Goal: Task Accomplishment & Management: Use online tool/utility

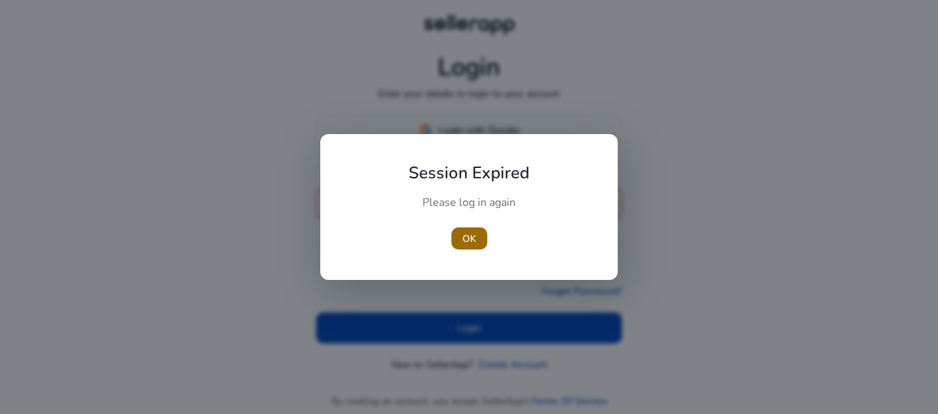
type input "**********"
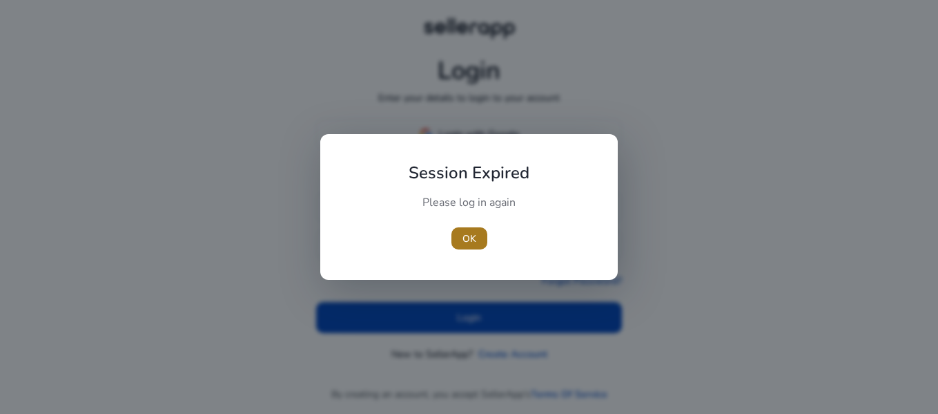
click at [472, 237] on span "OK" at bounding box center [470, 238] width 14 height 15
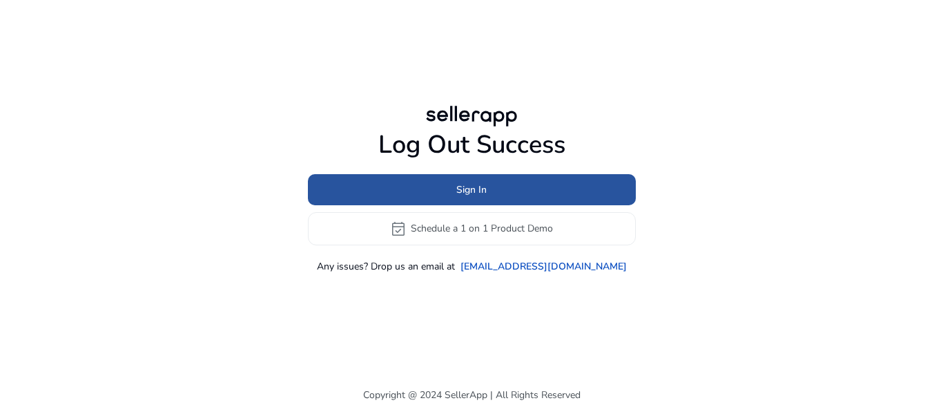
click at [617, 194] on span at bounding box center [472, 189] width 328 height 33
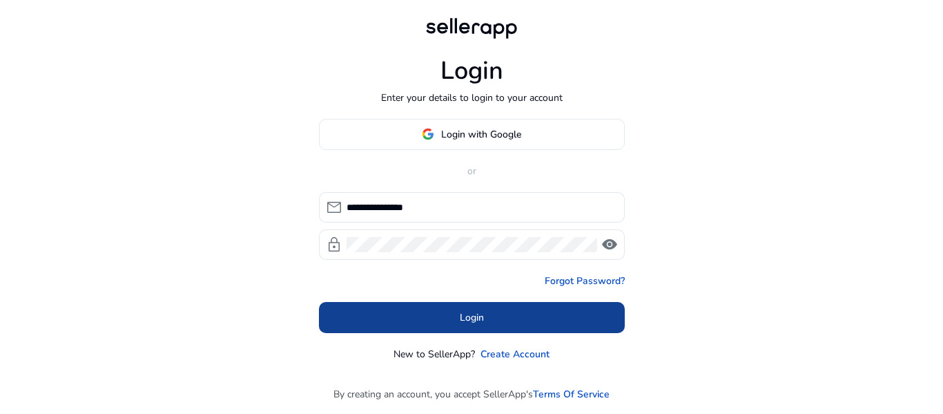
click at [499, 311] on span at bounding box center [472, 316] width 306 height 33
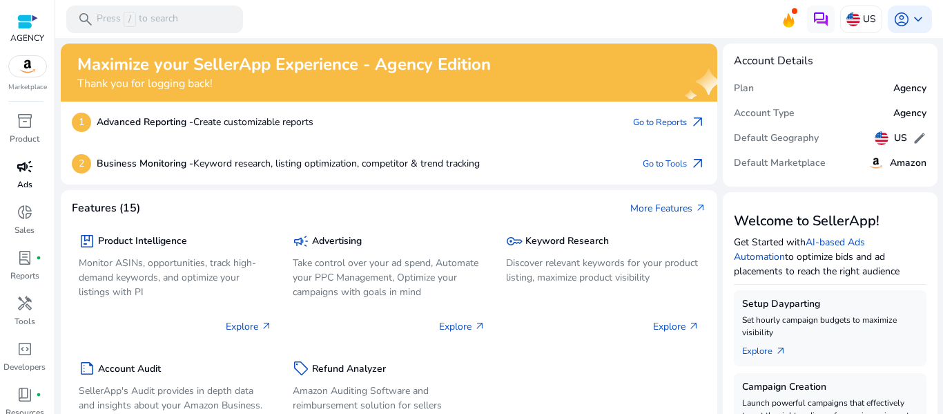
click at [30, 174] on span "campaign" at bounding box center [25, 166] width 17 height 17
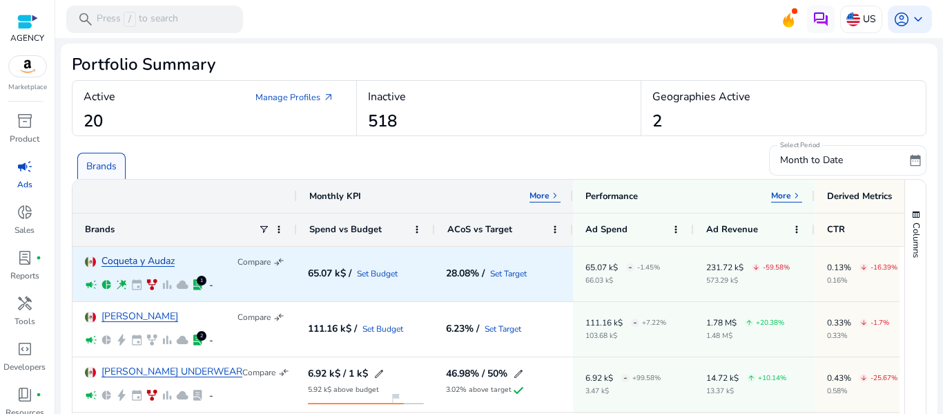
click at [154, 258] on link "Coqueta y Audaz" at bounding box center [138, 261] width 73 height 10
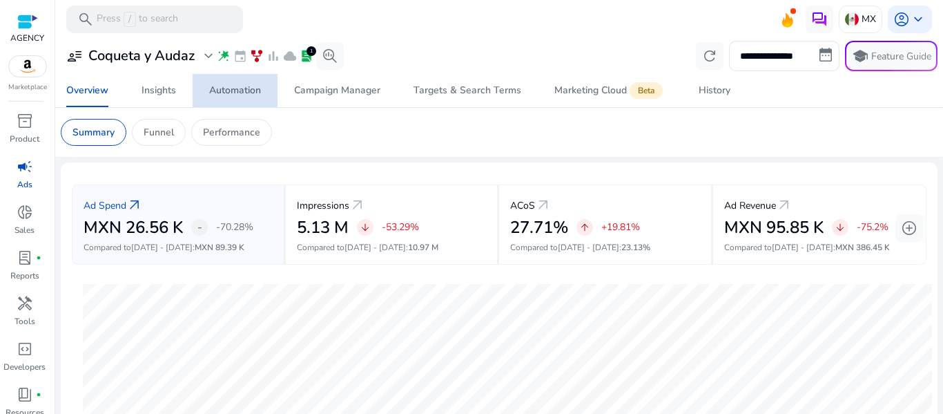
click at [238, 95] on div "Automation" at bounding box center [235, 91] width 52 height 10
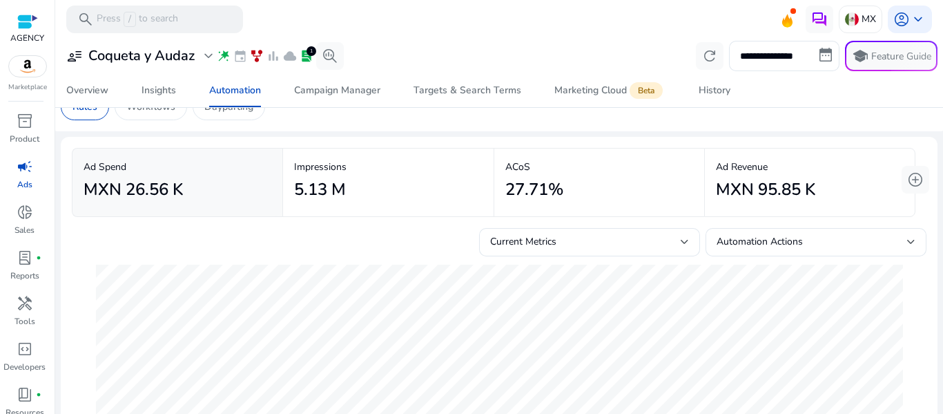
scroll to position [14, 0]
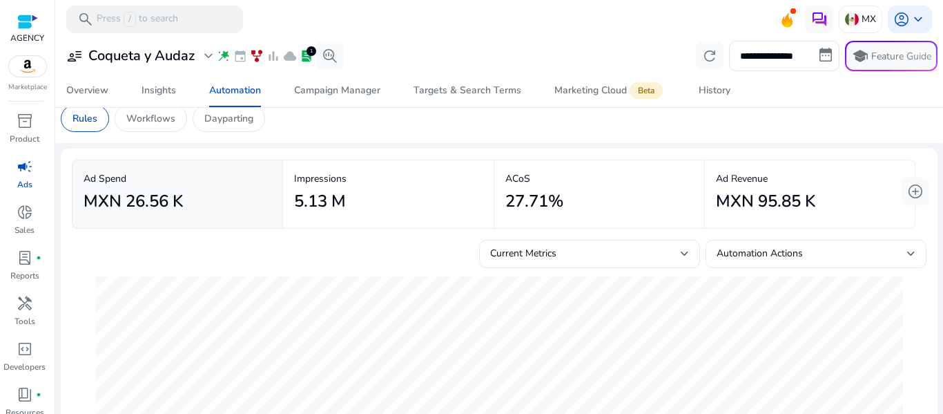
click at [753, 264] on div "Automation Actions" at bounding box center [816, 260] width 199 height 30
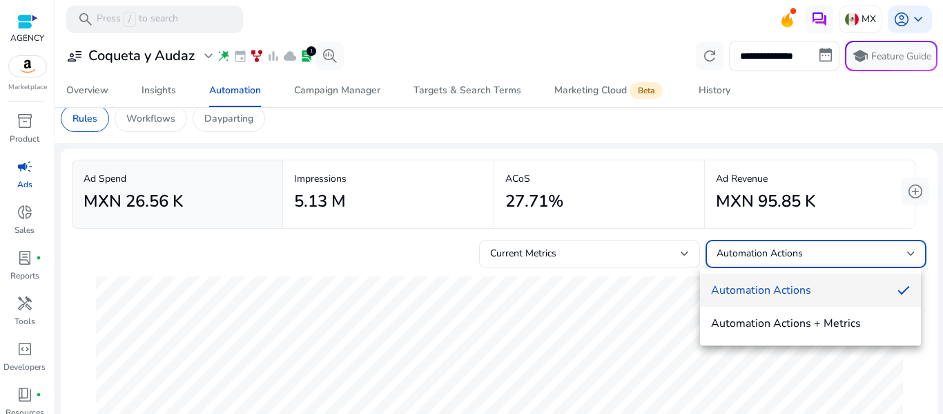
click at [592, 259] on div at bounding box center [471, 207] width 943 height 414
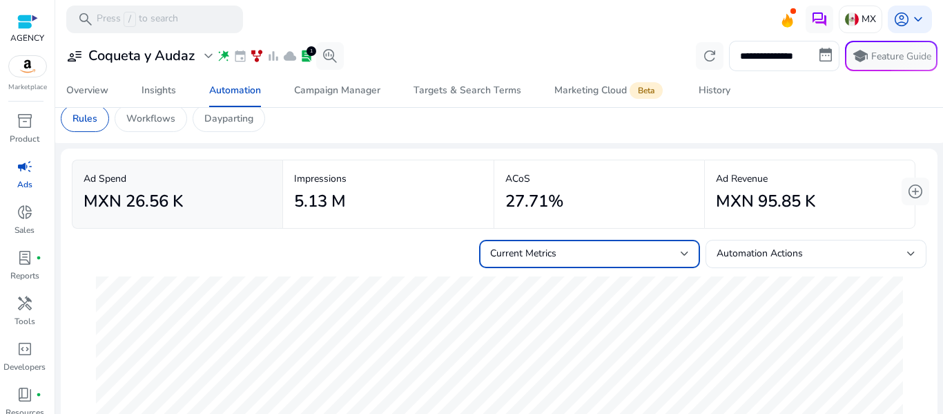
click at [592, 258] on div "Current Metrics" at bounding box center [585, 253] width 191 height 15
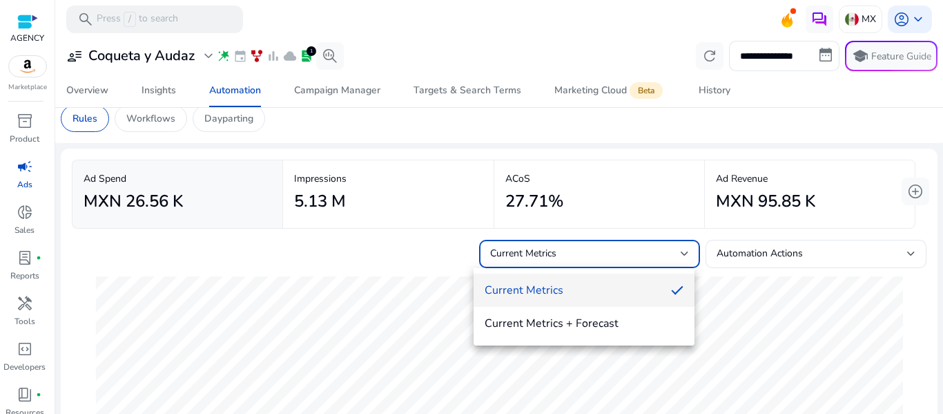
click at [568, 262] on div at bounding box center [471, 207] width 943 height 414
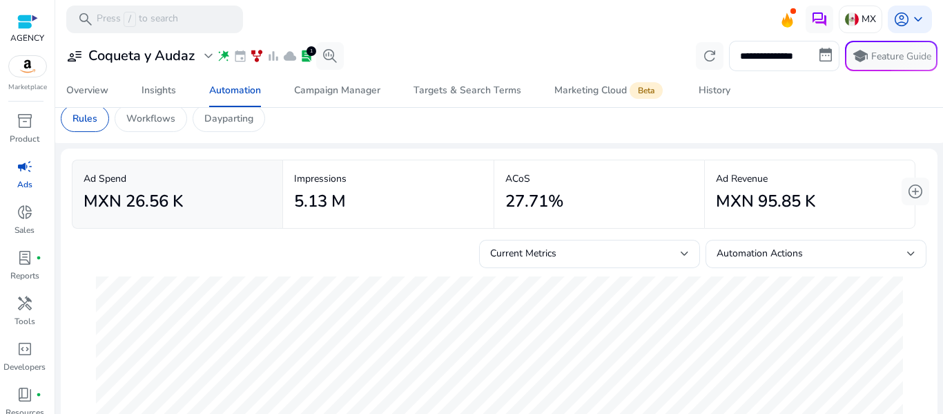
scroll to position [0, 0]
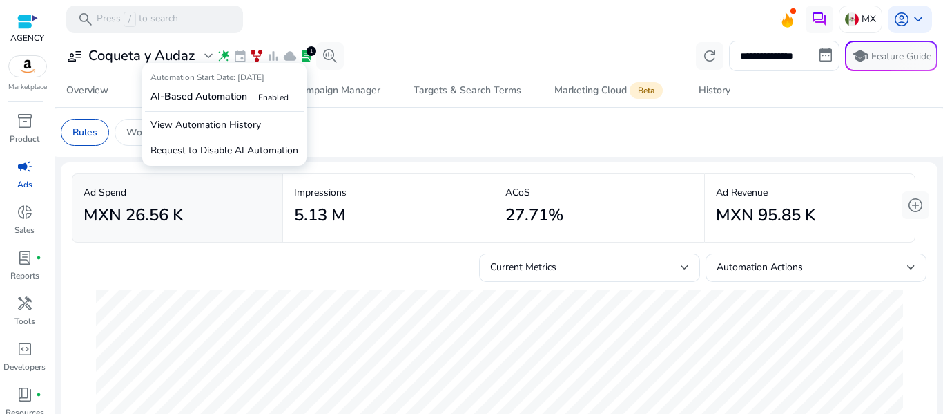
click at [226, 59] on span "wand_stars" at bounding box center [224, 56] width 14 height 14
click at [278, 97] on span "Enabled" at bounding box center [273, 97] width 30 height 11
click at [217, 95] on b "AI-Based Automation" at bounding box center [199, 96] width 97 height 13
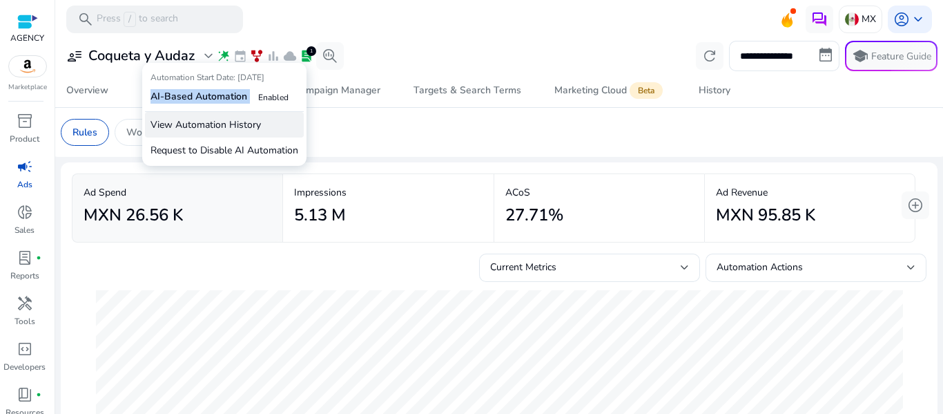
copy b "AI-Based Automation"
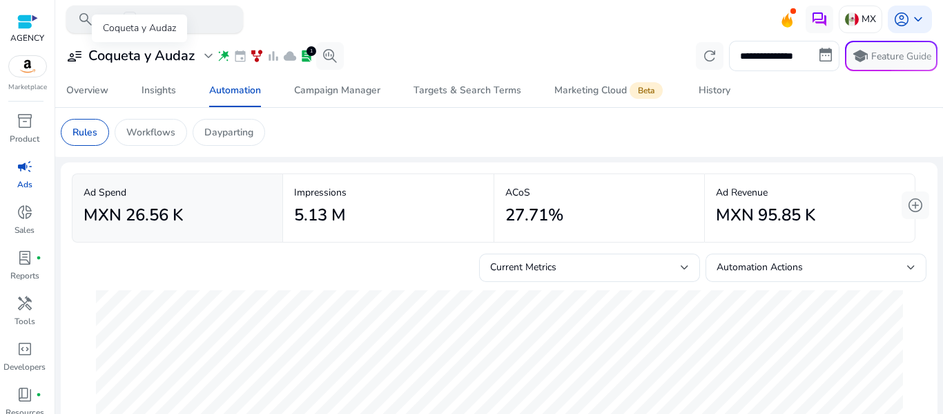
click at [159, 8] on div "search Press / to search" at bounding box center [154, 20] width 177 height 28
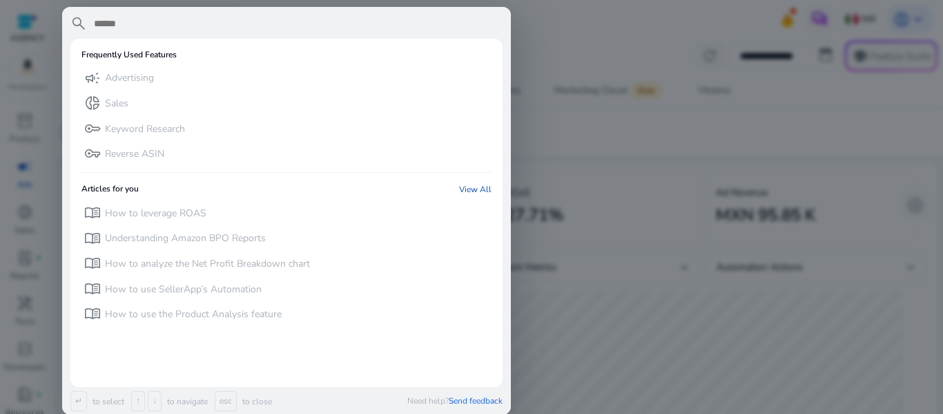
paste input "**********"
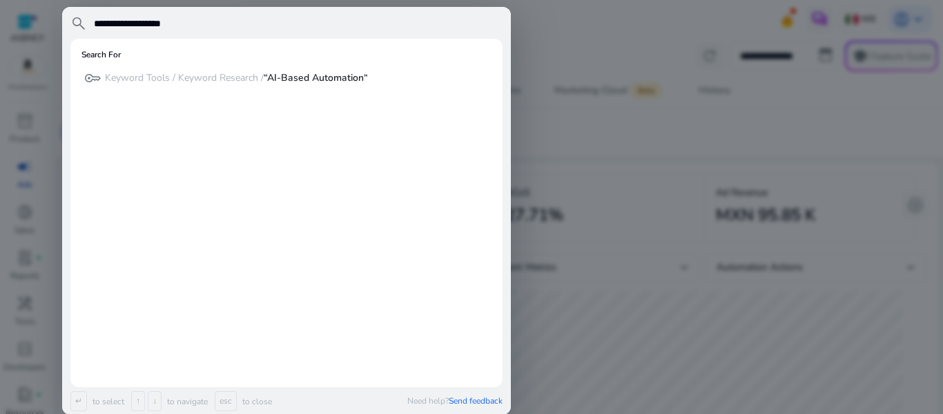
type input "**********"
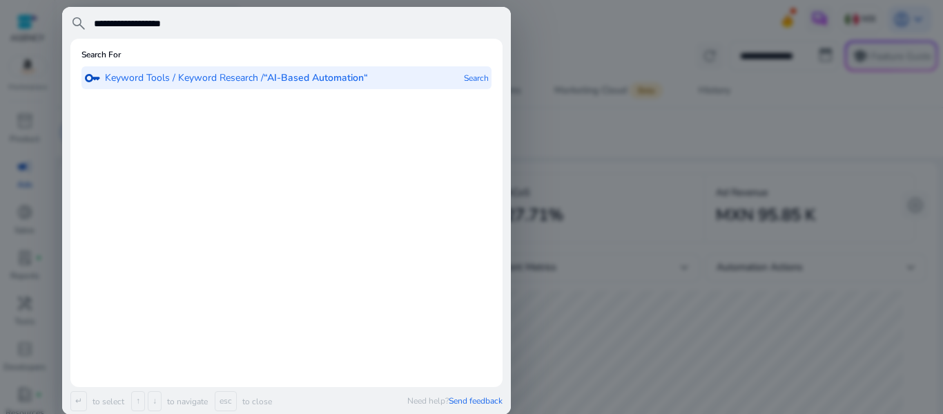
click at [275, 85] on p "Keyword Tools / Keyword Research / “AI-Based Automation“" at bounding box center [236, 78] width 263 height 14
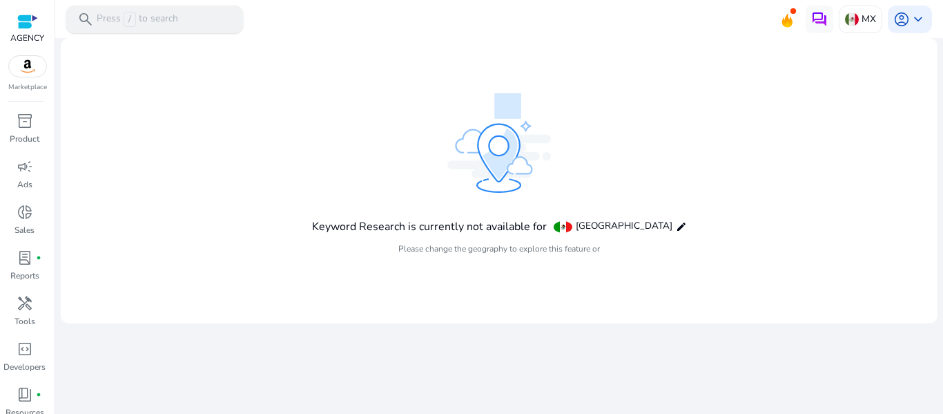
click at [195, 32] on div "search Press / to search" at bounding box center [154, 20] width 177 height 28
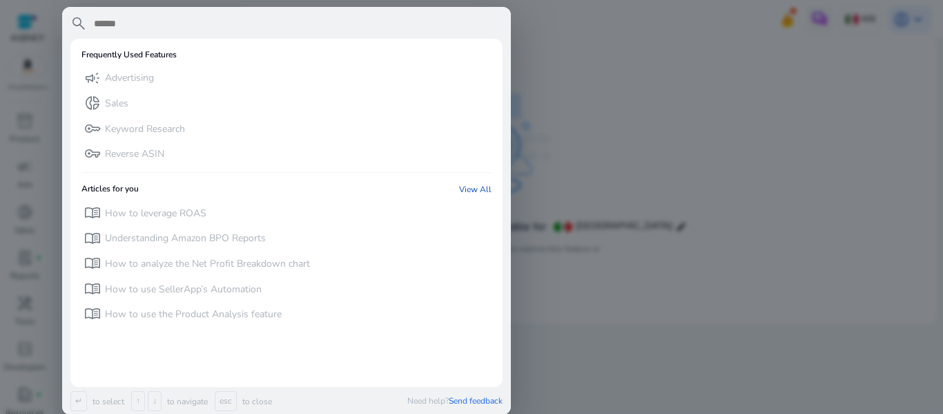
click at [180, 15] on input "text" at bounding box center [298, 23] width 410 height 17
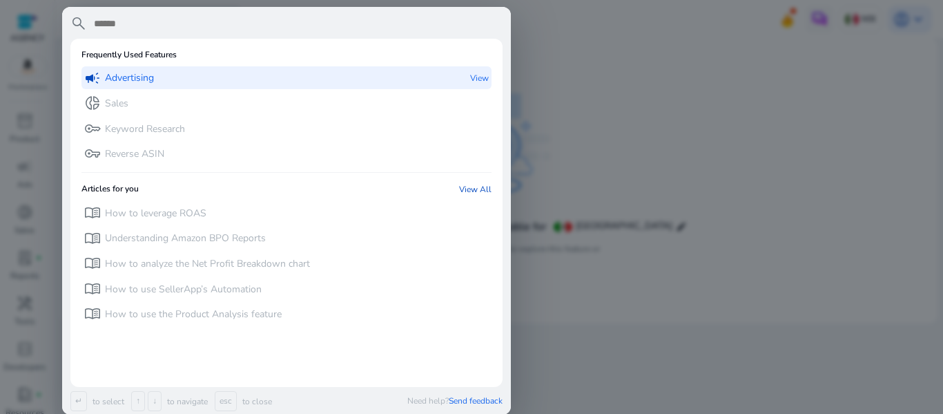
click at [139, 79] on p "Advertising" at bounding box center [129, 78] width 49 height 14
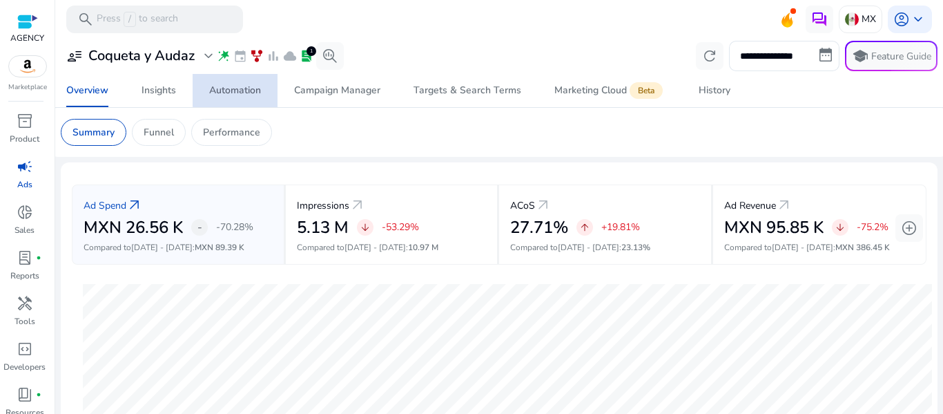
click at [244, 89] on div "Automation" at bounding box center [235, 91] width 52 height 10
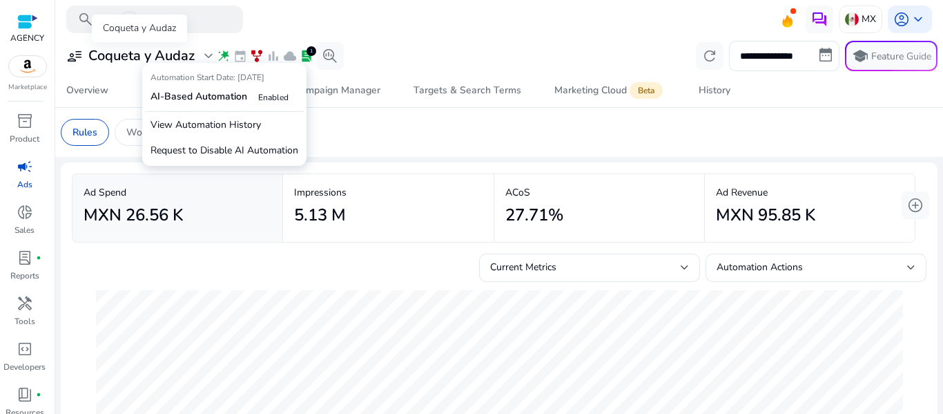
drag, startPoint x: 325, startPoint y: 61, endPoint x: 216, endPoint y: 57, distance: 109.2
click at [213, 56] on div "user_attributes Coqueta y Audaz expand_more wand_stars event family_history bar…" at bounding box center [202, 56] width 283 height 28
click at [221, 57] on span "wand_stars" at bounding box center [224, 56] width 14 height 14
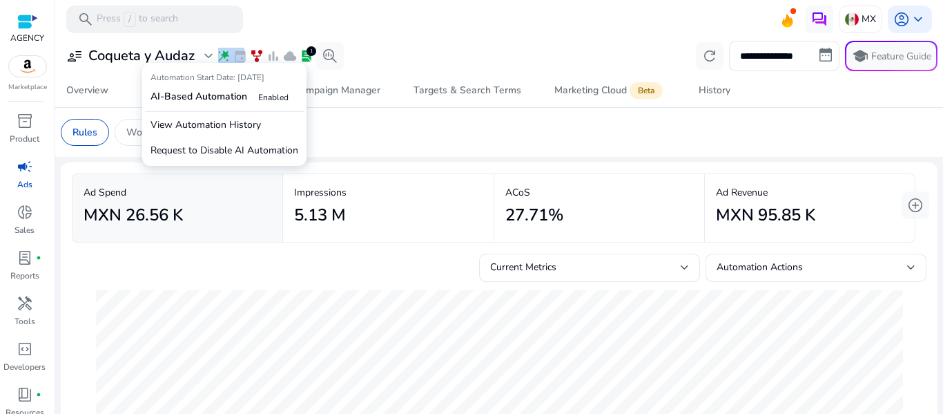
click at [221, 57] on span "wand_stars" at bounding box center [224, 56] width 14 height 14
click at [270, 101] on span "Enabled" at bounding box center [273, 97] width 30 height 11
click at [231, 97] on b "AI-Based Automation" at bounding box center [199, 96] width 97 height 13
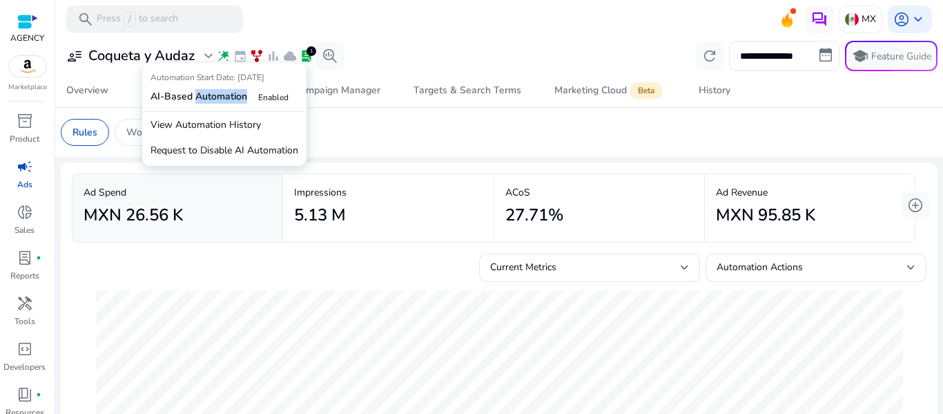
click at [231, 97] on b "AI-Based Automation" at bounding box center [199, 96] width 97 height 13
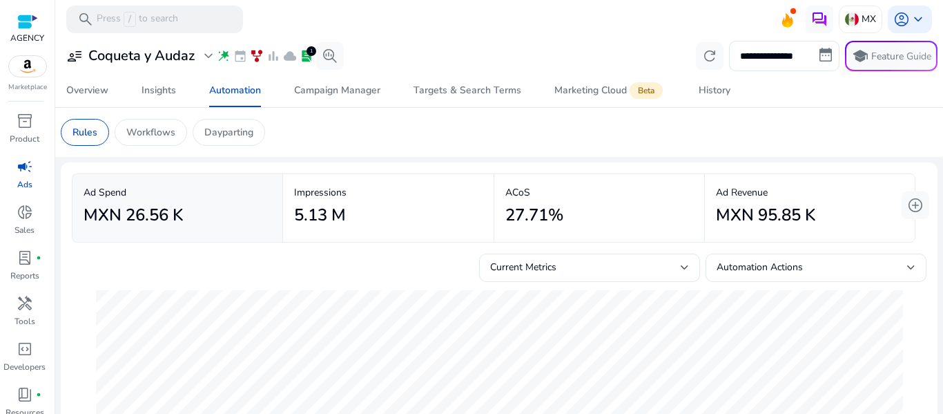
click at [418, 143] on app-sa-custom-tab "Rules Workflows Dayparting" at bounding box center [499, 132] width 877 height 27
click at [73, 59] on span "user_attributes" at bounding box center [74, 56] width 17 height 17
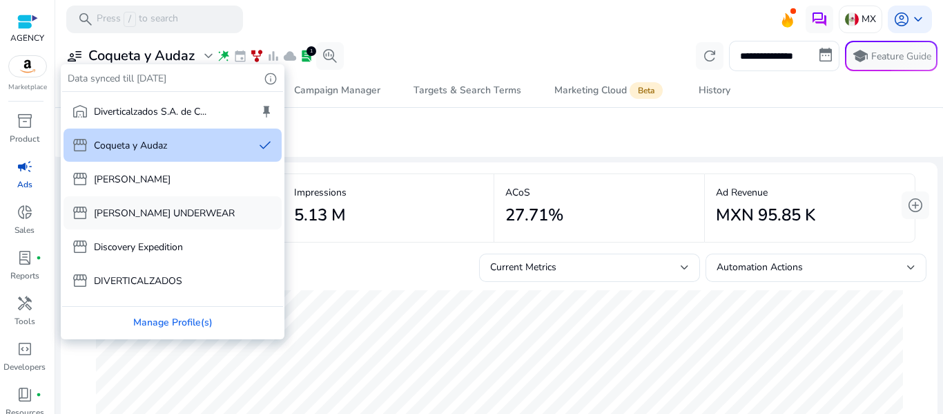
click at [151, 206] on p "[PERSON_NAME] UNDERWEAR" at bounding box center [164, 213] width 141 height 15
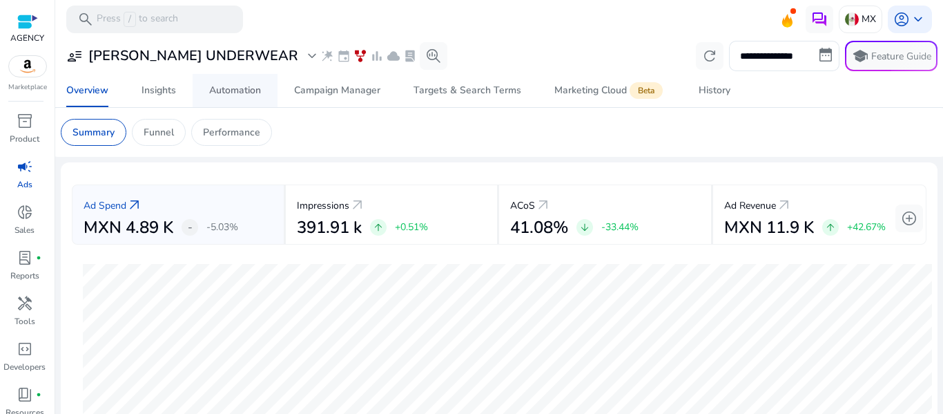
click at [224, 89] on div "Automation" at bounding box center [235, 91] width 52 height 10
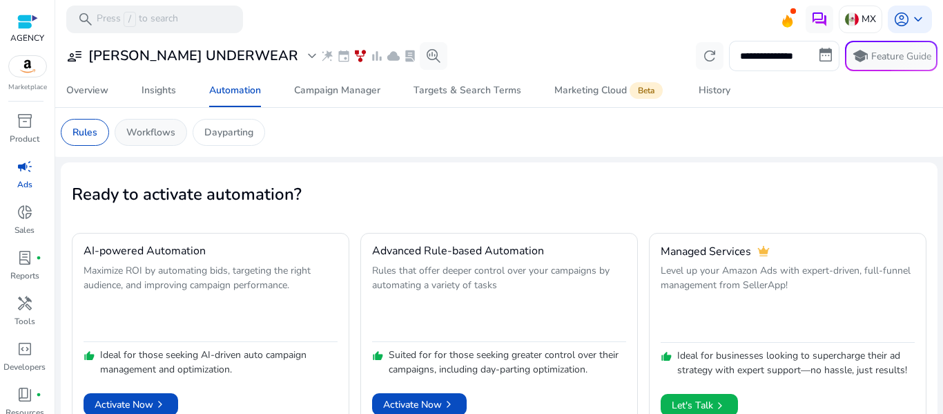
click at [135, 127] on p "Workflows" at bounding box center [150, 132] width 49 height 15
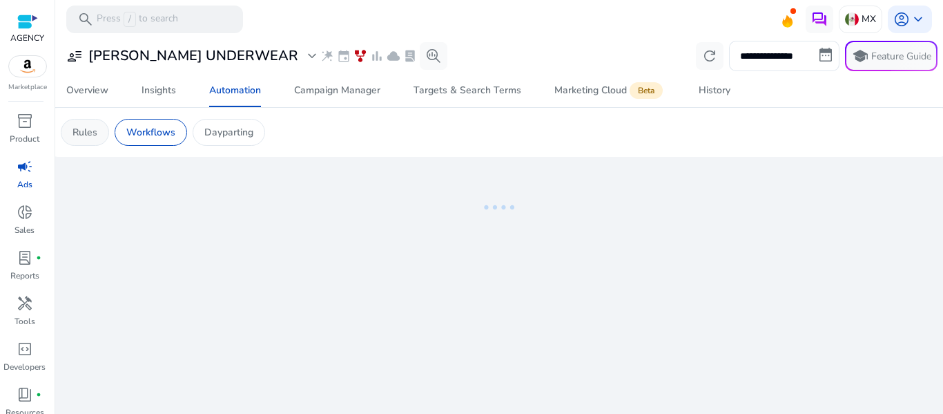
click at [76, 130] on p "Rules" at bounding box center [85, 132] width 25 height 15
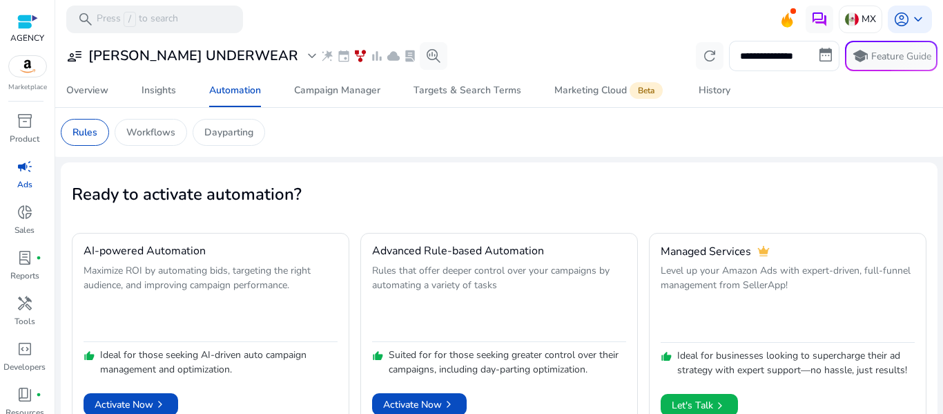
click at [23, 171] on span "campaign" at bounding box center [25, 166] width 17 height 17
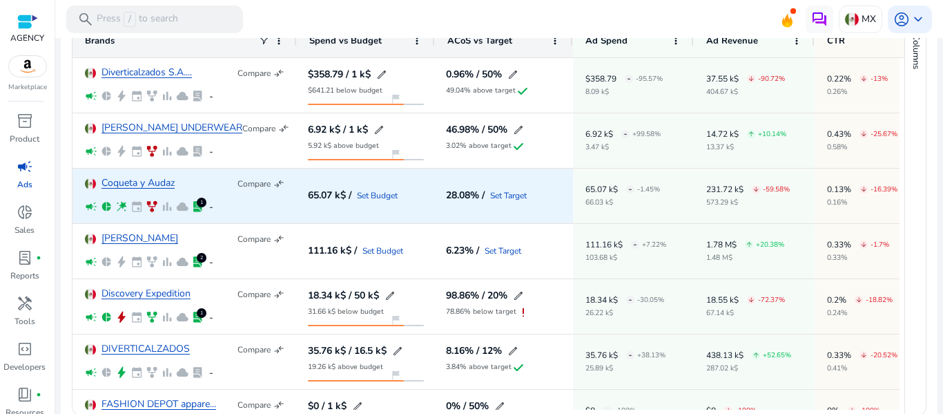
scroll to position [201, 0]
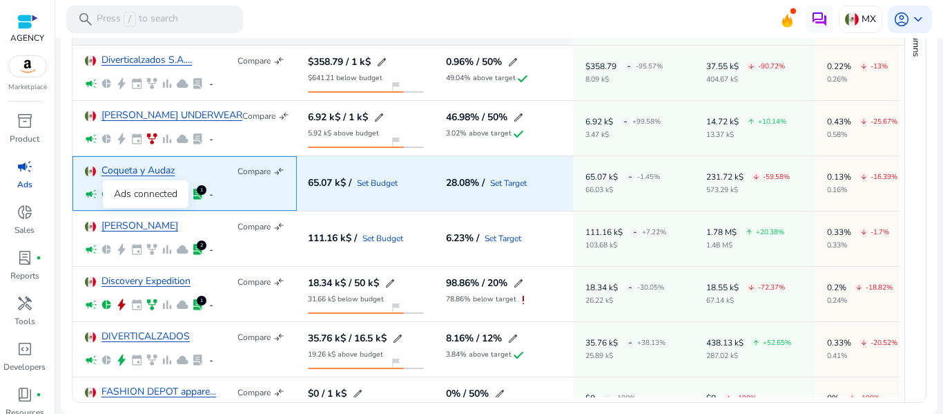
click at [92, 195] on span "campaign" at bounding box center [91, 194] width 12 height 12
click at [108, 194] on span "pie_chart" at bounding box center [106, 194] width 12 height 12
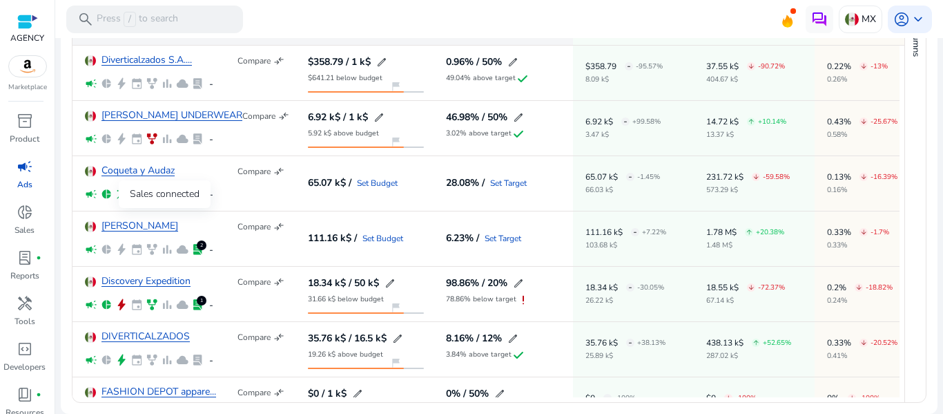
click at [119, 194] on div "Sales connected" at bounding box center [165, 194] width 92 height 28
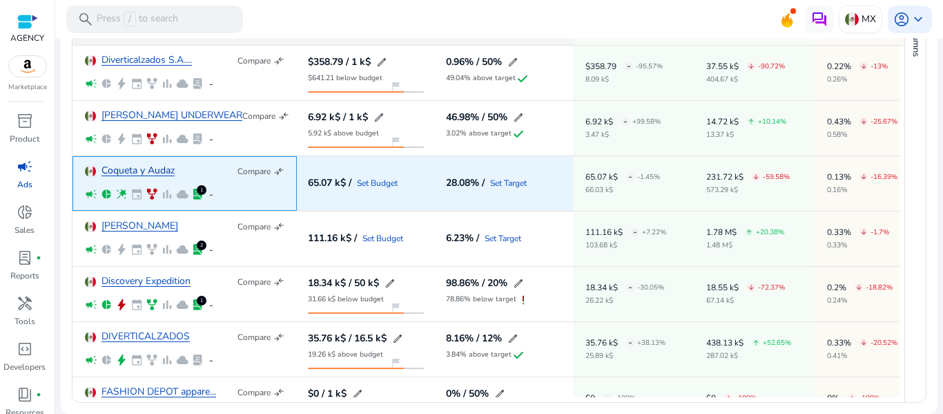
click at [125, 176] on link "Coqueta y Audaz" at bounding box center [138, 171] width 73 height 10
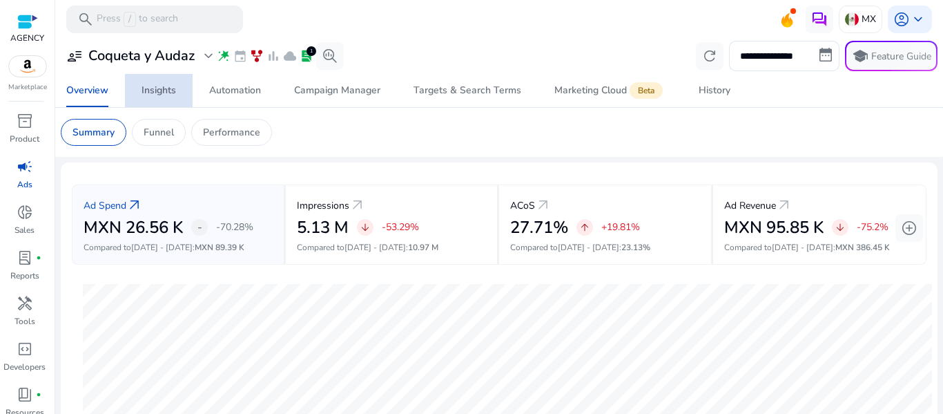
click at [168, 91] on div "Insights" at bounding box center [159, 91] width 35 height 10
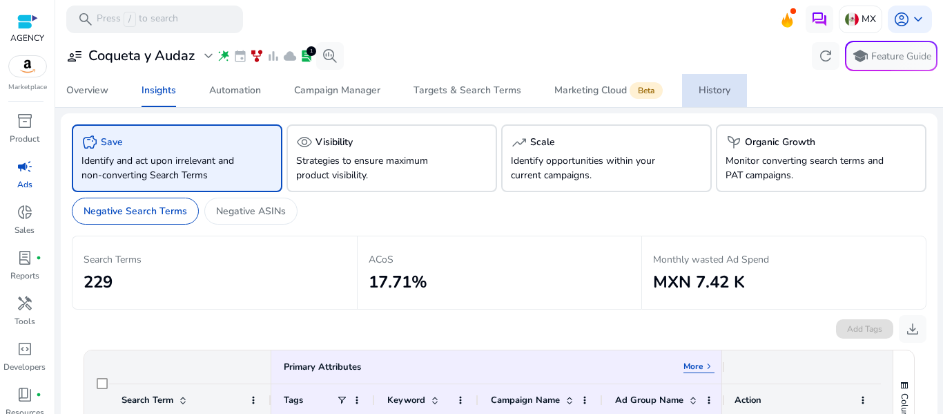
click at [720, 90] on div "History" at bounding box center [715, 91] width 32 height 10
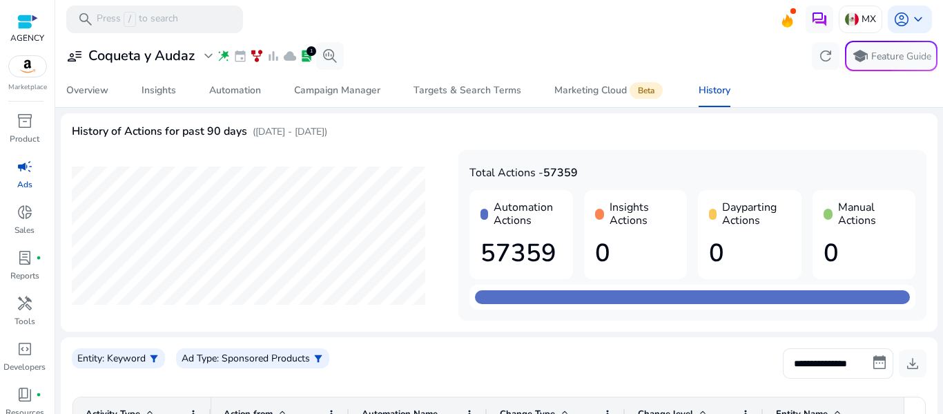
click at [593, 110] on div "**********" at bounding box center [499, 374] width 877 height 673
click at [588, 94] on div "Marketing Cloud Beta" at bounding box center [609, 90] width 111 height 11
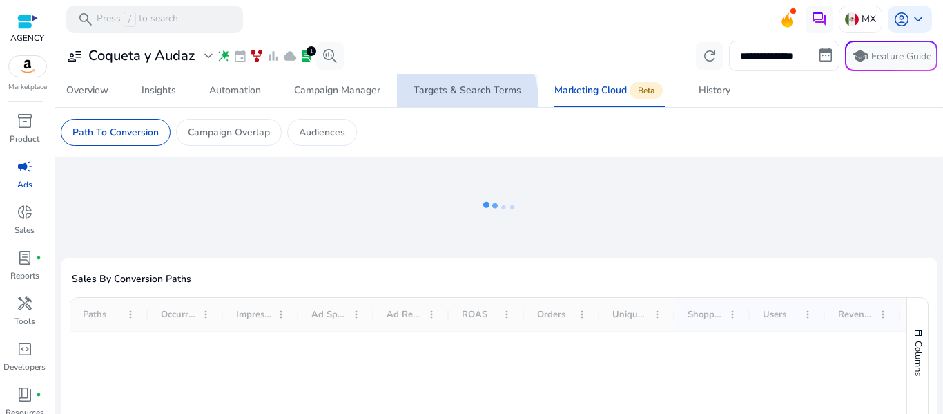
click at [455, 100] on span "Targets & Search Terms" at bounding box center [468, 90] width 108 height 33
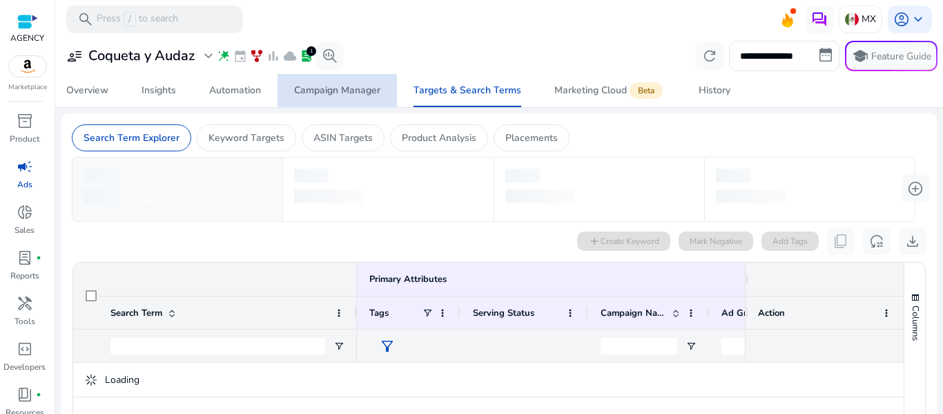
click at [335, 95] on div "Campaign Manager" at bounding box center [337, 91] width 86 height 10
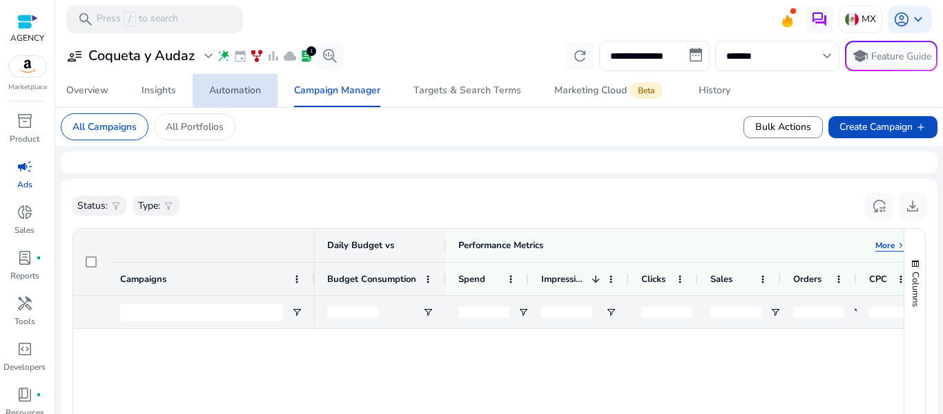
click at [251, 94] on div "Automation" at bounding box center [235, 91] width 52 height 10
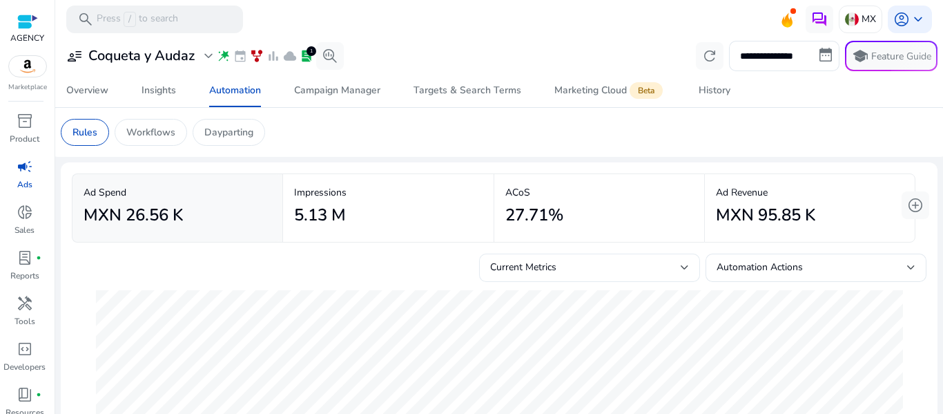
click at [578, 269] on div "Current Metrics" at bounding box center [585, 267] width 191 height 15
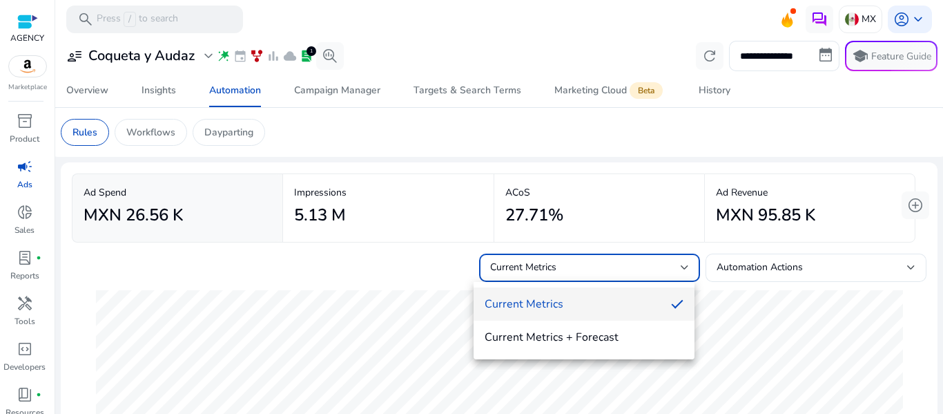
click at [578, 269] on div at bounding box center [471, 207] width 943 height 414
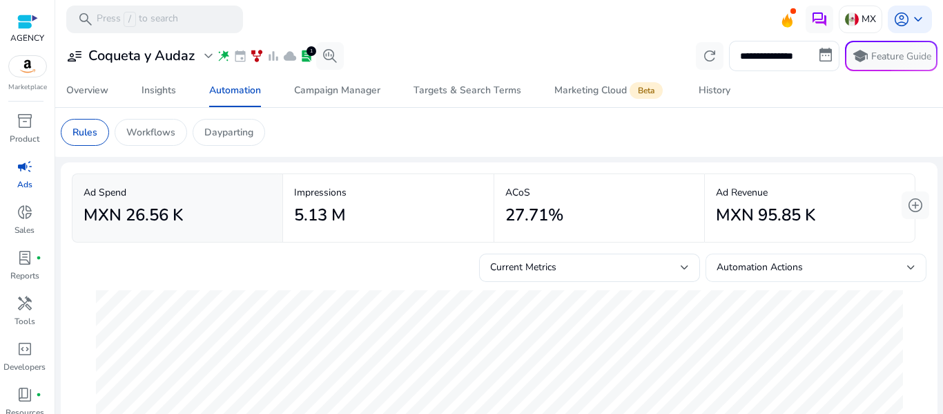
click at [755, 264] on span "Automation Actions" at bounding box center [760, 266] width 86 height 13
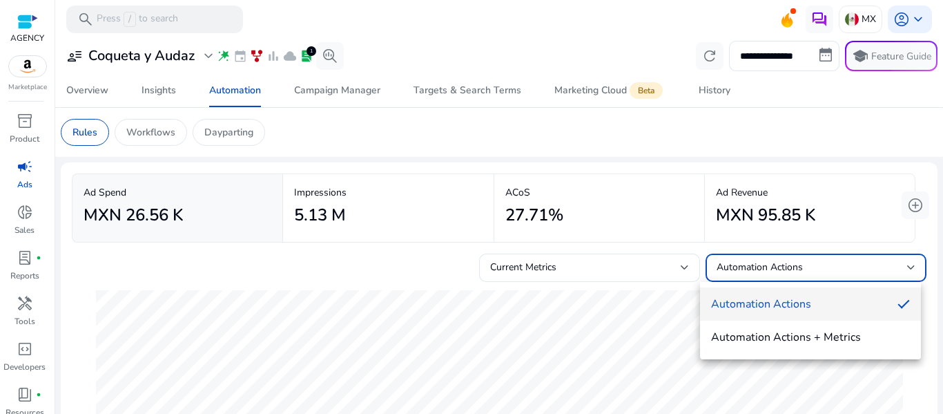
click at [755, 264] on div at bounding box center [471, 207] width 943 height 414
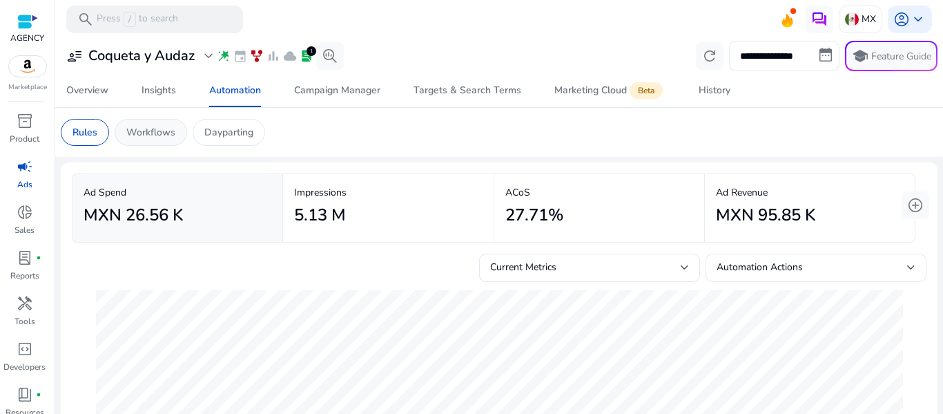
click at [144, 128] on p "Workflows" at bounding box center [150, 132] width 49 height 15
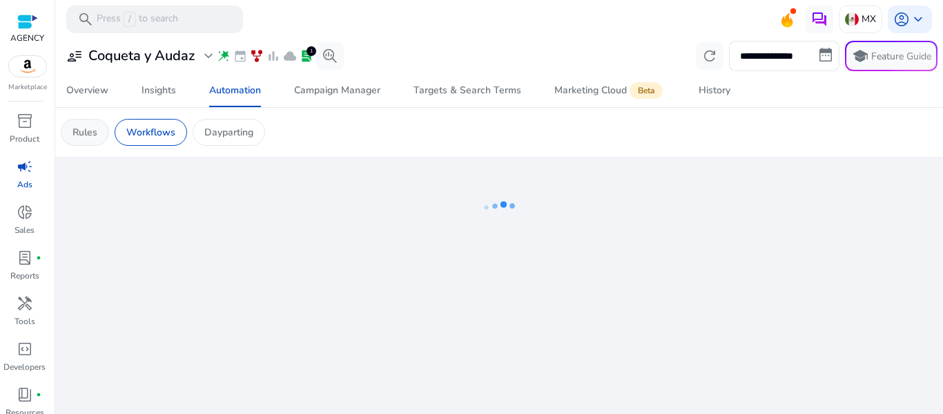
click at [77, 128] on p "Rules" at bounding box center [85, 132] width 25 height 15
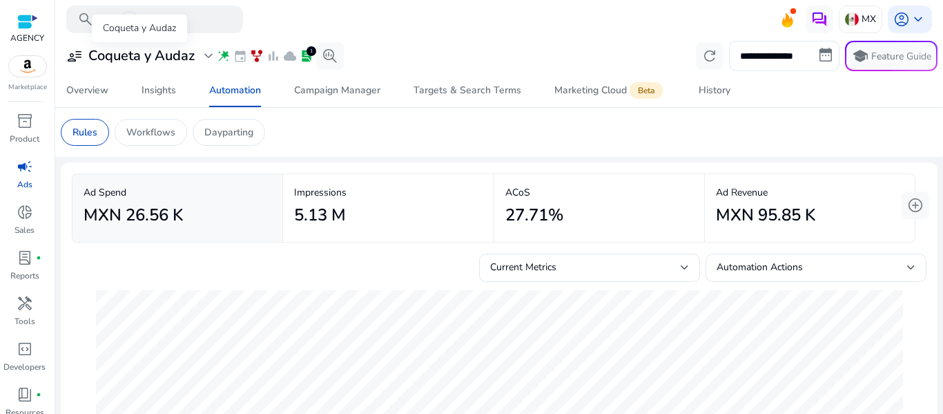
click at [204, 61] on span "expand_more" at bounding box center [208, 56] width 17 height 17
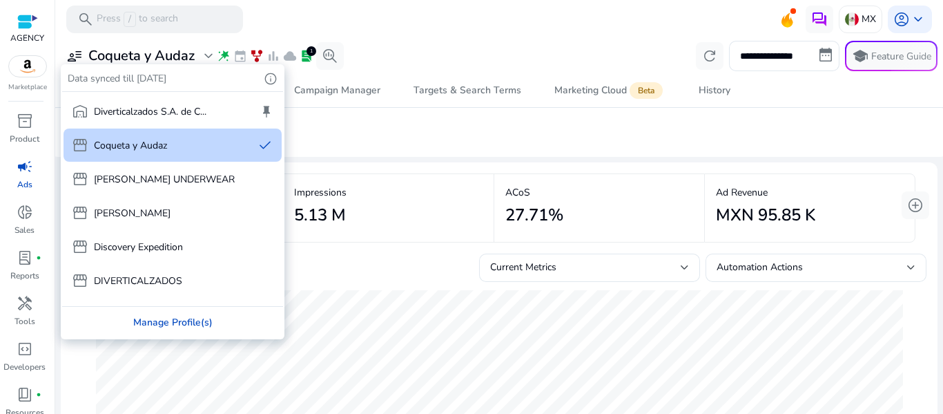
click at [195, 331] on div "Manage Profile(s)" at bounding box center [172, 322] width 221 height 31
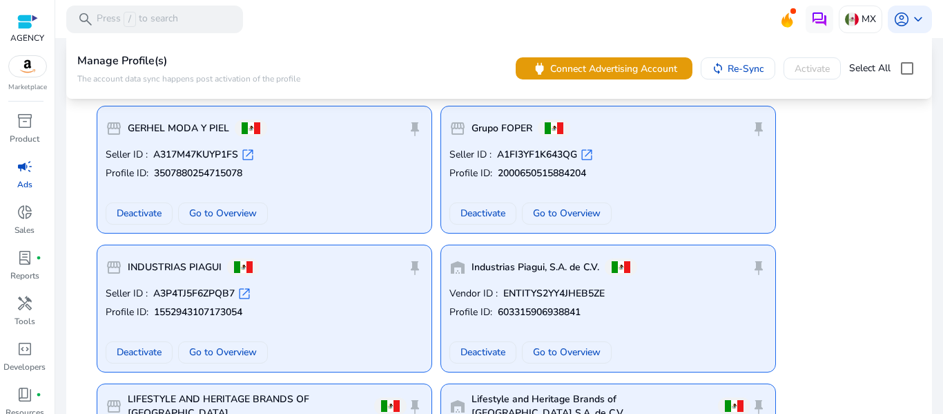
scroll to position [829, 0]
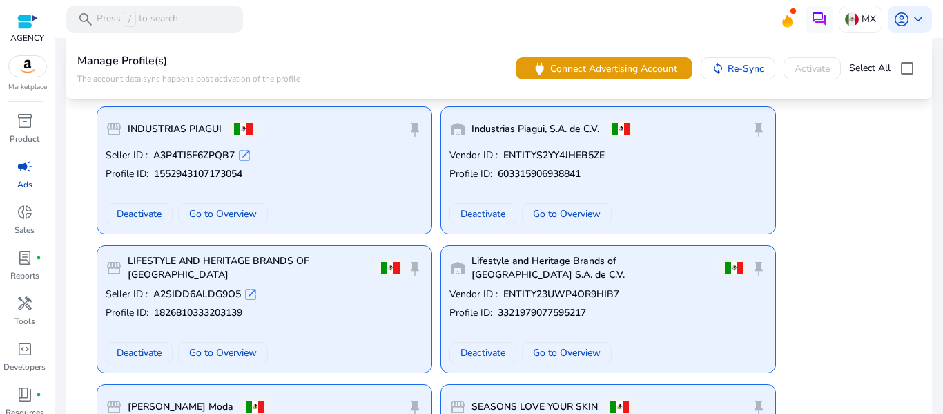
drag, startPoint x: 30, startPoint y: 179, endPoint x: 47, endPoint y: 184, distance: 17.5
click at [30, 179] on p "Ads" at bounding box center [24, 184] width 15 height 12
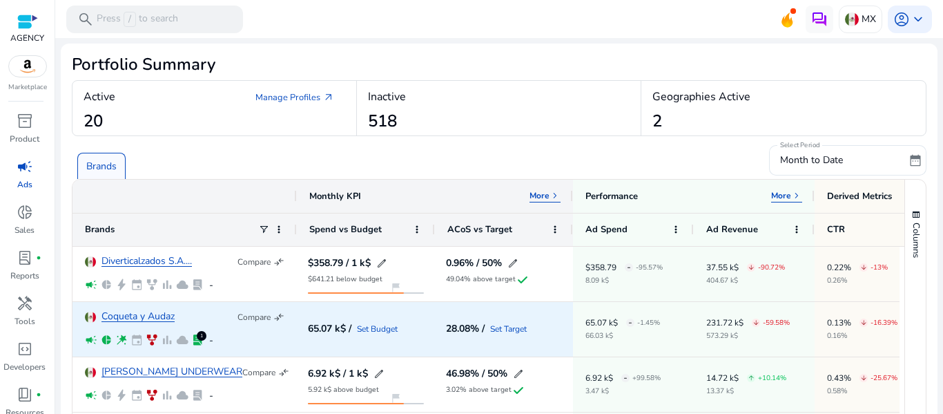
scroll to position [69, 0]
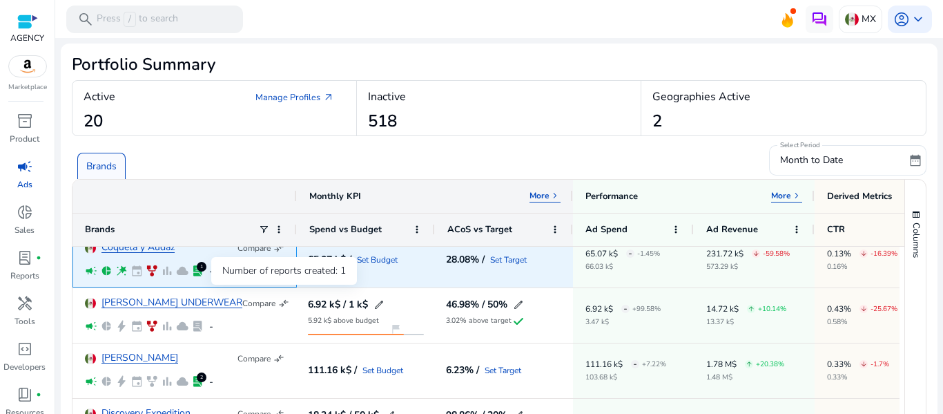
click at [202, 269] on div "1" at bounding box center [202, 267] width 10 height 10
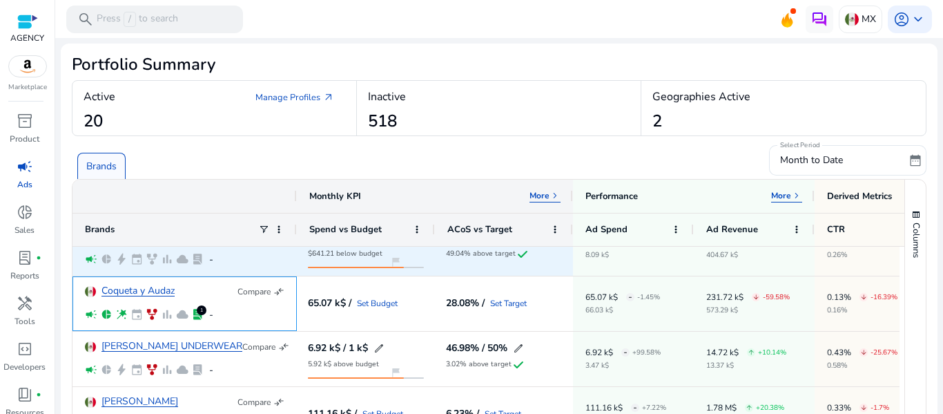
scroll to position [0, 0]
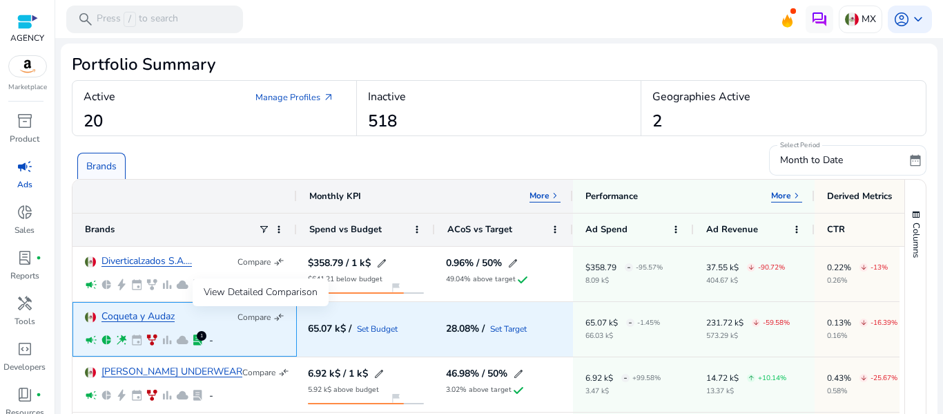
click at [282, 313] on span "compare_arrows" at bounding box center [278, 316] width 11 height 11
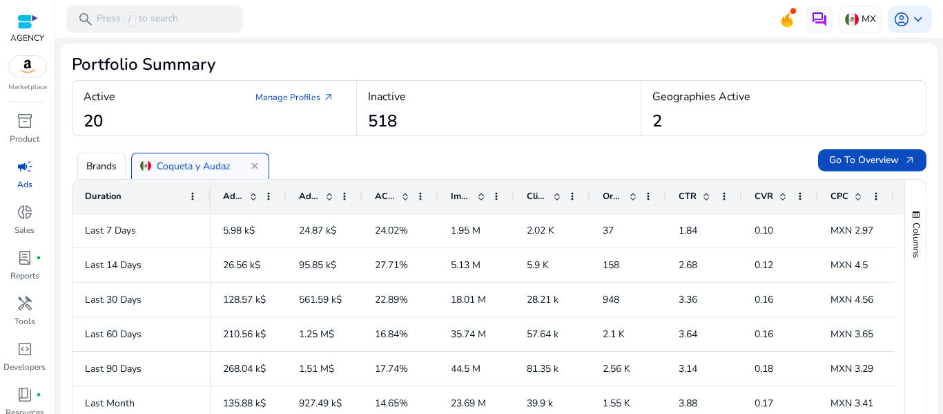
click at [110, 166] on p "Brands" at bounding box center [101, 166] width 30 height 15
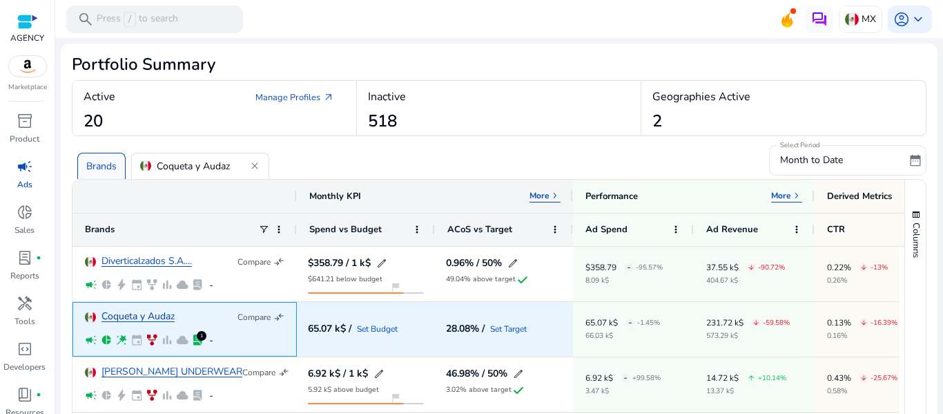
click at [153, 313] on link "Coqueta y Audaz" at bounding box center [138, 316] width 73 height 10
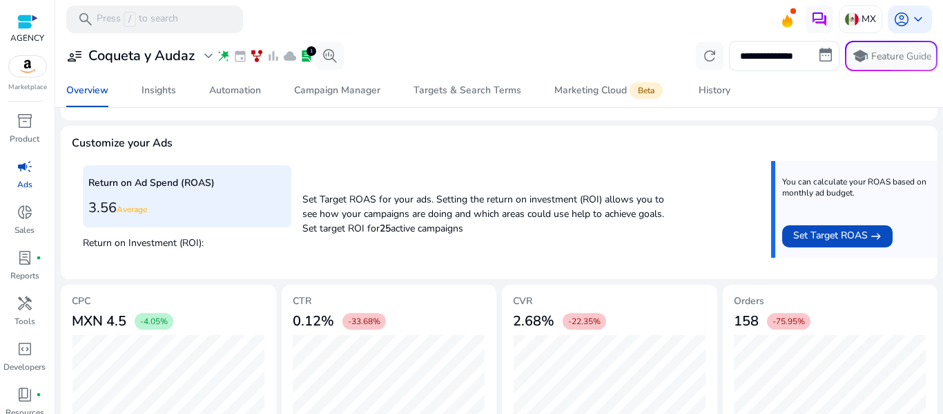
scroll to position [414, 0]
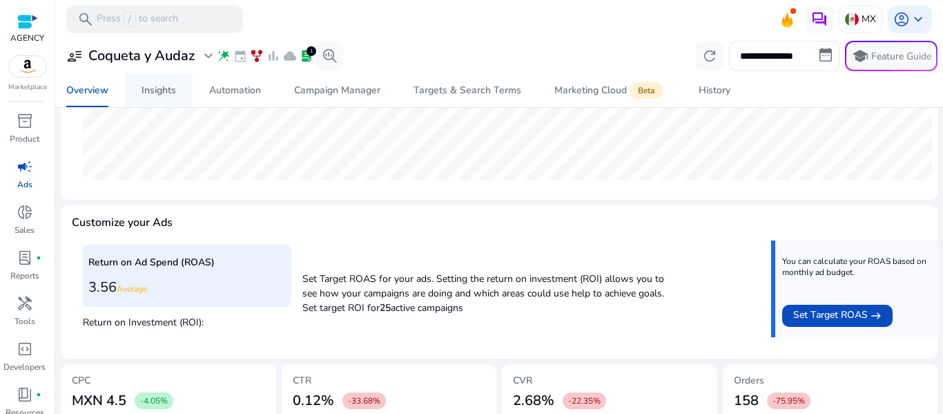
click at [169, 88] on div "Insights" at bounding box center [159, 91] width 35 height 10
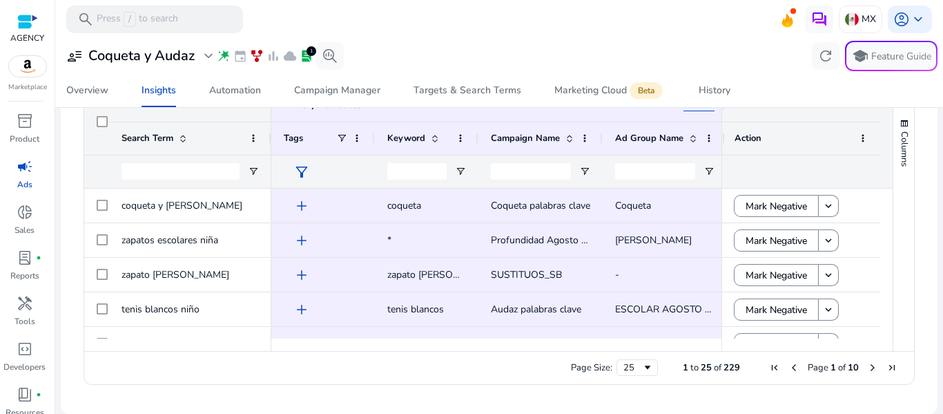
scroll to position [193, 0]
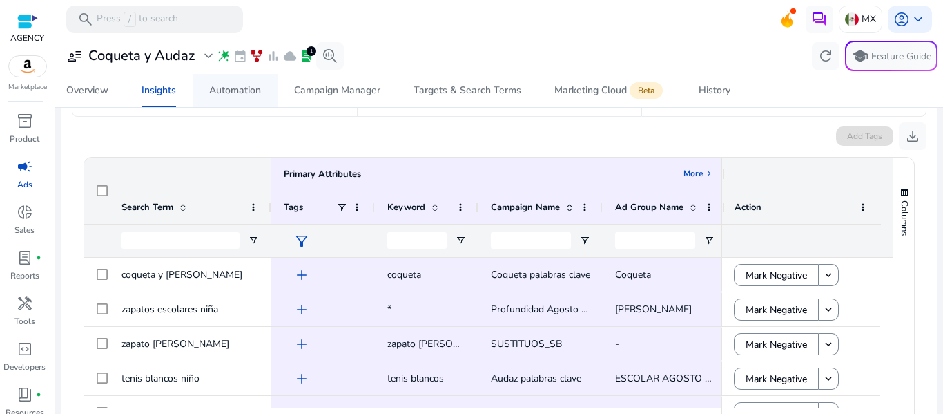
click at [236, 90] on div "Automation" at bounding box center [235, 91] width 52 height 10
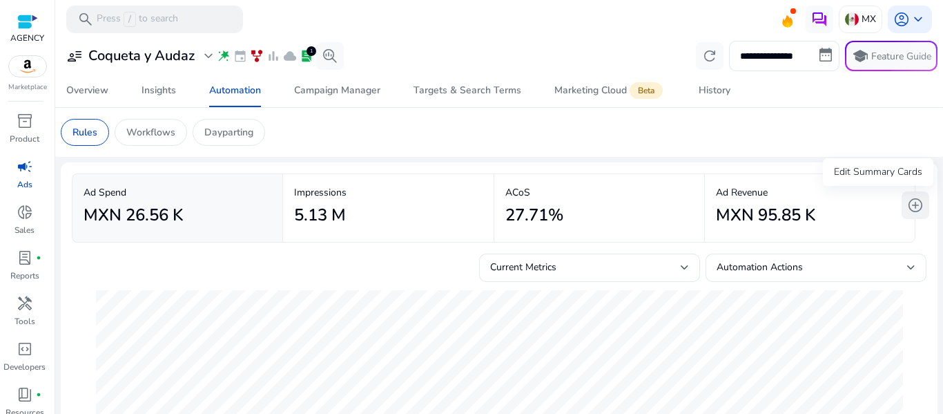
click at [915, 199] on span "add_circle" at bounding box center [915, 205] width 17 height 17
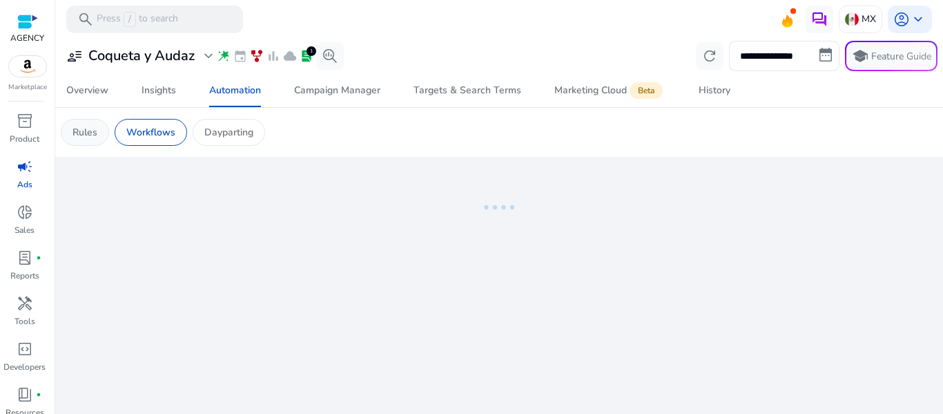
click at [87, 130] on p "Rules" at bounding box center [85, 132] width 25 height 15
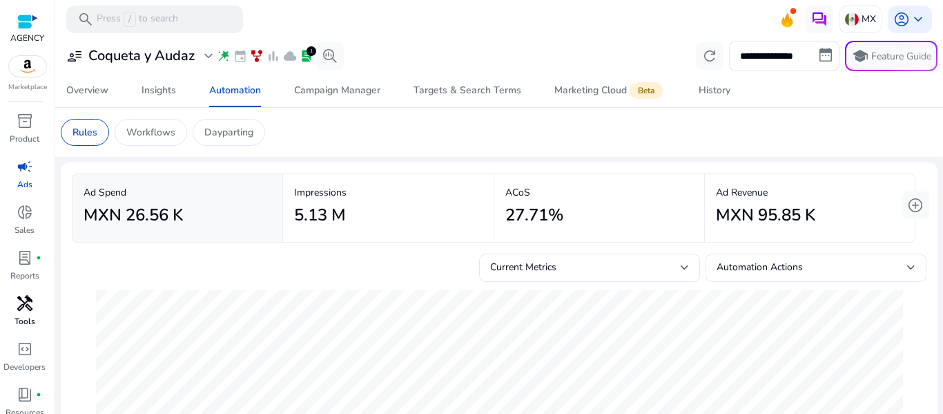
click at [26, 315] on p "Tools" at bounding box center [25, 321] width 21 height 12
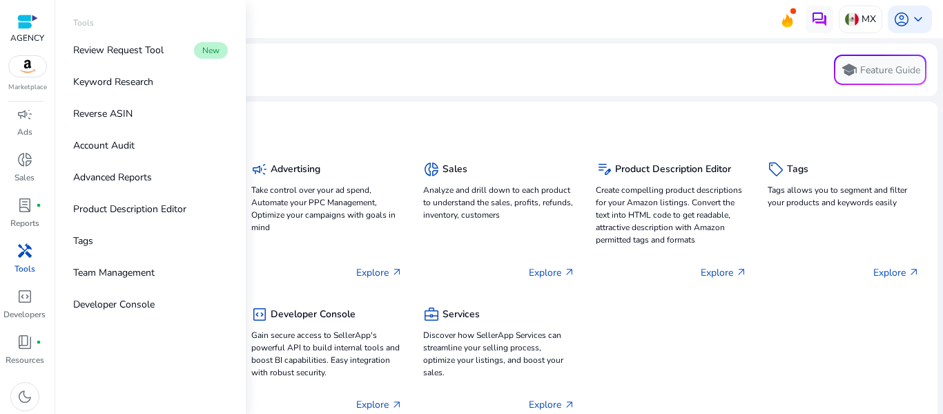
scroll to position [55, 0]
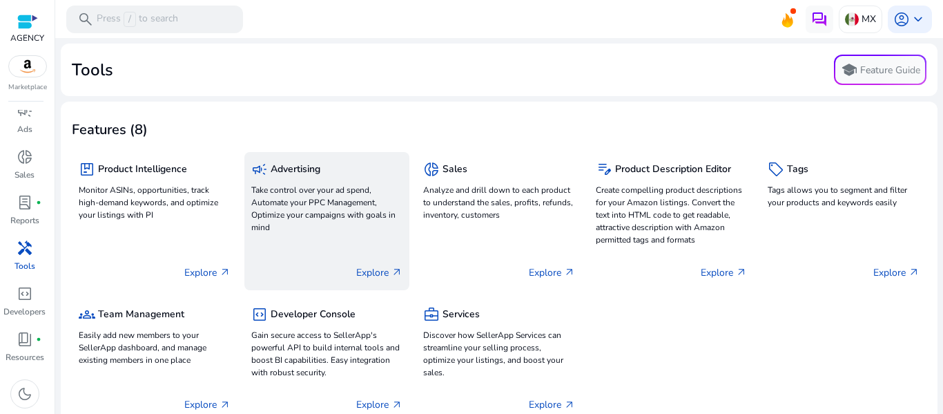
click at [369, 276] on p "Explore arrow_outward" at bounding box center [379, 272] width 46 height 15
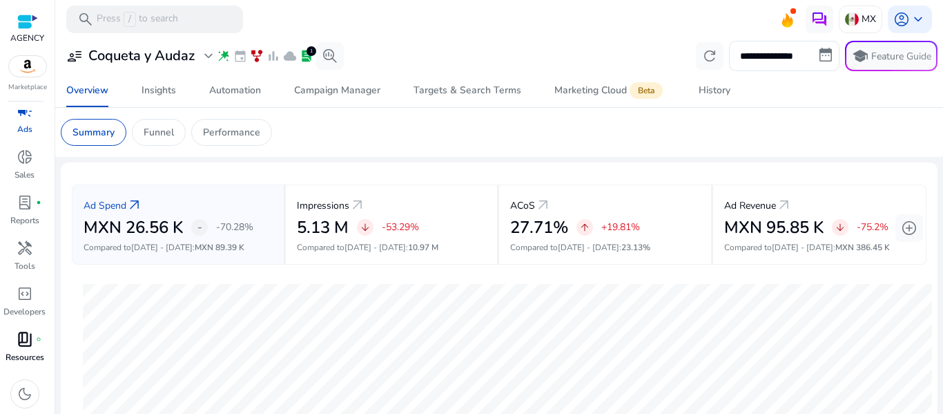
click at [27, 338] on span "book_4" at bounding box center [25, 339] width 17 height 17
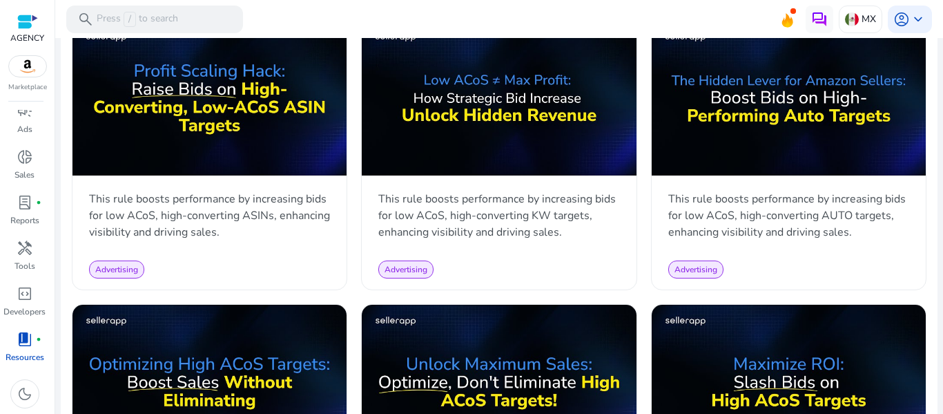
scroll to position [967, 0]
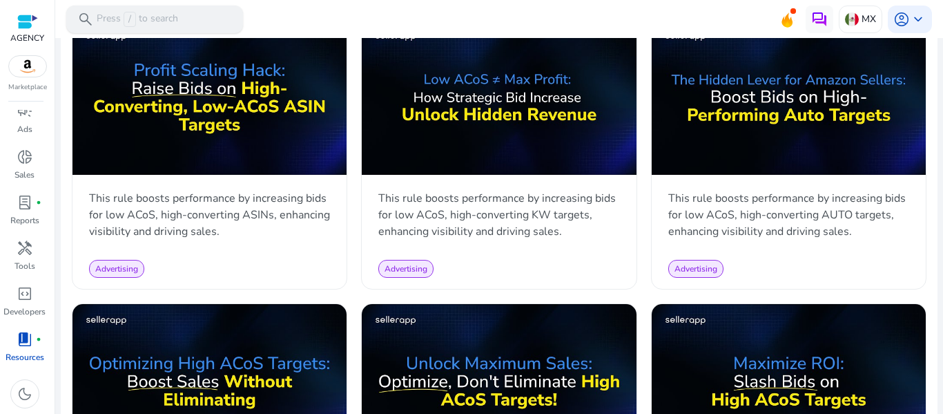
click at [155, 12] on p "Press / to search" at bounding box center [137, 19] width 81 height 15
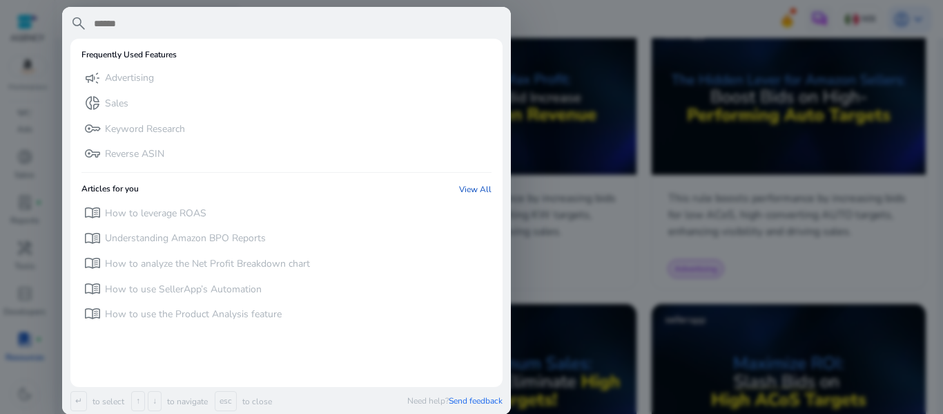
paste input "**********"
type input "**********"
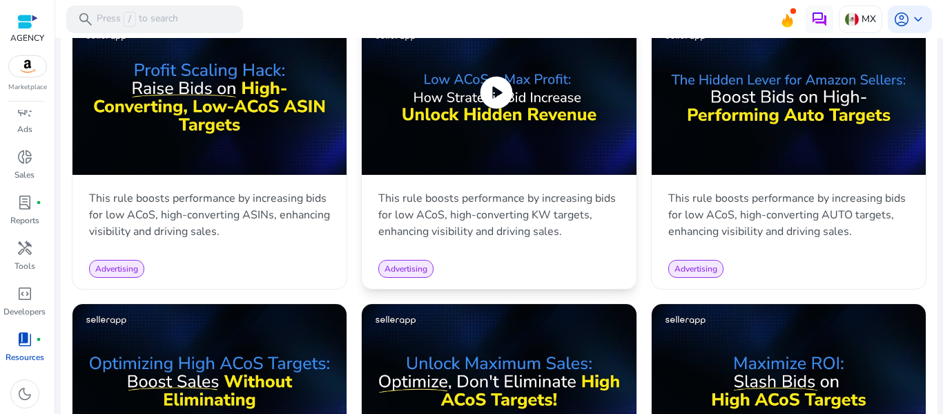
click at [549, 173] on div "play_circle" at bounding box center [499, 99] width 274 height 159
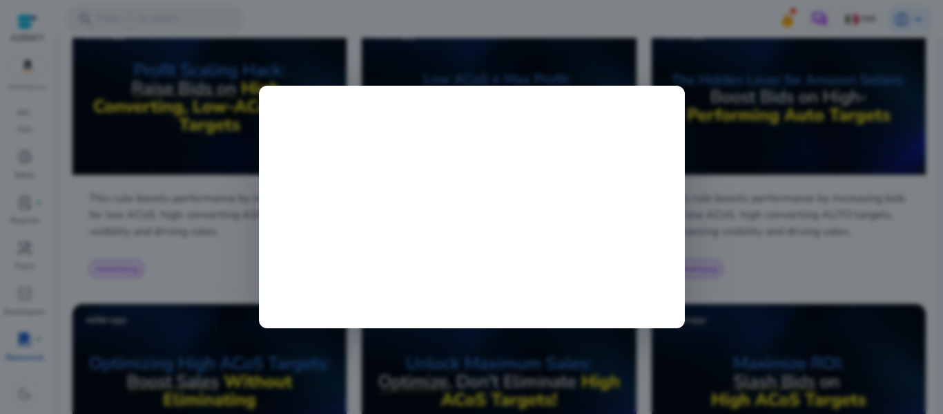
click at [744, 276] on div at bounding box center [471, 207] width 943 height 414
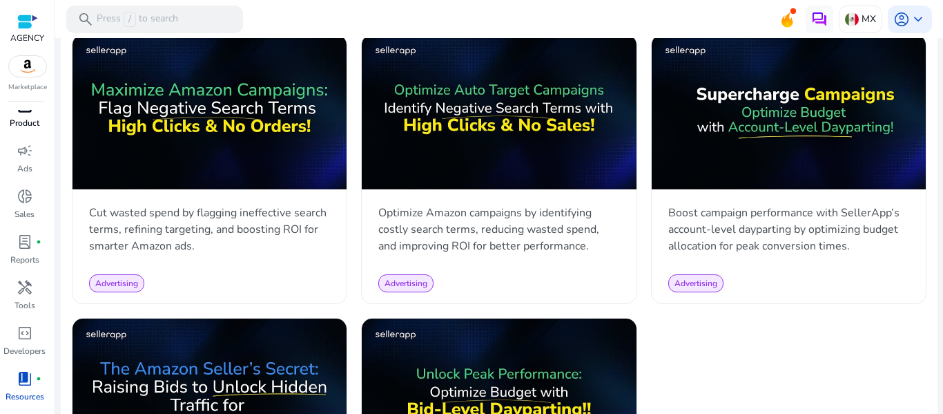
scroll to position [0, 0]
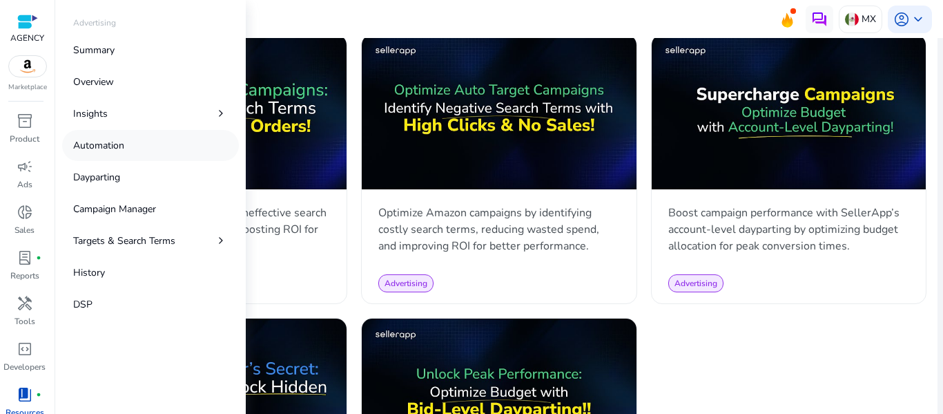
click at [115, 144] on p "Automation" at bounding box center [98, 145] width 51 height 15
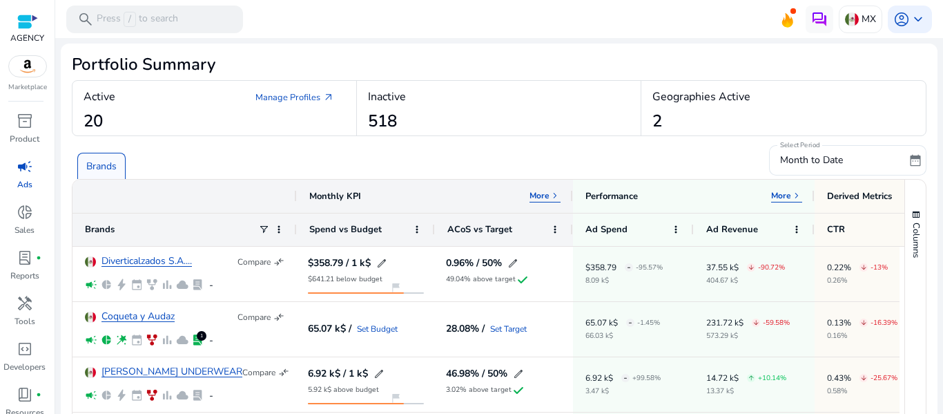
click at [497, 156] on div "Brands" at bounding box center [418, 160] width 692 height 37
click at [811, 25] on img at bounding box center [819, 19] width 17 height 17
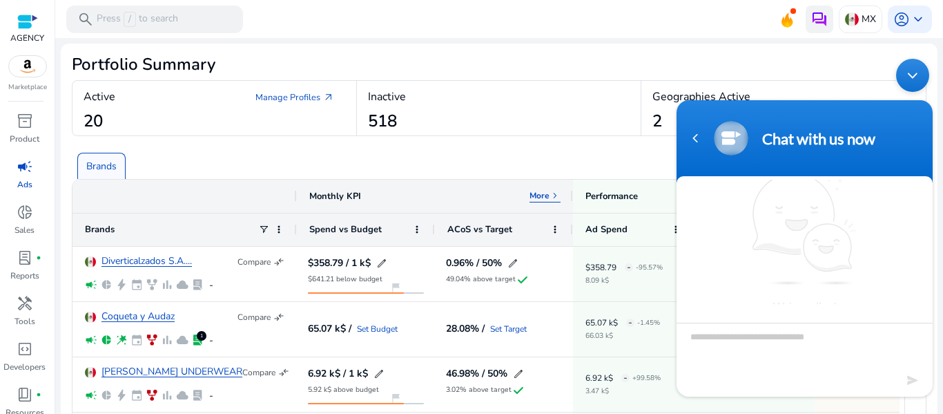
scroll to position [8, 0]
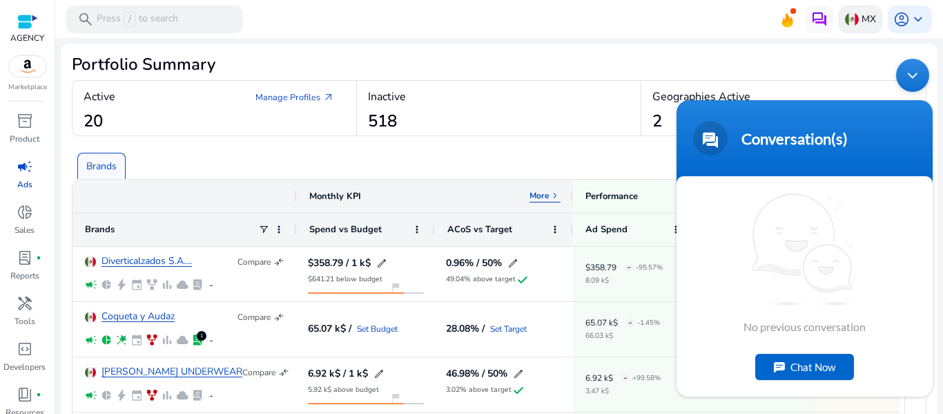
click at [869, 21] on p "MX" at bounding box center [869, 19] width 15 height 24
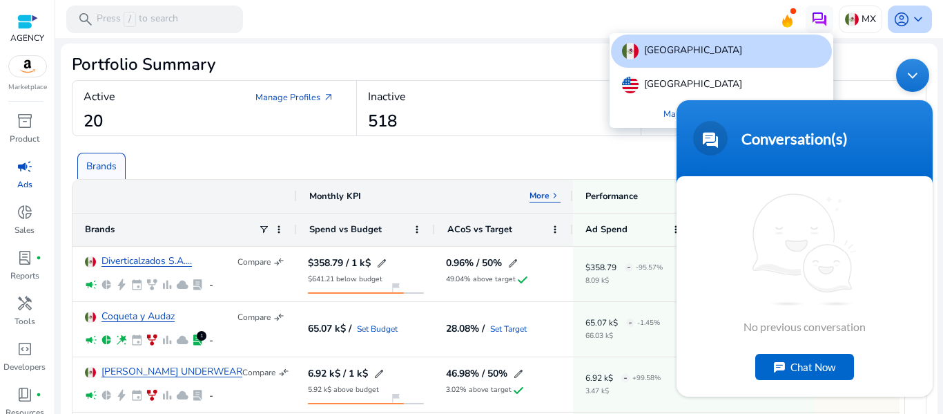
click at [913, 21] on div at bounding box center [471, 207] width 943 height 414
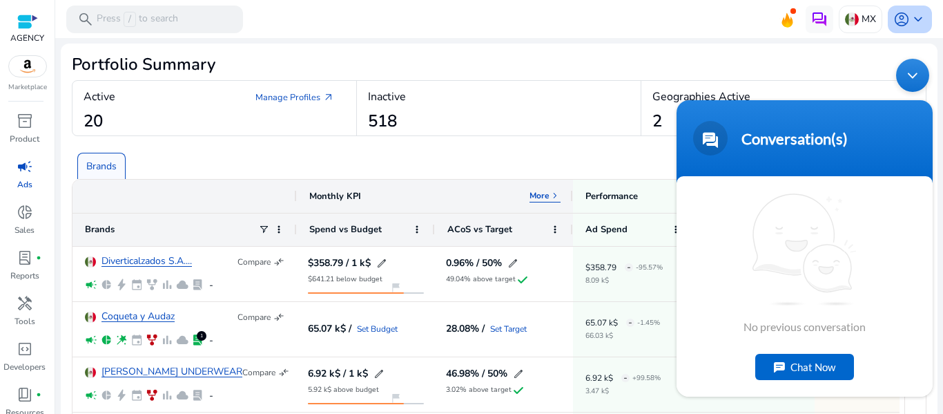
click at [911, 20] on span "keyboard_arrow_down" at bounding box center [918, 19] width 17 height 17
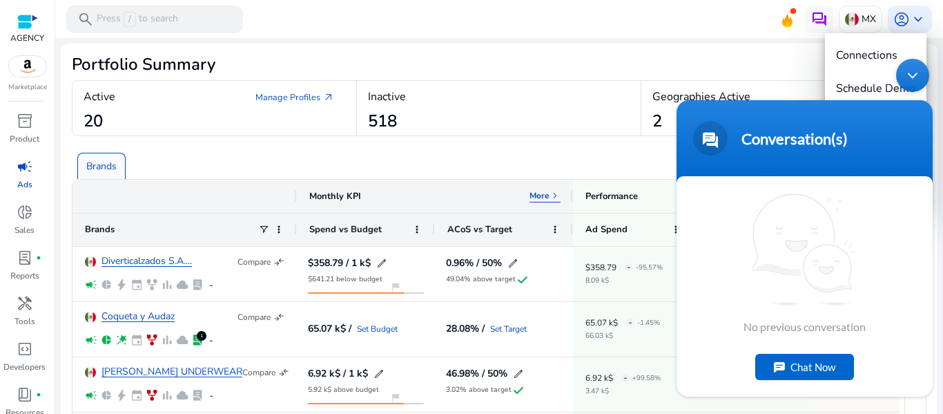
click at [140, 323] on div at bounding box center [471, 207] width 943 height 414
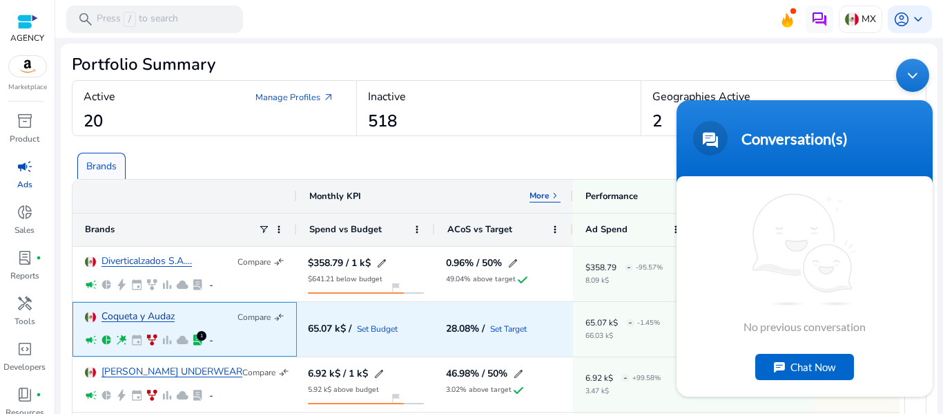
click at [133, 318] on link "Coqueta y Audaz" at bounding box center [138, 316] width 73 height 10
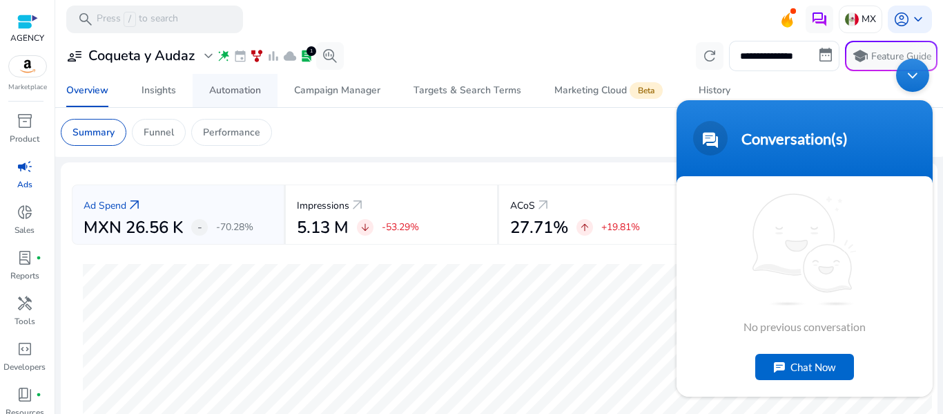
click at [242, 97] on span "Automation" at bounding box center [235, 90] width 52 height 33
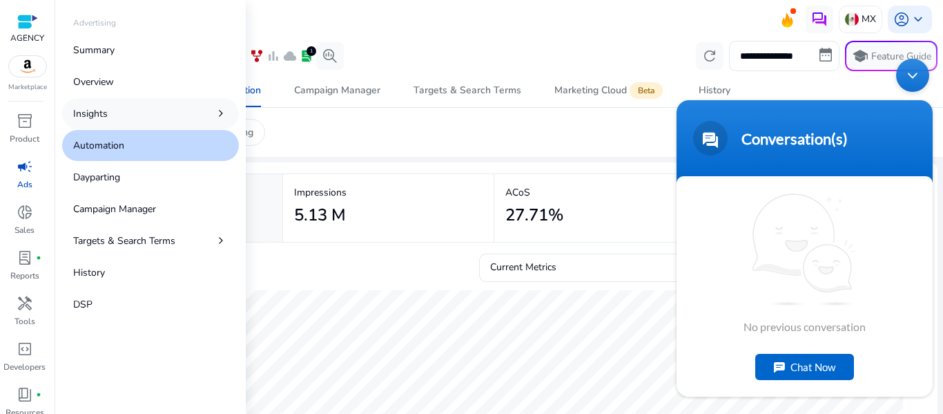
click at [113, 106] on link "Insights chevron_right" at bounding box center [150, 113] width 177 height 31
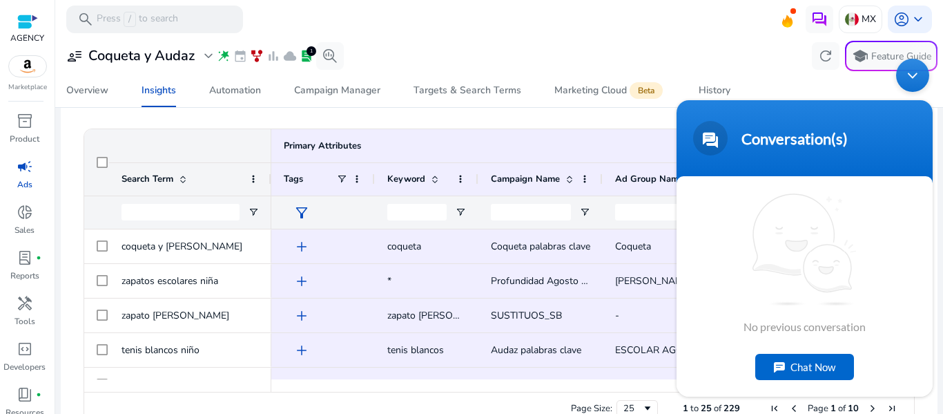
scroll to position [193, 0]
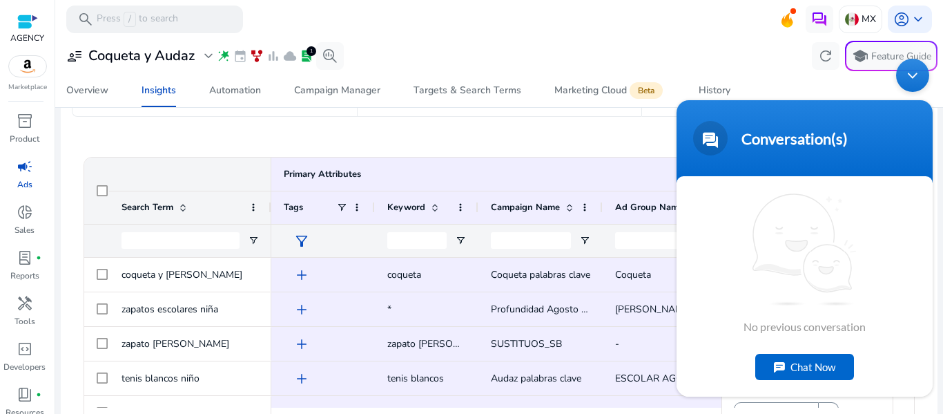
click at [19, 166] on span "campaign" at bounding box center [25, 166] width 17 height 17
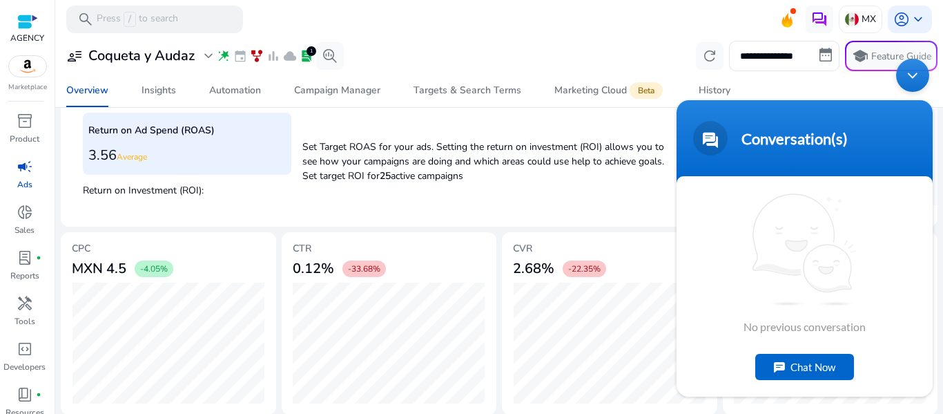
scroll to position [552, 0]
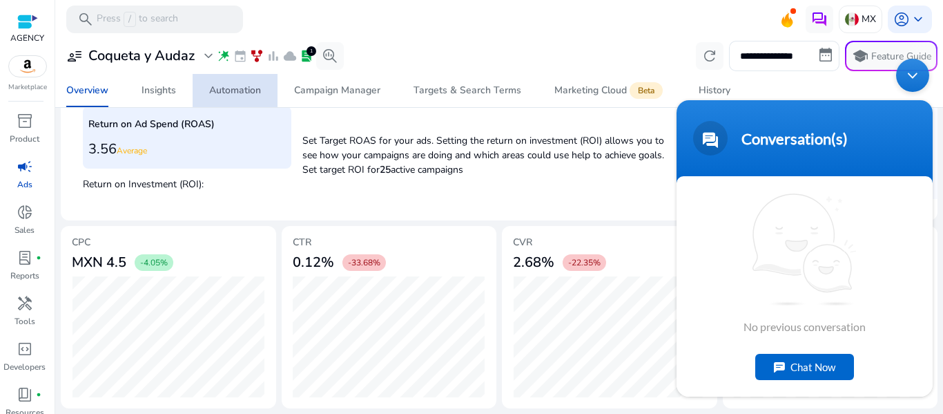
click at [237, 89] on div "Automation" at bounding box center [235, 91] width 52 height 10
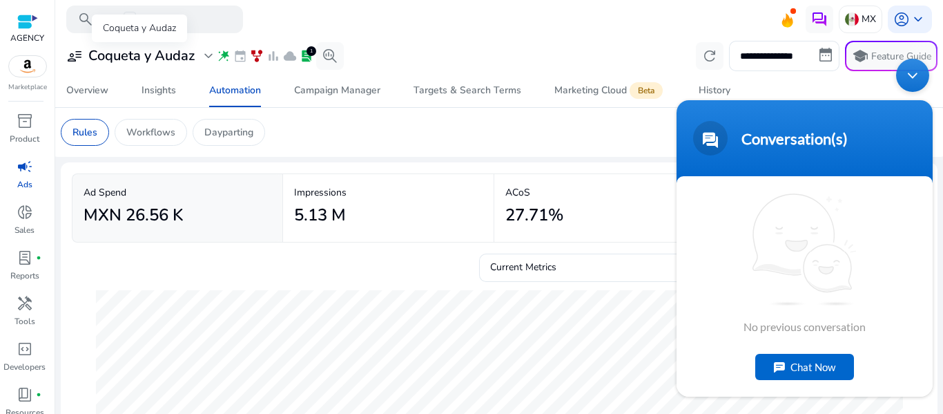
click at [174, 22] on div "Coqueta y Audaz" at bounding box center [139, 29] width 95 height 28
click at [200, 18] on div "search Press / to search" at bounding box center [154, 20] width 177 height 28
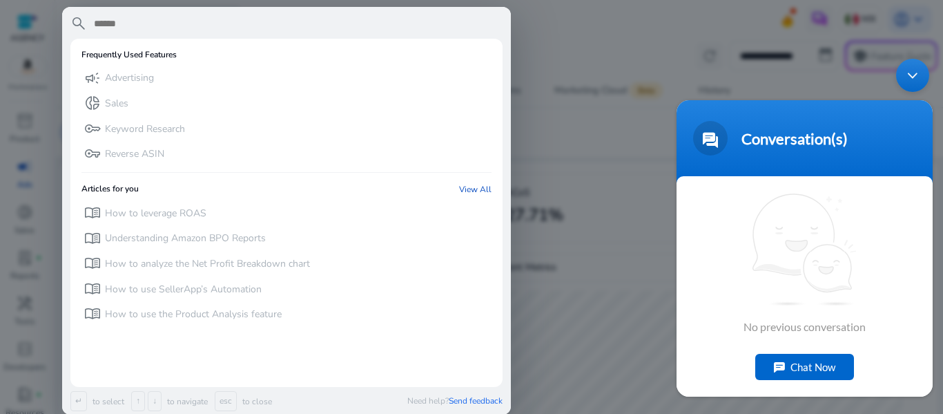
paste input "**********"
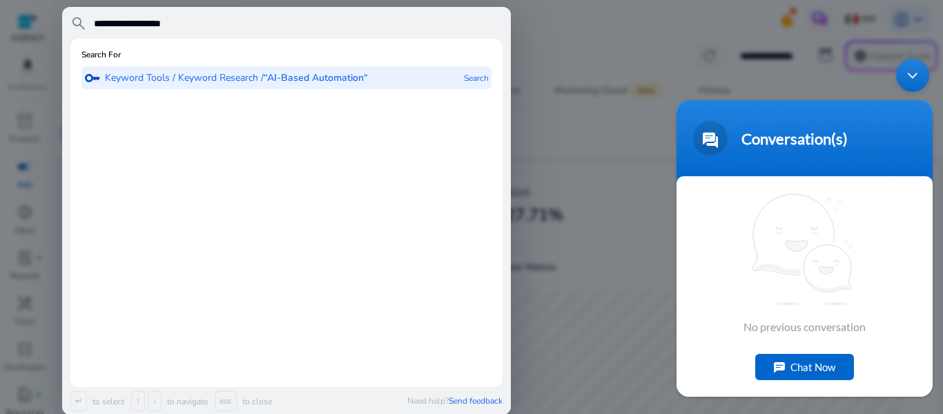
type input "**********"
click at [235, 86] on div "key Keyword Tools / Keyword Research / “AI-Based Automation“" at bounding box center [226, 77] width 284 height 23
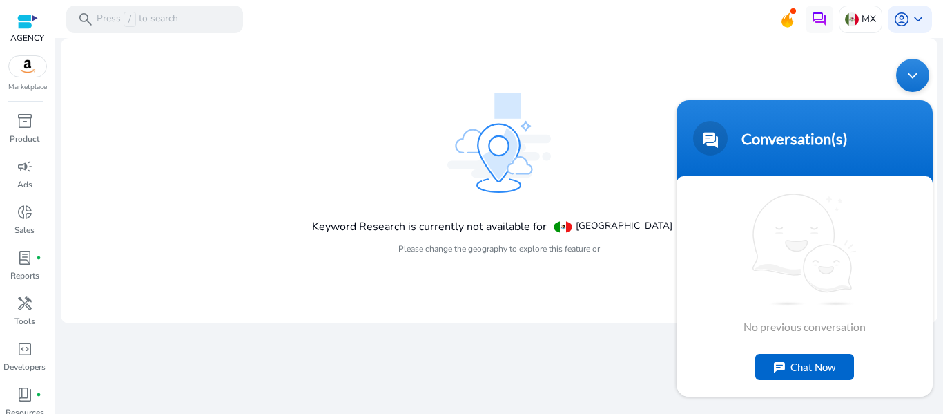
click at [676, 225] on mat-icon "edit" at bounding box center [681, 226] width 11 height 11
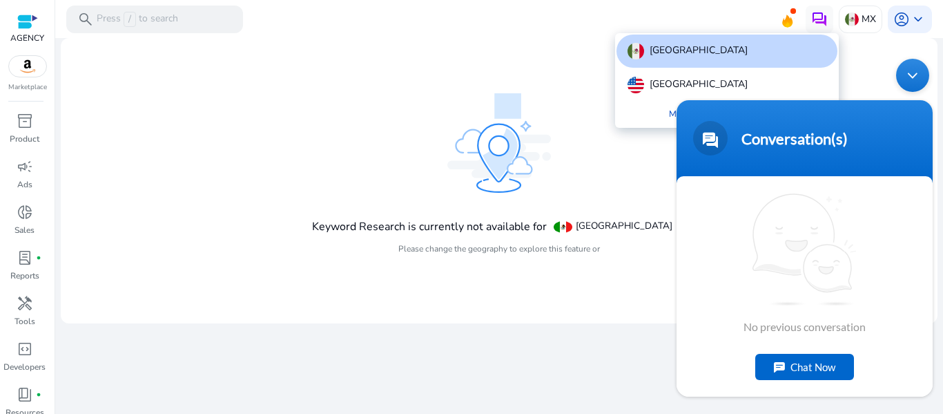
drag, startPoint x: 363, startPoint y: 133, endPoint x: 347, endPoint y: 136, distance: 16.3
click at [350, 135] on div at bounding box center [471, 207] width 943 height 414
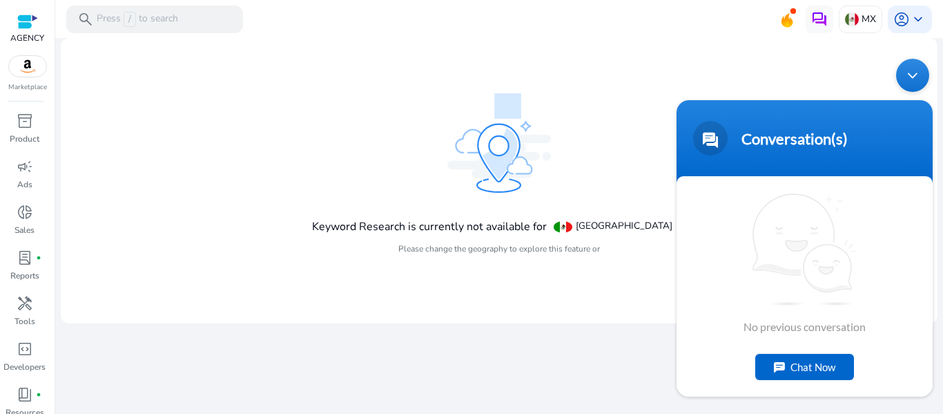
drag, startPoint x: 918, startPoint y: 71, endPoint x: 1570, endPoint y: 125, distance: 654.1
click at [918, 71] on div "Minimize live chat window" at bounding box center [912, 74] width 33 height 33
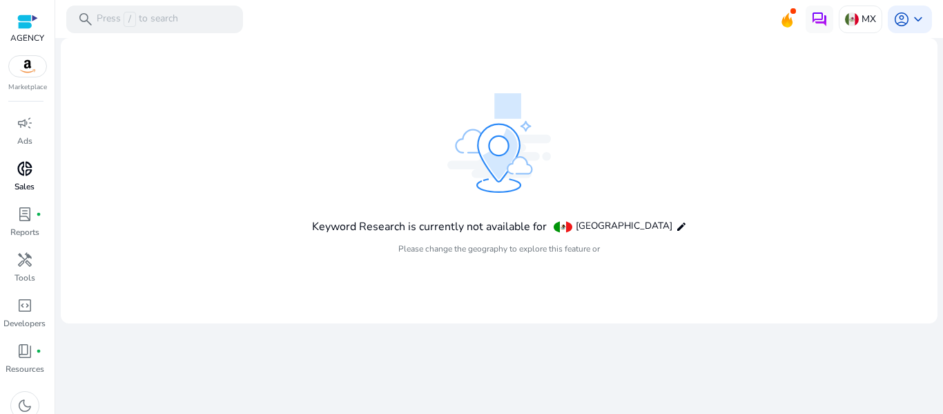
scroll to position [55, 0]
click at [25, 255] on span "handyman" at bounding box center [25, 248] width 17 height 17
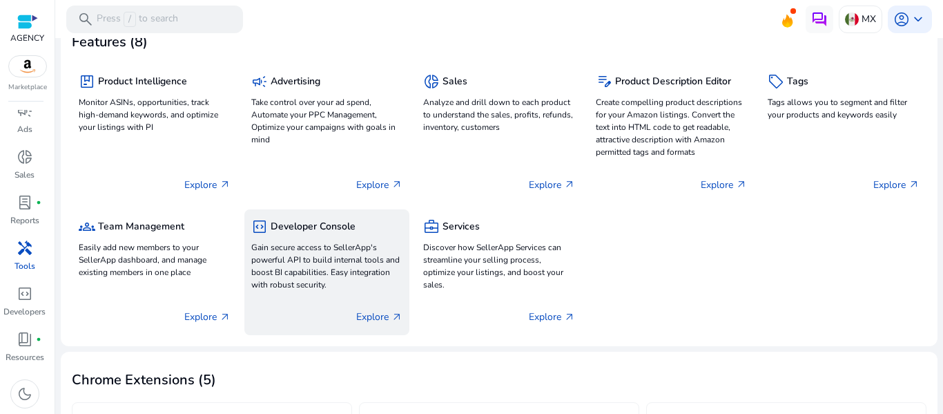
scroll to position [19, 0]
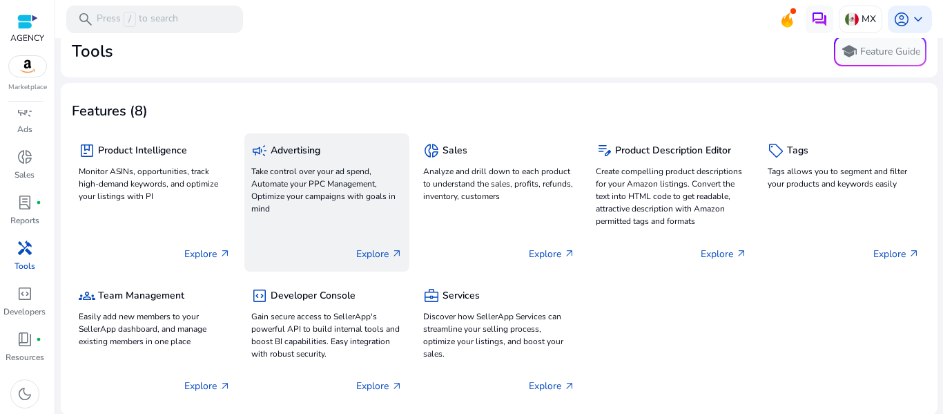
click at [371, 251] on p "Explore arrow_outward" at bounding box center [379, 254] width 46 height 15
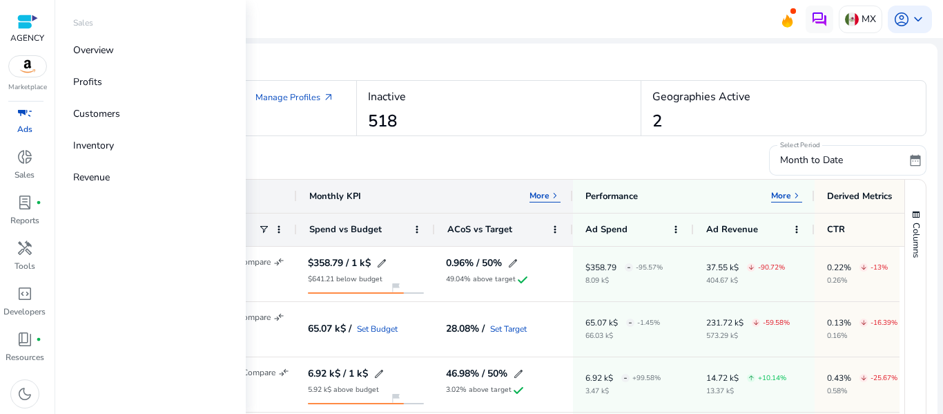
click at [26, 125] on p "Ads" at bounding box center [24, 129] width 15 height 12
click at [102, 46] on p "Overview" at bounding box center [93, 50] width 41 height 15
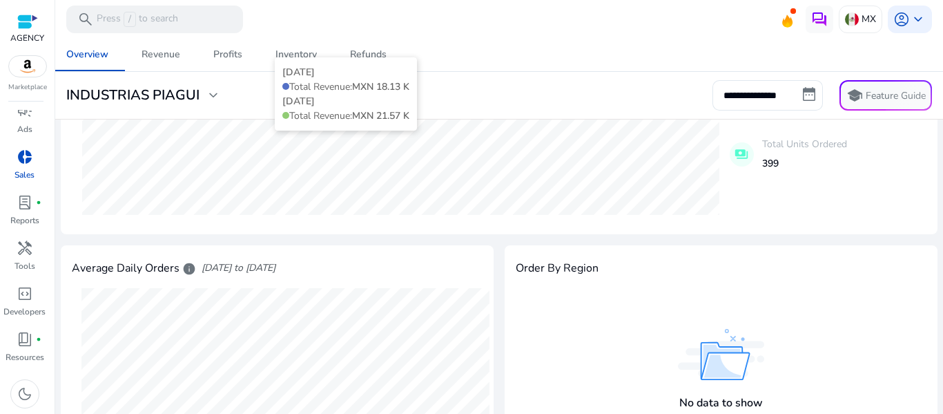
scroll to position [138, 0]
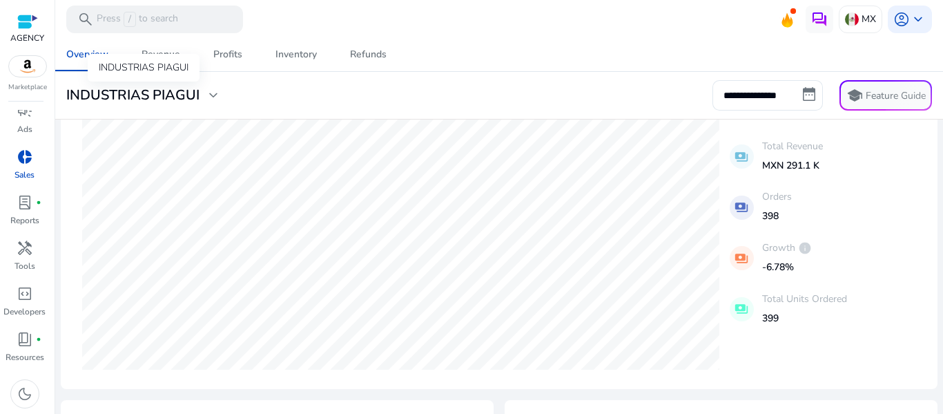
click at [166, 65] on div "INDUSTRIAS PIAGUI" at bounding box center [144, 68] width 112 height 28
click at [22, 112] on span "campaign" at bounding box center [25, 111] width 17 height 17
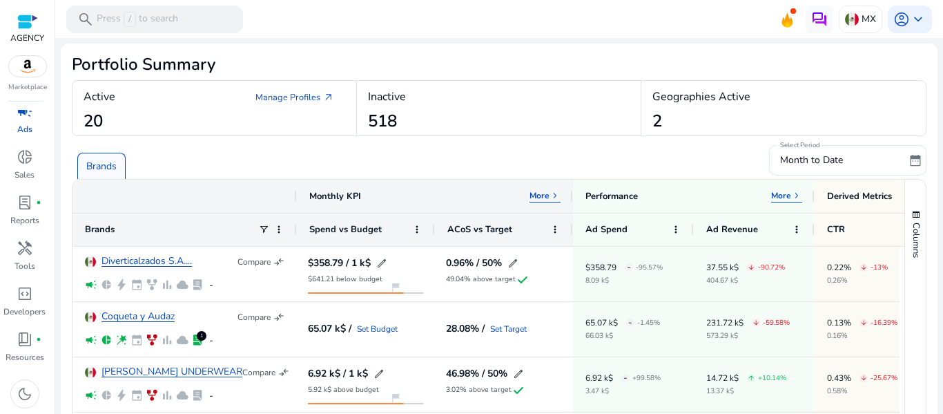
click at [103, 156] on div "Brands" at bounding box center [101, 166] width 48 height 26
click at [106, 162] on p "Brands" at bounding box center [101, 166] width 30 height 15
click at [300, 93] on link "Manage Profiles arrow_outward" at bounding box center [294, 97] width 101 height 25
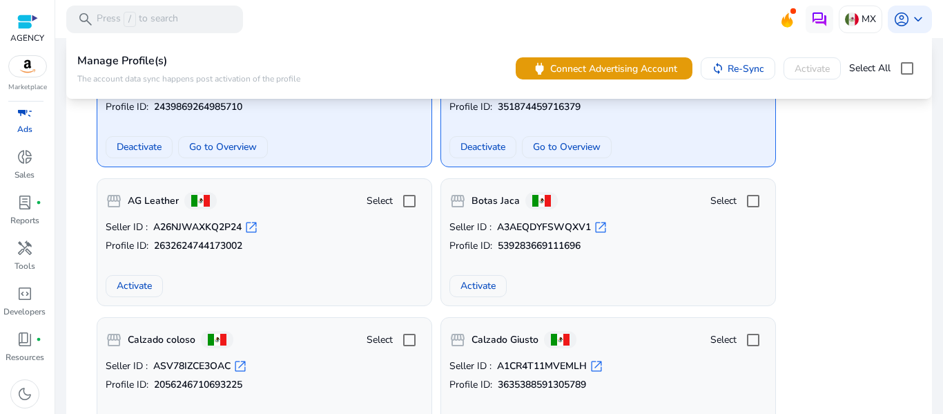
scroll to position [57, 0]
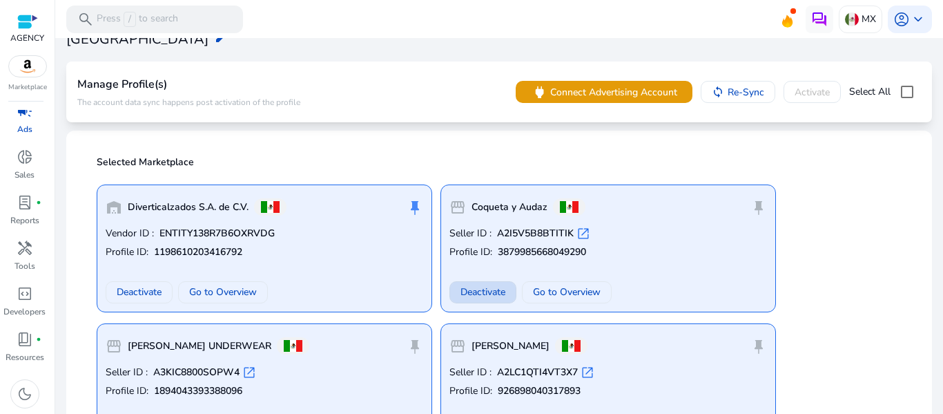
click at [459, 286] on span at bounding box center [483, 292] width 66 height 33
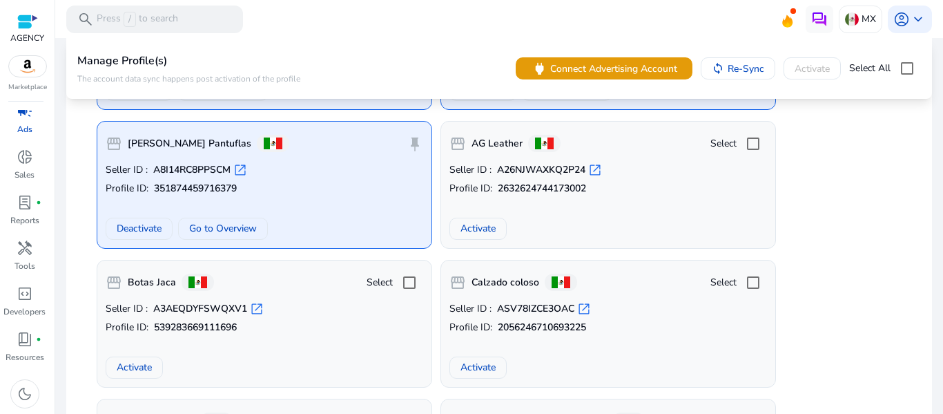
scroll to position [1583, 0]
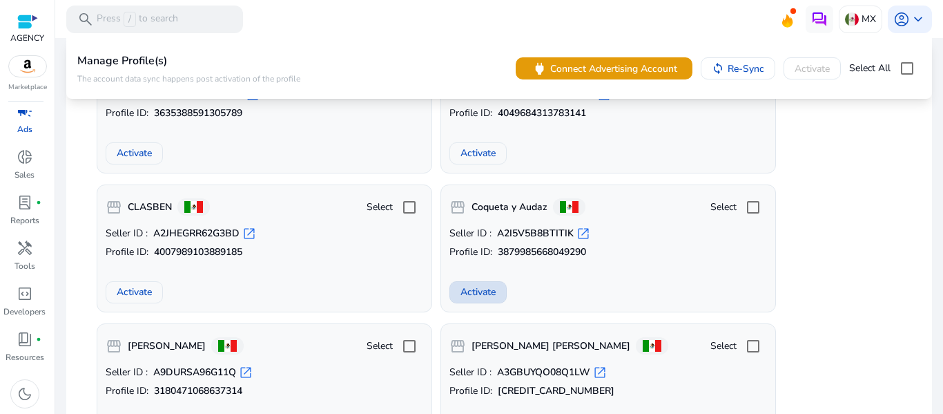
click at [474, 296] on span "Activate" at bounding box center [478, 291] width 35 height 15
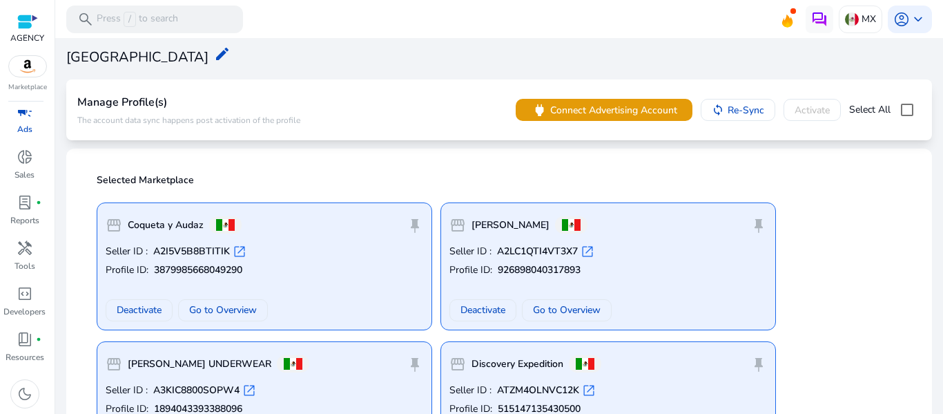
scroll to position [69, 0]
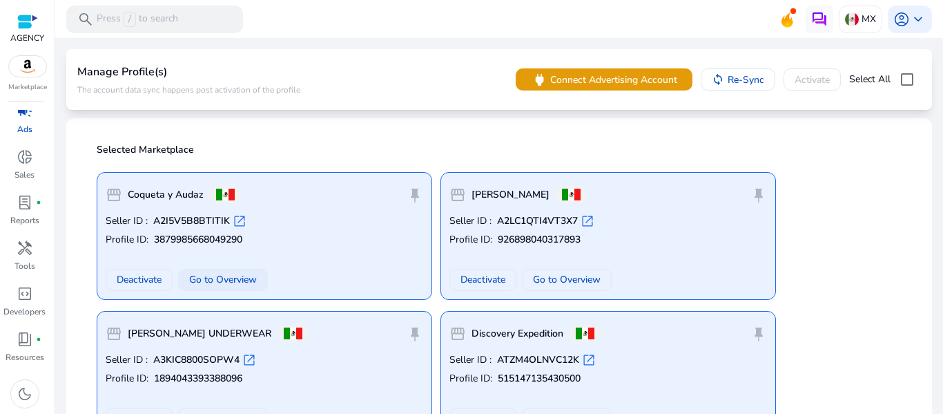
click at [242, 273] on span "Go to Overview" at bounding box center [223, 279] width 68 height 15
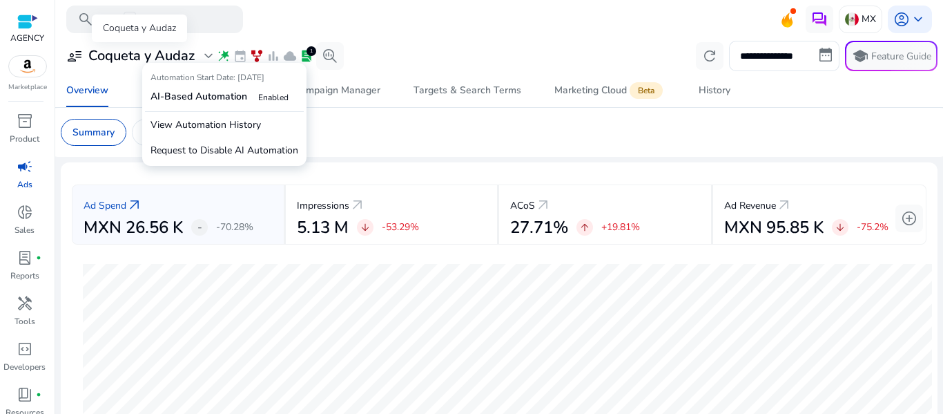
click at [215, 54] on span "expand_more" at bounding box center [208, 56] width 17 height 17
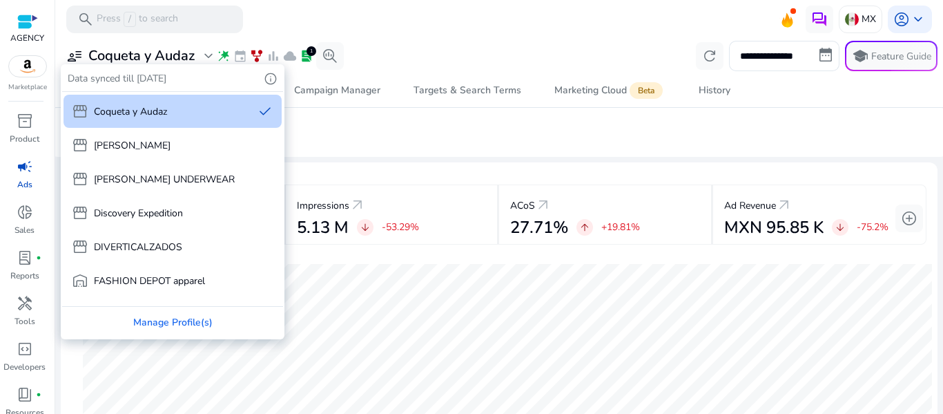
click at [220, 54] on div at bounding box center [471, 207] width 943 height 414
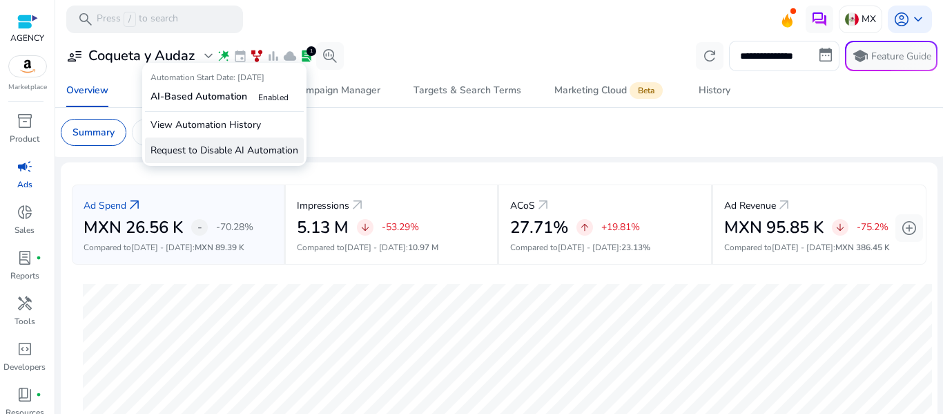
click at [226, 150] on p "Request to Disable AI Automation" at bounding box center [224, 150] width 159 height 26
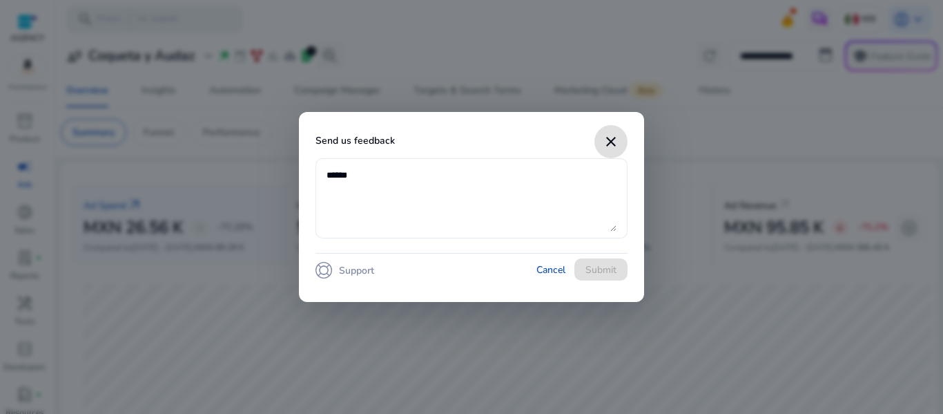
click at [468, 206] on textarea at bounding box center [472, 198] width 290 height 66
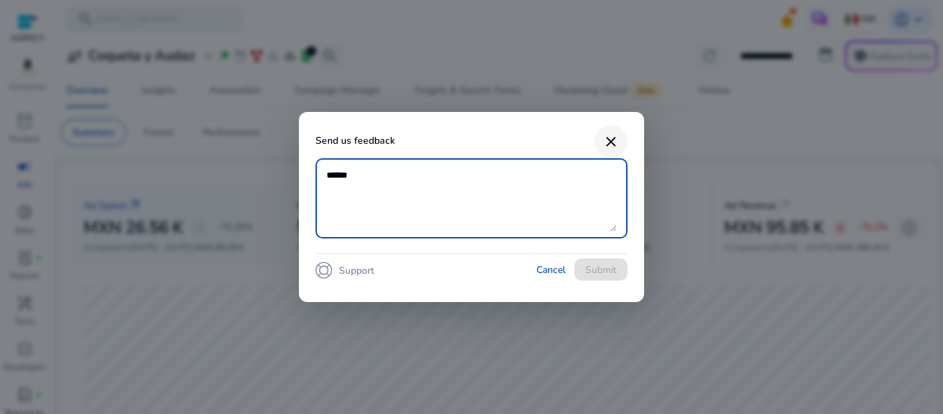
click at [613, 144] on mat-icon "close" at bounding box center [611, 141] width 17 height 17
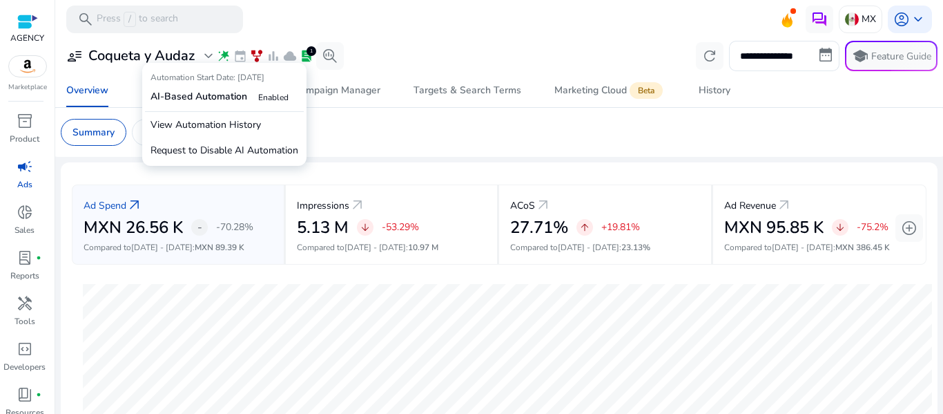
click at [222, 55] on span "wand_stars" at bounding box center [224, 56] width 14 height 14
click at [218, 154] on p "Request to Disable AI Automation" at bounding box center [224, 150] width 159 height 26
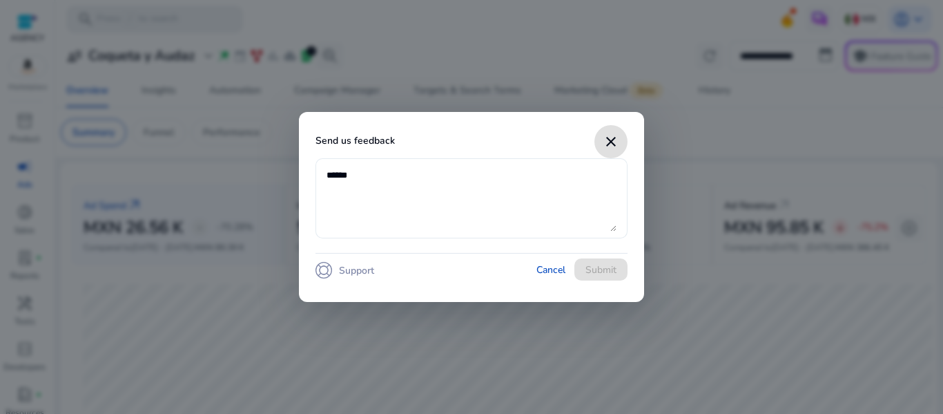
click at [375, 181] on textarea at bounding box center [472, 198] width 290 height 66
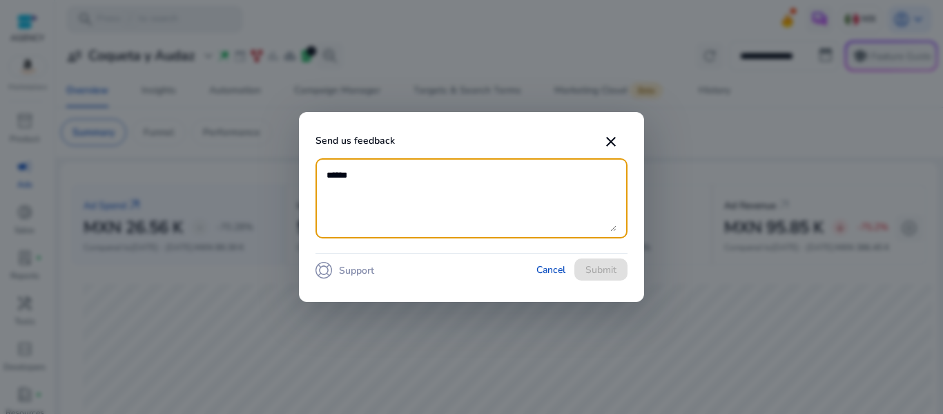
click at [423, 193] on textarea at bounding box center [472, 198] width 290 height 66
paste textarea "**********"
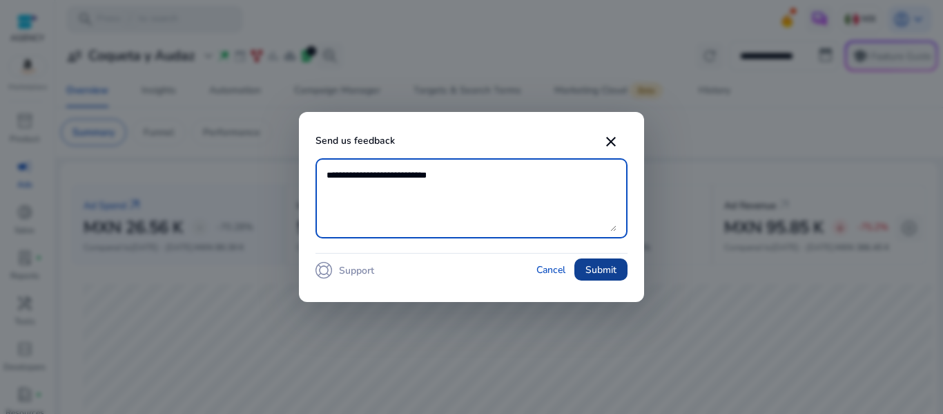
type textarea "**********"
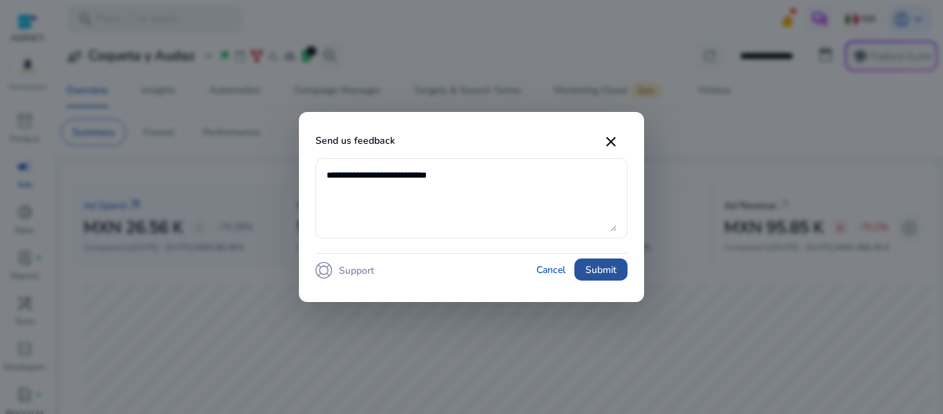
click at [611, 263] on span "Submit" at bounding box center [601, 269] width 31 height 15
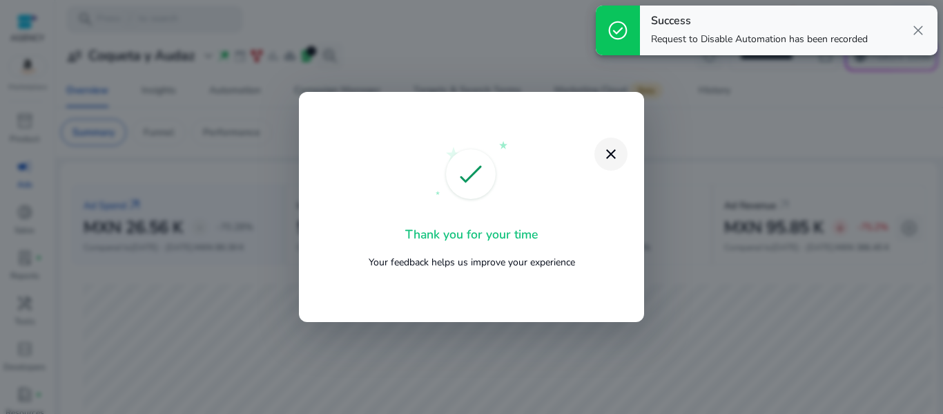
click at [609, 144] on span "close dialog" at bounding box center [611, 153] width 33 height 33
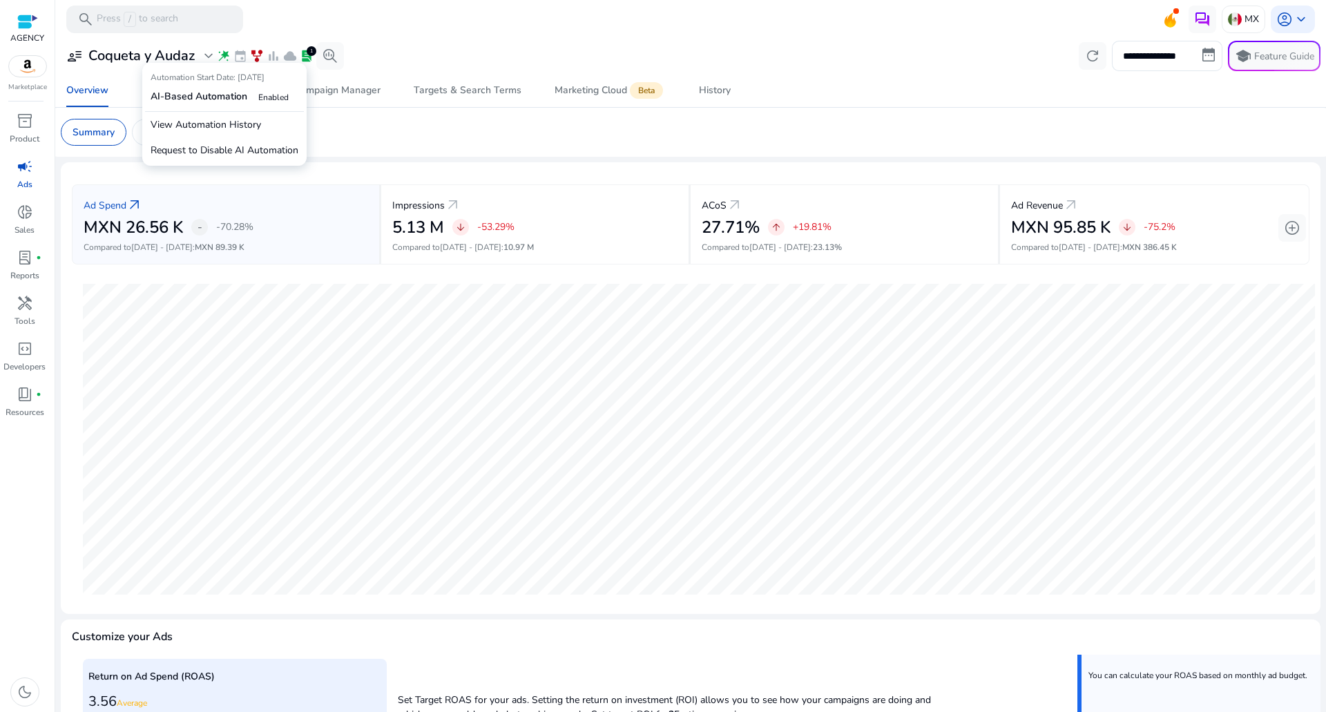
click at [231, 84] on p "Automation Start Date: [DATE]" at bounding box center [225, 80] width 148 height 18
click at [242, 97] on span "Automation" at bounding box center [235, 90] width 52 height 33
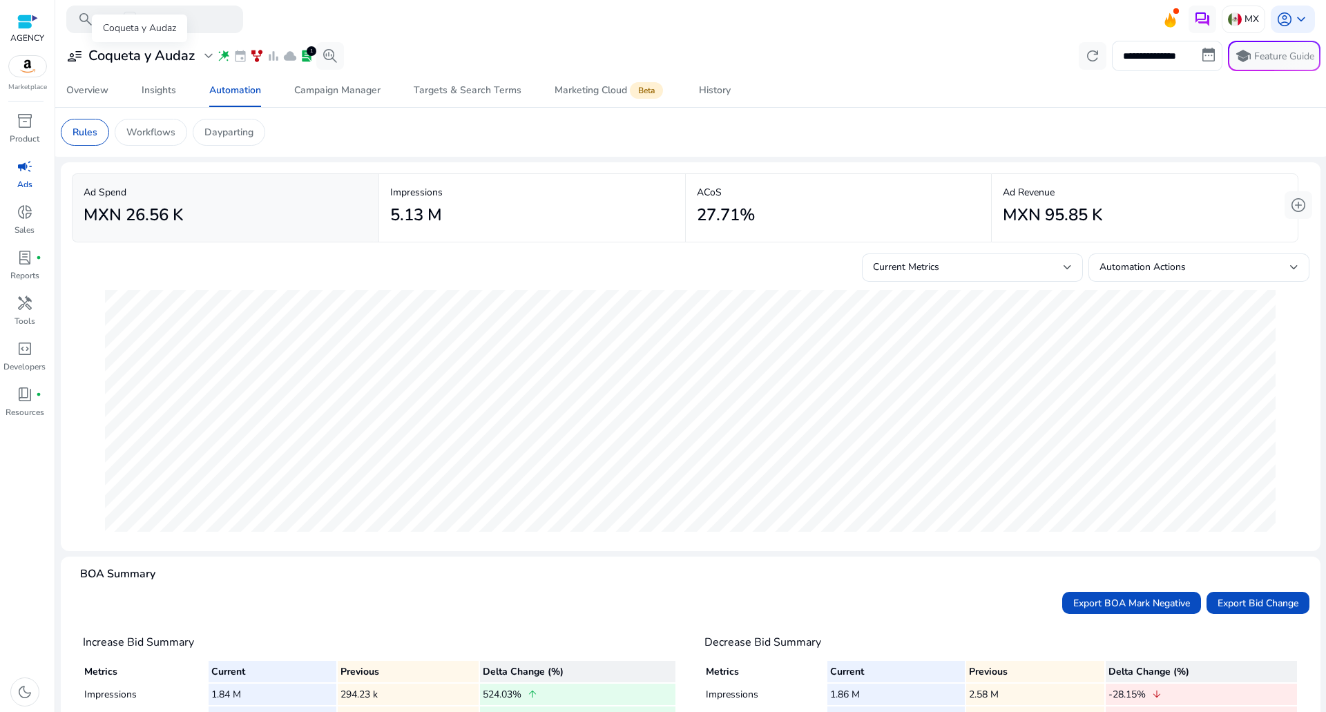
click at [104, 55] on h3 "Coqueta y Audaz" at bounding box center [141, 56] width 106 height 17
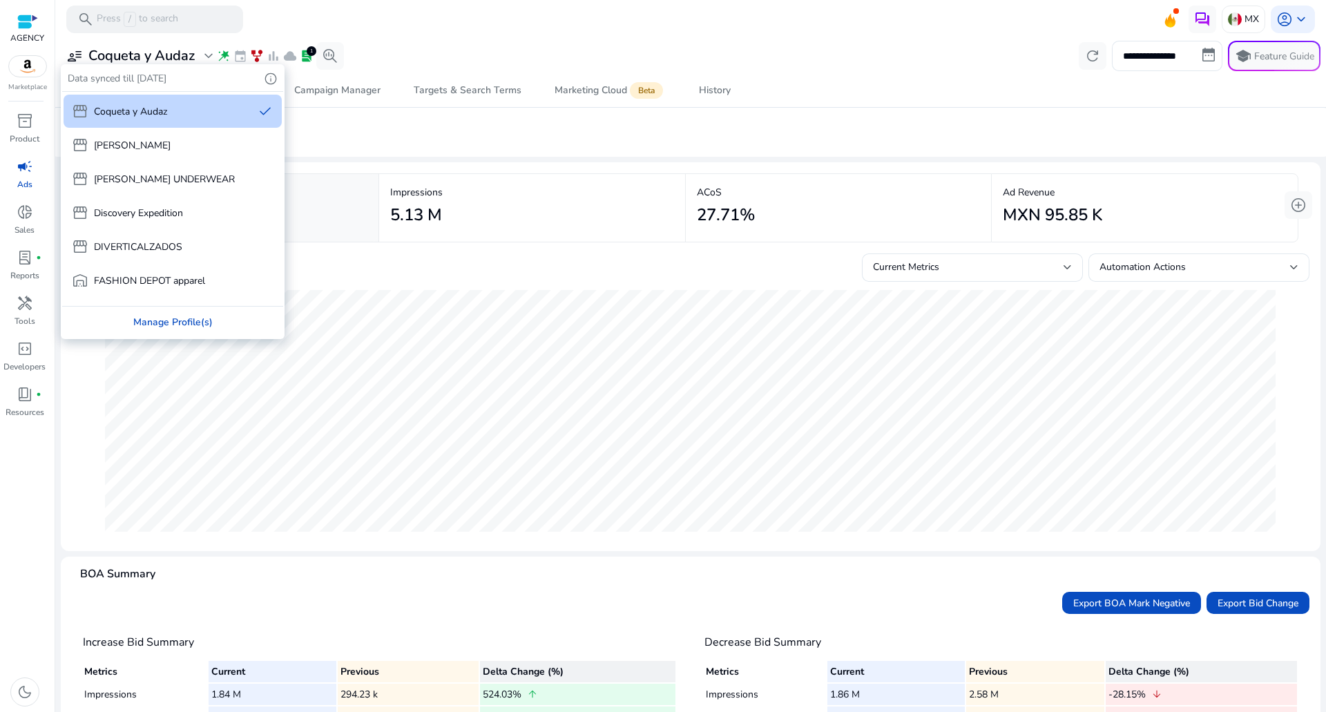
click at [152, 310] on div "Manage Profile(s)" at bounding box center [172, 322] width 221 height 31
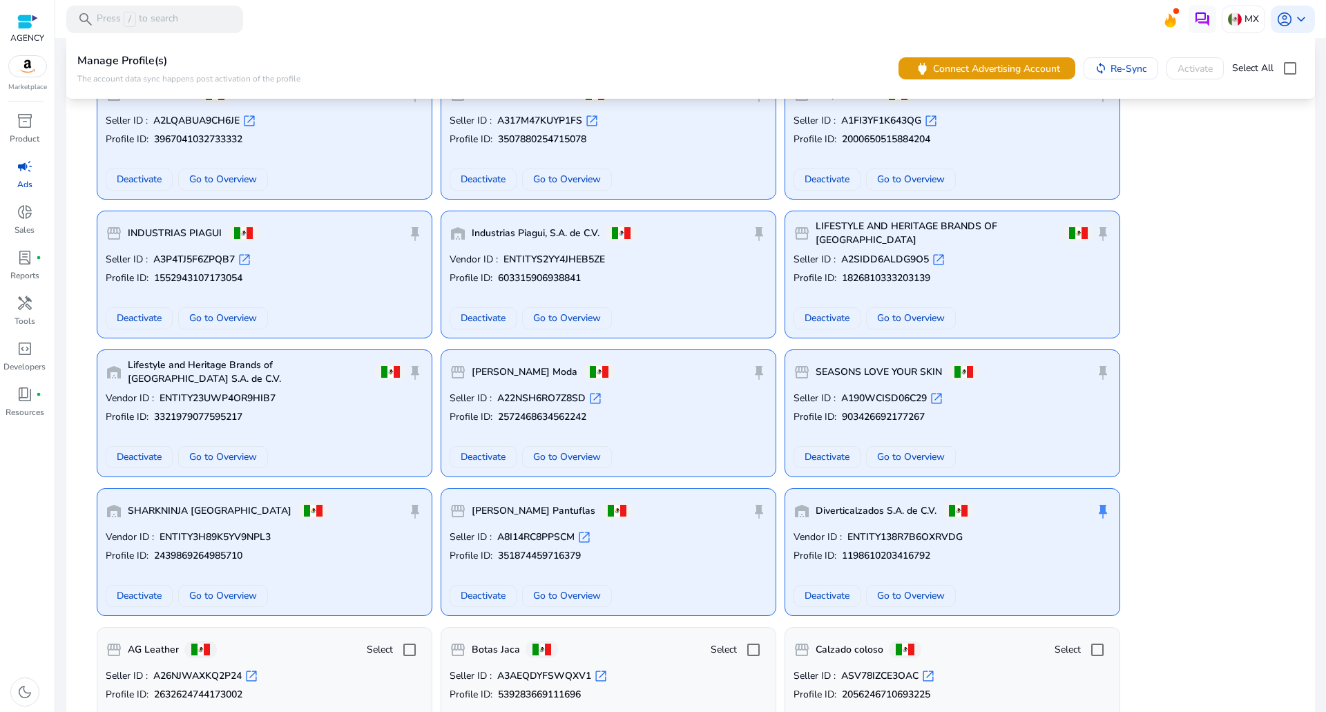
scroll to position [414, 0]
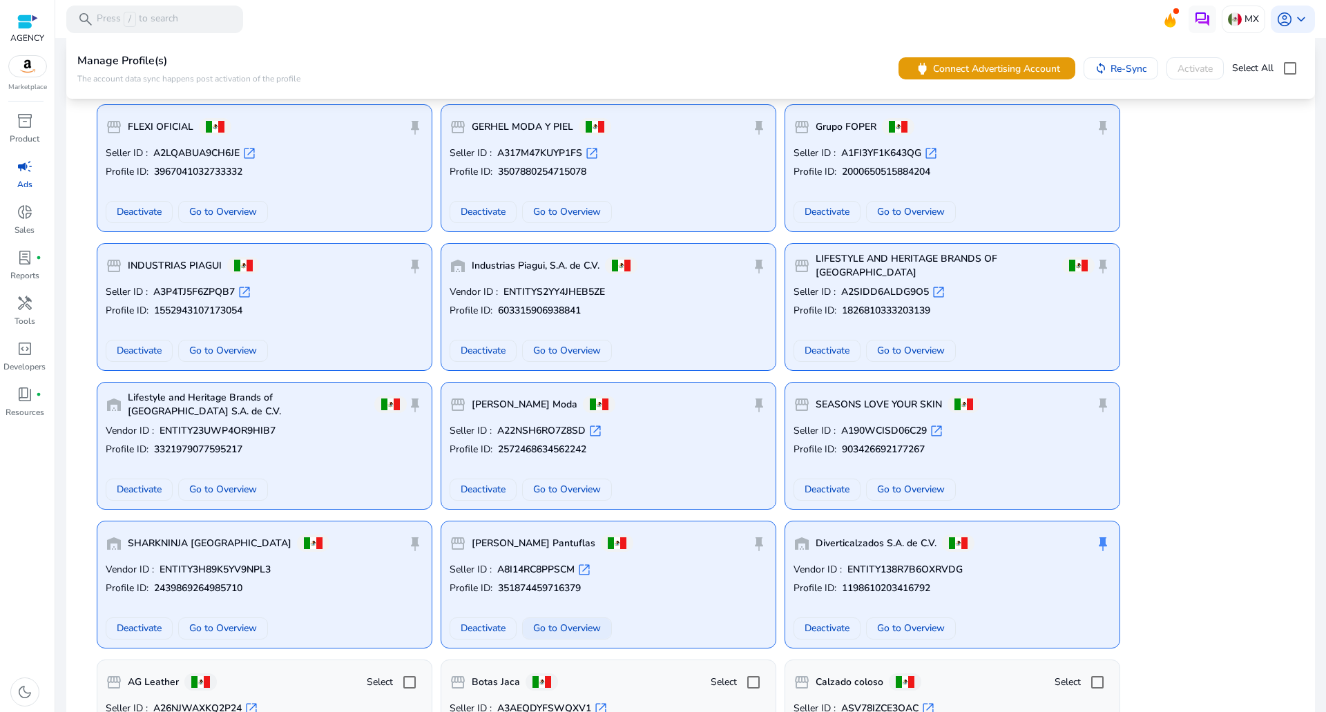
click at [562, 413] on span "Go to Overview" at bounding box center [567, 628] width 68 height 15
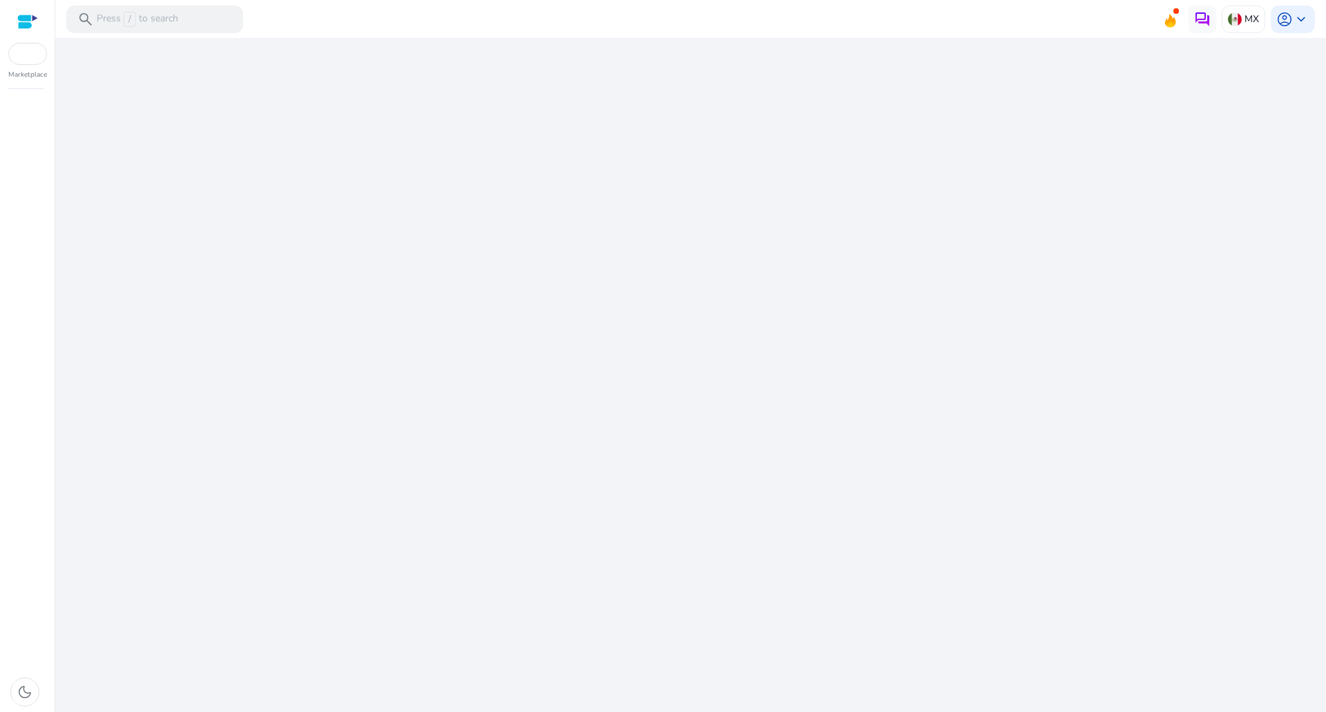
click at [562, 413] on div "We are getting things ready for you..." at bounding box center [690, 375] width 1259 height 674
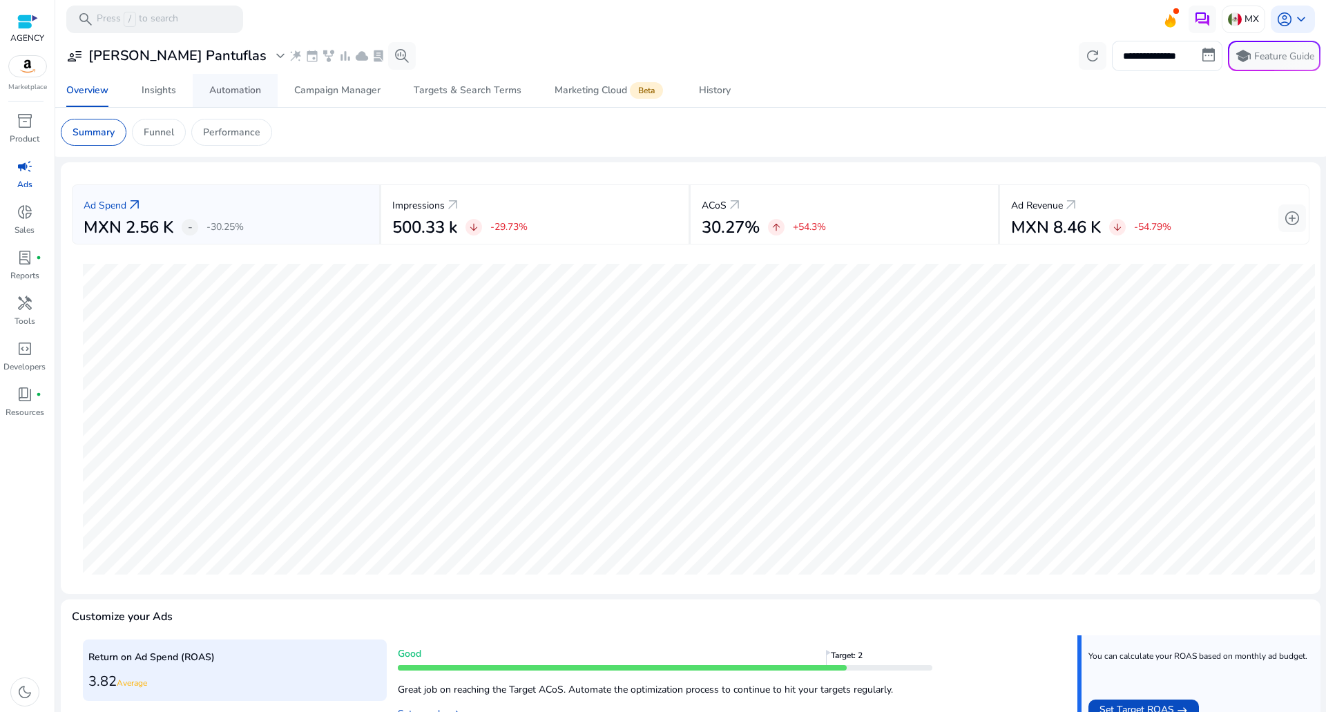
drag, startPoint x: 726, startPoint y: 2, endPoint x: 234, endPoint y: 86, distance: 498.7
click at [234, 86] on div "Automation" at bounding box center [235, 91] width 52 height 10
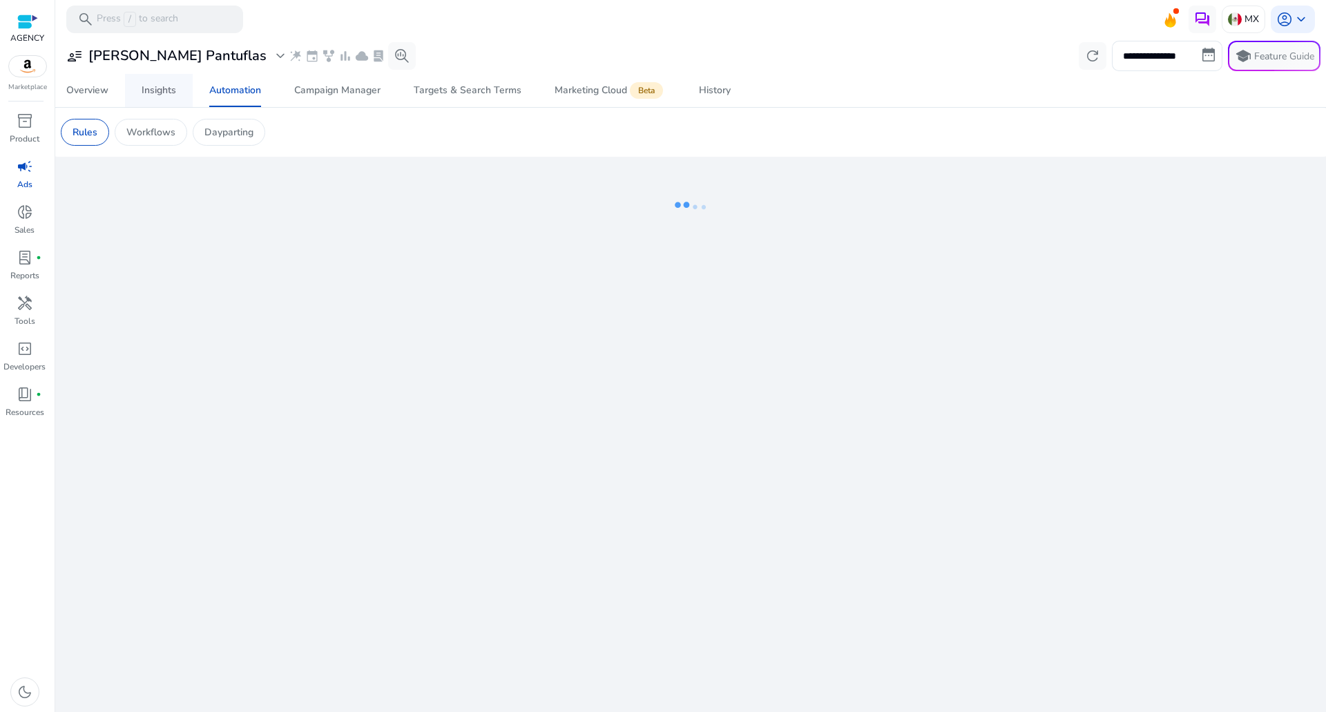
click at [178, 88] on link "Insights" at bounding box center [159, 90] width 68 height 33
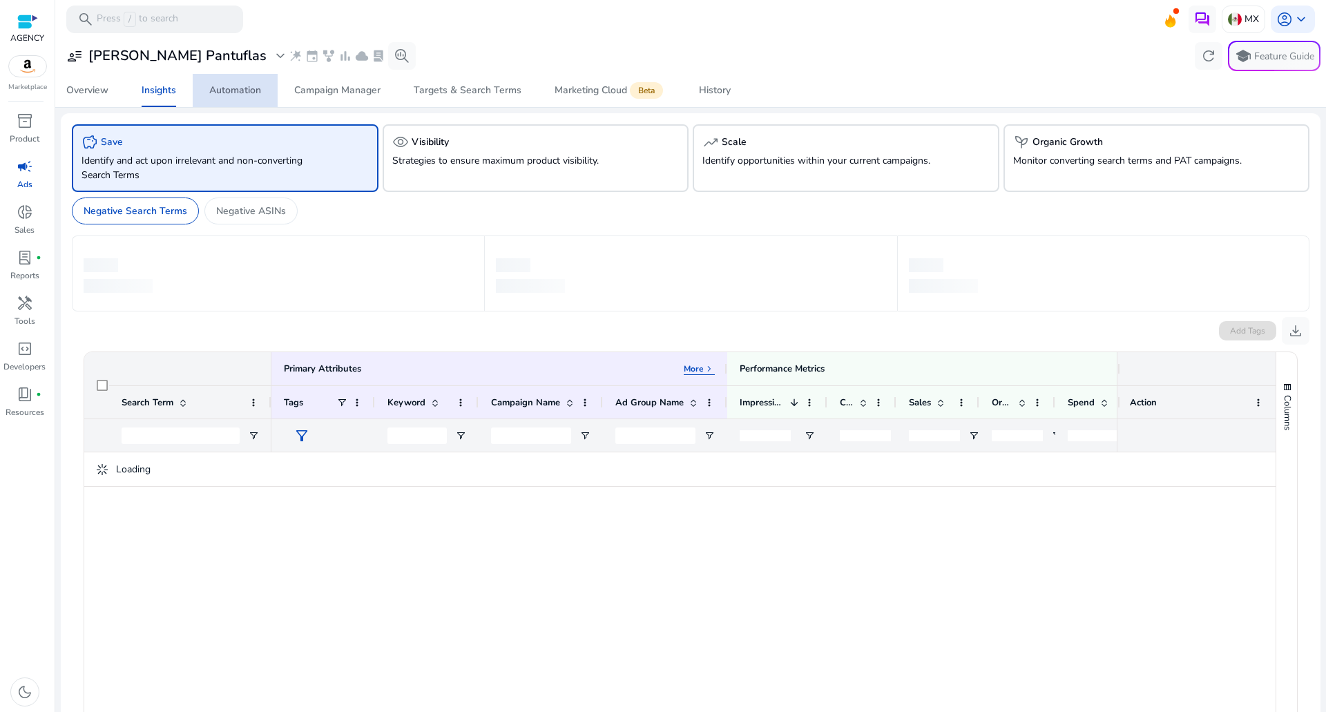
click at [229, 93] on div "Automation" at bounding box center [235, 91] width 52 height 10
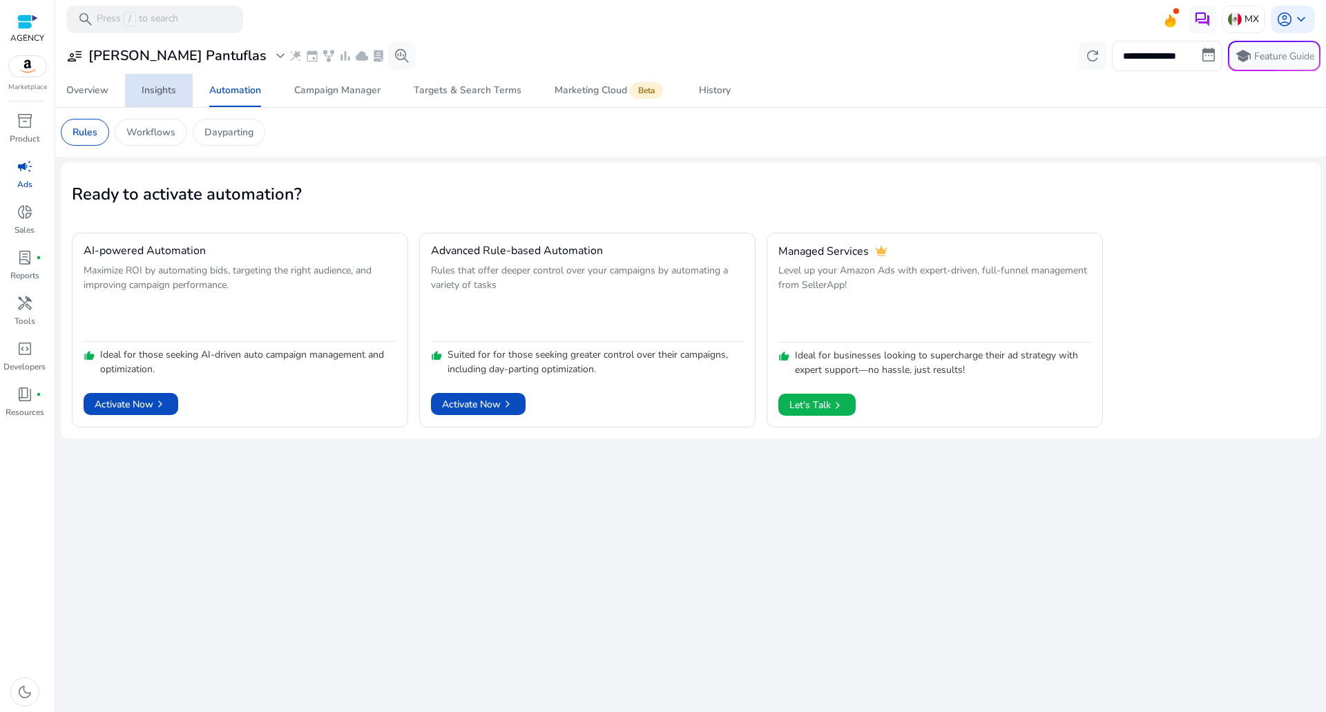
click at [180, 94] on link "Insights" at bounding box center [159, 90] width 68 height 33
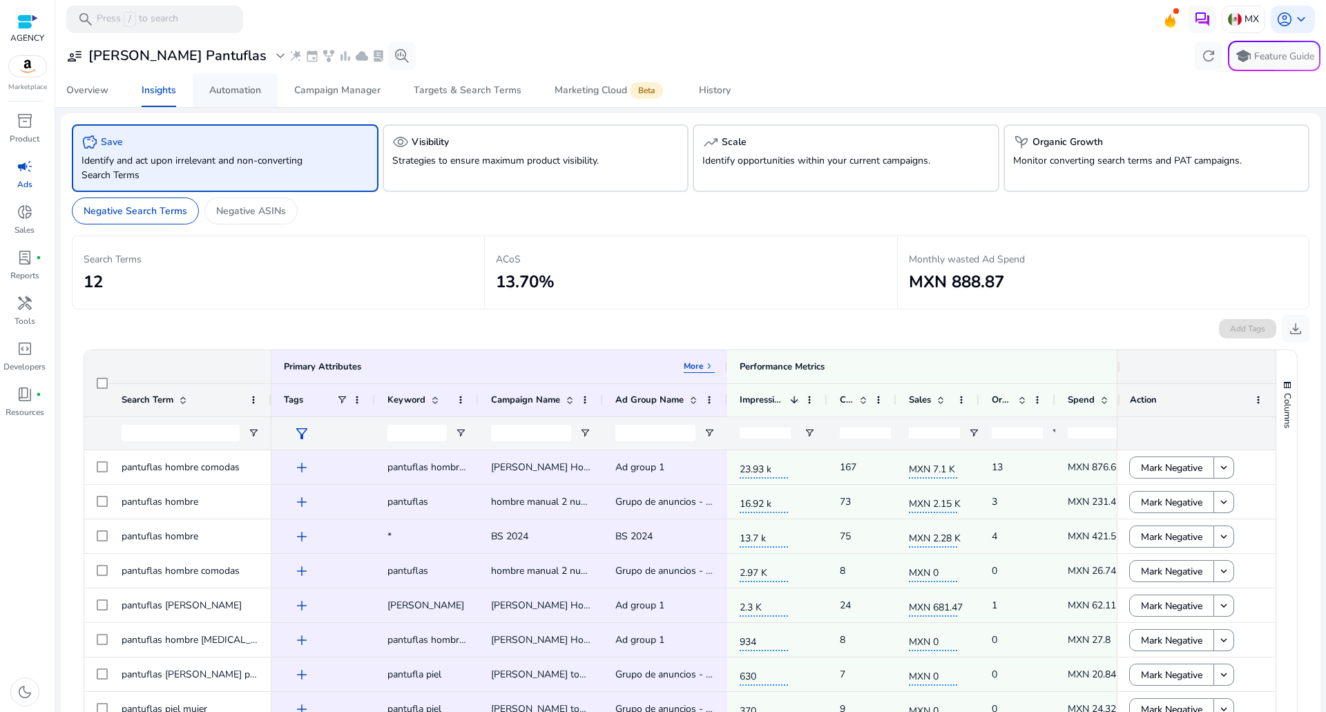
click at [220, 94] on div "Automation" at bounding box center [235, 91] width 52 height 10
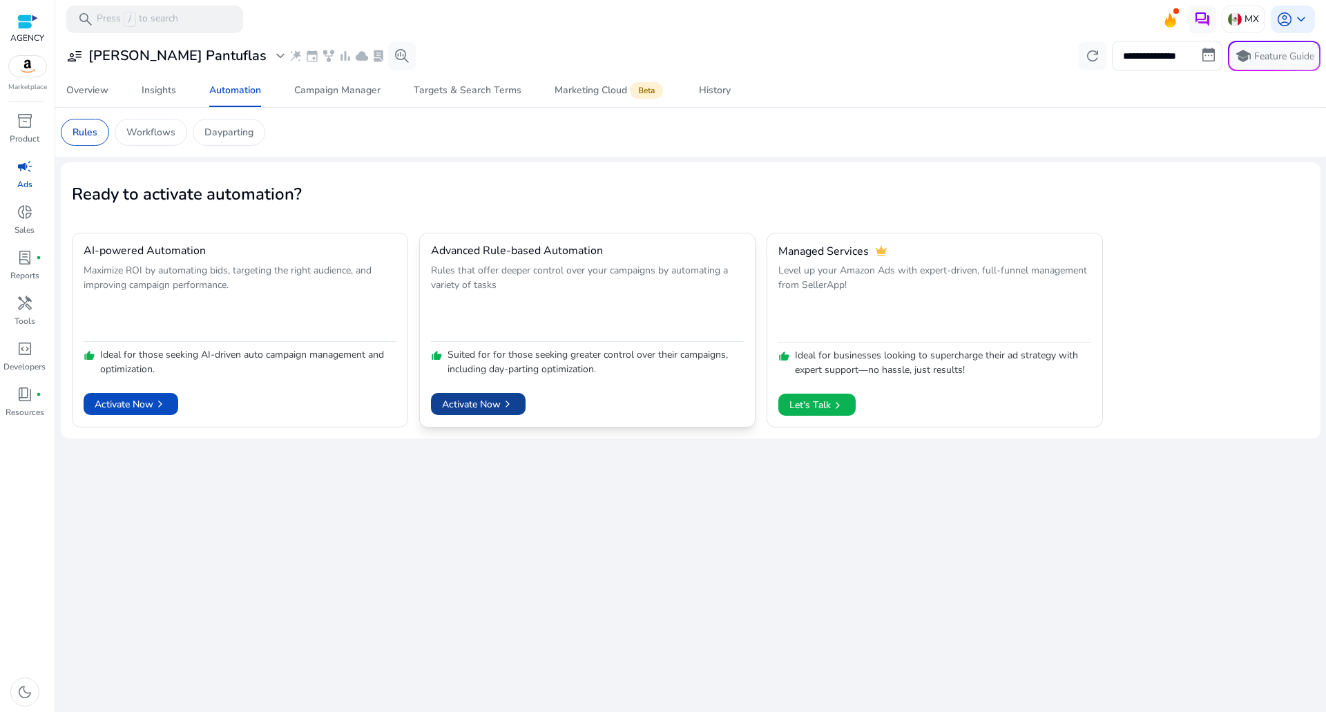
click at [494, 405] on span "Activate Now chevron_right" at bounding box center [478, 404] width 73 height 15
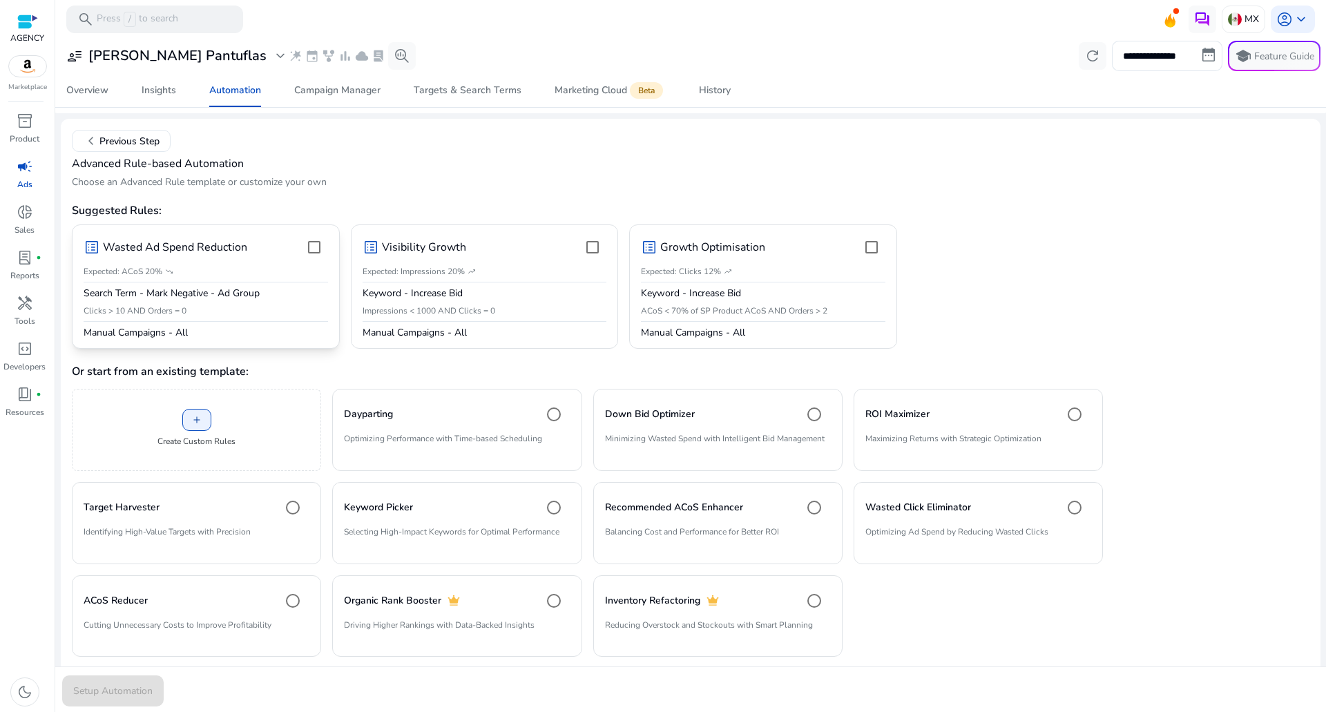
scroll to position [61, 0]
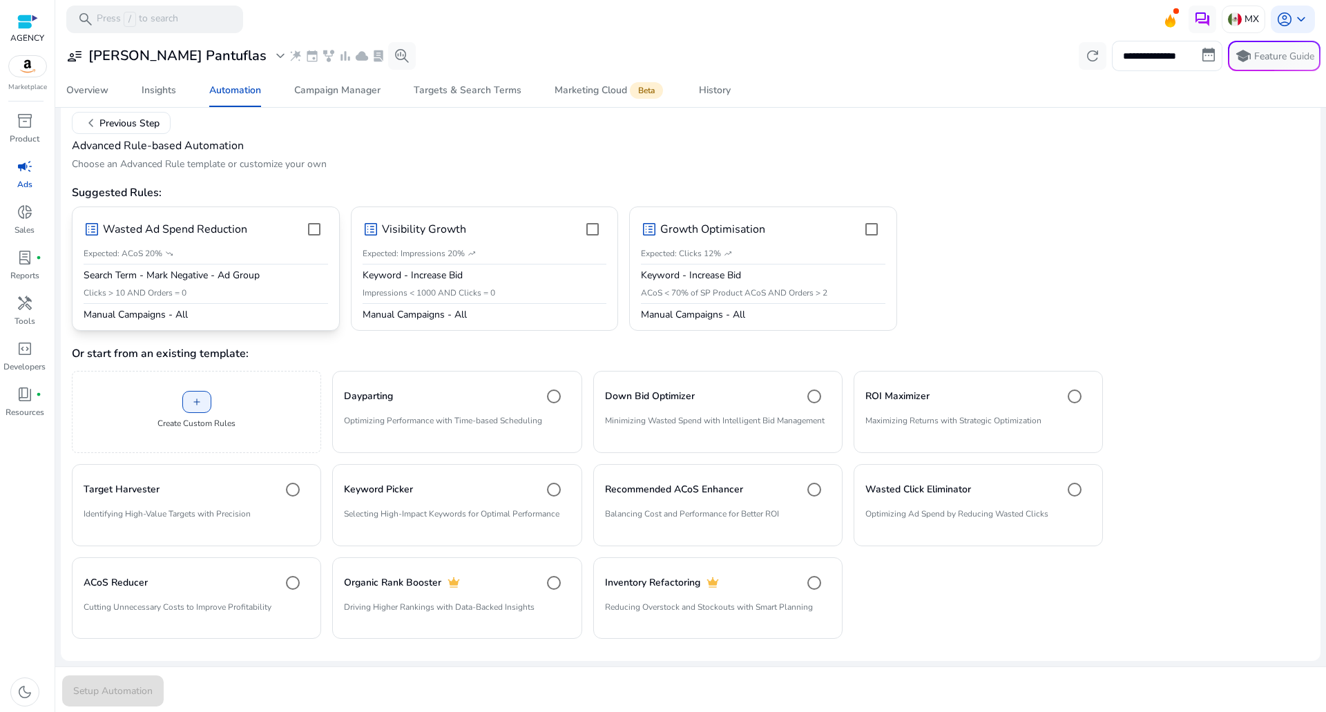
click at [197, 303] on mat-divider at bounding box center [206, 303] width 244 height 1
click at [201, 303] on mat-divider at bounding box center [206, 303] width 244 height 1
click at [679, 412] on mat-card "Down Bid Optimizer Minimizing Wasted Spend with Intelligent Bid Management" at bounding box center [717, 412] width 249 height 82
click at [111, 413] on span "submit" at bounding box center [113, 691] width 102 height 33
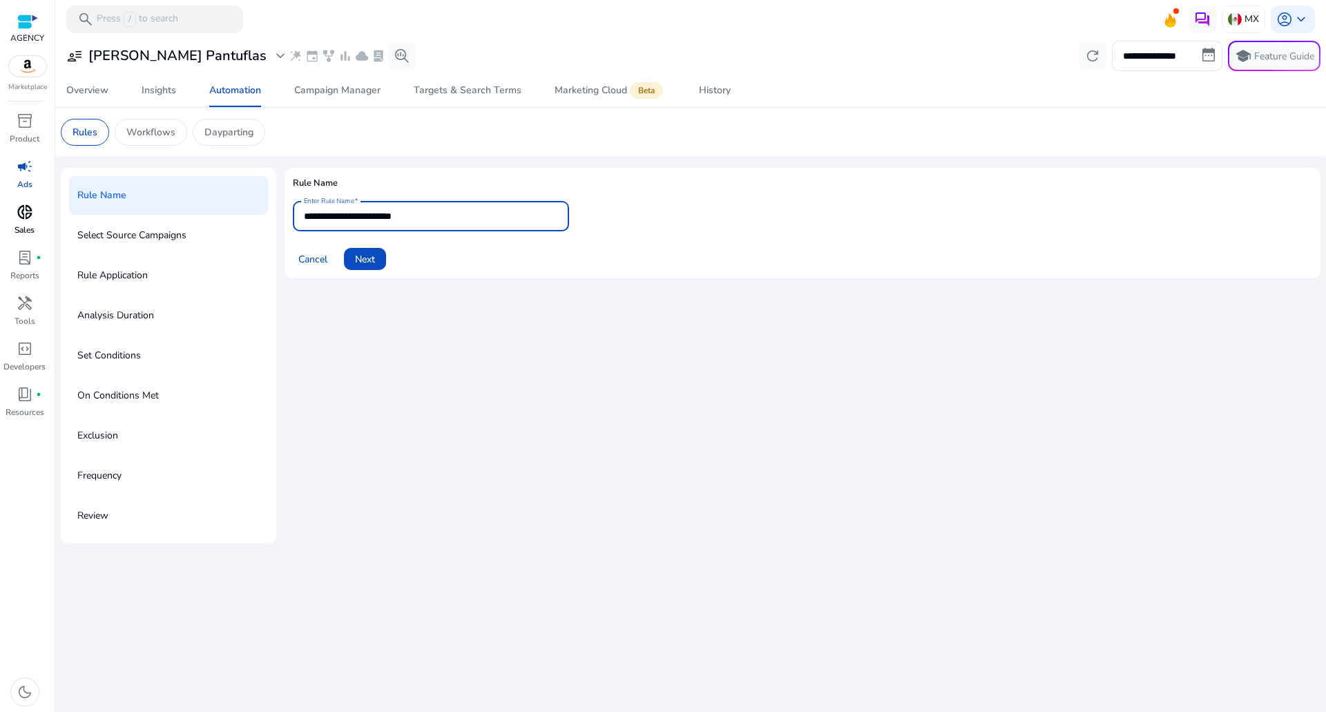
drag, startPoint x: 441, startPoint y: 221, endPoint x: 38, endPoint y: 229, distance: 402.6
click at [35, 226] on mat-sidenav-container "**********" at bounding box center [663, 356] width 1326 height 712
drag, startPoint x: 465, startPoint y: 186, endPoint x: 452, endPoint y: 206, distance: 24.2
click at [455, 199] on h4 "Rule Name" at bounding box center [802, 188] width 1019 height 25
click at [380, 260] on span at bounding box center [365, 258] width 42 height 33
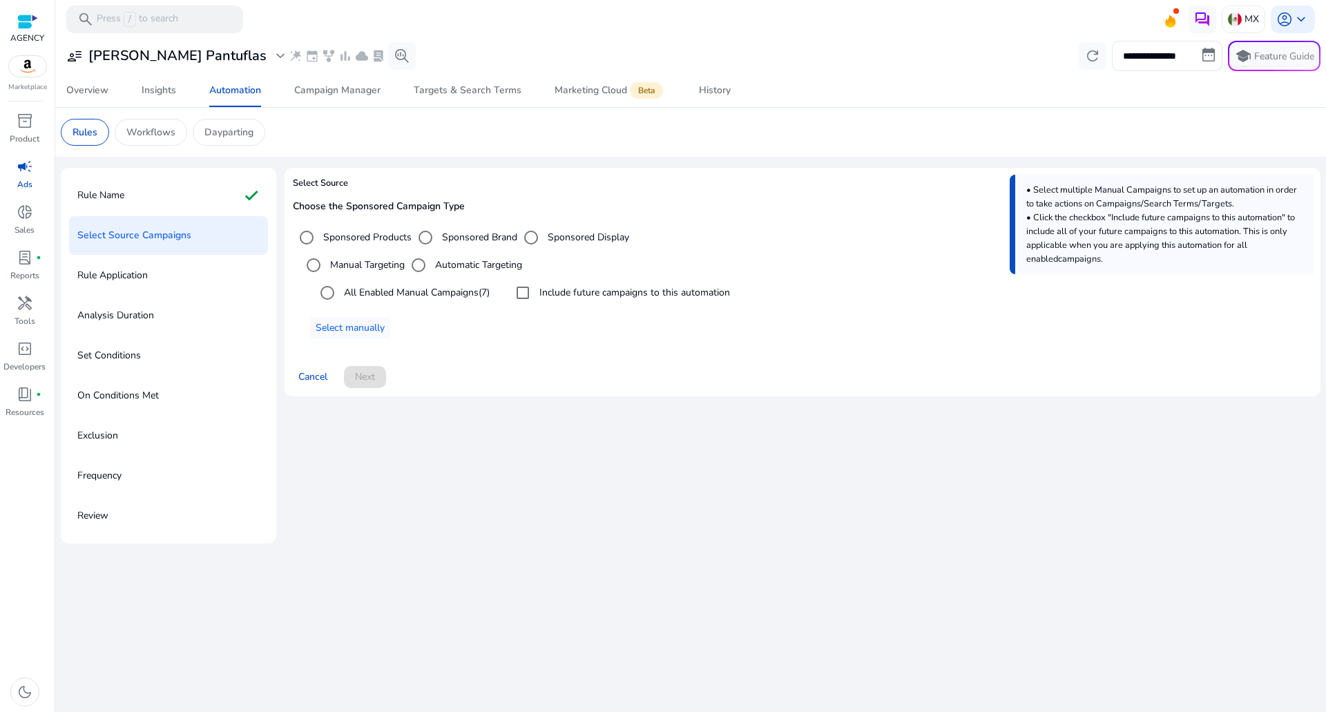
click at [413, 290] on label "All Enabled Manual Campaigns (7)" at bounding box center [415, 292] width 148 height 15
drag, startPoint x: 584, startPoint y: 295, endPoint x: 561, endPoint y: 304, distance: 25.1
click at [584, 294] on label "Include future campaigns to this automation" at bounding box center [633, 292] width 193 height 15
click at [406, 364] on div "Cancel Next" at bounding box center [802, 371] width 1019 height 33
click at [351, 375] on span at bounding box center [365, 376] width 42 height 33
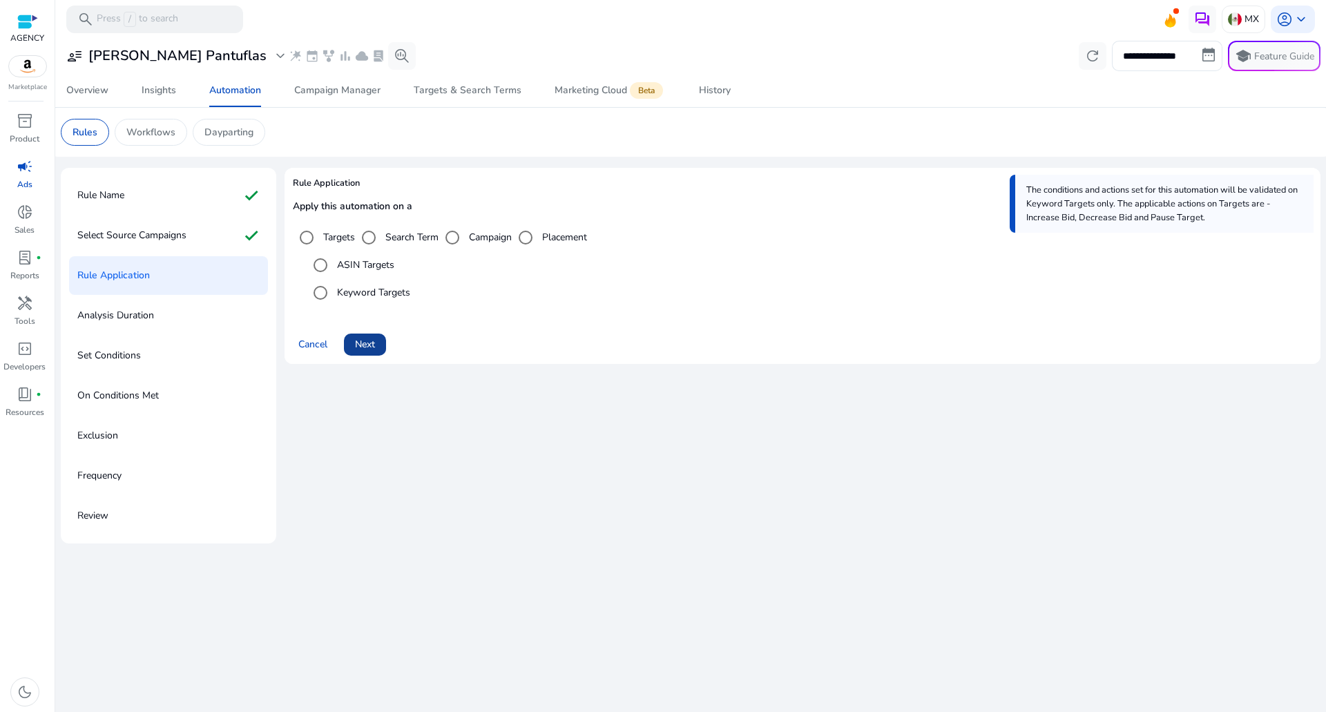
click at [377, 351] on span at bounding box center [365, 344] width 42 height 33
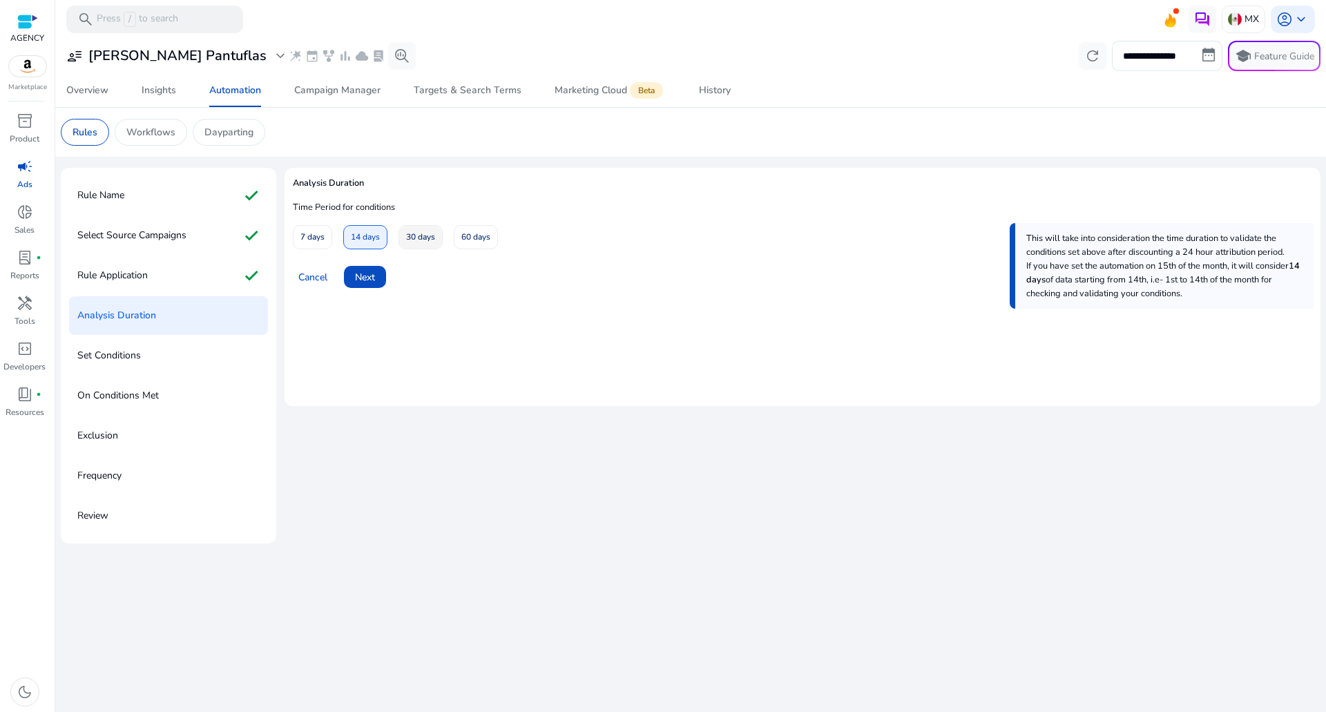
click at [427, 235] on span "30 days" at bounding box center [420, 237] width 29 height 24
click at [363, 291] on span at bounding box center [365, 276] width 42 height 33
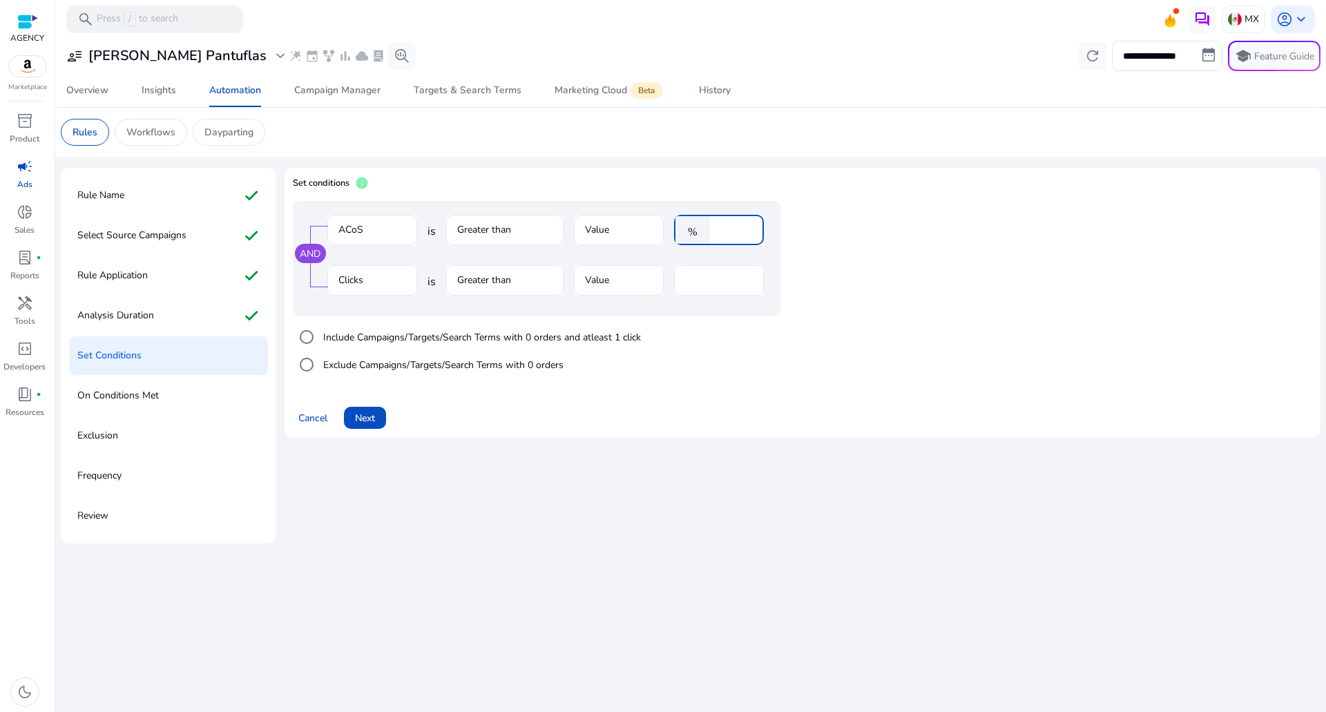
click at [740, 226] on input "****" at bounding box center [735, 229] width 36 height 15
type input "**"
click at [570, 413] on div "Cancel Next" at bounding box center [802, 412] width 1019 height 33
click at [714, 272] on div "**" at bounding box center [719, 280] width 68 height 30
click at [372, 367] on label "Exclude Campaigns/Targets/Search Terms with 0 orders" at bounding box center [441, 365] width 243 height 15
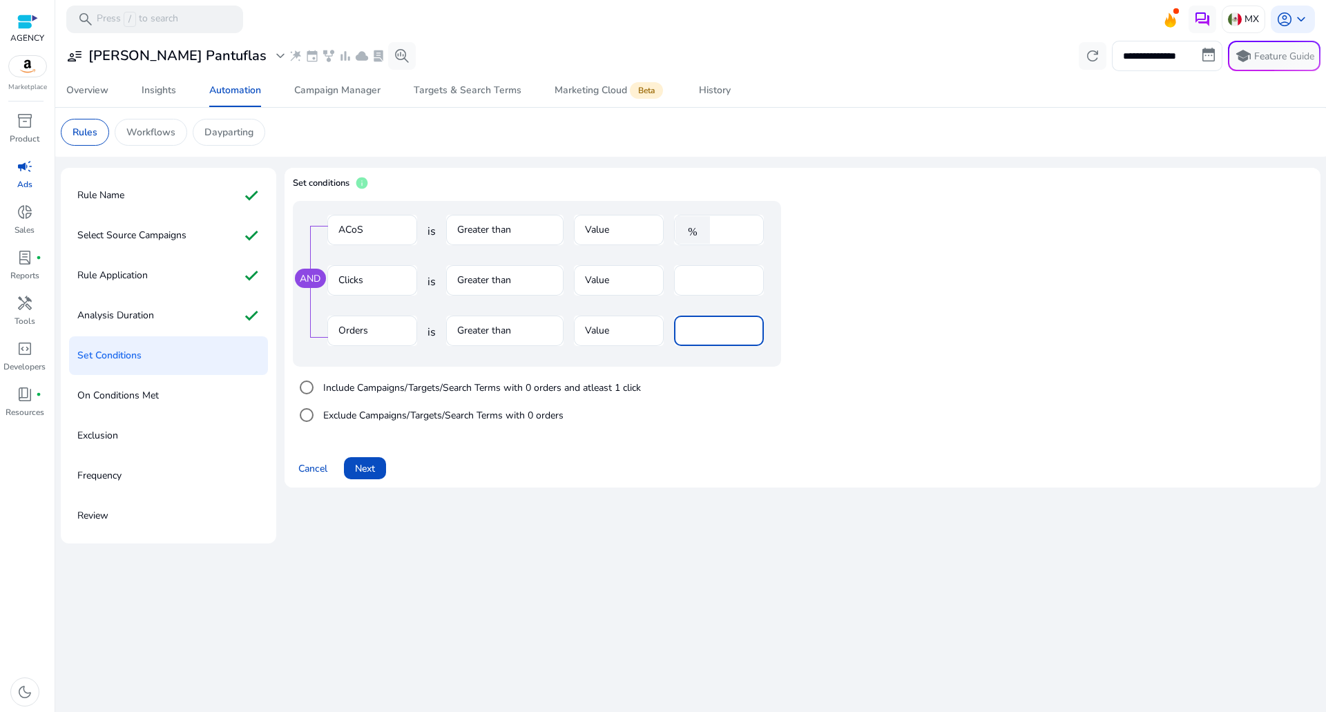
click at [708, 334] on input "*" at bounding box center [719, 330] width 68 height 15
click at [499, 392] on label "Include Campaigns/Targets/Search Terms with 0 orders and atleast 1 click" at bounding box center [480, 387] width 320 height 15
click at [363, 412] on label "Exclude Campaigns/Targets/Search Terms with 0 orders" at bounding box center [441, 415] width 243 height 15
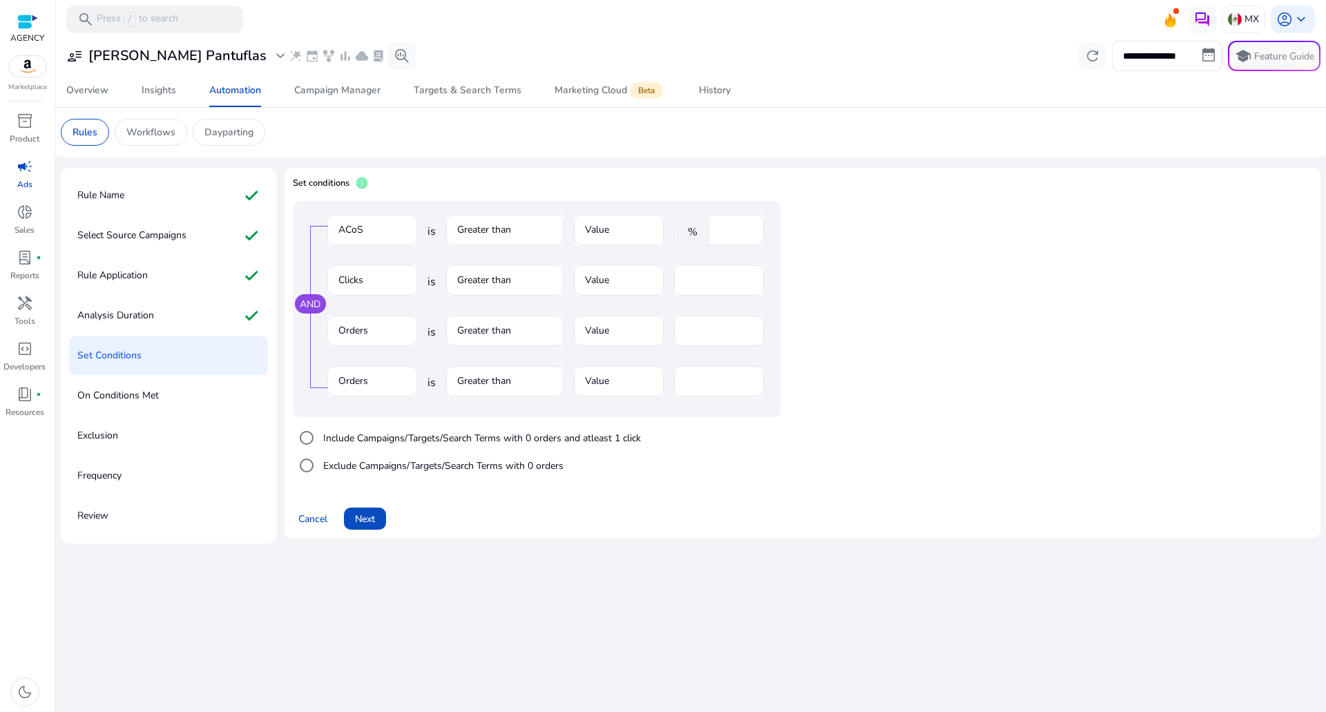
click at [363, 394] on mat-form-field "Orders" at bounding box center [372, 388] width 90 height 45
click at [363, 413] on label "Include Campaigns/Targets/Search Terms with 0 orders and atleast 1 click" at bounding box center [480, 438] width 320 height 15
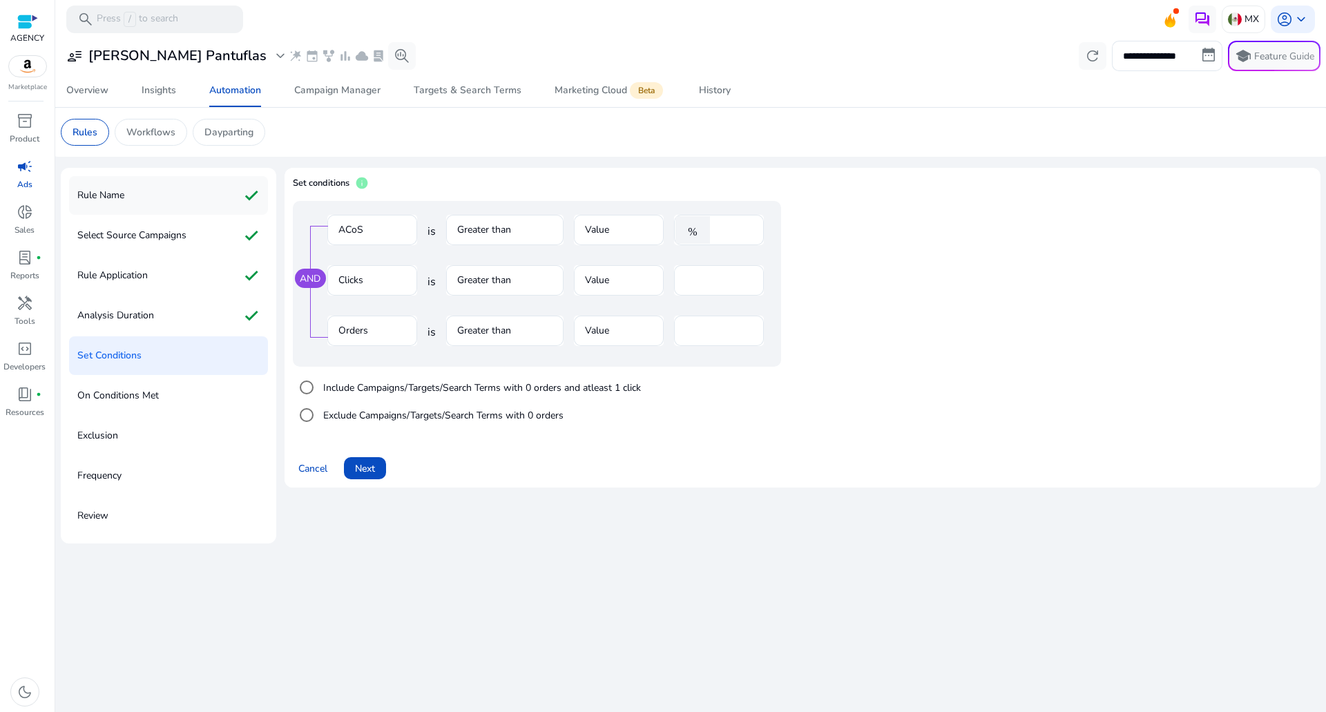
click at [149, 202] on div "Rule Name check" at bounding box center [168, 195] width 199 height 39
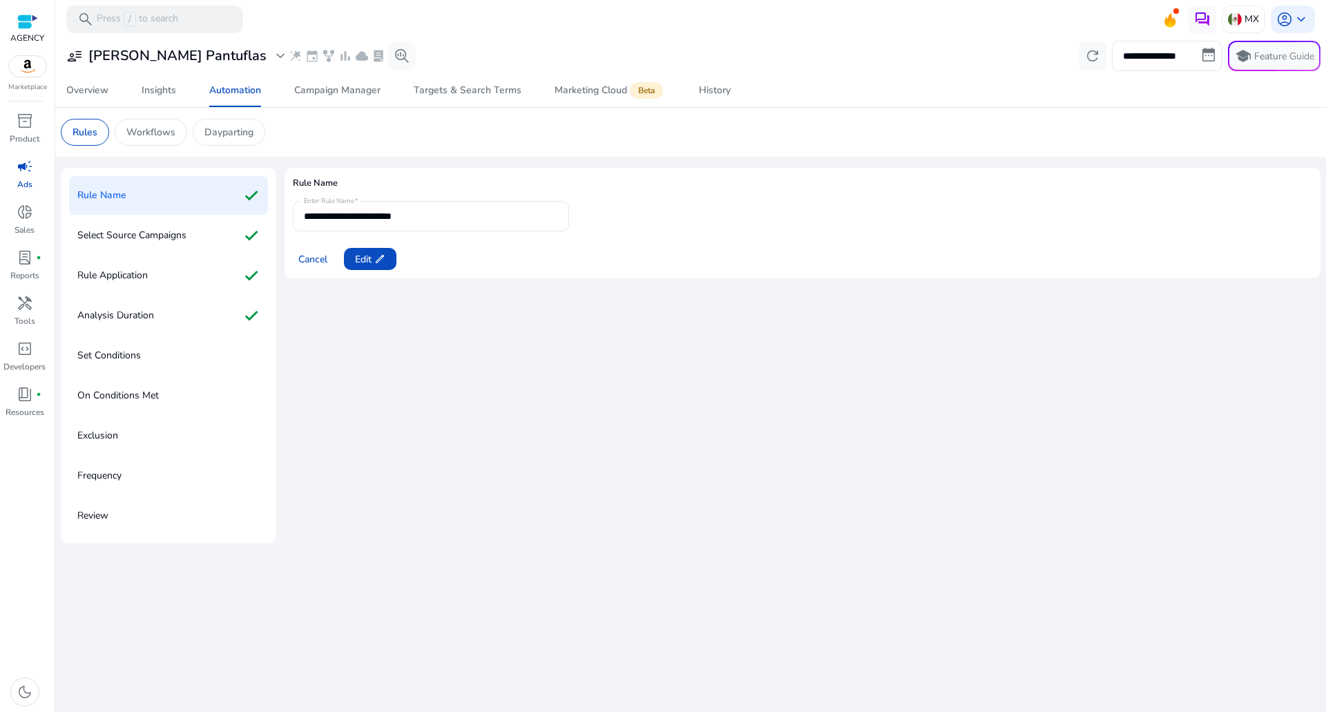
click at [143, 358] on div "Set Conditions" at bounding box center [168, 355] width 199 height 39
click at [151, 302] on div "Analysis Duration check" at bounding box center [168, 315] width 199 height 39
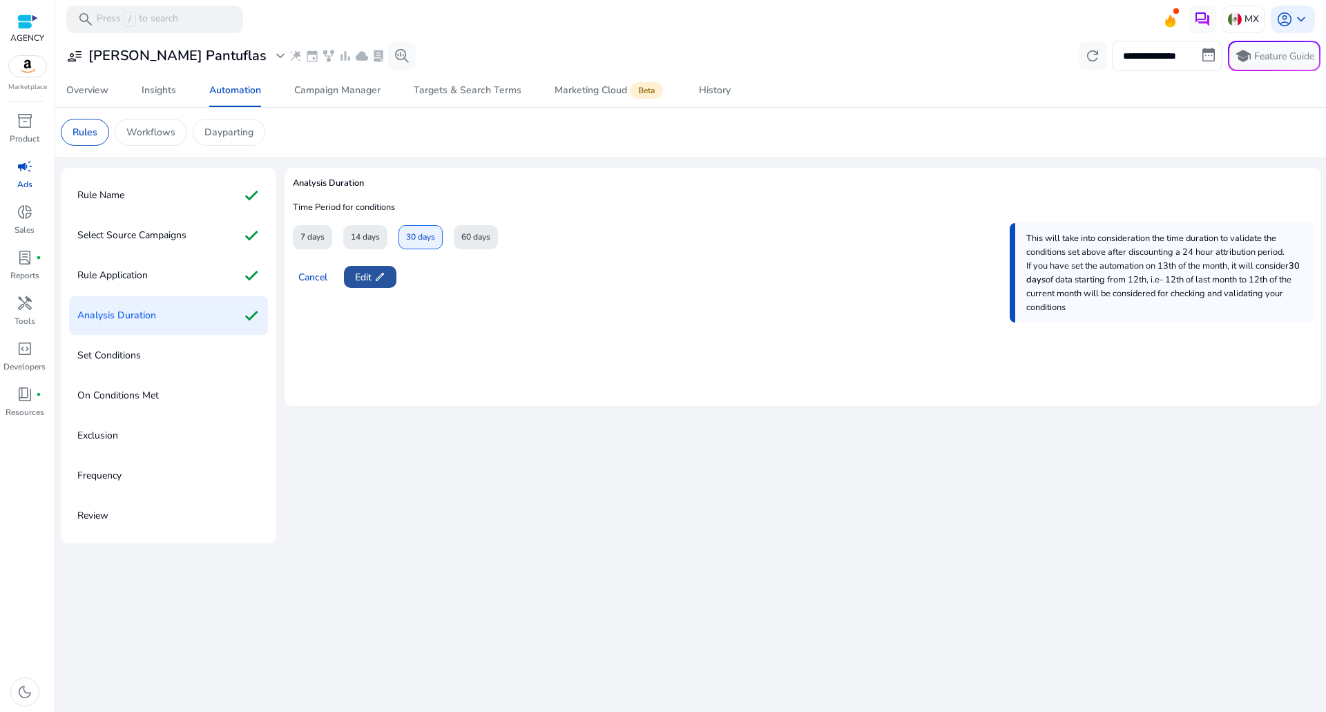
click at [371, 279] on span "Edit edit" at bounding box center [370, 277] width 30 height 15
click at [364, 276] on span "Next" at bounding box center [365, 277] width 20 height 15
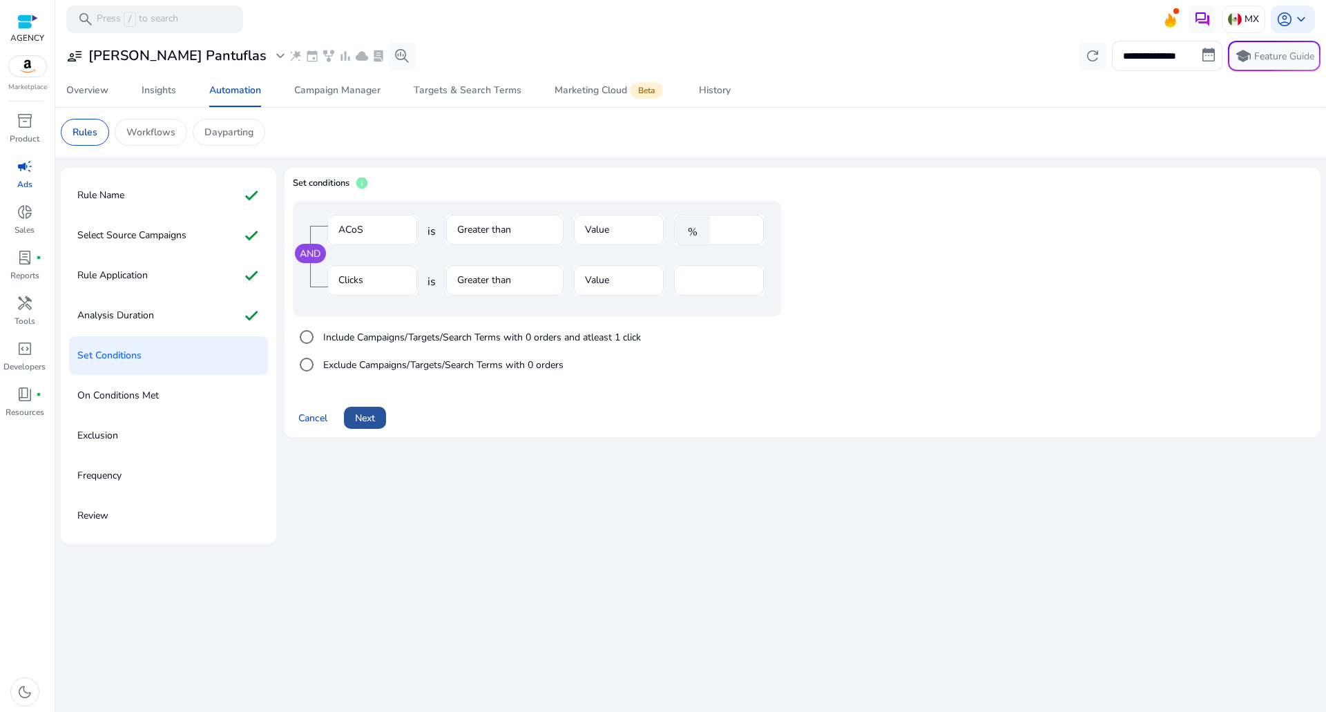
click at [376, 413] on span at bounding box center [365, 417] width 42 height 33
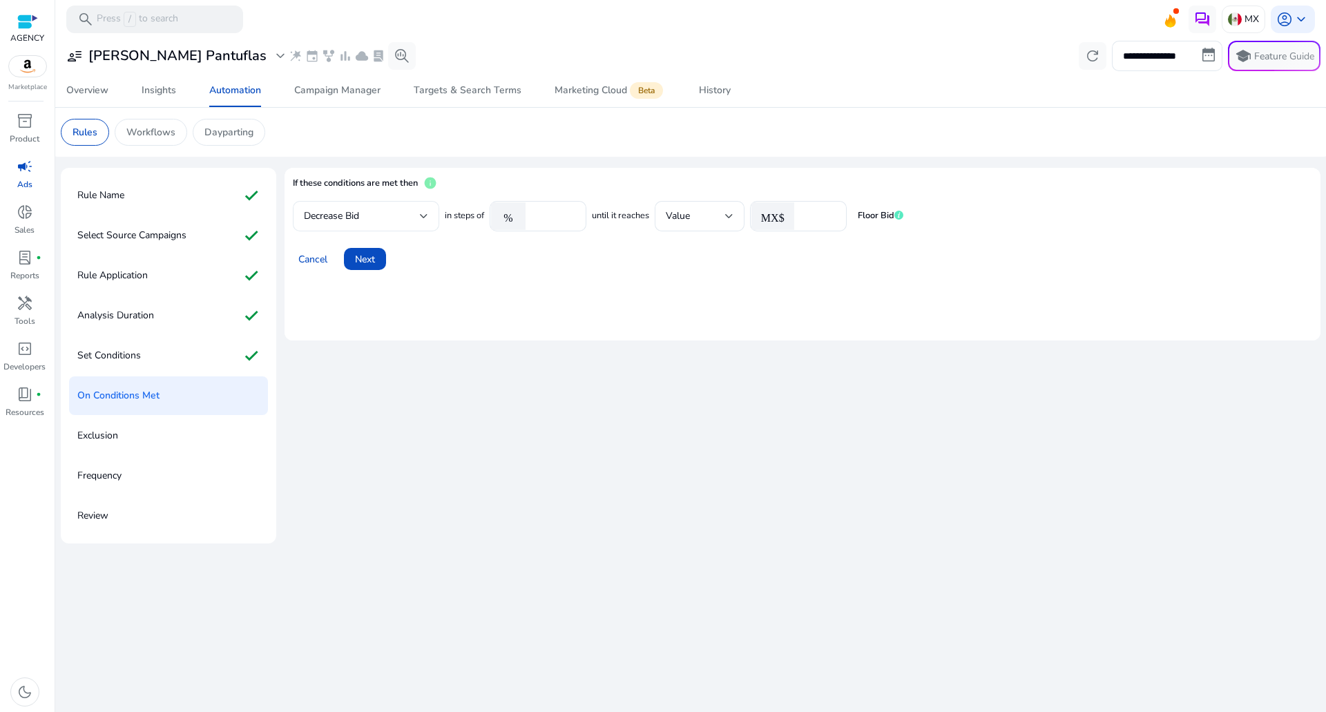
click at [400, 219] on div "Decrease Bid" at bounding box center [362, 216] width 116 height 15
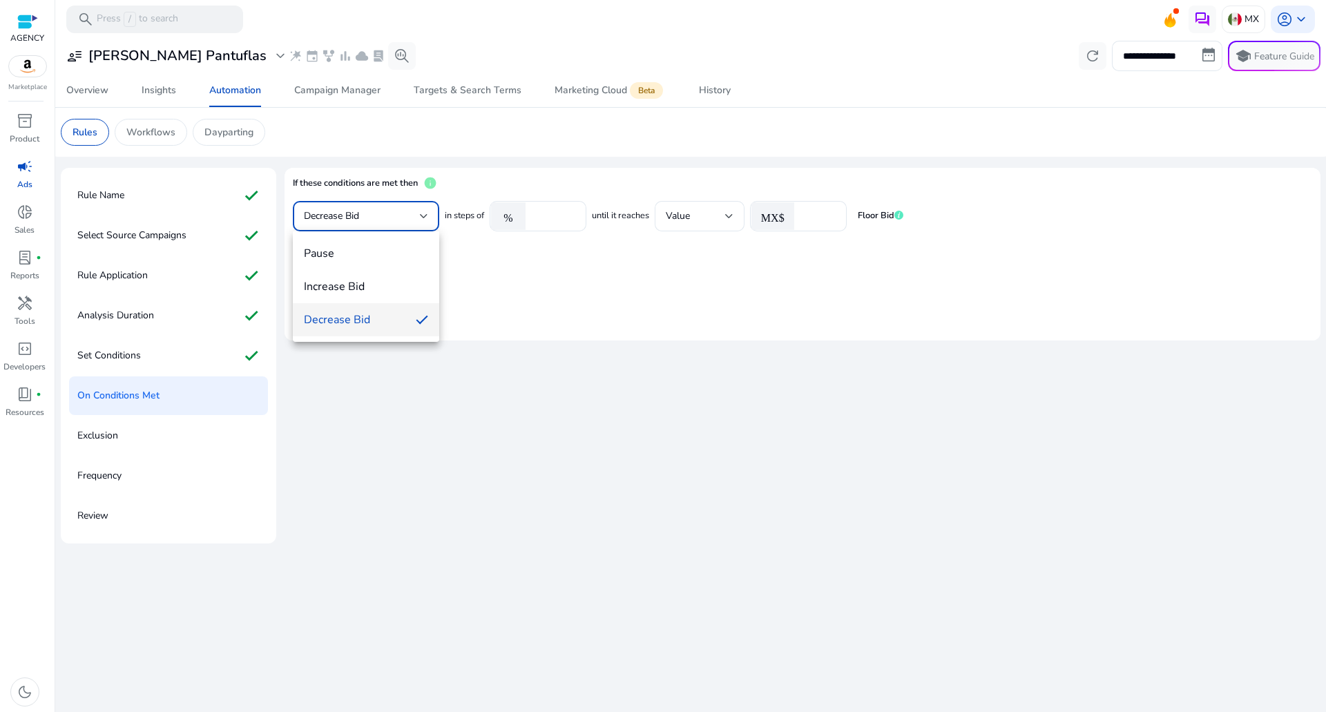
click at [400, 219] on div at bounding box center [663, 356] width 1326 height 712
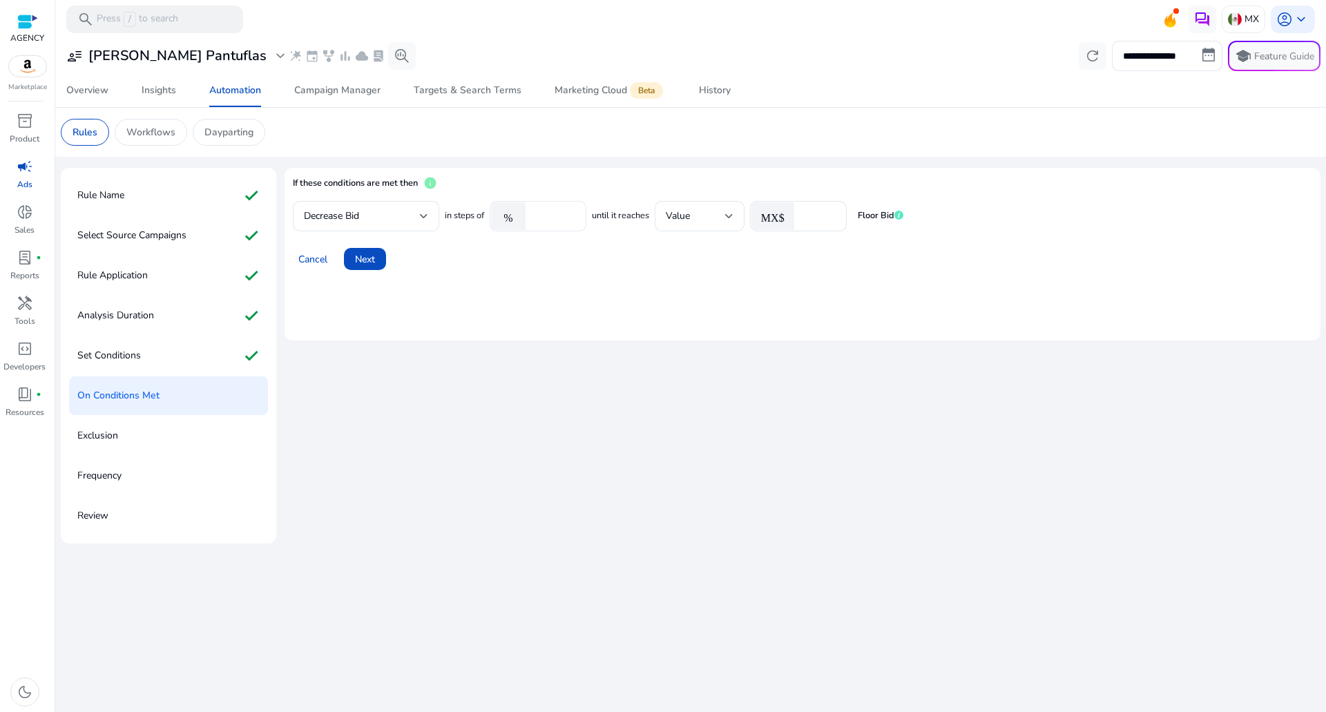
click at [546, 218] on input "****" at bounding box center [553, 216] width 43 height 15
type input "*"
click at [807, 218] on input "*" at bounding box center [818, 216] width 35 height 15
type input "****"
click at [363, 259] on span "Next" at bounding box center [365, 259] width 20 height 15
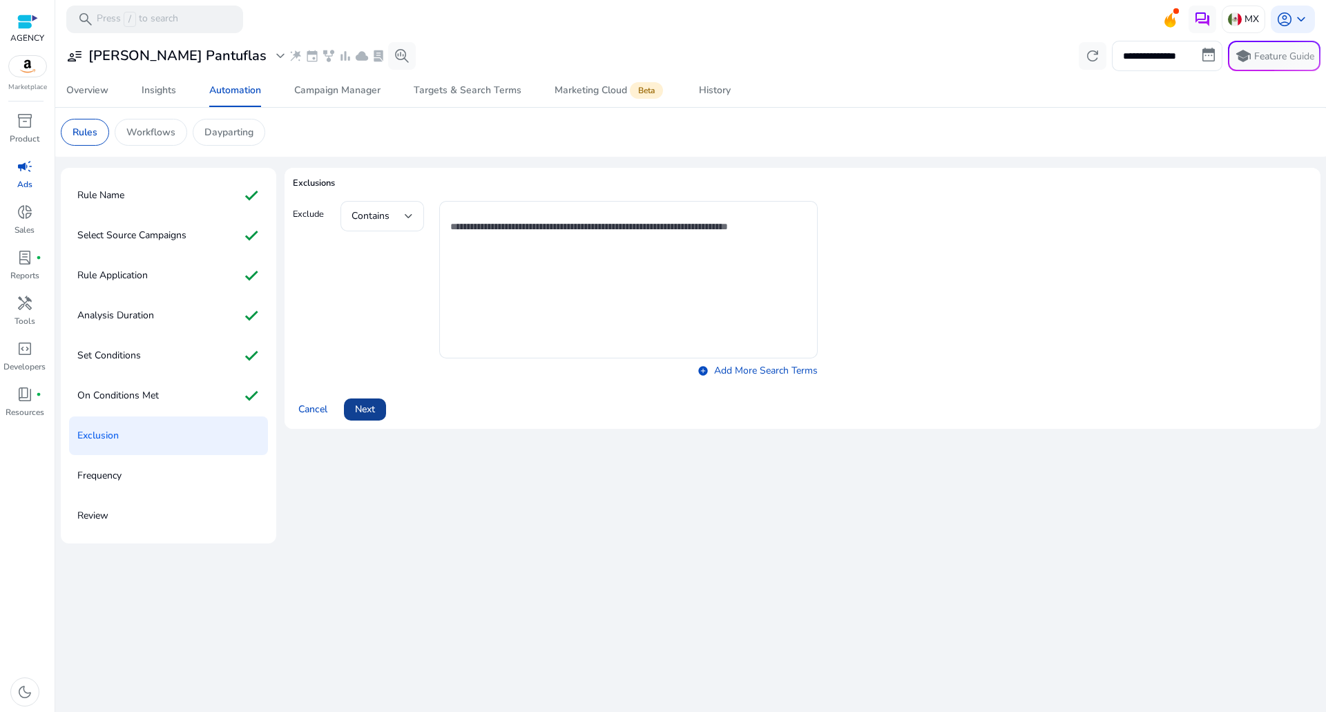
click at [357, 411] on span "Next" at bounding box center [365, 409] width 20 height 15
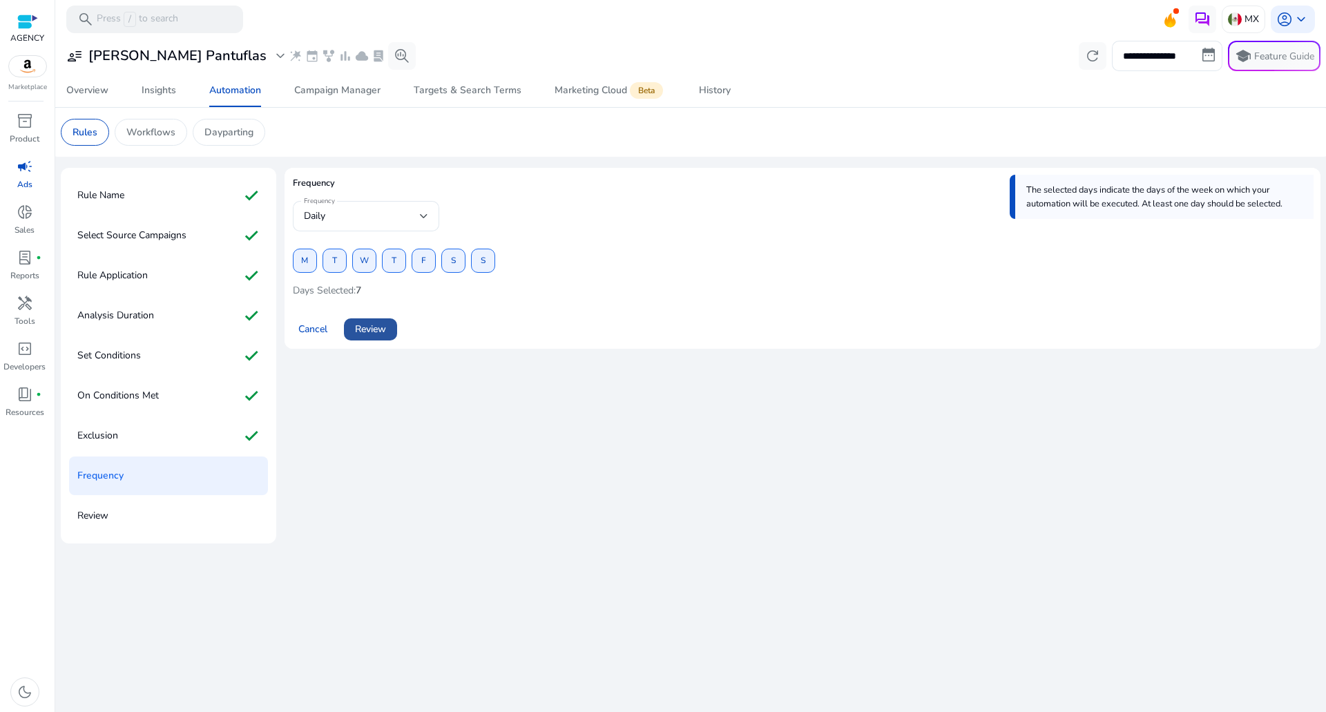
click at [382, 331] on span "Review" at bounding box center [370, 329] width 31 height 15
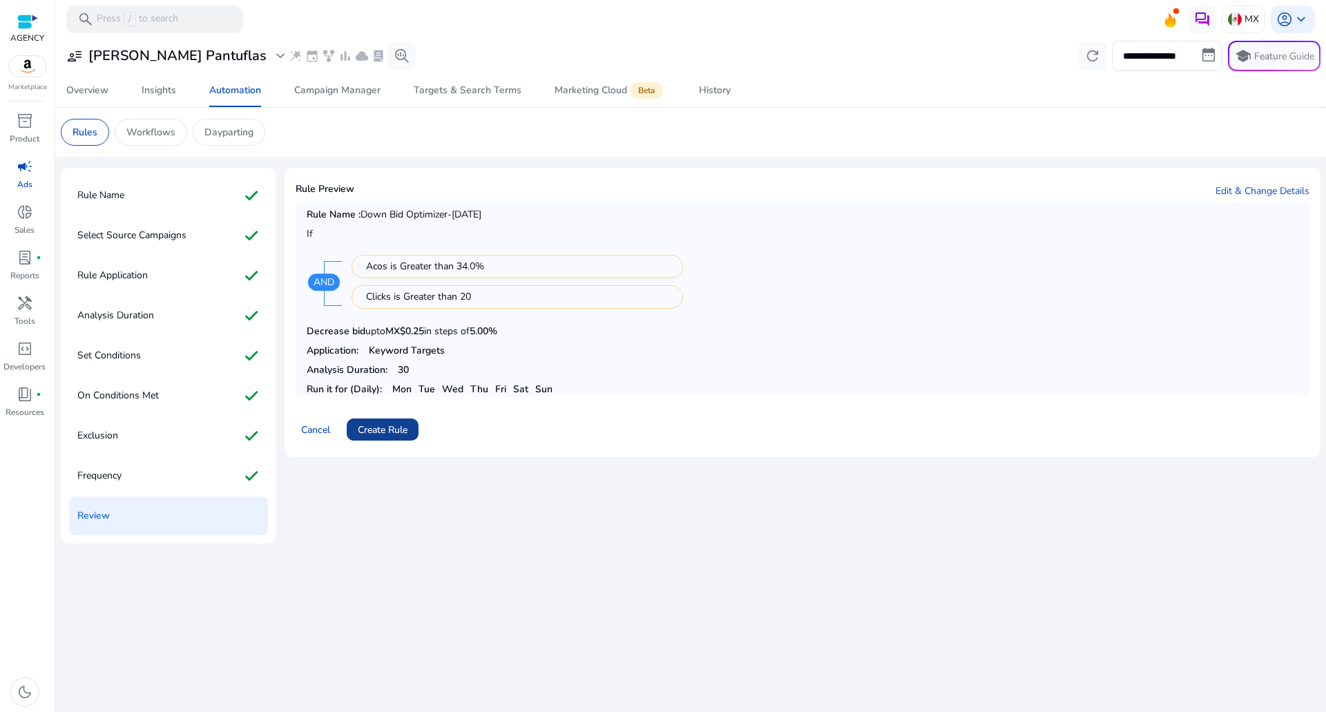
click at [399, 413] on span "Create Rule" at bounding box center [383, 430] width 50 height 15
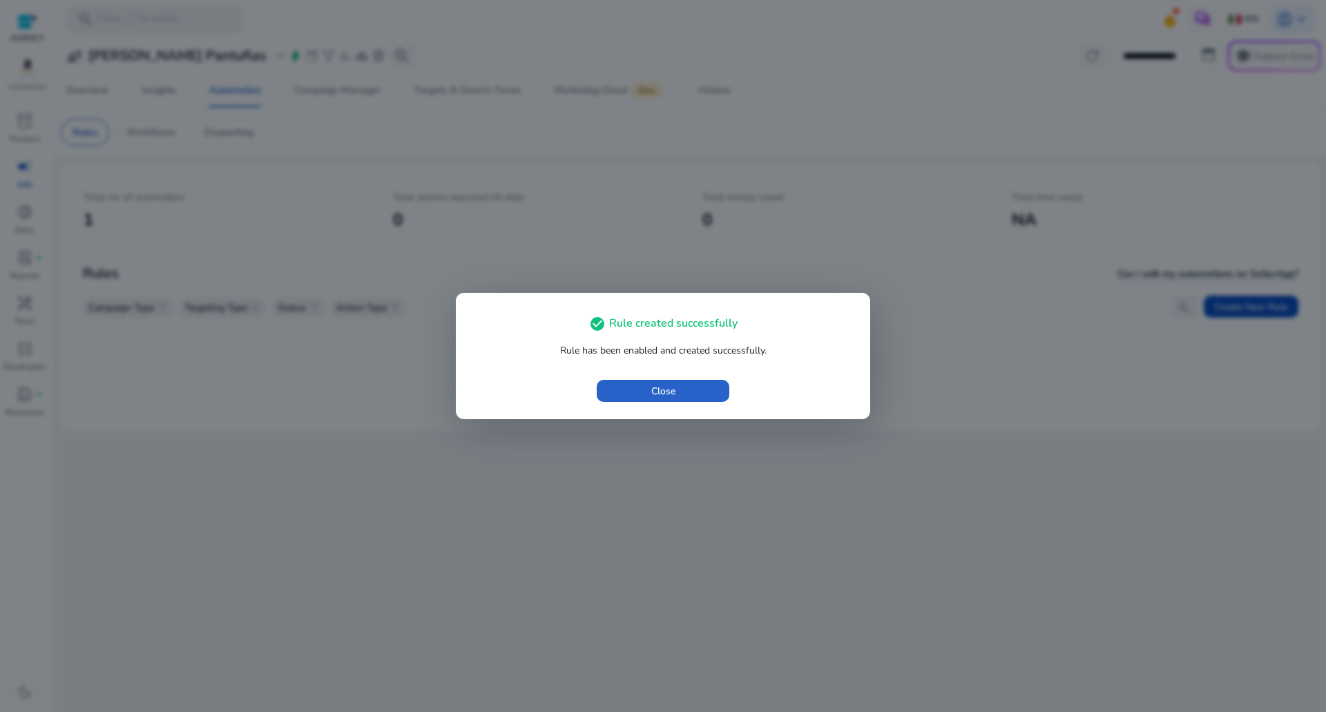
drag, startPoint x: 720, startPoint y: 389, endPoint x: 705, endPoint y: 389, distance: 14.5
click at [715, 388] on span "button" at bounding box center [663, 390] width 133 height 33
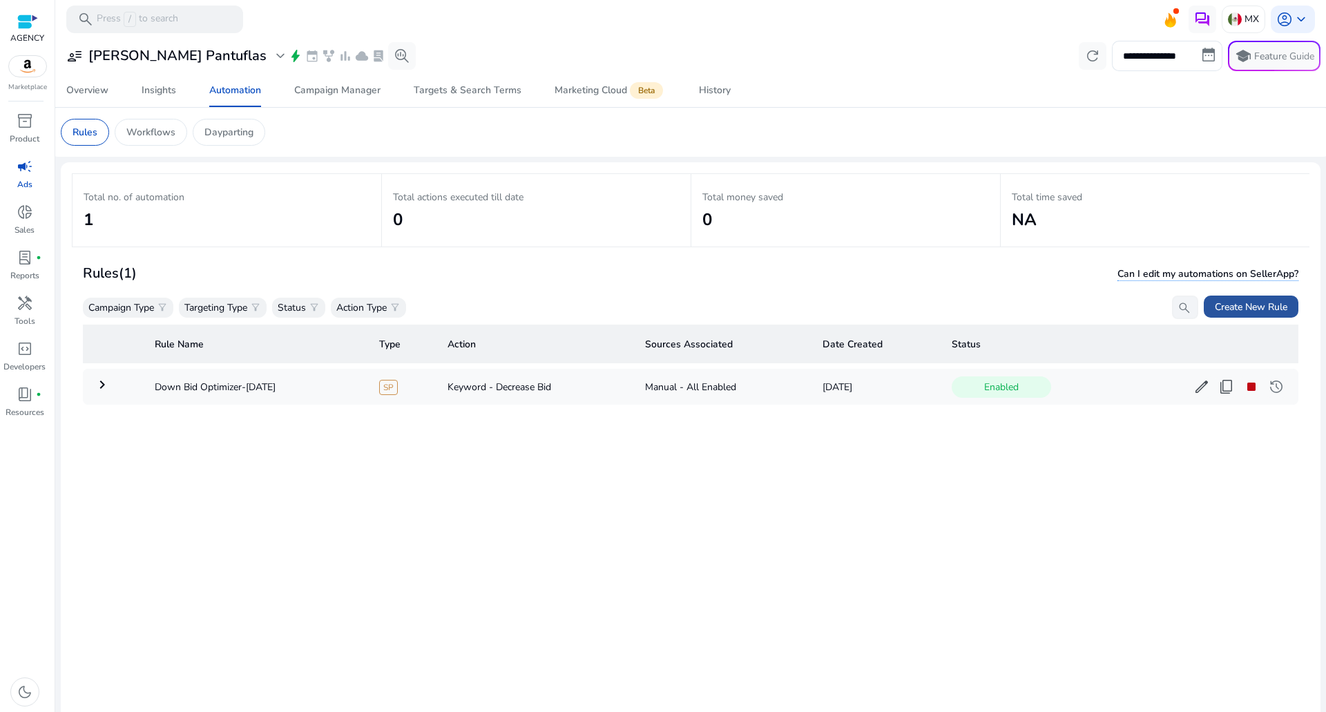
click at [943, 311] on span "Create New Rule" at bounding box center [1251, 307] width 73 height 15
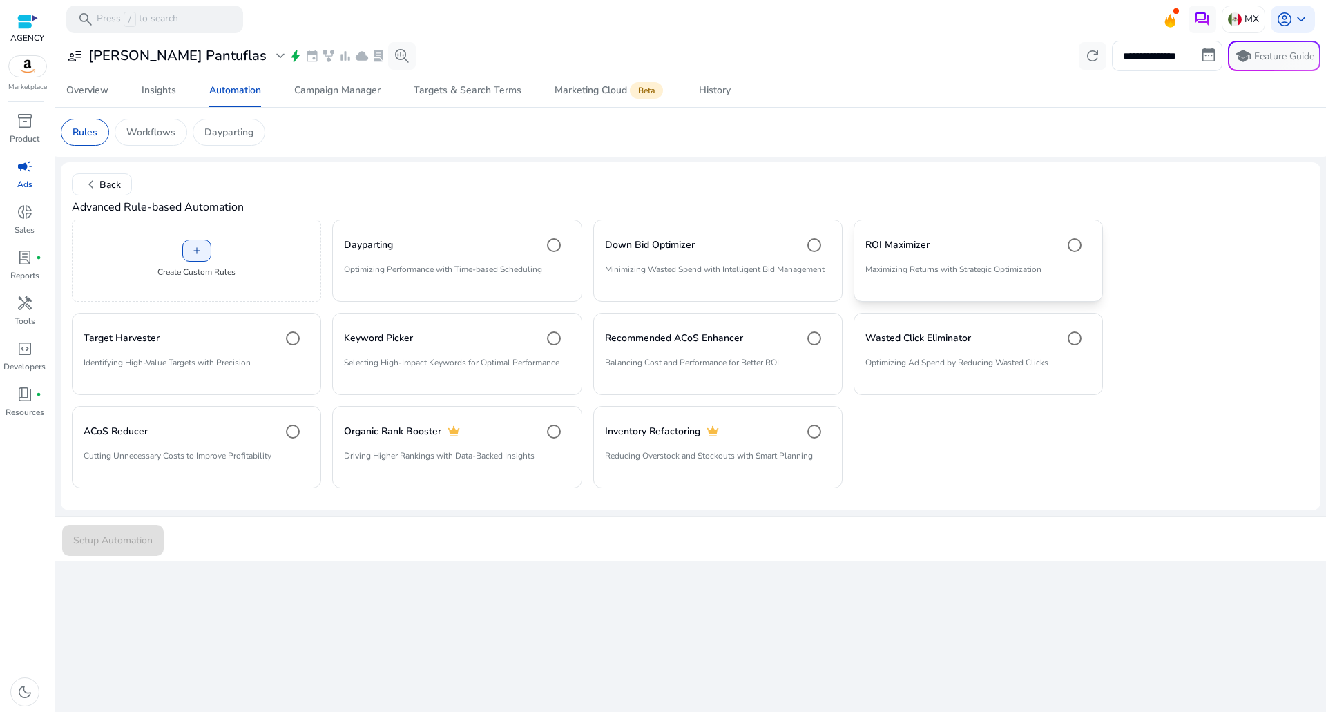
click at [940, 255] on div "ROI Maximizer" at bounding box center [978, 245] width 226 height 28
click at [151, 413] on span "Setup Automation" at bounding box center [112, 540] width 79 height 15
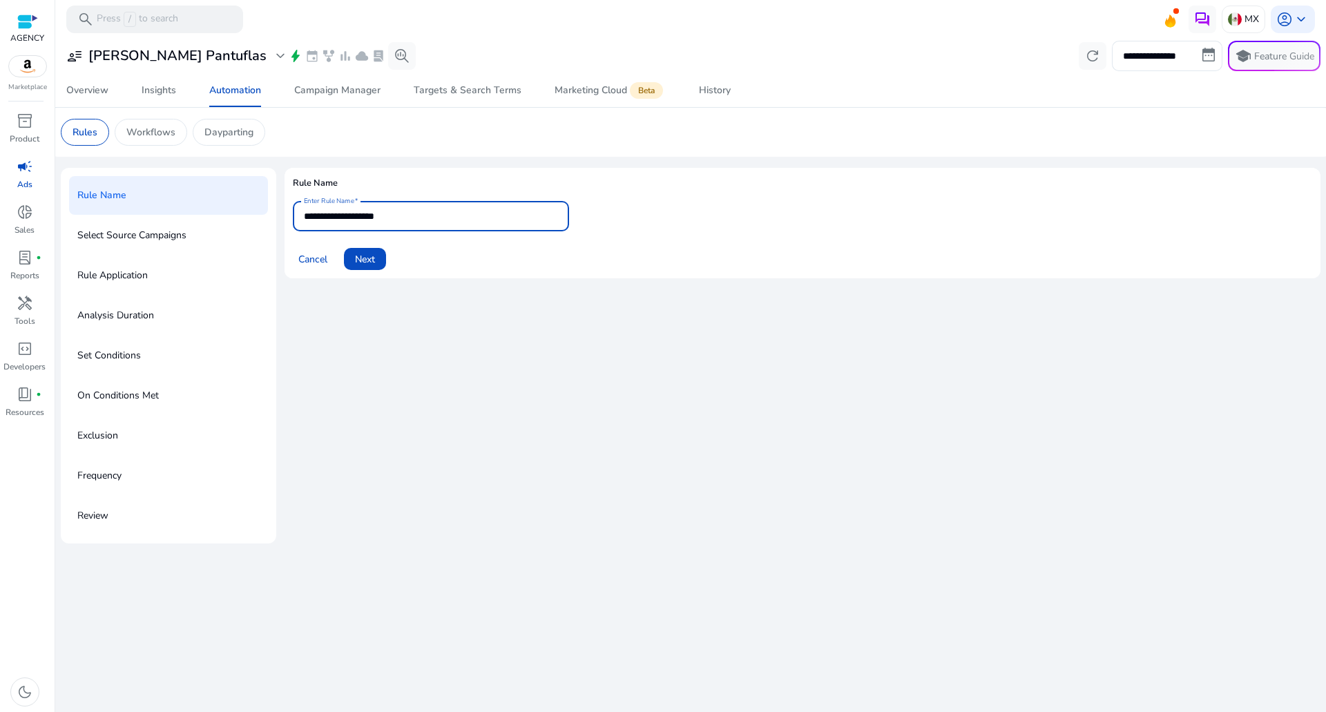
click at [439, 213] on input "**********" at bounding box center [431, 216] width 254 height 15
click at [369, 273] on span at bounding box center [365, 258] width 42 height 33
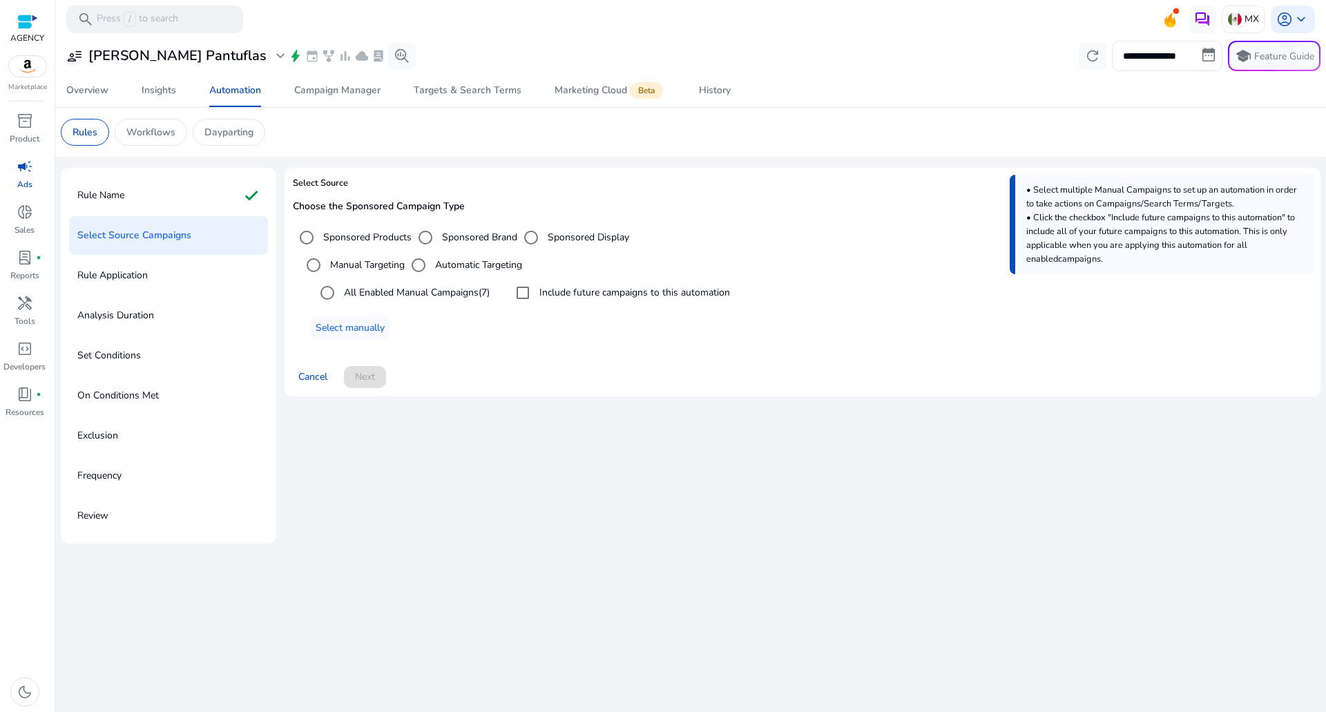
click at [441, 297] on label "All Enabled Manual Campaigns (7)" at bounding box center [415, 292] width 148 height 15
click at [579, 291] on label "Include future campaigns to this automation" at bounding box center [633, 292] width 193 height 15
click at [372, 375] on span "Next" at bounding box center [365, 376] width 20 height 15
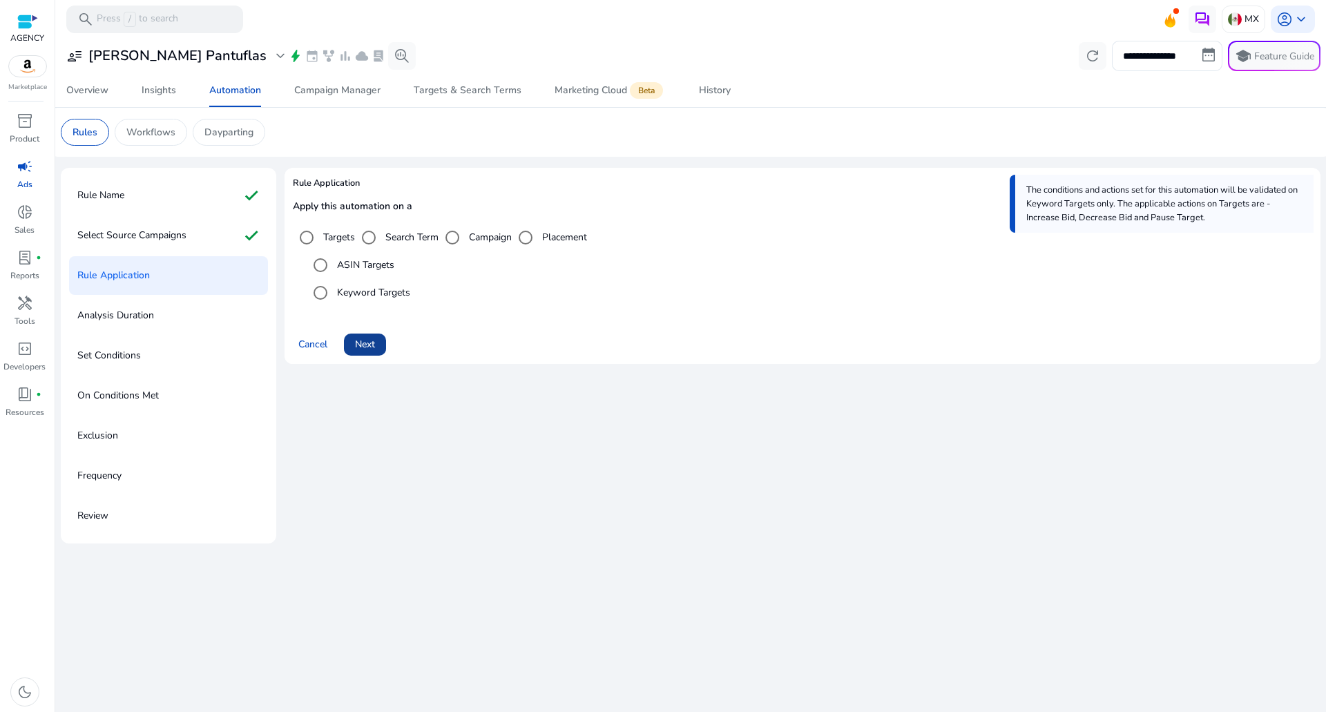
click at [367, 342] on span "Next" at bounding box center [365, 344] width 20 height 15
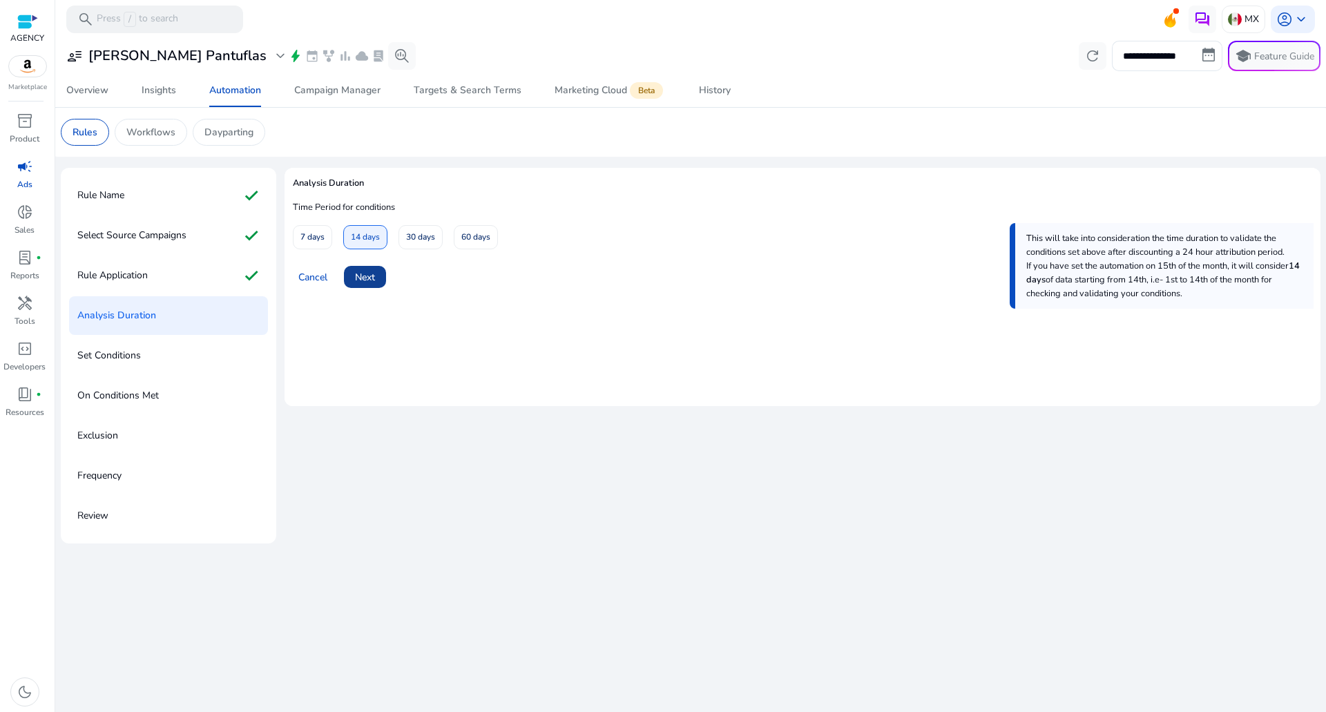
click at [370, 280] on span "Next" at bounding box center [365, 277] width 20 height 15
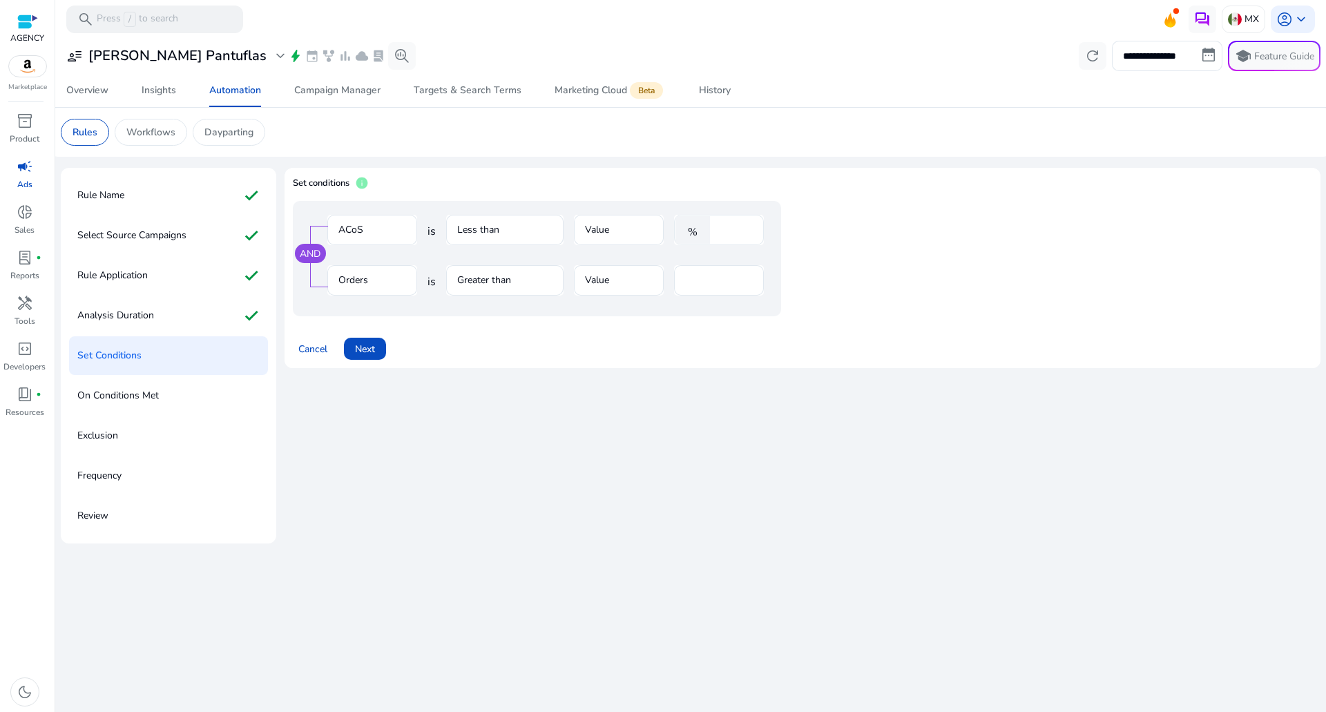
click at [726, 229] on input "****" at bounding box center [735, 229] width 36 height 15
type input "**"
drag, startPoint x: 712, startPoint y: 271, endPoint x: 599, endPoint y: 284, distance: 113.4
click at [534, 285] on div "Orders is Greater than Value *" at bounding box center [545, 287] width 436 height 45
drag, startPoint x: 711, startPoint y: 284, endPoint x: 521, endPoint y: 273, distance: 190.2
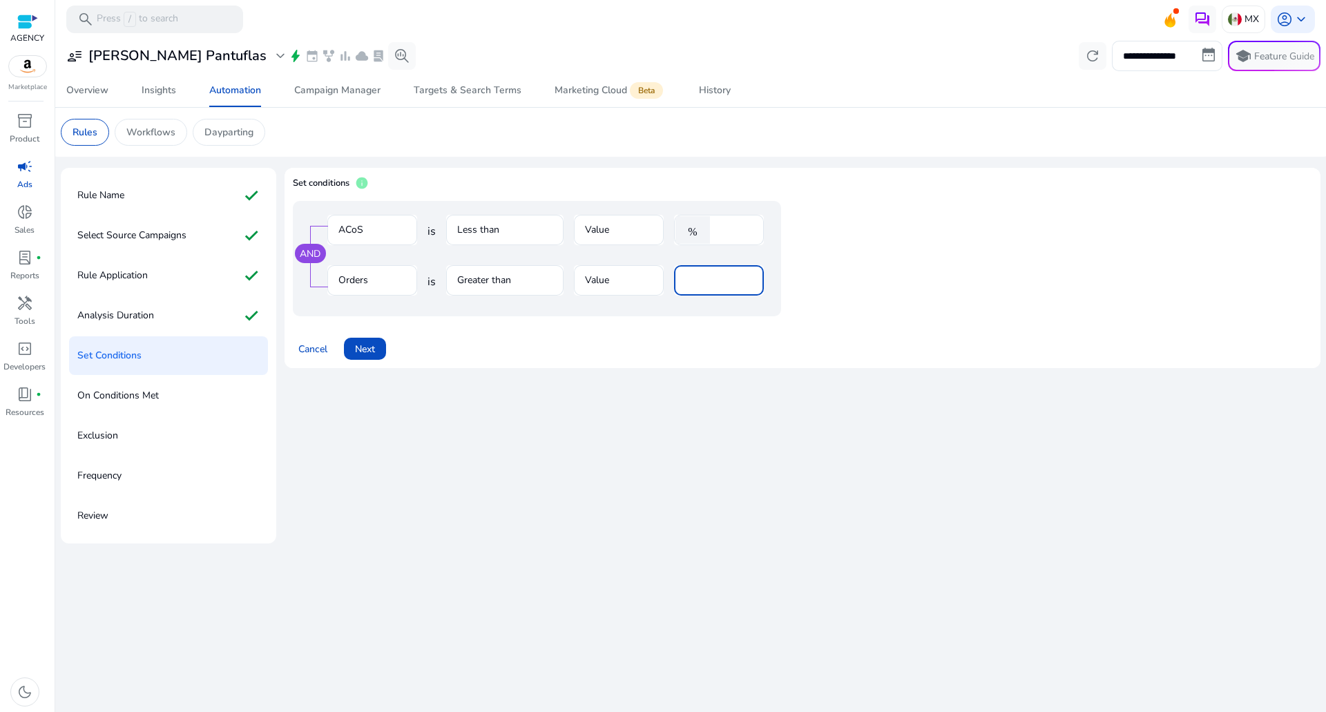
click at [527, 274] on div "Orders is Greater than Value *" at bounding box center [545, 287] width 436 height 45
type input "*"
click at [383, 345] on span at bounding box center [365, 348] width 42 height 33
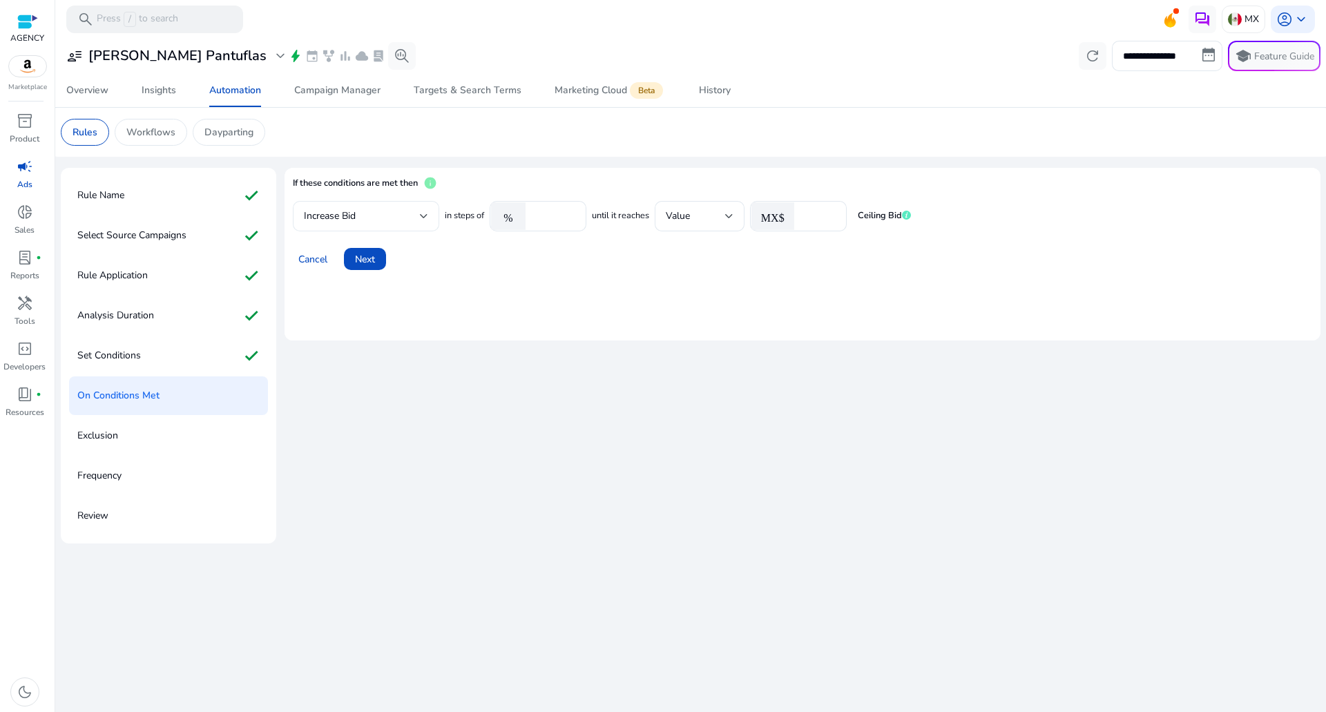
click at [398, 224] on div "Increase Bid" at bounding box center [366, 216] width 124 height 30
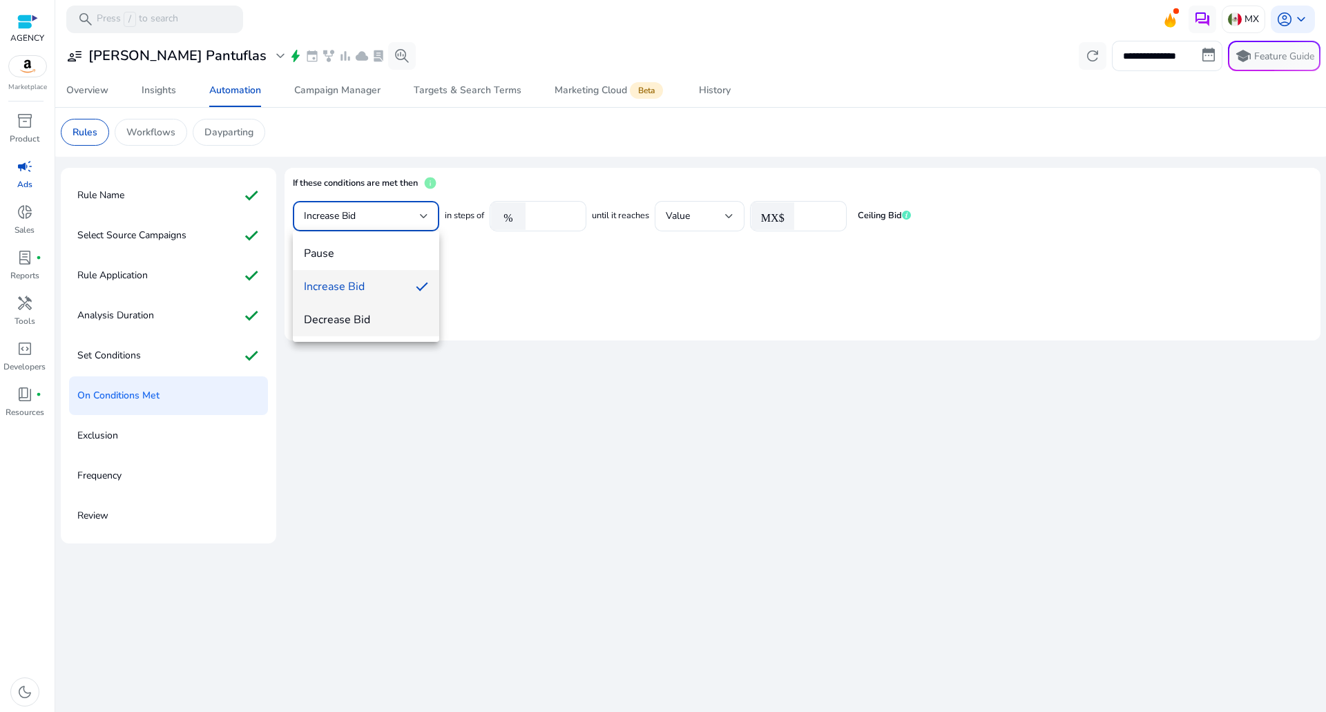
click at [384, 306] on mat-option "Decrease Bid" at bounding box center [366, 319] width 146 height 33
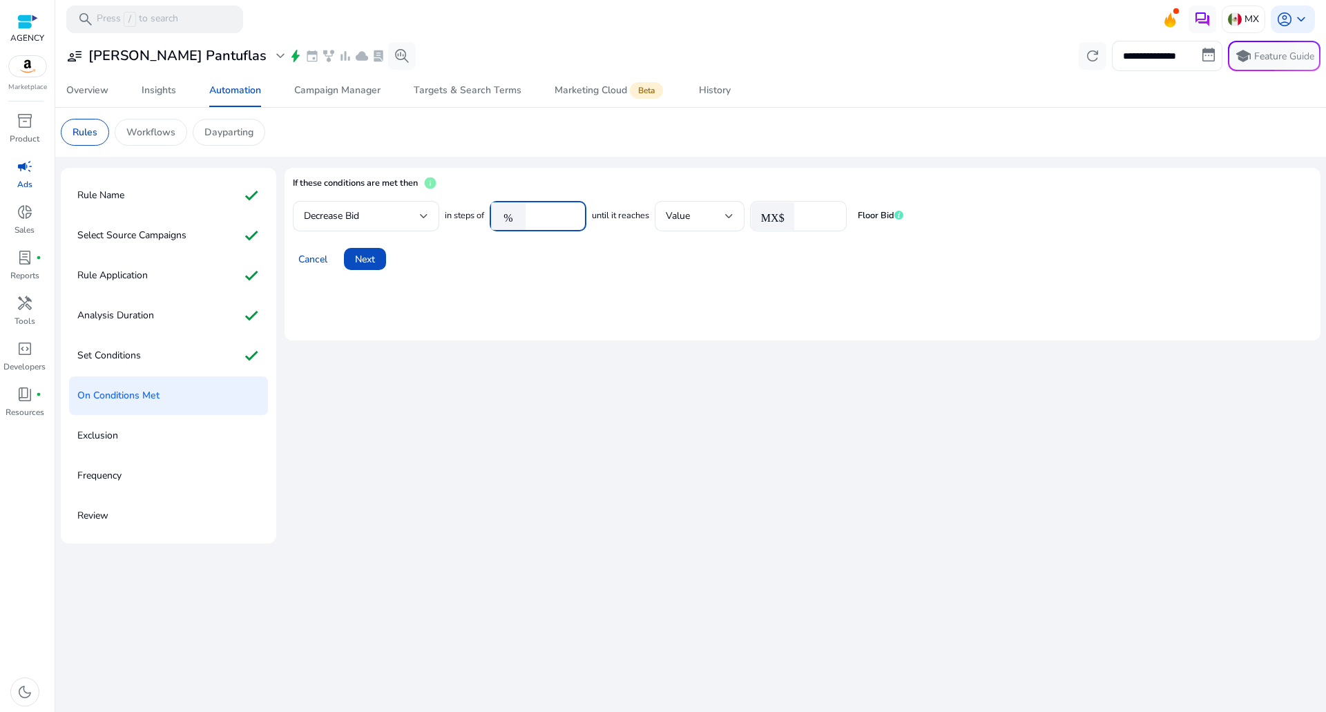
drag, startPoint x: 562, startPoint y: 218, endPoint x: 351, endPoint y: 236, distance: 212.1
click at [387, 235] on mat-card "If these conditions are met then info Decrease Bid in steps of % **** until it …" at bounding box center [802, 254] width 1036 height 173
type input "**"
drag, startPoint x: 813, startPoint y: 221, endPoint x: 807, endPoint y: 222, distance: 6.9
click at [809, 221] on input "*" at bounding box center [818, 216] width 35 height 15
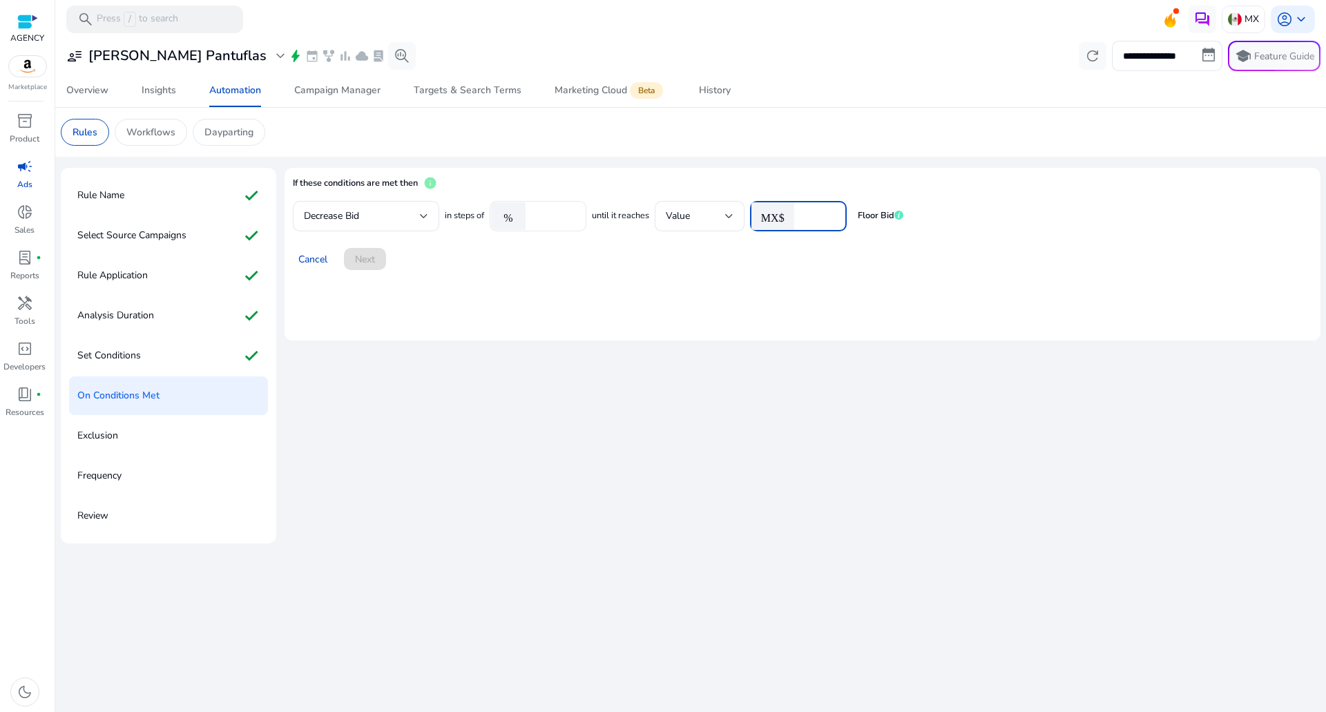
click at [552, 220] on input "**" at bounding box center [553, 216] width 43 height 15
drag, startPoint x: 552, startPoint y: 220, endPoint x: 496, endPoint y: 219, distance: 56.6
click at [498, 219] on div "% **" at bounding box center [533, 216] width 86 height 30
type input "*"
click at [816, 206] on div at bounding box center [818, 216] width 35 height 30
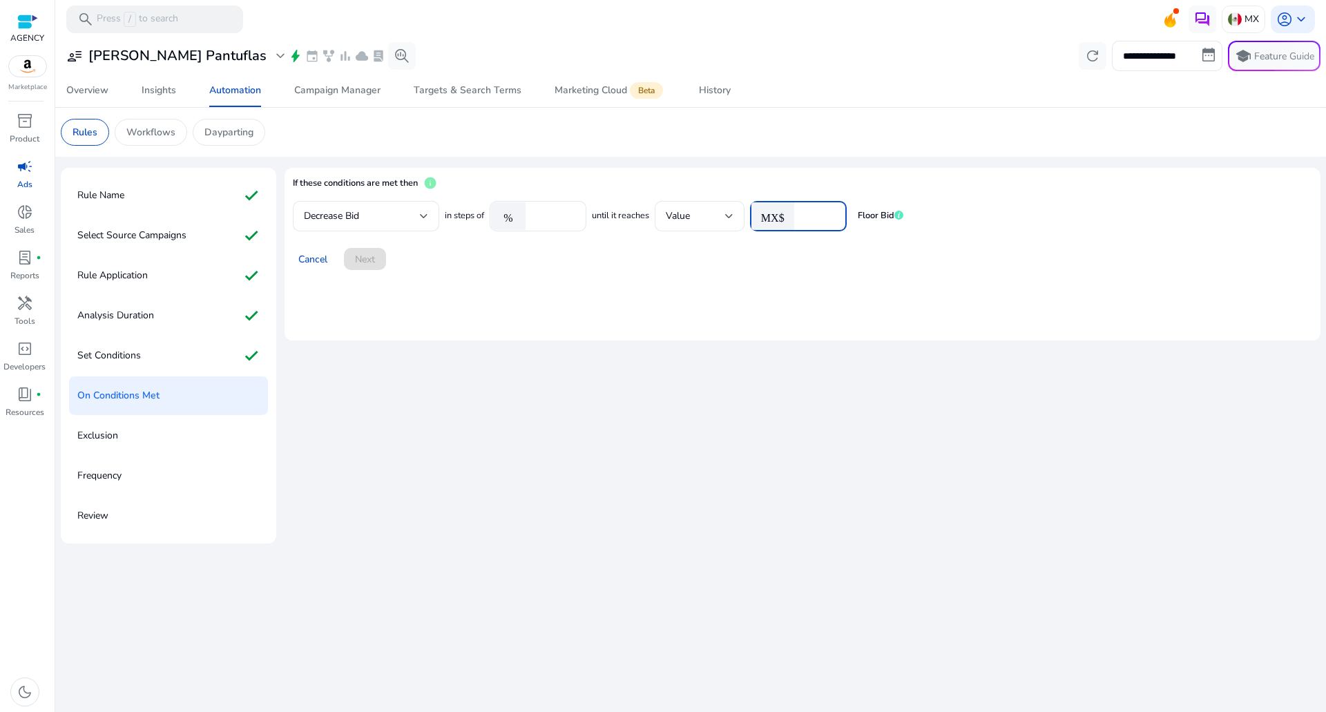
click at [811, 215] on input "number" at bounding box center [818, 216] width 35 height 15
type input "****"
click at [170, 349] on div "Set Conditions check" at bounding box center [168, 355] width 199 height 39
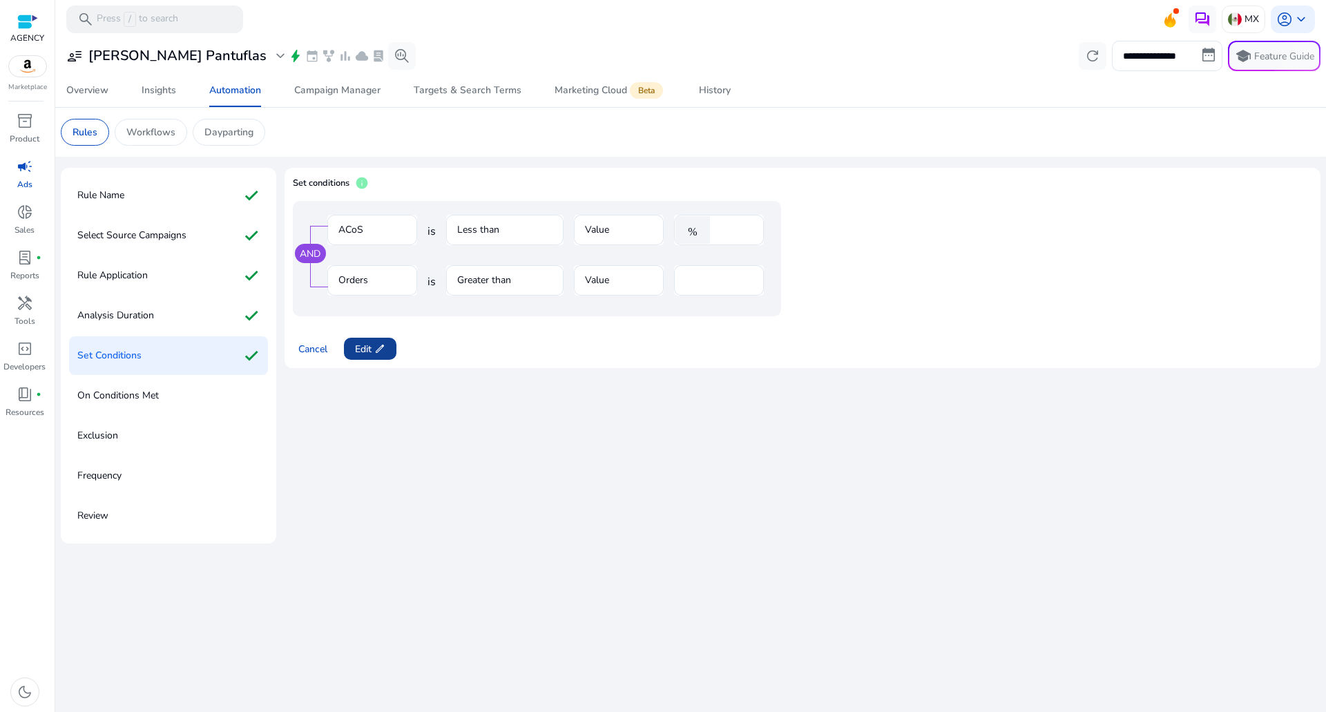
click at [356, 351] on span "Edit edit" at bounding box center [370, 349] width 30 height 15
click at [371, 348] on span "Next" at bounding box center [365, 349] width 20 height 15
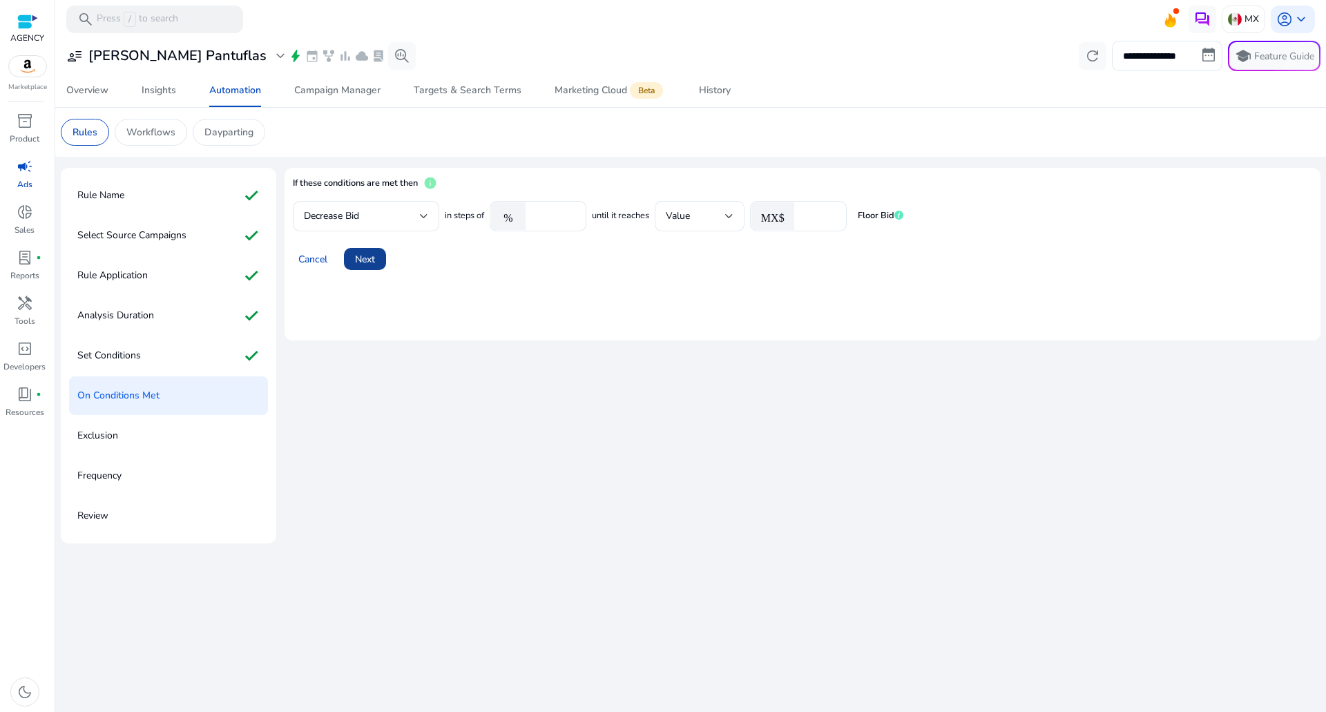
click at [358, 260] on span "Next" at bounding box center [365, 259] width 20 height 15
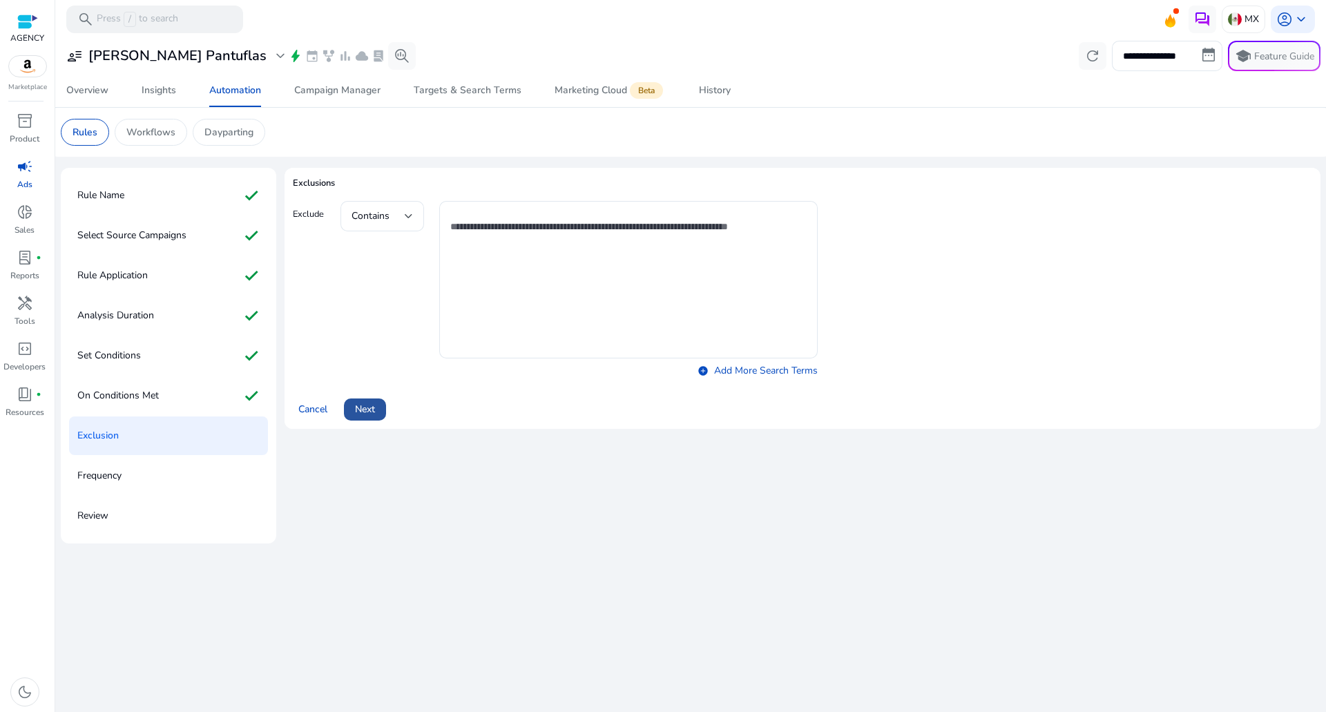
click at [365, 409] on span "Next" at bounding box center [365, 409] width 20 height 15
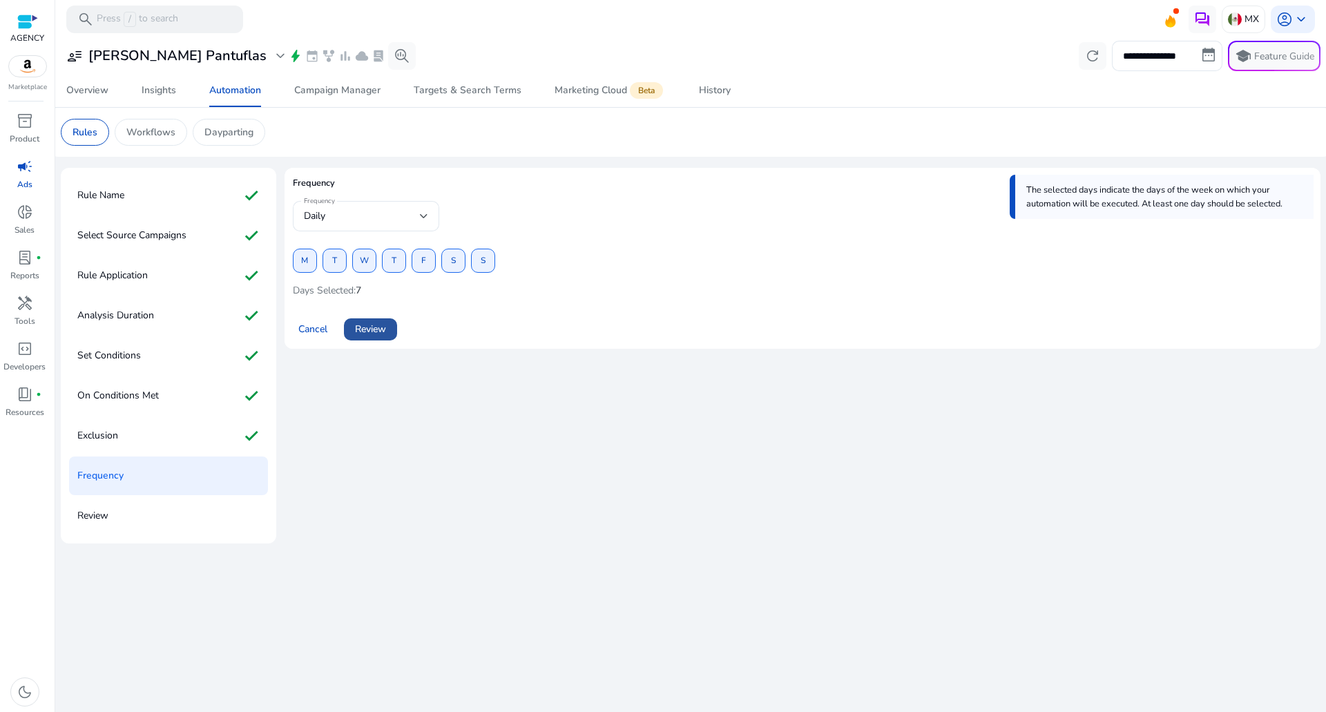
click at [376, 339] on span at bounding box center [370, 329] width 53 height 33
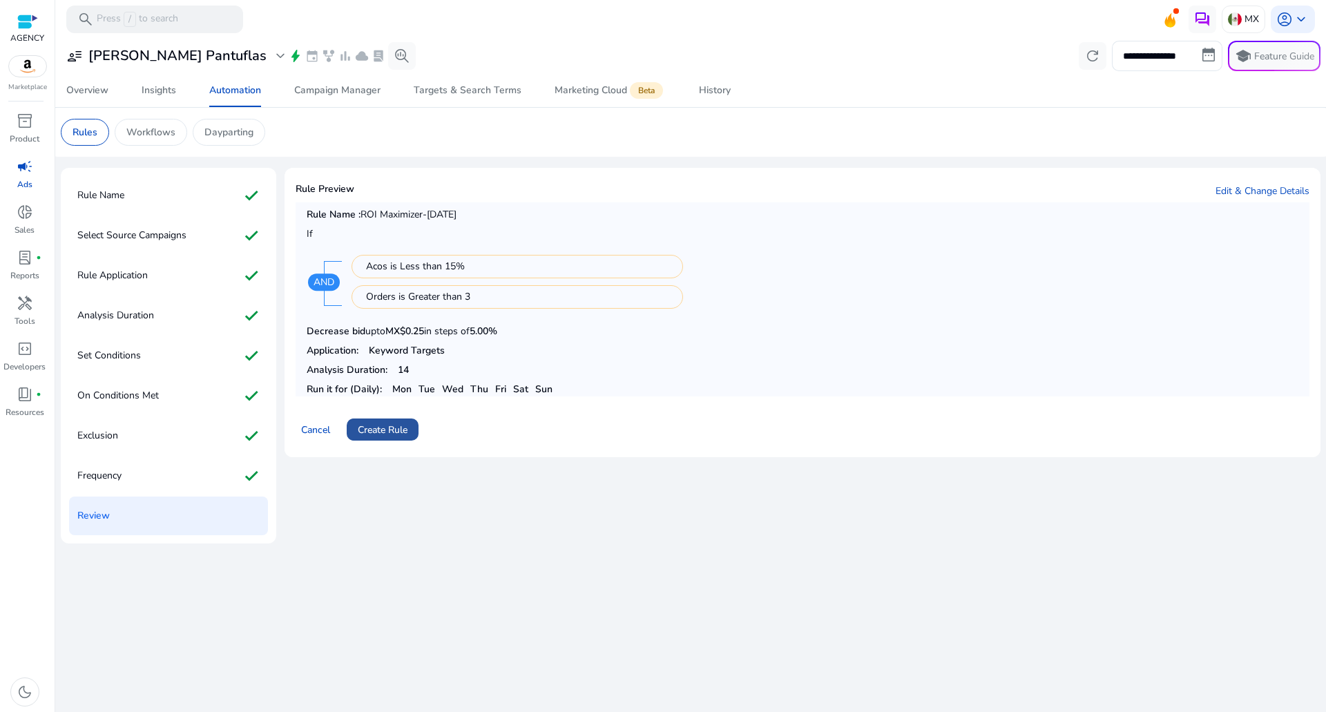
click at [394, 413] on span "Create Rule" at bounding box center [383, 430] width 50 height 15
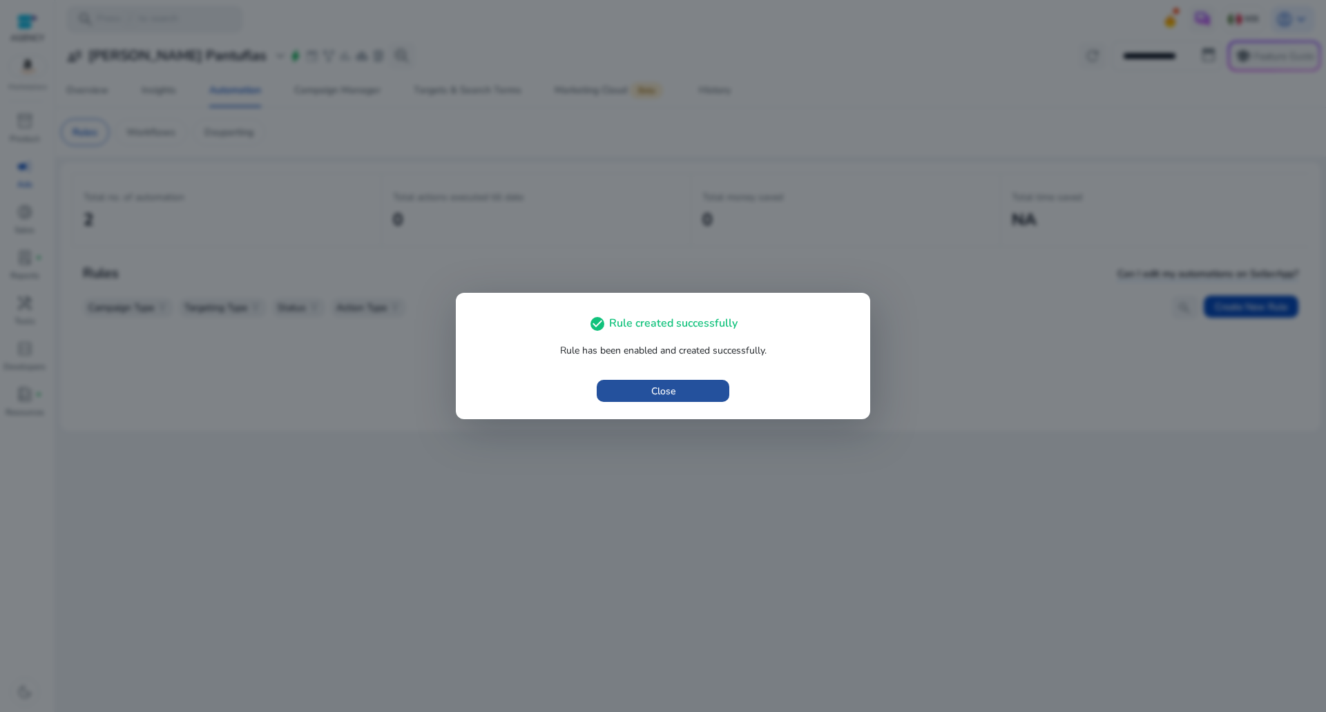
click at [677, 375] on span "button" at bounding box center [663, 390] width 133 height 33
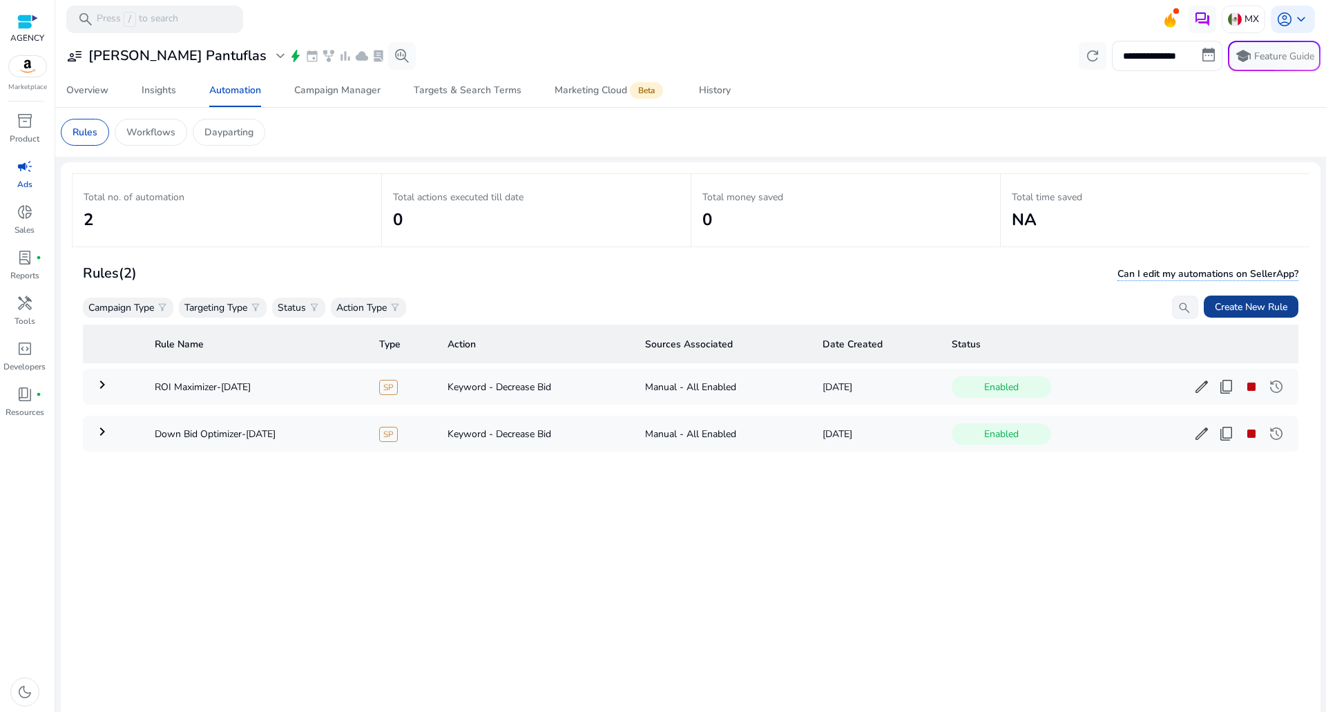
click at [943, 309] on span "Create New Rule" at bounding box center [1251, 307] width 73 height 15
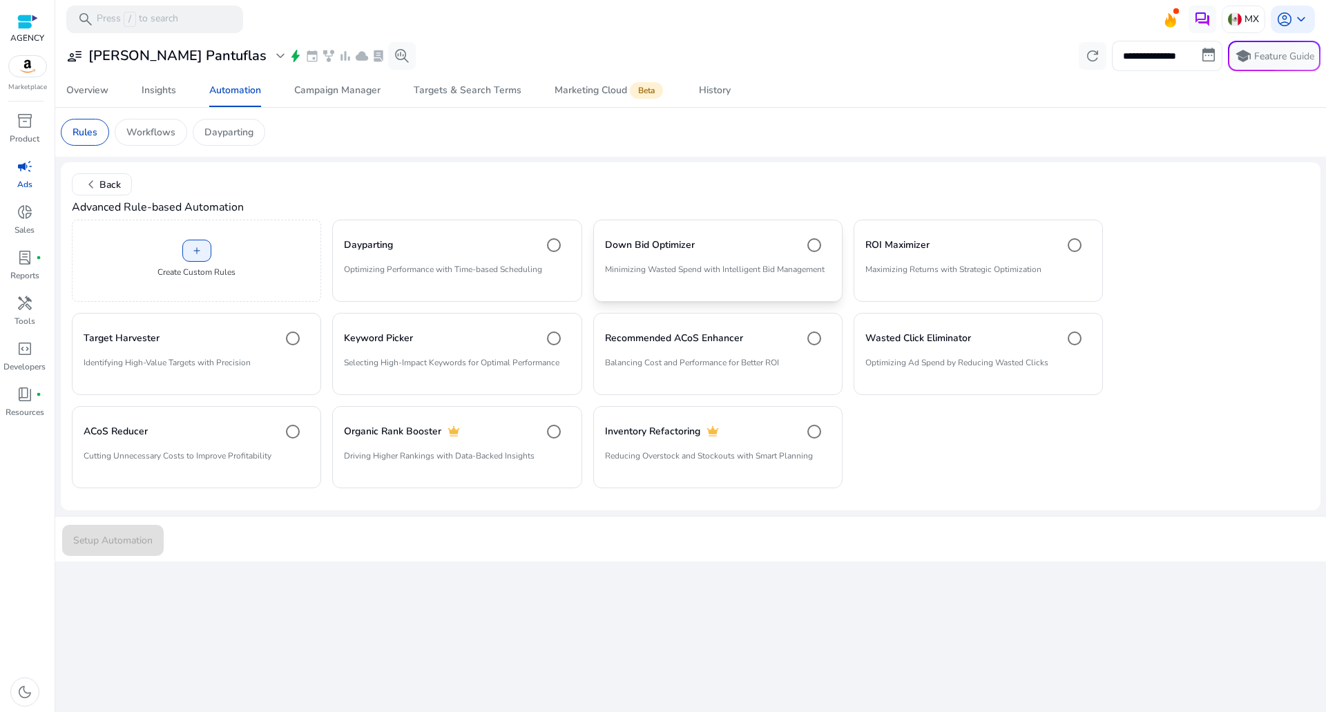
click at [678, 273] on p "Minimizing Wasted Spend with Intelligent Bid Management" at bounding box center [718, 274] width 226 height 23
click at [110, 413] on span "submit" at bounding box center [113, 539] width 102 height 33
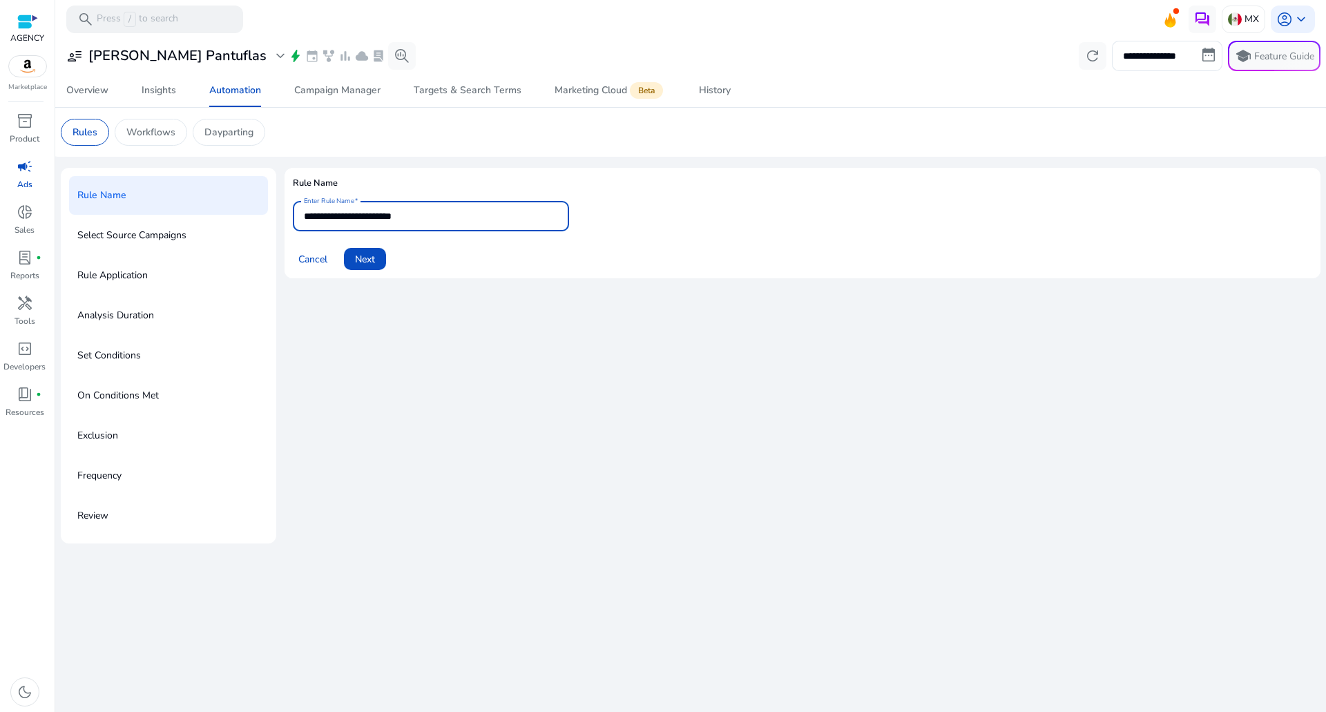
click at [415, 213] on input "**********" at bounding box center [431, 216] width 254 height 15
click at [366, 266] on span "Next" at bounding box center [365, 259] width 20 height 15
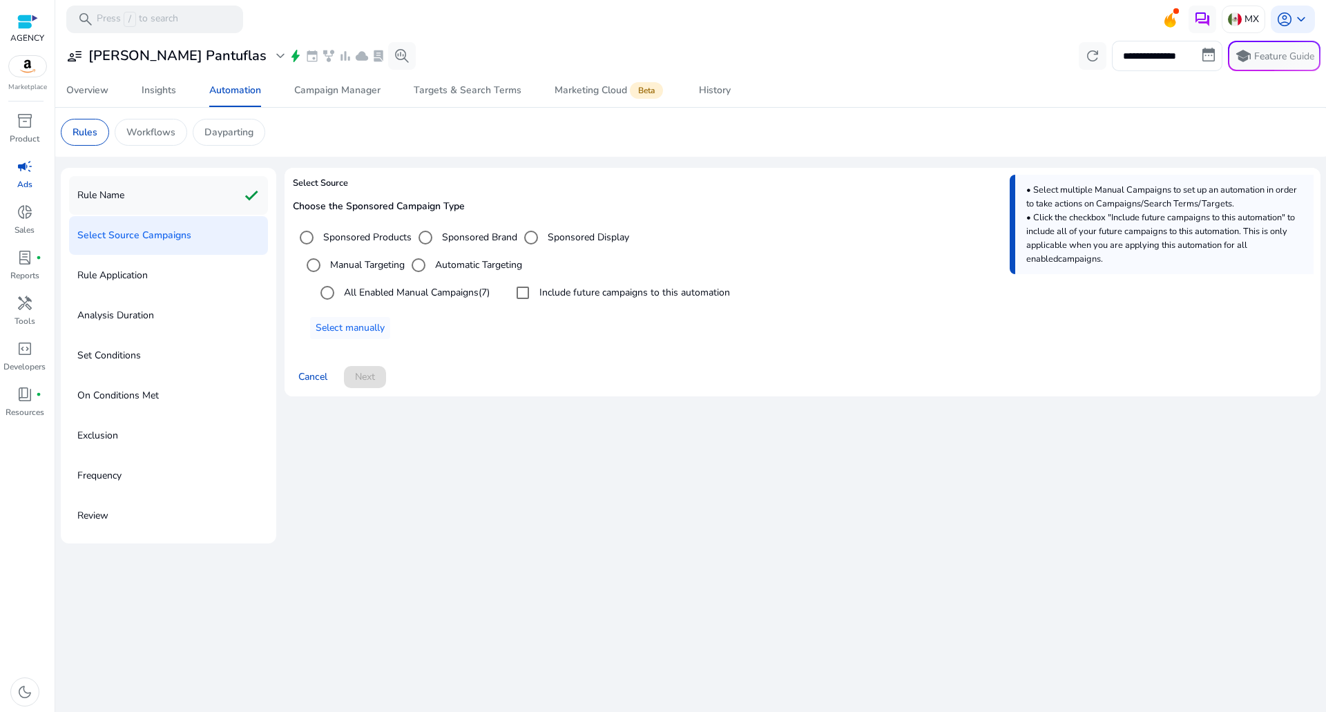
click at [194, 206] on div "Rule Name check" at bounding box center [168, 195] width 199 height 39
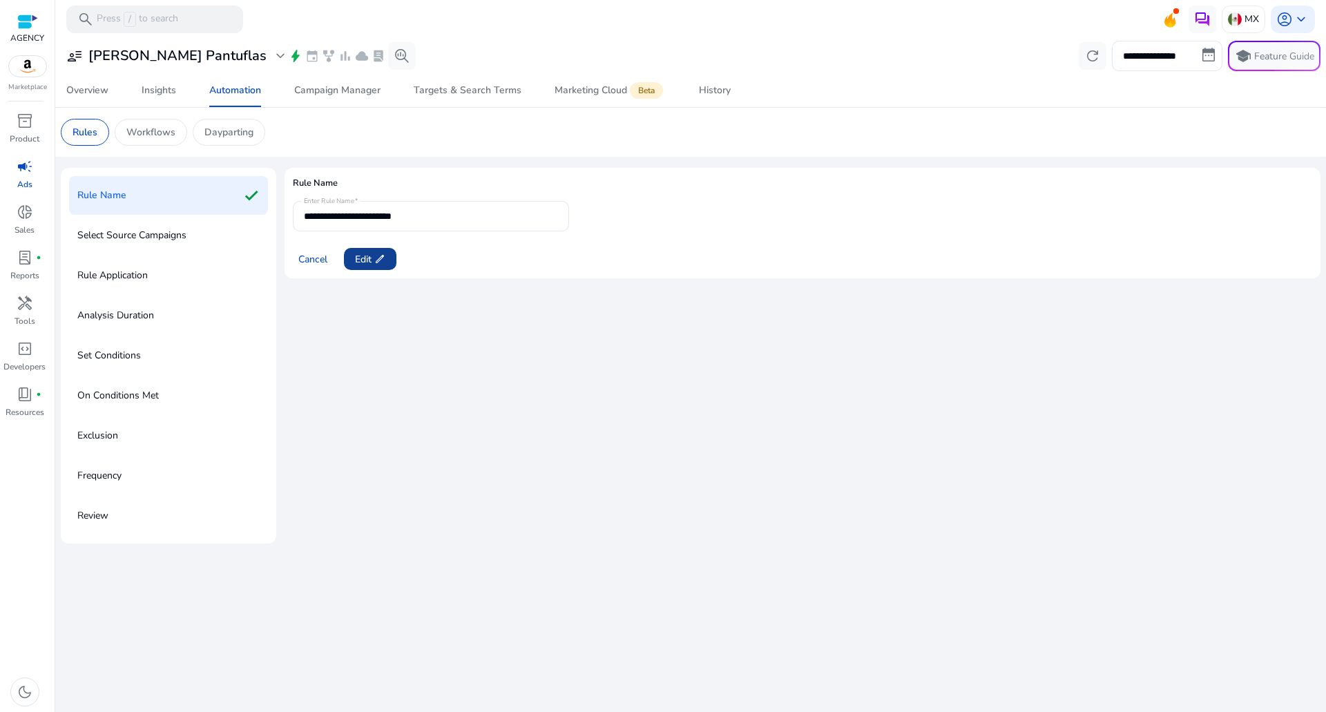
click at [390, 256] on span at bounding box center [370, 258] width 52 height 33
click at [487, 205] on div "**********" at bounding box center [431, 216] width 254 height 30
click at [443, 222] on input "**********" at bounding box center [431, 216] width 254 height 15
type input "**********"
click at [369, 260] on span "Next" at bounding box center [365, 259] width 20 height 15
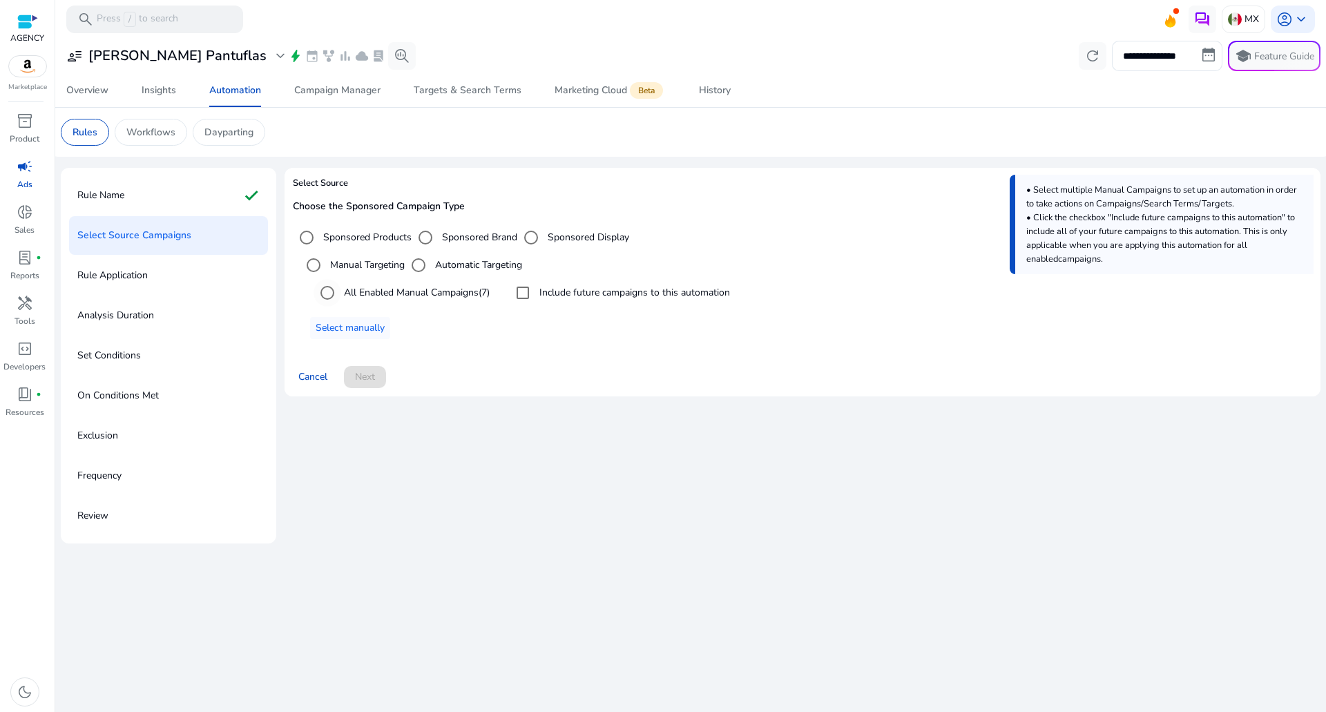
click at [387, 291] on label "All Enabled Manual Campaigns (7)" at bounding box center [415, 292] width 148 height 15
click at [358, 388] on span at bounding box center [365, 376] width 42 height 33
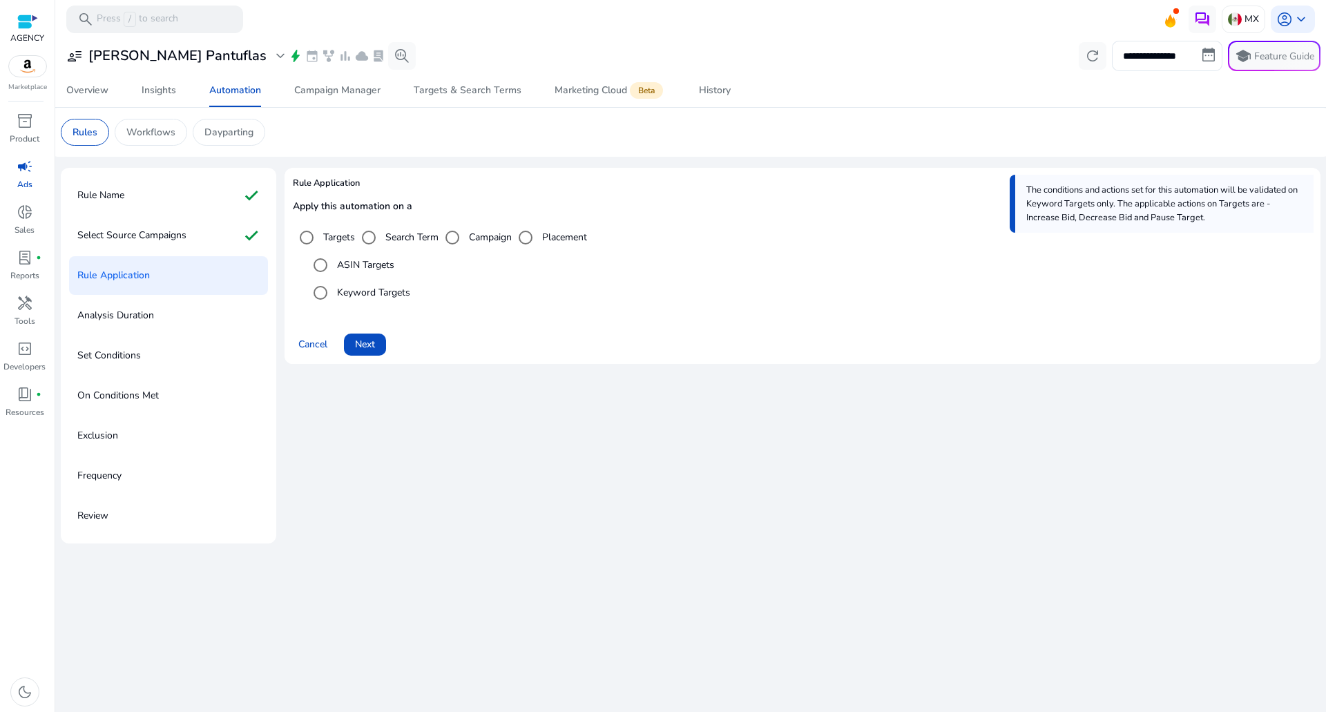
click at [367, 272] on label "ASIN Targets" at bounding box center [364, 265] width 60 height 15
click at [376, 331] on span at bounding box center [365, 344] width 42 height 33
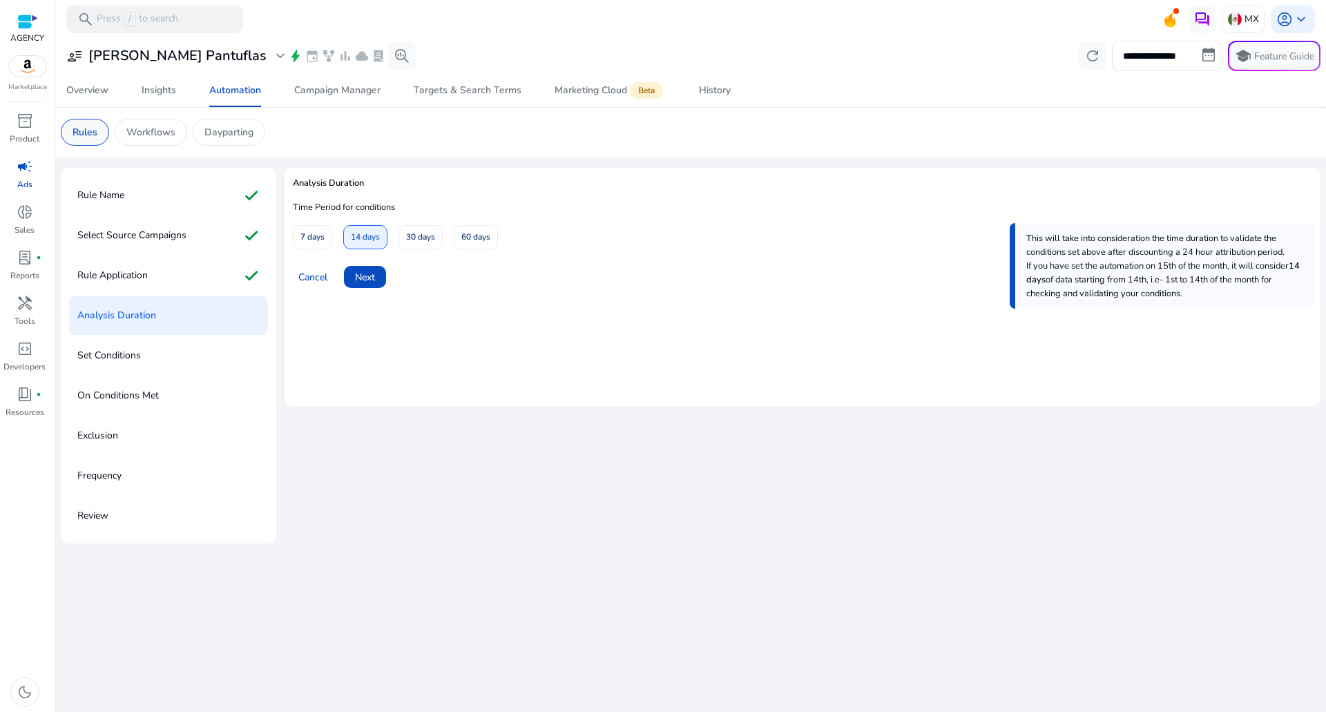
click at [86, 131] on p "Rules" at bounding box center [85, 132] width 25 height 15
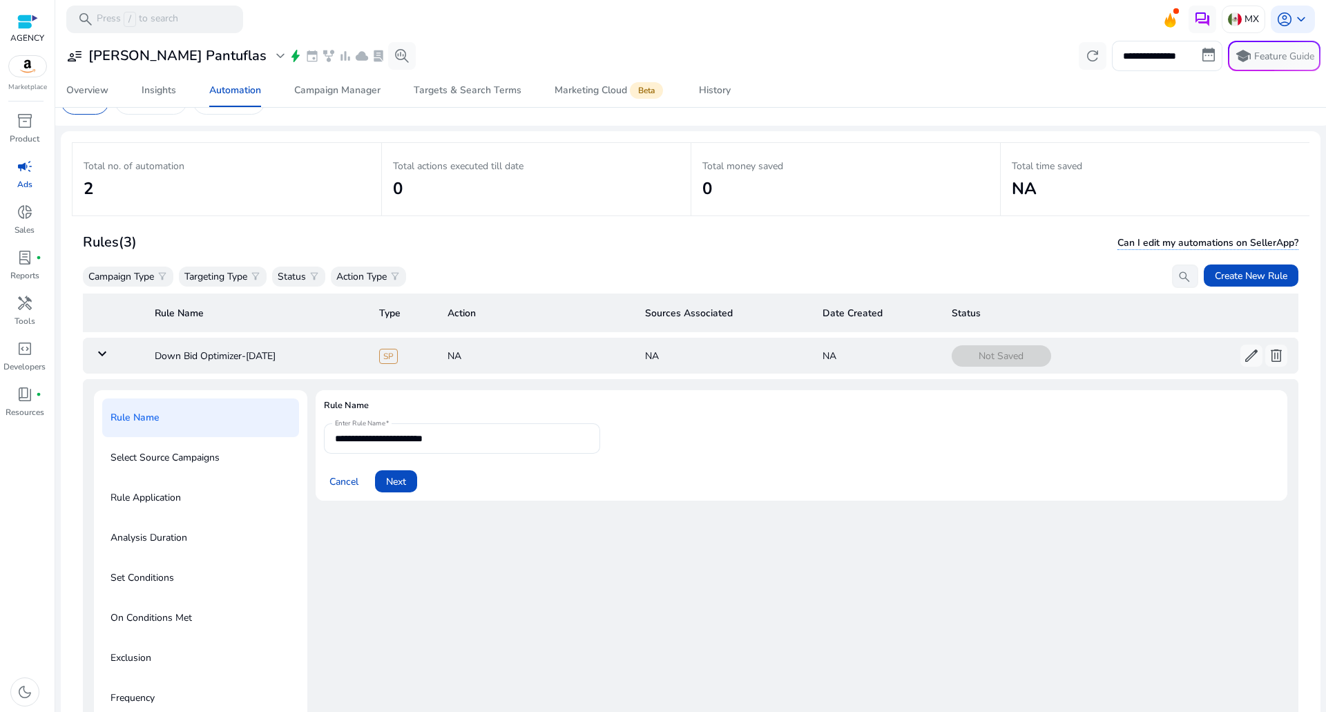
click at [104, 349] on mat-icon "keyboard_arrow_down" at bounding box center [102, 353] width 17 height 17
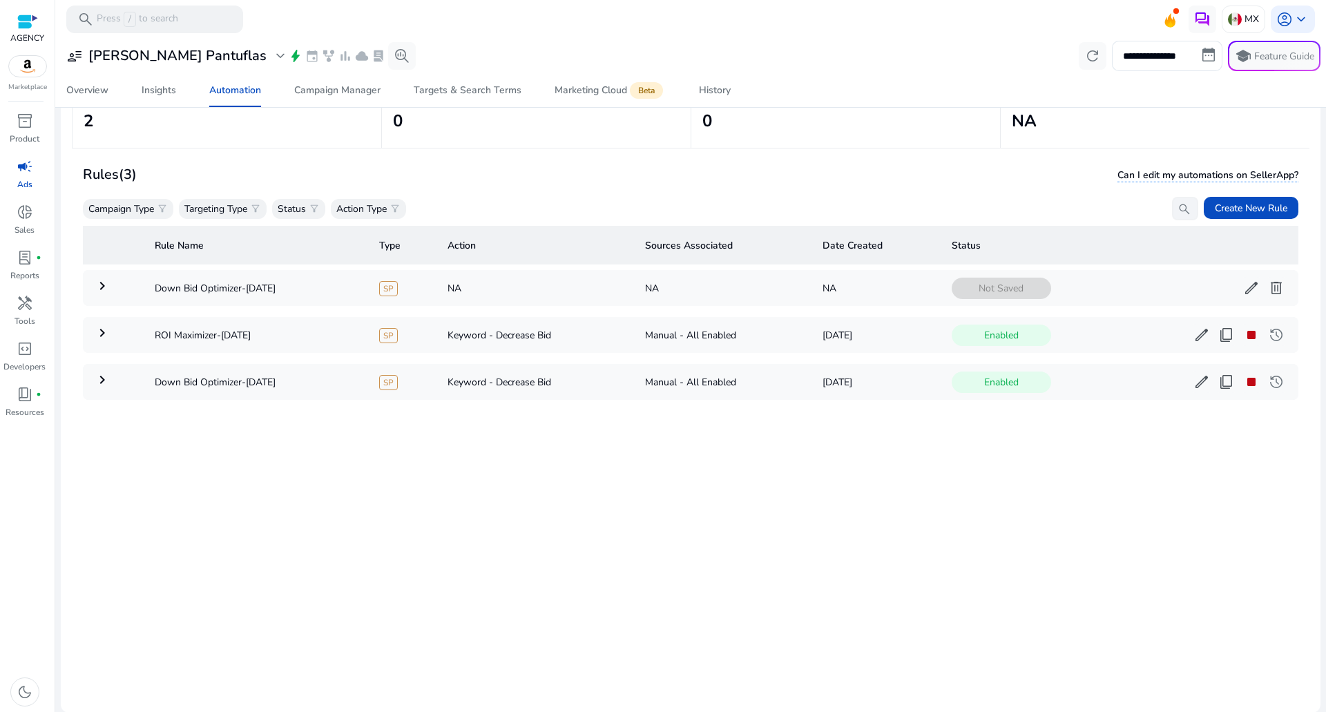
scroll to position [100, 0]
click at [943, 289] on td "Not Saved edit delete more_horiz" at bounding box center [1119, 287] width 358 height 36
click at [943, 289] on span "delete" at bounding box center [1276, 287] width 17 height 17
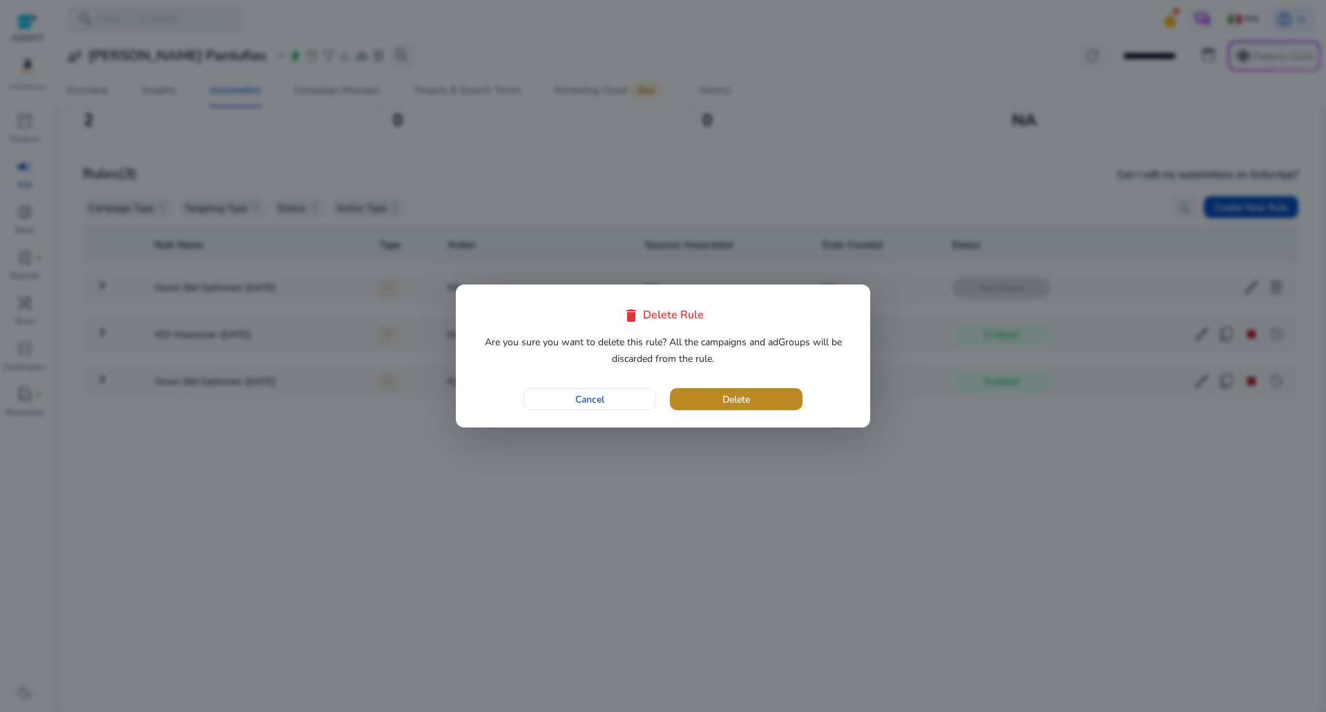
click at [704, 388] on span "button" at bounding box center [736, 399] width 133 height 33
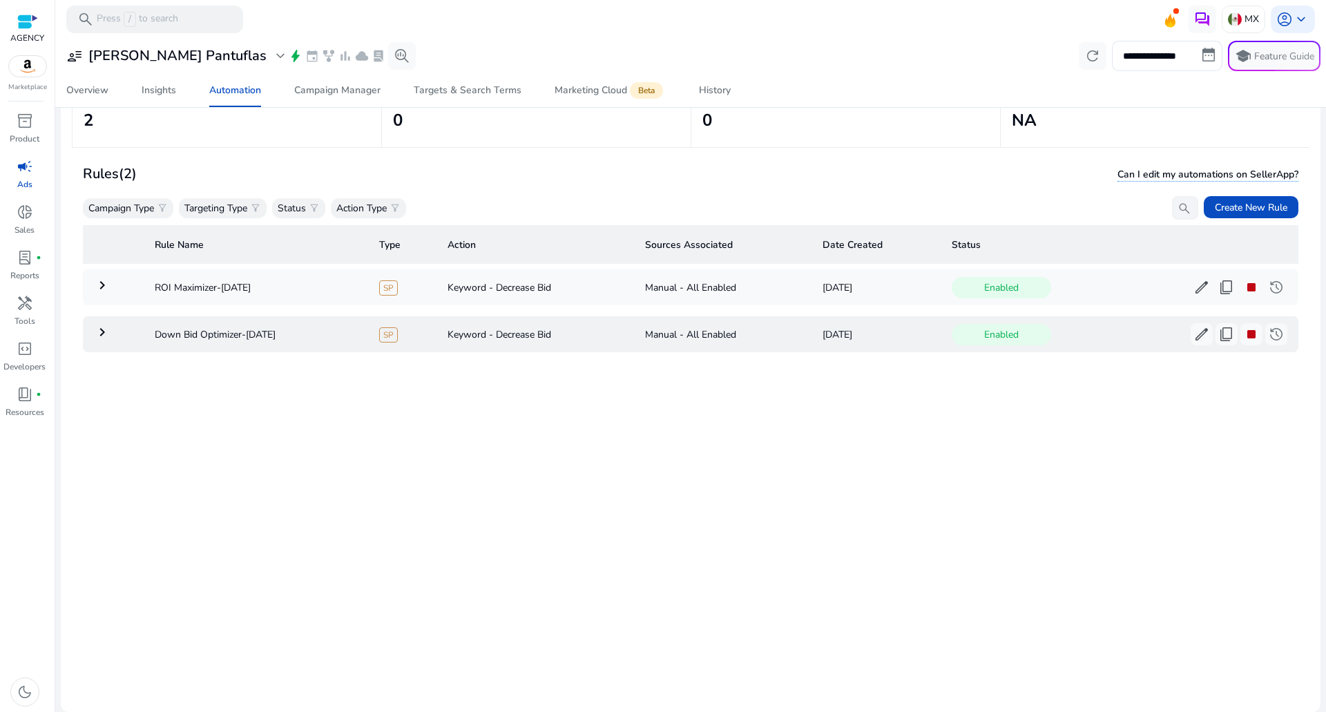
click at [104, 335] on mat-icon "keyboard_arrow_right" at bounding box center [102, 332] width 17 height 17
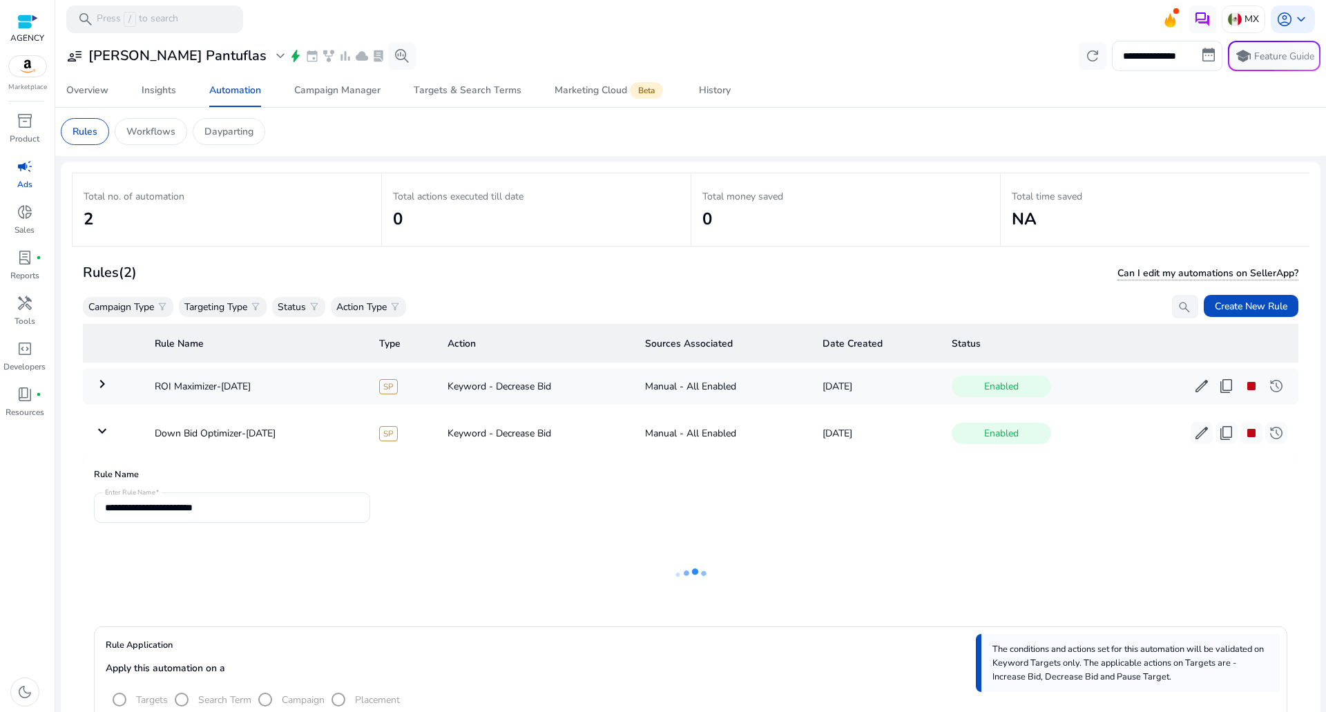
scroll to position [0, 0]
click at [943, 302] on span "Create New Rule" at bounding box center [1251, 307] width 73 height 15
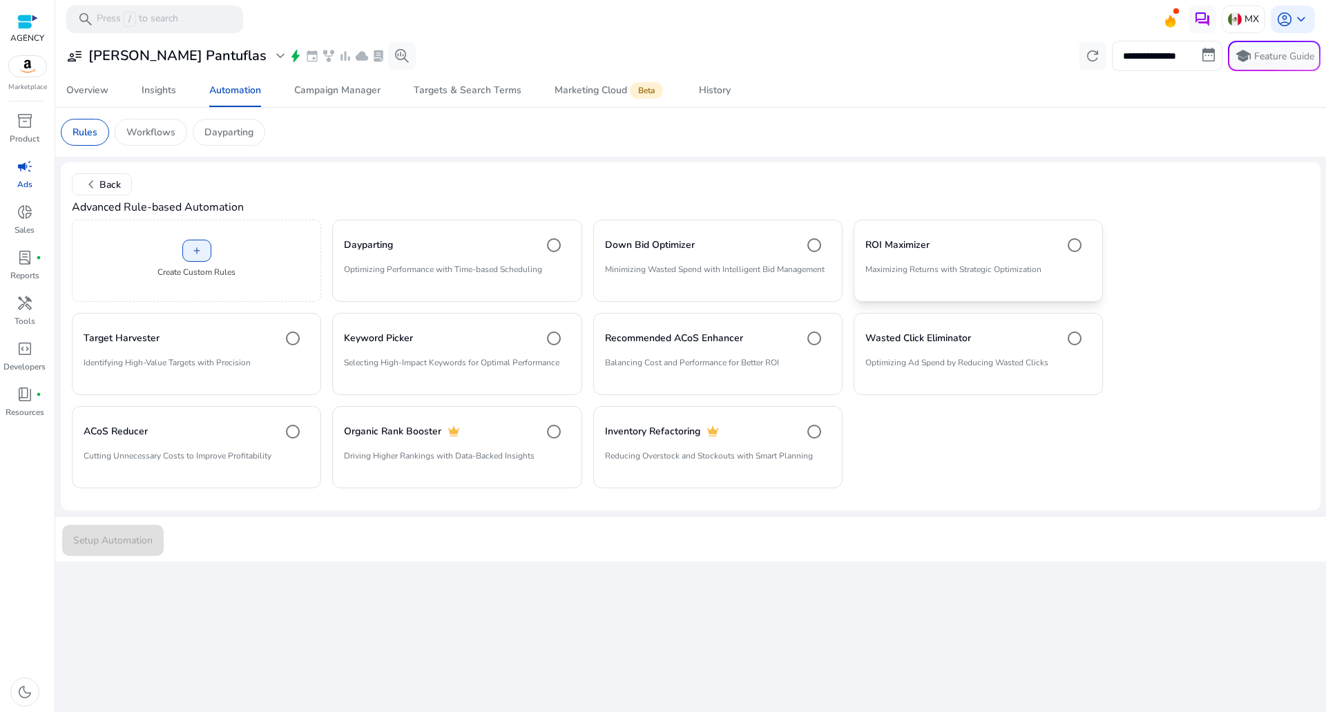
click at [943, 260] on mat-card "ROI Maximizer Maximizing Returns with Strategic Optimization" at bounding box center [977, 261] width 249 height 82
click at [768, 275] on p "Minimizing Wasted Spend with Intelligent Bid Management" at bounding box center [718, 274] width 226 height 23
click at [88, 178] on span "chevron_left" at bounding box center [91, 184] width 17 height 17
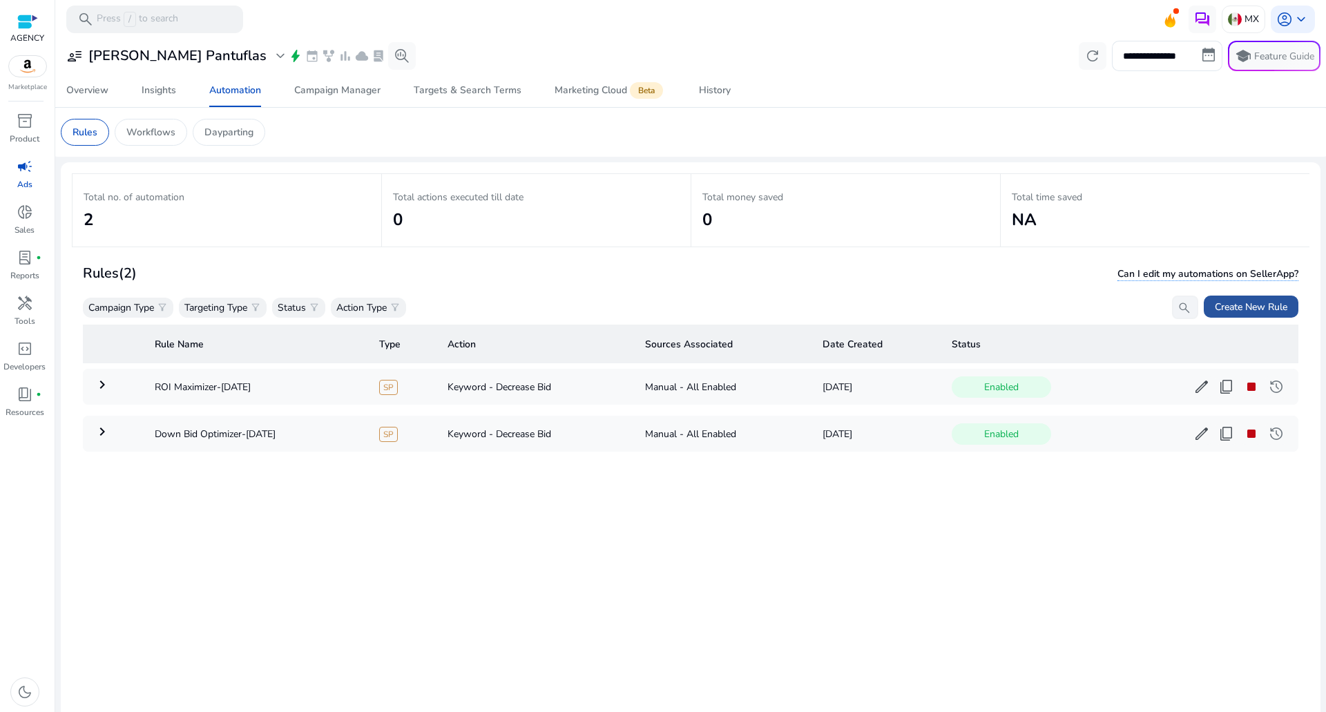
click at [943, 294] on span at bounding box center [1251, 306] width 95 height 33
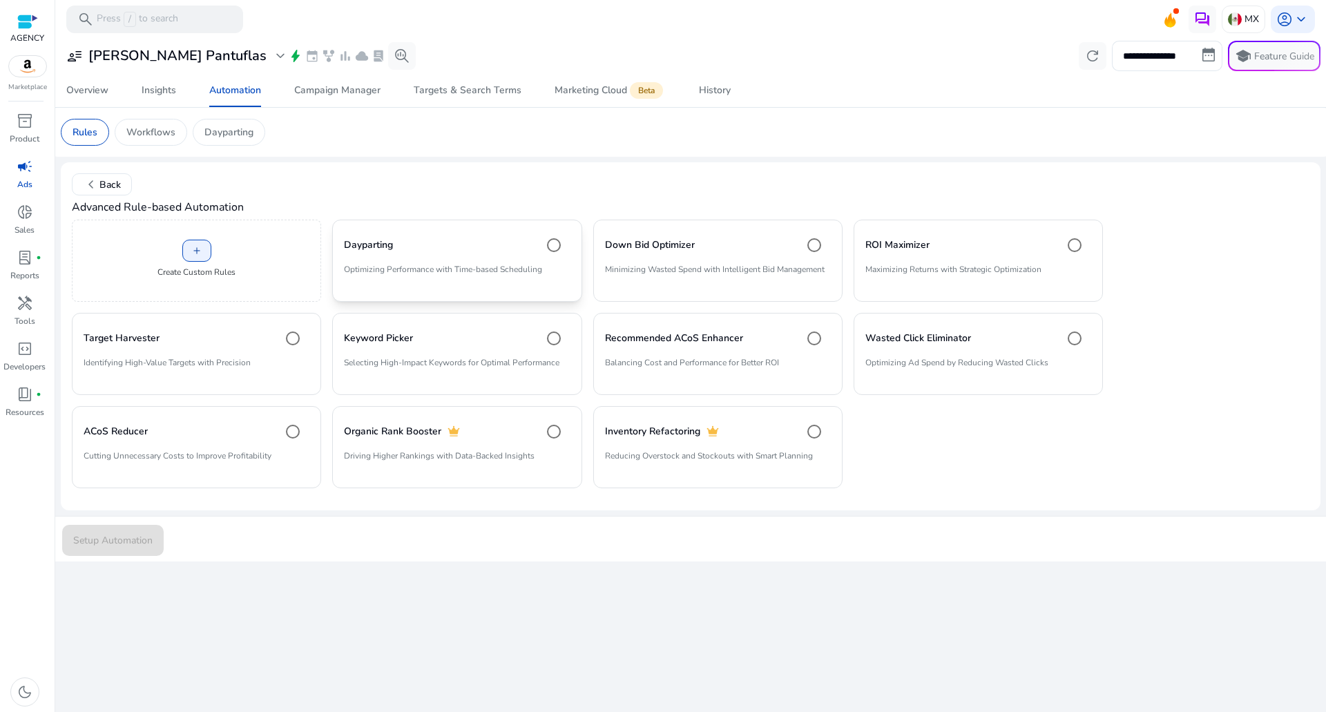
click at [529, 274] on p "Optimizing Performance with Time-based Scheduling" at bounding box center [457, 274] width 226 height 23
click at [746, 262] on mat-card "Down Bid Optimizer Minimizing Wasted Spend with Intelligent Bid Management" at bounding box center [717, 261] width 249 height 82
click at [133, 413] on span "submit" at bounding box center [113, 539] width 102 height 33
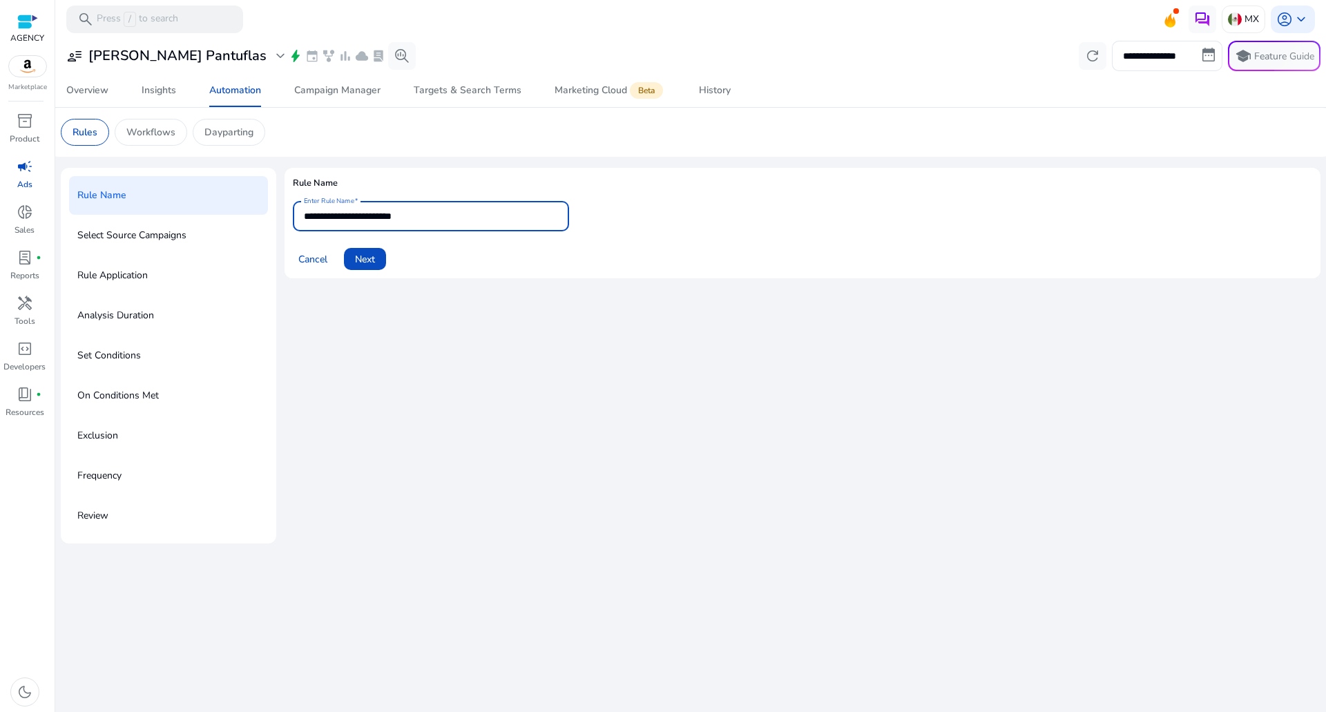
click at [461, 222] on input "**********" at bounding box center [431, 216] width 254 height 15
type input "**********"
click at [362, 262] on span "Next" at bounding box center [365, 259] width 20 height 15
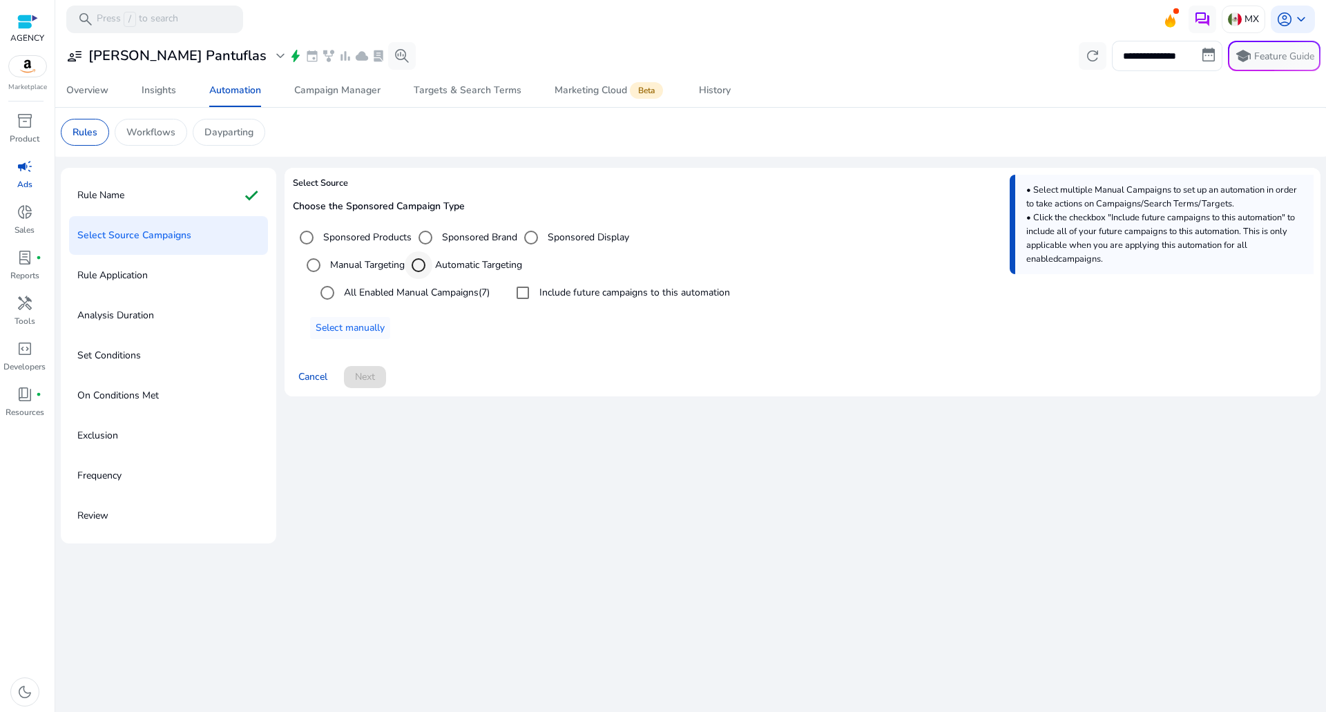
click at [431, 280] on div "Select targeting option" at bounding box center [418, 265] width 33 height 33
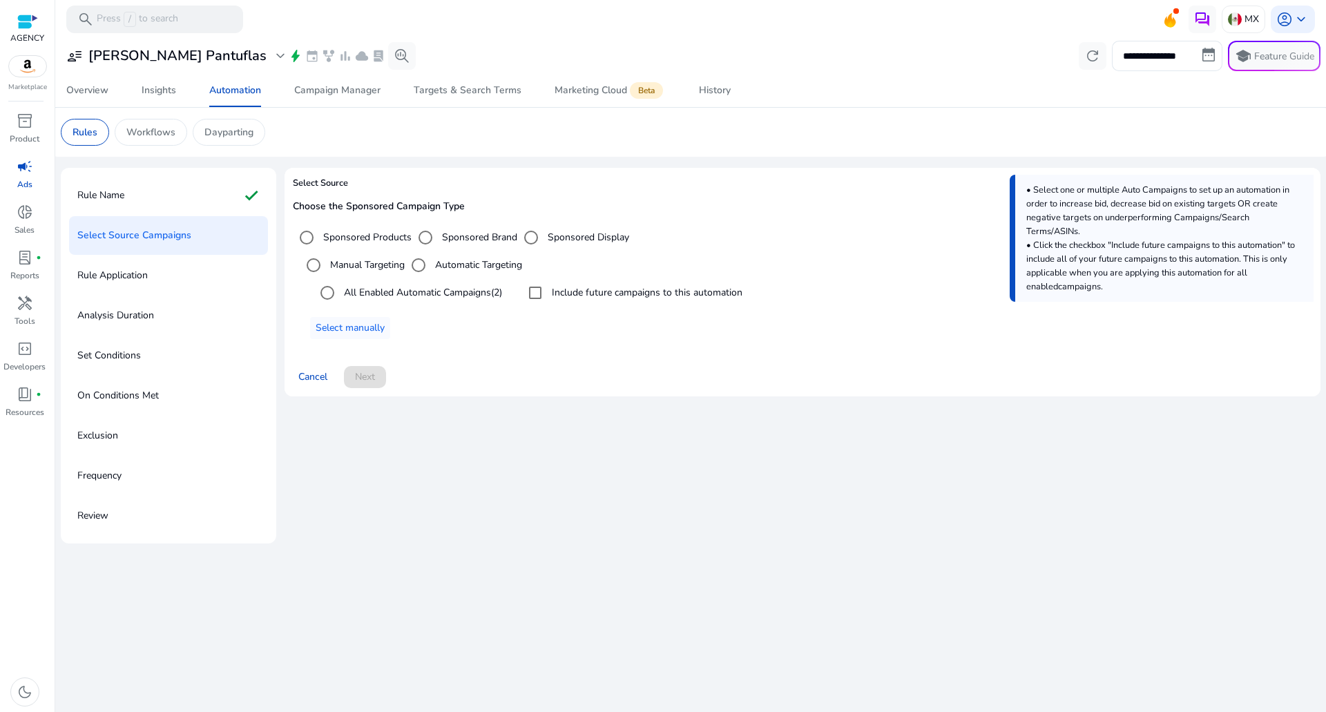
click at [342, 268] on label "Manual Targeting" at bounding box center [365, 265] width 77 height 15
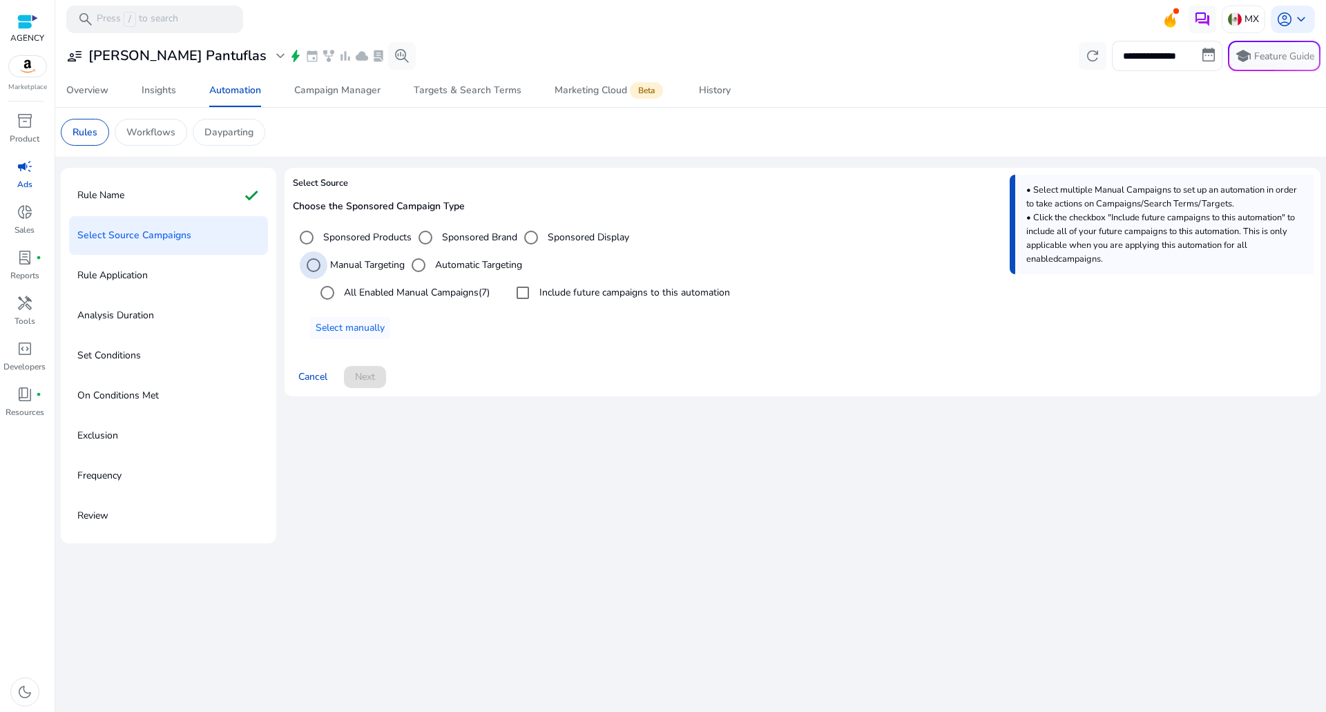
click at [374, 287] on label "All Enabled Manual Campaigns (7)" at bounding box center [415, 292] width 148 height 15
click at [371, 375] on span "Next" at bounding box center [365, 376] width 20 height 15
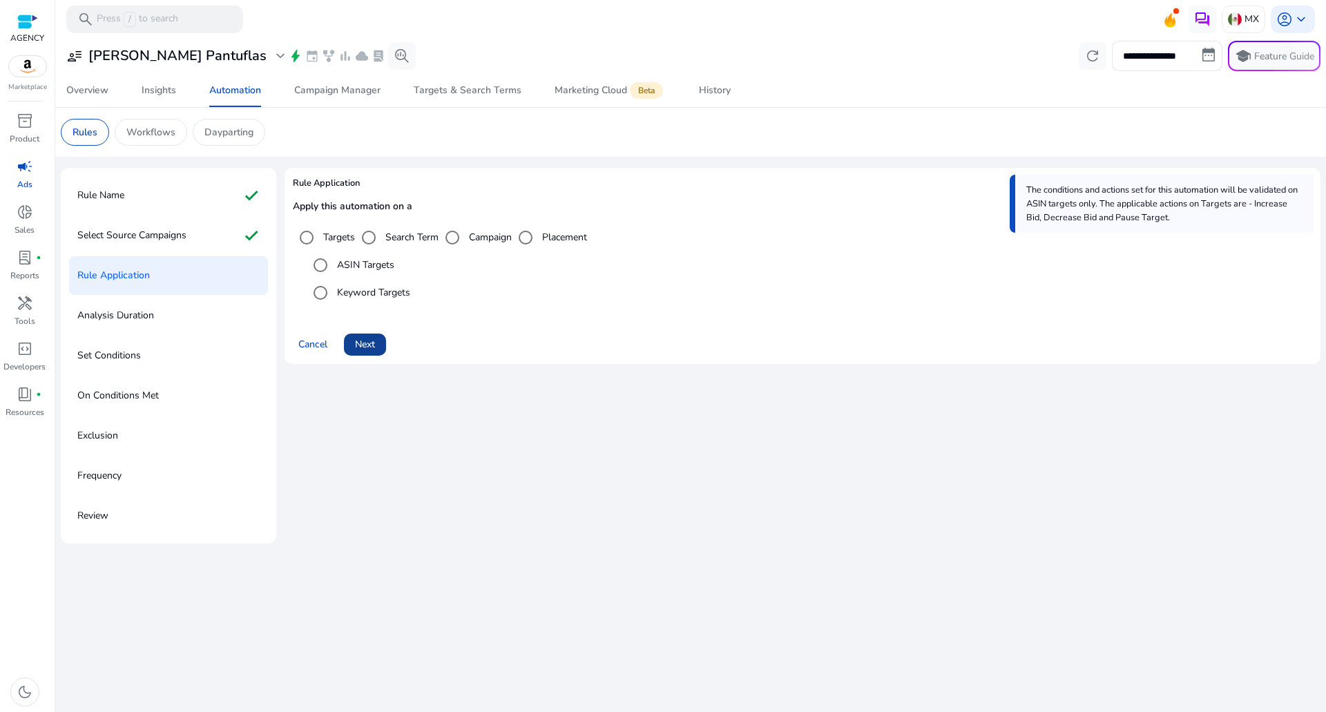
click at [374, 344] on span "Next" at bounding box center [365, 344] width 20 height 15
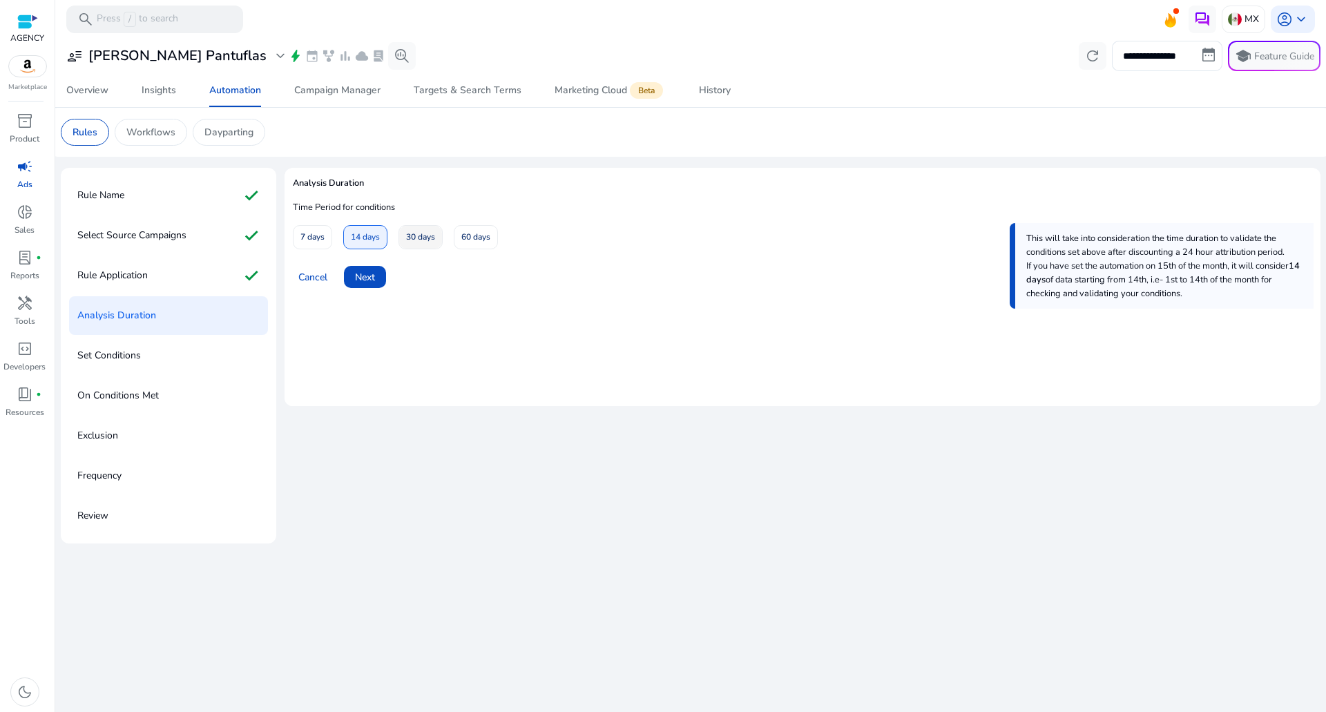
click at [421, 243] on span "30 days" at bounding box center [420, 237] width 29 height 24
click at [360, 286] on span at bounding box center [365, 276] width 42 height 33
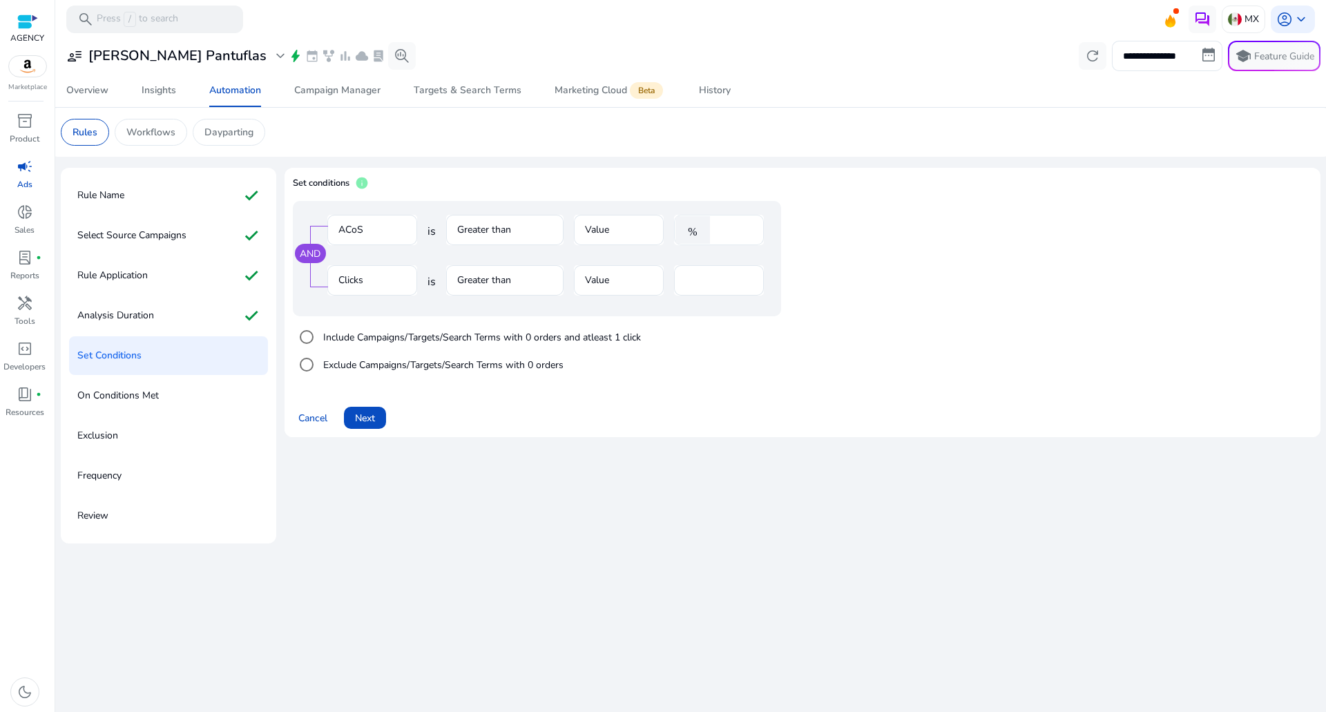
click at [737, 226] on input "****" at bounding box center [735, 229] width 36 height 15
type input "**"
click at [378, 418] on span at bounding box center [365, 417] width 42 height 33
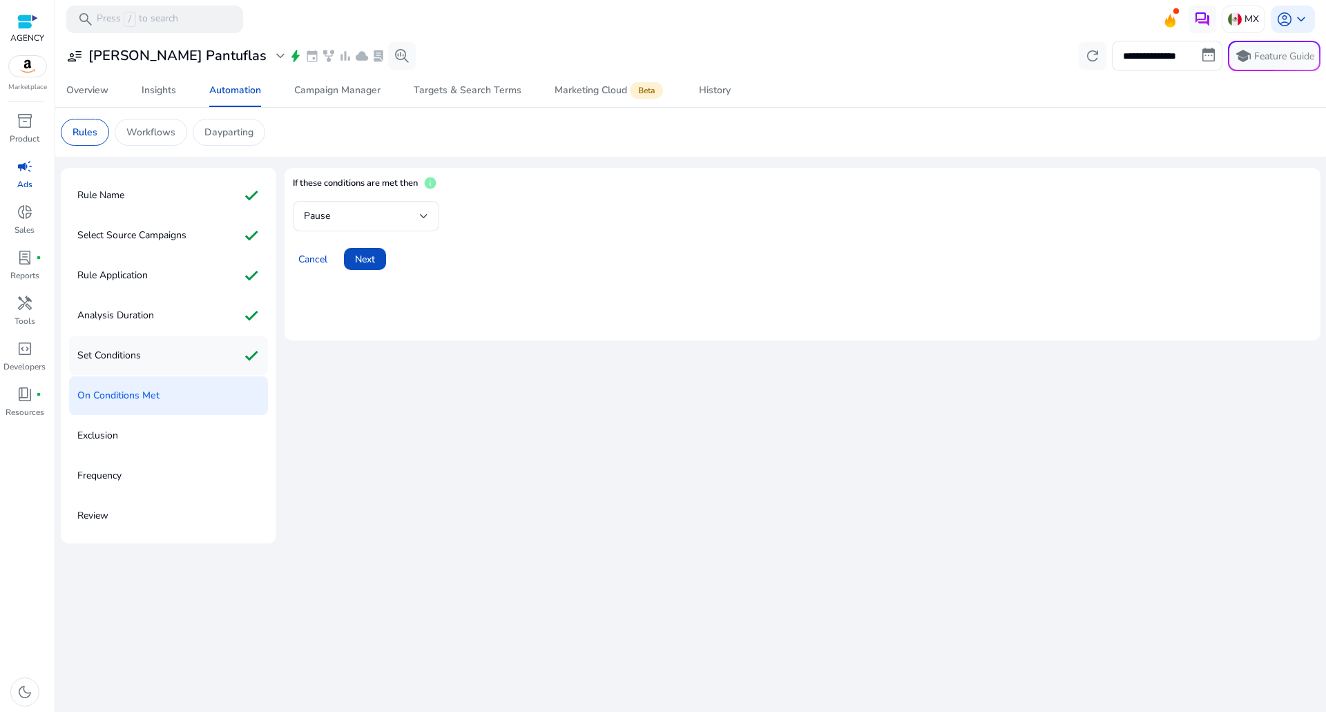
click at [175, 354] on div "Set Conditions check" at bounding box center [168, 355] width 199 height 39
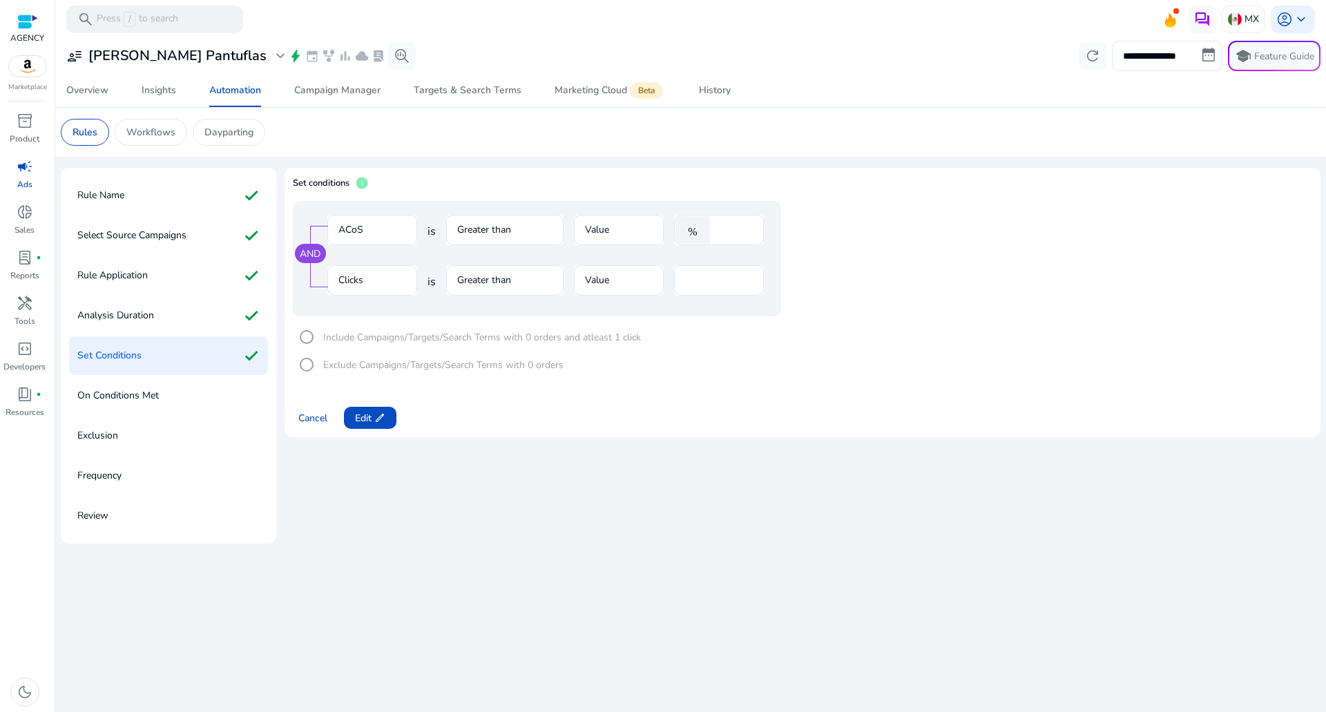
click at [380, 273] on mat-form-field "Clicks" at bounding box center [372, 287] width 90 height 45
click at [381, 273] on mat-form-field "Clicks" at bounding box center [372, 287] width 90 height 45
click at [386, 282] on mat-form-field "Clicks" at bounding box center [372, 287] width 90 height 45
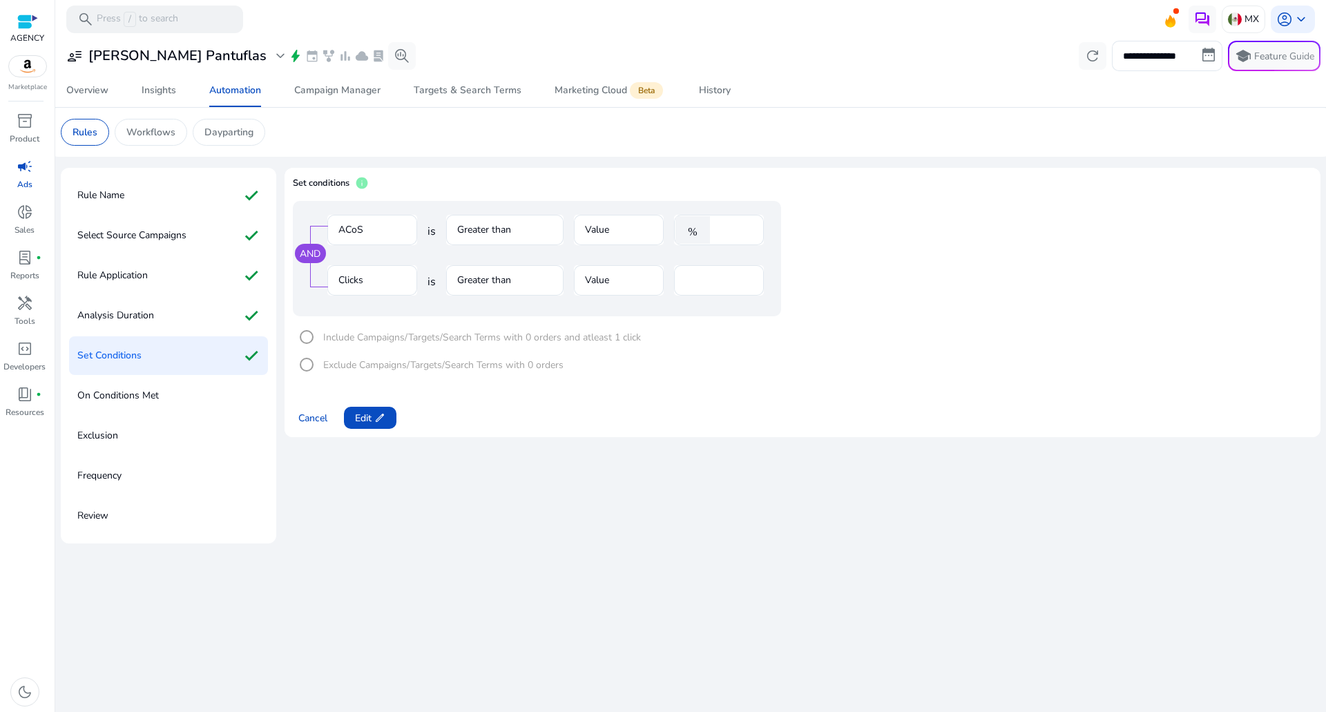
click at [387, 282] on mat-form-field "Clicks" at bounding box center [372, 287] width 90 height 45
click at [381, 416] on span "edit" at bounding box center [379, 417] width 11 height 11
click at [374, 269] on mat-form-field "Clicks" at bounding box center [372, 287] width 90 height 45
click at [379, 276] on mat-form-field "Clicks" at bounding box center [372, 287] width 90 height 45
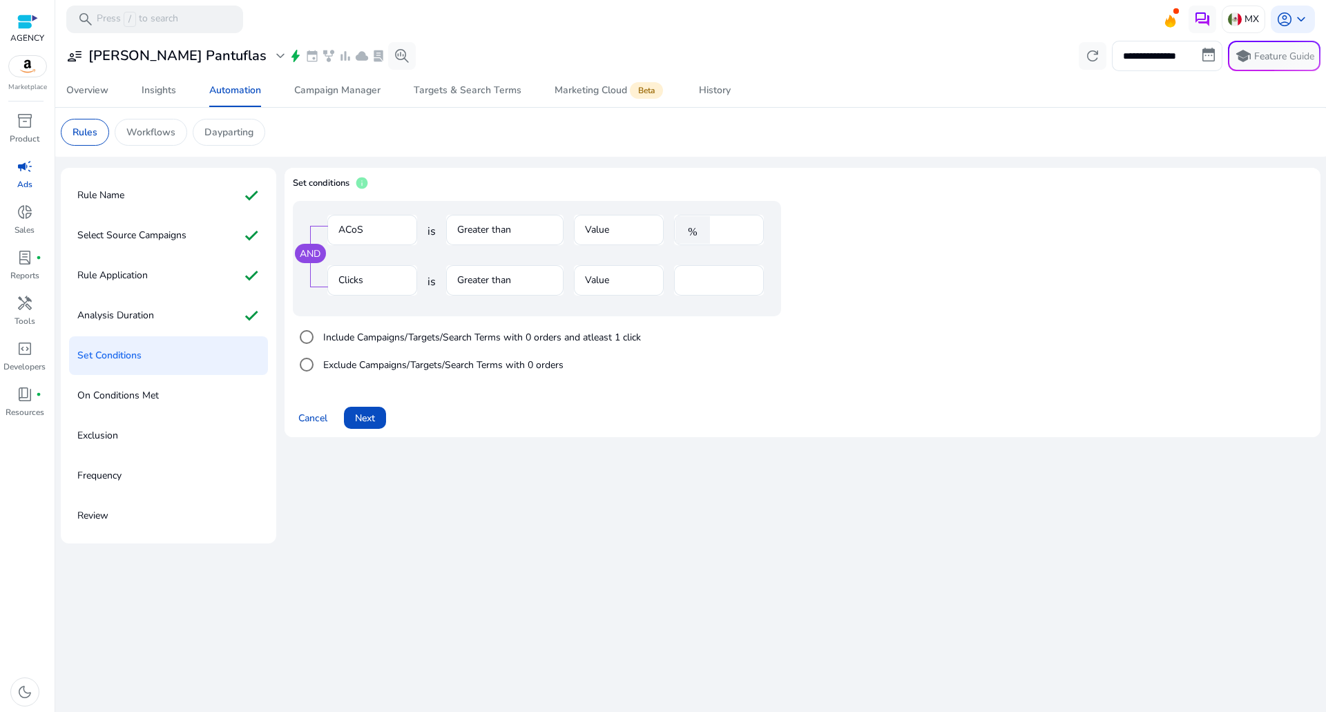
click at [381, 277] on mat-form-field "Clicks" at bounding box center [372, 287] width 90 height 45
click at [428, 288] on div "Clicks is Greater than Value **" at bounding box center [545, 287] width 436 height 45
click at [371, 415] on span "Next" at bounding box center [365, 418] width 20 height 15
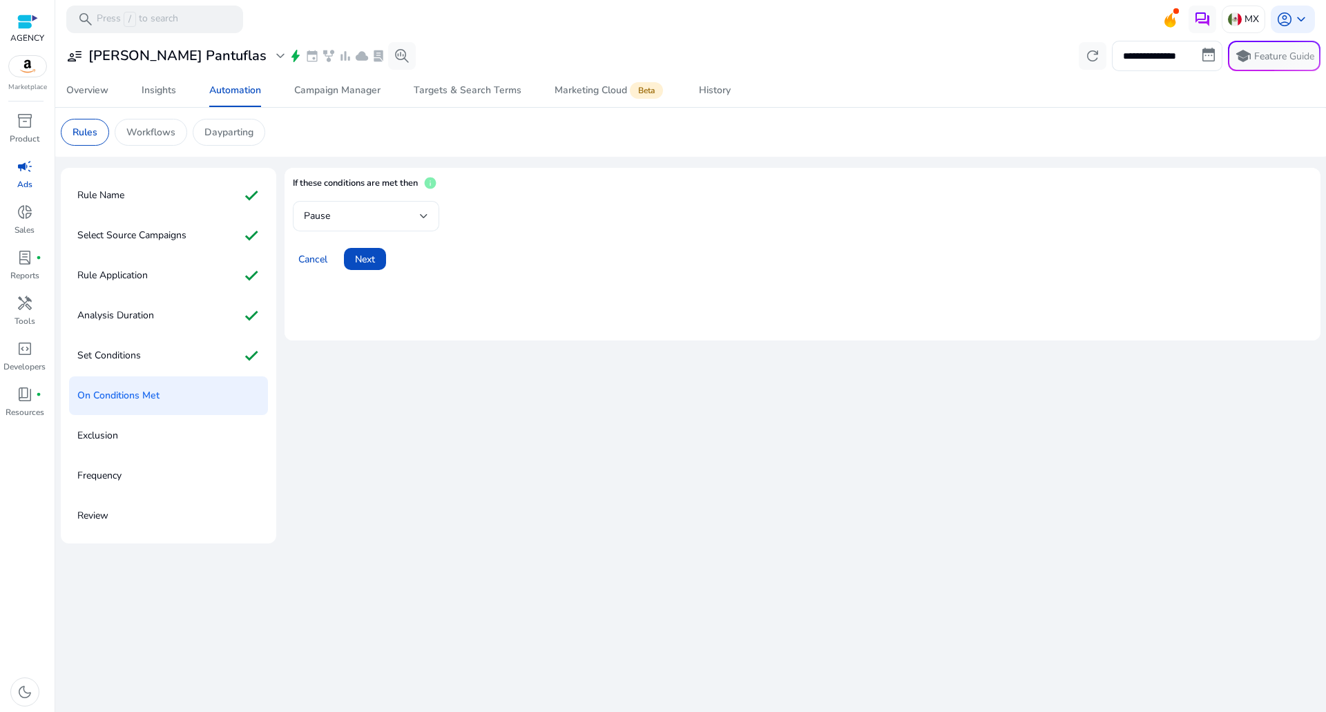
click at [385, 217] on div "Pause" at bounding box center [362, 216] width 116 height 15
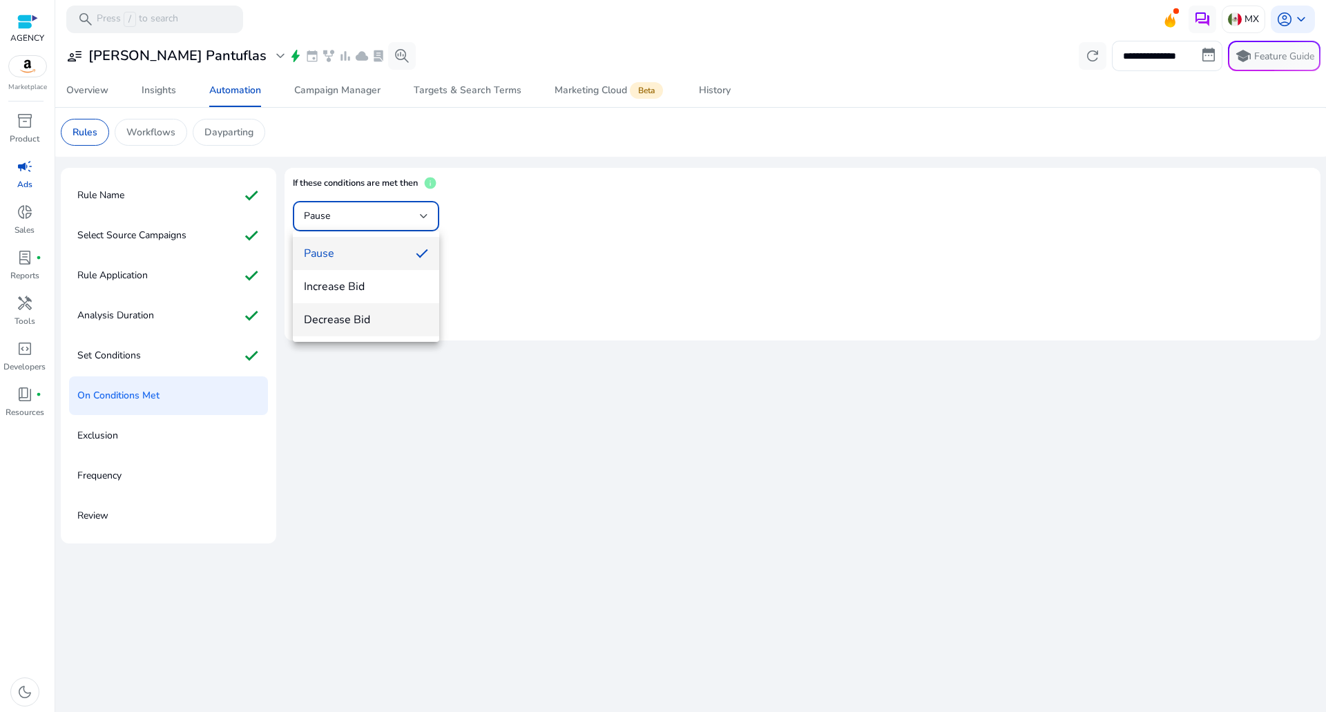
click at [362, 315] on span "Decrease Bid" at bounding box center [366, 319] width 124 height 15
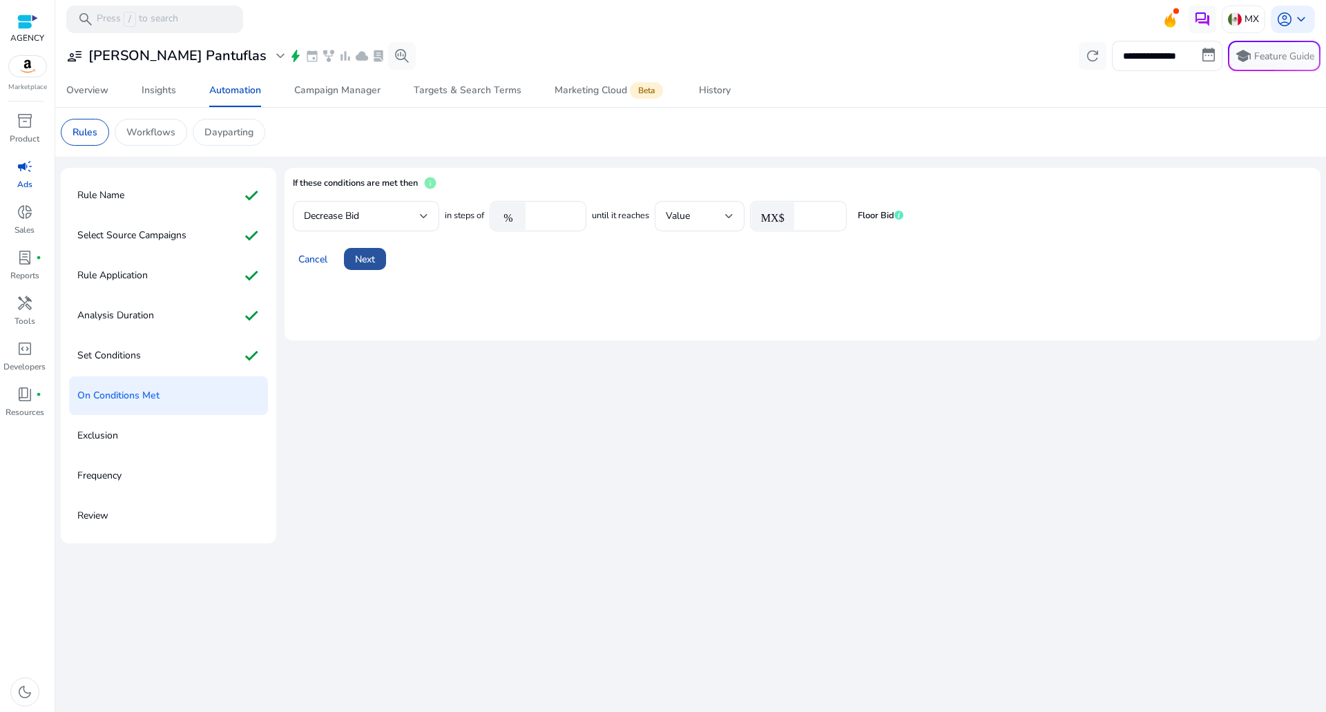
click at [366, 265] on span "Next" at bounding box center [365, 259] width 20 height 15
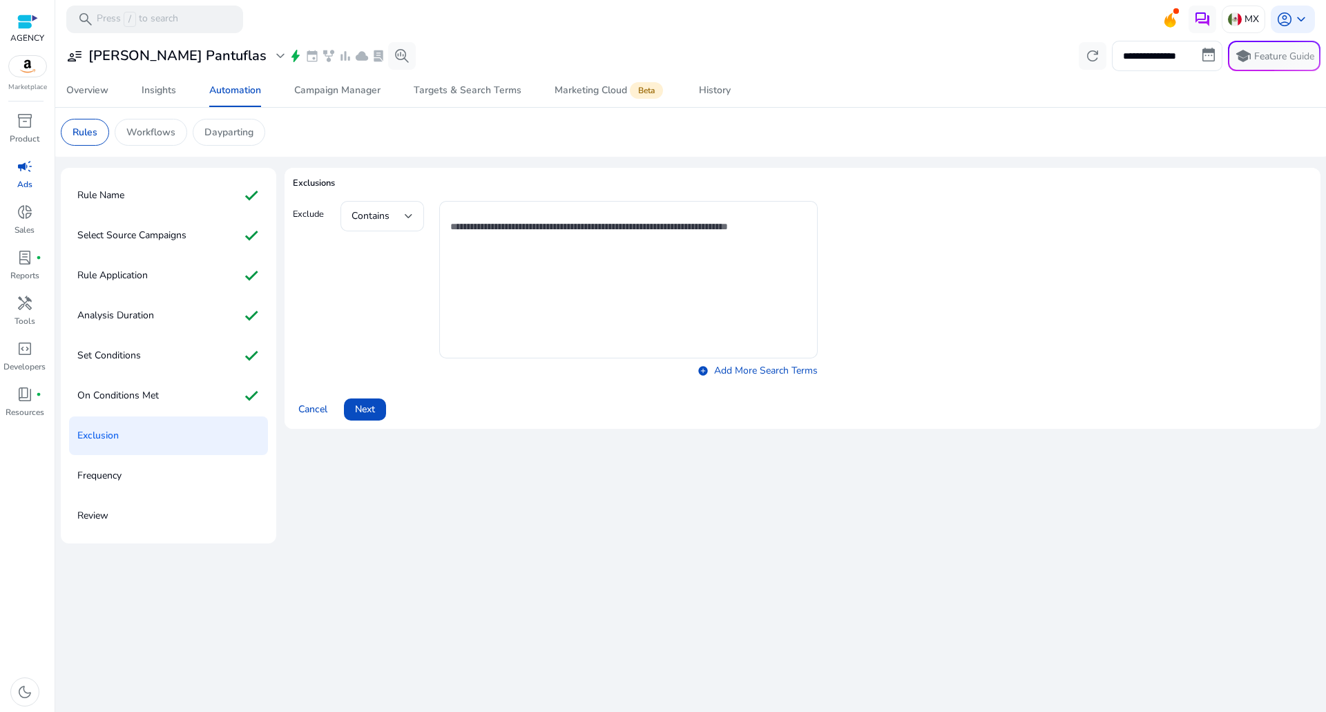
click at [371, 420] on span at bounding box center [365, 409] width 42 height 33
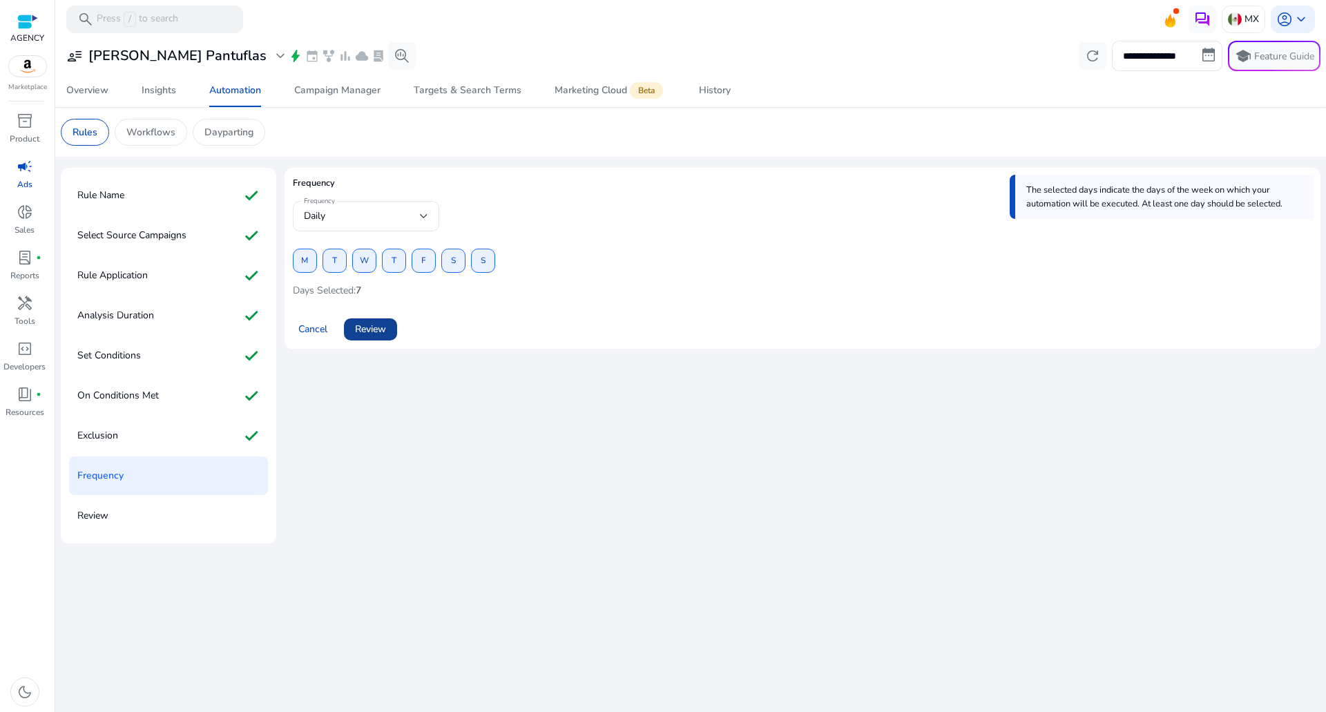
click at [376, 325] on span "Review" at bounding box center [370, 329] width 31 height 15
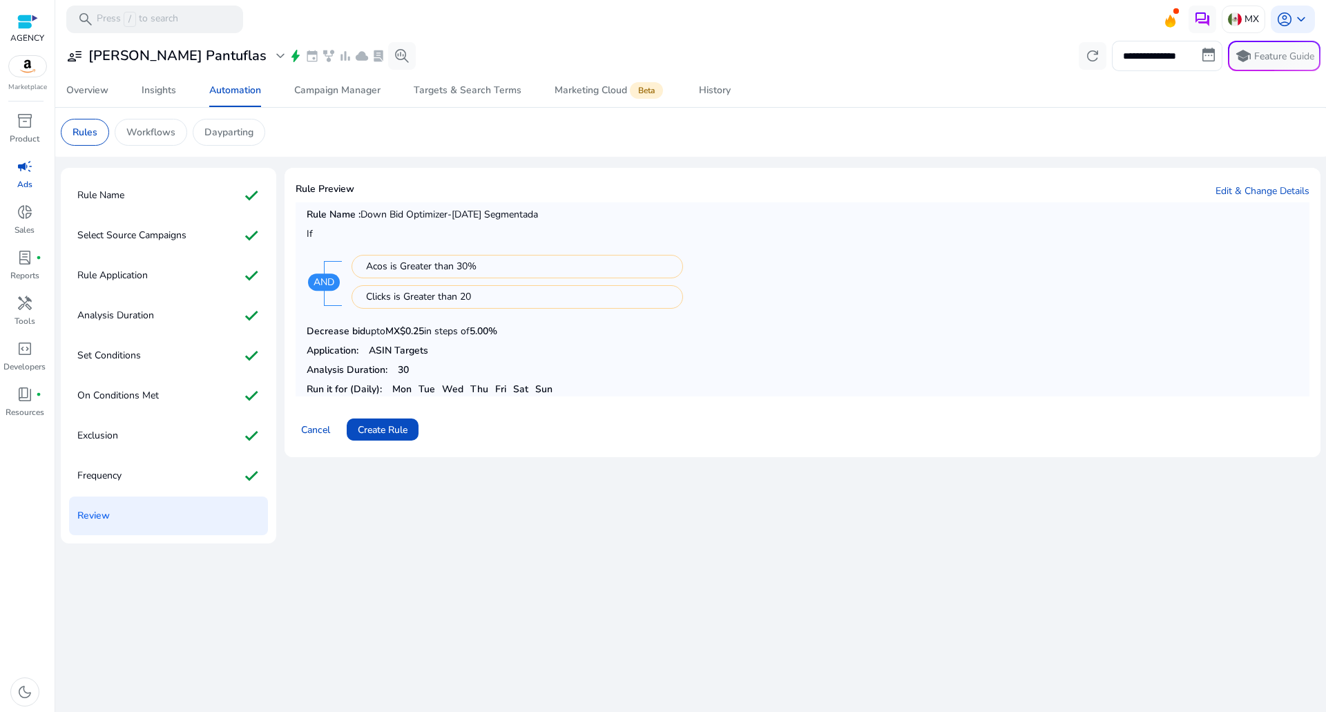
click at [392, 408] on div "Cancel Create Rule" at bounding box center [803, 423] width 1014 height 33
click at [399, 429] on span "Create Rule" at bounding box center [383, 430] width 50 height 15
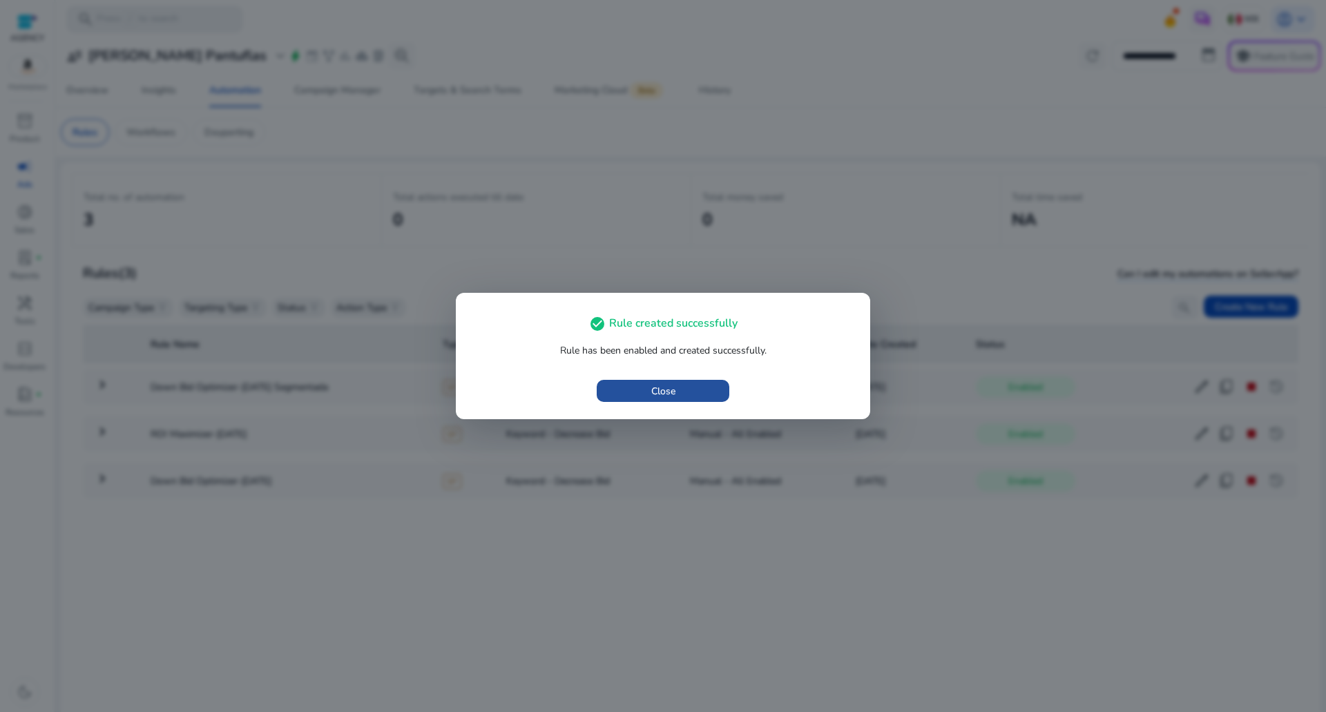
click at [636, 379] on span "button" at bounding box center [663, 390] width 133 height 33
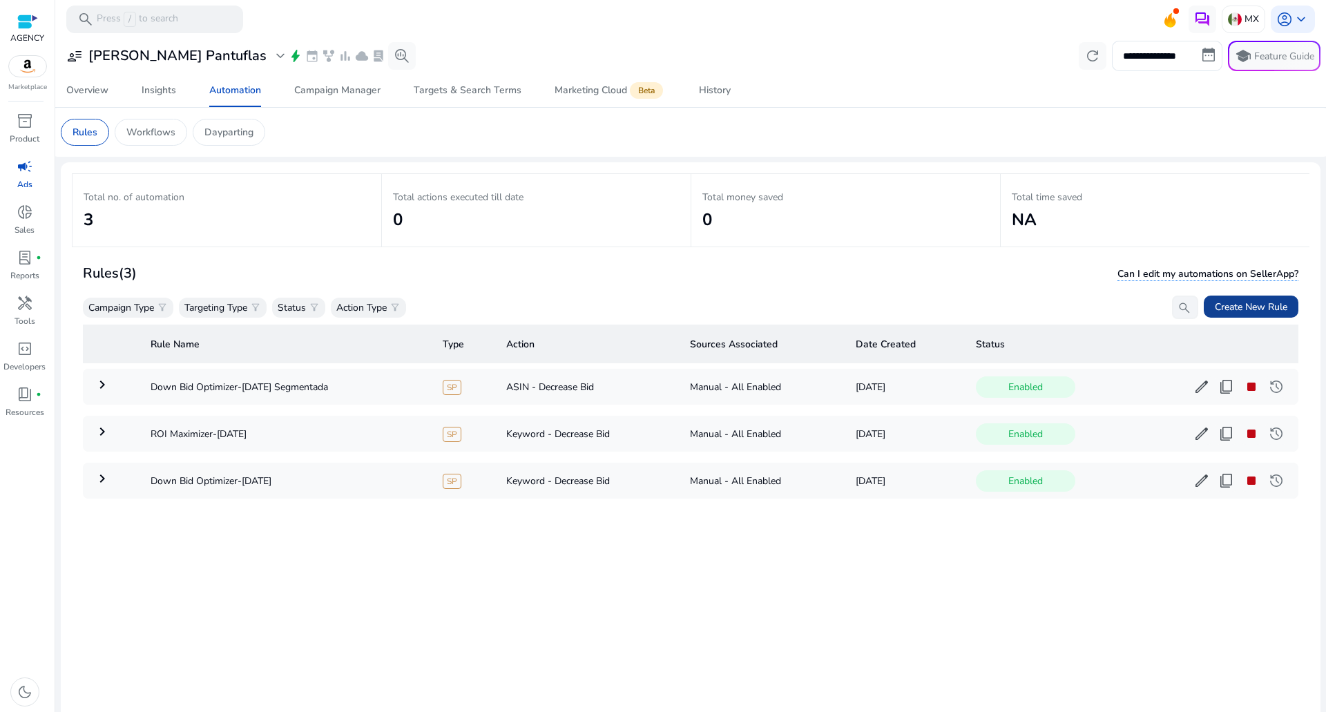
click at [1218, 307] on span "Create New Rule" at bounding box center [1251, 307] width 73 height 15
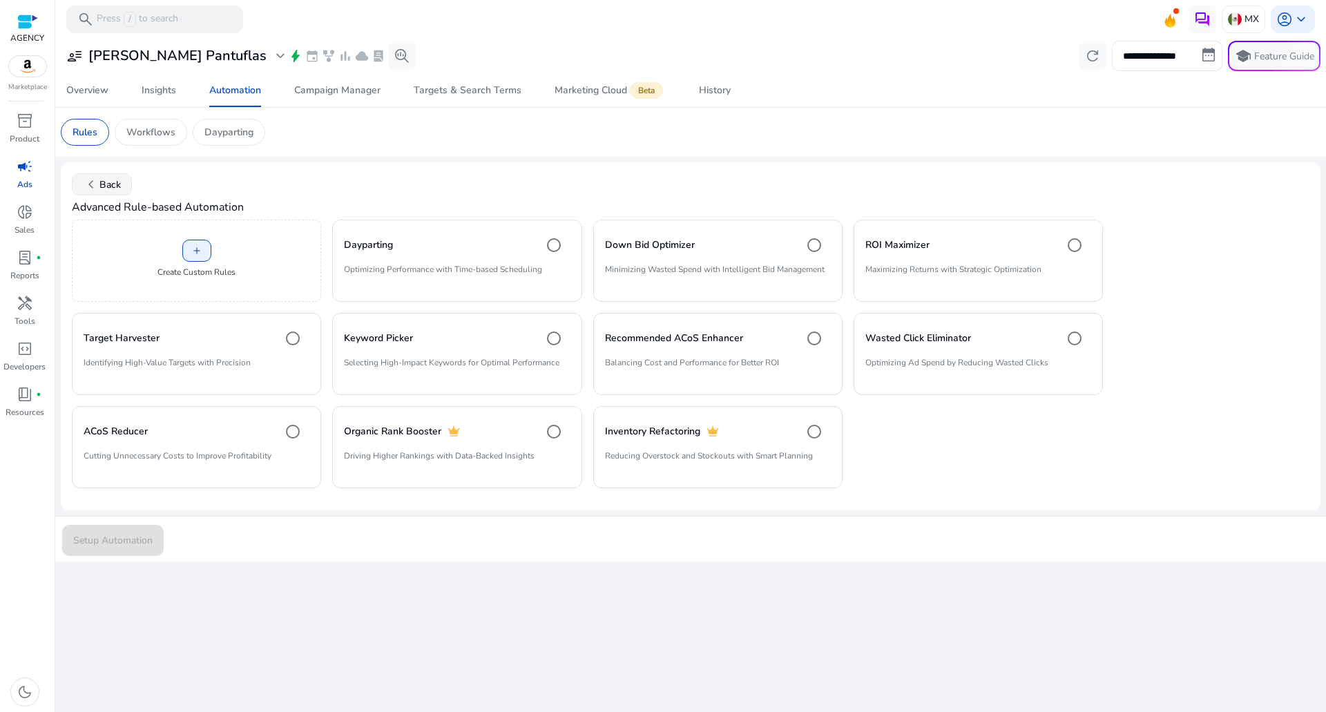
click at [125, 181] on span at bounding box center [102, 184] width 59 height 33
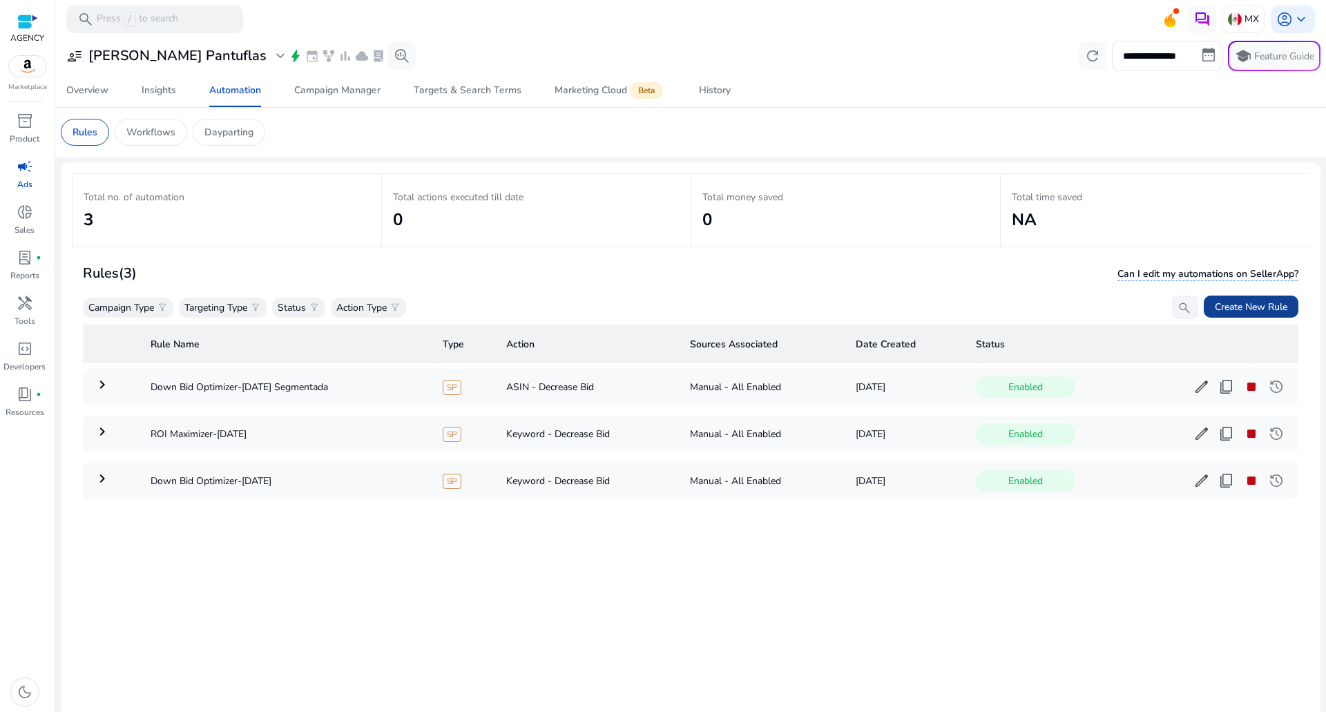
click at [1264, 298] on span at bounding box center [1251, 306] width 95 height 33
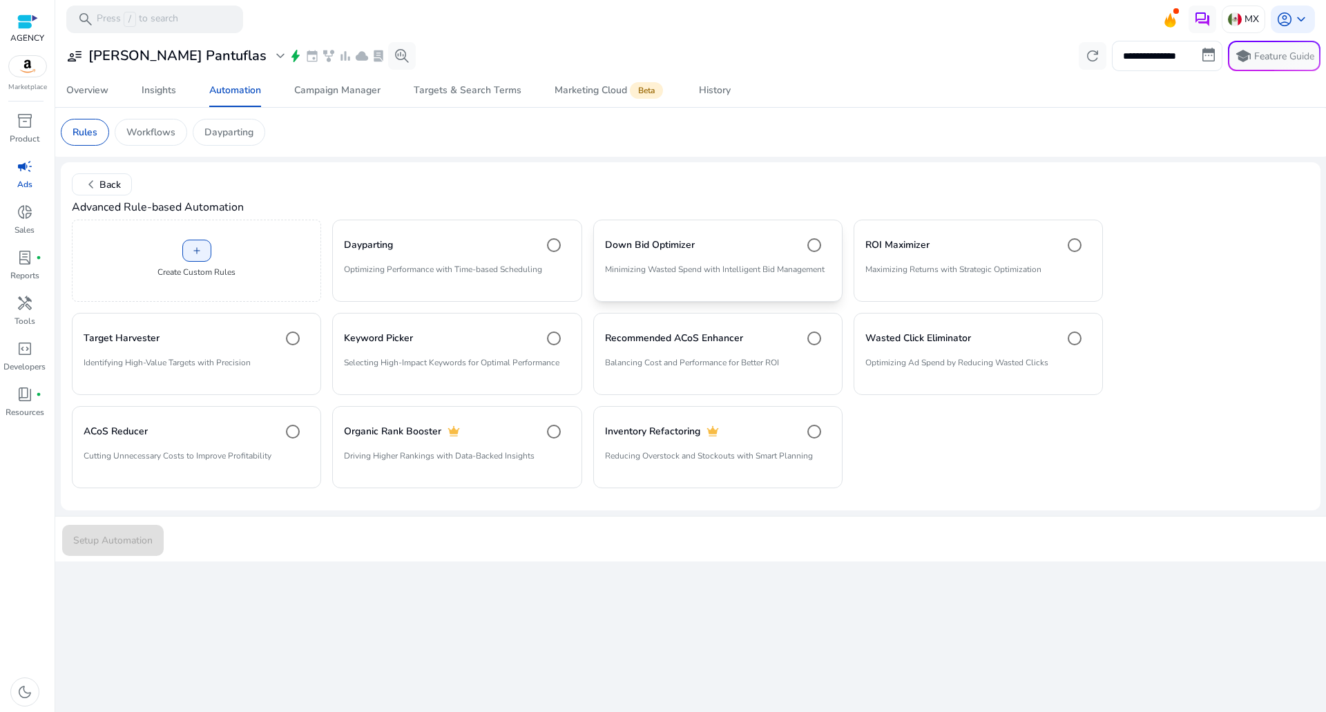
click at [677, 269] on p "Minimizing Wasted Spend with Intelligent Bid Management" at bounding box center [718, 274] width 226 height 23
click at [108, 545] on span "Setup Automation" at bounding box center [112, 540] width 79 height 15
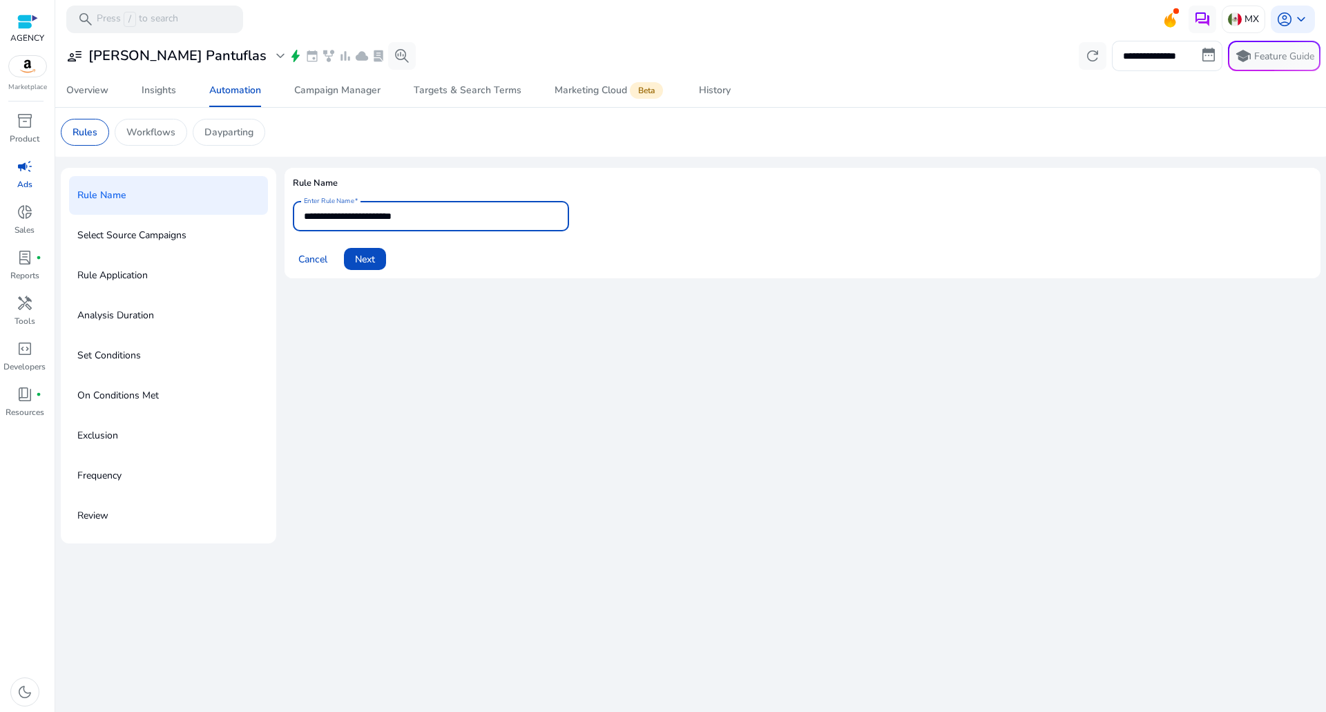
click at [457, 210] on input "**********" at bounding box center [431, 216] width 254 height 15
type input "**********"
click at [362, 263] on span "Next" at bounding box center [365, 259] width 20 height 15
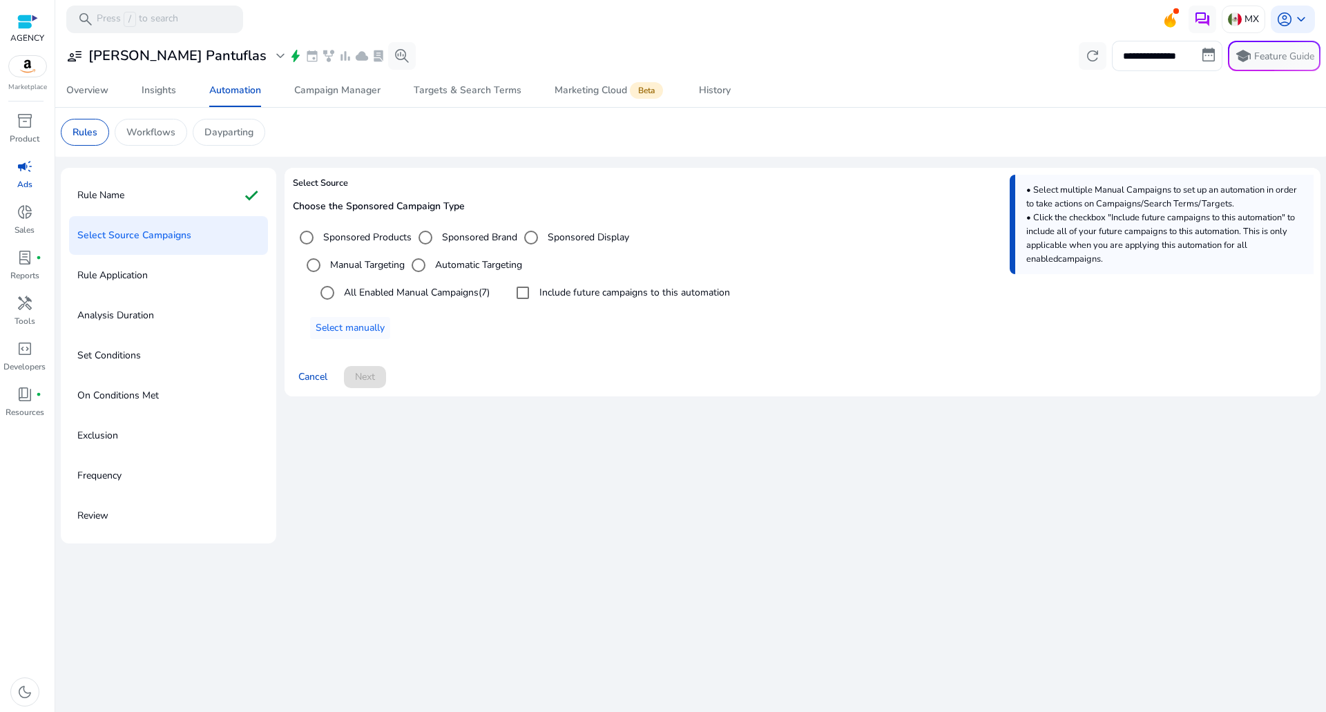
click at [403, 285] on label "All Enabled Manual Campaigns (7)" at bounding box center [415, 292] width 148 height 15
click at [522, 270] on label "Automatic Targeting" at bounding box center [477, 265] width 90 height 15
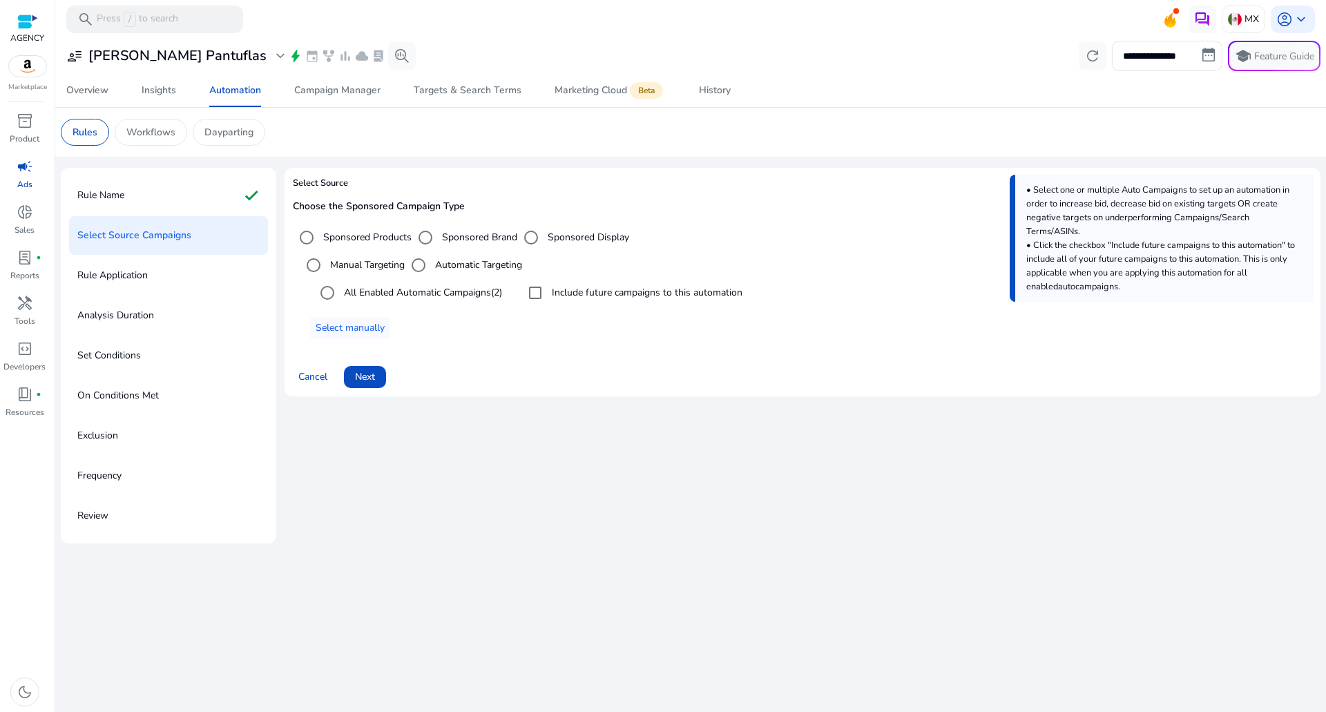
click at [588, 297] on label "Include future campaigns to this automation" at bounding box center [645, 292] width 193 height 15
click at [380, 376] on span at bounding box center [365, 376] width 42 height 33
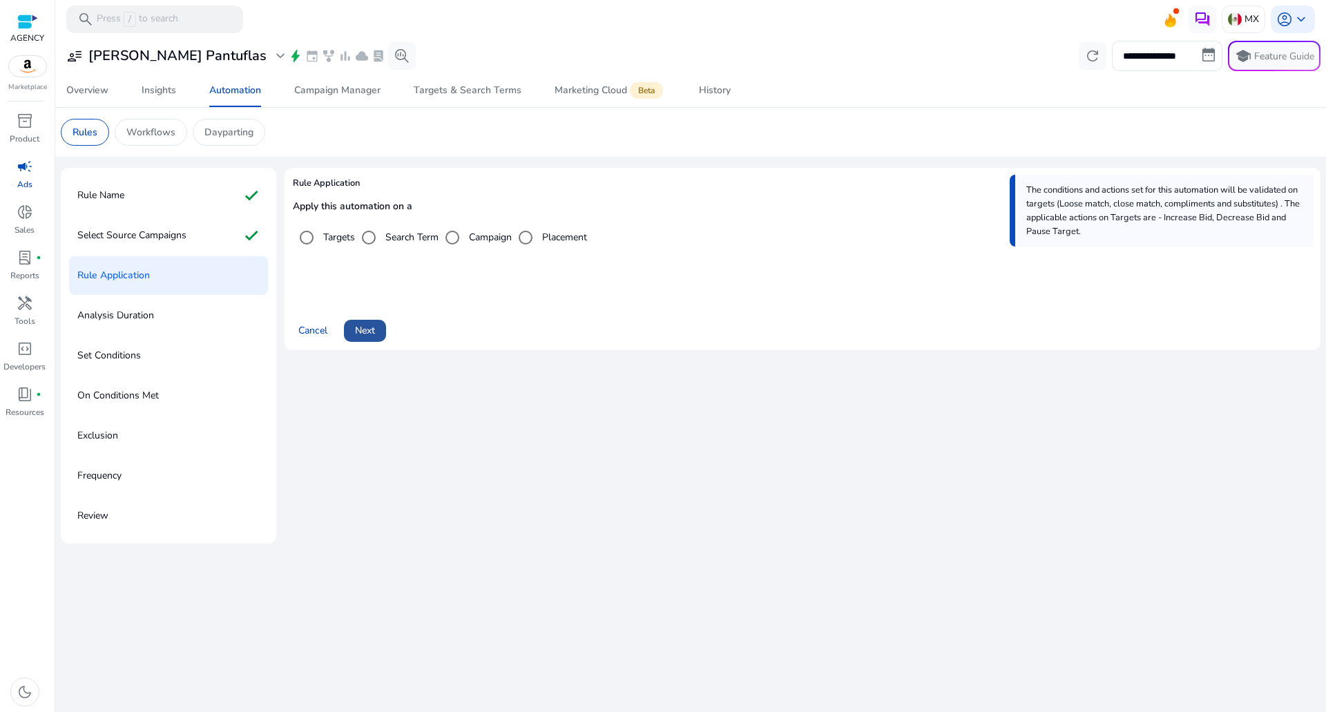
click at [384, 331] on span at bounding box center [365, 330] width 42 height 33
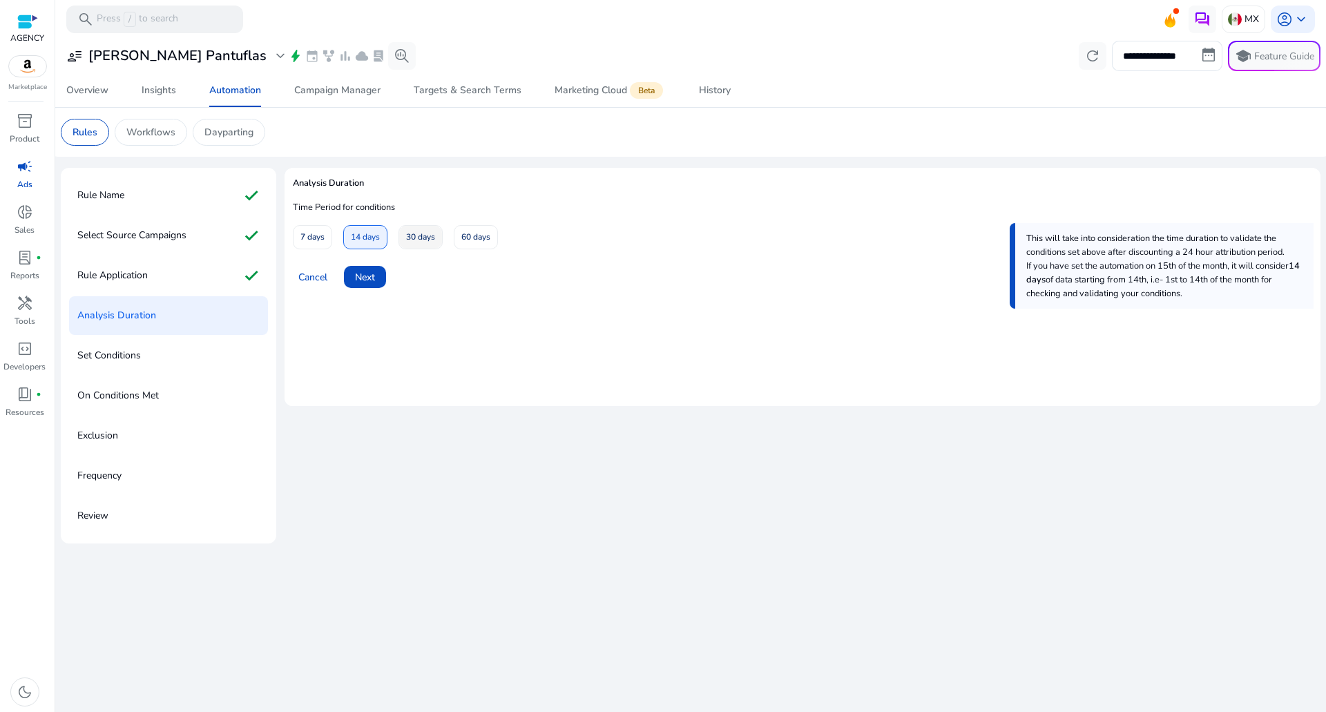
click at [442, 244] on span at bounding box center [420, 237] width 43 height 33
click at [394, 276] on div "Cancel Next" at bounding box center [802, 271] width 1019 height 33
click at [375, 282] on span "Next" at bounding box center [365, 277] width 20 height 15
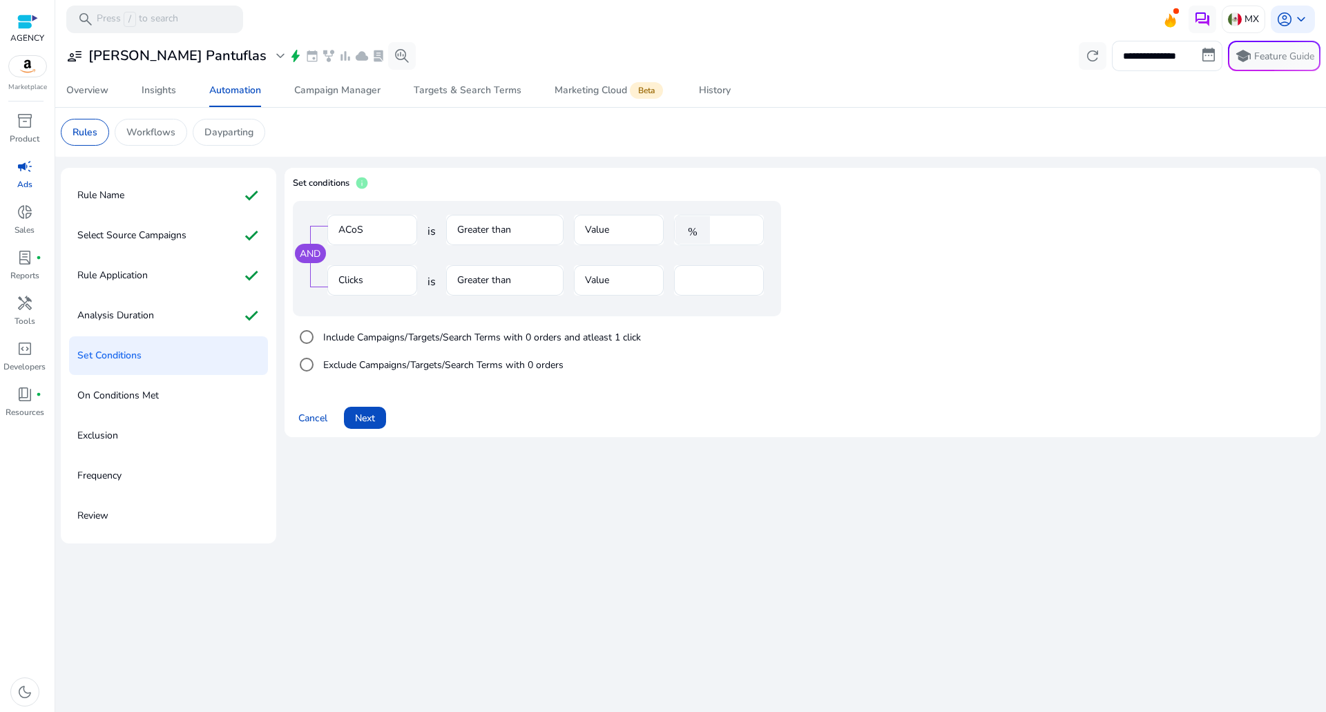
click at [718, 233] on input "****" at bounding box center [735, 229] width 36 height 15
click at [725, 233] on input "****" at bounding box center [735, 229] width 36 height 15
type input "**"
click at [369, 408] on span at bounding box center [365, 417] width 42 height 33
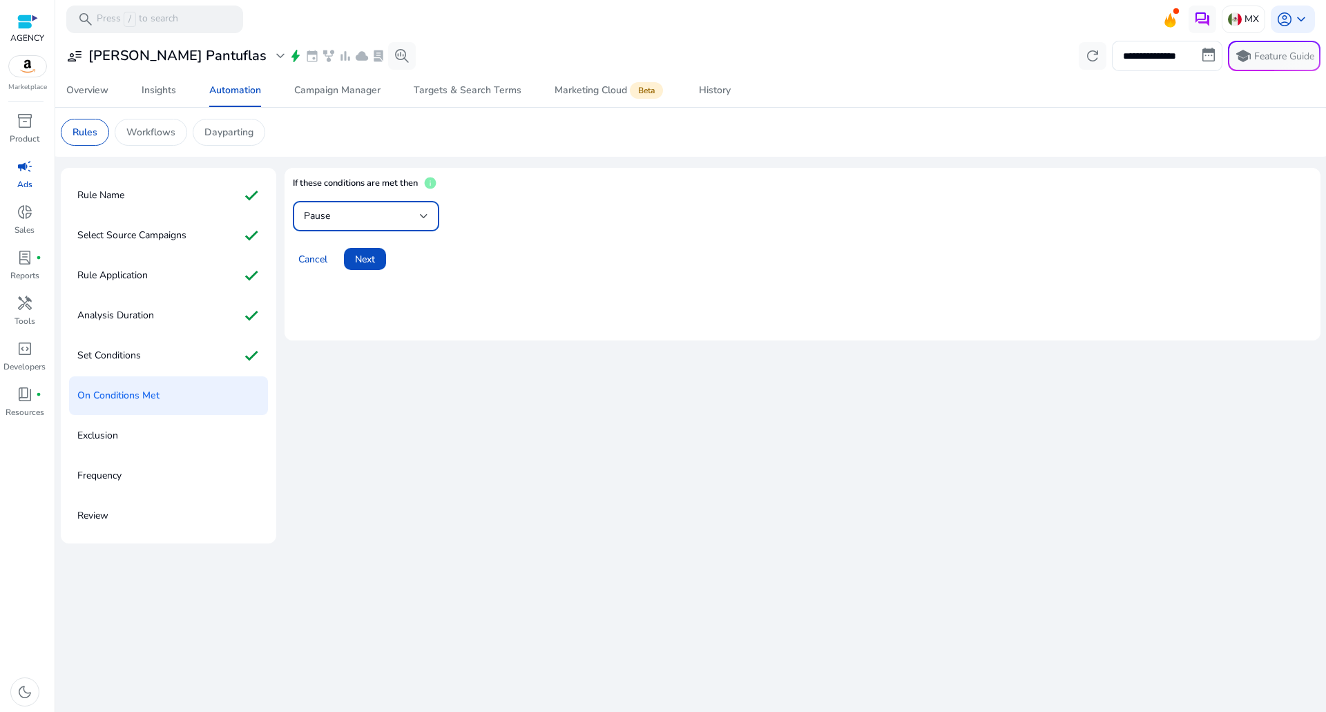
click at [376, 218] on div "Pause" at bounding box center [362, 216] width 116 height 15
click at [370, 318] on span "Decrease Bid" at bounding box center [366, 319] width 124 height 15
click at [372, 271] on span at bounding box center [365, 258] width 42 height 33
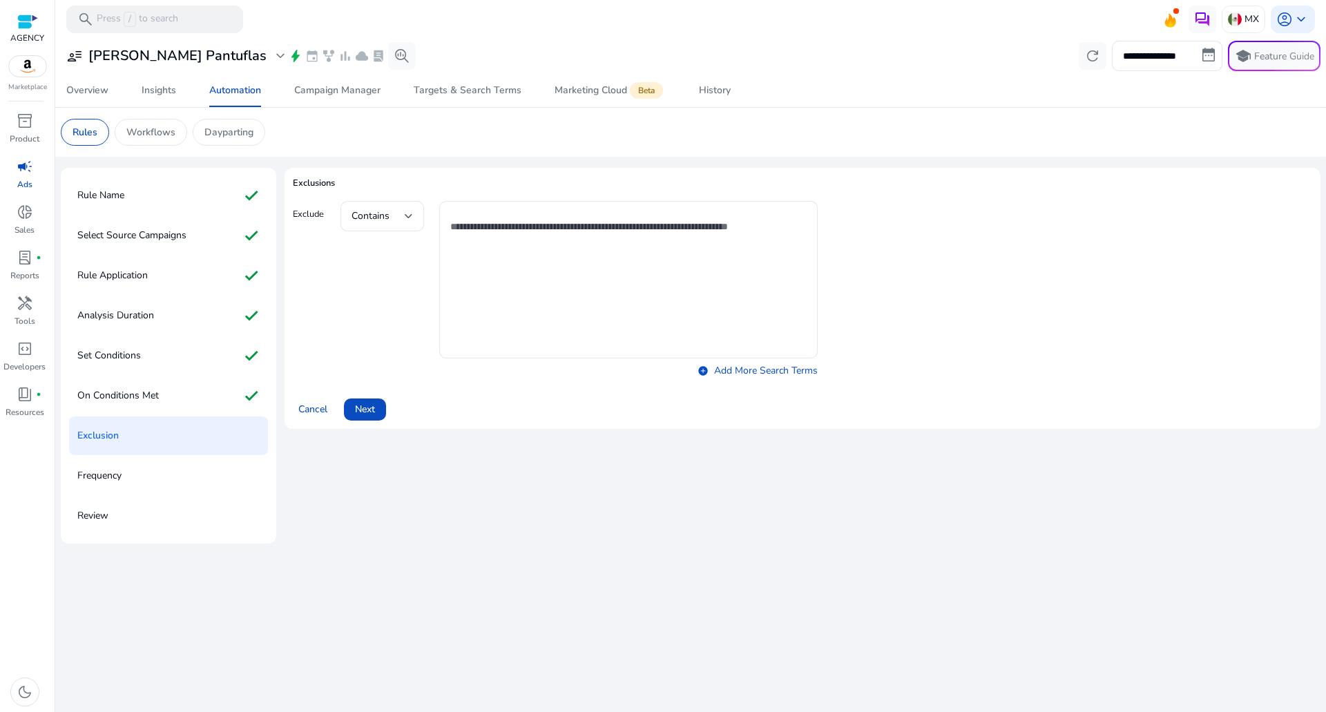
click at [359, 406] on span "Next" at bounding box center [365, 409] width 20 height 15
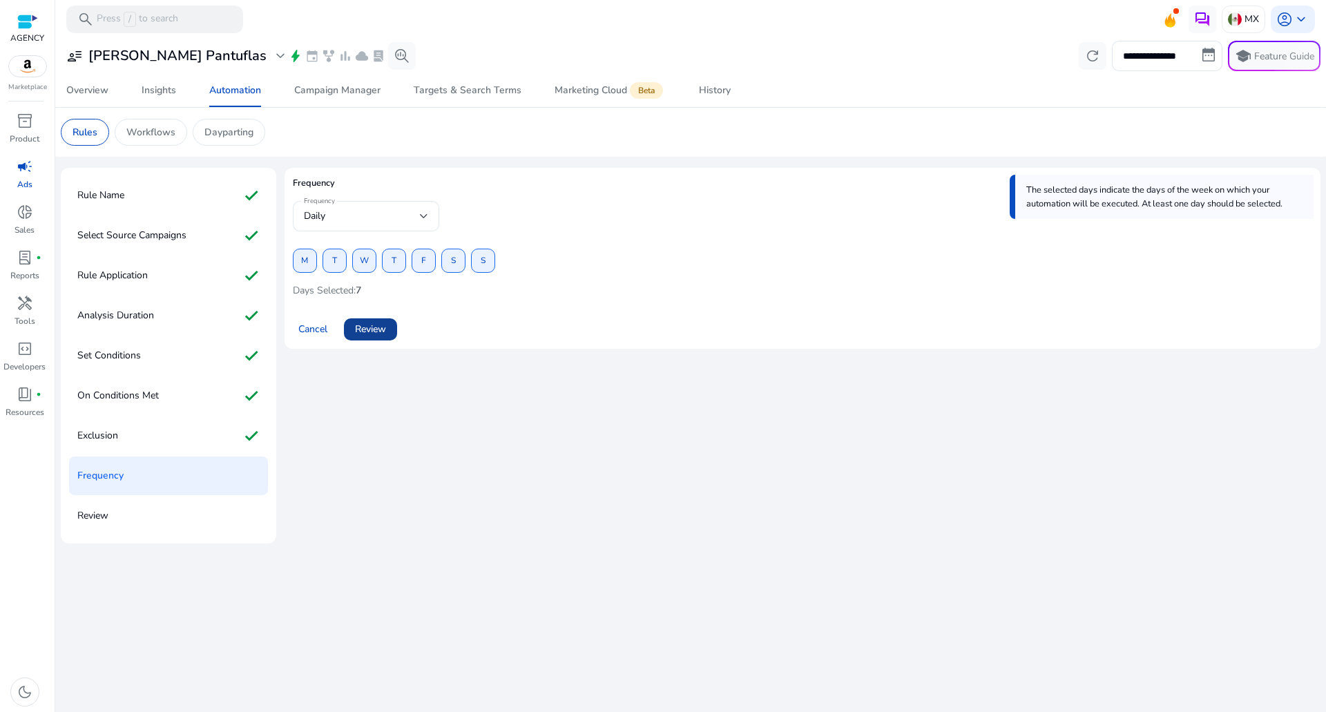
click at [374, 318] on span at bounding box center [370, 329] width 53 height 33
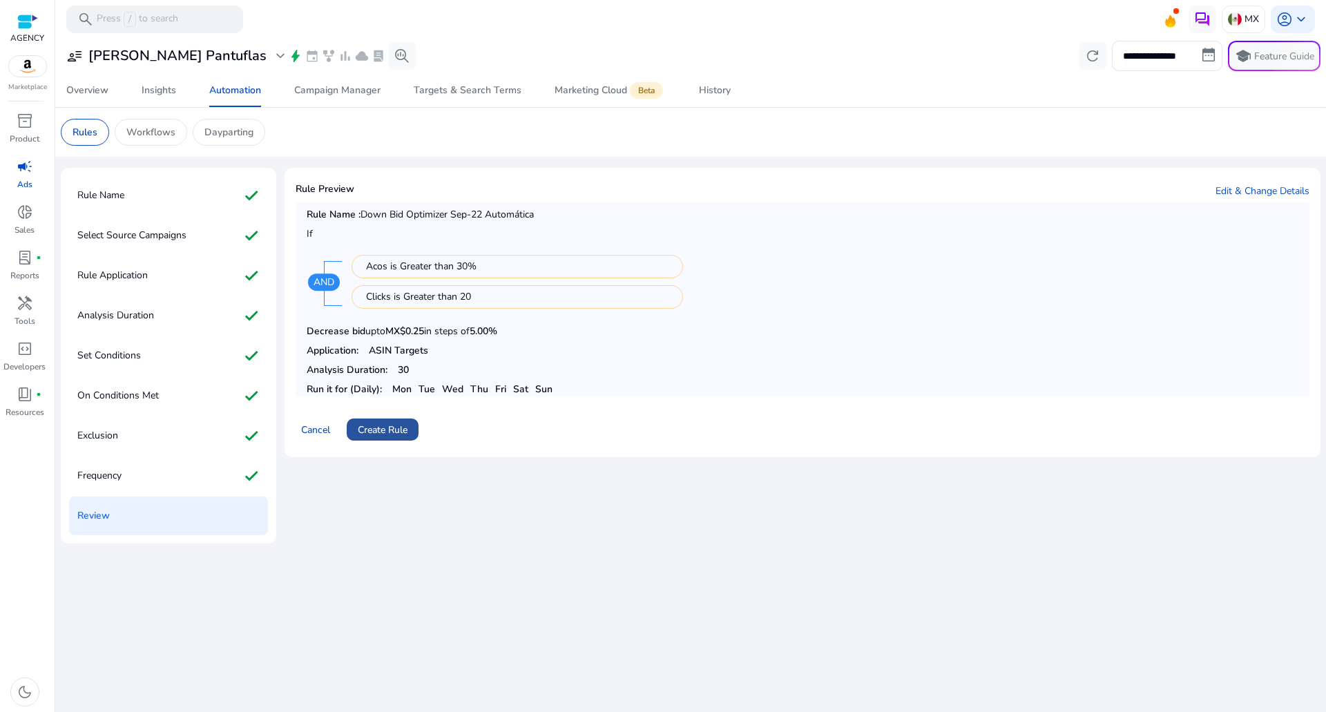
click at [398, 425] on span "Create Rule" at bounding box center [383, 430] width 50 height 15
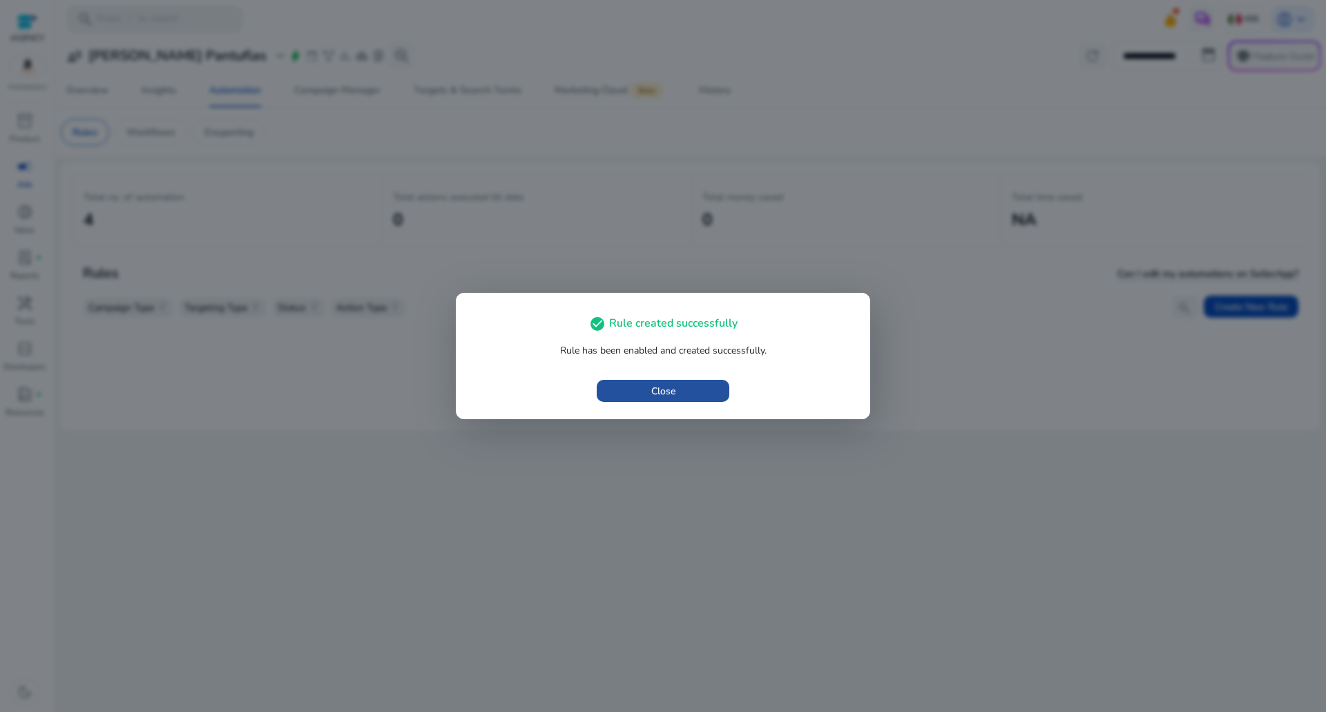
click at [652, 418] on div "check_circle Rule created successfully Rule has been enabled and created succes…" at bounding box center [663, 356] width 414 height 126
click at [653, 404] on span "button" at bounding box center [663, 390] width 133 height 33
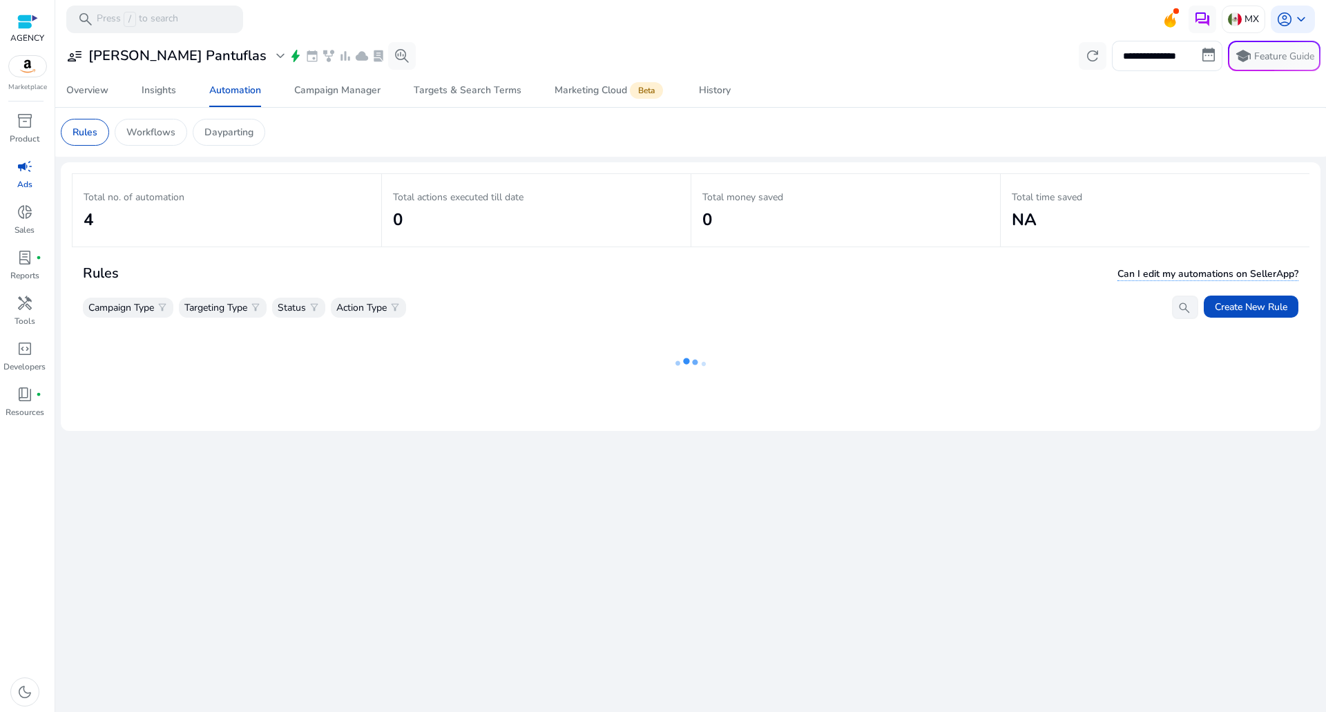
click at [649, 385] on icon at bounding box center [690, 364] width 138 height 90
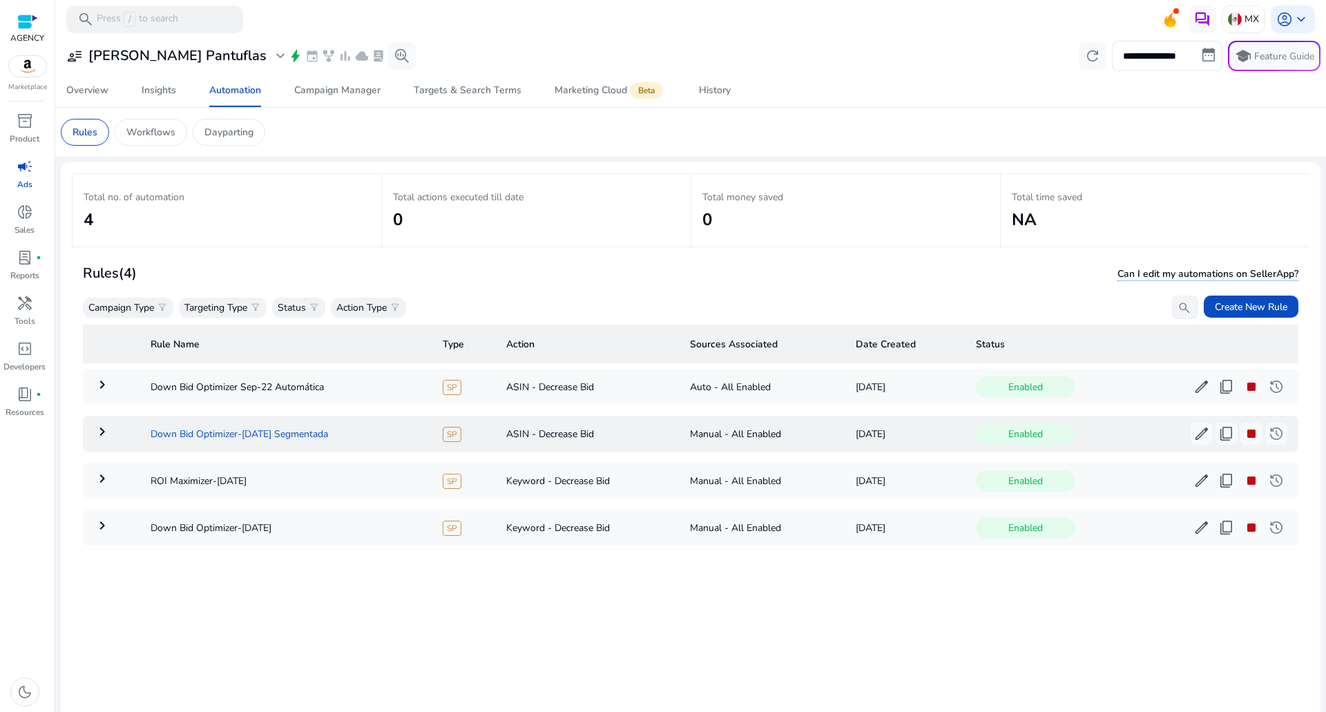
drag, startPoint x: 376, startPoint y: 429, endPoint x: 264, endPoint y: 434, distance: 112.0
click at [264, 434] on td "Down Bid Optimizer-Sep 22 Segmentada" at bounding box center [285, 434] width 292 height 36
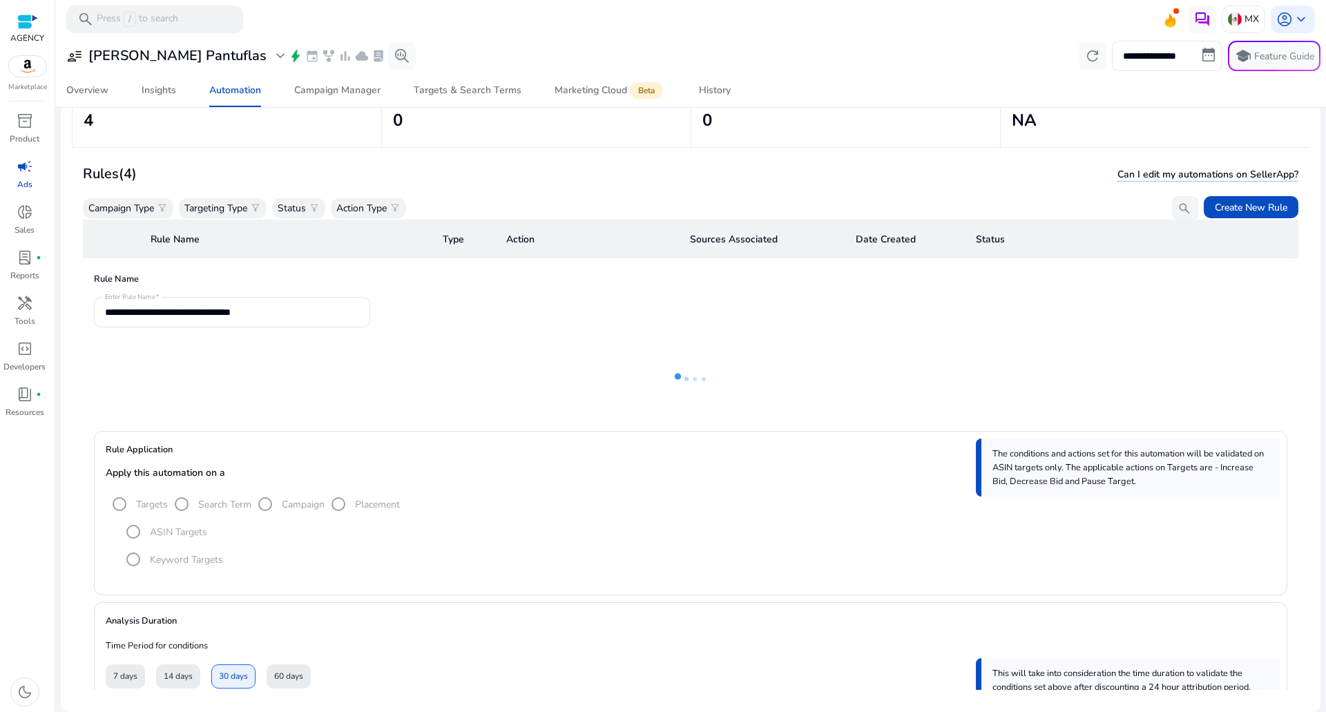
scroll to position [28, 0]
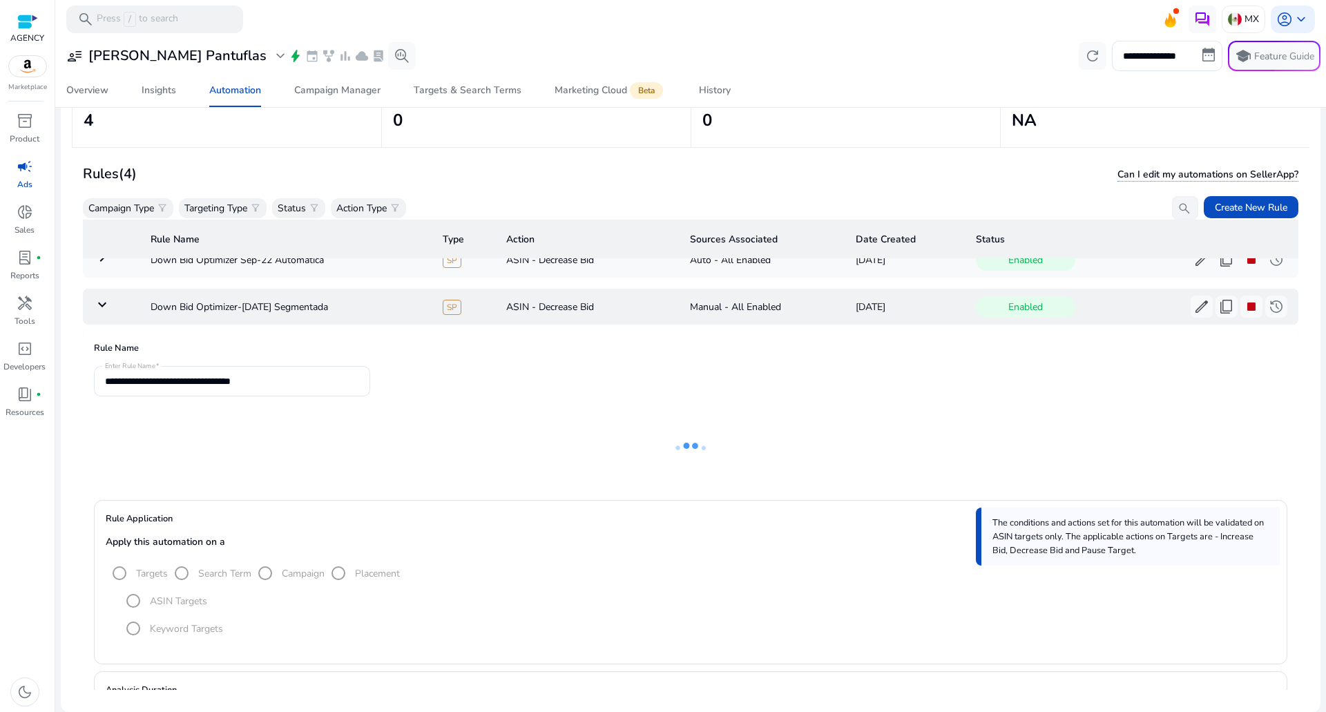
click at [96, 312] on mat-icon "keyboard_arrow_down" at bounding box center [102, 304] width 17 height 17
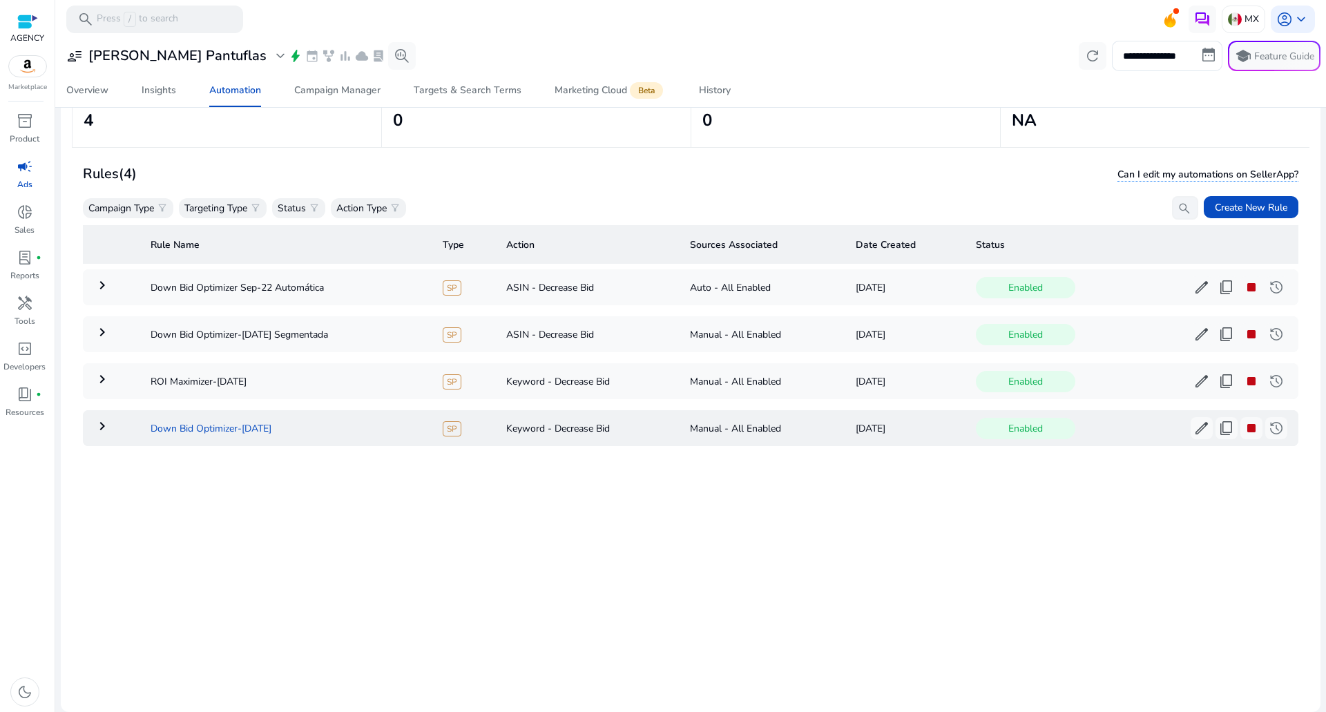
scroll to position [0, 0]
click at [133, 438] on td "keyboard_arrow_right" at bounding box center [111, 428] width 57 height 36
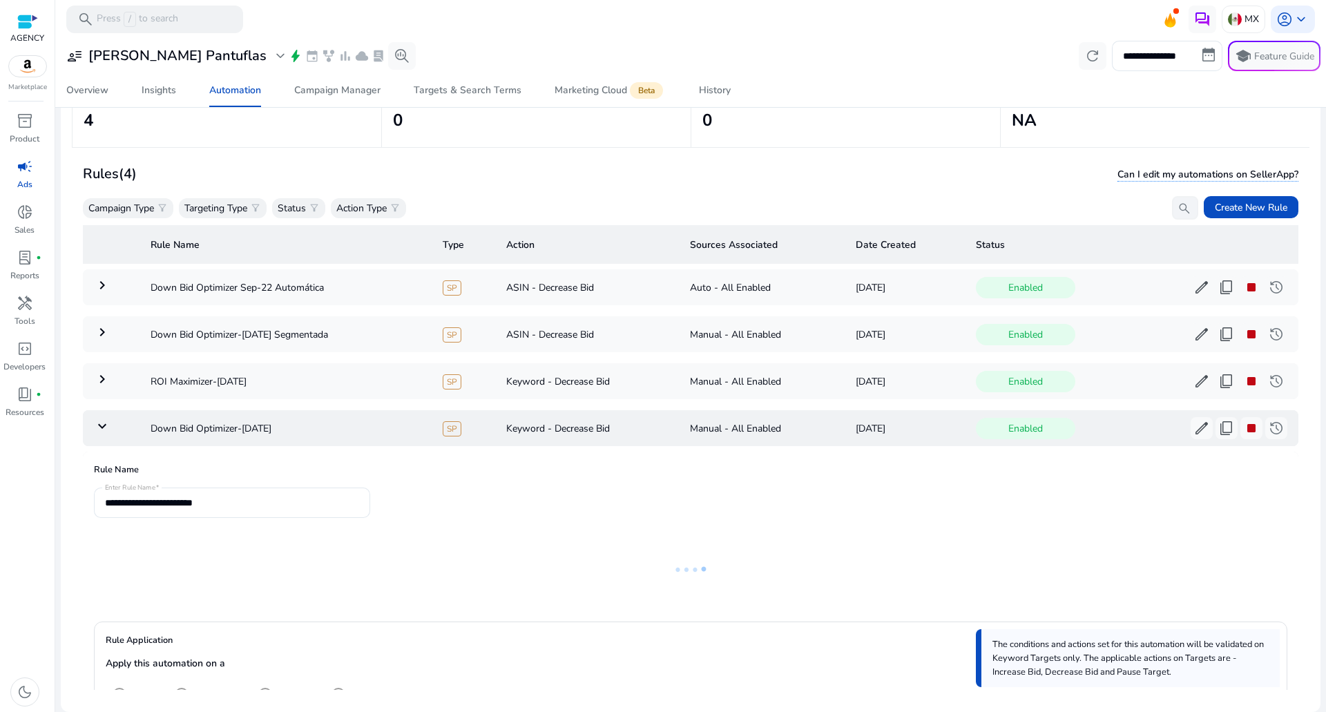
click at [111, 418] on td "keyboard_arrow_down" at bounding box center [111, 428] width 57 height 36
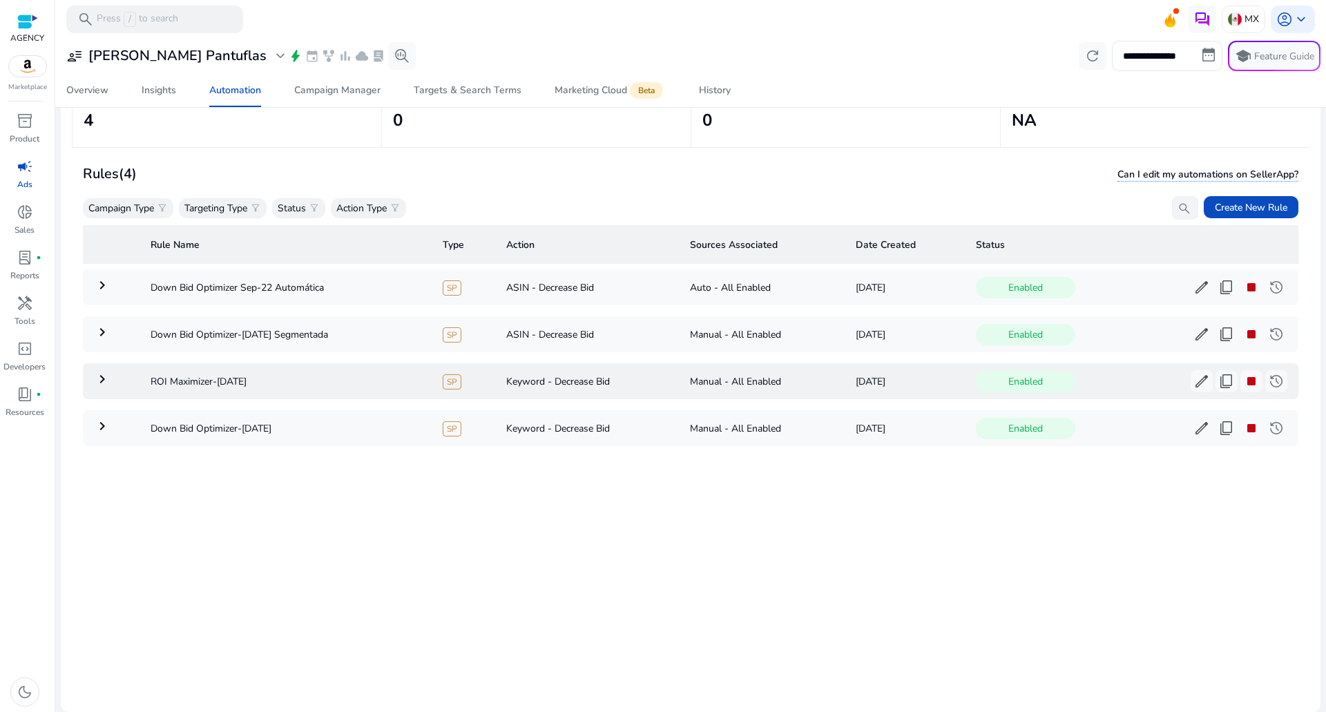
click at [120, 388] on td "keyboard_arrow_right" at bounding box center [111, 381] width 57 height 36
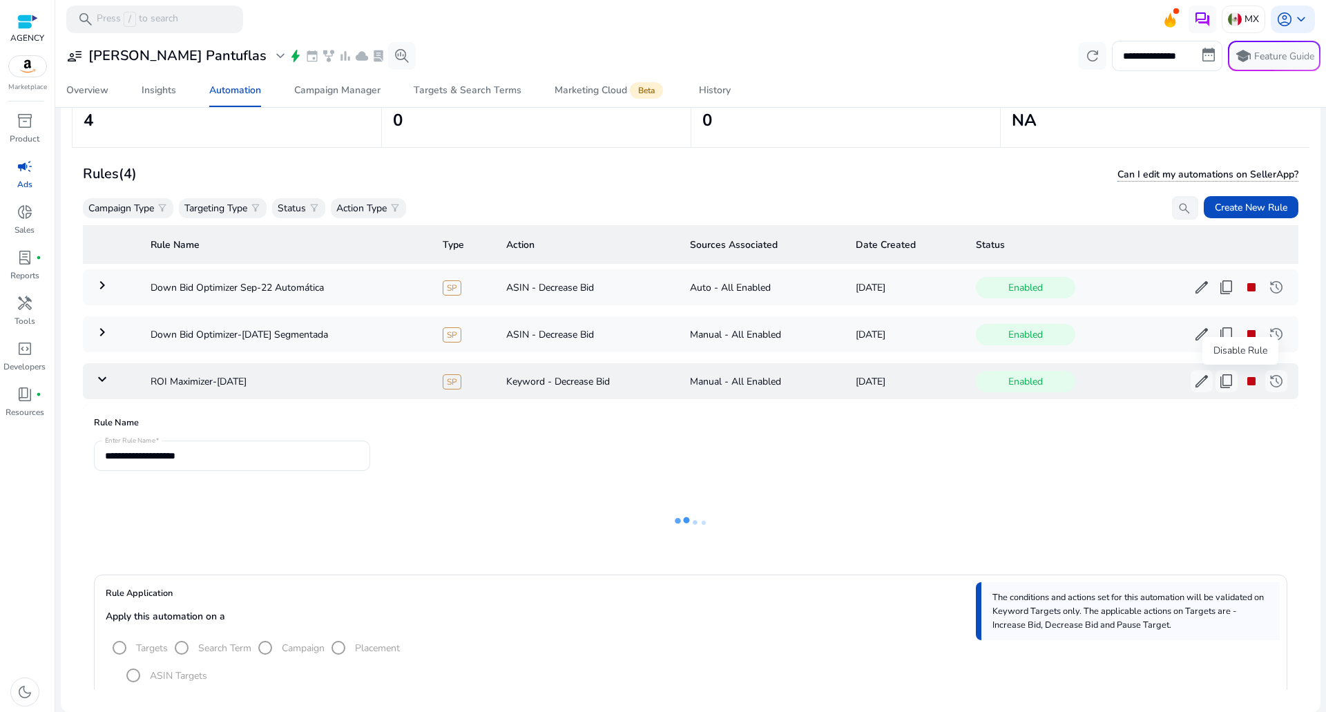
click at [1247, 382] on span "stop" at bounding box center [1251, 381] width 17 height 17
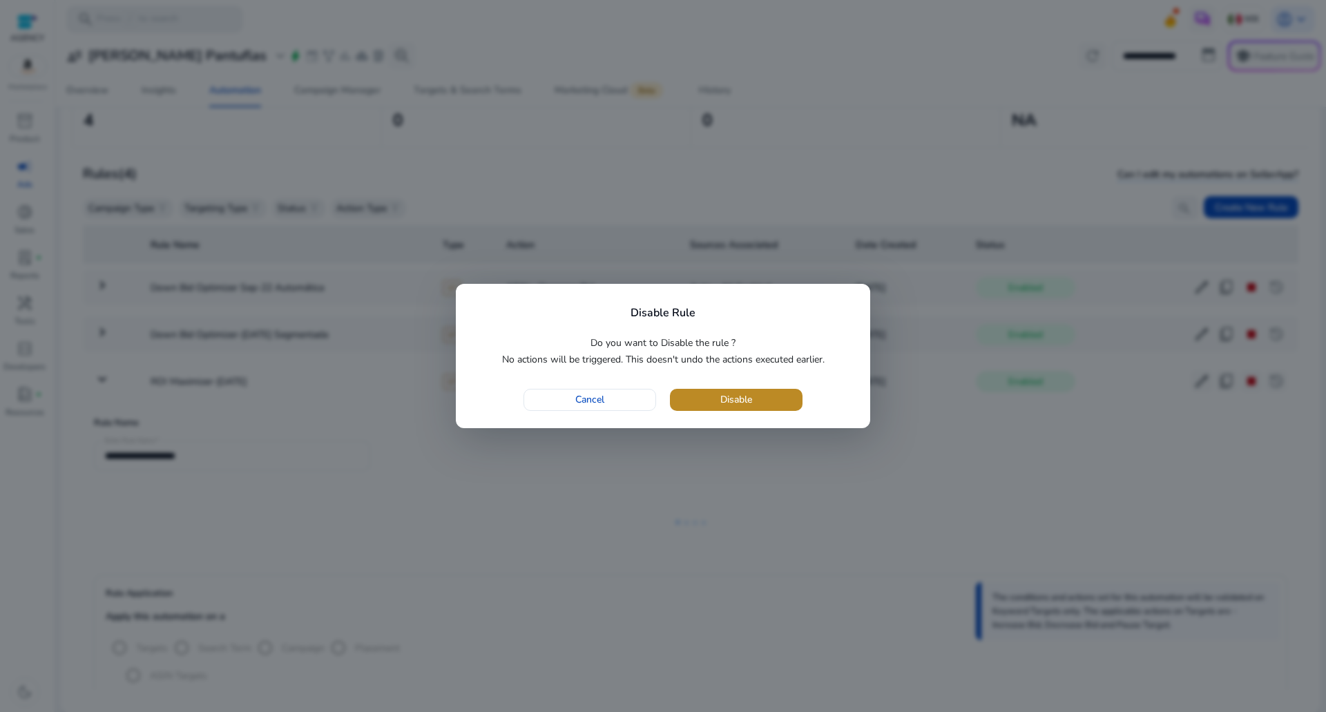
click at [757, 394] on span "button" at bounding box center [736, 399] width 133 height 33
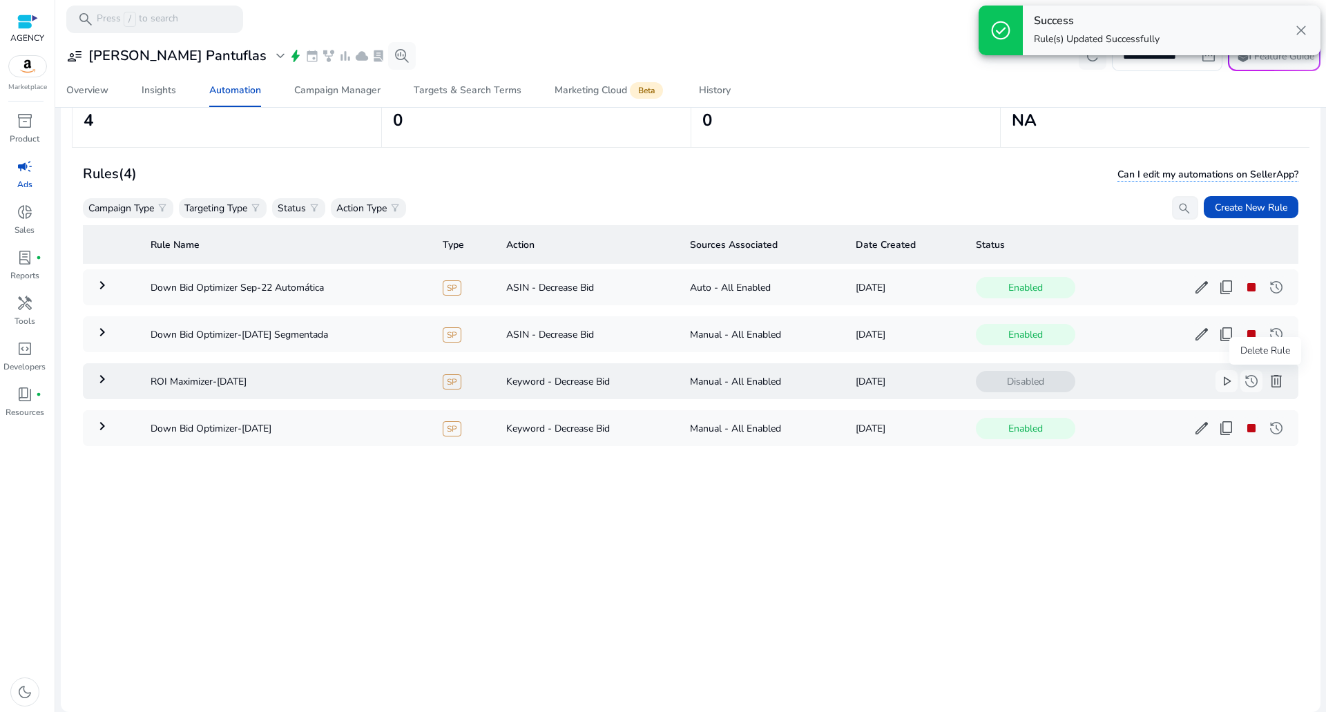
click at [1268, 380] on span "delete" at bounding box center [1276, 381] width 17 height 17
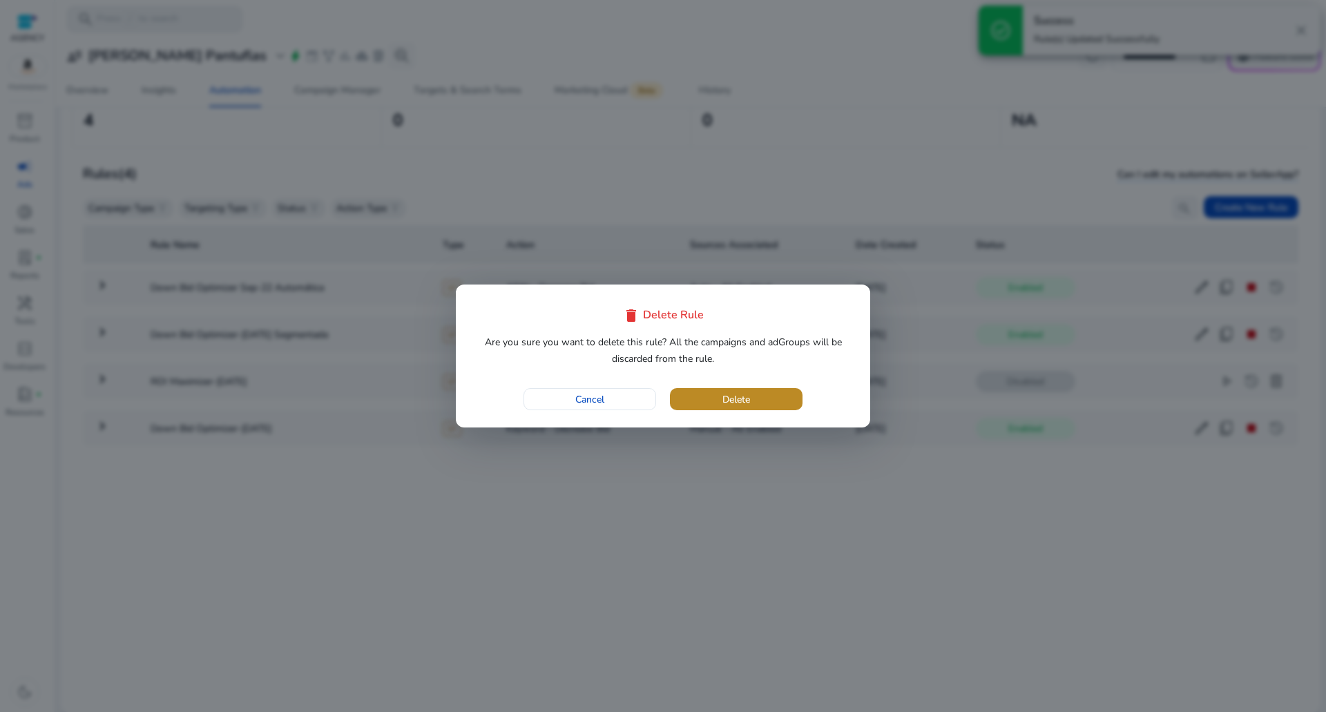
click at [695, 398] on span "button" at bounding box center [736, 399] width 133 height 33
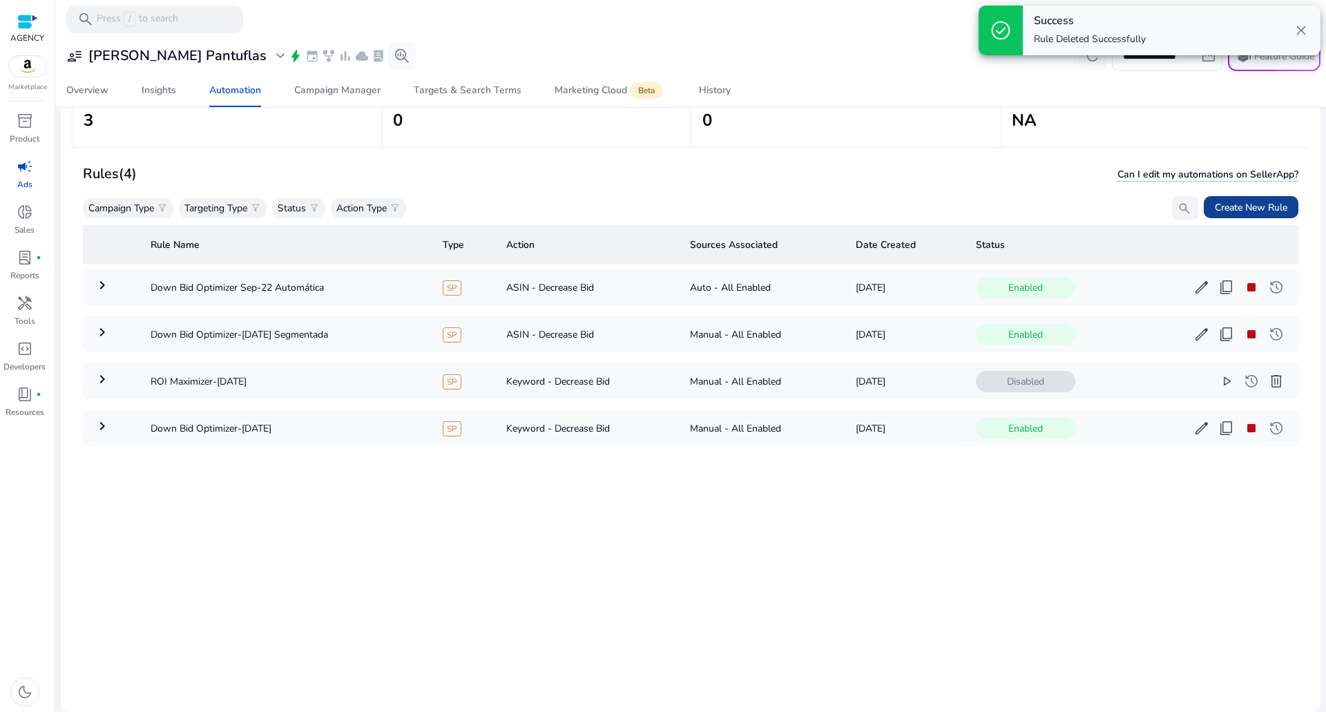
click at [1238, 204] on span "Create New Rule" at bounding box center [1251, 207] width 73 height 15
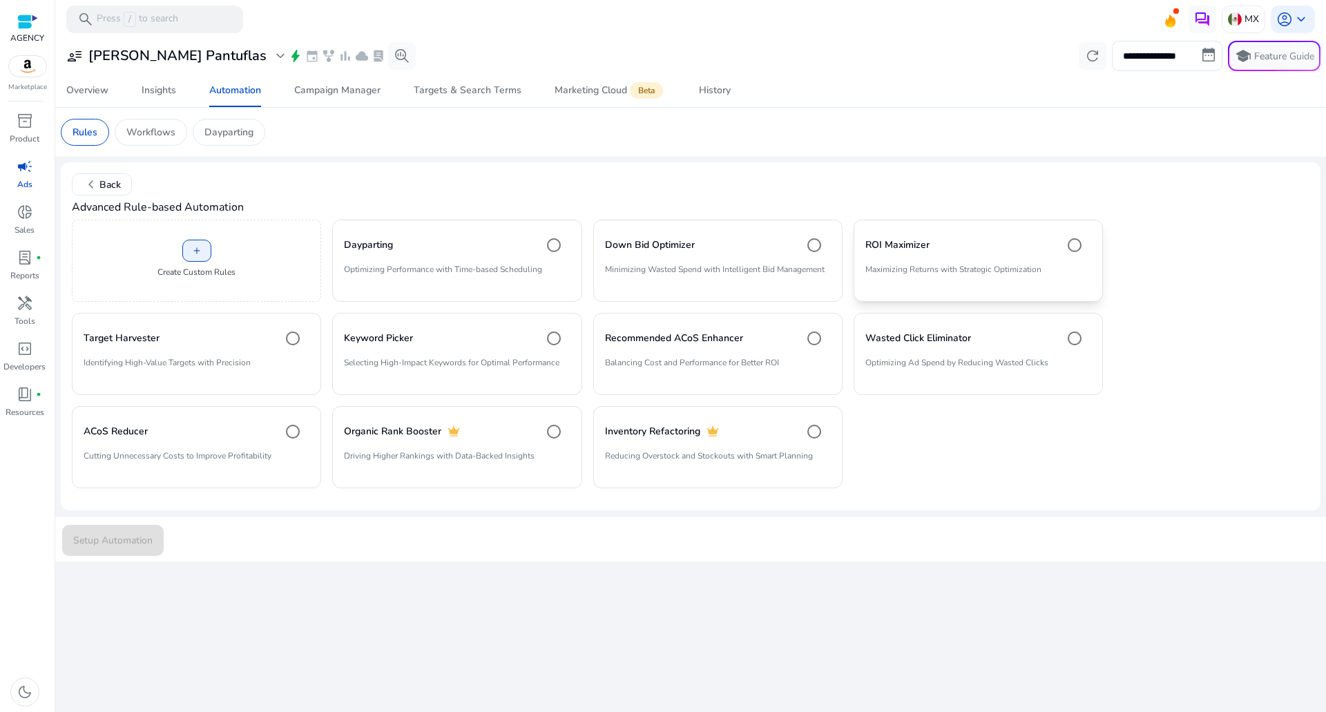
click at [893, 254] on div "ROI Maximizer" at bounding box center [978, 245] width 226 height 28
click at [88, 532] on span "submit" at bounding box center [113, 539] width 102 height 33
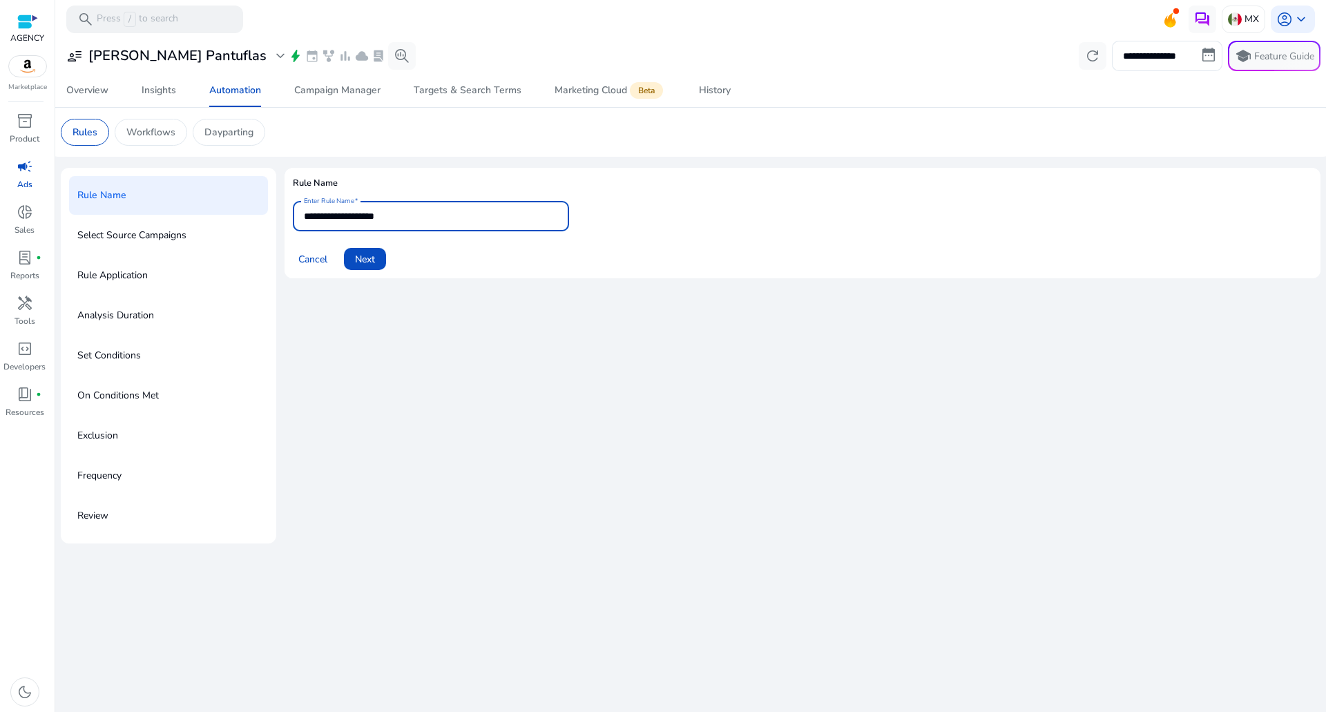
click at [416, 222] on input "**********" at bounding box center [431, 216] width 254 height 15
type input "**********"
click at [363, 256] on span "Next" at bounding box center [365, 259] width 20 height 15
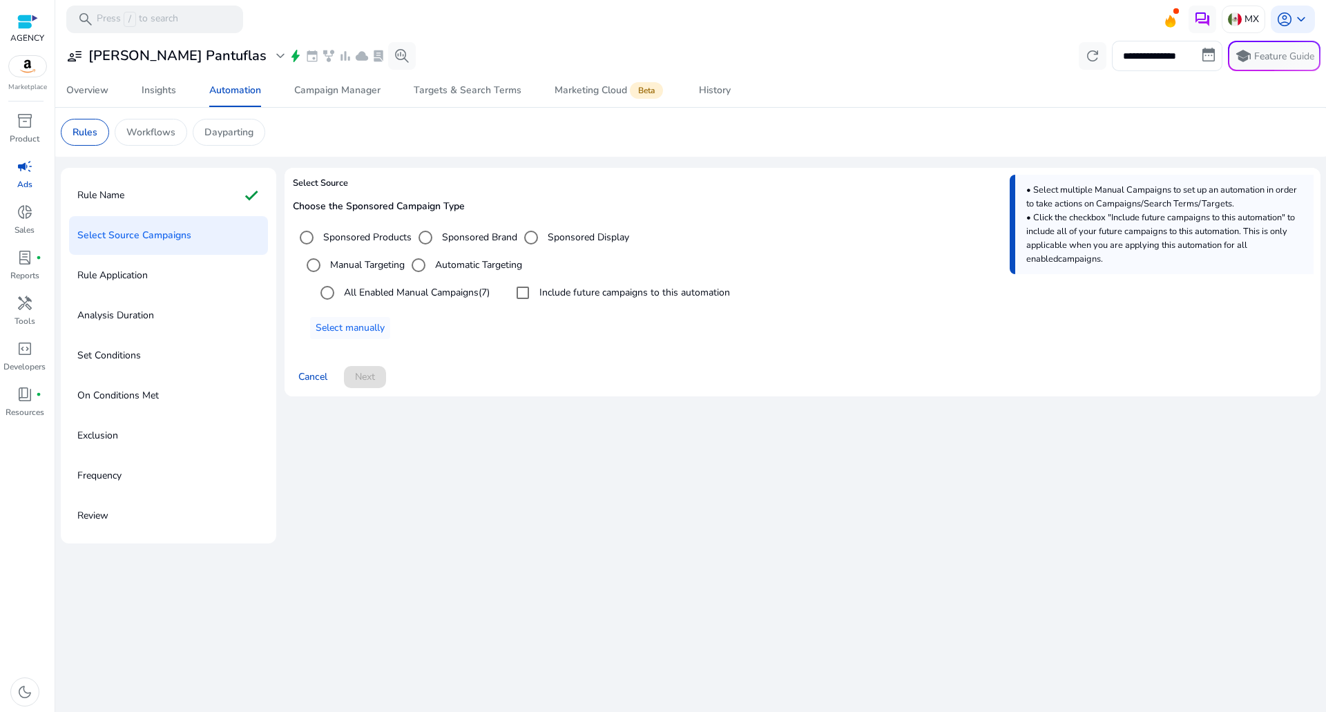
click at [403, 287] on label "All Enabled Manual Campaigns (7)" at bounding box center [415, 292] width 148 height 15
click at [591, 291] on label "Include future campaigns to this automation" at bounding box center [633, 292] width 193 height 15
click at [385, 378] on div "Cancel Next" at bounding box center [802, 371] width 1019 height 33
click at [380, 379] on span at bounding box center [365, 376] width 42 height 33
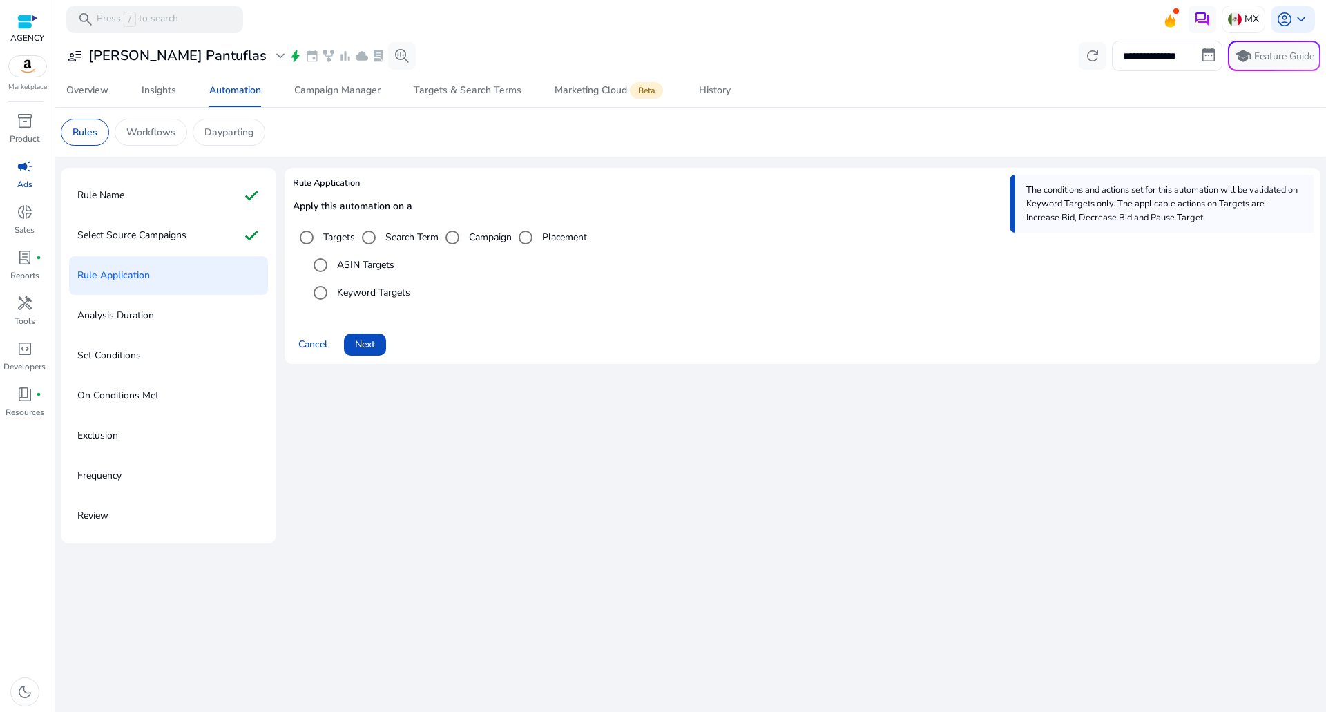
click at [376, 313] on div "Apply this automation on a Targets Search Term Campaign Placement ASIN Targets …" at bounding box center [802, 259] width 1019 height 116
click at [374, 340] on span "Next" at bounding box center [365, 344] width 20 height 15
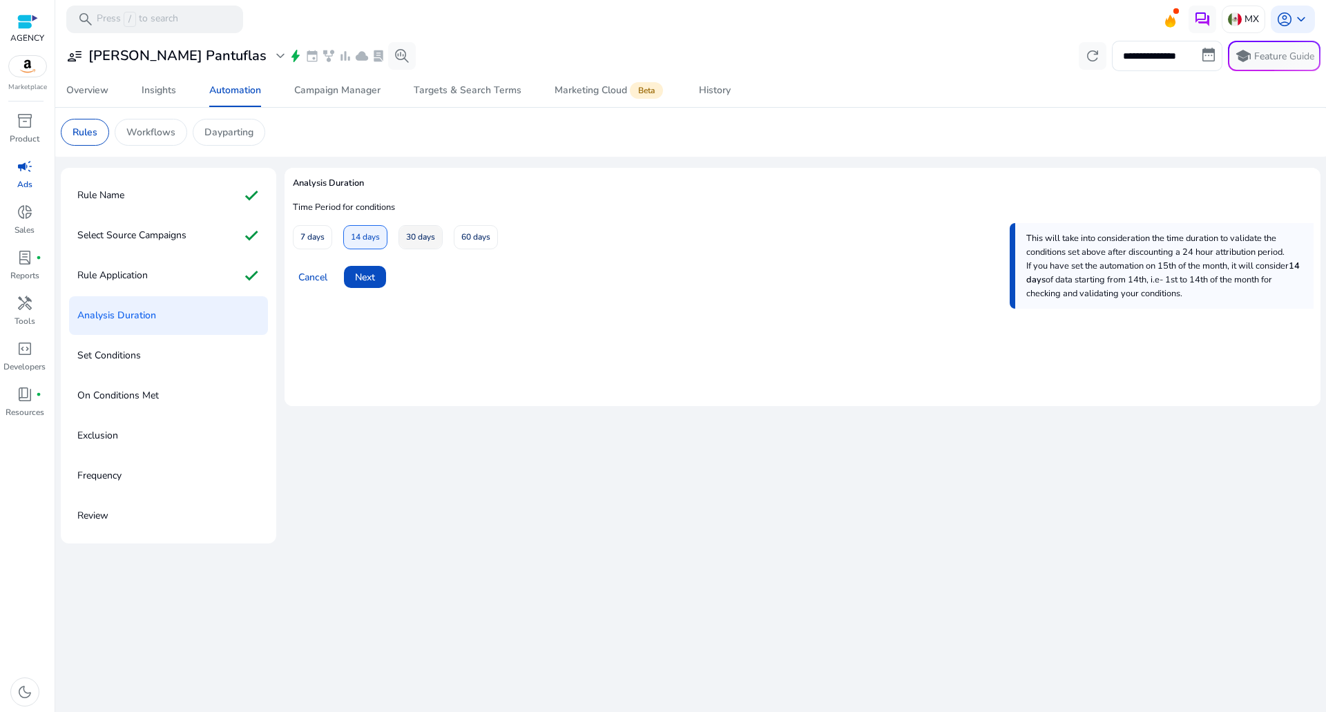
click at [402, 231] on span at bounding box center [420, 237] width 43 height 33
click at [385, 271] on span at bounding box center [365, 276] width 42 height 33
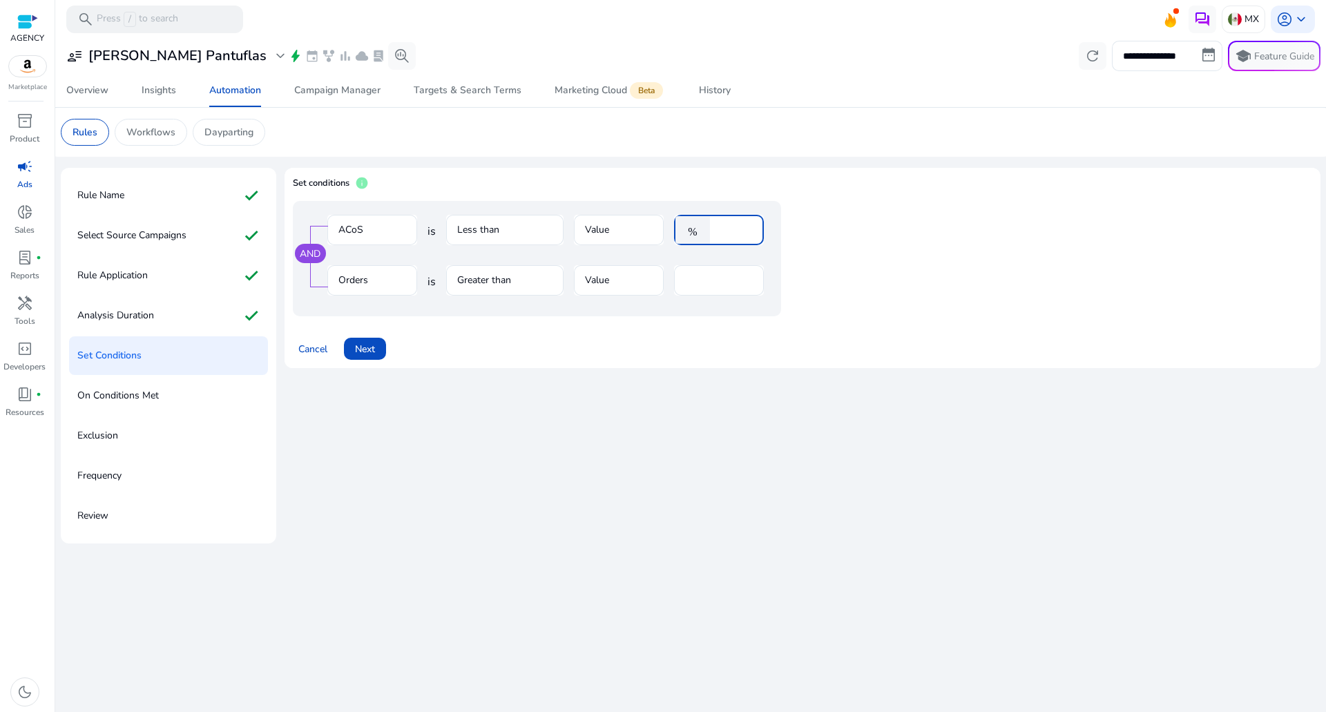
click at [732, 228] on input "****" at bounding box center [735, 229] width 36 height 15
click at [300, 352] on span "Cancel" at bounding box center [312, 349] width 29 height 15
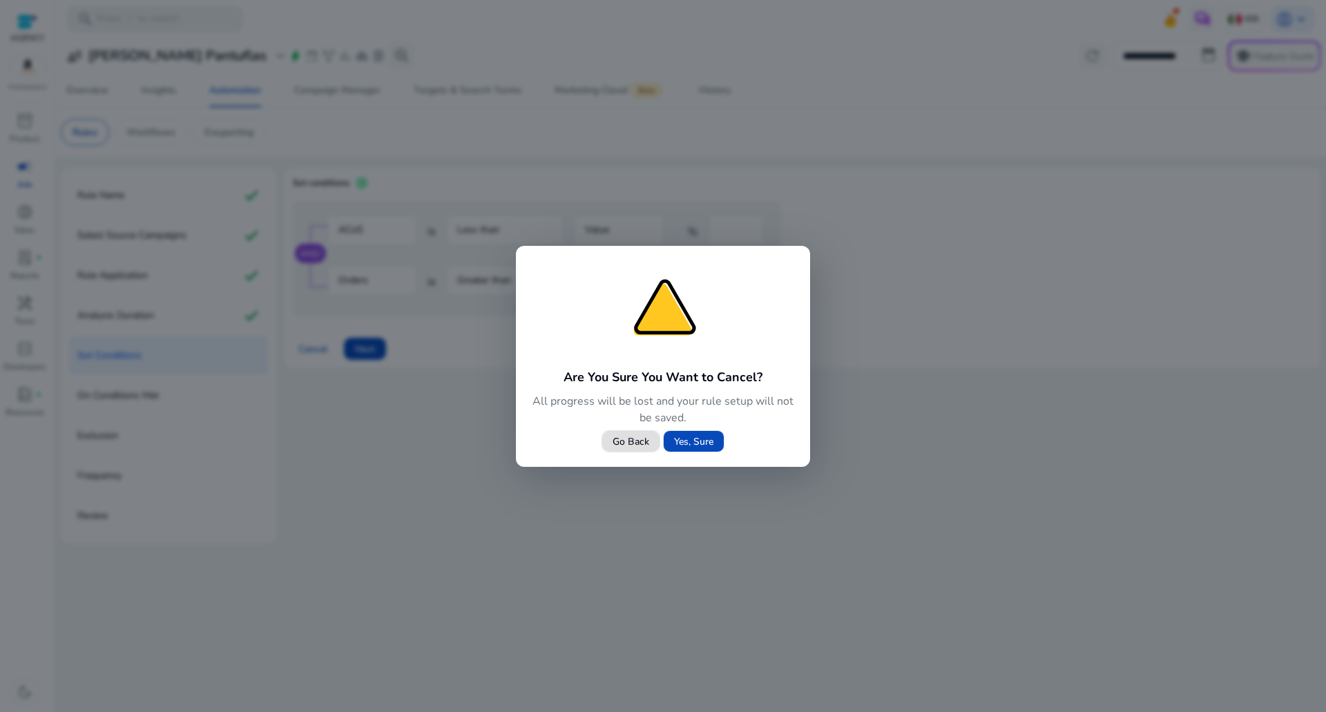
drag, startPoint x: 712, startPoint y: 441, endPoint x: 681, endPoint y: 434, distance: 31.7
click at [711, 441] on span "Yes, Sure" at bounding box center [693, 441] width 39 height 15
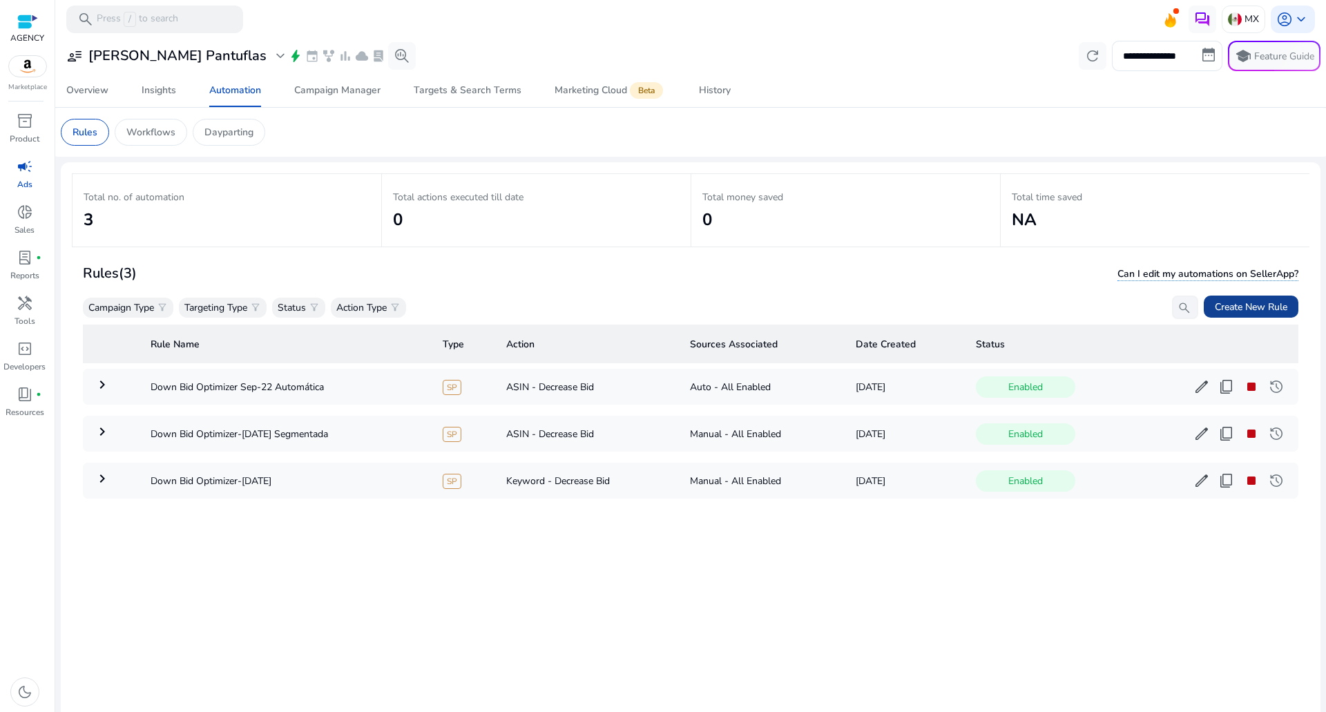
click at [1239, 306] on span "Create New Rule" at bounding box center [1251, 307] width 73 height 15
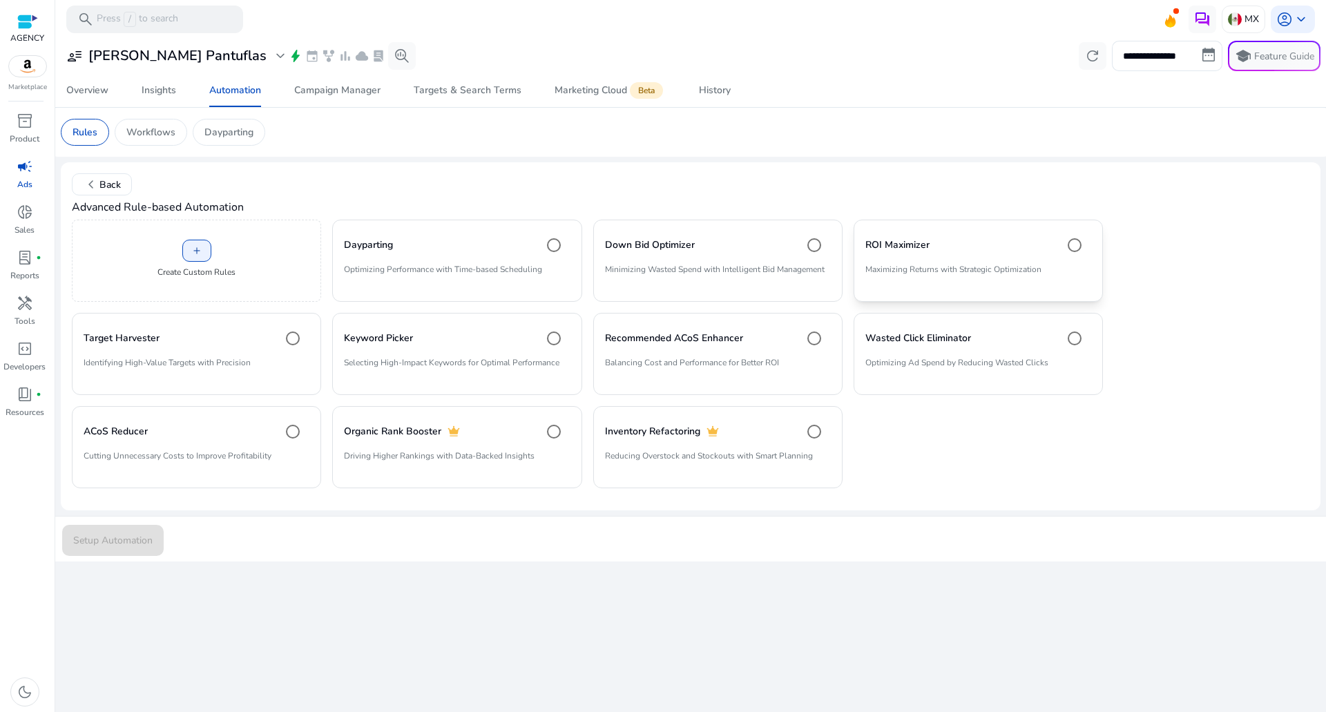
click at [960, 253] on div "ROI Maximizer" at bounding box center [978, 245] width 226 height 28
click at [114, 555] on span "submit" at bounding box center [113, 539] width 102 height 33
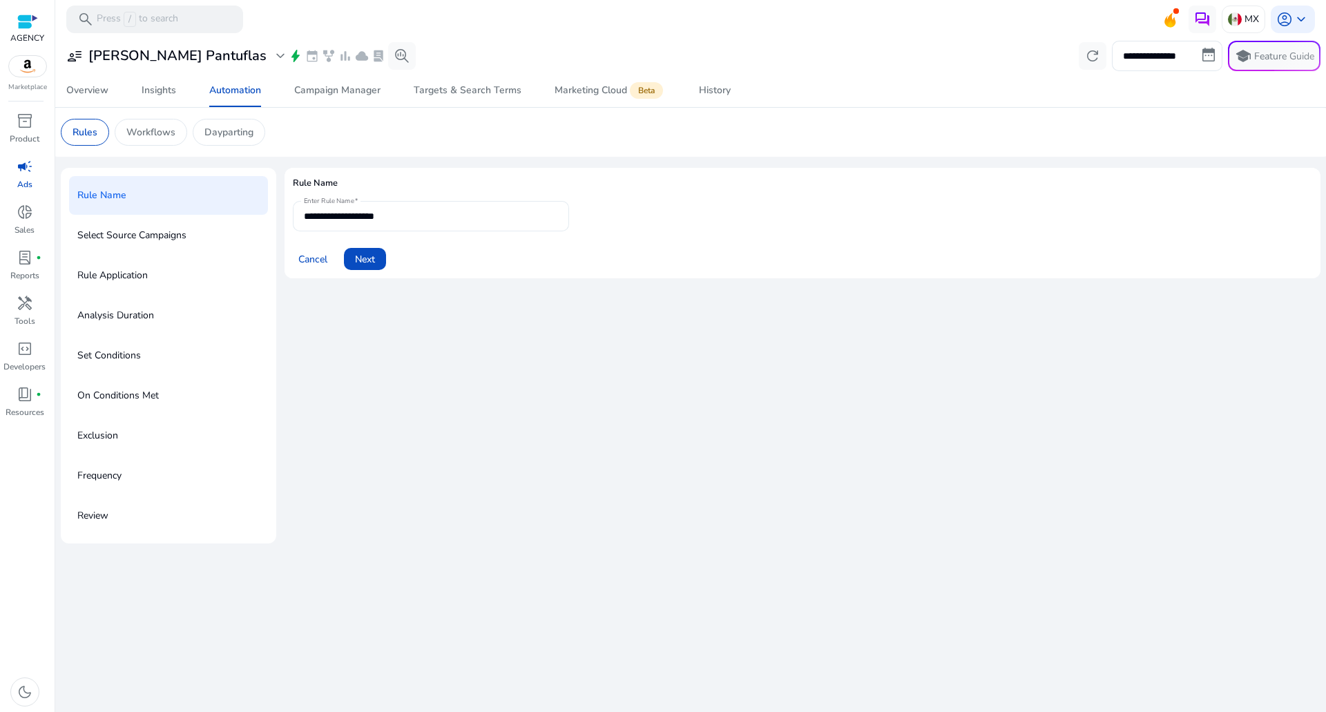
click at [451, 204] on div "**********" at bounding box center [431, 216] width 254 height 30
click at [453, 214] on input "**********" at bounding box center [431, 216] width 254 height 15
type input "**********"
click at [389, 259] on div "Cancel Next" at bounding box center [802, 253] width 1019 height 33
click at [368, 264] on span "Next" at bounding box center [365, 259] width 20 height 15
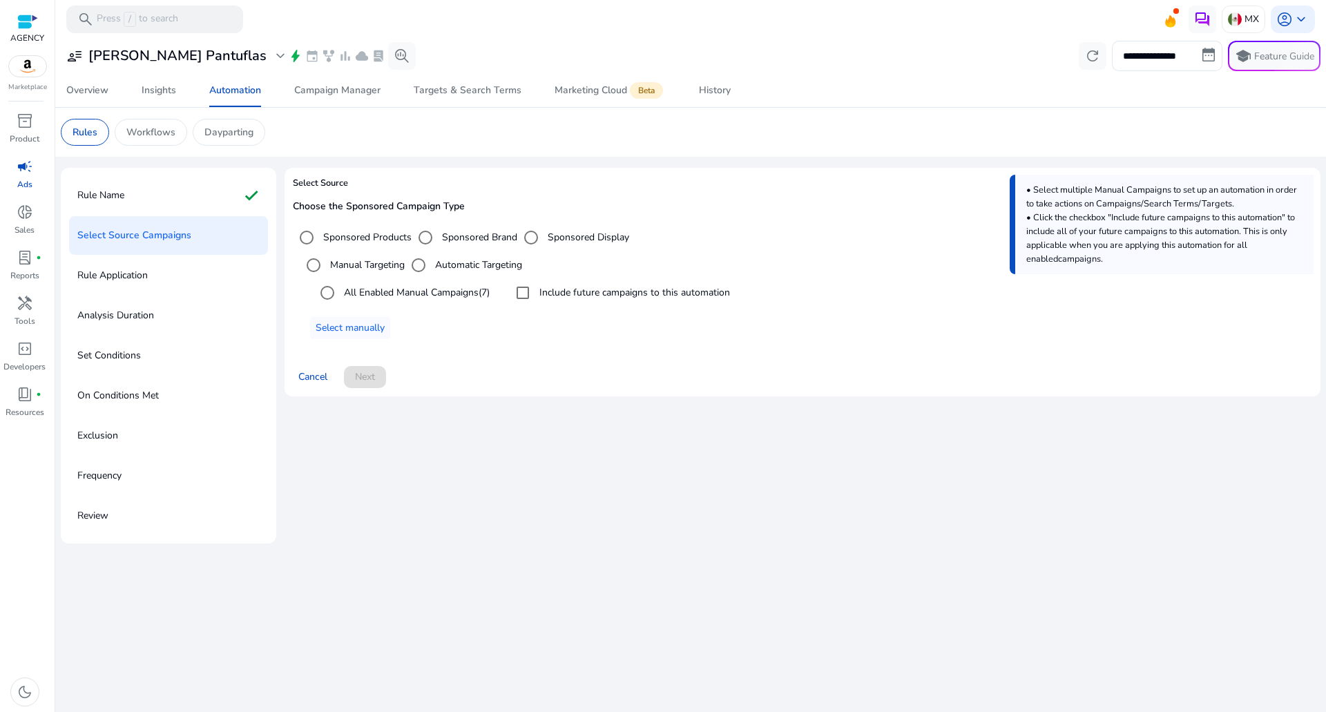
click at [369, 297] on label "All Enabled Manual Campaigns (7)" at bounding box center [415, 292] width 148 height 15
click at [647, 282] on div "Include future campaigns to this automation" at bounding box center [619, 293] width 221 height 28
click at [588, 275] on div "Manual Targeting Automatic Targeting All Enabled Manual Campaigns (7) Include f…" at bounding box center [802, 295] width 1019 height 88
click at [577, 291] on label "Include future campaigns to this automation" at bounding box center [633, 292] width 193 height 15
click at [371, 363] on span at bounding box center [365, 376] width 42 height 33
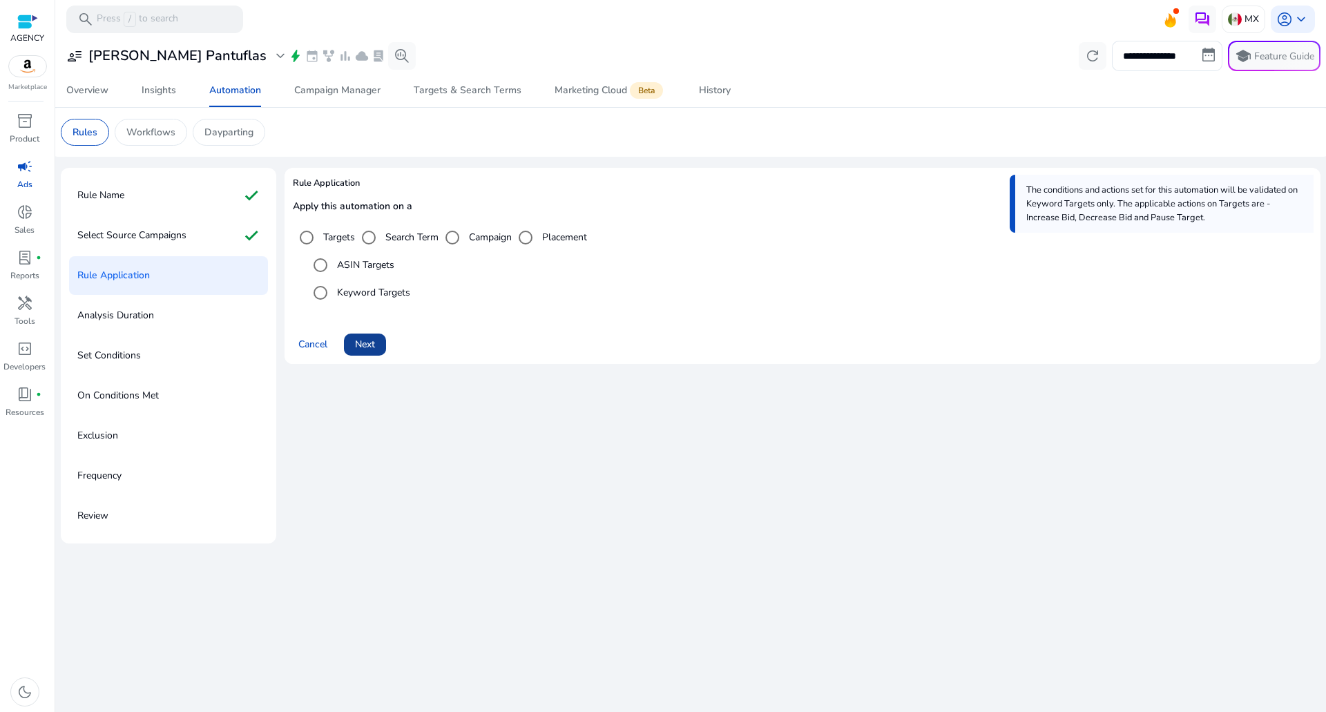
click at [361, 342] on span "Next" at bounding box center [365, 344] width 20 height 15
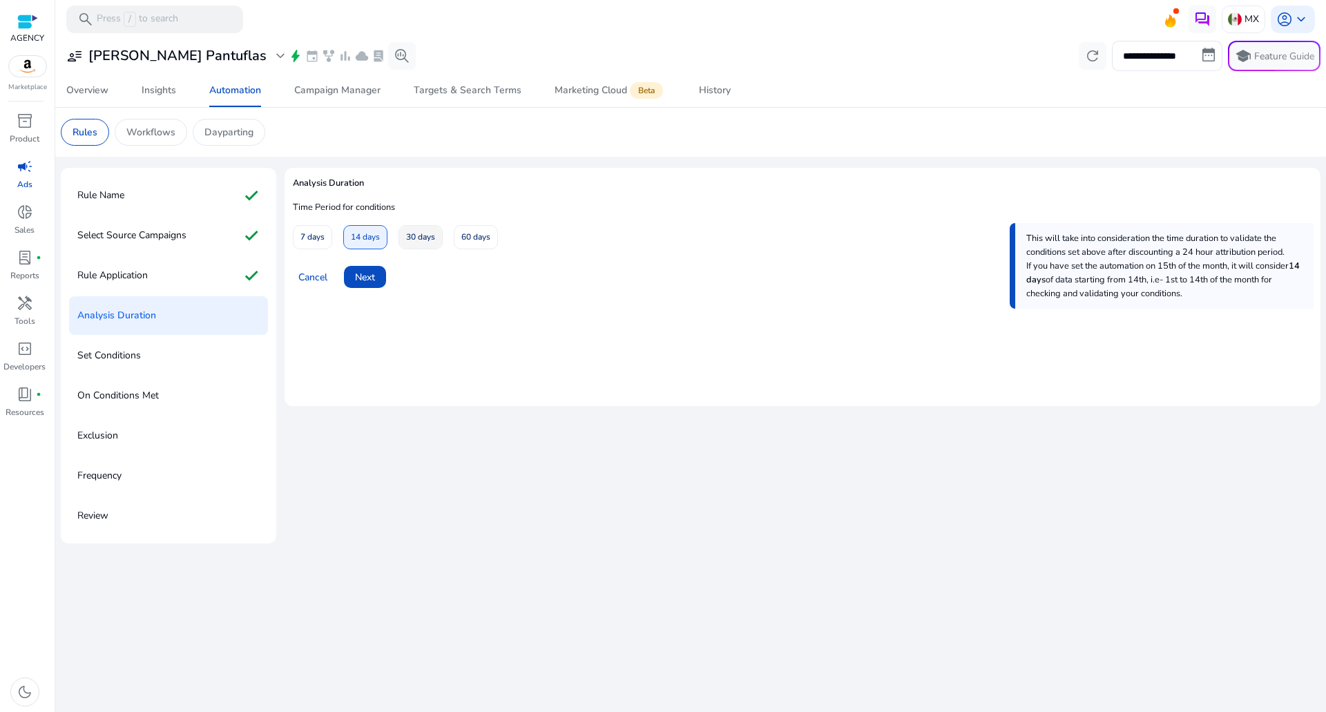
click at [416, 235] on span "30 days" at bounding box center [420, 237] width 29 height 24
click at [379, 275] on span at bounding box center [365, 276] width 42 height 33
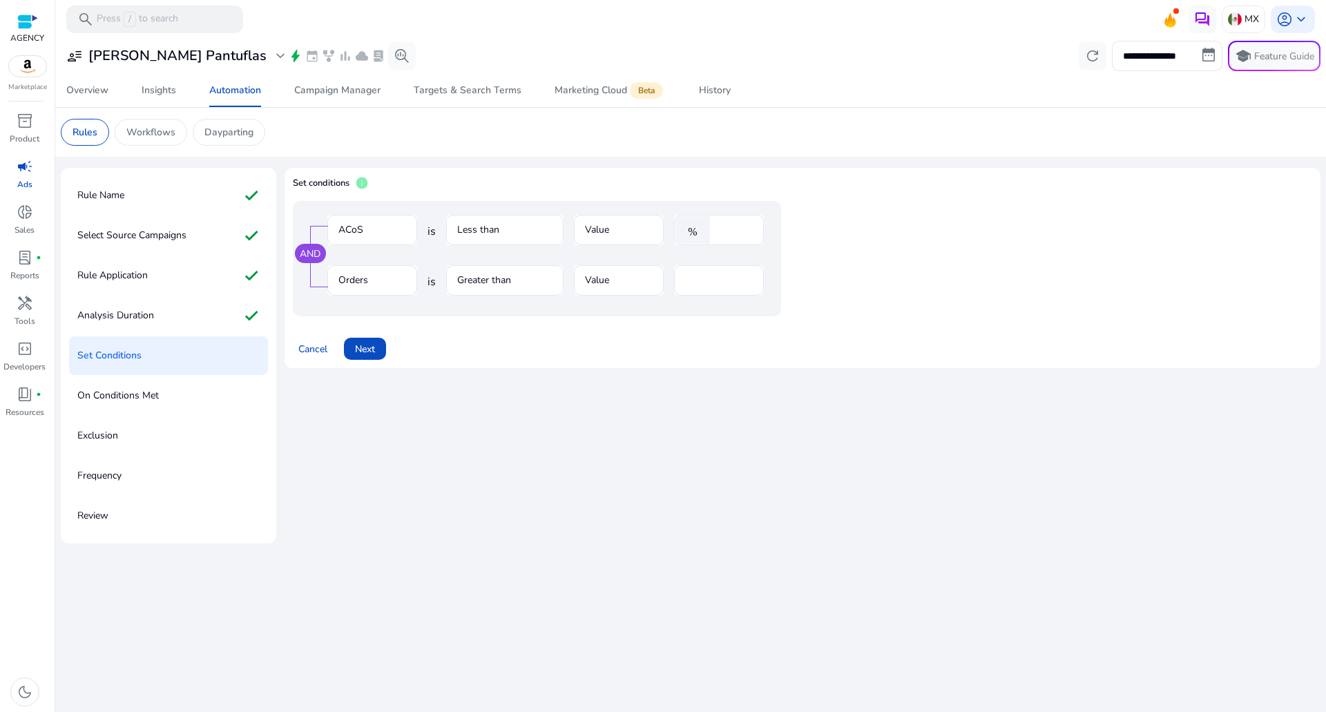
click at [174, 173] on div "Rule Name check Select Source Campaigns check Rule Application check Analysis D…" at bounding box center [168, 356] width 215 height 376
click at [173, 196] on div "Rule Name check" at bounding box center [168, 195] width 199 height 39
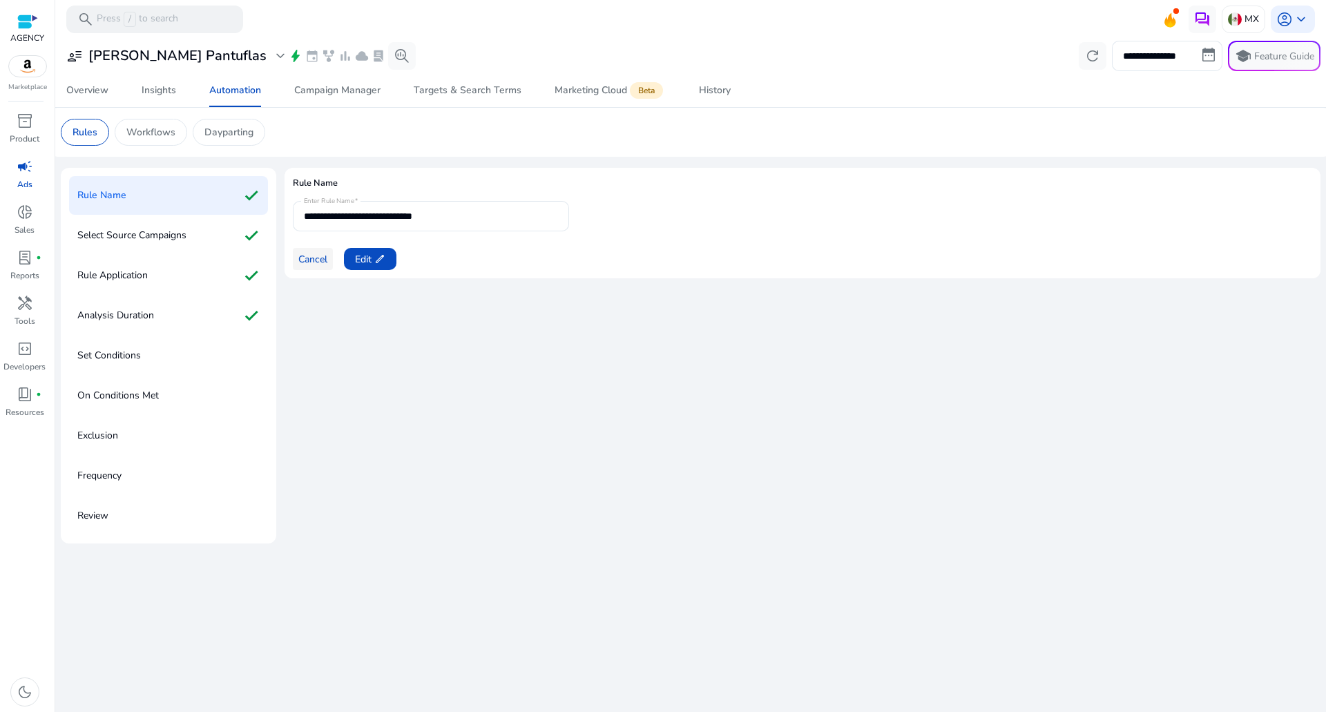
click at [322, 262] on span "Cancel" at bounding box center [312, 259] width 29 height 15
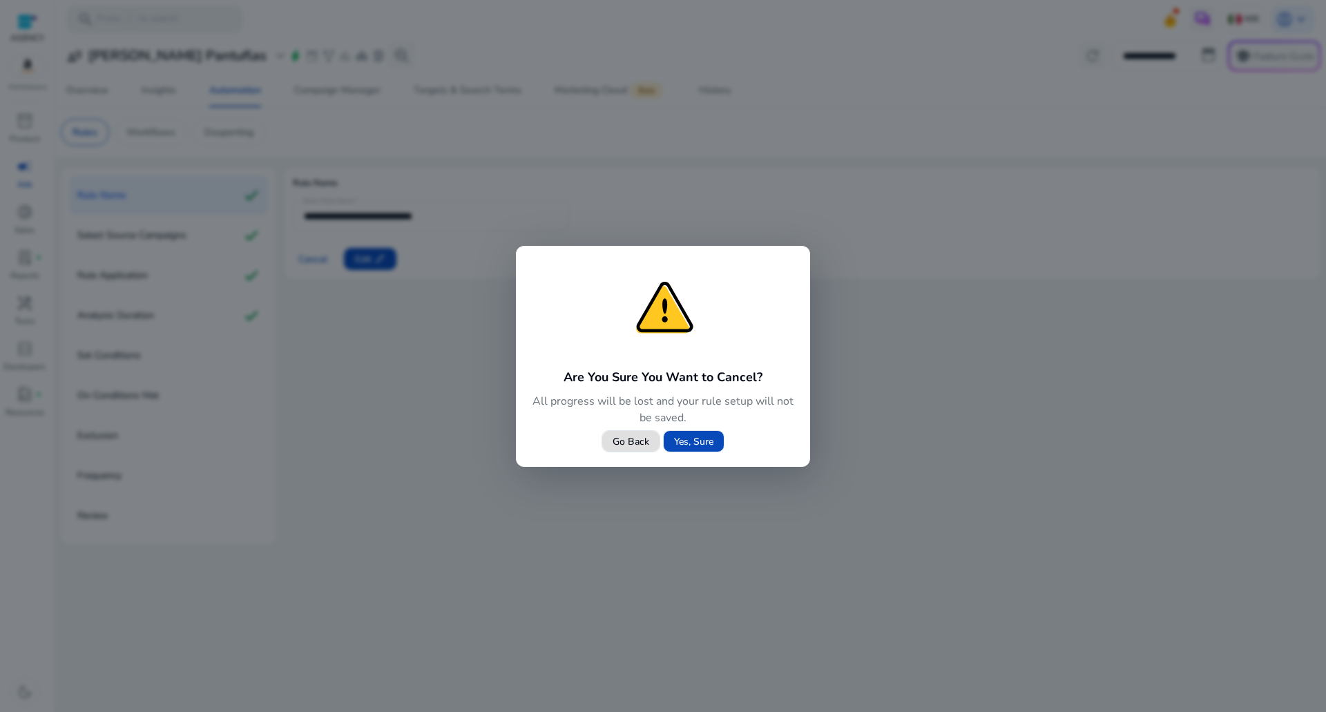
click at [696, 446] on span "Yes, Sure" at bounding box center [693, 441] width 39 height 15
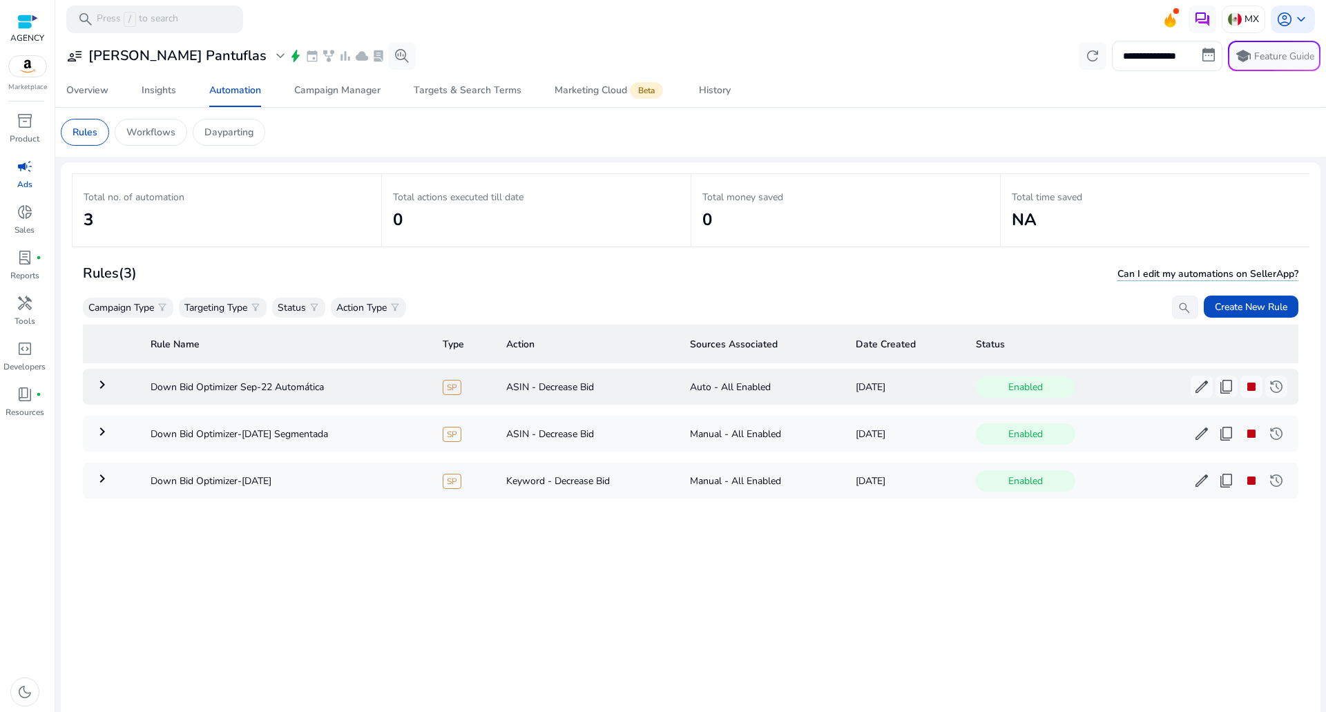
click at [123, 392] on td "keyboard_arrow_right" at bounding box center [111, 387] width 57 height 36
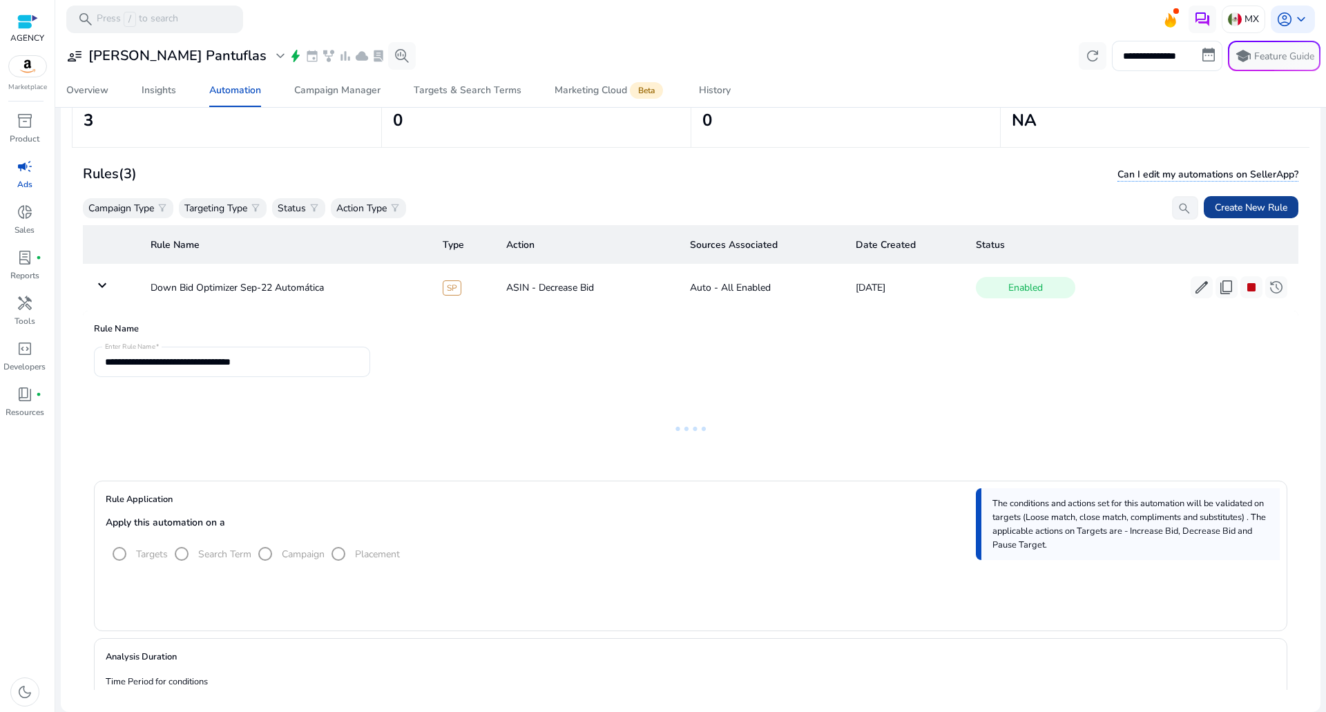
click at [1245, 209] on span "Create New Rule" at bounding box center [1251, 207] width 73 height 15
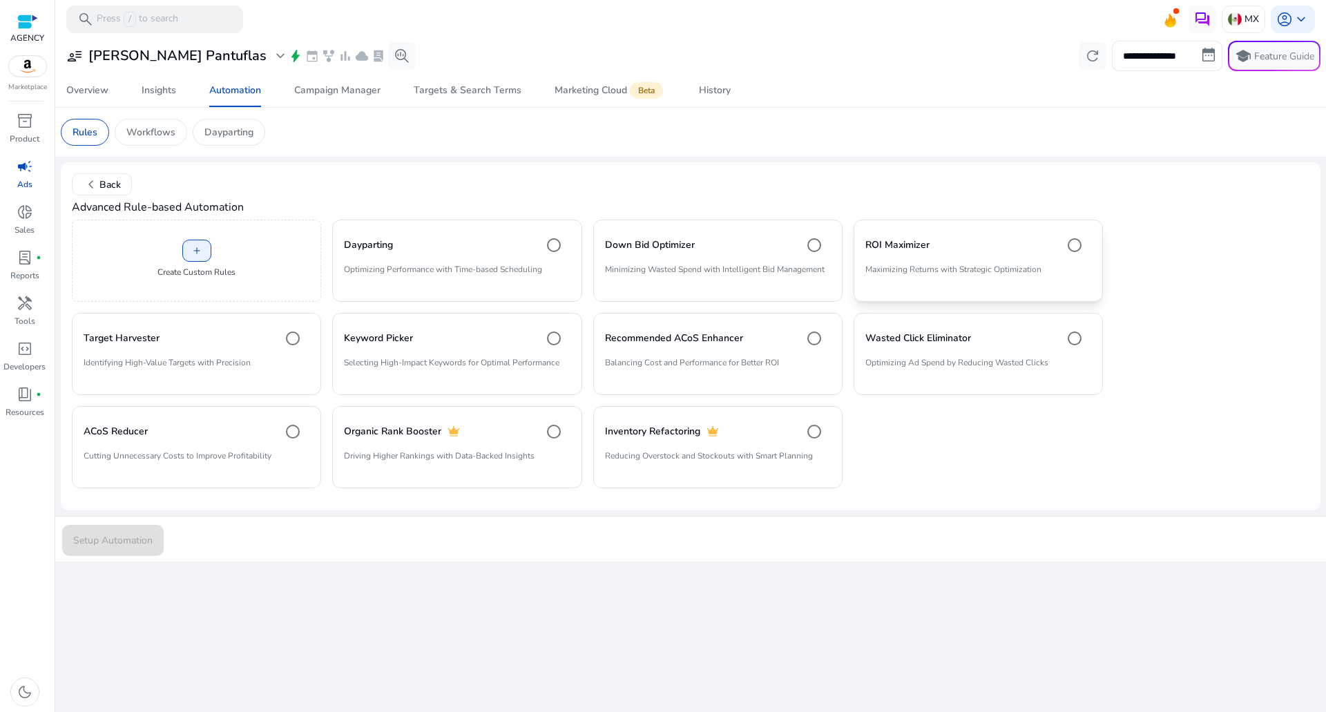
drag, startPoint x: 1025, startPoint y: 245, endPoint x: 1017, endPoint y: 248, distance: 8.7
click at [1025, 244] on div "ROI Maximizer" at bounding box center [978, 245] width 226 height 28
click at [124, 541] on span "Setup Automation" at bounding box center [112, 540] width 79 height 15
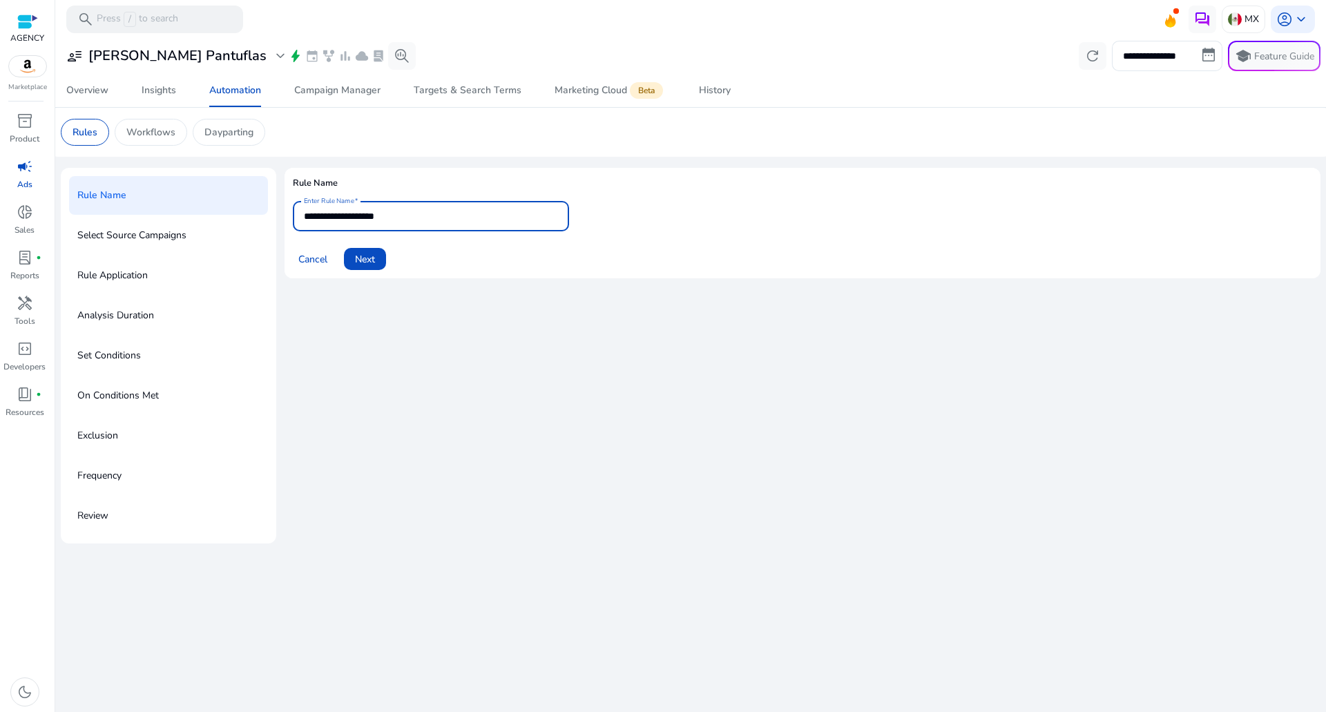
click at [418, 222] on input "**********" at bounding box center [431, 216] width 254 height 15
type input "**********"
click at [365, 263] on span "Next" at bounding box center [365, 259] width 20 height 15
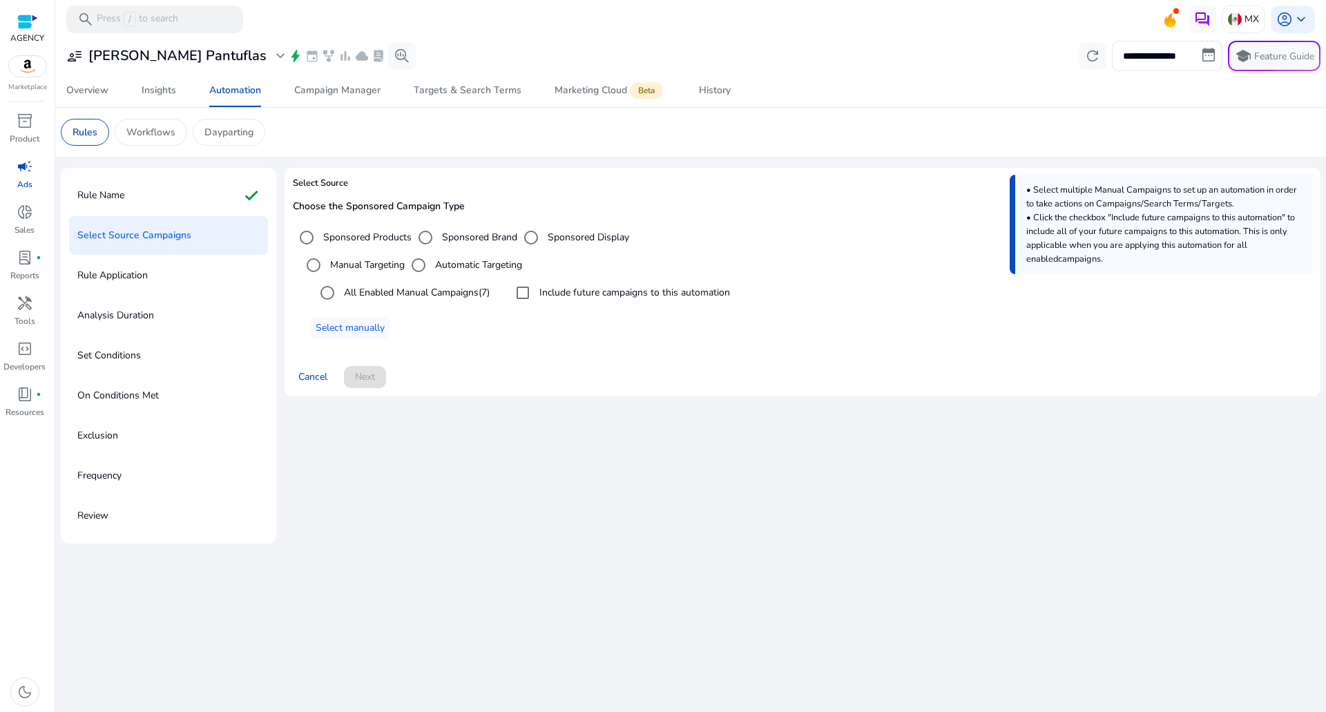
click at [412, 289] on label "All Enabled Manual Campaigns (7)" at bounding box center [415, 292] width 148 height 15
click at [626, 297] on label "Include future campaigns to this automation" at bounding box center [633, 292] width 193 height 15
click at [338, 387] on div "Cancel Next" at bounding box center [802, 371] width 1019 height 33
click at [364, 366] on span at bounding box center [365, 376] width 42 height 33
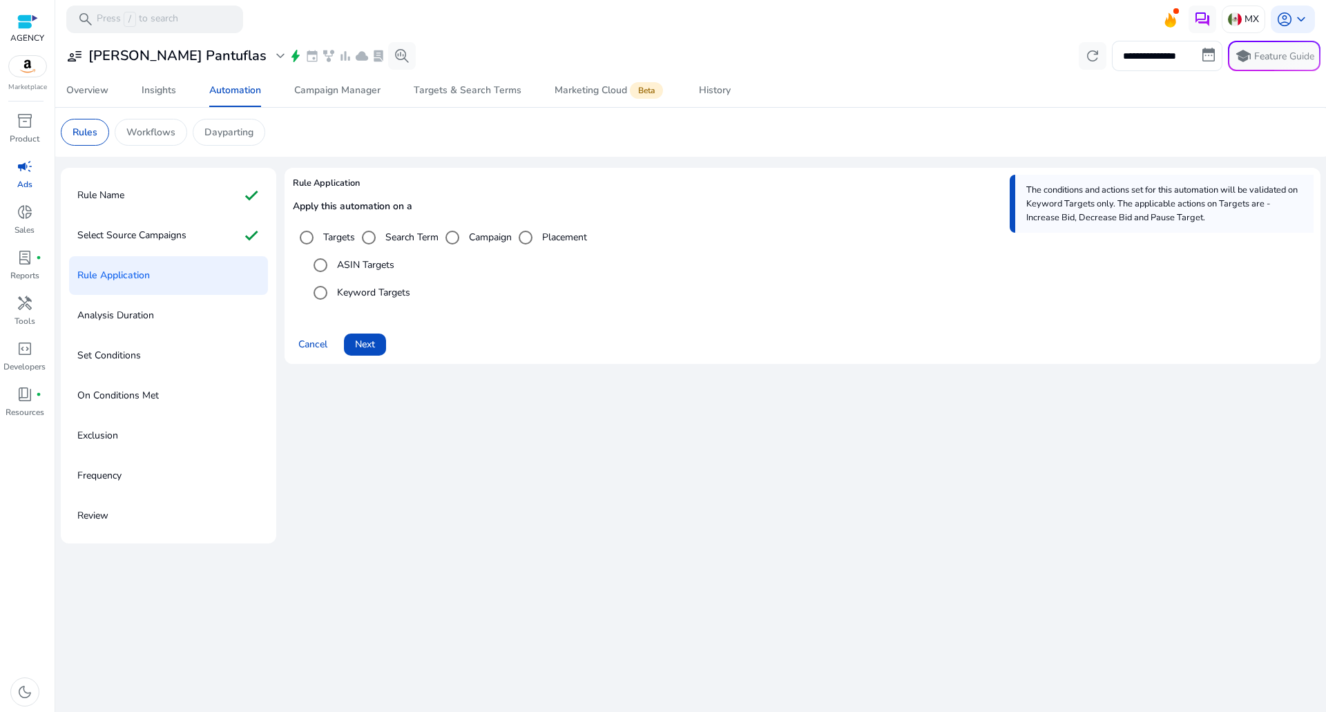
click at [366, 322] on div "Cancel Next" at bounding box center [802, 338] width 1019 height 33
click at [365, 335] on span at bounding box center [365, 344] width 42 height 33
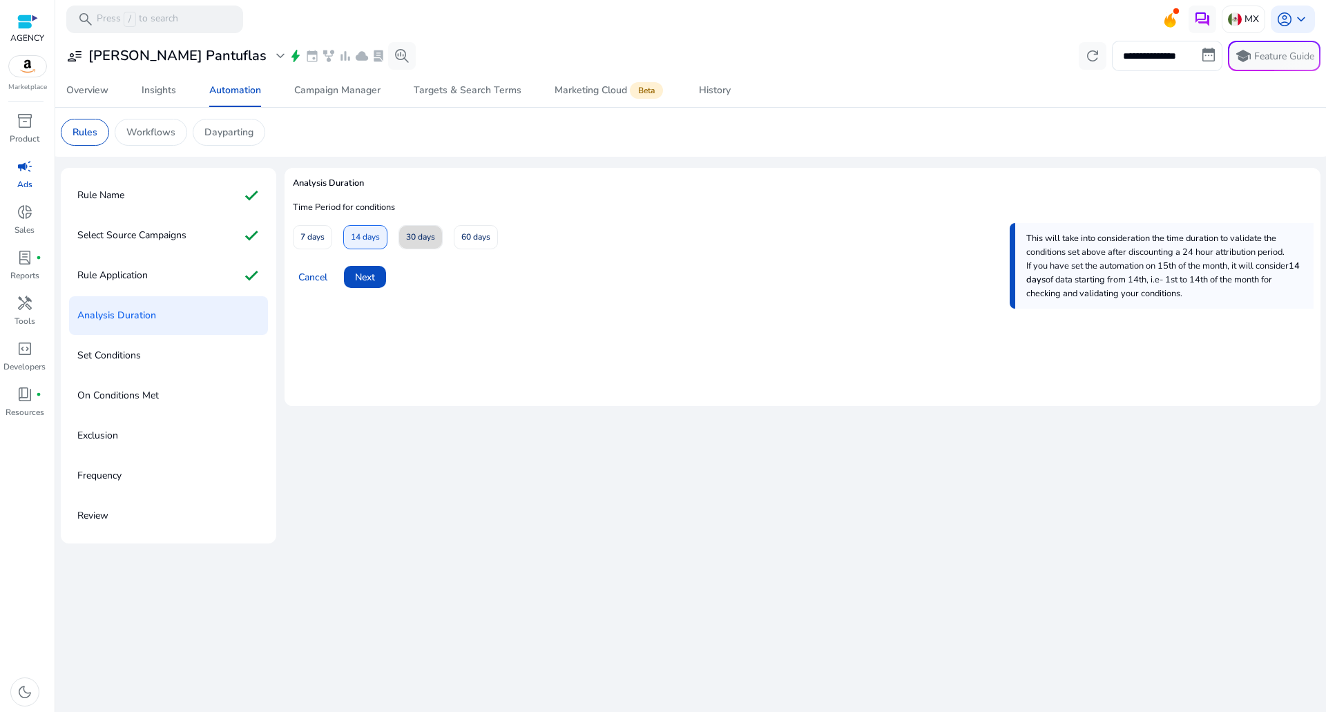
click at [426, 238] on span "30 days" at bounding box center [420, 237] width 29 height 24
click at [392, 273] on div "Cancel Next" at bounding box center [802, 271] width 1019 height 33
click at [381, 280] on span at bounding box center [365, 276] width 42 height 33
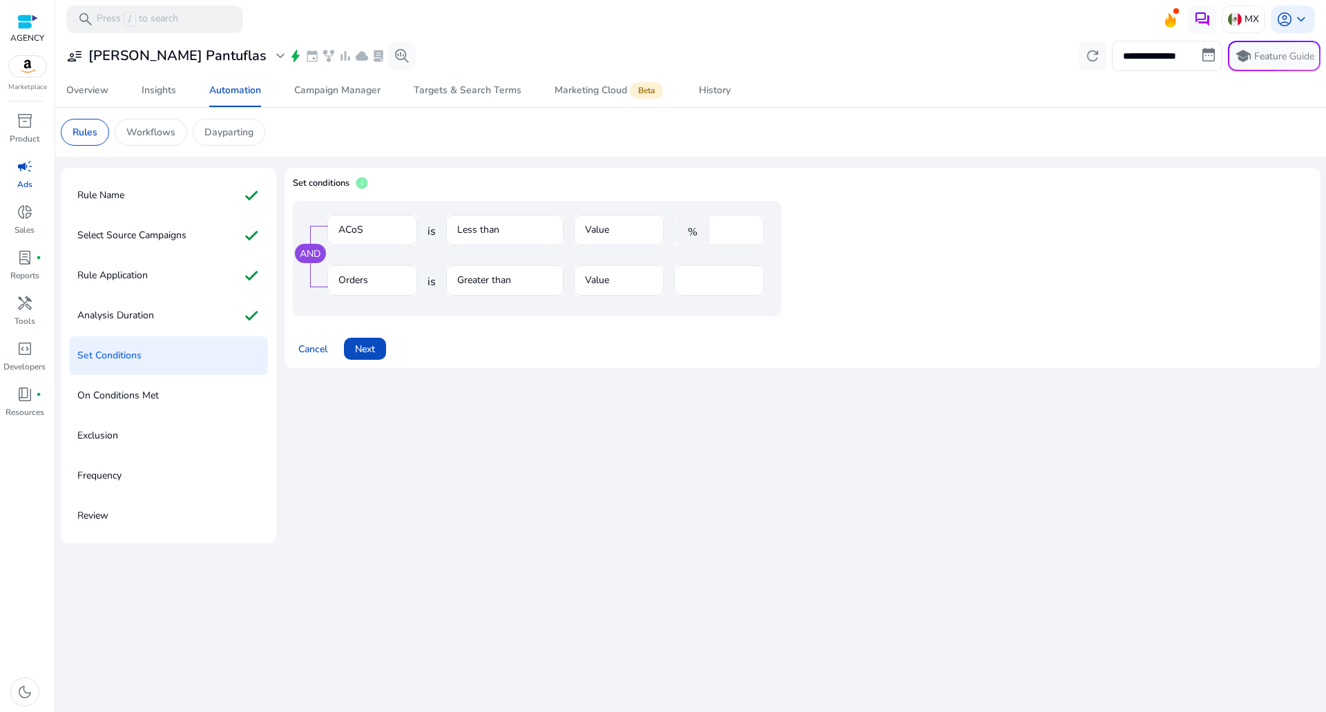
click at [722, 230] on input "****" at bounding box center [735, 229] width 36 height 15
type input "**"
click at [615, 354] on div "Cancel Next" at bounding box center [802, 343] width 1019 height 33
click at [363, 347] on span "Next" at bounding box center [365, 349] width 20 height 15
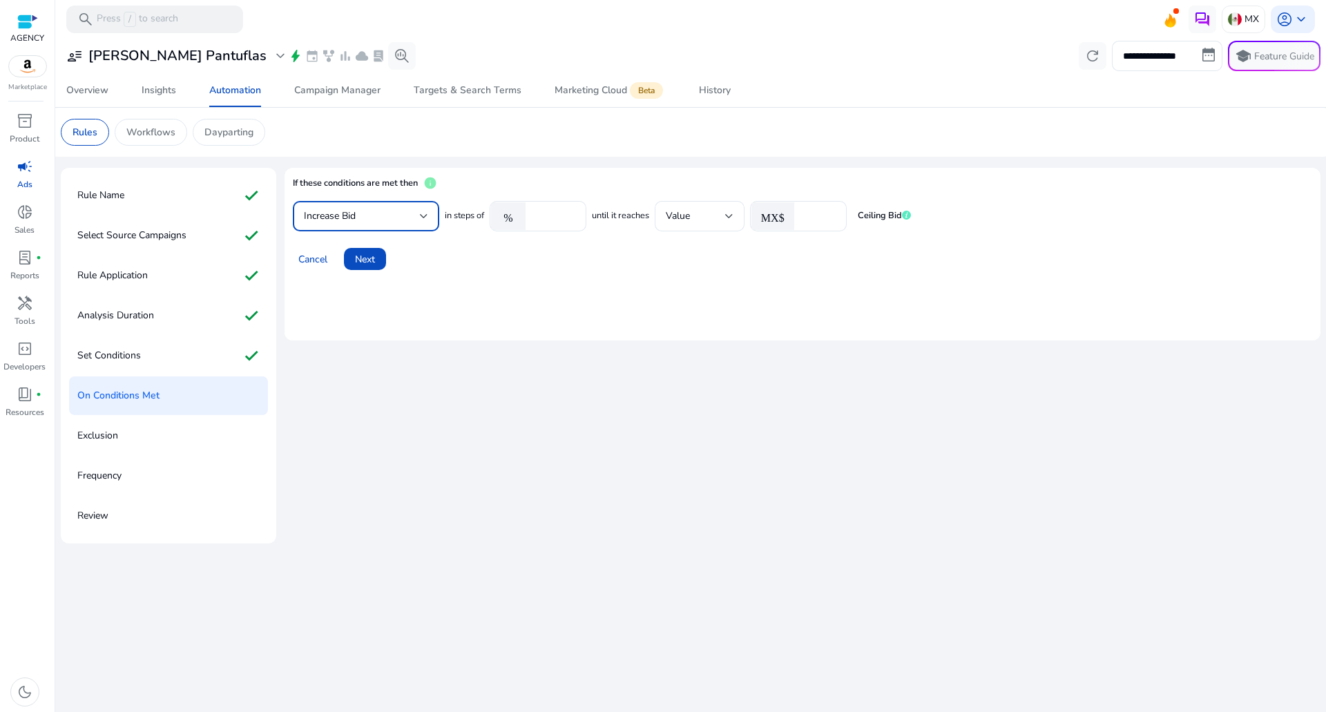
click at [394, 213] on div "Increase Bid" at bounding box center [362, 216] width 116 height 15
click at [568, 222] on div at bounding box center [663, 356] width 1326 height 712
click at [559, 216] on input "****" at bounding box center [553, 216] width 43 height 15
type input "*"
click at [824, 210] on input "*" at bounding box center [818, 216] width 35 height 15
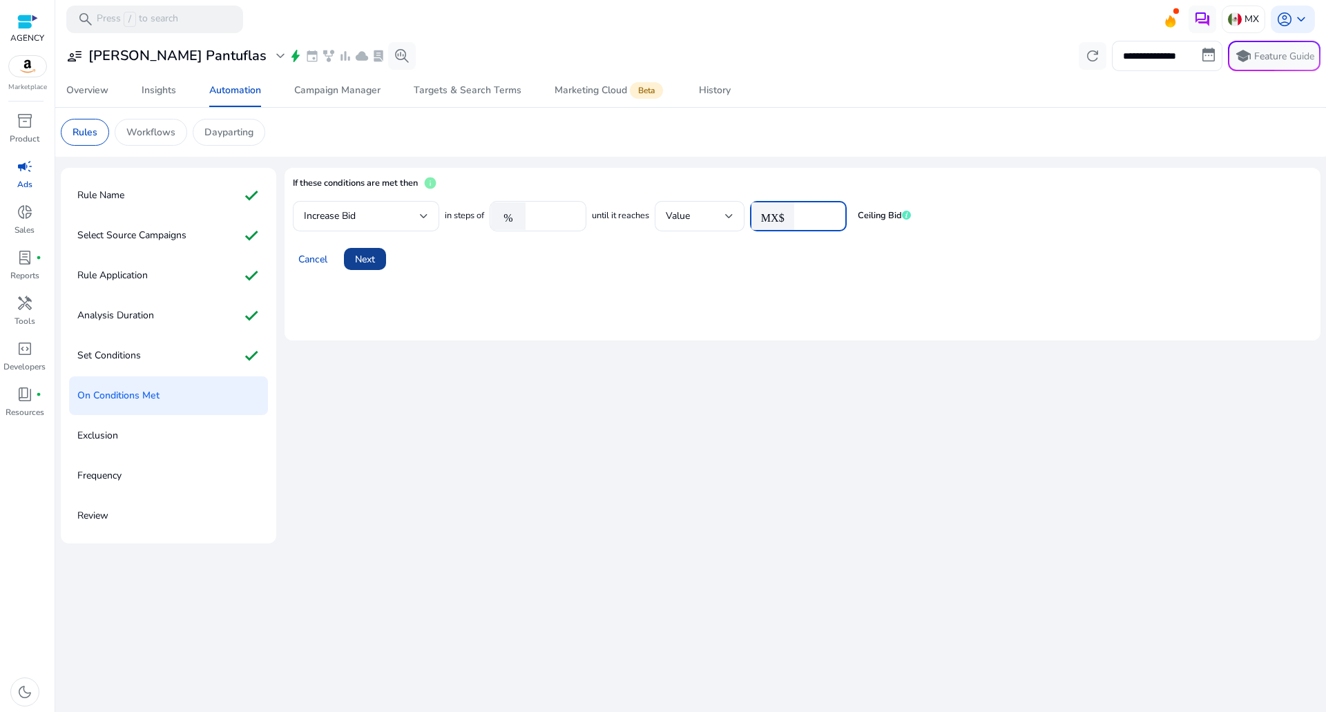
type input "*"
click at [370, 254] on span "Next" at bounding box center [365, 259] width 20 height 15
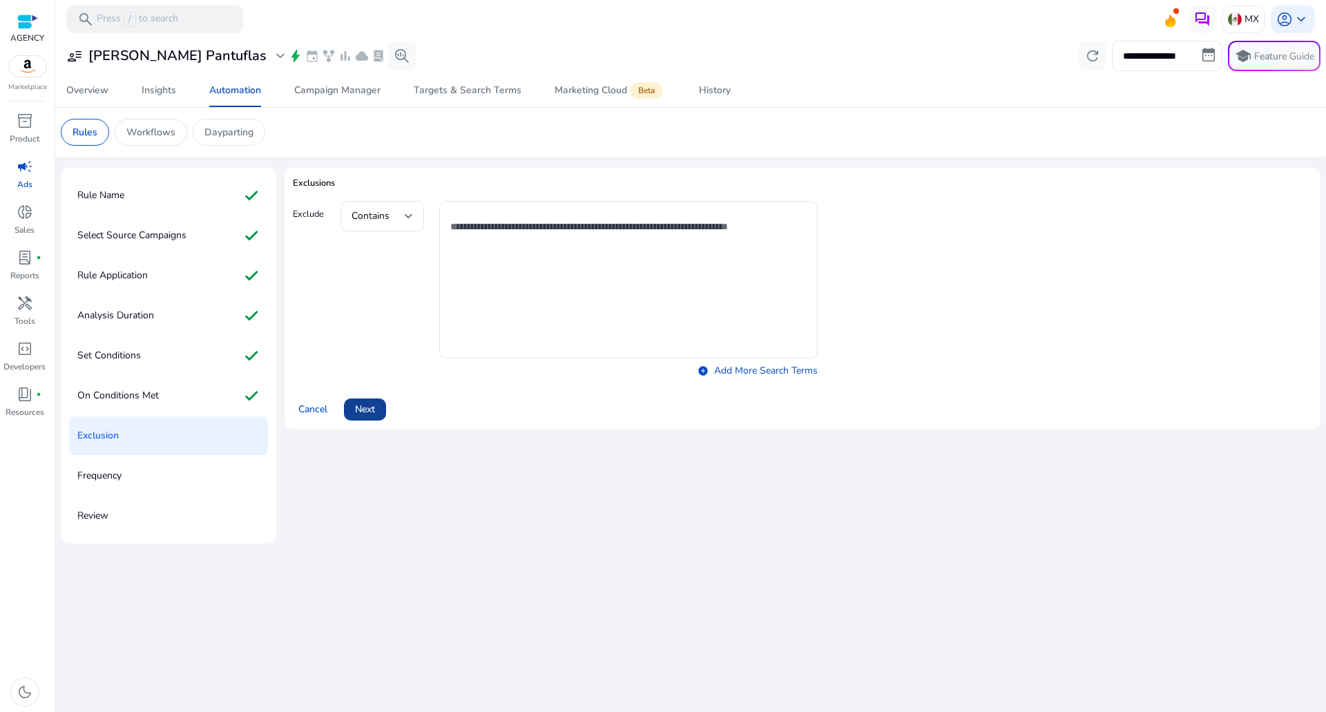
click at [373, 405] on span "Next" at bounding box center [365, 409] width 20 height 15
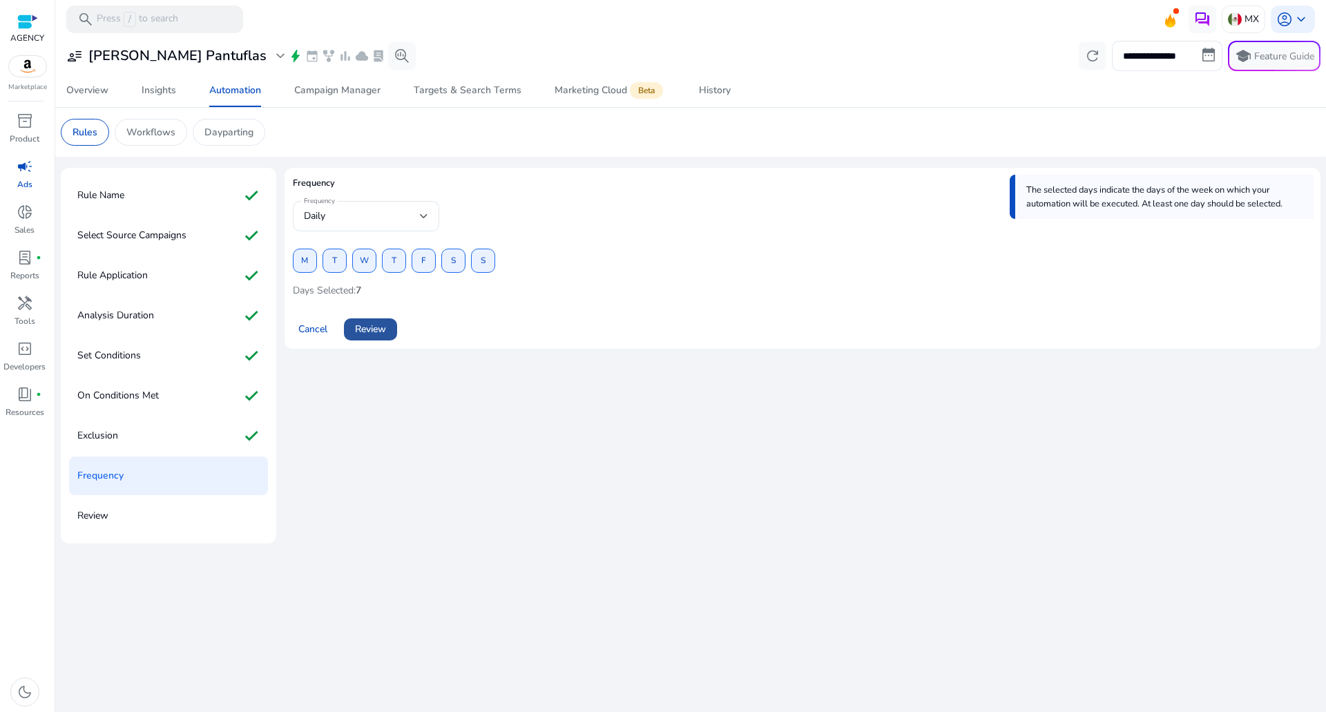
click at [380, 324] on span "Review" at bounding box center [370, 329] width 31 height 15
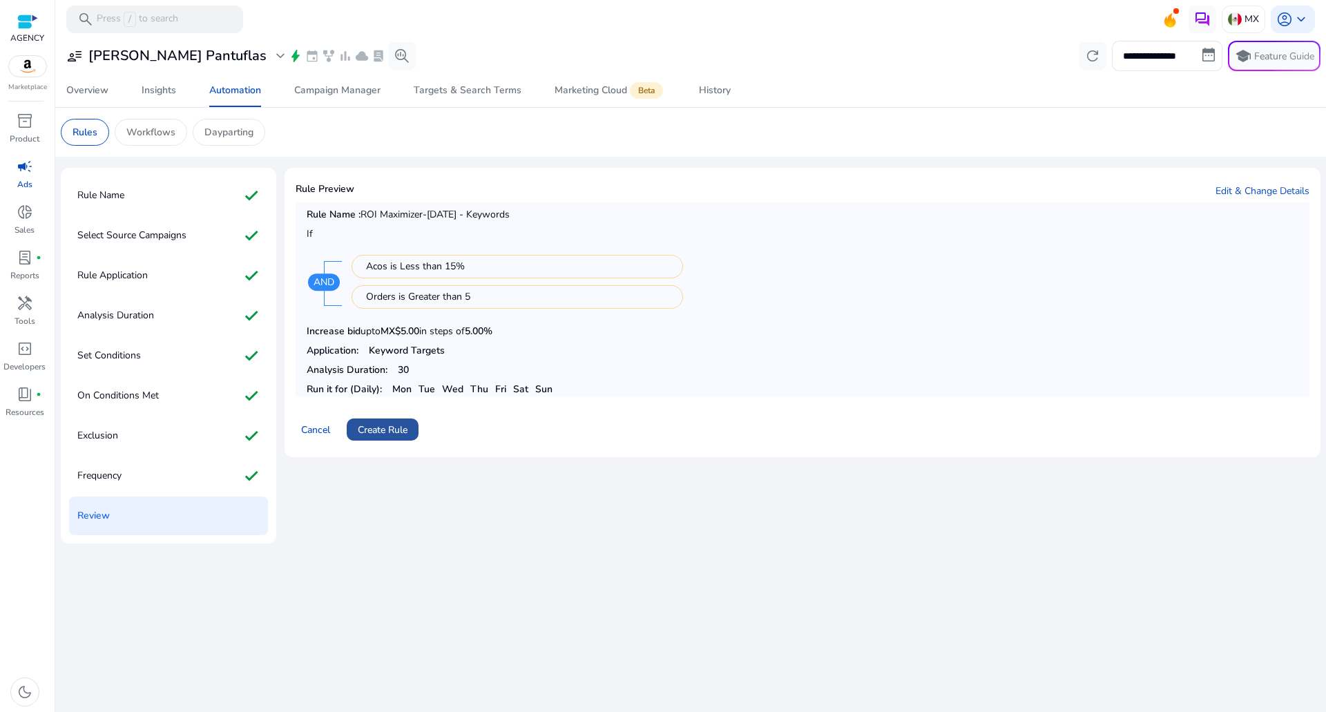
click at [399, 420] on span at bounding box center [383, 429] width 72 height 33
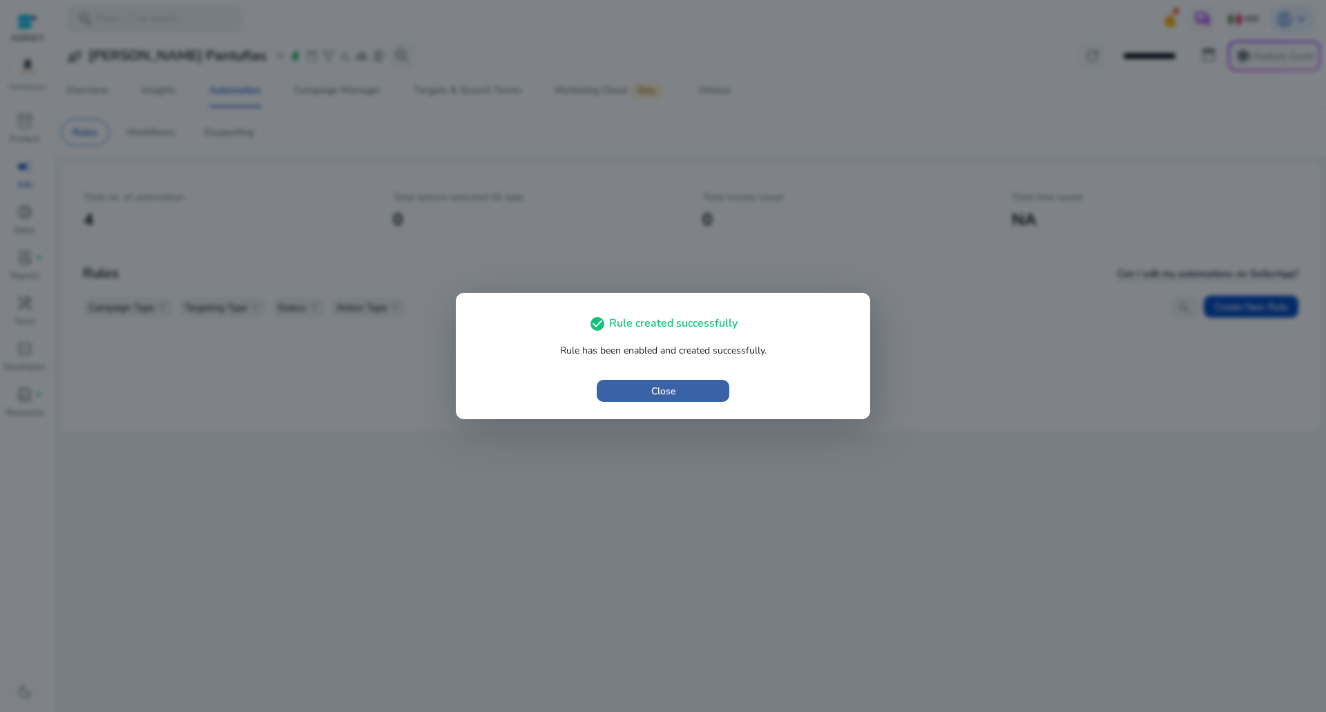
click at [654, 383] on span "button" at bounding box center [663, 390] width 133 height 33
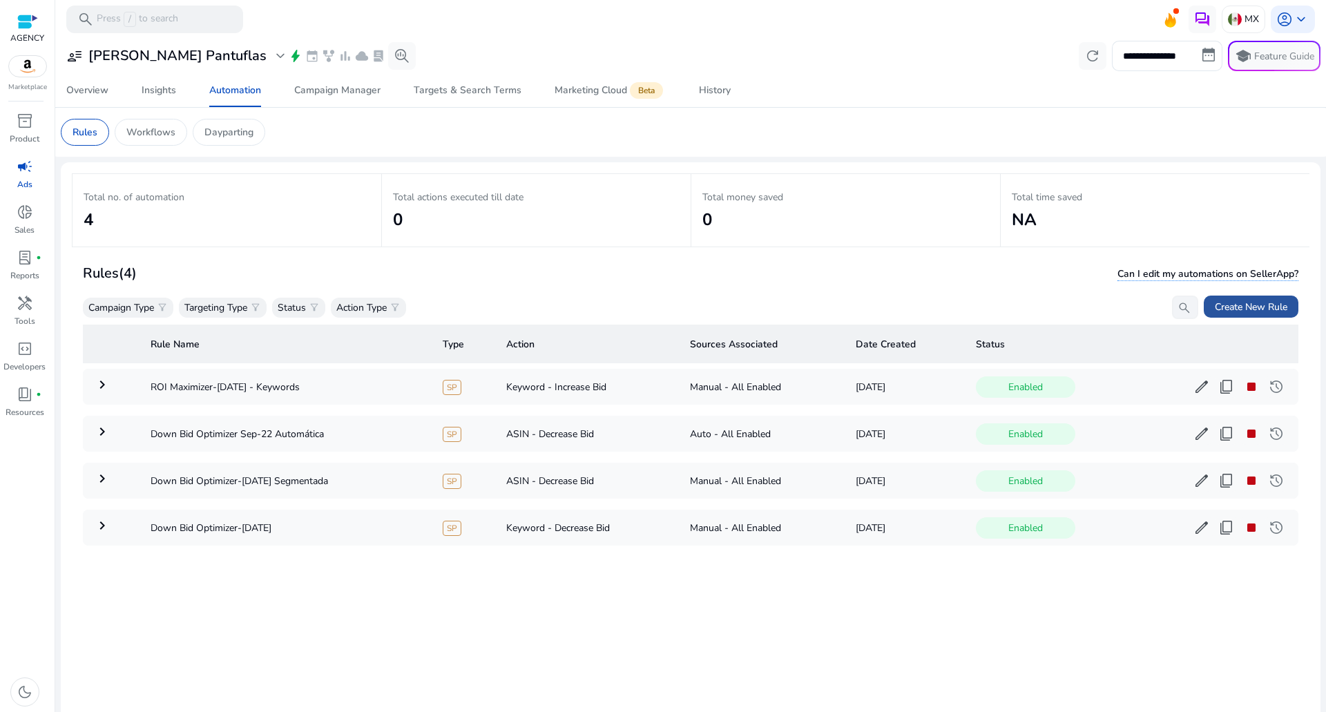
click at [1234, 305] on span "Create New Rule" at bounding box center [1251, 307] width 73 height 15
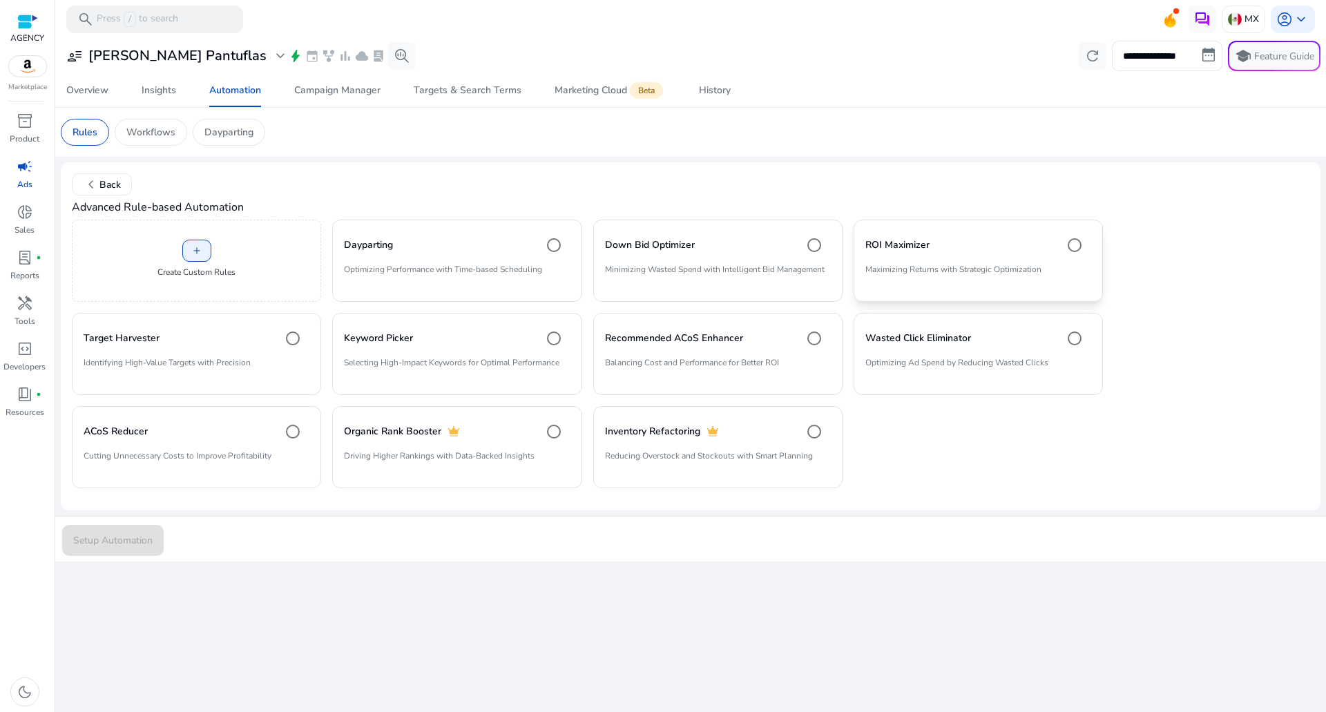
click at [966, 260] on mat-card "ROI Maximizer Maximizing Returns with Strategic Optimization" at bounding box center [977, 261] width 249 height 82
drag, startPoint x: 155, startPoint y: 527, endPoint x: 147, endPoint y: 534, distance: 10.3
click at [151, 529] on span "submit" at bounding box center [113, 539] width 102 height 33
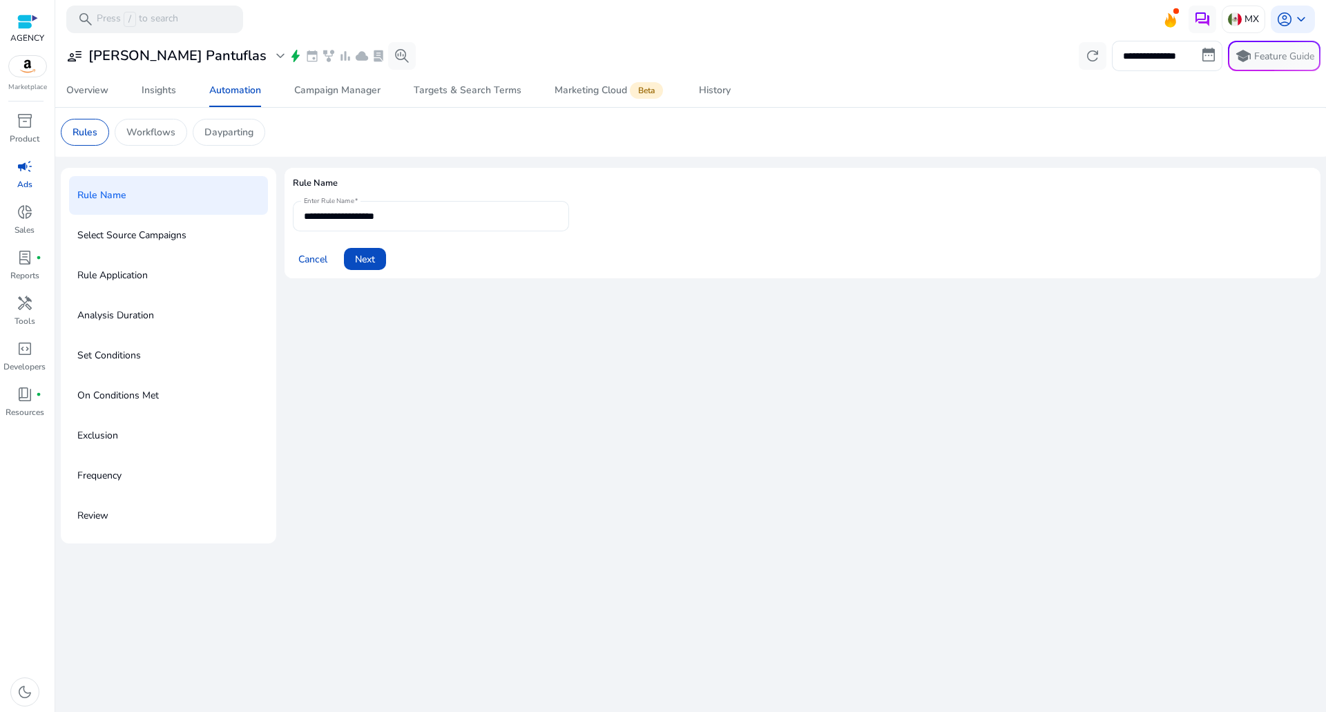
click at [427, 219] on input "**********" at bounding box center [431, 216] width 254 height 15
type input "**********"
click at [382, 260] on span at bounding box center [365, 258] width 42 height 33
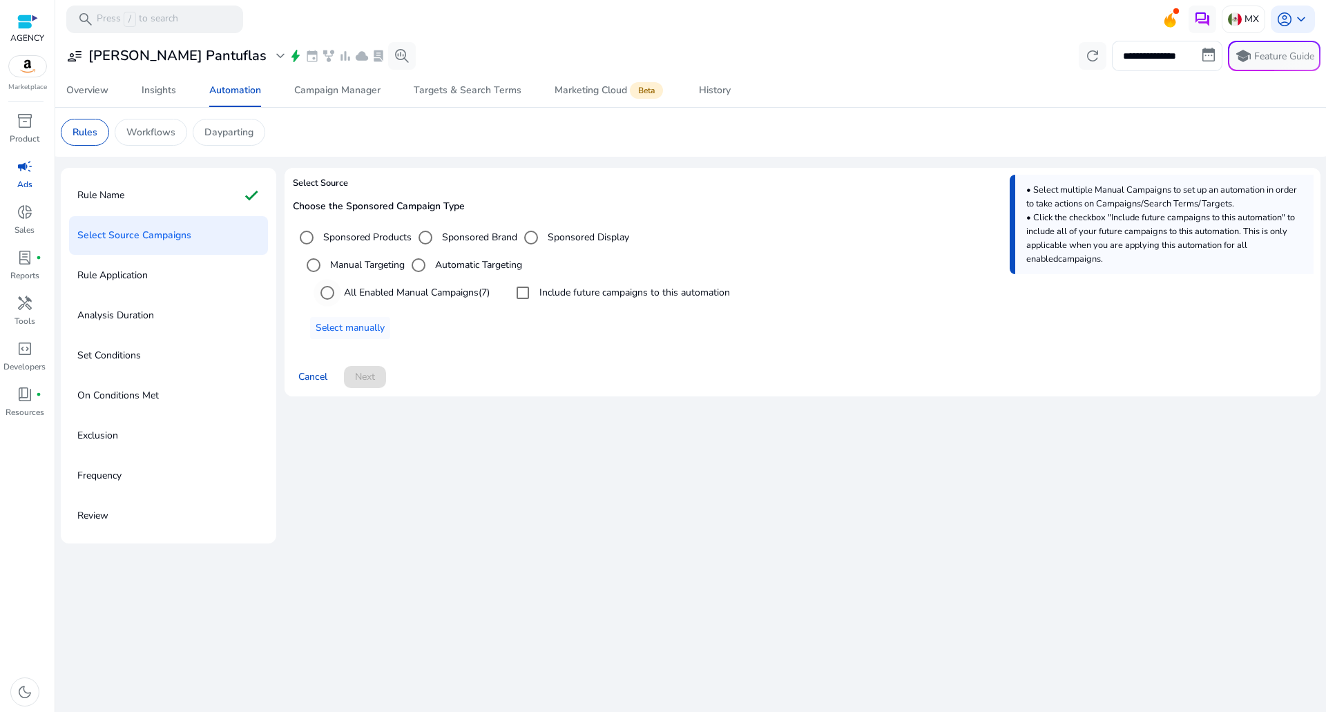
click at [371, 292] on label "All Enabled Manual Campaigns (7)" at bounding box center [415, 292] width 148 height 15
click at [363, 379] on span "Next" at bounding box center [365, 376] width 20 height 15
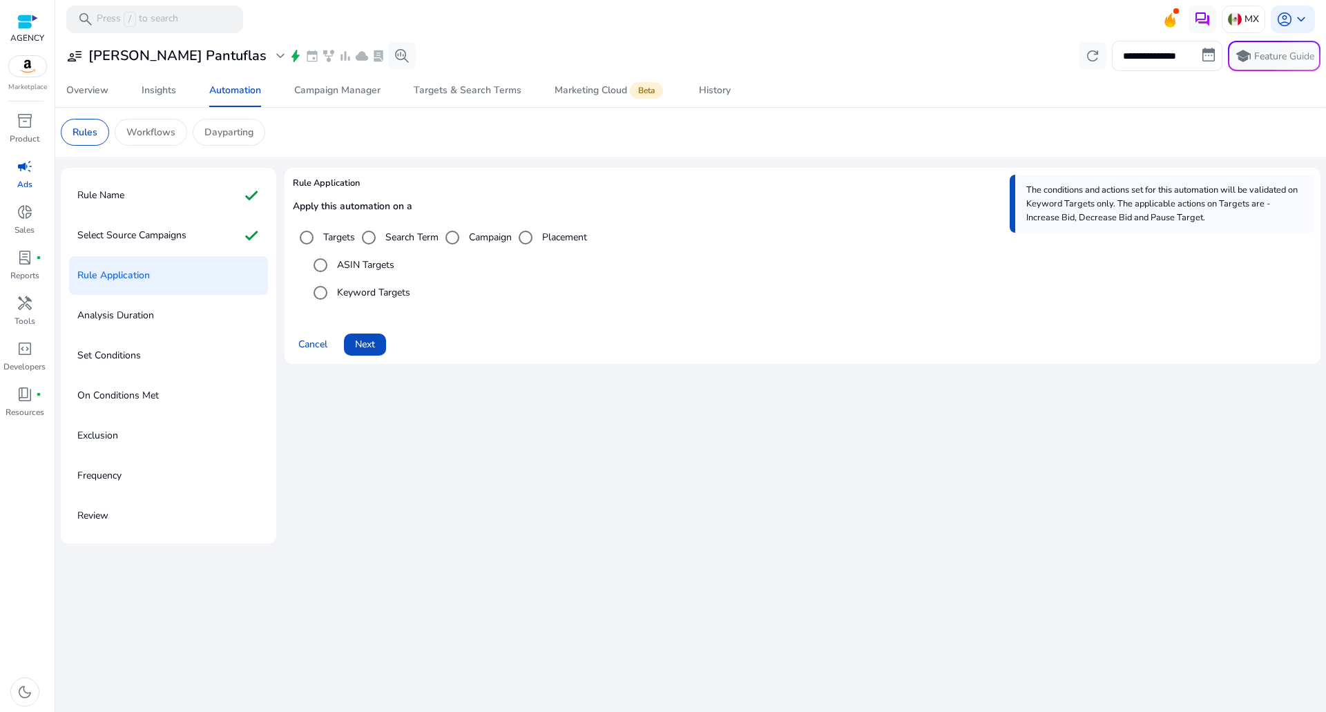
click at [359, 262] on label "ASIN Targets" at bounding box center [364, 265] width 60 height 15
click at [367, 336] on span at bounding box center [365, 344] width 42 height 33
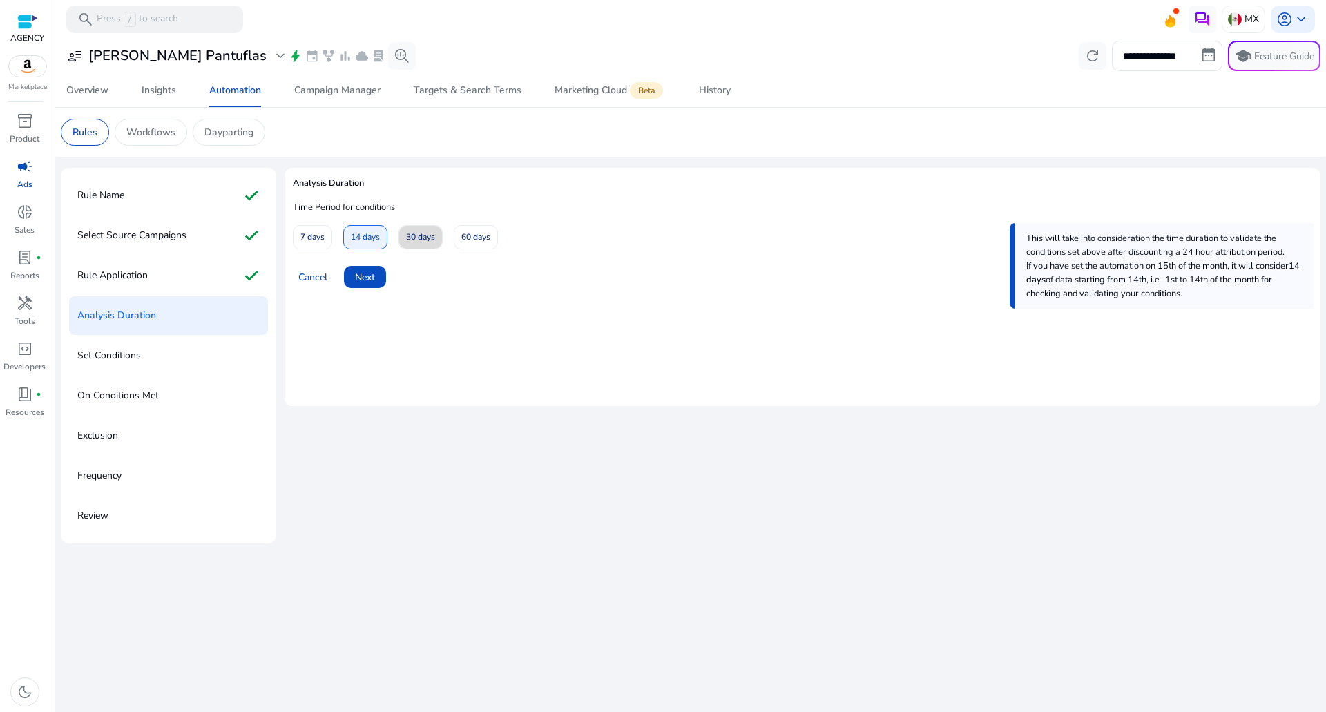
click at [418, 227] on span "30 days" at bounding box center [420, 237] width 29 height 24
click at [370, 273] on span "Next" at bounding box center [365, 277] width 20 height 15
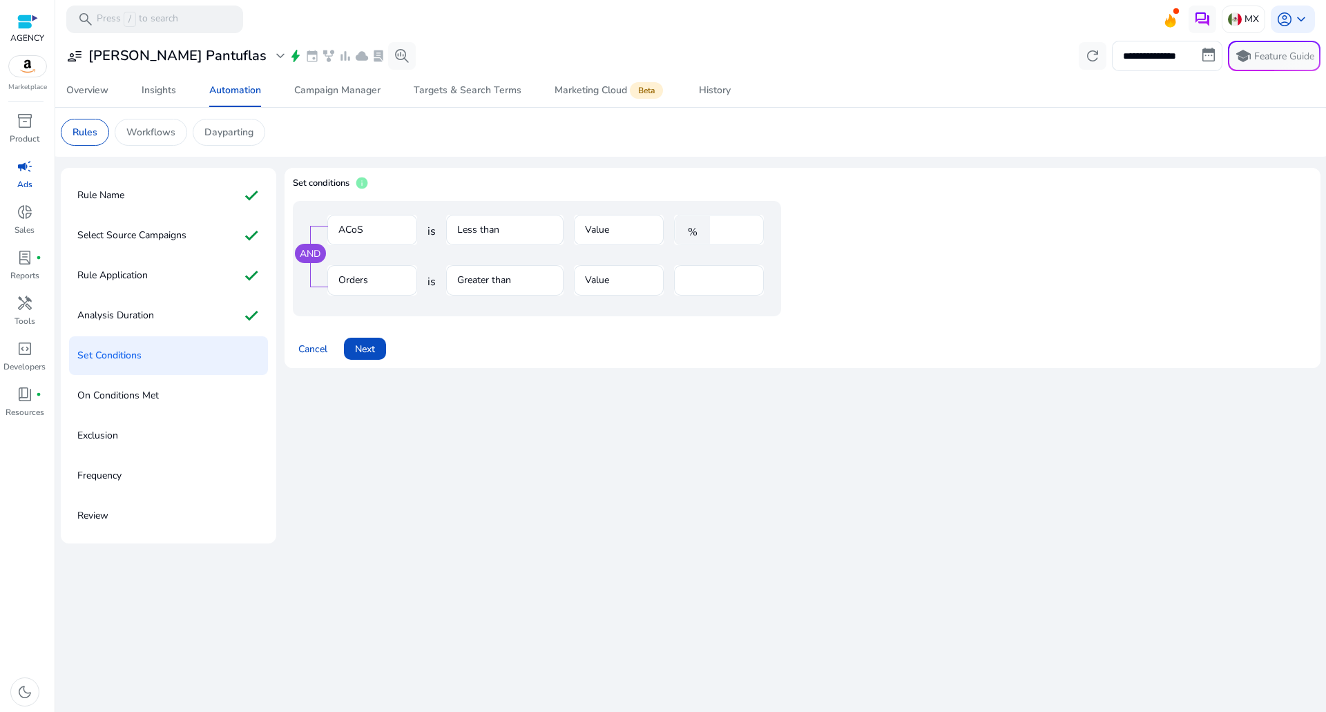
click at [751, 227] on input "**" at bounding box center [735, 229] width 36 height 15
type input "**"
click at [604, 320] on div "AND ACoS is Less than Value % ** Orders is Greater than Value *" at bounding box center [802, 261] width 1019 height 120
click at [378, 342] on span at bounding box center [365, 348] width 42 height 33
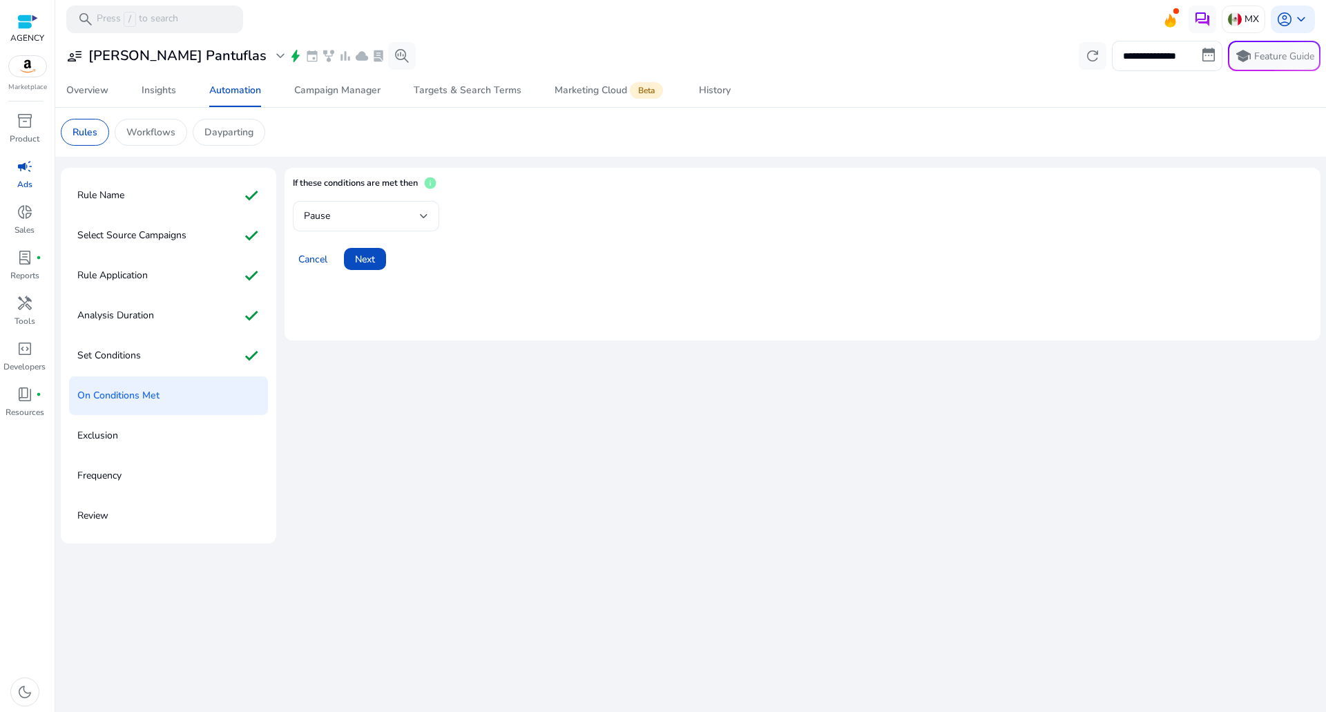
click at [367, 220] on div "Pause" at bounding box center [362, 216] width 116 height 15
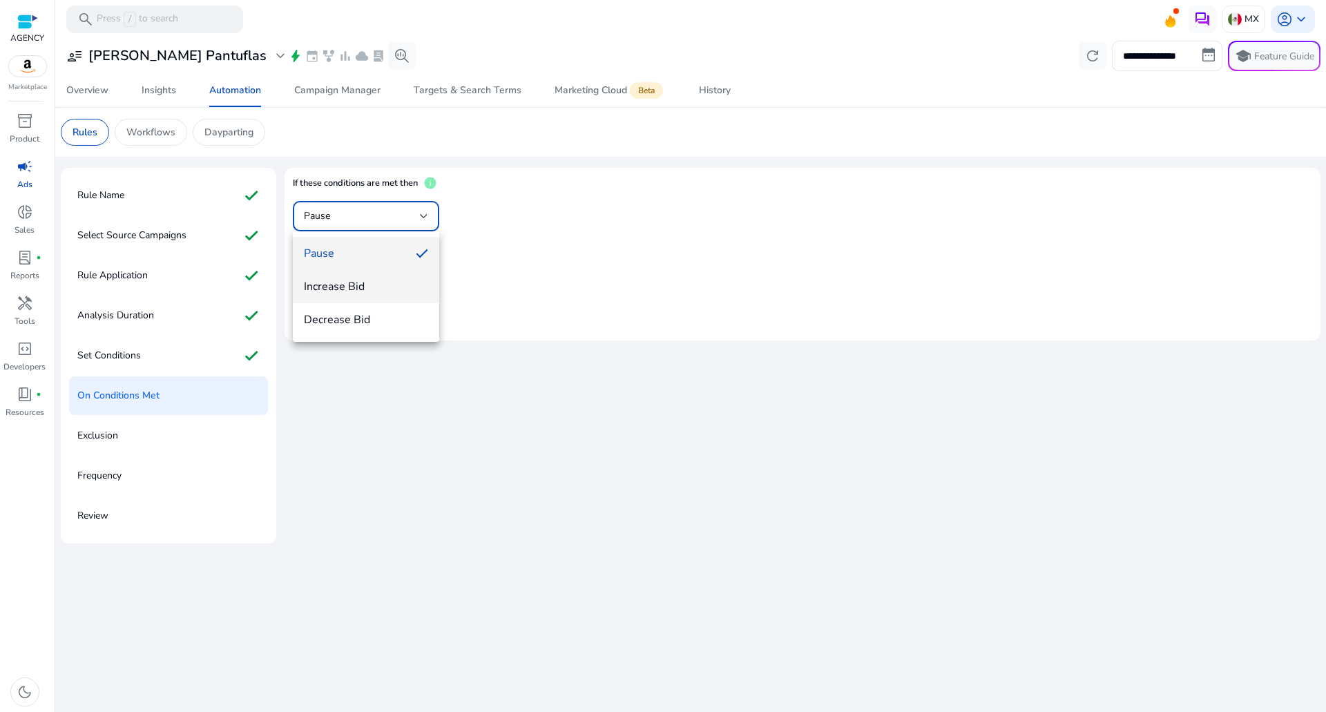
click at [353, 288] on span "Increase Bid" at bounding box center [366, 286] width 124 height 15
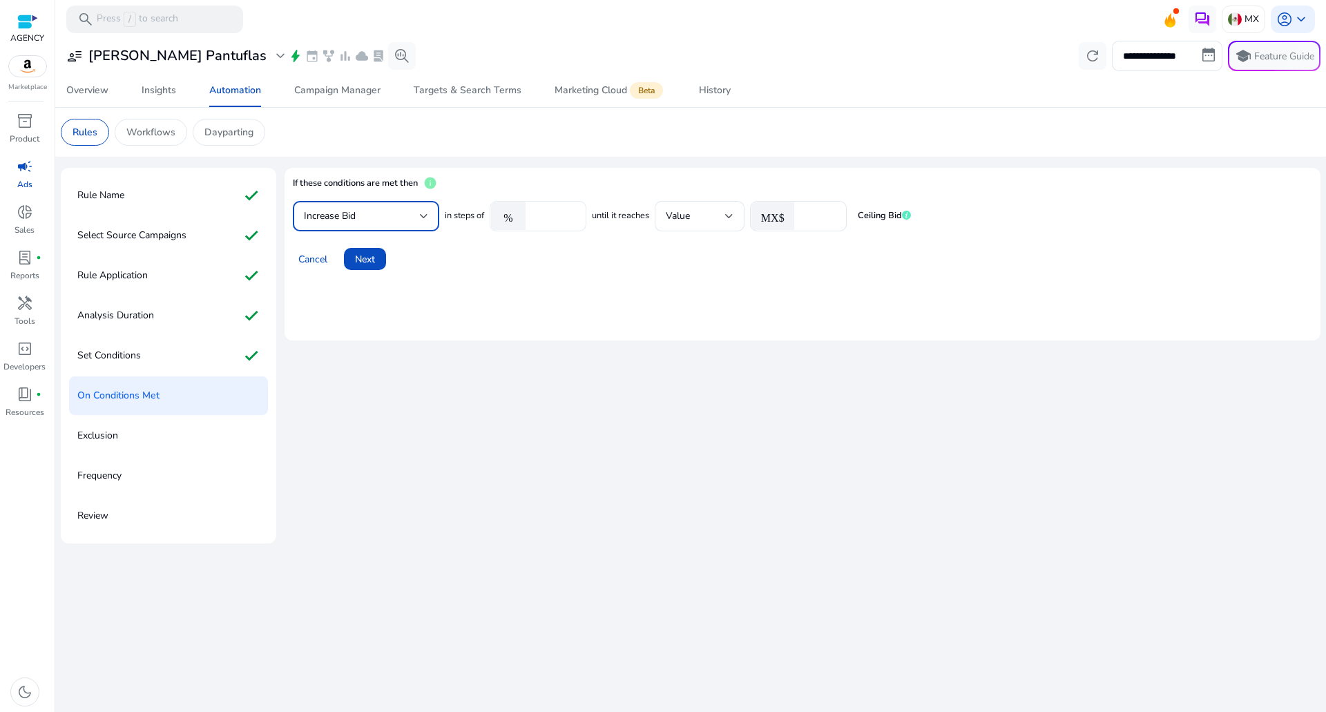
click at [553, 221] on input "****" at bounding box center [553, 216] width 43 height 15
type input "*"
click at [810, 218] on input "*" at bounding box center [818, 216] width 35 height 15
type input "*"
drag, startPoint x: 394, startPoint y: 260, endPoint x: 367, endPoint y: 269, distance: 28.8
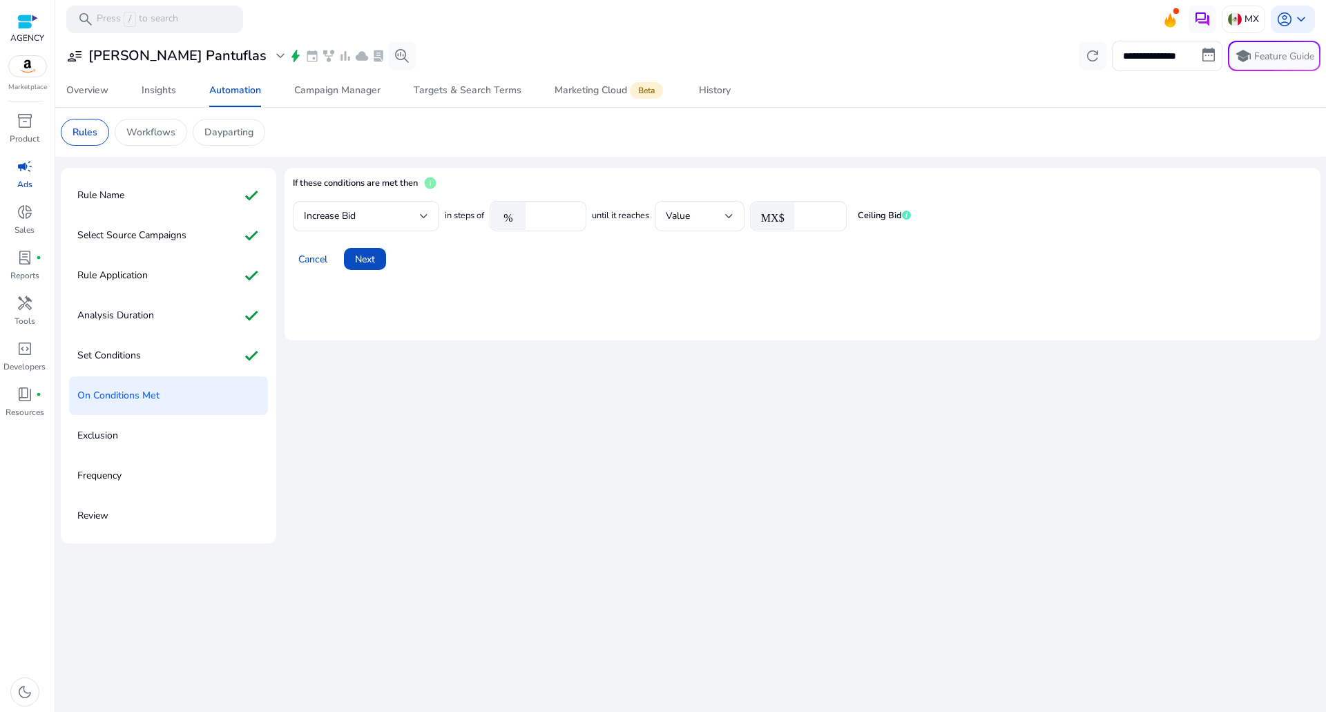
click at [394, 260] on div "Cancel Next" at bounding box center [802, 253] width 1019 height 33
click at [367, 269] on span at bounding box center [365, 258] width 42 height 33
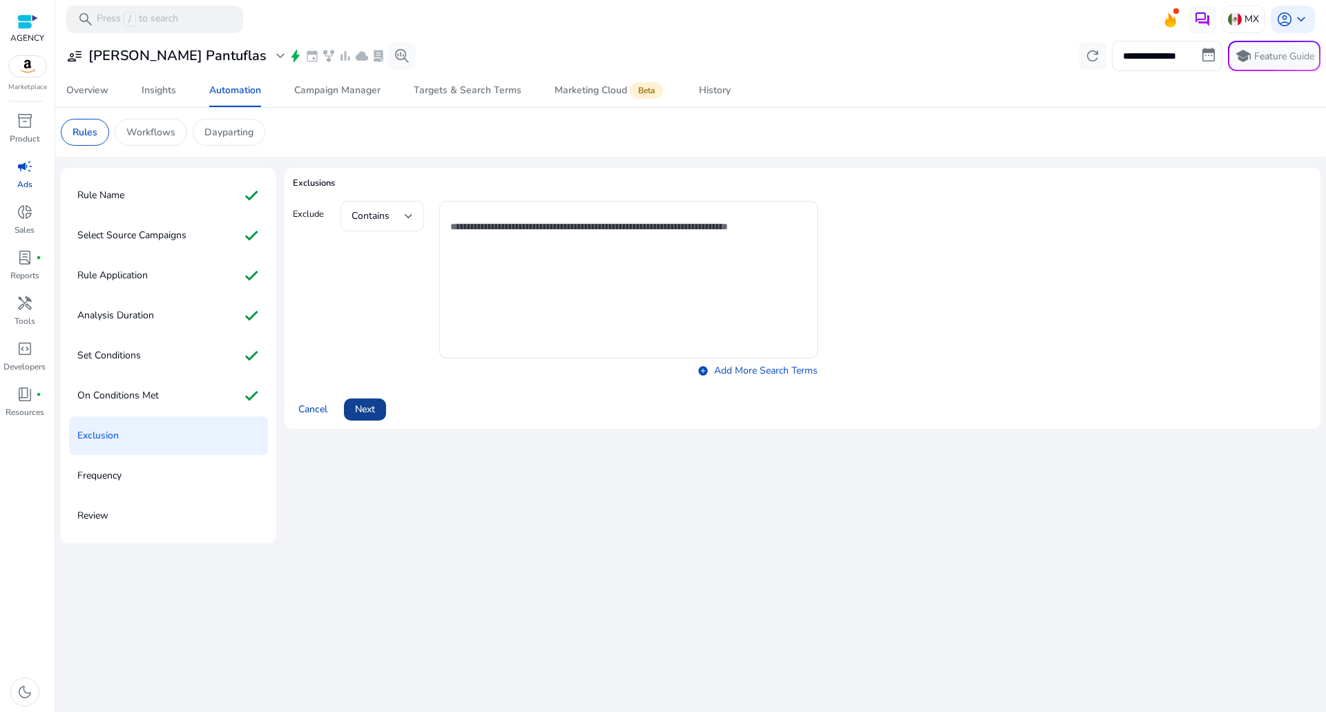
click at [378, 393] on span at bounding box center [365, 409] width 42 height 33
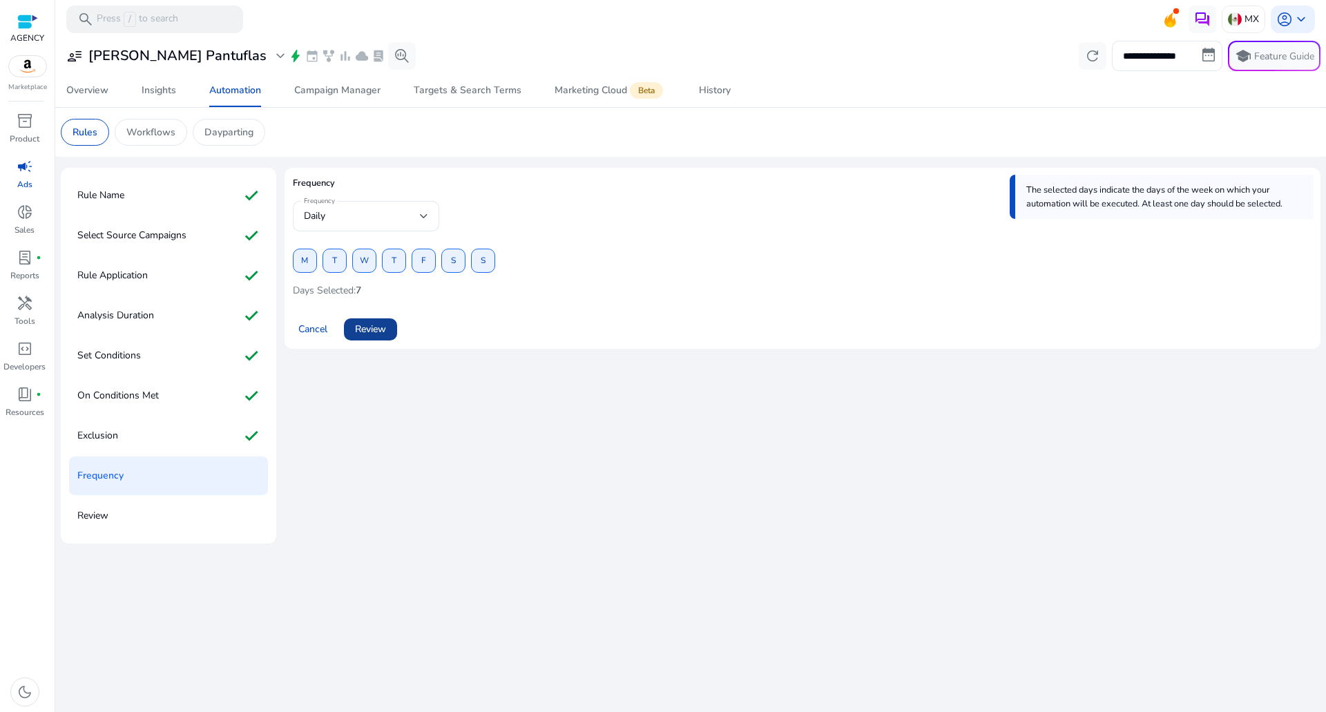
click at [373, 337] on span at bounding box center [370, 329] width 53 height 33
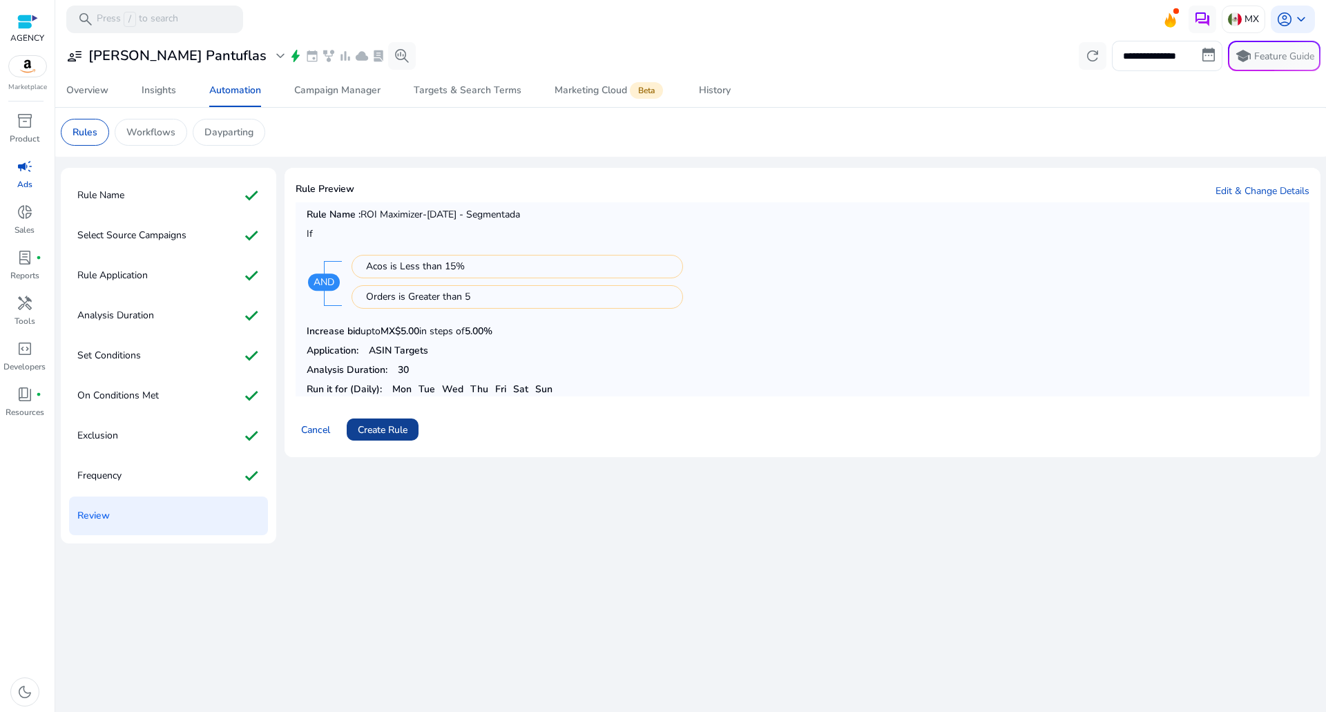
click at [393, 429] on span "Create Rule" at bounding box center [383, 430] width 50 height 15
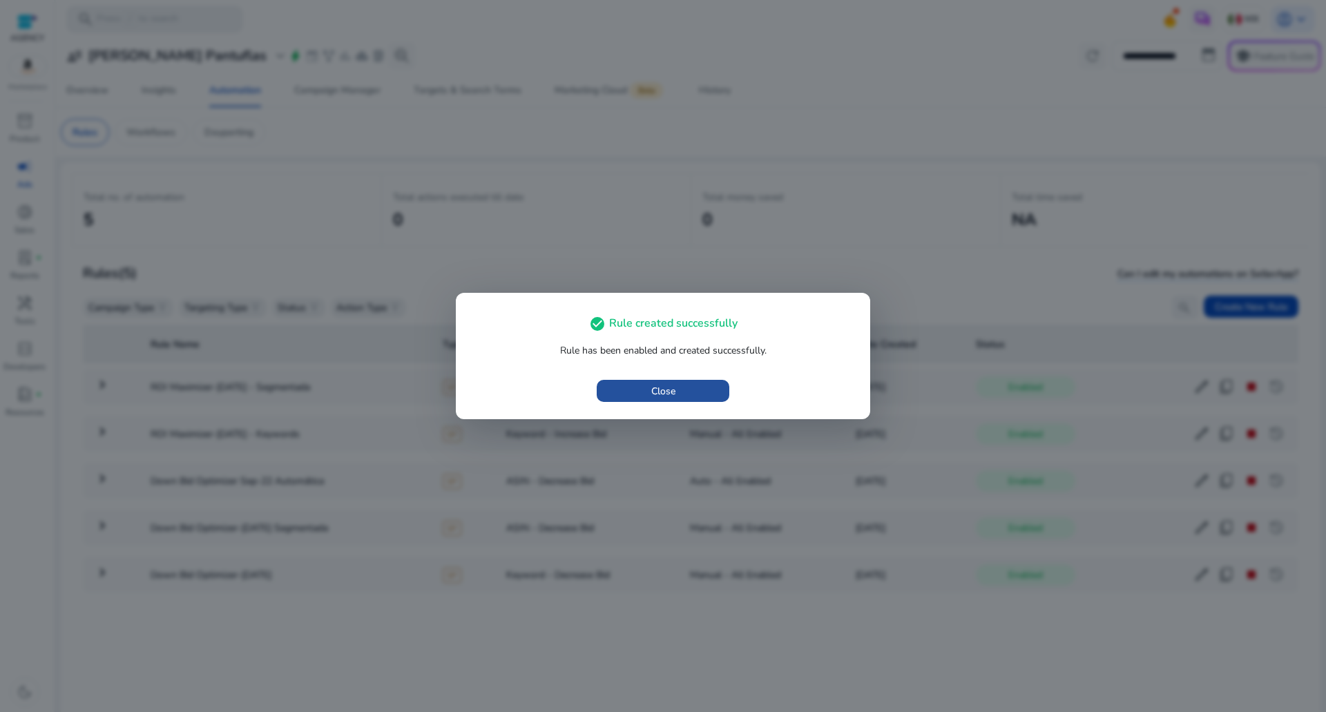
click at [612, 378] on span "button" at bounding box center [663, 390] width 133 height 33
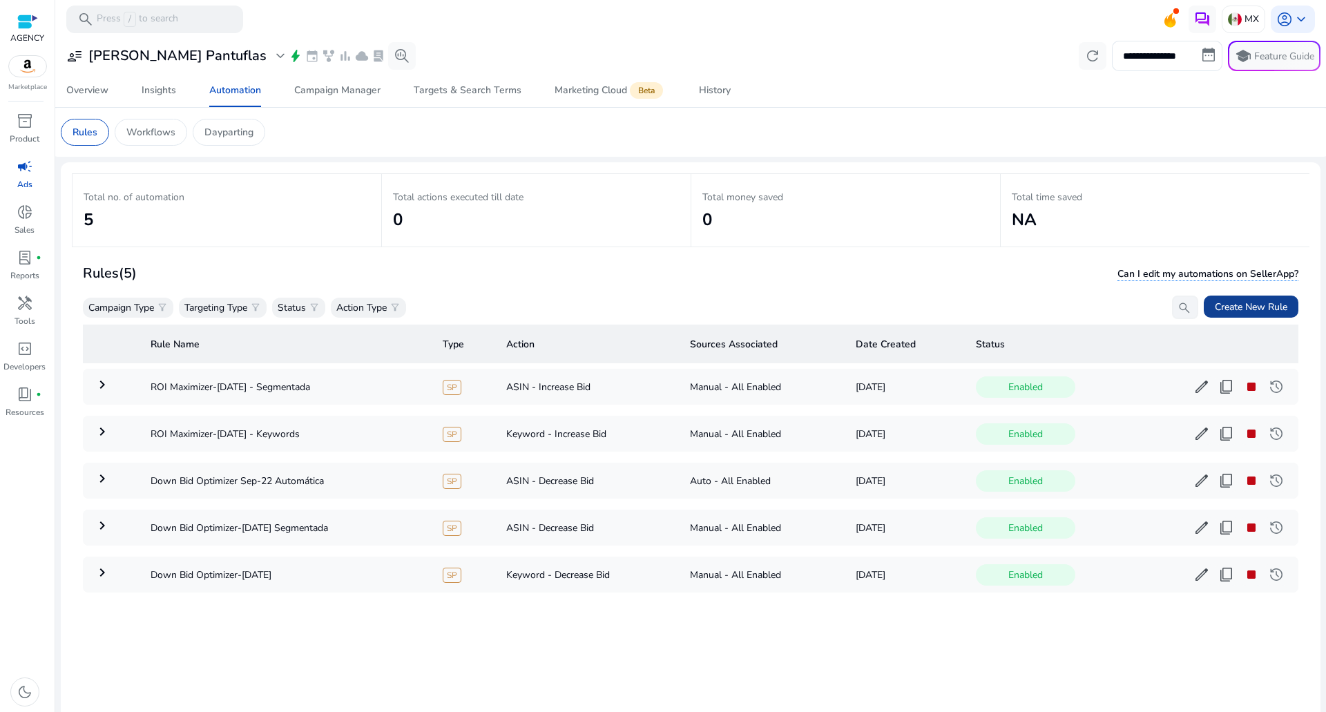
click at [1288, 301] on span at bounding box center [1251, 306] width 95 height 33
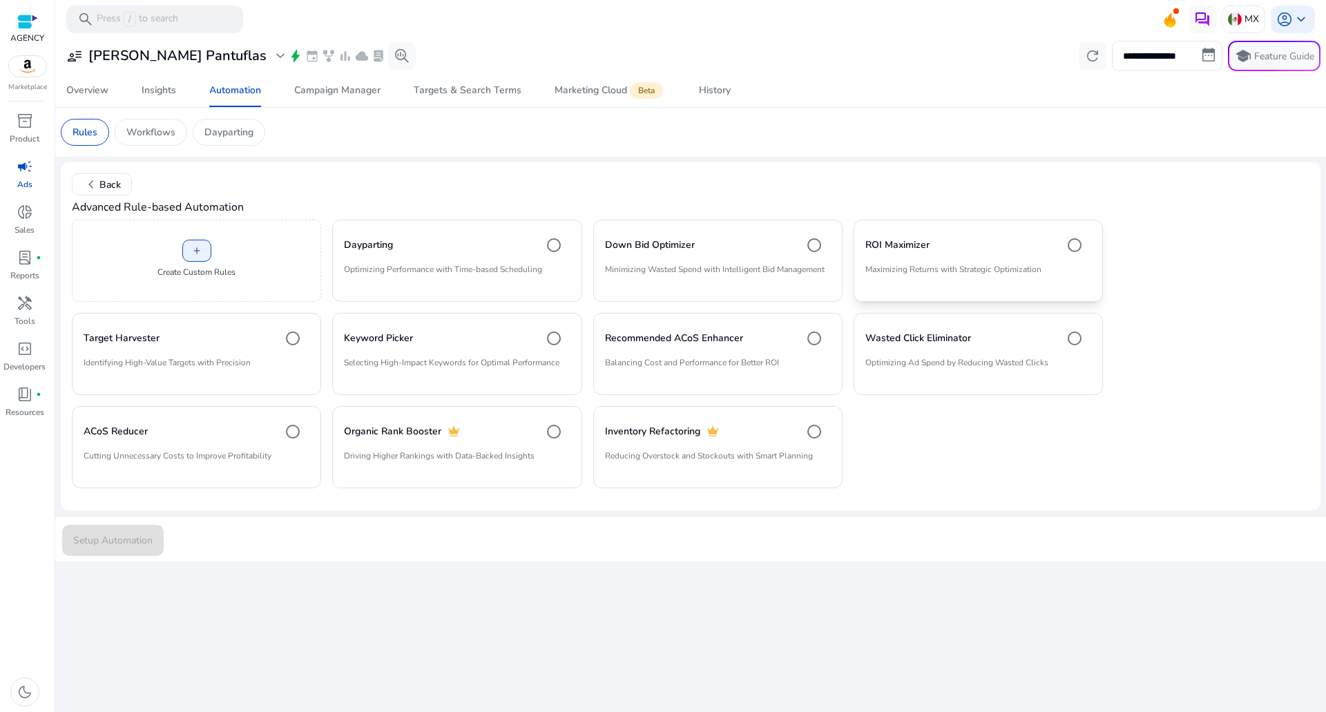
click at [949, 262] on mat-card "ROI Maximizer Maximizing Returns with Strategic Optimization" at bounding box center [977, 261] width 249 height 82
click at [140, 531] on span "submit" at bounding box center [113, 539] width 102 height 33
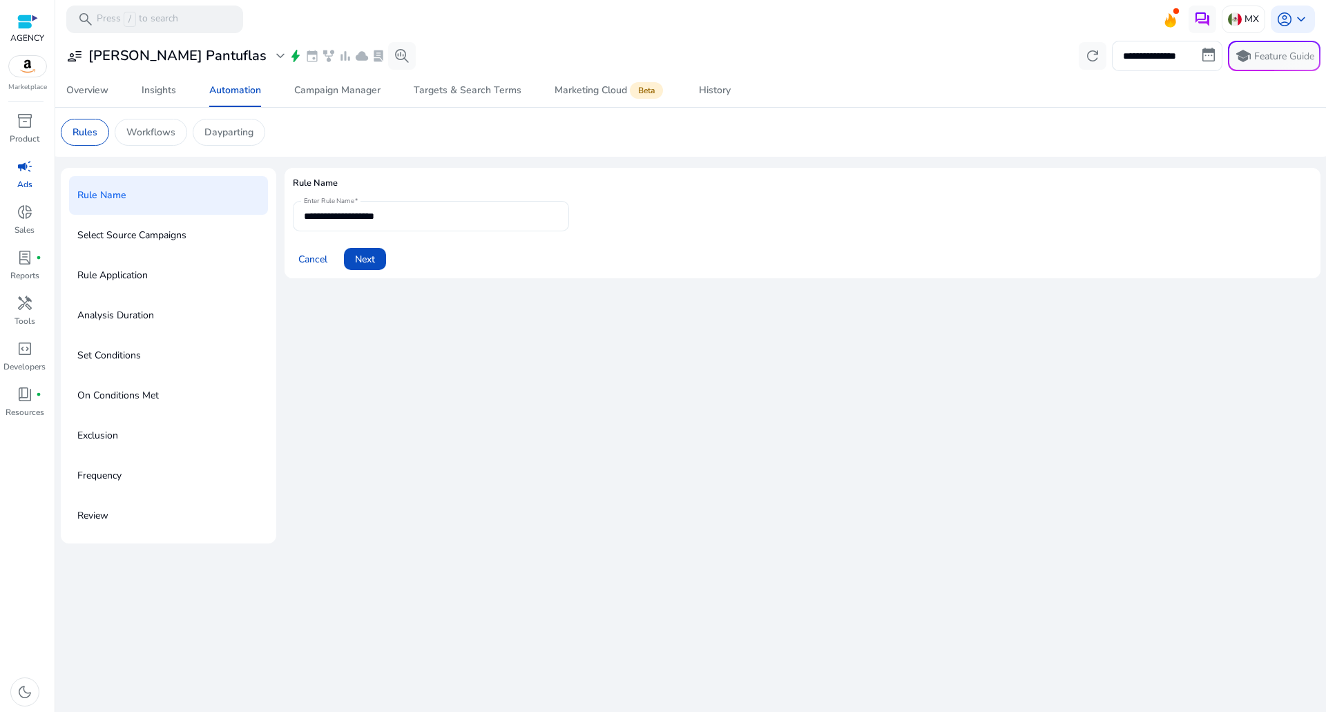
click at [425, 207] on div "**********" at bounding box center [431, 216] width 254 height 30
type input "**********"
click at [384, 267] on span at bounding box center [365, 258] width 42 height 33
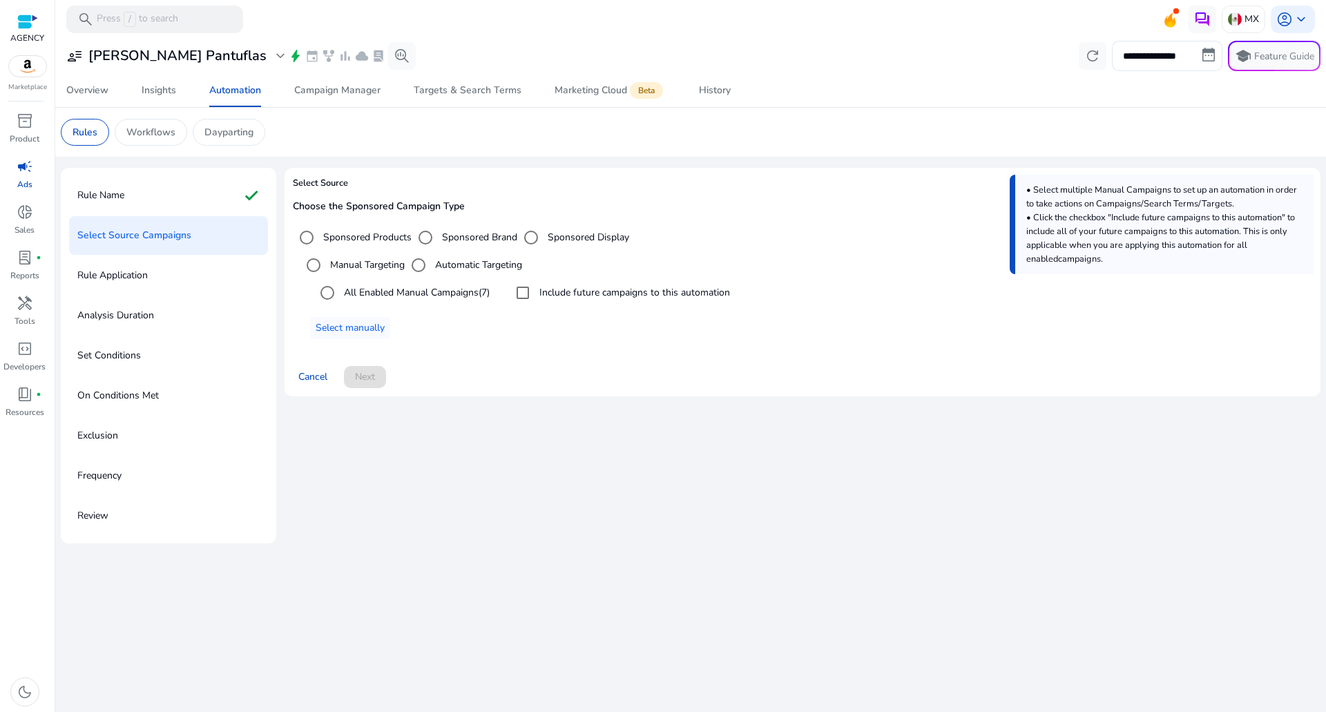
click at [478, 299] on label "All Enabled Manual Campaigns (7)" at bounding box center [415, 292] width 148 height 15
click at [458, 294] on label "All Enabled Manual Campaigns (7)" at bounding box center [415, 292] width 148 height 15
click at [562, 293] on label "Include future campaigns to this automation" at bounding box center [633, 292] width 193 height 15
click at [568, 287] on label "Include future campaigns to this automation" at bounding box center [633, 292] width 193 height 15
click at [330, 405] on div "Select Source Choose the Sponsored Campaign Type Sponsored Products Sponsored B…" at bounding box center [802, 288] width 1036 height 240
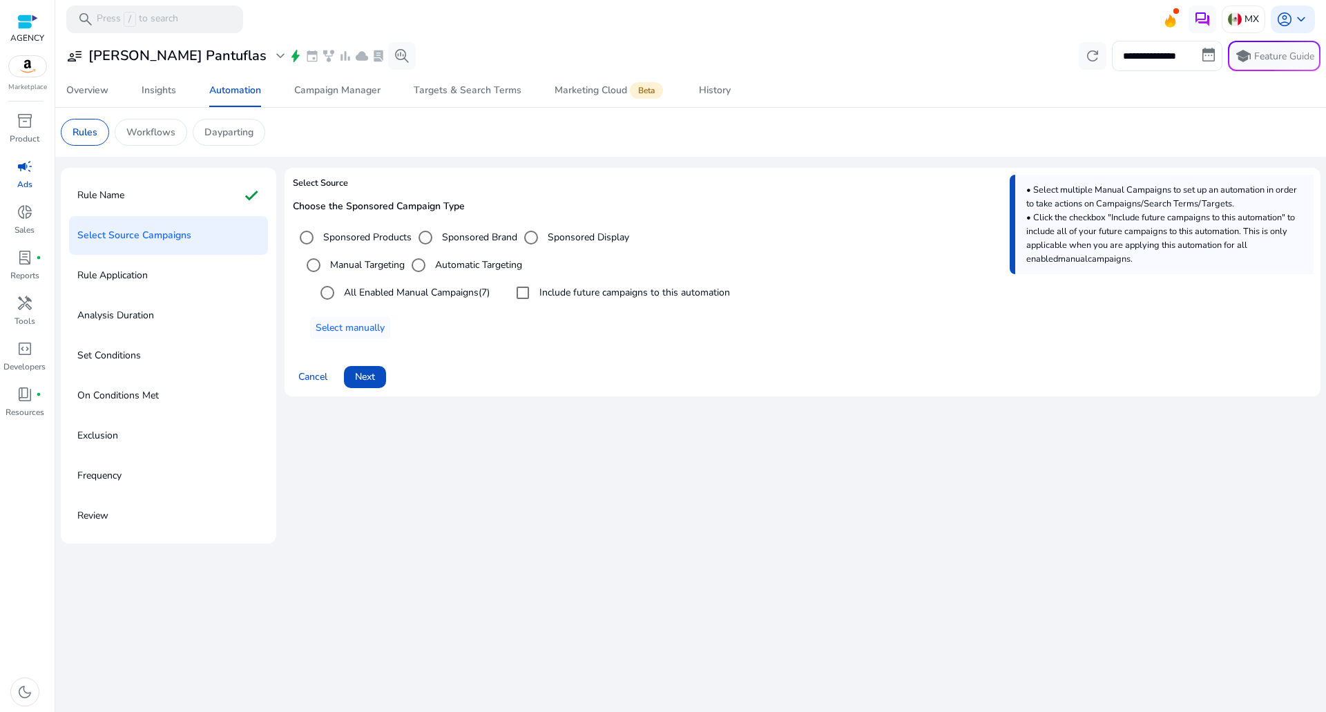
click at [387, 374] on div "Cancel Next" at bounding box center [802, 371] width 1019 height 33
click at [373, 376] on span "Next" at bounding box center [365, 376] width 20 height 15
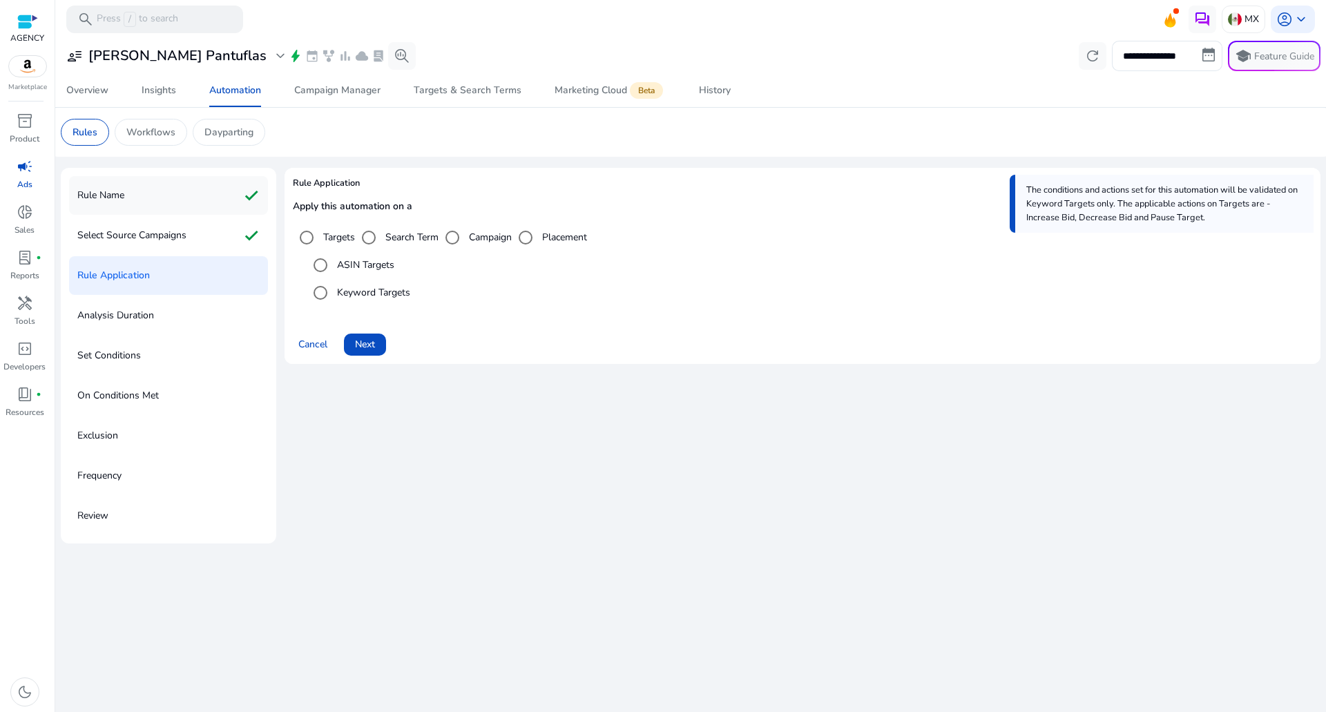
click at [221, 204] on div "Rule Name check" at bounding box center [168, 195] width 199 height 39
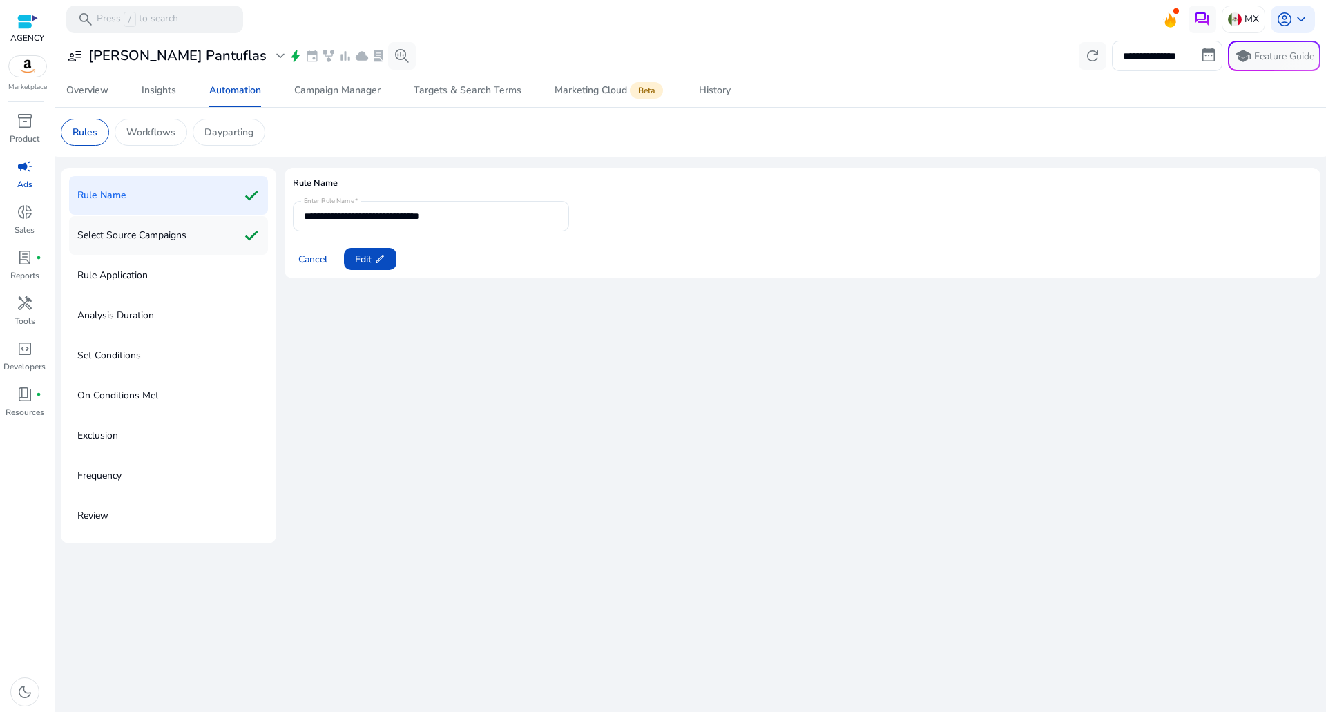
drag, startPoint x: 211, startPoint y: 235, endPoint x: 204, endPoint y: 249, distance: 15.4
click at [209, 239] on div "Select Source Campaigns check" at bounding box center [168, 235] width 199 height 39
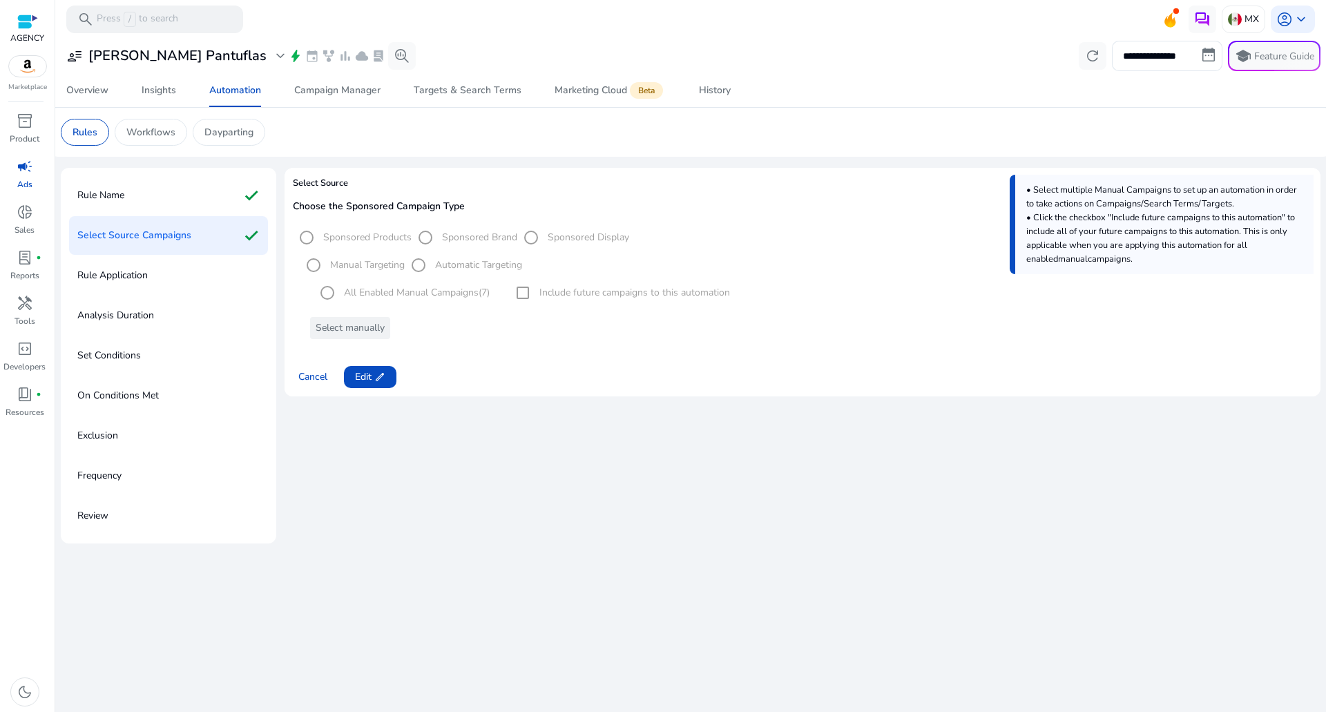
click at [194, 269] on div "Rule Application" at bounding box center [168, 275] width 199 height 39
click at [363, 378] on span "Edit edit" at bounding box center [370, 376] width 30 height 15
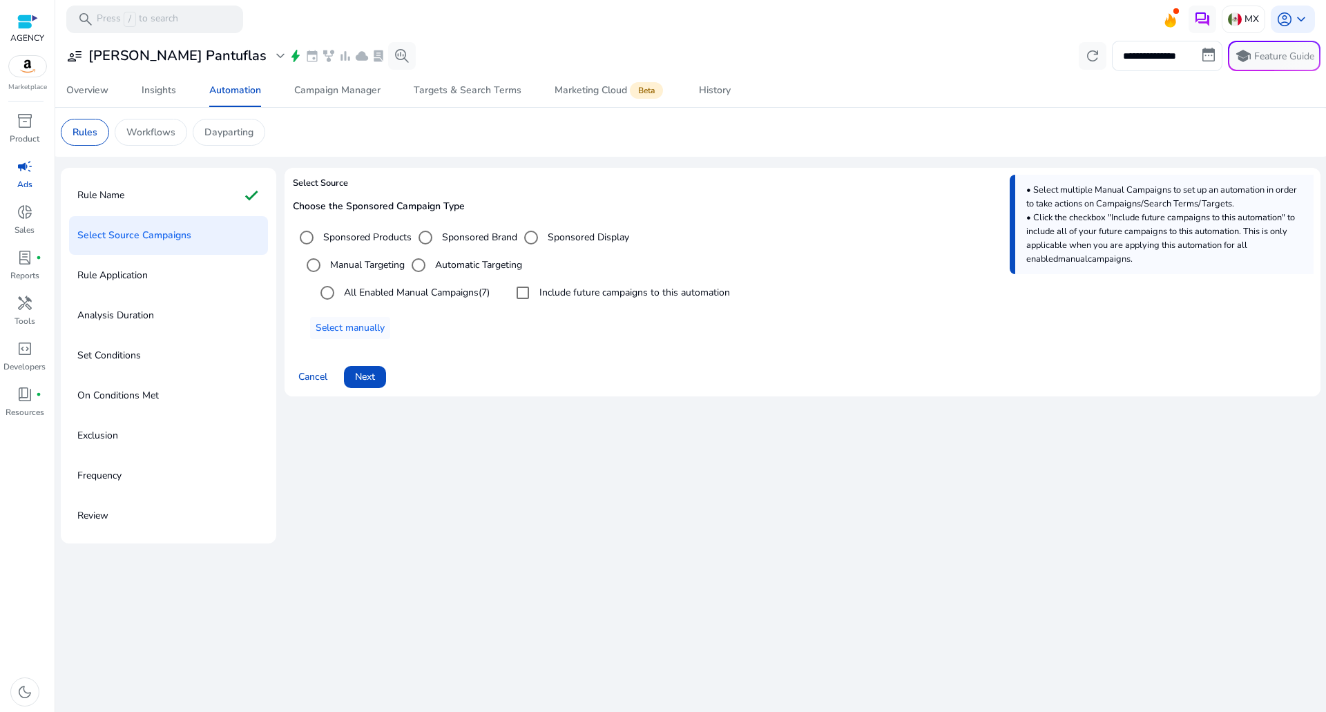
click at [441, 264] on label "Automatic Targeting" at bounding box center [477, 265] width 90 height 15
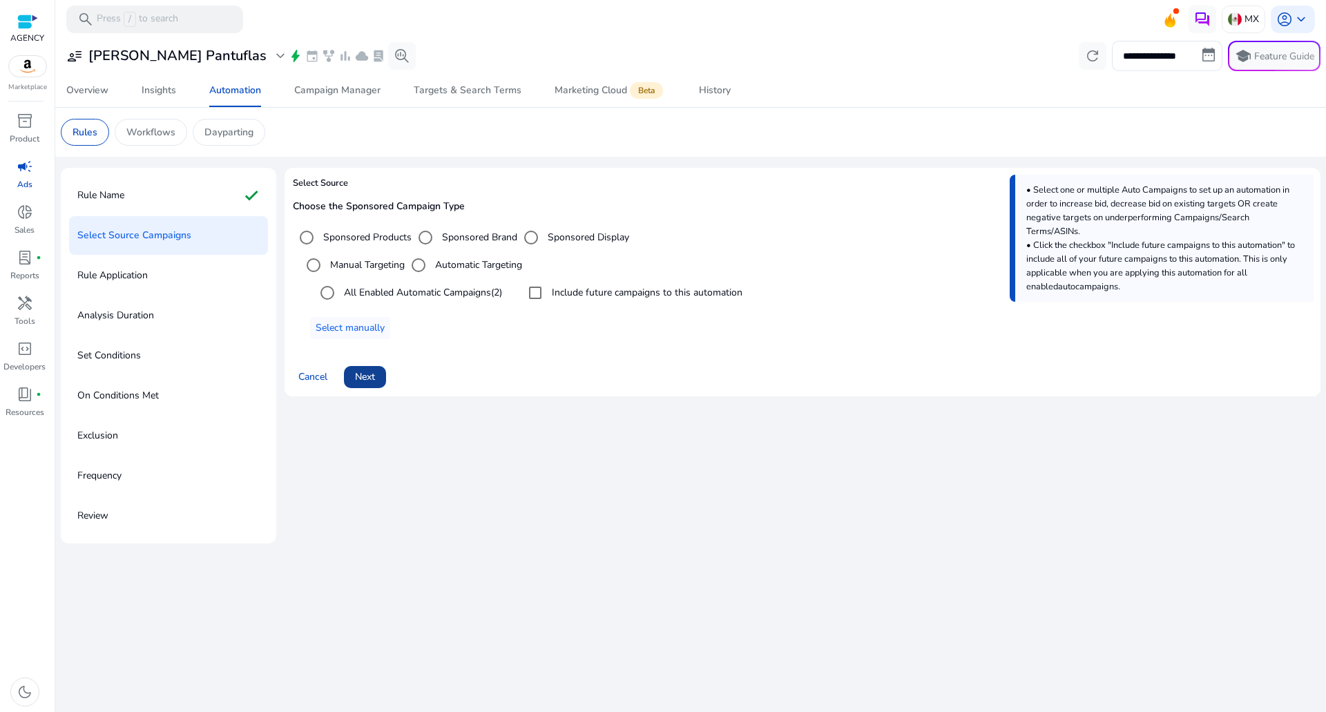
click at [368, 384] on span "Next" at bounding box center [365, 376] width 20 height 15
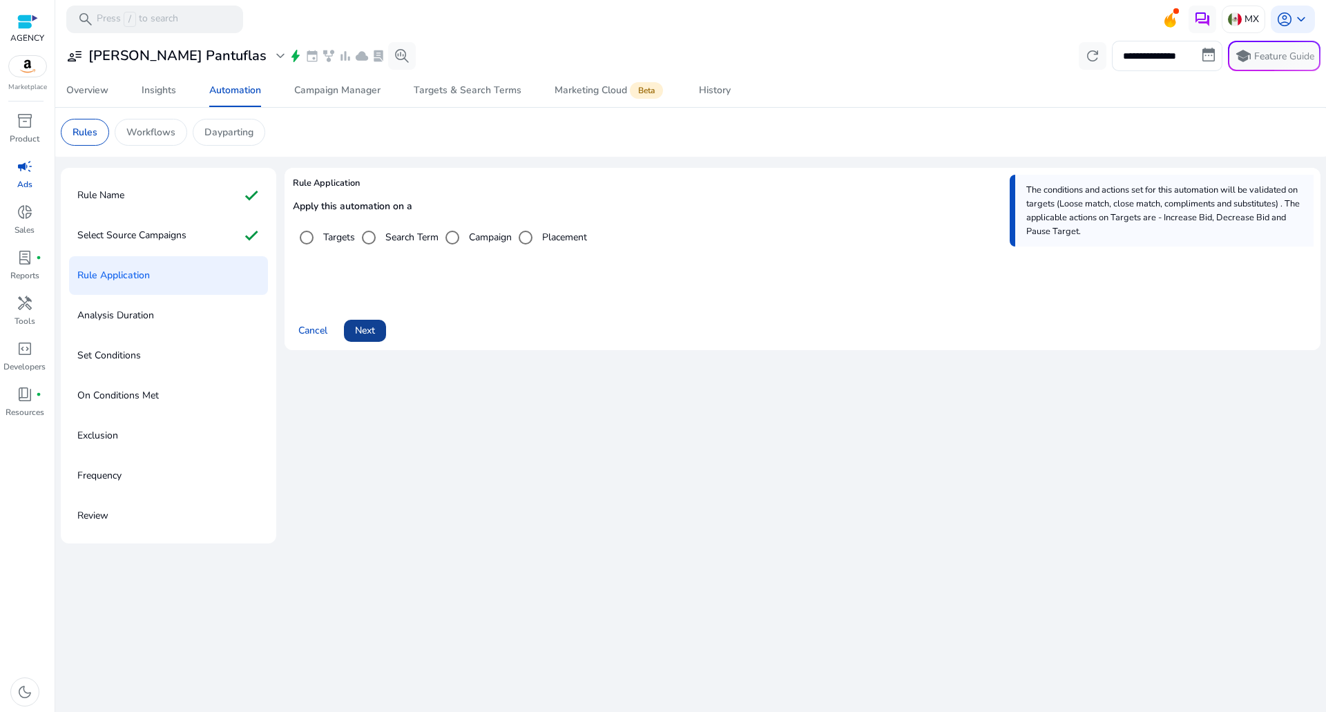
click at [380, 329] on span at bounding box center [365, 330] width 42 height 33
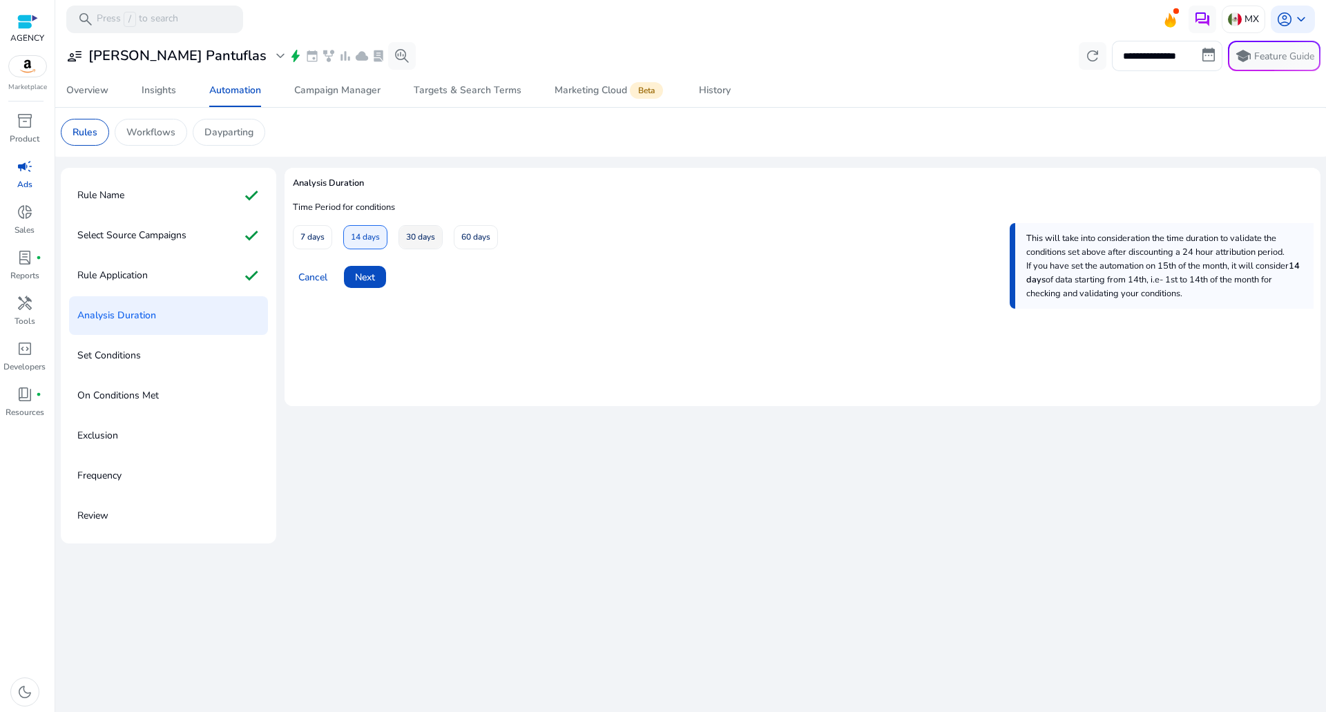
click at [433, 224] on span at bounding box center [420, 237] width 43 height 33
click at [360, 271] on span "Next" at bounding box center [365, 277] width 20 height 15
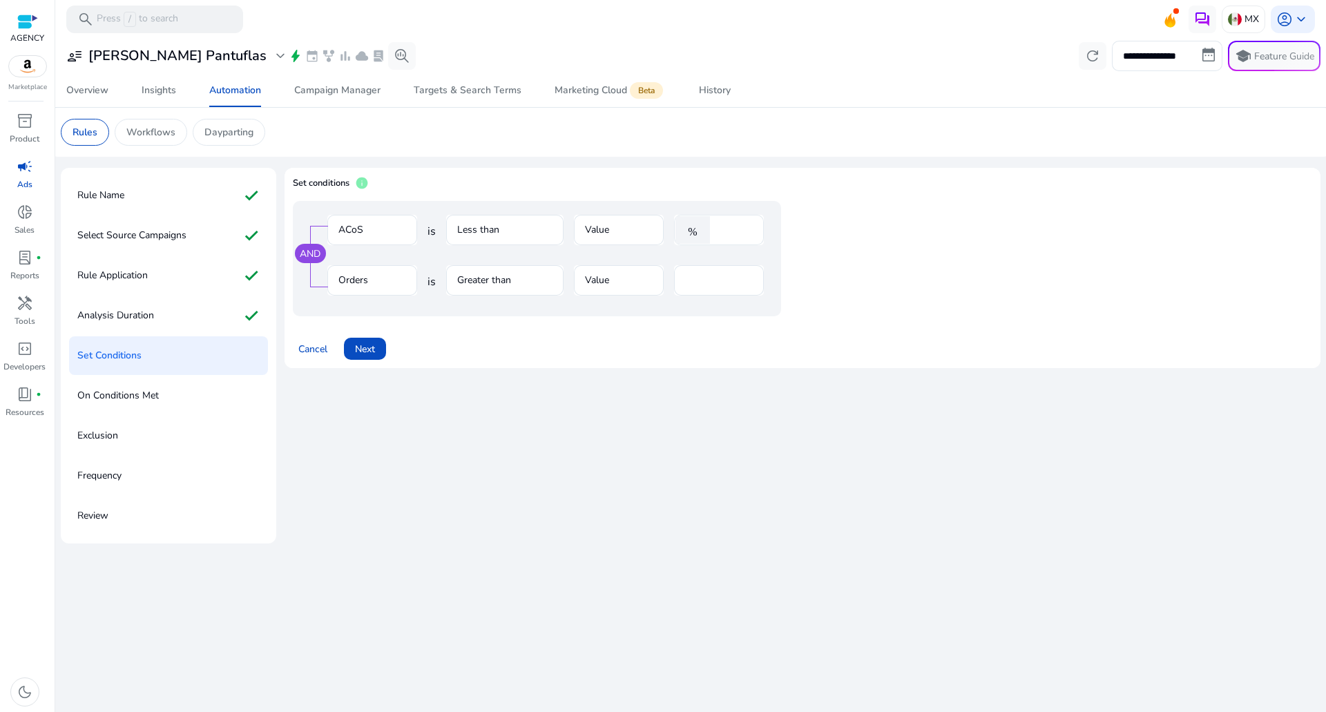
click at [724, 230] on input "****" at bounding box center [735, 229] width 36 height 15
type input "**"
click at [375, 350] on button "Next" at bounding box center [365, 349] width 42 height 22
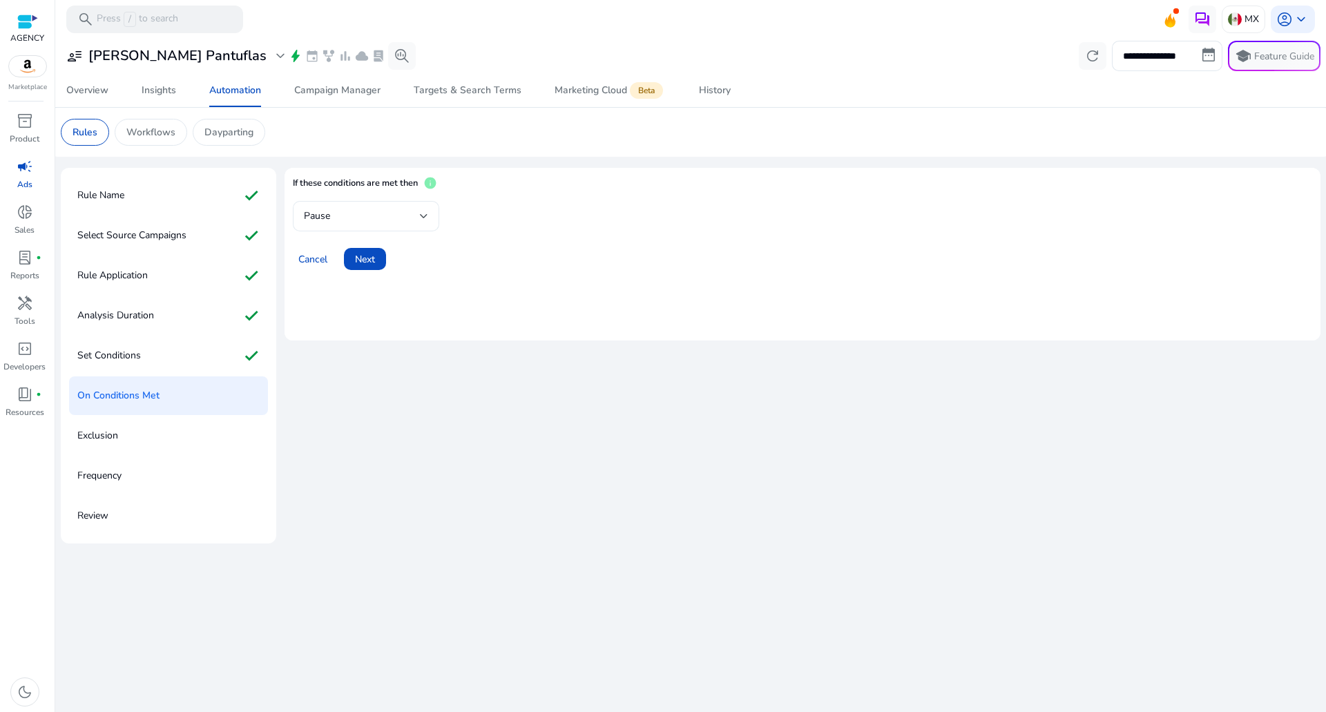
click at [364, 215] on div "Pause" at bounding box center [362, 216] width 116 height 15
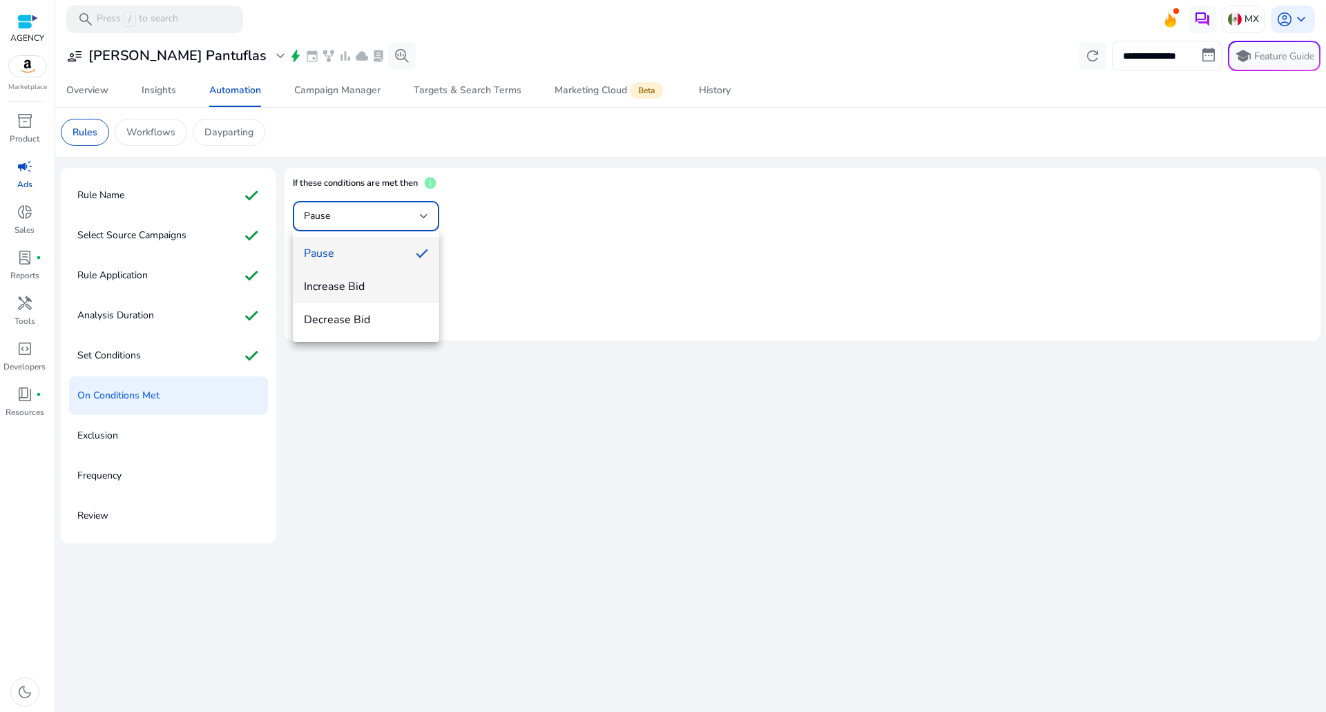
click at [366, 285] on span "Increase Bid" at bounding box center [366, 286] width 124 height 15
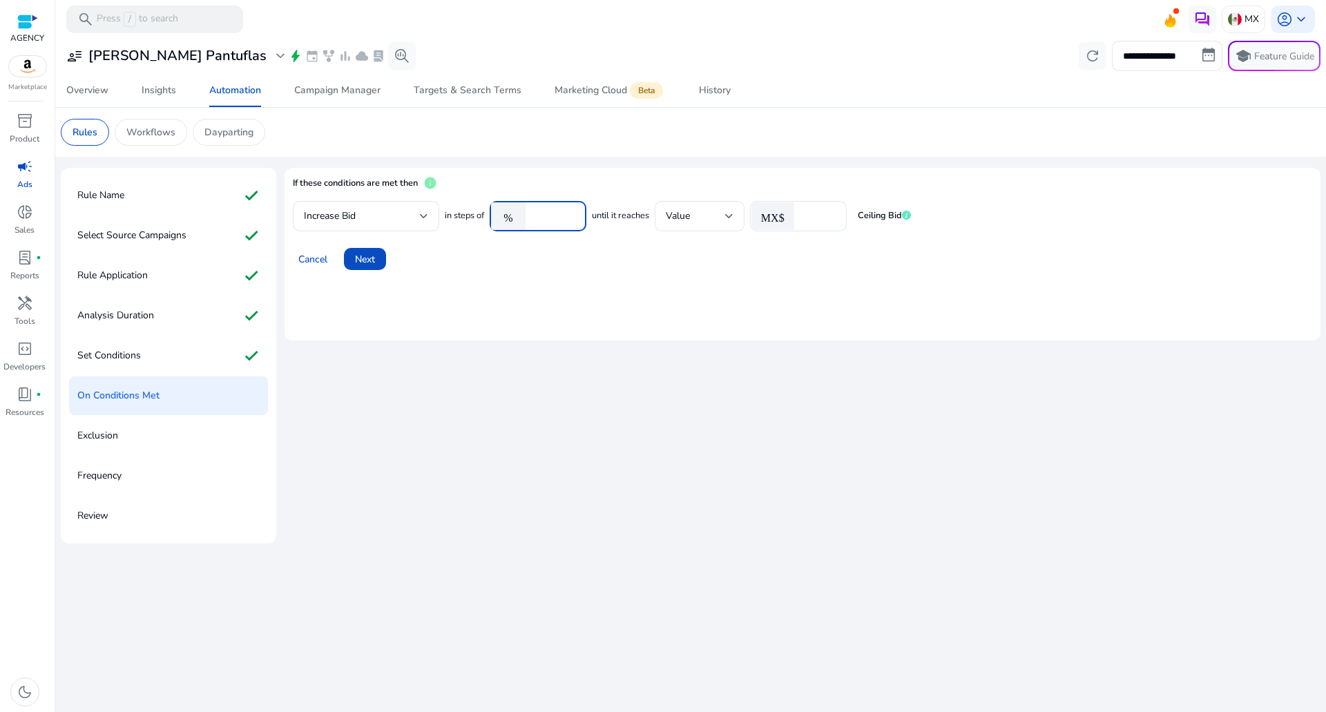
click at [539, 213] on input "****" at bounding box center [553, 216] width 43 height 15
click at [895, 217] on span "Ceiling Bid" at bounding box center [884, 215] width 53 height 13
click at [343, 262] on div "Cancel Next" at bounding box center [802, 253] width 1019 height 33
click at [370, 258] on span "Next" at bounding box center [365, 259] width 20 height 15
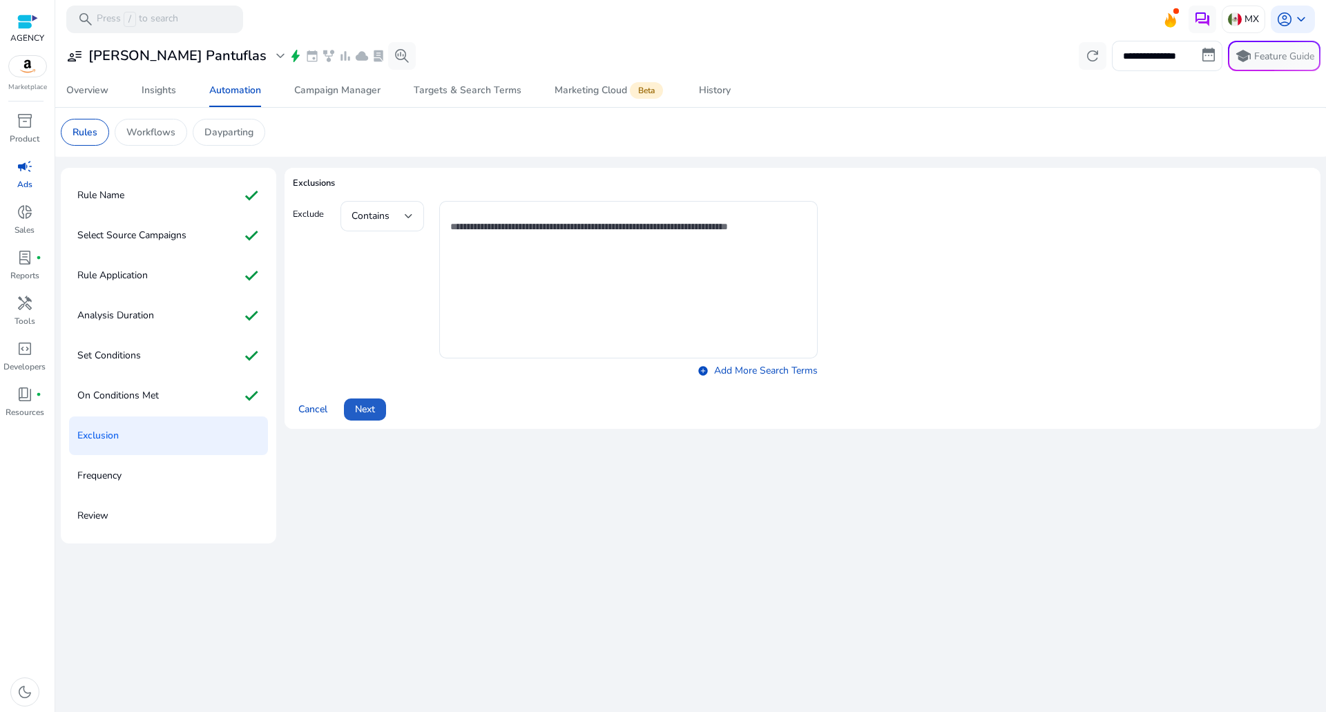
click at [380, 408] on span at bounding box center [365, 409] width 42 height 33
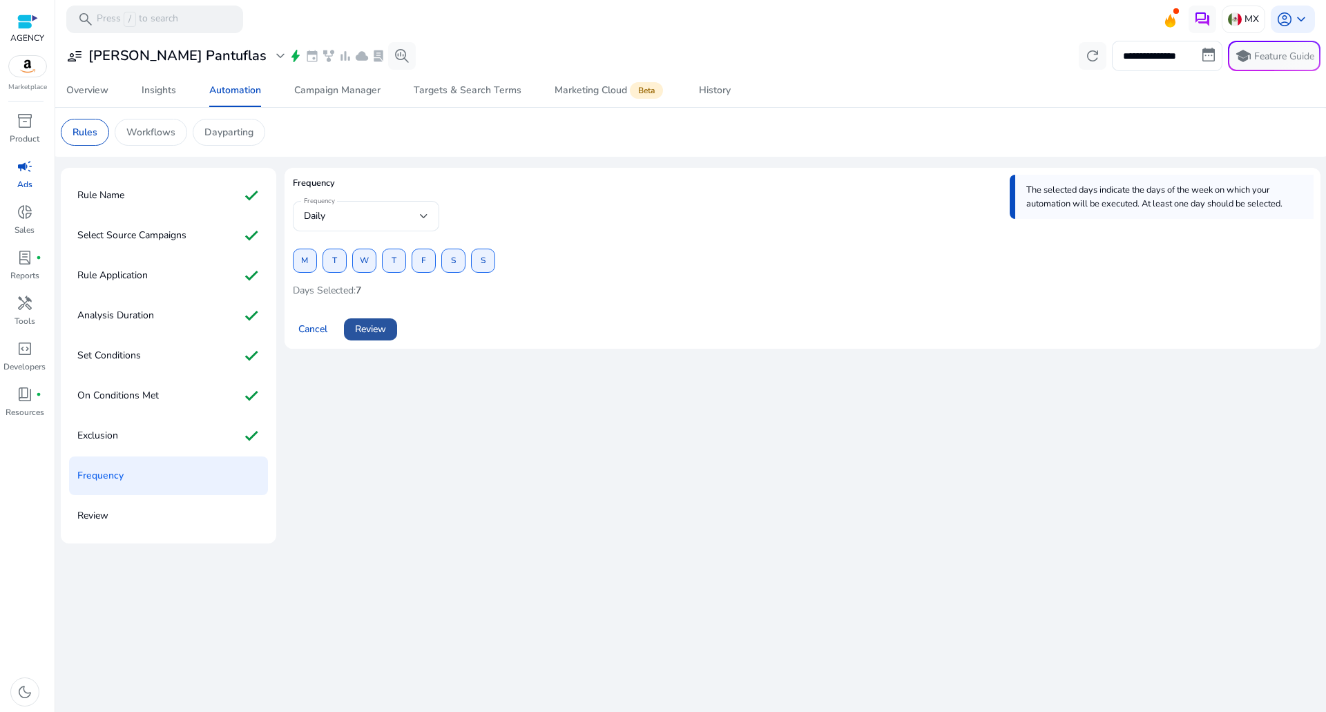
click at [391, 336] on span at bounding box center [370, 329] width 53 height 33
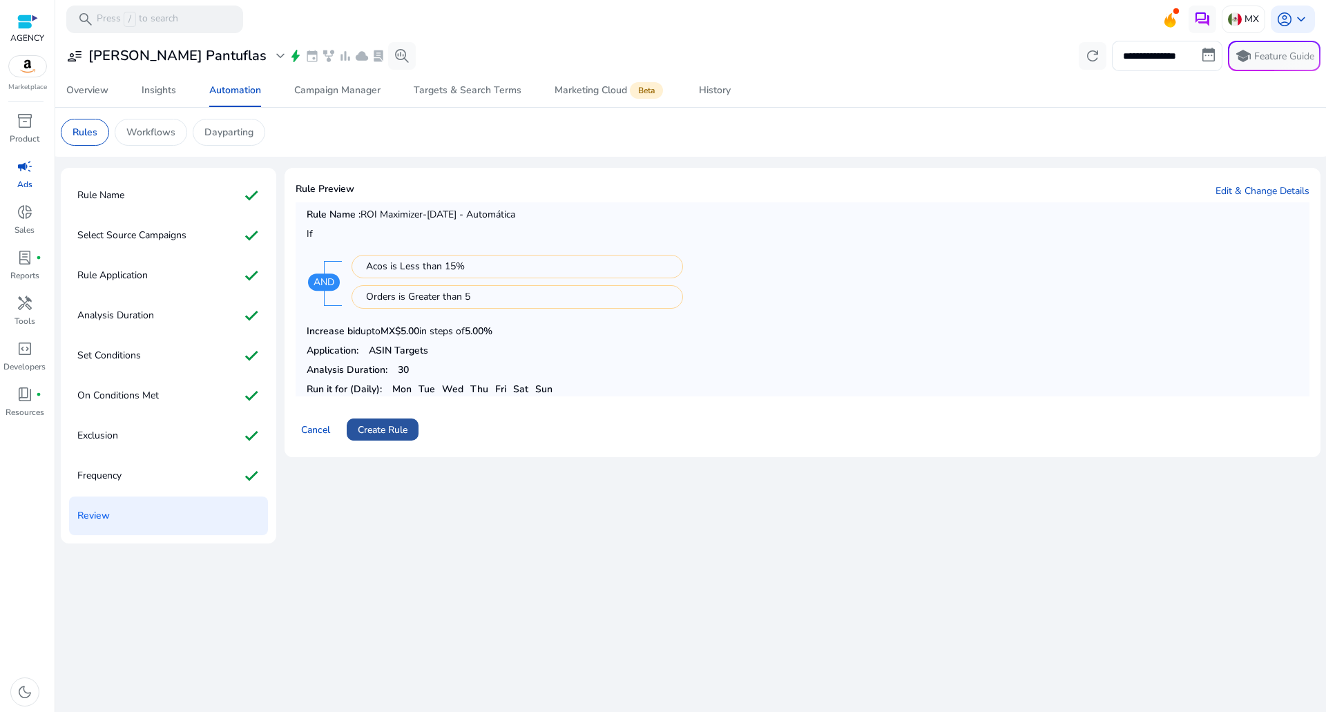
click at [385, 427] on span "Create Rule" at bounding box center [383, 430] width 50 height 15
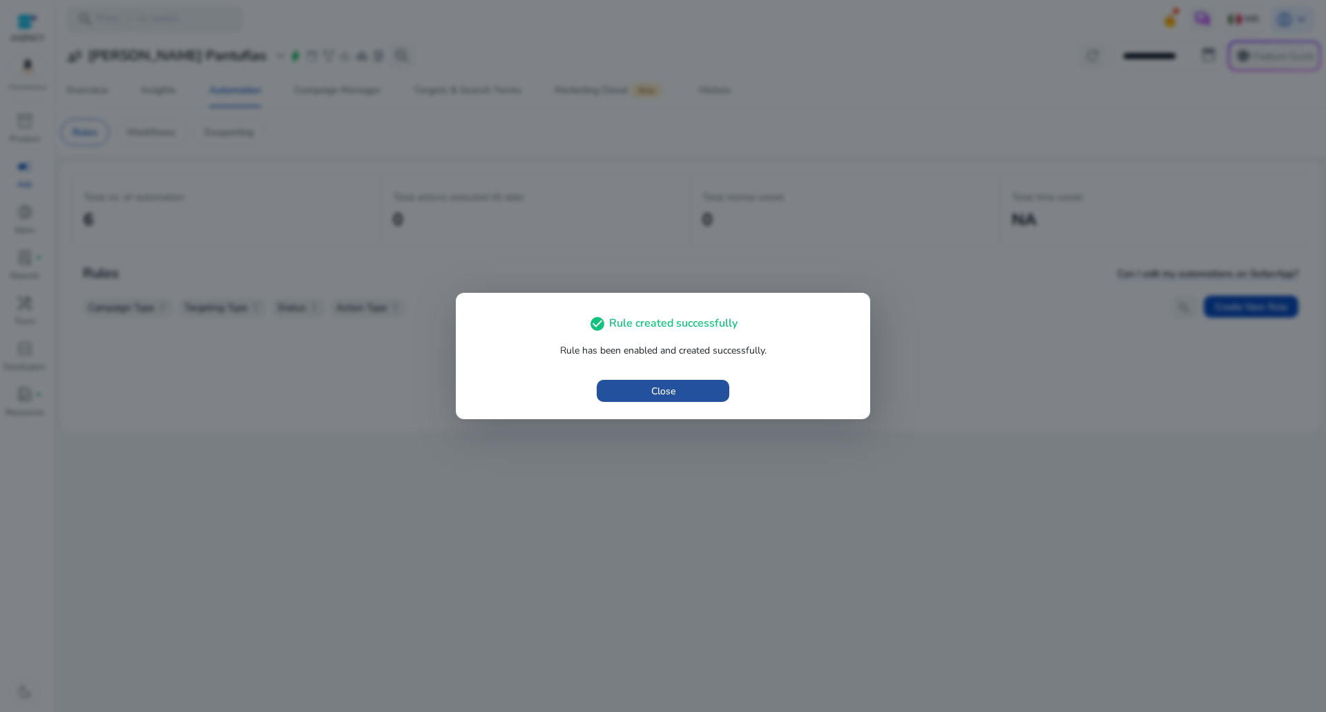
click at [603, 378] on span "button" at bounding box center [663, 390] width 133 height 33
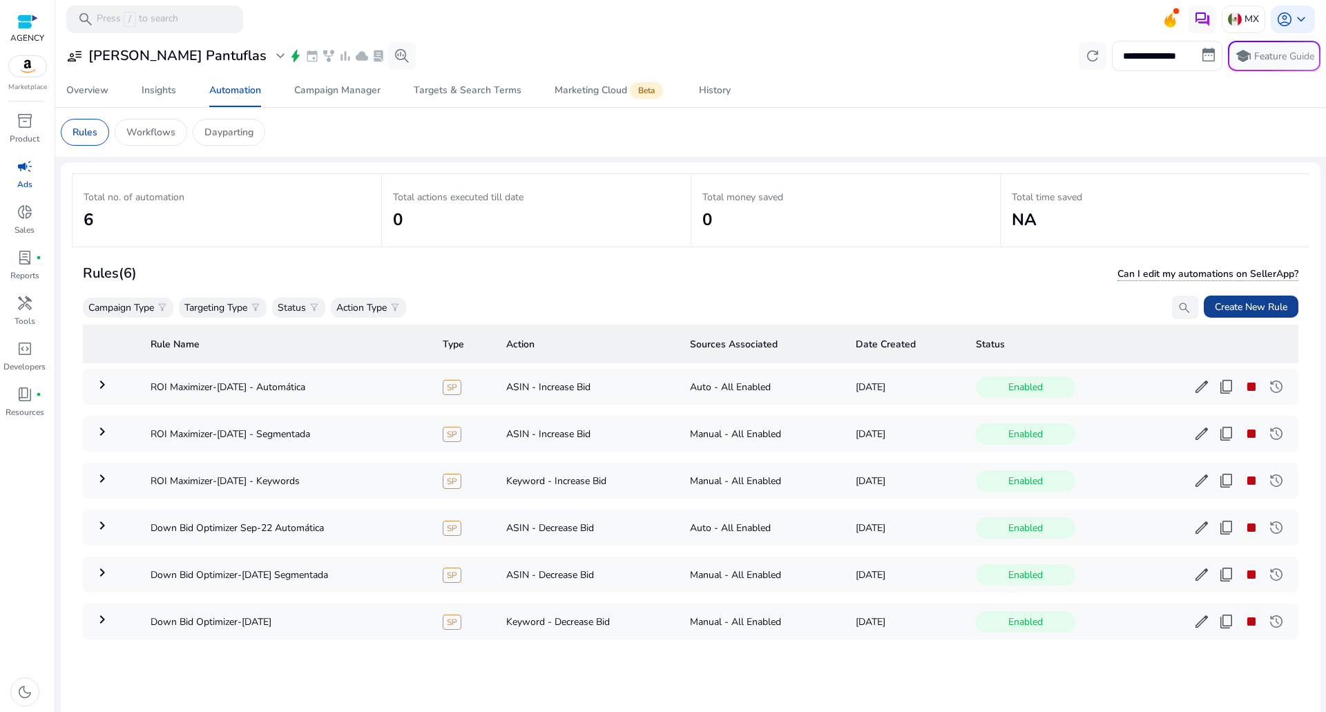
click at [1222, 302] on span "Create New Rule" at bounding box center [1251, 307] width 73 height 15
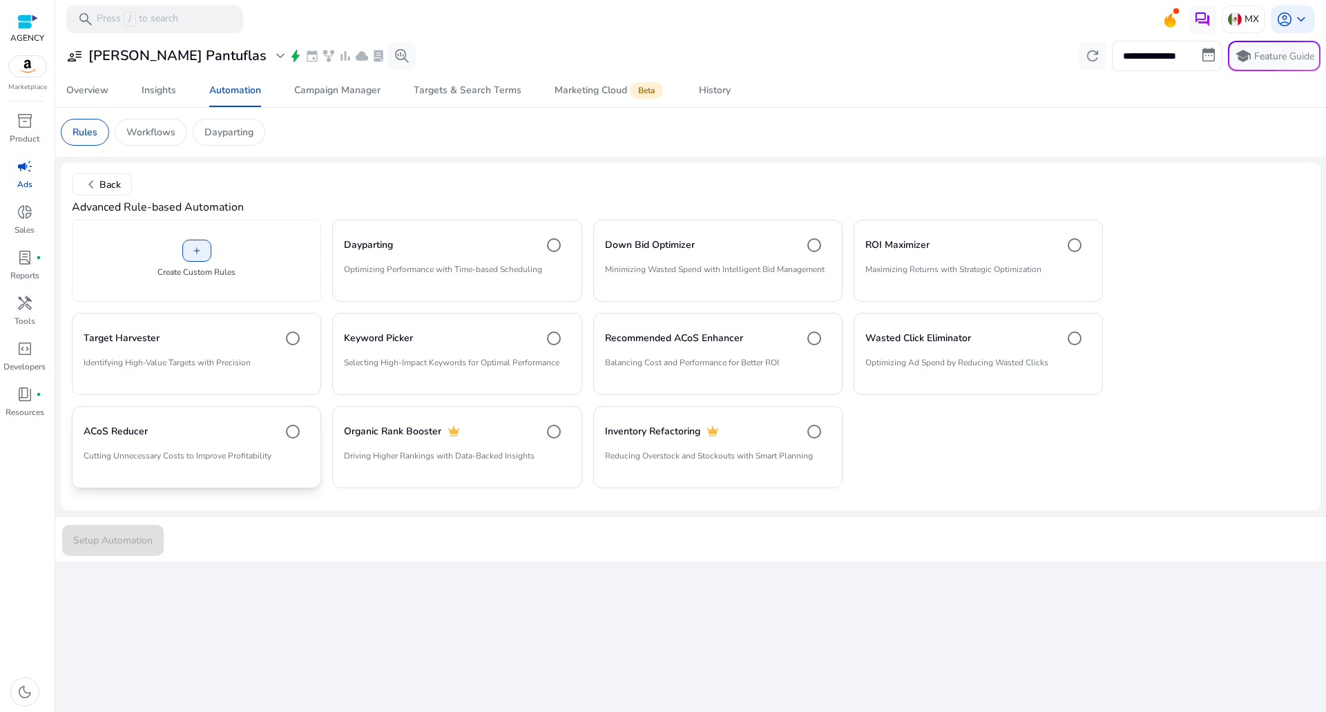
click at [146, 466] on p "Cutting Unnecessary Costs to Improve Profitability" at bounding box center [197, 461] width 226 height 23
click at [104, 539] on span "Setup Automation" at bounding box center [112, 540] width 79 height 15
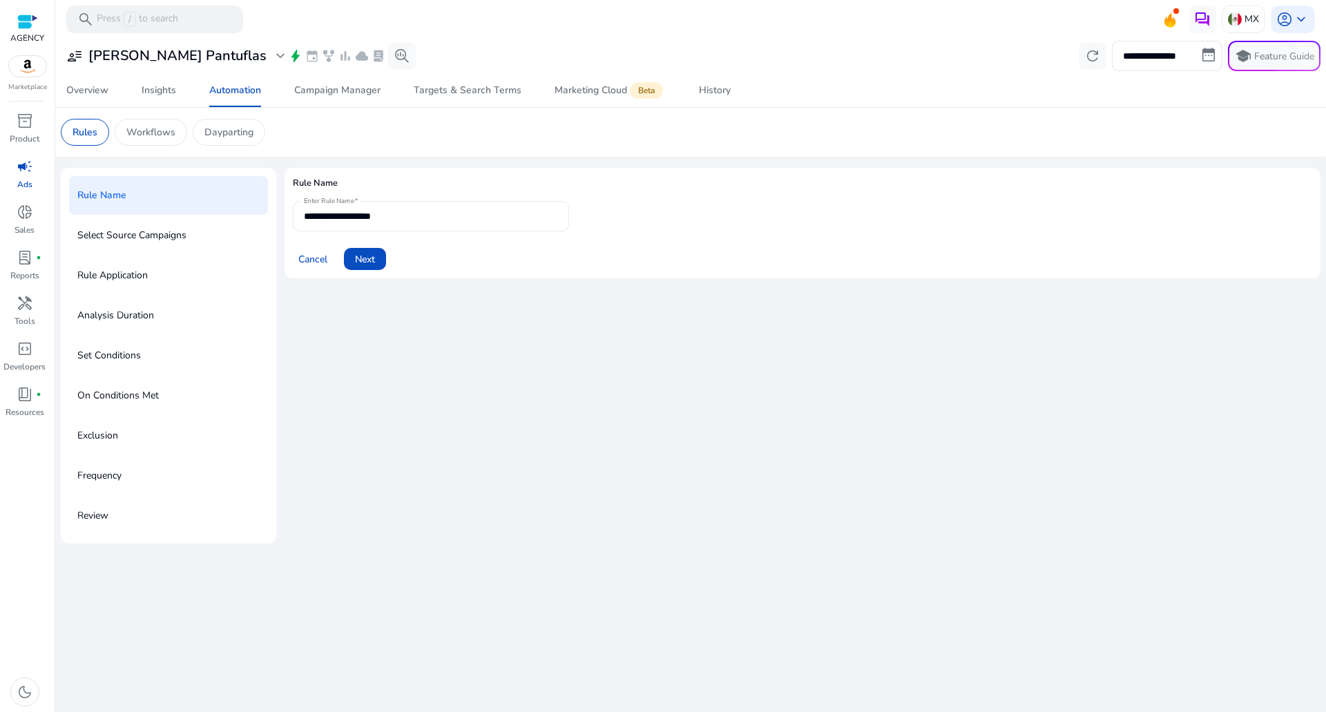
click at [418, 216] on input "**********" at bounding box center [431, 216] width 254 height 15
type input "**********"
click at [382, 252] on span at bounding box center [365, 258] width 42 height 33
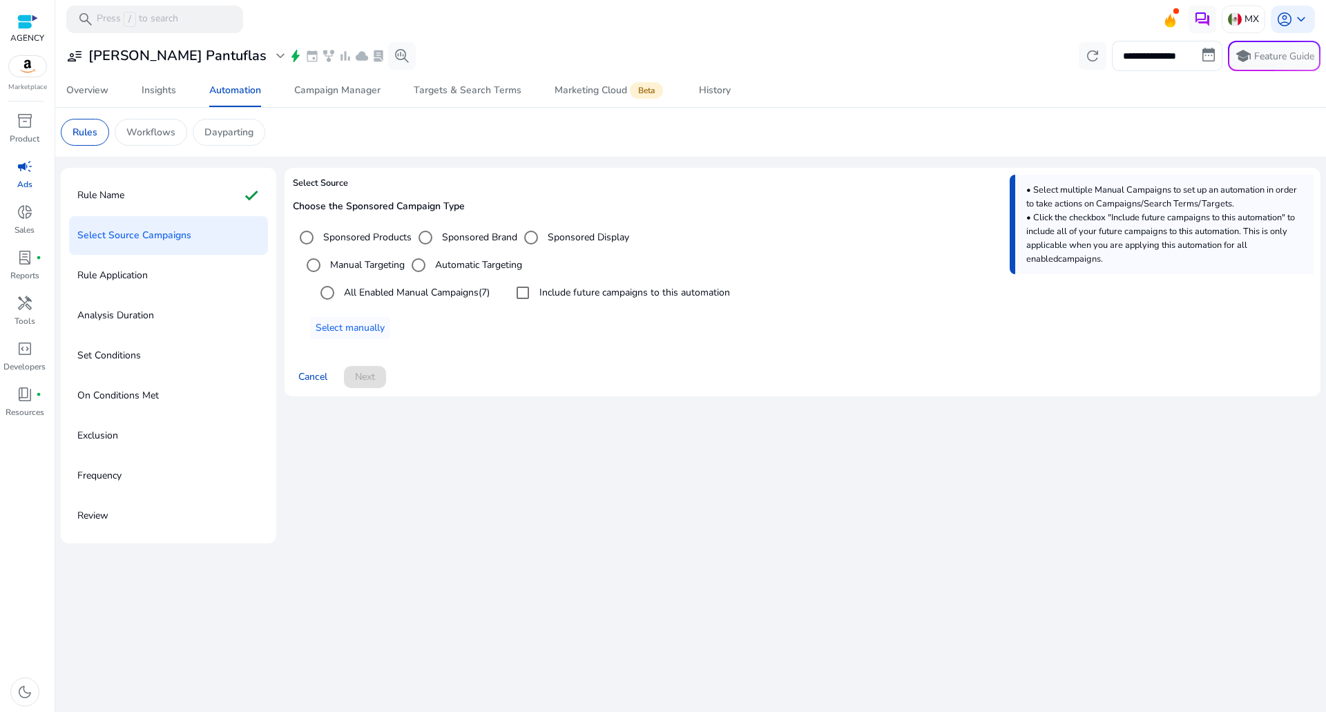
drag, startPoint x: 439, startPoint y: 298, endPoint x: 497, endPoint y: 296, distance: 58.0
click at [440, 298] on label "All Enabled Manual Campaigns (7)" at bounding box center [415, 292] width 148 height 15
click at [590, 296] on label "Include future campaigns to this automation" at bounding box center [633, 292] width 193 height 15
click at [364, 371] on span "Next" at bounding box center [365, 376] width 20 height 15
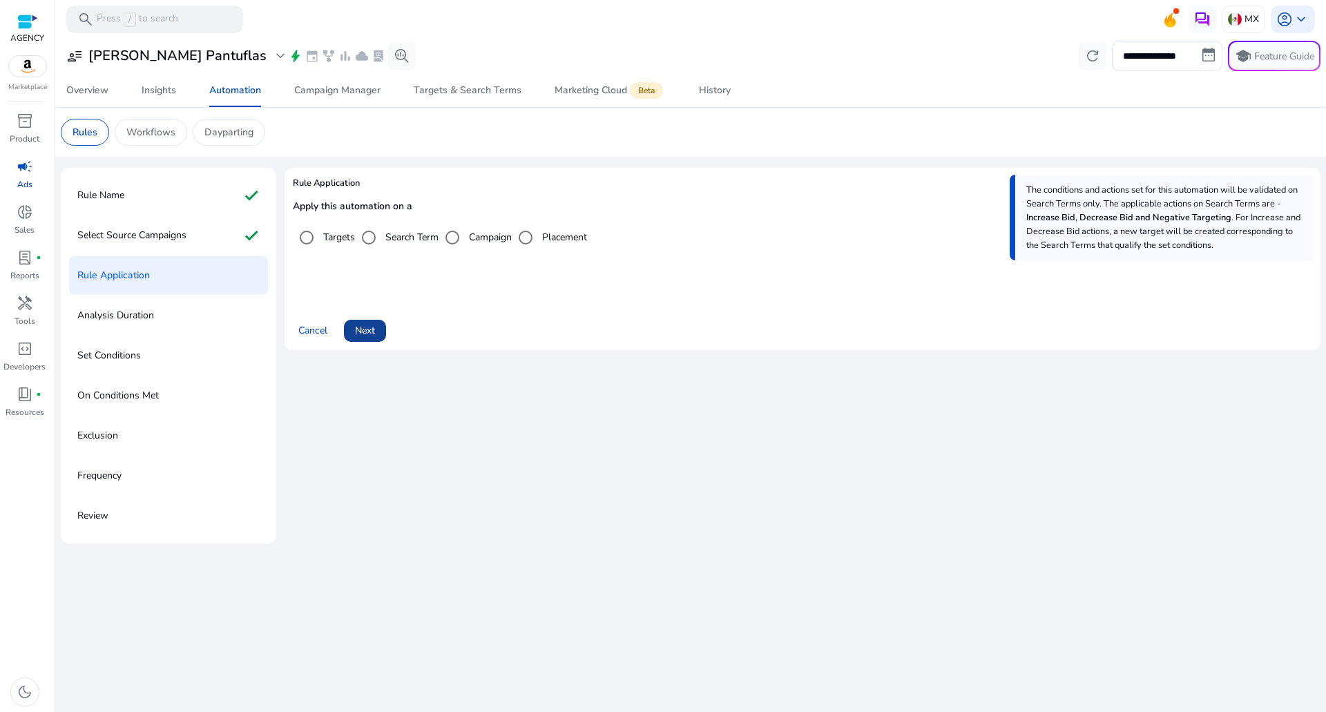
click at [368, 331] on span "Next" at bounding box center [365, 330] width 20 height 15
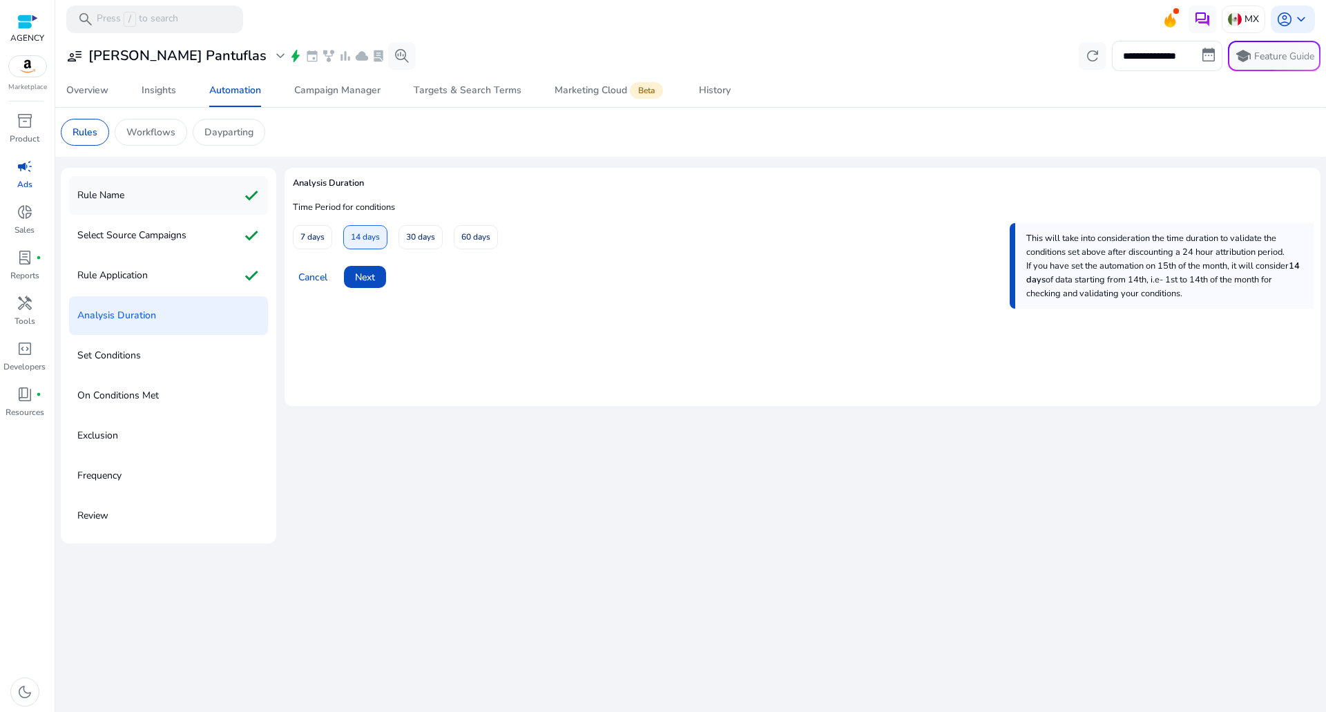
click at [157, 195] on div "Rule Name check" at bounding box center [168, 195] width 199 height 39
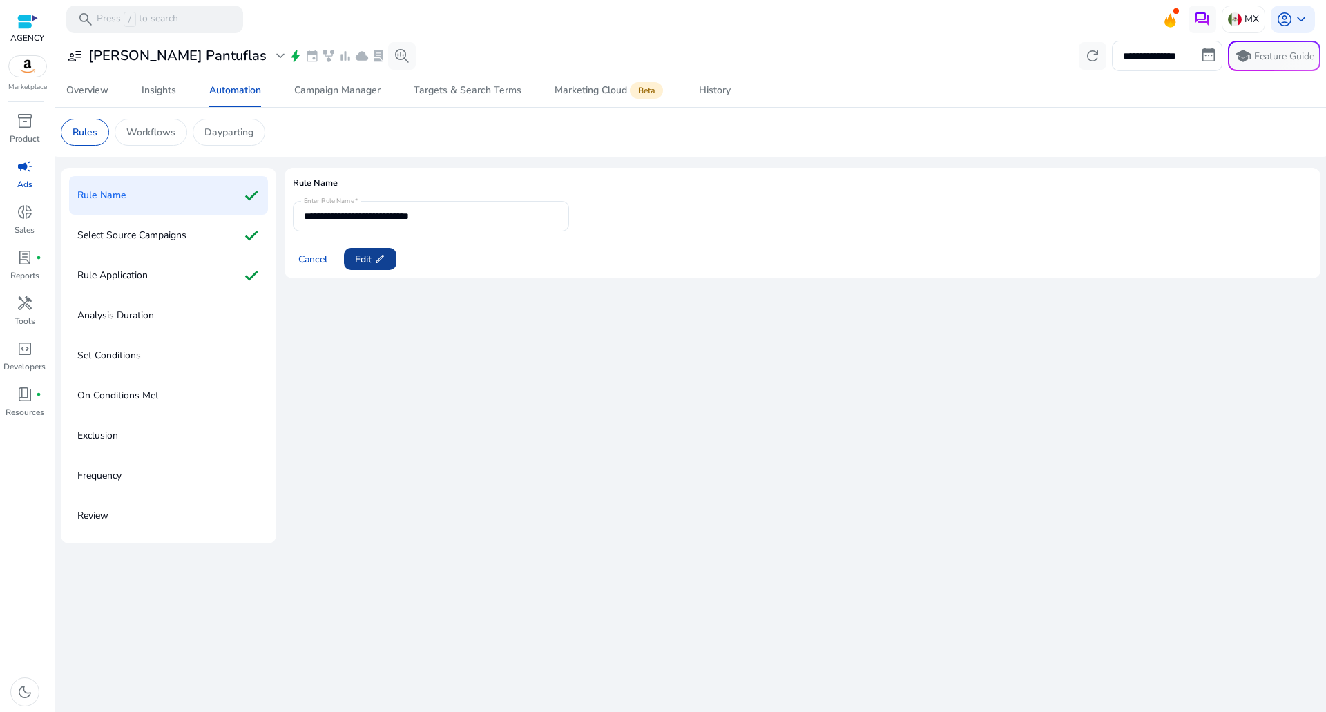
click at [370, 253] on span "Edit edit" at bounding box center [370, 259] width 30 height 15
click at [423, 220] on input "**********" at bounding box center [431, 216] width 254 height 15
type input "**********"
click at [367, 258] on span "Next" at bounding box center [365, 259] width 20 height 15
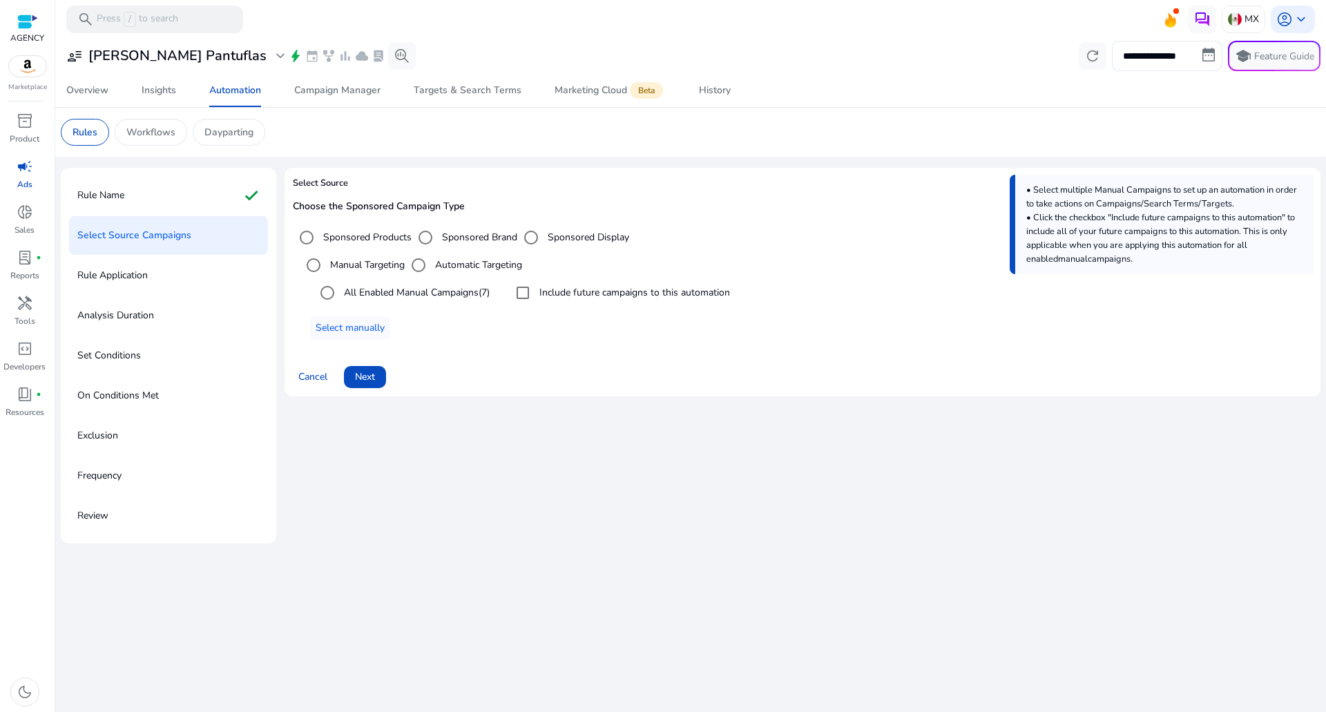
click at [376, 358] on div "Cancel Next" at bounding box center [802, 371] width 1019 height 33
click at [371, 376] on span "Next" at bounding box center [365, 376] width 20 height 15
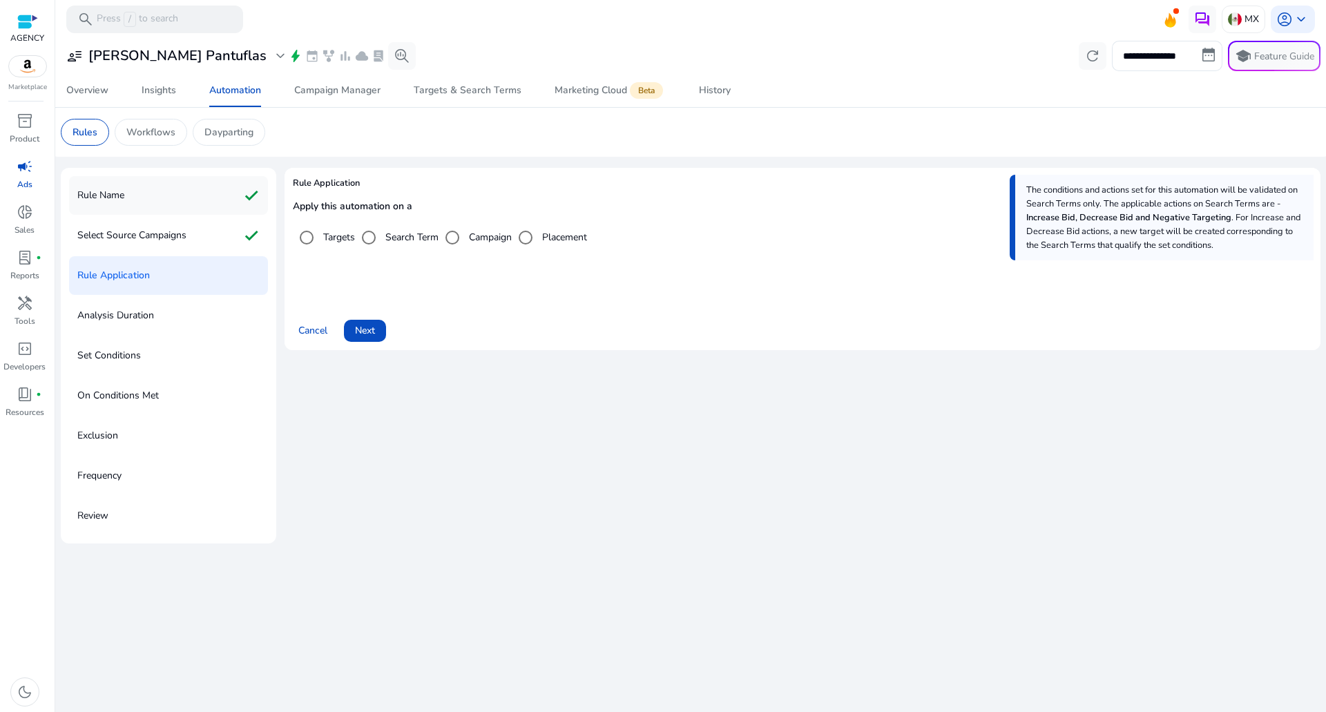
click at [197, 197] on div "Rule Name check" at bounding box center [168, 195] width 199 height 39
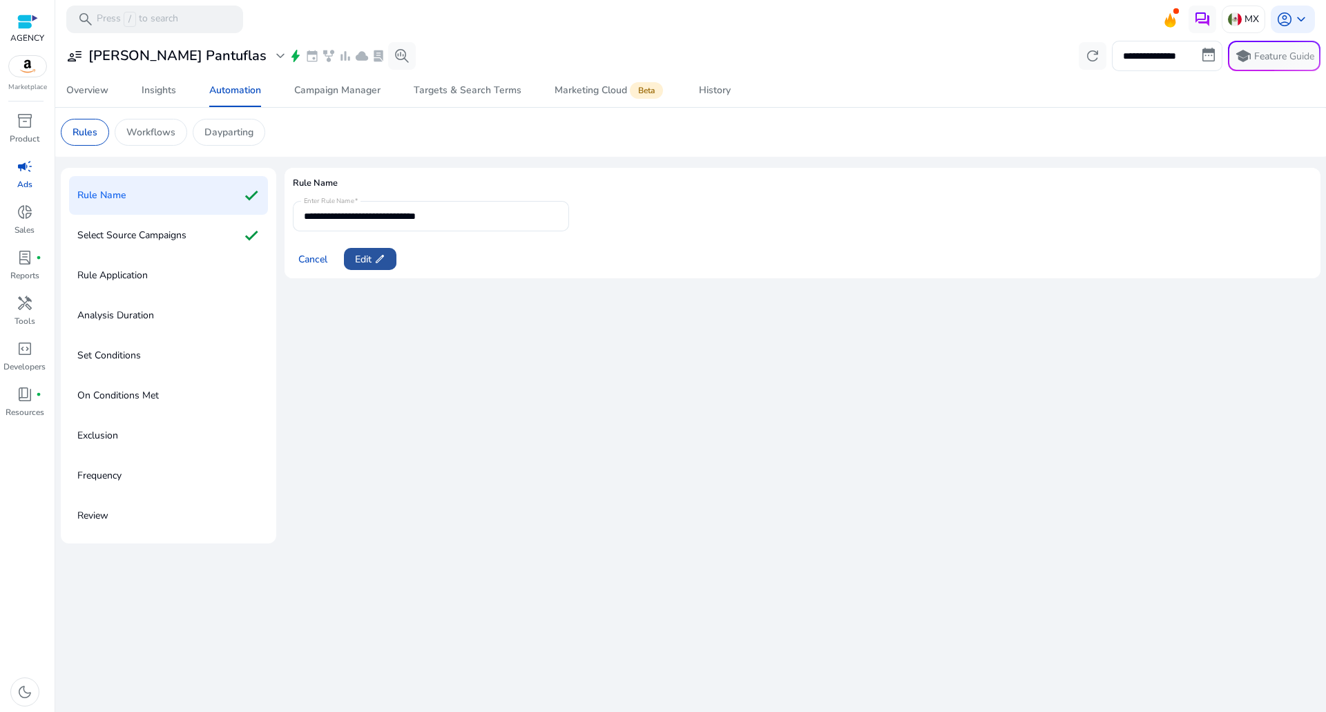
click at [391, 253] on span at bounding box center [370, 258] width 52 height 33
click at [458, 217] on input "**********" at bounding box center [431, 216] width 254 height 15
type input "**********"
click at [394, 246] on div "Cancel Next" at bounding box center [802, 253] width 1019 height 33
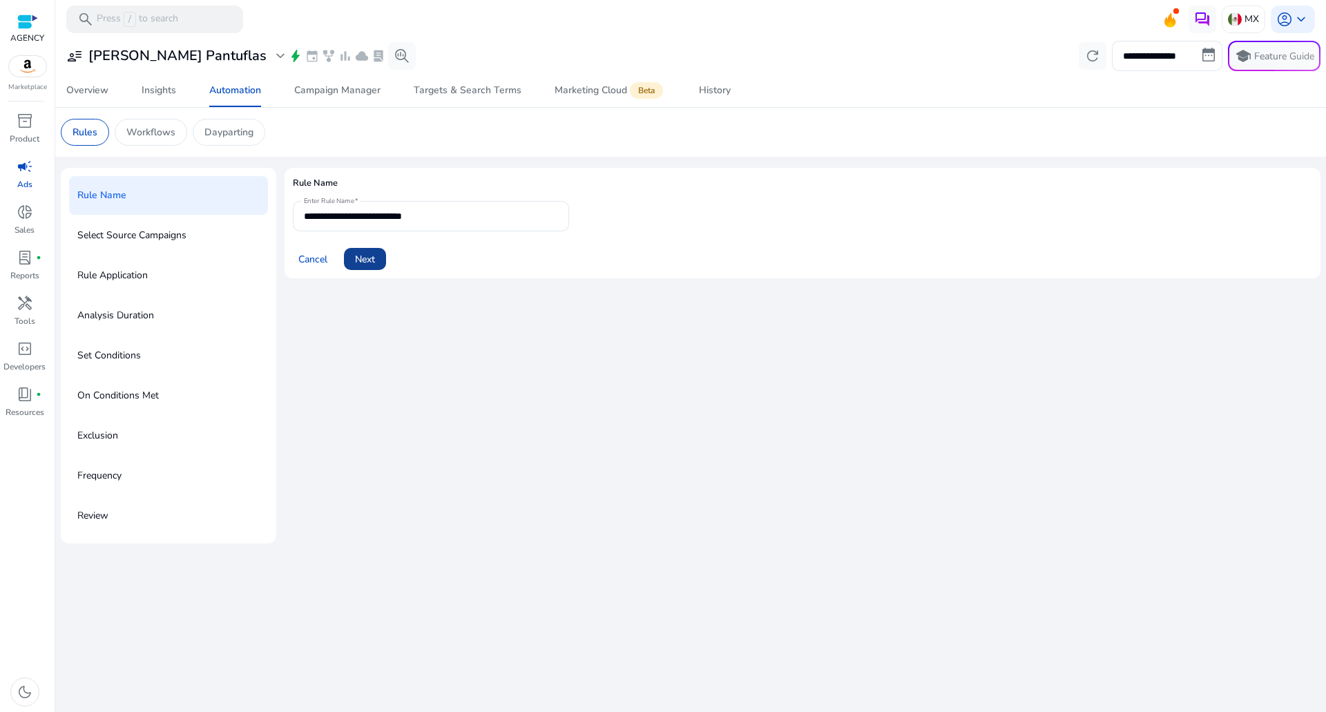
click at [385, 255] on span at bounding box center [365, 258] width 42 height 33
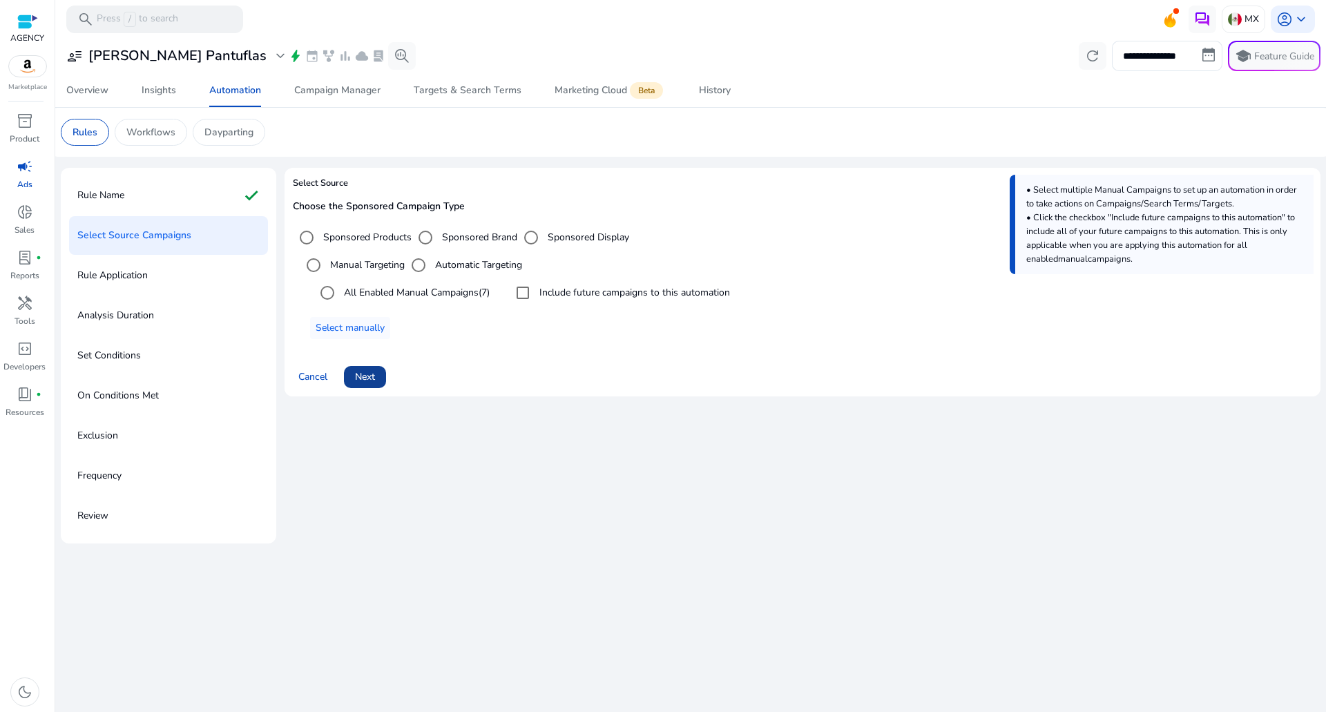
click at [372, 378] on span "Next" at bounding box center [365, 376] width 20 height 15
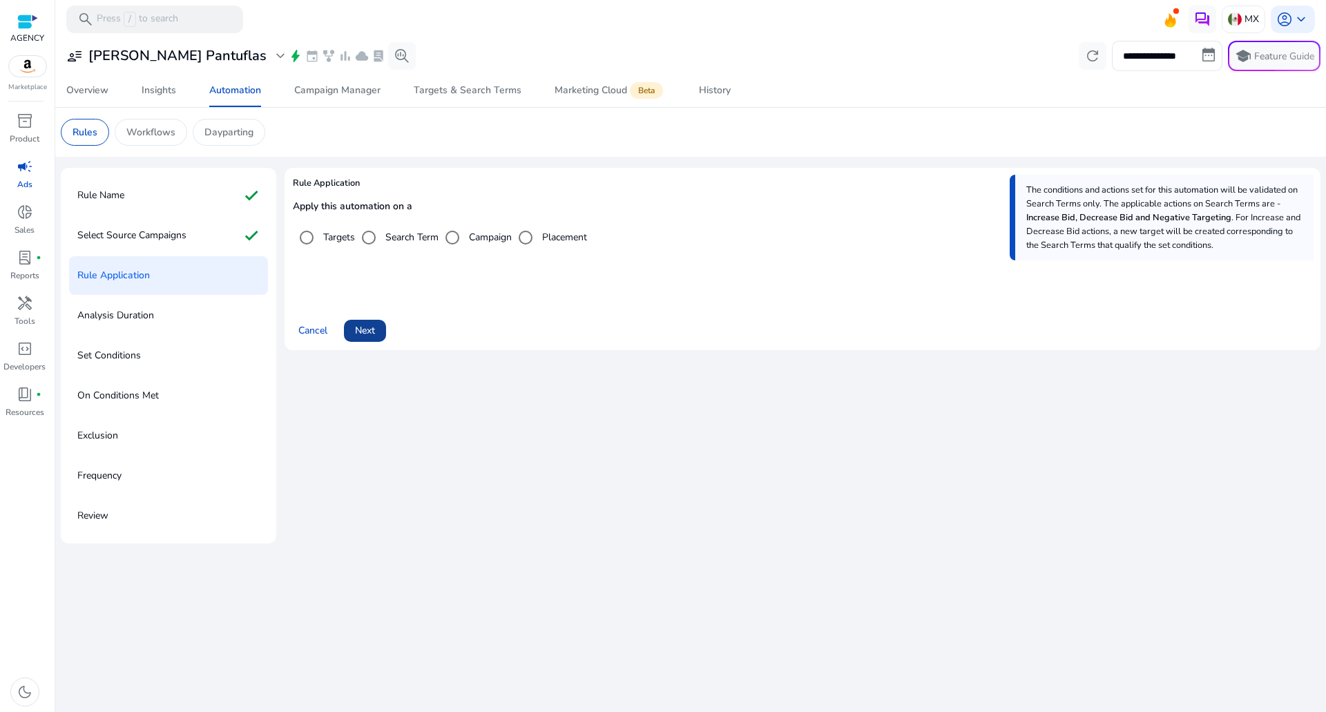
click at [369, 336] on span "Next" at bounding box center [365, 330] width 20 height 15
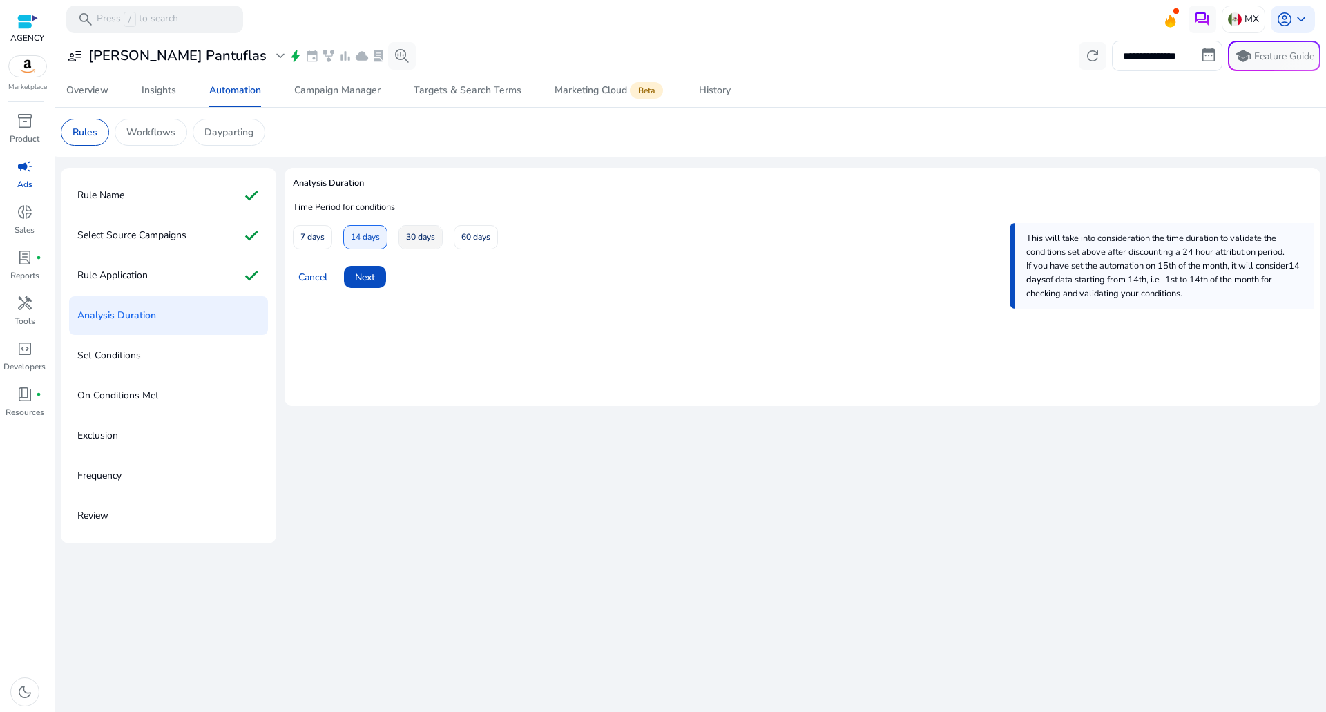
click at [418, 237] on span "30 days" at bounding box center [420, 237] width 29 height 24
click at [371, 278] on span "Next" at bounding box center [365, 277] width 20 height 15
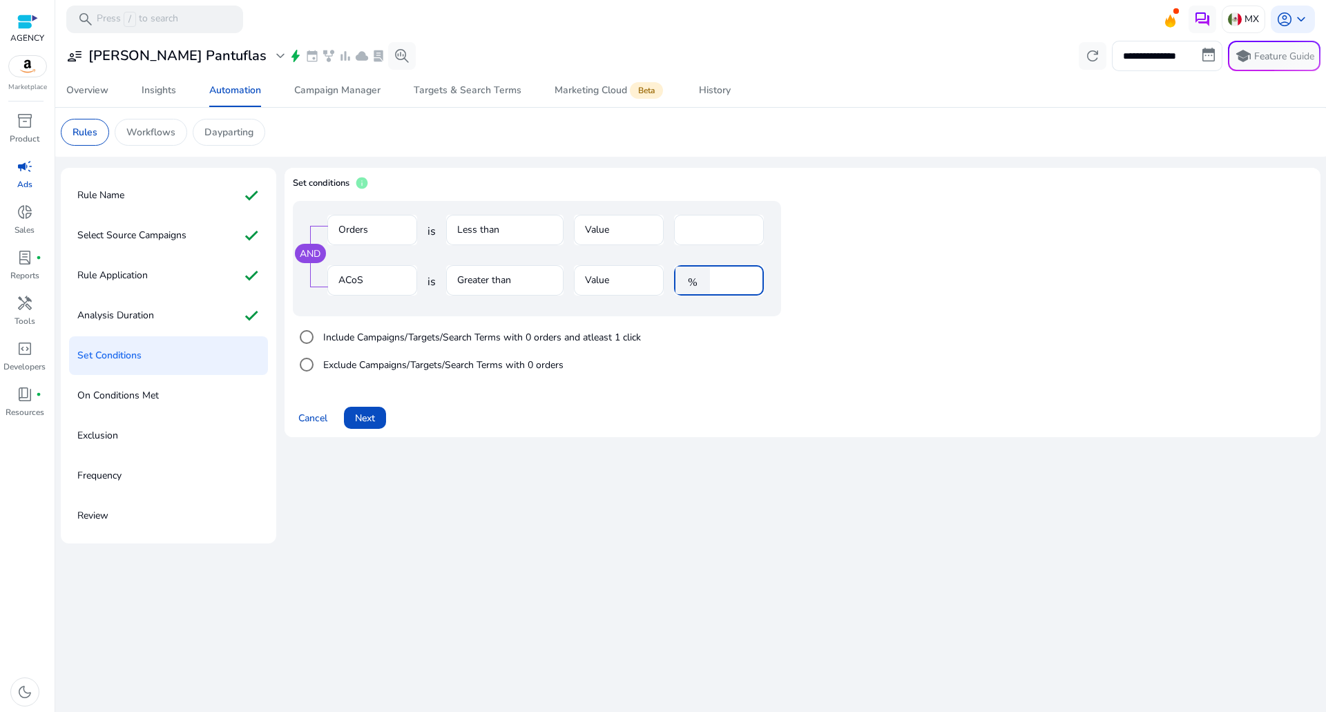
click at [731, 276] on input "****" at bounding box center [735, 280] width 36 height 15
type input "**"
click at [706, 223] on input "*" at bounding box center [719, 229] width 68 height 15
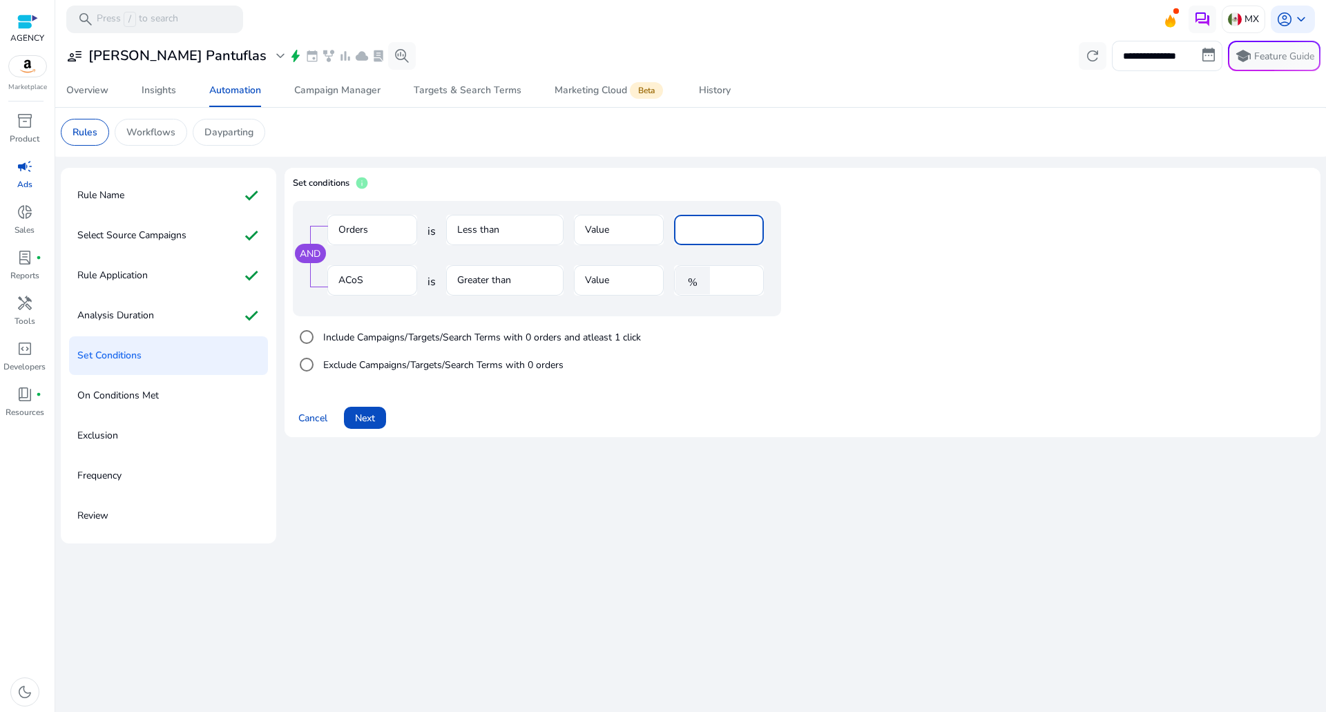
type input "*"
drag, startPoint x: 660, startPoint y: 358, endPoint x: 642, endPoint y: 372, distance: 23.1
click at [662, 364] on div "Include Campaigns/Targets/Search Terms with 0 orders and atleast 1 click Exclud…" at bounding box center [564, 350] width 543 height 69
click at [367, 407] on span at bounding box center [365, 417] width 42 height 33
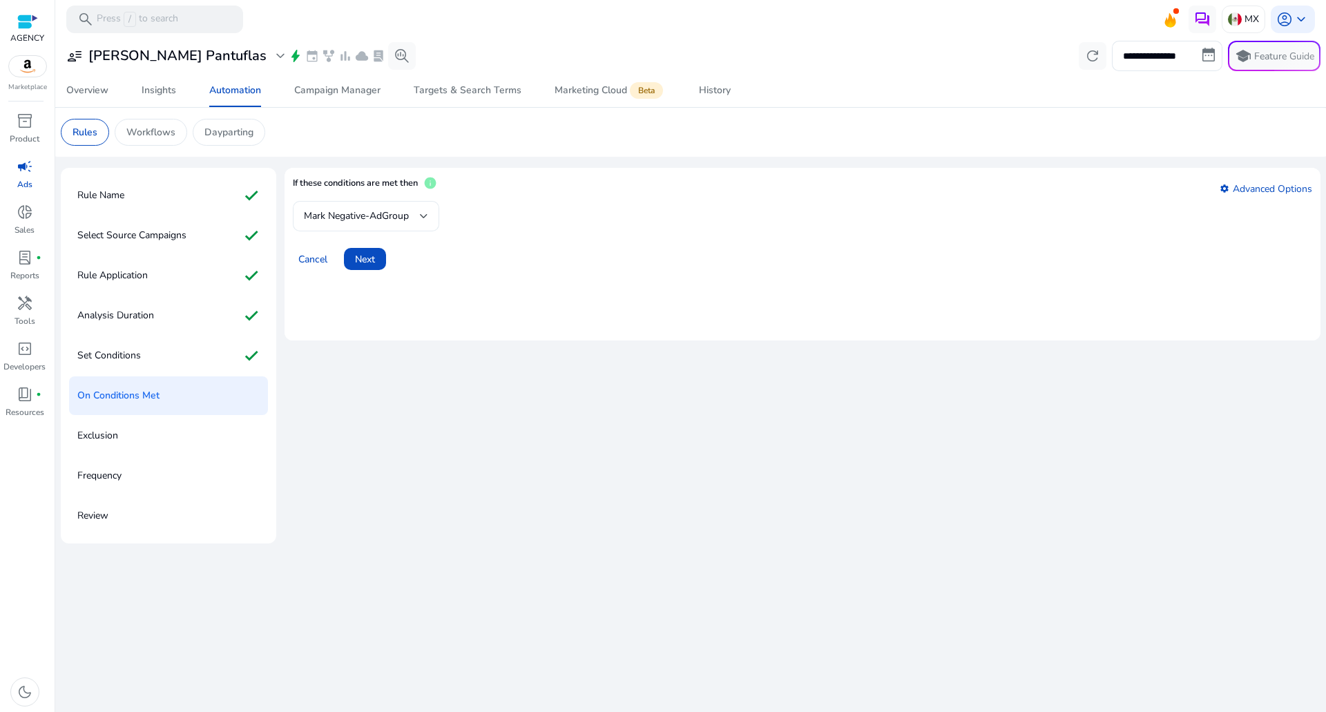
click at [407, 228] on div "Mark Negative-AdGroup" at bounding box center [366, 216] width 124 height 30
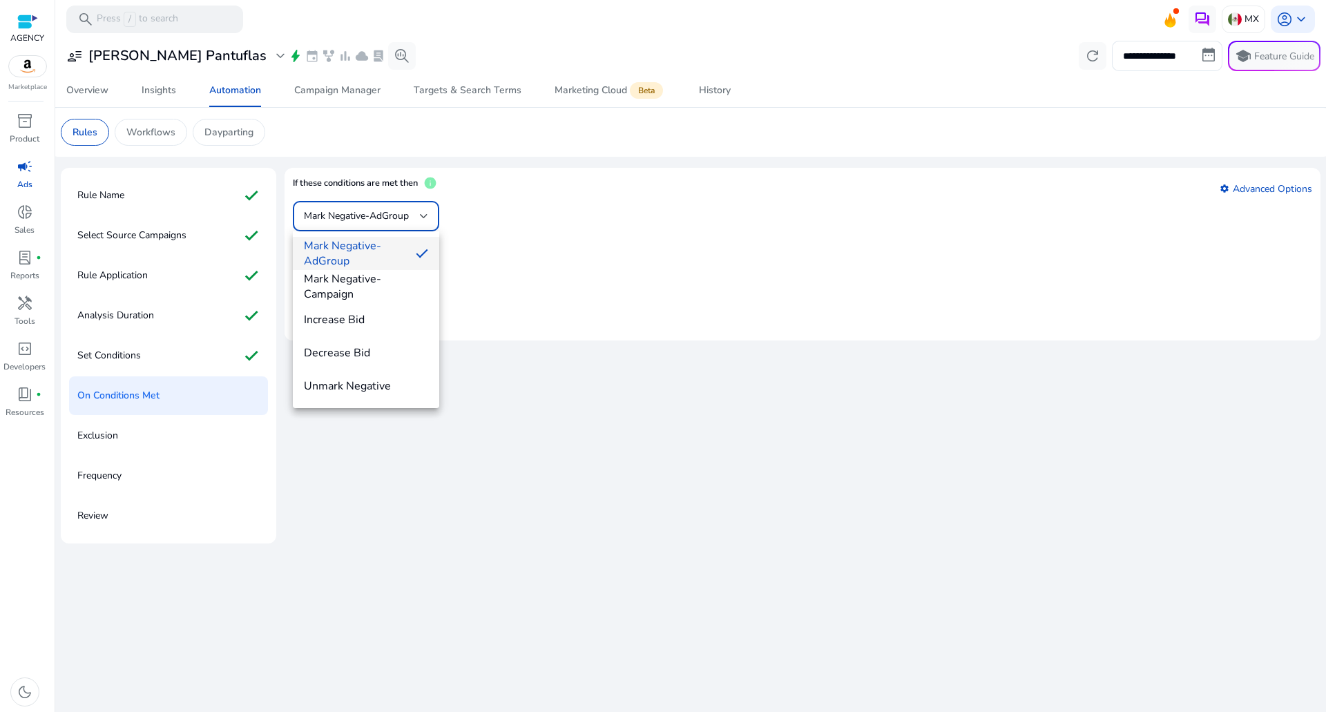
click at [523, 263] on div at bounding box center [663, 356] width 1326 height 712
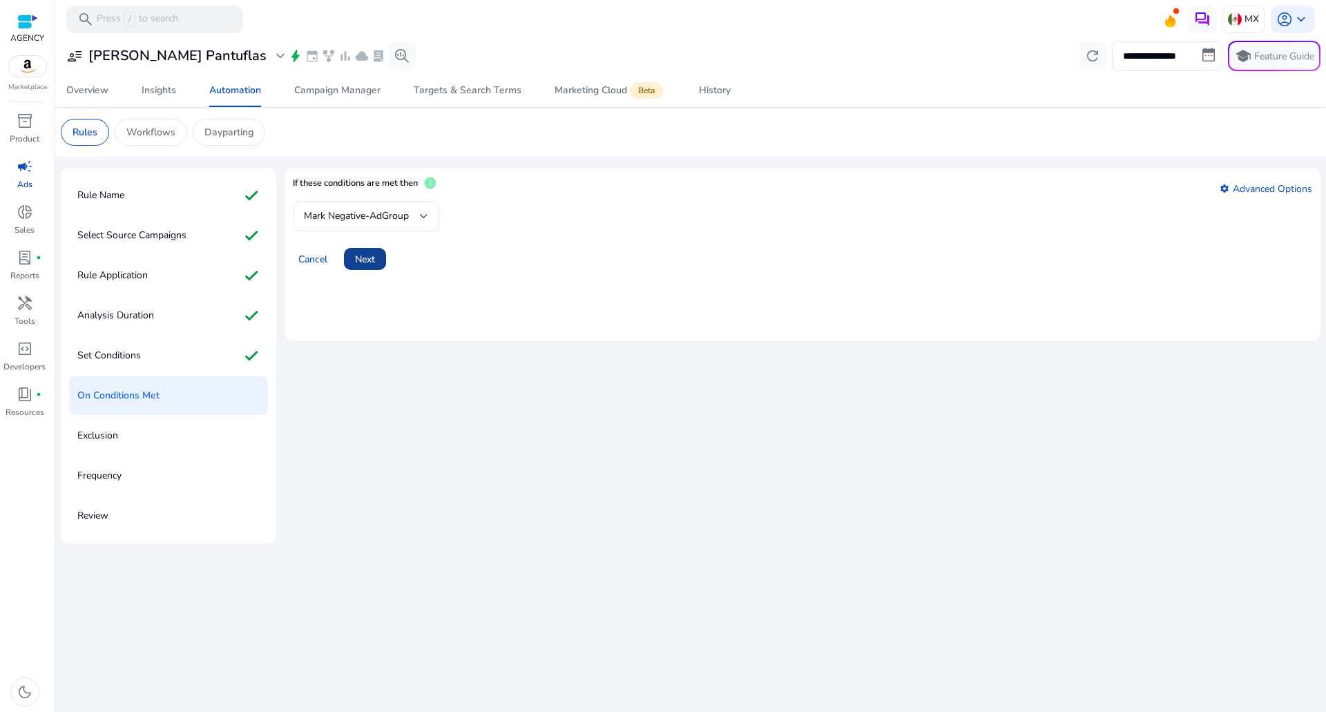
click at [377, 253] on span at bounding box center [365, 258] width 42 height 33
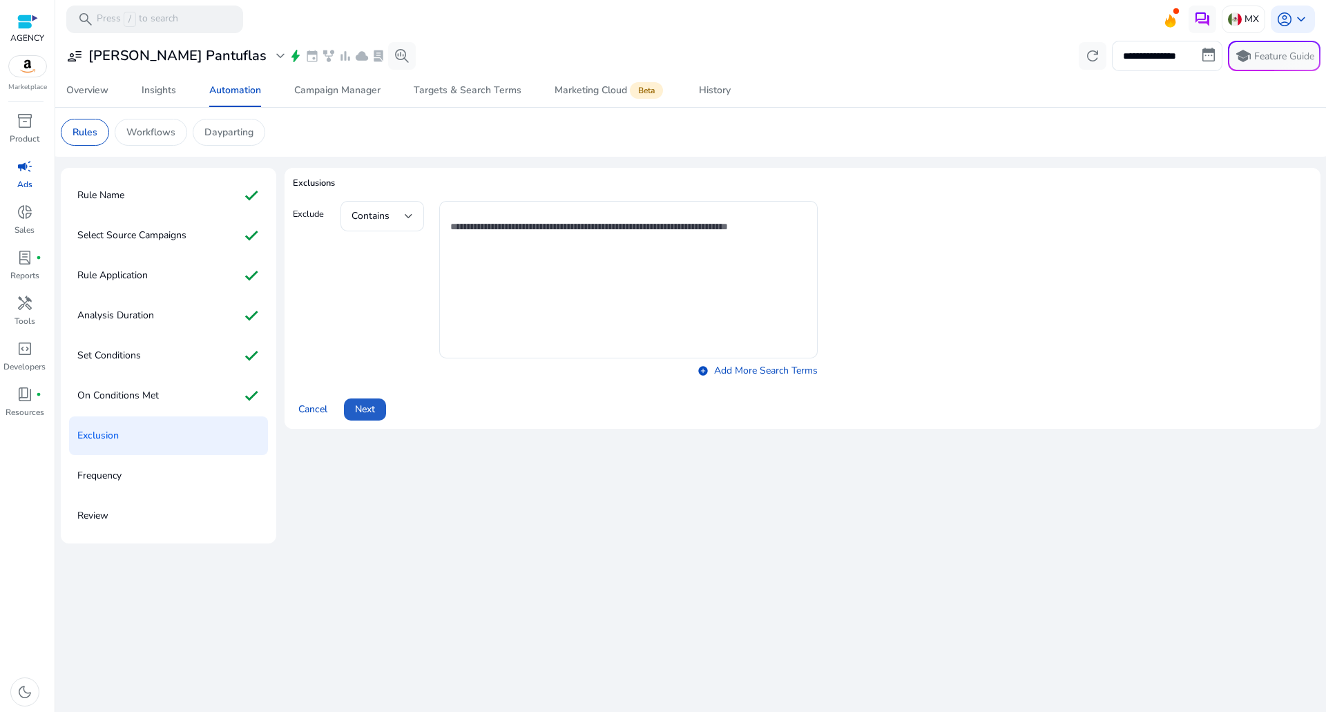
click at [380, 416] on span at bounding box center [365, 409] width 42 height 33
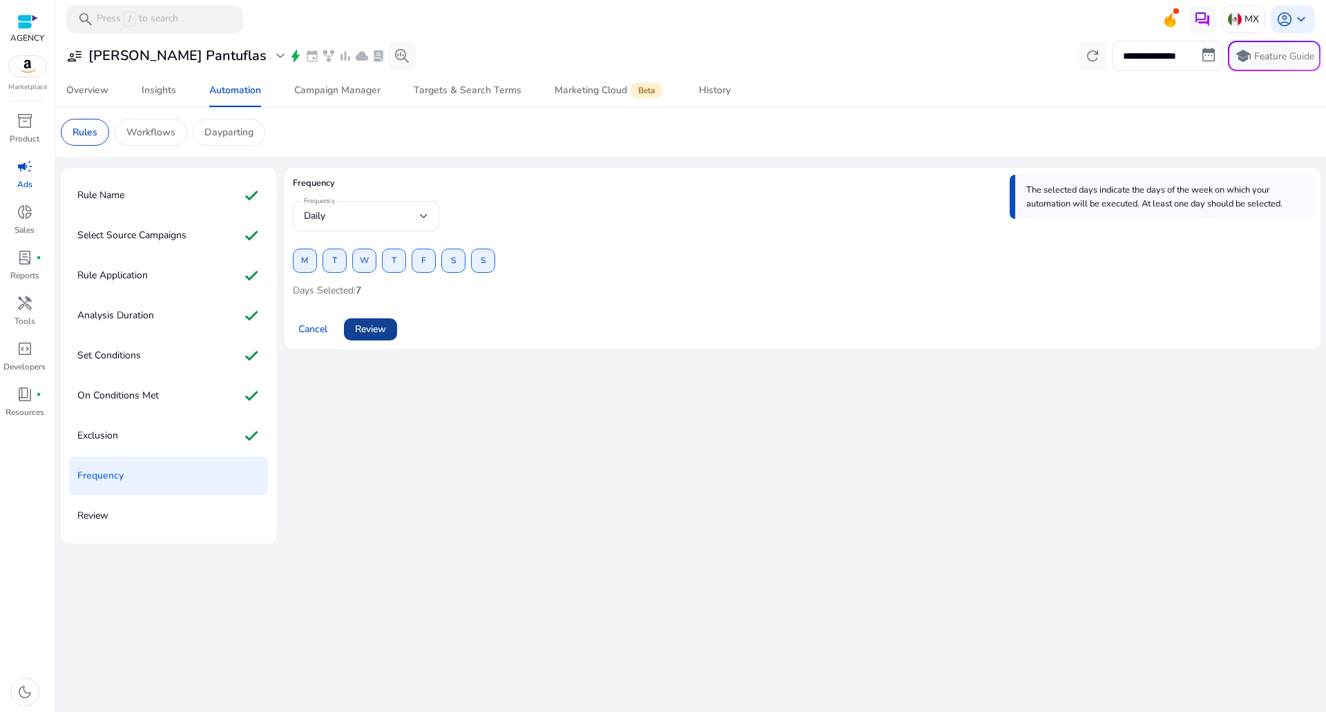
click at [368, 334] on span "Review" at bounding box center [370, 329] width 31 height 15
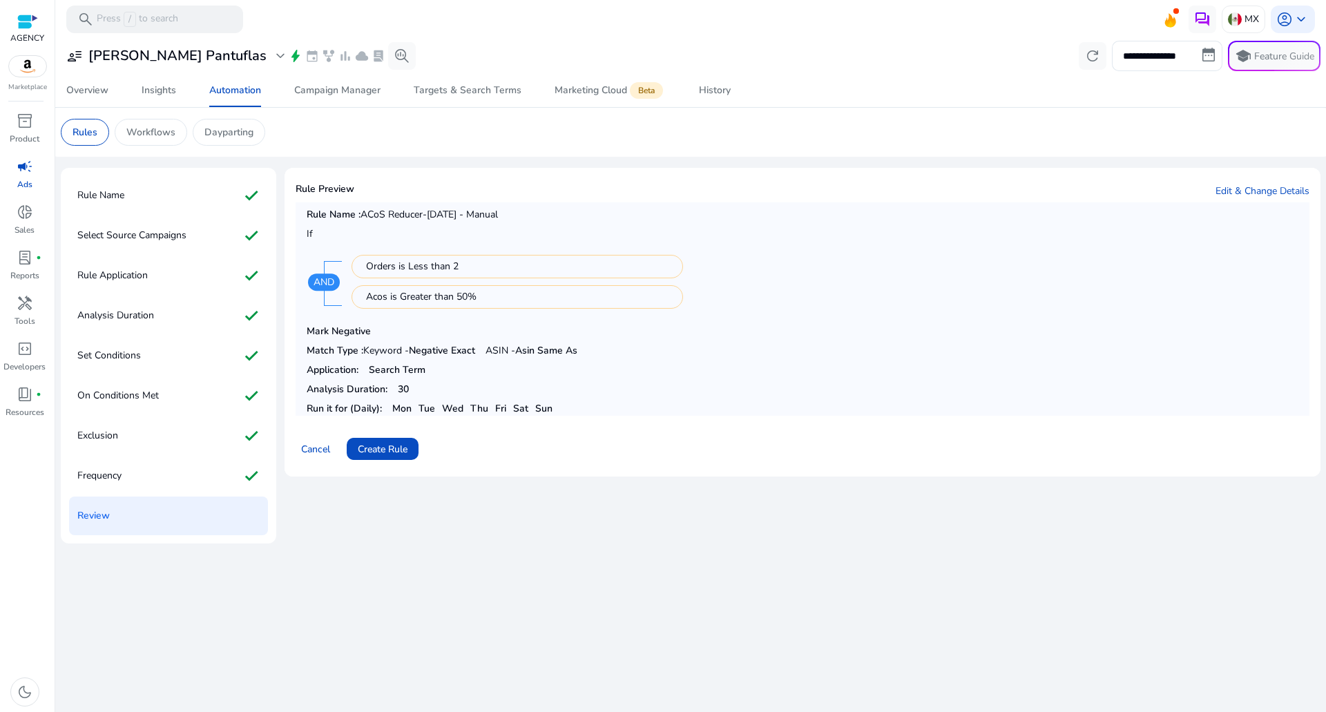
click at [386, 432] on div "Cancel Create Rule" at bounding box center [803, 443] width 1014 height 33
click at [385, 444] on span "Create Rule" at bounding box center [383, 449] width 50 height 15
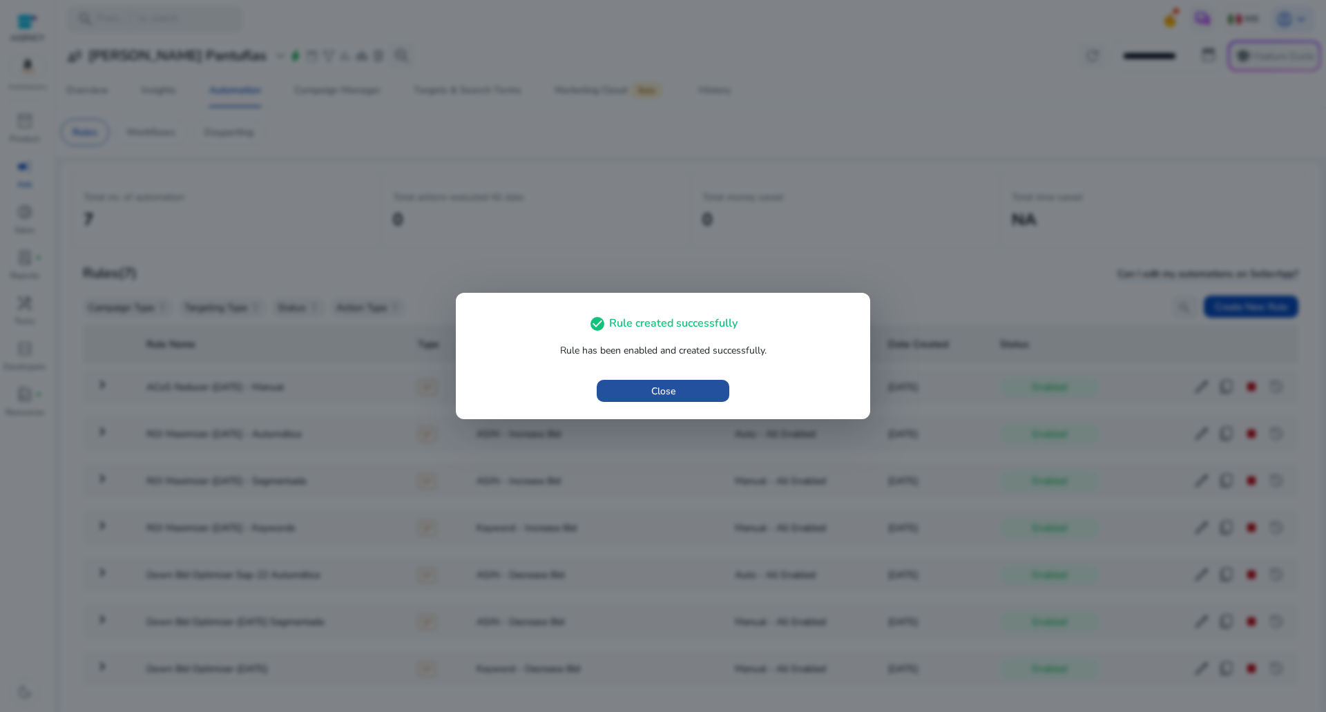
click at [644, 385] on span "button" at bounding box center [663, 390] width 133 height 33
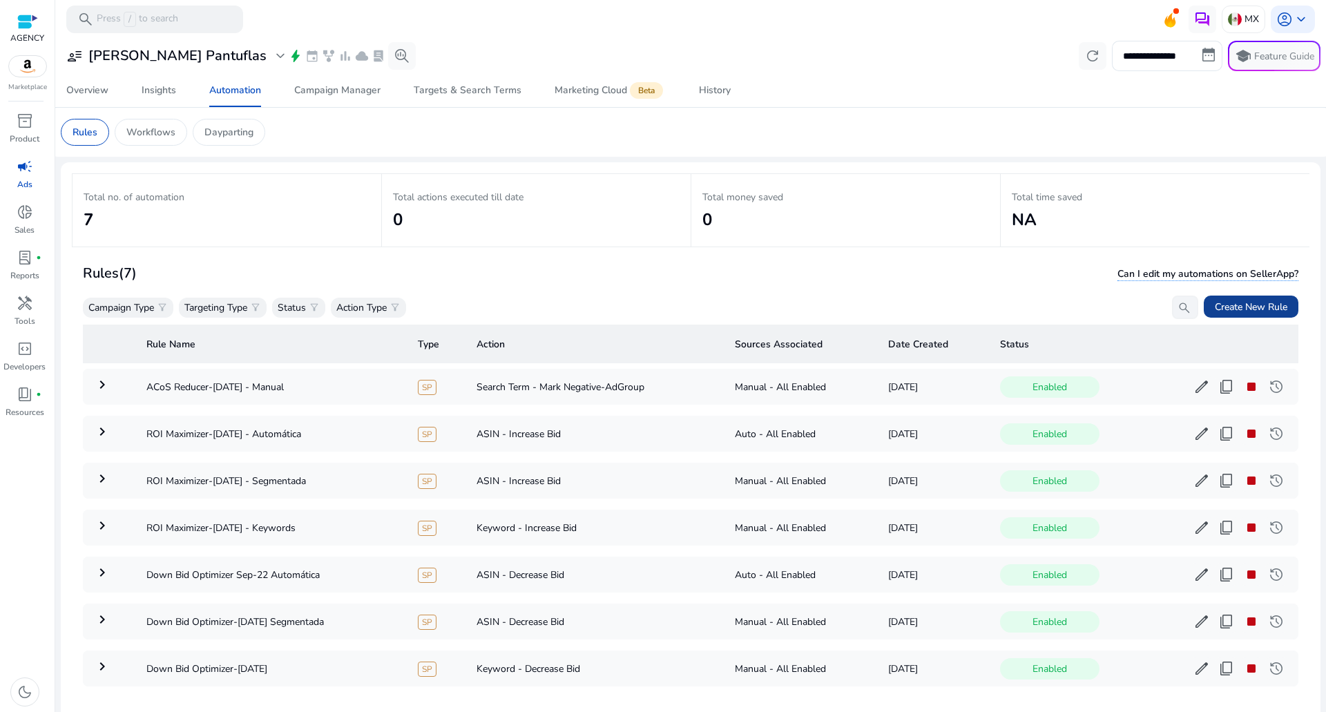
click at [1244, 296] on span at bounding box center [1251, 306] width 95 height 33
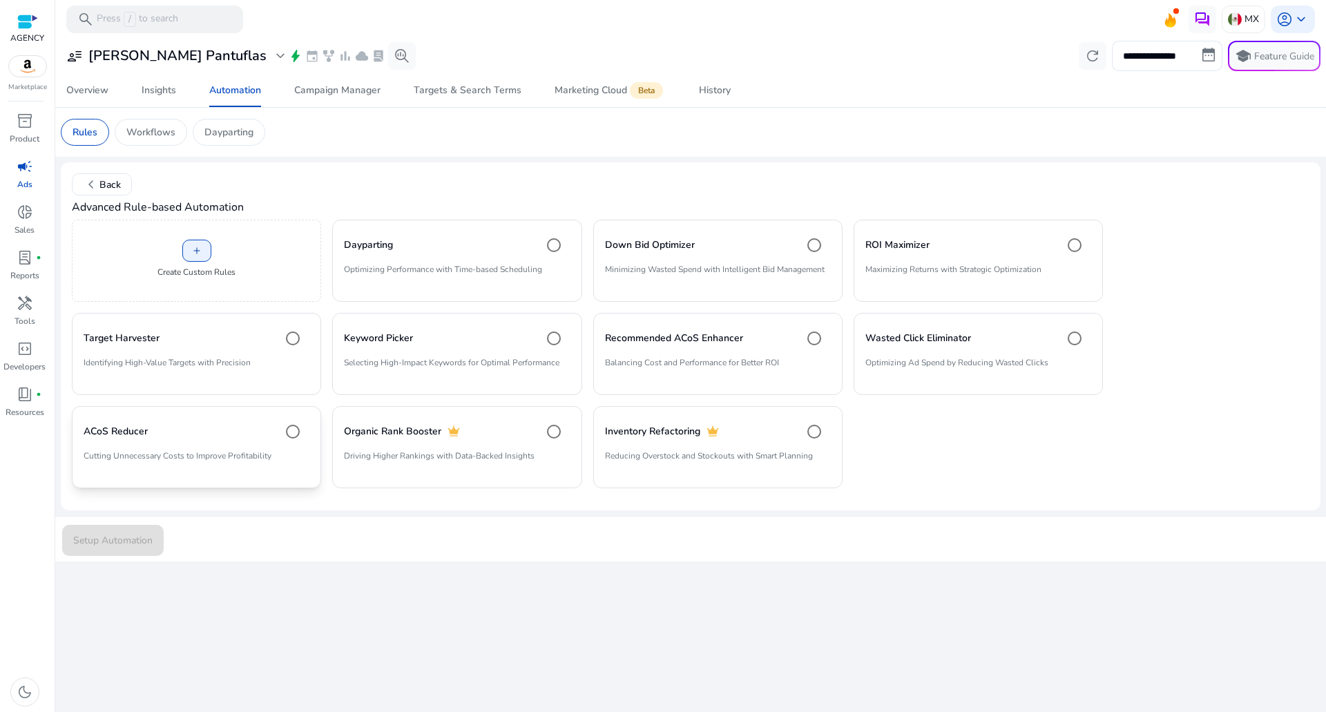
click at [152, 435] on div "ACoS Reducer" at bounding box center [197, 432] width 226 height 28
click at [120, 561] on div "**********" at bounding box center [690, 375] width 1259 height 674
click at [133, 543] on span "Setup Automation" at bounding box center [112, 540] width 79 height 15
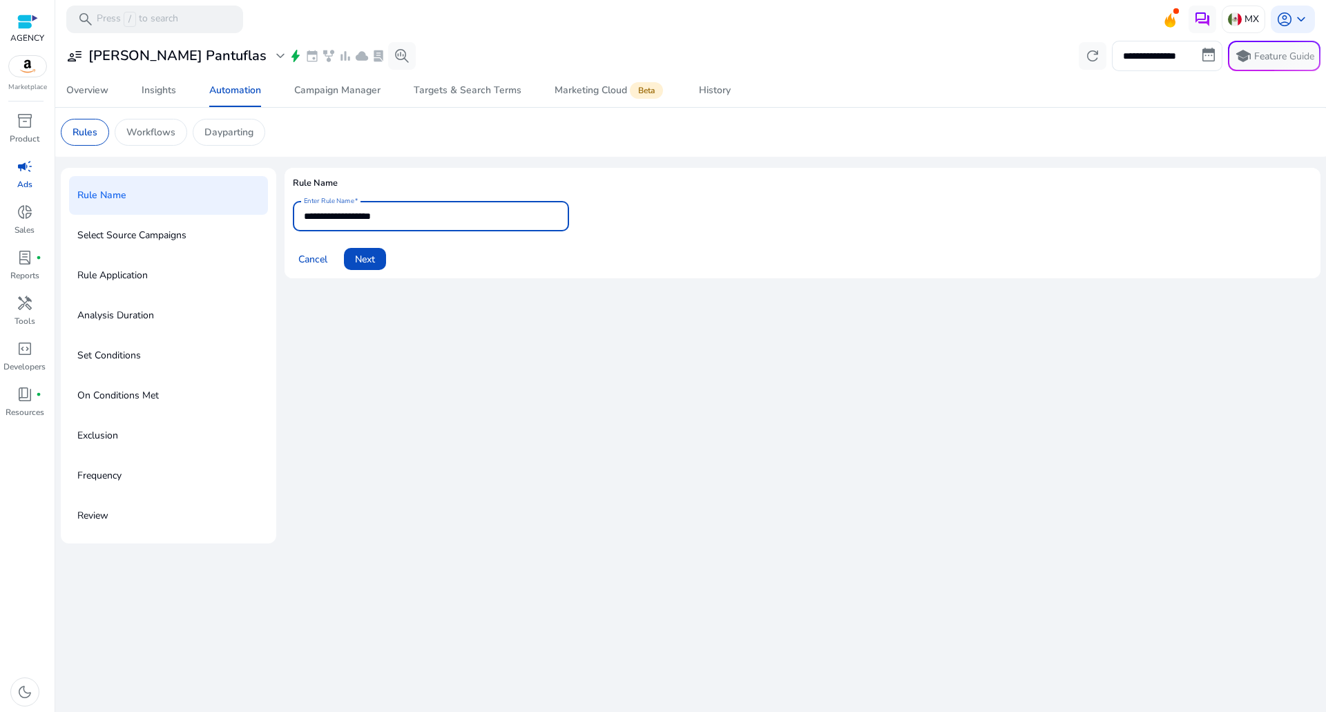
click at [432, 222] on input "**********" at bounding box center [431, 216] width 254 height 15
type input "**********"
click at [189, 204] on div "Rule Name" at bounding box center [168, 195] width 199 height 39
click at [365, 259] on span "Next" at bounding box center [365, 259] width 20 height 15
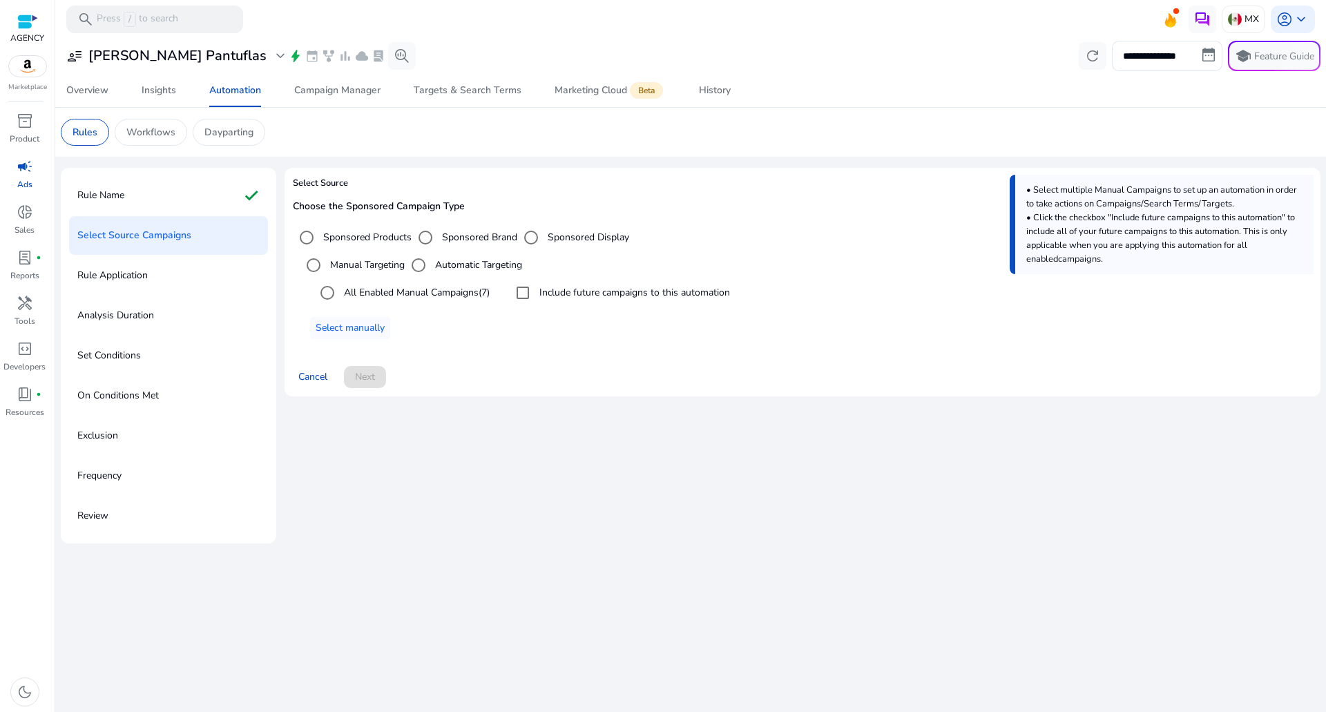
click at [458, 259] on label "Automatic Targeting" at bounding box center [477, 265] width 90 height 15
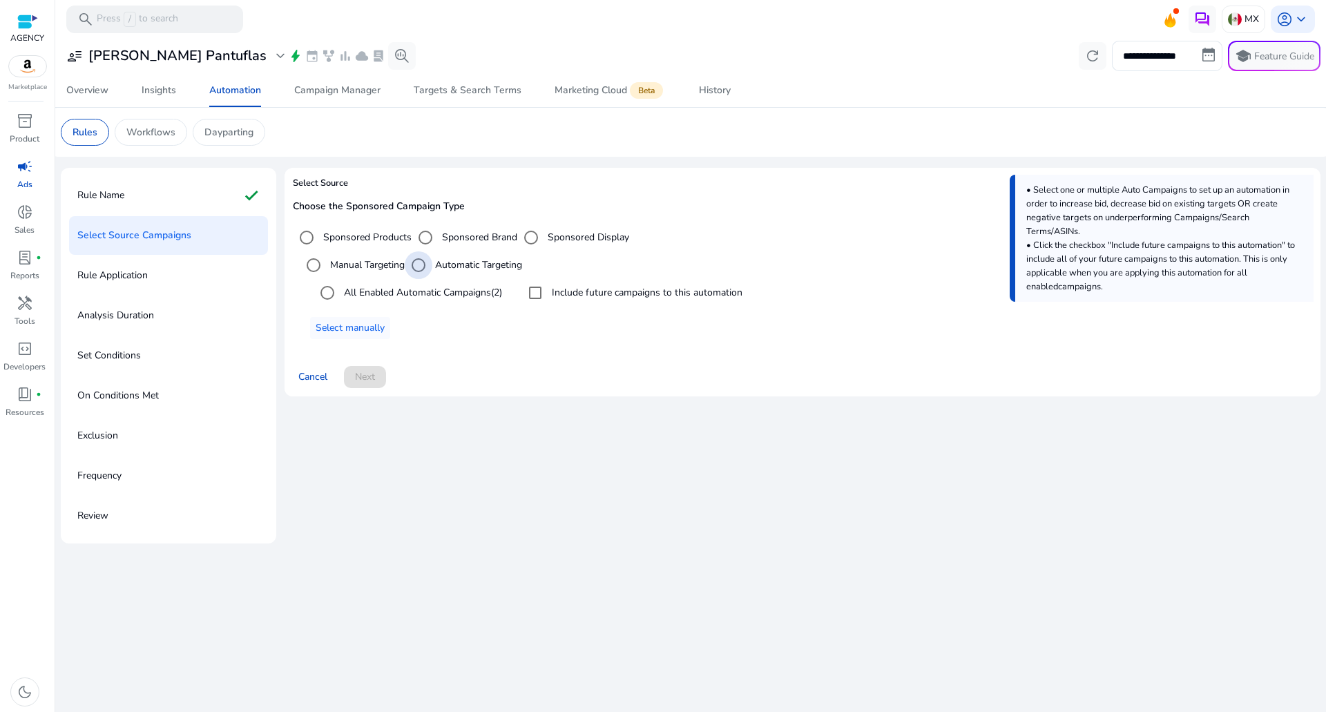
click at [458, 283] on div "All Enabled Automatic Campaigns (2)" at bounding box center [407, 293] width 189 height 28
click at [563, 298] on label "Include future campaigns to this automation" at bounding box center [645, 292] width 193 height 15
click at [460, 294] on label "All Enabled Automatic Campaigns (2)" at bounding box center [421, 292] width 161 height 15
click at [376, 385] on span at bounding box center [365, 376] width 42 height 33
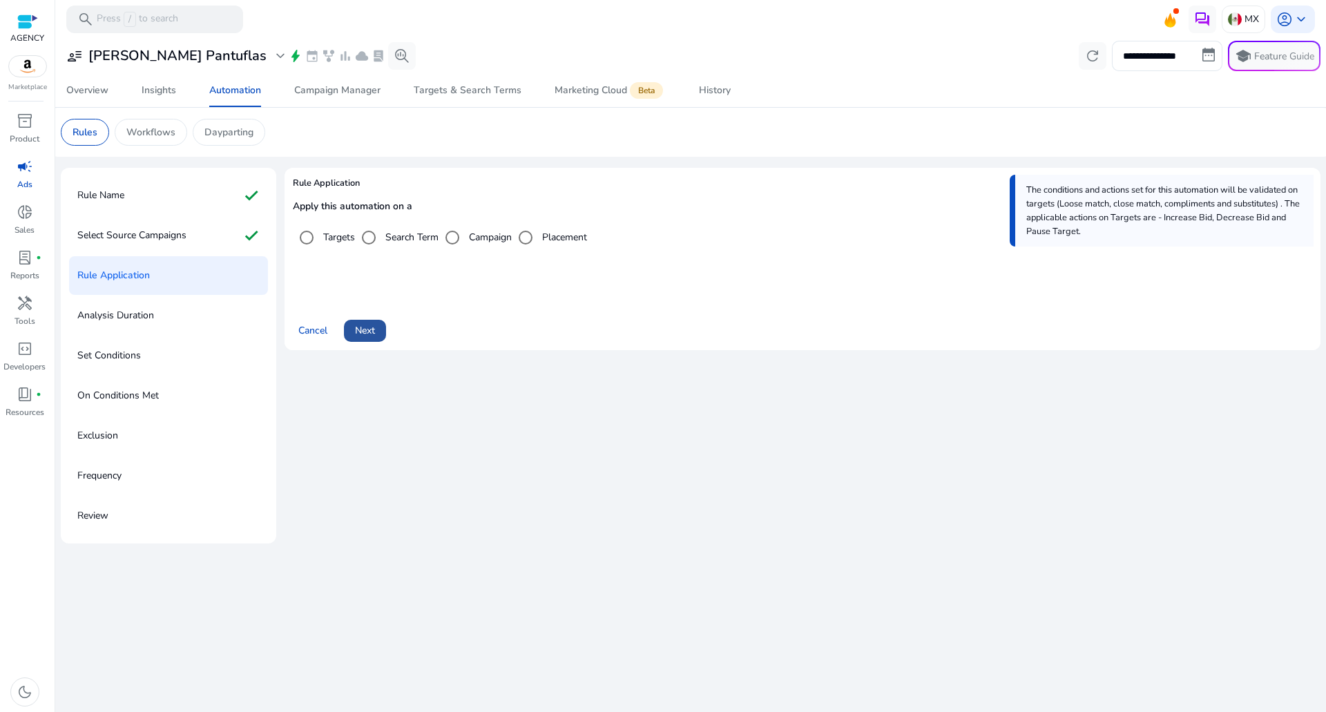
click at [365, 322] on span at bounding box center [365, 330] width 42 height 33
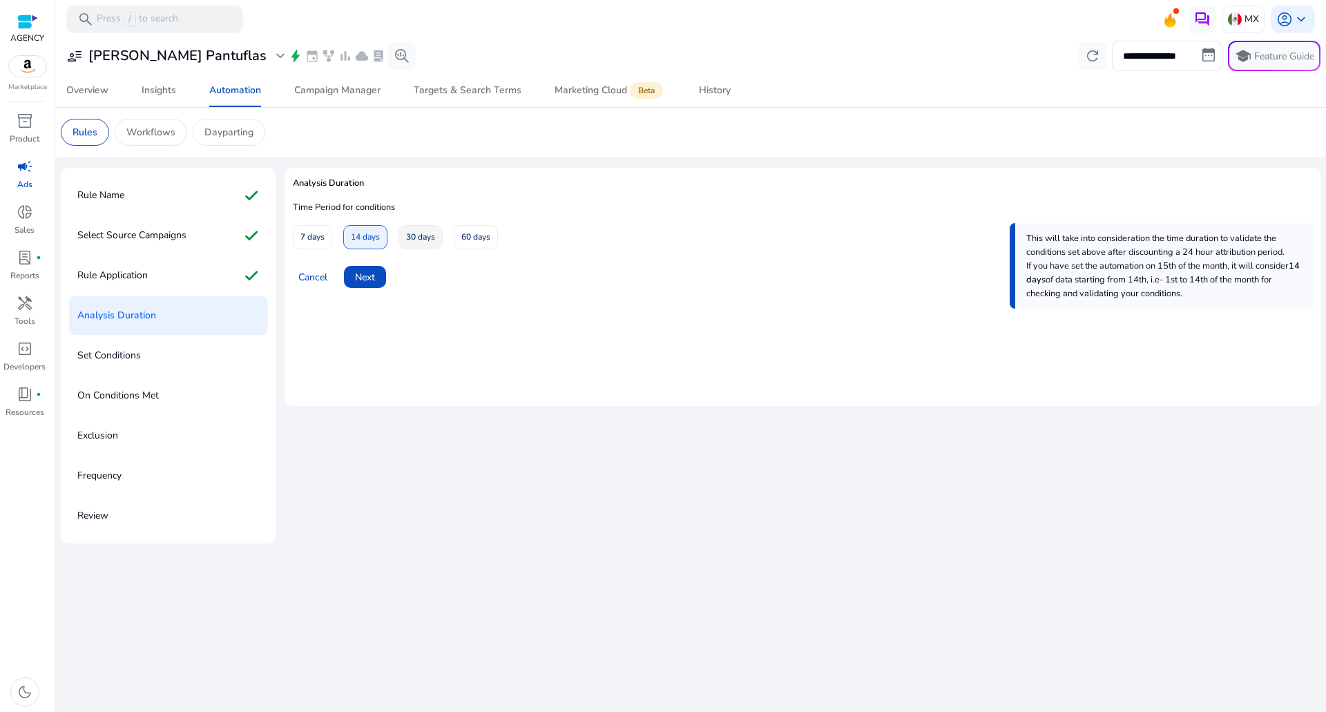
click at [416, 223] on span at bounding box center [420, 237] width 43 height 33
click at [221, 258] on div "Rule Application check" at bounding box center [168, 275] width 199 height 39
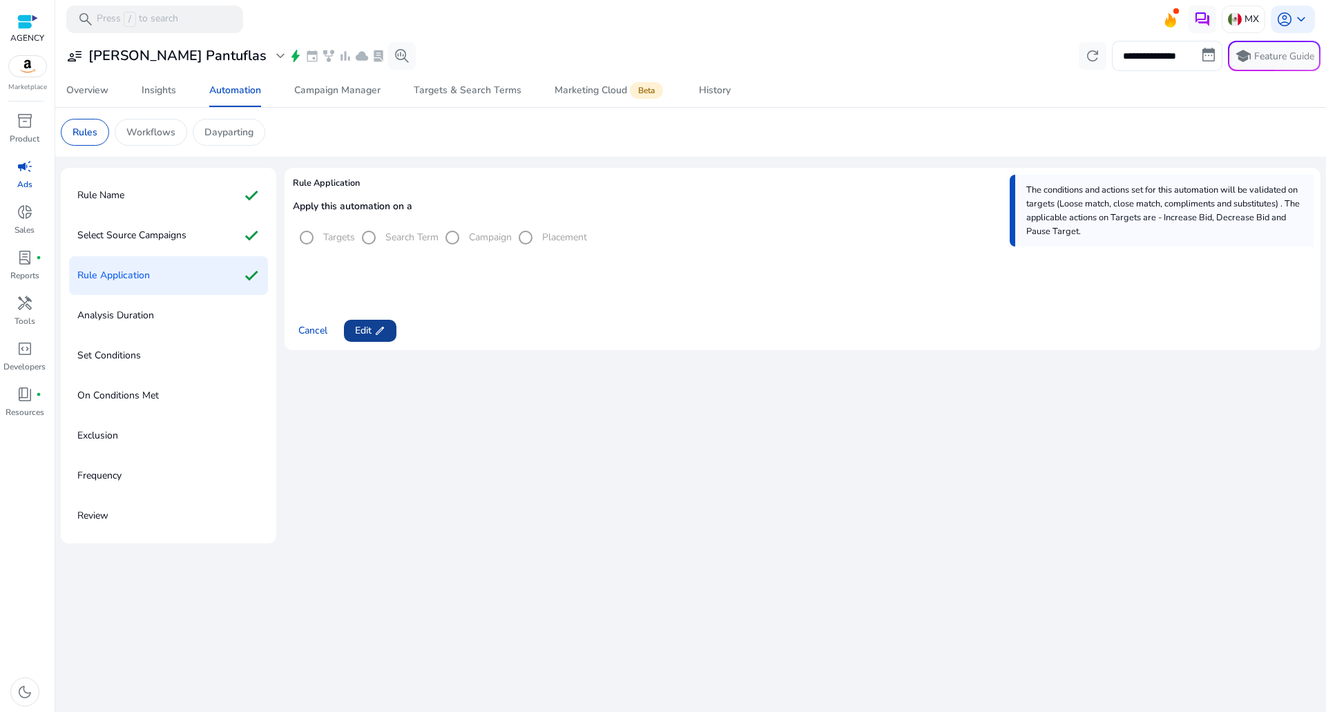
click at [380, 316] on span at bounding box center [370, 330] width 52 height 33
click at [398, 235] on label "Search Term" at bounding box center [411, 237] width 56 height 15
click at [364, 340] on span at bounding box center [365, 330] width 42 height 33
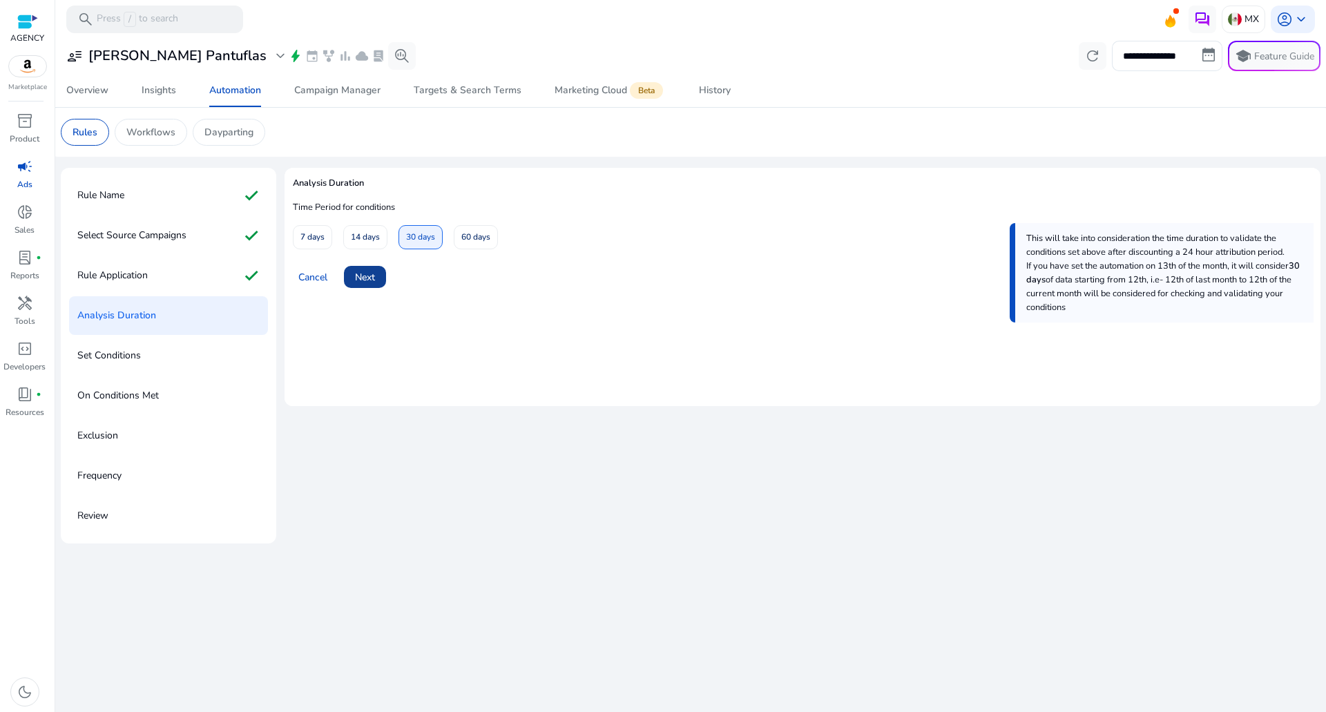
click at [371, 278] on span "Next" at bounding box center [365, 277] width 20 height 15
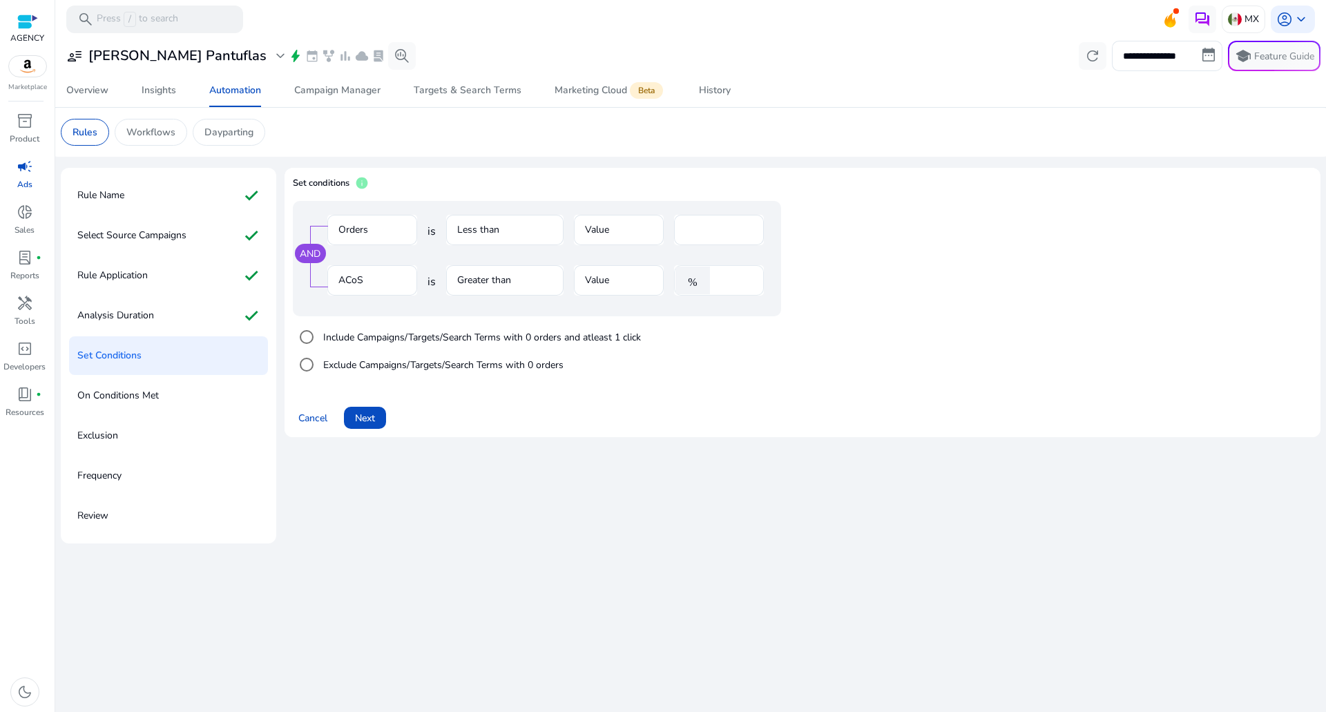
click at [734, 287] on input "****" at bounding box center [735, 280] width 36 height 15
type input "**"
click at [714, 229] on input "*" at bounding box center [719, 229] width 68 height 15
click at [541, 222] on mat-form-field "Less than" at bounding box center [504, 237] width 117 height 45
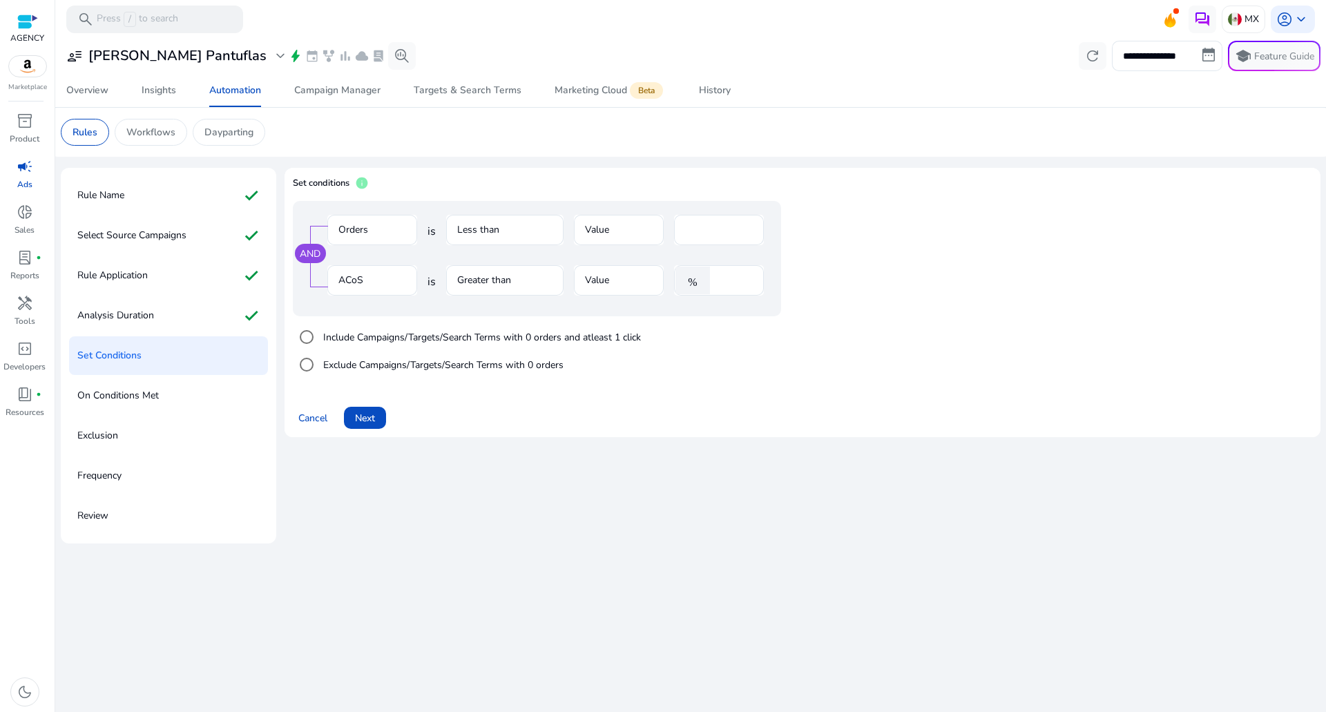
click at [541, 222] on mat-form-field "Less than" at bounding box center [504, 237] width 117 height 45
click at [715, 232] on input "*" at bounding box center [719, 229] width 68 height 15
type input "*"
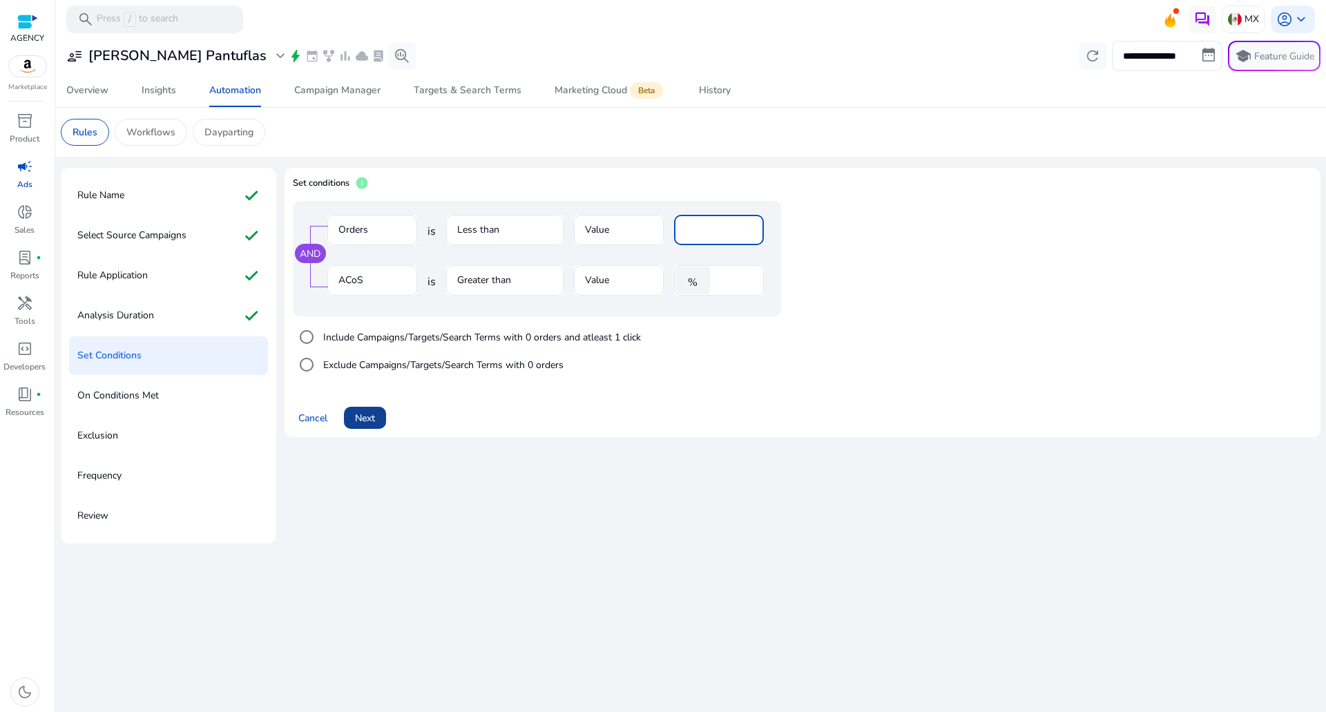
click at [384, 414] on span at bounding box center [365, 417] width 42 height 33
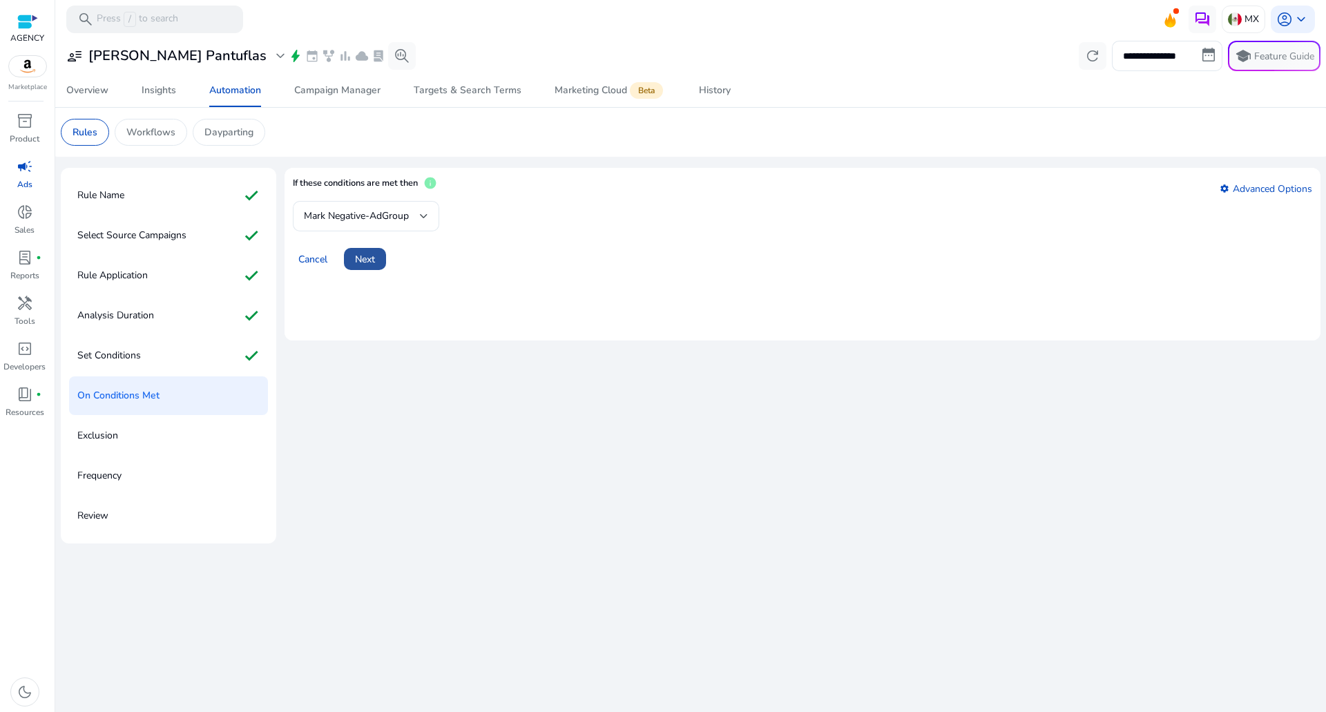
click at [365, 256] on span "Next" at bounding box center [365, 259] width 20 height 15
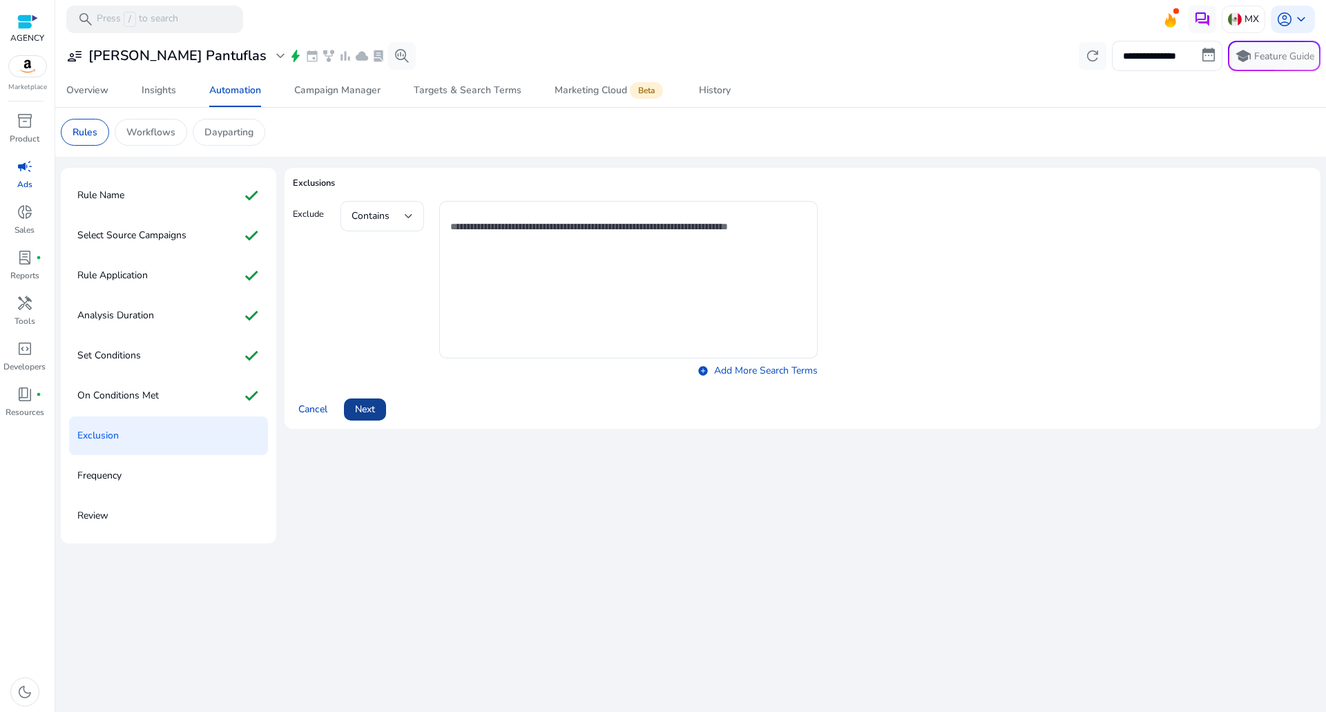
click at [369, 405] on span "Next" at bounding box center [365, 409] width 20 height 15
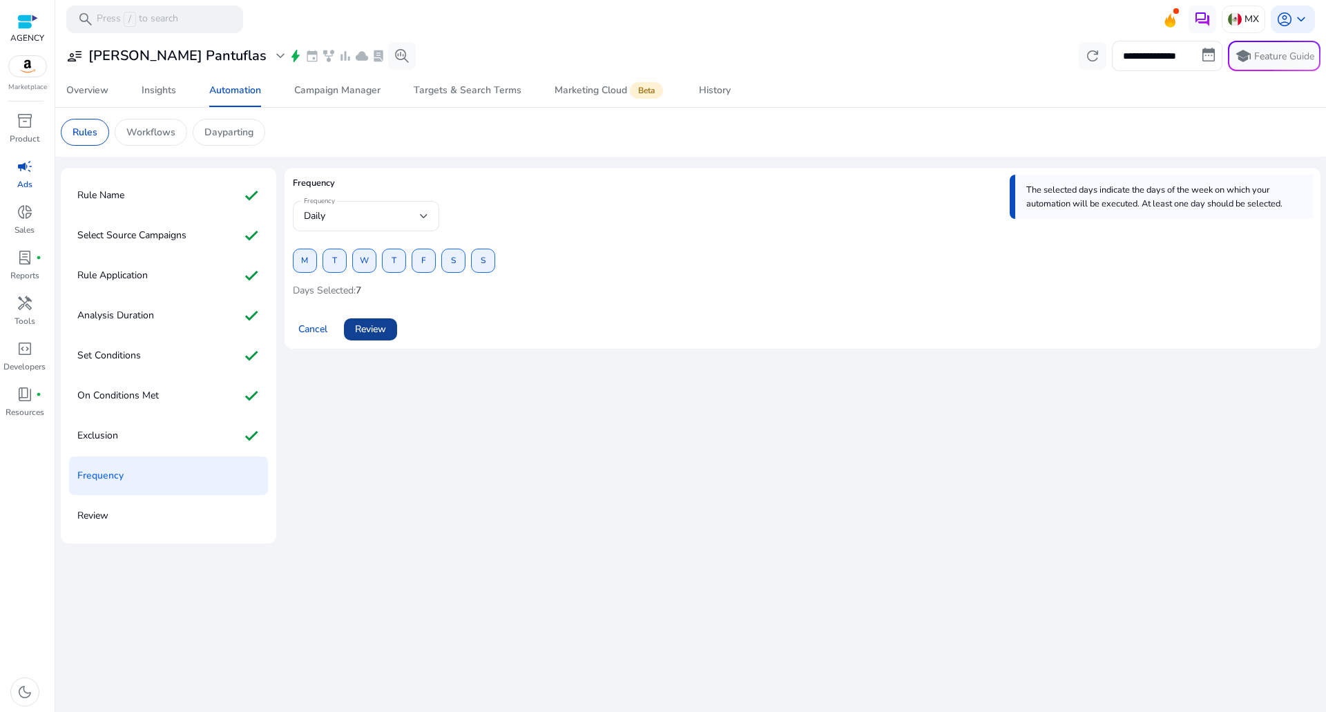
click at [381, 330] on span "Review" at bounding box center [370, 329] width 31 height 15
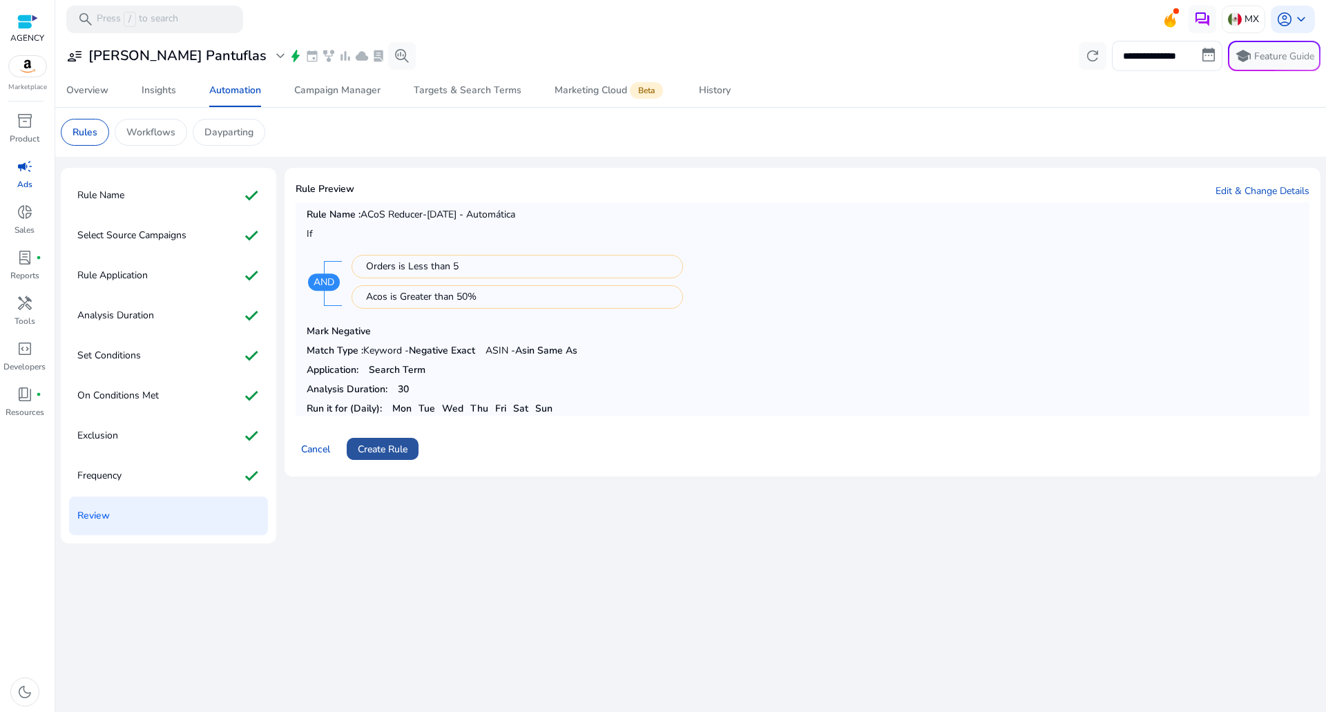
click at [383, 450] on span "Create Rule" at bounding box center [383, 449] width 50 height 15
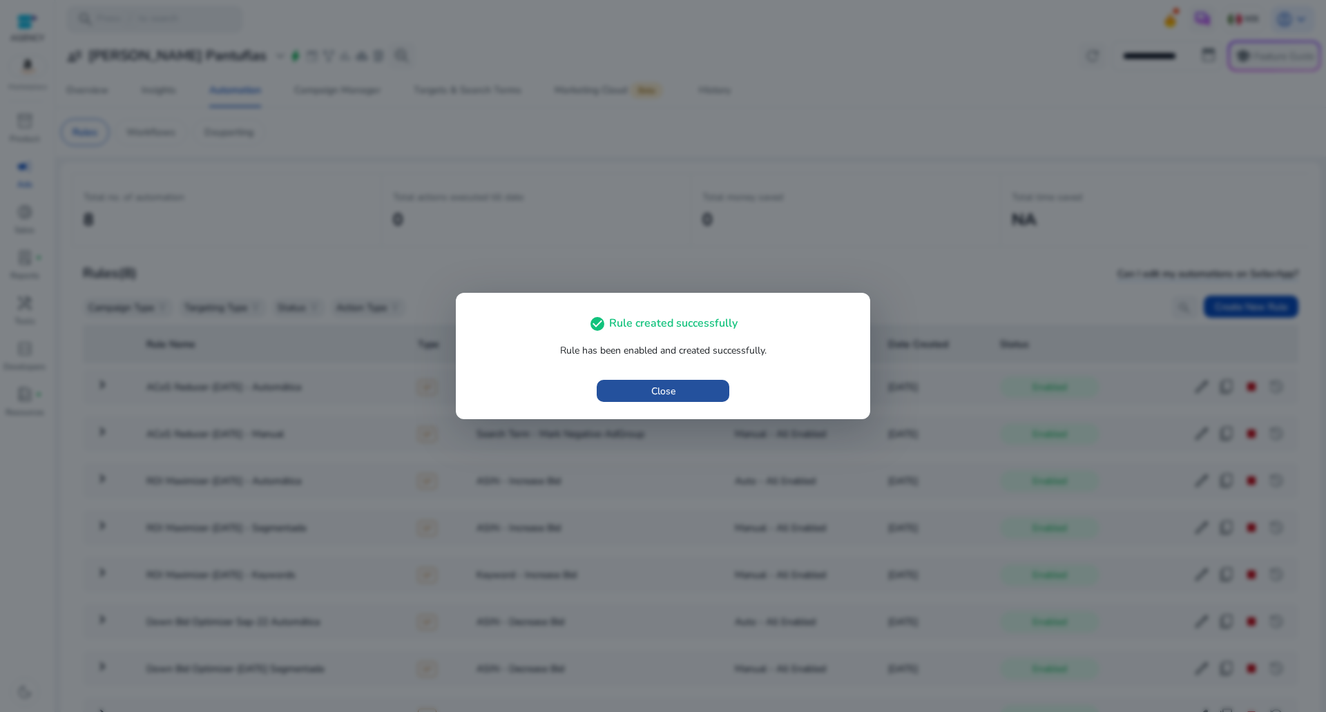
click at [628, 387] on span "button" at bounding box center [663, 390] width 133 height 33
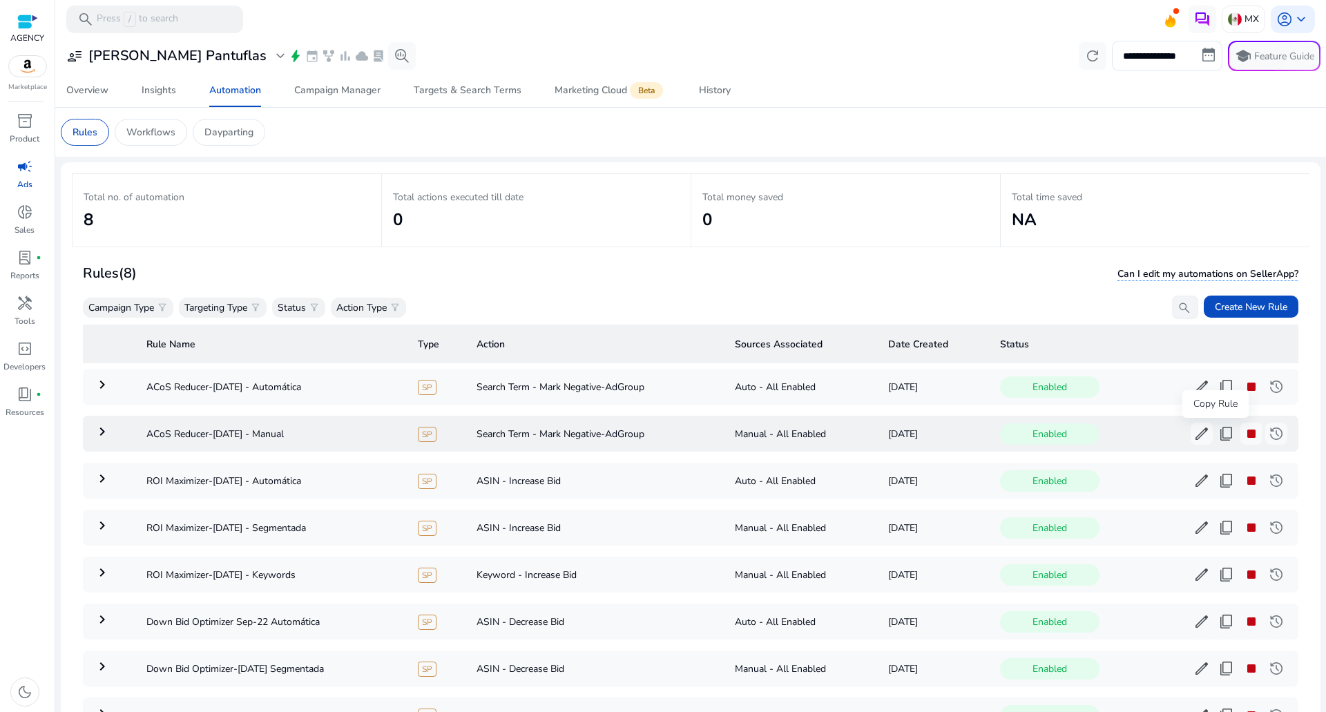
click at [1218, 438] on span "content_copy" at bounding box center [1226, 433] width 17 height 17
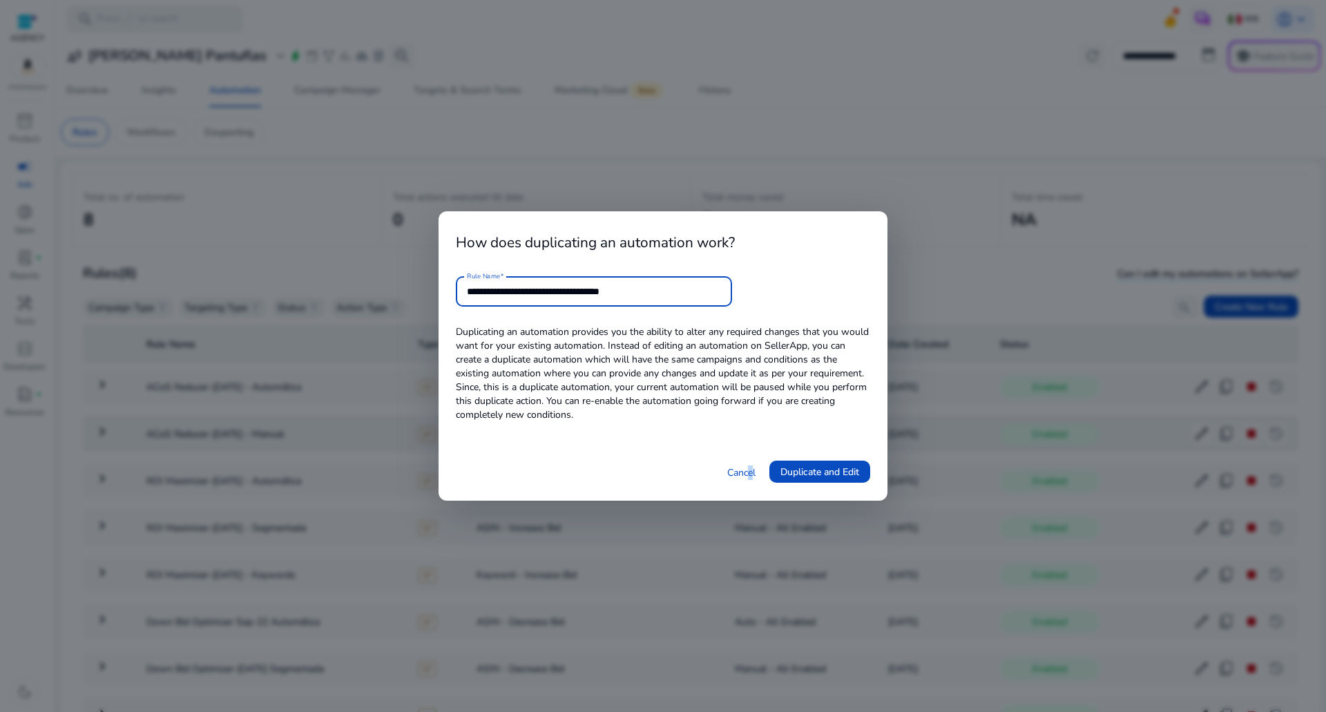
click at [747, 480] on div "Cancel Duplicate and Edit" at bounding box center [663, 472] width 414 height 23
click at [666, 289] on input "**********" at bounding box center [594, 291] width 254 height 15
click at [635, 293] on input "**********" at bounding box center [594, 291] width 254 height 15
type input "**********"
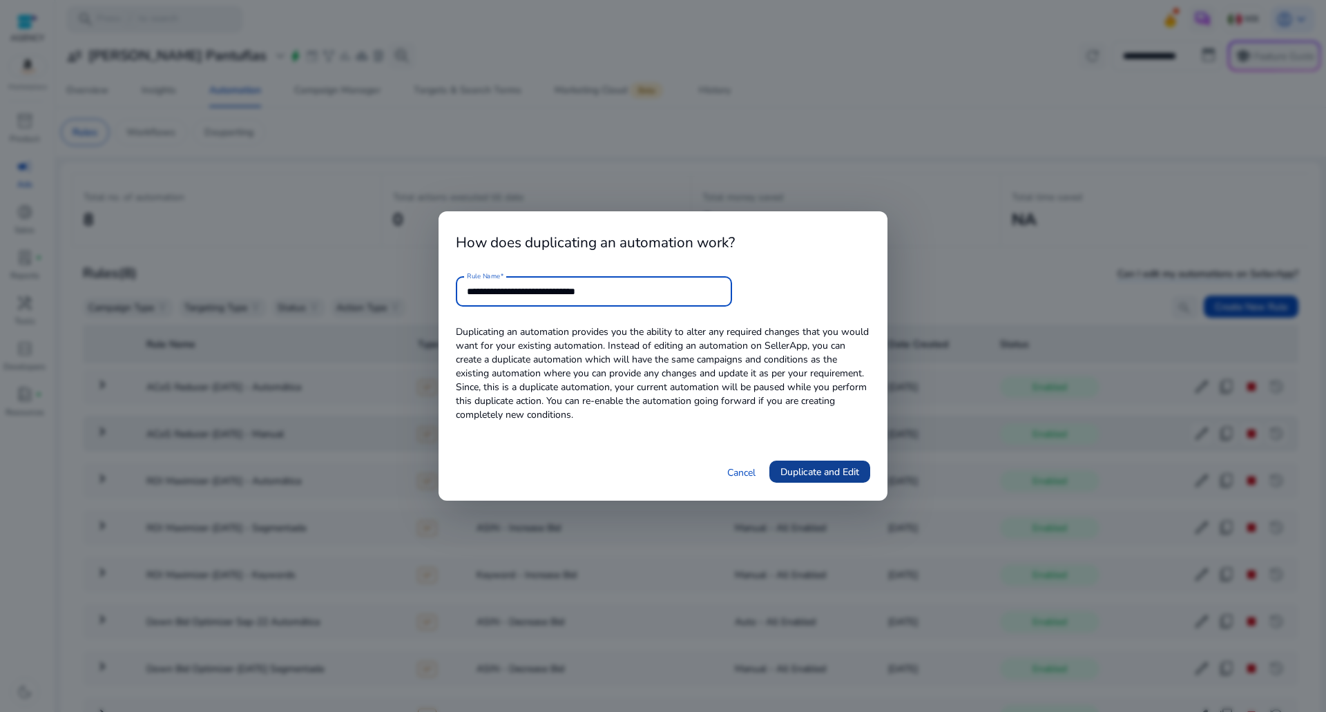
click at [810, 472] on span "Duplicate and Edit" at bounding box center [819, 472] width 79 height 15
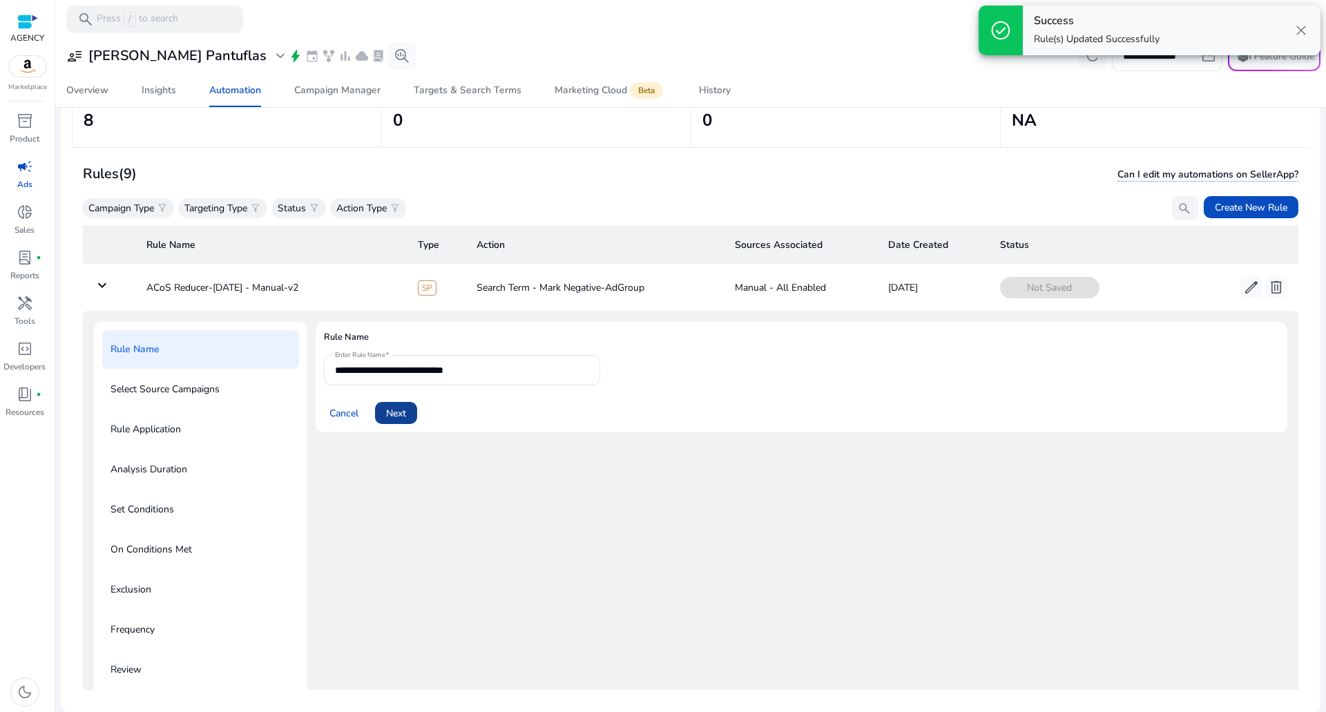
click at [398, 416] on span "Next" at bounding box center [396, 413] width 20 height 15
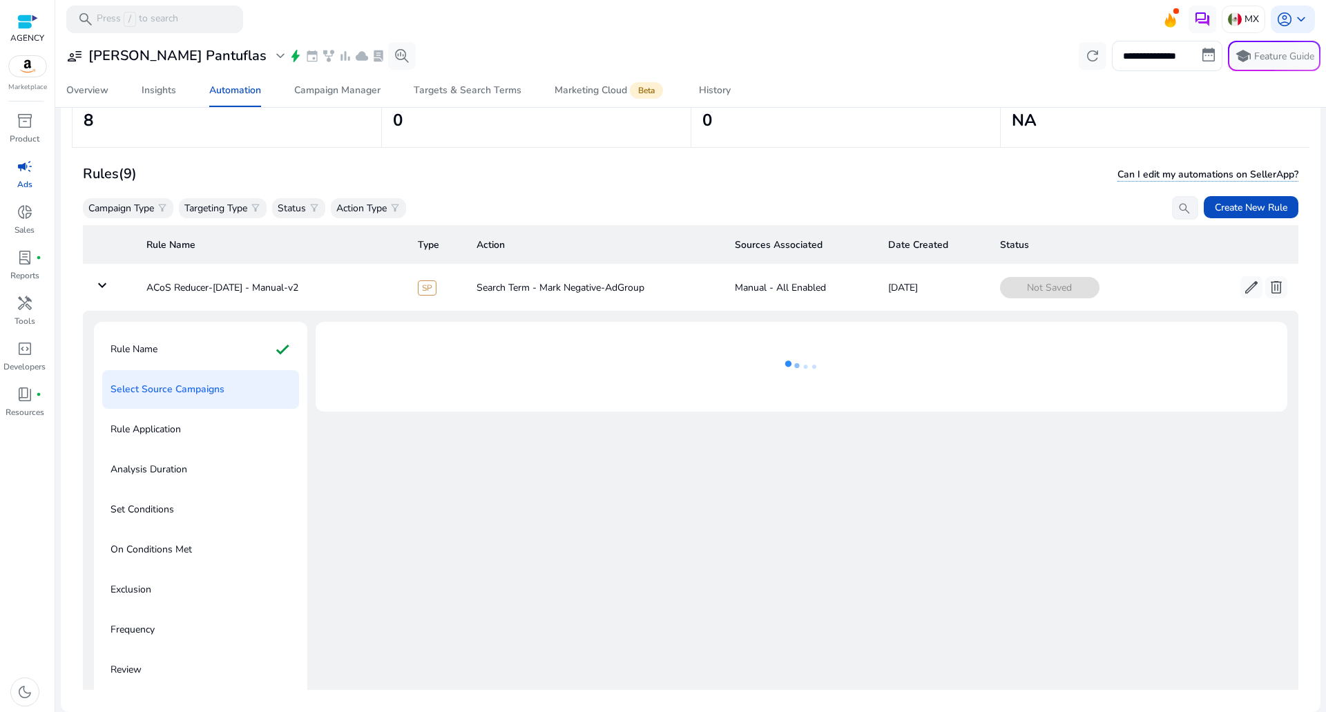
click at [177, 424] on p "Rule Application" at bounding box center [145, 429] width 70 height 22
click at [231, 368] on div "Rule Name check" at bounding box center [200, 349] width 197 height 39
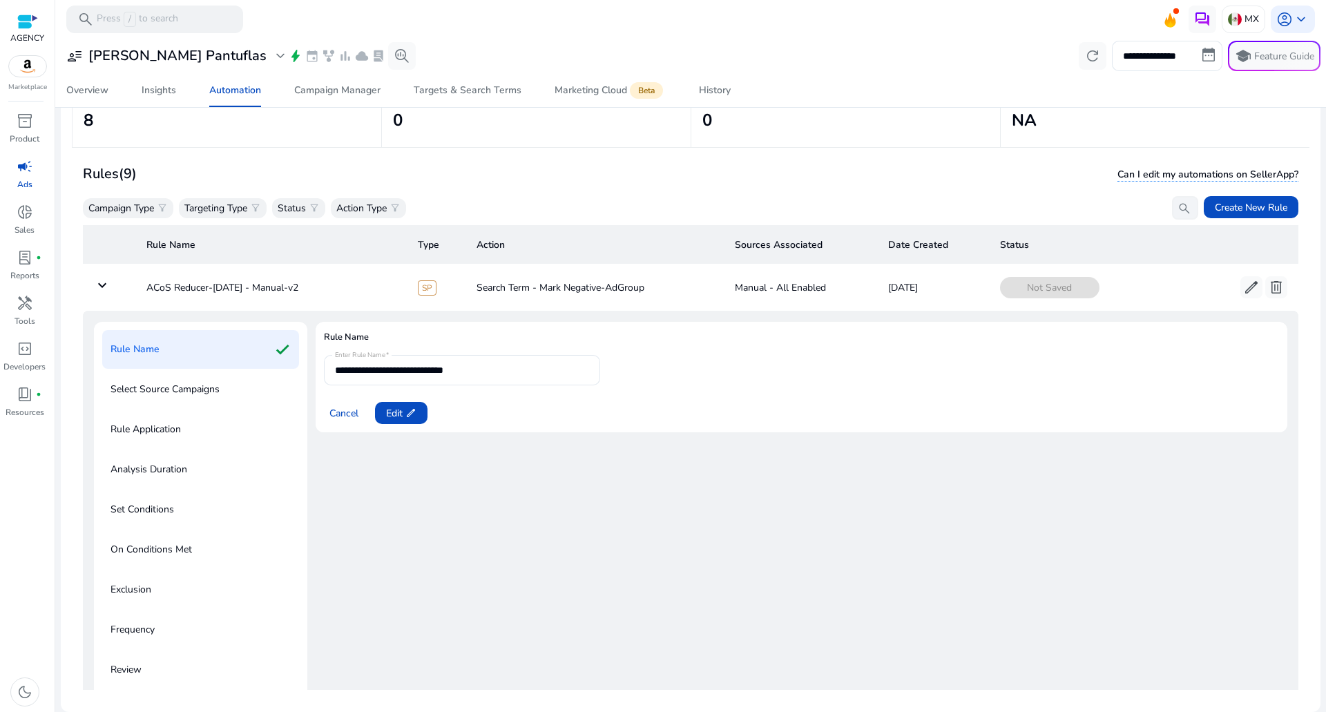
click at [230, 388] on div "Select Source Campaigns" at bounding box center [200, 389] width 197 height 39
click at [228, 396] on div "Select Source Campaigns" at bounding box center [200, 389] width 197 height 39
click at [389, 415] on span "Edit edit" at bounding box center [401, 413] width 30 height 15
click at [412, 412] on span at bounding box center [396, 412] width 42 height 33
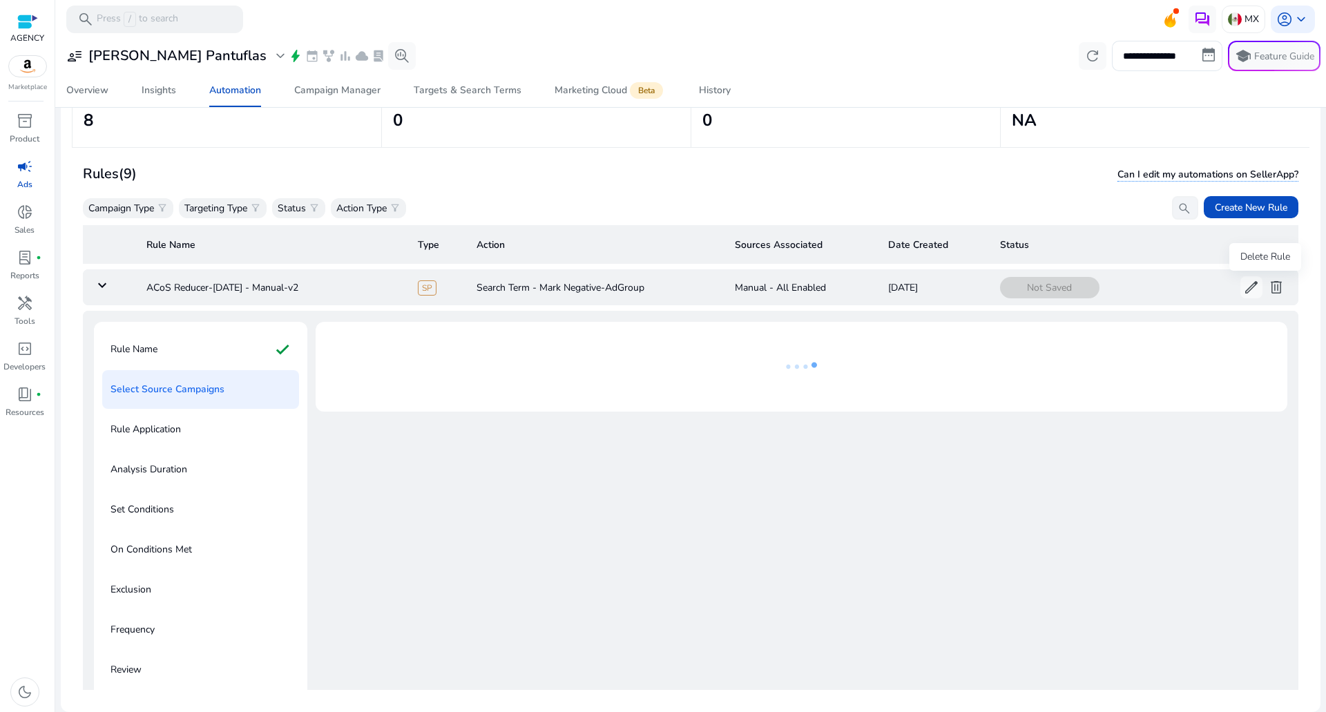
click at [1268, 291] on span "delete" at bounding box center [1276, 287] width 17 height 17
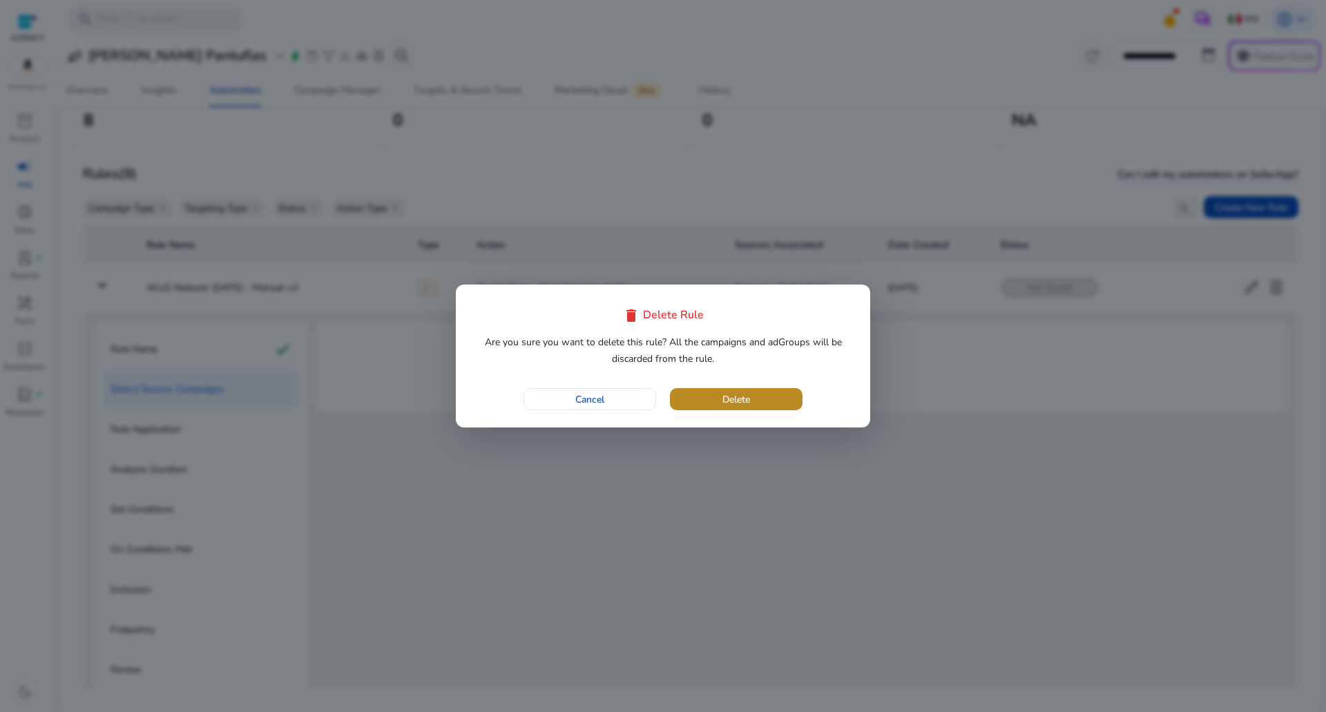
click at [680, 399] on span "button" at bounding box center [736, 399] width 133 height 33
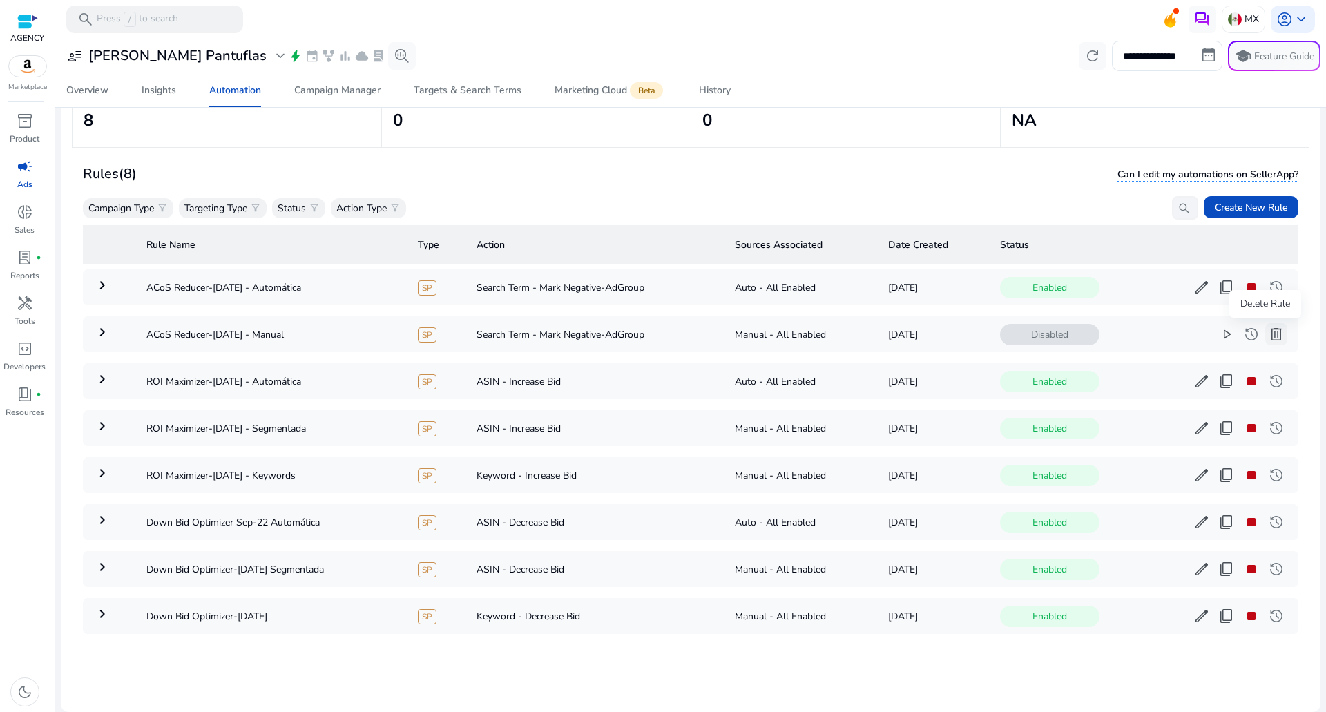
click at [1274, 336] on button "delete" at bounding box center [1276, 334] width 22 height 22
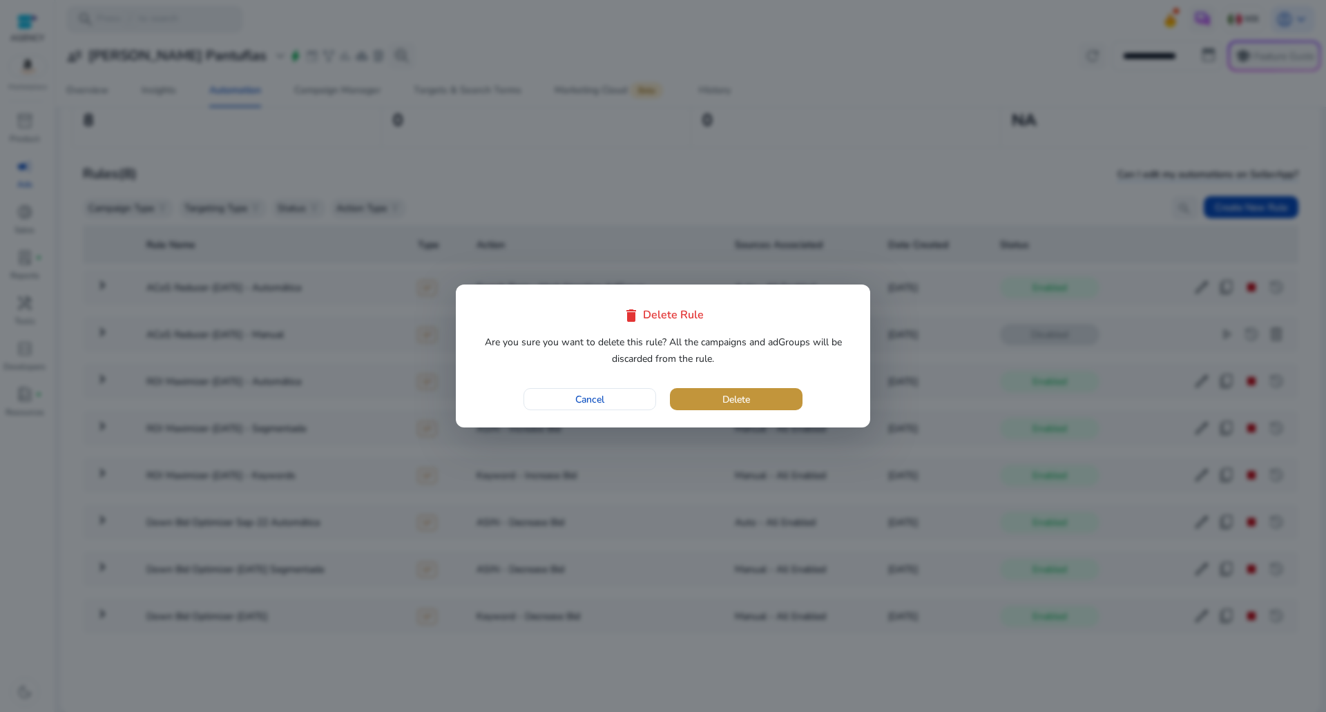
click at [737, 403] on span "Delete" at bounding box center [736, 399] width 28 height 15
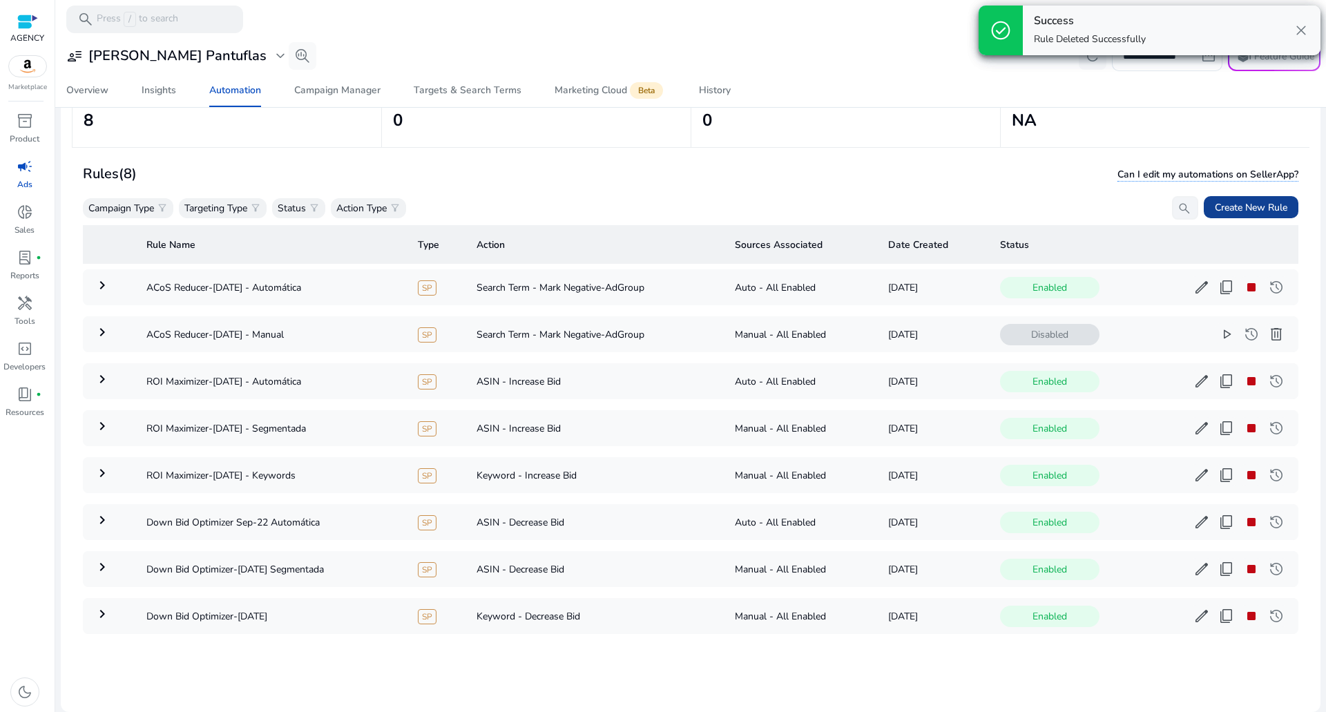
click at [1250, 215] on span at bounding box center [1251, 207] width 95 height 33
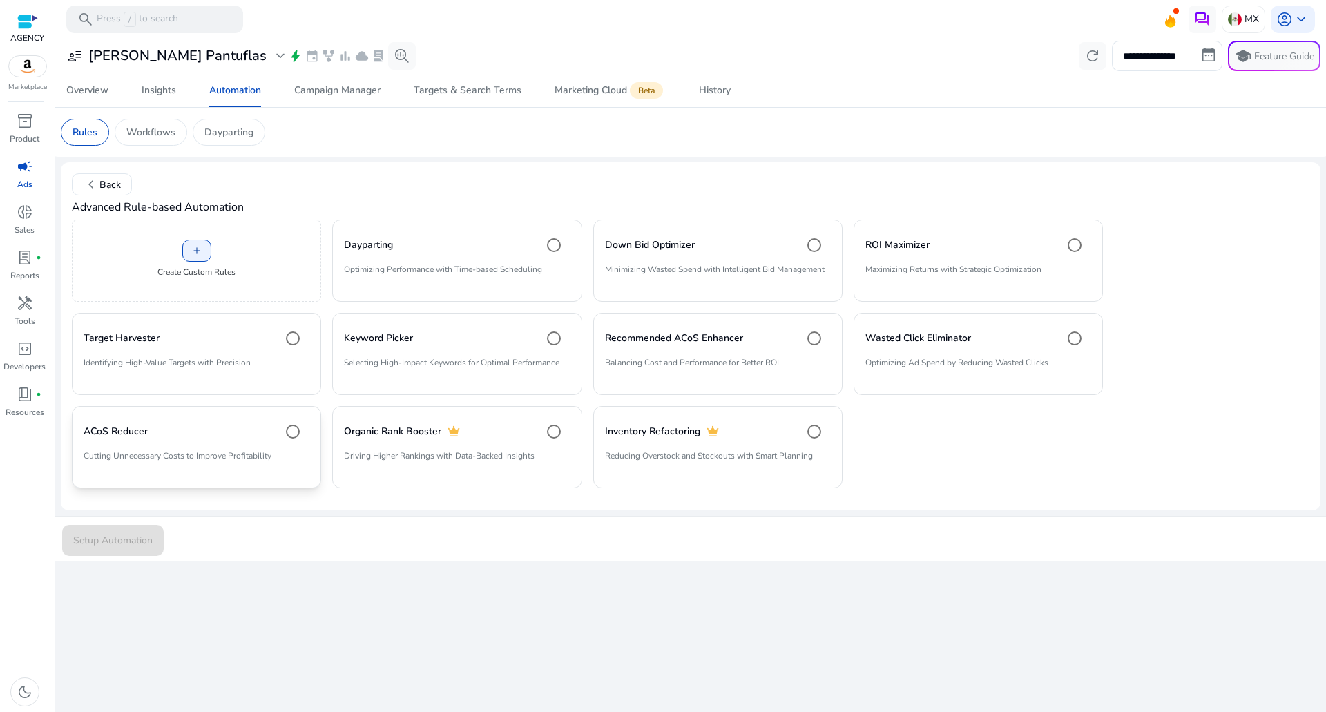
click at [159, 429] on div "ACoS Reducer" at bounding box center [197, 432] width 226 height 28
click at [131, 545] on span "Setup Automation" at bounding box center [112, 540] width 79 height 15
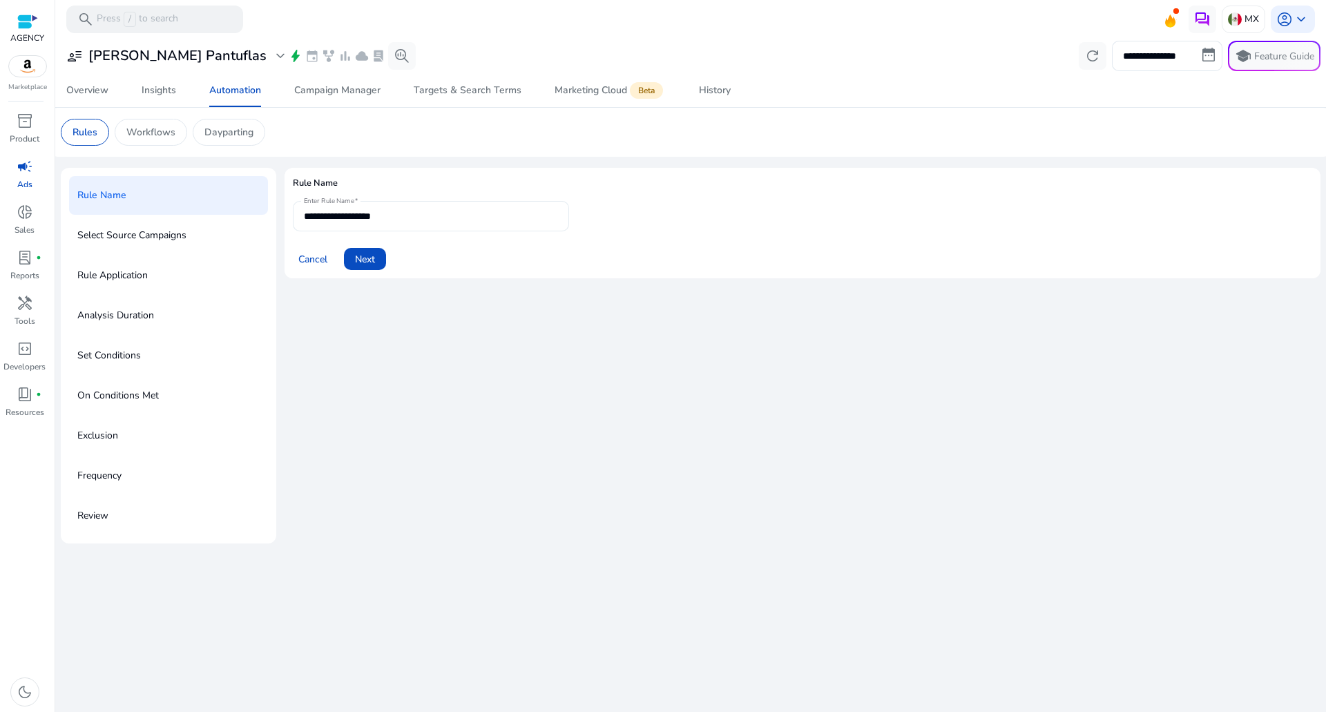
click at [414, 220] on input "**********" at bounding box center [431, 216] width 254 height 15
type input "**********"
click at [370, 252] on span "Next" at bounding box center [365, 259] width 20 height 15
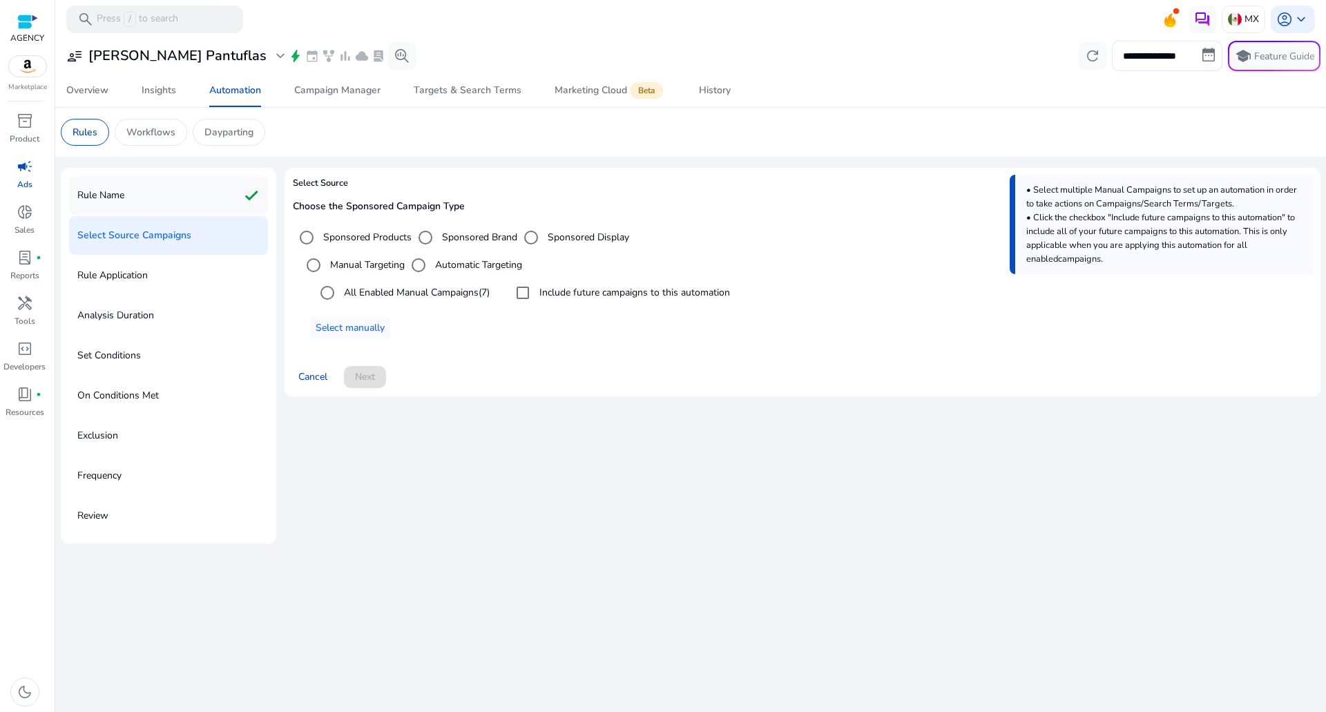
click at [135, 198] on div "Rule Name check" at bounding box center [168, 195] width 199 height 39
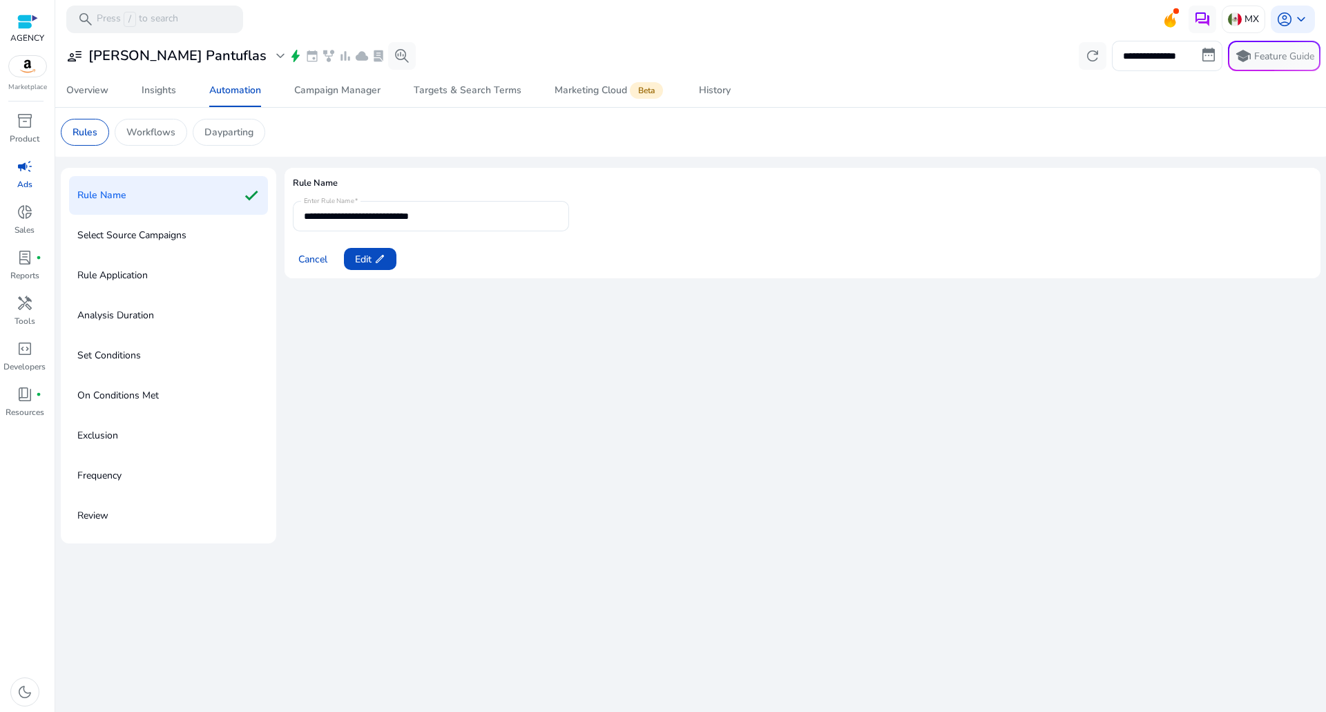
click at [394, 241] on div "Cancel Edit edit" at bounding box center [802, 253] width 1019 height 33
click at [384, 246] on span at bounding box center [370, 258] width 52 height 33
click at [441, 206] on div "**********" at bounding box center [431, 216] width 254 height 30
click at [437, 221] on input "**********" at bounding box center [431, 216] width 254 height 15
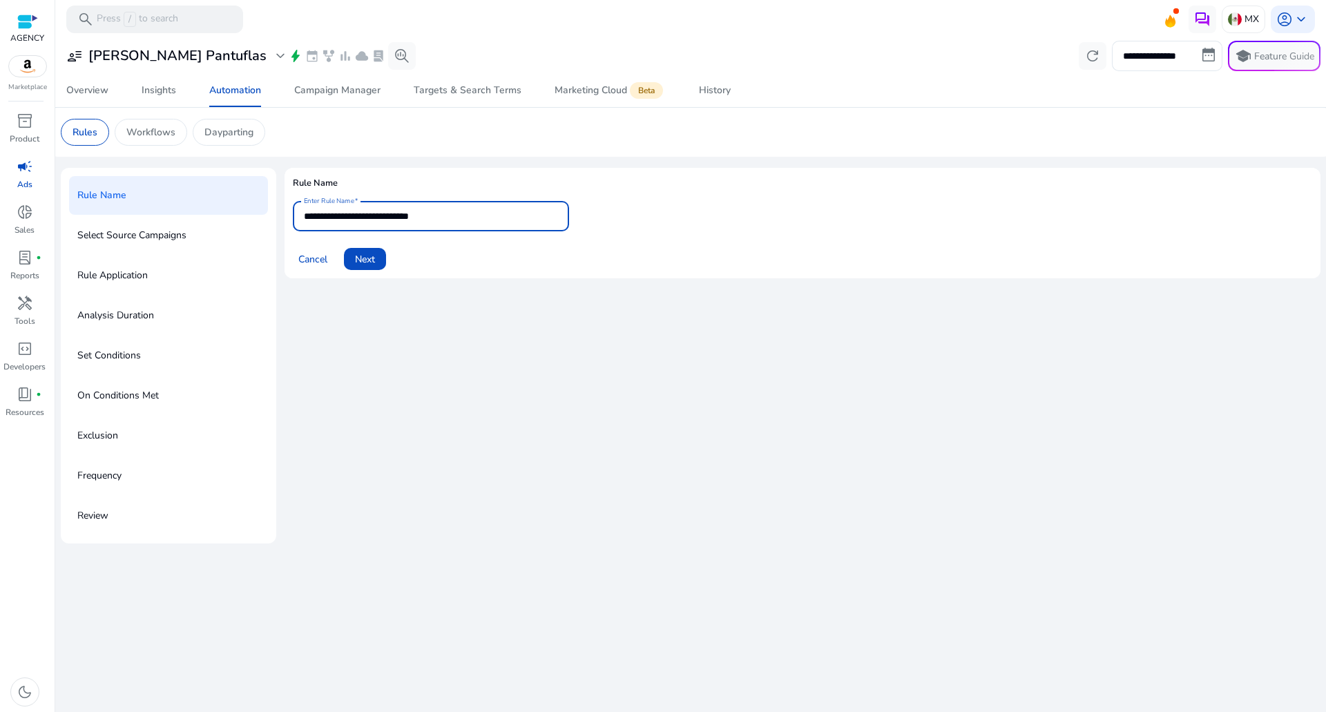
click at [437, 221] on input "**********" at bounding box center [431, 216] width 254 height 15
type input "**********"
click at [383, 259] on span at bounding box center [365, 258] width 42 height 33
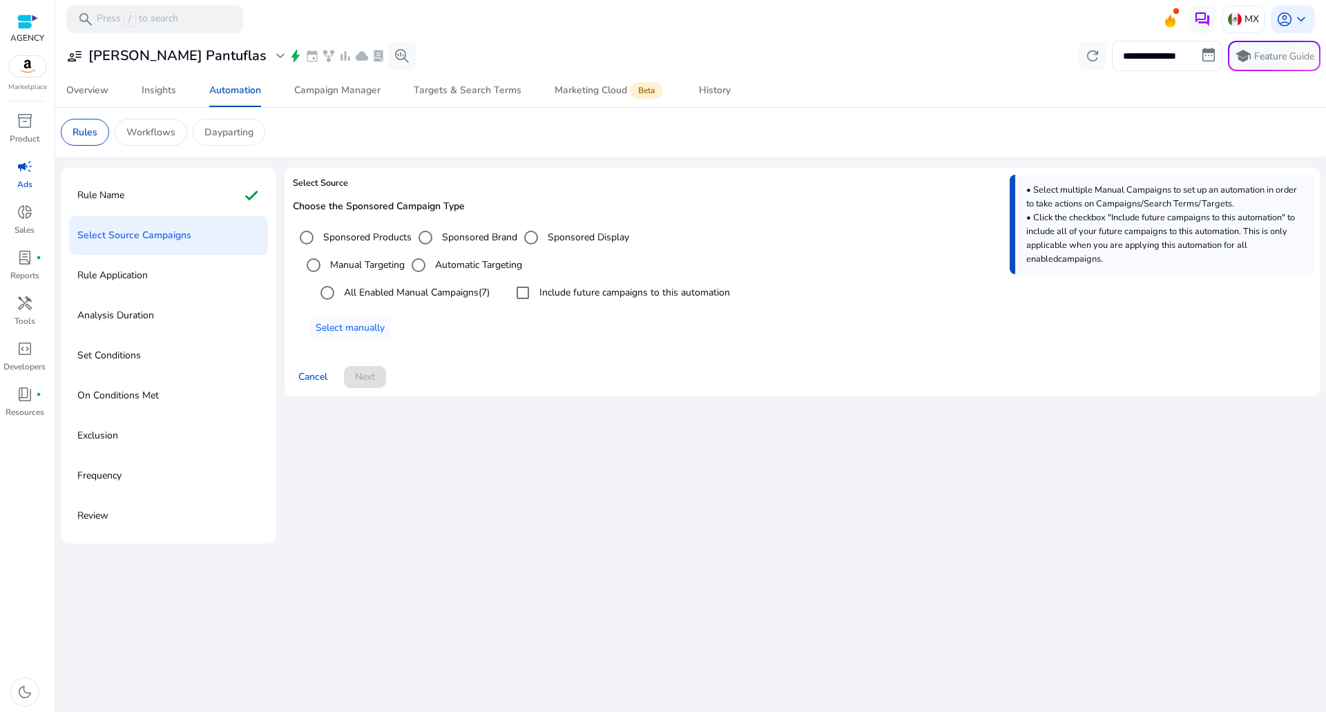
click at [454, 288] on label "All Enabled Manual Campaigns (7)" at bounding box center [415, 292] width 148 height 15
click at [386, 387] on span at bounding box center [365, 376] width 42 height 33
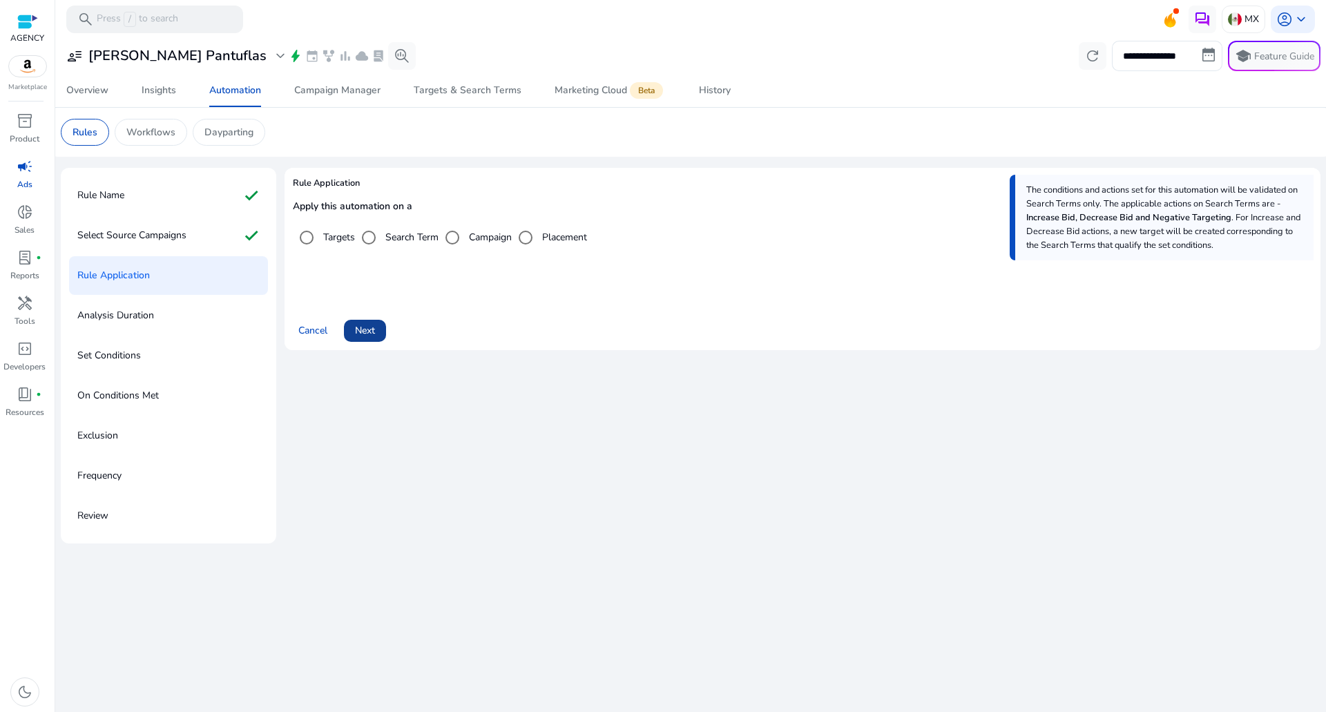
click at [383, 340] on span at bounding box center [365, 330] width 42 height 33
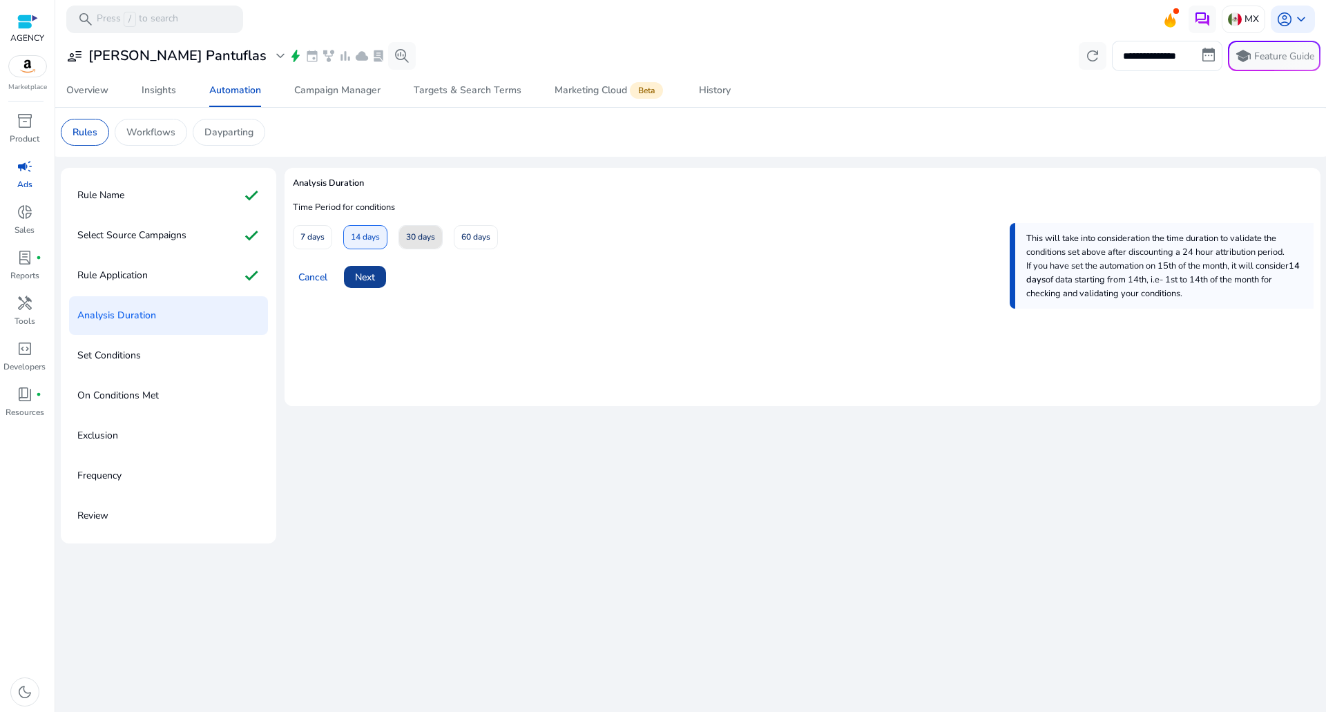
drag, startPoint x: 421, startPoint y: 235, endPoint x: 382, endPoint y: 268, distance: 51.5
click at [421, 234] on span "30 days" at bounding box center [420, 237] width 29 height 24
click at [346, 284] on span at bounding box center [365, 276] width 42 height 33
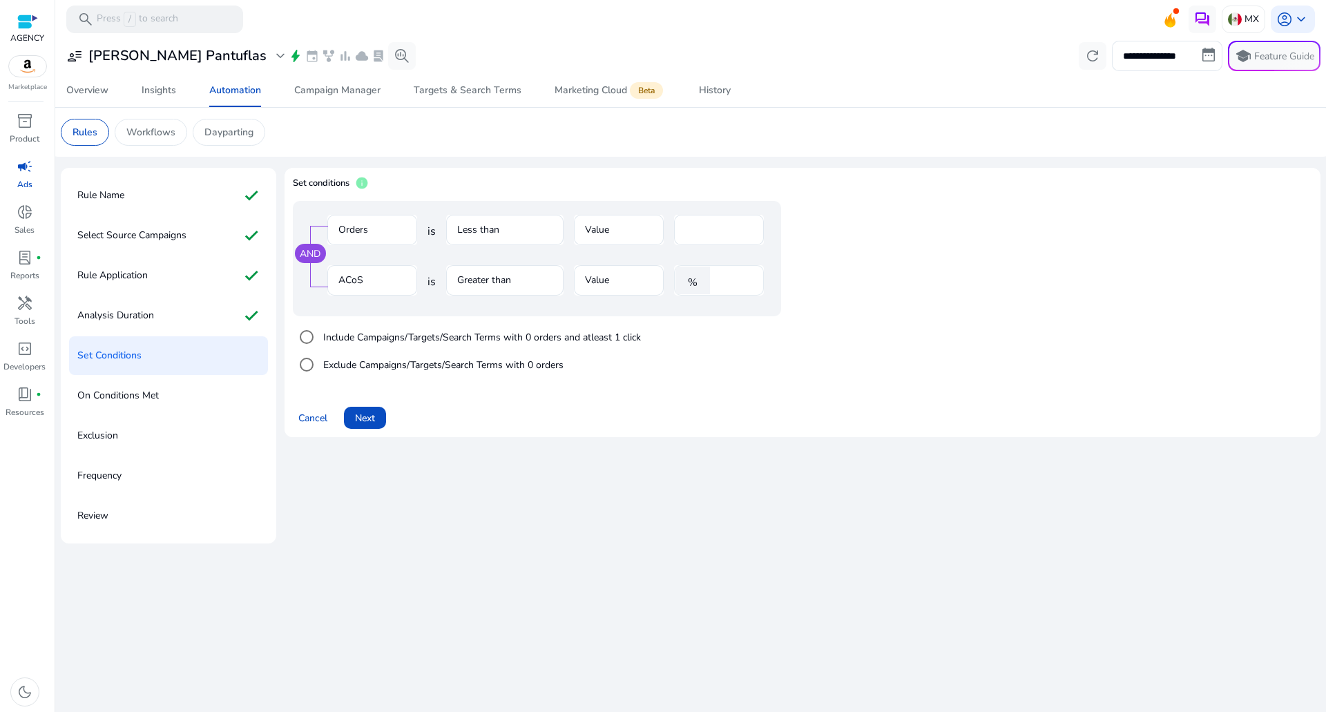
click at [726, 282] on input "****" at bounding box center [735, 280] width 36 height 15
type input "**"
click at [367, 415] on span "Next" at bounding box center [365, 418] width 20 height 15
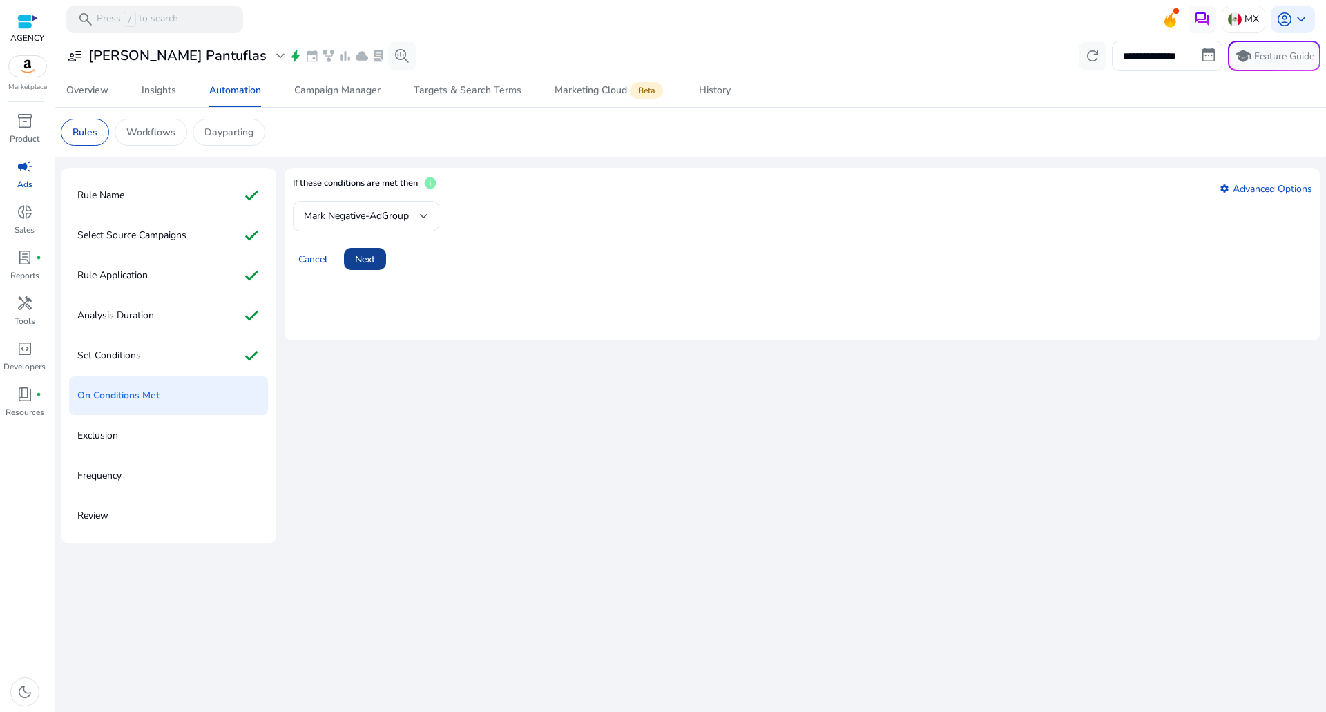
click at [369, 261] on span "Next" at bounding box center [365, 259] width 20 height 15
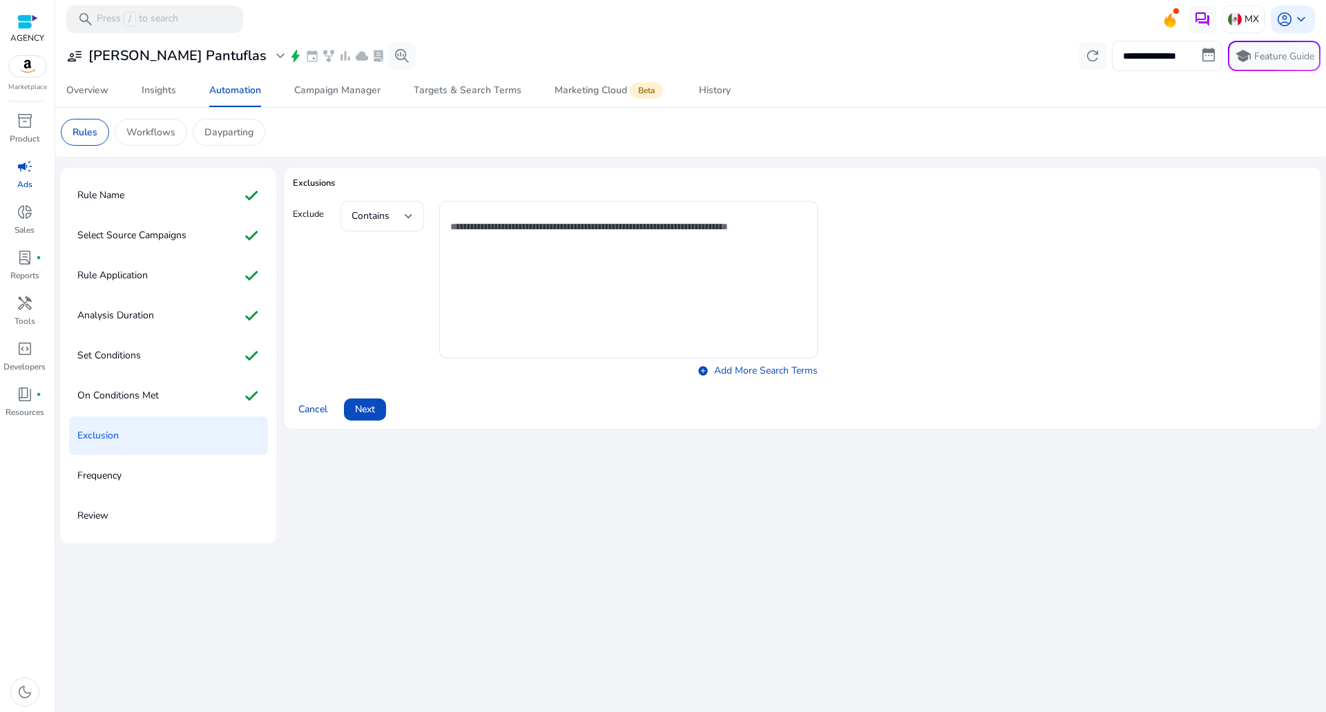
click at [368, 414] on span "Next" at bounding box center [365, 409] width 20 height 15
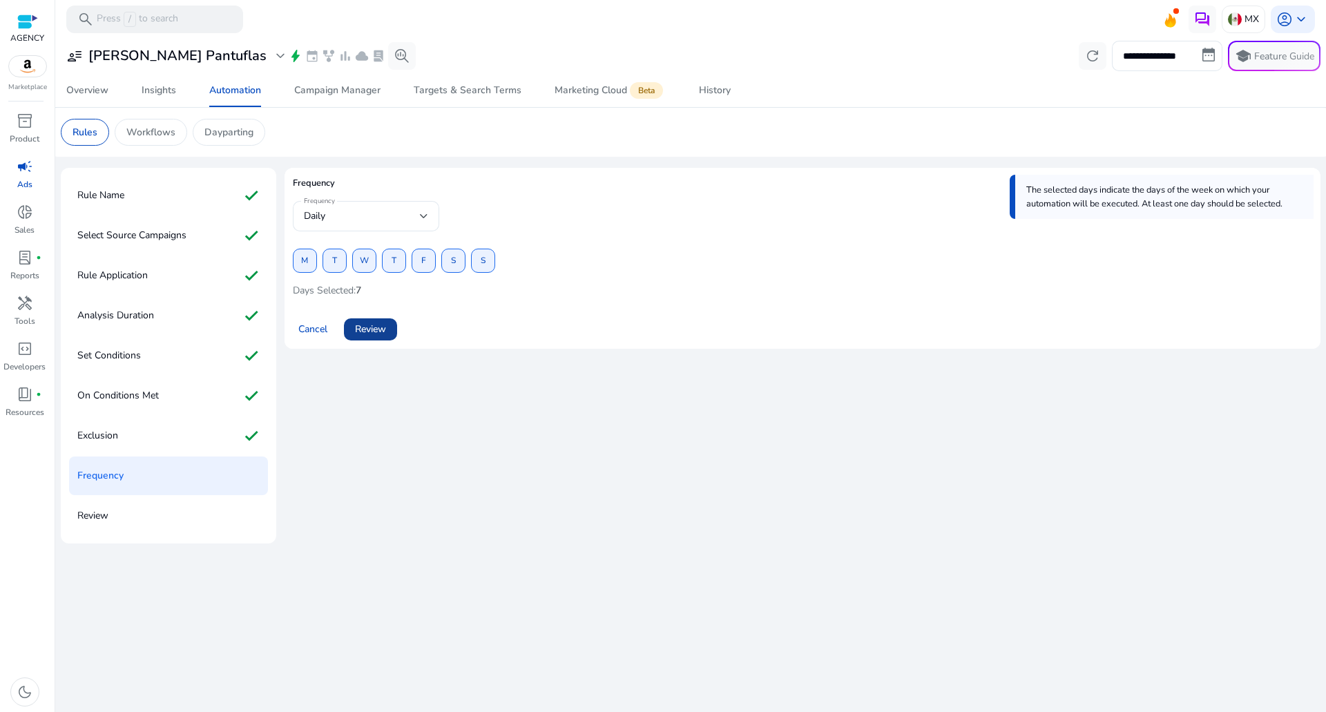
click at [381, 329] on span "Review" at bounding box center [370, 329] width 31 height 15
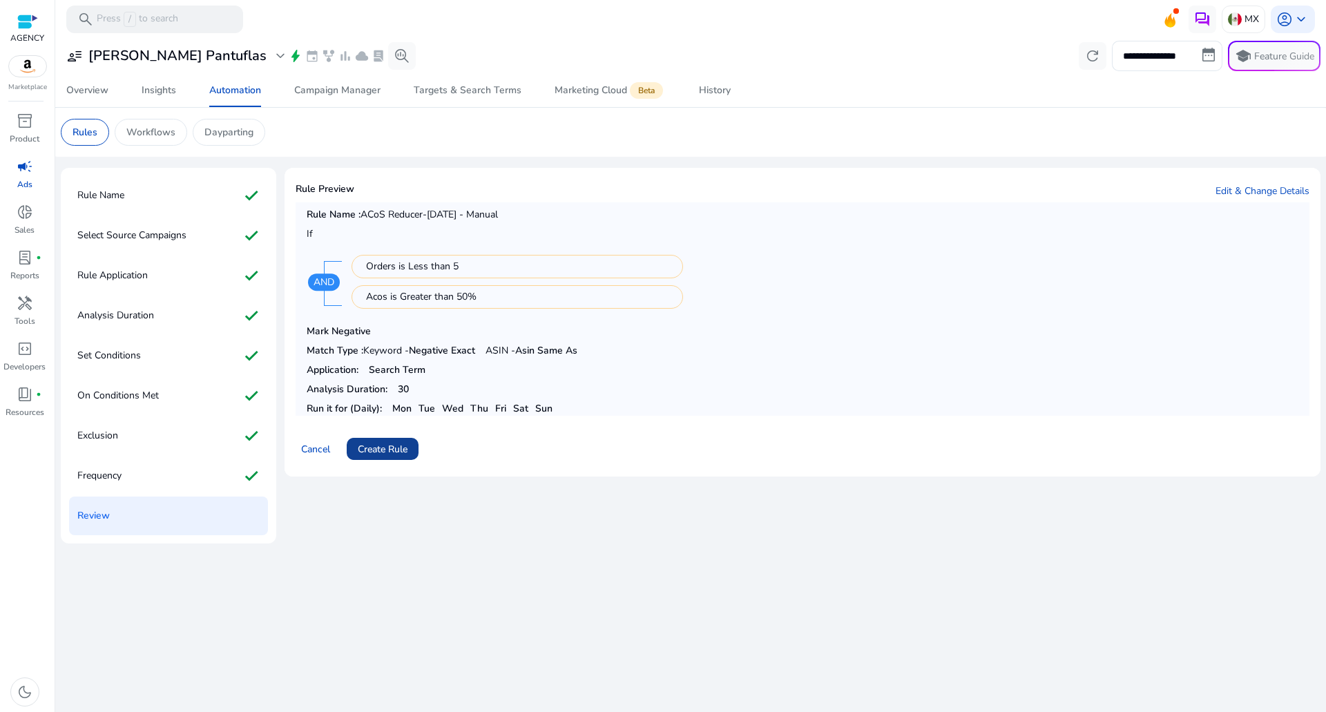
click at [388, 432] on span at bounding box center [383, 448] width 72 height 33
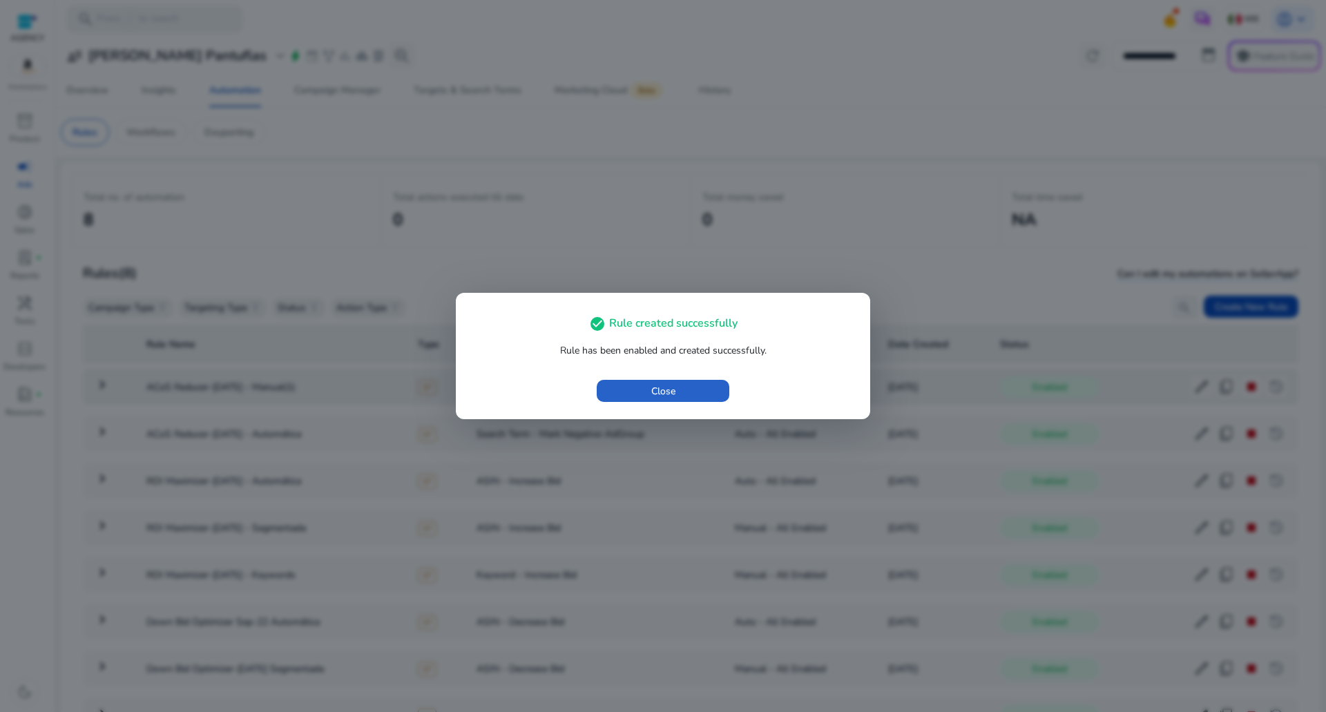
click at [639, 391] on span "button" at bounding box center [663, 390] width 133 height 33
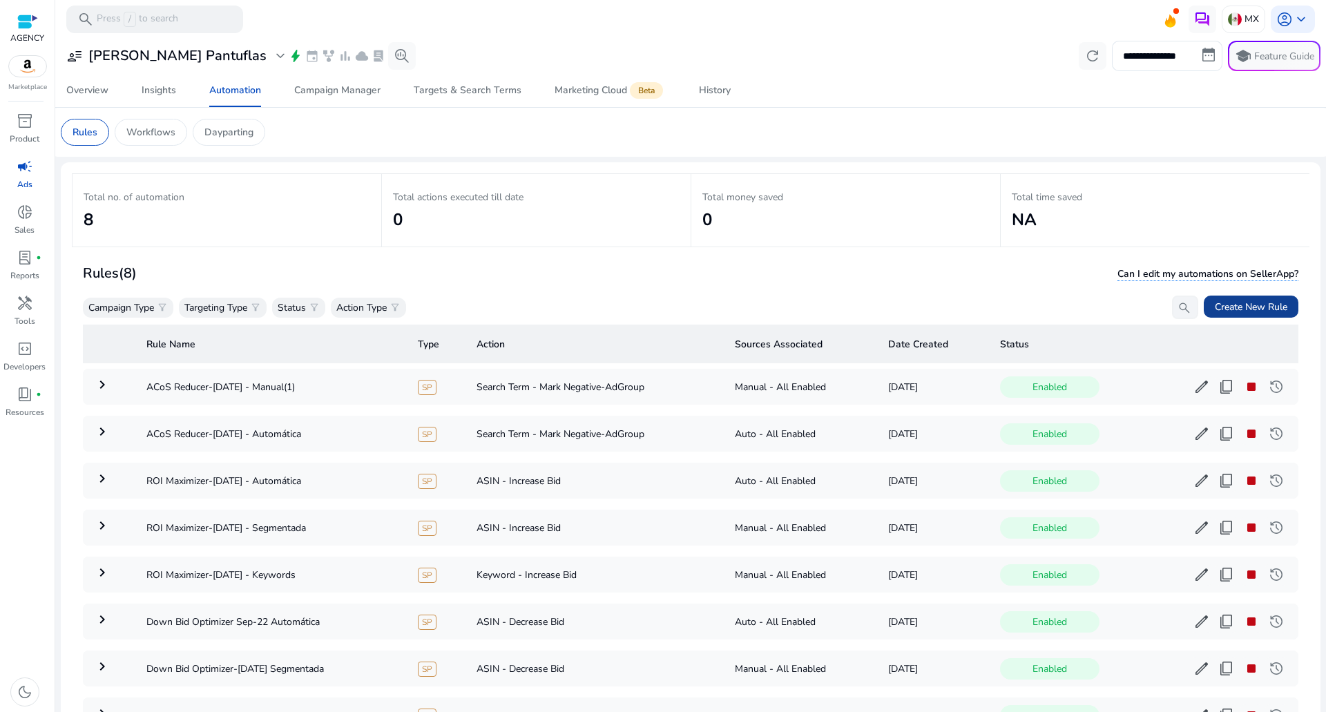
click at [1259, 309] on span "Create New Rule" at bounding box center [1251, 307] width 73 height 15
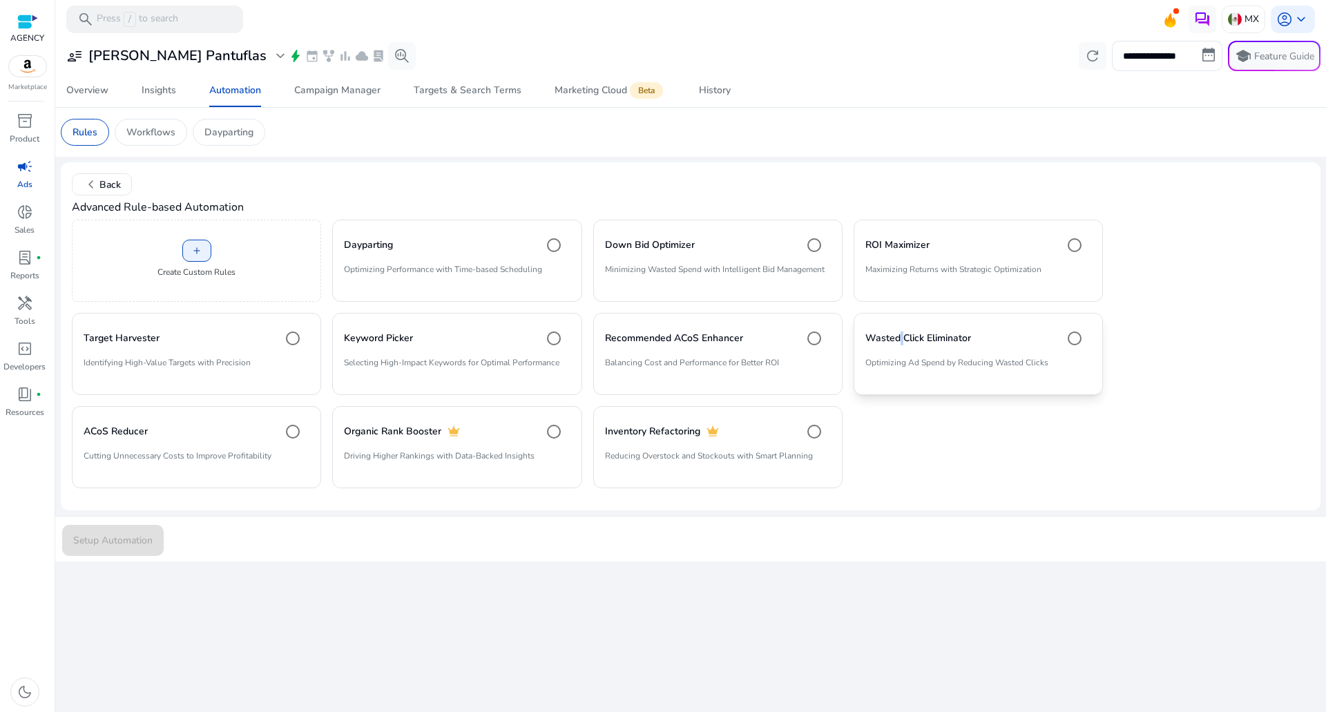
click at [905, 352] on mat-card "Wasted Click Eliminator Optimizing Ad Spend by Reducing Wasted Clicks" at bounding box center [977, 354] width 249 height 82
click at [900, 349] on div "Wasted Click Eliminator" at bounding box center [978, 339] width 226 height 28
drag, startPoint x: 110, startPoint y: 542, endPoint x: 120, endPoint y: 534, distance: 12.7
click at [111, 543] on span "Setup Automation" at bounding box center [112, 540] width 79 height 15
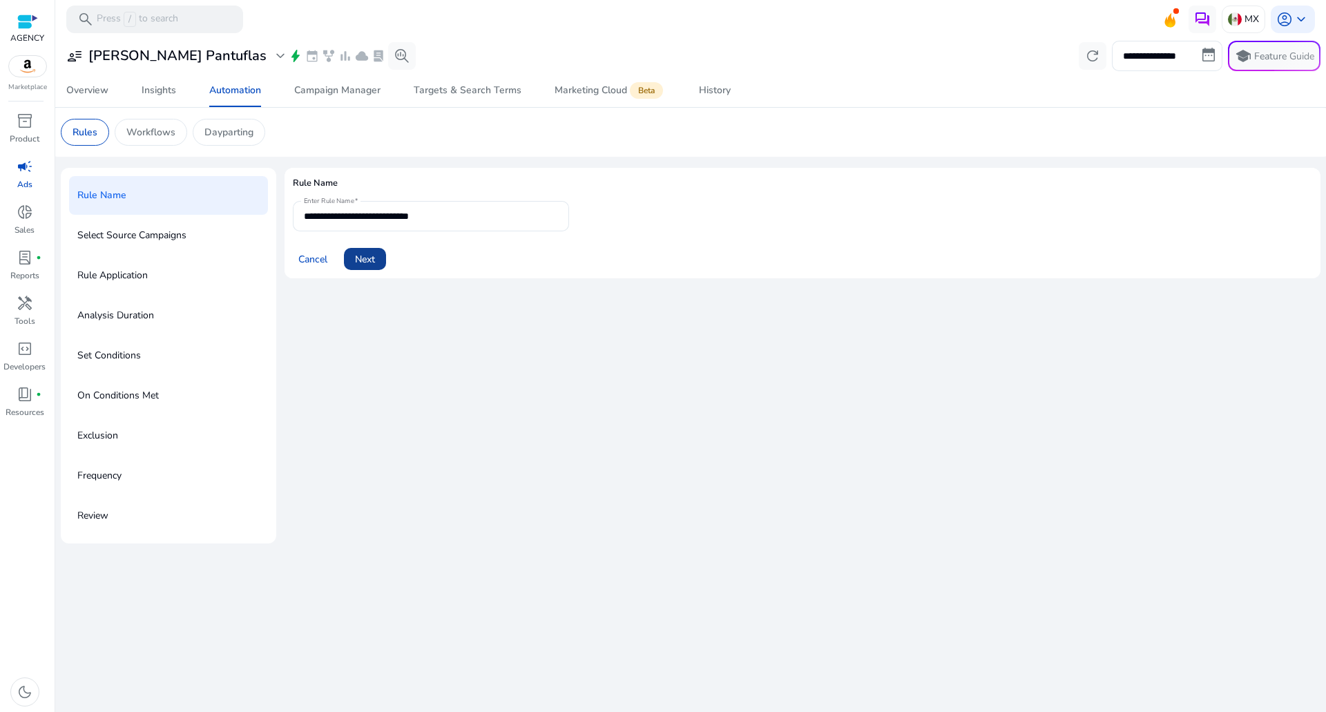
click at [385, 264] on span at bounding box center [365, 258] width 42 height 33
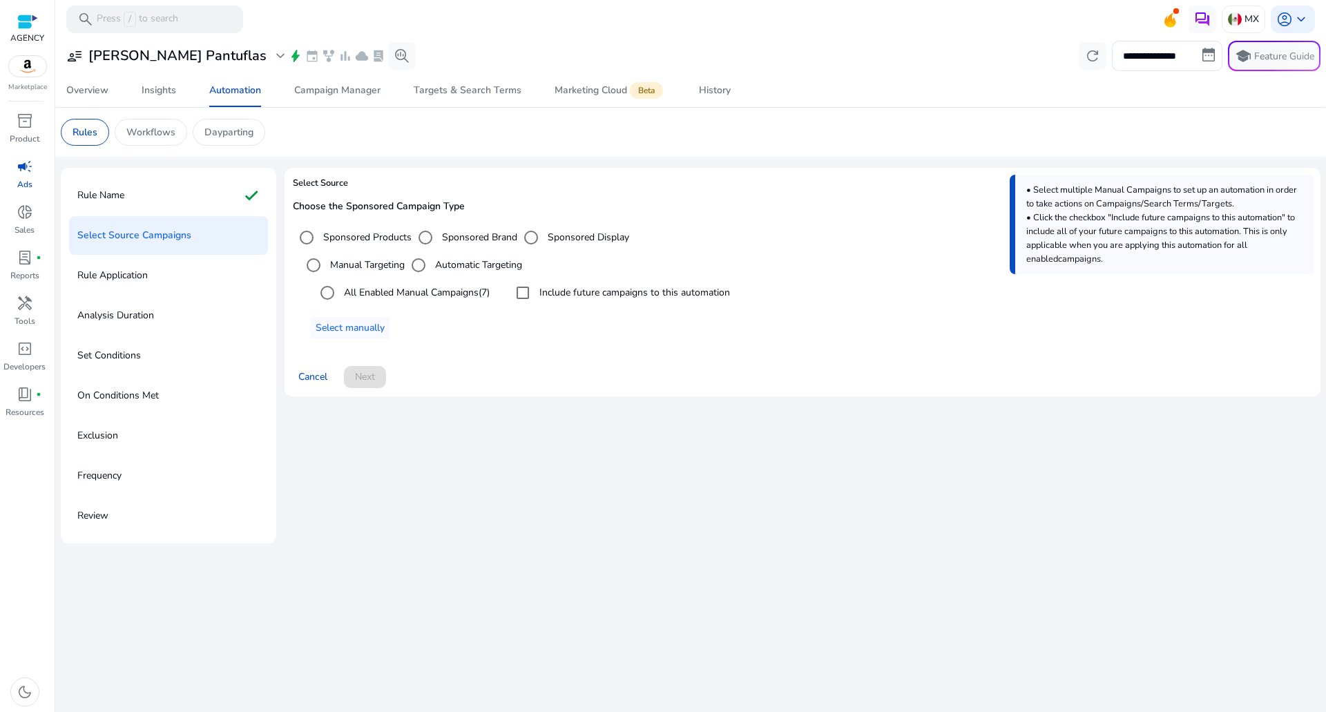
click at [429, 287] on label "All Enabled Manual Campaigns (7)" at bounding box center [415, 292] width 148 height 15
click at [590, 289] on label "Include future campaigns to this automation" at bounding box center [633, 292] width 193 height 15
click at [367, 371] on span "Next" at bounding box center [365, 376] width 20 height 15
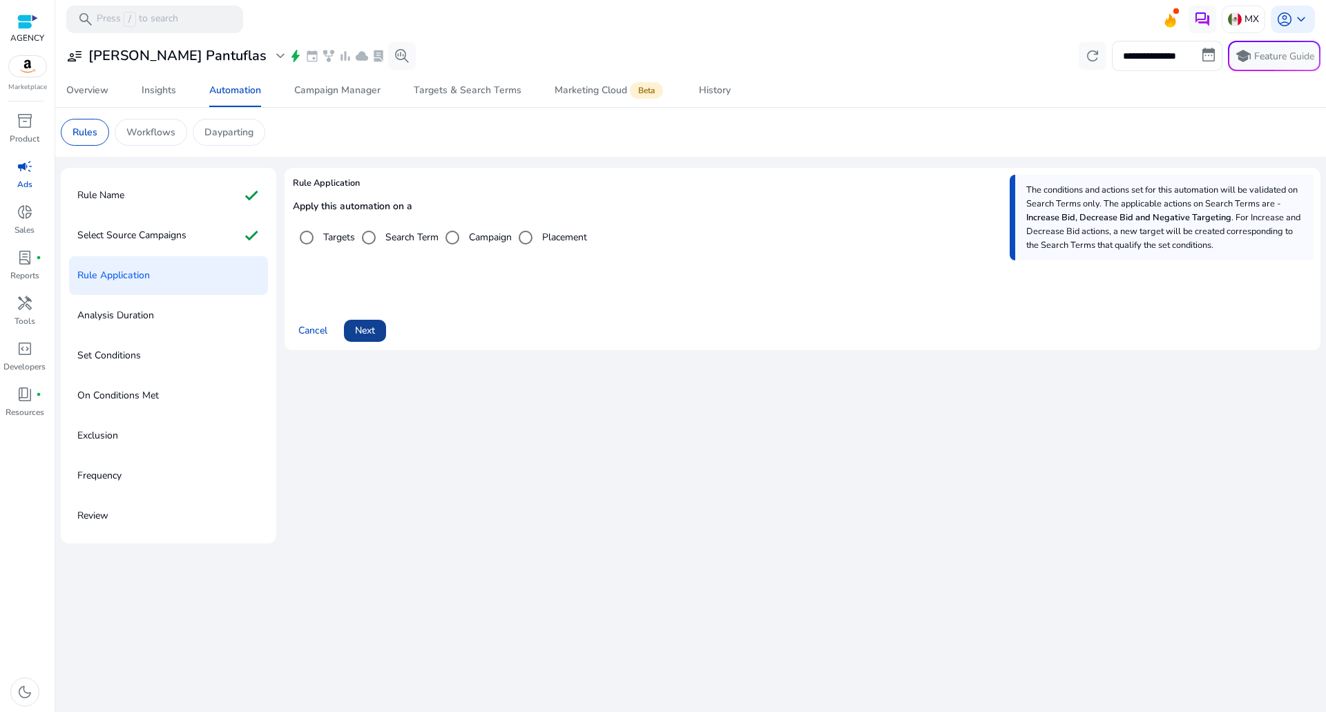
click at [367, 329] on span "Next" at bounding box center [365, 330] width 20 height 15
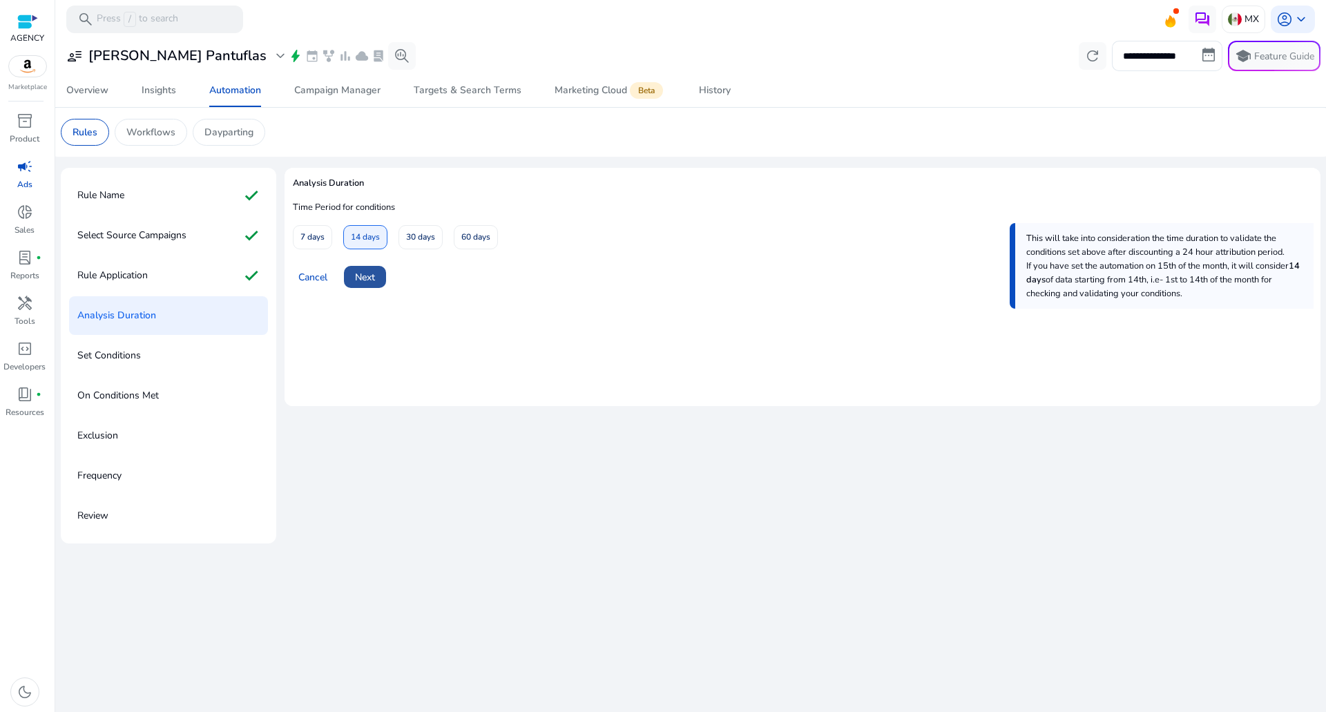
click at [363, 282] on span "Next" at bounding box center [365, 277] width 20 height 15
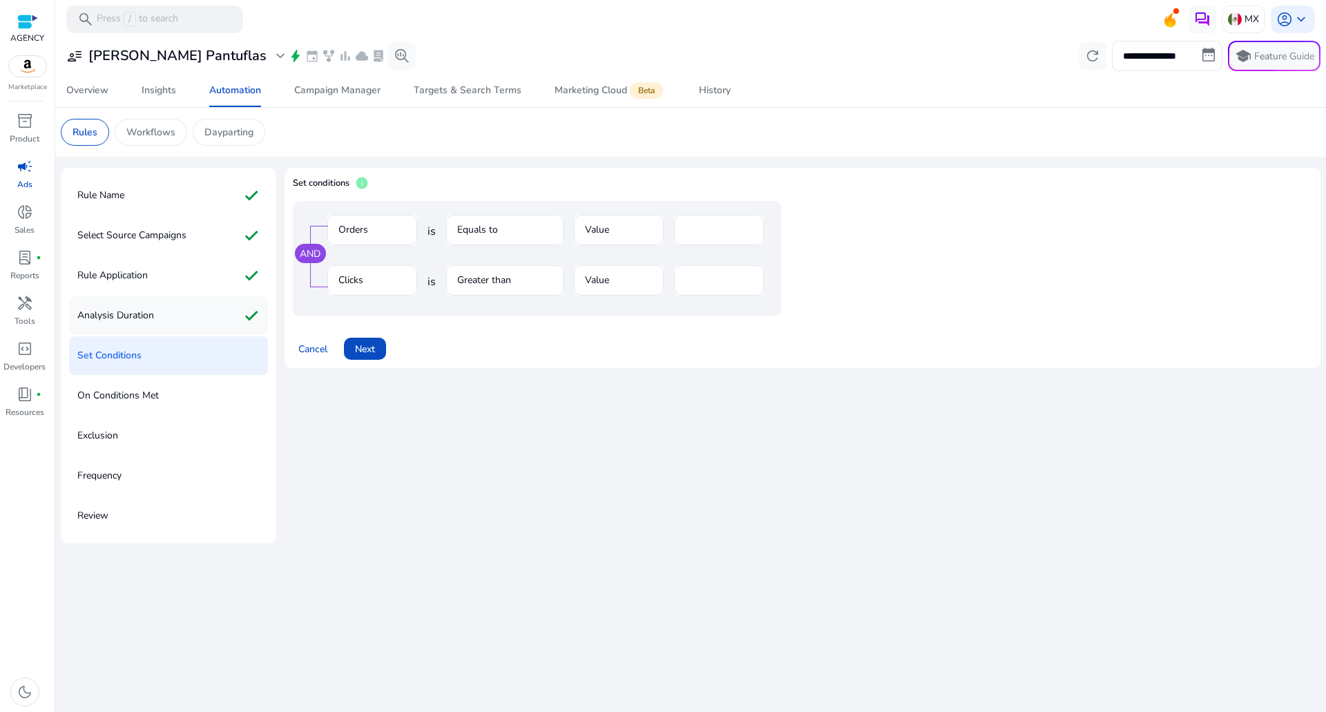
click at [223, 313] on div "Analysis Duration check" at bounding box center [168, 315] width 199 height 39
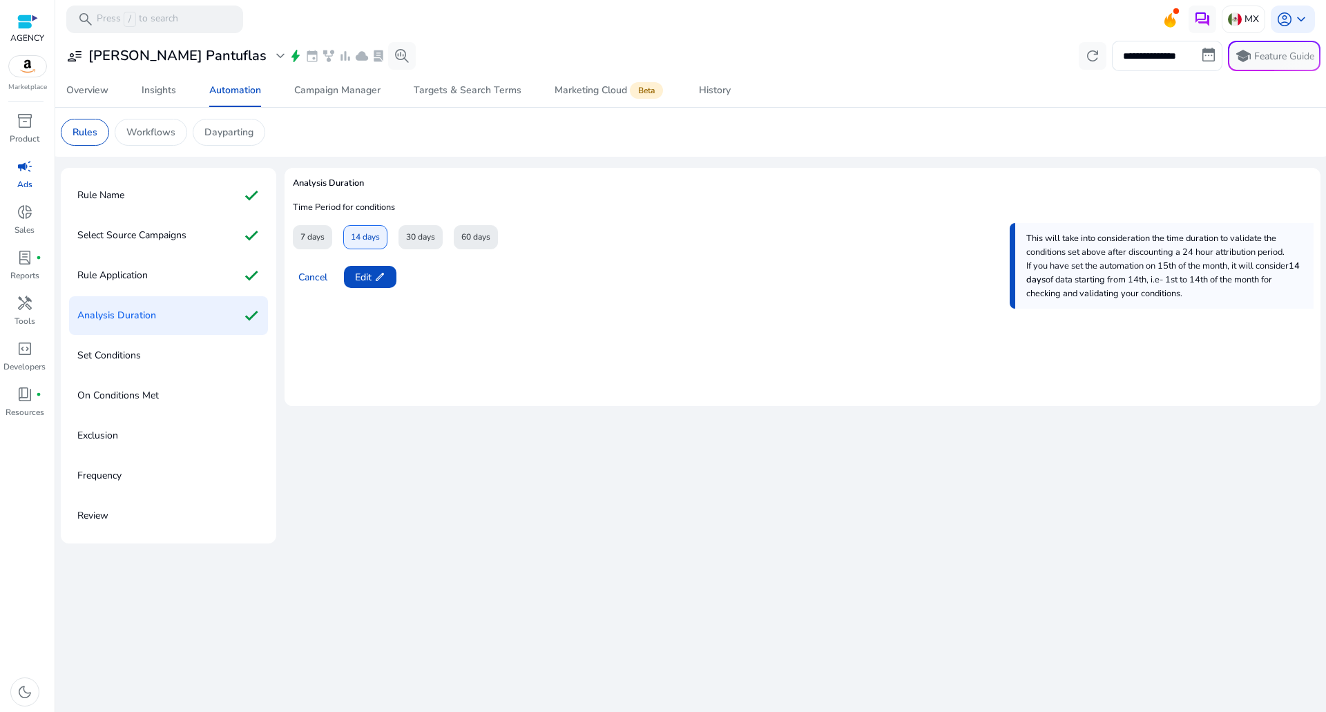
click at [421, 240] on div "30 days" at bounding box center [420, 237] width 44 height 24
click at [421, 237] on div "30 days" at bounding box center [420, 237] width 44 height 24
click at [380, 273] on span "edit" at bounding box center [379, 276] width 11 height 11
click at [413, 249] on span "30 days" at bounding box center [420, 237] width 29 height 24
click at [384, 279] on span at bounding box center [365, 276] width 42 height 33
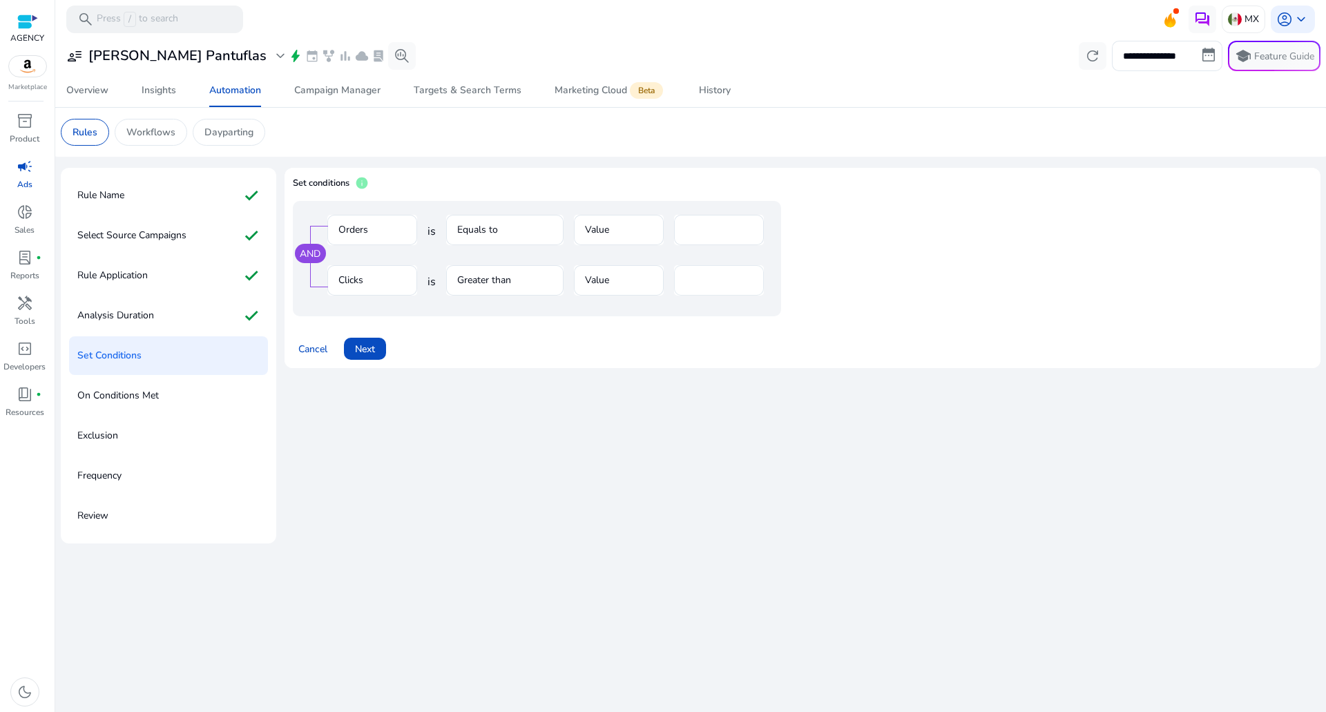
click at [713, 278] on input "**" at bounding box center [719, 280] width 68 height 15
click at [366, 338] on span at bounding box center [365, 348] width 42 height 33
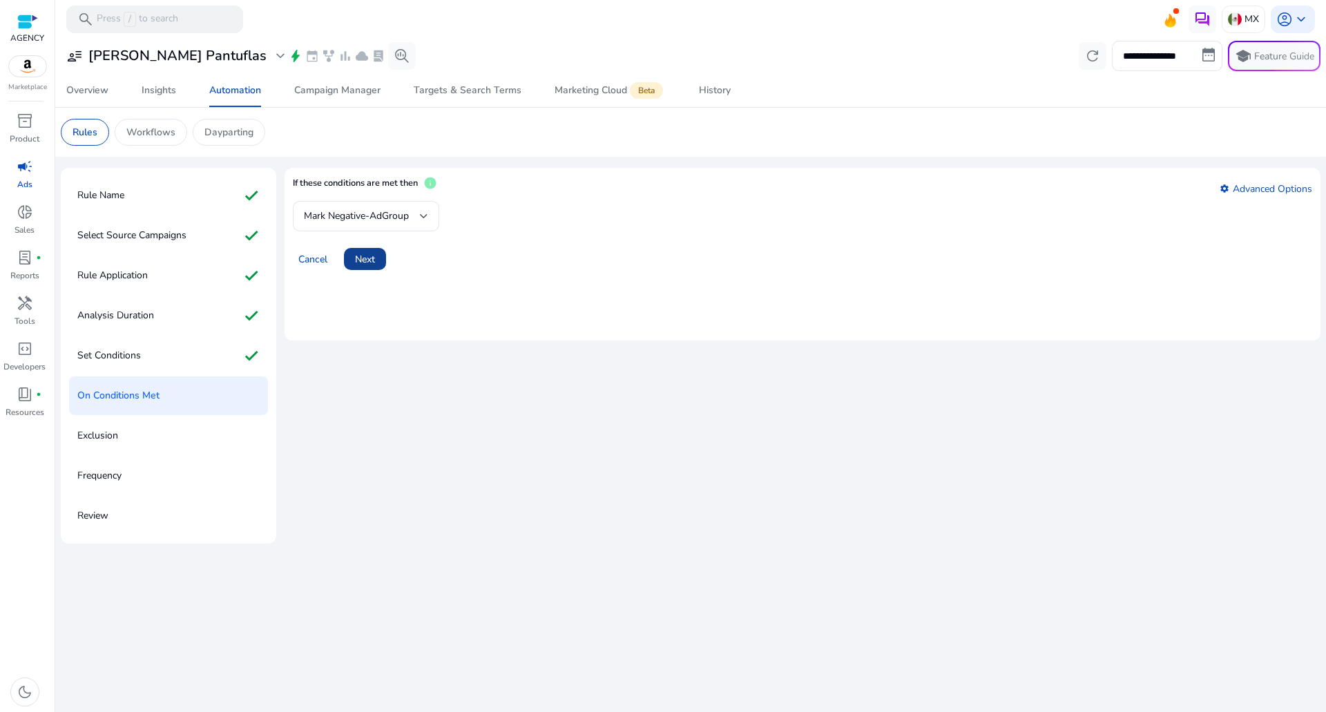
click at [365, 255] on span "Next" at bounding box center [365, 259] width 20 height 15
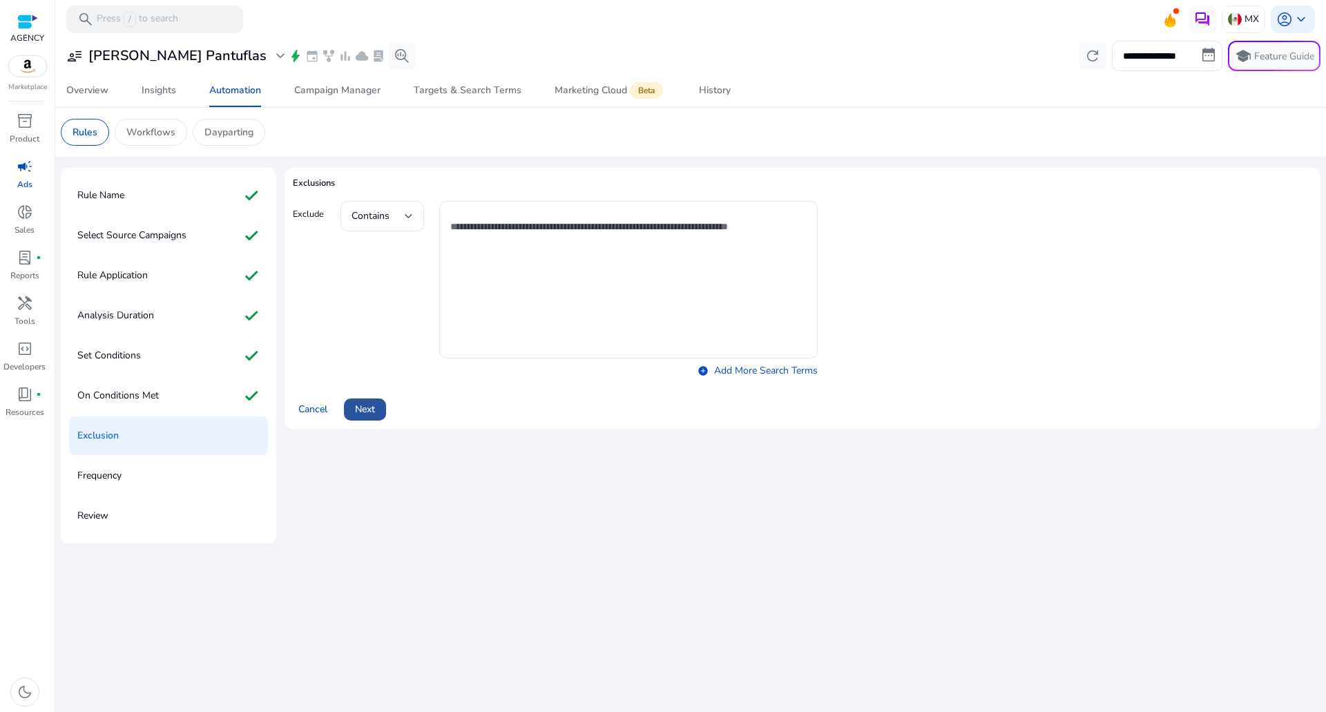
click at [369, 404] on span "Next" at bounding box center [365, 409] width 20 height 15
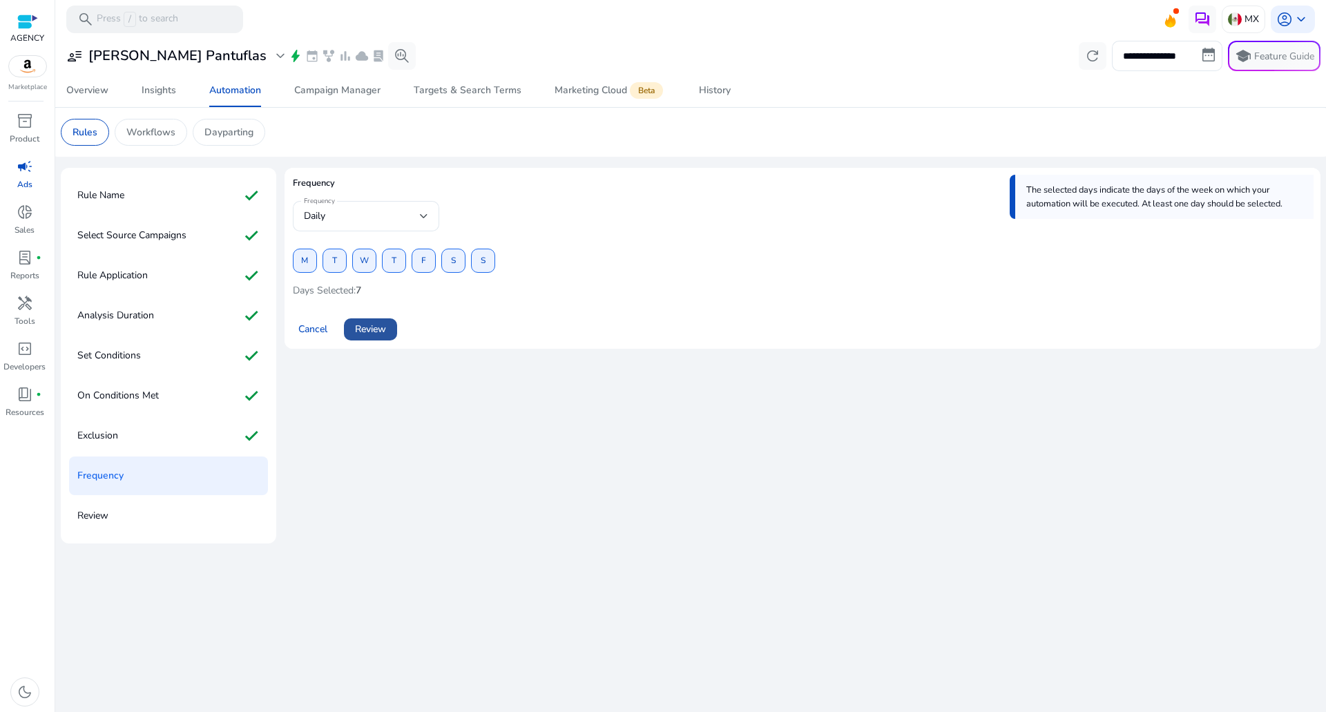
click at [384, 320] on span at bounding box center [370, 329] width 53 height 33
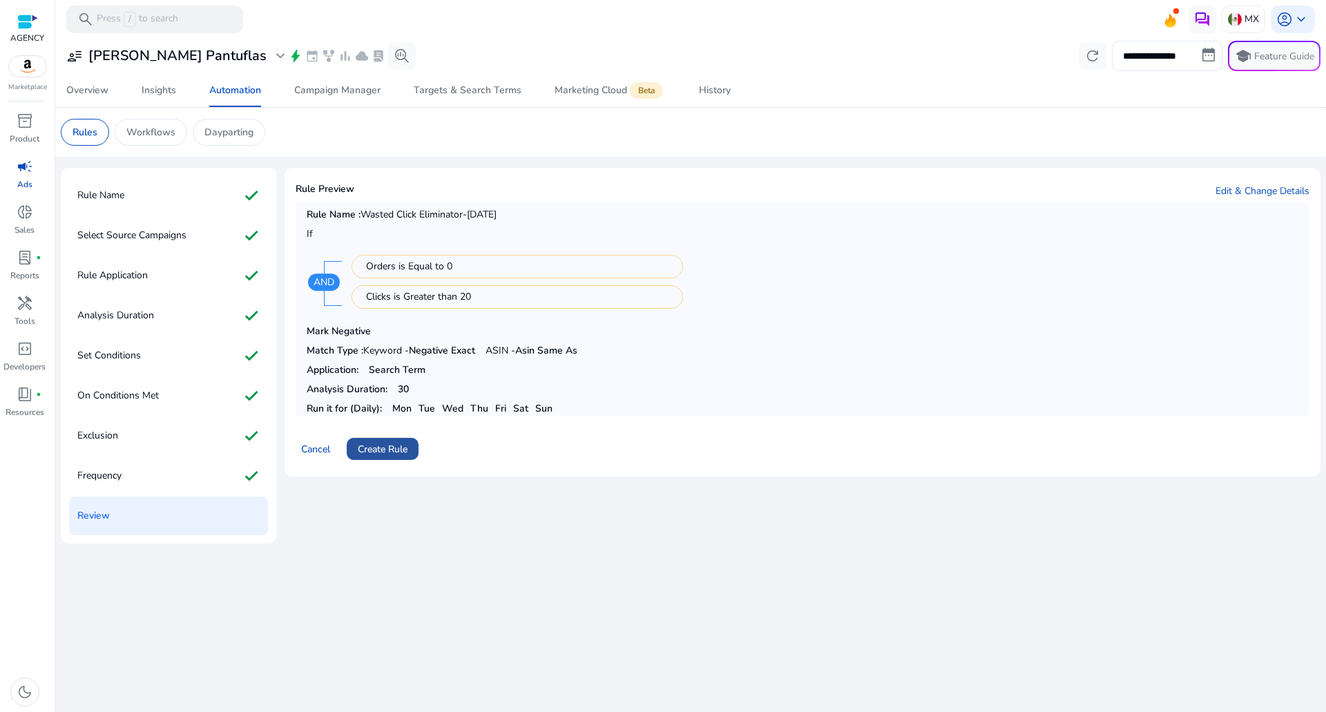
click at [387, 463] on span at bounding box center [383, 448] width 72 height 33
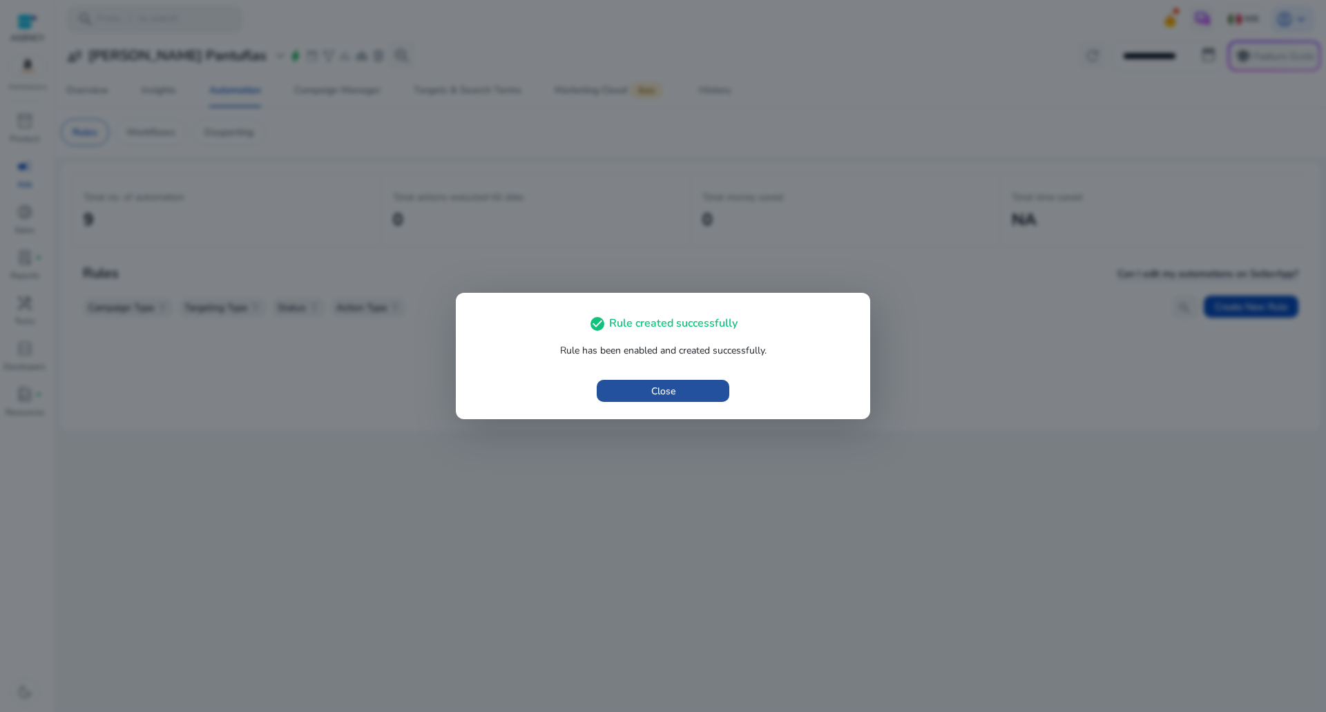
click at [648, 399] on span "button" at bounding box center [663, 390] width 133 height 33
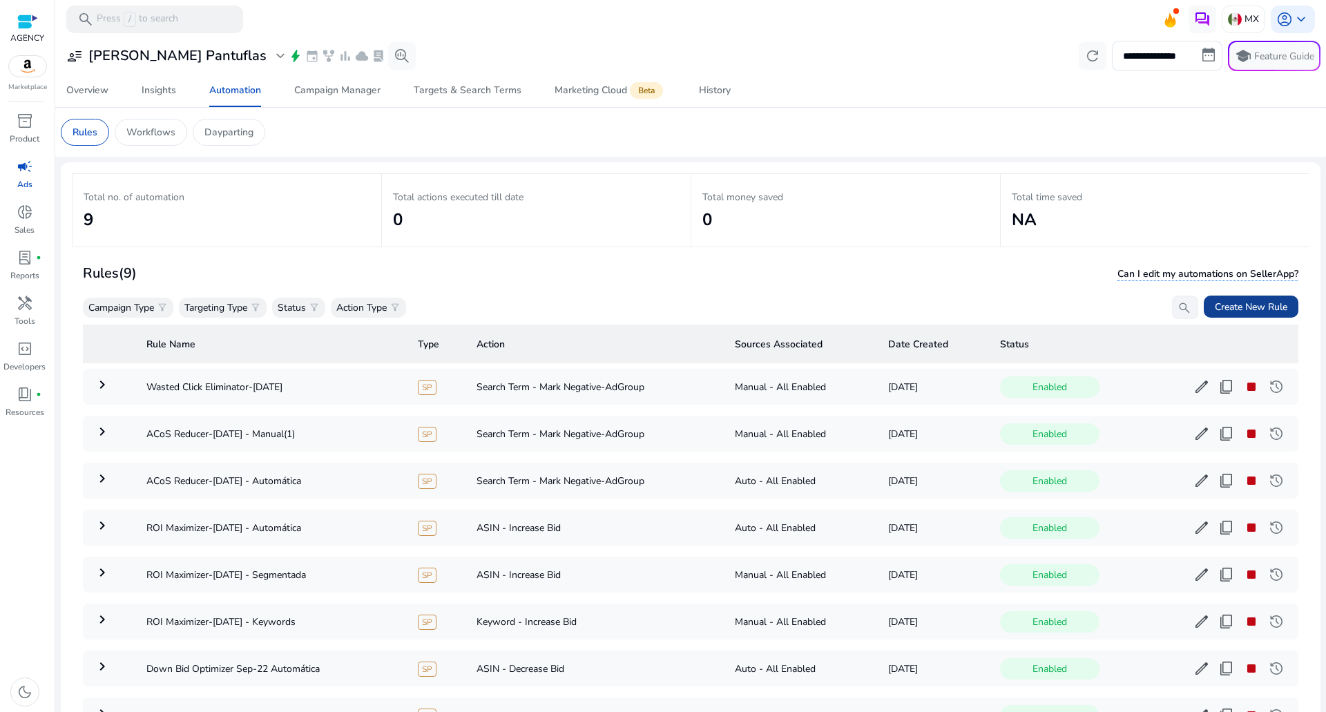
click at [1242, 306] on span "Create New Rule" at bounding box center [1251, 307] width 73 height 15
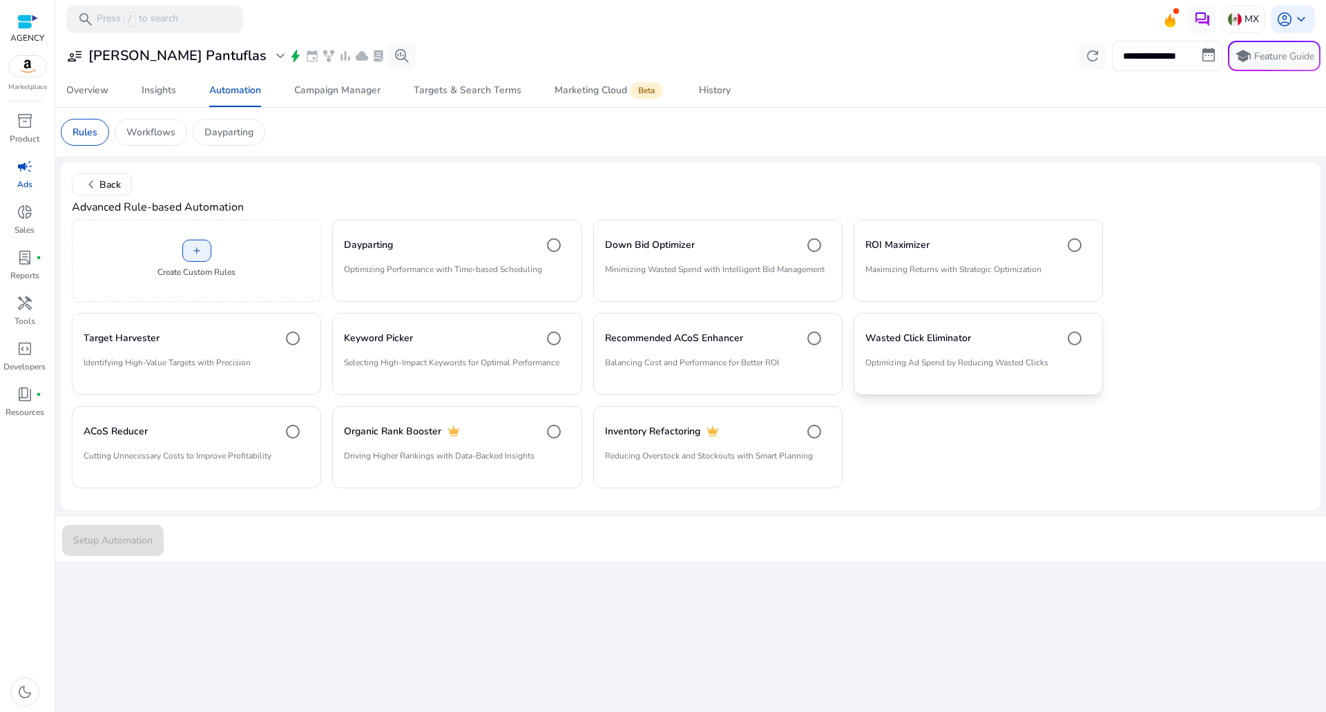
click at [981, 367] on p "Optimizing Ad Spend by Reducing Wasted Clicks" at bounding box center [978, 367] width 226 height 23
click at [155, 536] on span "submit" at bounding box center [113, 539] width 102 height 33
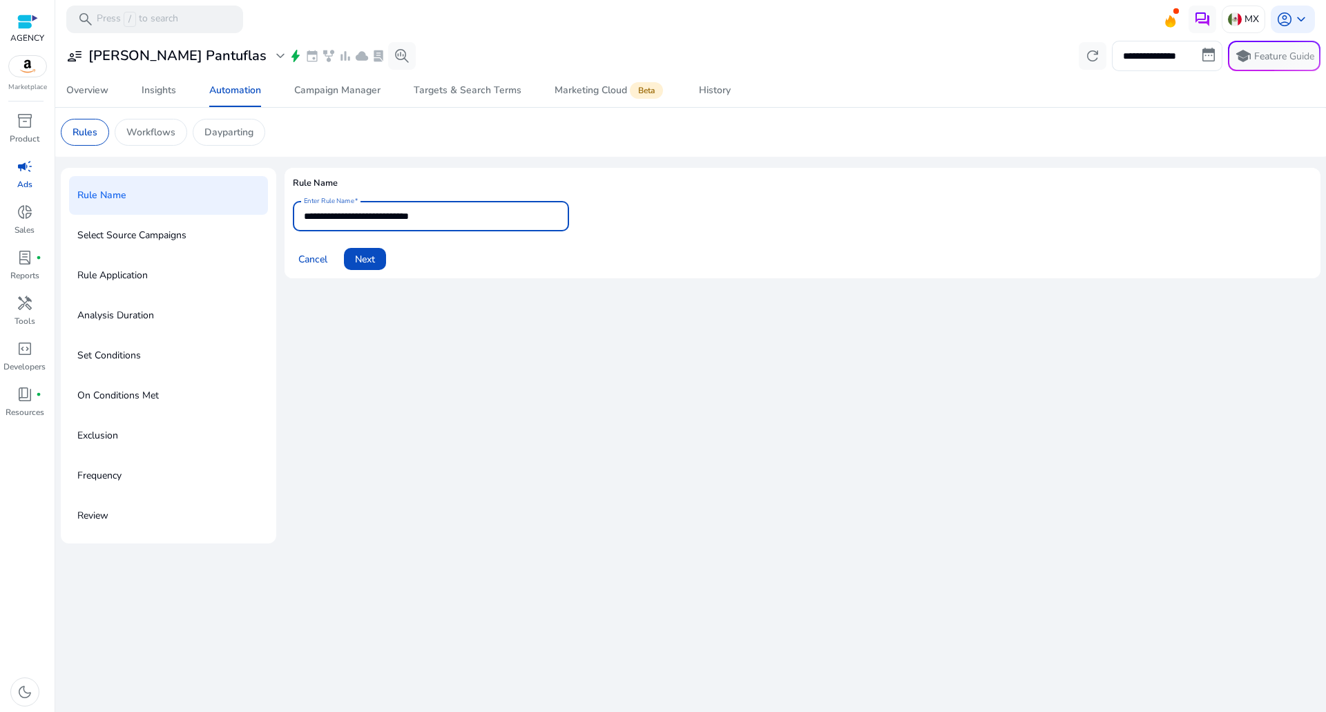
click at [447, 217] on input "**********" at bounding box center [431, 216] width 254 height 15
type input "**********"
click at [365, 260] on span "Next" at bounding box center [365, 259] width 20 height 15
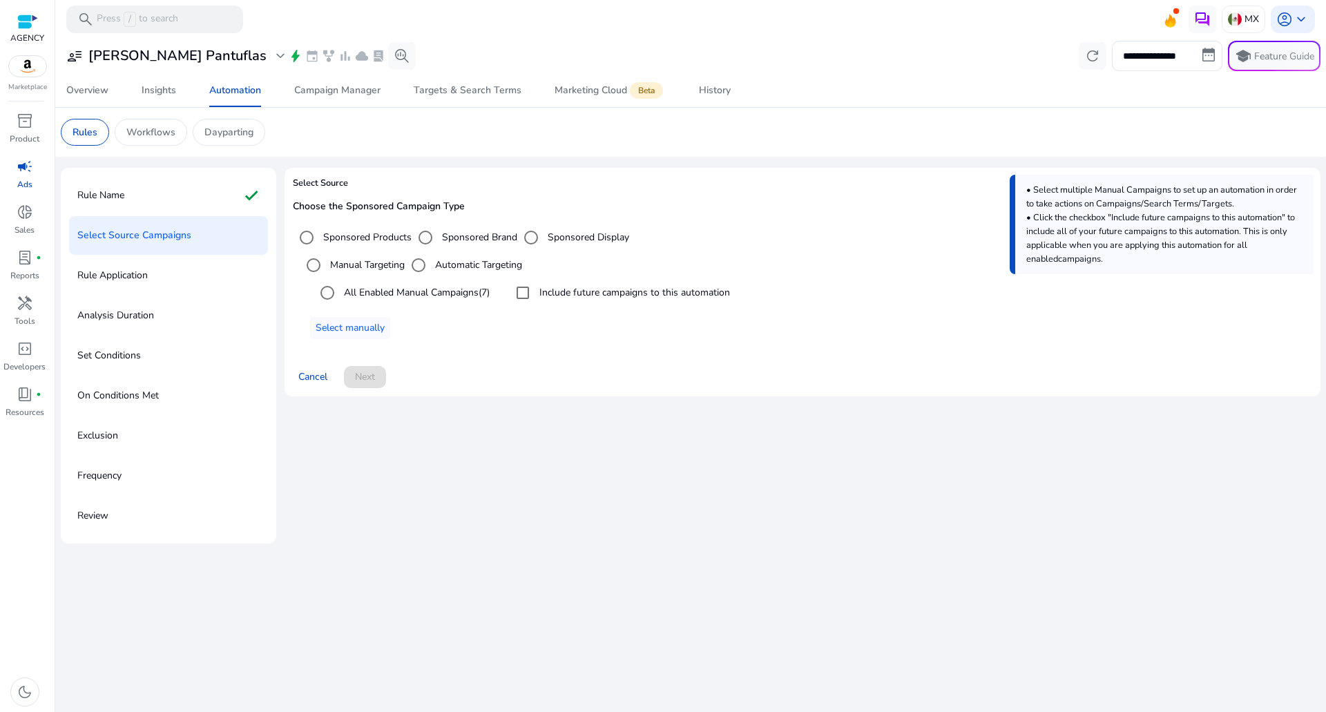
click at [468, 267] on label "Automatic Targeting" at bounding box center [477, 265] width 90 height 15
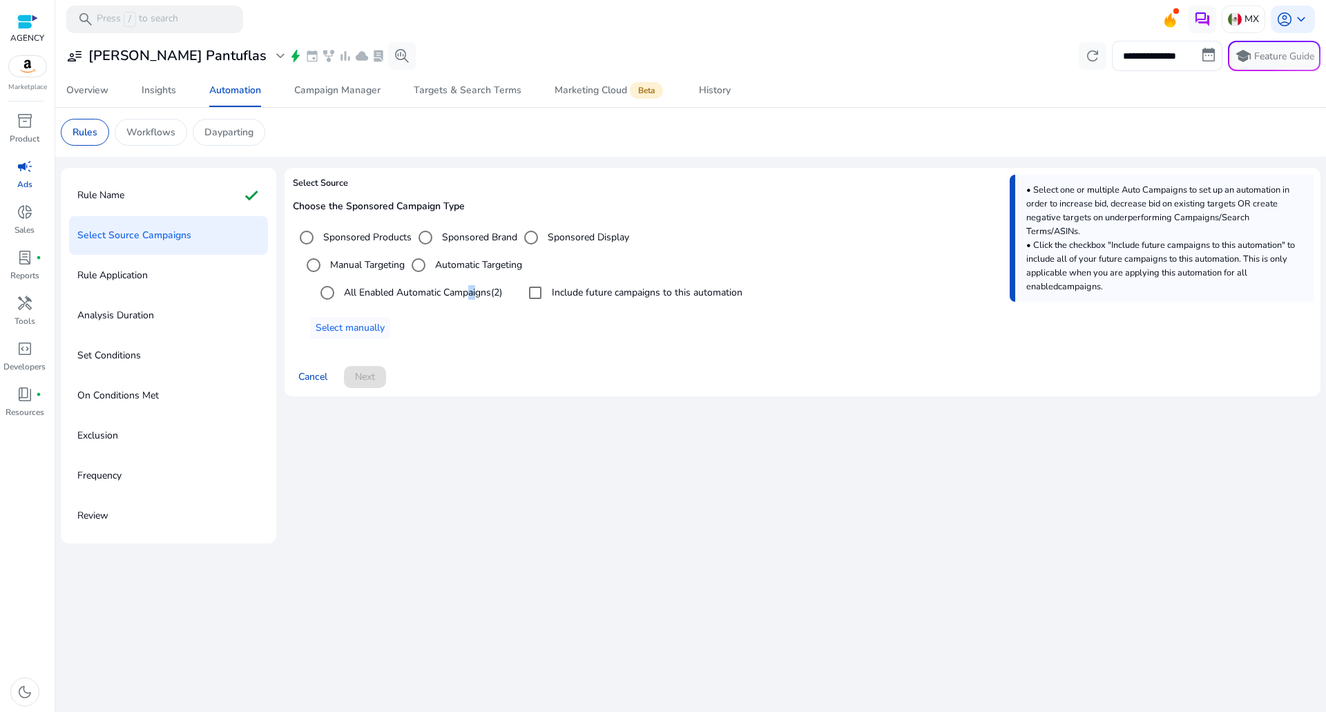
click at [472, 291] on label "All Enabled Automatic Campaigns (2)" at bounding box center [421, 292] width 161 height 15
click at [552, 292] on div at bounding box center [535, 292] width 33 height 33
click at [428, 308] on div "Manual Targeting Automatic Targeting All Enabled Automatic Campaigns (2) Includ…" at bounding box center [802, 295] width 1019 height 88
click at [418, 299] on label "All Enabled Automatic Campaigns (2)" at bounding box center [421, 292] width 161 height 15
click at [366, 381] on span "Next" at bounding box center [365, 376] width 20 height 15
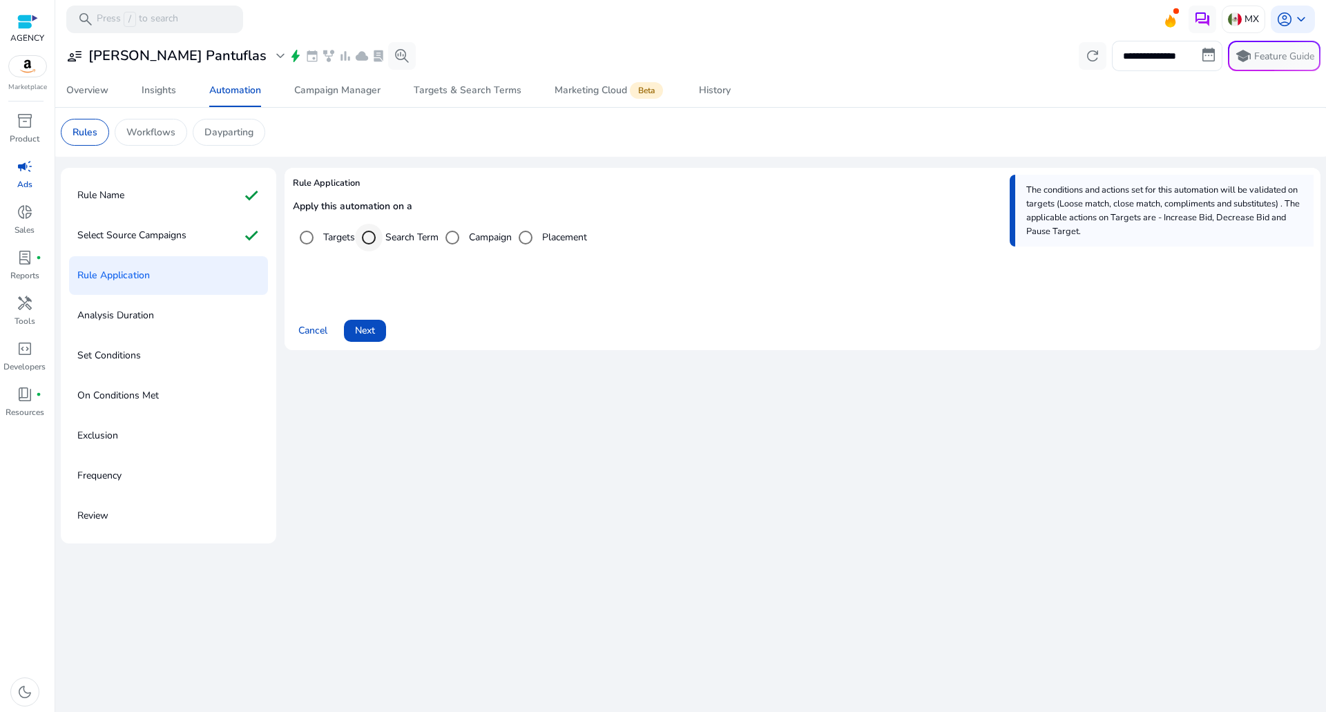
click at [384, 245] on div "Select targeting option" at bounding box center [368, 237] width 33 height 33
click at [377, 333] on span at bounding box center [365, 330] width 42 height 33
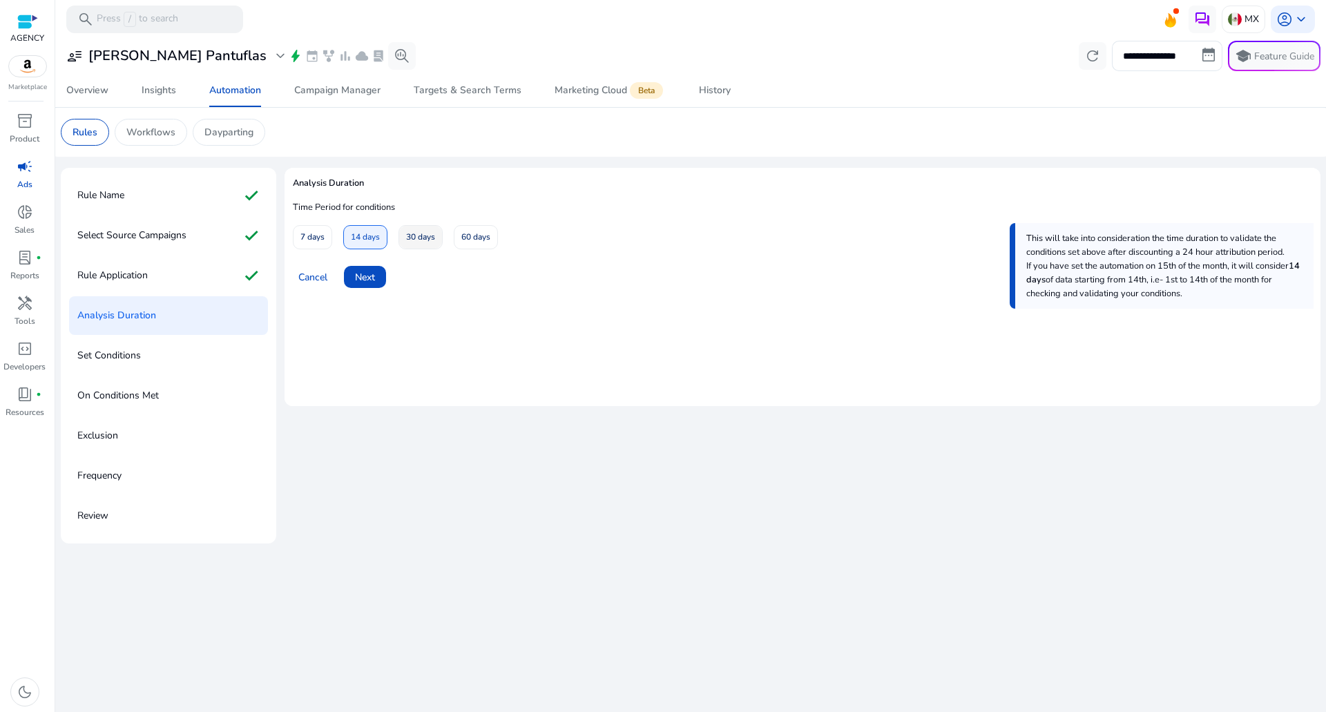
click at [415, 236] on span "30 days" at bounding box center [420, 237] width 29 height 24
click at [371, 277] on span "Next" at bounding box center [365, 277] width 20 height 15
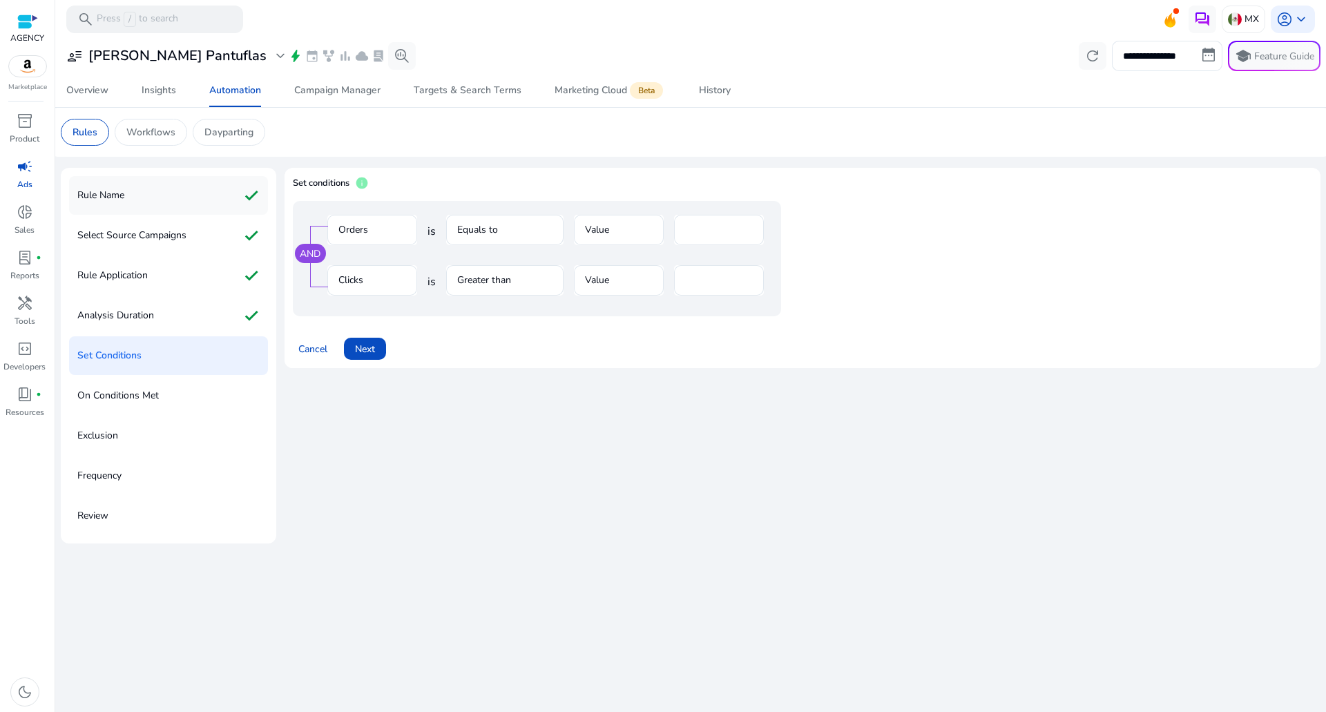
click at [171, 184] on div "Rule Name check" at bounding box center [168, 195] width 199 height 39
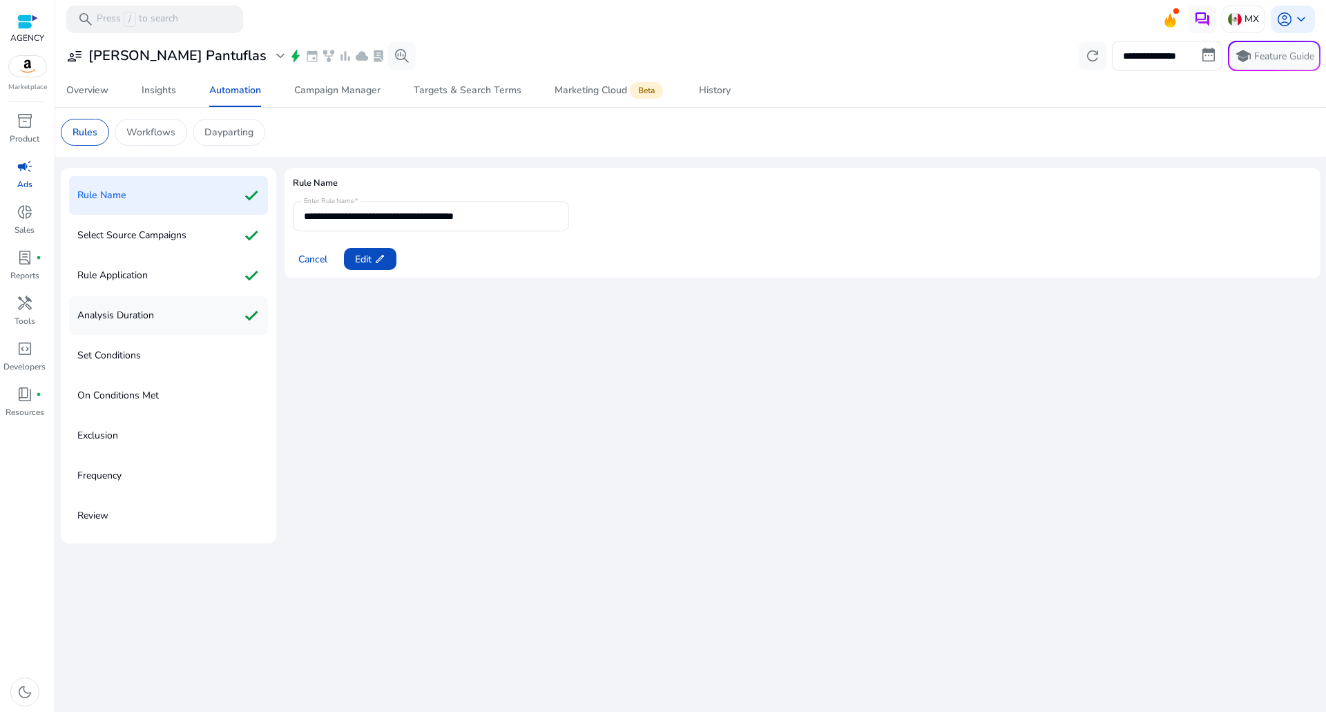
click at [196, 327] on div "Analysis Duration check" at bounding box center [168, 315] width 199 height 39
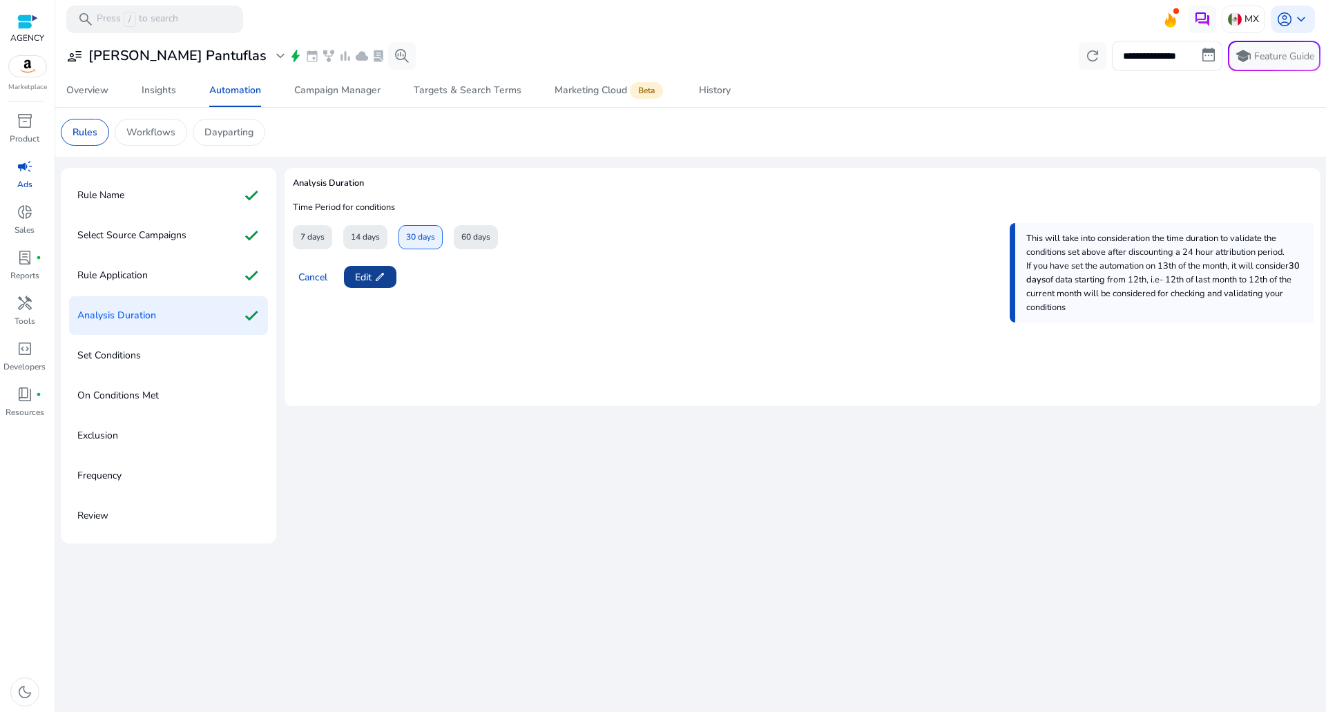
click at [366, 285] on span at bounding box center [370, 276] width 52 height 33
click at [365, 286] on span at bounding box center [365, 276] width 42 height 33
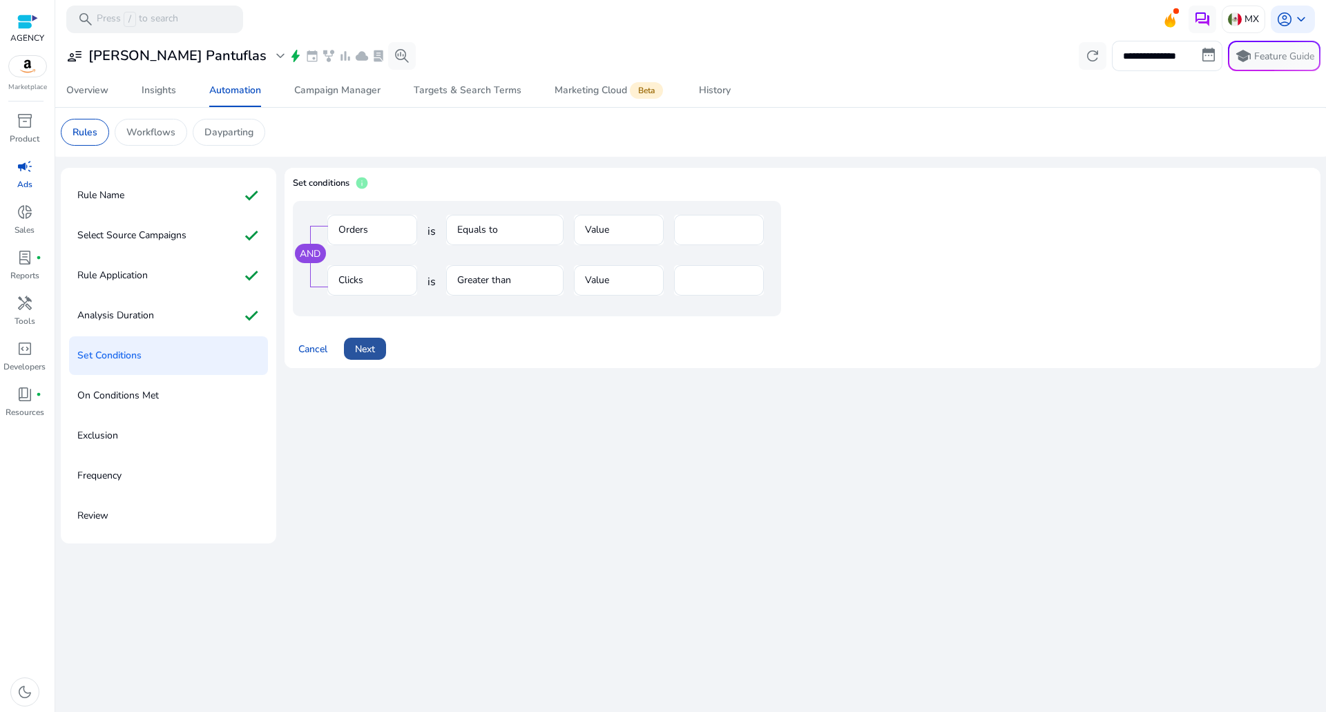
click at [364, 354] on span "Next" at bounding box center [365, 349] width 20 height 15
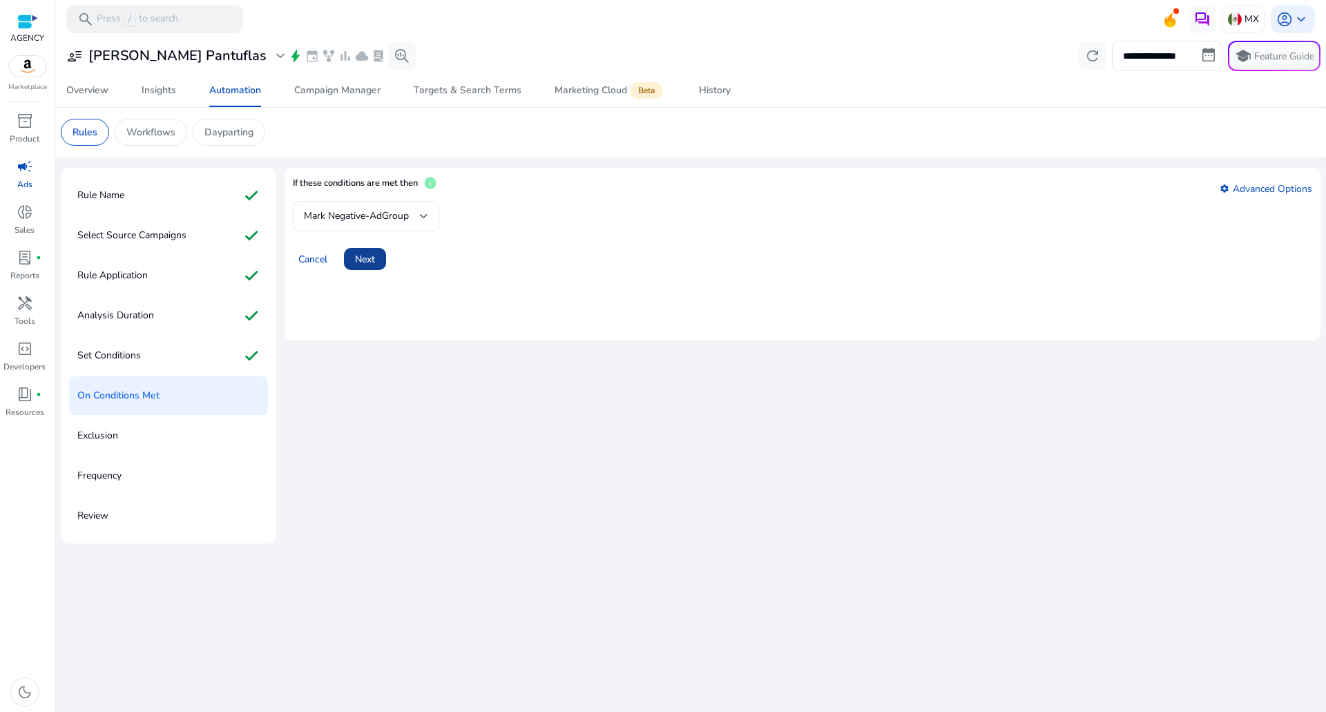
click at [386, 251] on span at bounding box center [365, 258] width 42 height 33
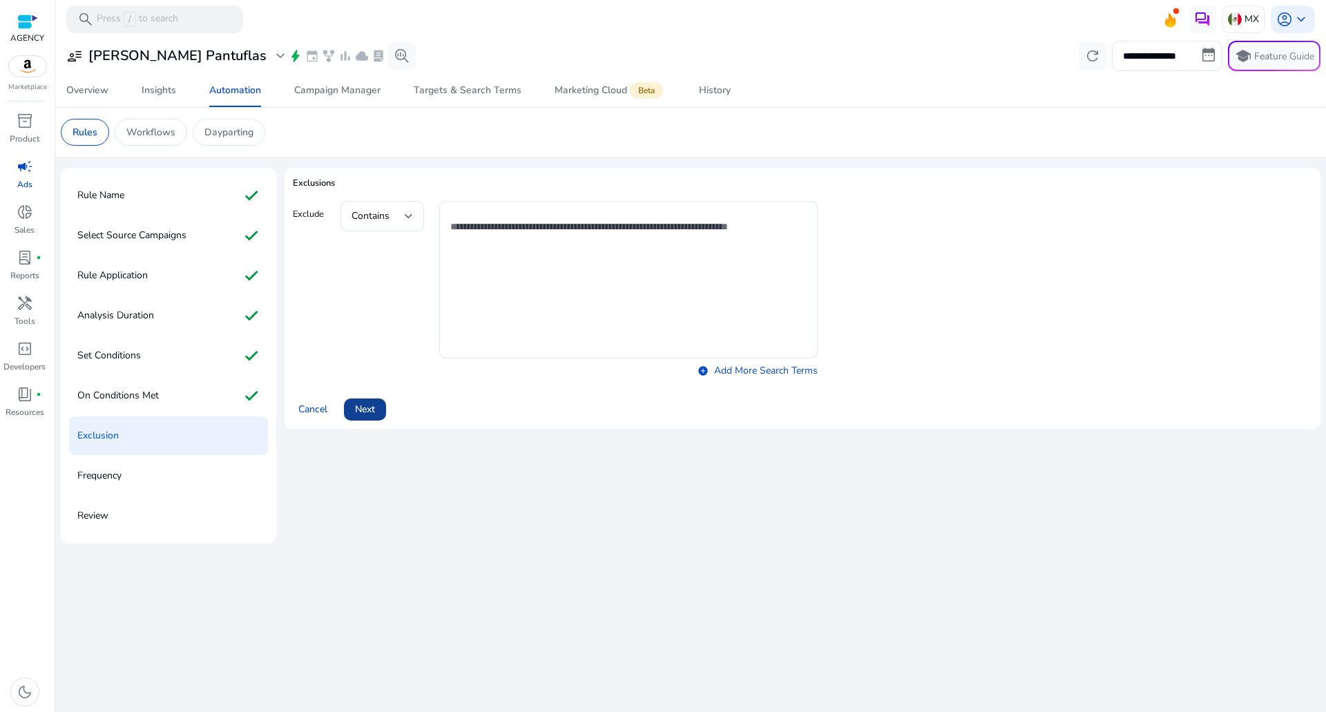
click at [367, 411] on span "Next" at bounding box center [365, 409] width 20 height 15
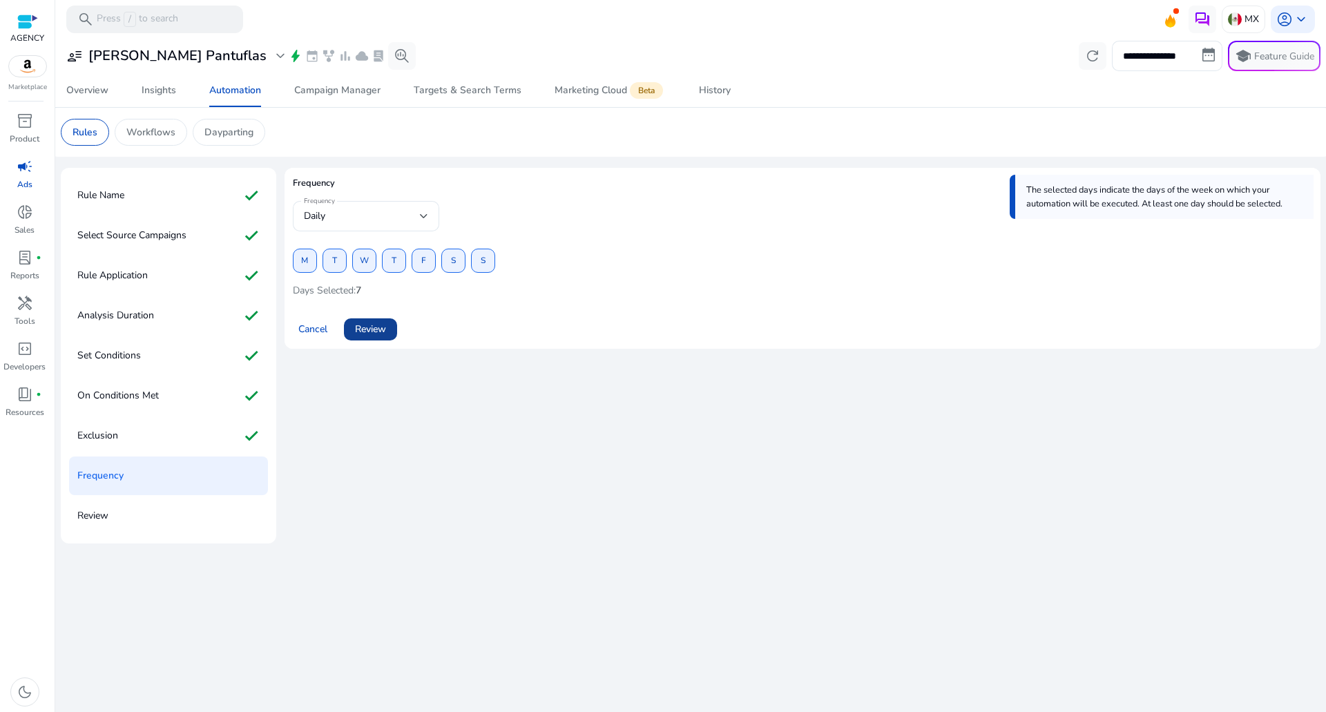
click at [394, 342] on span at bounding box center [370, 329] width 53 height 33
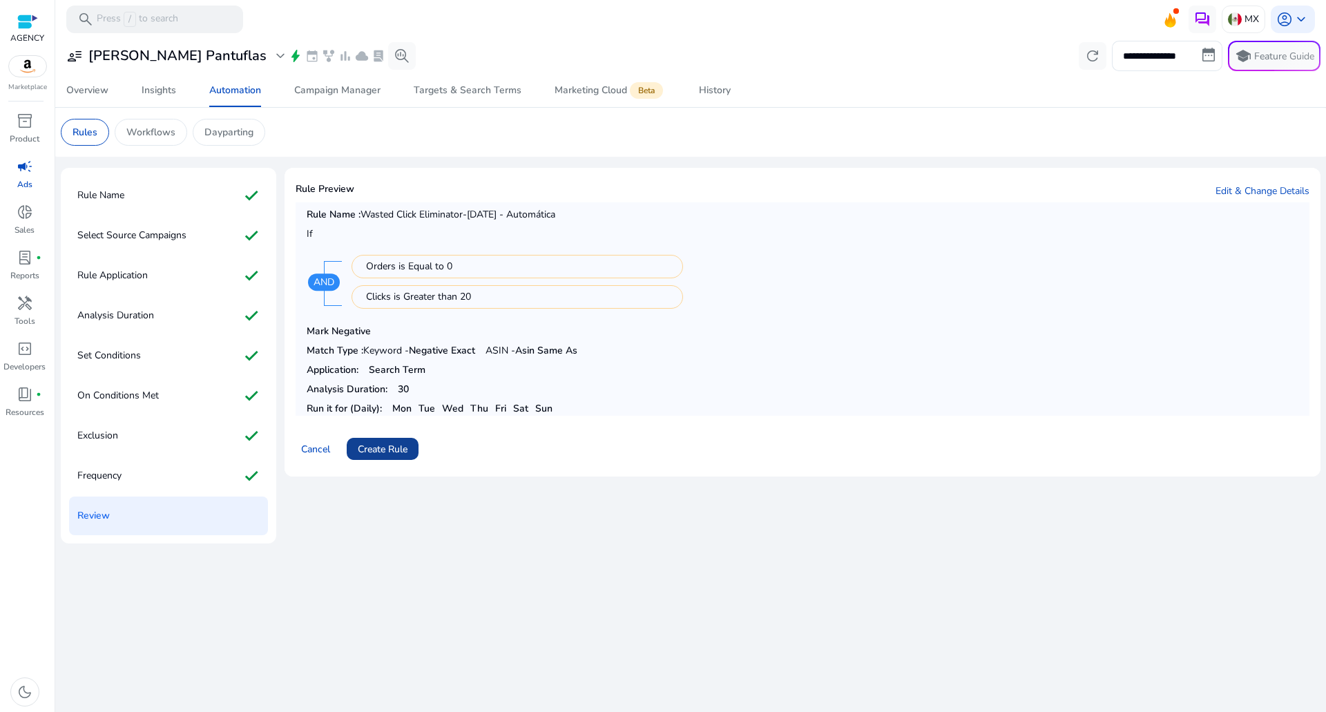
click at [380, 458] on span at bounding box center [383, 448] width 72 height 33
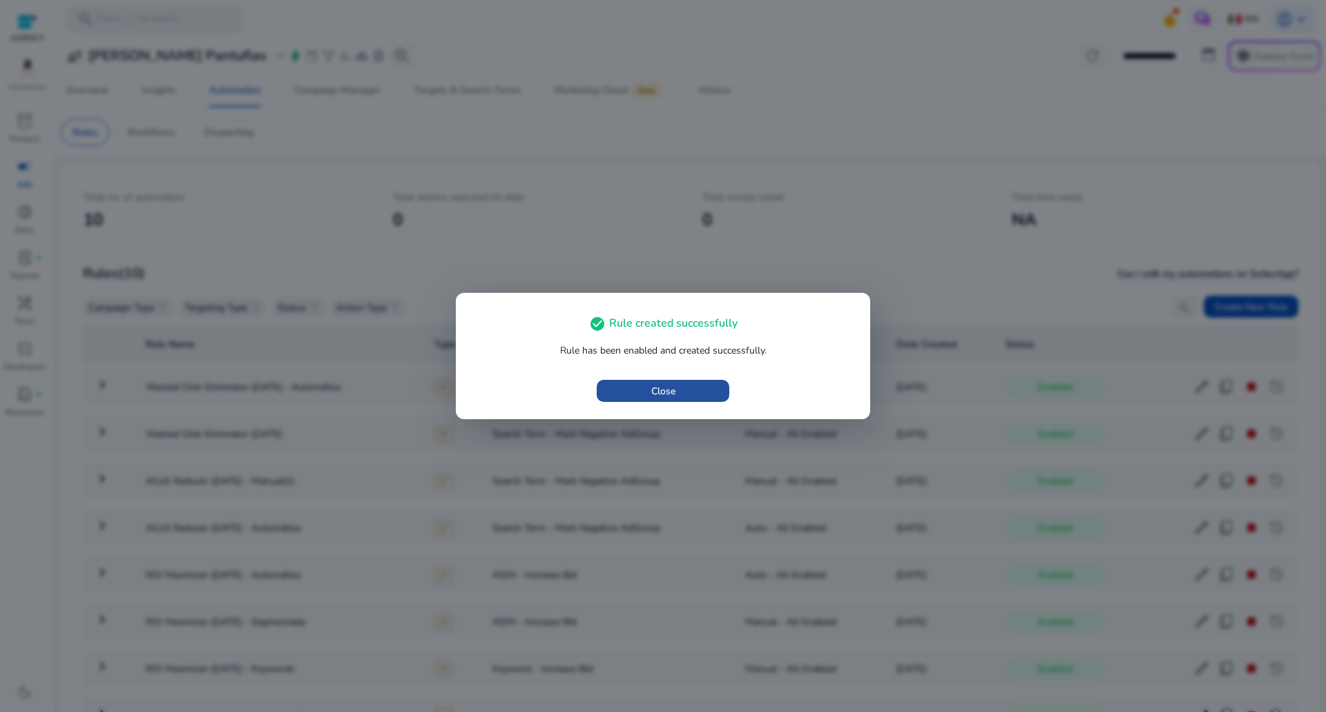
click at [604, 389] on span "button" at bounding box center [663, 390] width 133 height 33
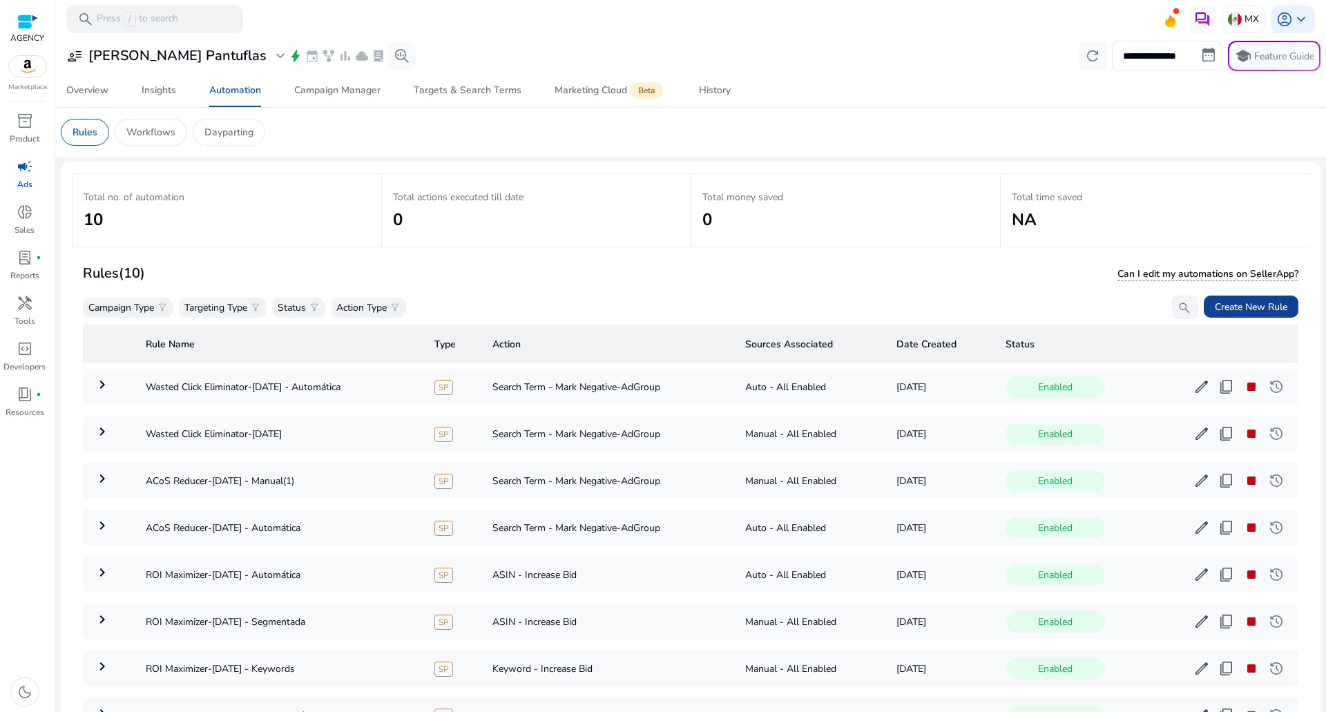
click at [1261, 295] on span at bounding box center [1251, 306] width 95 height 33
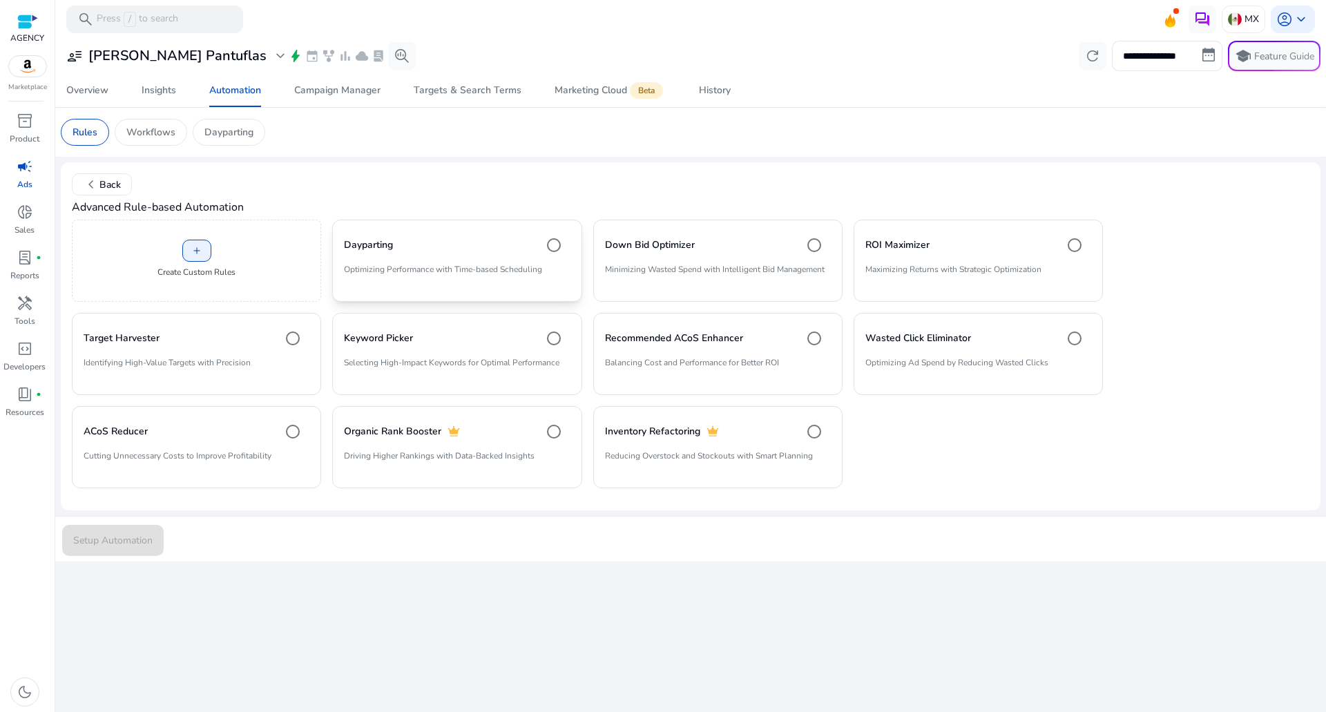
click at [489, 284] on p "Optimizing Performance with Time-based Scheduling" at bounding box center [457, 274] width 226 height 23
click at [157, 537] on span "submit" at bounding box center [113, 539] width 102 height 33
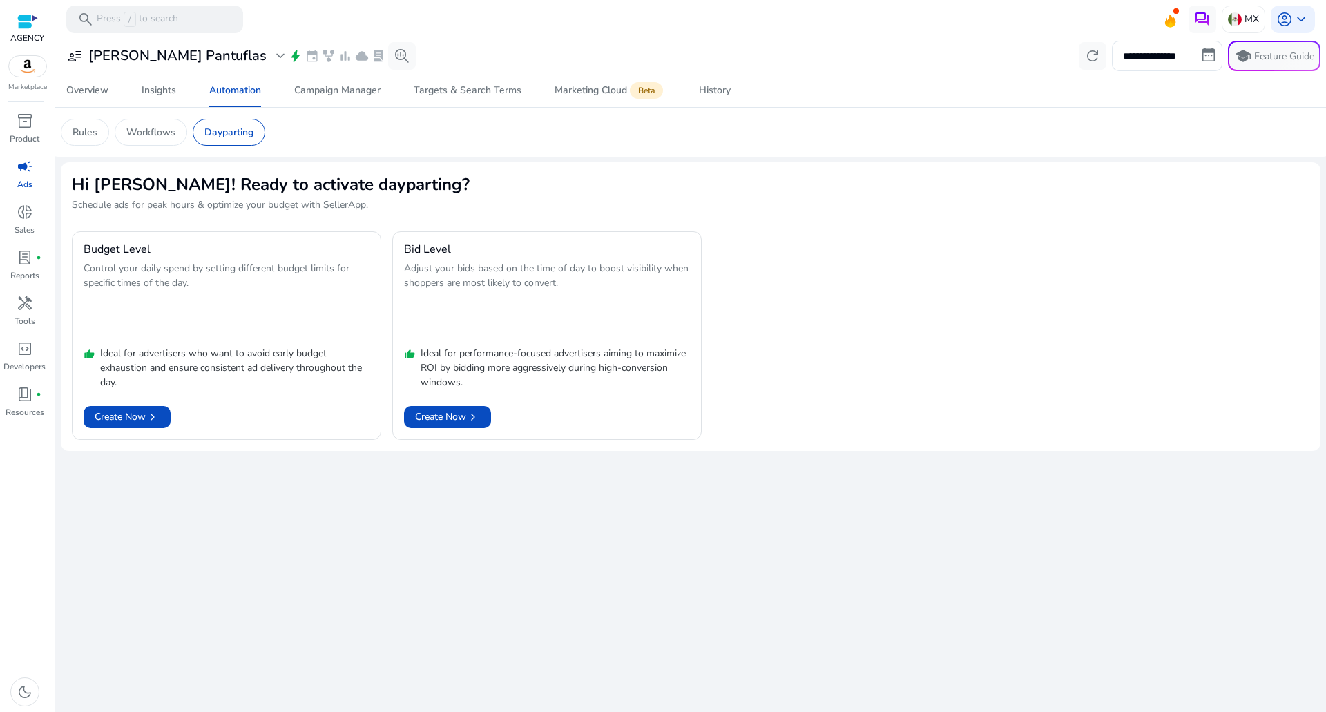
click at [134, 149] on mat-card "Rules Workflows Dayparting" at bounding box center [691, 132] width 1282 height 49
click at [100, 136] on div "Rules" at bounding box center [85, 132] width 48 height 27
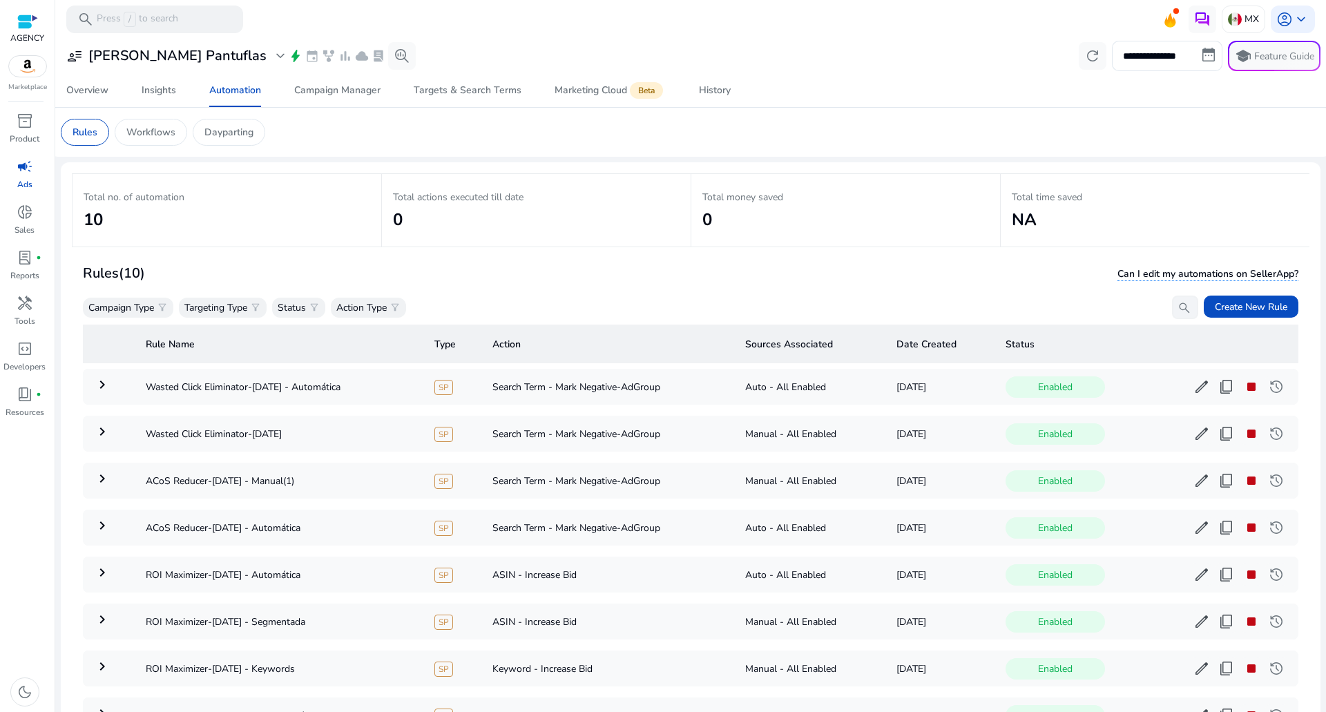
click at [181, 54] on h3 "STAHL Pantuflas" at bounding box center [177, 56] width 178 height 17
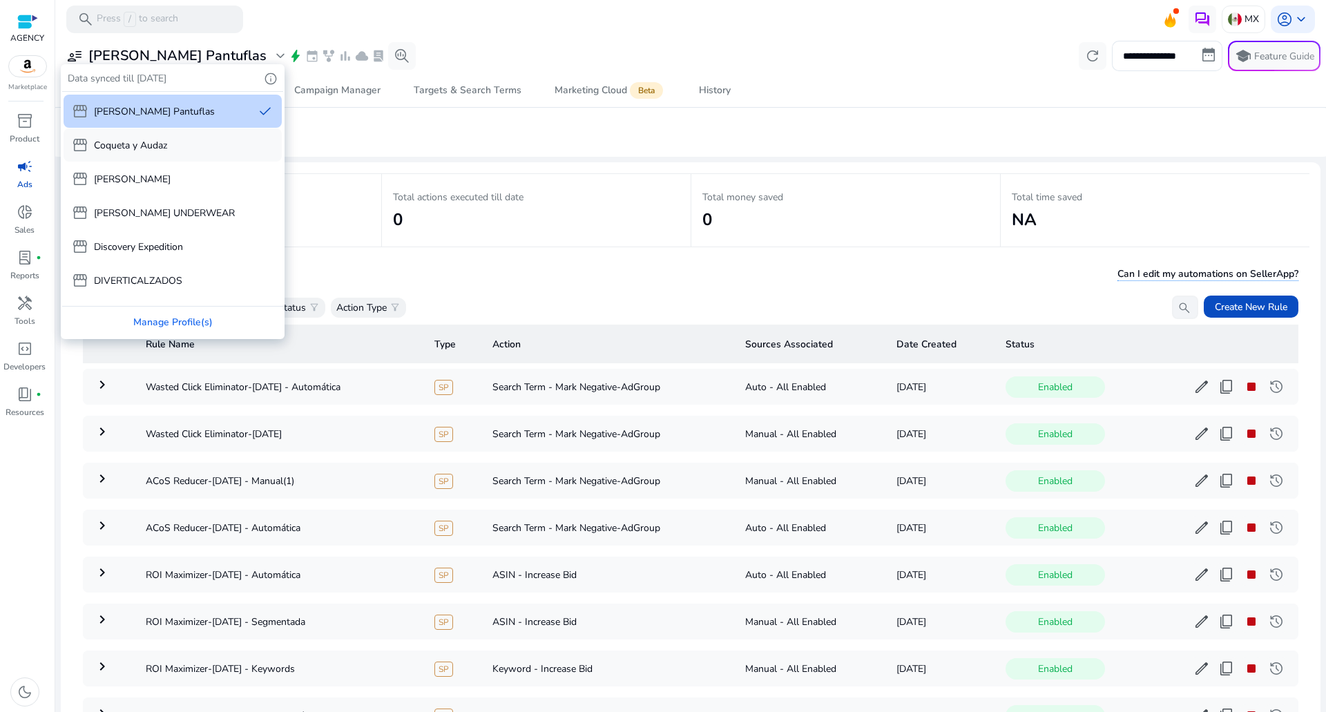
click at [157, 151] on p "Coqueta y Audaz" at bounding box center [130, 145] width 73 height 15
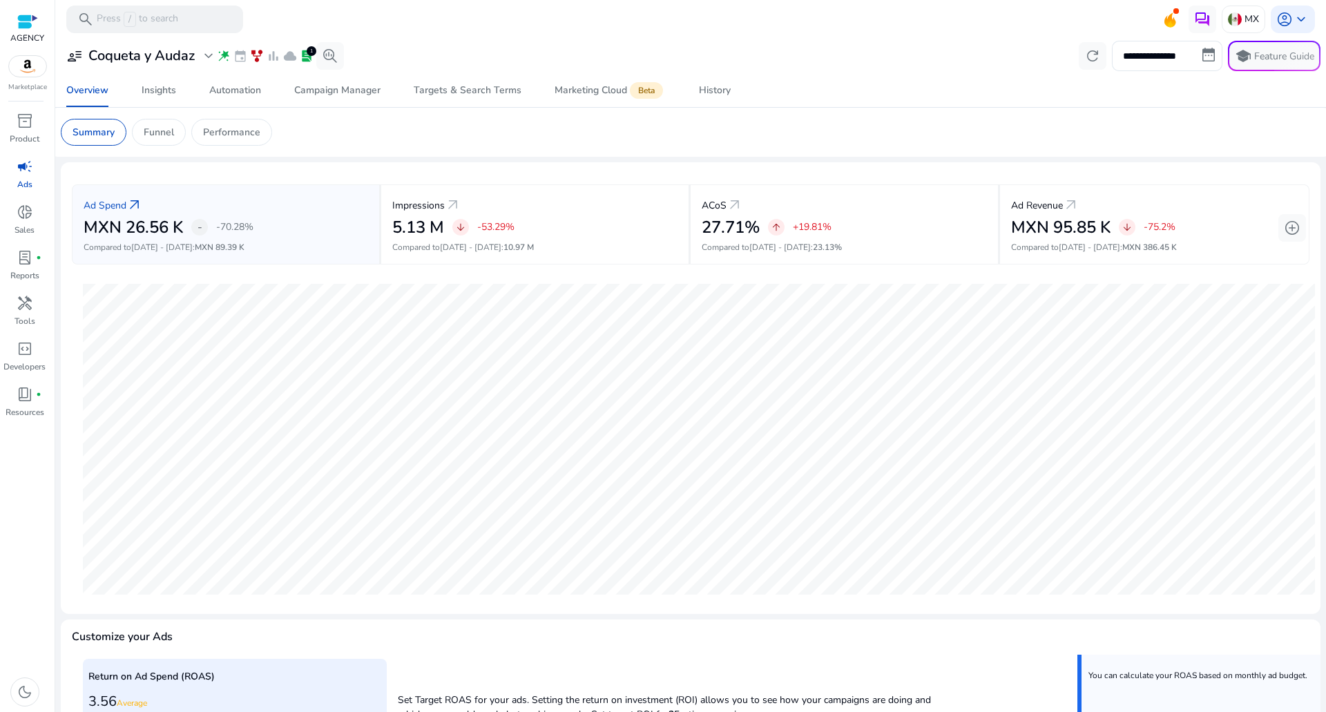
click at [32, 171] on span "campaign" at bounding box center [25, 166] width 17 height 17
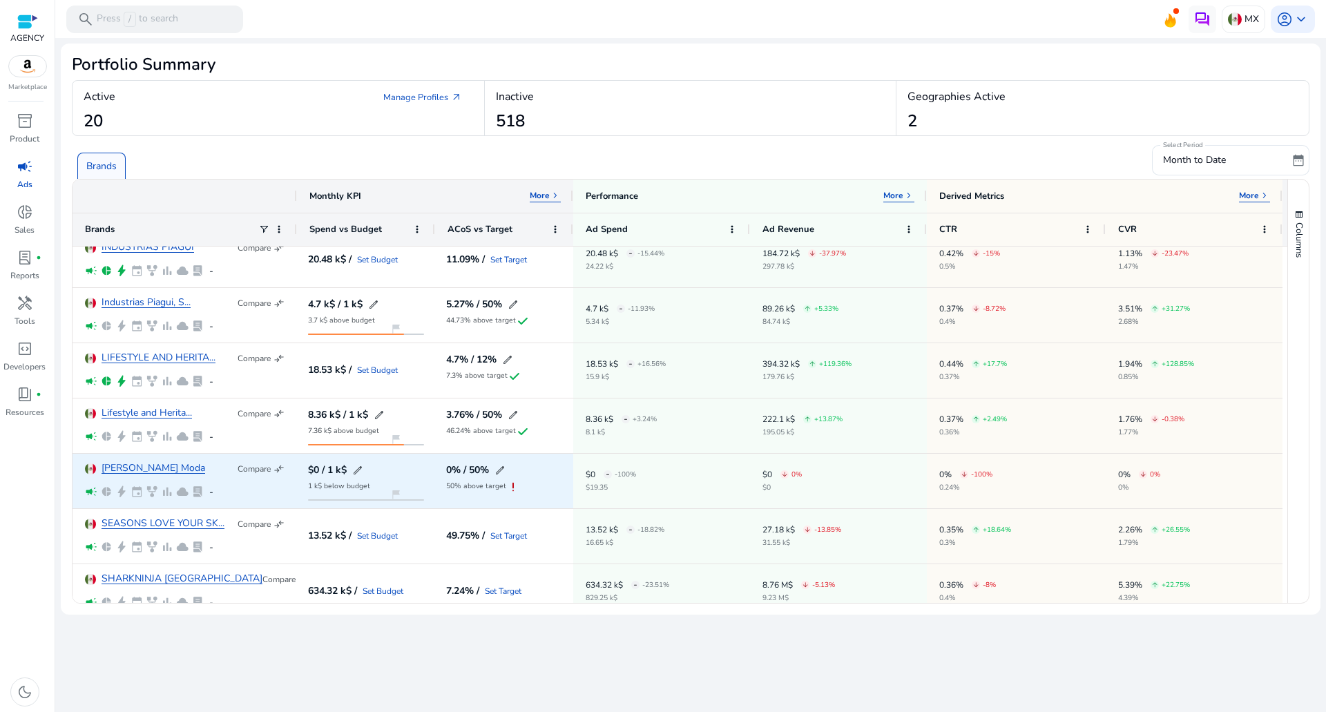
scroll to position [691, 0]
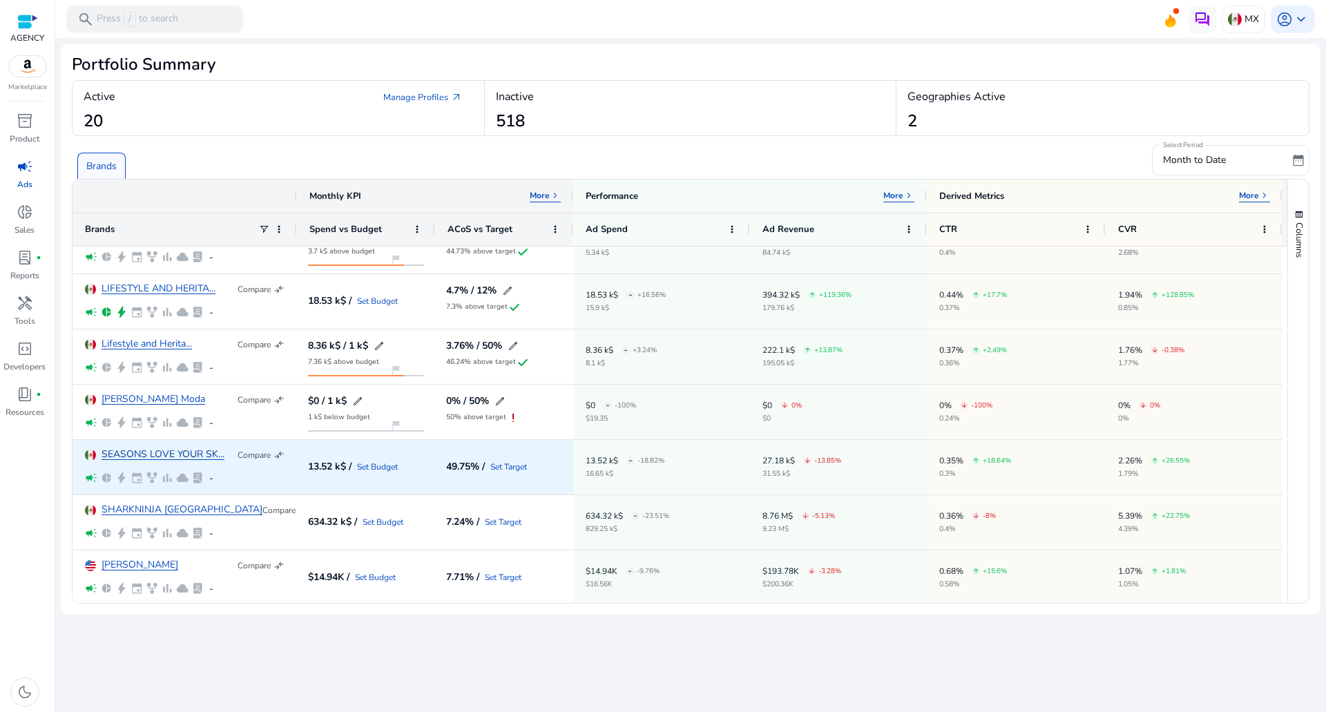
click at [155, 452] on link "SEASONS LOVE YOUR SK..." at bounding box center [163, 455] width 123 height 10
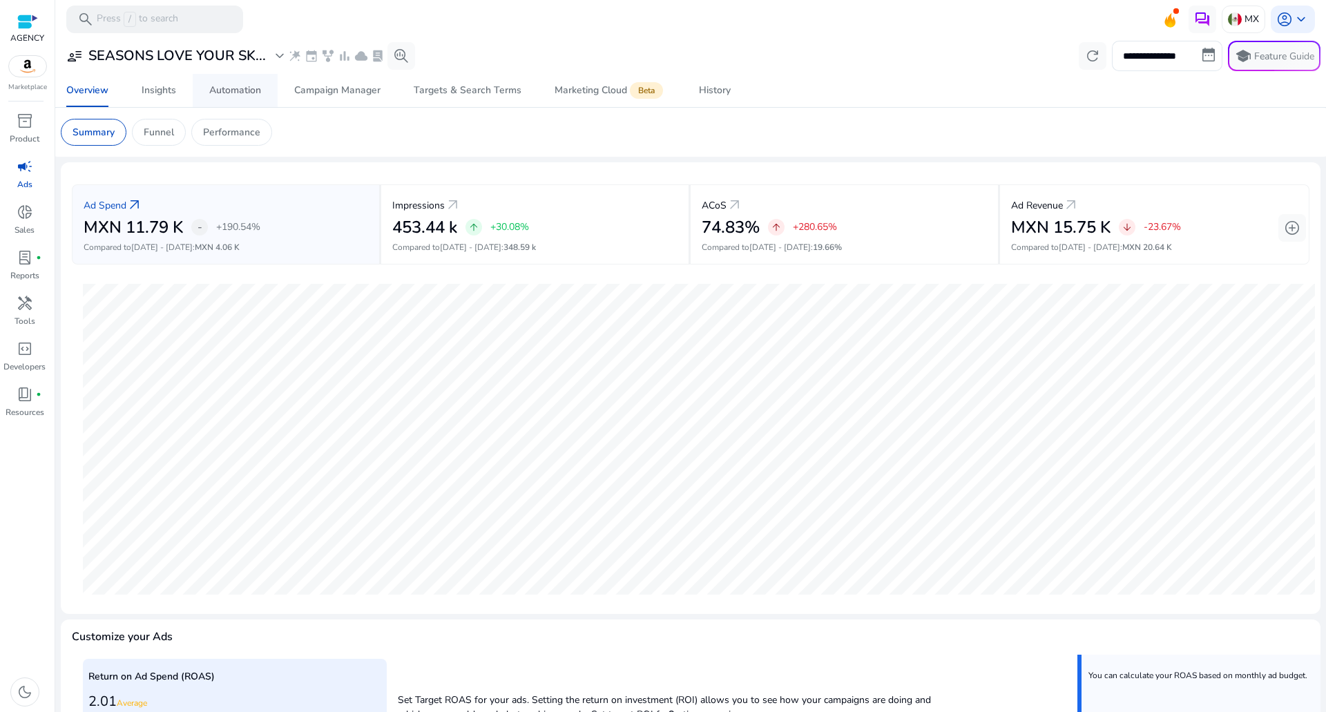
click at [236, 92] on div "Automation" at bounding box center [235, 91] width 52 height 10
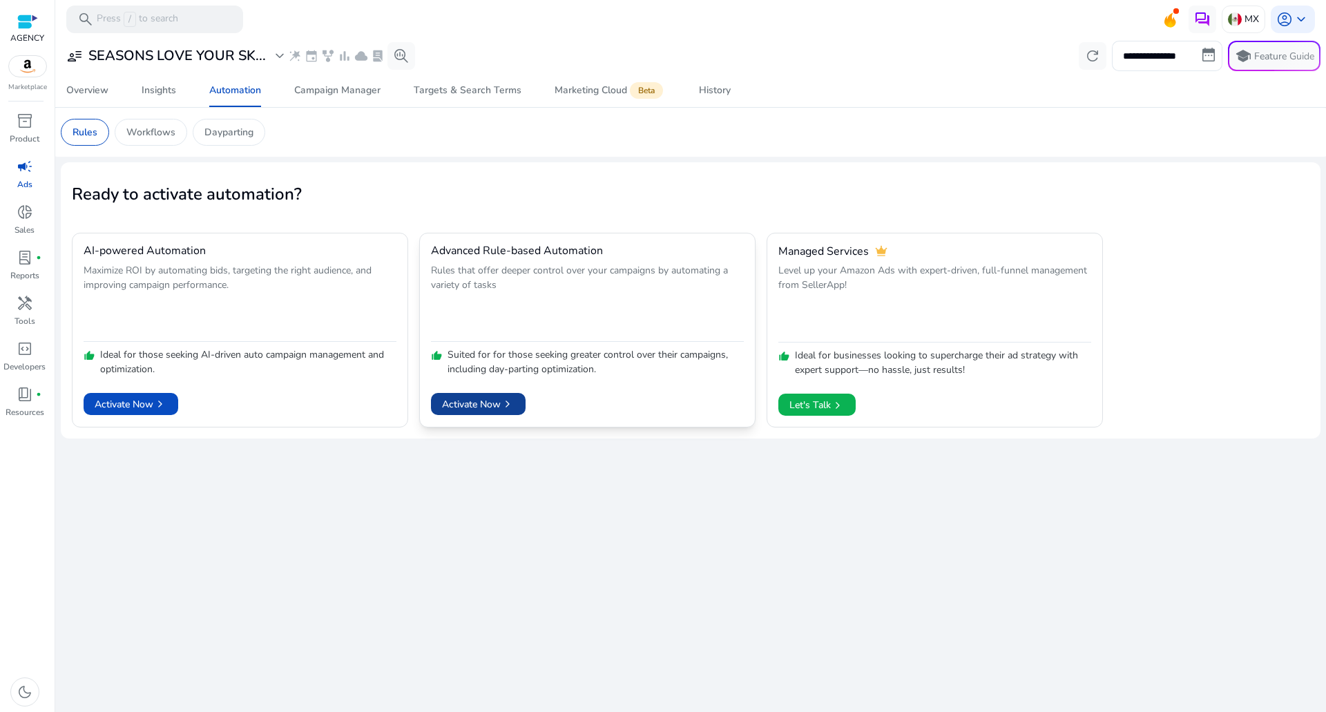
click at [477, 397] on span "Activate Now chevron_right" at bounding box center [478, 404] width 73 height 15
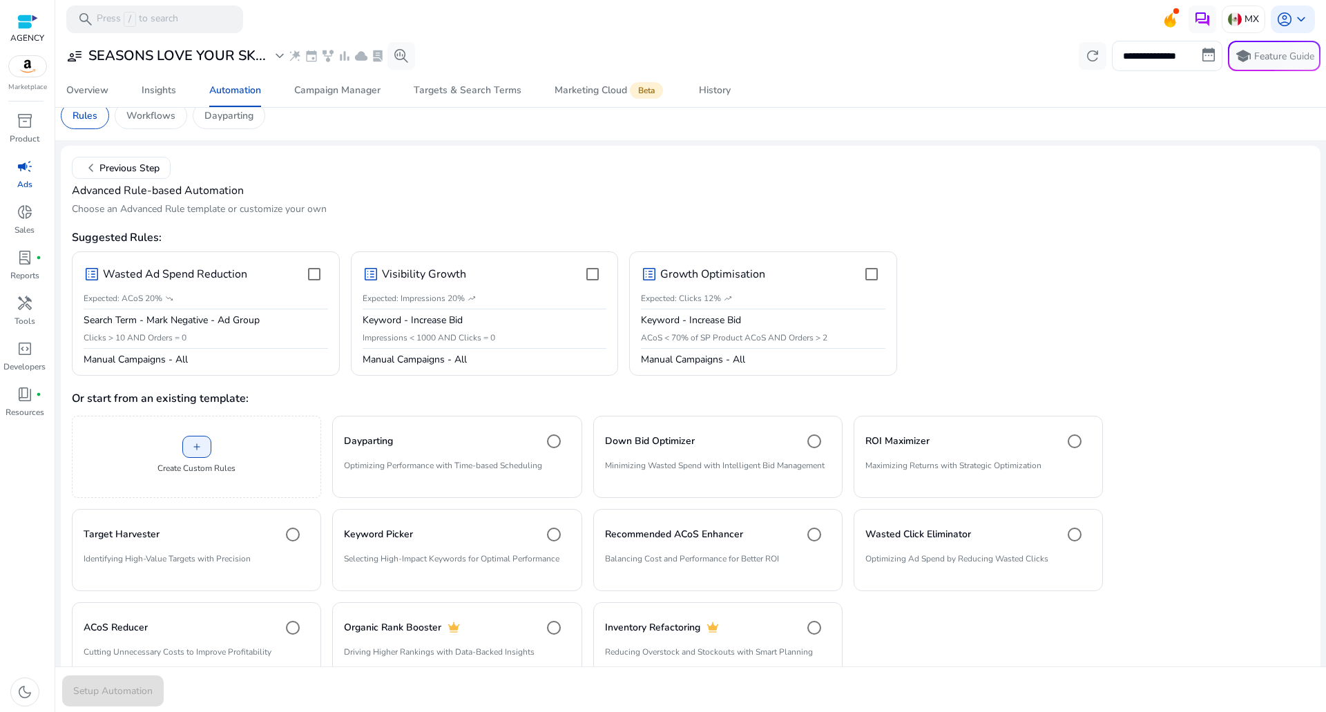
scroll to position [61, 0]
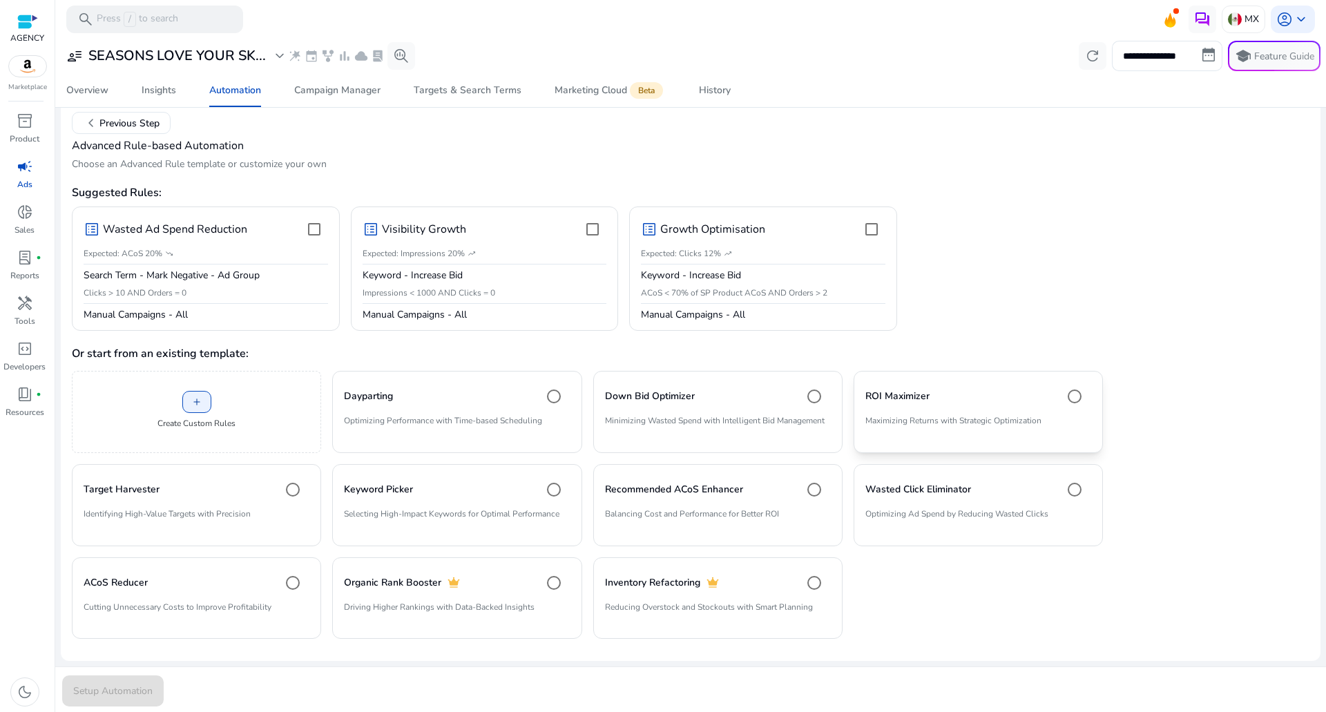
click at [947, 392] on div "ROI Maximizer" at bounding box center [978, 397] width 226 height 28
click at [107, 692] on span "Setup Automation" at bounding box center [112, 691] width 79 height 15
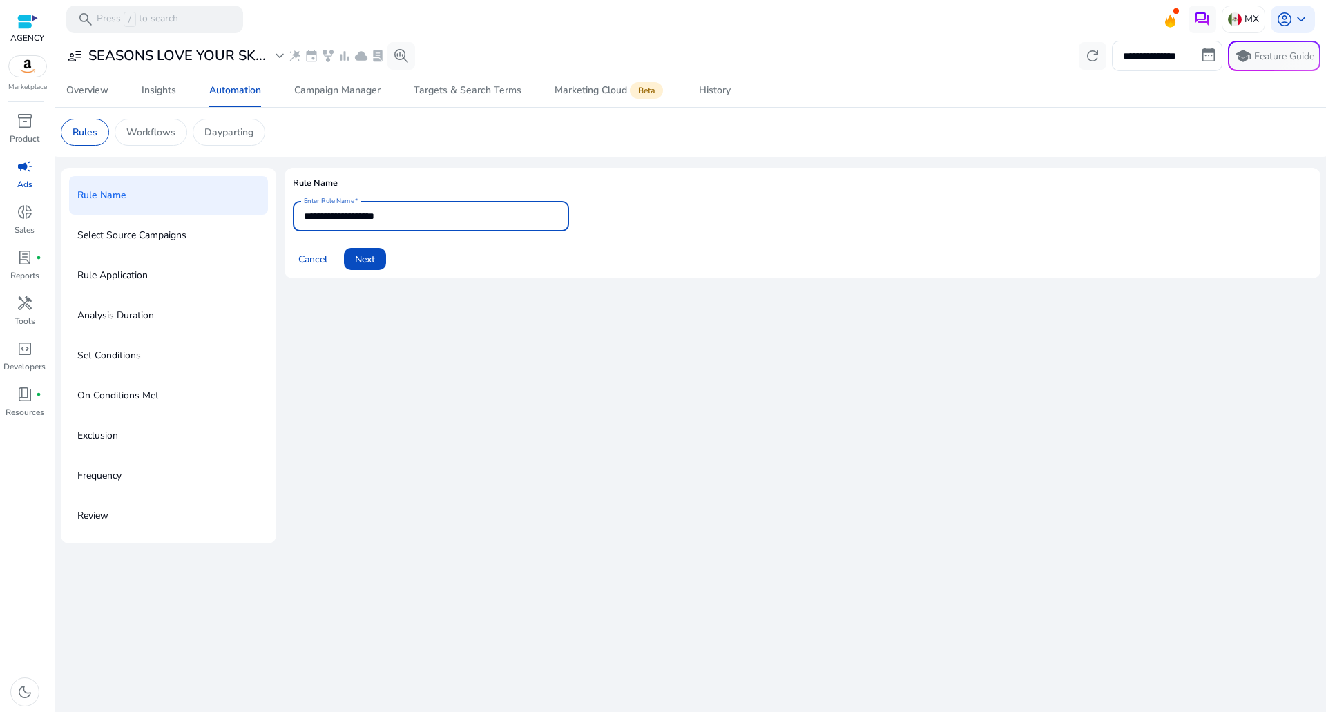
click at [459, 213] on input "**********" at bounding box center [431, 216] width 254 height 15
type input "**********"
click at [368, 257] on span "Next" at bounding box center [365, 259] width 20 height 15
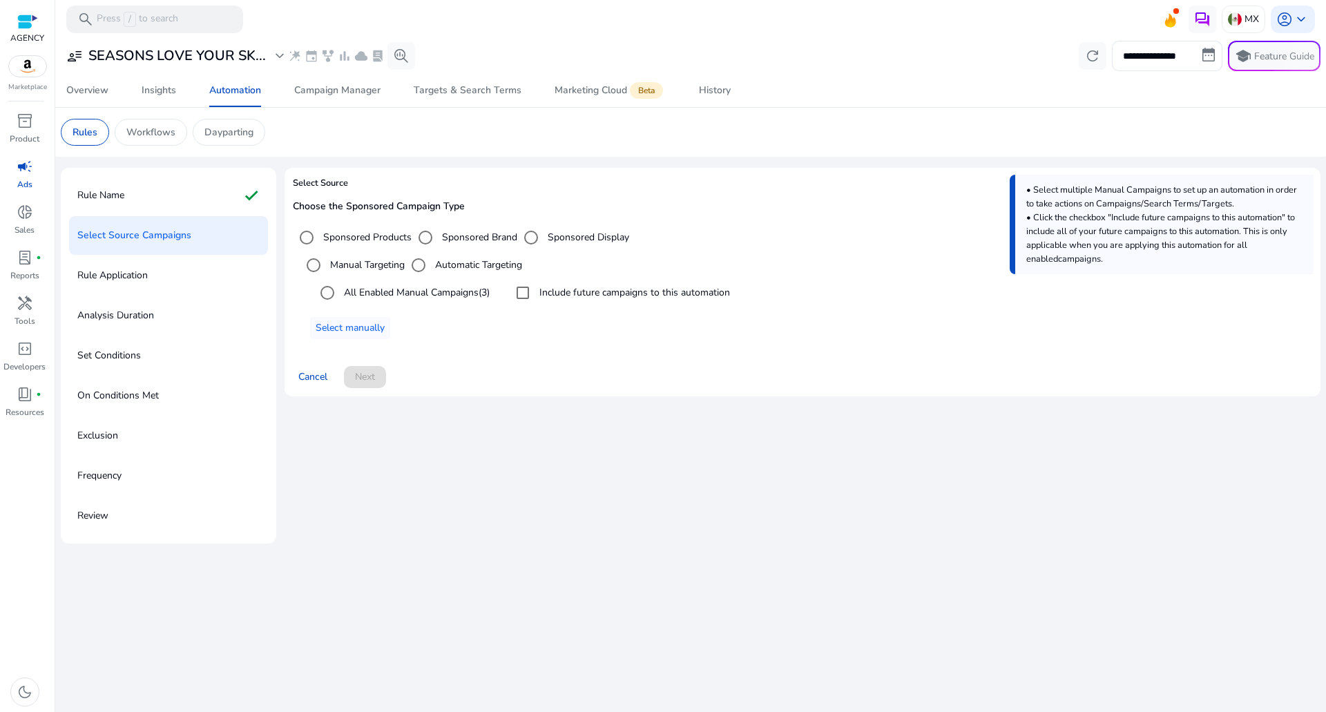
click at [409, 304] on div "All Enabled Manual Campaigns (3)" at bounding box center [401, 293] width 176 height 28
click at [505, 289] on div "All Enabled Manual Campaigns (3) Include future campaigns to this automation" at bounding box center [806, 293] width 1012 height 28
click at [470, 291] on label "All Enabled Manual Campaigns (3)" at bounding box center [415, 292] width 148 height 15
click at [561, 293] on label "Include future campaigns to this automation" at bounding box center [633, 292] width 193 height 15
click at [374, 380] on span "Next" at bounding box center [365, 376] width 20 height 15
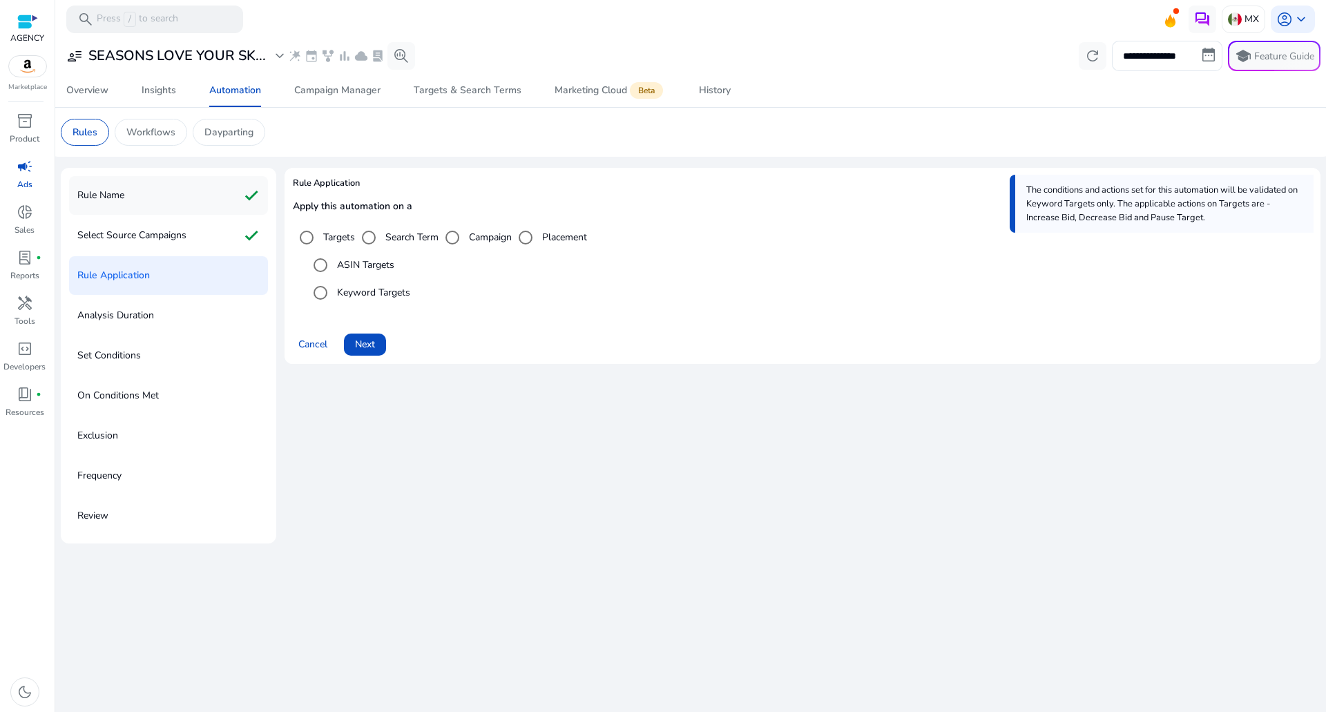
click at [147, 186] on div "Rule Name check" at bounding box center [168, 195] width 199 height 39
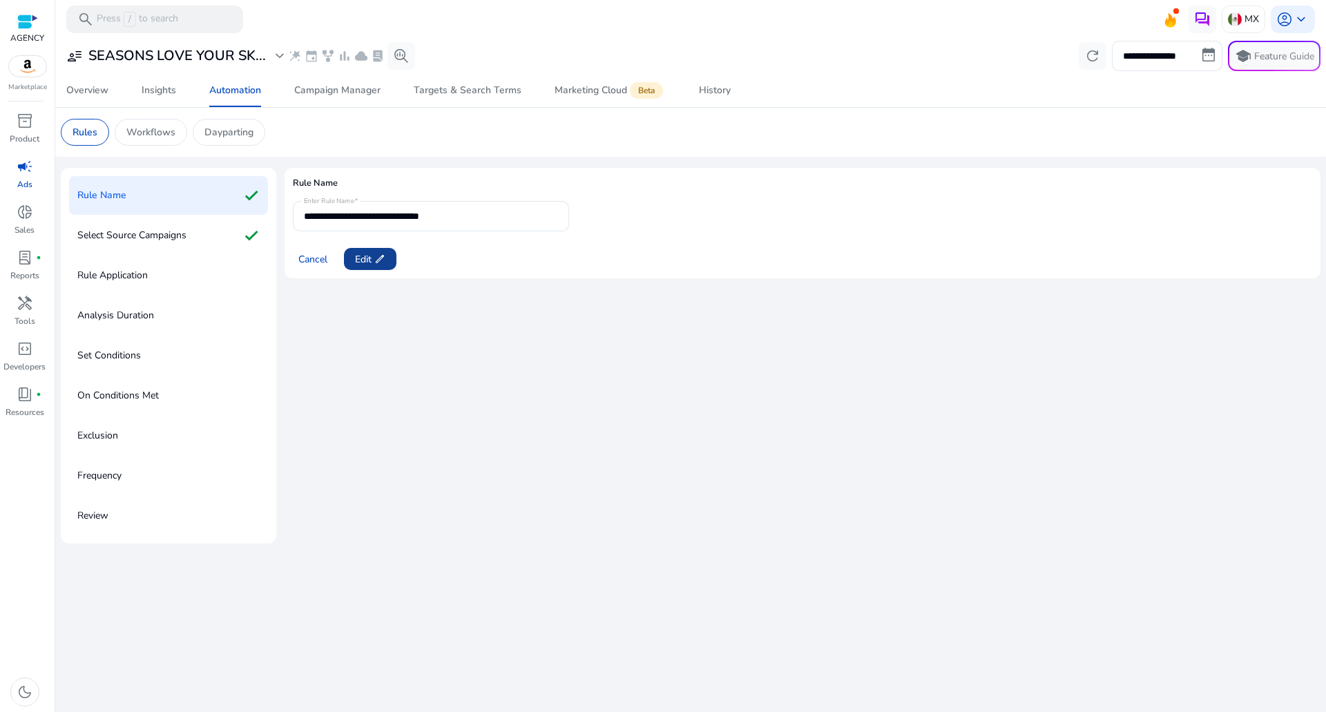
click at [363, 265] on span "Edit edit" at bounding box center [370, 259] width 30 height 15
click at [370, 259] on span "Next" at bounding box center [365, 259] width 20 height 15
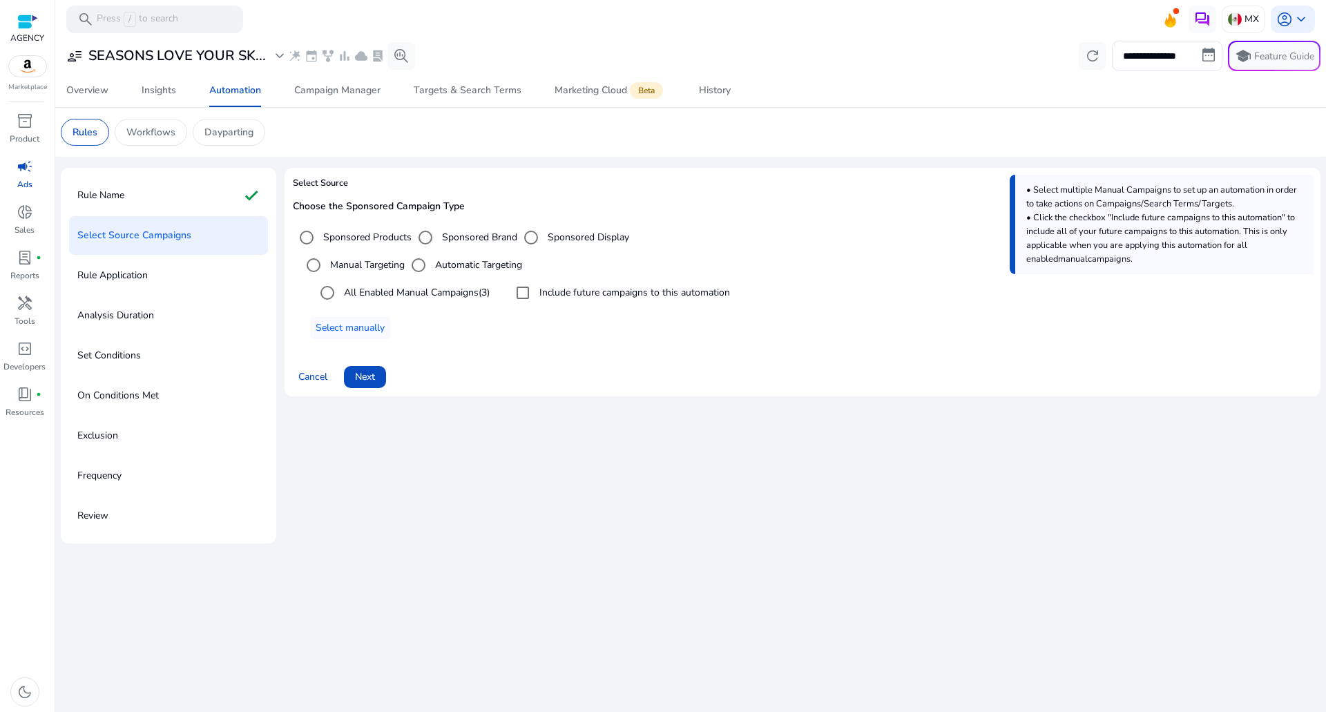
click at [373, 380] on span "Next" at bounding box center [365, 376] width 20 height 15
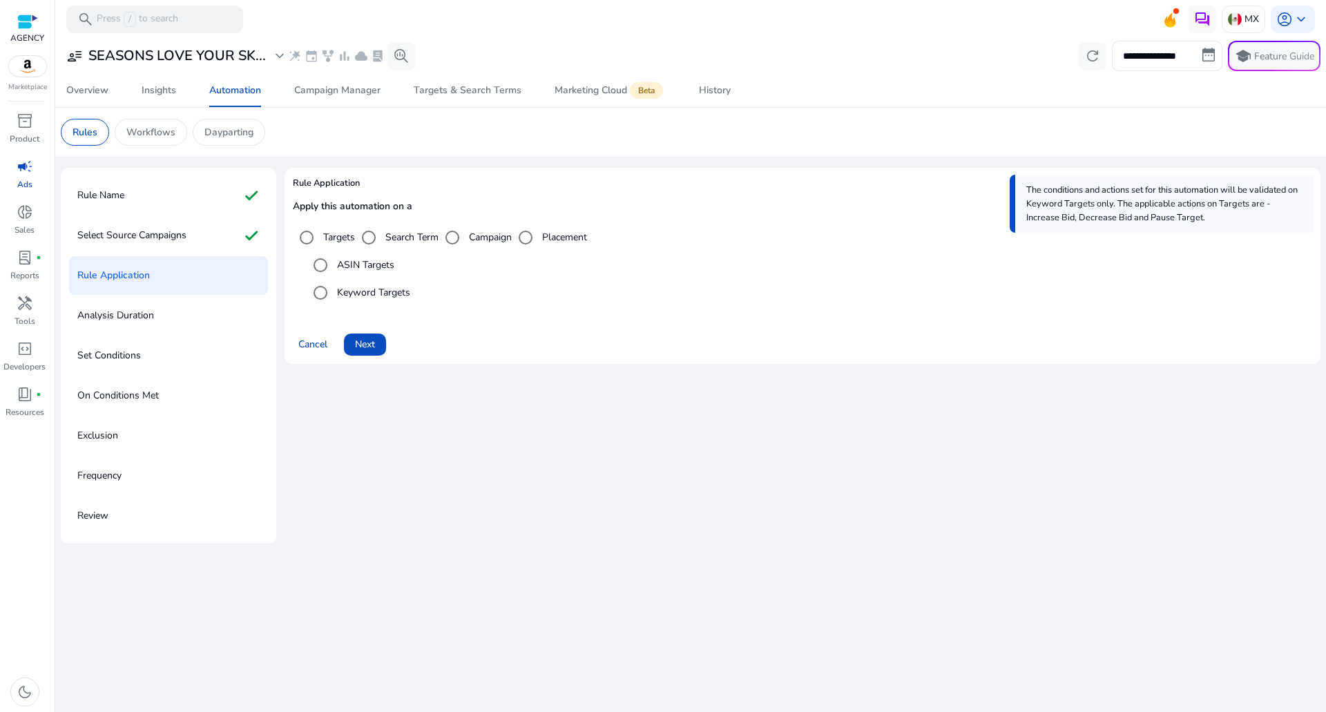
click at [355, 255] on div "ASIN Targets" at bounding box center [351, 265] width 88 height 28
click at [356, 263] on label "ASIN Targets" at bounding box center [364, 265] width 60 height 15
click at [358, 340] on span "Next" at bounding box center [365, 344] width 20 height 15
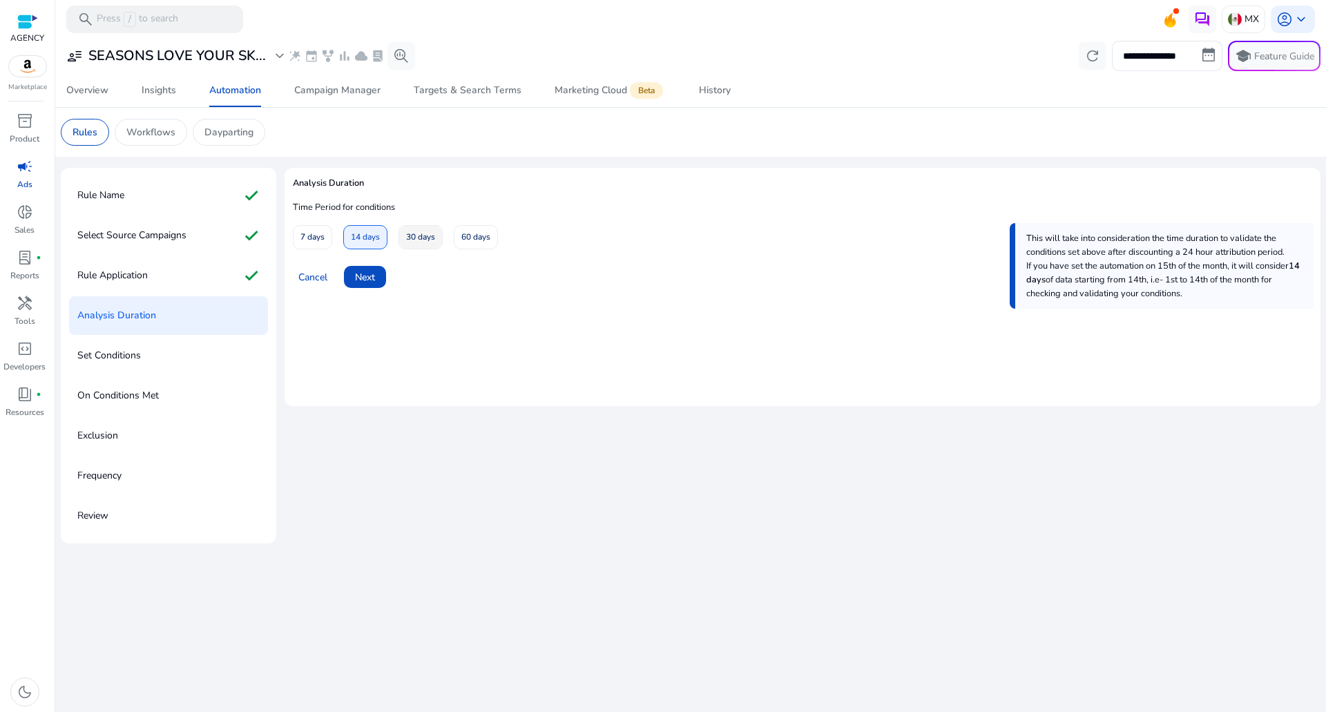
click at [408, 238] on span "30 days" at bounding box center [420, 237] width 29 height 24
click at [369, 284] on span "Next" at bounding box center [365, 277] width 20 height 15
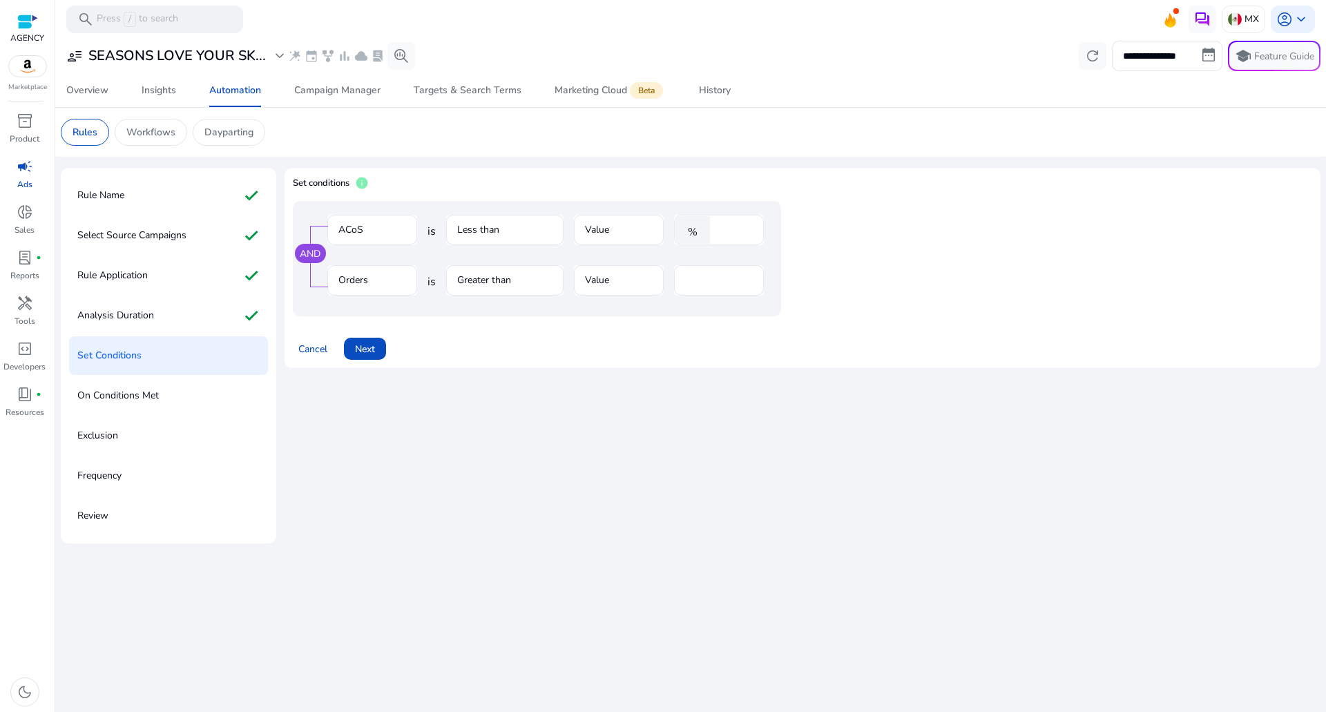
click at [750, 238] on div "****" at bounding box center [735, 230] width 36 height 30
click at [742, 235] on input "**" at bounding box center [735, 229] width 36 height 15
type input "**"
click at [711, 284] on input "*" at bounding box center [719, 280] width 68 height 15
type input "*"
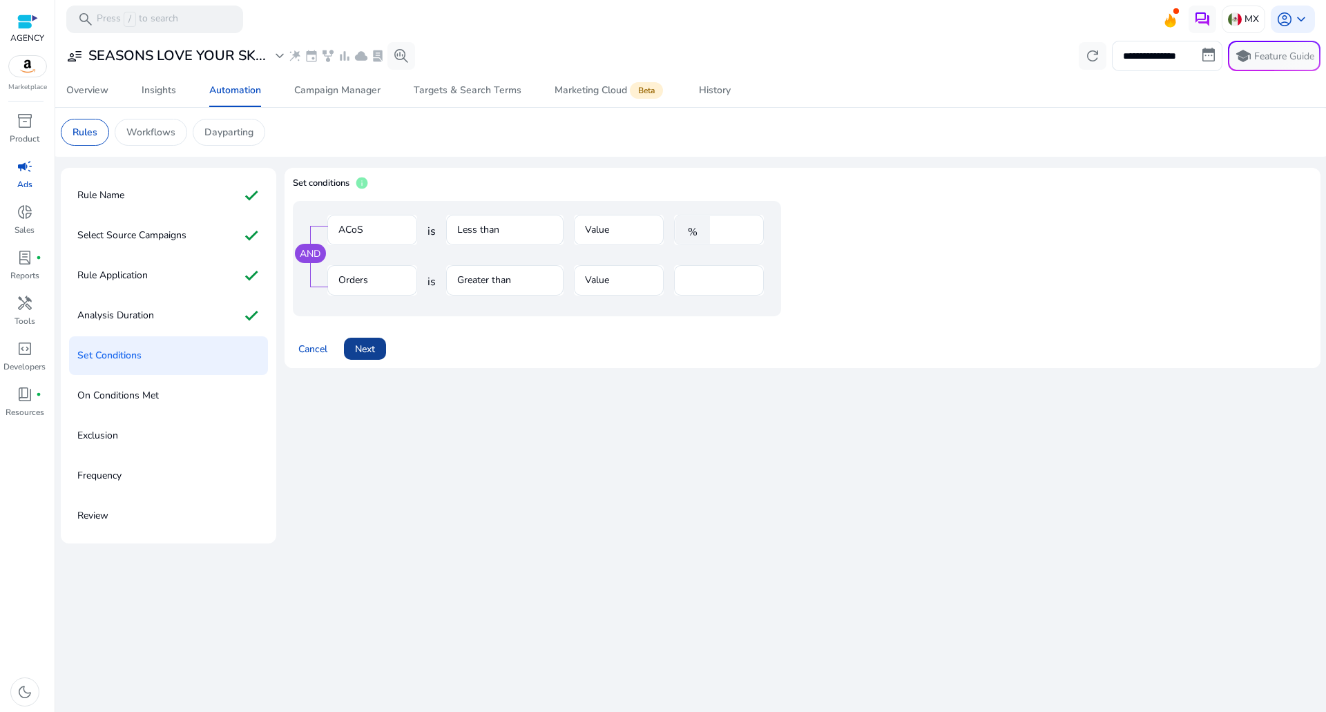
drag, startPoint x: 470, startPoint y: 341, endPoint x: 383, endPoint y: 340, distance: 87.0
click at [469, 341] on div "Cancel Next" at bounding box center [802, 343] width 1019 height 33
click at [382, 340] on span at bounding box center [365, 348] width 42 height 33
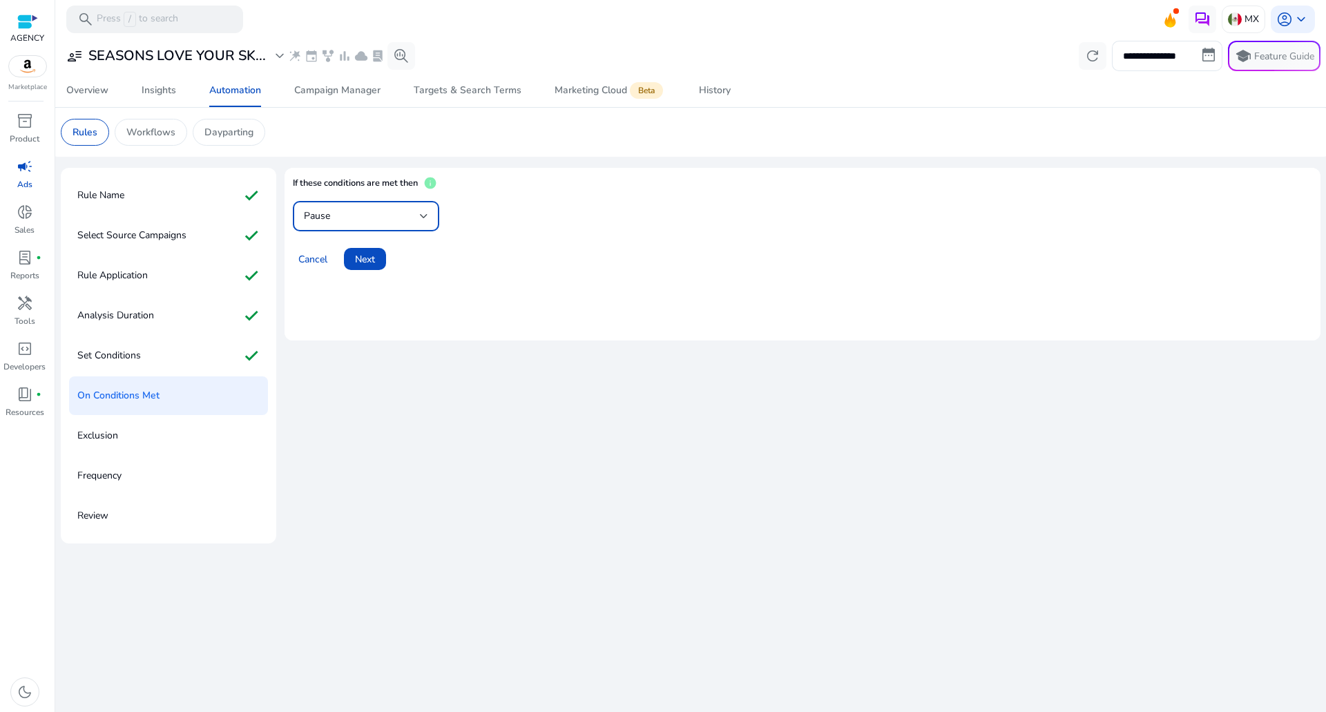
click at [369, 210] on div "Pause" at bounding box center [362, 216] width 116 height 15
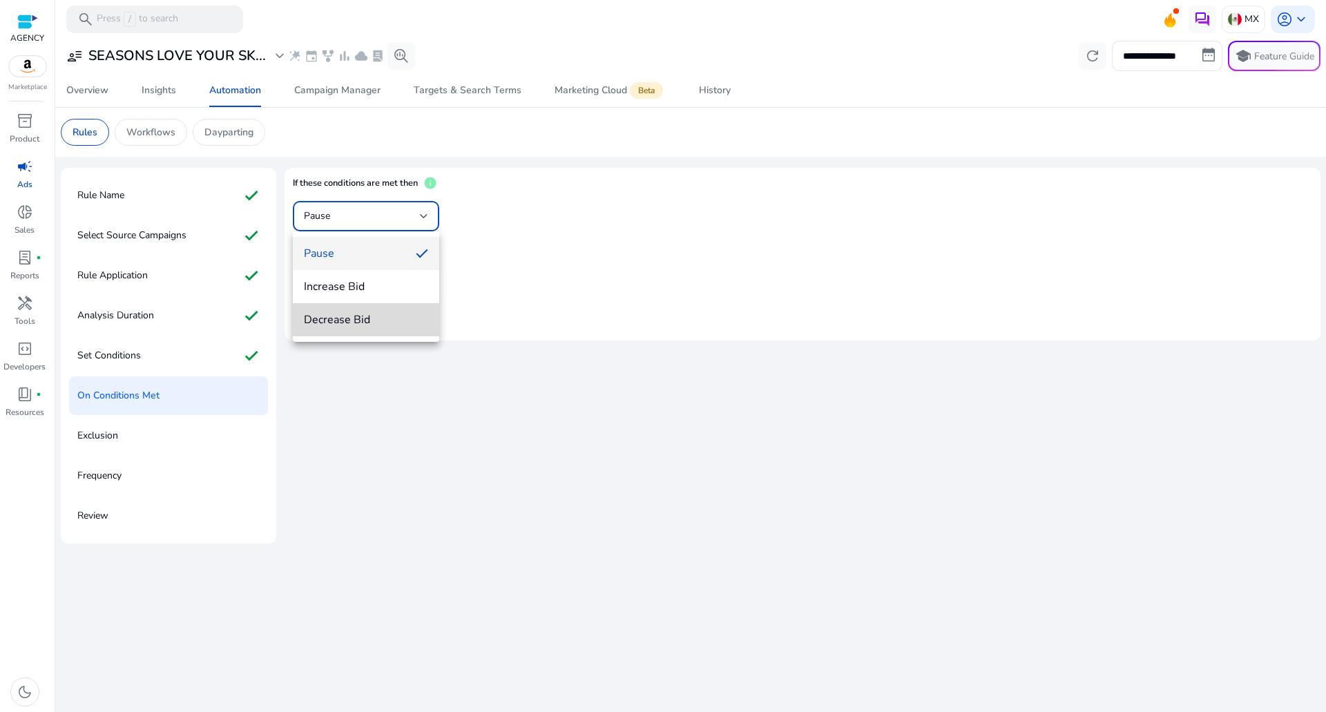
click at [363, 320] on span "Decrease Bid" at bounding box center [366, 319] width 124 height 15
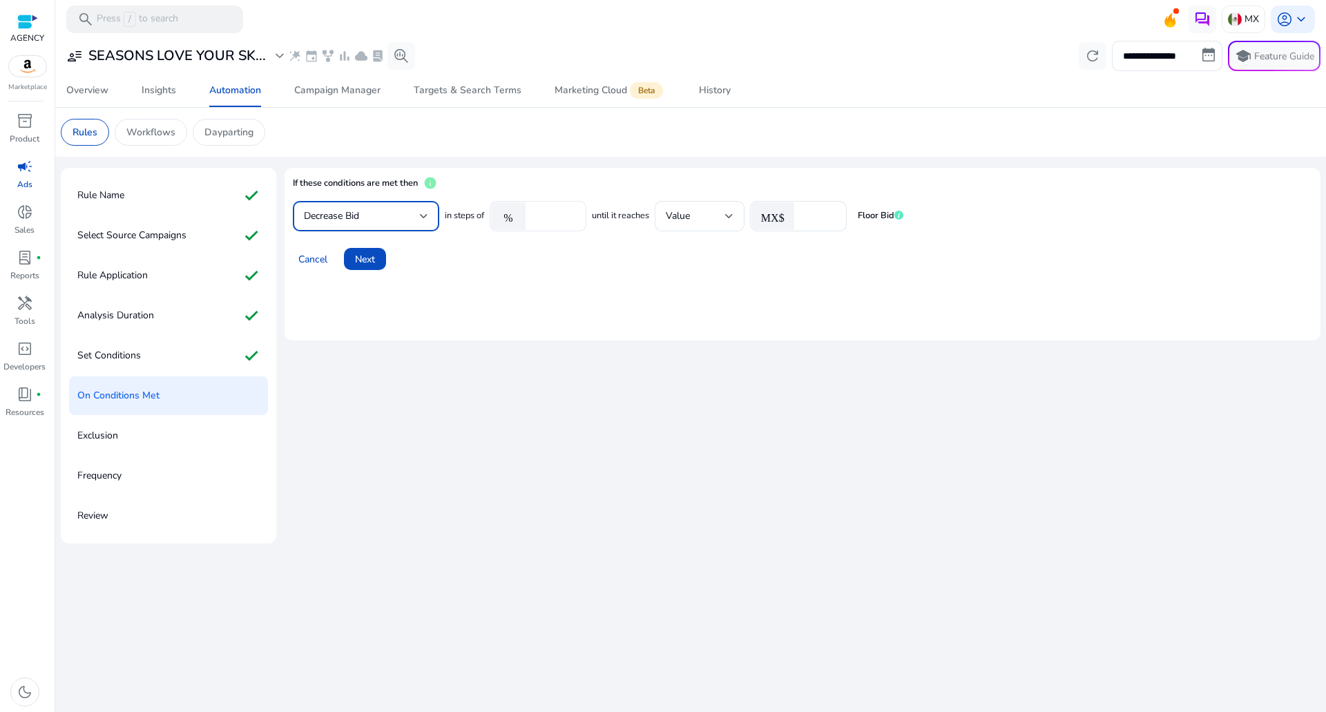
click at [543, 218] on input "****" at bounding box center [553, 216] width 43 height 15
click at [478, 276] on mat-card "If these conditions are met then info Decrease Bid in steps of % **** until it …" at bounding box center [802, 254] width 1036 height 173
click at [570, 216] on input "*" at bounding box center [553, 216] width 43 height 15
drag, startPoint x: 554, startPoint y: 218, endPoint x: 293, endPoint y: 205, distance: 262.0
click at [368, 216] on div "Decrease Bid in steps of % * until it reaches Value MX$ **** Floor Bid" at bounding box center [598, 216] width 610 height 30
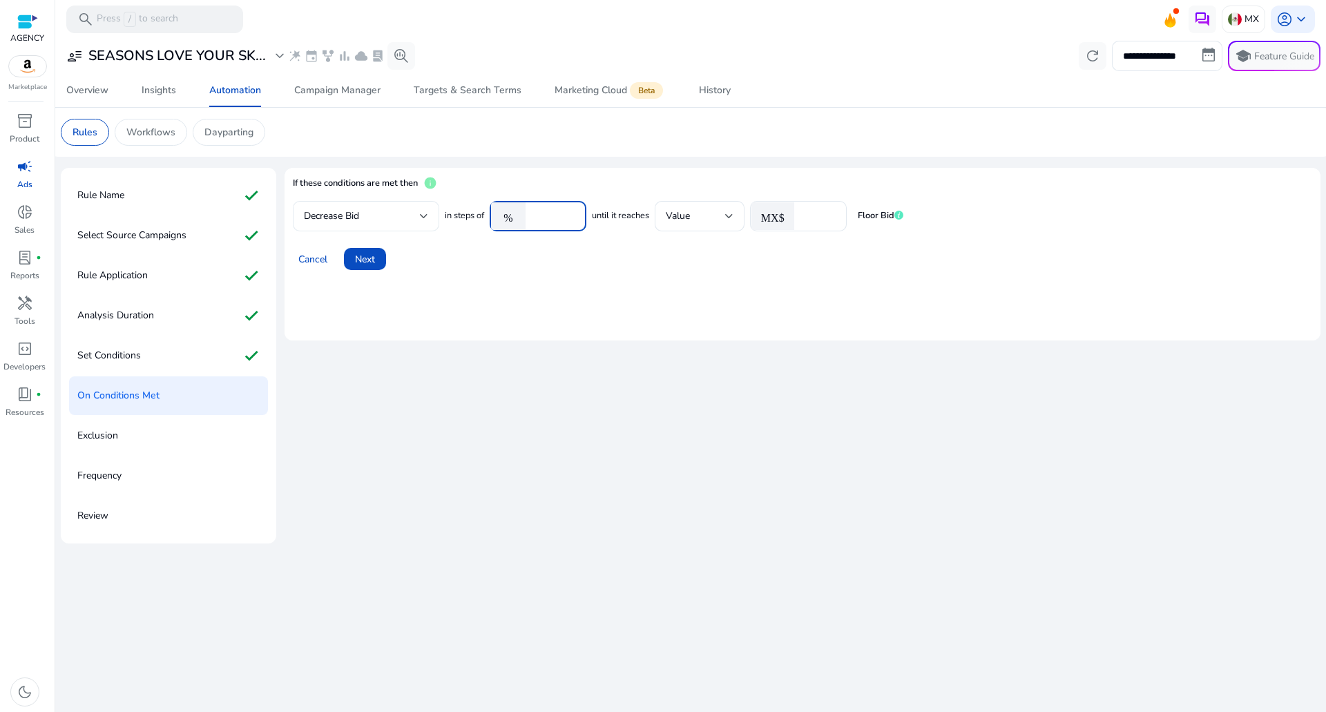
type input "***"
click at [378, 260] on span at bounding box center [365, 258] width 42 height 33
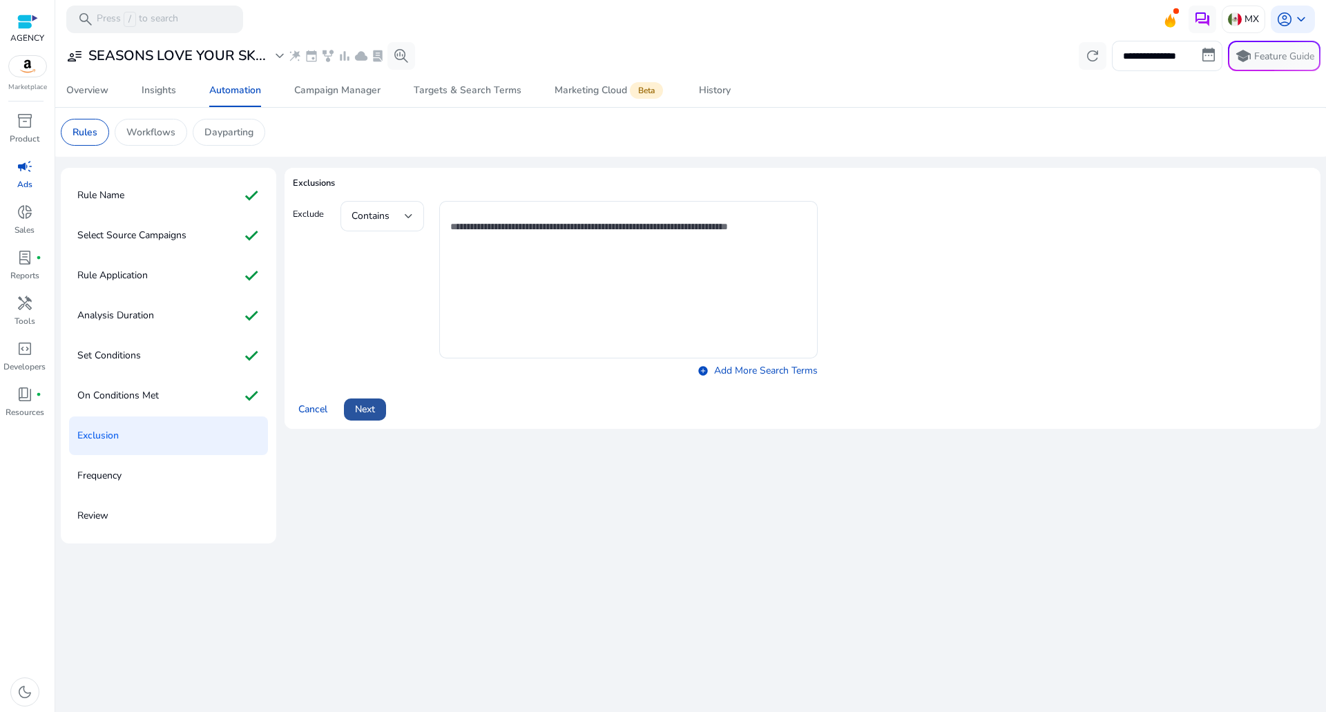
click at [364, 401] on span at bounding box center [365, 409] width 42 height 33
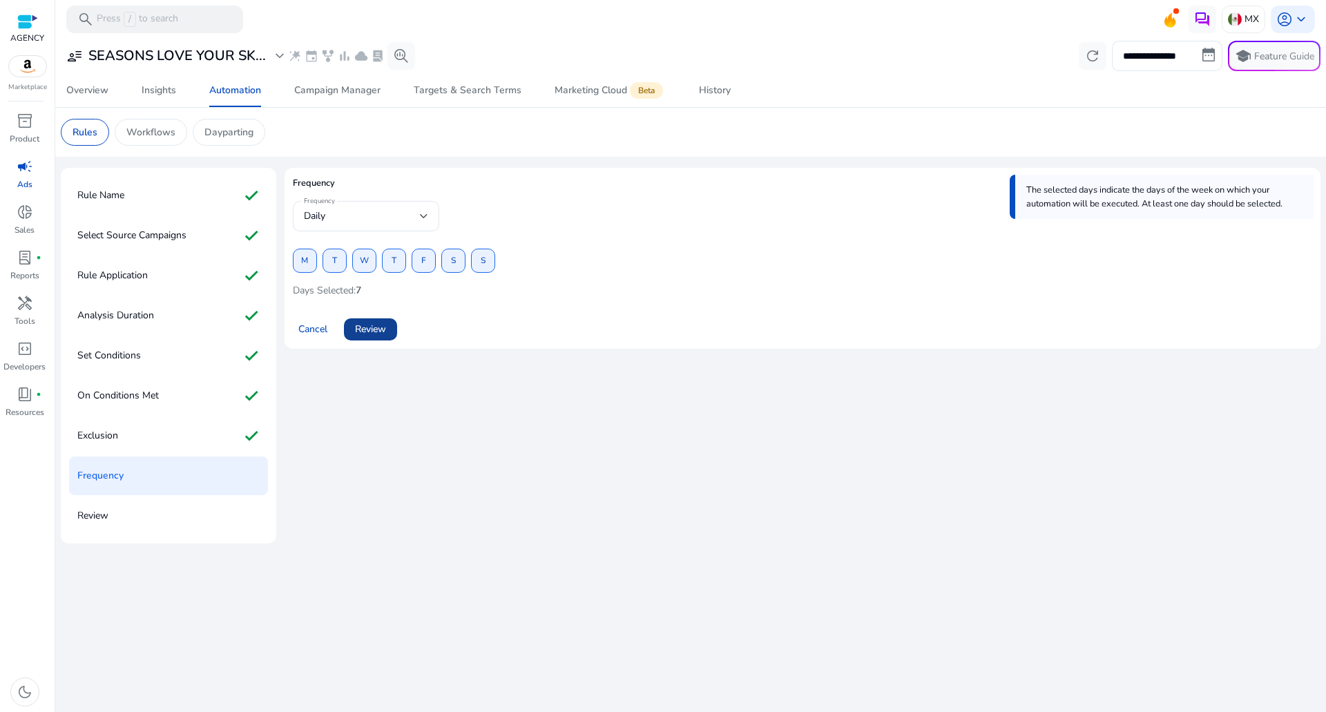
click at [385, 327] on span "Review" at bounding box center [370, 329] width 31 height 15
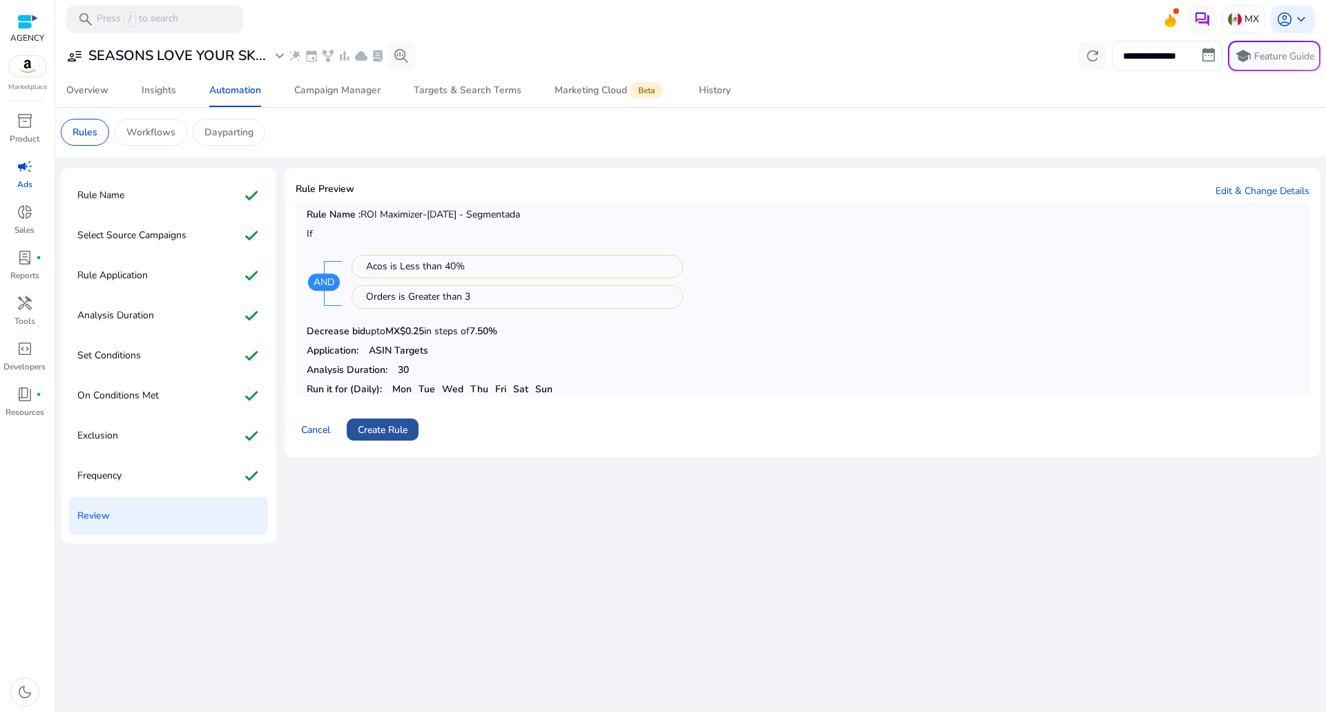
click at [385, 427] on span "Create Rule" at bounding box center [383, 430] width 50 height 15
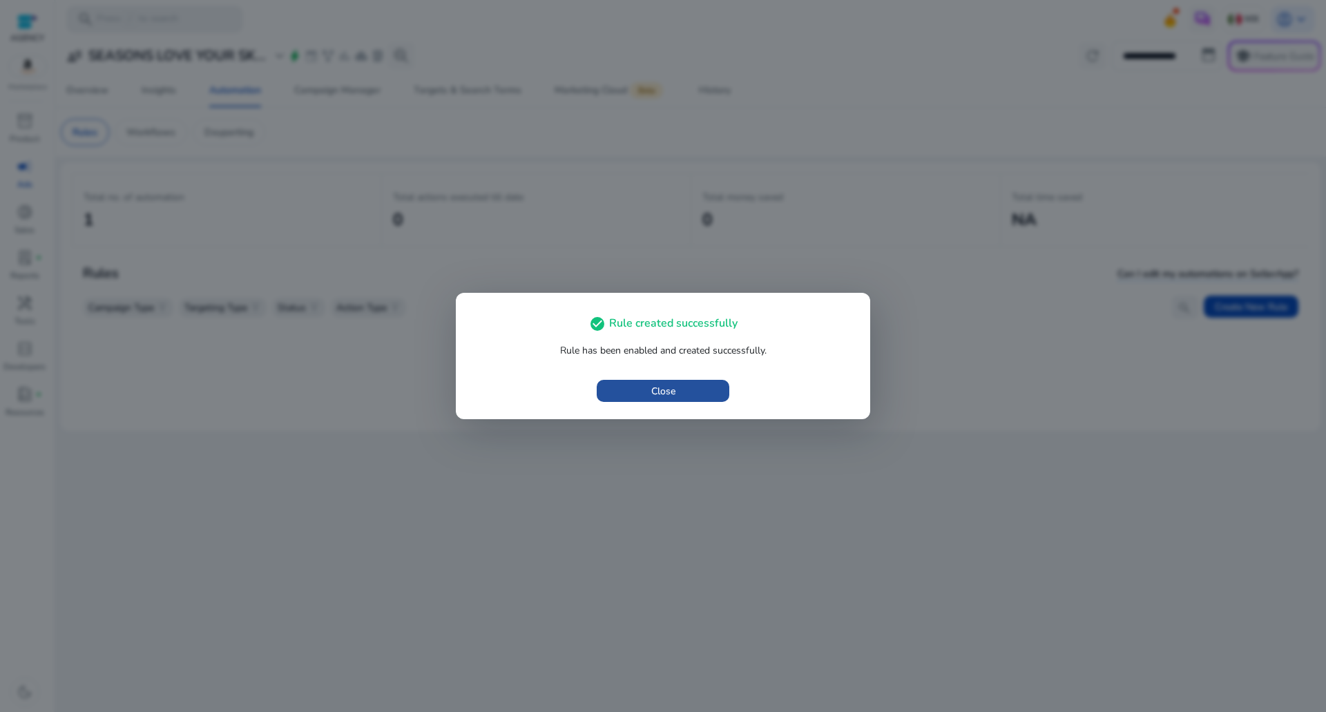
click at [699, 399] on span "button" at bounding box center [663, 390] width 133 height 33
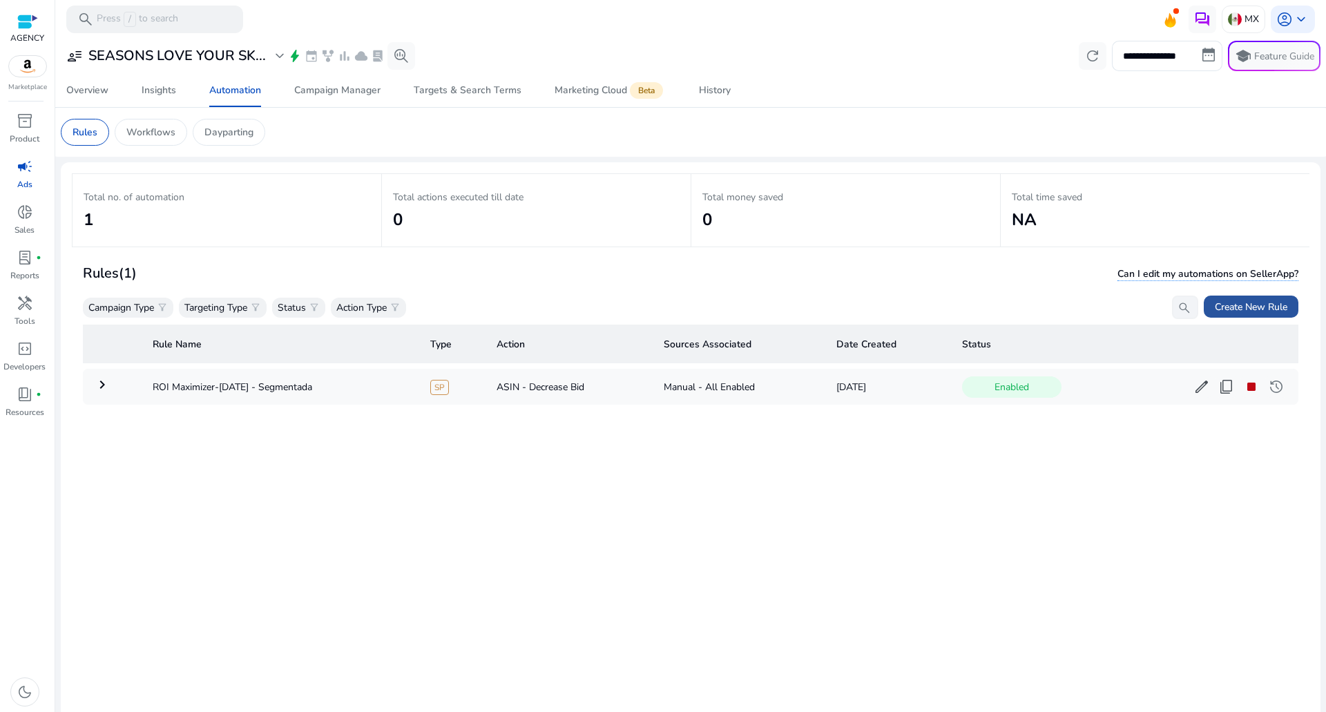
click at [1222, 311] on span "Create New Rule" at bounding box center [1251, 307] width 73 height 15
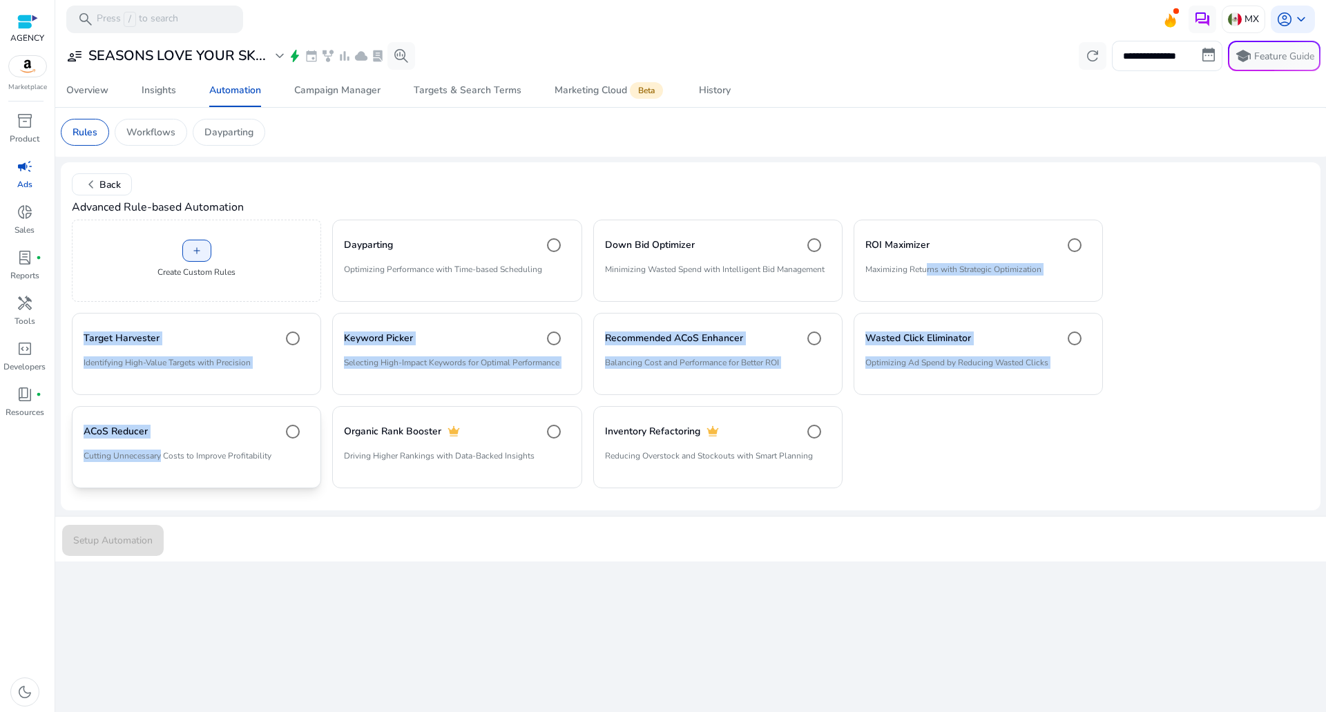
drag, startPoint x: 933, startPoint y: 265, endPoint x: 121, endPoint y: 482, distance: 840.5
click at [141, 474] on div "add Create Custom Rules Dayparting Optimizing Performance with Time-based Sched…" at bounding box center [587, 354] width 1031 height 268
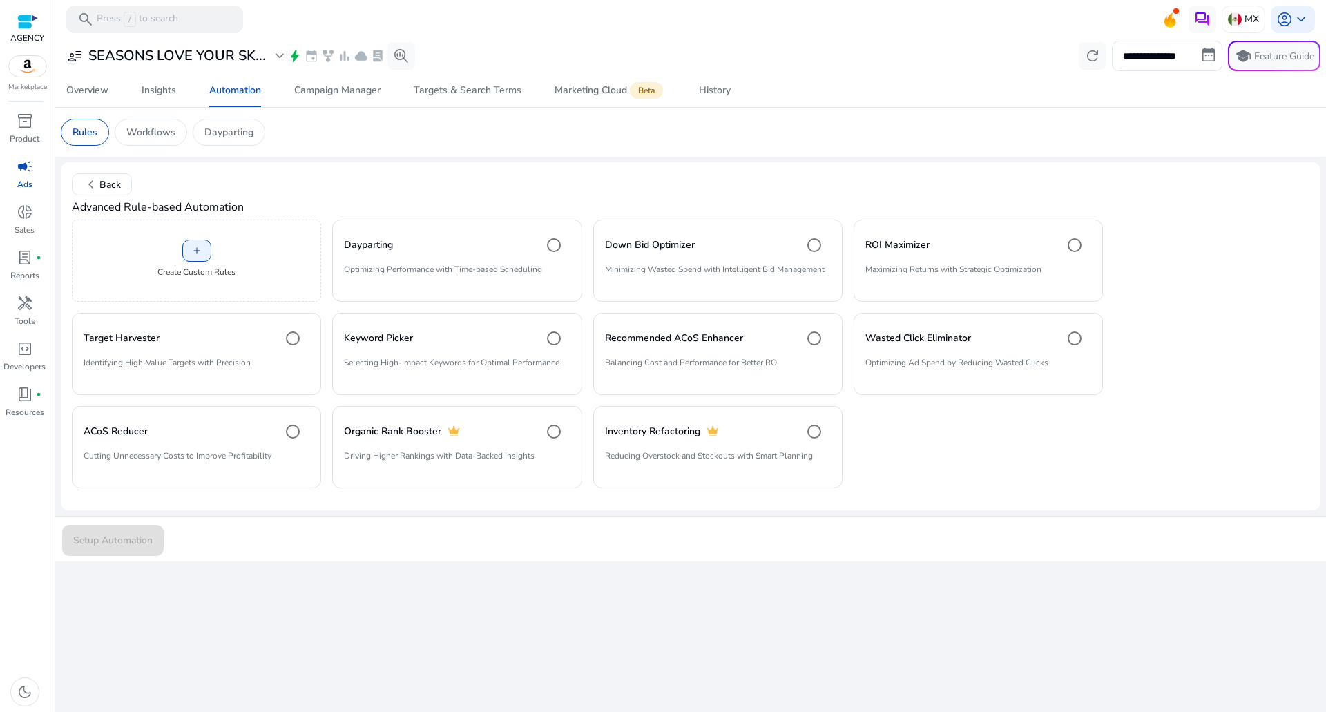
click at [473, 568] on div "**********" at bounding box center [690, 375] width 1259 height 674
click at [115, 186] on span "chevron_left Back" at bounding box center [102, 184] width 38 height 17
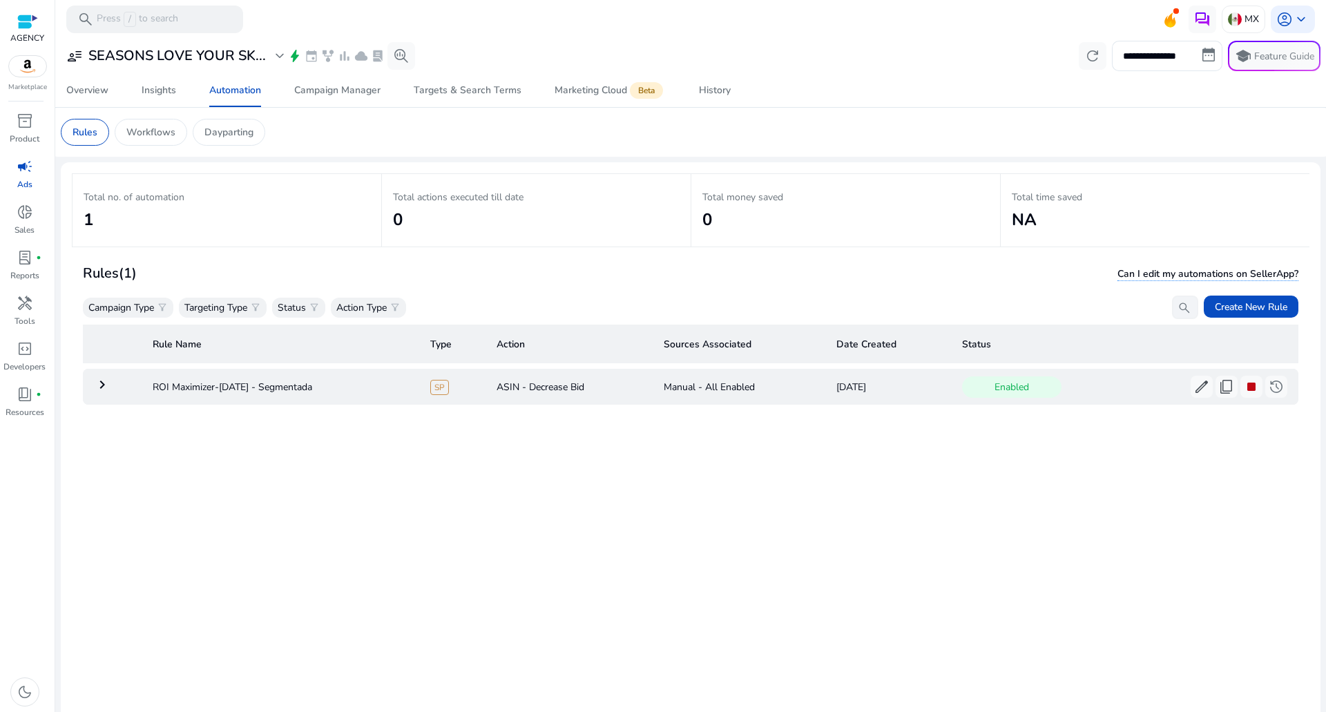
click at [98, 389] on mat-icon "keyboard_arrow_right" at bounding box center [102, 384] width 17 height 17
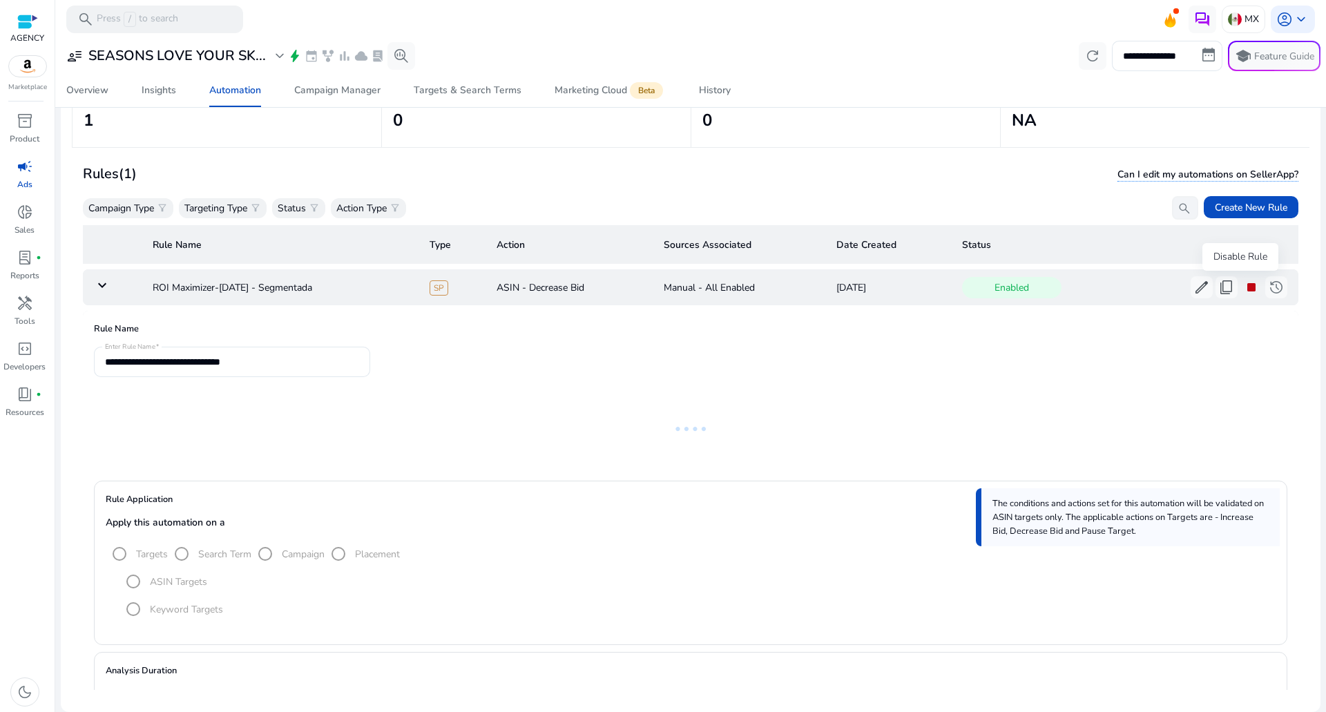
click at [1246, 280] on span "stop" at bounding box center [1251, 287] width 17 height 17
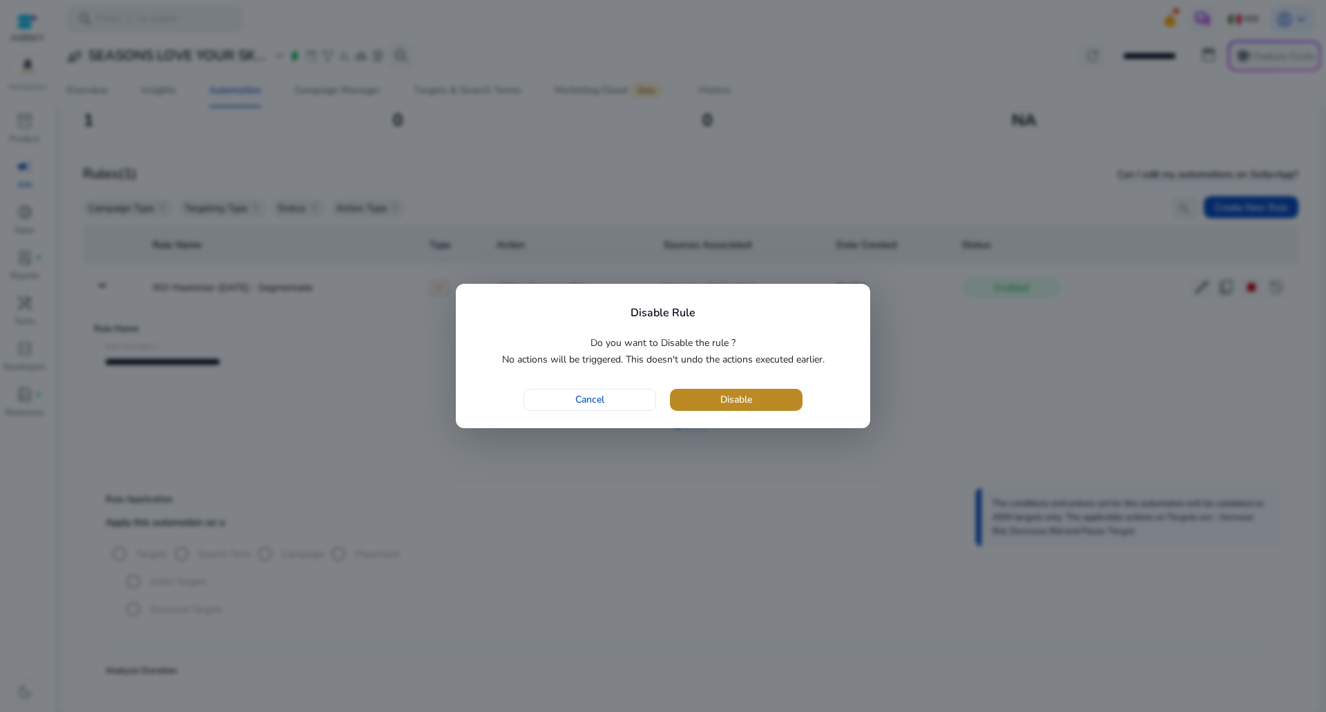
click at [713, 402] on span "button" at bounding box center [736, 399] width 133 height 33
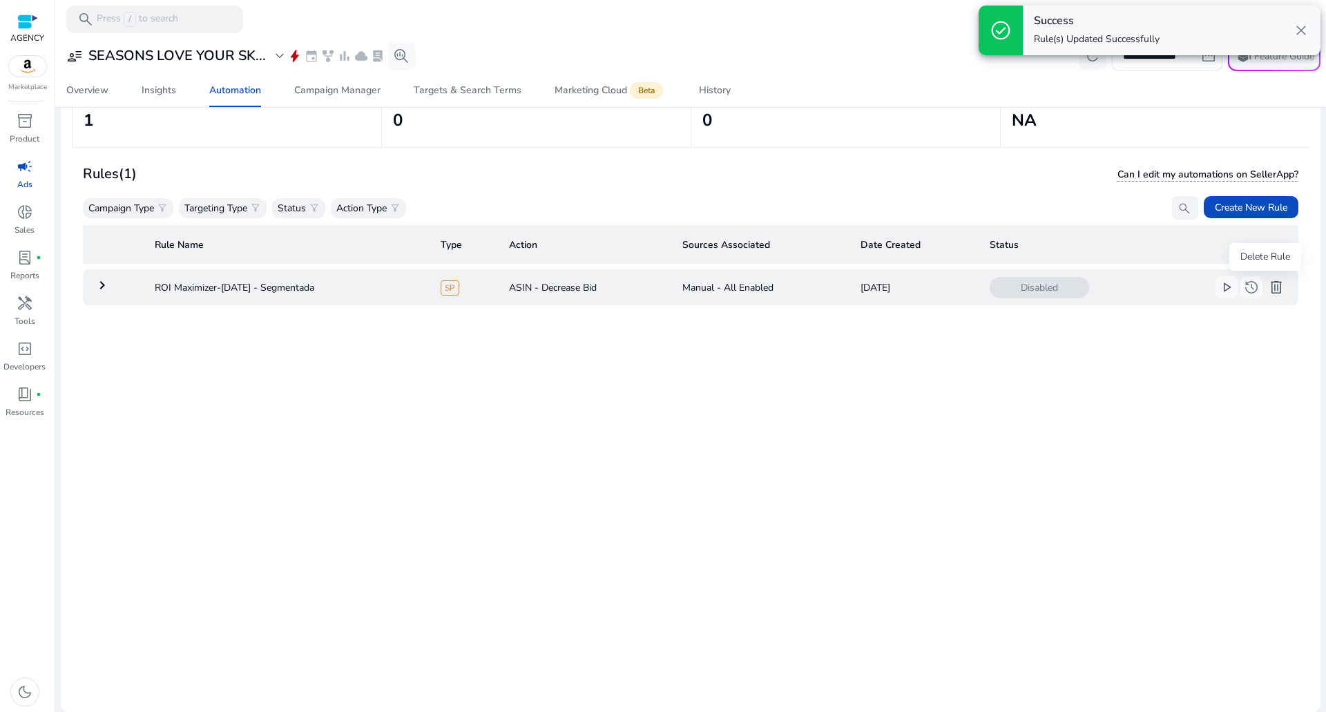
click at [1268, 281] on span "delete" at bounding box center [1276, 287] width 17 height 17
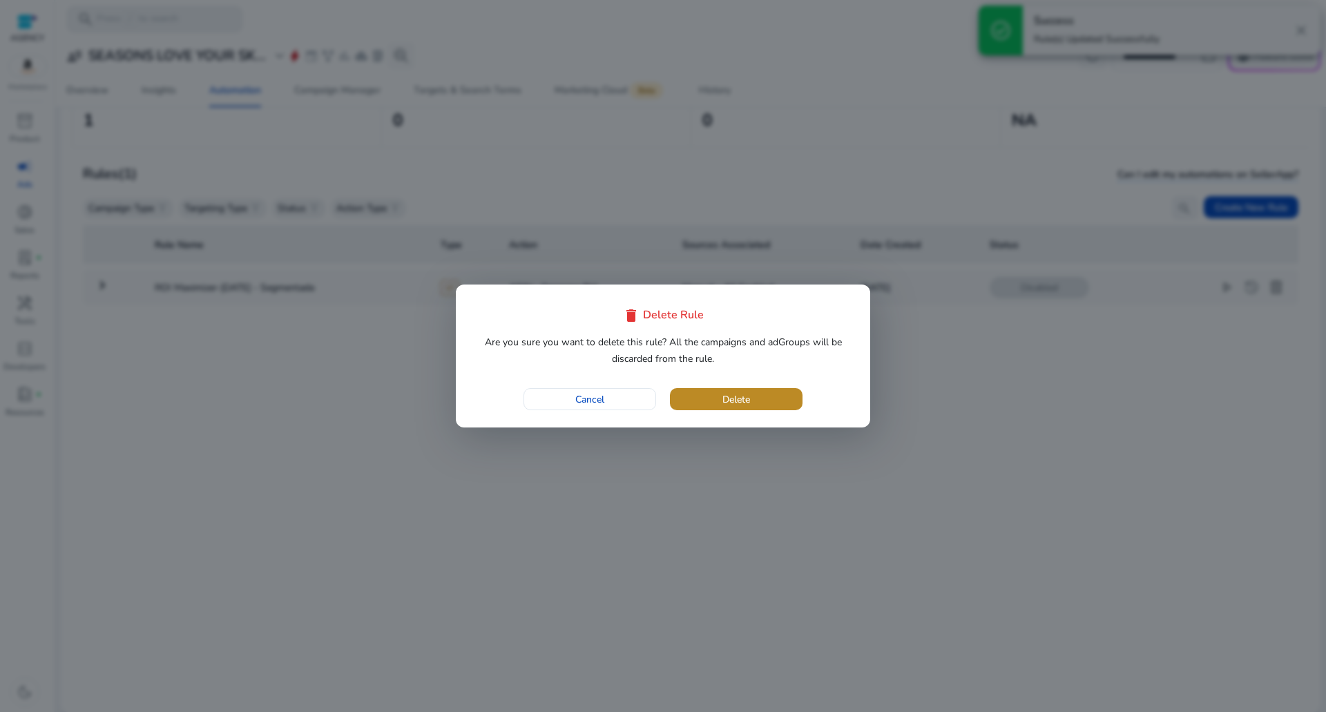
click at [703, 399] on span "button" at bounding box center [736, 399] width 133 height 33
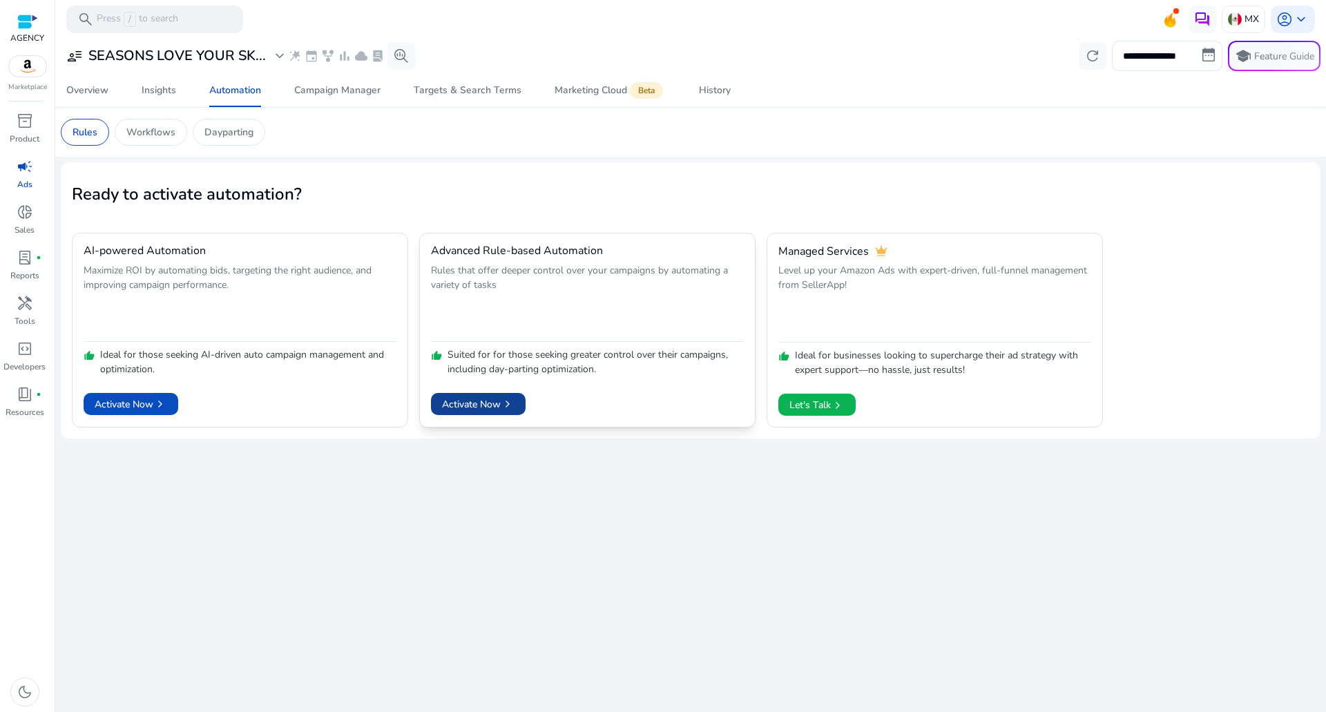
click at [448, 401] on span "Activate Now chevron_right" at bounding box center [478, 404] width 73 height 15
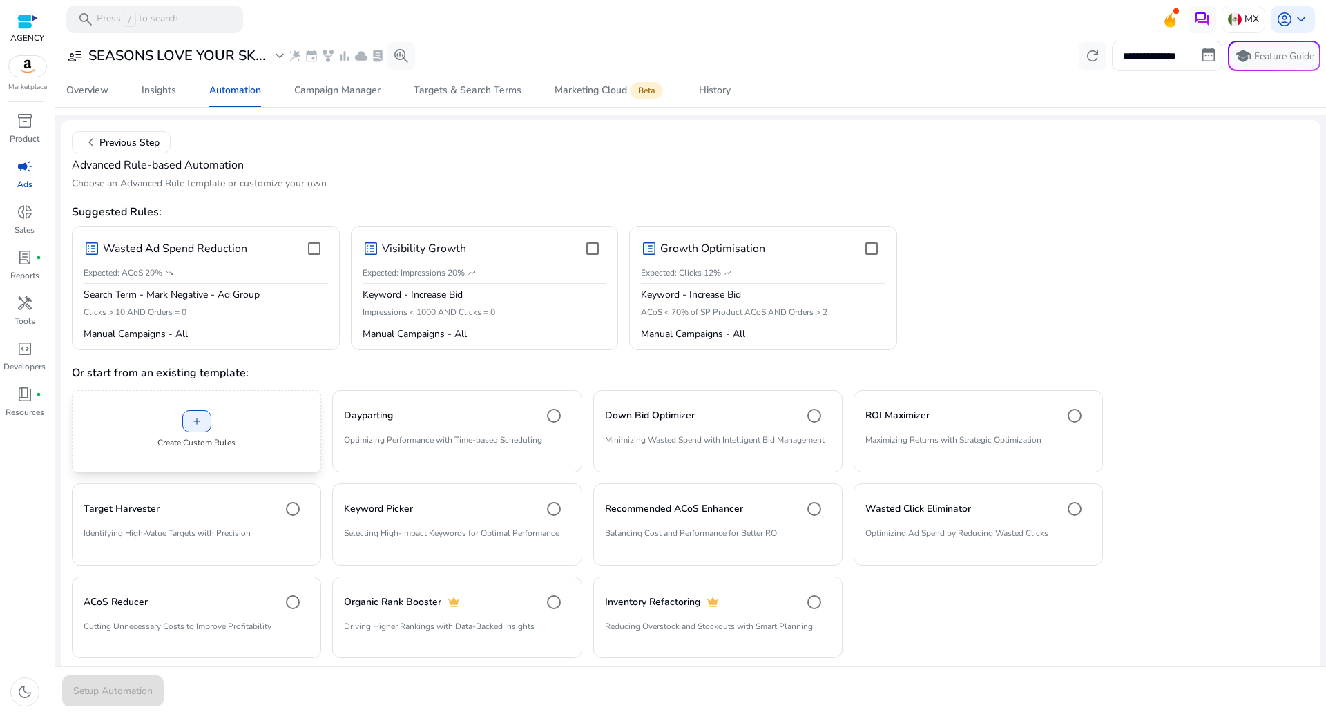
scroll to position [61, 0]
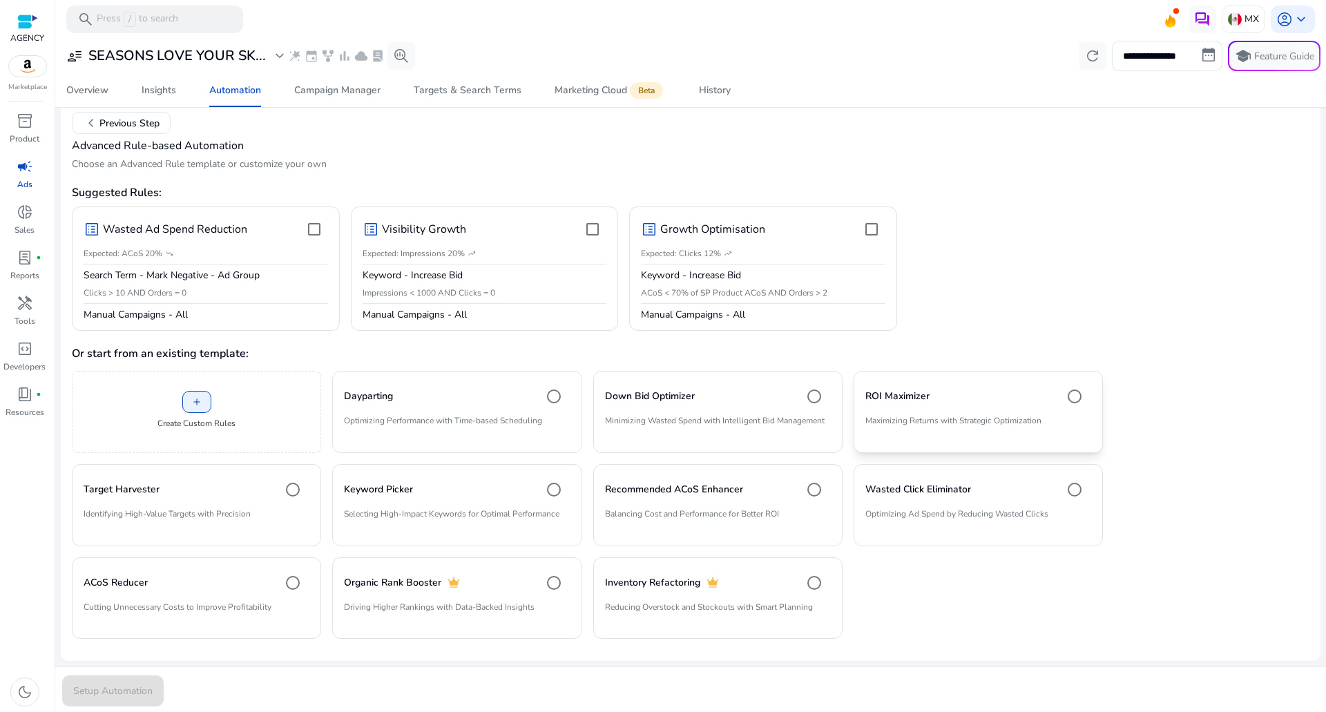
click at [931, 420] on p "Maximizing Returns with Strategic Optimization" at bounding box center [978, 425] width 226 height 23
click at [78, 693] on span "Setup Automation" at bounding box center [112, 691] width 79 height 15
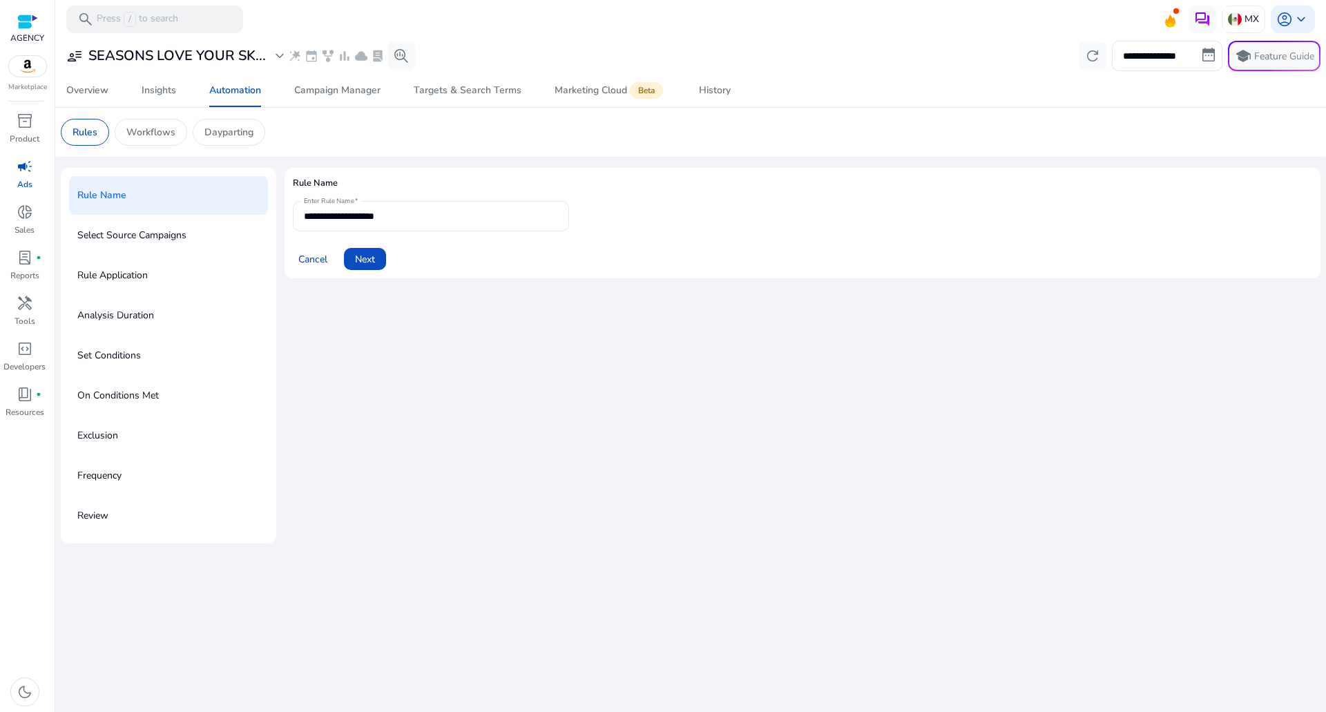
click at [410, 214] on input "**********" at bounding box center [431, 216] width 254 height 15
type input "**********"
click at [374, 254] on span "Next" at bounding box center [365, 259] width 20 height 15
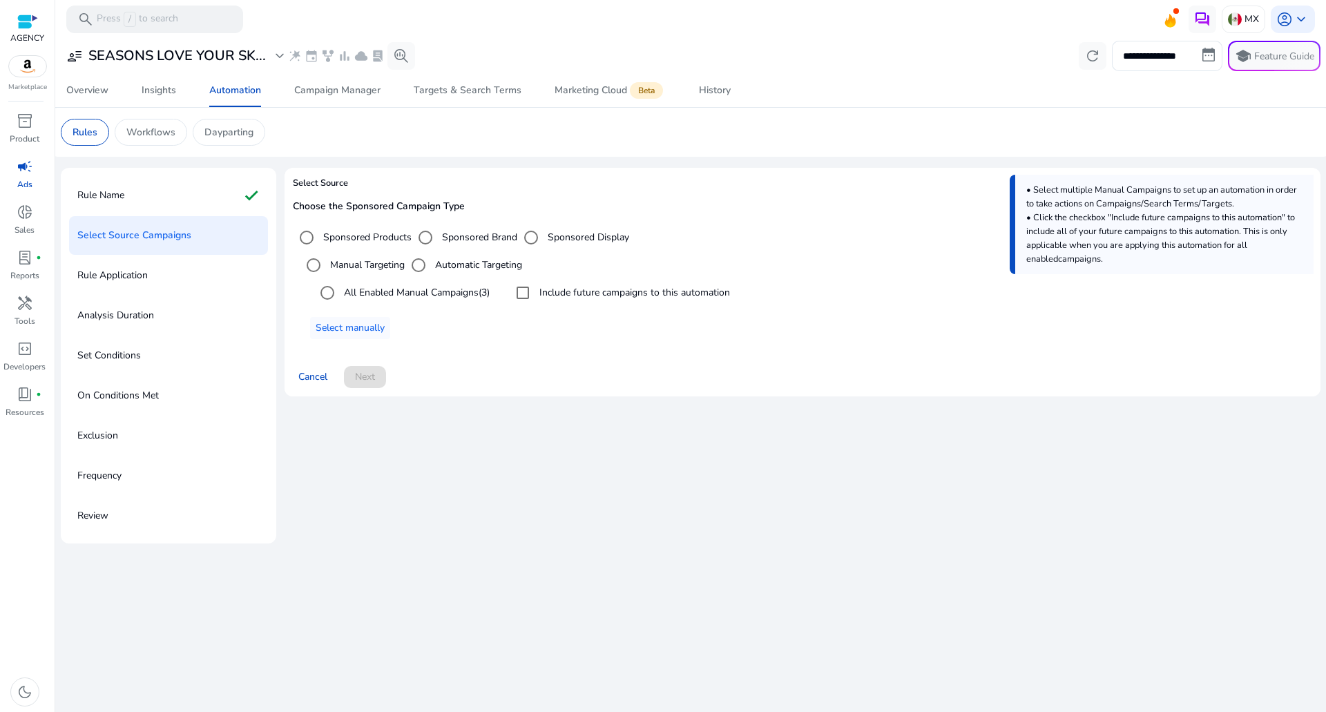
click at [374, 293] on label "All Enabled Manual Campaigns (3)" at bounding box center [415, 292] width 148 height 15
click at [559, 289] on label "Include future campaigns to this automation" at bounding box center [633, 292] width 193 height 15
click at [349, 388] on span at bounding box center [365, 376] width 42 height 33
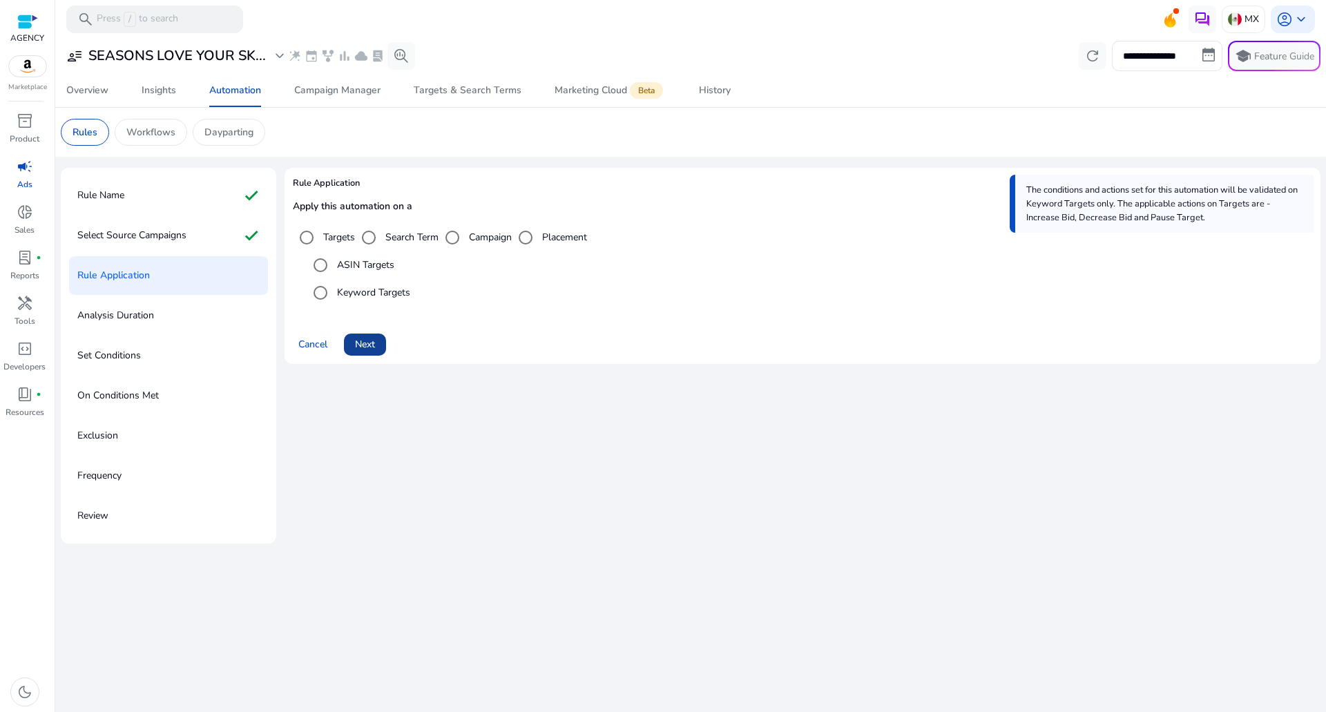
click at [369, 353] on span at bounding box center [365, 344] width 42 height 33
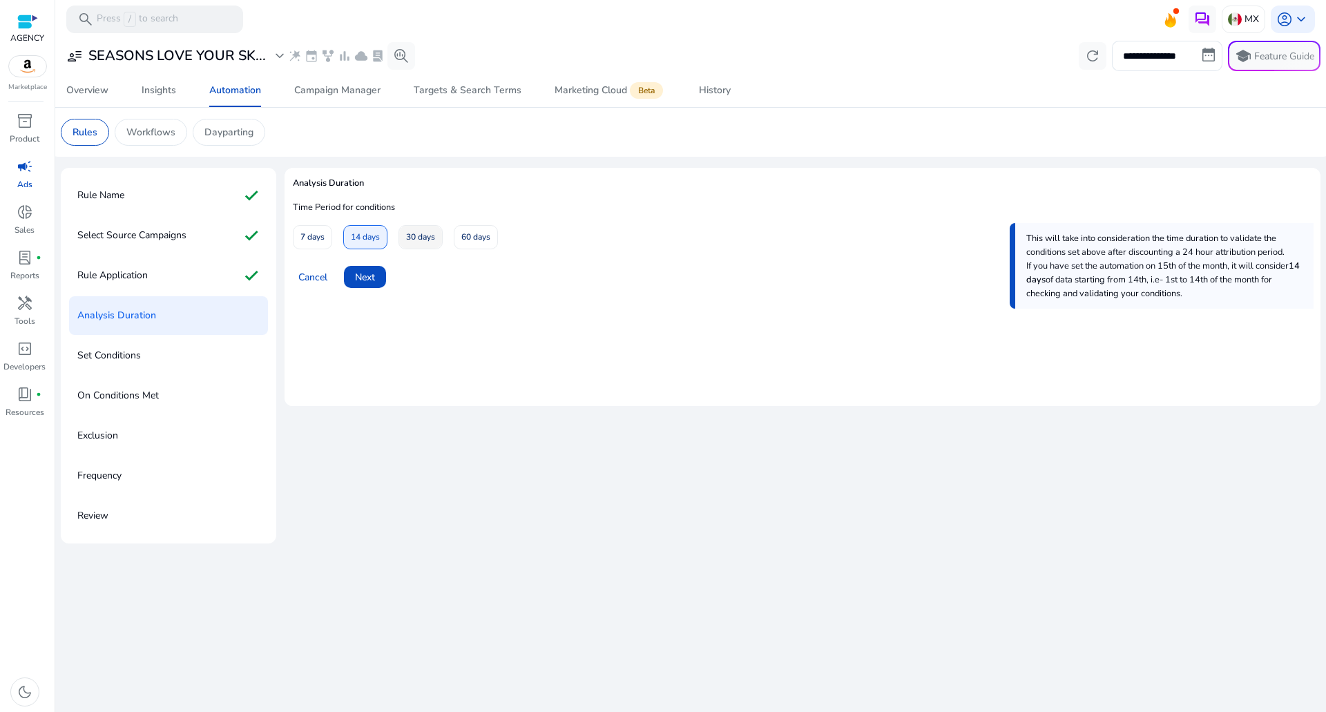
click at [414, 231] on span "30 days" at bounding box center [420, 237] width 29 height 24
click at [372, 274] on span "Next" at bounding box center [365, 277] width 20 height 15
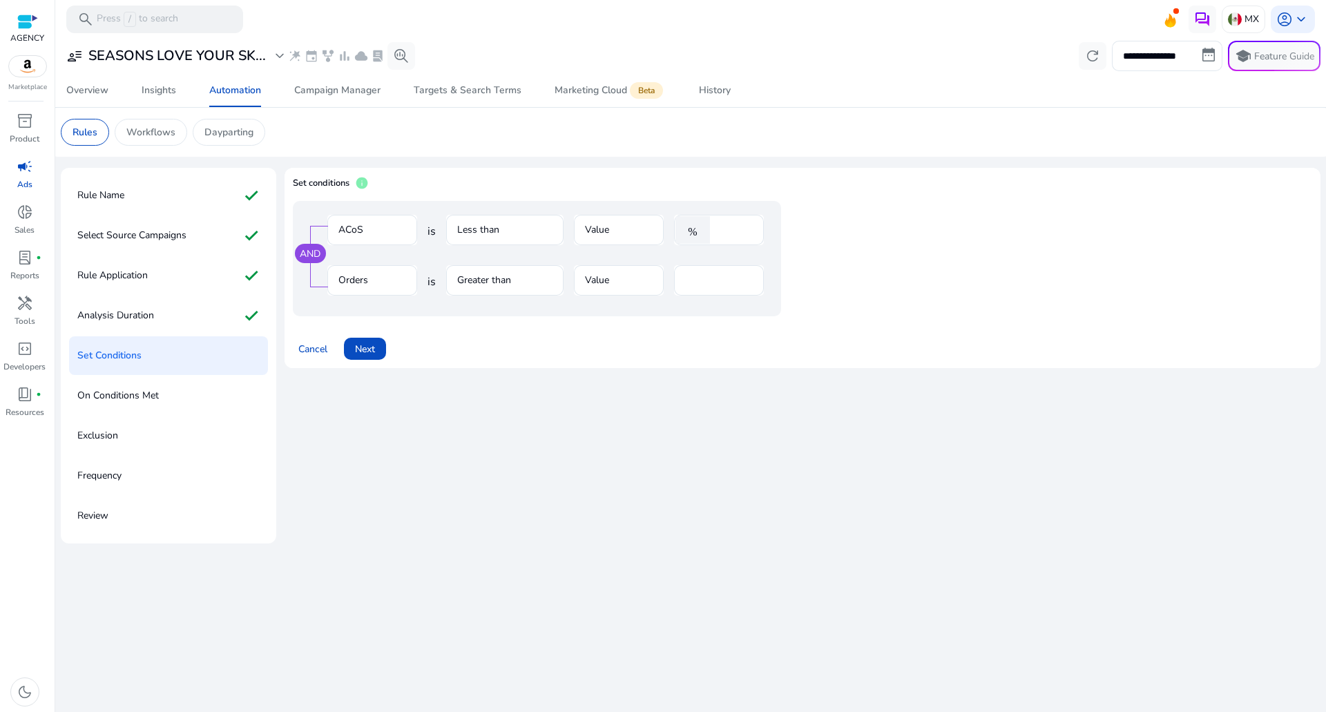
click at [503, 235] on mat-form-field "Less than" at bounding box center [504, 237] width 117 height 45
click at [723, 230] on input "****" at bounding box center [735, 229] width 36 height 15
type input "**"
click at [717, 282] on input "*" at bounding box center [719, 280] width 68 height 15
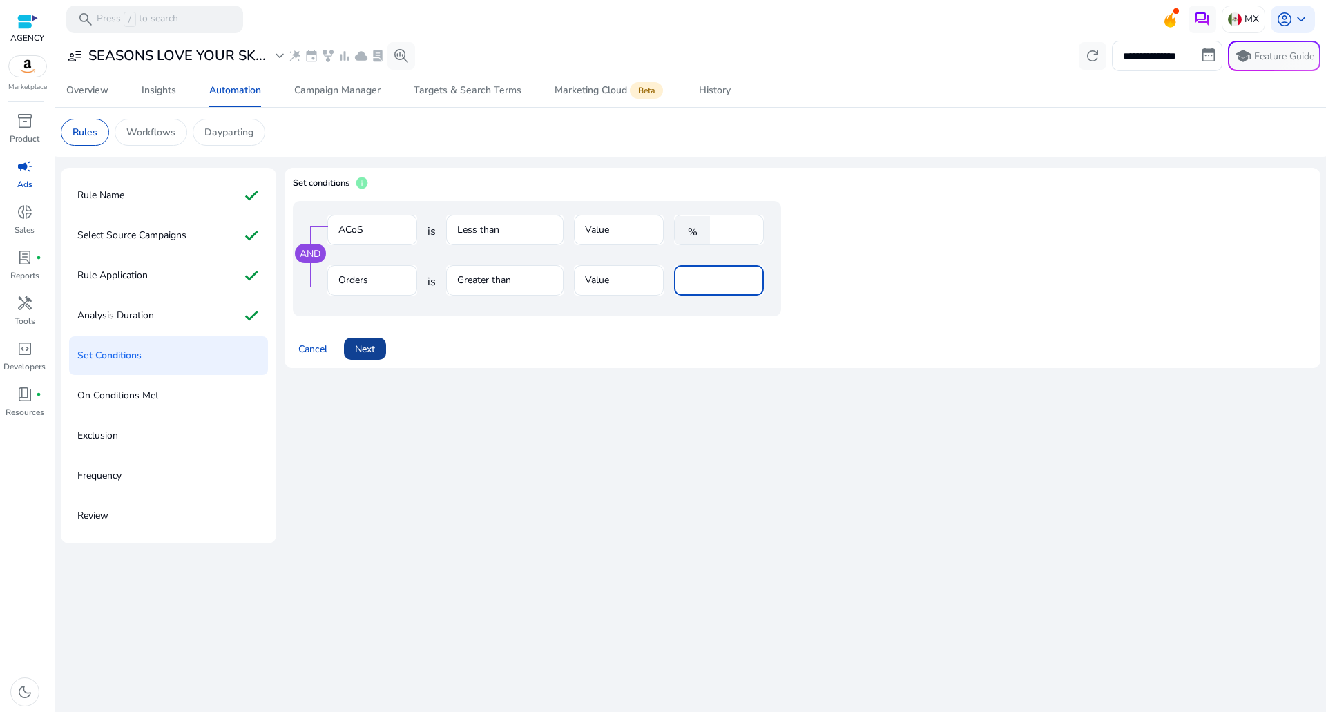
type input "*"
click at [374, 354] on span "Next" at bounding box center [365, 349] width 20 height 15
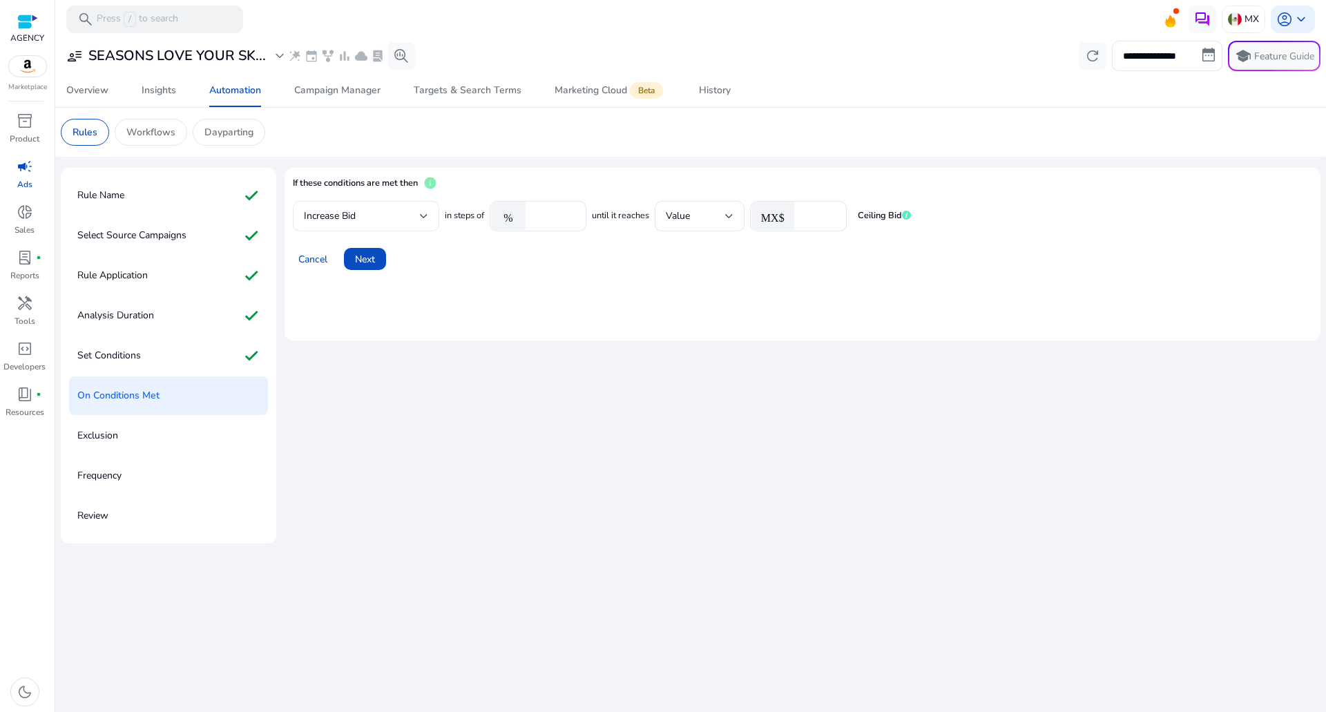
click at [395, 221] on div "Increase Bid" at bounding box center [362, 216] width 116 height 15
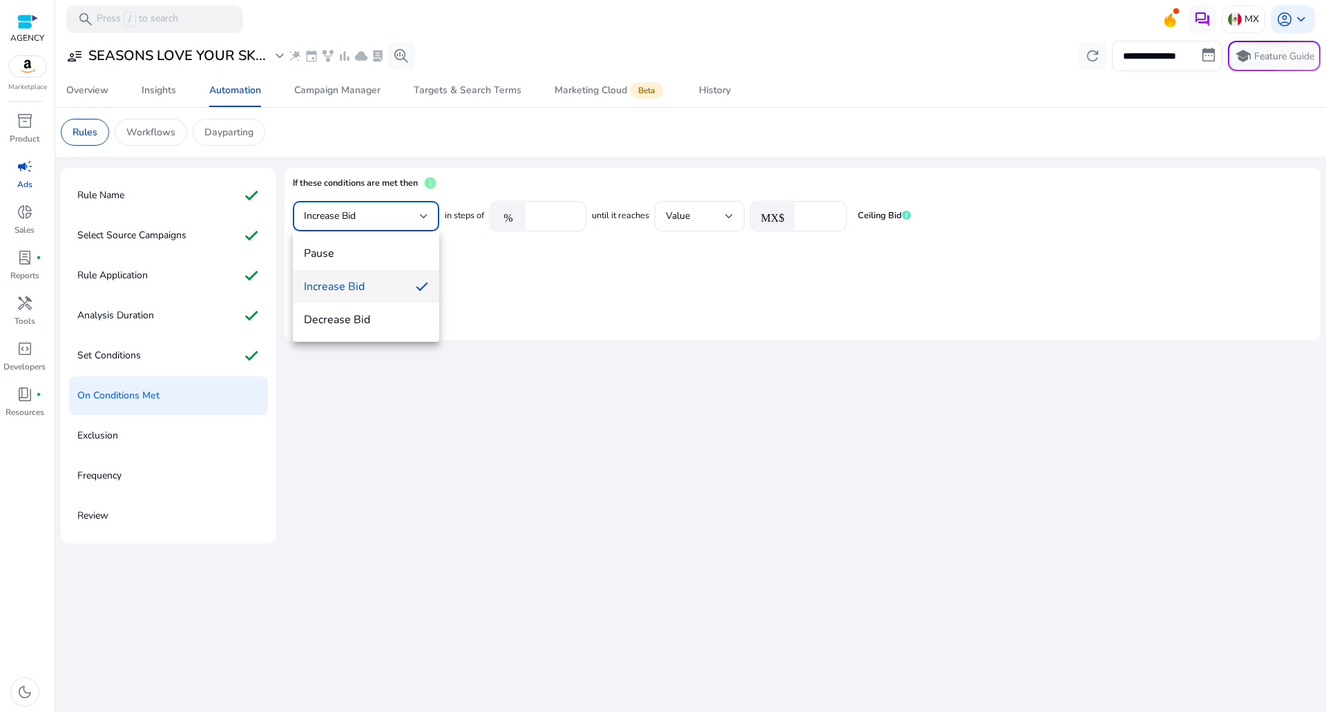
click at [395, 221] on div at bounding box center [663, 356] width 1326 height 712
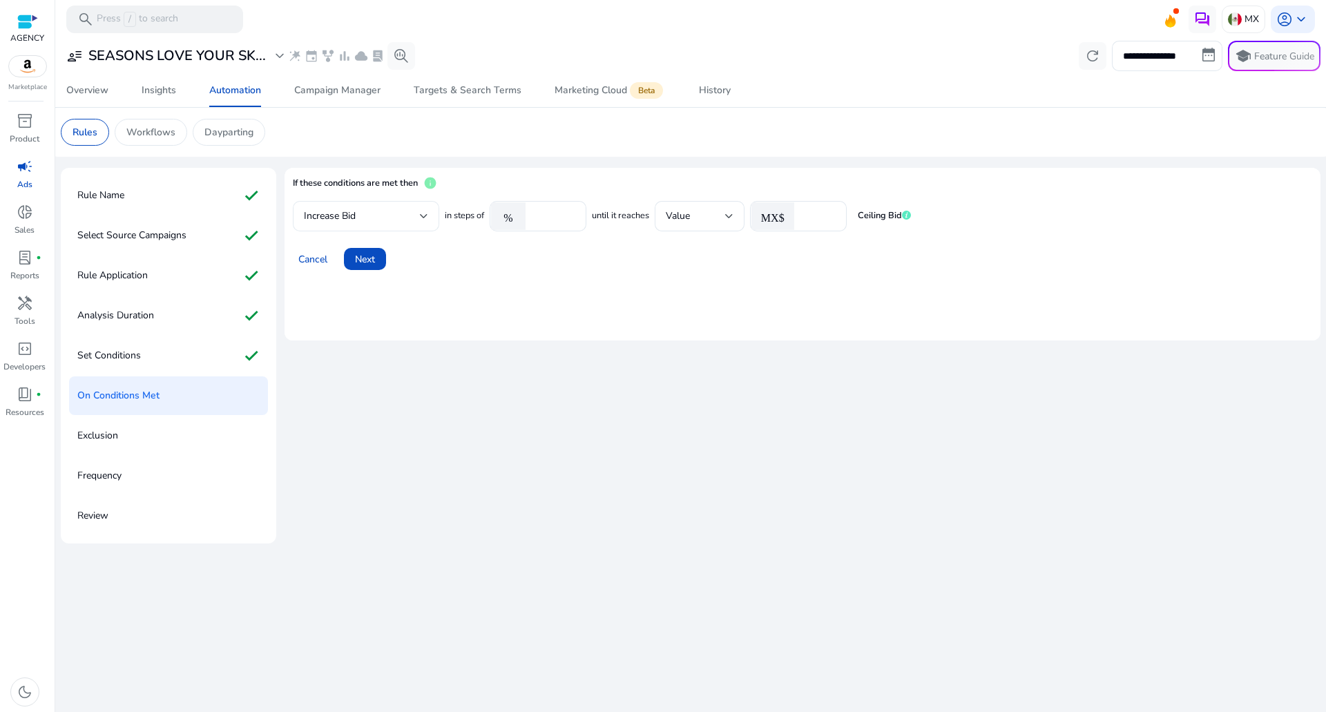
click at [395, 221] on div "Increase Bid" at bounding box center [362, 216] width 116 height 15
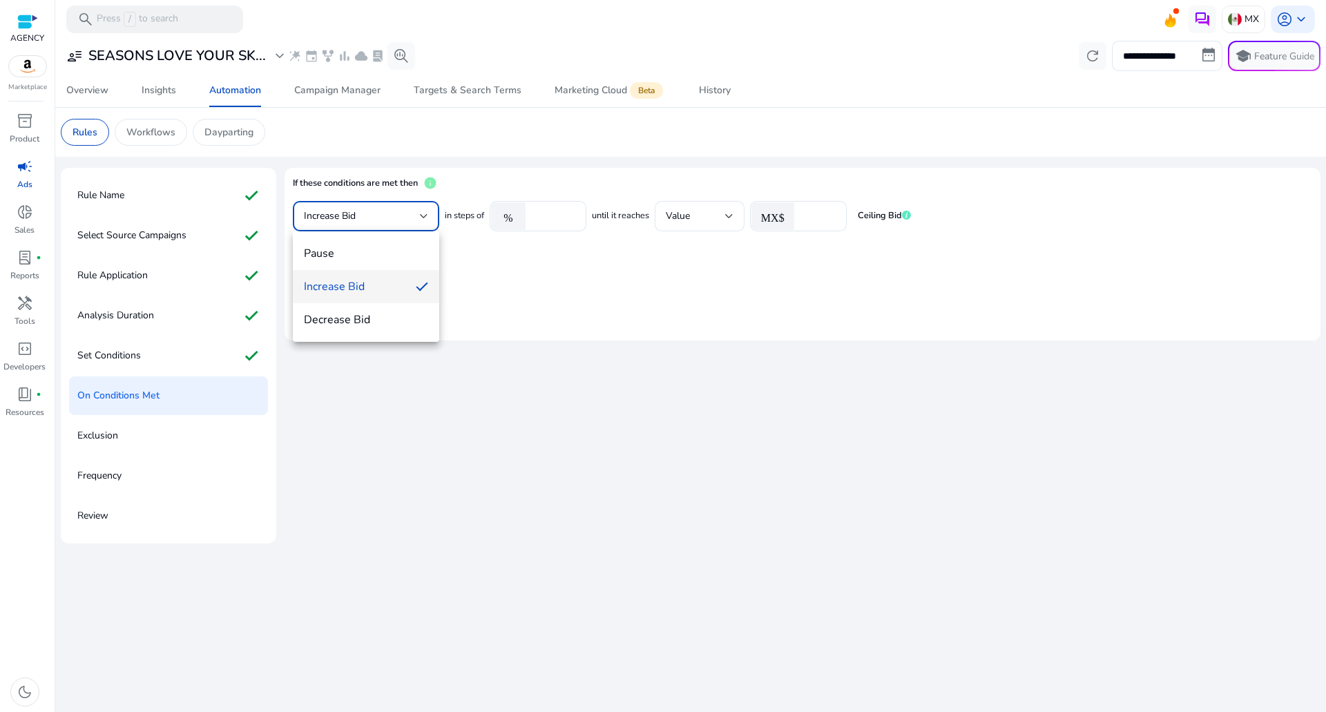
click at [607, 295] on div at bounding box center [663, 356] width 1326 height 712
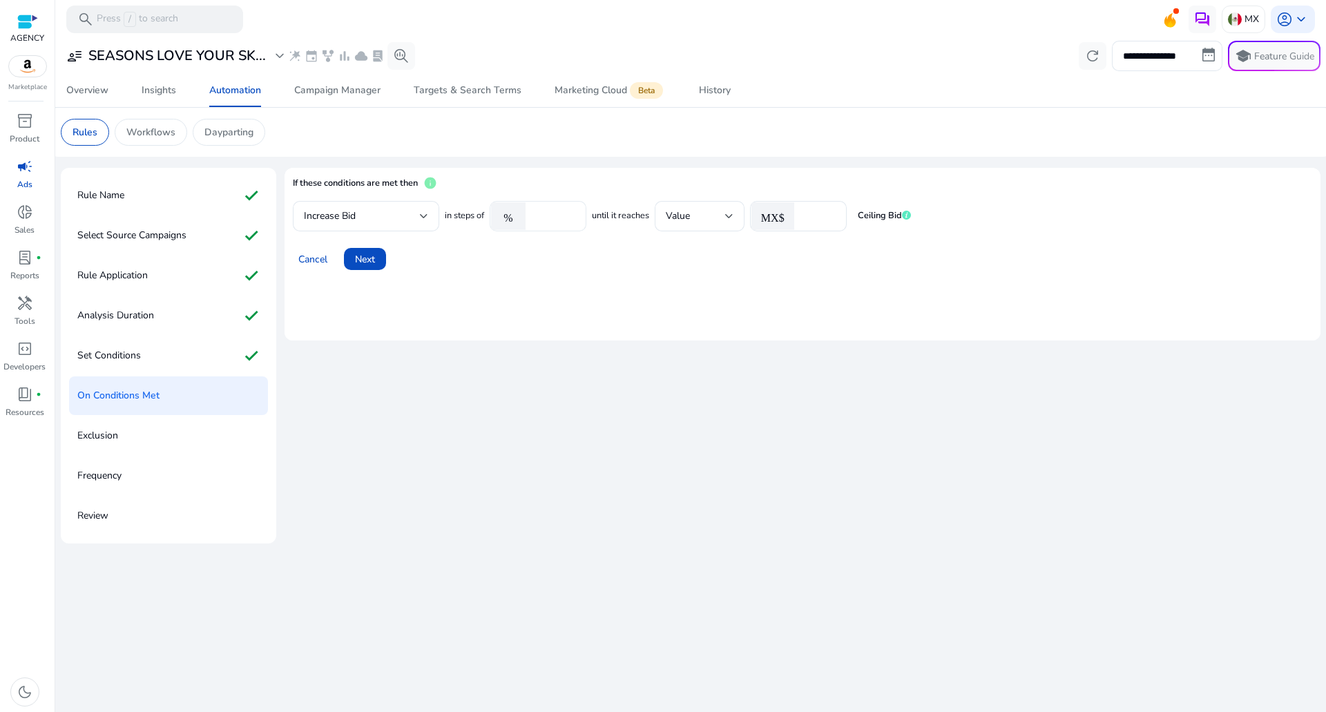
click at [541, 215] on input "****" at bounding box center [553, 216] width 43 height 15
type input "*"
click at [823, 219] on input "*" at bounding box center [818, 216] width 35 height 15
type input "*"
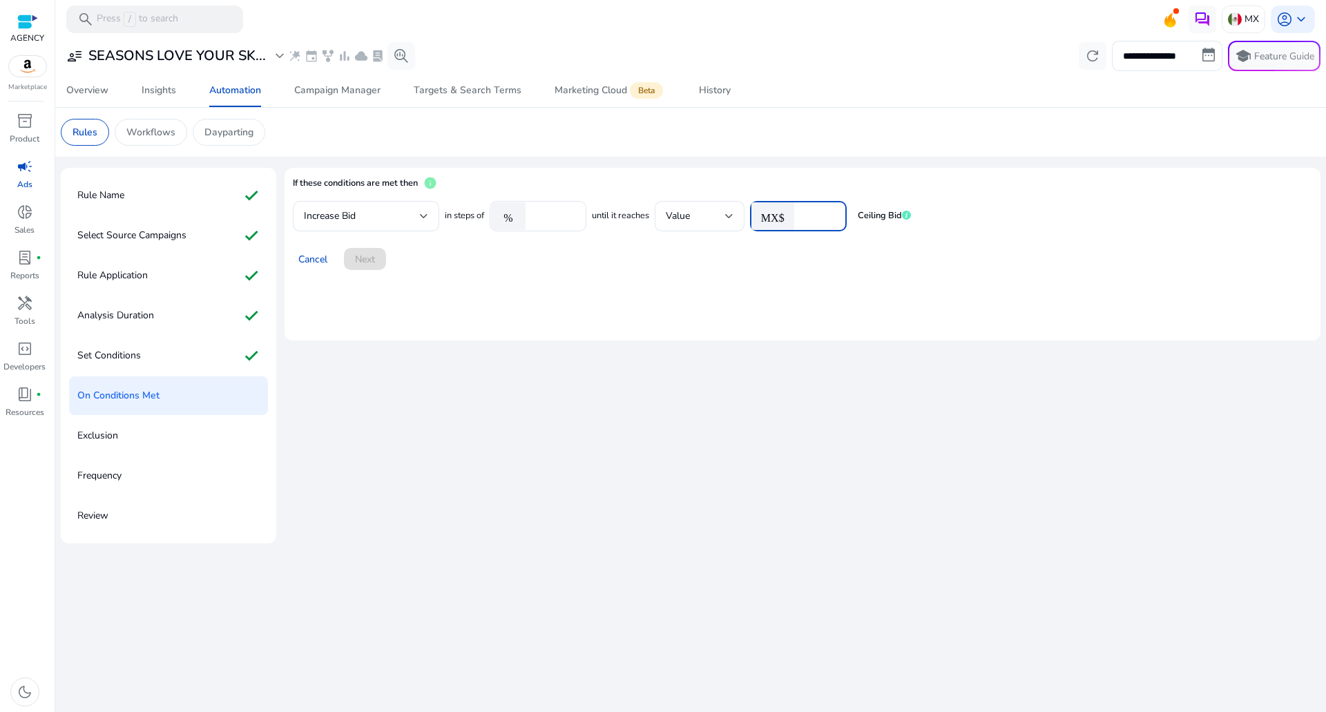
type input "*"
click at [360, 264] on span "Next" at bounding box center [365, 259] width 20 height 15
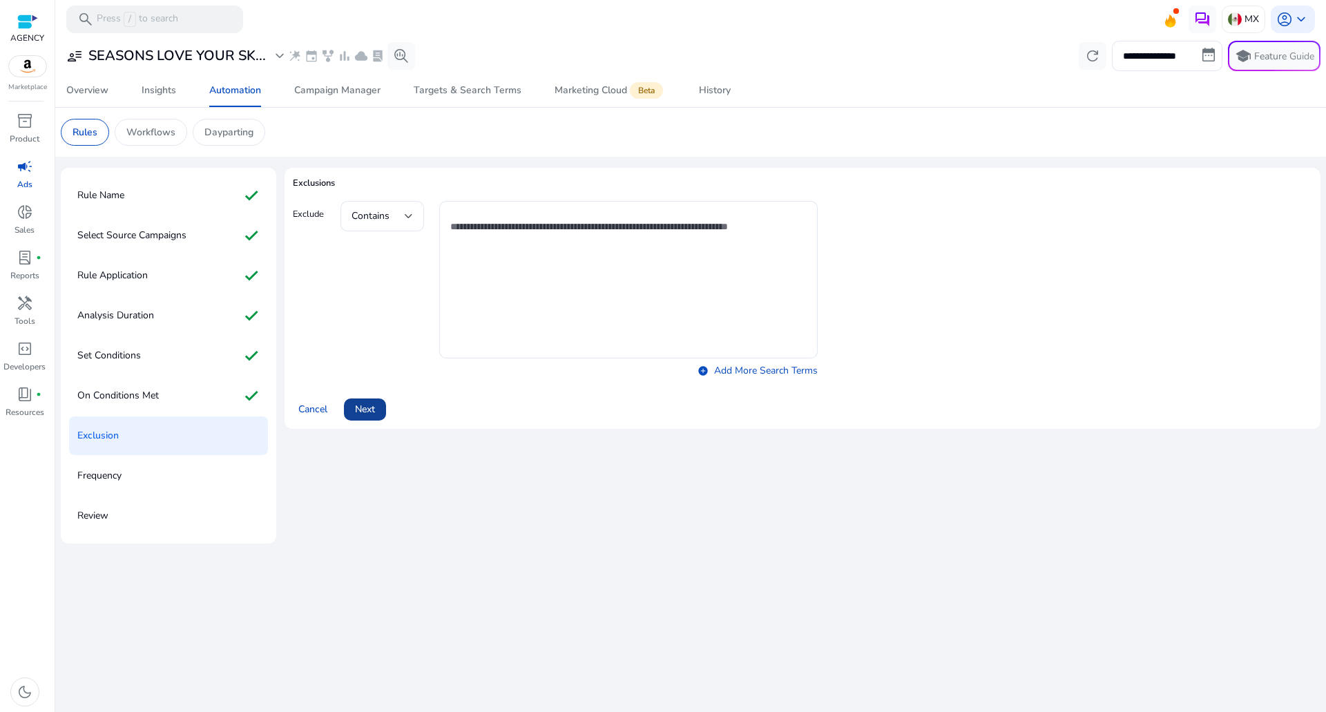
click at [380, 400] on span at bounding box center [365, 409] width 42 height 33
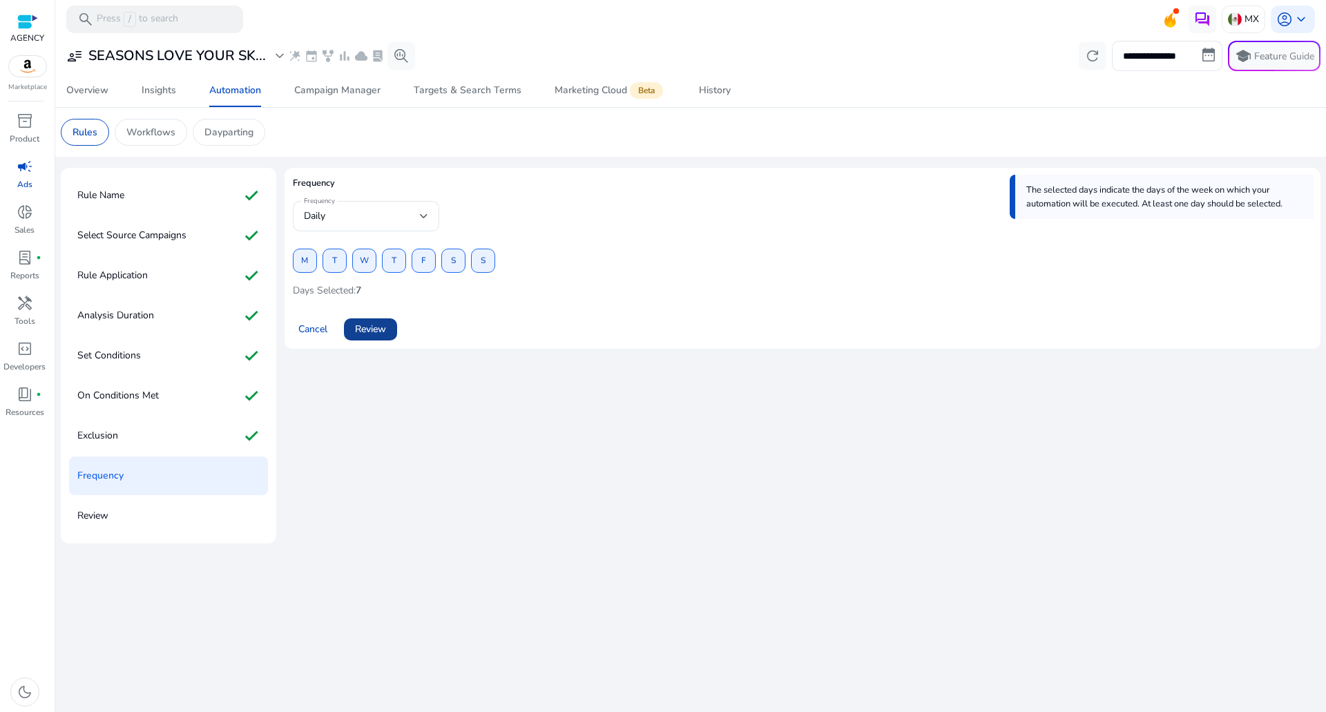
click at [385, 332] on span "Review" at bounding box center [370, 329] width 31 height 15
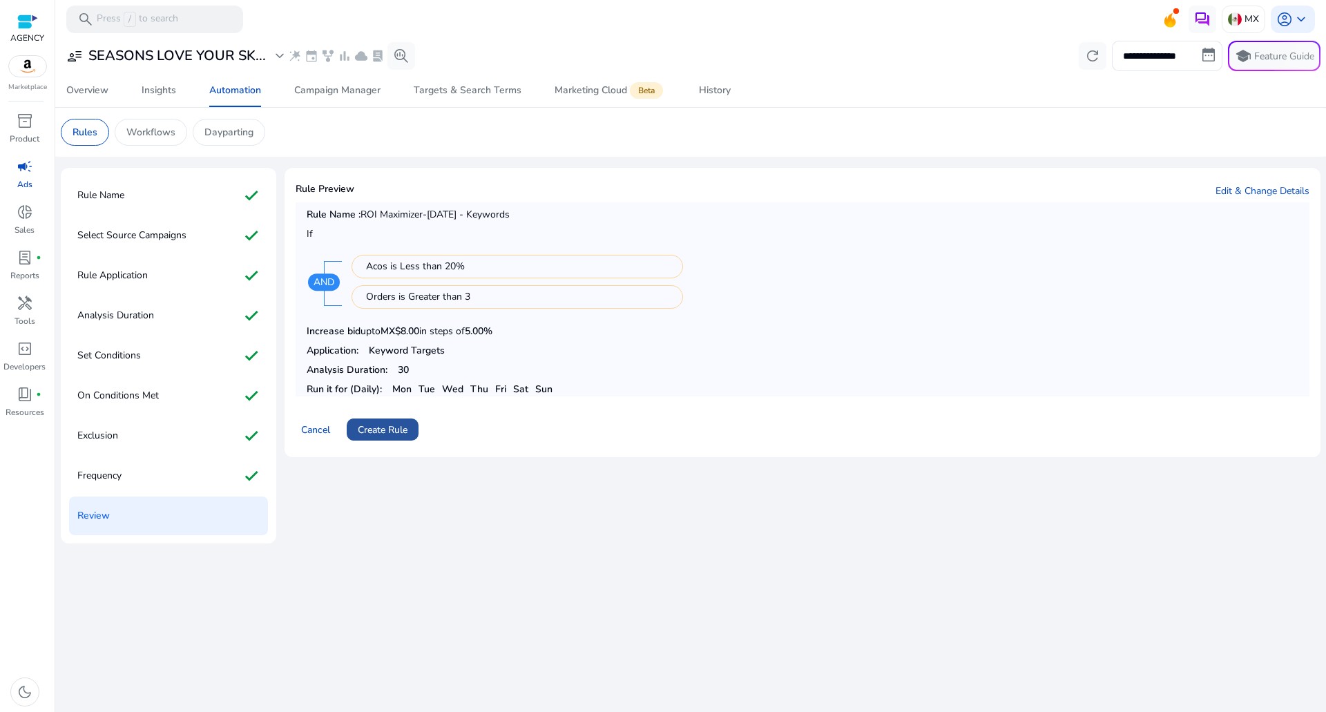
click at [385, 424] on span "Create Rule" at bounding box center [383, 430] width 50 height 15
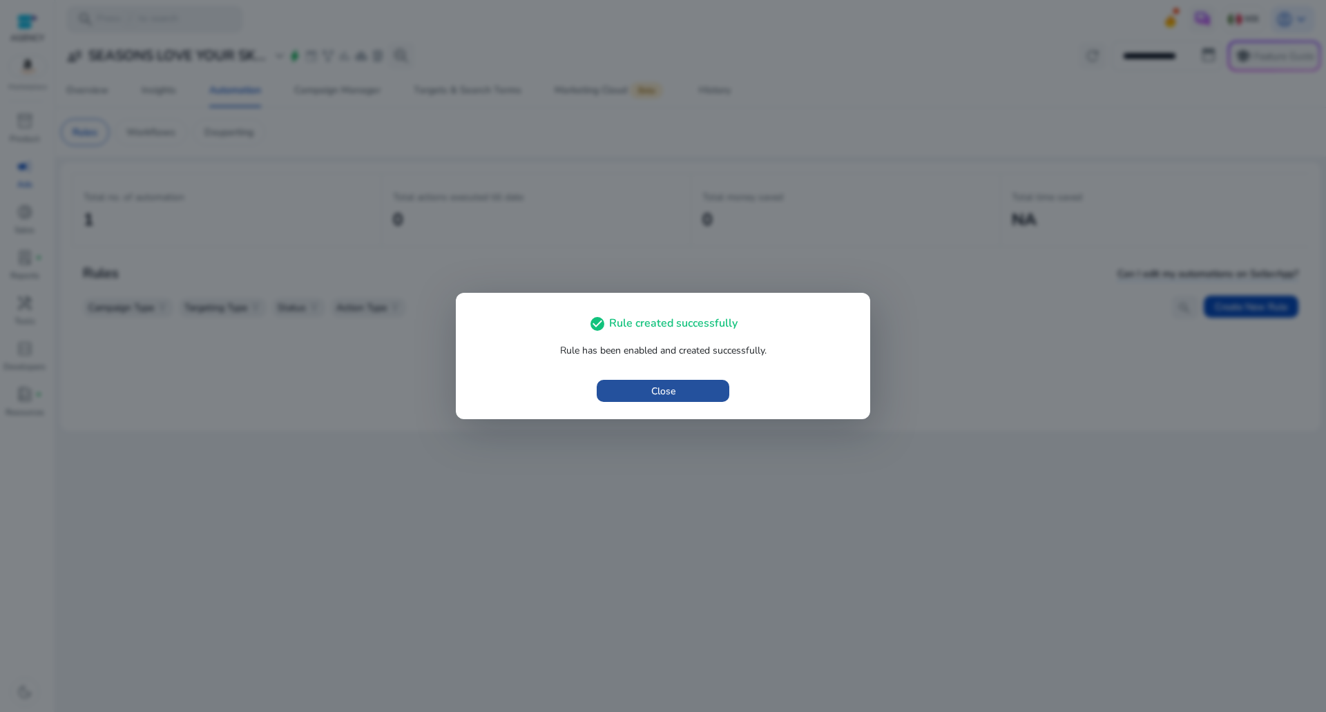
click at [628, 391] on span "button" at bounding box center [663, 390] width 133 height 33
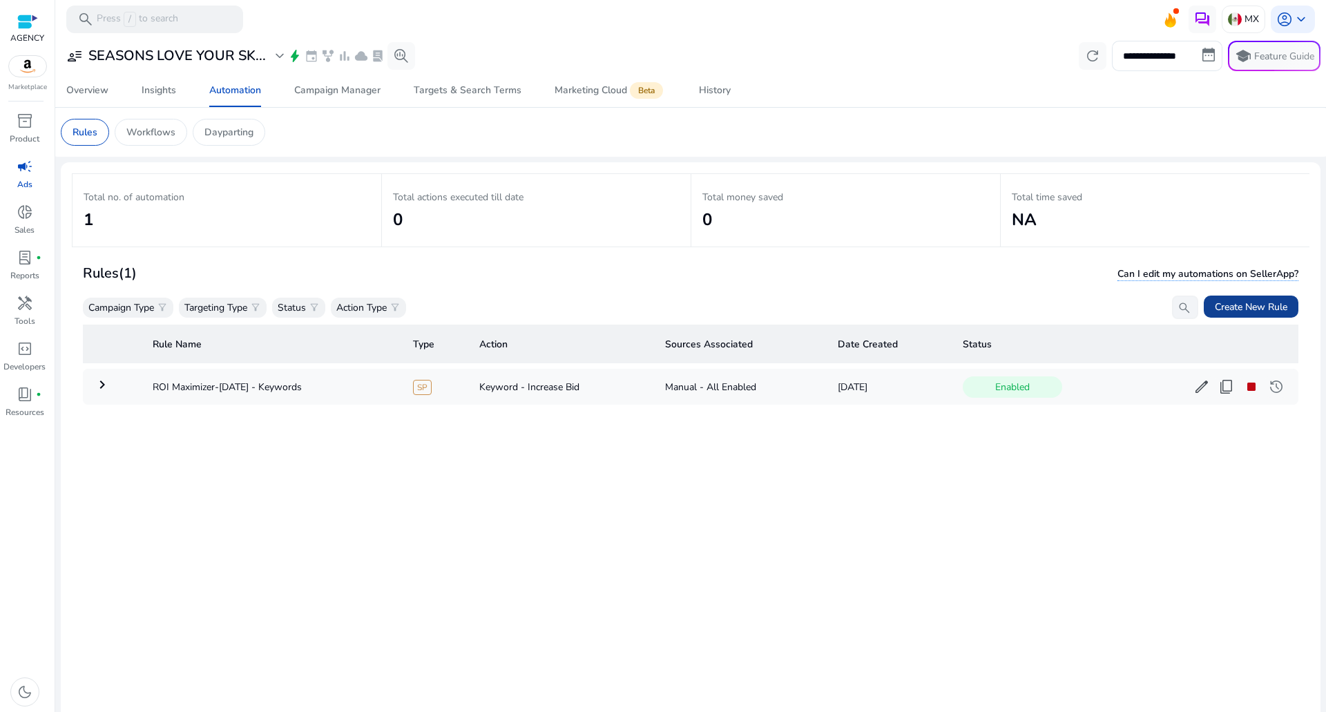
click at [1241, 305] on span "Create New Rule" at bounding box center [1251, 307] width 73 height 15
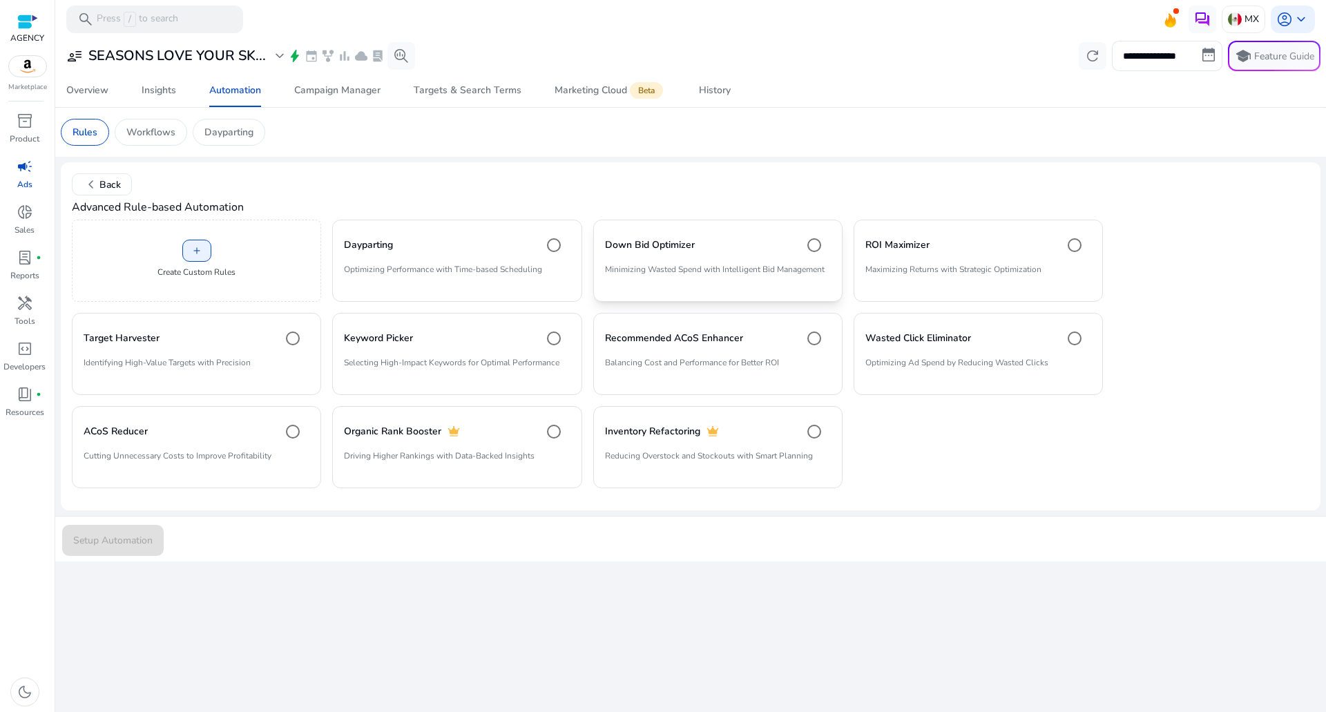
click at [753, 282] on p "Minimizing Wasted Spend with Intelligent Bid Management" at bounding box center [718, 274] width 226 height 23
click at [927, 277] on p "Maximizing Returns with Strategic Optimization" at bounding box center [978, 274] width 226 height 23
click at [109, 534] on span "Setup Automation" at bounding box center [112, 540] width 79 height 15
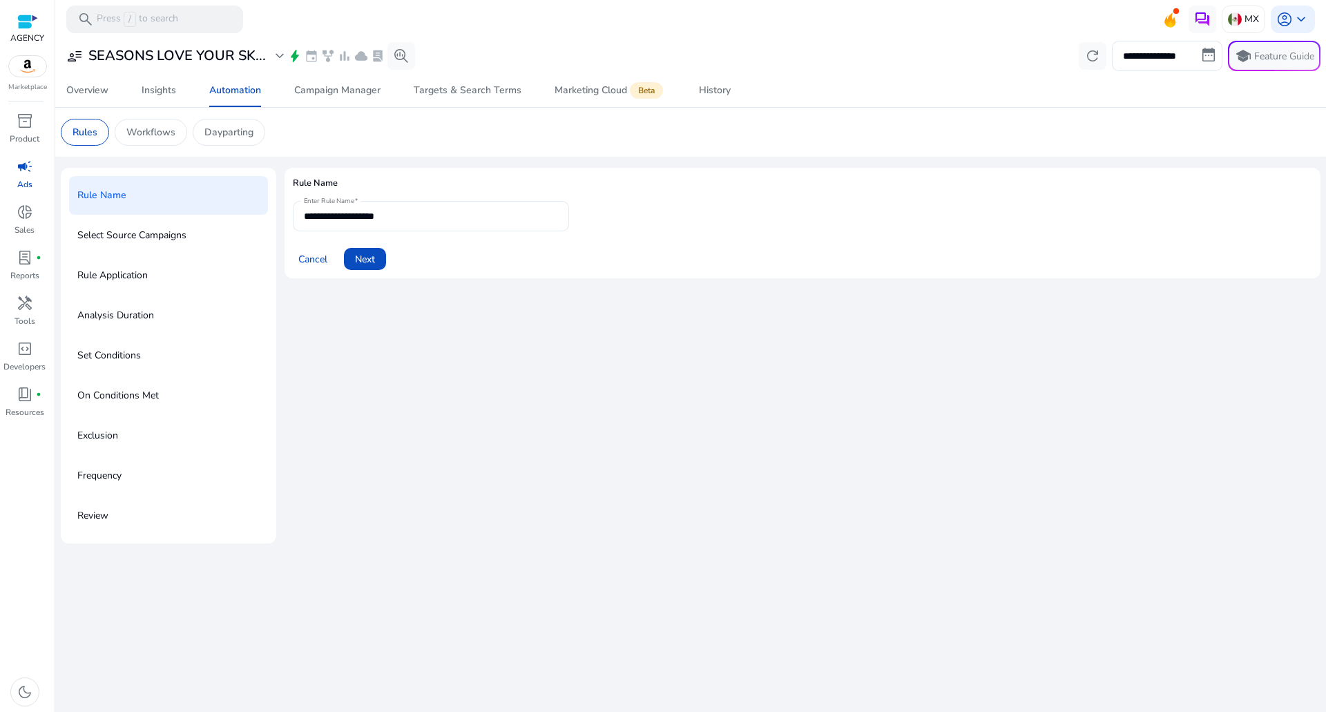
click at [429, 206] on div "**********" at bounding box center [431, 216] width 254 height 30
click at [437, 213] on input "**********" at bounding box center [431, 216] width 254 height 15
type input "**********"
click at [346, 249] on span at bounding box center [365, 258] width 42 height 33
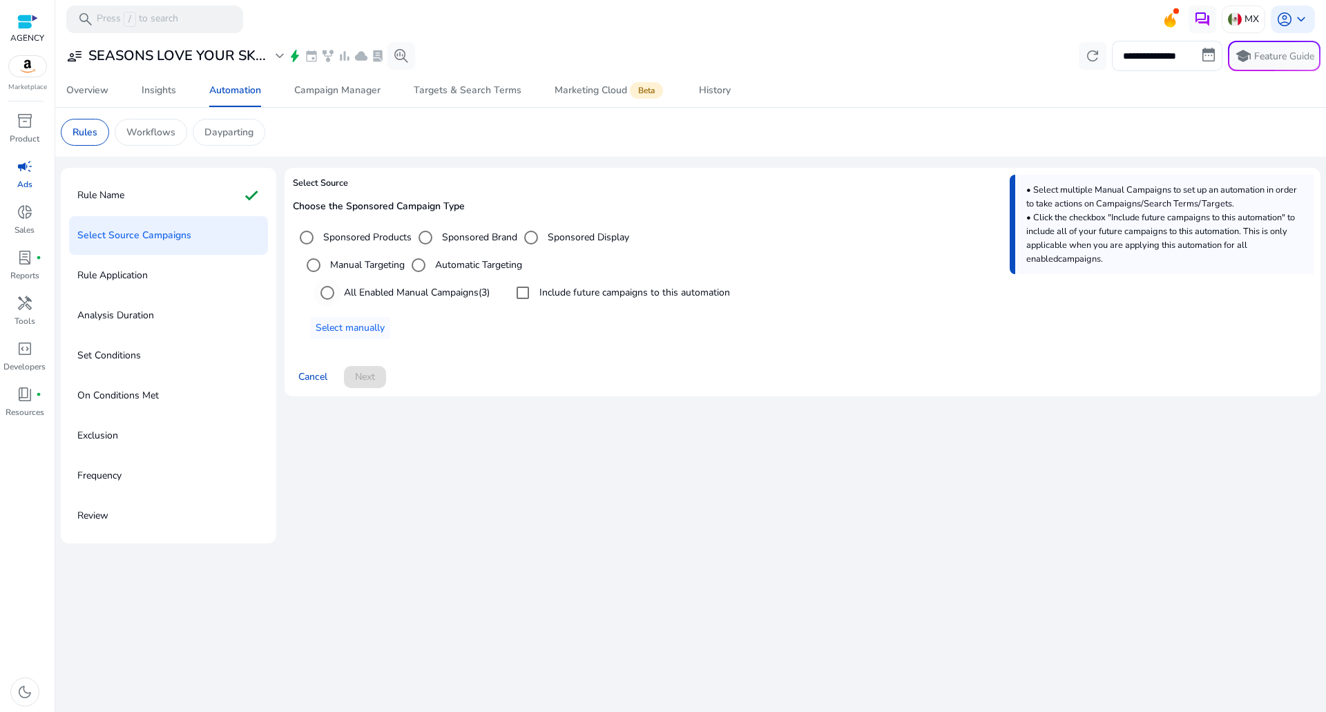
click at [367, 286] on label "All Enabled Manual Campaigns (3)" at bounding box center [415, 292] width 148 height 15
click at [588, 291] on label "Include future campaigns to this automation" at bounding box center [633, 292] width 193 height 15
click at [352, 366] on span at bounding box center [365, 376] width 42 height 33
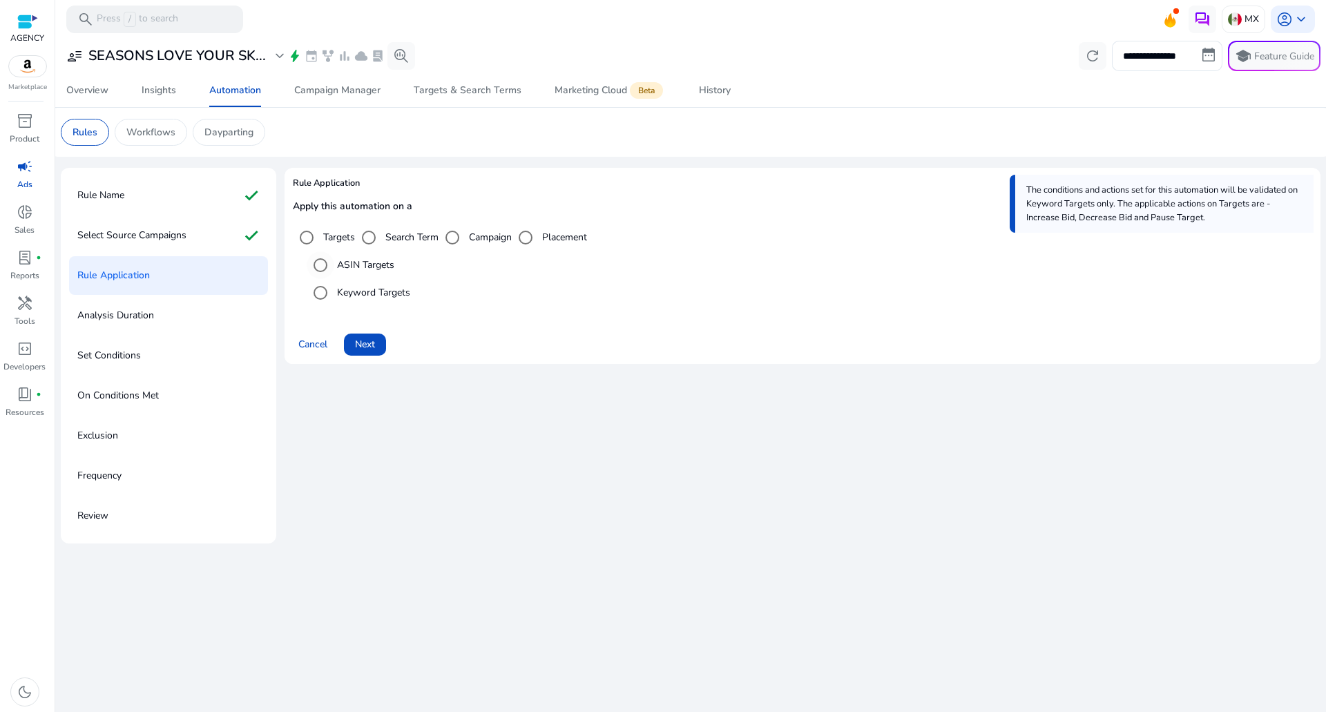
click at [338, 267] on label "ASIN Targets" at bounding box center [364, 265] width 60 height 15
click at [367, 336] on span at bounding box center [365, 344] width 42 height 33
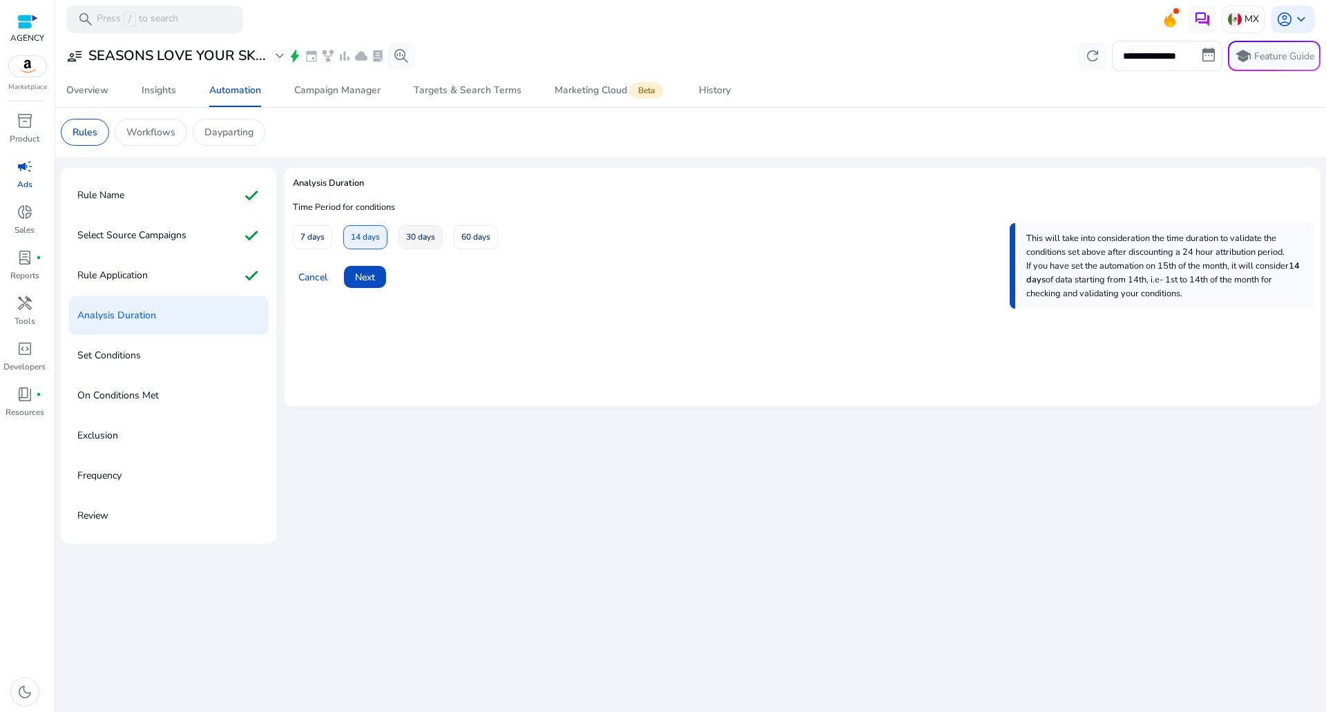
click at [399, 244] on div "Time Period for conditions 7 days 14 days 30 days 60 days" at bounding box center [452, 225] width 318 height 48
click at [374, 271] on span "Next" at bounding box center [365, 277] width 20 height 15
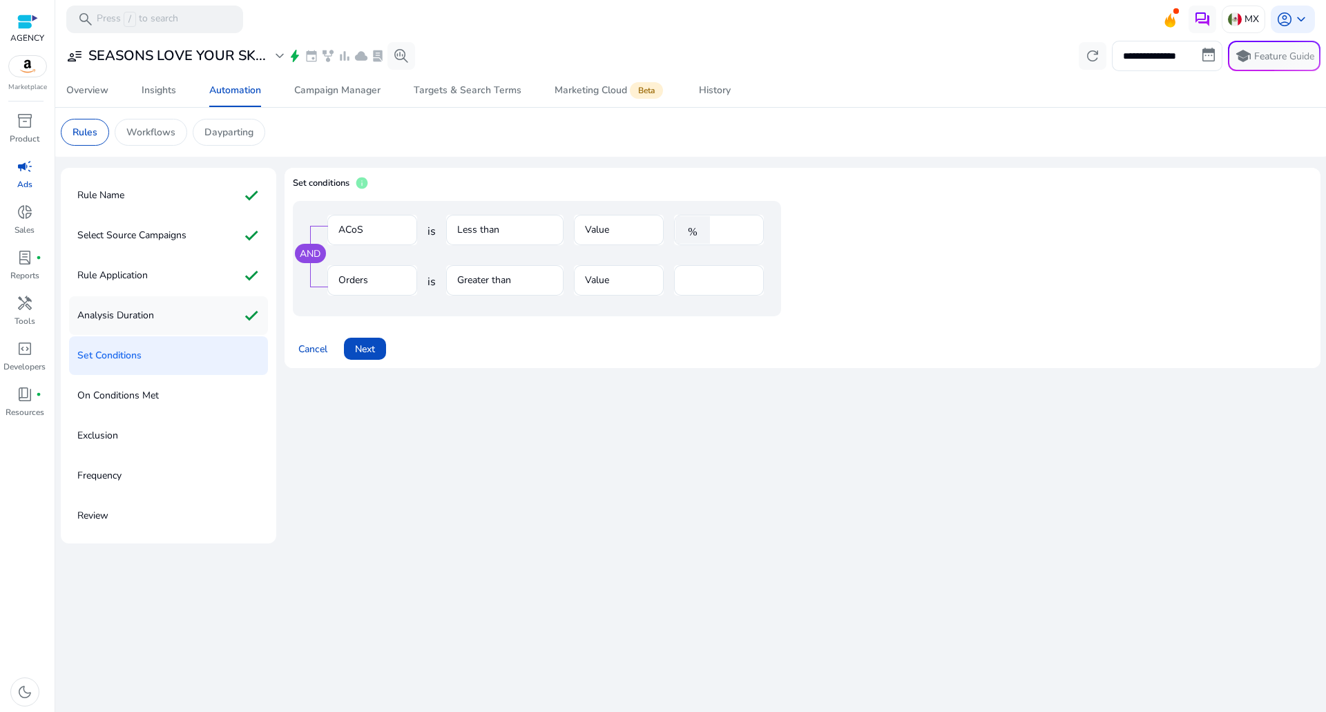
click at [188, 316] on div "Analysis Duration check" at bounding box center [168, 315] width 199 height 39
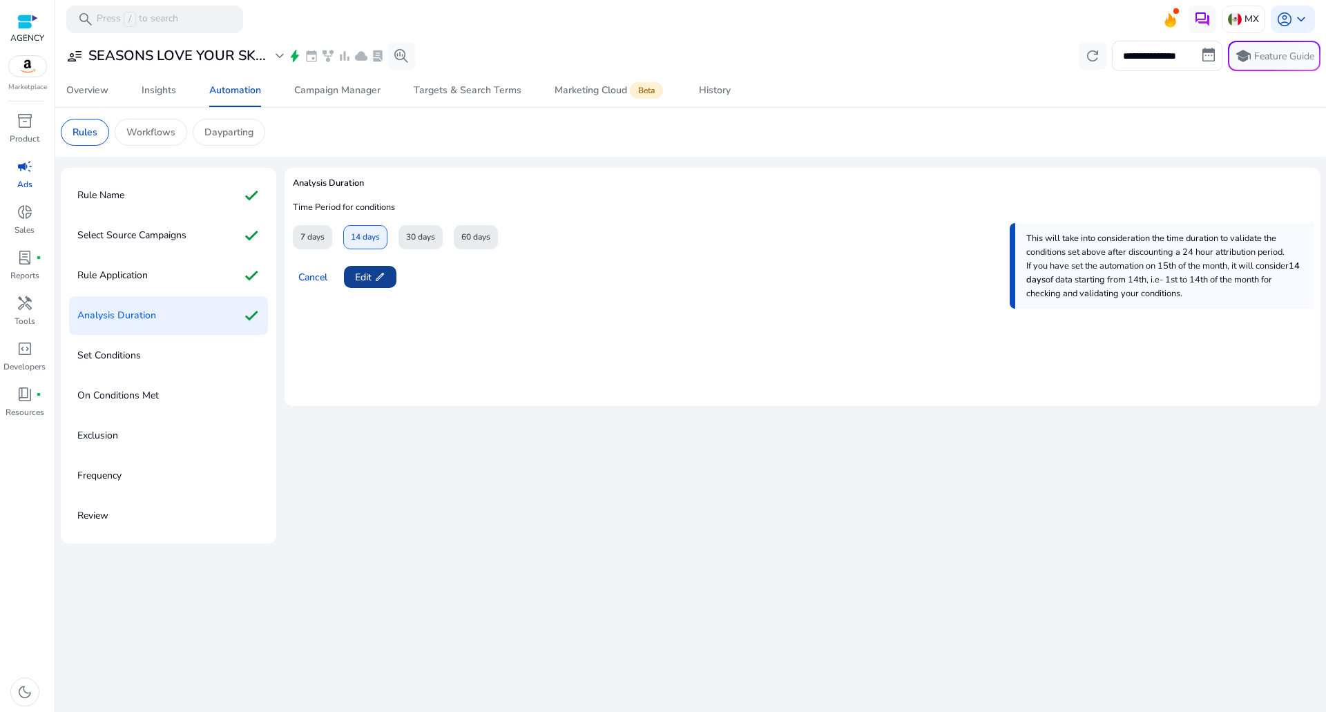
click at [375, 280] on span "edit" at bounding box center [379, 276] width 11 height 11
click at [416, 240] on span "30 days" at bounding box center [420, 237] width 29 height 24
click at [385, 280] on span at bounding box center [365, 276] width 42 height 33
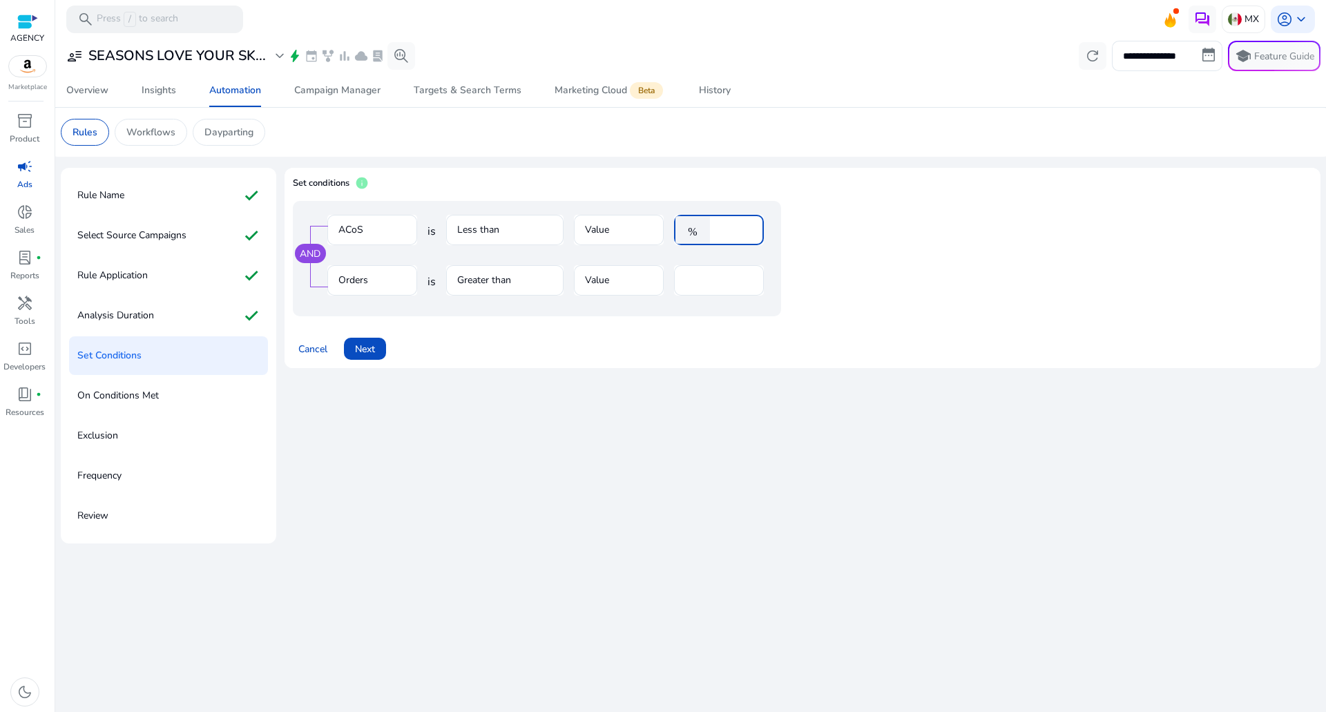
click at [728, 236] on input "****" at bounding box center [735, 229] width 36 height 15
type input "**"
click at [679, 280] on div "*" at bounding box center [719, 280] width 90 height 30
click at [693, 284] on input "*" at bounding box center [719, 280] width 68 height 15
type input "*"
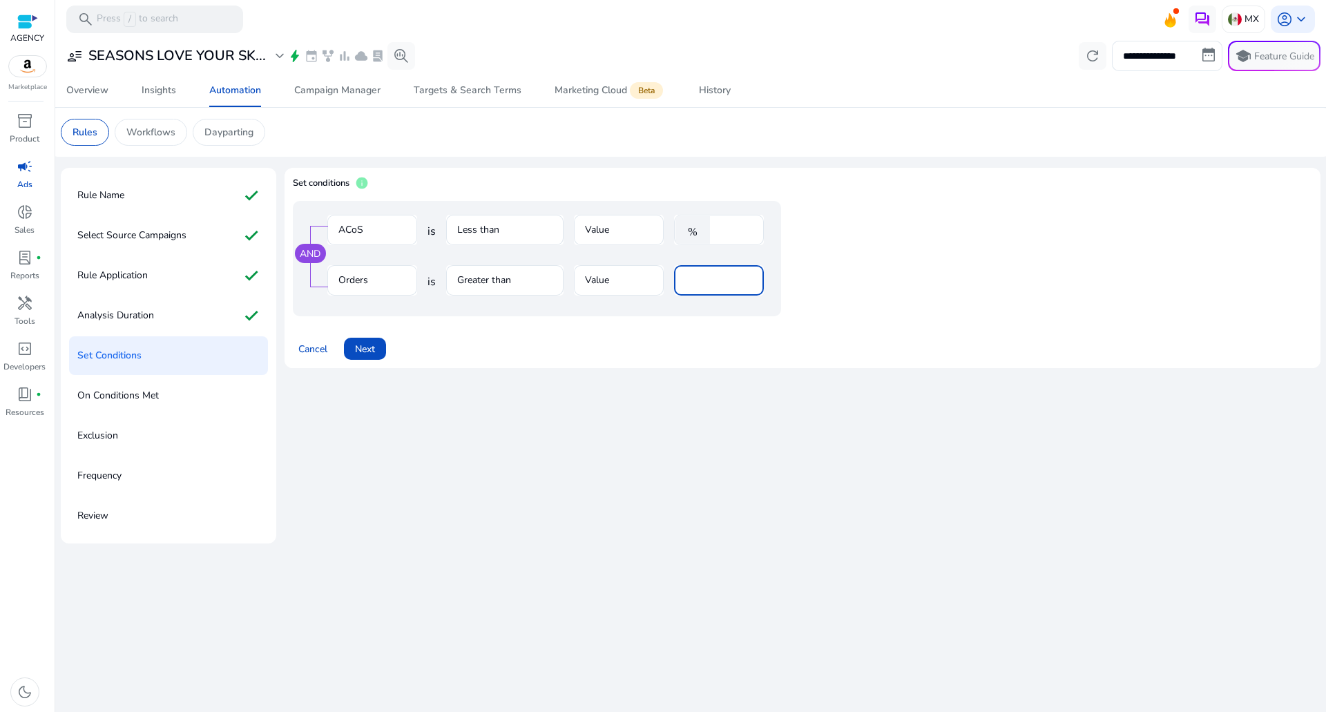
click at [353, 375] on div "Set conditions info AND ACoS is Less than Value % ** Orders is Greater than Val…" at bounding box center [802, 273] width 1036 height 211
click at [361, 354] on span "Next" at bounding box center [365, 349] width 20 height 15
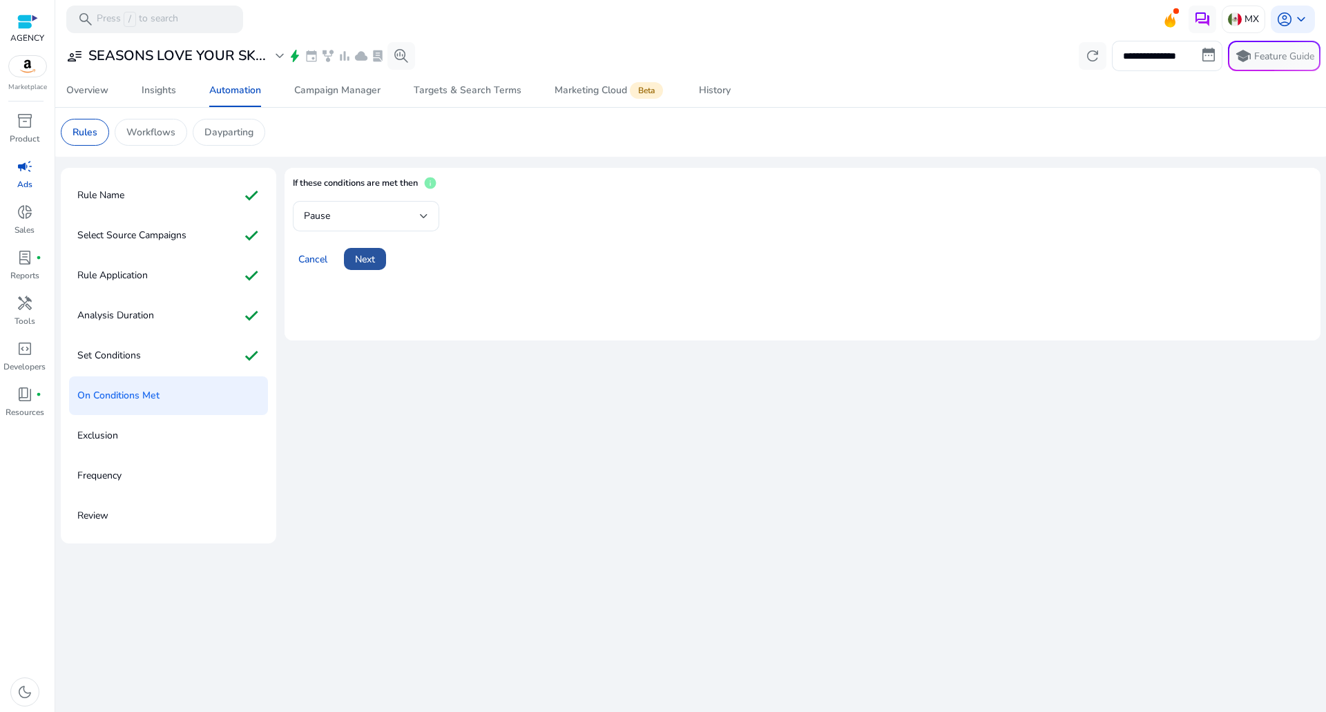
click at [374, 260] on span "Next" at bounding box center [365, 259] width 20 height 15
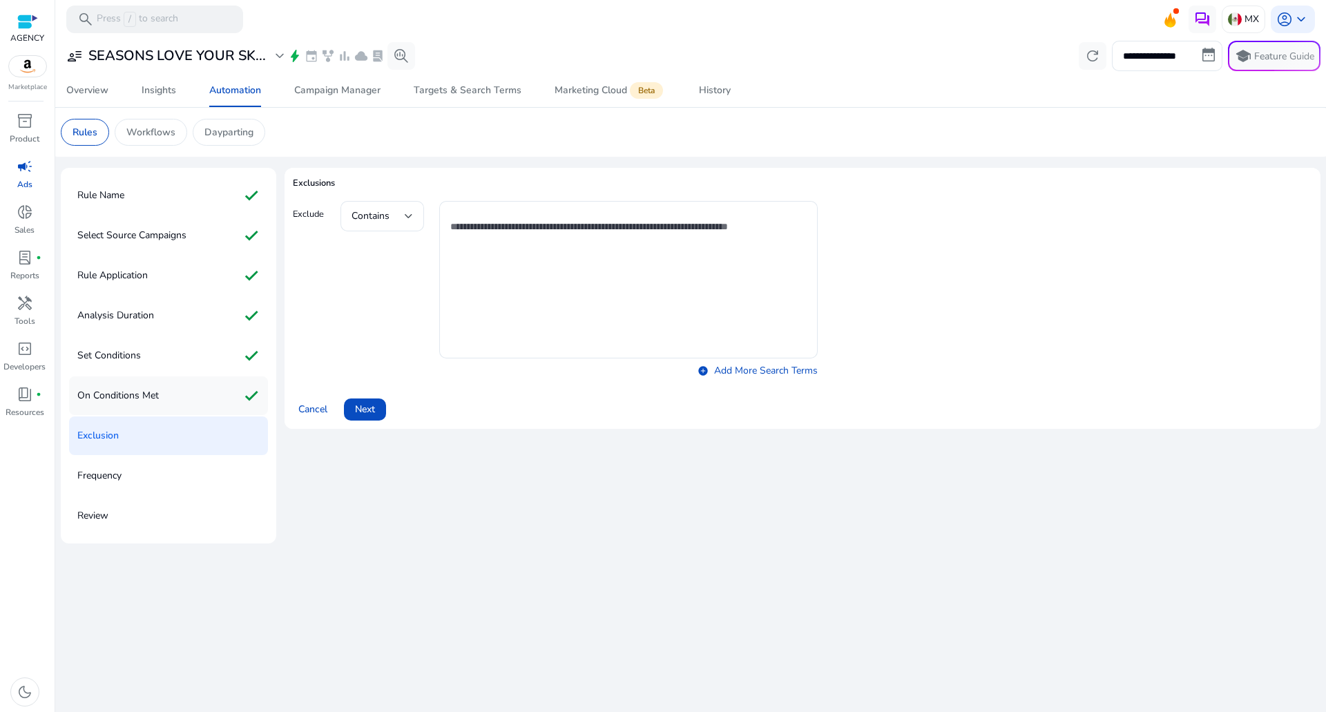
click at [213, 392] on div "On Conditions Met check" at bounding box center [168, 395] width 199 height 39
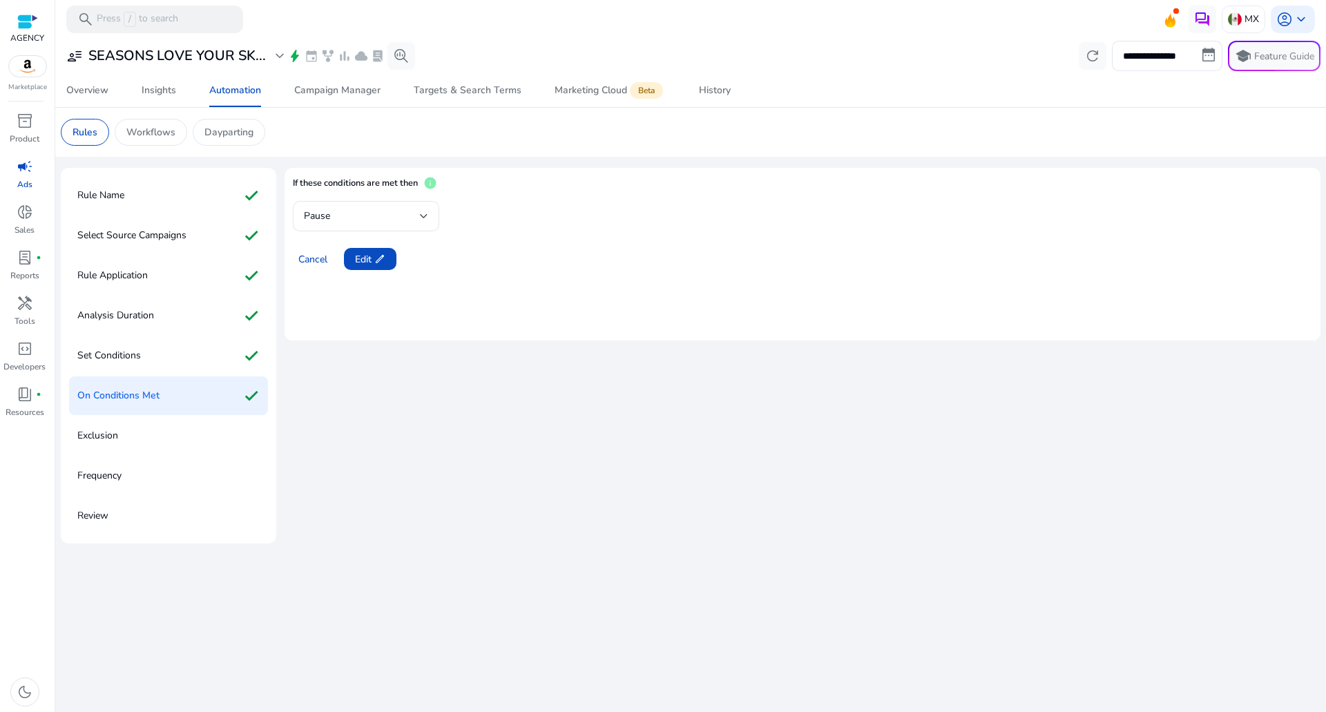
click at [387, 224] on mat-form-field "Pause" at bounding box center [366, 216] width 146 height 30
click at [372, 219] on mat-form-field "Pause" at bounding box center [366, 216] width 146 height 30
click at [355, 209] on mat-form-field "Pause" at bounding box center [366, 216] width 146 height 30
click at [391, 255] on span at bounding box center [370, 258] width 52 height 33
click at [404, 220] on div "Pause" at bounding box center [362, 216] width 116 height 15
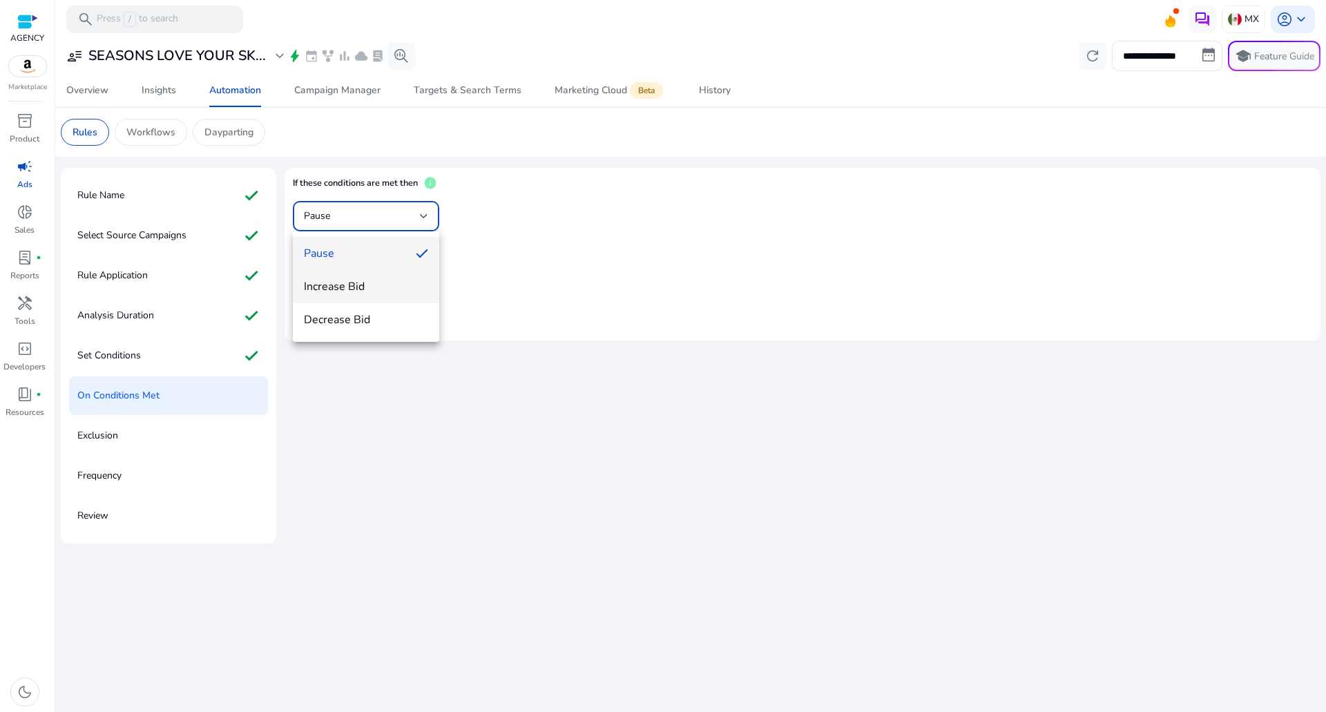
click at [341, 283] on span "Increase Bid" at bounding box center [366, 286] width 124 height 15
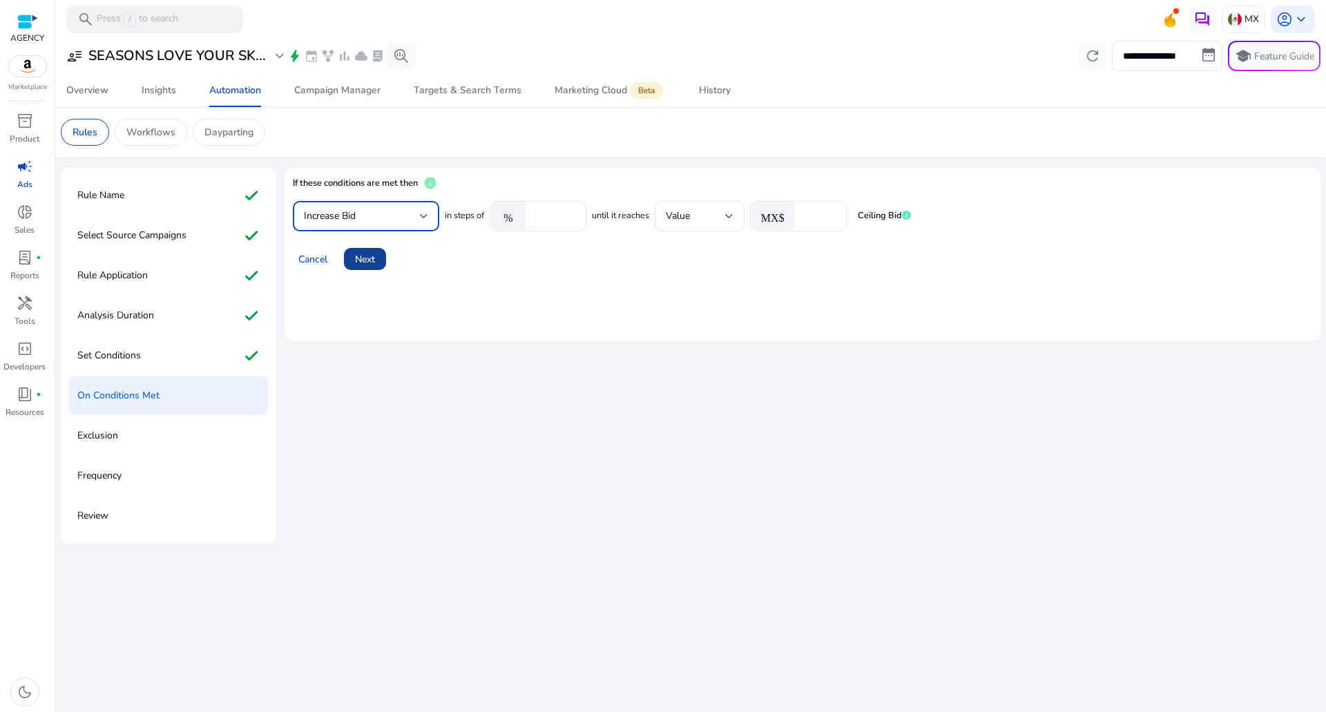
click at [369, 264] on span "Next" at bounding box center [365, 259] width 20 height 15
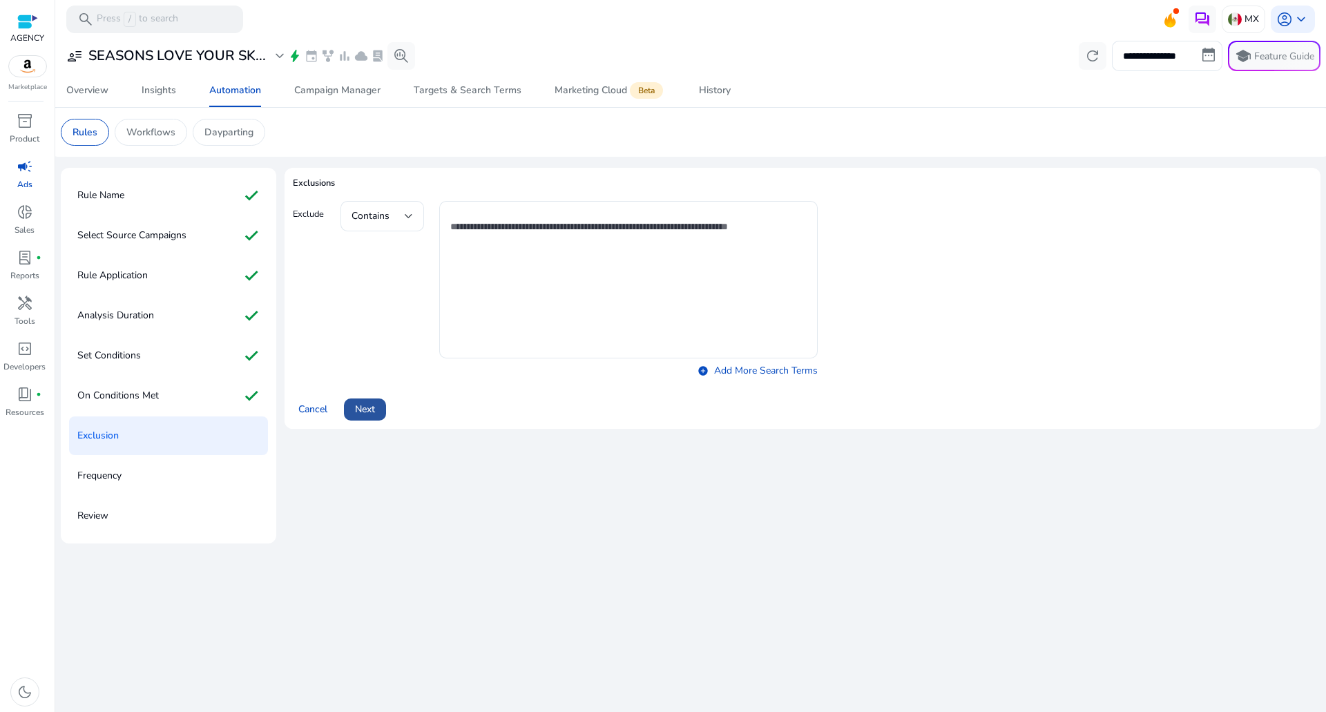
click at [365, 399] on span at bounding box center [365, 409] width 42 height 33
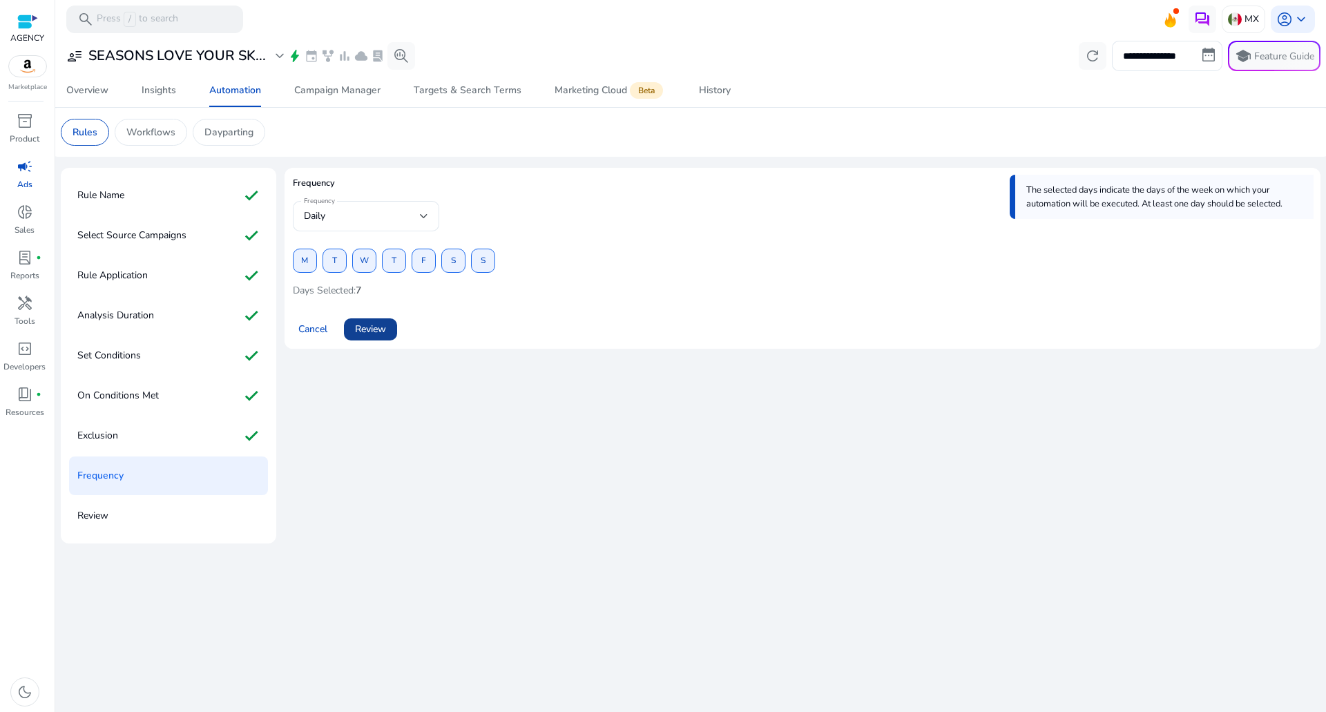
click at [376, 328] on span "Review" at bounding box center [370, 329] width 31 height 15
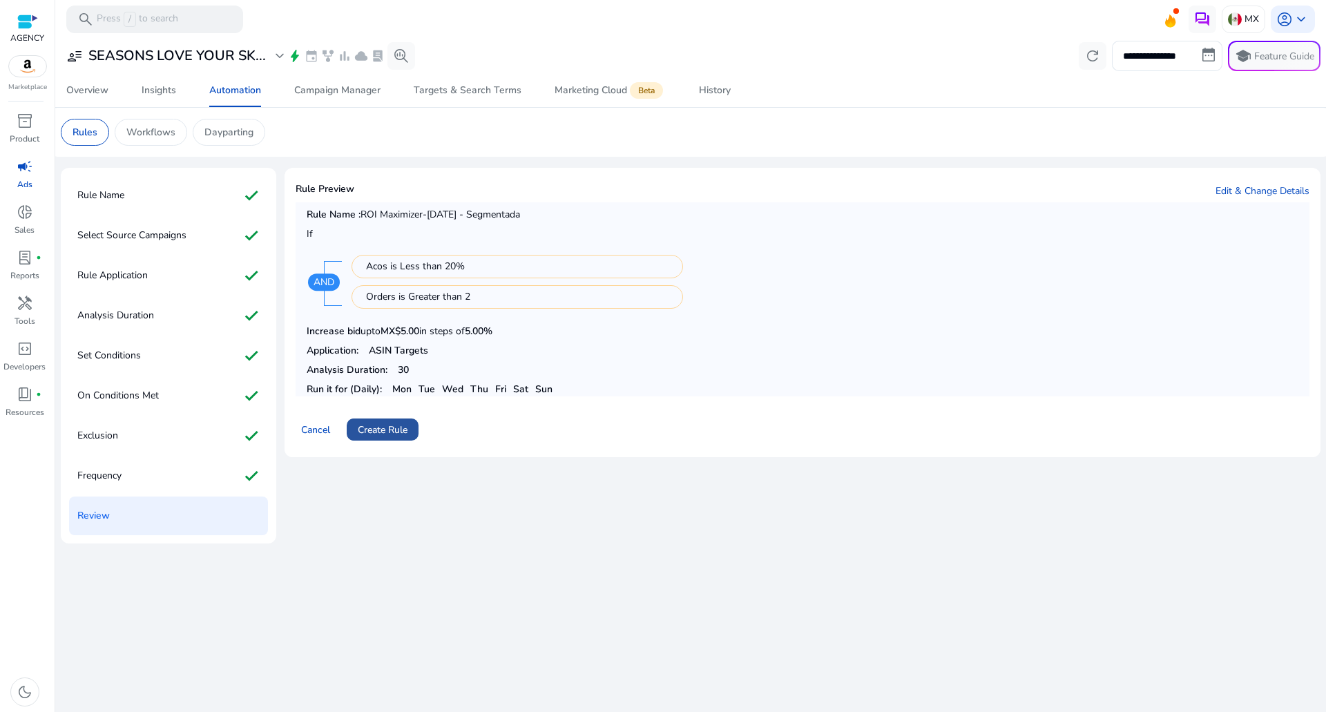
click at [386, 429] on span "Create Rule" at bounding box center [383, 430] width 50 height 15
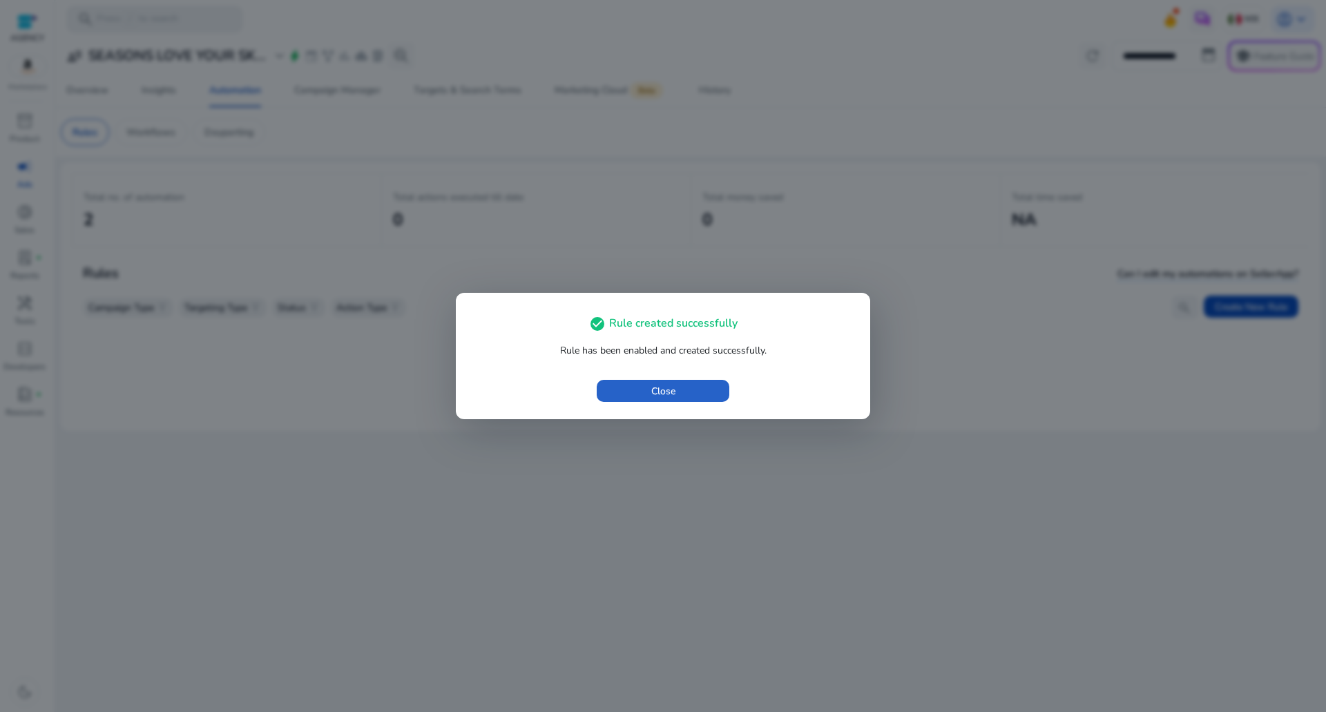
click at [683, 424] on div at bounding box center [663, 356] width 1326 height 712
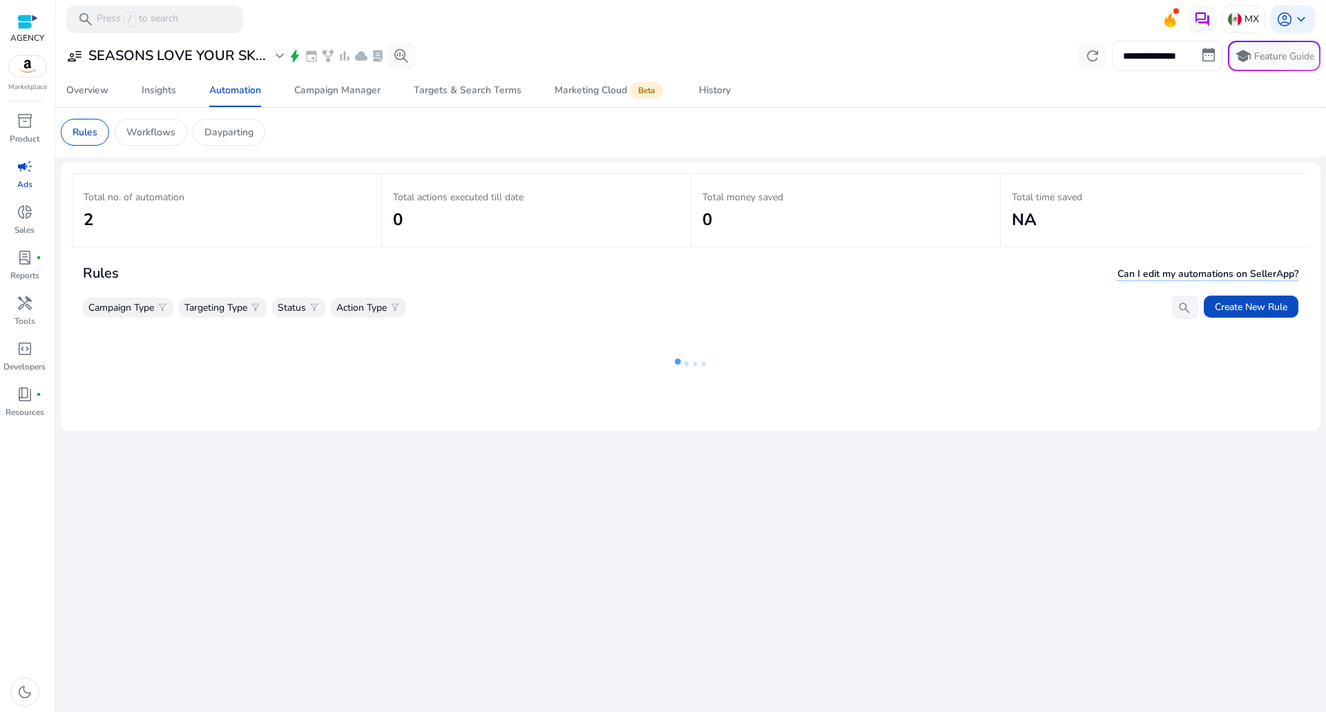
click at [662, 398] on icon at bounding box center [690, 364] width 138 height 90
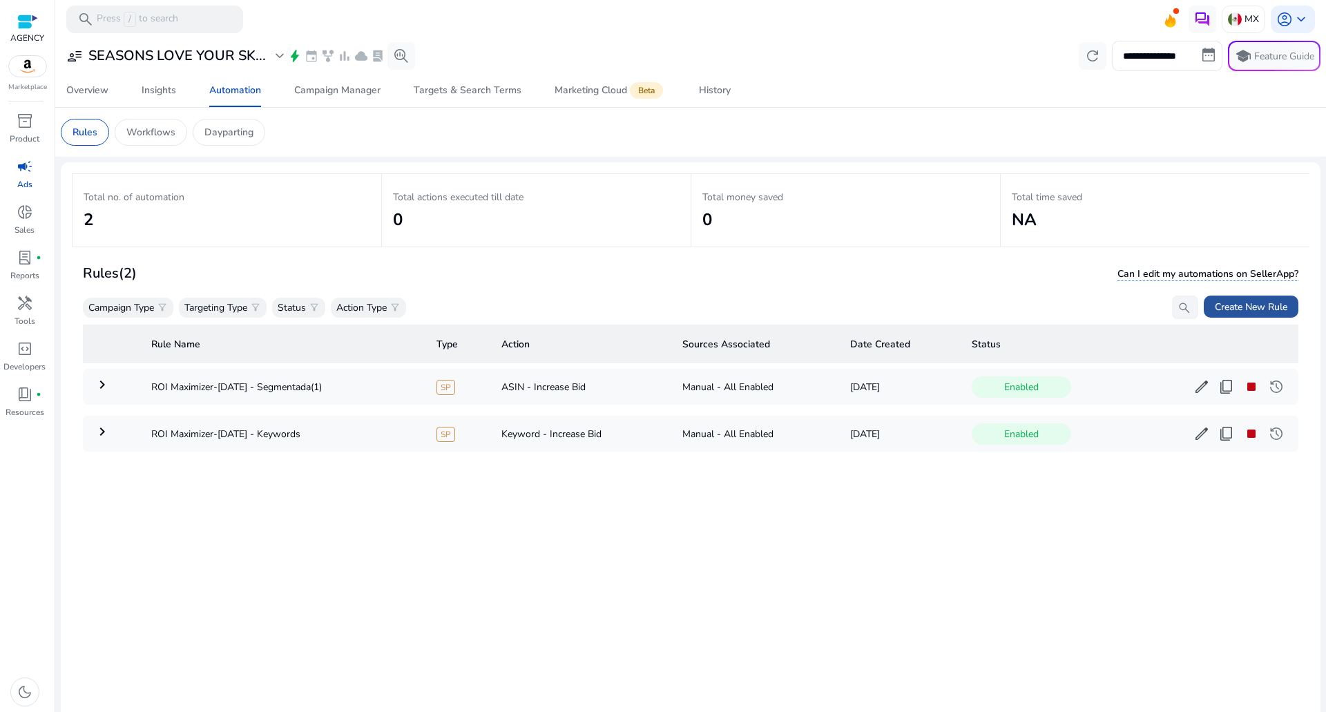
click at [1237, 306] on span "Create New Rule" at bounding box center [1251, 307] width 73 height 15
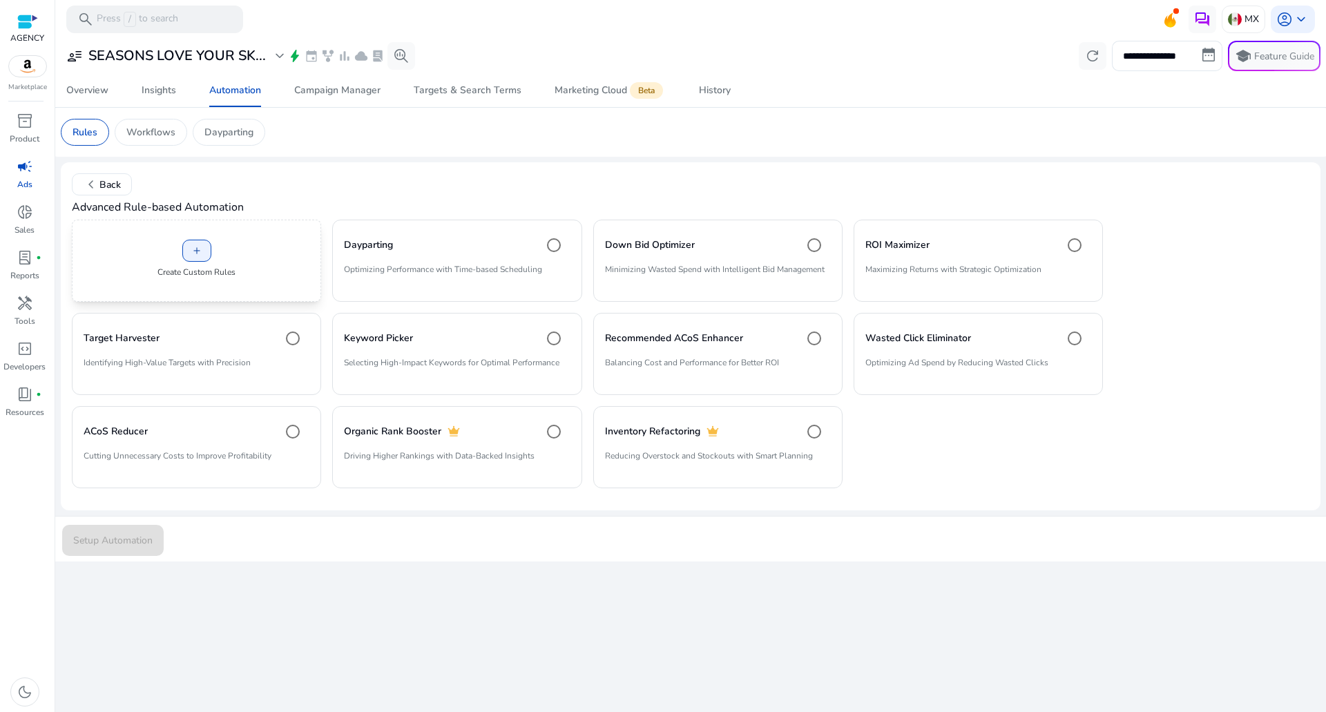
click at [187, 273] on p "Create Custom Rules" at bounding box center [196, 272] width 78 height 12
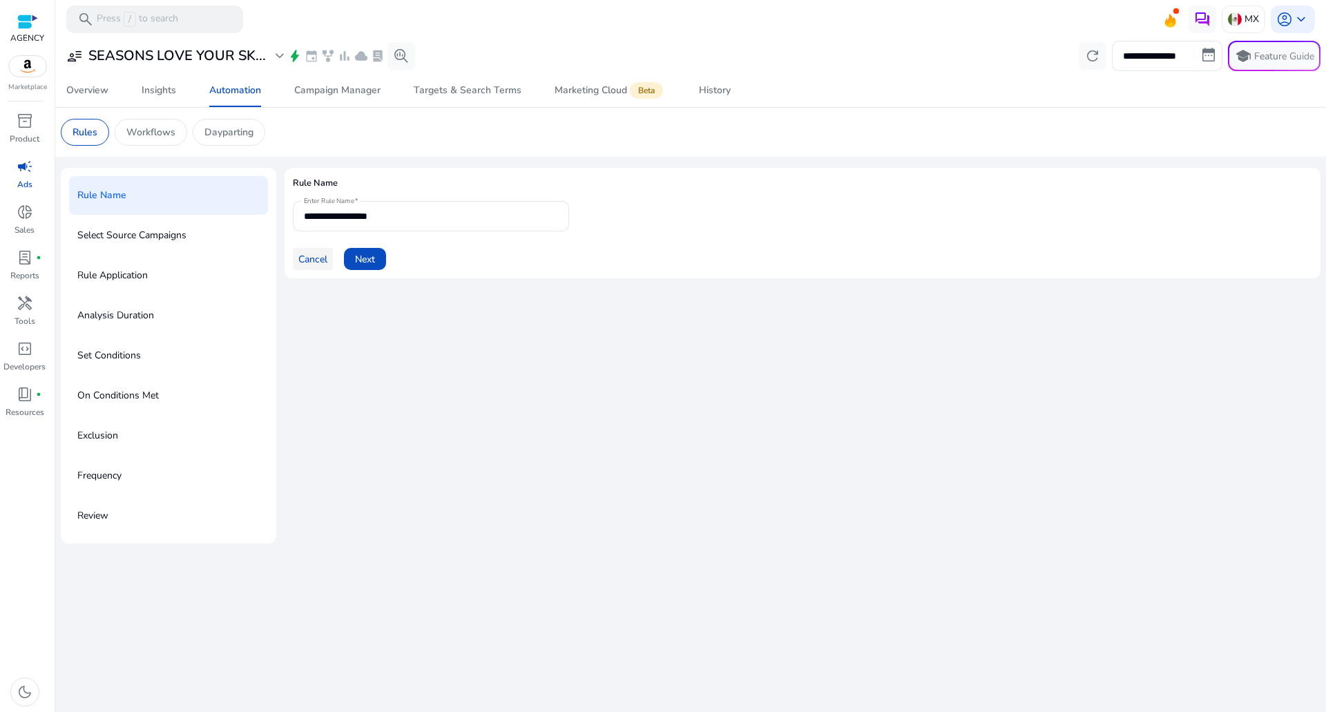
click at [297, 251] on span at bounding box center [313, 258] width 40 height 33
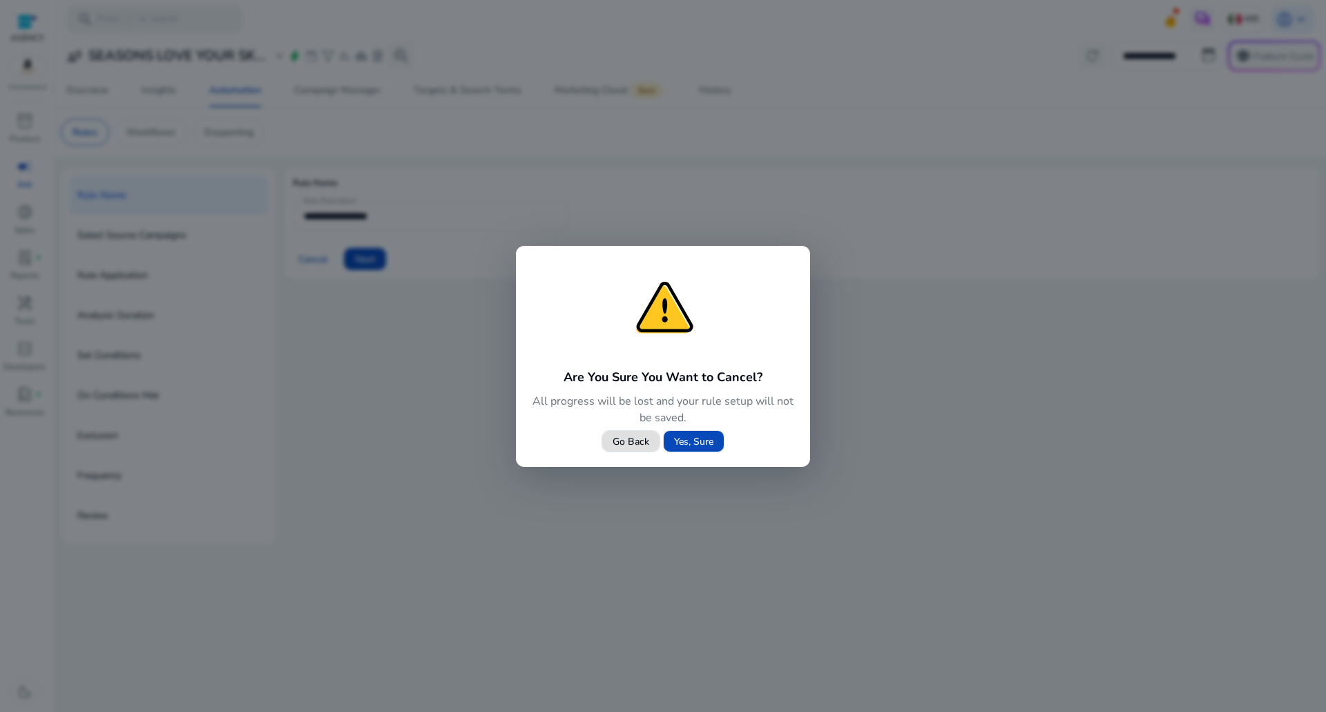
click at [691, 435] on span "Yes, Sure" at bounding box center [693, 441] width 39 height 15
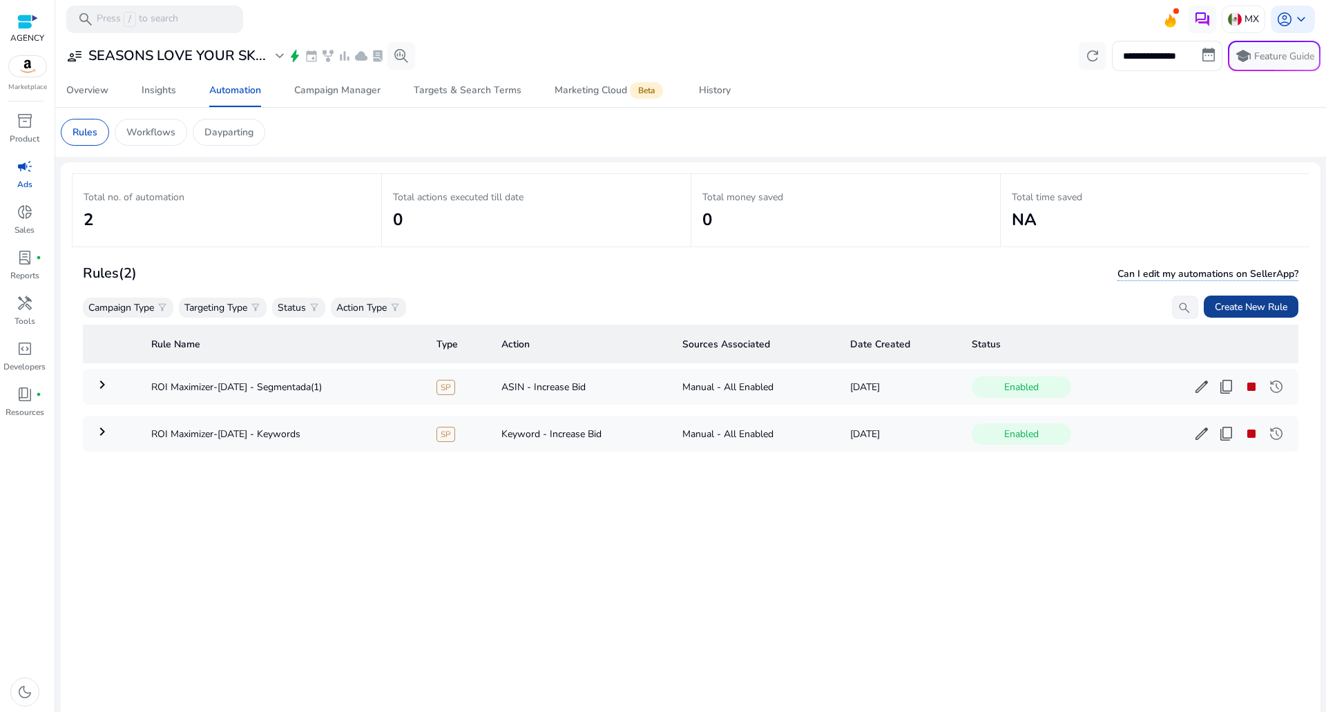
click at [1258, 313] on span "Create New Rule" at bounding box center [1251, 307] width 73 height 15
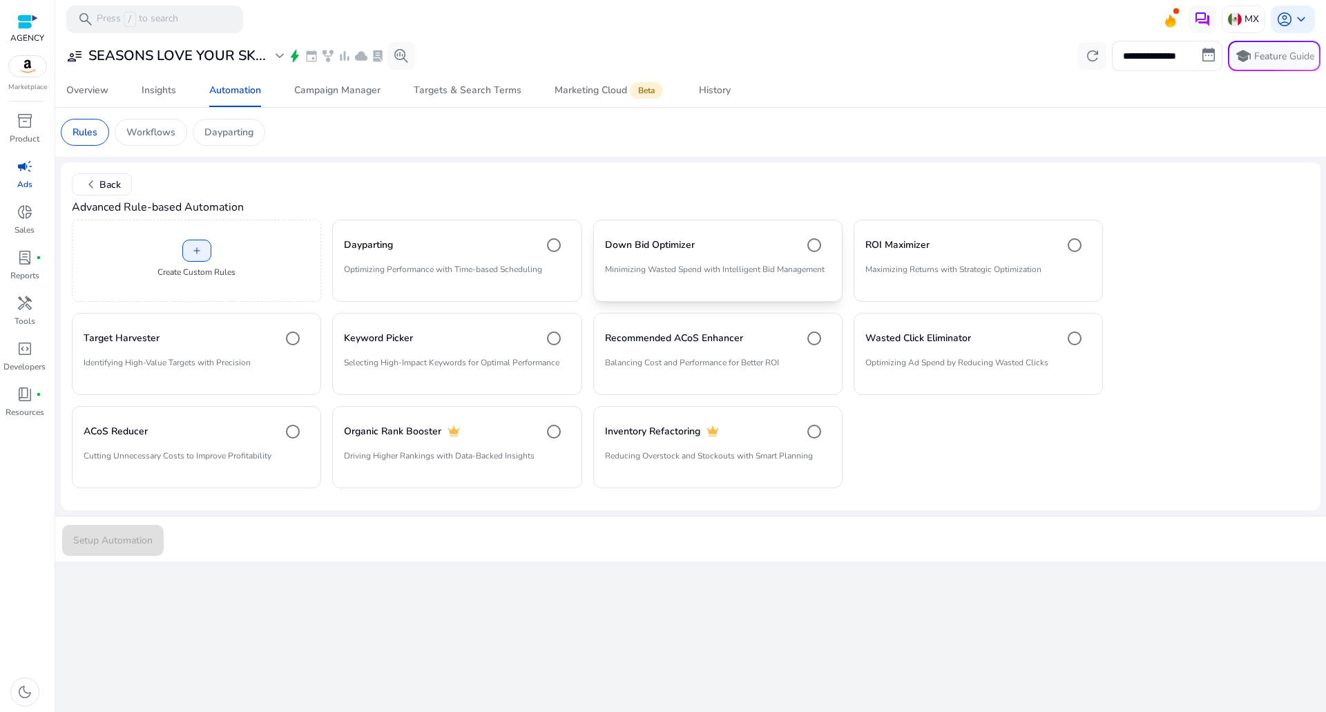
click at [728, 271] on p "Minimizing Wasted Spend with Intelligent Bid Management" at bounding box center [718, 274] width 226 height 23
click at [925, 268] on p "Maximizing Returns with Strategic Optimization" at bounding box center [978, 274] width 226 height 23
click at [140, 547] on span "Setup Automation" at bounding box center [112, 540] width 79 height 15
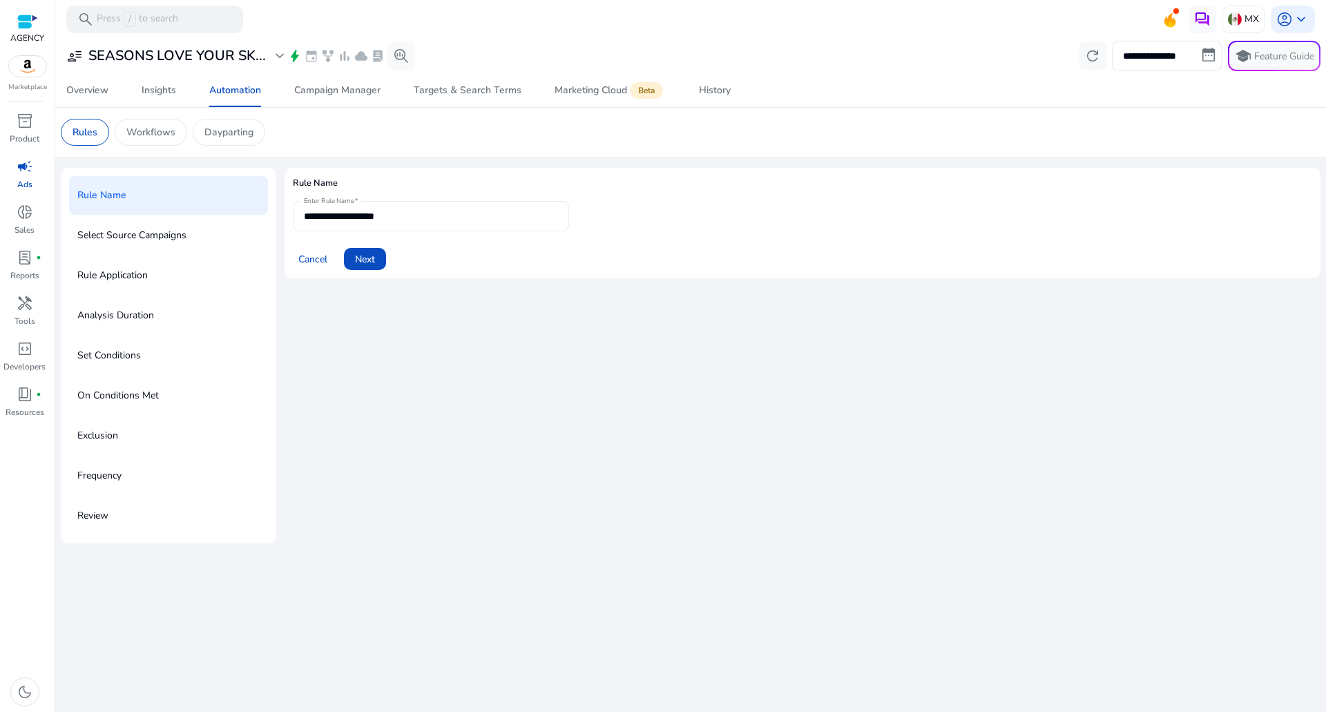
click at [441, 213] on input "**********" at bounding box center [431, 216] width 254 height 15
type input "**********"
click at [374, 250] on span at bounding box center [365, 258] width 42 height 33
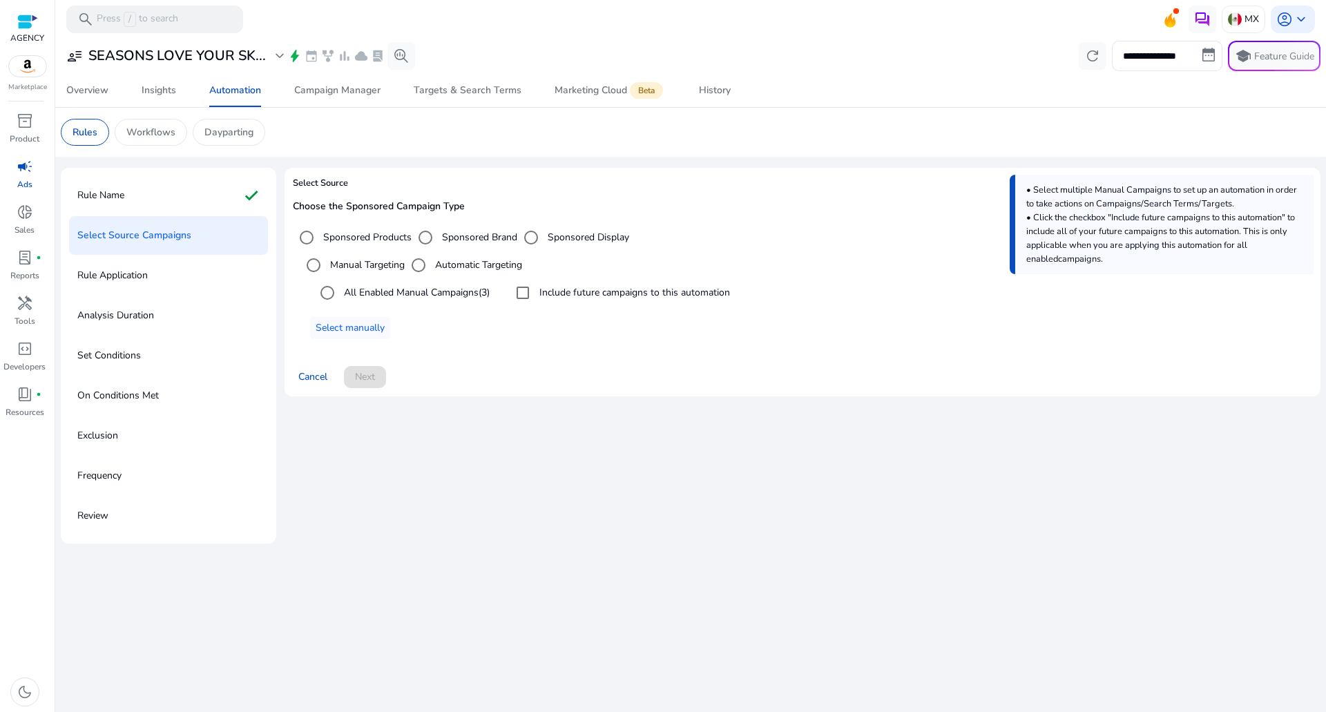
click at [445, 260] on label "Automatic Targeting" at bounding box center [477, 265] width 90 height 15
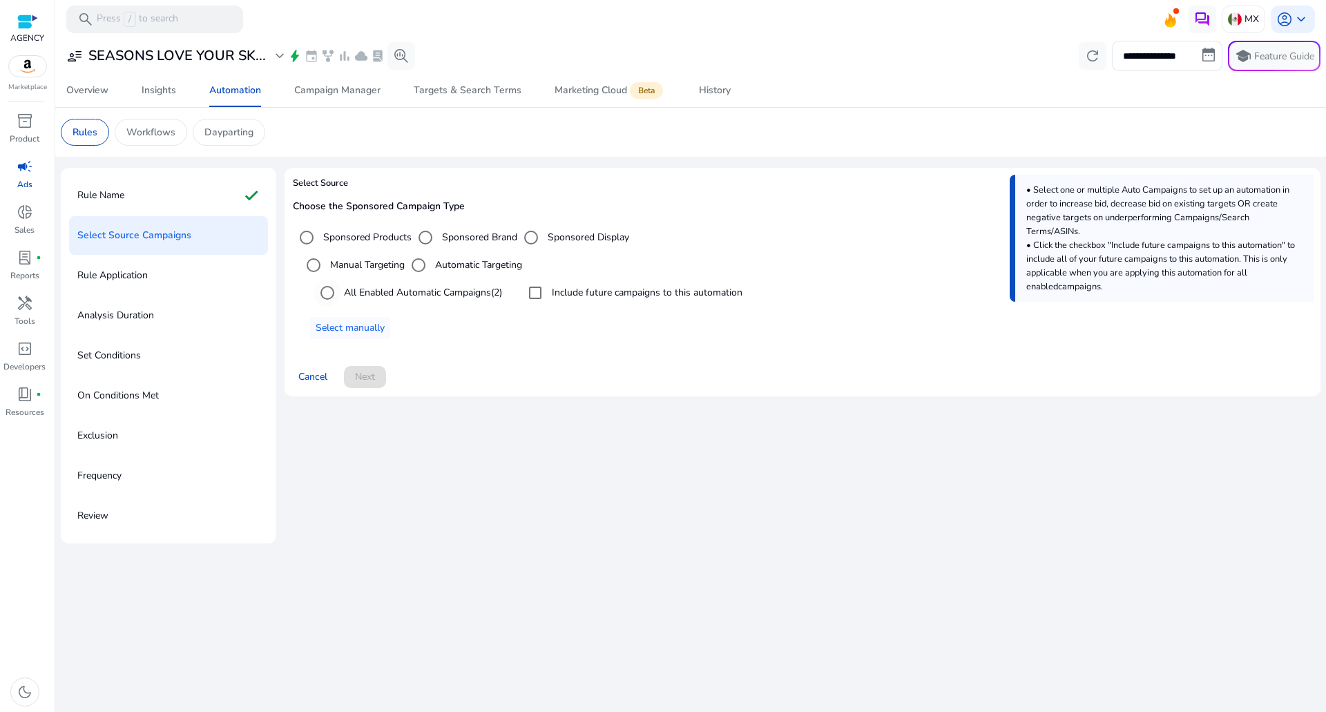
click at [446, 286] on label "All Enabled Automatic Campaigns (2)" at bounding box center [421, 292] width 161 height 15
click at [566, 293] on label "Include future campaigns to this automation" at bounding box center [645, 292] width 193 height 15
click at [378, 378] on span at bounding box center [365, 376] width 42 height 33
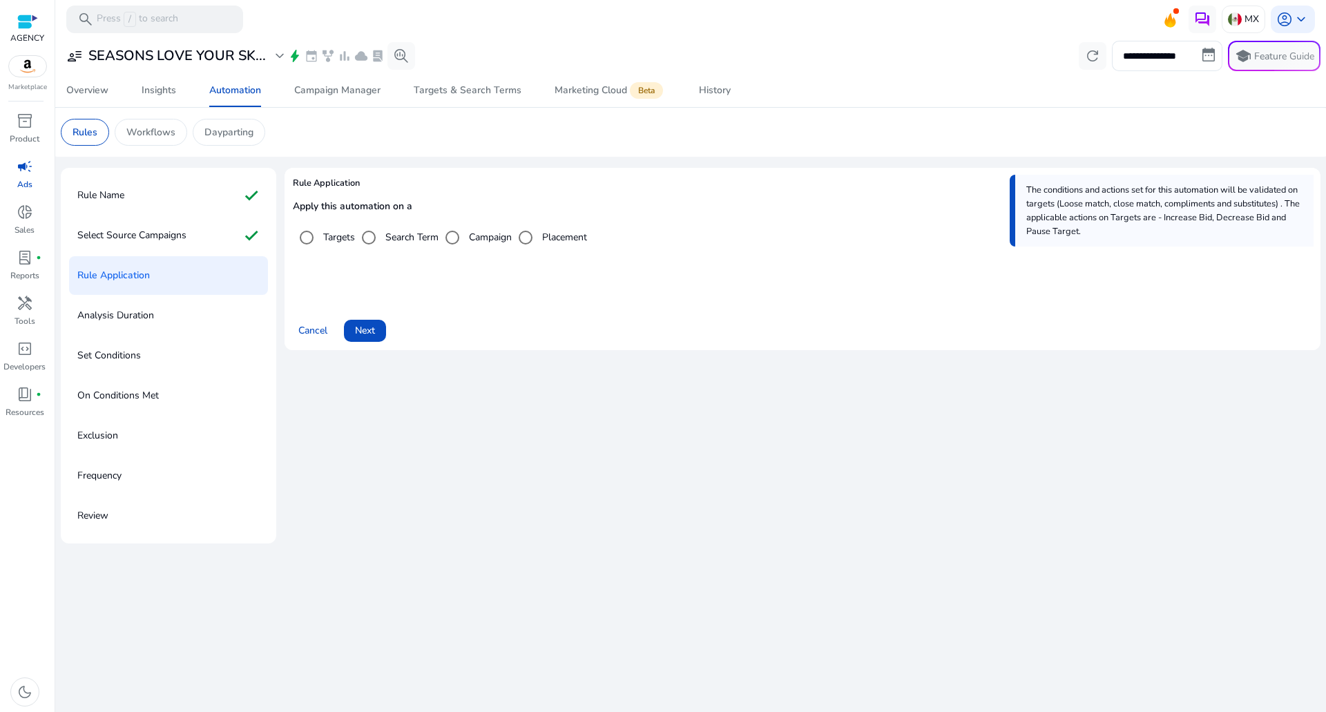
click at [387, 332] on div "Cancel Next" at bounding box center [802, 325] width 1019 height 33
click at [378, 337] on span at bounding box center [365, 330] width 42 height 33
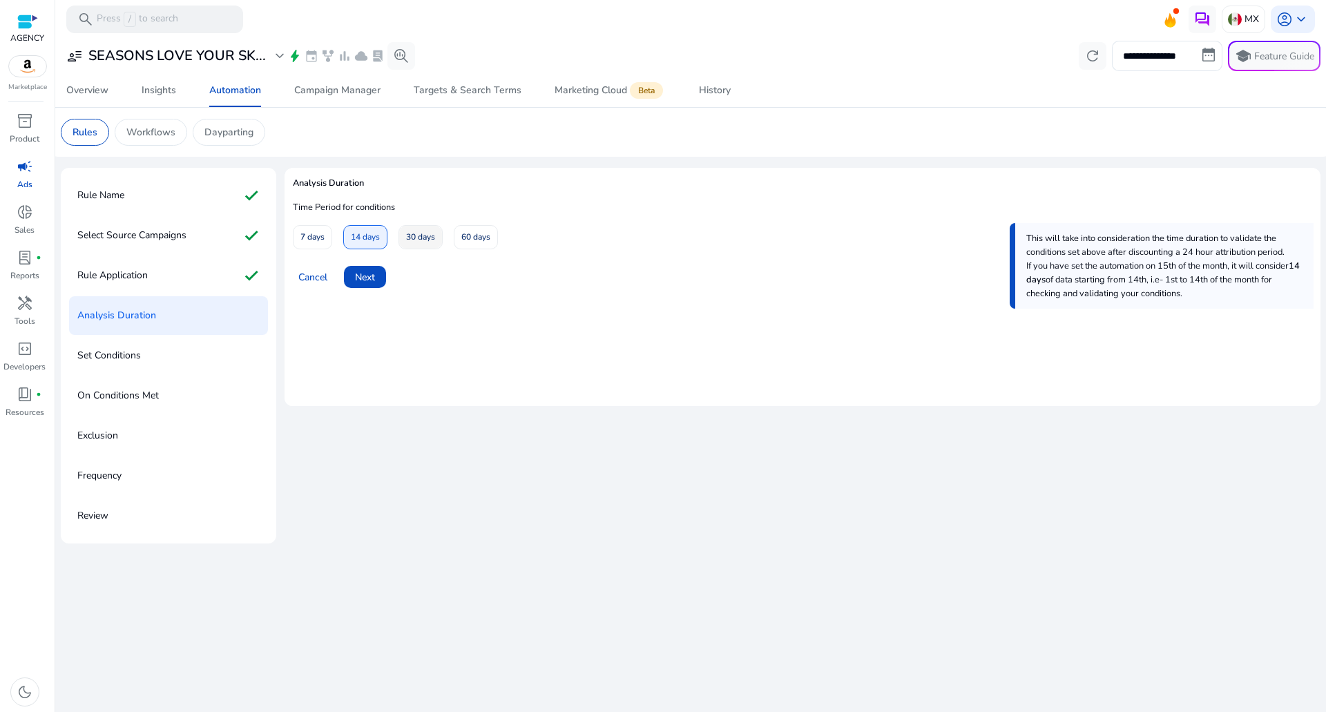
click at [401, 246] on span at bounding box center [420, 237] width 43 height 33
click at [360, 287] on span at bounding box center [365, 276] width 42 height 33
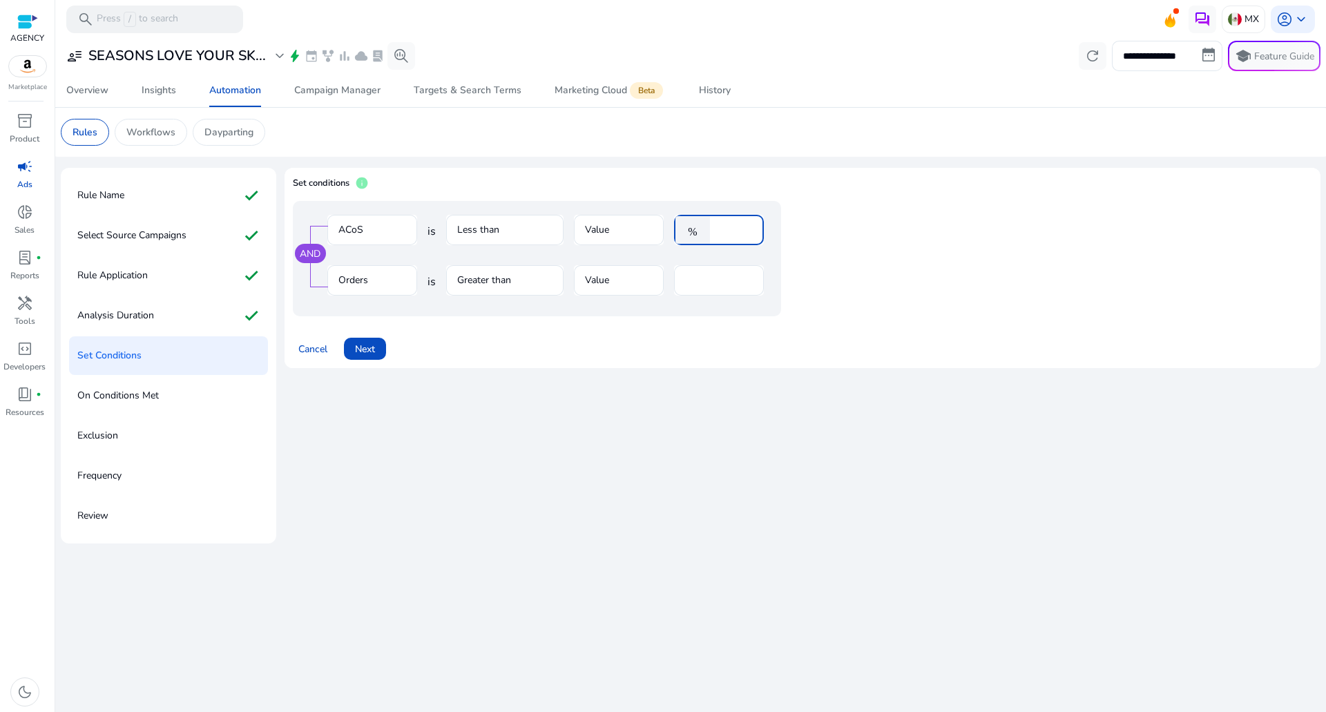
click at [728, 226] on input "****" at bounding box center [735, 229] width 36 height 15
type input "**"
click at [699, 256] on div at bounding box center [719, 252] width 90 height 15
click at [699, 282] on input "*" at bounding box center [719, 280] width 68 height 15
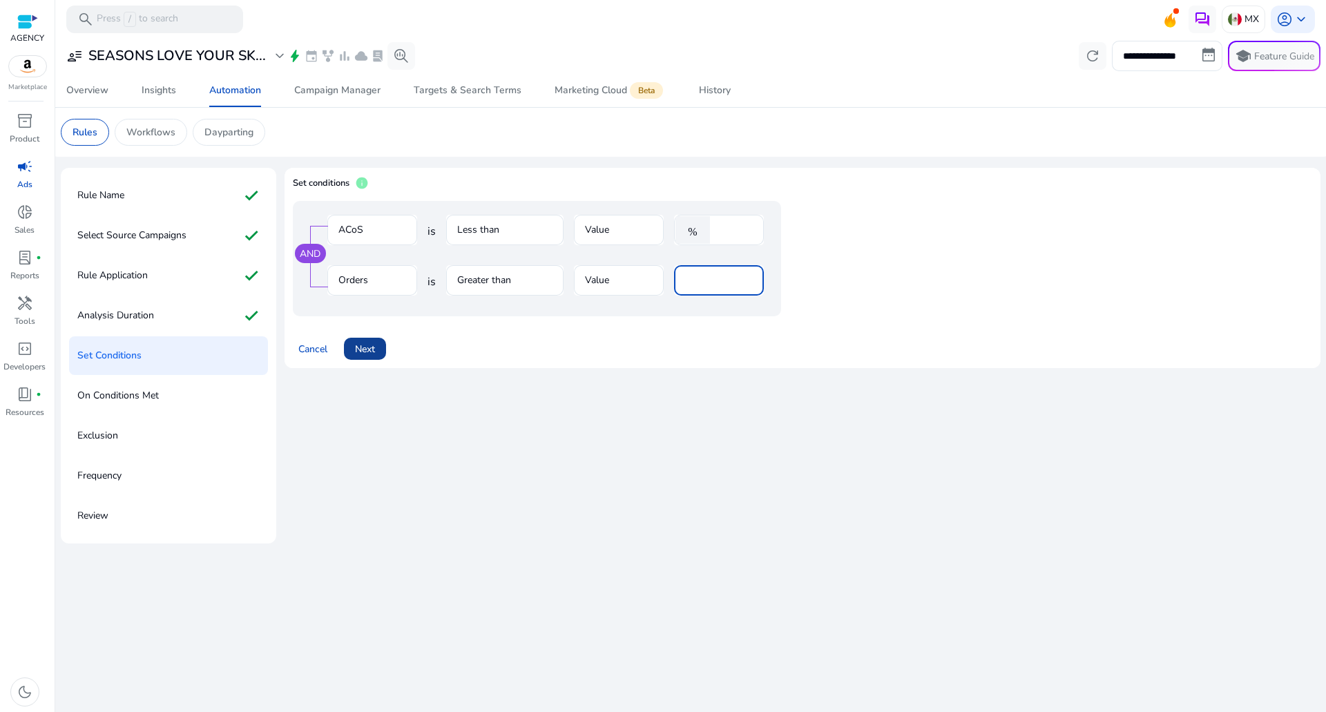
type input "*"
click at [381, 356] on span at bounding box center [365, 348] width 42 height 33
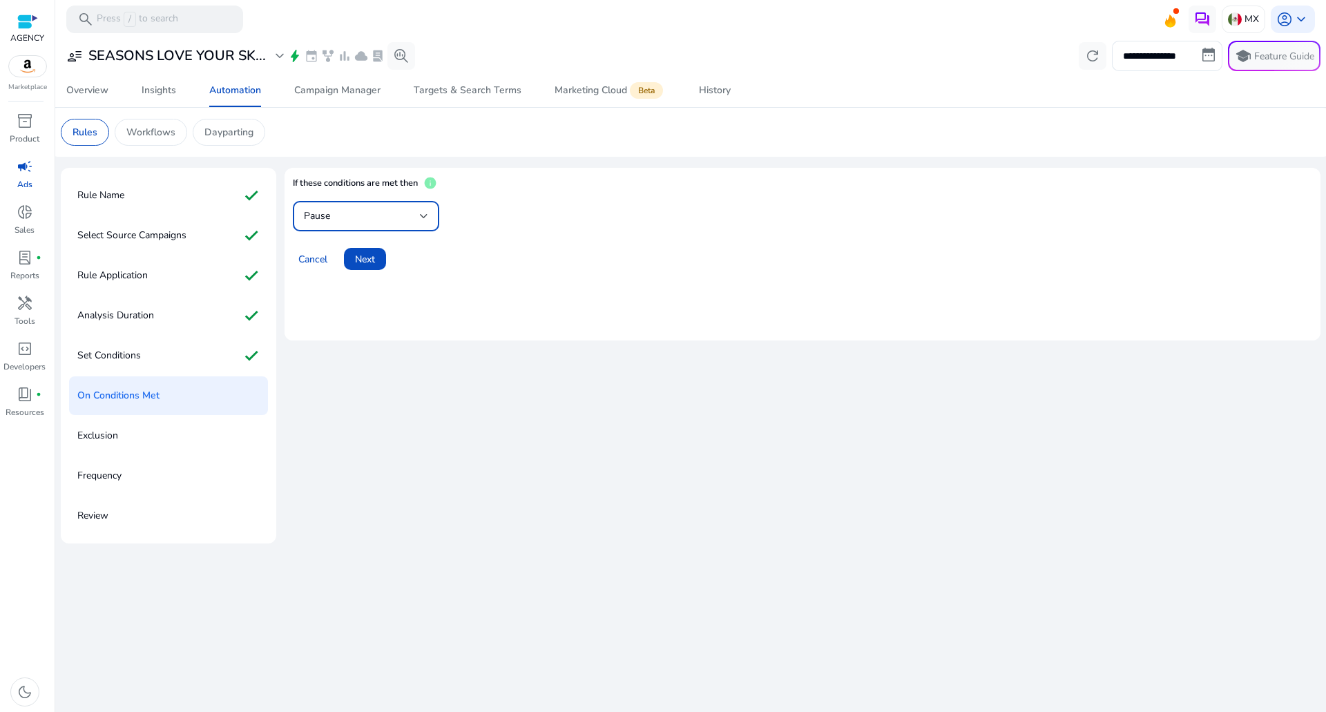
click at [362, 224] on div "Pause" at bounding box center [366, 216] width 124 height 17
click at [343, 281] on span "Increase Bid" at bounding box center [366, 286] width 124 height 15
click at [356, 262] on span "Next" at bounding box center [365, 259] width 20 height 15
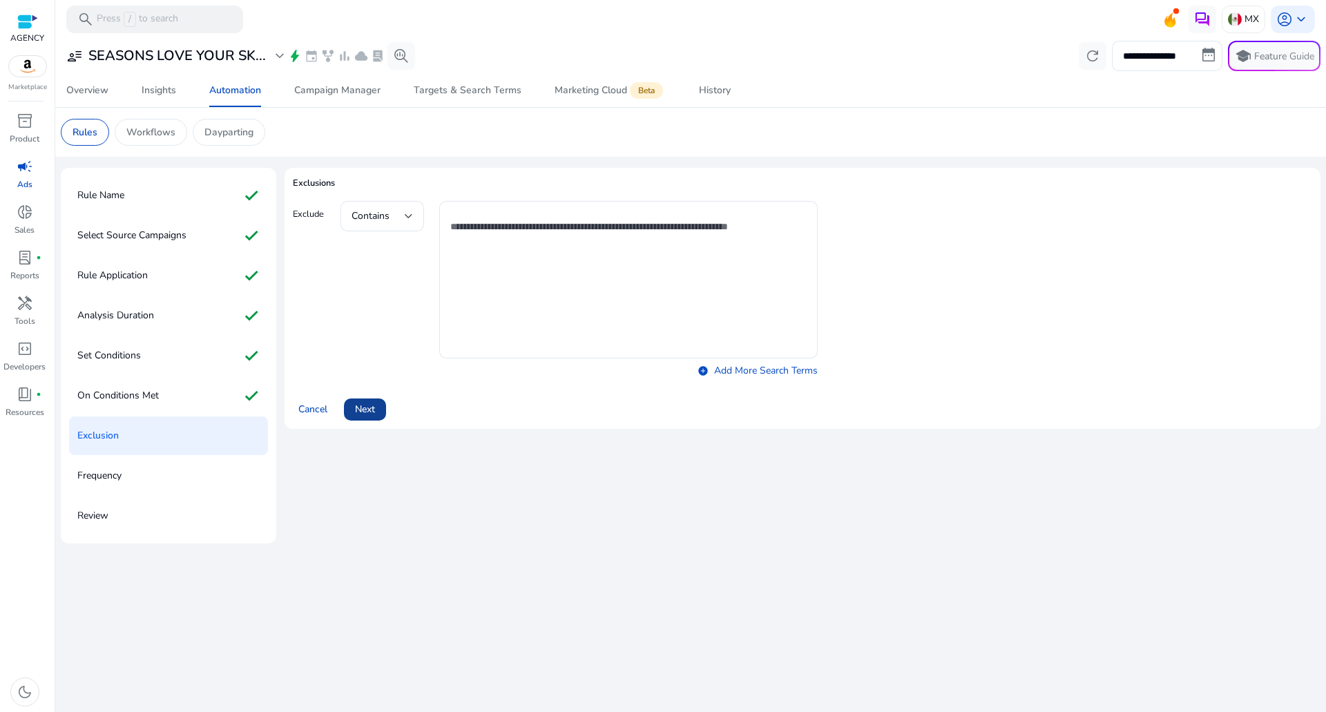
click at [367, 402] on span "Next" at bounding box center [365, 409] width 20 height 15
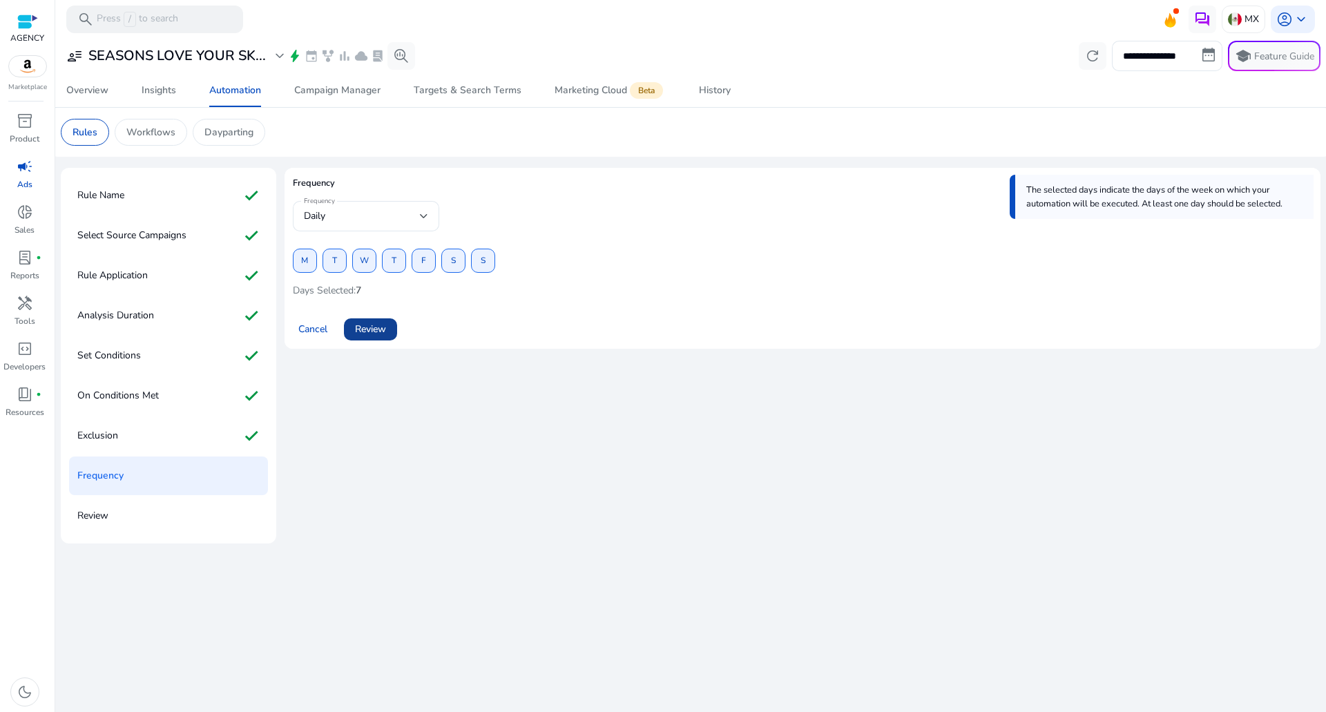
click at [380, 325] on span "Review" at bounding box center [370, 329] width 31 height 15
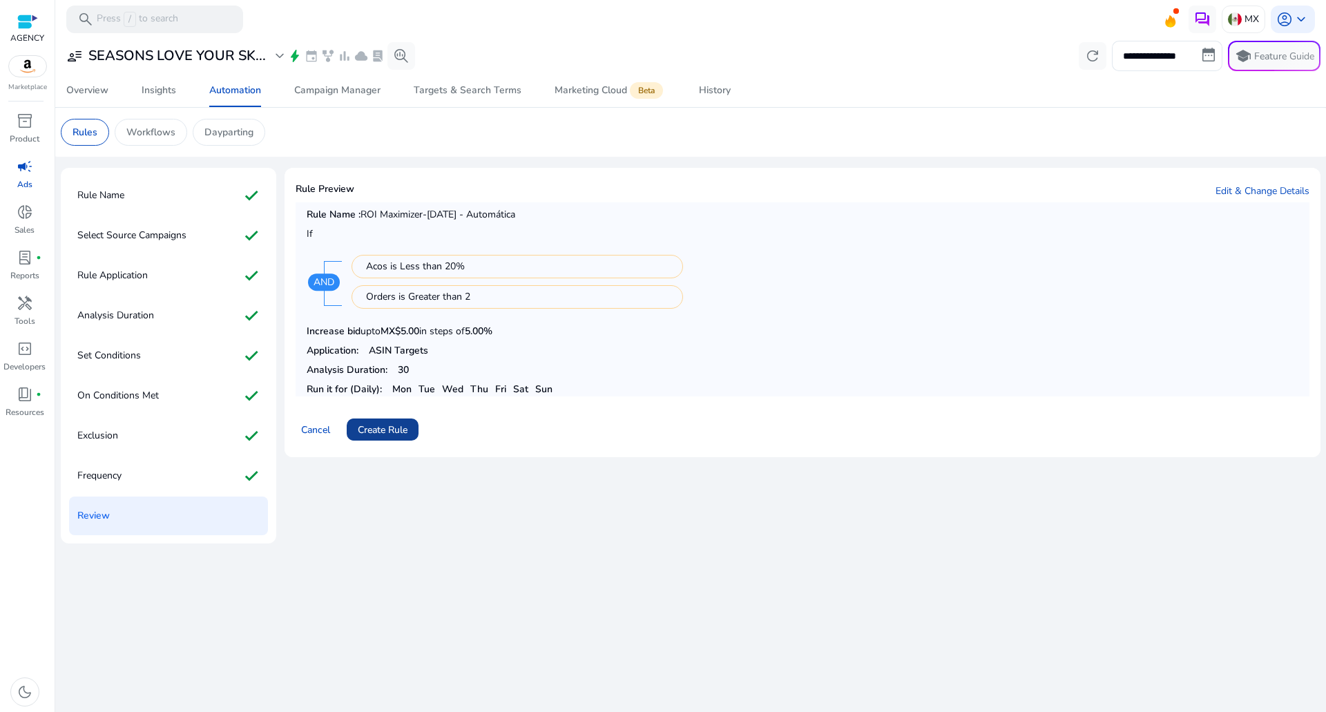
click at [382, 429] on span "Create Rule" at bounding box center [383, 430] width 50 height 15
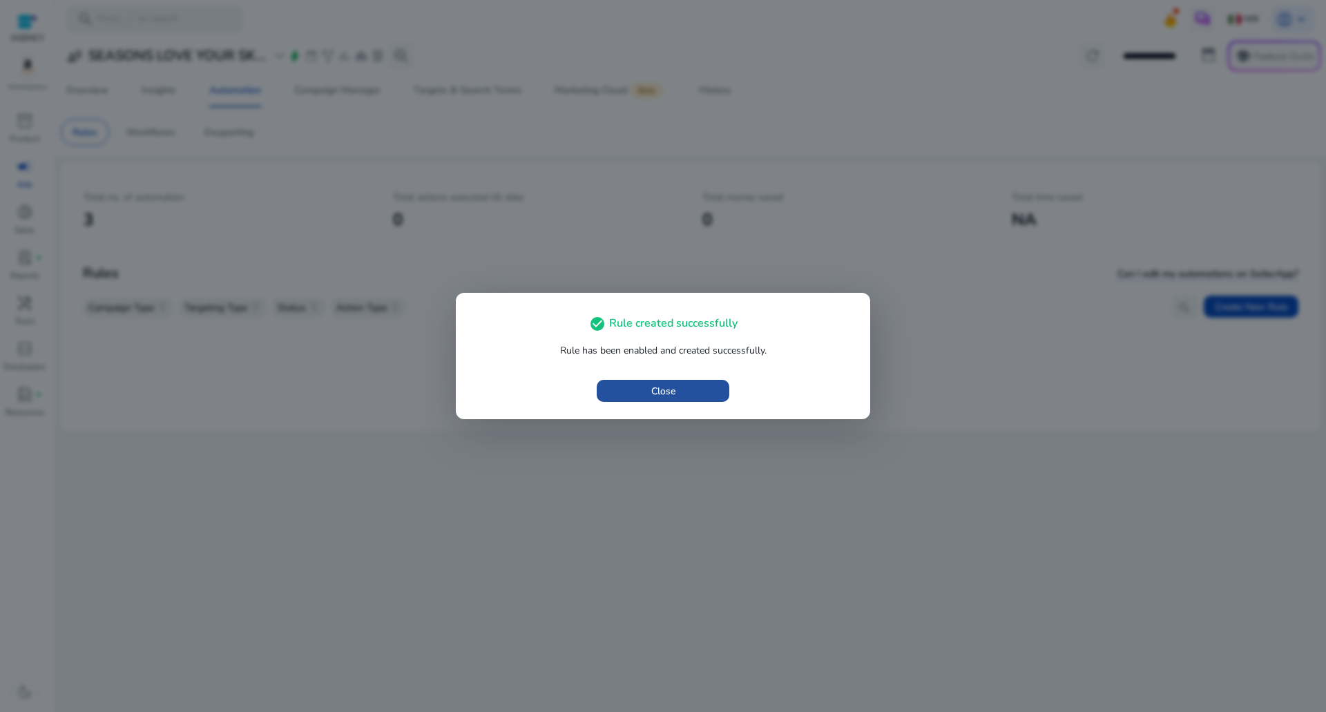
click at [702, 394] on span "button" at bounding box center [663, 390] width 133 height 33
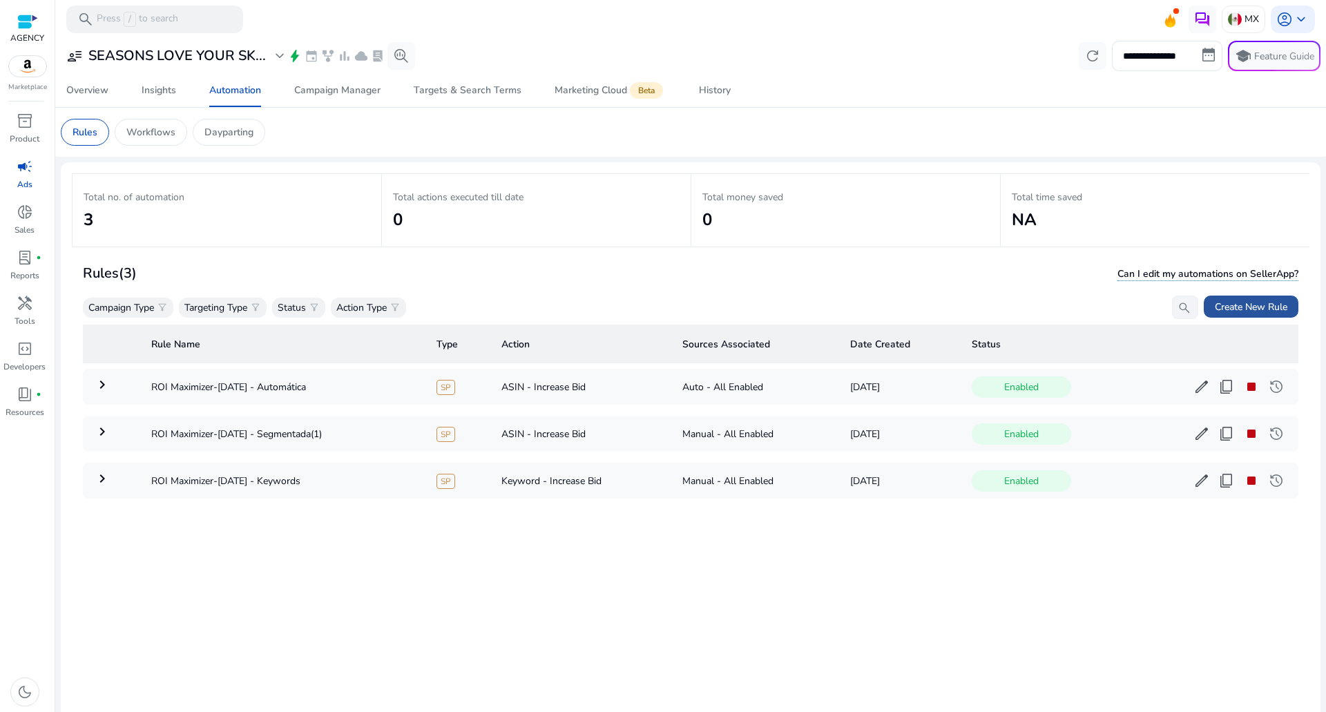
click at [1224, 311] on span "Create New Rule" at bounding box center [1251, 307] width 73 height 15
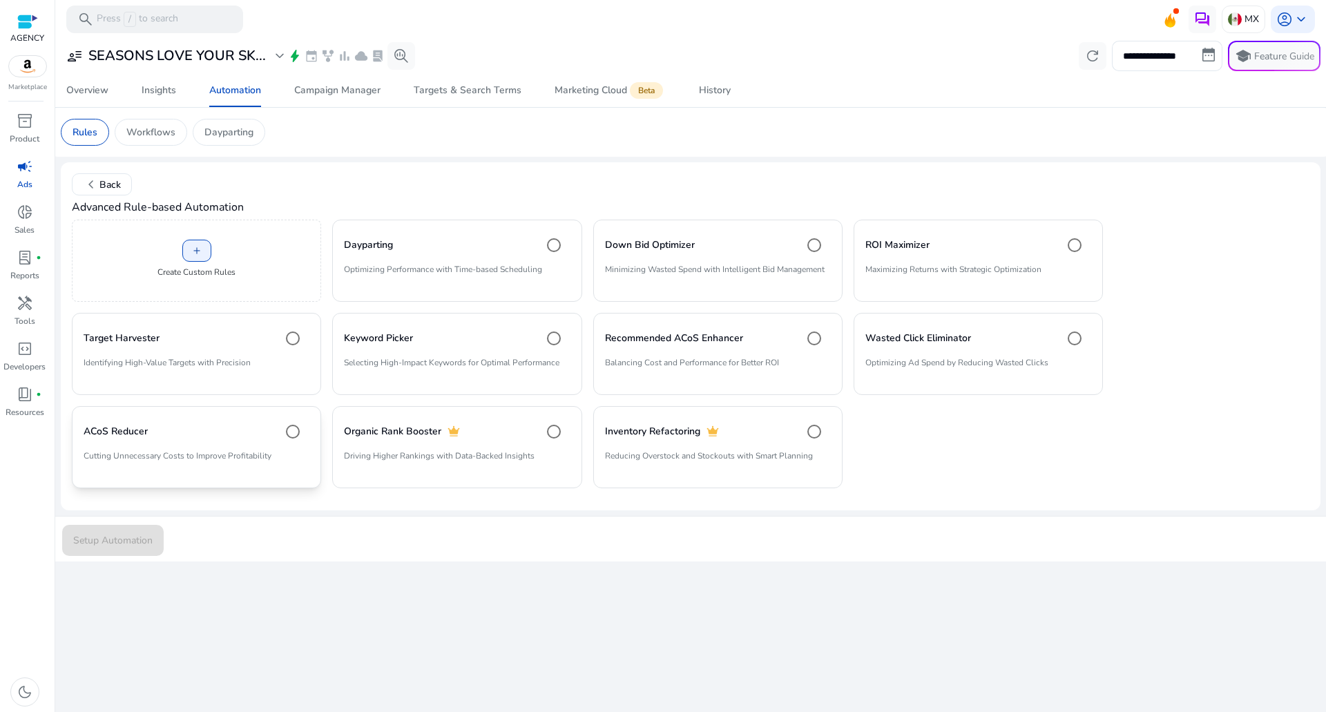
click at [210, 427] on div "ACoS Reducer" at bounding box center [197, 432] width 226 height 28
click at [127, 546] on span "Setup Automation" at bounding box center [112, 540] width 79 height 15
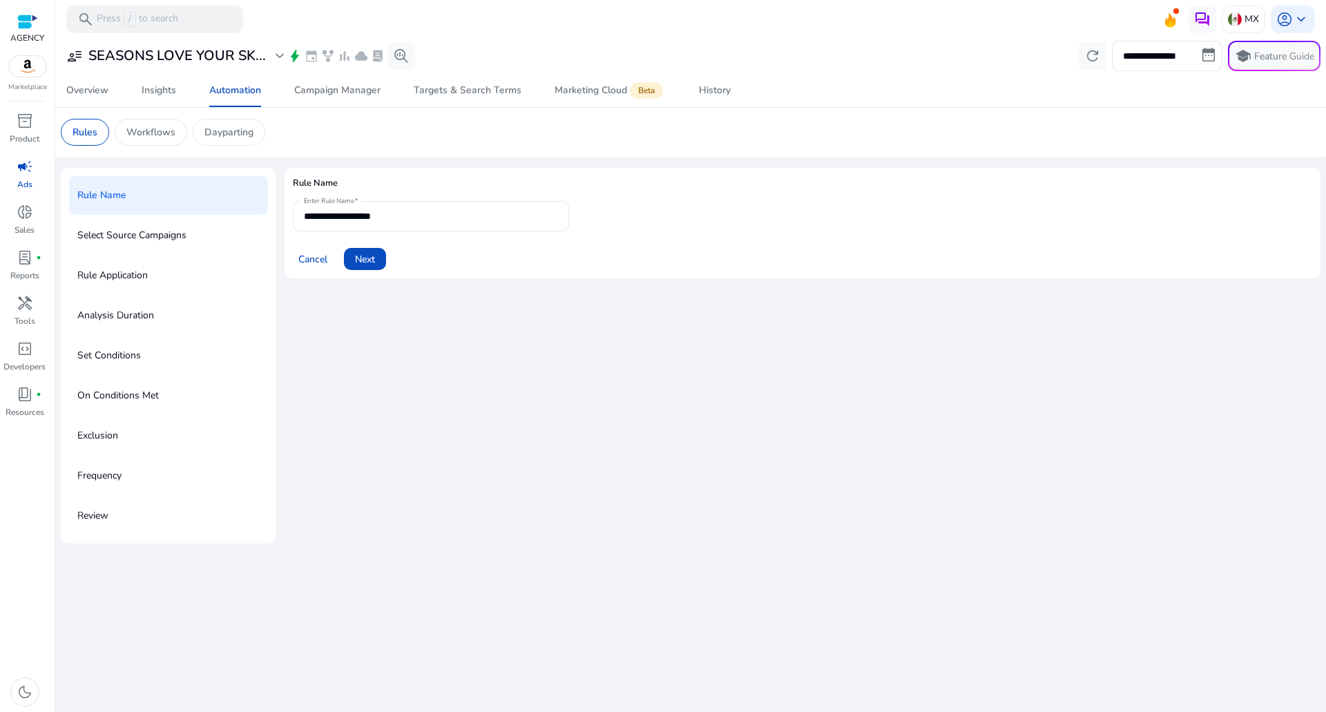
click at [441, 232] on form "**********" at bounding box center [802, 235] width 1019 height 69
click at [436, 218] on input "**********" at bounding box center [431, 216] width 254 height 15
type input "**********"
click at [354, 264] on span at bounding box center [365, 258] width 42 height 33
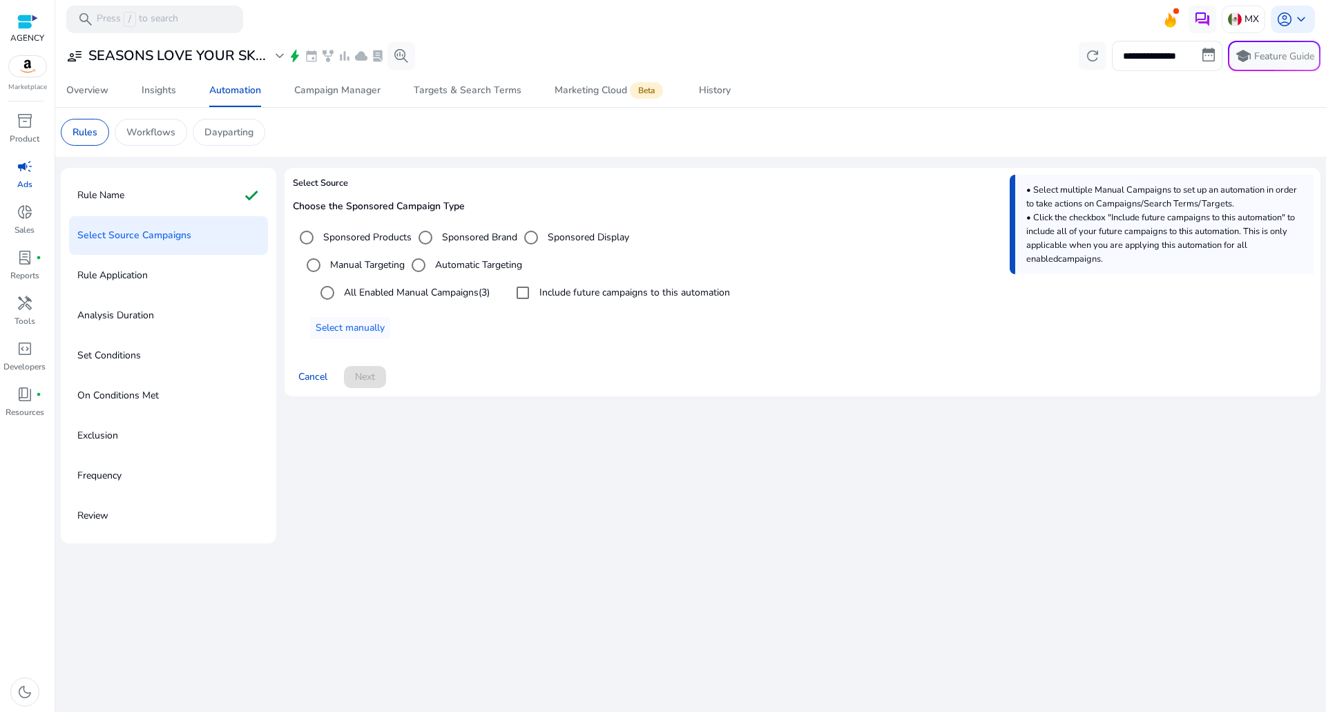
click at [384, 291] on label "All Enabled Manual Campaigns (3)" at bounding box center [415, 292] width 148 height 15
click at [365, 383] on span "Next" at bounding box center [365, 376] width 20 height 15
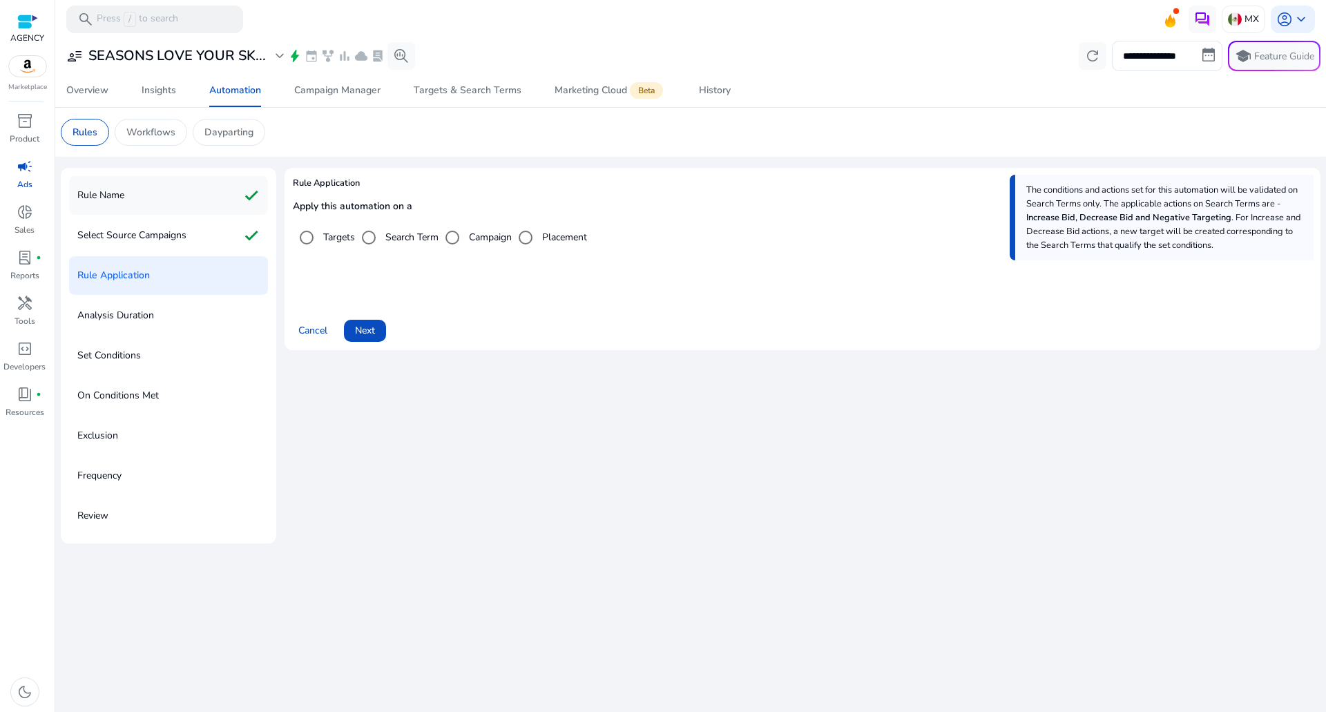
click at [184, 200] on div "Rule Name check" at bounding box center [168, 195] width 199 height 39
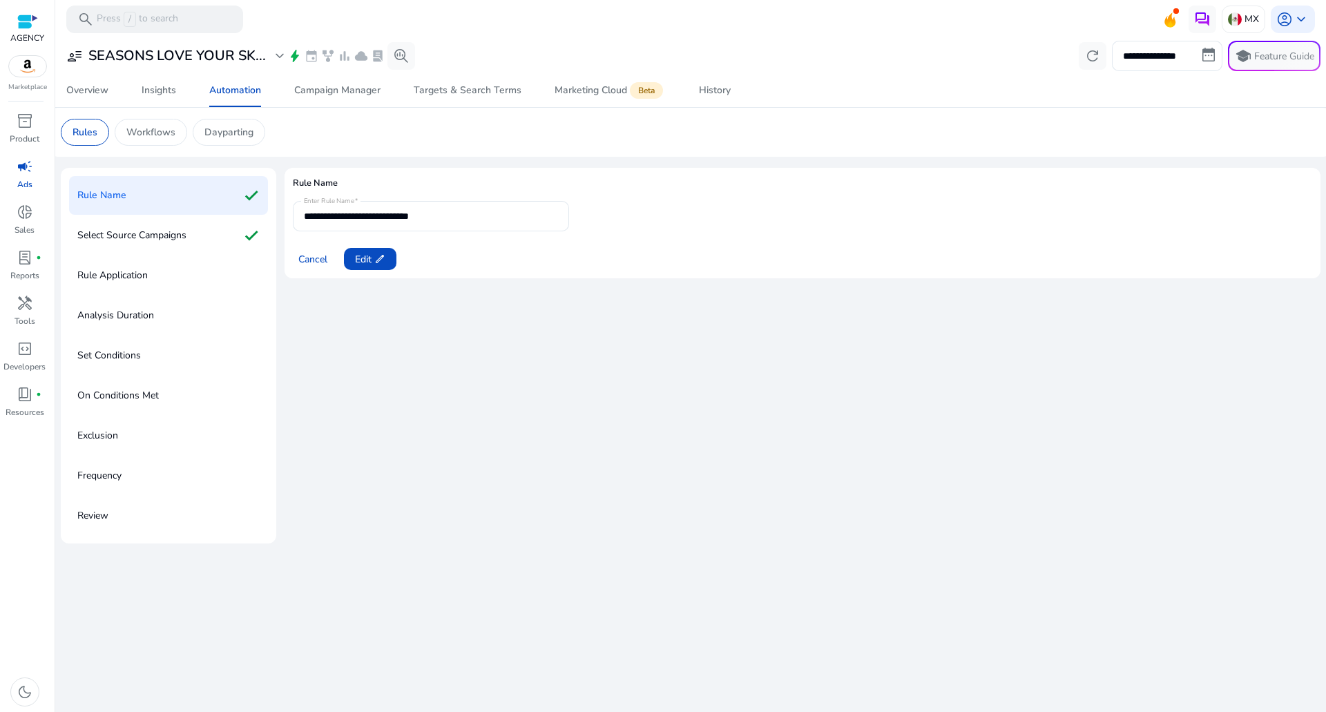
click at [416, 226] on mat-form-field "**********" at bounding box center [431, 216] width 276 height 30
click at [389, 254] on span at bounding box center [370, 258] width 52 height 33
click at [420, 220] on input "**********" at bounding box center [431, 216] width 254 height 15
type input "**********"
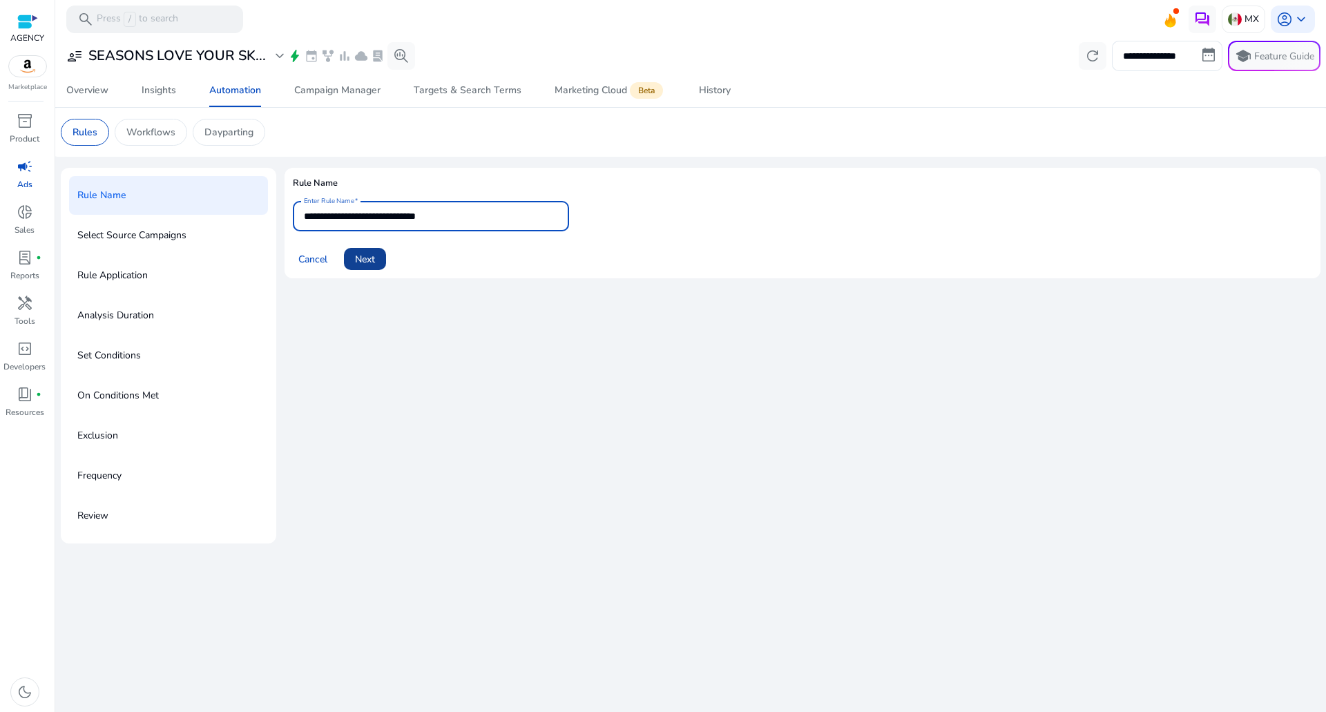
click at [386, 244] on div "Cancel Next" at bounding box center [802, 253] width 1019 height 33
click at [378, 249] on span at bounding box center [365, 258] width 42 height 33
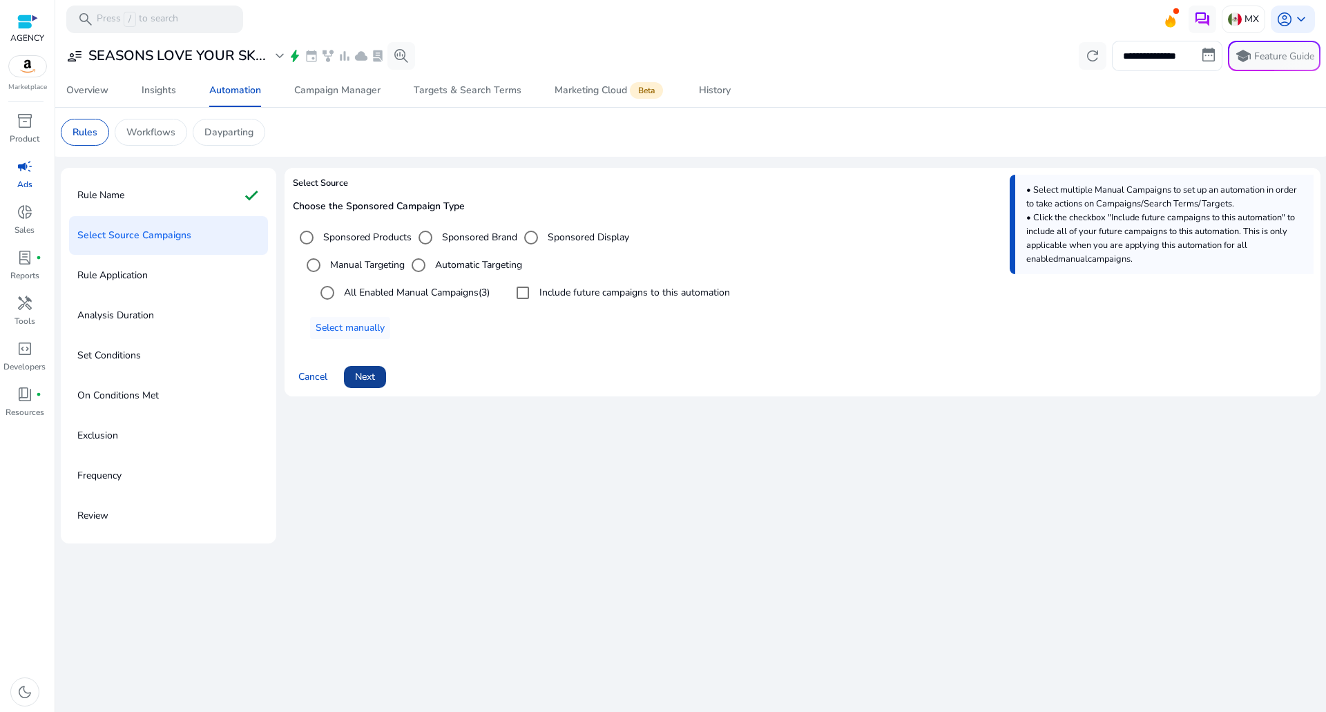
click at [374, 389] on span at bounding box center [365, 376] width 42 height 33
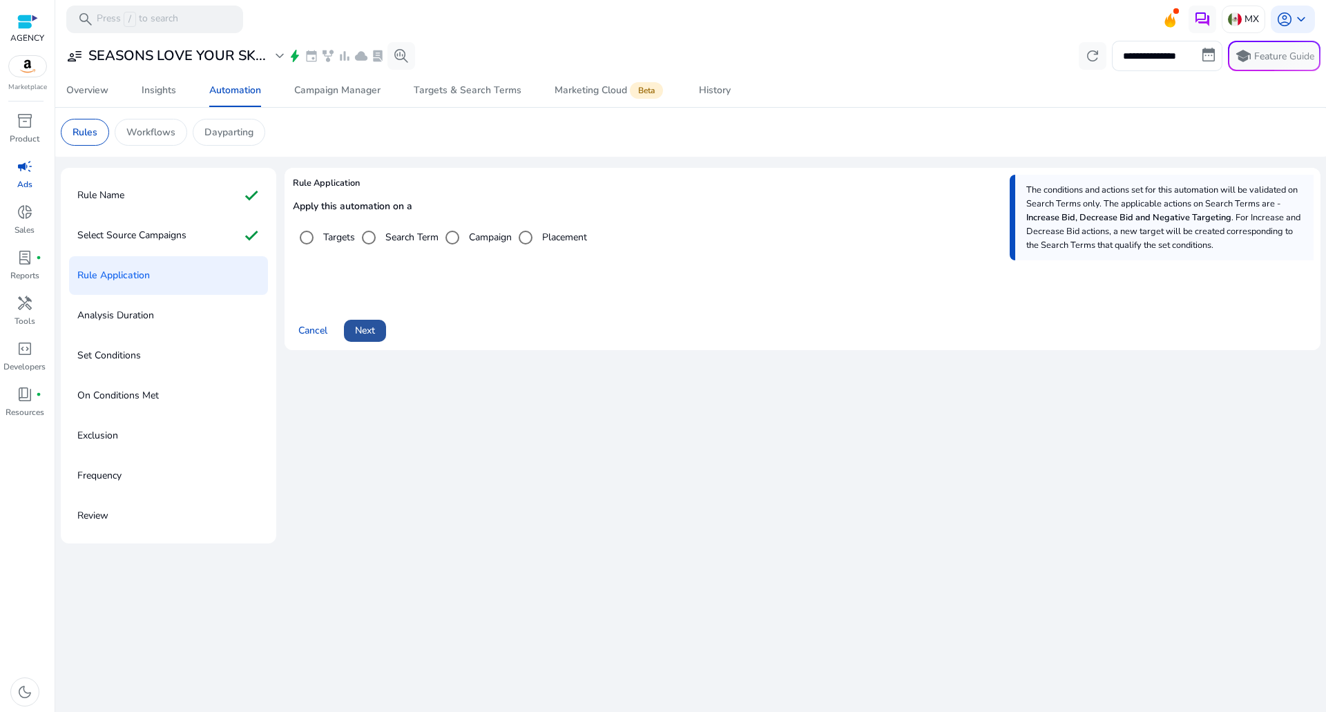
click at [380, 338] on span at bounding box center [365, 330] width 42 height 33
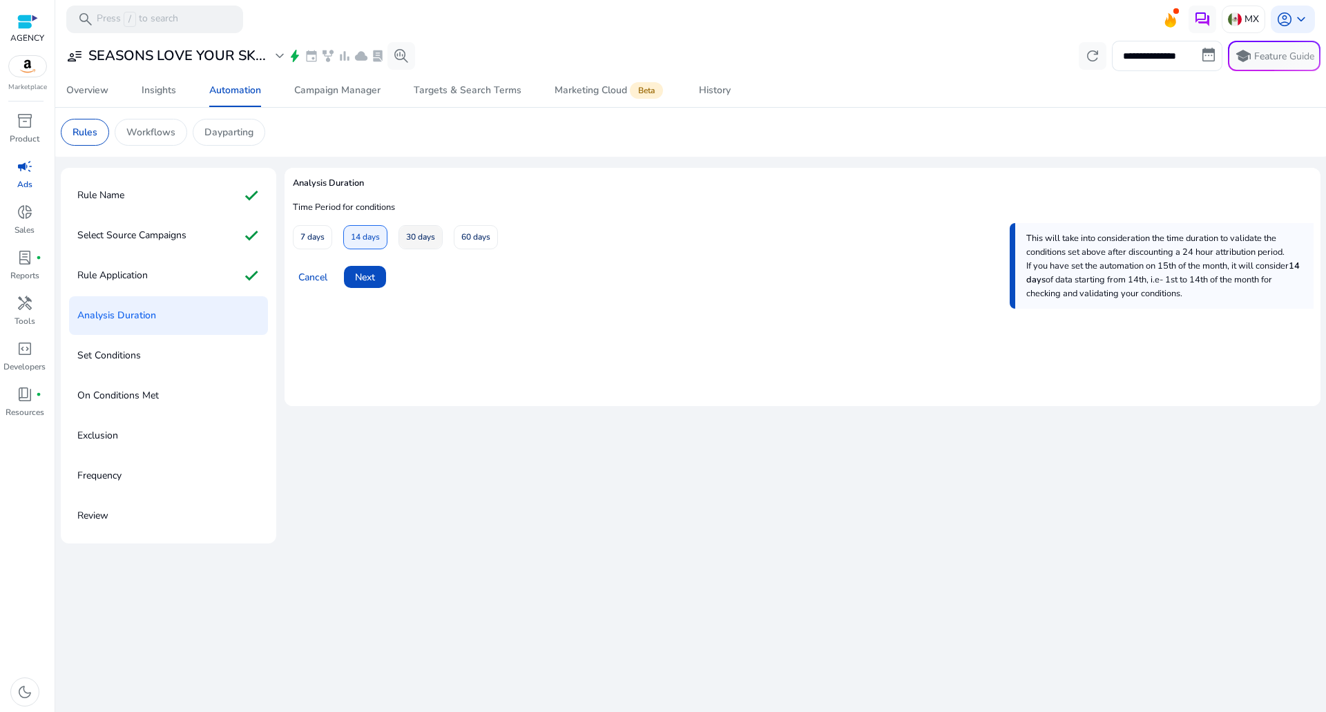
click at [416, 246] on span "30 days" at bounding box center [420, 237] width 29 height 24
click at [376, 271] on span at bounding box center [365, 276] width 42 height 33
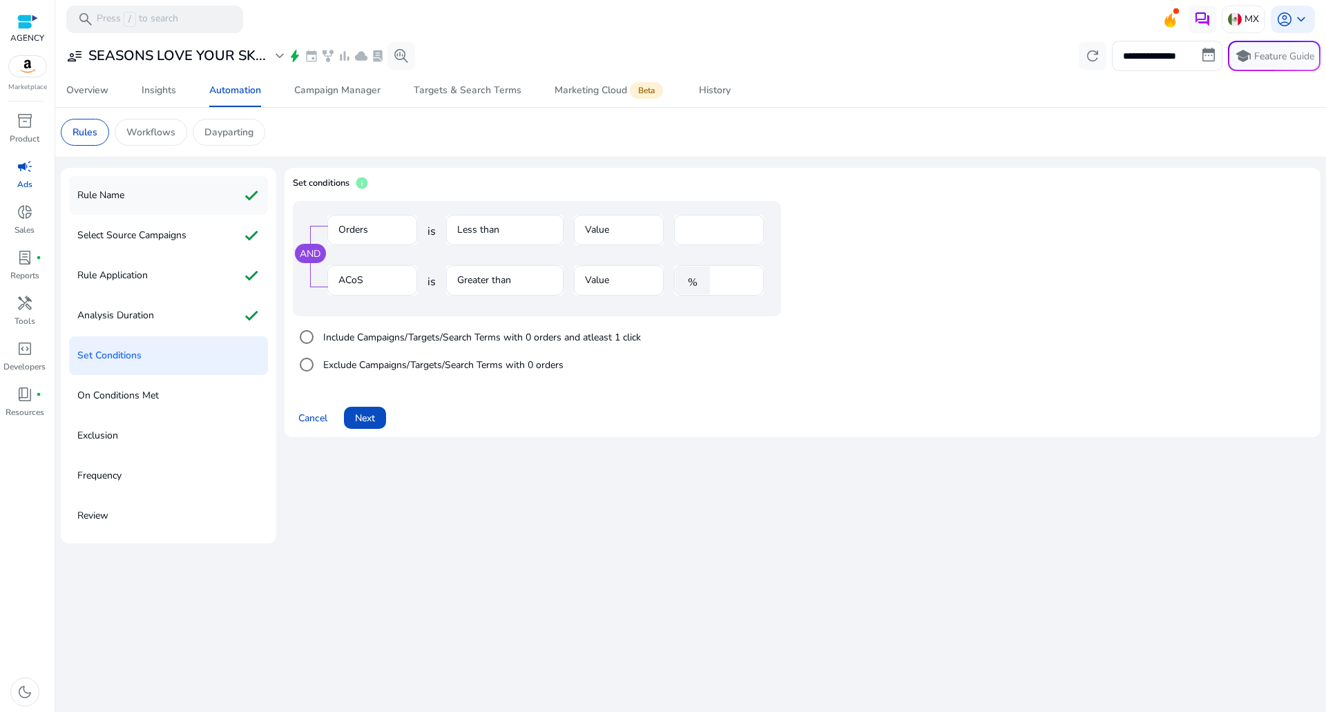
click at [133, 213] on div "Rule Name check" at bounding box center [168, 195] width 199 height 39
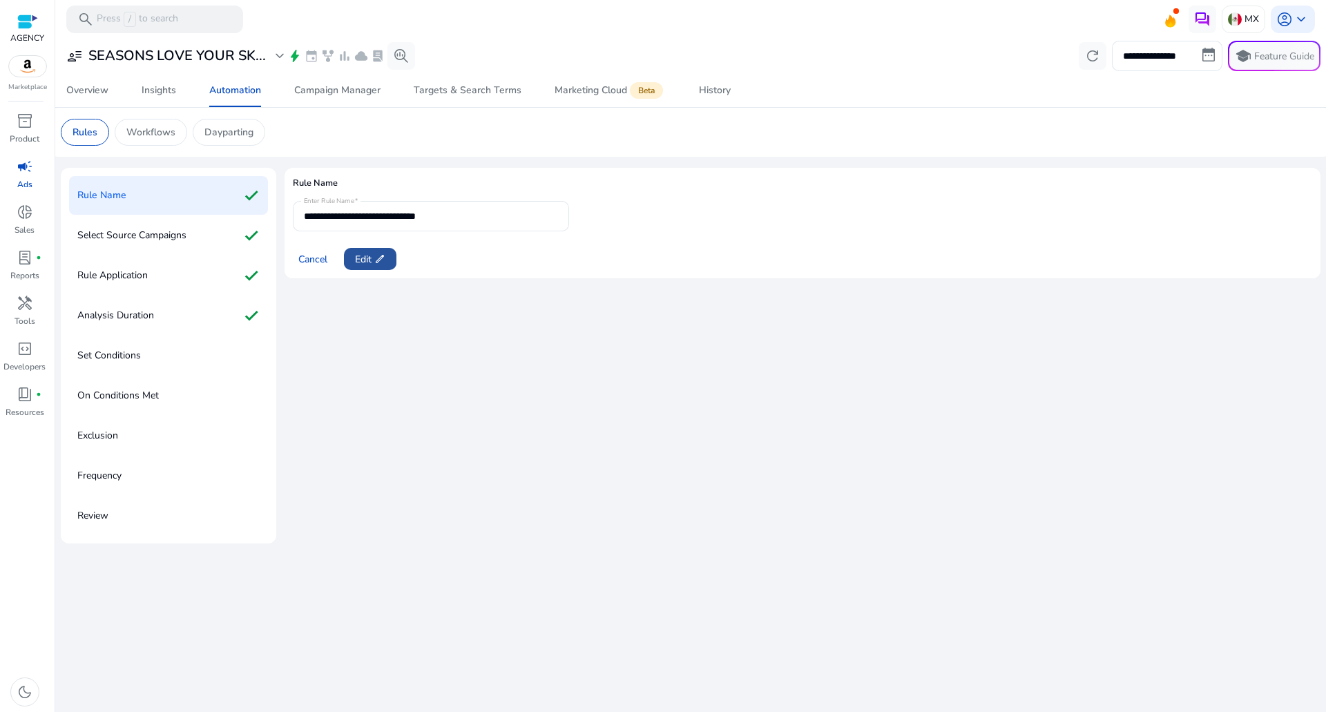
click at [371, 257] on span "Edit edit" at bounding box center [370, 259] width 30 height 15
click at [426, 231] on form "**********" at bounding box center [802, 235] width 1019 height 69
click at [426, 220] on input "**********" at bounding box center [431, 216] width 254 height 15
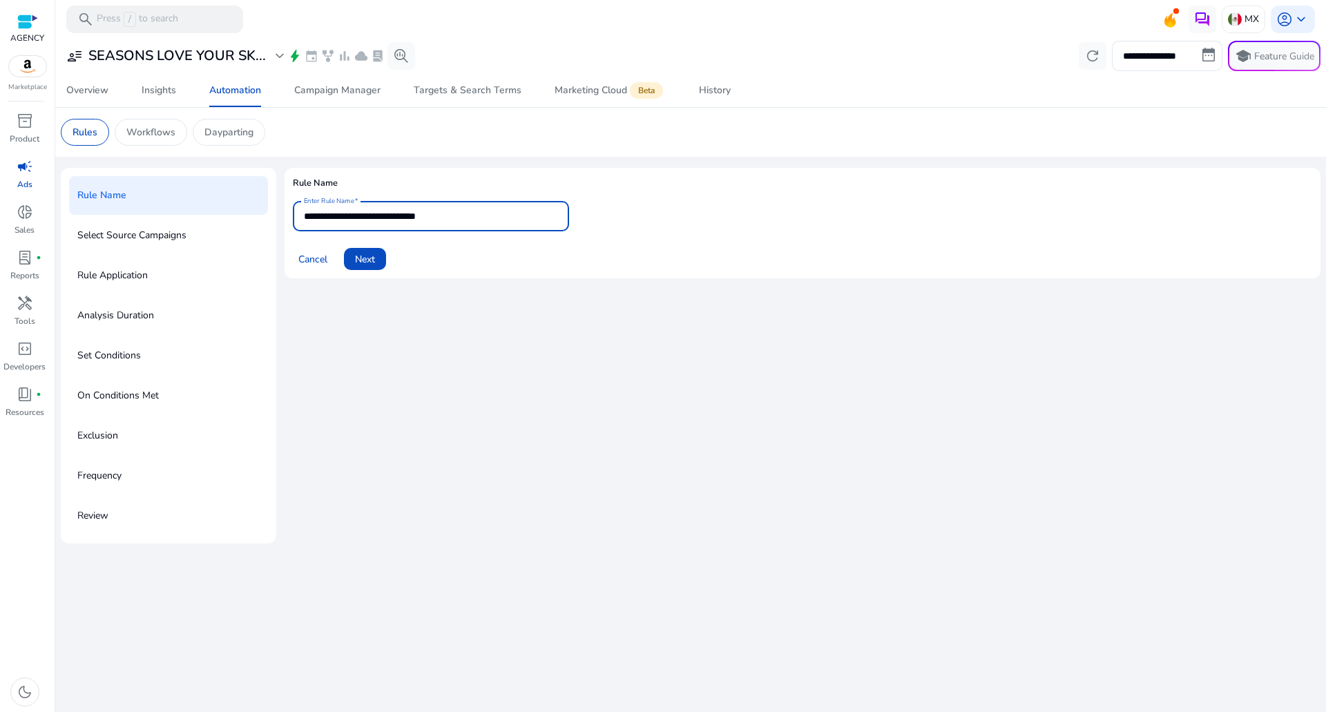
click at [426, 220] on input "**********" at bounding box center [431, 216] width 254 height 15
type input "**********"
click at [371, 266] on span "Next" at bounding box center [365, 259] width 20 height 15
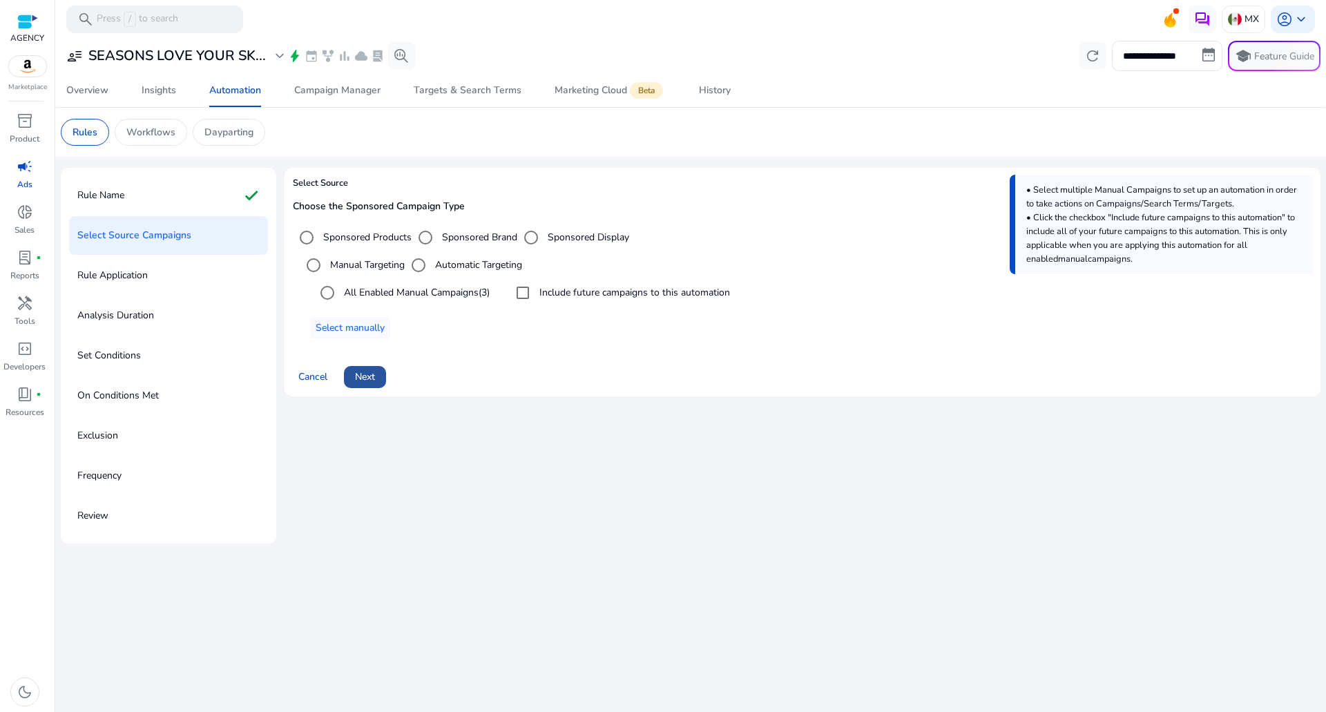
click at [363, 382] on span "Next" at bounding box center [365, 376] width 20 height 15
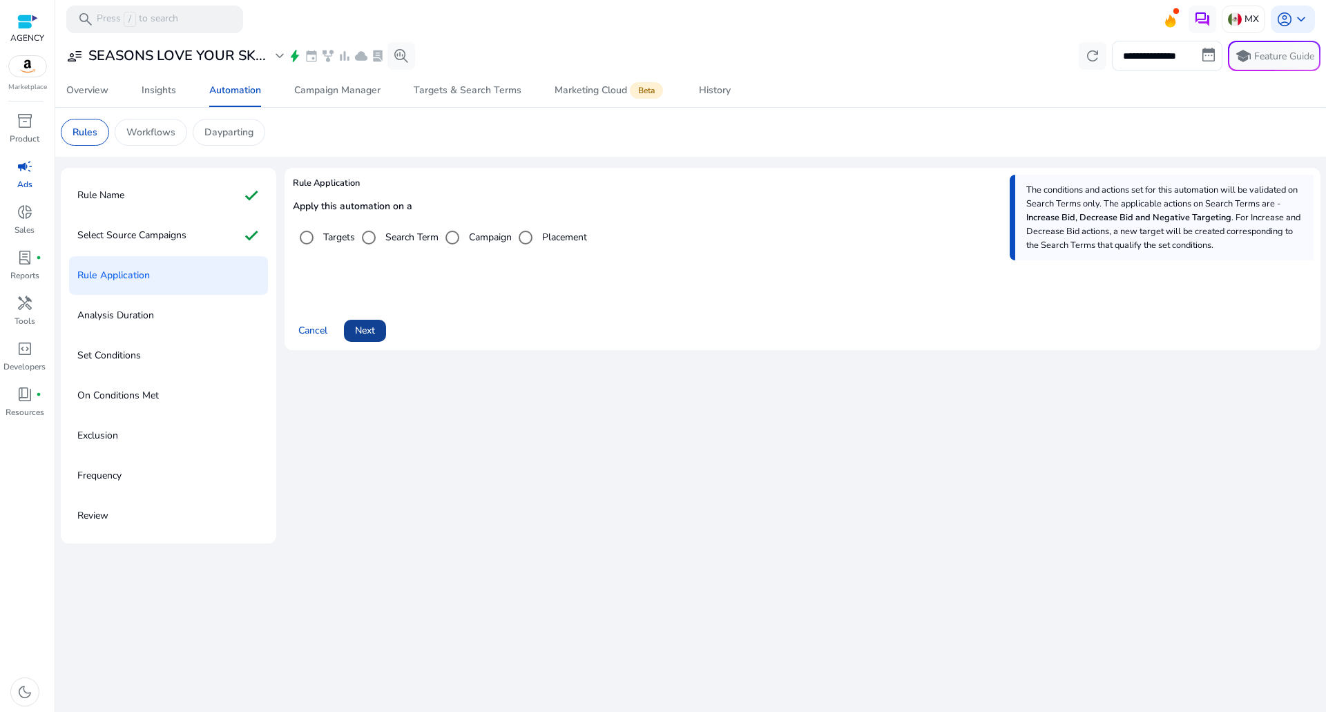
click at [378, 332] on span at bounding box center [365, 330] width 42 height 33
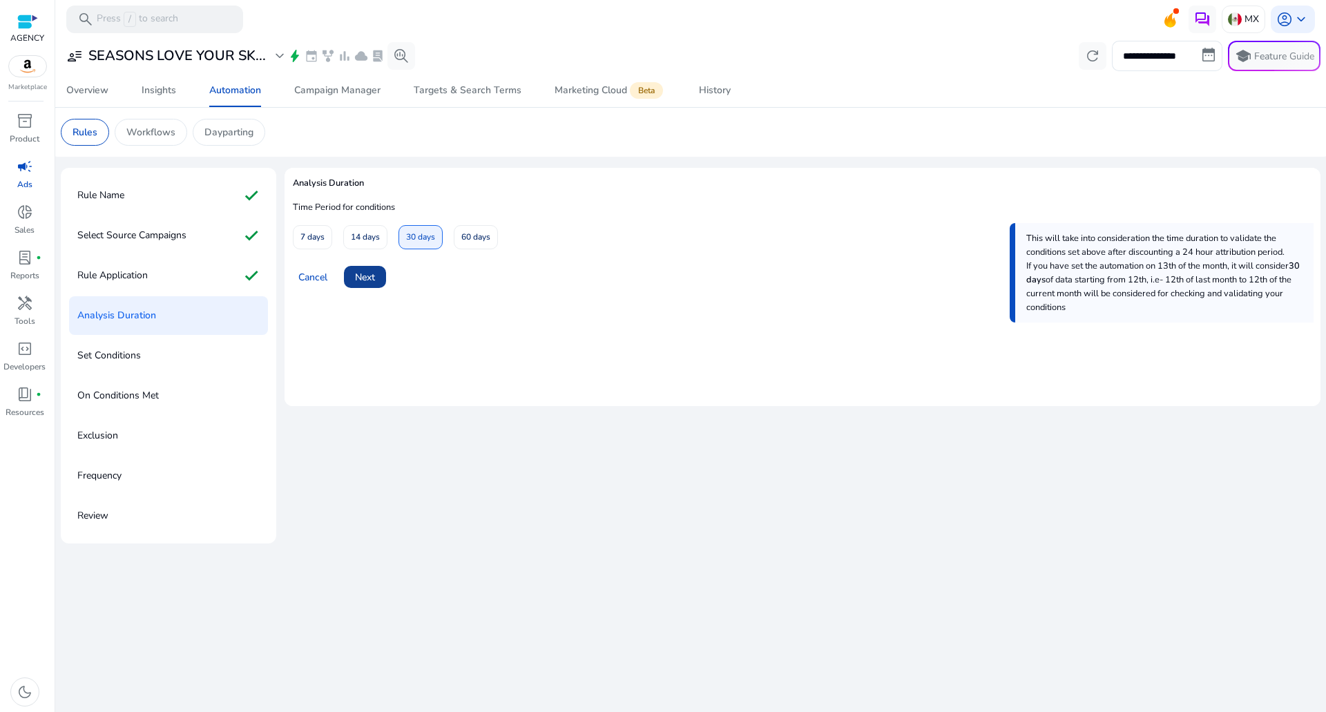
click at [378, 282] on span at bounding box center [365, 276] width 42 height 33
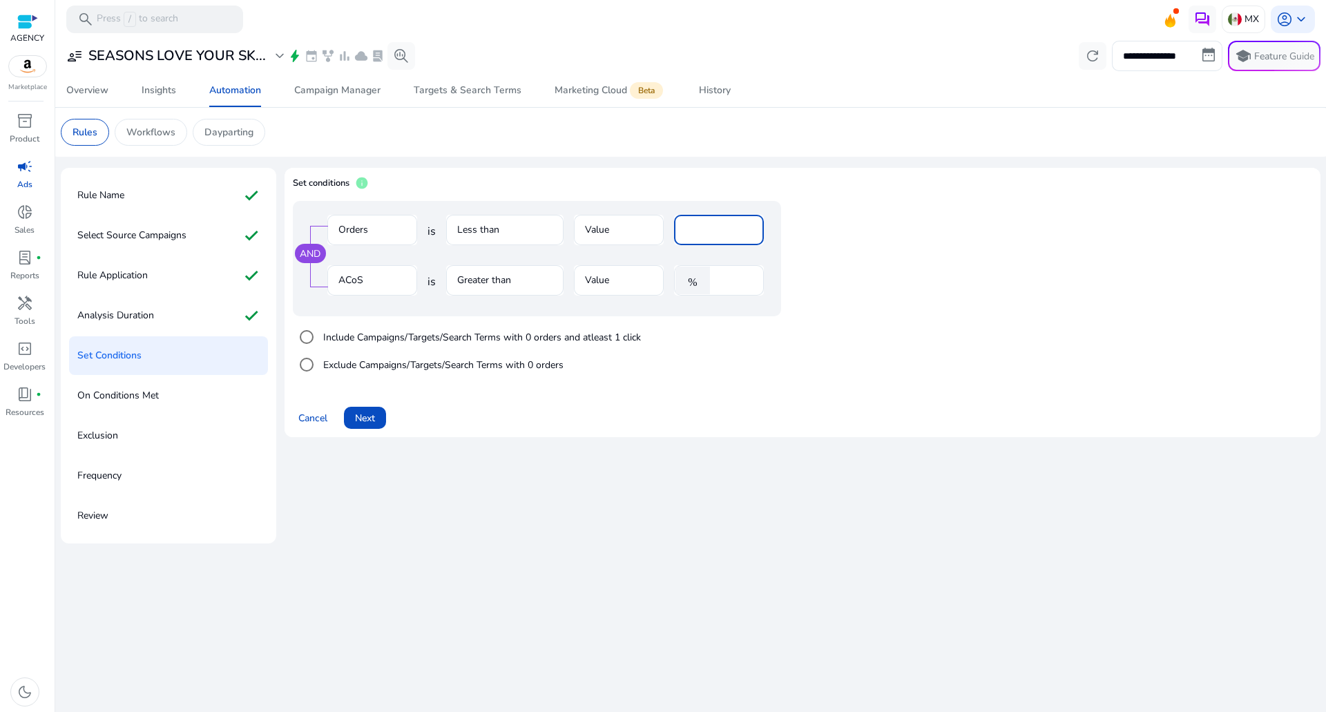
click at [701, 224] on input "*" at bounding box center [719, 229] width 68 height 15
click at [731, 279] on input "****" at bounding box center [735, 280] width 36 height 15
type input "**"
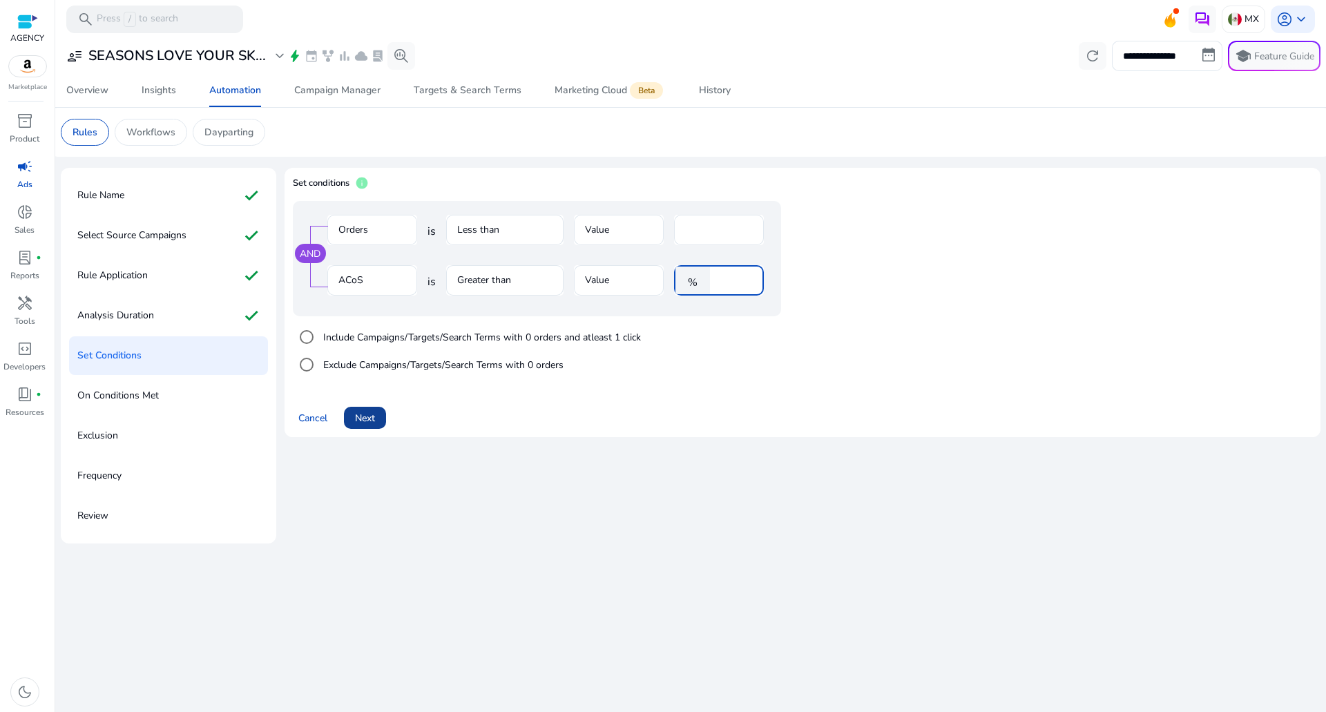
click at [360, 414] on span "Next" at bounding box center [365, 418] width 20 height 15
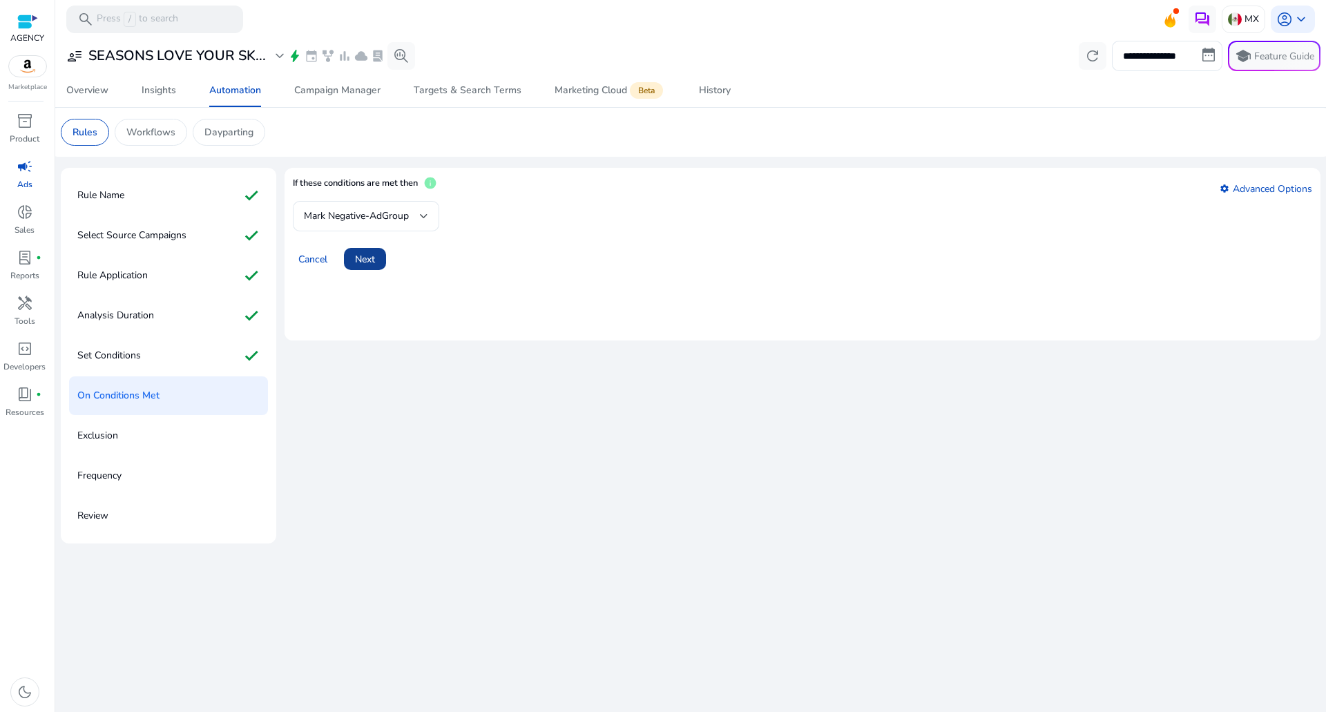
click at [379, 255] on span at bounding box center [365, 258] width 42 height 33
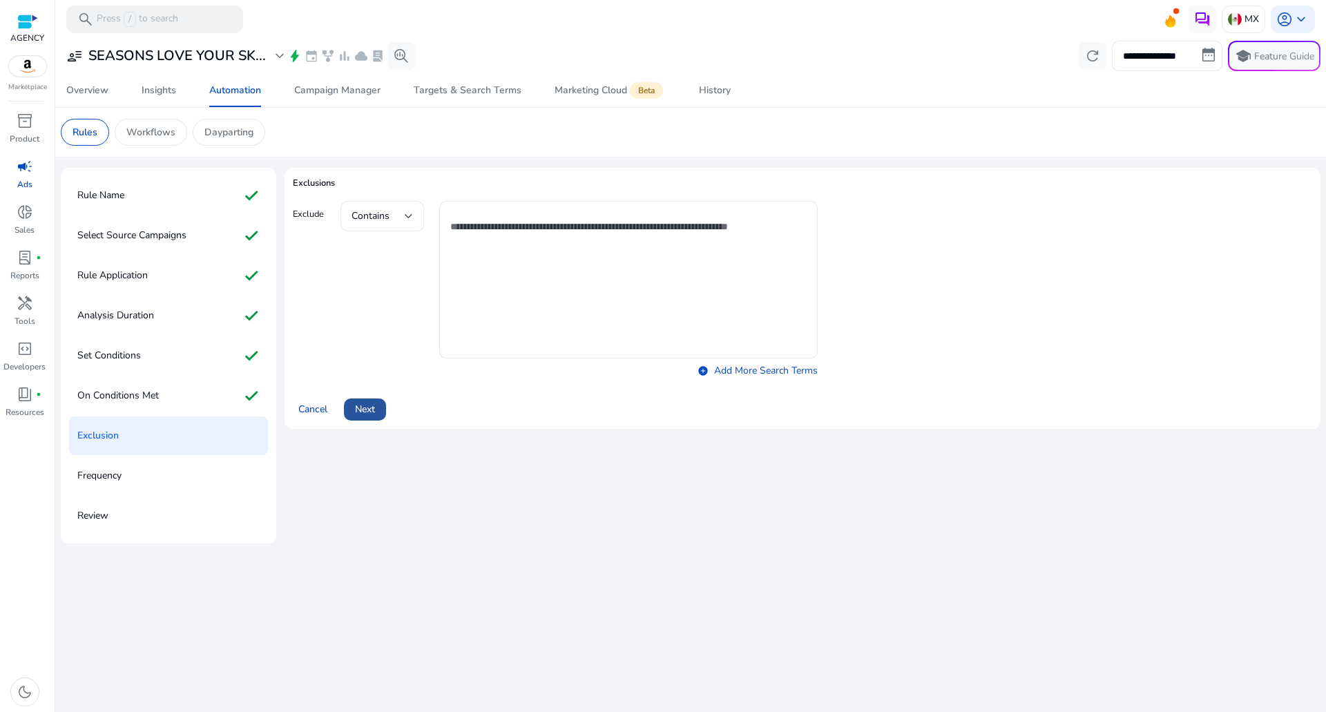
drag, startPoint x: 380, startPoint y: 413, endPoint x: 327, endPoint y: 395, distance: 56.1
click at [376, 412] on span at bounding box center [365, 409] width 42 height 33
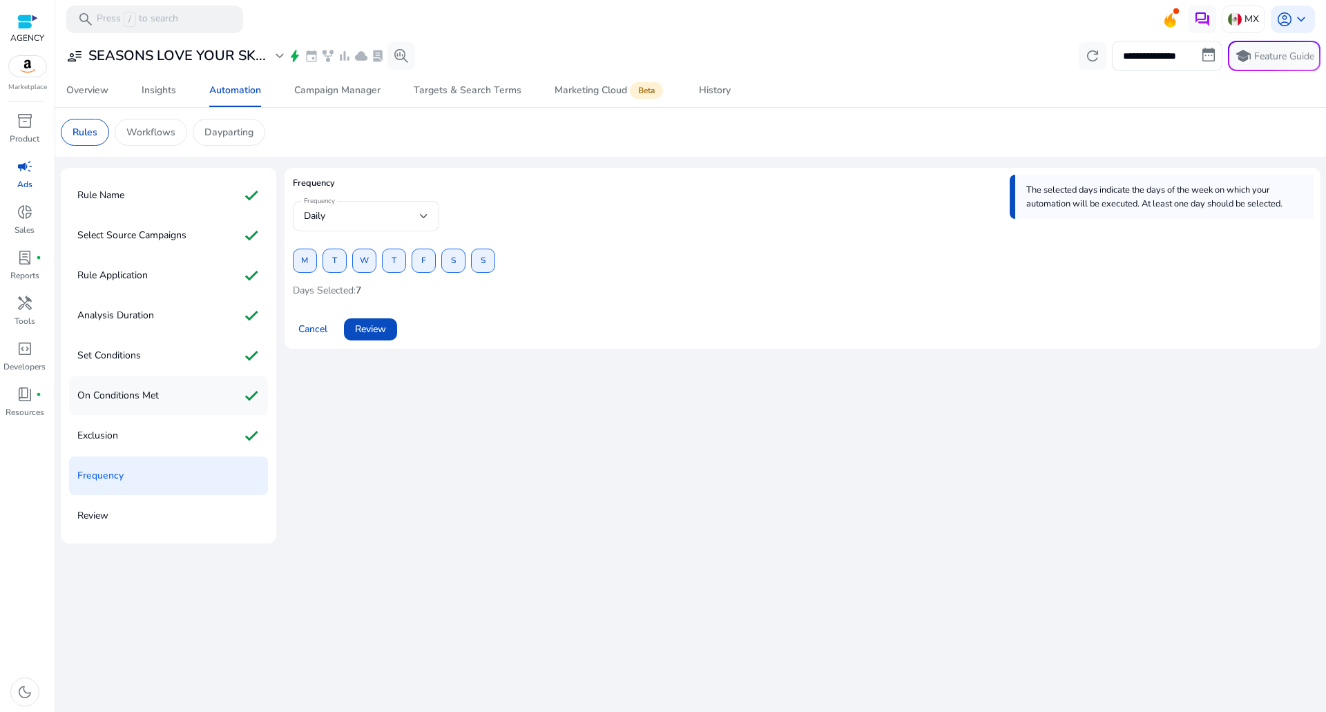
click at [192, 390] on div "On Conditions Met check" at bounding box center [168, 395] width 199 height 39
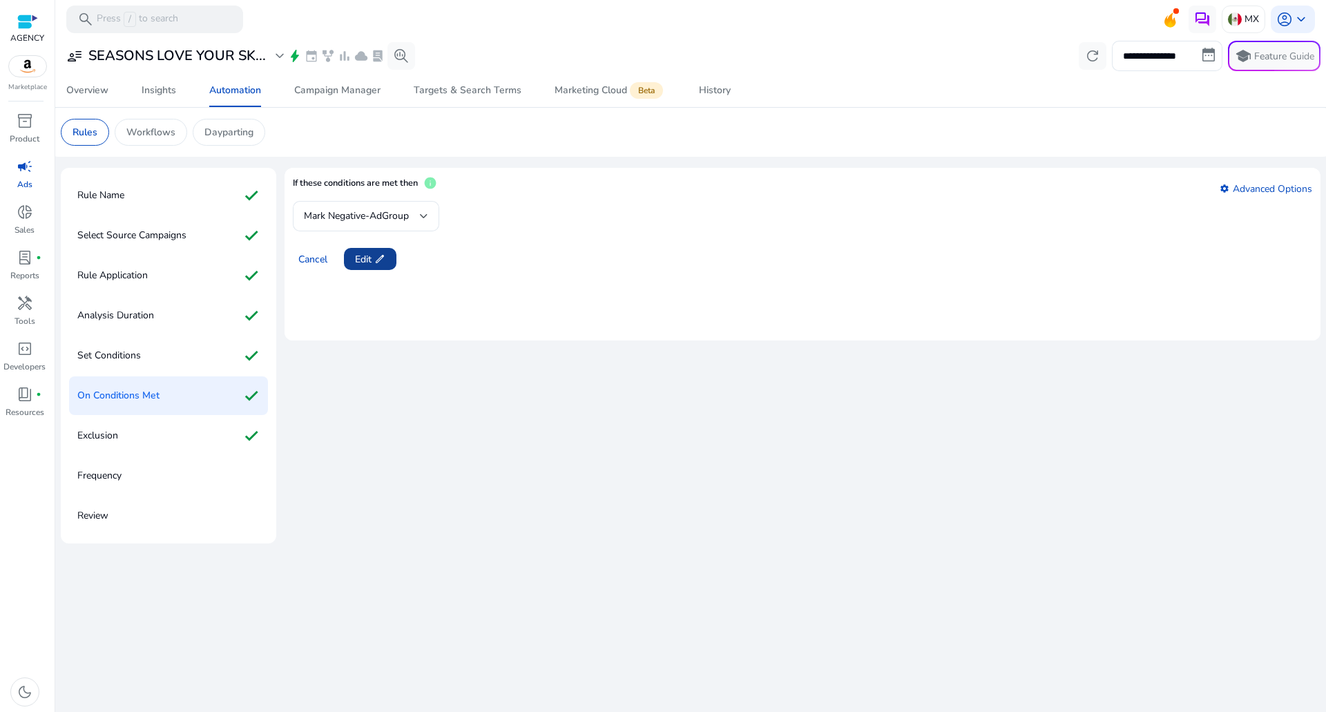
drag, startPoint x: 378, startPoint y: 257, endPoint x: 381, endPoint y: 245, distance: 12.1
click at [381, 248] on button "Edit edit" at bounding box center [370, 259] width 52 height 22
click at [378, 258] on span at bounding box center [365, 258] width 42 height 33
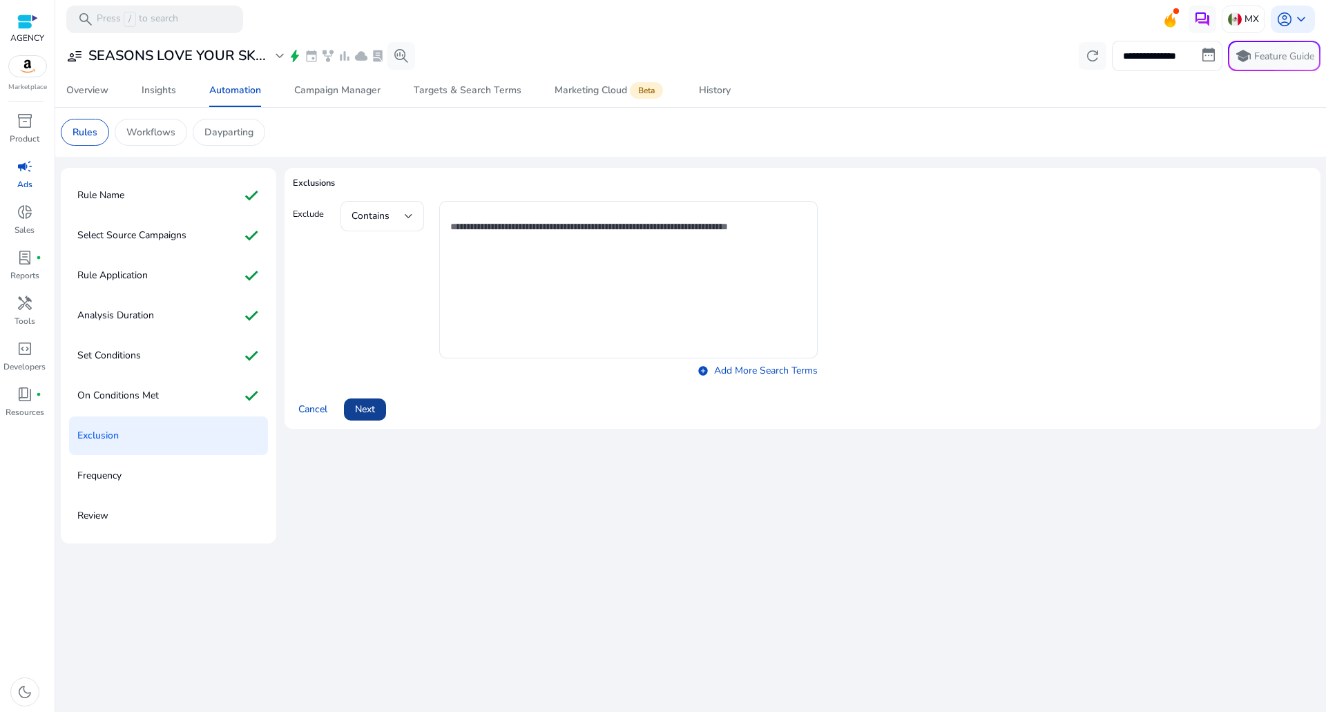
click at [374, 404] on span "Next" at bounding box center [365, 409] width 20 height 15
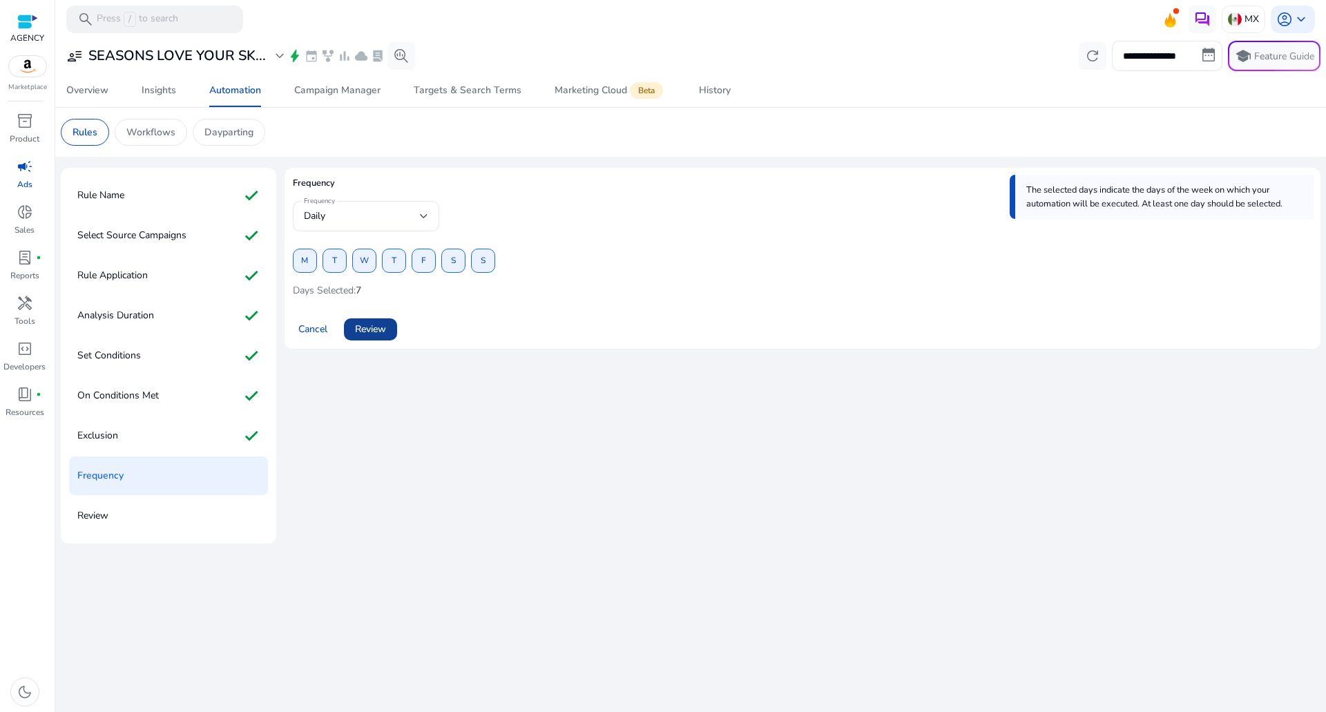
click at [376, 331] on span "Review" at bounding box center [370, 329] width 31 height 15
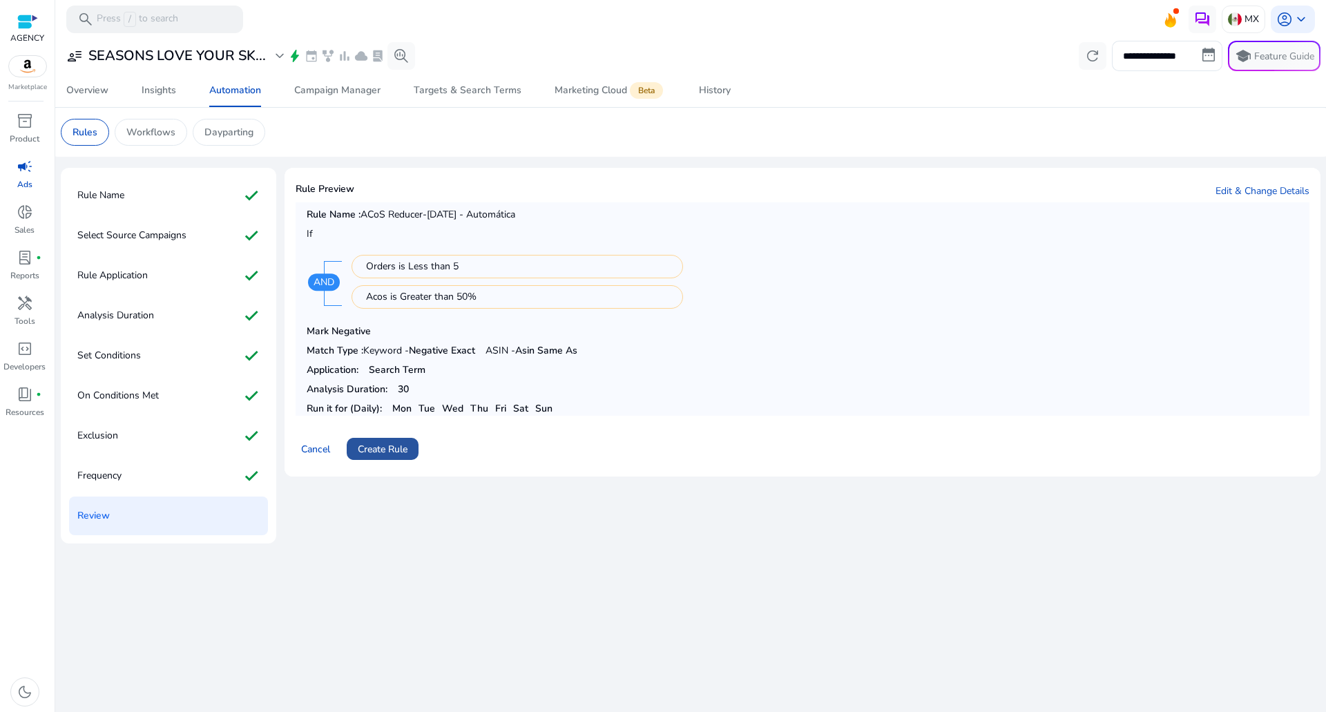
click at [384, 452] on span "Create Rule" at bounding box center [383, 449] width 50 height 15
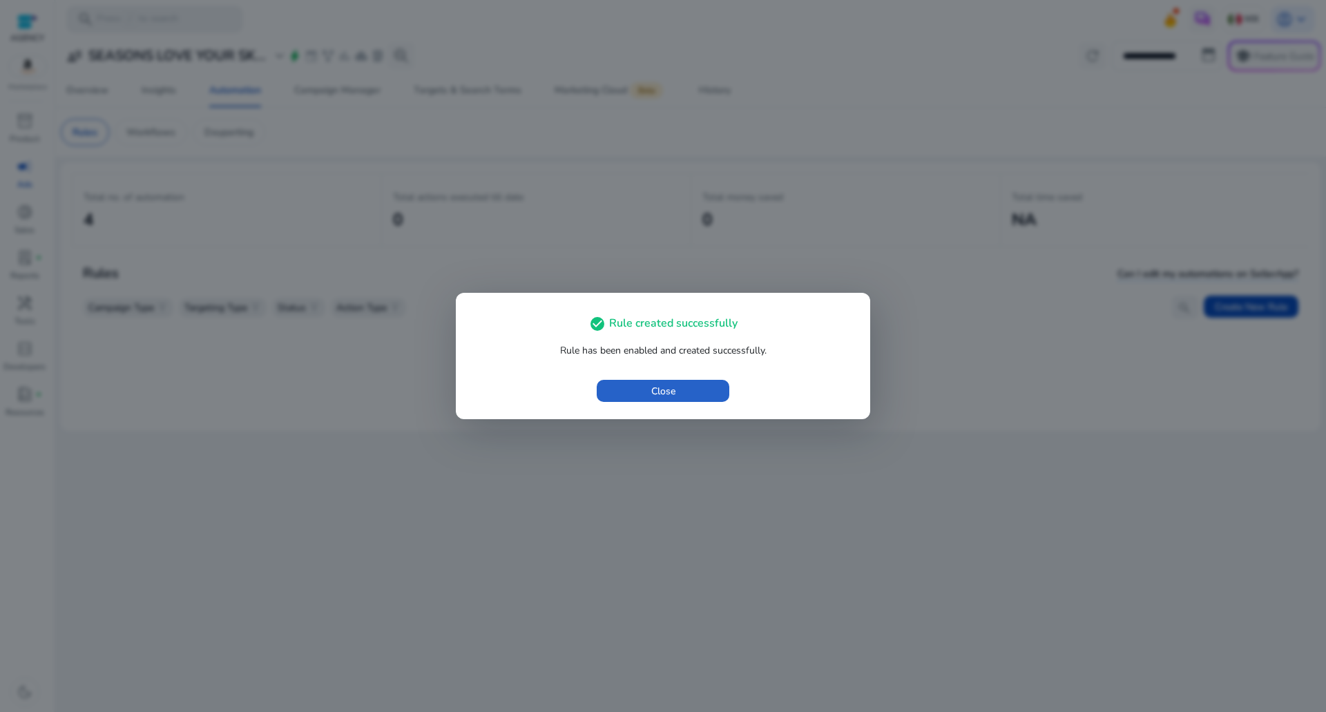
click at [725, 367] on div "check_circle Rule created successfully Rule has been enabled and created succes…" at bounding box center [663, 356] width 414 height 126
click at [708, 385] on span "button" at bounding box center [663, 390] width 133 height 33
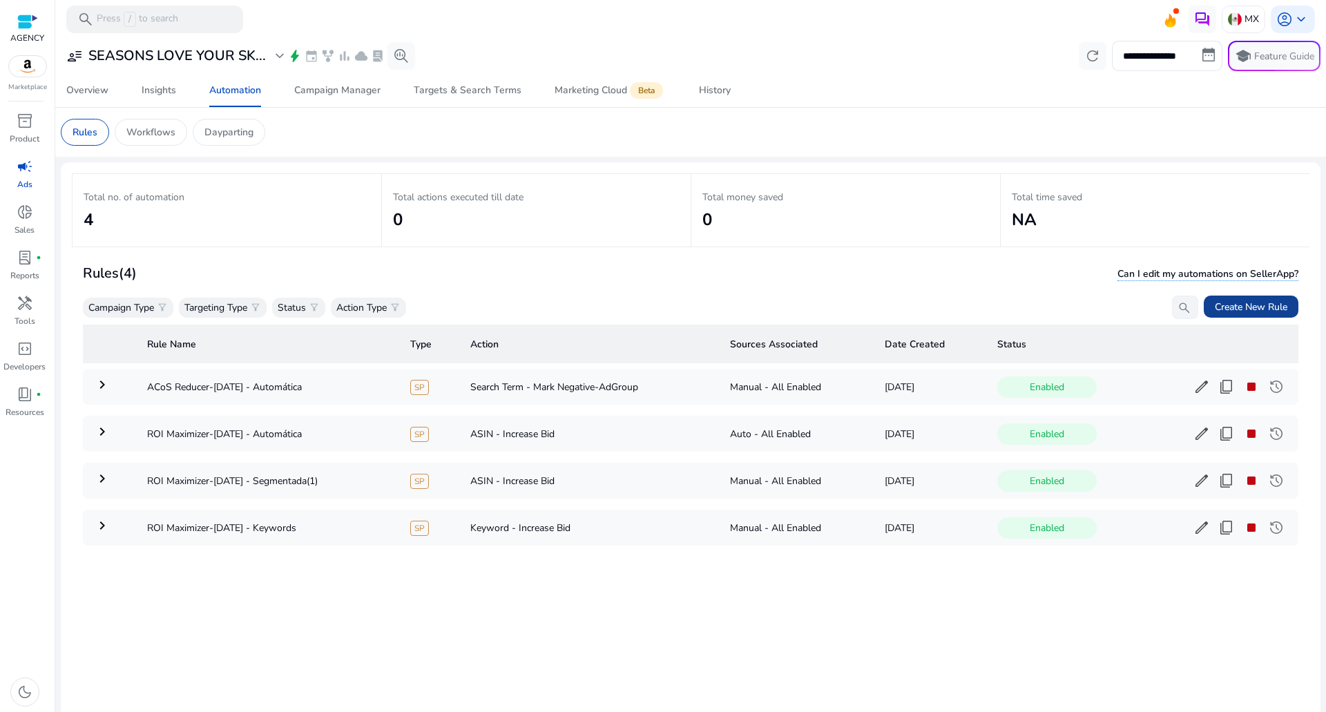
click at [1252, 315] on span at bounding box center [1251, 306] width 95 height 33
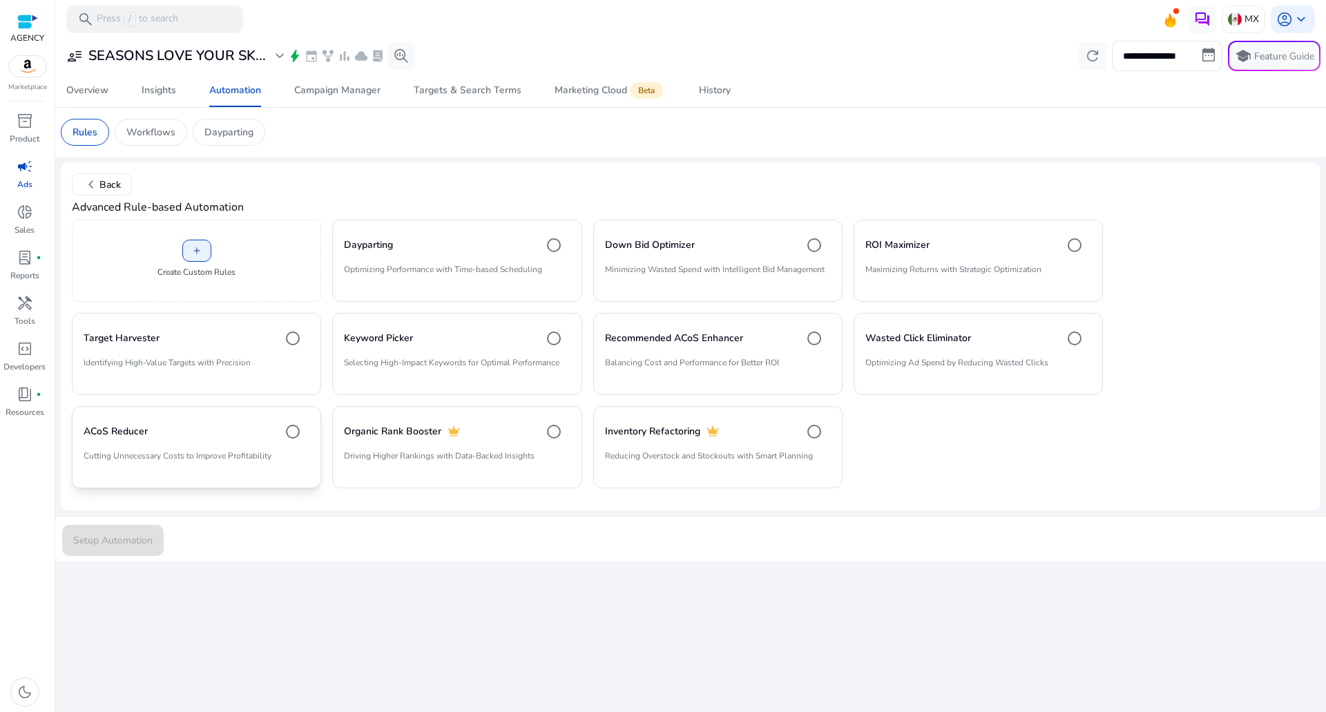
click at [215, 425] on div "ACoS Reducer" at bounding box center [197, 432] width 226 height 28
click at [119, 556] on span "submit" at bounding box center [113, 539] width 102 height 33
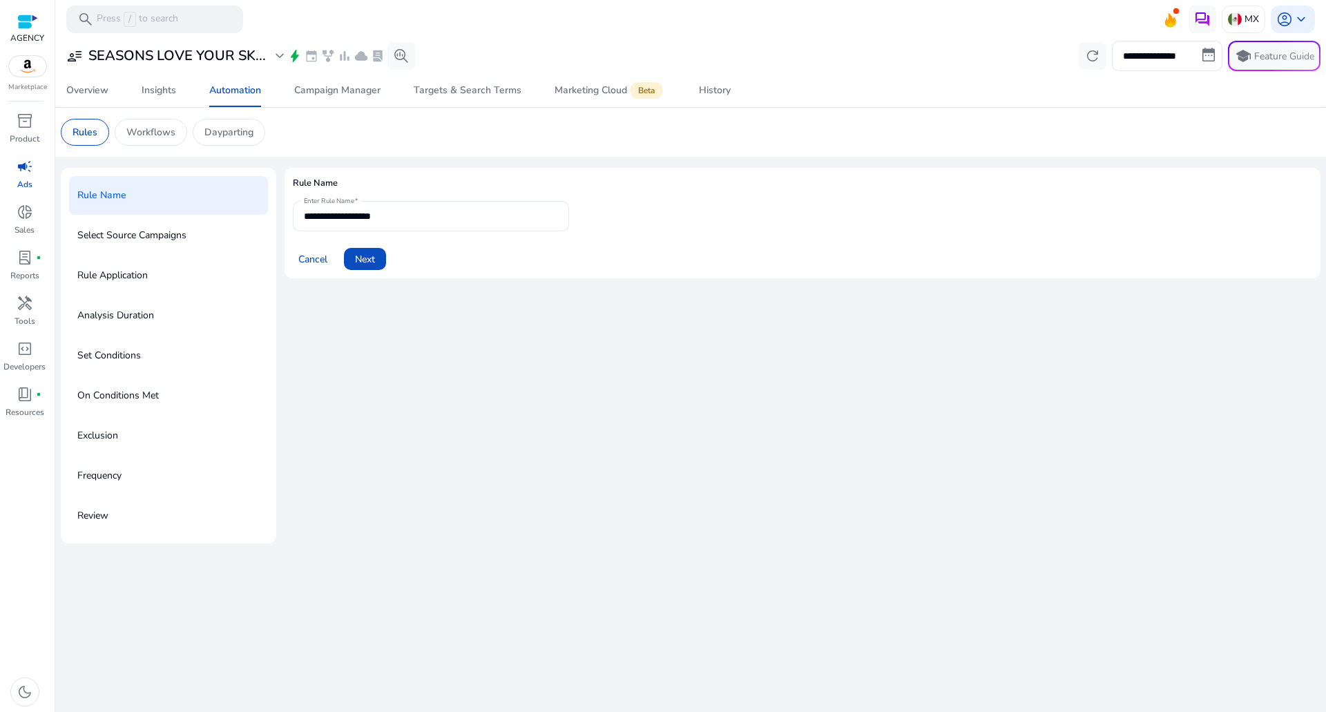
click at [415, 224] on div "**********" at bounding box center [431, 216] width 254 height 30
type input "**********"
drag, startPoint x: 390, startPoint y: 258, endPoint x: 381, endPoint y: 257, distance: 9.0
click at [383, 257] on div "Cancel Next" at bounding box center [802, 253] width 1019 height 33
click at [381, 257] on span at bounding box center [365, 258] width 42 height 33
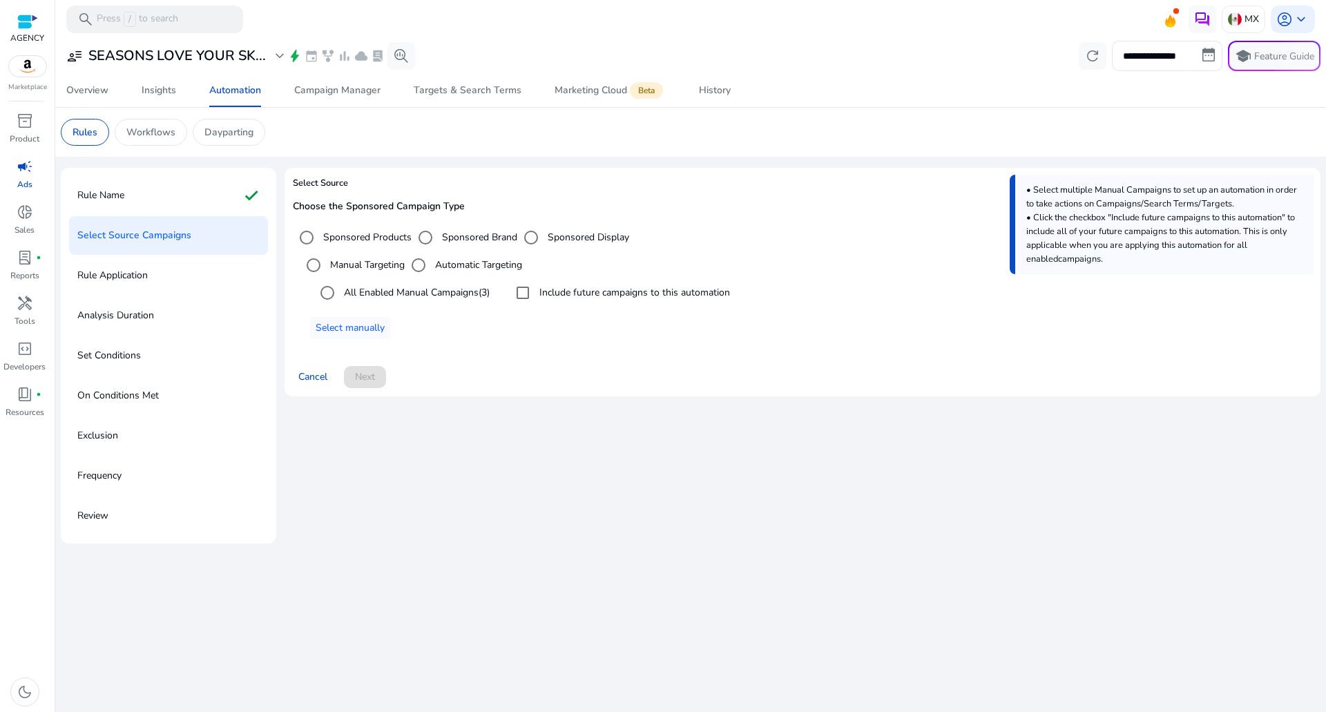
click at [456, 296] on label "All Enabled Manual Campaigns (3)" at bounding box center [415, 292] width 148 height 15
click at [569, 296] on label "Include future campaigns to this automation" at bounding box center [633, 292] width 193 height 15
click at [458, 267] on label "Automatic Targeting" at bounding box center [477, 265] width 90 height 15
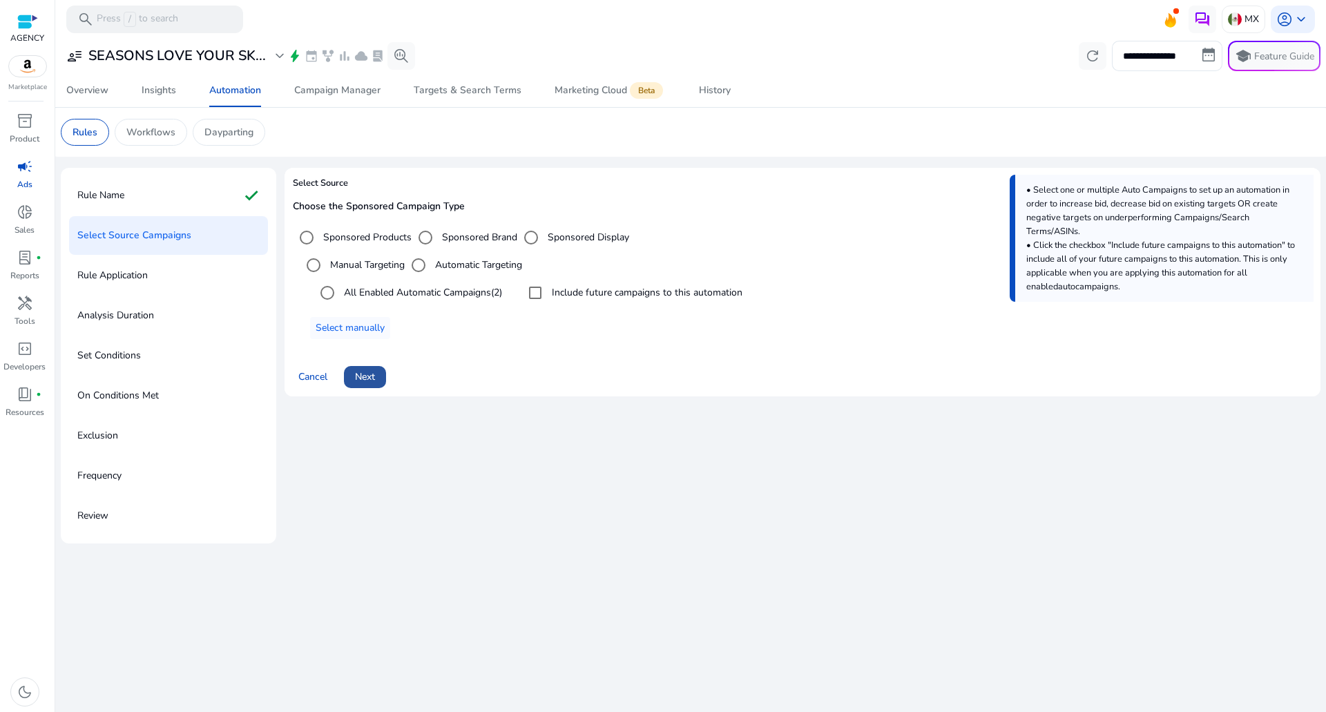
click at [381, 365] on span at bounding box center [365, 376] width 42 height 33
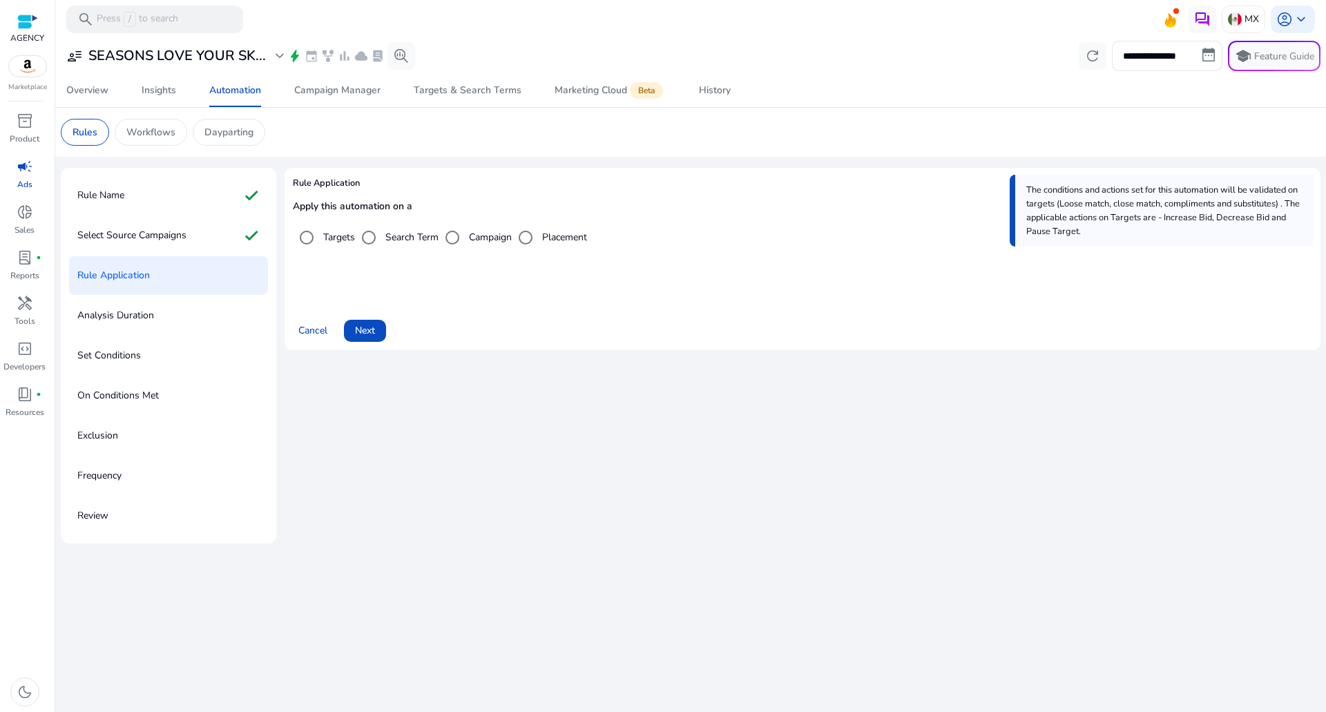
click at [394, 240] on label "Search Term" at bounding box center [411, 237] width 56 height 15
click at [363, 341] on span at bounding box center [365, 330] width 42 height 33
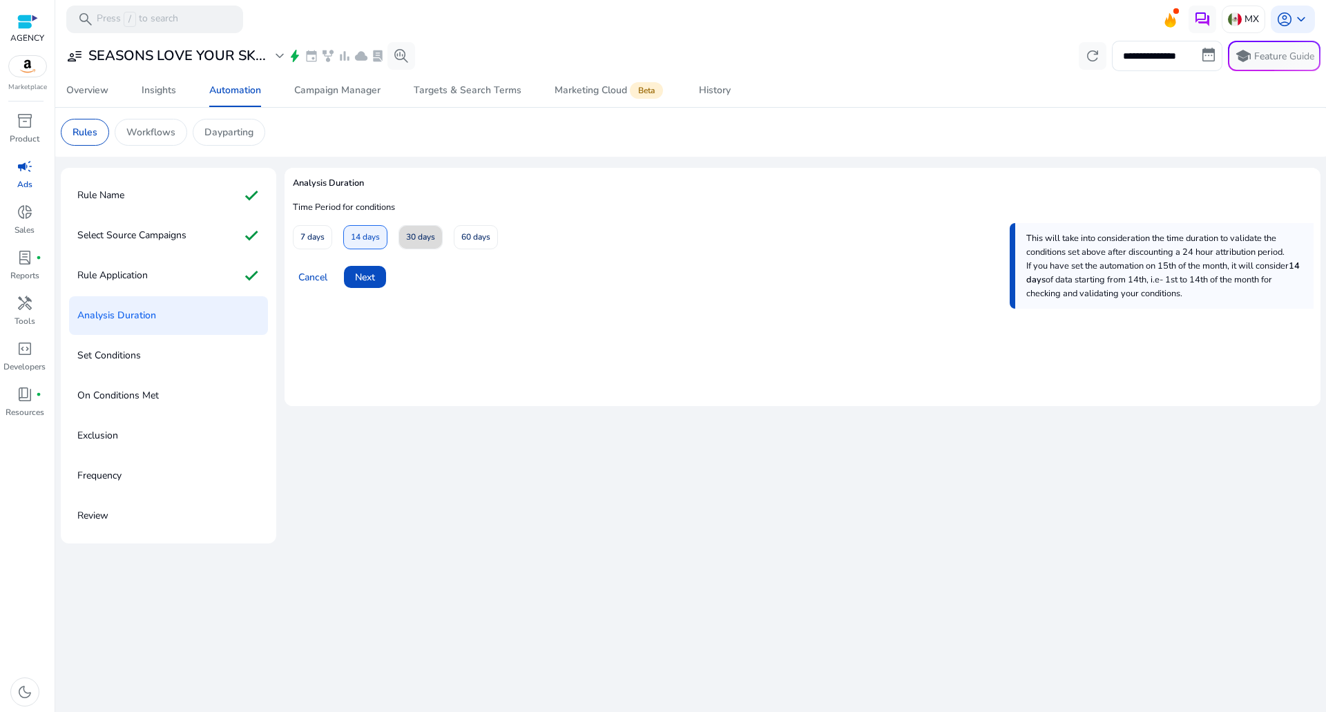
click at [423, 229] on span "30 days" at bounding box center [420, 237] width 29 height 24
click at [373, 278] on span "Next" at bounding box center [365, 277] width 20 height 15
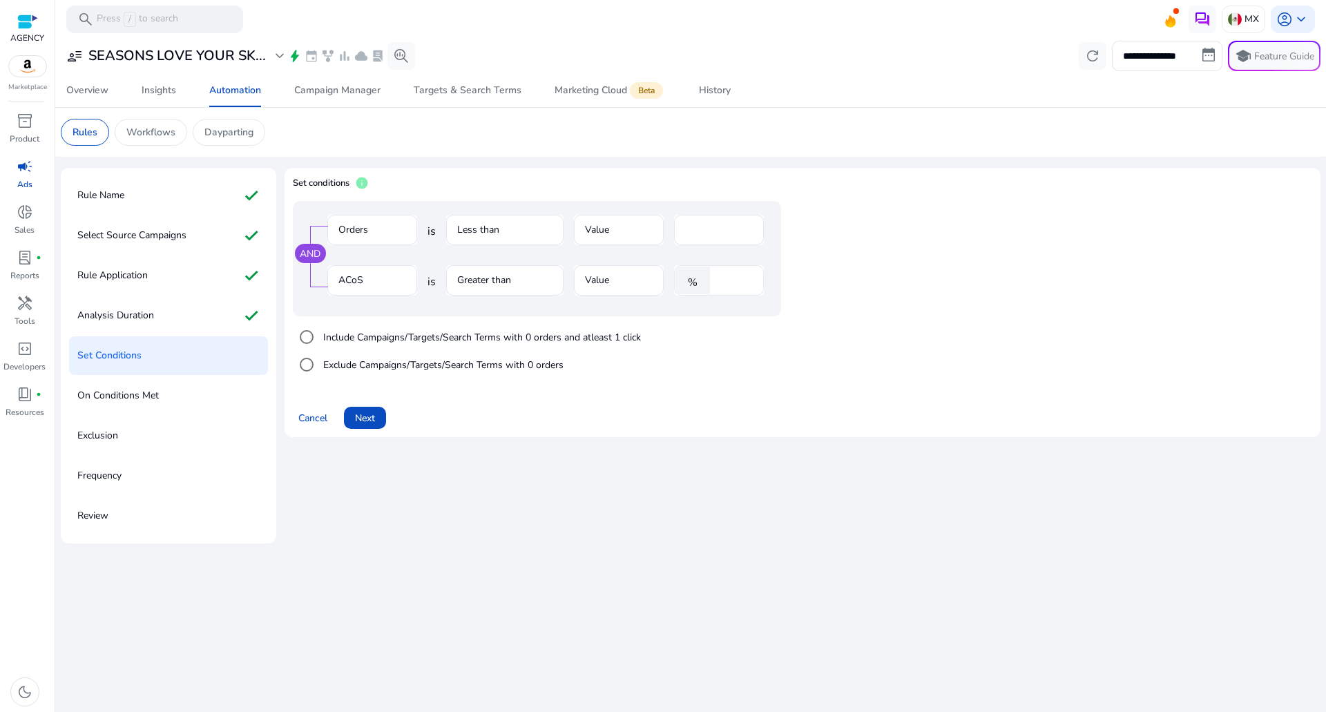
click at [724, 285] on input "****" at bounding box center [735, 280] width 36 height 15
click at [688, 232] on input "*" at bounding box center [719, 229] width 68 height 15
click at [723, 279] on input "****" at bounding box center [735, 280] width 36 height 15
type input "**"
click at [362, 412] on span "Next" at bounding box center [365, 418] width 20 height 15
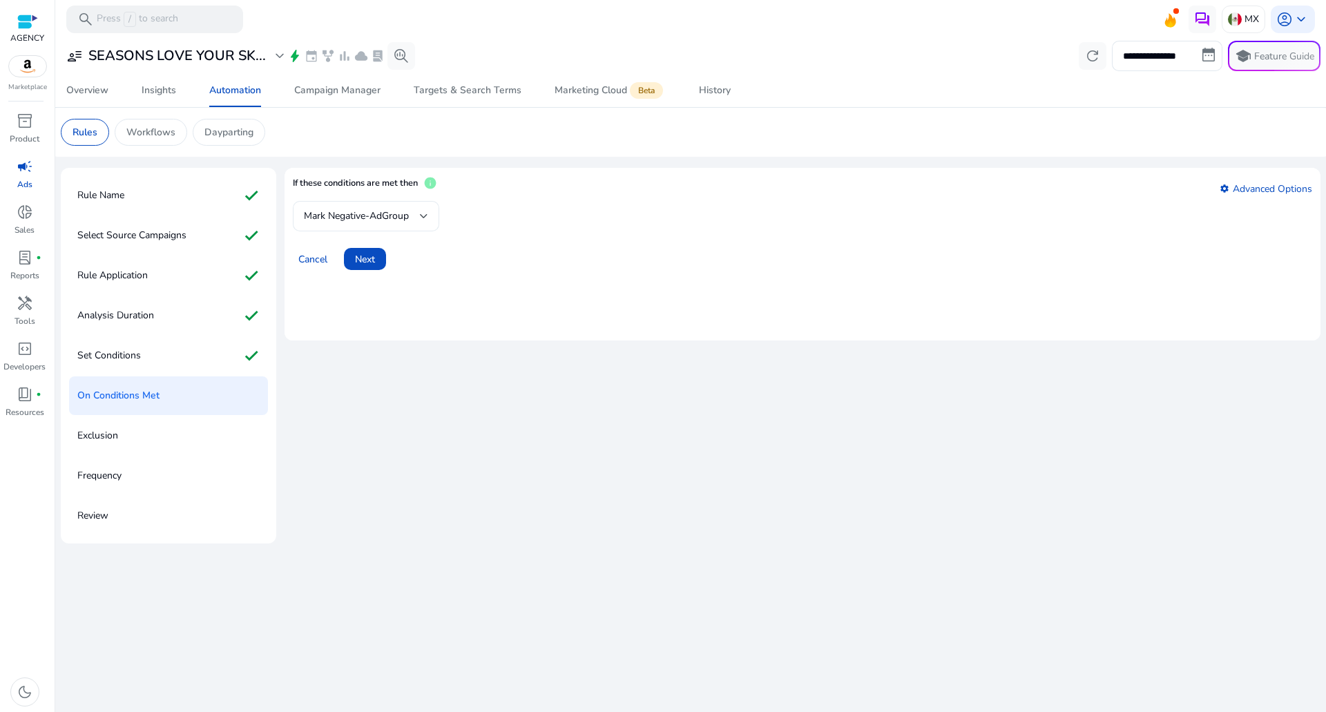
click at [374, 224] on div "Mark Negative-AdGroup" at bounding box center [366, 216] width 124 height 17
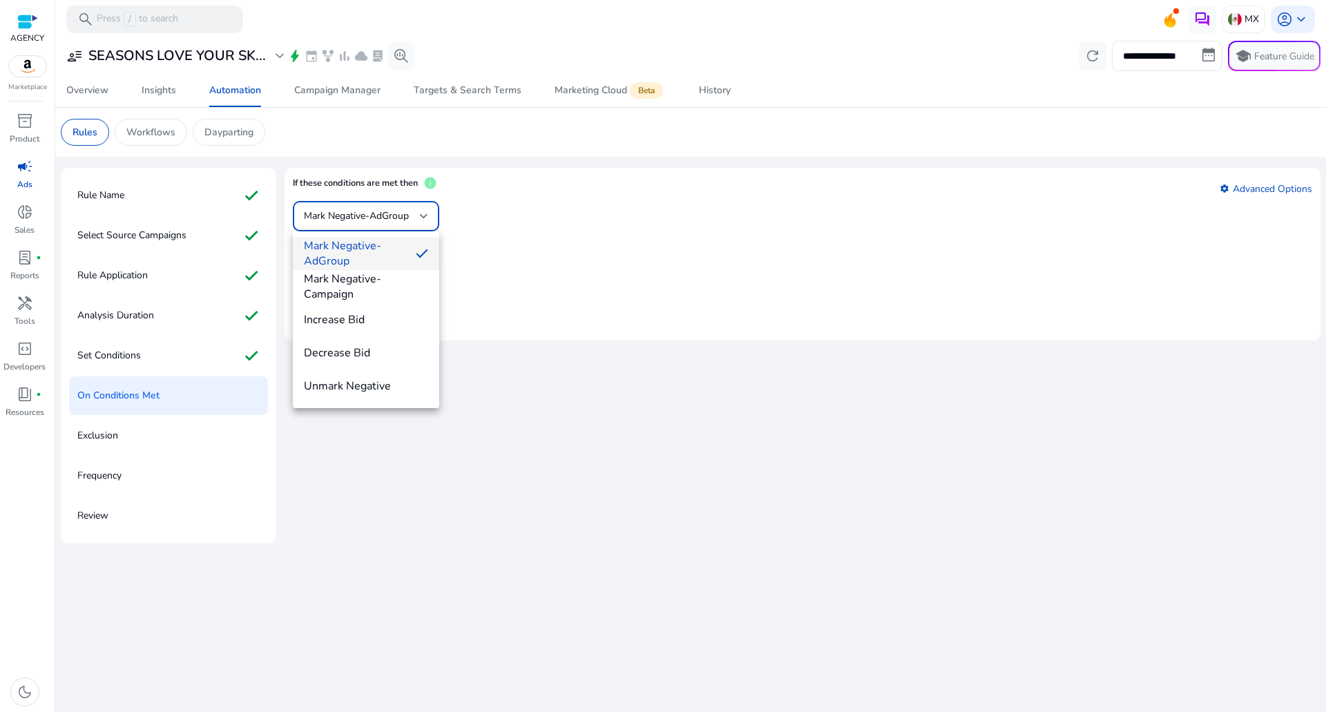
click at [374, 224] on div at bounding box center [663, 356] width 1326 height 712
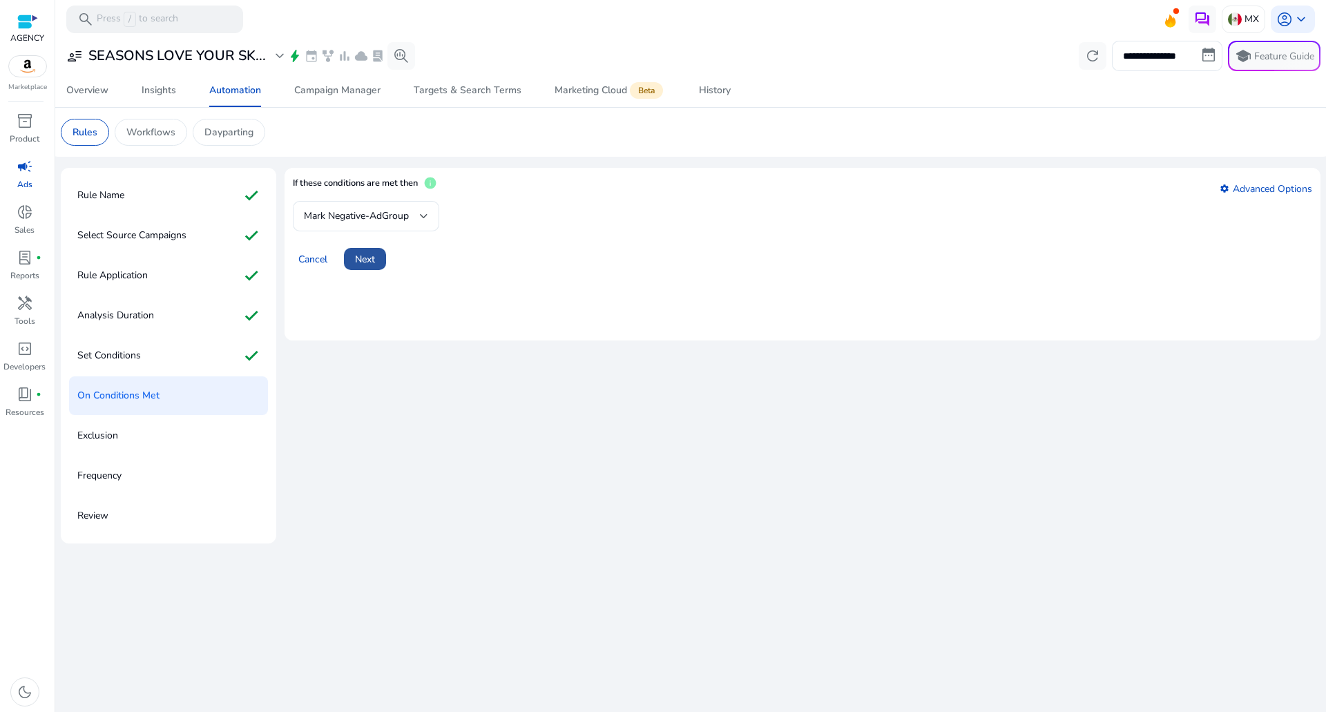
click at [366, 260] on span "Next" at bounding box center [365, 259] width 20 height 15
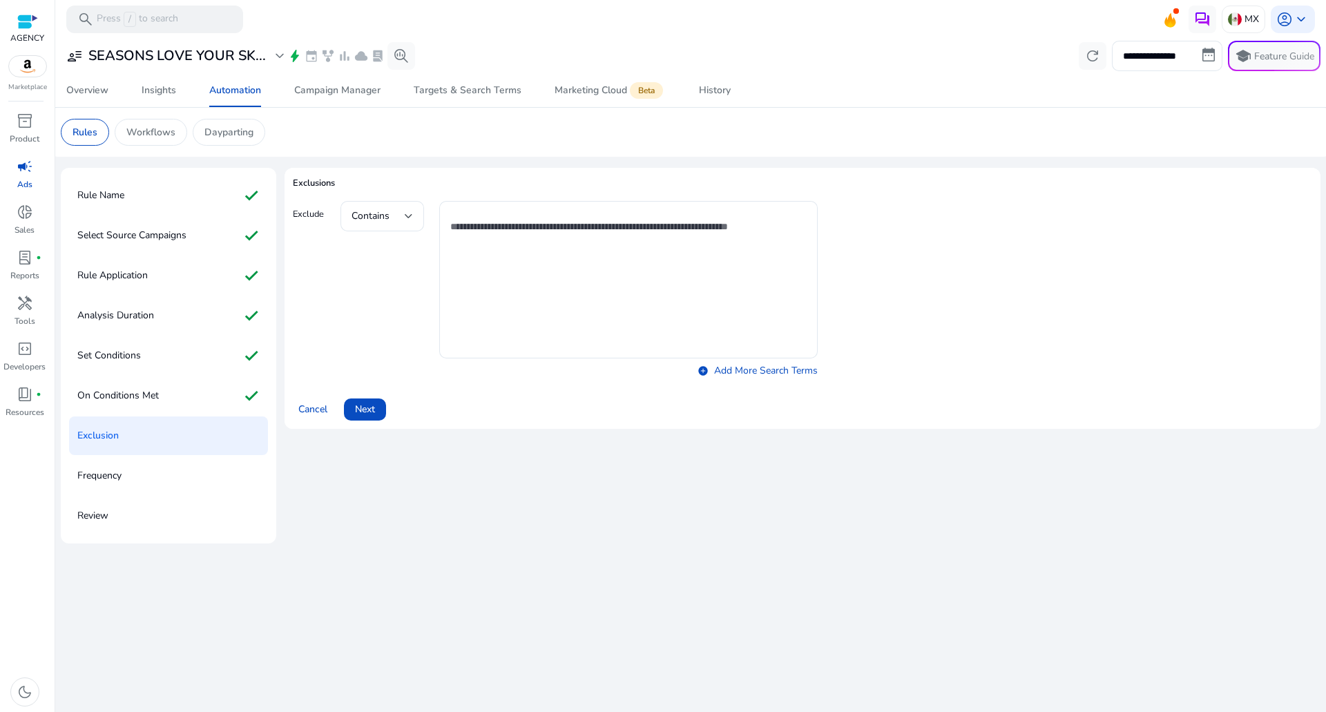
click at [392, 409] on div "Cancel Next" at bounding box center [802, 403] width 1019 height 33
click at [376, 409] on span at bounding box center [365, 409] width 42 height 33
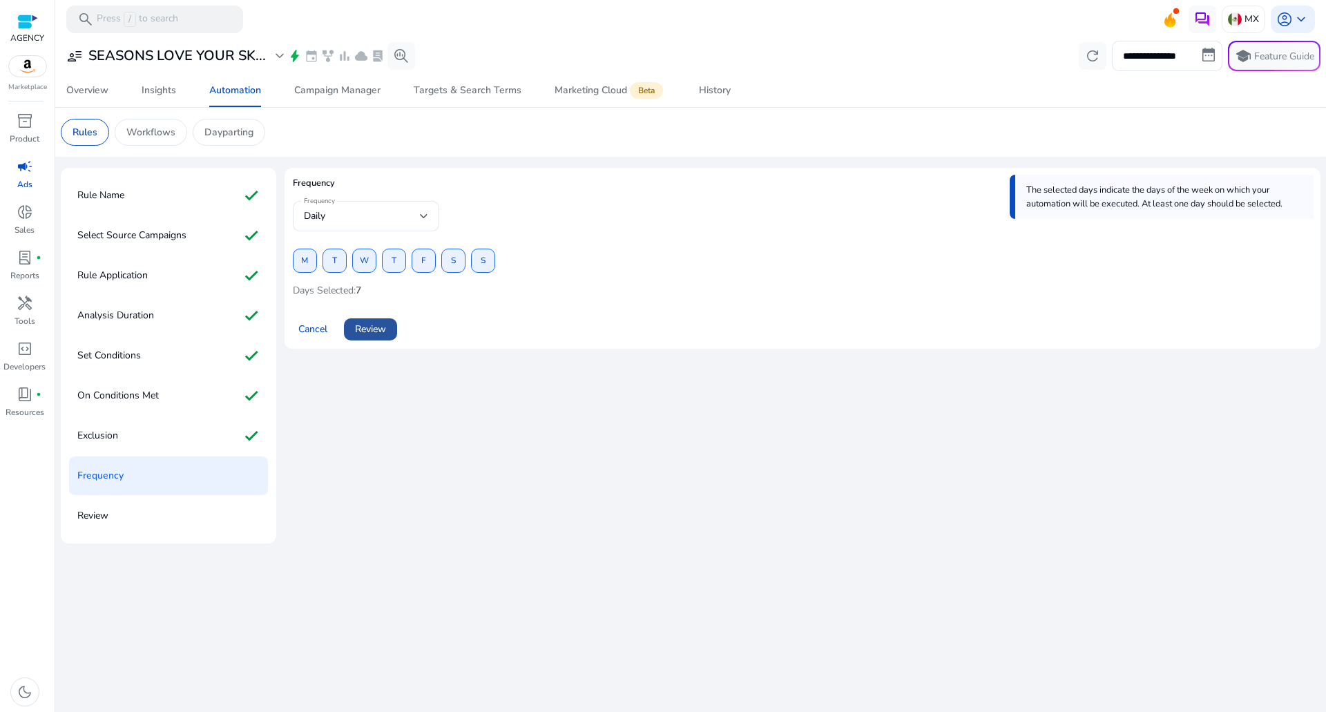
click at [383, 321] on span at bounding box center [370, 329] width 53 height 33
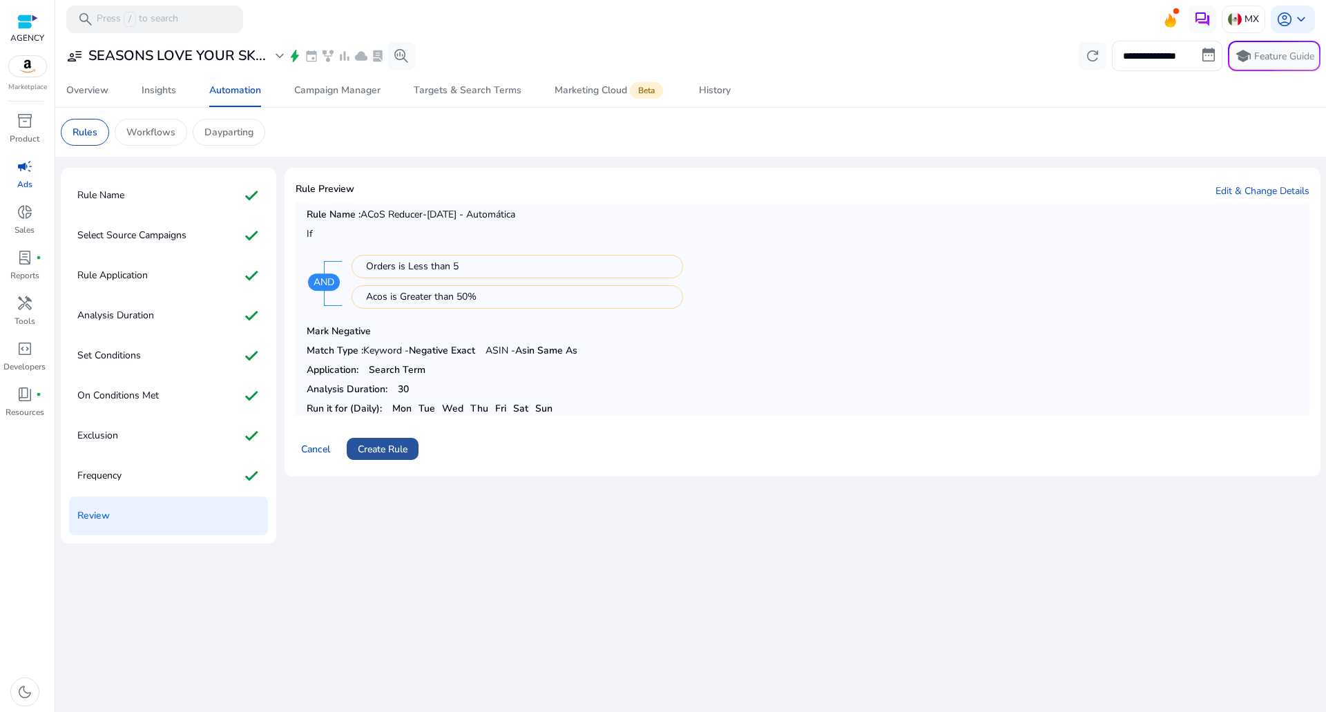
click at [396, 451] on span "Create Rule" at bounding box center [383, 449] width 50 height 15
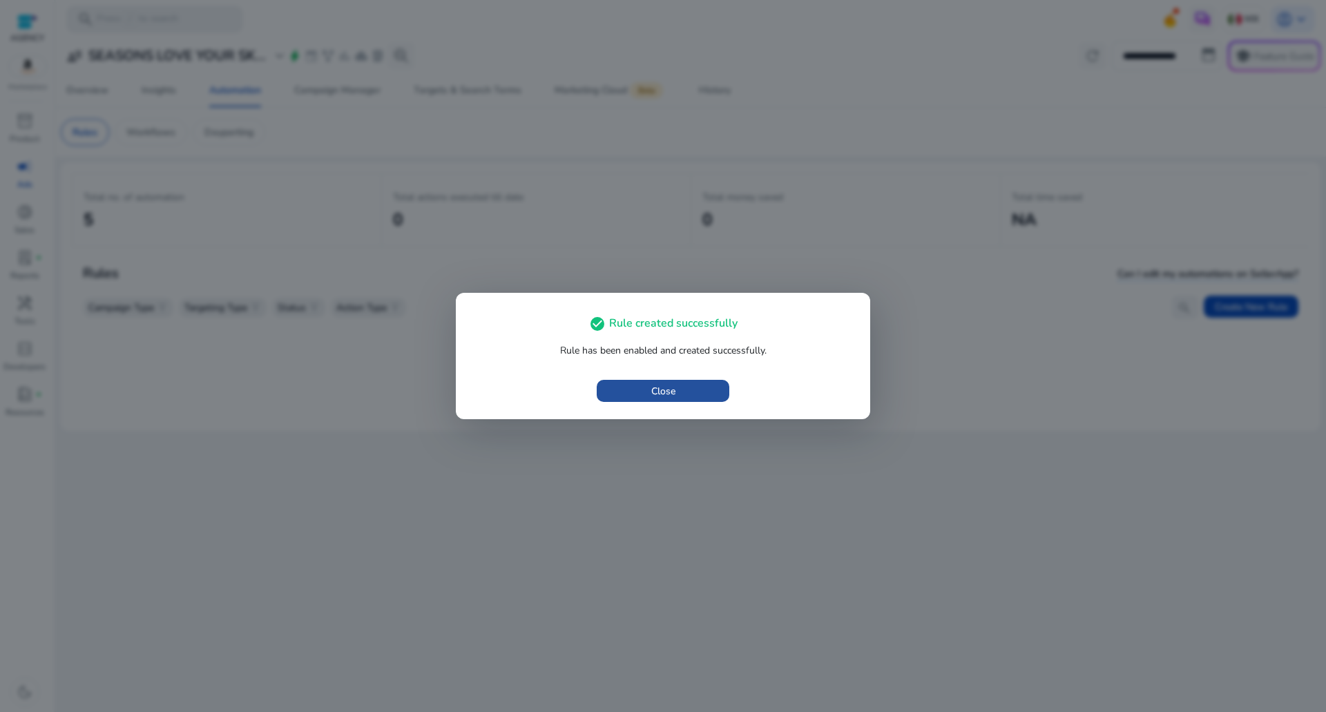
click at [670, 384] on span "Close" at bounding box center [663, 391] width 24 height 15
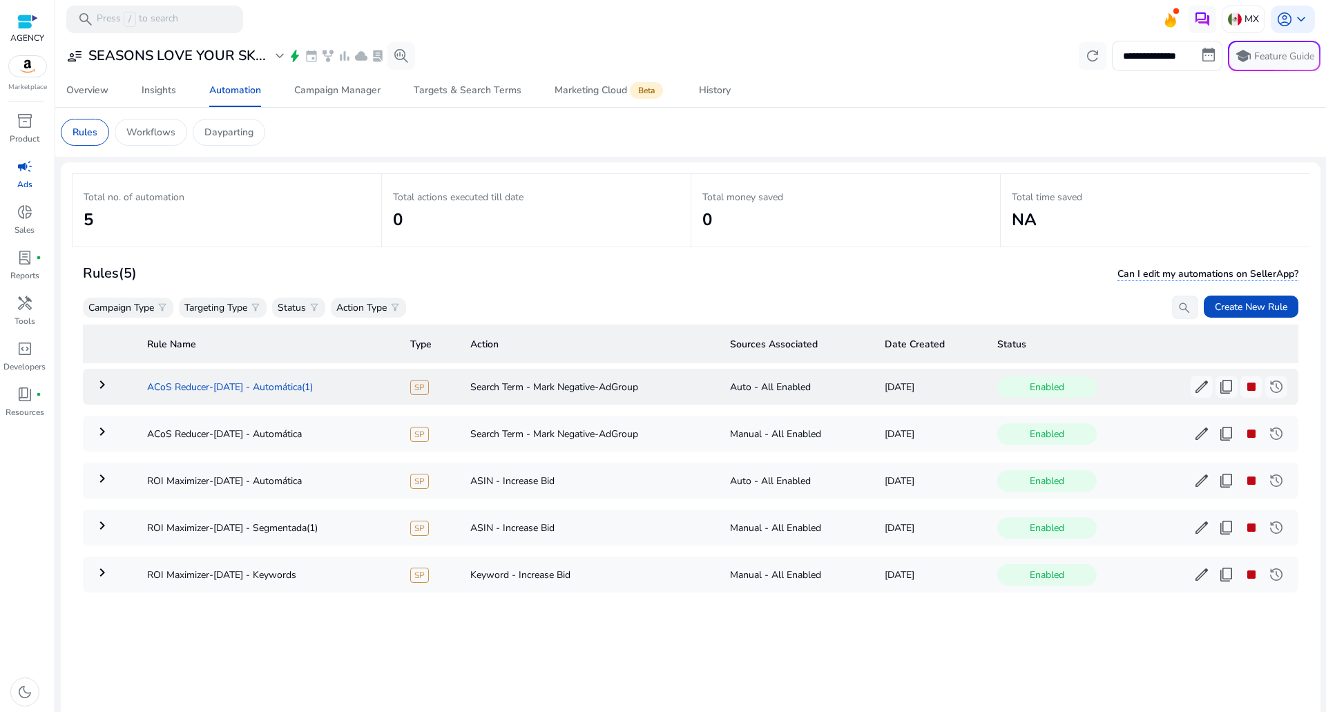
click at [342, 383] on td "ACoS Reducer-Sep 22 - Automática(1)" at bounding box center [268, 387] width 264 height 36
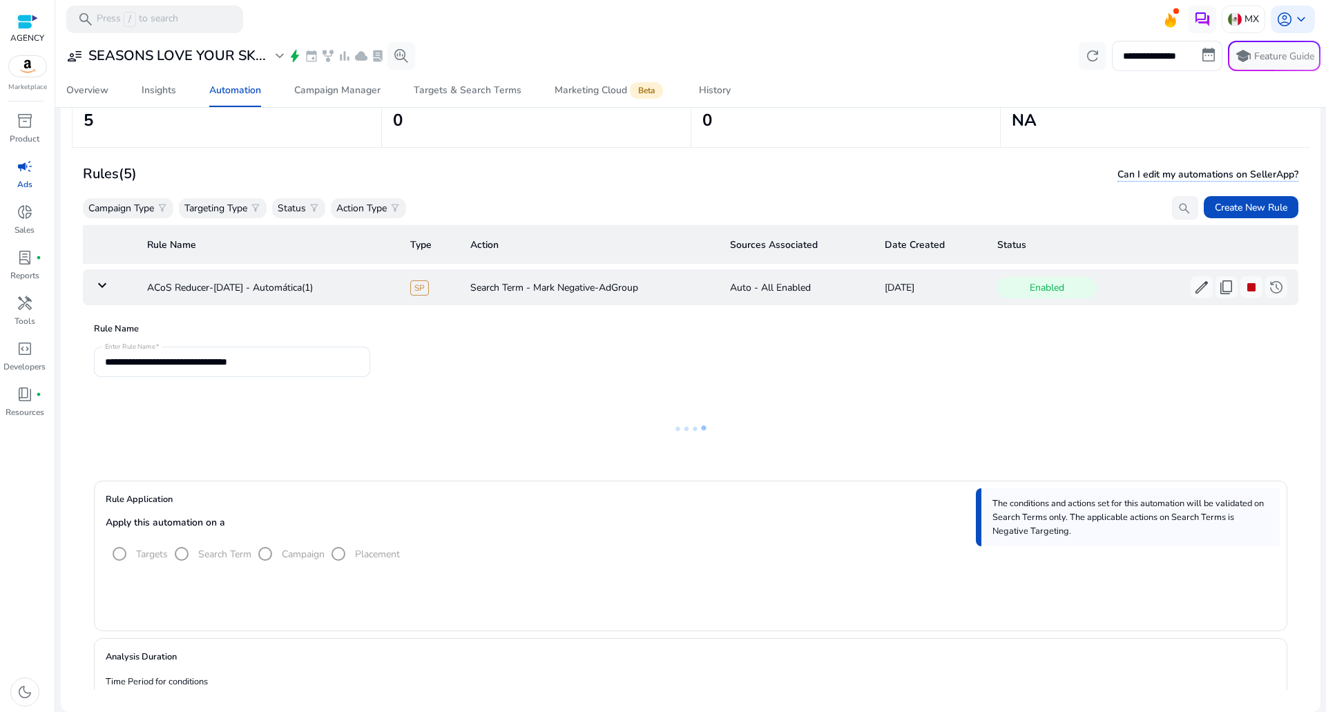
click at [98, 276] on td "keyboard_arrow_down" at bounding box center [109, 287] width 53 height 36
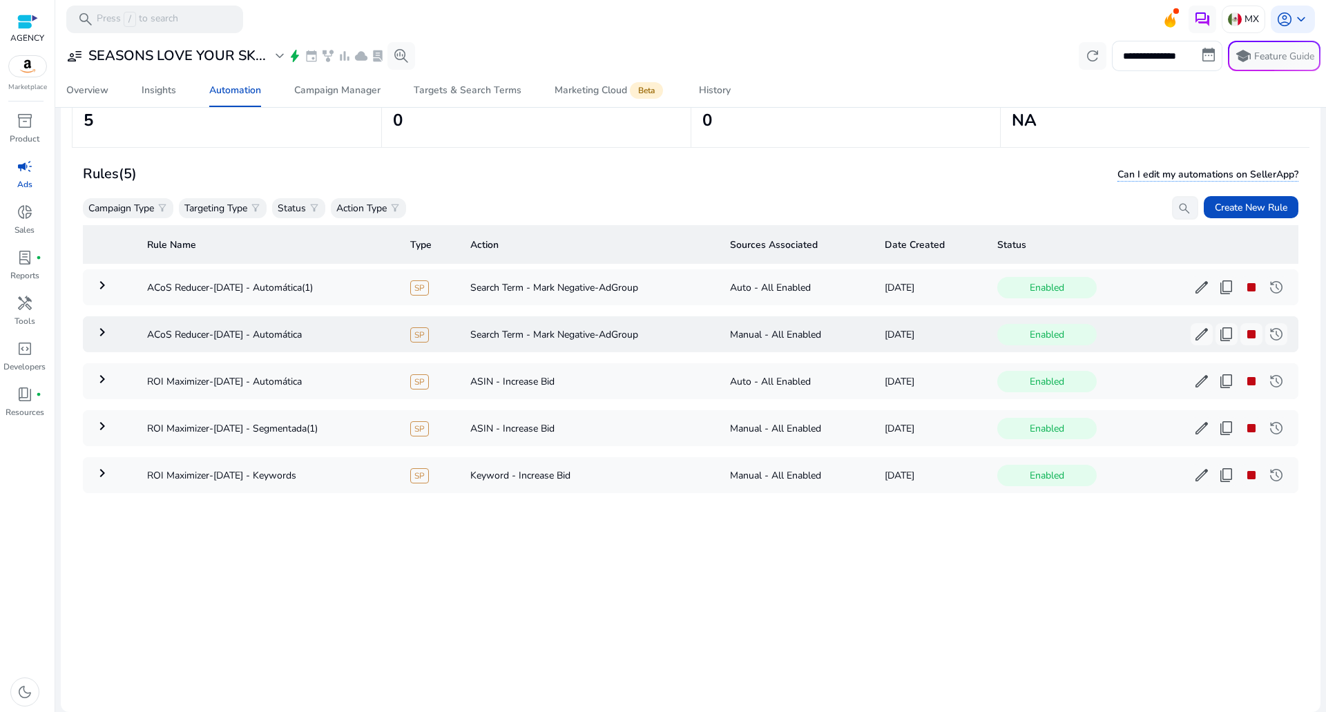
click at [102, 328] on mat-icon "keyboard_arrow_right" at bounding box center [102, 332] width 17 height 17
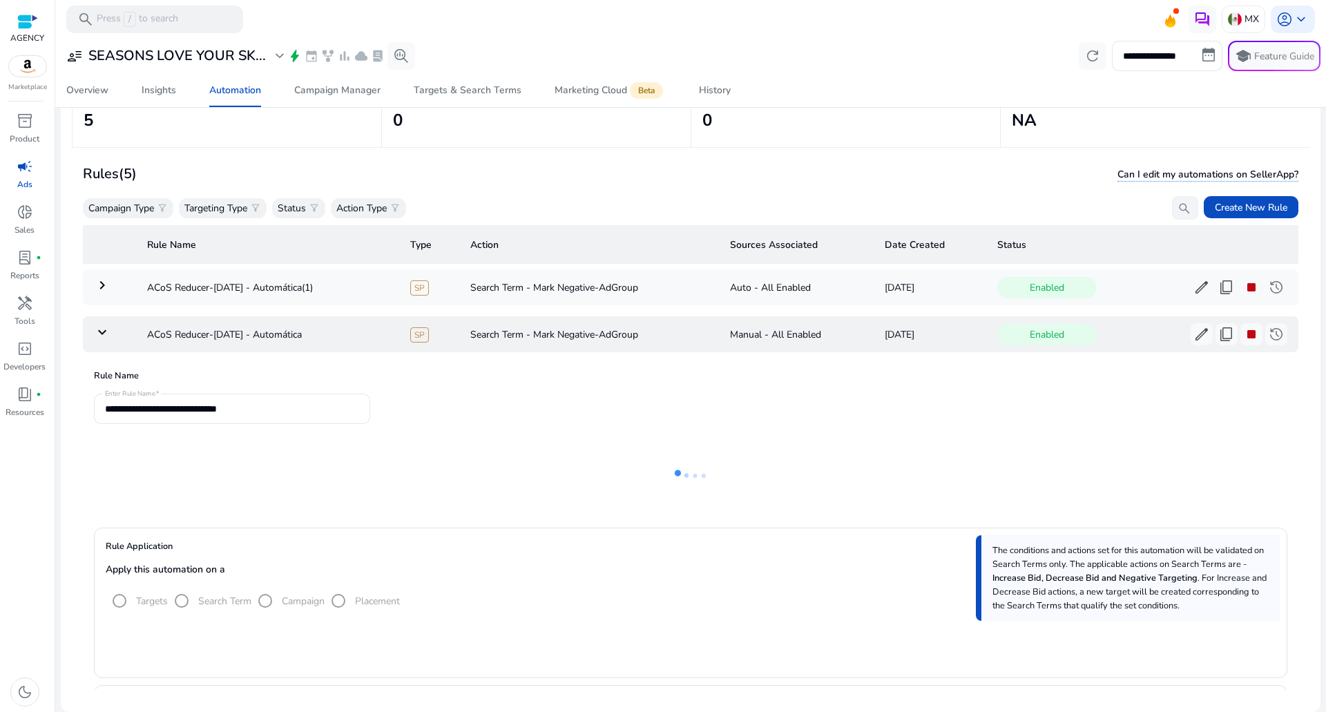
click at [99, 325] on mat-icon "keyboard_arrow_down" at bounding box center [102, 332] width 17 height 17
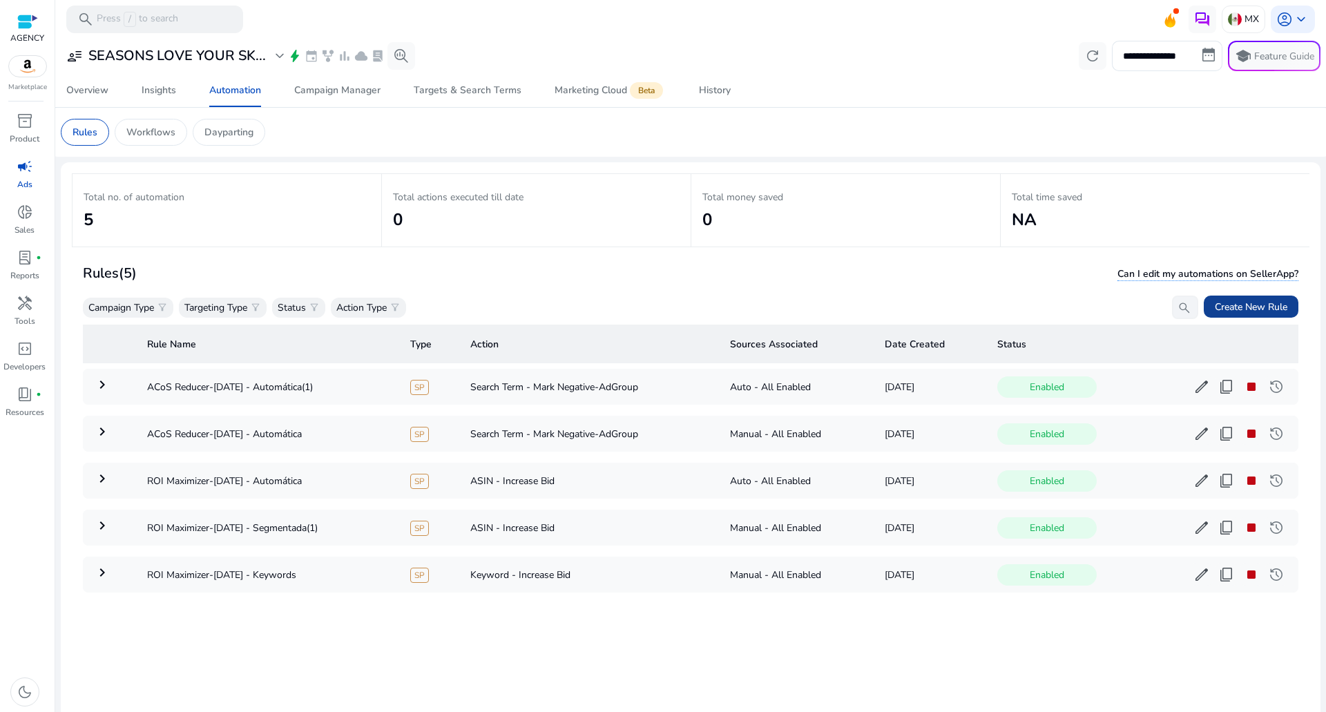
click at [1237, 306] on span "Create New Rule" at bounding box center [1251, 307] width 73 height 15
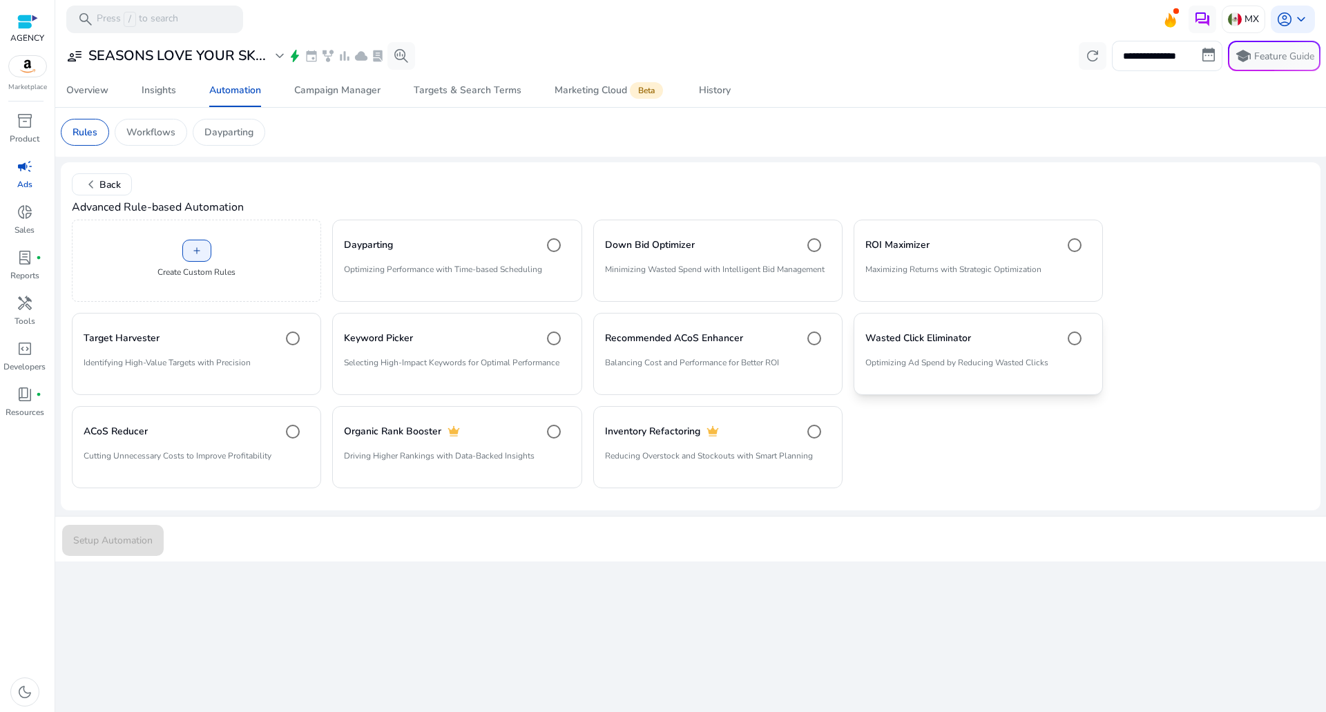
click at [911, 331] on h4 "Wasted Click Eliminator" at bounding box center [918, 338] width 106 height 14
click at [117, 545] on span "Setup Automation" at bounding box center [112, 540] width 79 height 15
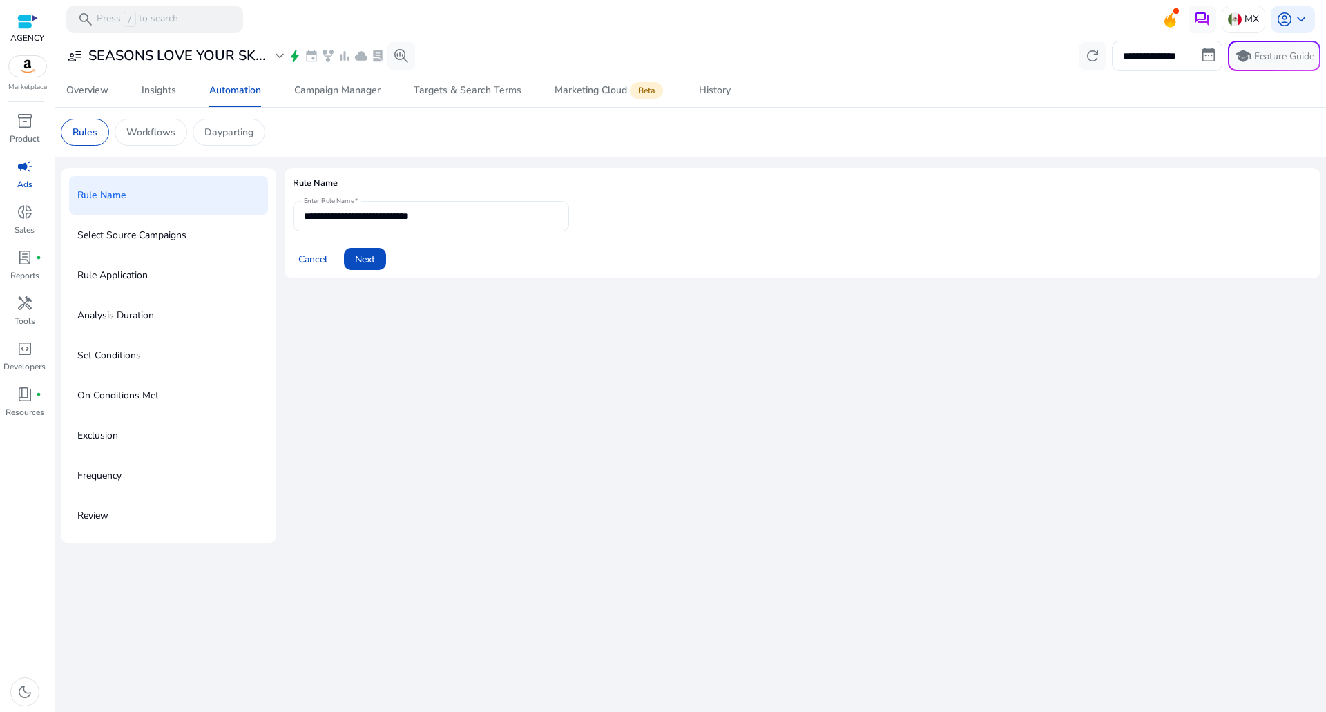
drag, startPoint x: 423, startPoint y: 223, endPoint x: 430, endPoint y: 221, distance: 7.9
click at [423, 223] on input "**********" at bounding box center [431, 216] width 254 height 15
click at [461, 218] on input "**********" at bounding box center [431, 216] width 254 height 15
type input "**********"
click at [373, 260] on span "Next" at bounding box center [365, 259] width 20 height 15
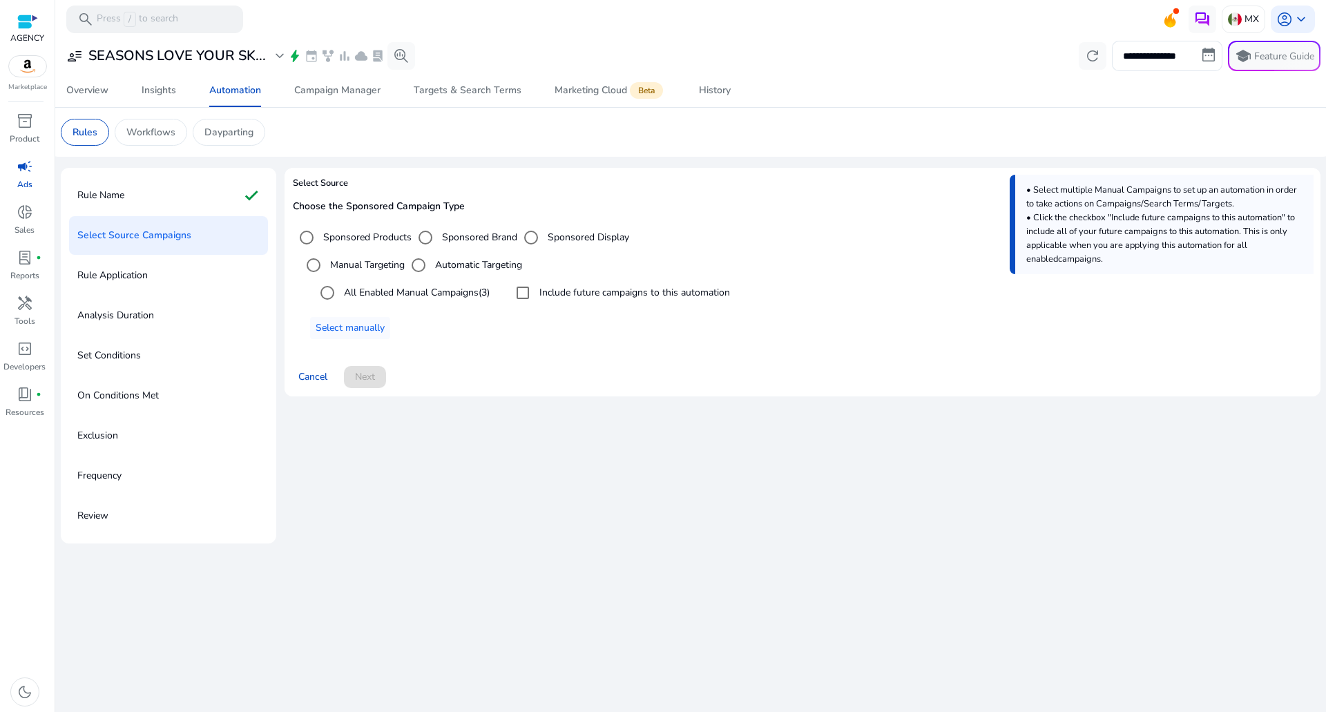
click at [447, 284] on div "All Enabled Manual Campaigns (3)" at bounding box center [401, 293] width 176 height 28
drag, startPoint x: 572, startPoint y: 296, endPoint x: 559, endPoint y: 296, distance: 13.8
click at [570, 296] on label "Include future campaigns to this automation" at bounding box center [633, 292] width 193 height 15
click at [434, 297] on label "All Enabled Manual Campaigns (3)" at bounding box center [415, 292] width 148 height 15
click at [374, 376] on span "Next" at bounding box center [365, 376] width 20 height 15
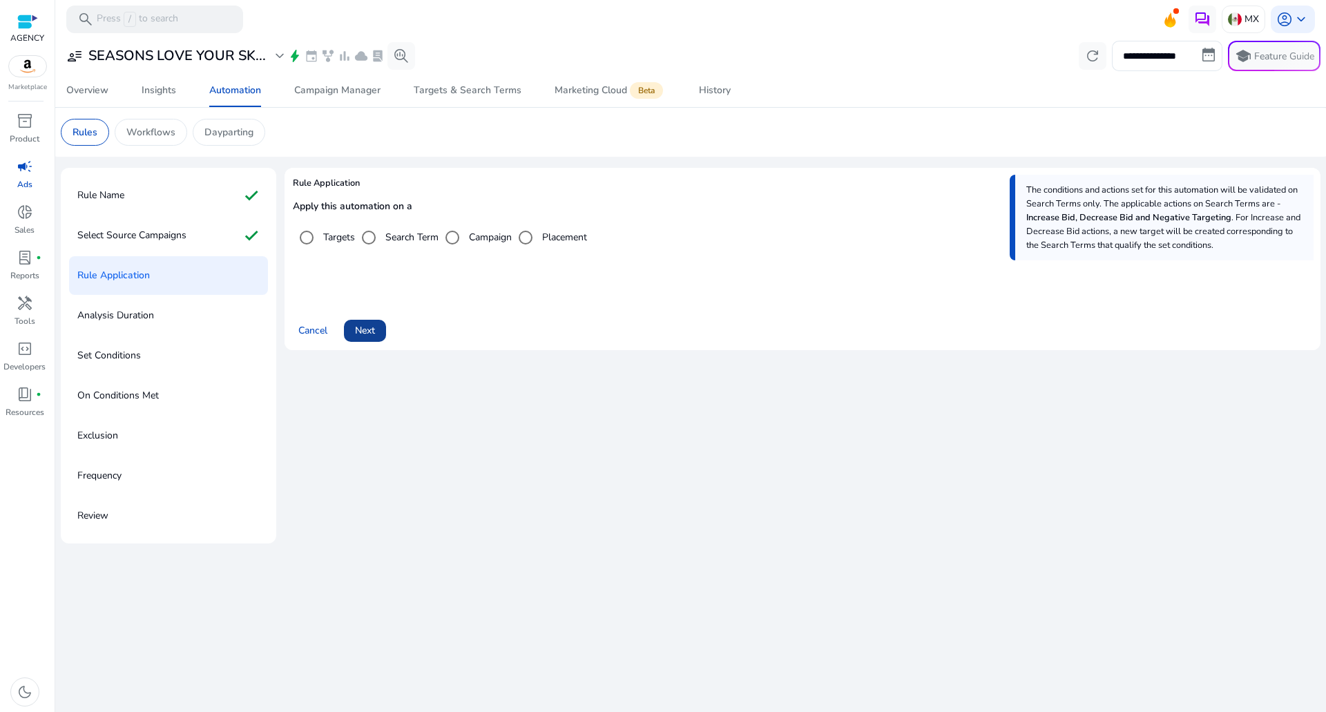
click at [374, 322] on span at bounding box center [365, 330] width 42 height 33
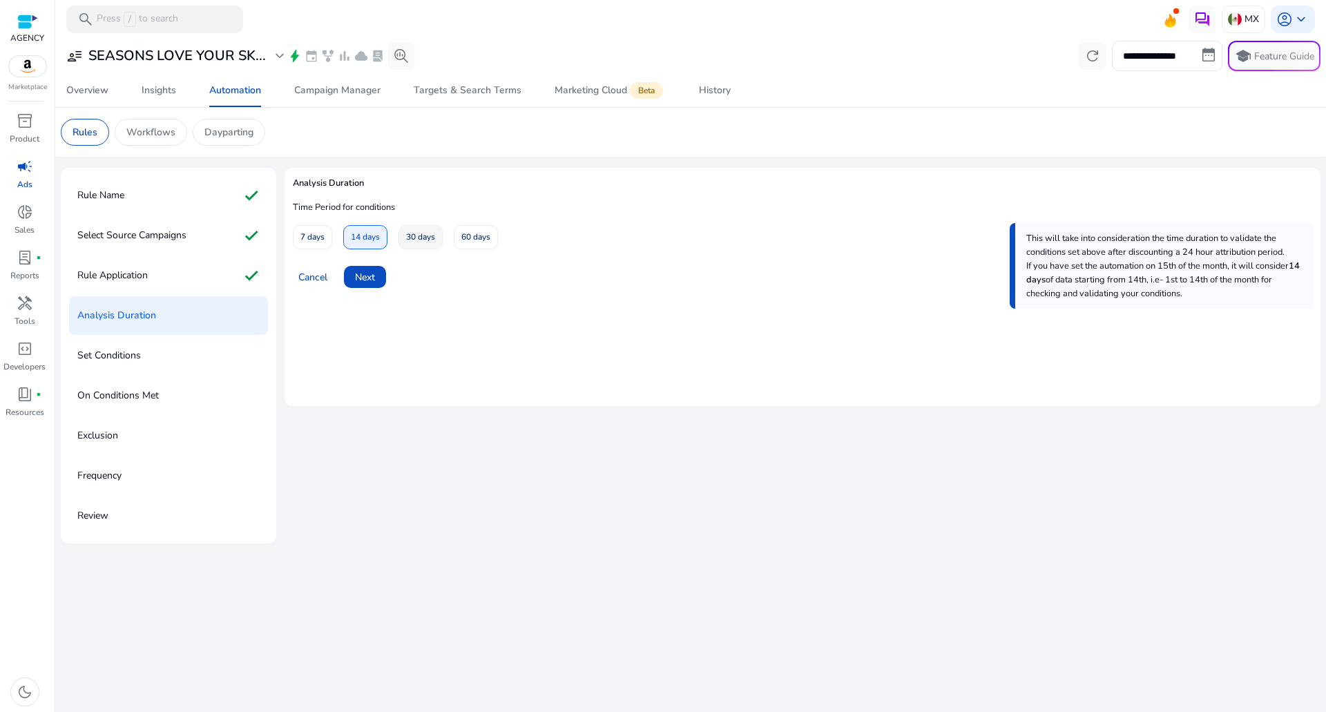
drag, startPoint x: 407, startPoint y: 243, endPoint x: 402, endPoint y: 251, distance: 9.0
click at [407, 242] on span "30 days" at bounding box center [420, 237] width 29 height 24
click at [365, 278] on span "Next" at bounding box center [365, 277] width 20 height 15
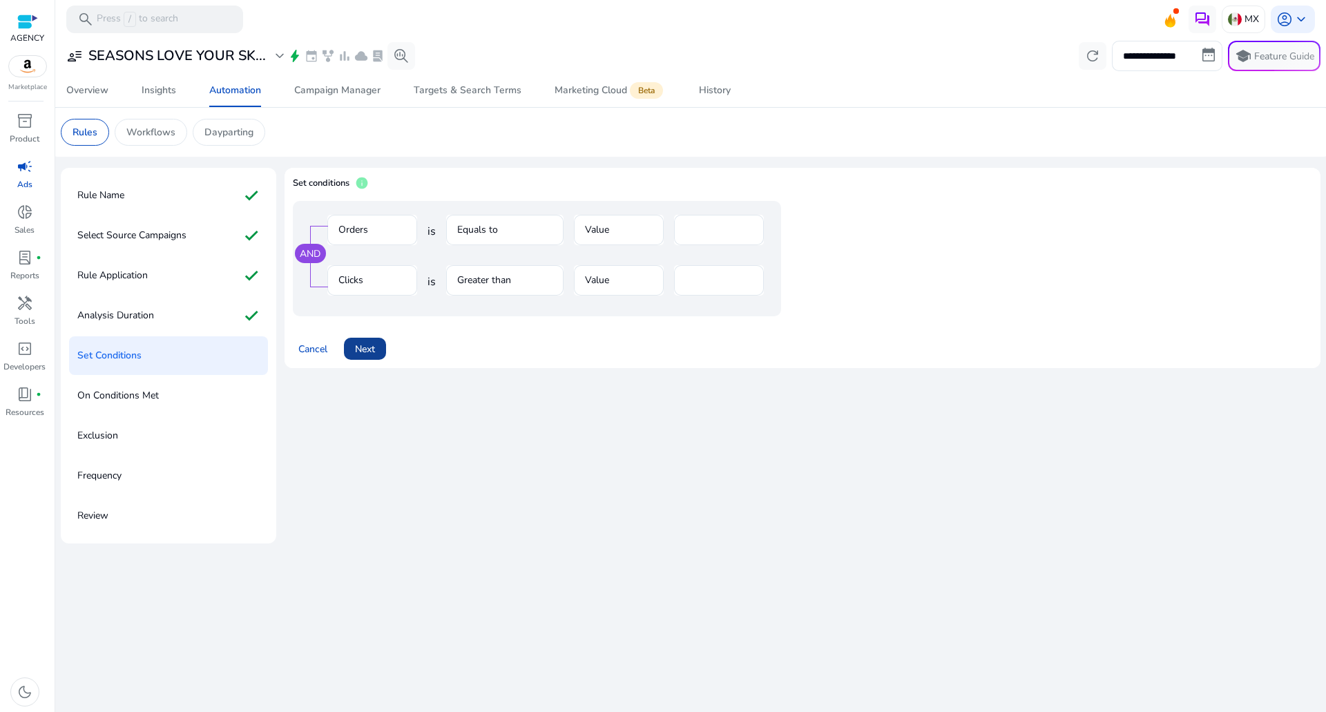
click at [371, 345] on span "Next" at bounding box center [365, 349] width 20 height 15
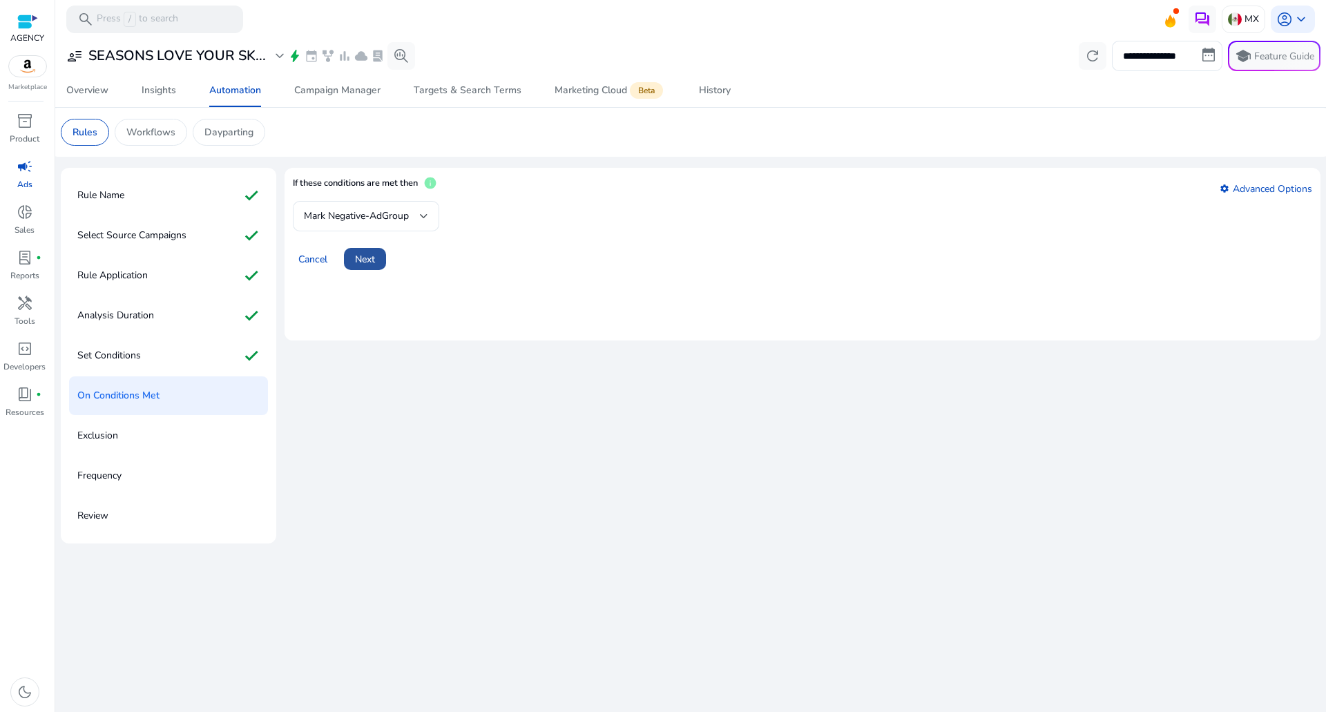
click at [365, 251] on span at bounding box center [365, 258] width 42 height 33
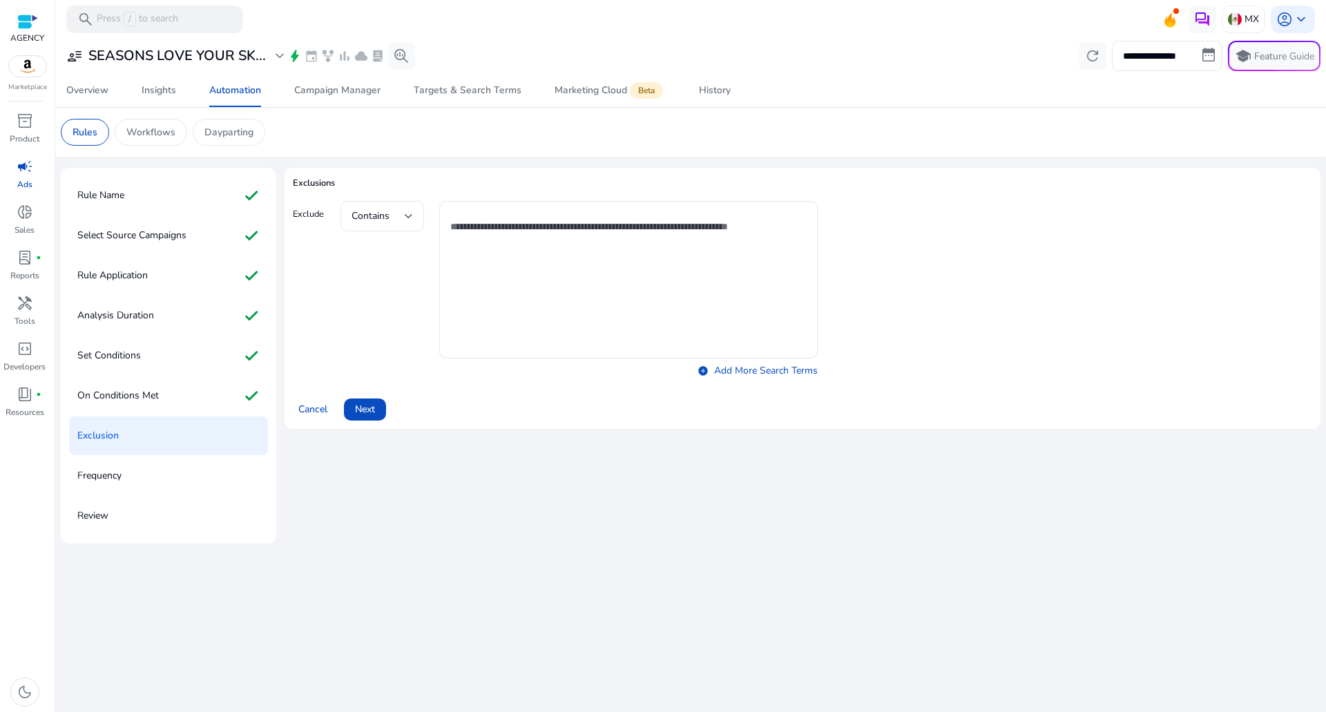
click at [376, 421] on span at bounding box center [365, 409] width 42 height 33
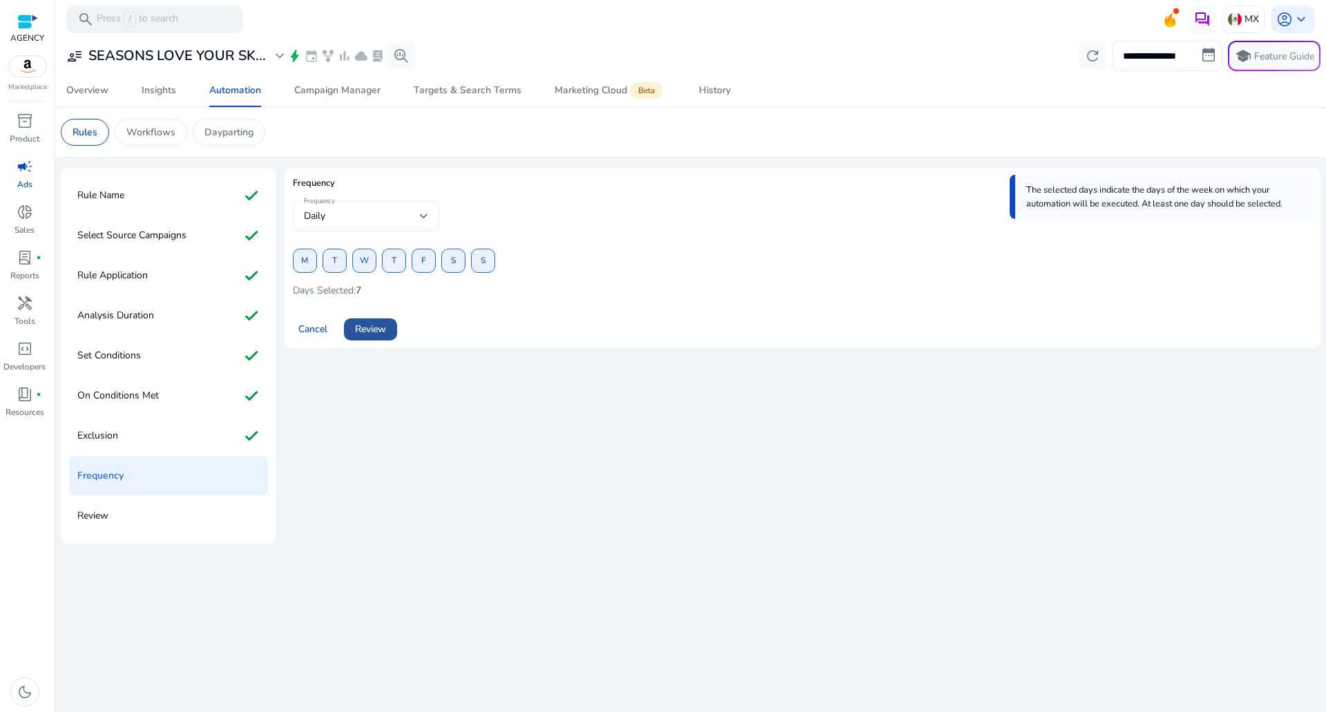
click at [383, 333] on span "Review" at bounding box center [370, 329] width 31 height 15
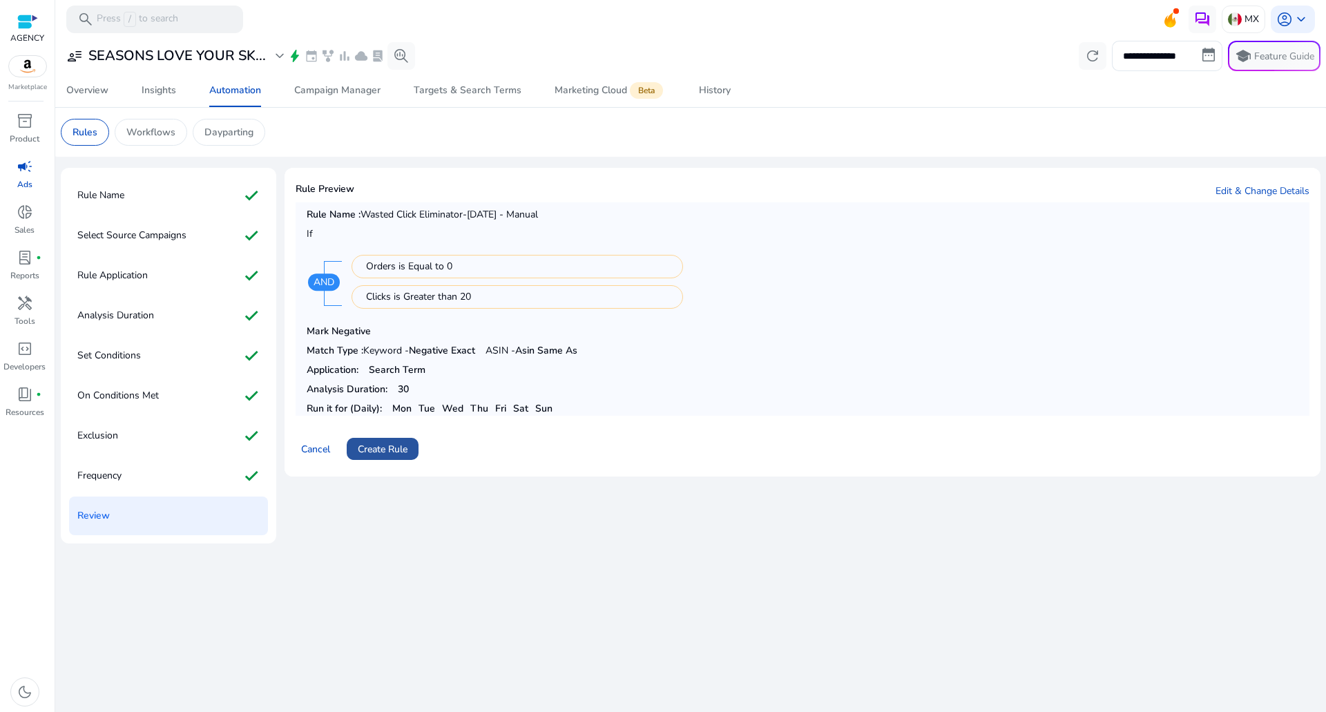
click at [389, 451] on span "Create Rule" at bounding box center [383, 449] width 50 height 15
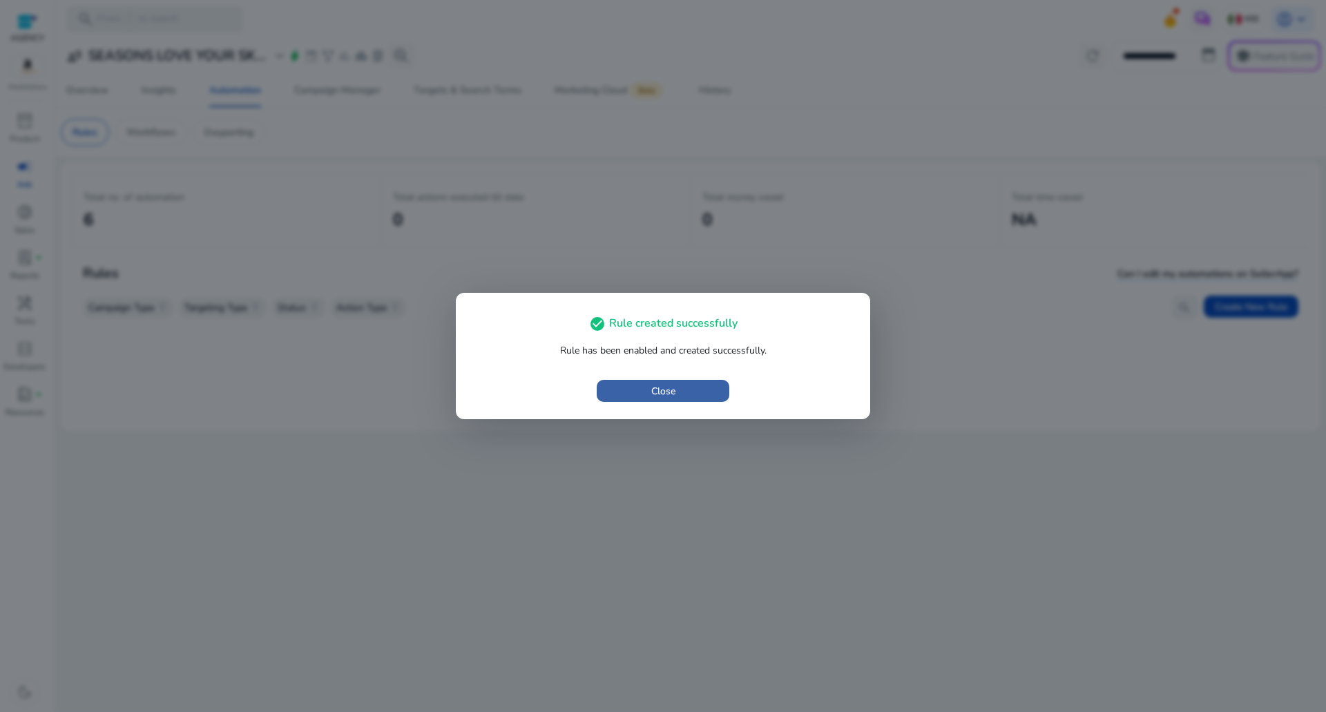
click at [647, 387] on span "button" at bounding box center [663, 390] width 133 height 33
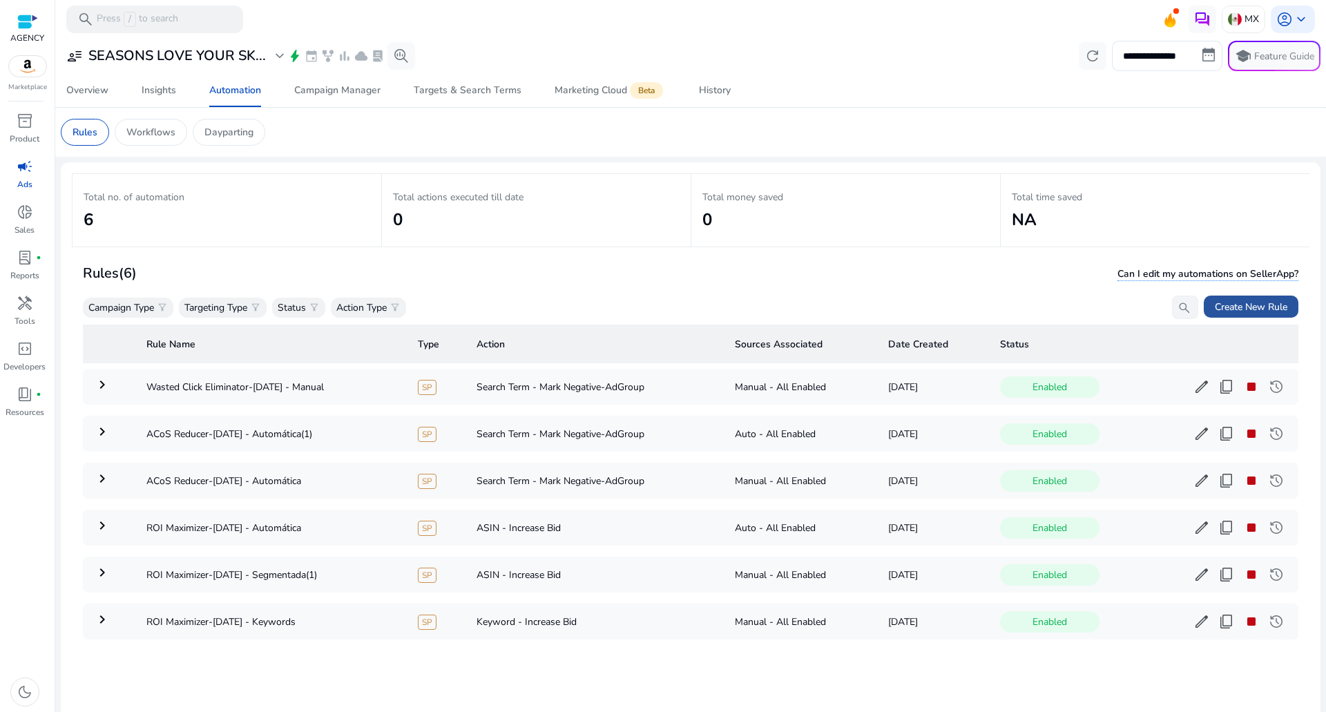
click at [1240, 311] on button "Create New Rule" at bounding box center [1251, 307] width 95 height 22
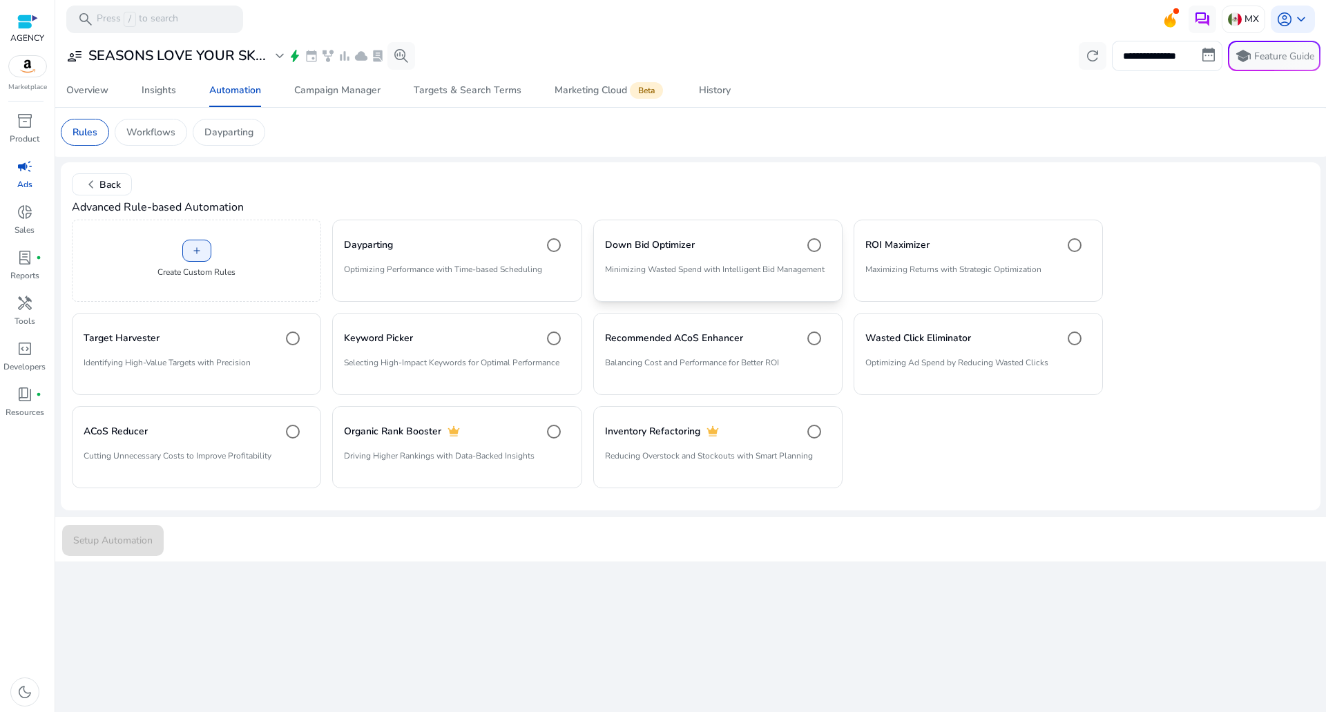
click at [654, 246] on h4 "Down Bid Optimizer" at bounding box center [650, 245] width 90 height 14
click at [908, 347] on div "Wasted Click Eliminator" at bounding box center [978, 339] width 226 height 28
click at [166, 543] on div "Setup Automation" at bounding box center [690, 539] width 1273 height 46
click at [162, 542] on div "Setup Automation" at bounding box center [690, 539] width 1273 height 46
click at [149, 526] on span "submit" at bounding box center [113, 539] width 102 height 33
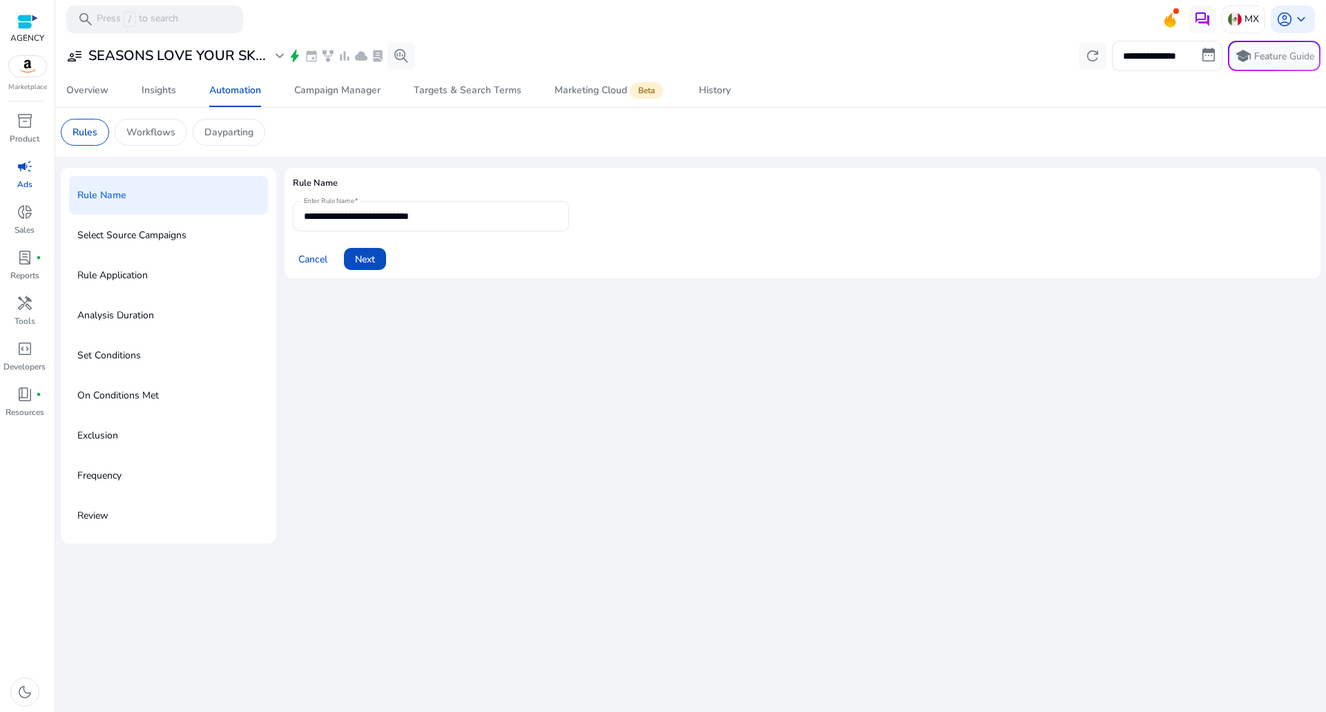
click at [476, 224] on div "**********" at bounding box center [431, 216] width 254 height 30
type input "**********"
click at [386, 258] on span at bounding box center [365, 258] width 42 height 33
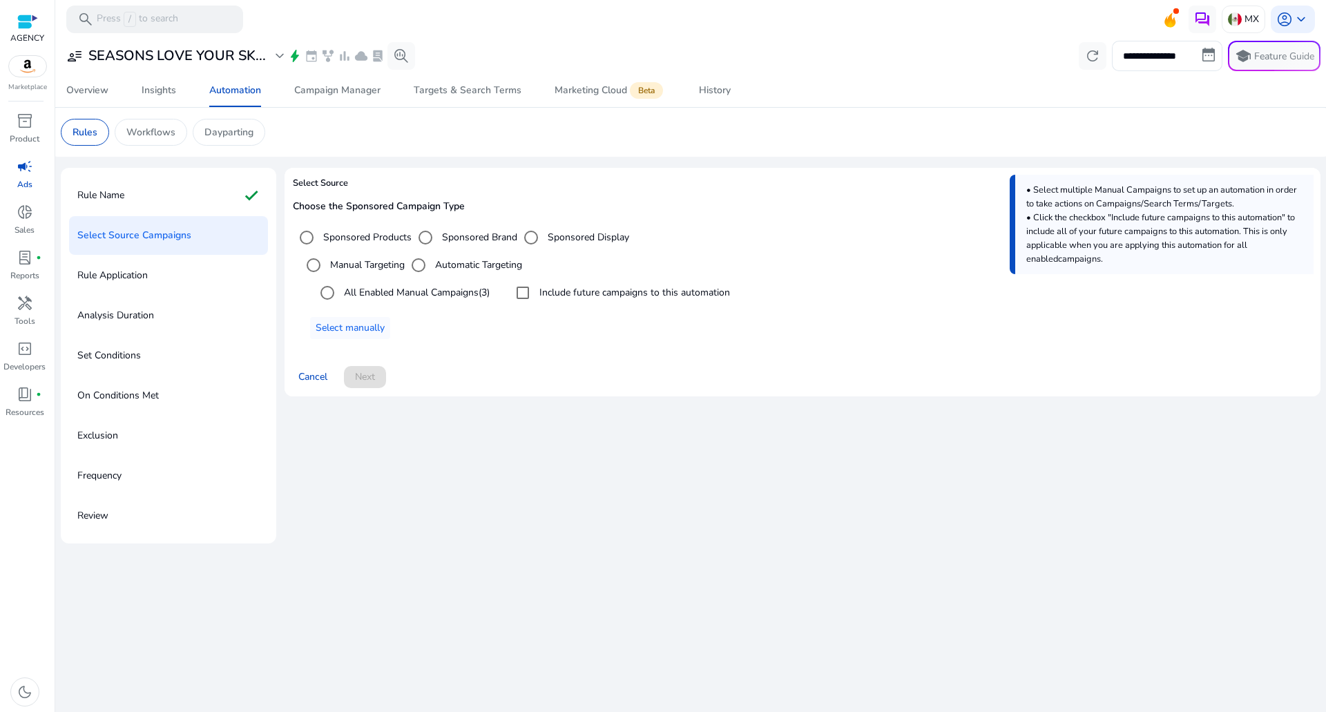
click at [449, 293] on label "All Enabled Manual Campaigns (3)" at bounding box center [415, 292] width 148 height 15
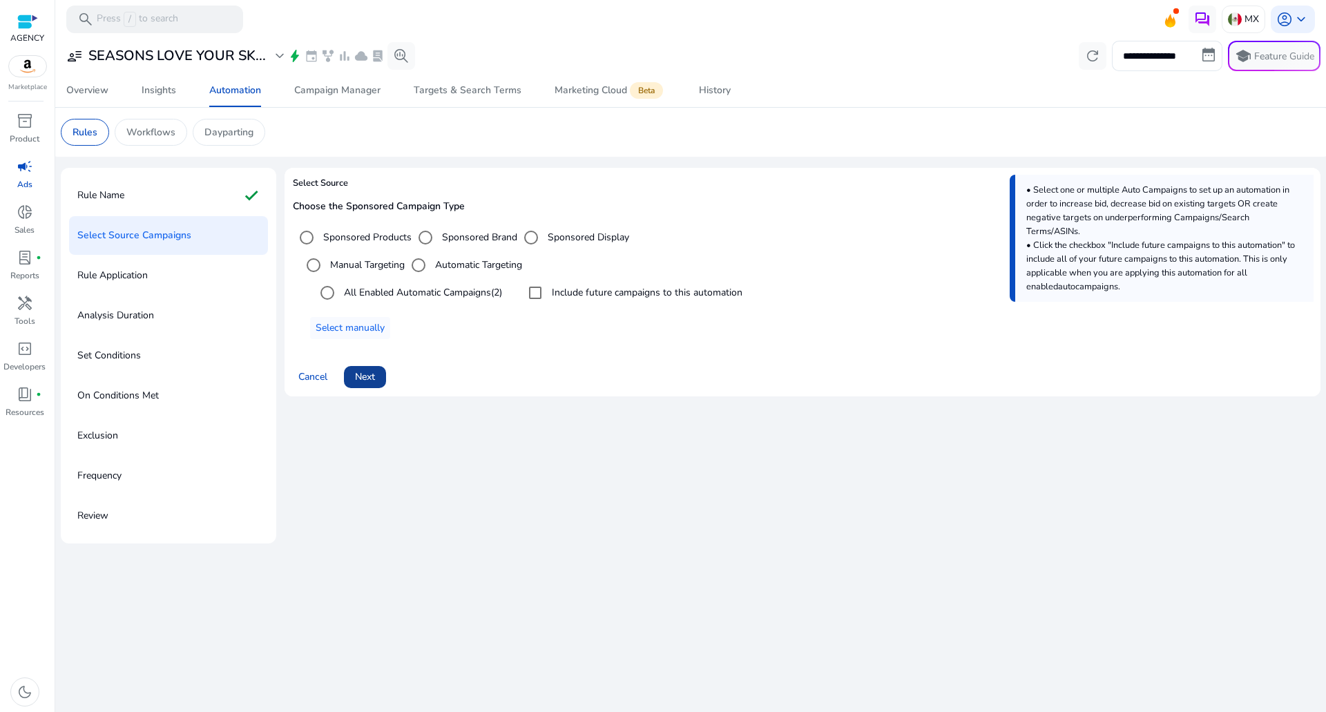
click at [375, 383] on span "Next" at bounding box center [365, 376] width 20 height 15
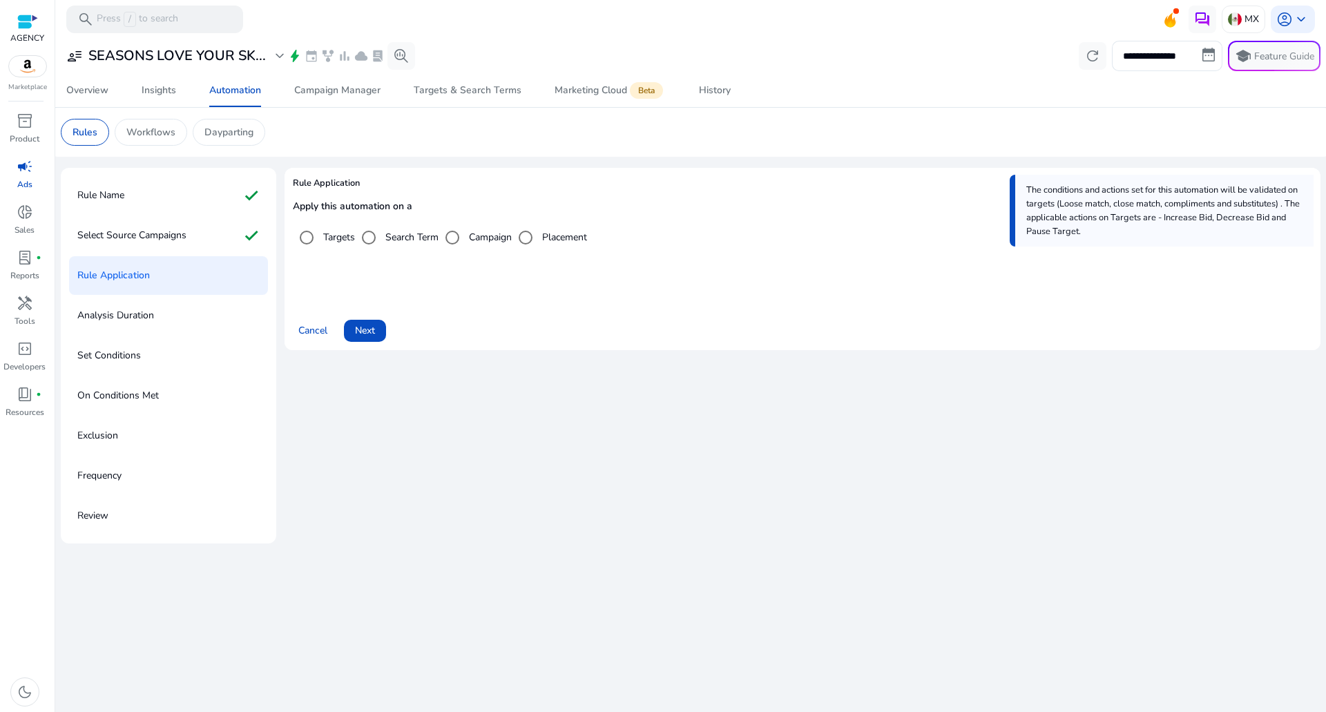
click at [415, 239] on label "Search Term" at bounding box center [411, 237] width 56 height 15
click at [363, 335] on span "Next" at bounding box center [365, 330] width 20 height 15
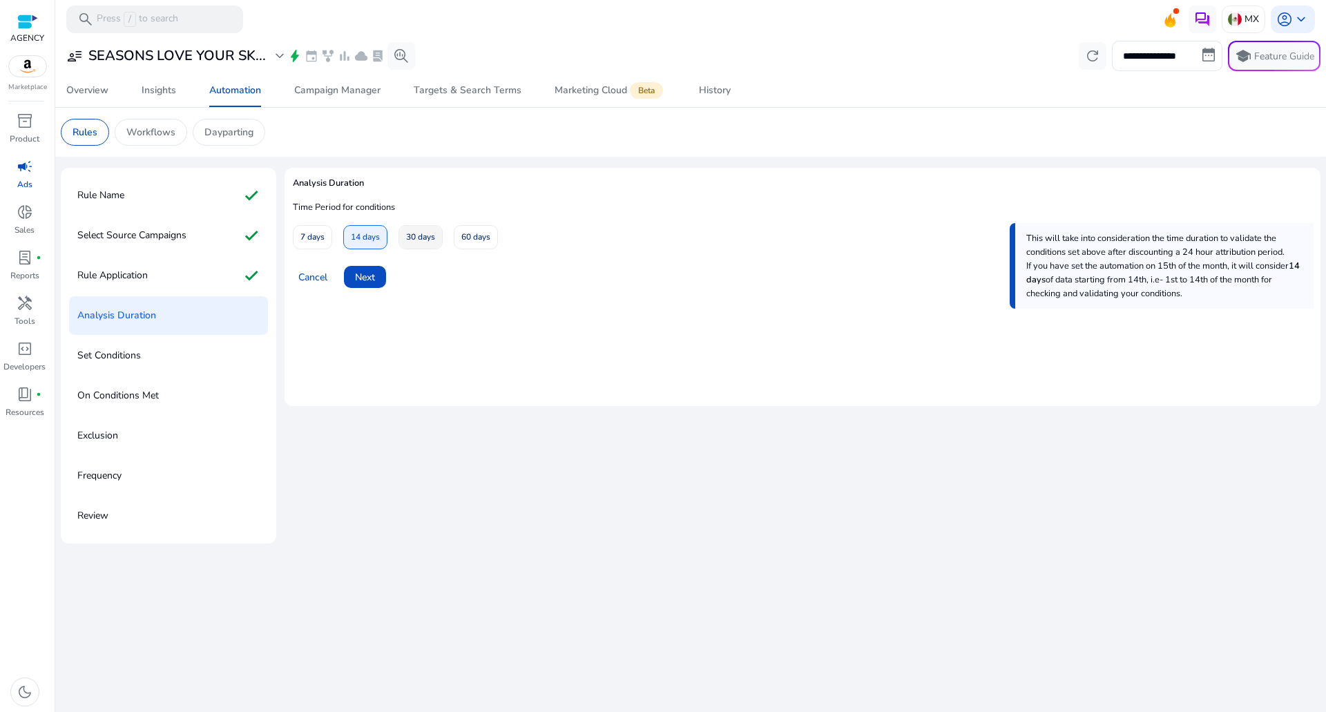
click at [416, 231] on span "30 days" at bounding box center [420, 237] width 29 height 24
click at [376, 282] on span at bounding box center [365, 276] width 42 height 33
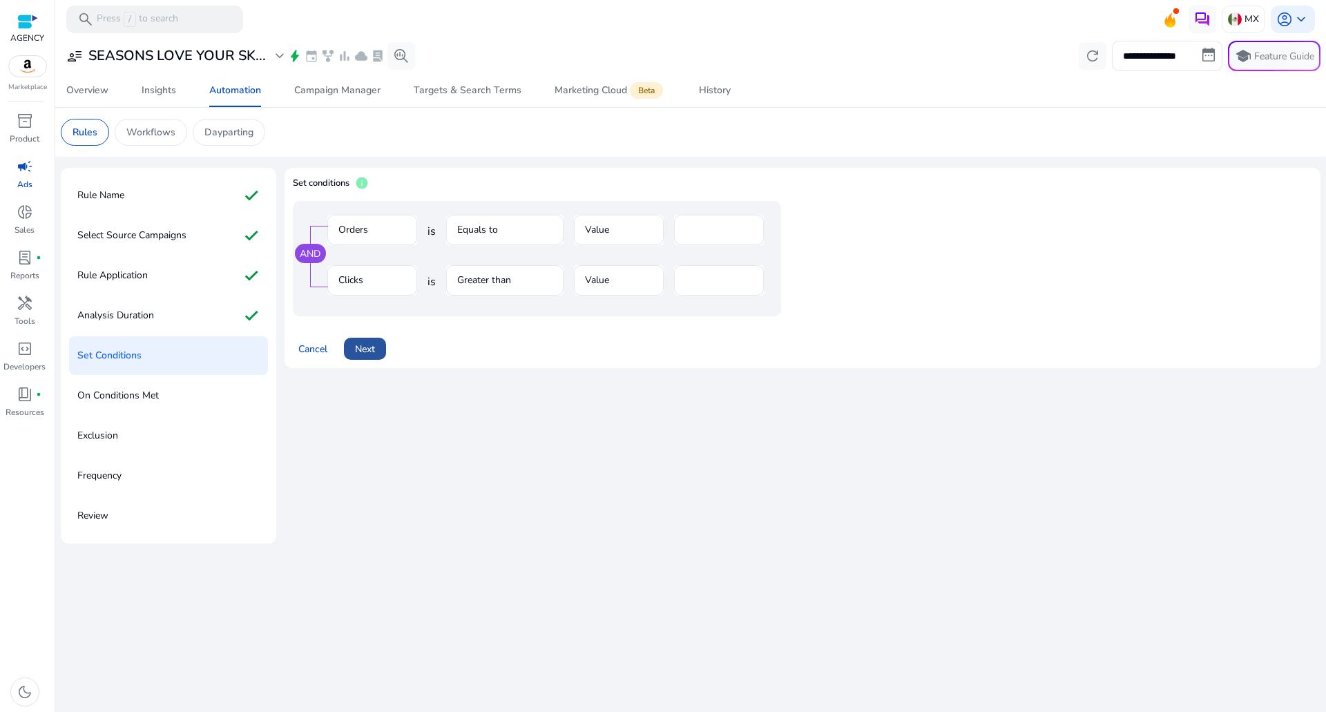
click at [365, 350] on span "Next" at bounding box center [365, 349] width 20 height 15
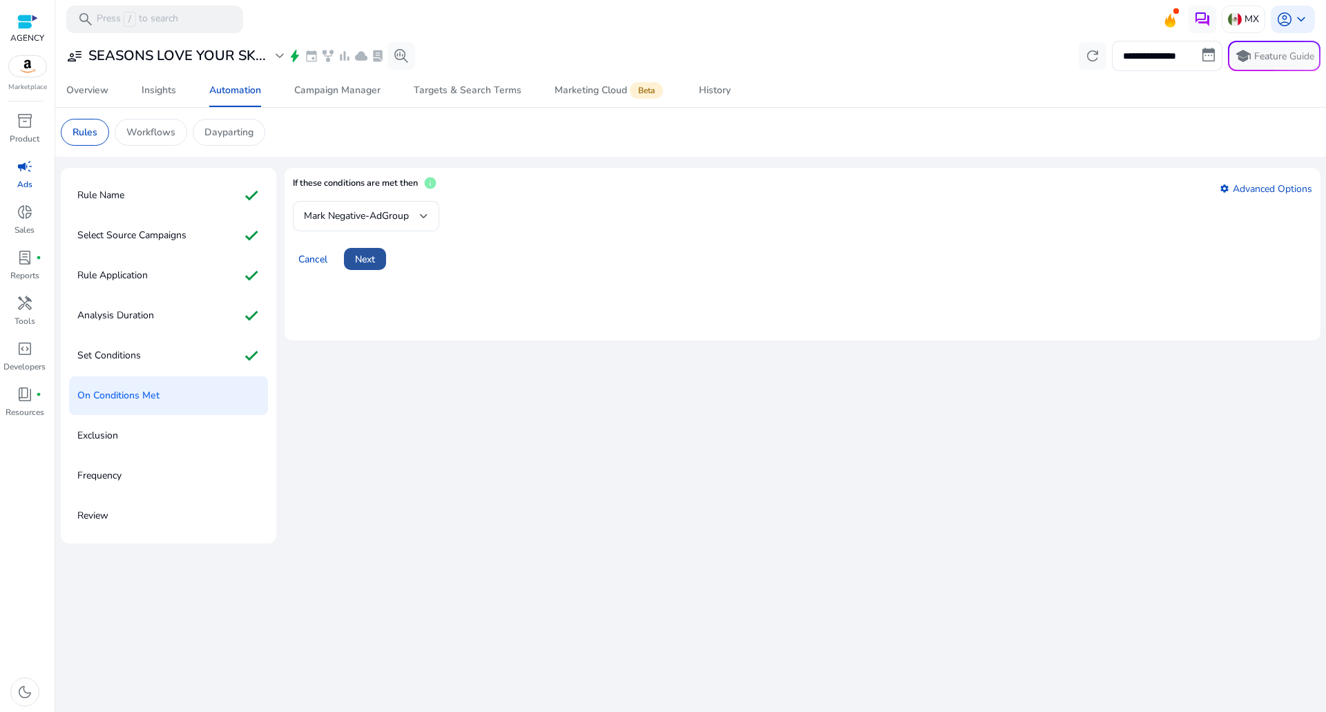
click at [373, 267] on span at bounding box center [365, 258] width 42 height 33
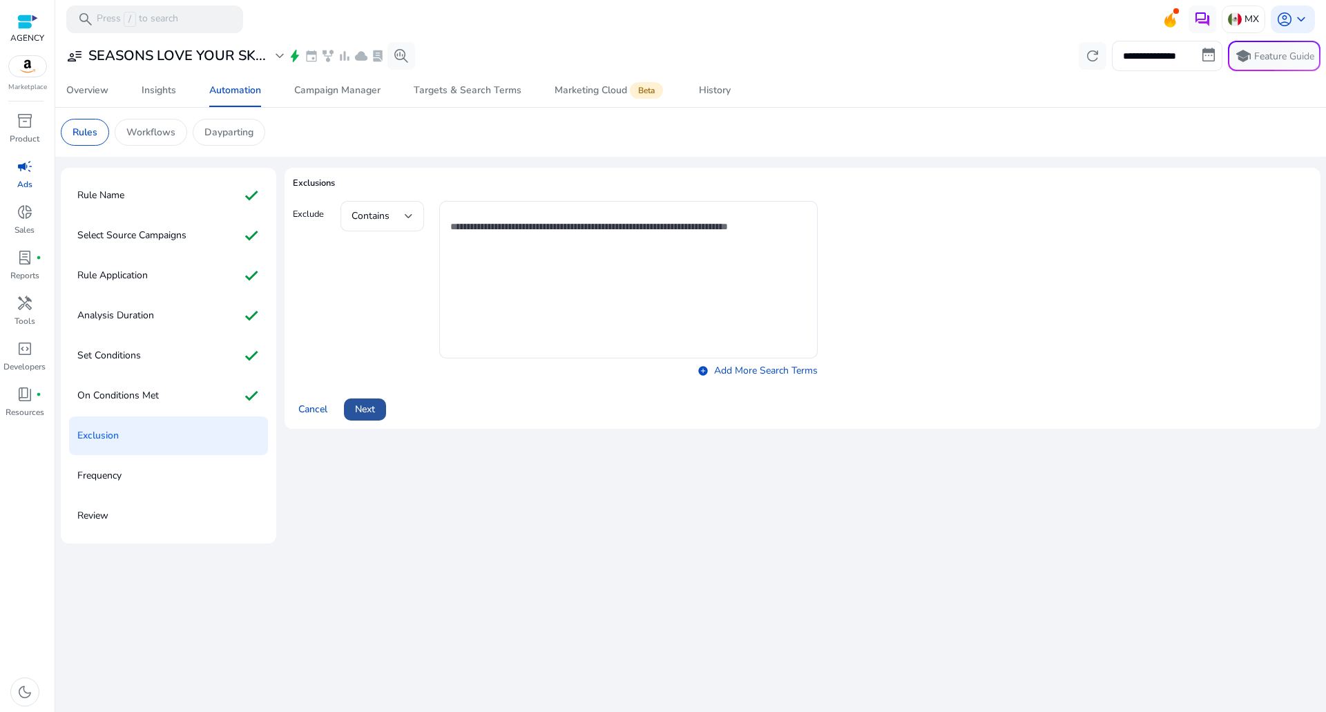
click at [363, 414] on span "Next" at bounding box center [365, 409] width 20 height 15
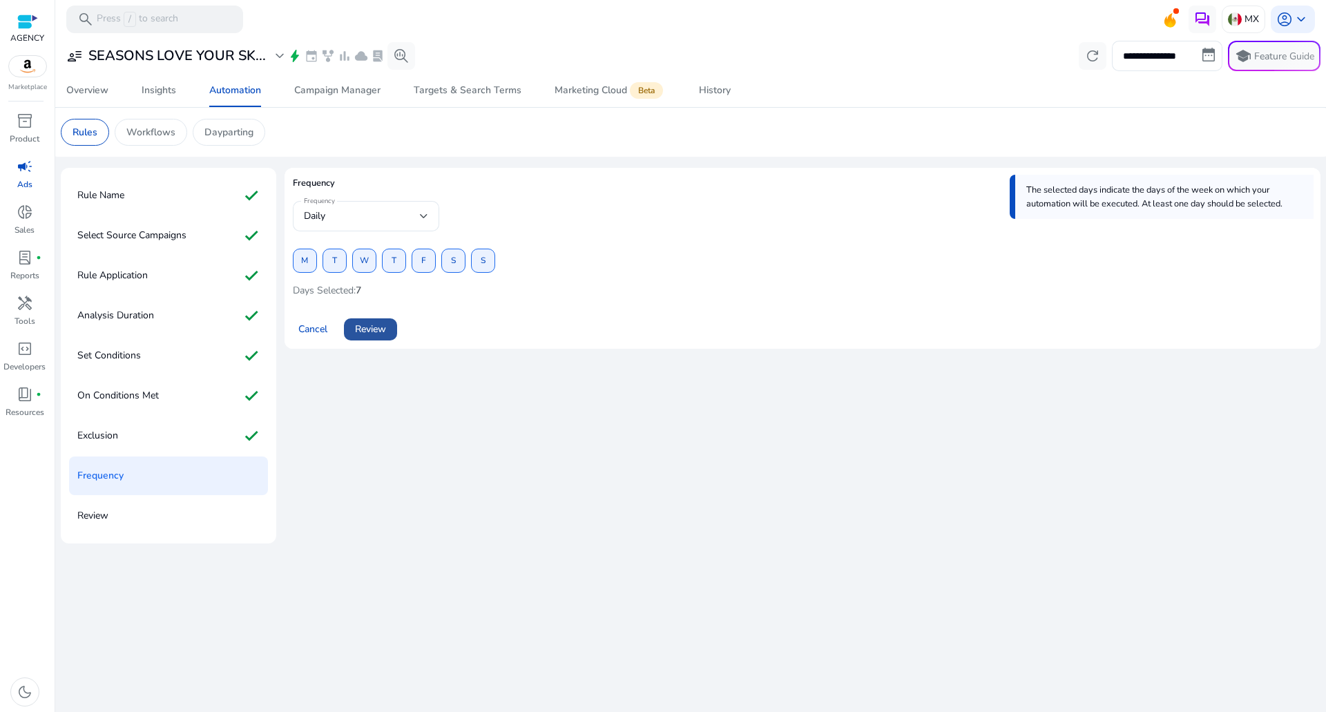
click at [373, 340] on span at bounding box center [370, 329] width 53 height 33
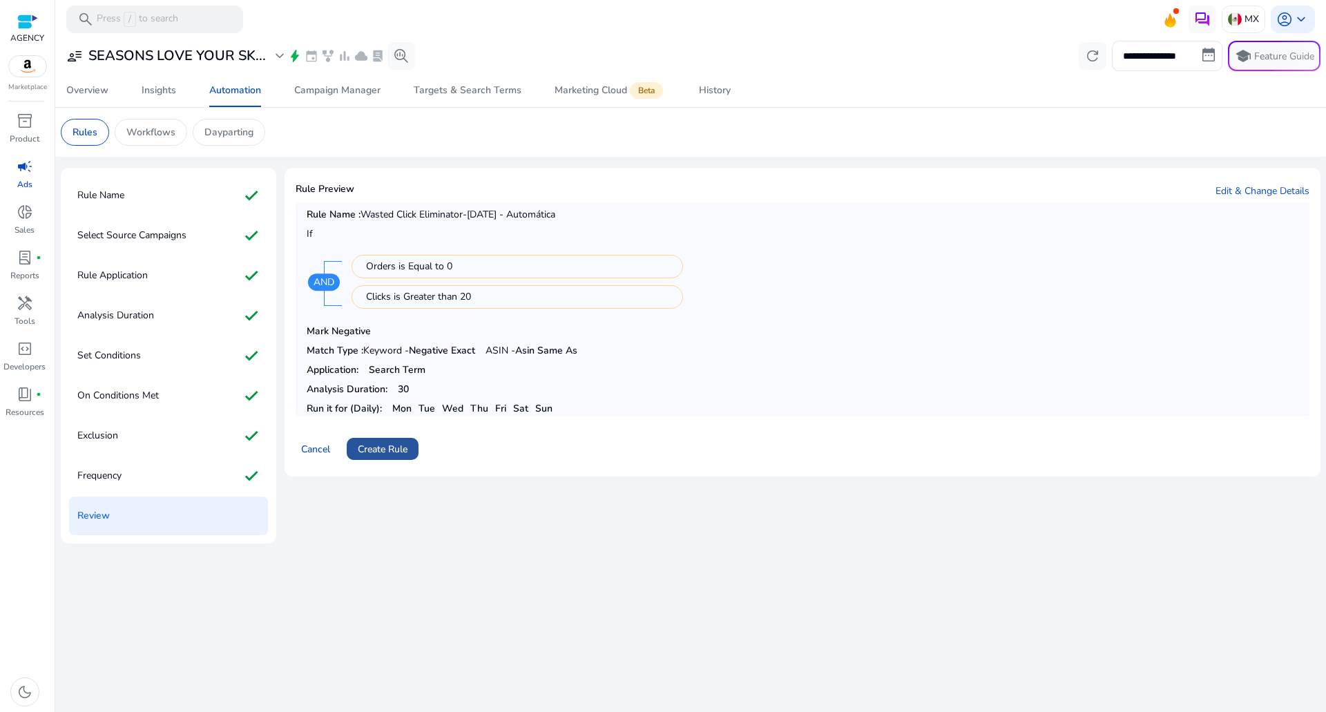
click at [392, 448] on span "Create Rule" at bounding box center [383, 449] width 50 height 15
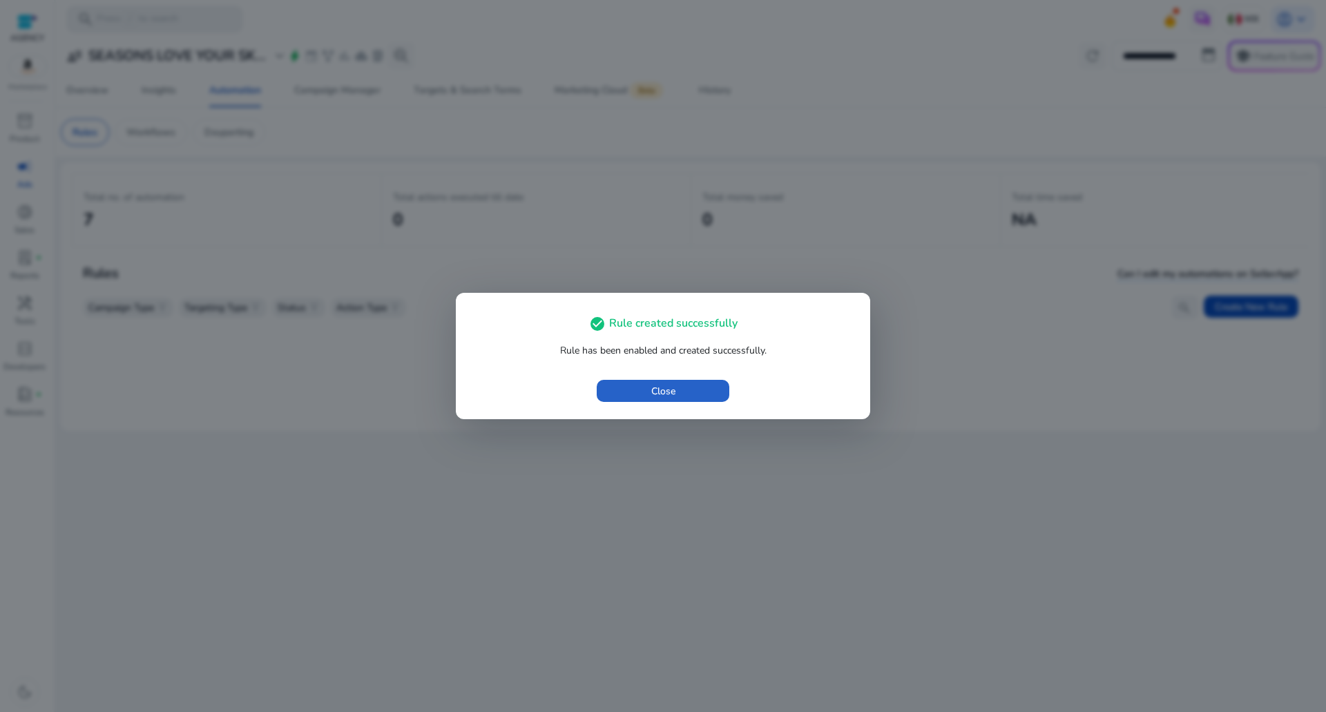
click at [588, 414] on div "check_circle Rule created successfully Rule has been enabled and created succes…" at bounding box center [663, 356] width 414 height 126
click at [624, 396] on span "button" at bounding box center [663, 390] width 133 height 33
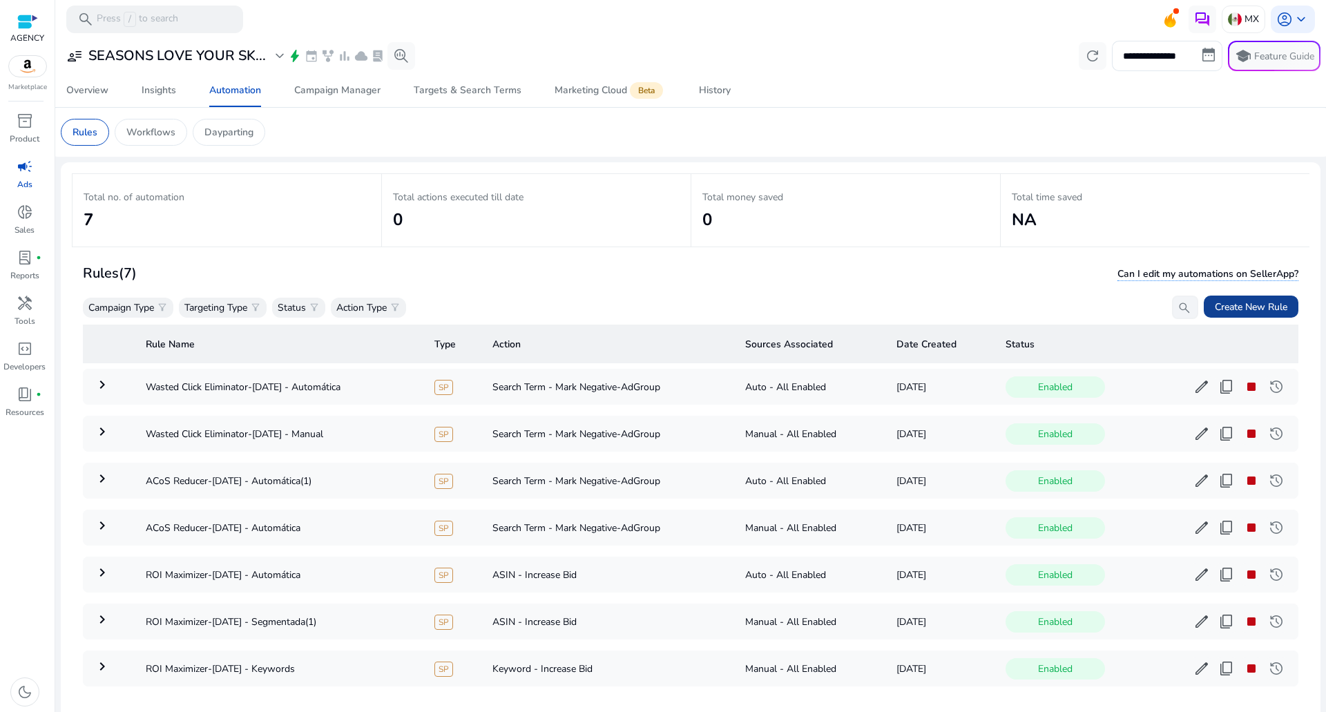
click at [1238, 302] on span "Create New Rule" at bounding box center [1251, 307] width 73 height 15
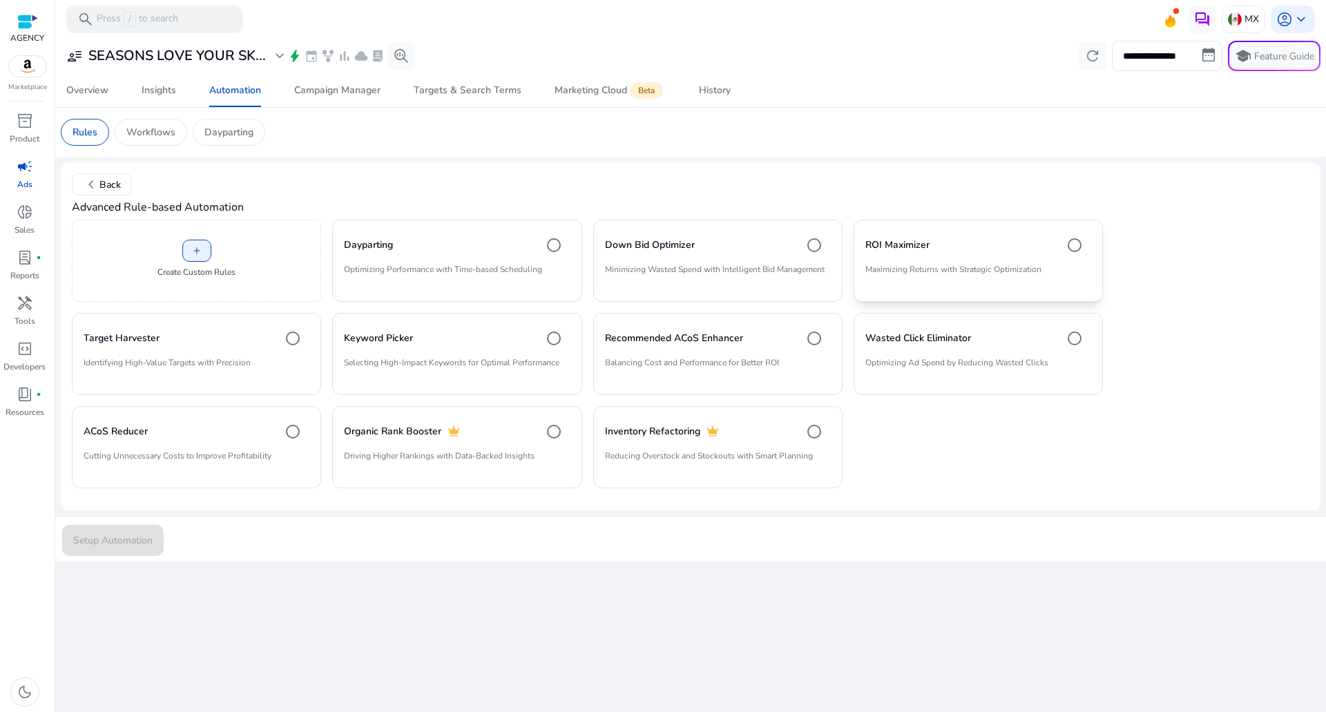
click at [880, 261] on mat-card "ROI Maximizer Maximizing Returns with Strategic Optimization" at bounding box center [977, 261] width 249 height 82
click at [310, 365] on mat-card "Target Harvester Identifying High-Value Targets with Precision" at bounding box center [196, 354] width 249 height 82
click at [673, 366] on p "Balancing Cost and Performance for Better ROI" at bounding box center [718, 367] width 226 height 23
click at [635, 271] on p "Minimizing Wasted Spend with Intelligent Bid Management" at bounding box center [718, 274] width 226 height 23
click at [89, 122] on div "Rules" at bounding box center [85, 132] width 48 height 27
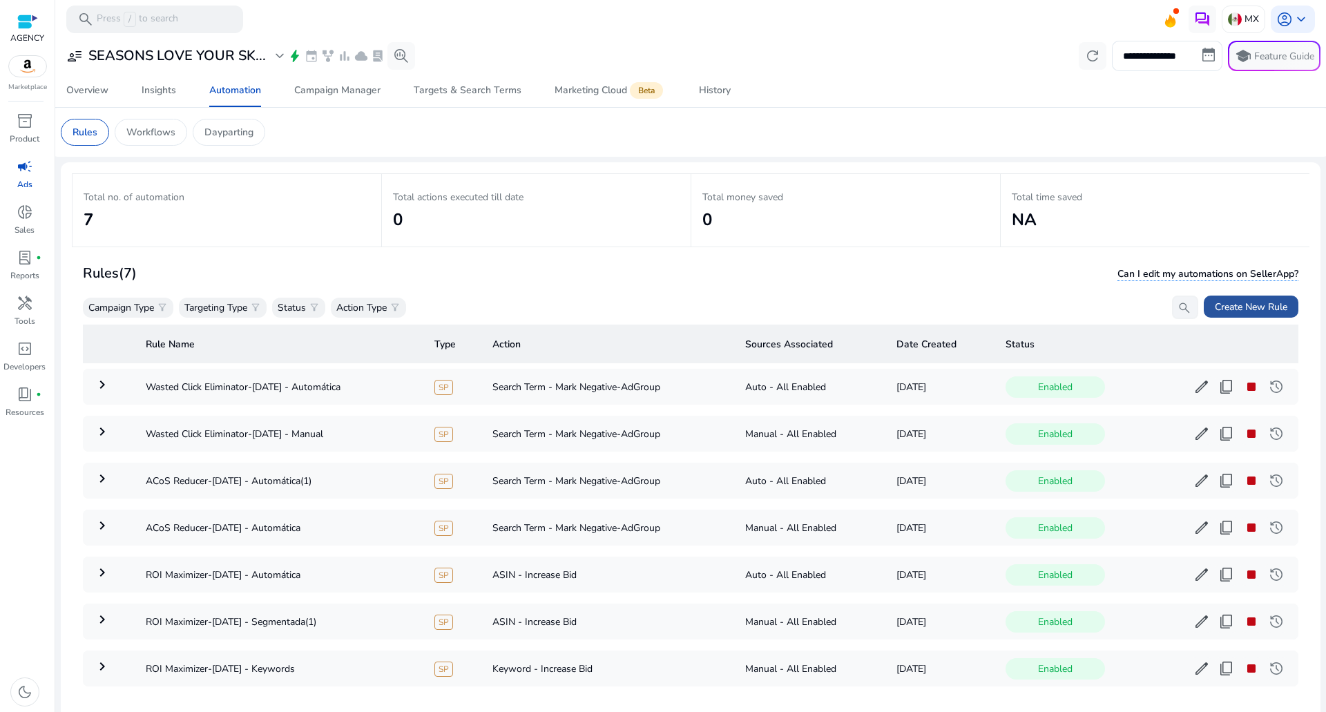
click at [1274, 309] on span "Create New Rule" at bounding box center [1251, 307] width 73 height 15
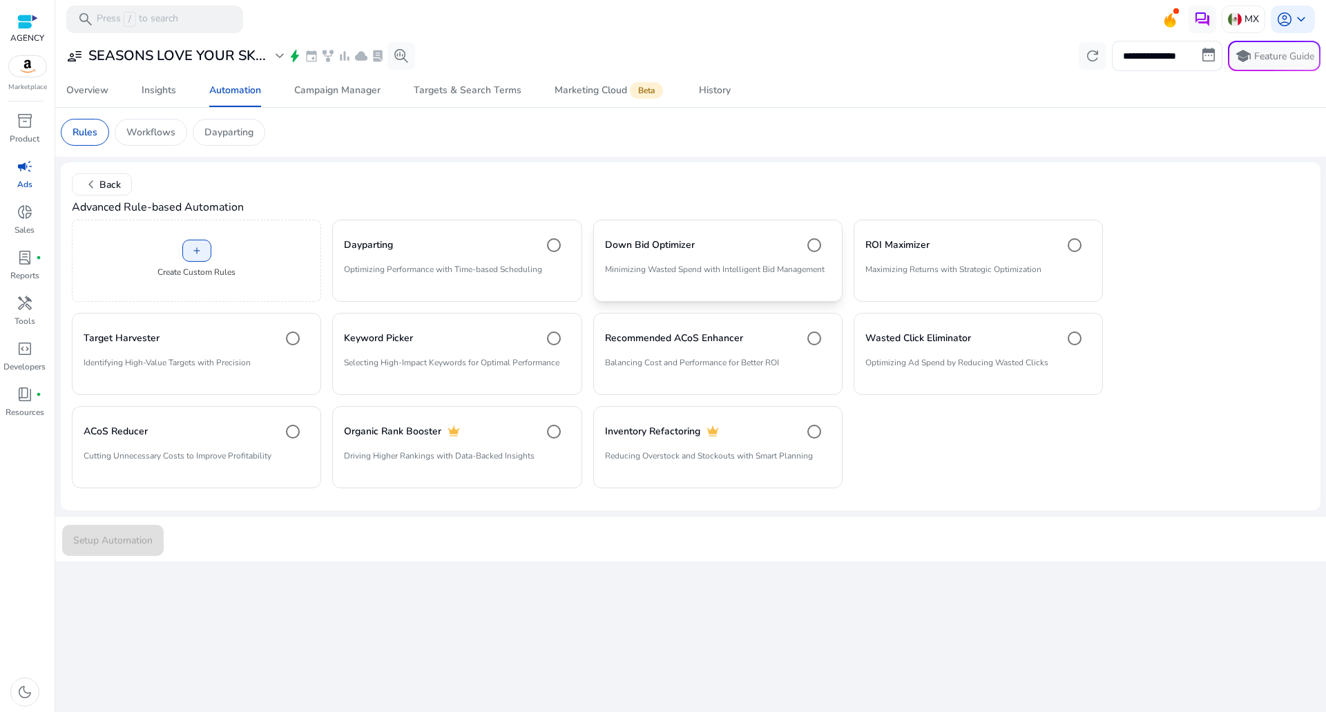
click at [683, 264] on p "Minimizing Wasted Spend with Intelligent Bid Management" at bounding box center [718, 274] width 226 height 23
click at [96, 525] on span "submit" at bounding box center [113, 539] width 102 height 33
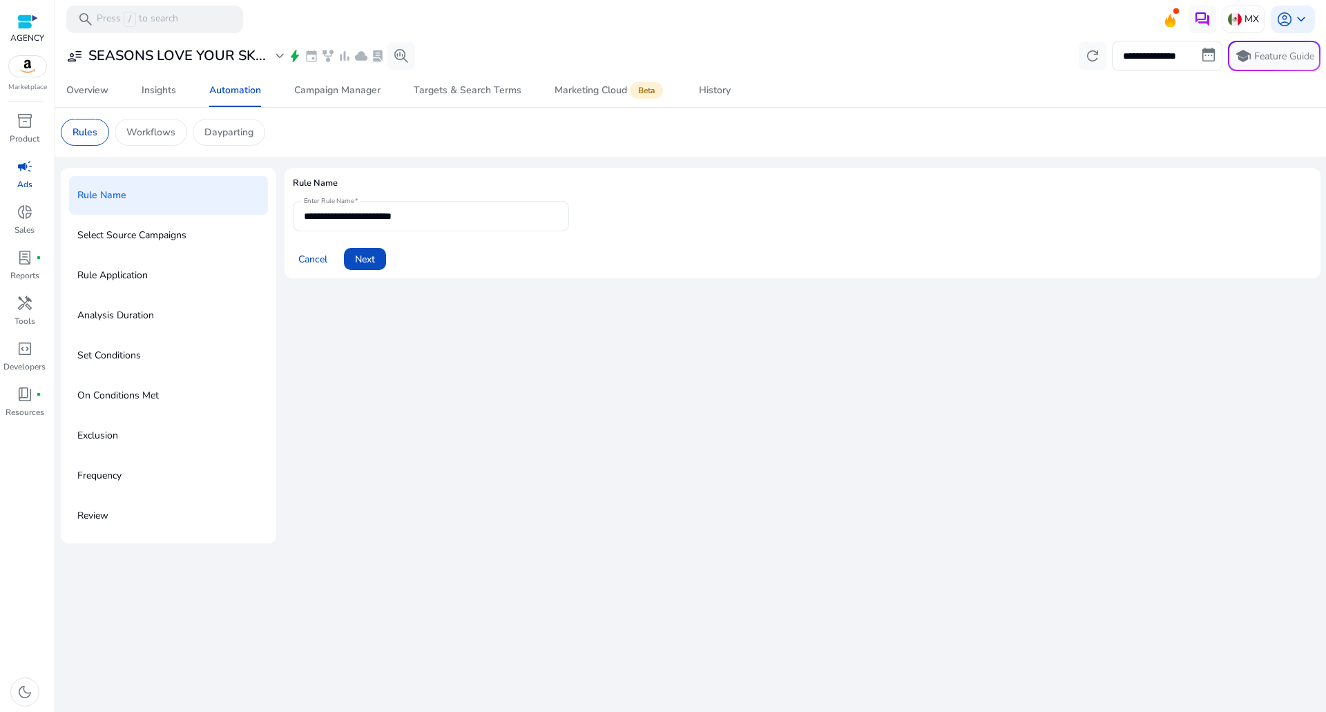
click at [492, 205] on div "**********" at bounding box center [431, 216] width 254 height 30
type input "**********"
click at [358, 260] on span "Next" at bounding box center [365, 259] width 20 height 15
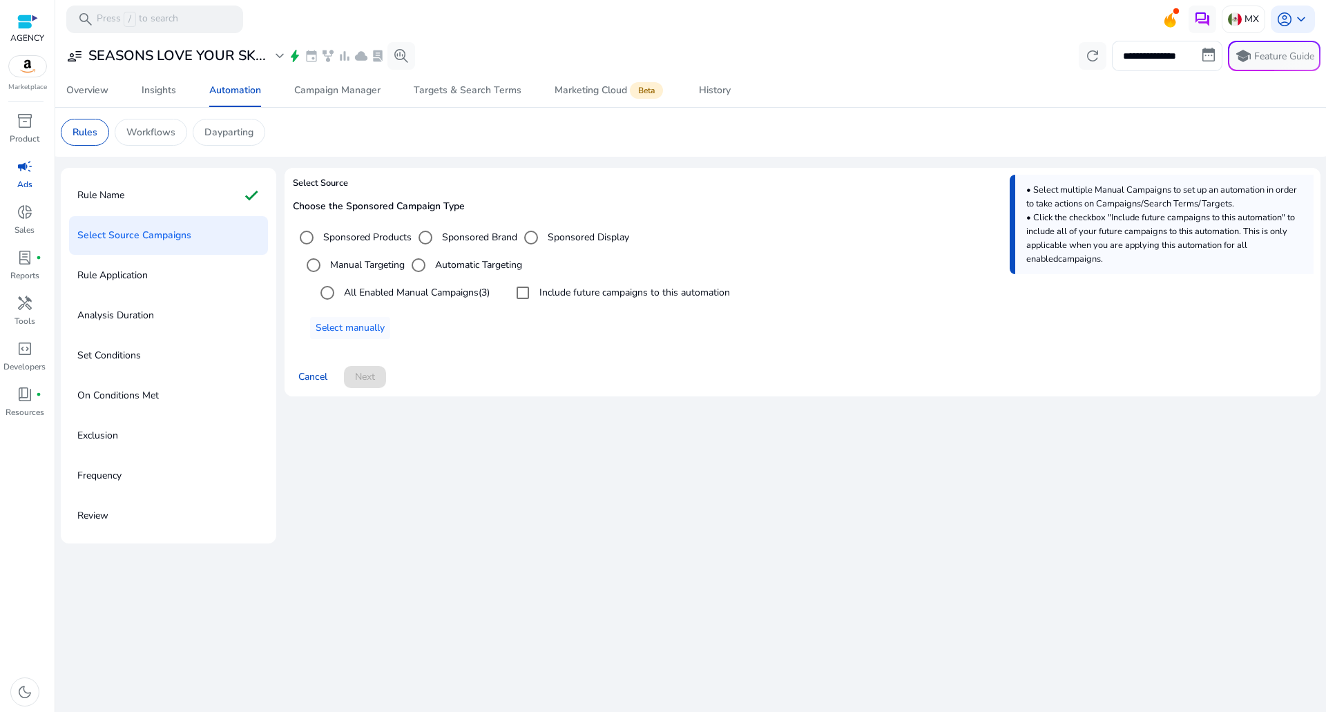
click at [413, 297] on label "All Enabled Manual Campaigns (3)" at bounding box center [415, 292] width 148 height 15
click at [549, 310] on div "Manual Targeting Automatic Targeting All Enabled Manual Campaigns (3) Include f…" at bounding box center [802, 295] width 1019 height 88
click at [510, 285] on div "All Enabled Manual Campaigns (3) Include future campaigns to this automation" at bounding box center [806, 293] width 1012 height 28
click at [435, 255] on div "Select targeting option" at bounding box center [418, 265] width 33 height 33
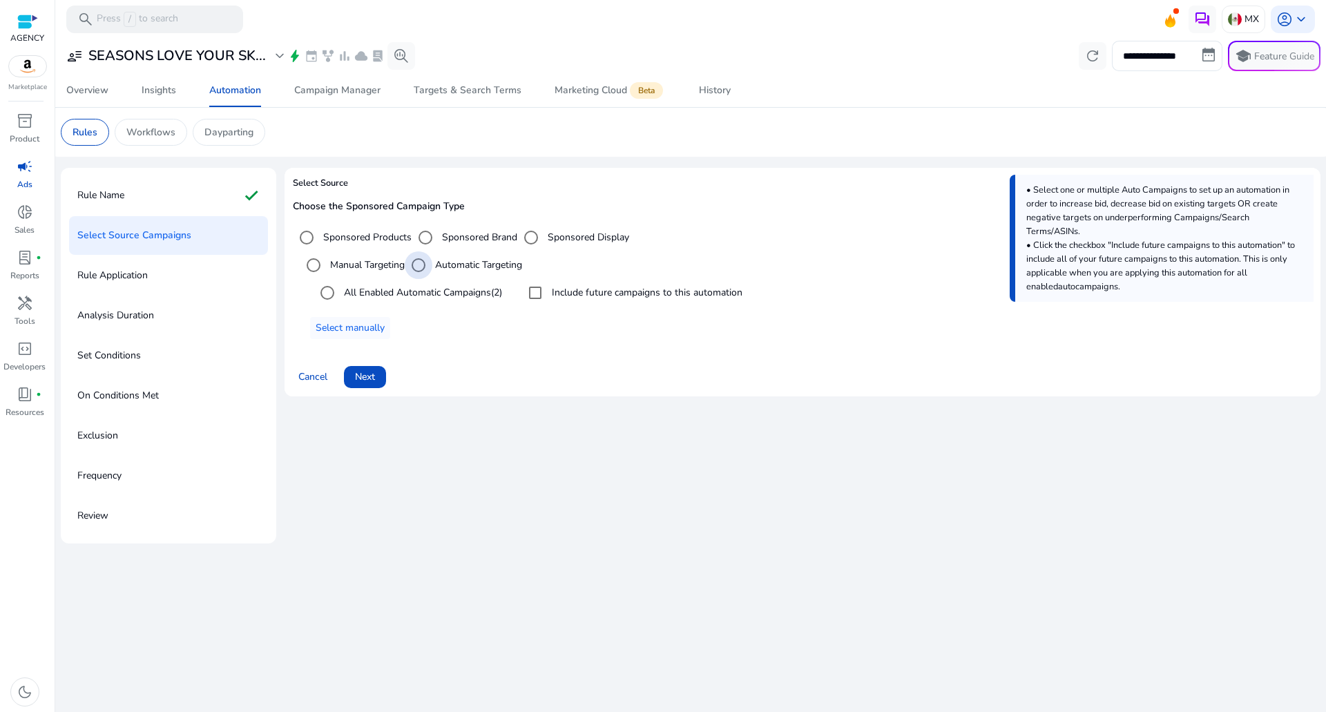
click at [515, 282] on div "All Enabled Automatic Campaigns (2) Include future campaigns to this automation" at bounding box center [806, 293] width 1012 height 28
click at [549, 293] on div at bounding box center [535, 293] width 28 height 28
click at [387, 376] on div "Cancel Next" at bounding box center [802, 371] width 1019 height 33
click at [381, 379] on span at bounding box center [365, 376] width 42 height 33
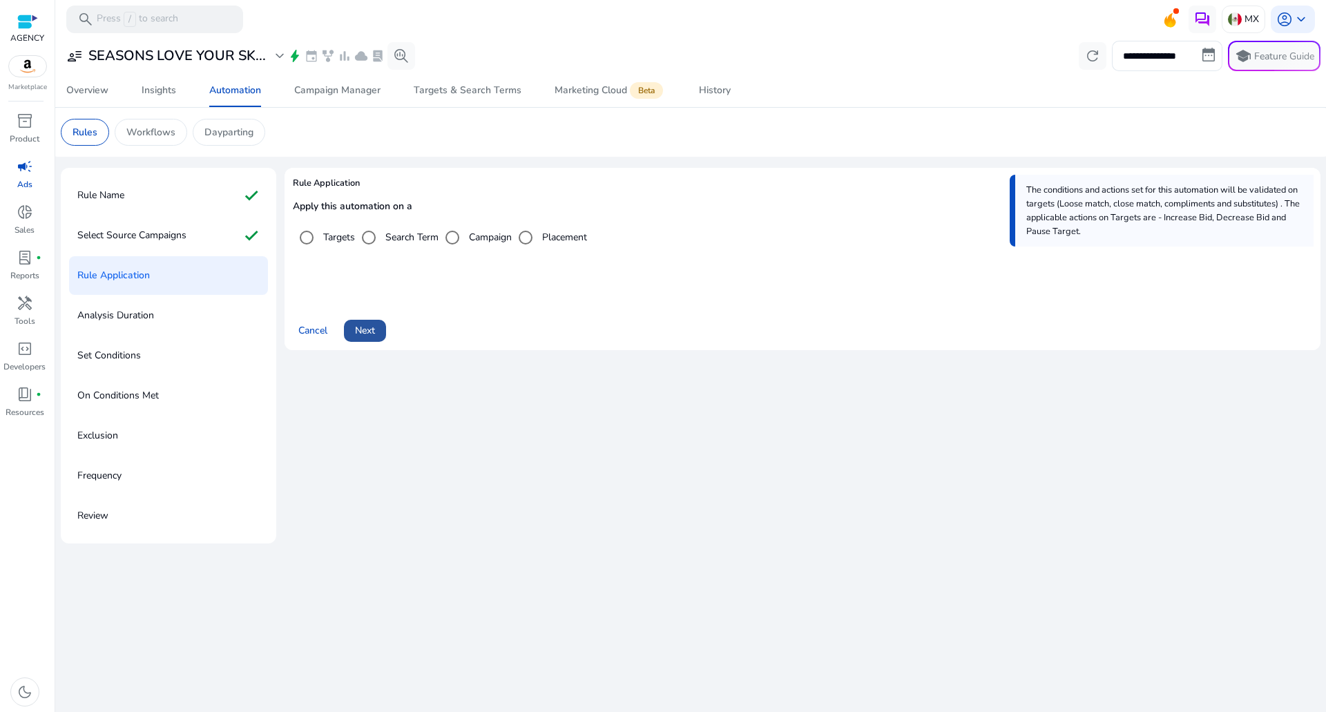
click at [365, 341] on span at bounding box center [365, 330] width 42 height 33
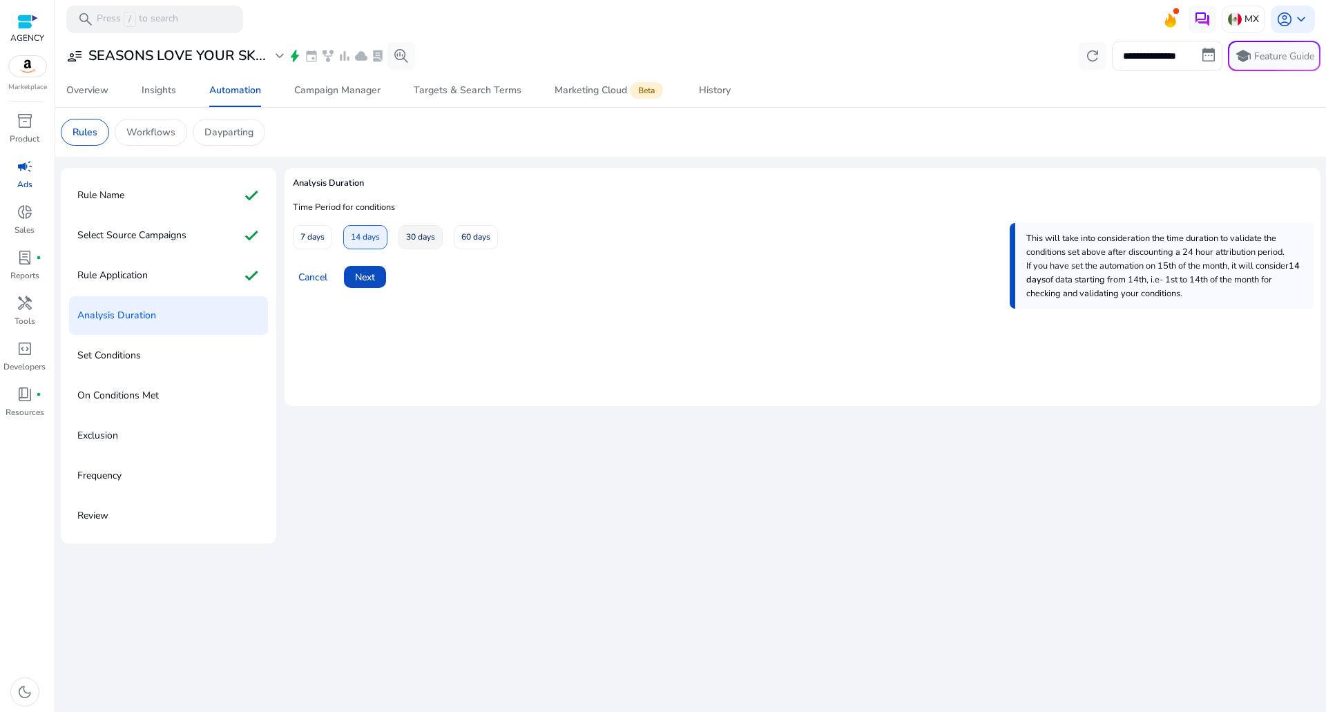
click at [407, 249] on span "30 days" at bounding box center [420, 237] width 29 height 24
click at [377, 273] on span at bounding box center [365, 276] width 42 height 33
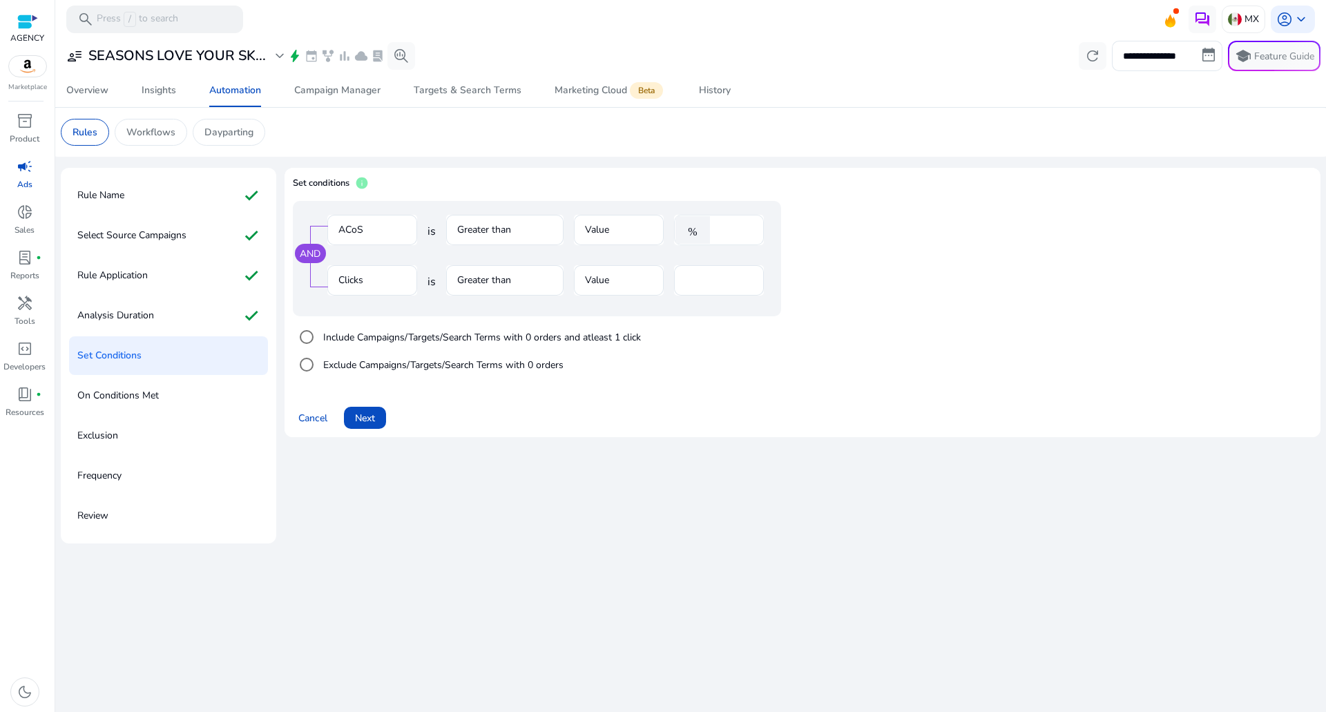
click at [731, 233] on input "****" at bounding box center [735, 229] width 36 height 15
type input "**"
click at [720, 280] on input "**" at bounding box center [719, 280] width 68 height 15
click at [514, 251] on div at bounding box center [504, 252] width 117 height 15
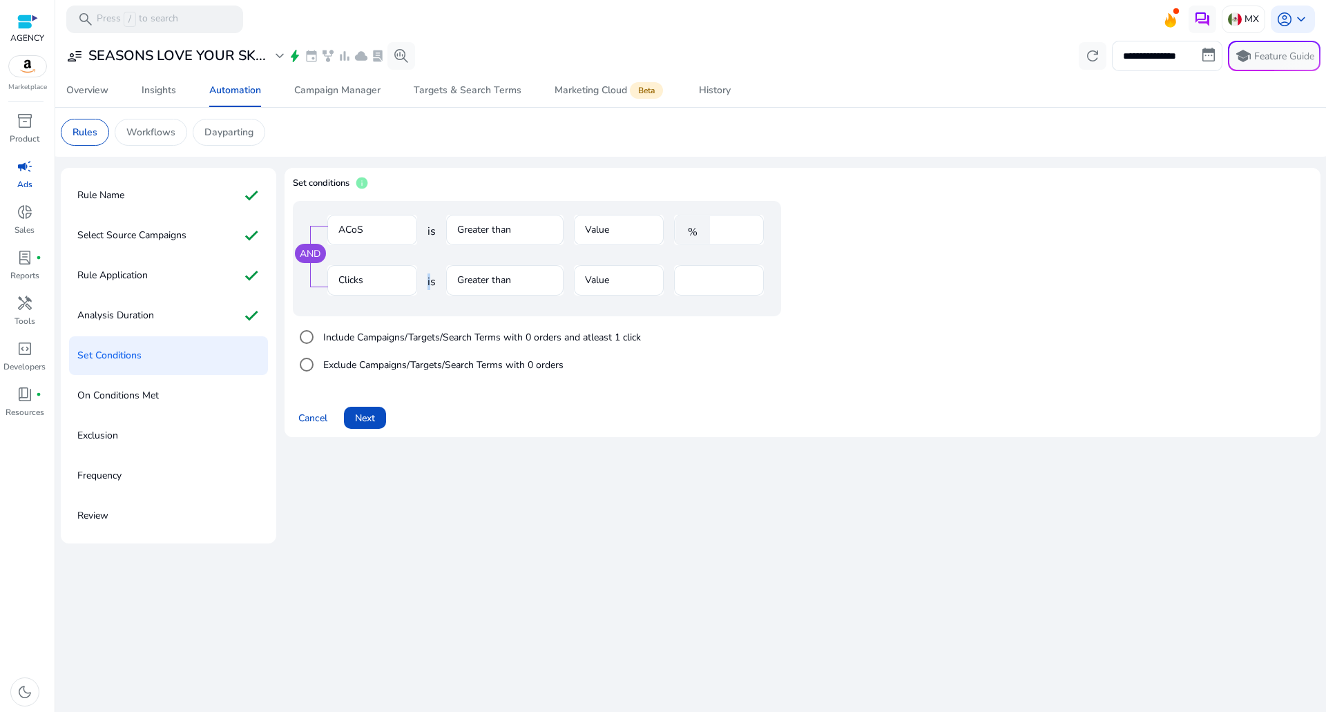
click at [428, 273] on span "is" at bounding box center [431, 281] width 8 height 17
click at [352, 273] on mat-form-field "Clicks" at bounding box center [372, 287] width 90 height 45
click at [374, 439] on div "Set conditions info AND ACoS is Greater than Value % ** Clicks is Greater than …" at bounding box center [802, 308] width 1036 height 280
click at [367, 414] on span "Next" at bounding box center [365, 418] width 20 height 15
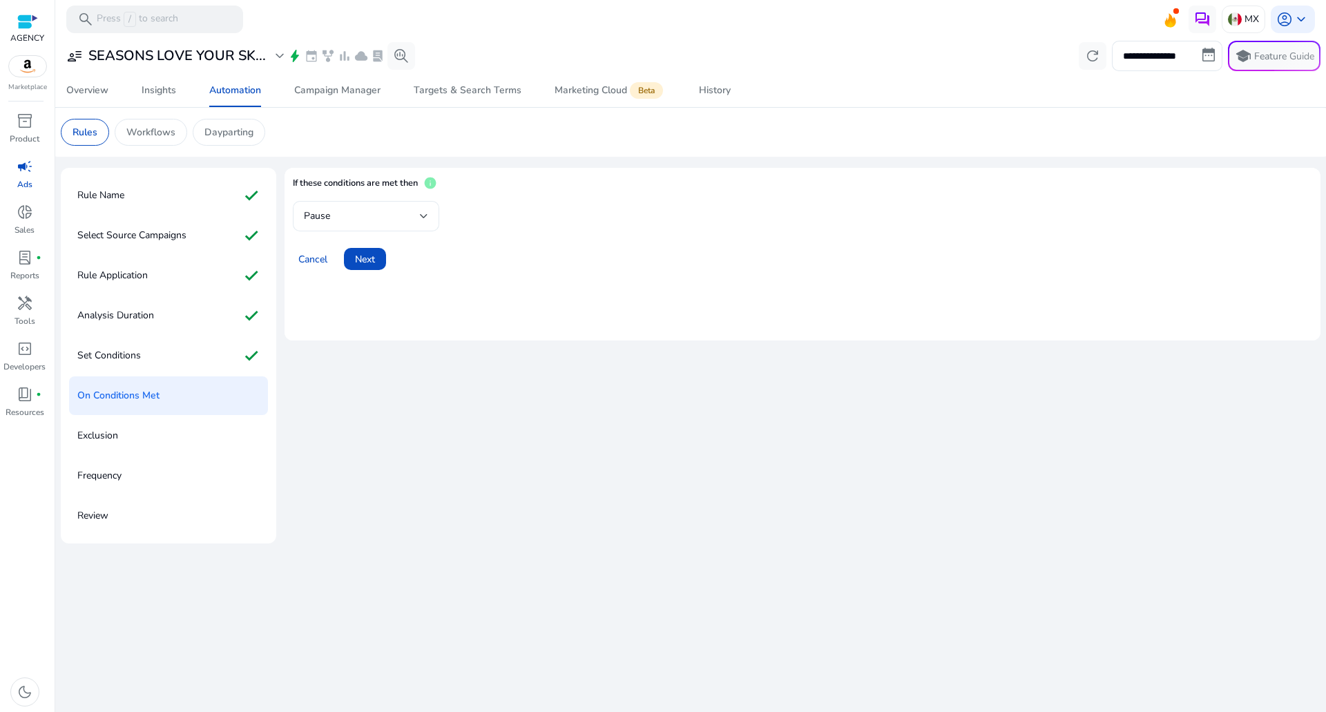
click at [410, 207] on div "Pause" at bounding box center [366, 216] width 124 height 30
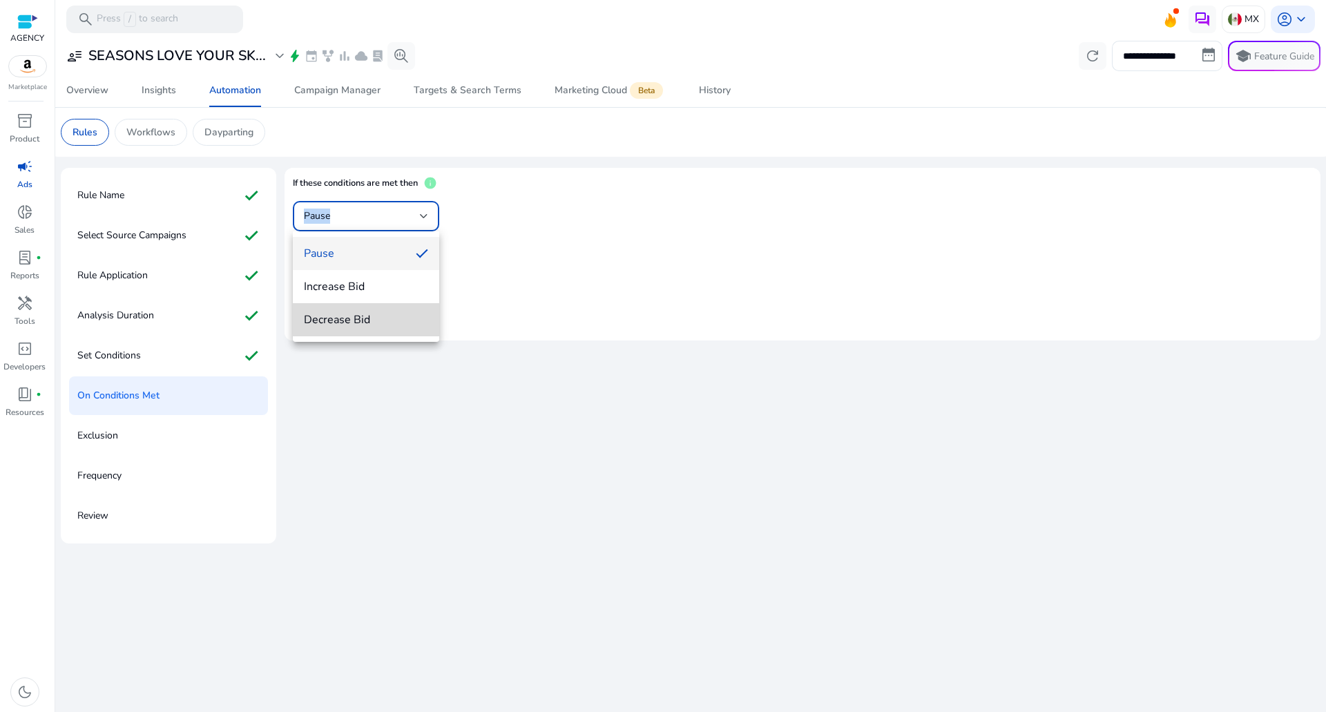
click at [360, 324] on span "Decrease Bid" at bounding box center [366, 319] width 124 height 15
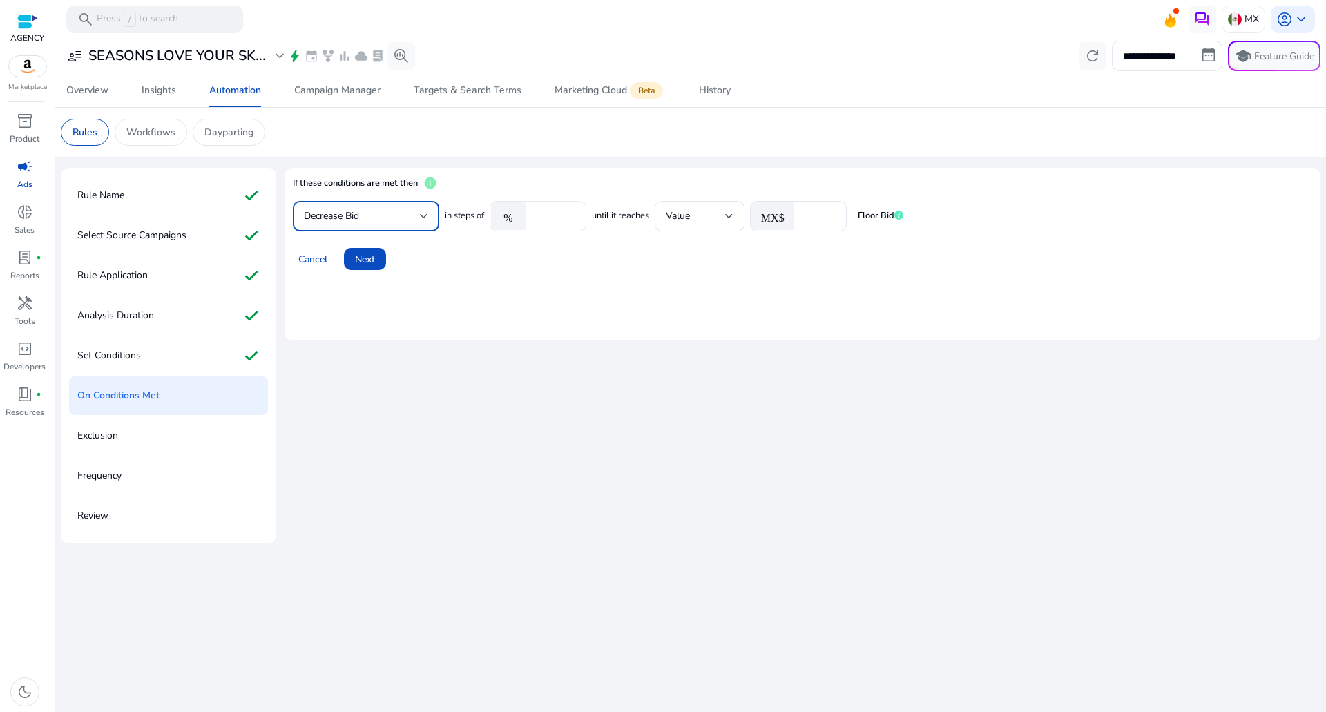
click at [550, 216] on input "****" at bounding box center [553, 216] width 43 height 15
type input "*"
type input "***"
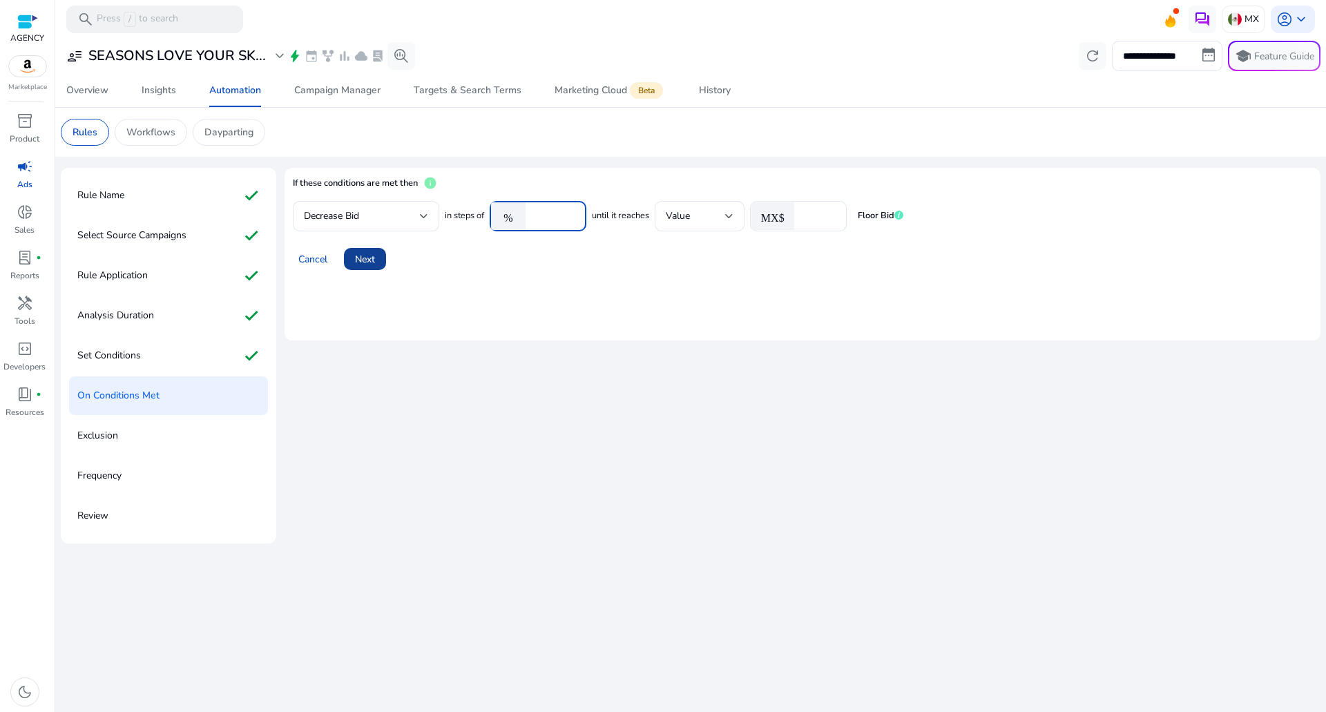
click at [383, 256] on div "Cancel Next" at bounding box center [802, 253] width 1019 height 33
click at [375, 253] on span "Next" at bounding box center [365, 259] width 20 height 15
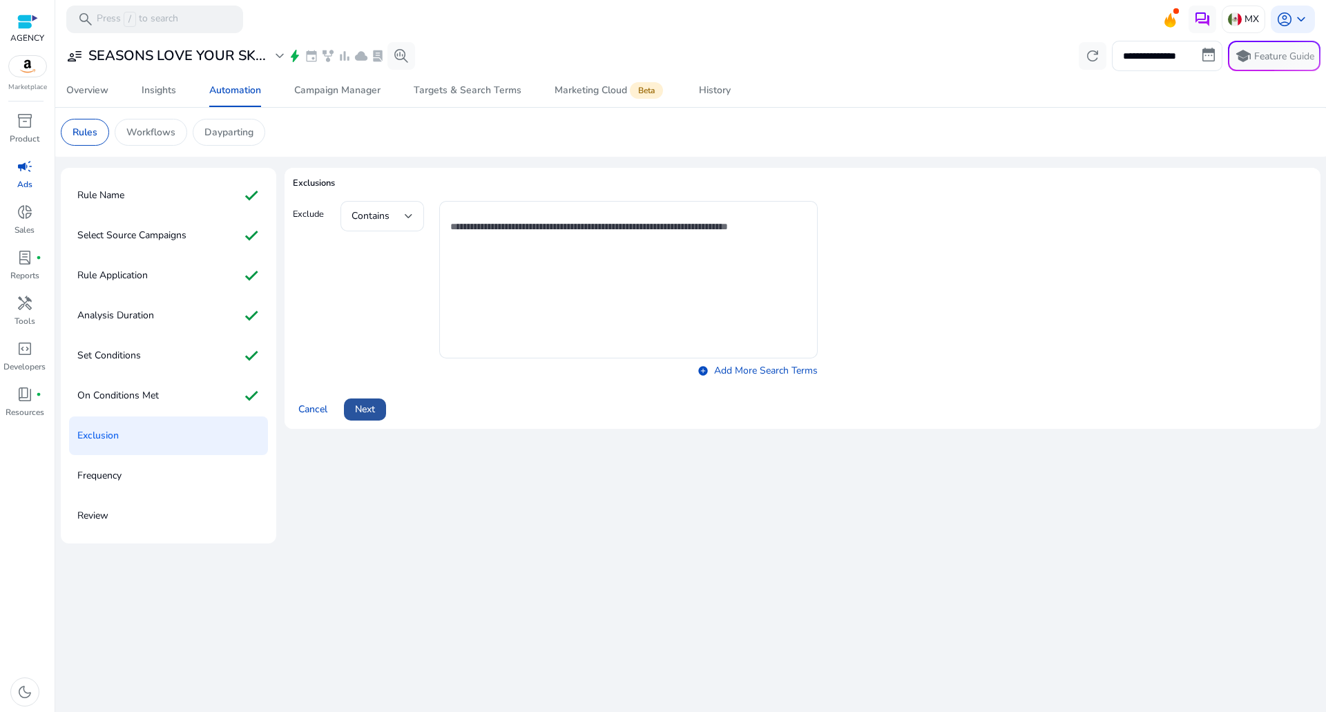
click at [369, 407] on span "Next" at bounding box center [365, 409] width 20 height 15
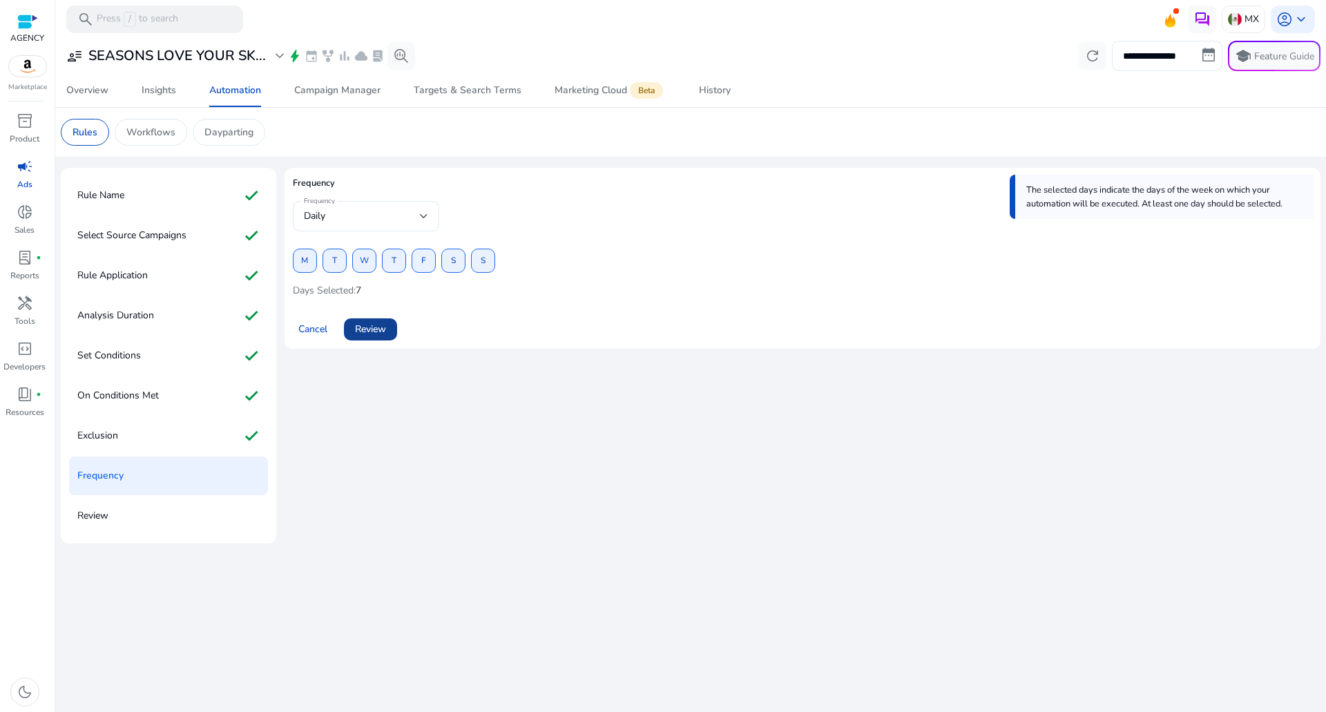
click at [386, 318] on span at bounding box center [370, 329] width 53 height 33
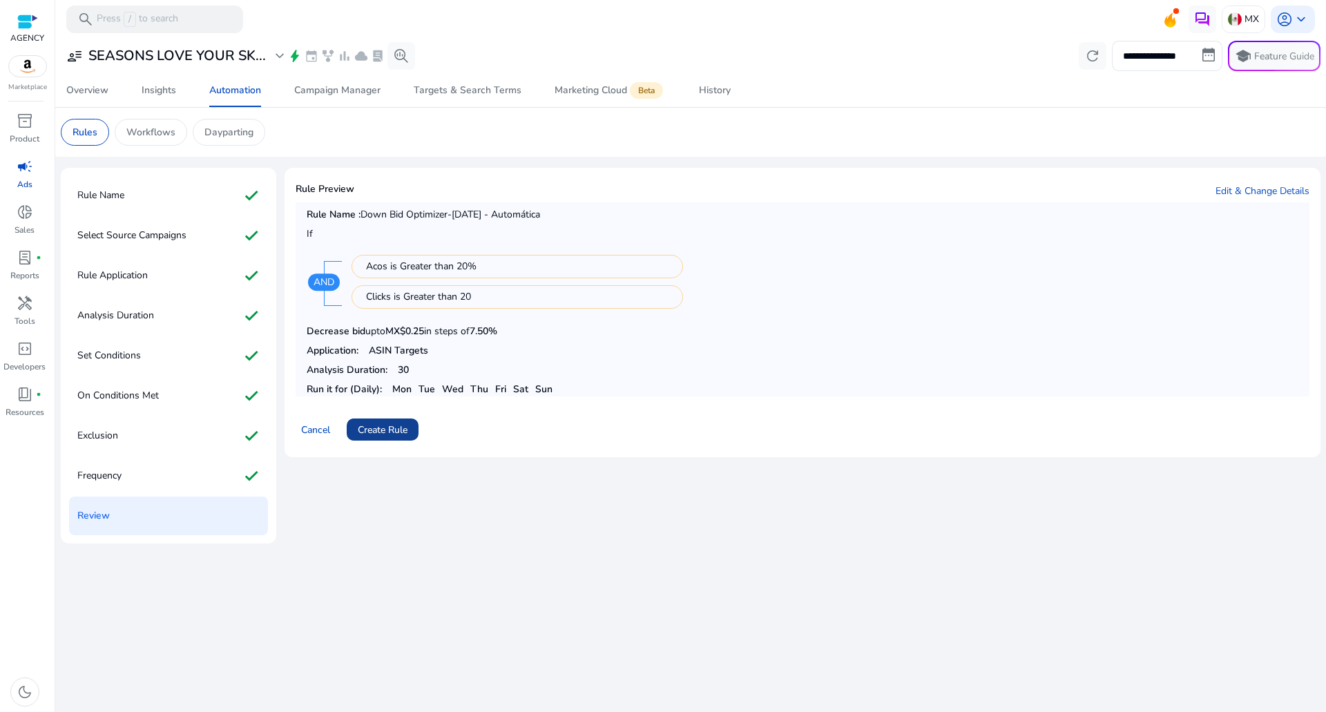
click at [378, 432] on span "Create Rule" at bounding box center [383, 430] width 50 height 15
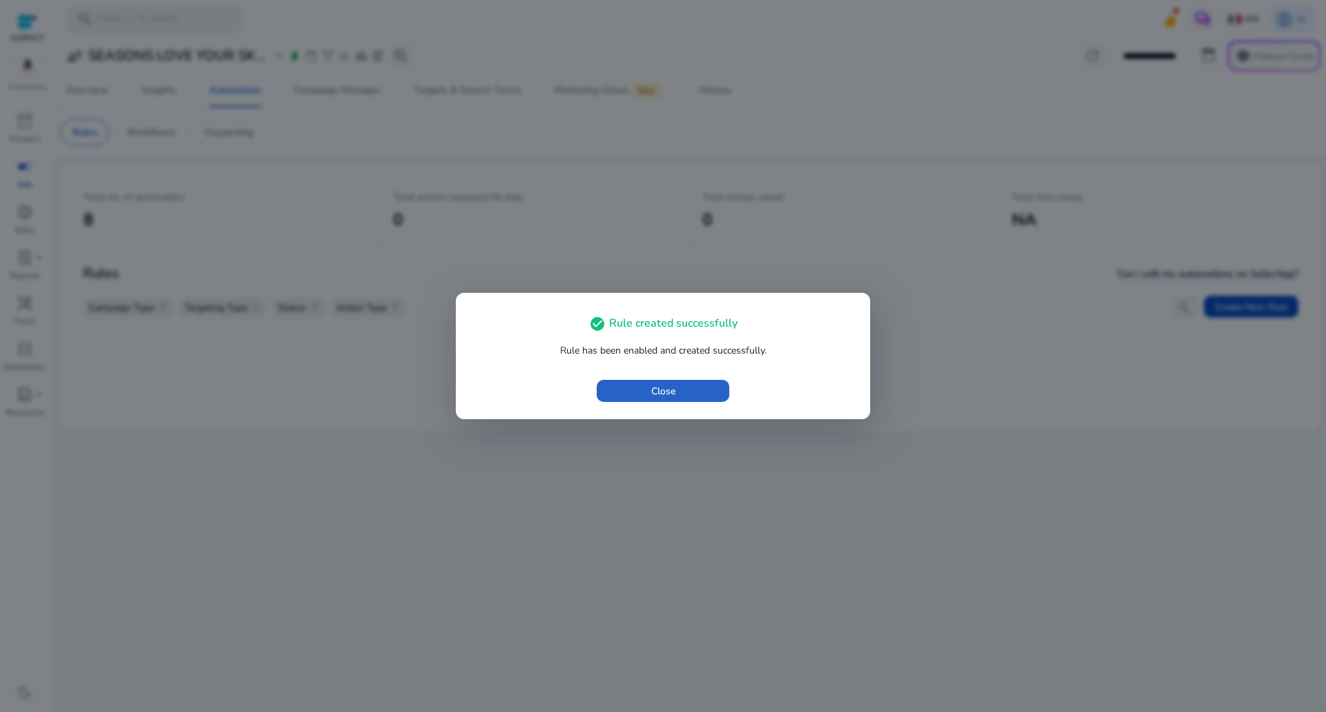
click at [631, 408] on div "check_circle Rule created successfully Rule has been enabled and created succes…" at bounding box center [663, 356] width 414 height 126
click at [630, 395] on span "button" at bounding box center [663, 390] width 133 height 33
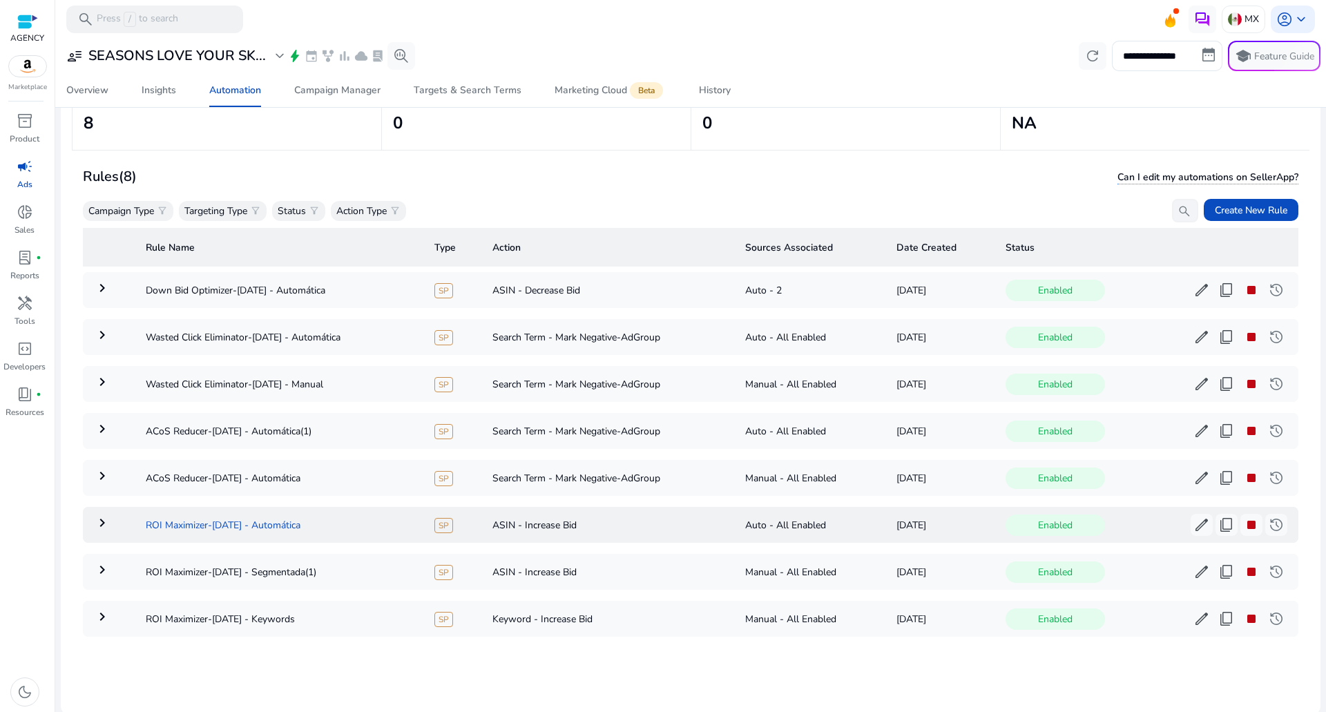
scroll to position [100, 0]
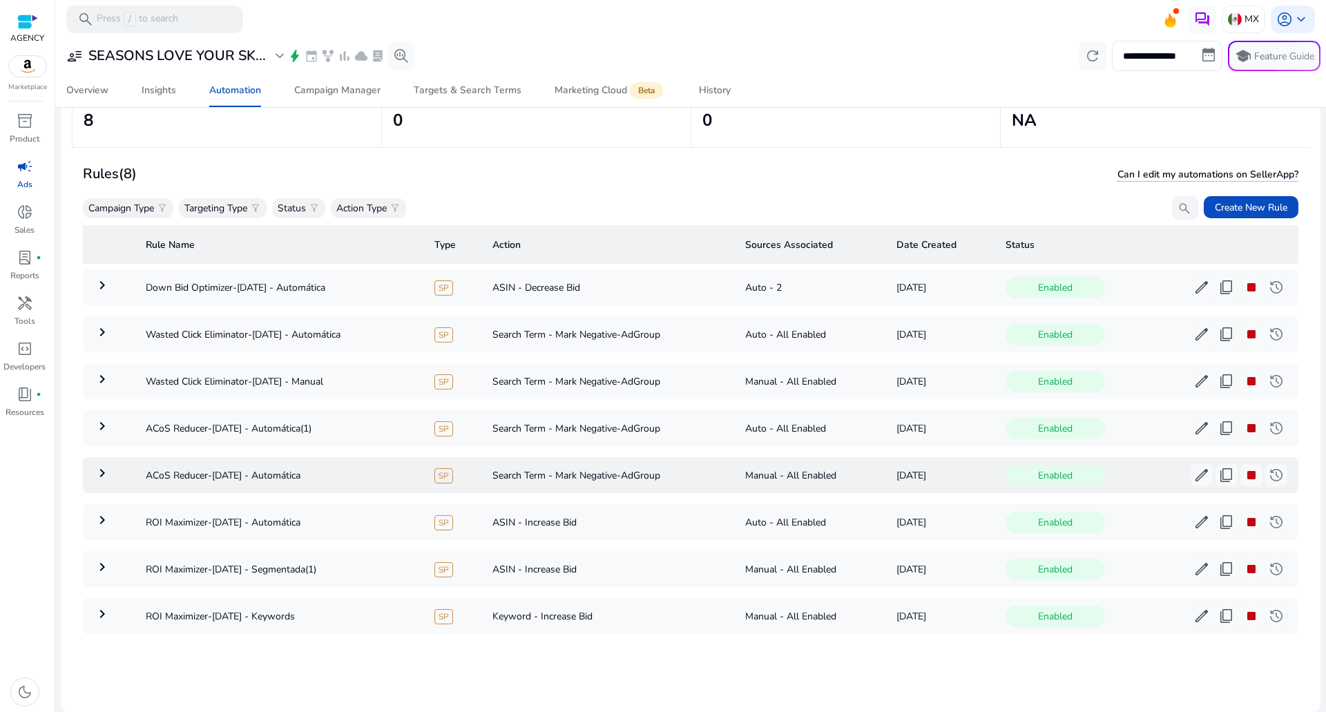
click at [104, 476] on mat-icon "keyboard_arrow_right" at bounding box center [102, 473] width 17 height 17
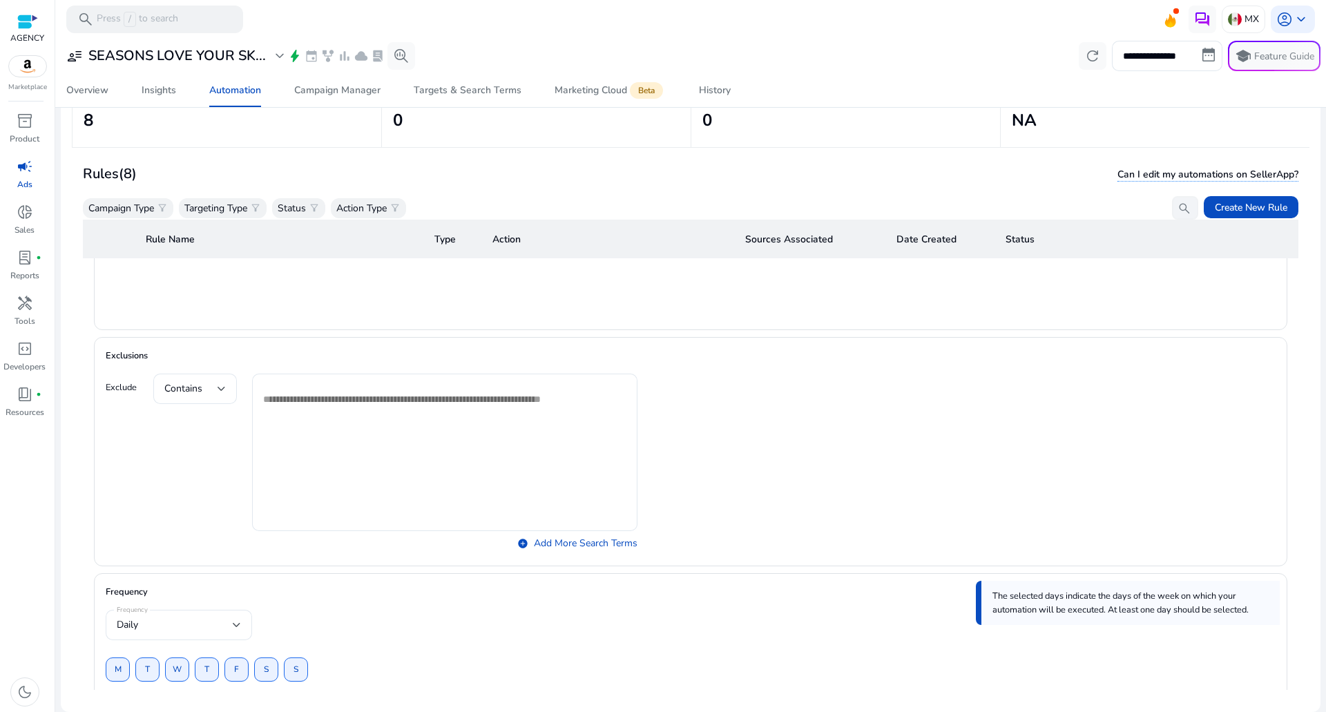
scroll to position [1346, 0]
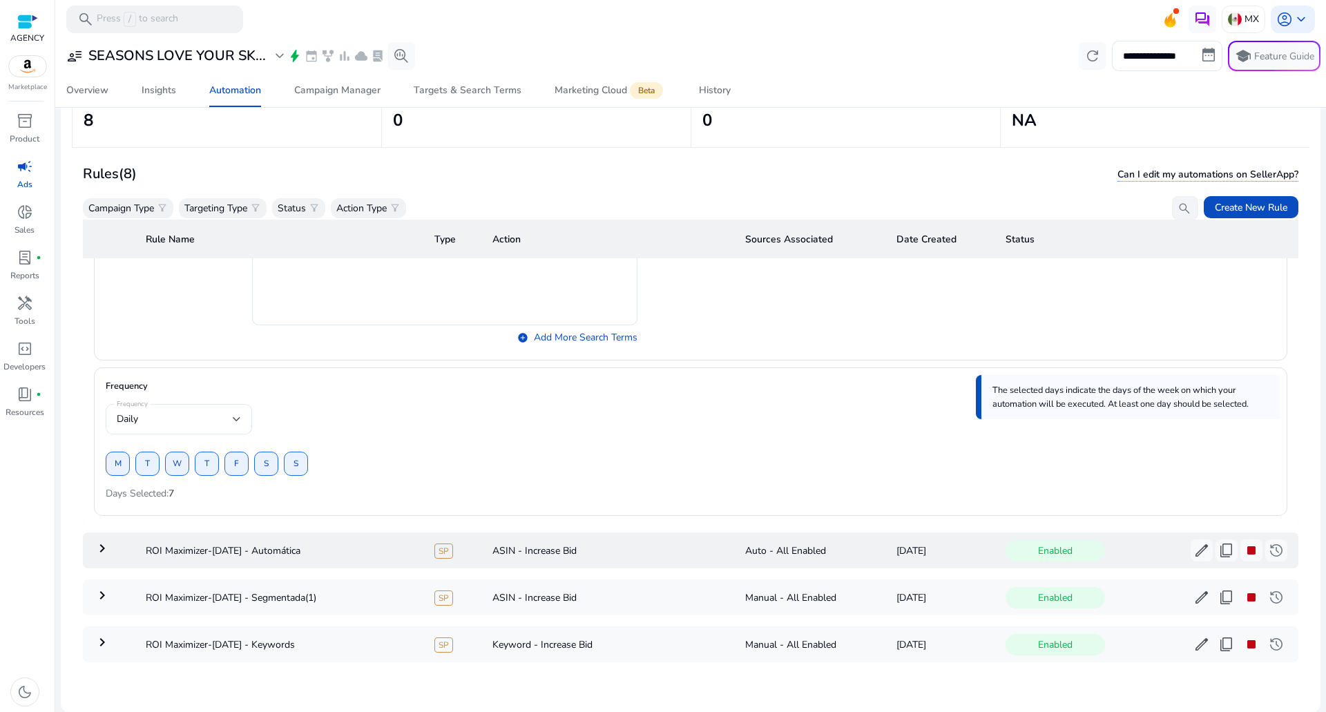
click at [107, 546] on mat-icon "keyboard_arrow_right" at bounding box center [102, 548] width 17 height 17
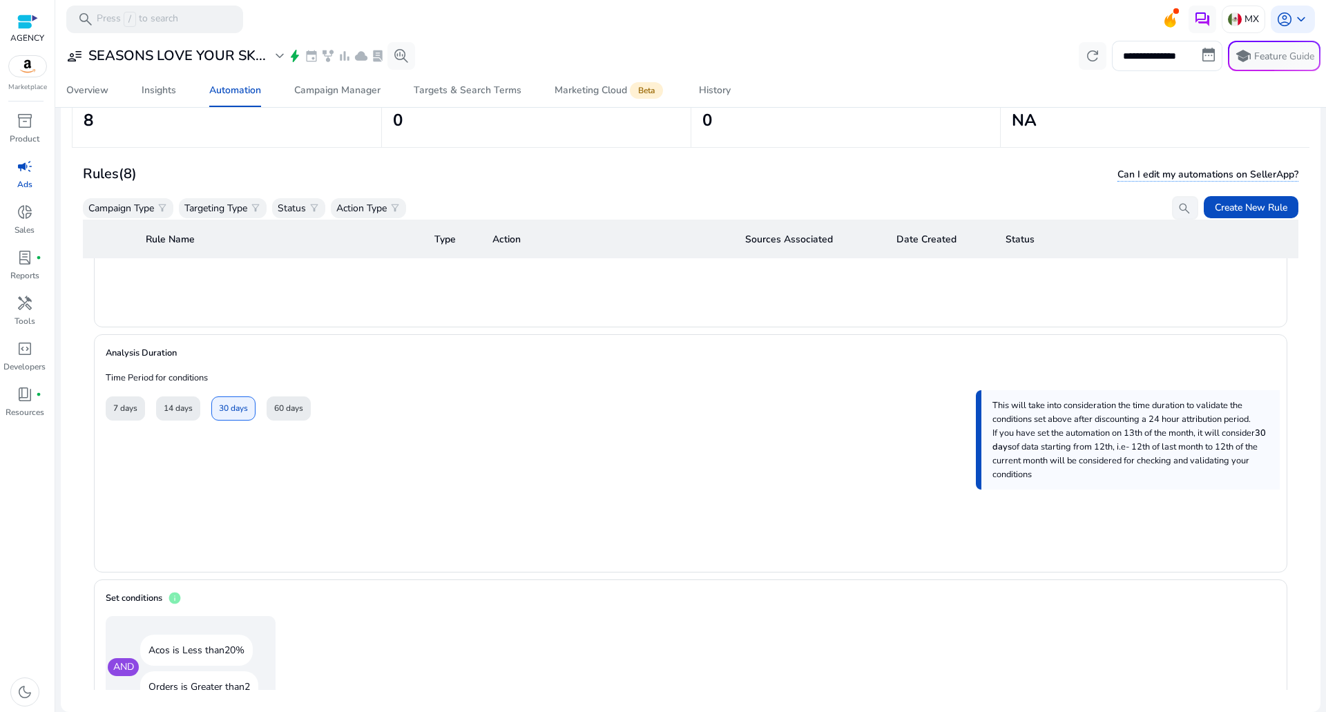
scroll to position [0, 0]
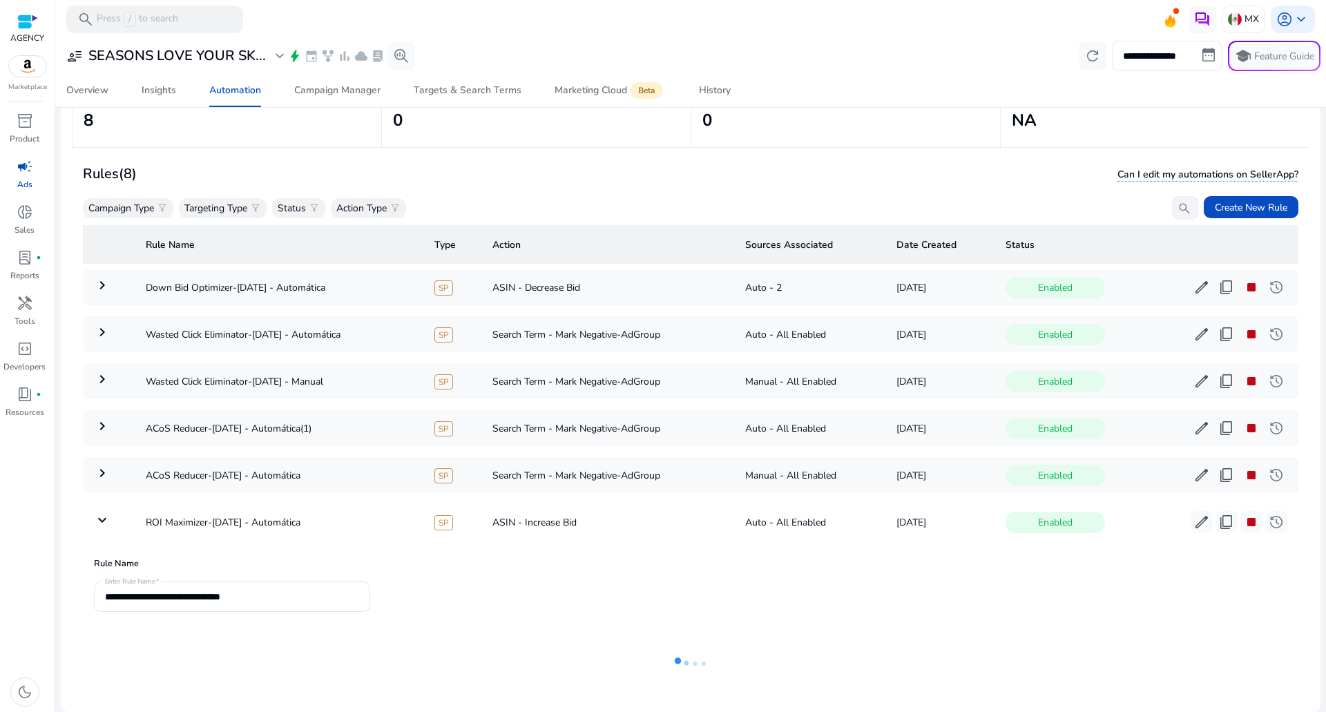
drag, startPoint x: 490, startPoint y: 472, endPoint x: 447, endPoint y: 128, distance: 345.8
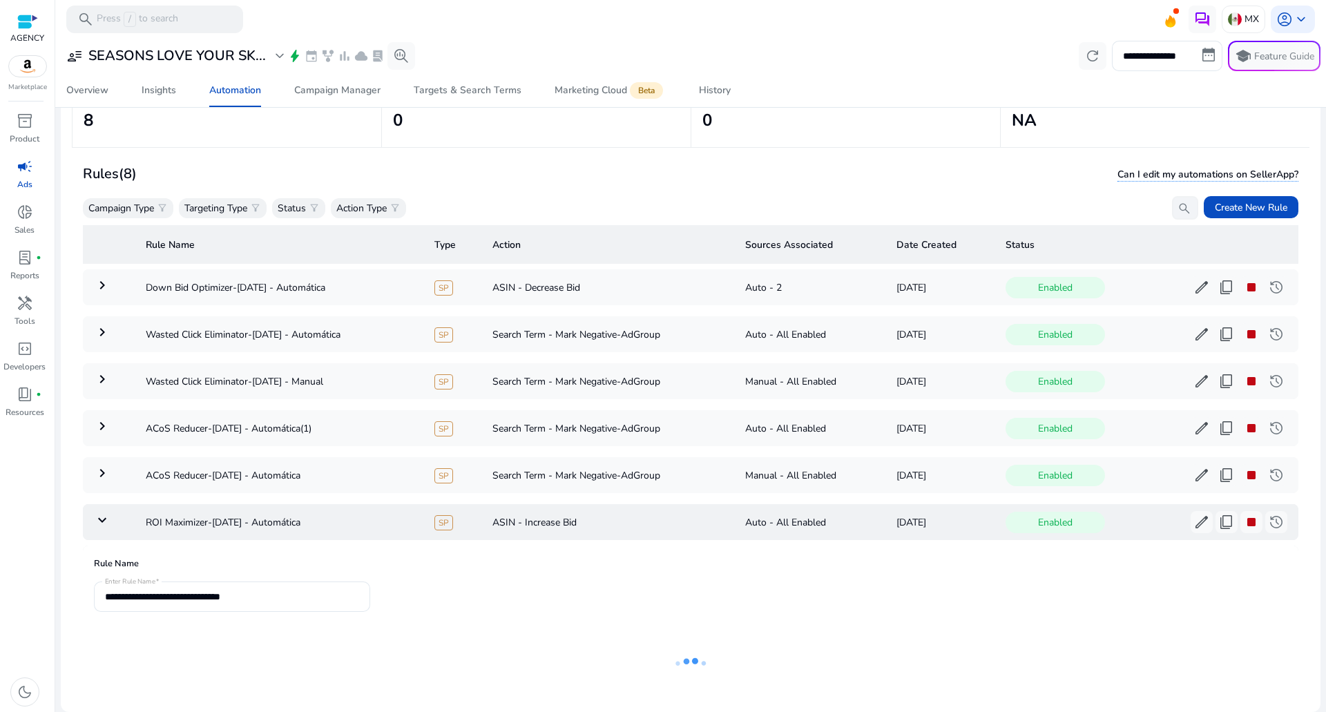
click at [99, 514] on mat-icon "keyboard_arrow_down" at bounding box center [102, 520] width 17 height 17
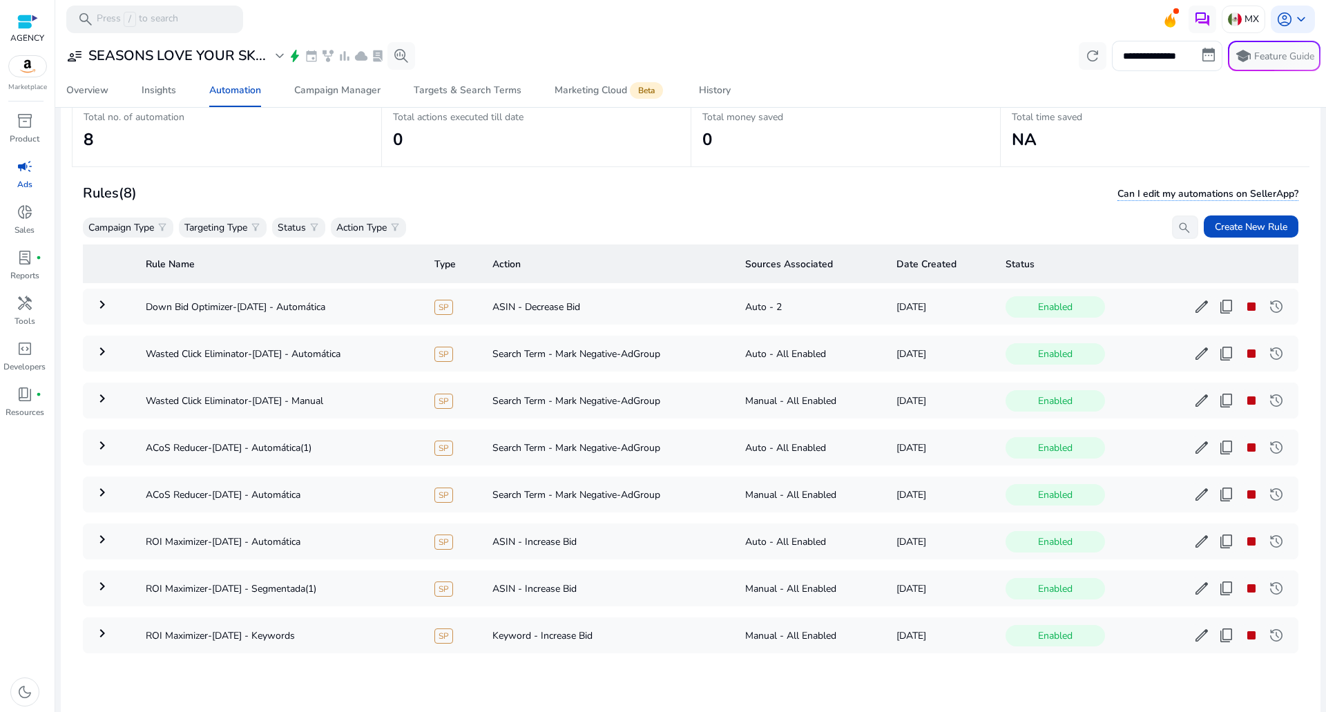
scroll to position [29, 0]
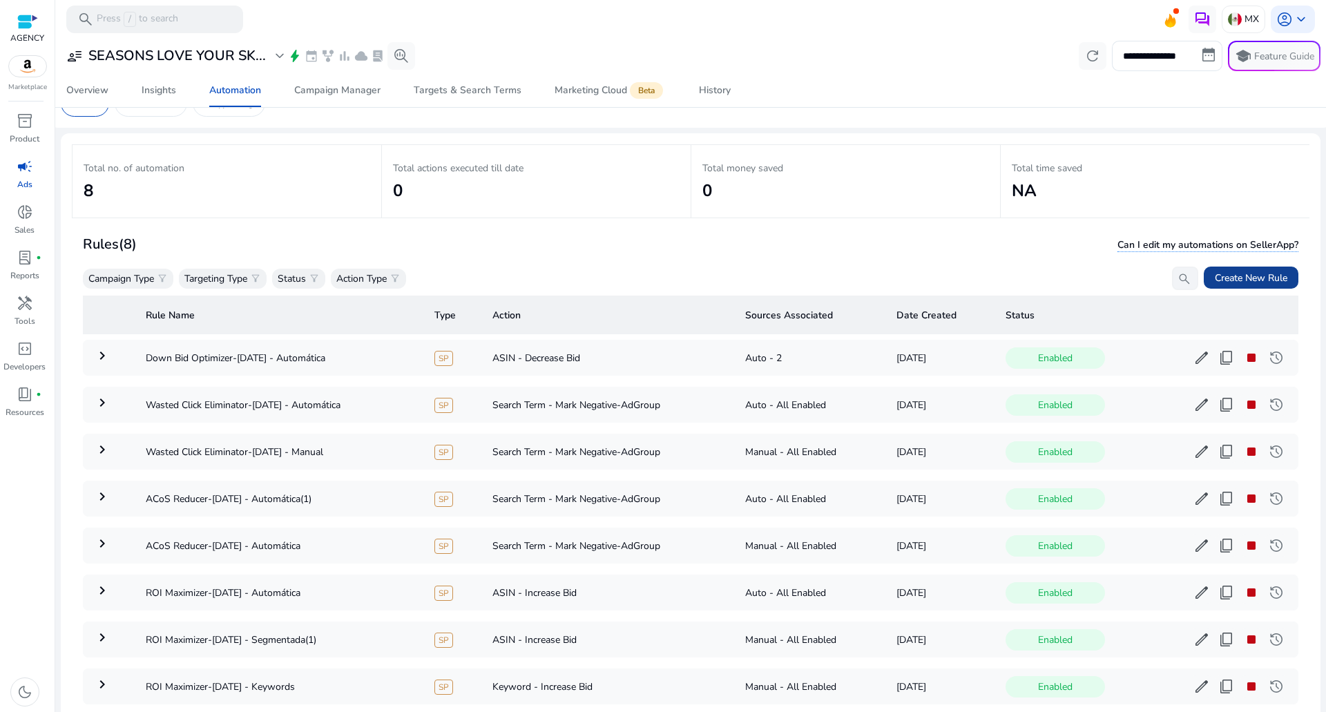
click at [1232, 271] on span "Create New Rule" at bounding box center [1251, 278] width 73 height 15
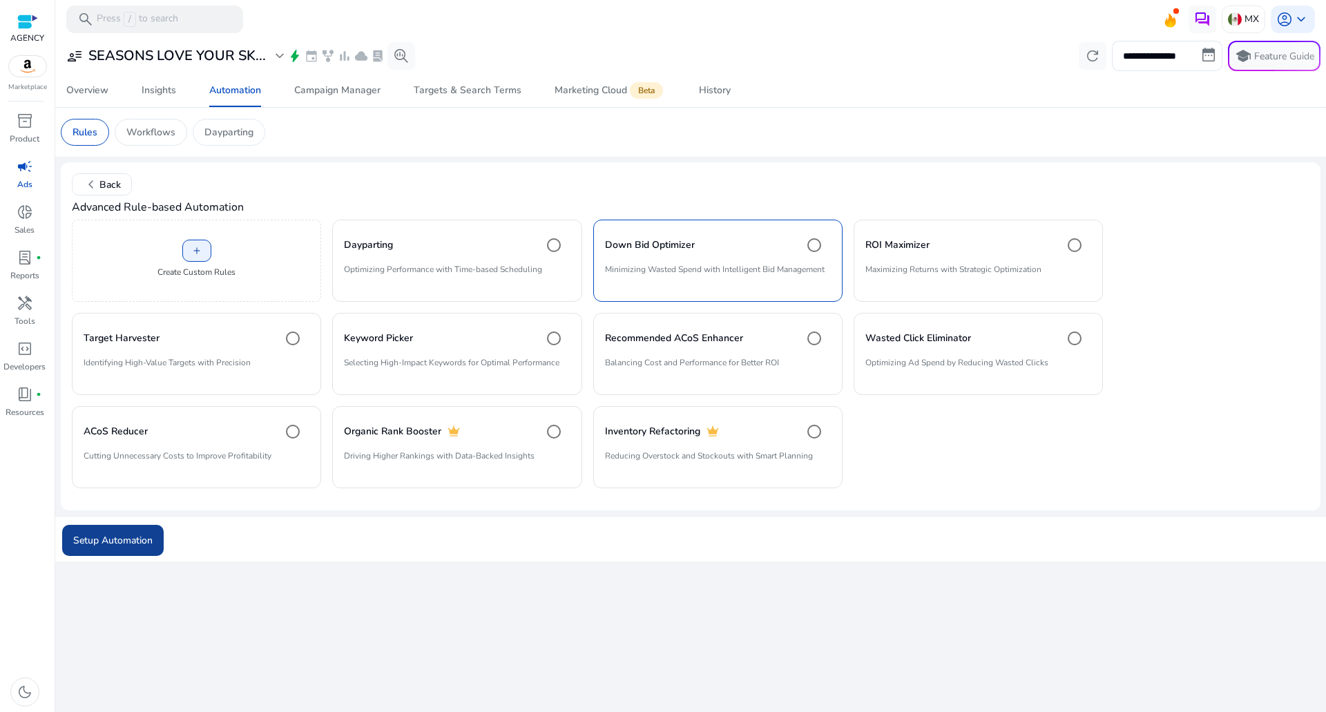
click at [99, 550] on span "submit" at bounding box center [113, 539] width 102 height 33
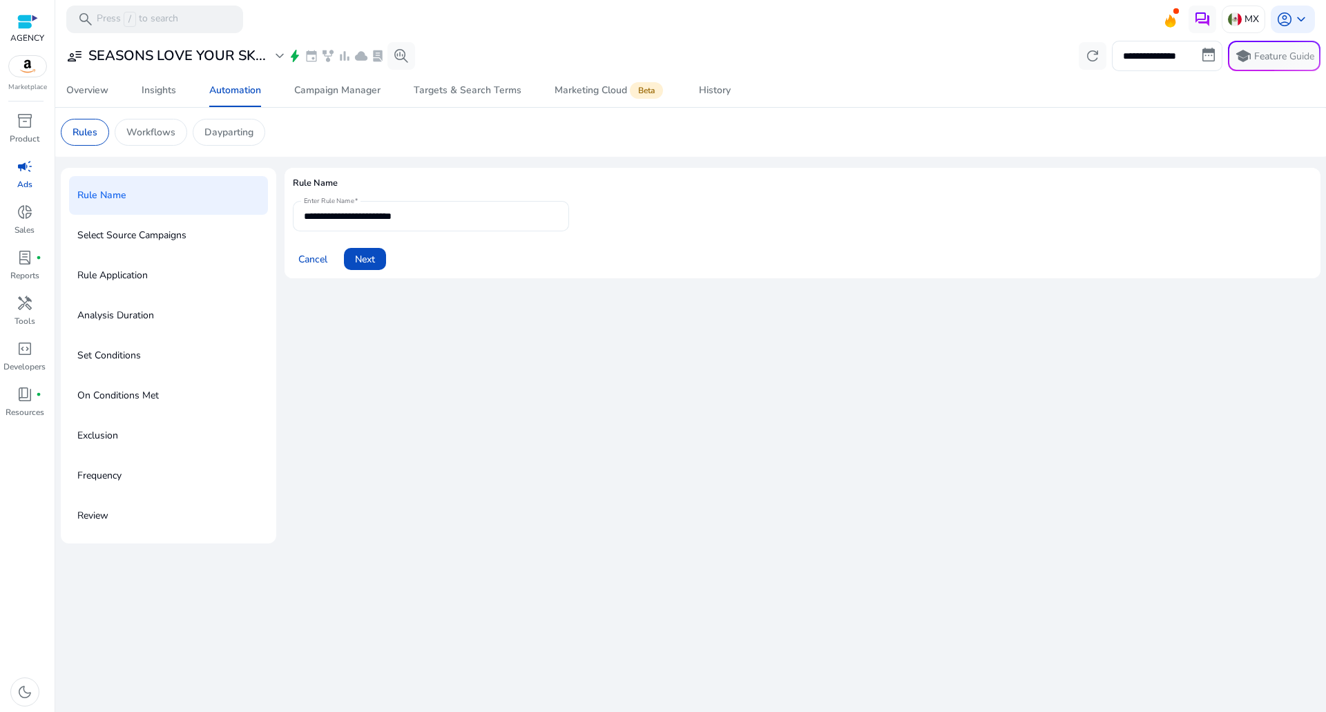
click at [447, 216] on input "**********" at bounding box center [431, 216] width 254 height 15
type input "**********"
click at [363, 259] on span "Next" at bounding box center [365, 259] width 20 height 15
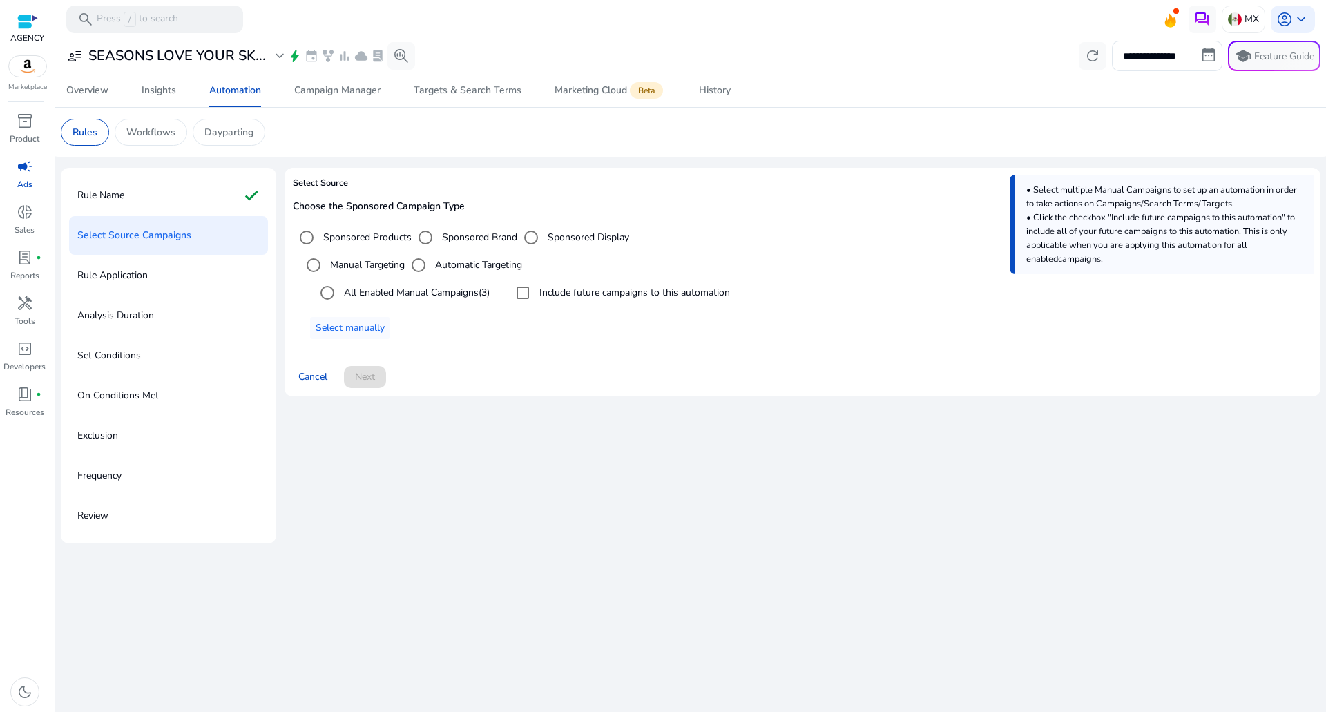
click at [409, 293] on label "All Enabled Manual Campaigns (3)" at bounding box center [415, 292] width 148 height 15
click at [572, 287] on label "Include future campaigns to this automation" at bounding box center [633, 292] width 193 height 15
click at [363, 378] on span "Next" at bounding box center [365, 376] width 20 height 15
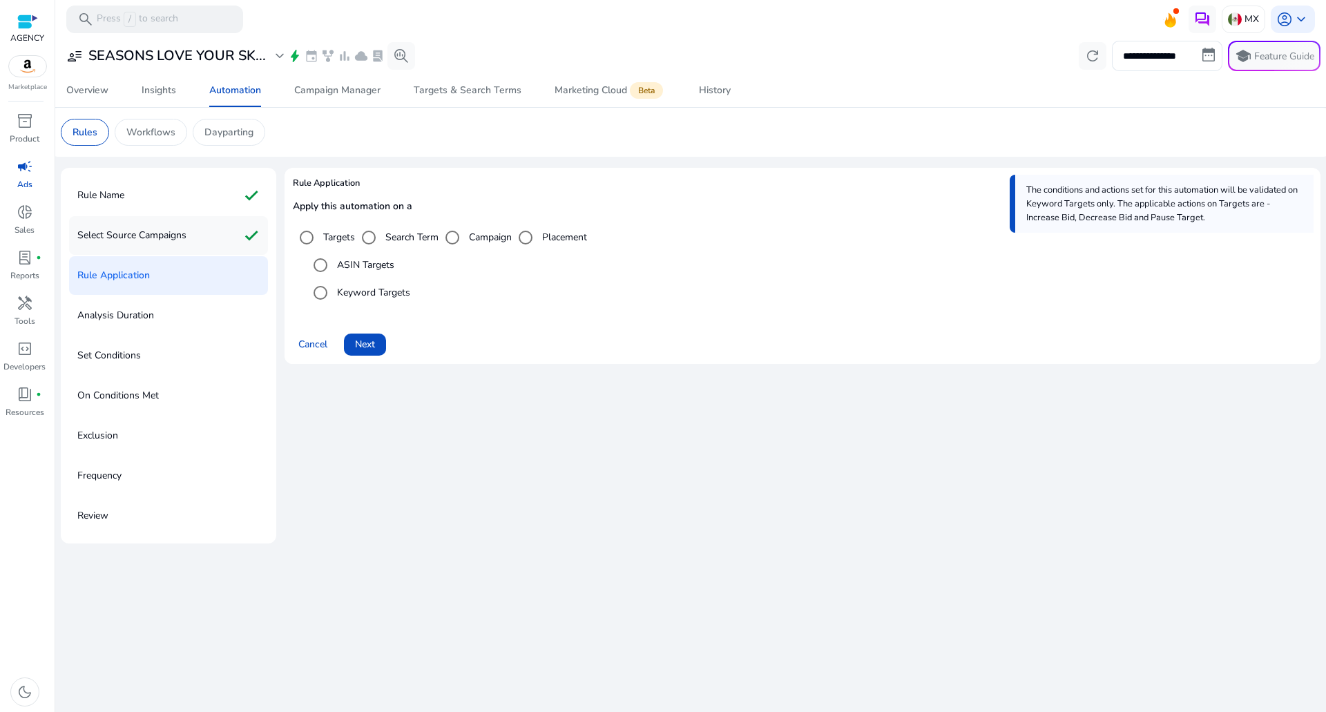
drag, startPoint x: 354, startPoint y: 343, endPoint x: 247, endPoint y: 225, distance: 159.8
click at [247, 225] on div "Rule Name check Select Source Campaigns check Rule Application Analysis Duratio…" at bounding box center [690, 356] width 1259 height 376
click at [337, 271] on div "ASIN Targets" at bounding box center [351, 265] width 88 height 28
click at [355, 268] on label "ASIN Targets" at bounding box center [364, 265] width 60 height 15
click at [351, 338] on span at bounding box center [365, 344] width 42 height 33
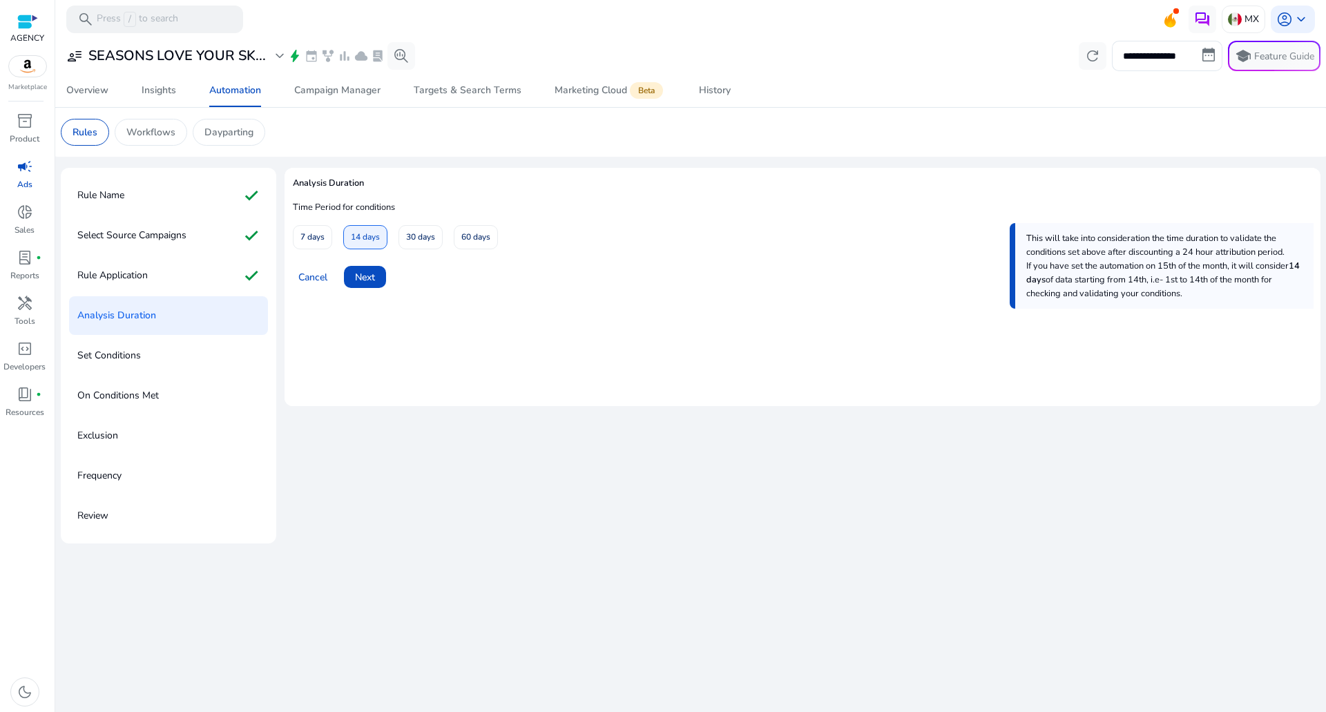
drag, startPoint x: 429, startPoint y: 241, endPoint x: 403, endPoint y: 276, distance: 43.5
click at [429, 240] on span "30 days" at bounding box center [420, 237] width 29 height 24
click at [379, 284] on span at bounding box center [365, 276] width 42 height 33
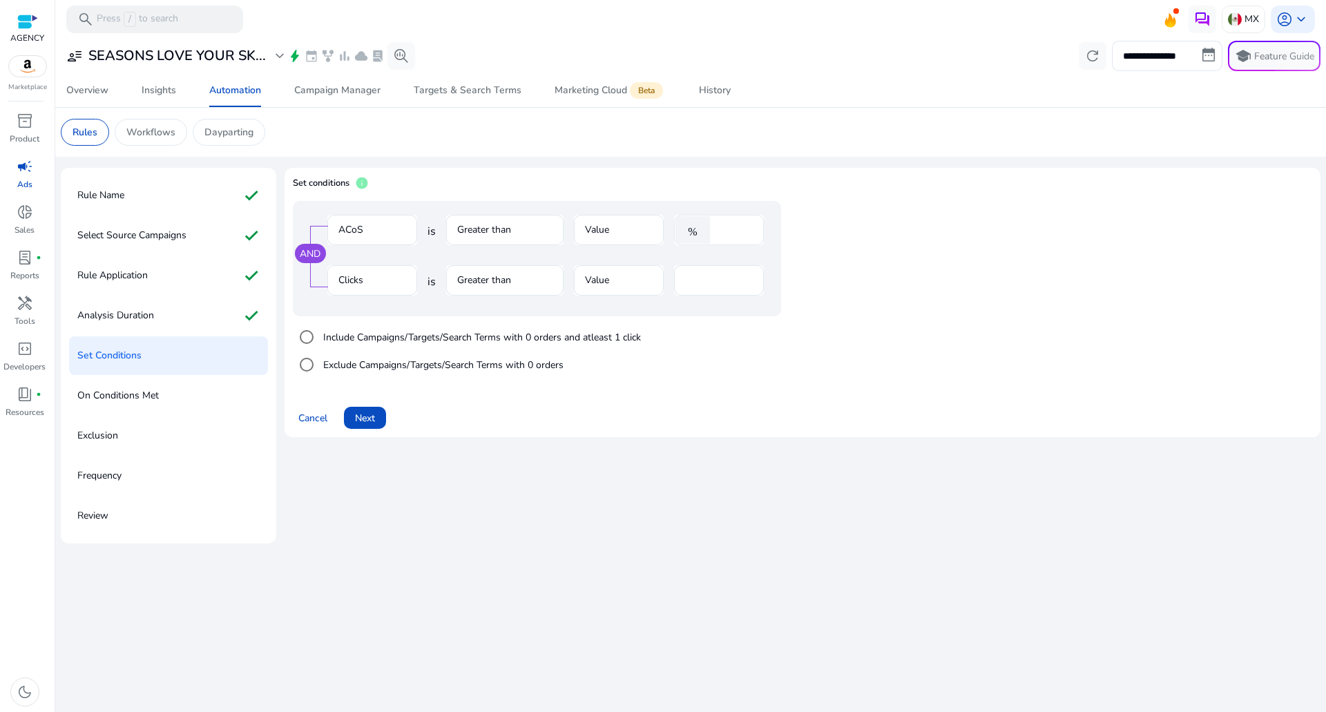
click at [728, 226] on input "****" at bounding box center [735, 229] width 36 height 15
type input "**"
click at [409, 407] on div "Cancel Next" at bounding box center [802, 412] width 1019 height 33
click at [373, 416] on button "Next" at bounding box center [365, 418] width 42 height 22
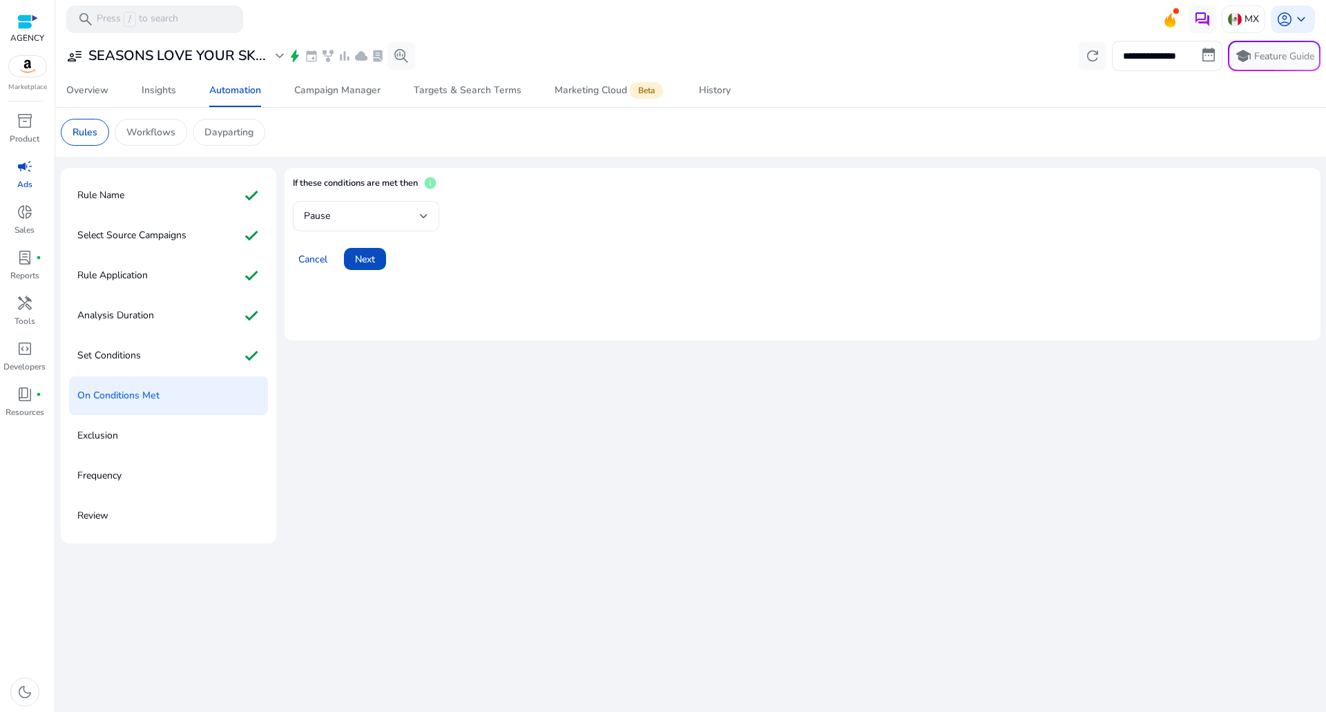
click at [383, 215] on div "Pause" at bounding box center [362, 216] width 116 height 15
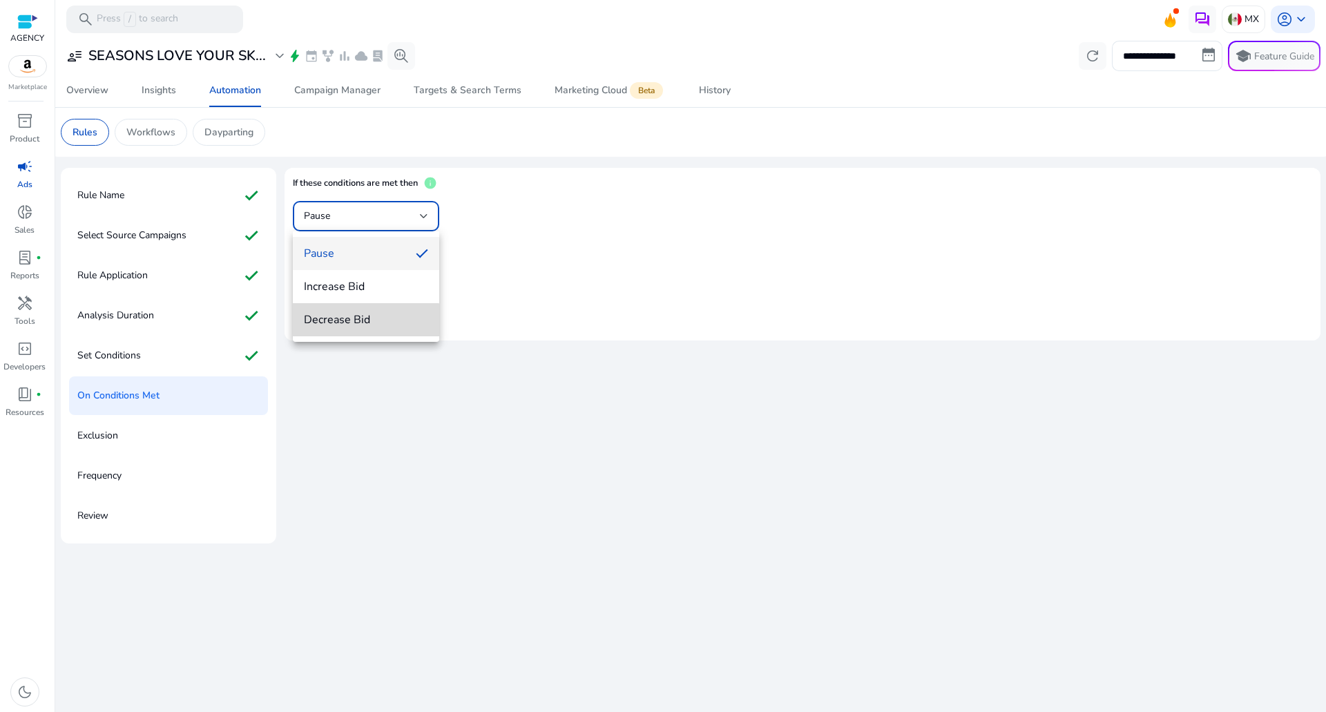
click at [351, 323] on span "Decrease Bid" at bounding box center [366, 319] width 124 height 15
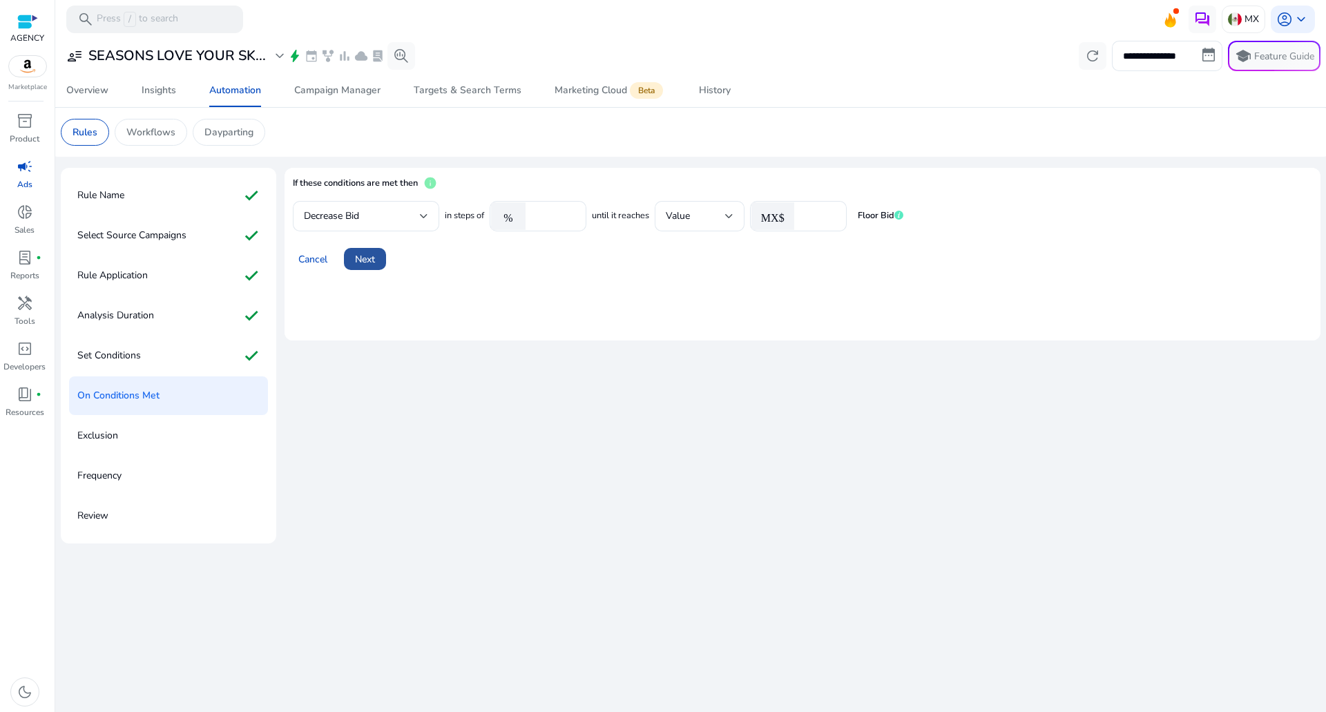
click at [356, 266] on button "Next" at bounding box center [365, 259] width 42 height 22
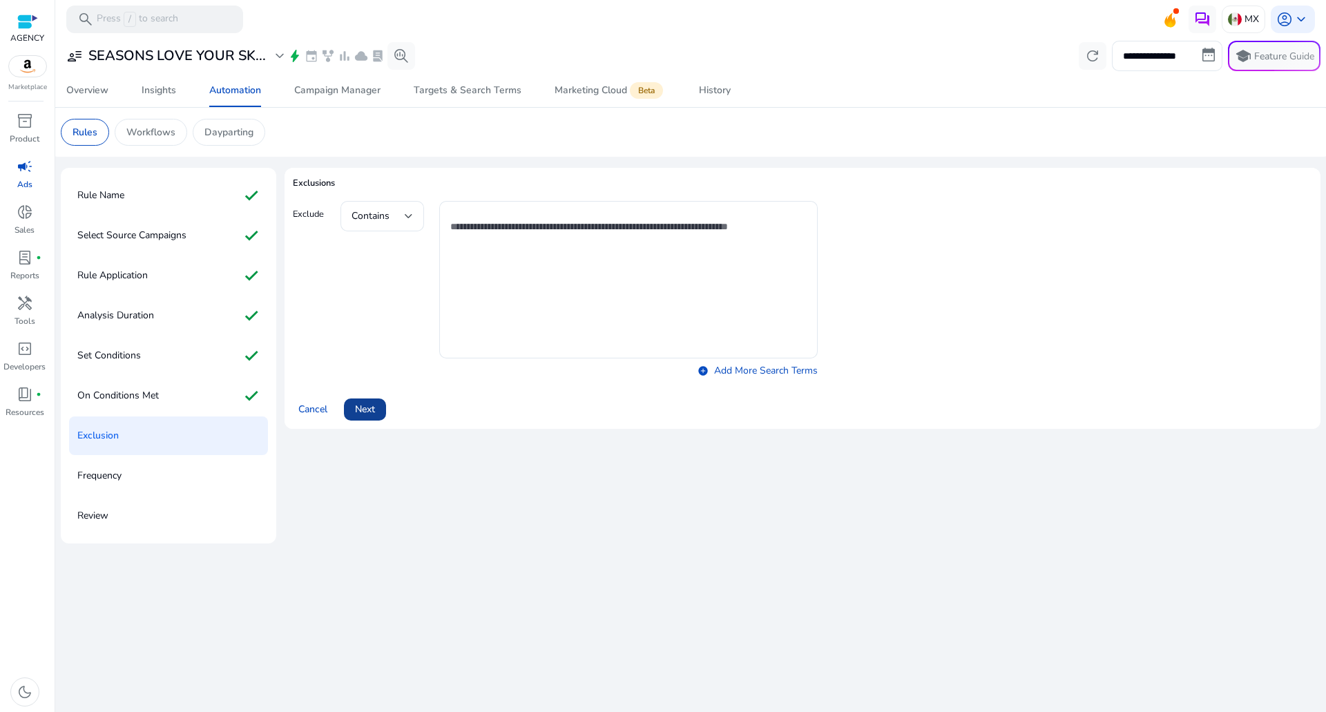
click at [378, 403] on span at bounding box center [365, 409] width 42 height 33
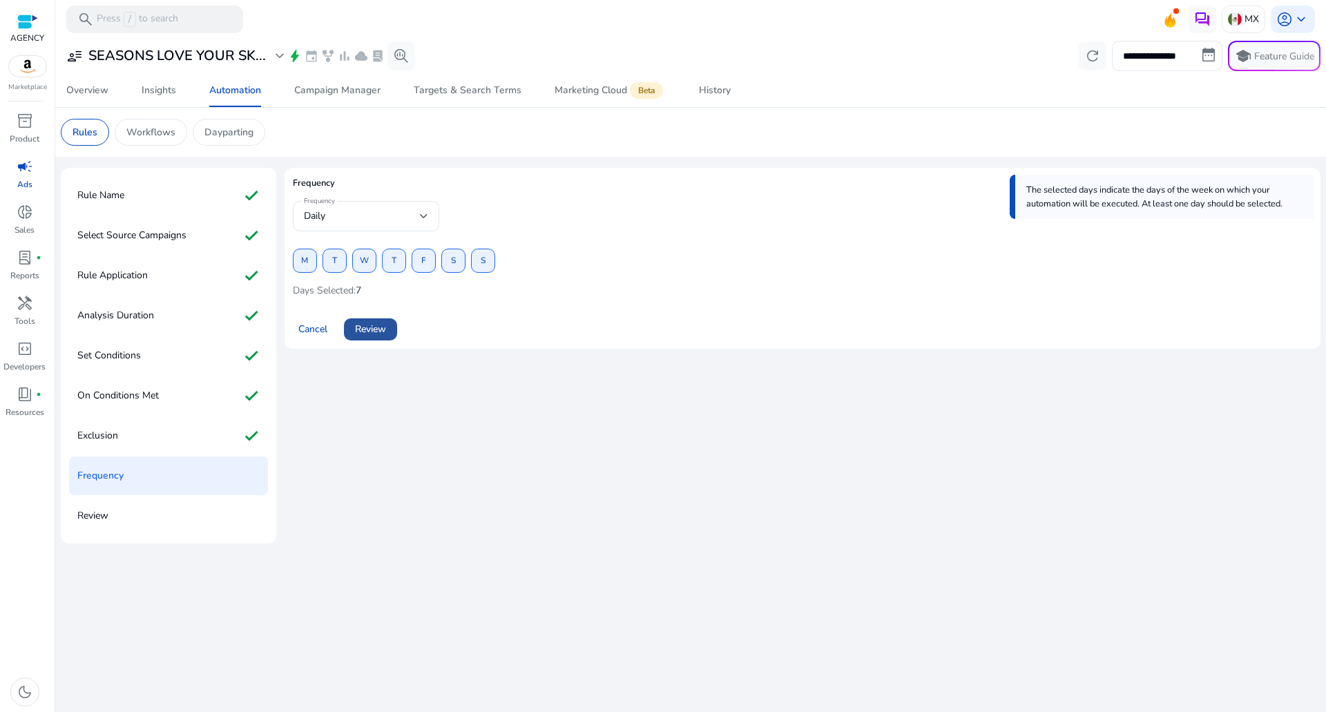
click at [370, 313] on span at bounding box center [370, 329] width 53 height 33
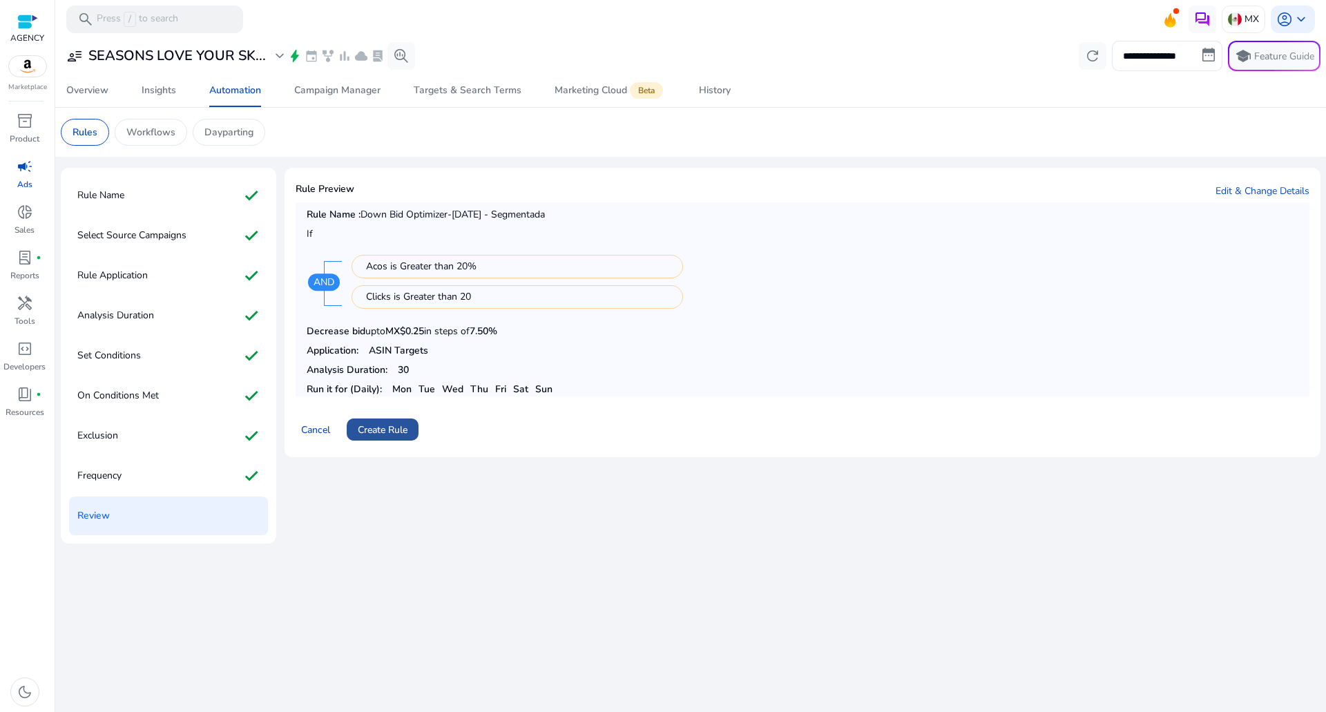
click at [394, 413] on span at bounding box center [383, 429] width 72 height 33
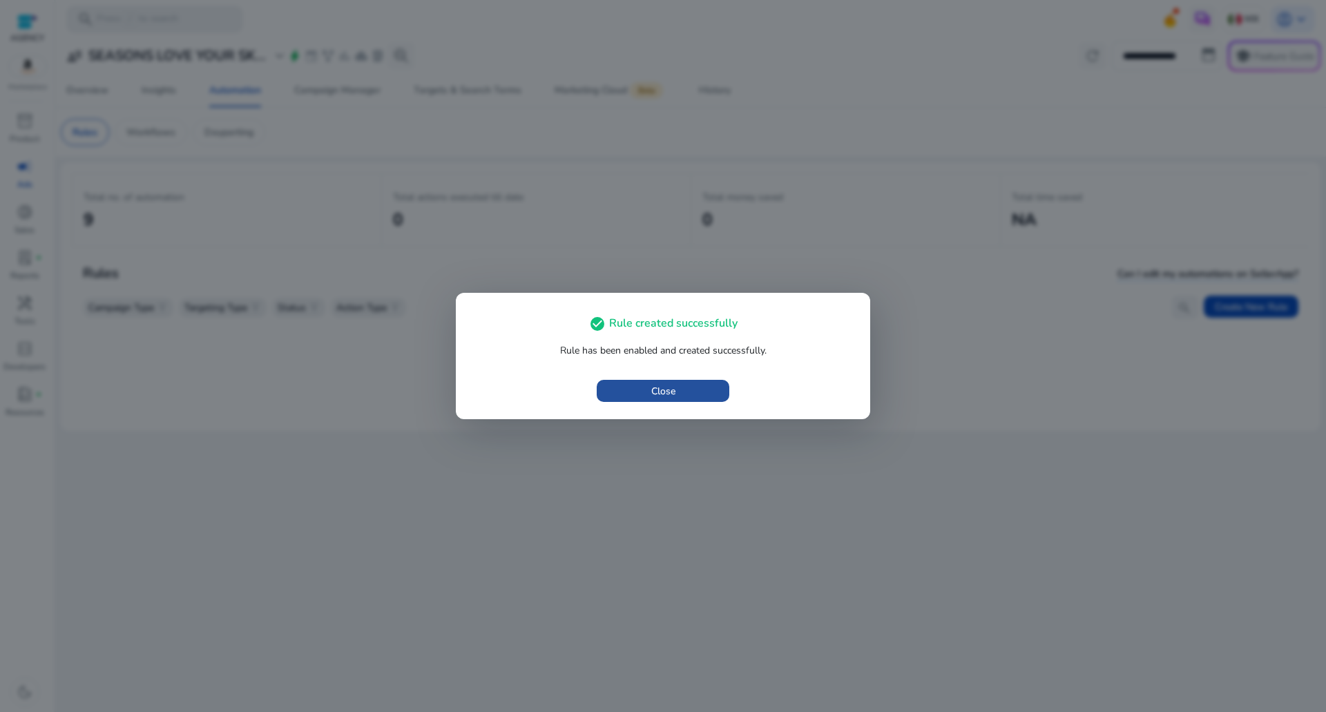
click at [627, 388] on span "button" at bounding box center [663, 390] width 133 height 33
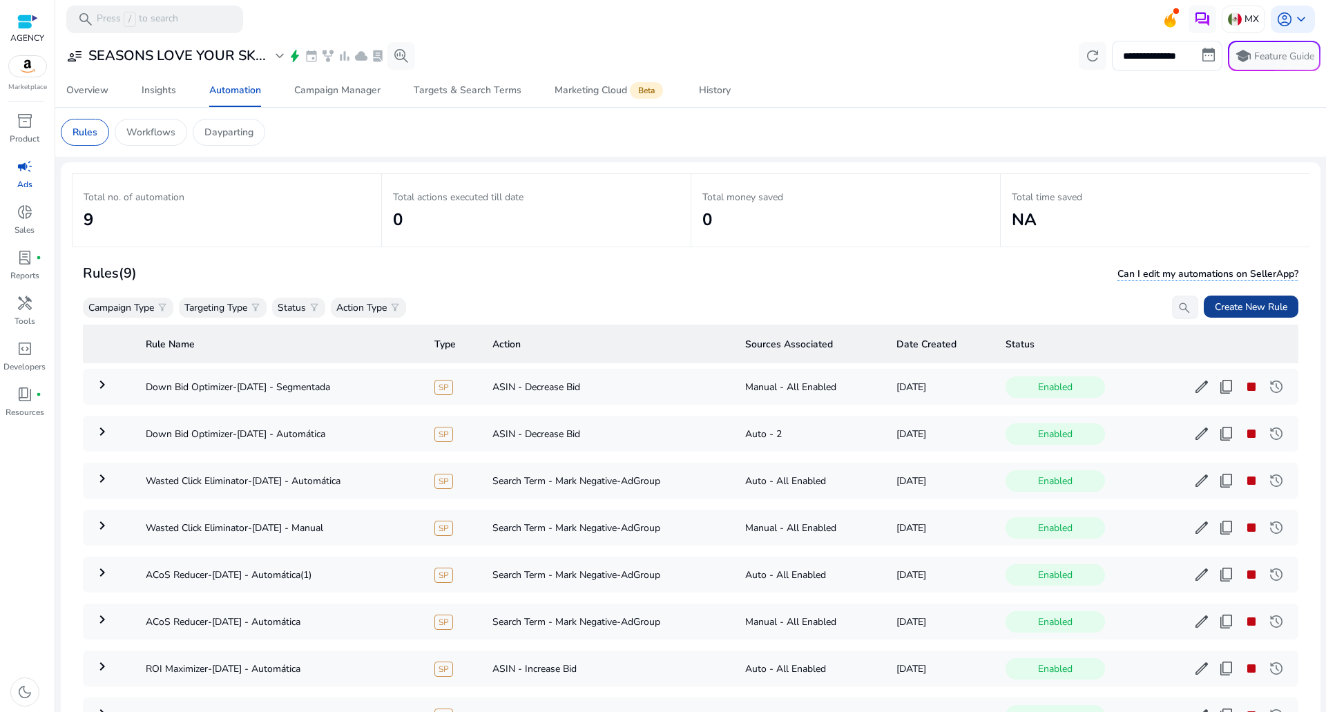
click at [1262, 310] on span "Create New Rule" at bounding box center [1251, 307] width 73 height 15
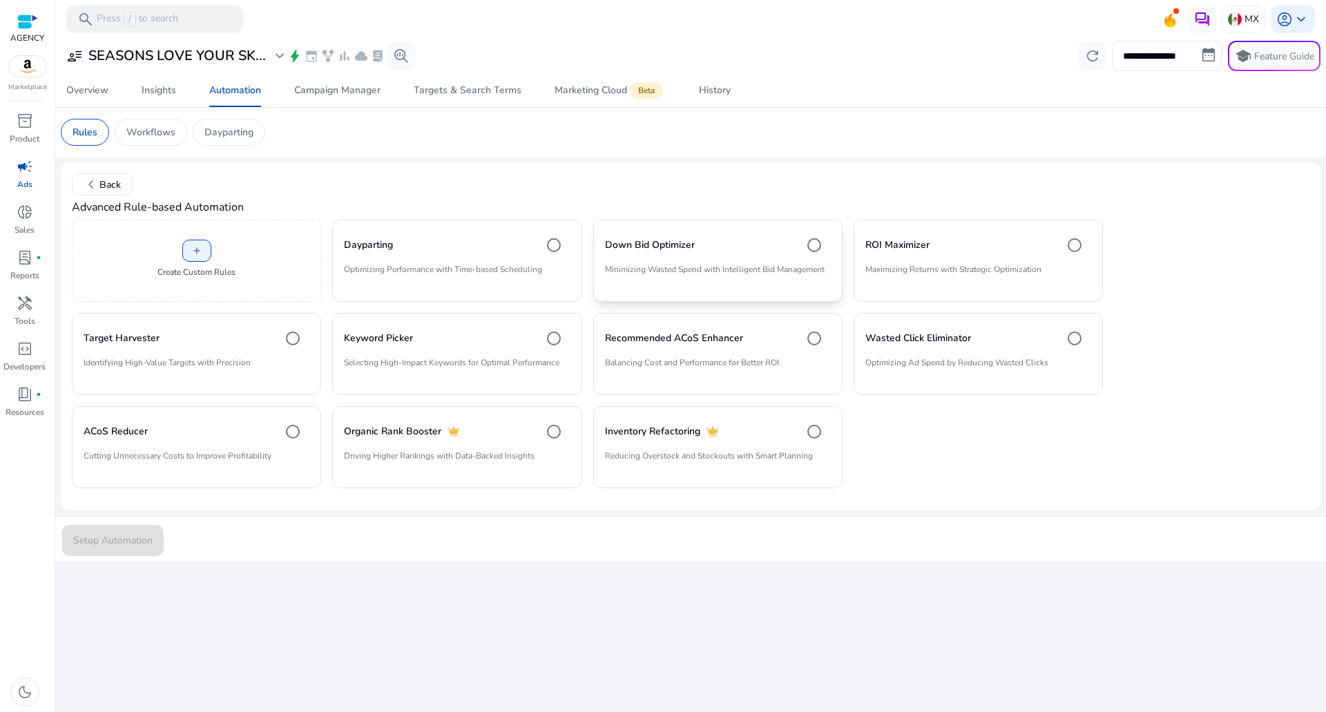
click at [695, 267] on p "Minimizing Wasted Spend with Intelligent Bid Management" at bounding box center [718, 274] width 226 height 23
click at [153, 532] on span "submit" at bounding box center [113, 539] width 102 height 33
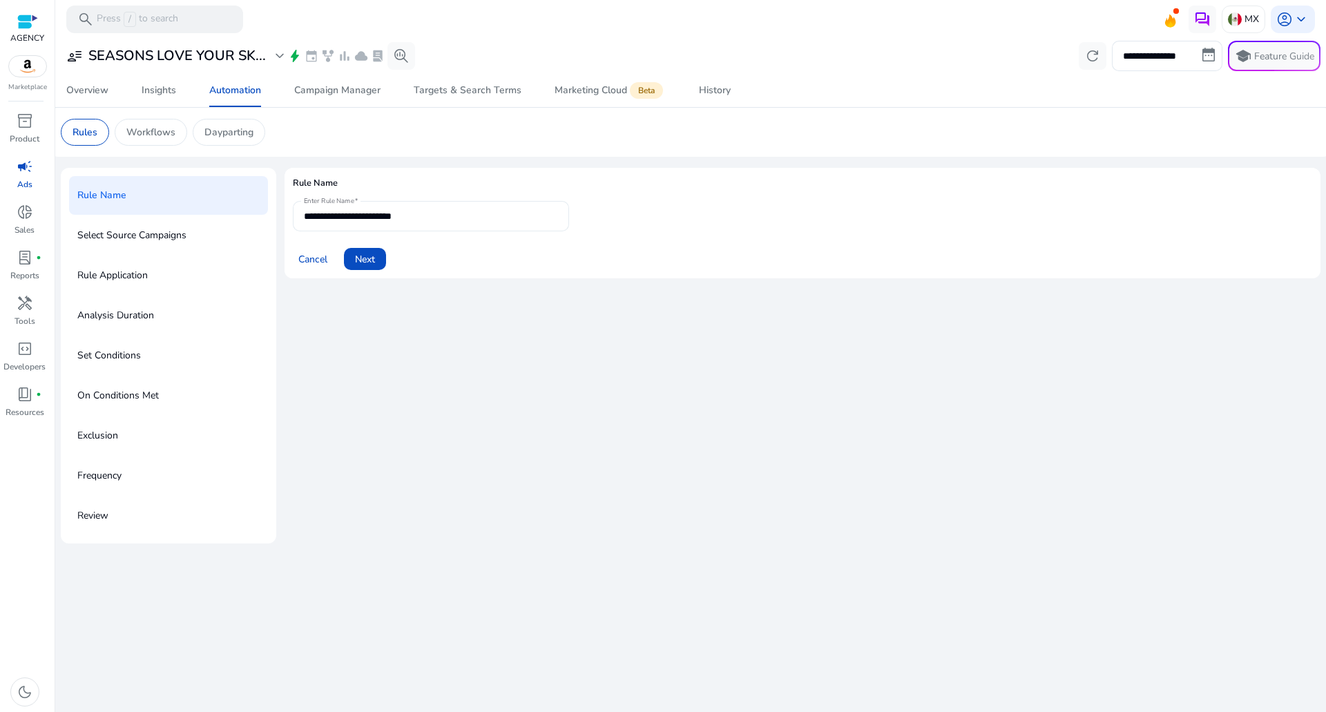
click at [444, 201] on div "**********" at bounding box center [431, 216] width 254 height 30
click at [441, 209] on input "**********" at bounding box center [431, 216] width 254 height 15
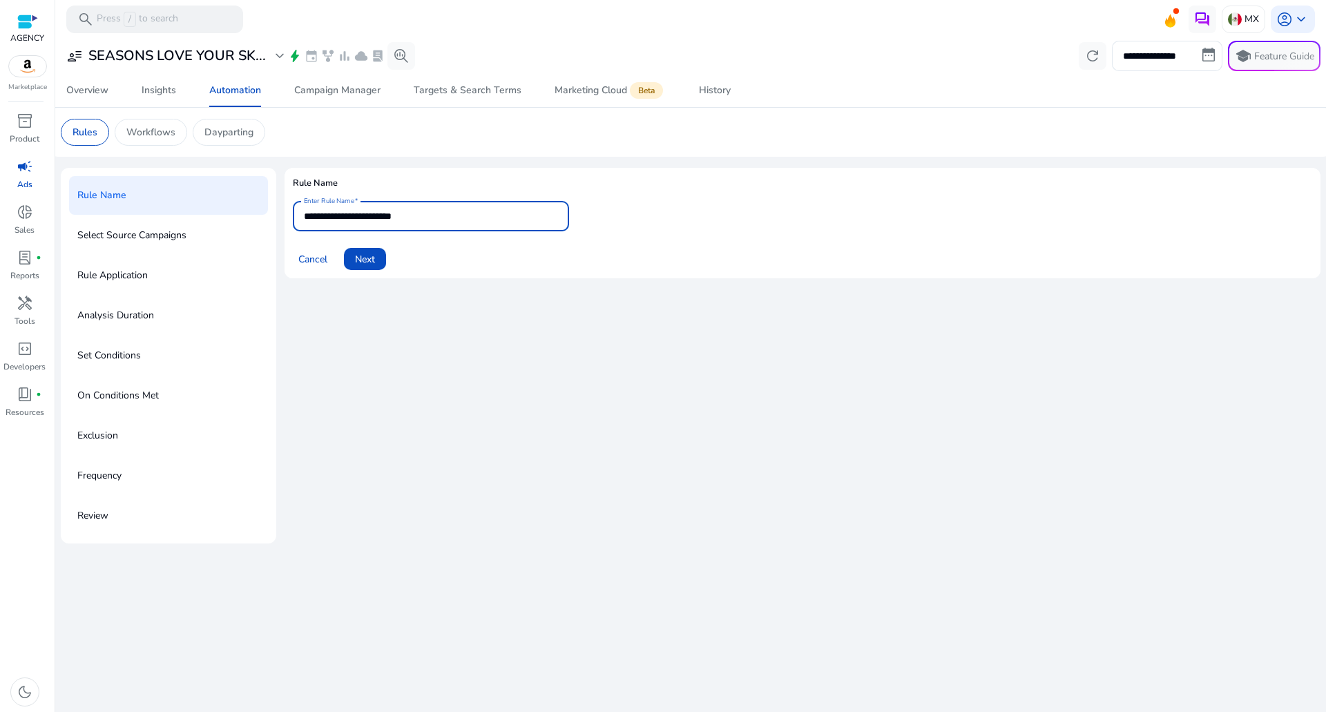
click at [441, 209] on input "**********" at bounding box center [431, 216] width 254 height 15
type input "**********"
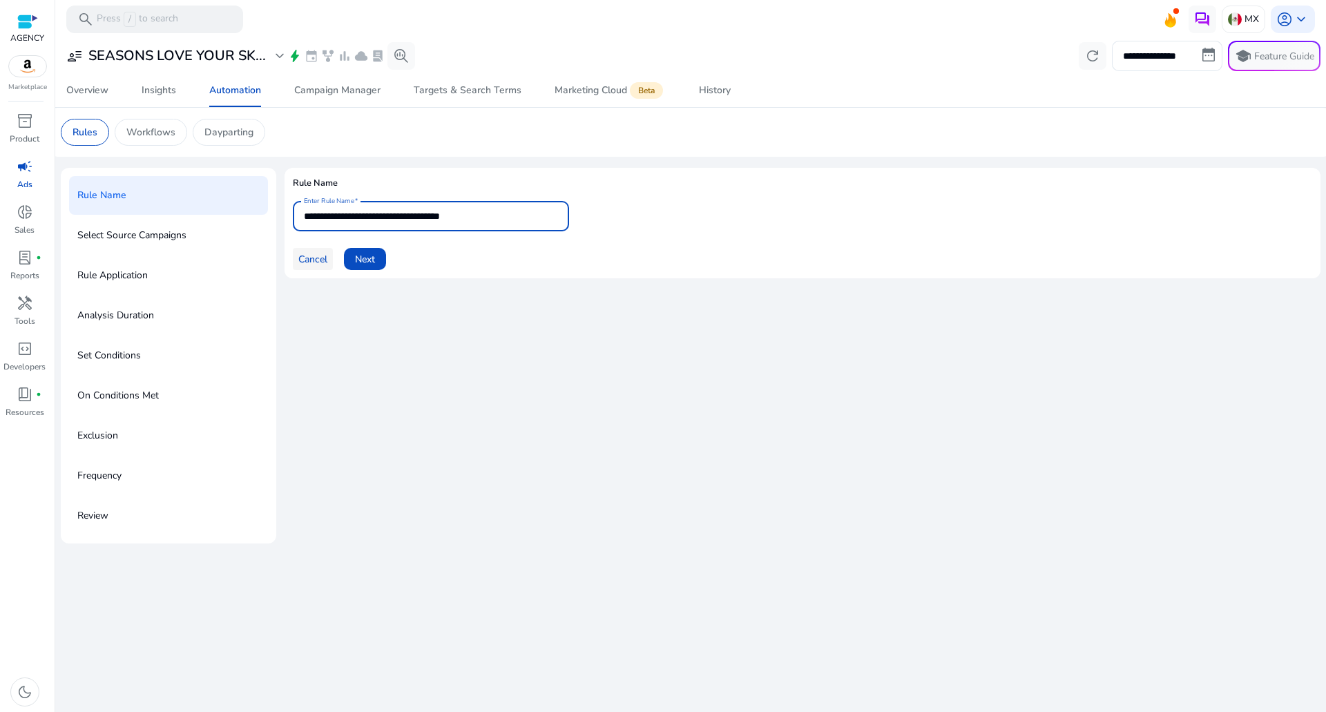
click at [319, 248] on span at bounding box center [313, 258] width 40 height 33
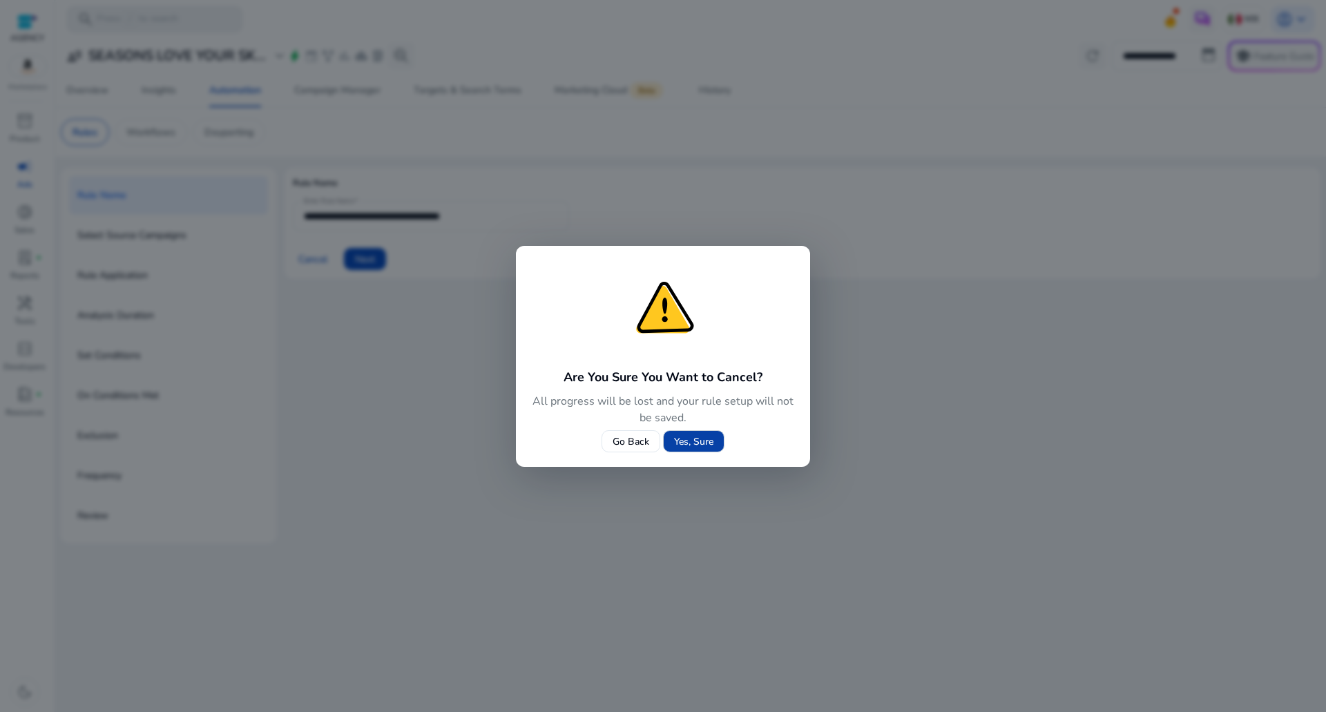
click at [706, 446] on span "Yes, Sure" at bounding box center [693, 441] width 39 height 15
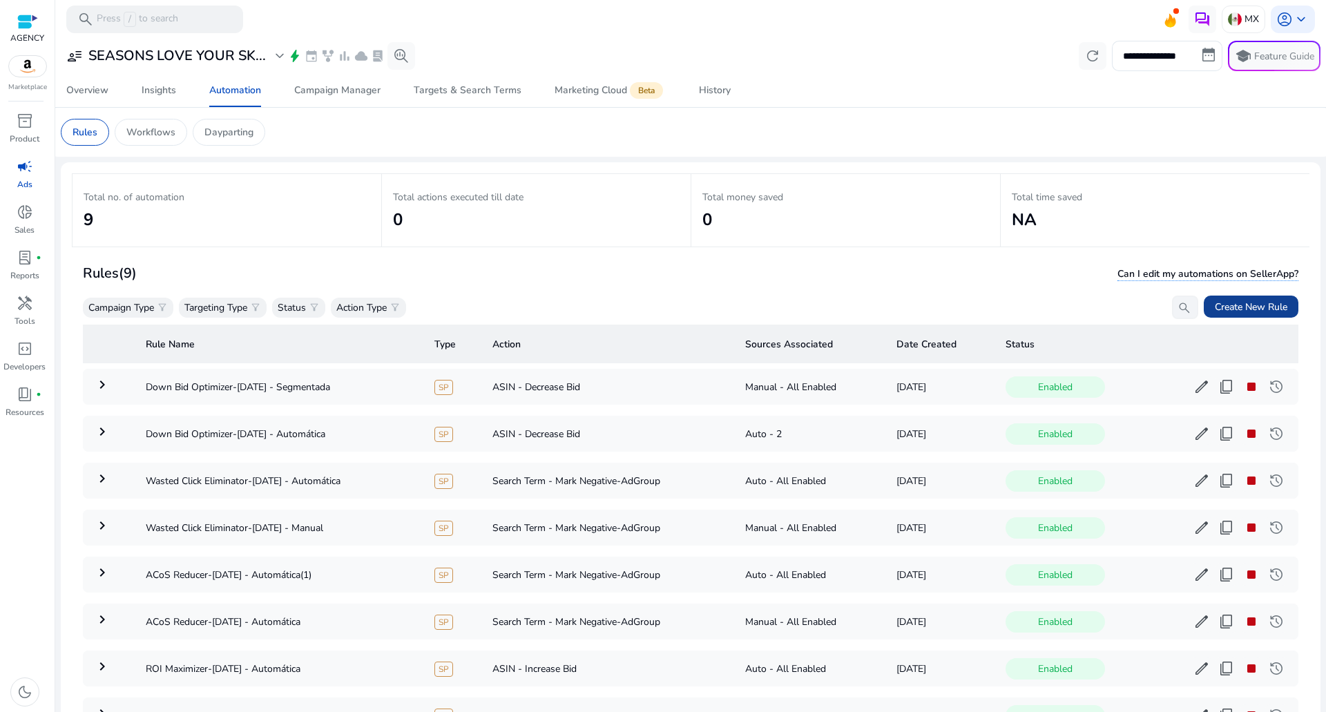
click at [1234, 302] on span "Create New Rule" at bounding box center [1251, 307] width 73 height 15
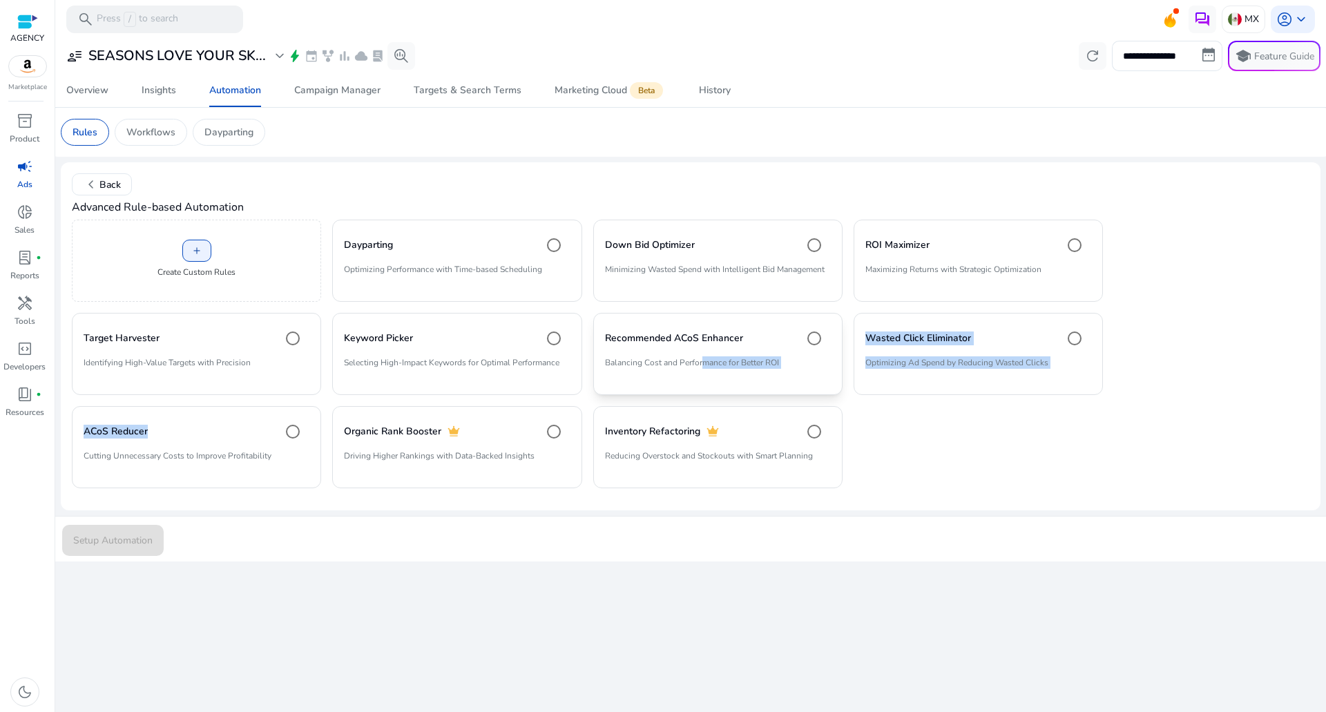
drag, startPoint x: 222, startPoint y: 432, endPoint x: 699, endPoint y: 371, distance: 481.1
click at [699, 371] on div "add Create Custom Rules Dayparting Optimizing Performance with Time-based Sched…" at bounding box center [587, 354] width 1031 height 268
click at [152, 447] on mat-card "ACoS Reducer Cutting Unnecessary Costs to Improve Profitability" at bounding box center [196, 447] width 249 height 82
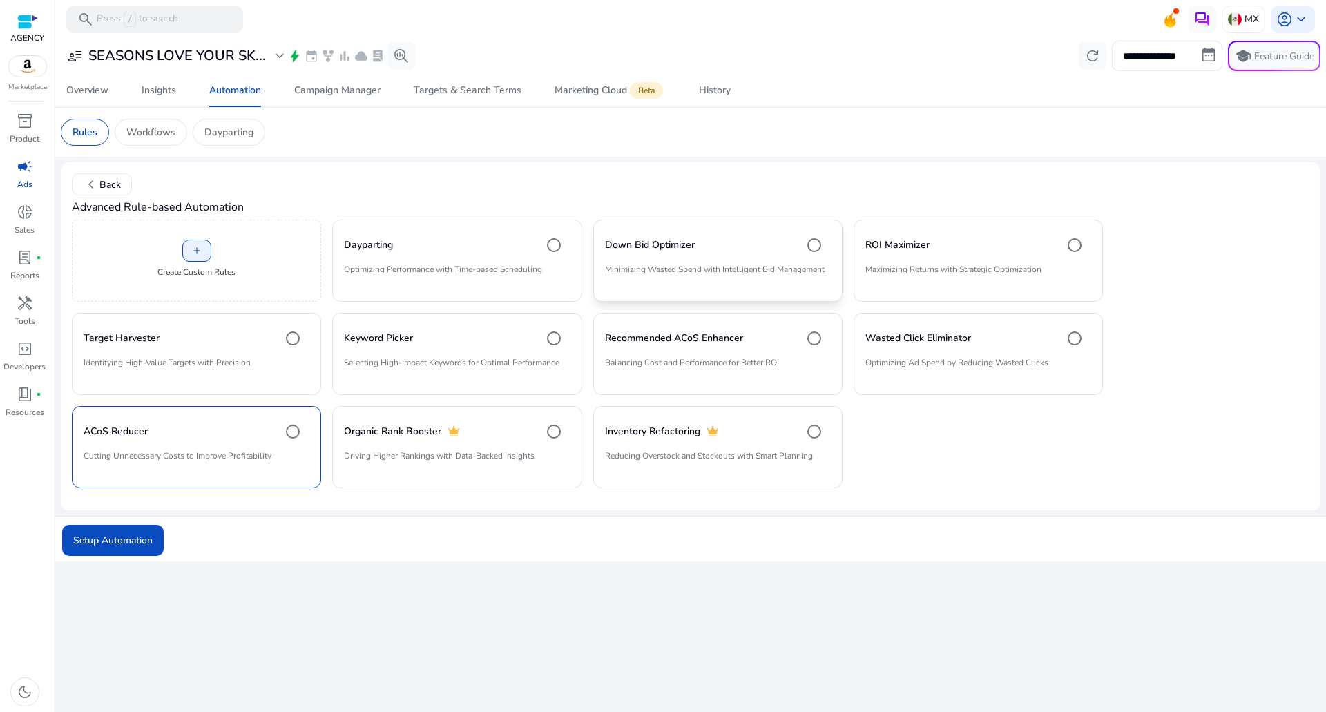
click at [698, 296] on mat-card "Down Bid Optimizer Minimizing Wasted Spend with Intelligent Bid Management" at bounding box center [717, 261] width 249 height 82
click at [95, 544] on span "Setup Automation" at bounding box center [112, 540] width 79 height 15
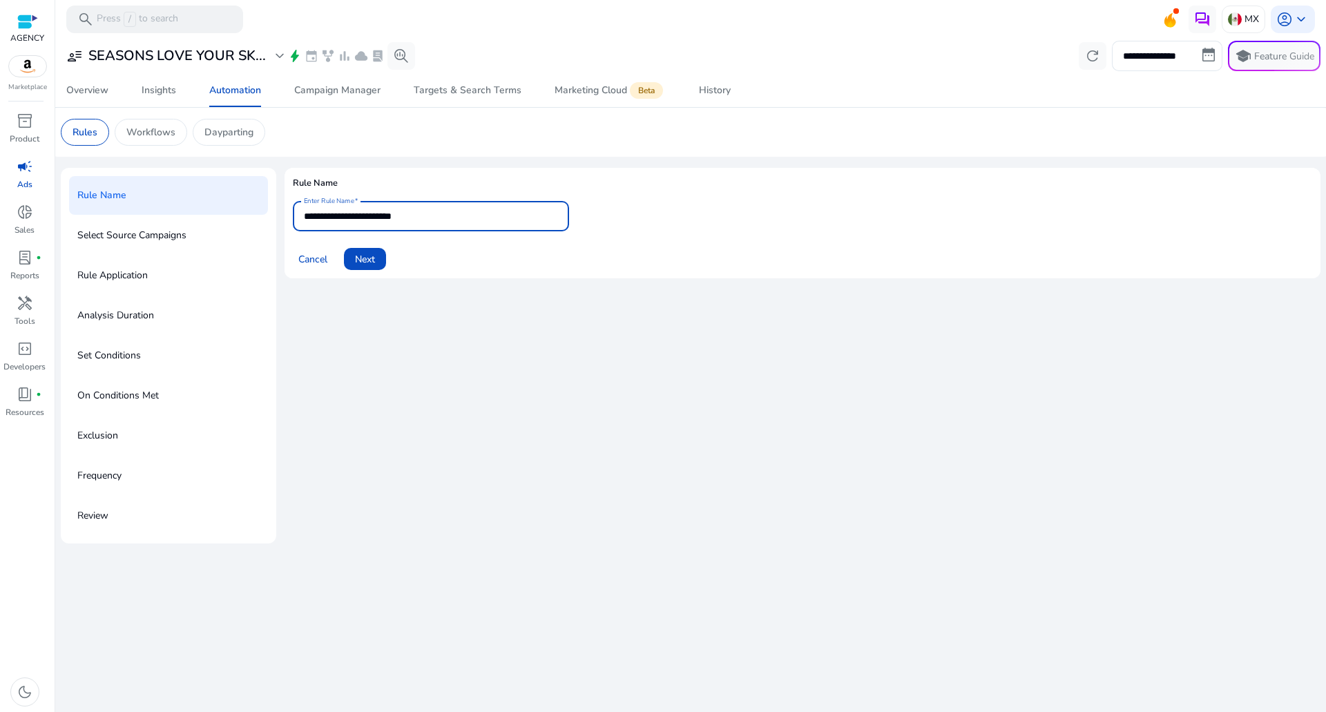
click at [453, 214] on input "**********" at bounding box center [431, 216] width 254 height 15
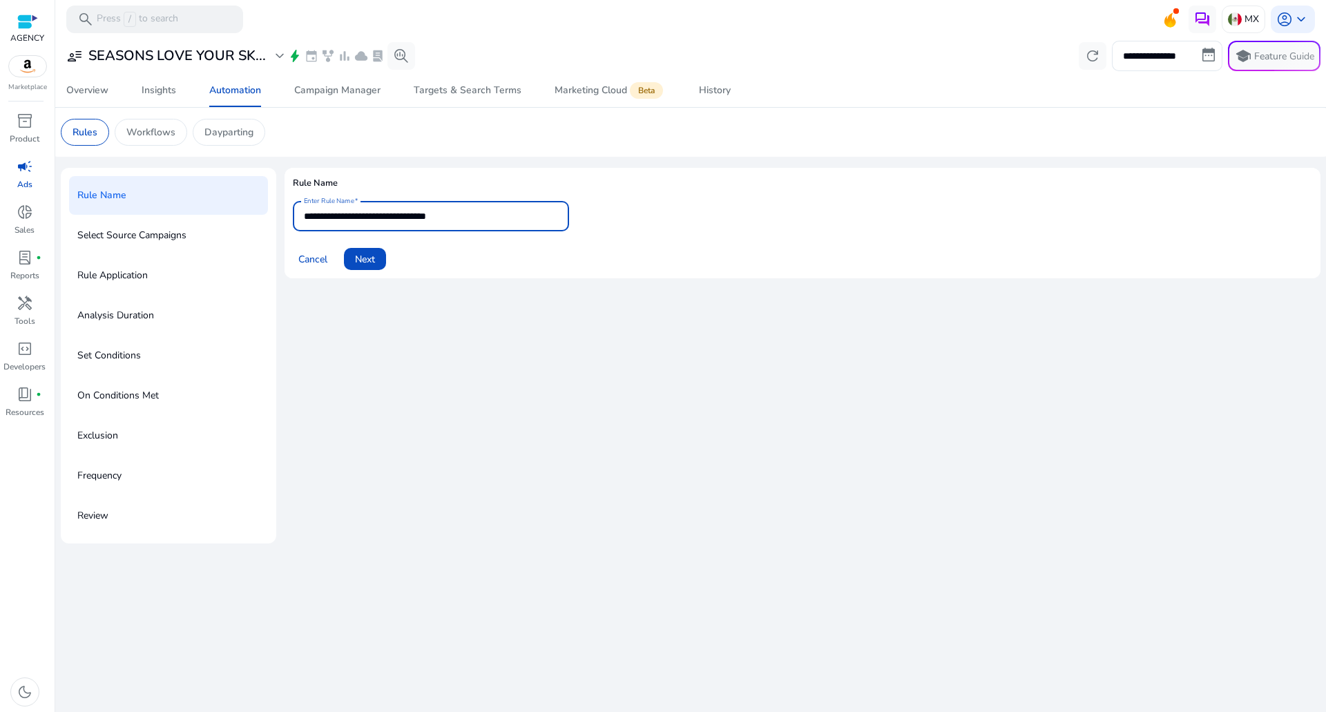
type input "**********"
click at [363, 266] on span "Next" at bounding box center [365, 259] width 20 height 15
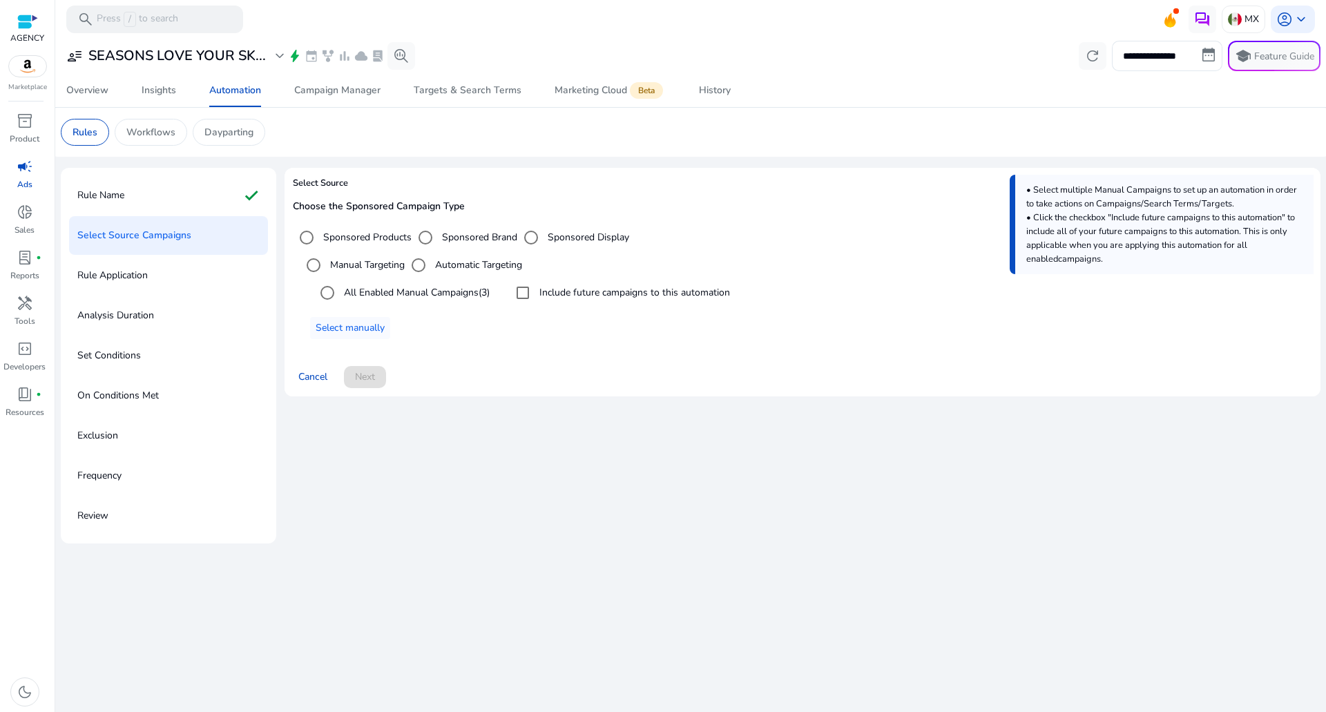
click at [389, 287] on label "All Enabled Manual Campaigns (3)" at bounding box center [415, 292] width 148 height 15
click at [660, 302] on div "Include future campaigns to this automation" at bounding box center [619, 293] width 221 height 28
click at [626, 296] on label "Include future campaigns to this automation" at bounding box center [633, 292] width 193 height 15
click at [389, 383] on div "Cancel Next" at bounding box center [802, 371] width 1019 height 33
click at [384, 381] on span at bounding box center [365, 376] width 42 height 33
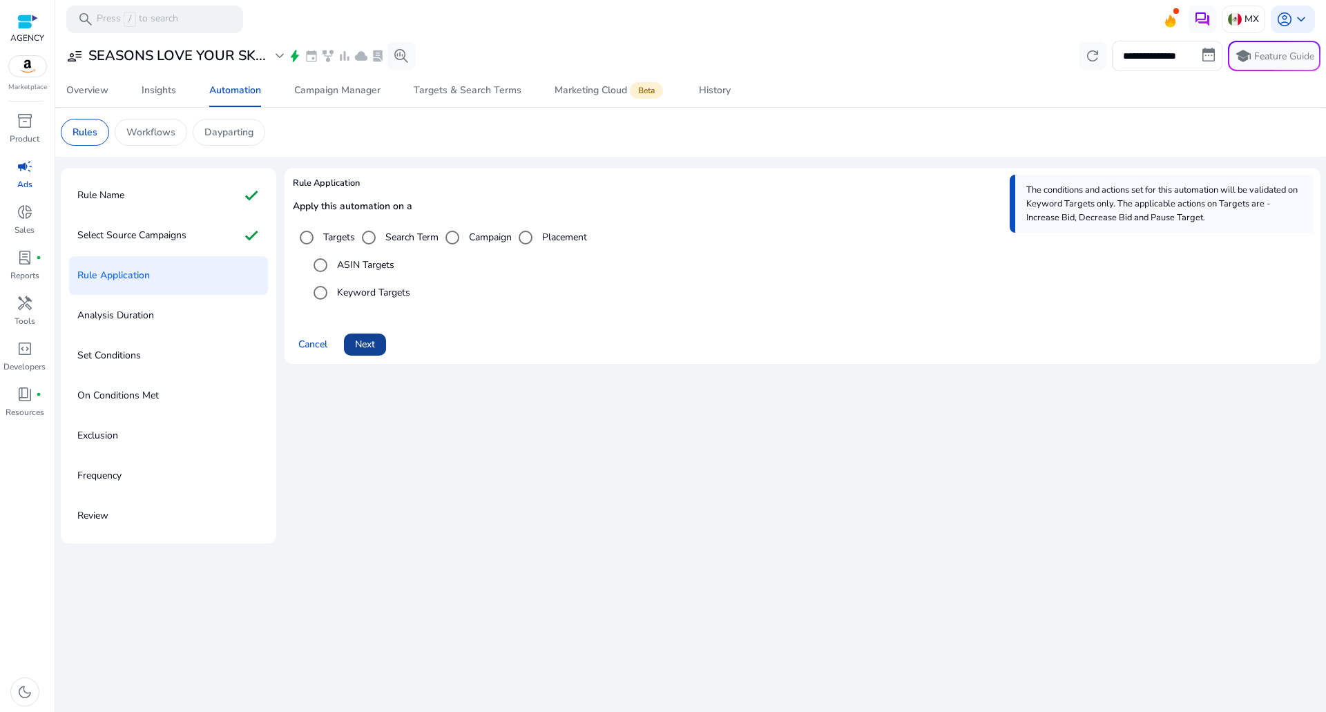
click at [367, 345] on span "Next" at bounding box center [365, 344] width 20 height 15
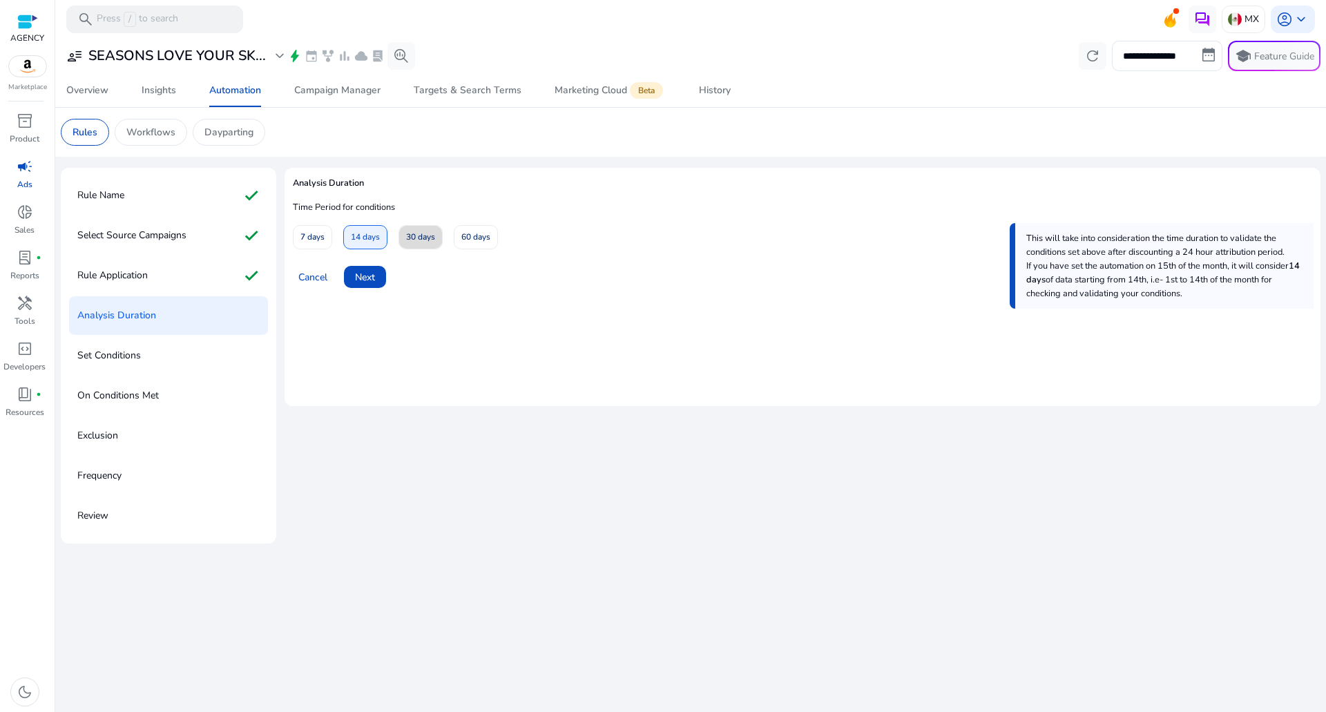
drag, startPoint x: 429, startPoint y: 232, endPoint x: 414, endPoint y: 247, distance: 22.0
click at [429, 229] on span "30 days" at bounding box center [420, 237] width 29 height 24
click at [375, 281] on span "Next" at bounding box center [365, 277] width 20 height 15
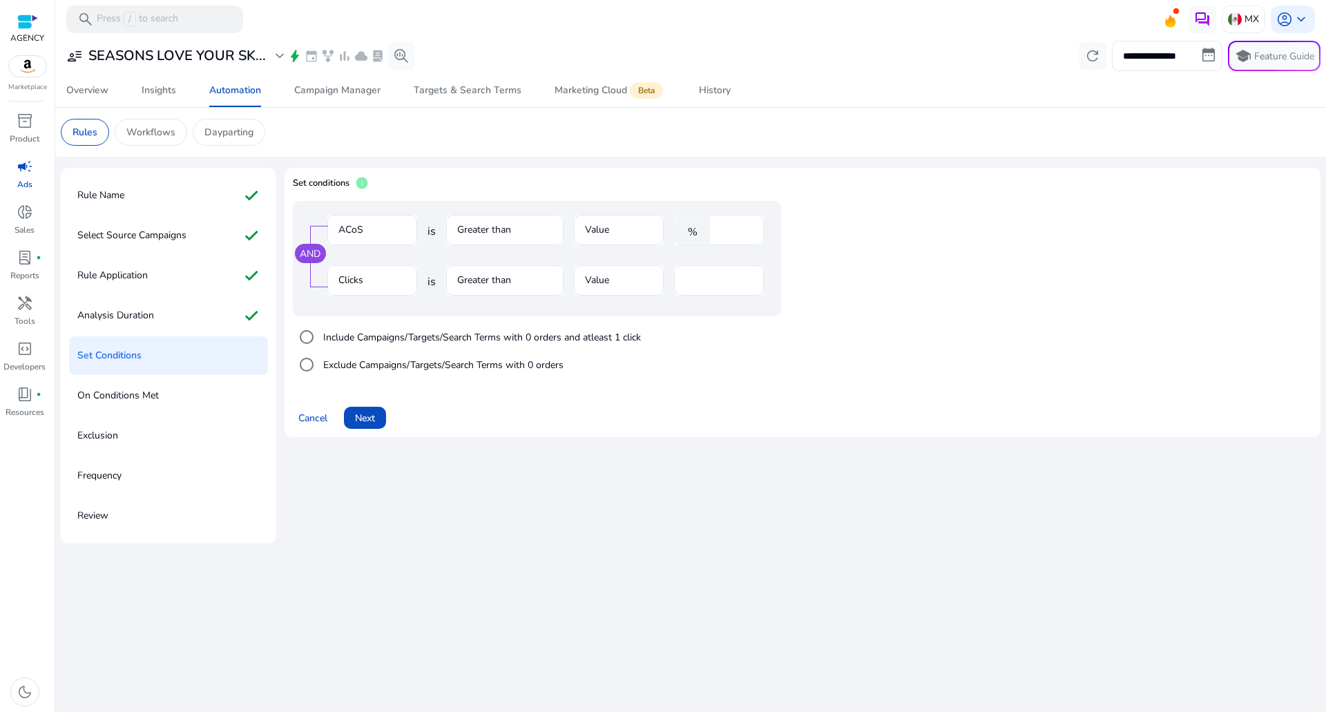
click at [713, 223] on div "%" at bounding box center [695, 230] width 43 height 28
click at [722, 226] on input "****" at bounding box center [735, 229] width 36 height 15
type input "**"
click at [374, 402] on span at bounding box center [365, 417] width 42 height 33
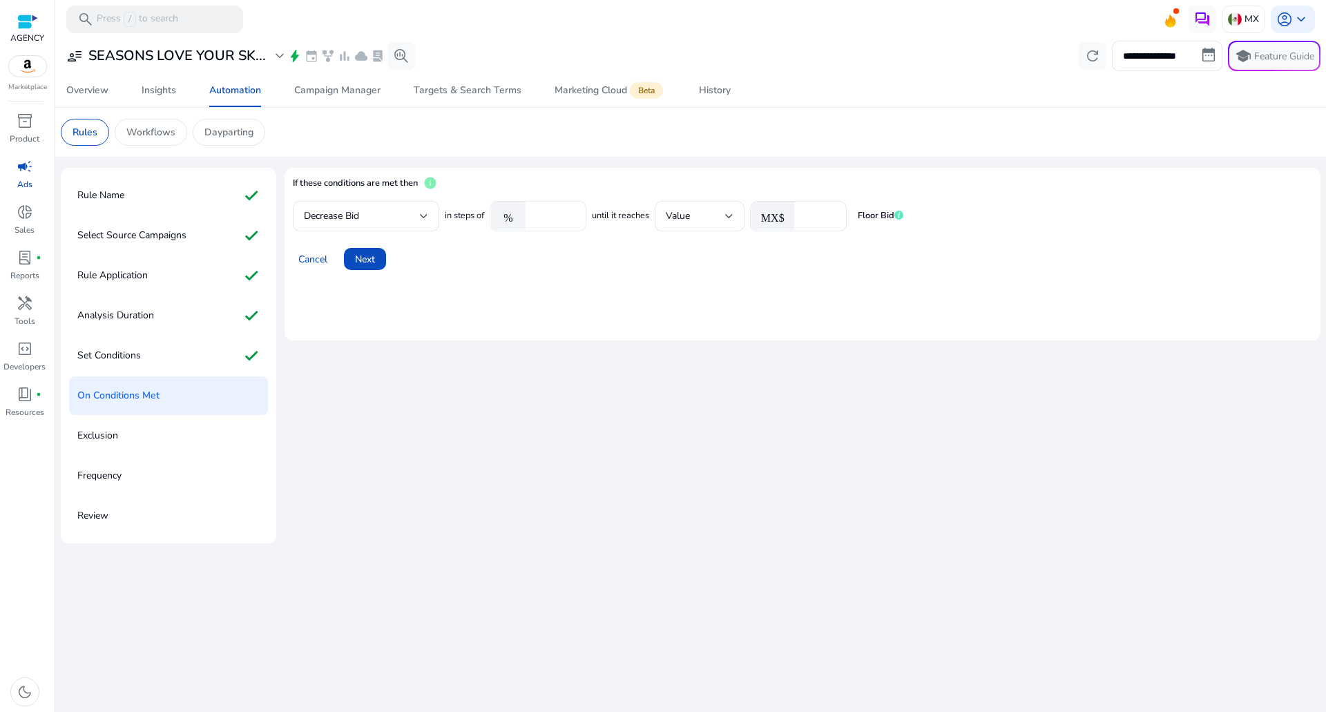
click at [537, 212] on input "****" at bounding box center [553, 216] width 43 height 15
type input "***"
click at [807, 206] on div "*" at bounding box center [818, 216] width 35 height 30
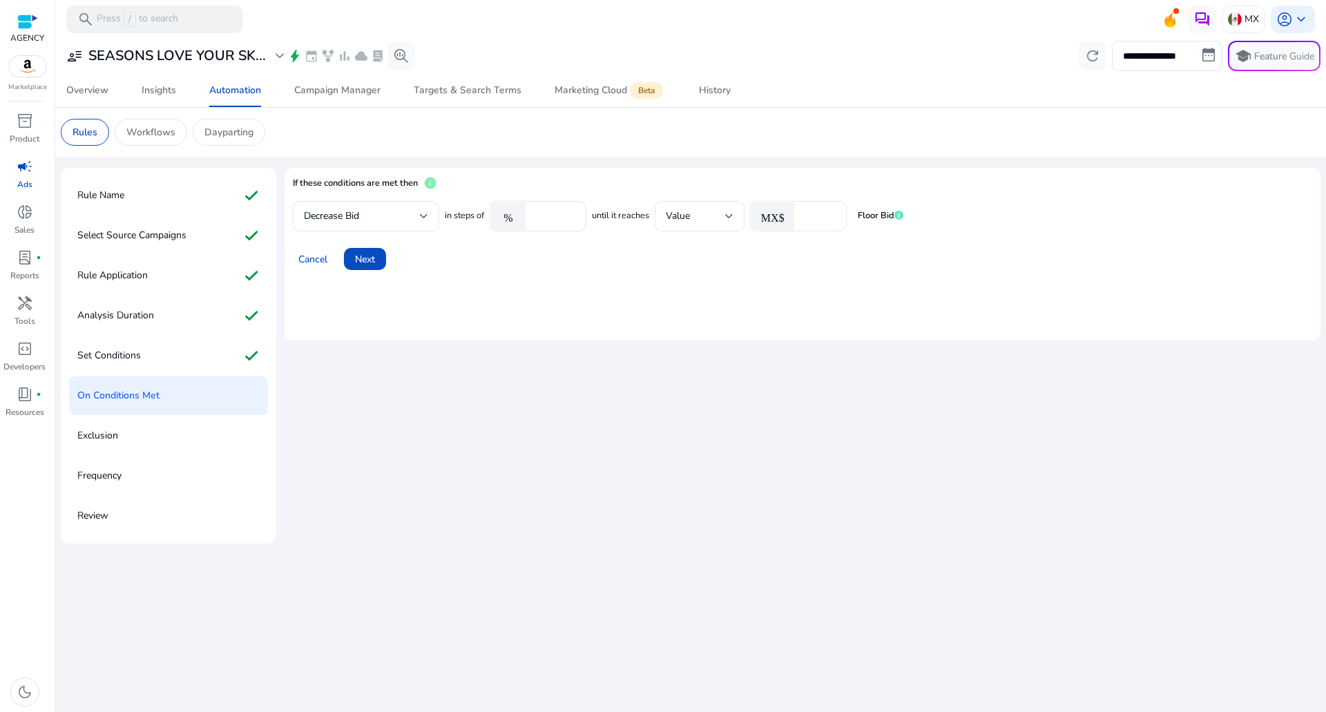
click at [809, 208] on div "*" at bounding box center [818, 216] width 35 height 30
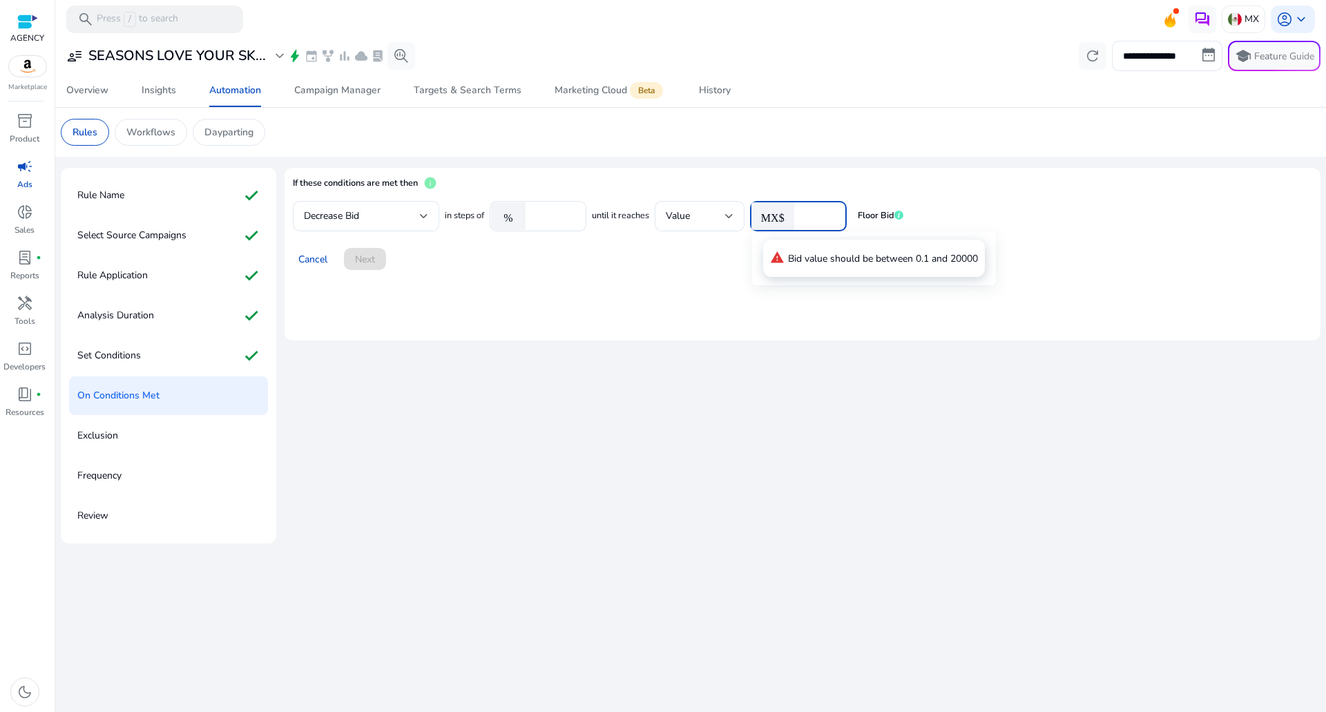
type input "*"
type input "***"
click at [378, 267] on span at bounding box center [365, 258] width 42 height 33
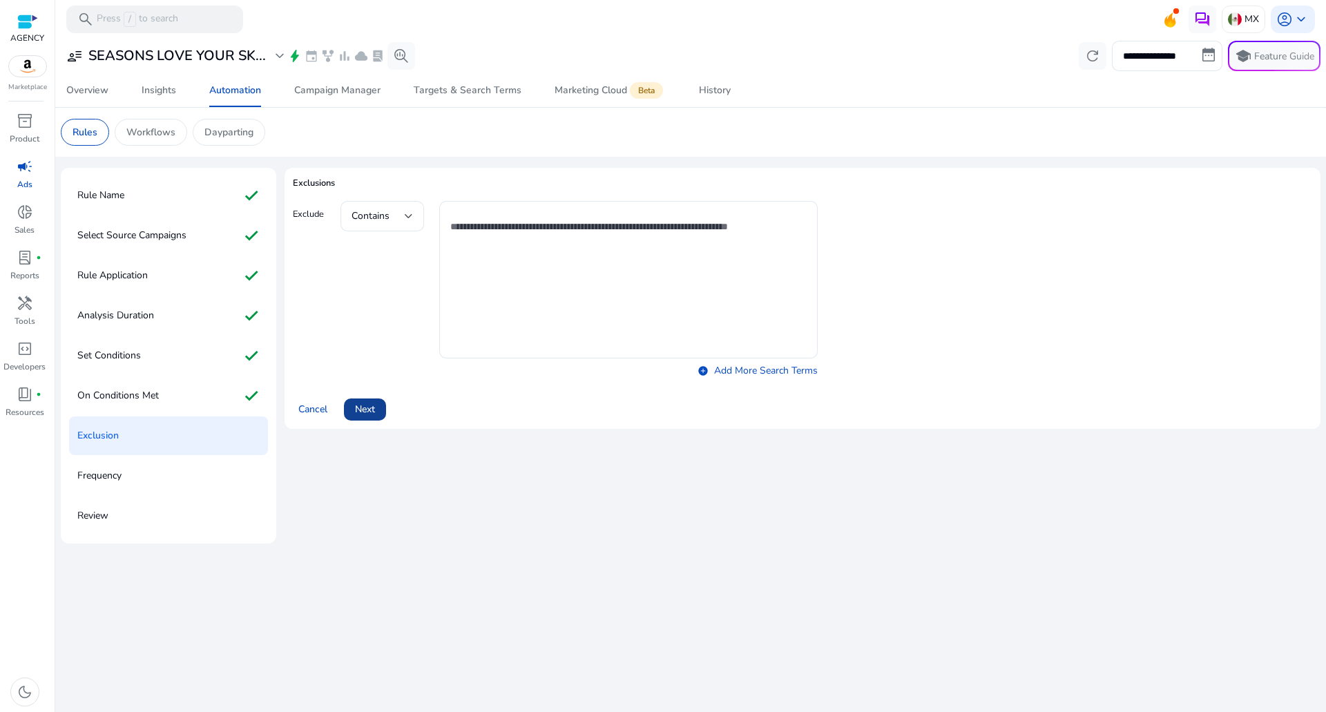
click at [386, 396] on span at bounding box center [365, 409] width 42 height 33
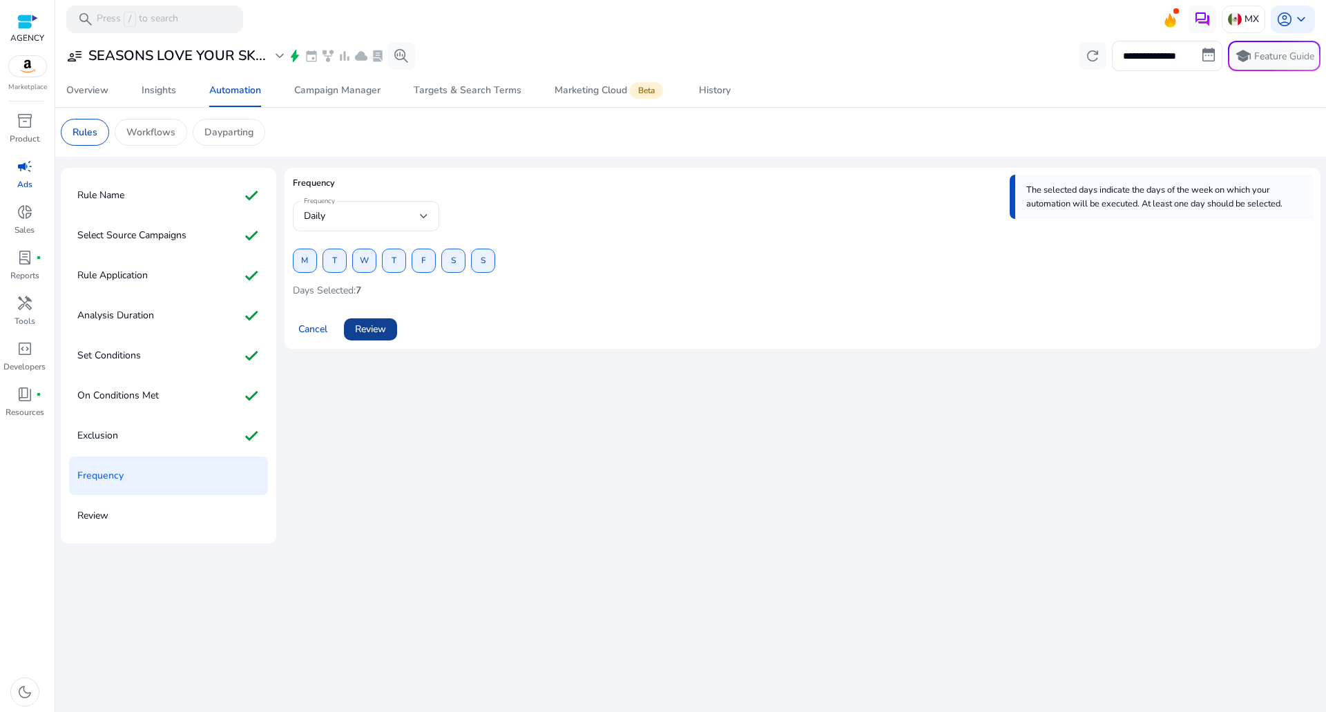
click at [376, 336] on span "Review" at bounding box center [370, 329] width 31 height 15
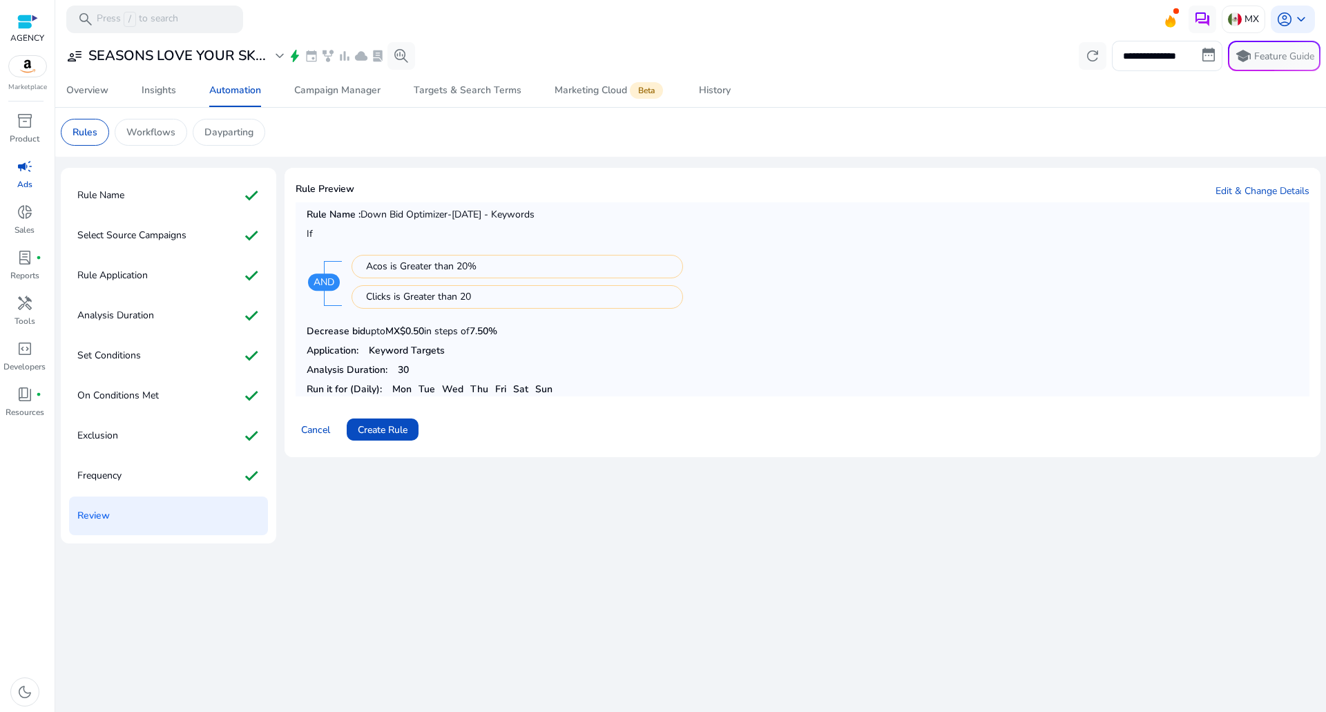
click at [384, 409] on div "Cancel Create Rule" at bounding box center [803, 423] width 1014 height 33
click at [388, 419] on span at bounding box center [383, 429] width 72 height 33
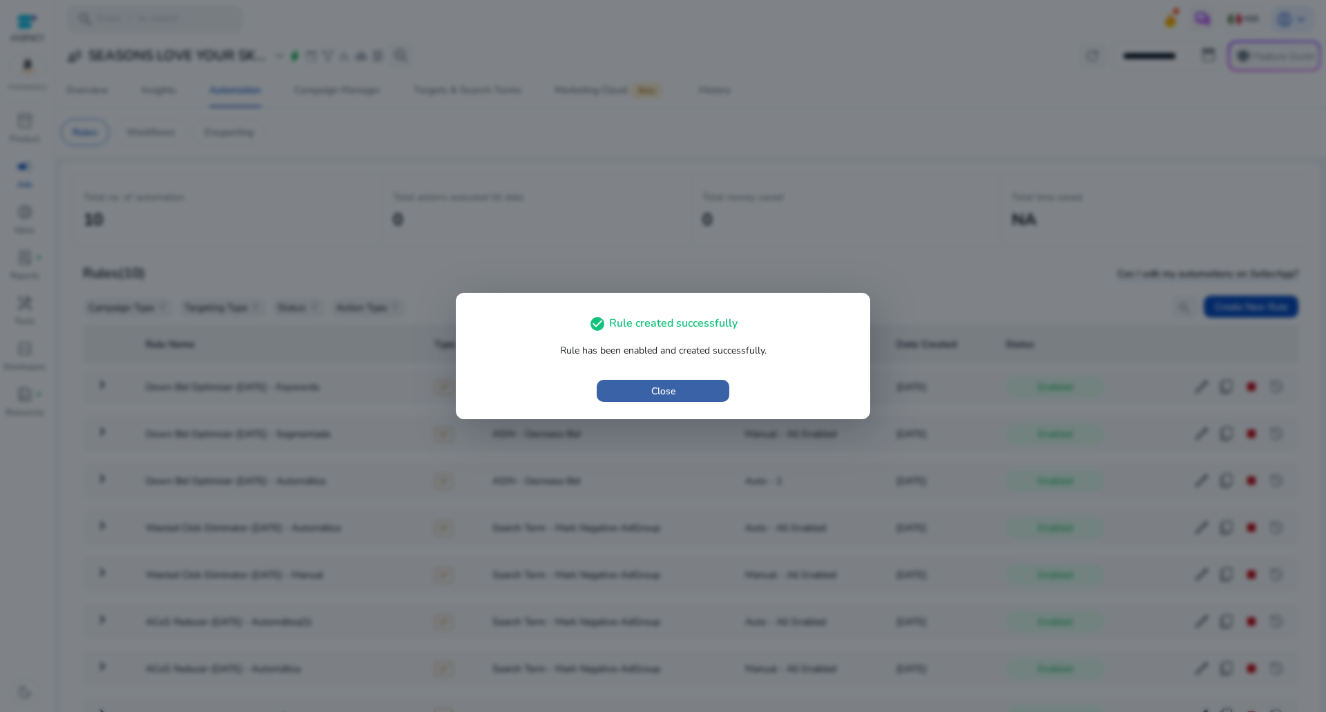
click at [670, 383] on span "button" at bounding box center [663, 390] width 133 height 33
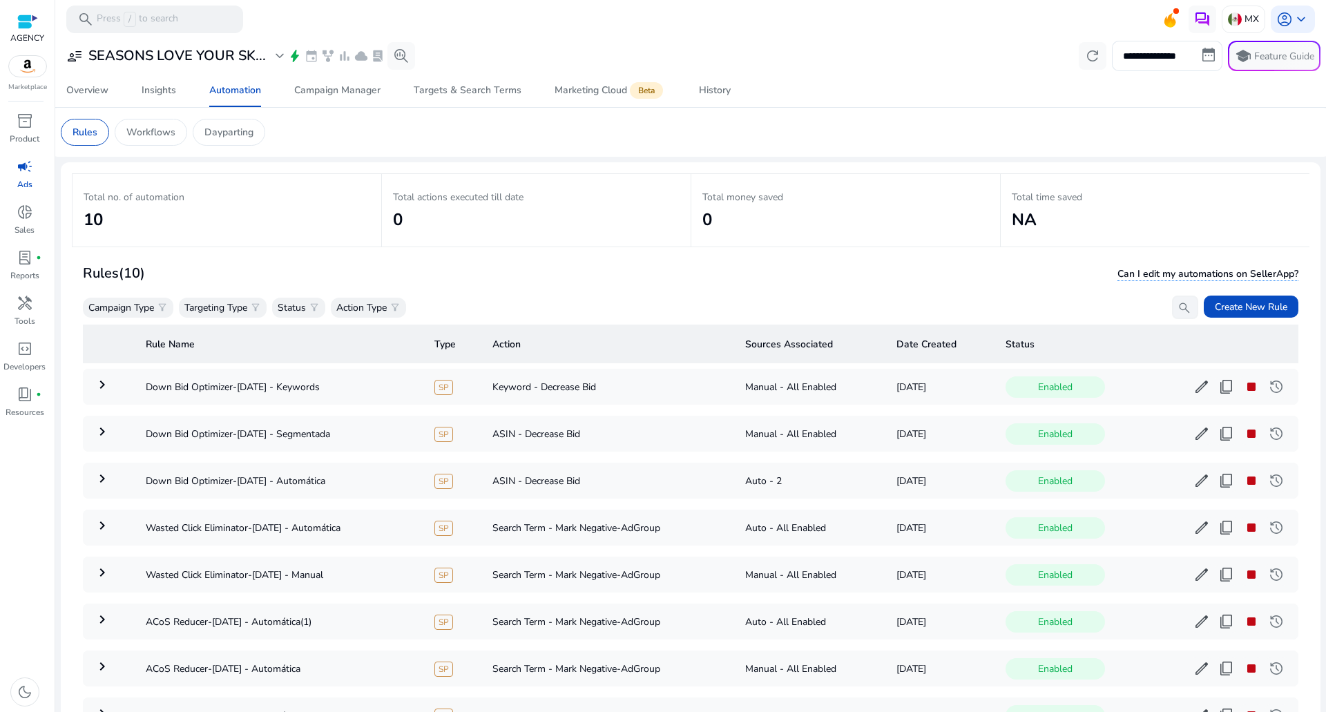
click at [189, 69] on div "**********" at bounding box center [690, 56] width 1259 height 30
click at [179, 59] on h3 "SEASONS LOVE YOUR SK..." at bounding box center [176, 56] width 177 height 17
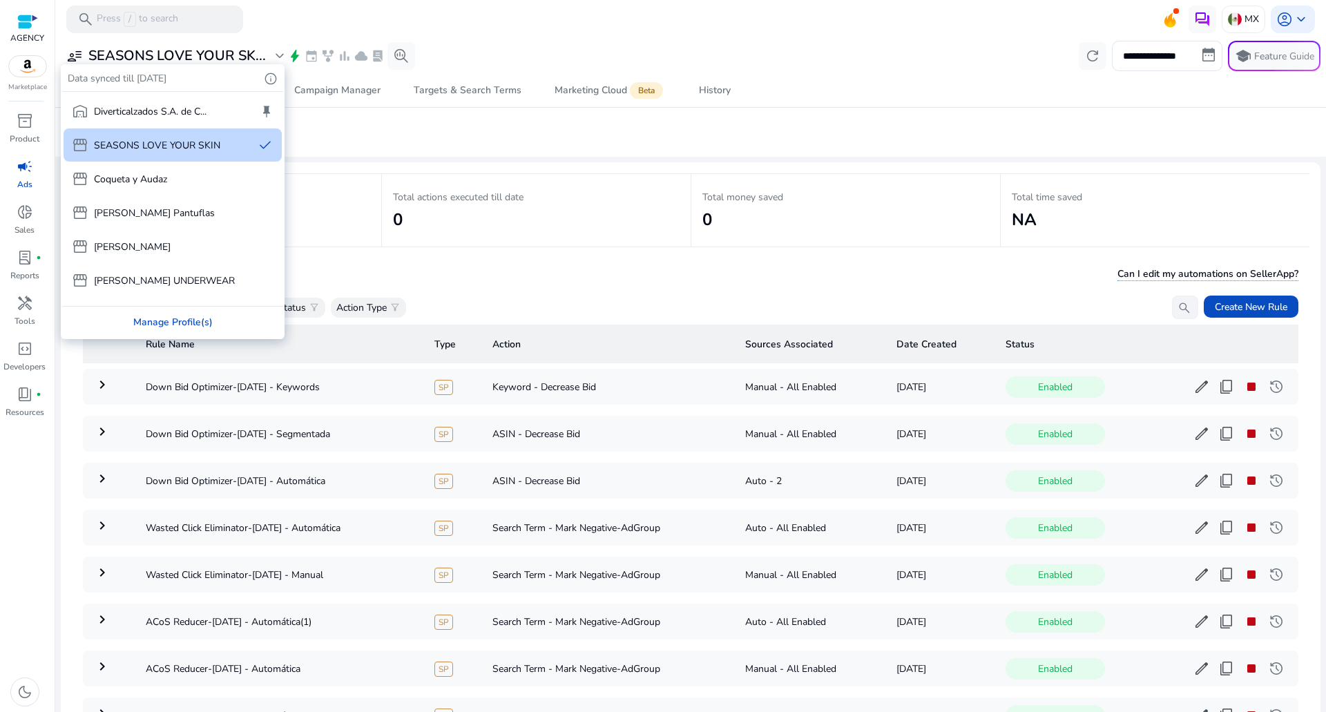
click at [168, 316] on div "Manage Profile(s)" at bounding box center [172, 322] width 221 height 31
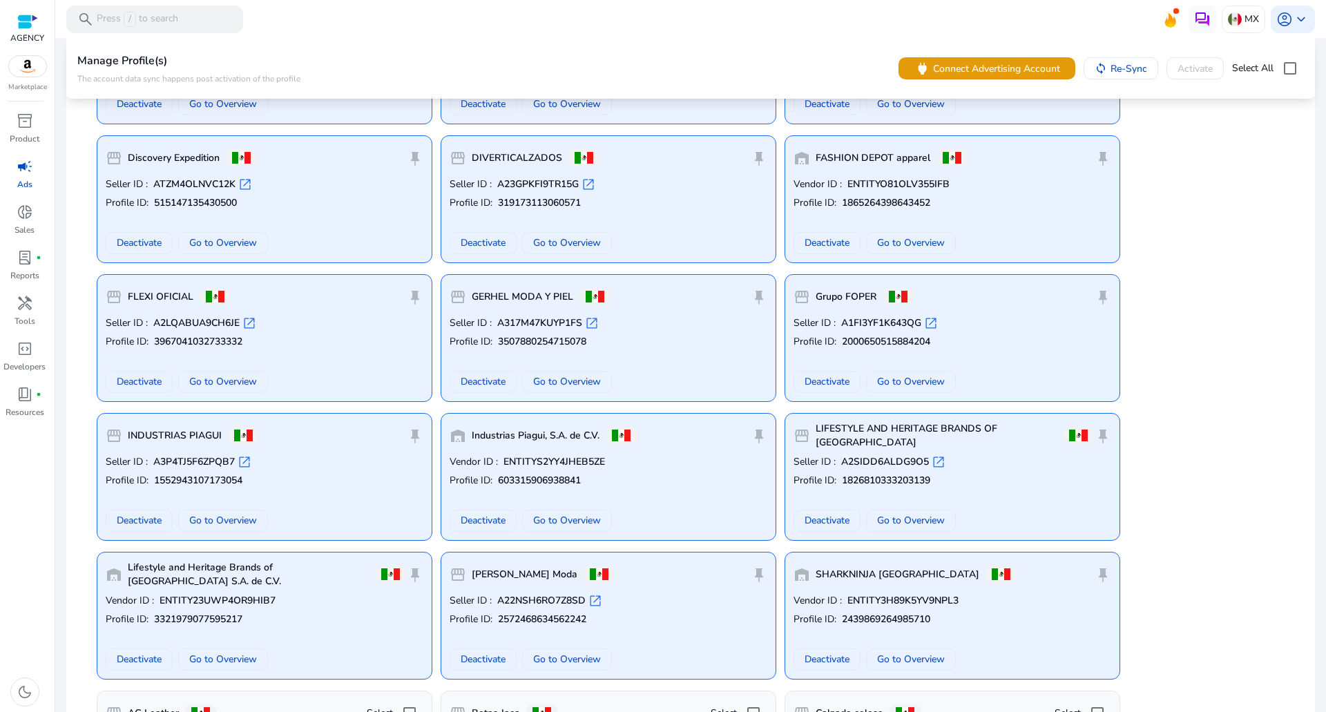
scroll to position [414, 0]
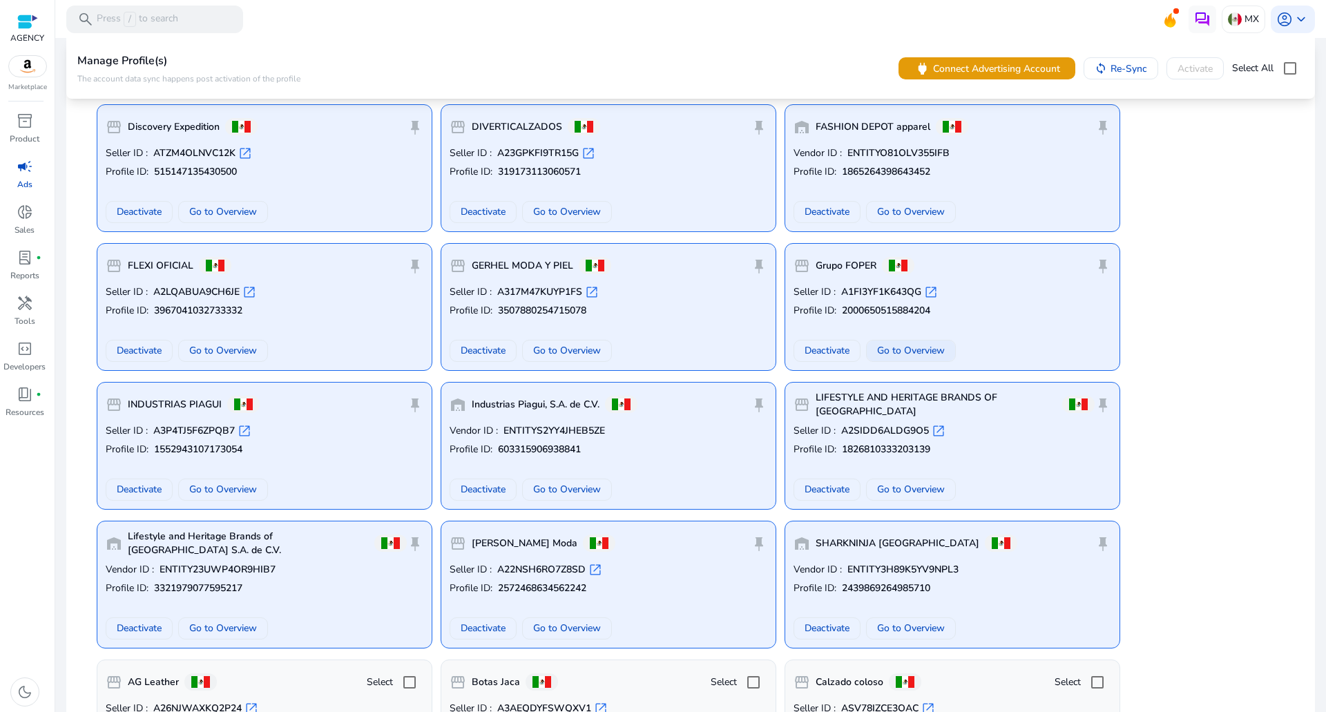
click at [901, 342] on span at bounding box center [911, 350] width 88 height 33
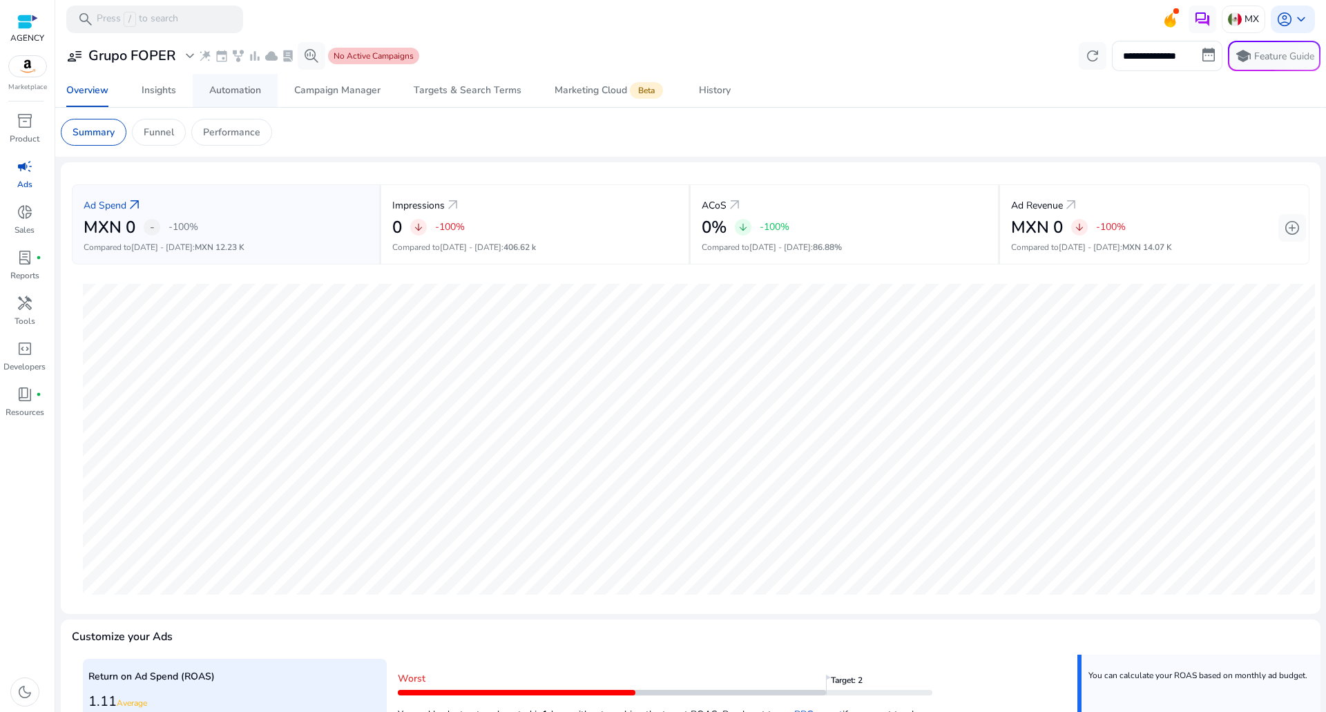
click at [242, 87] on div "Automation" at bounding box center [235, 91] width 52 height 10
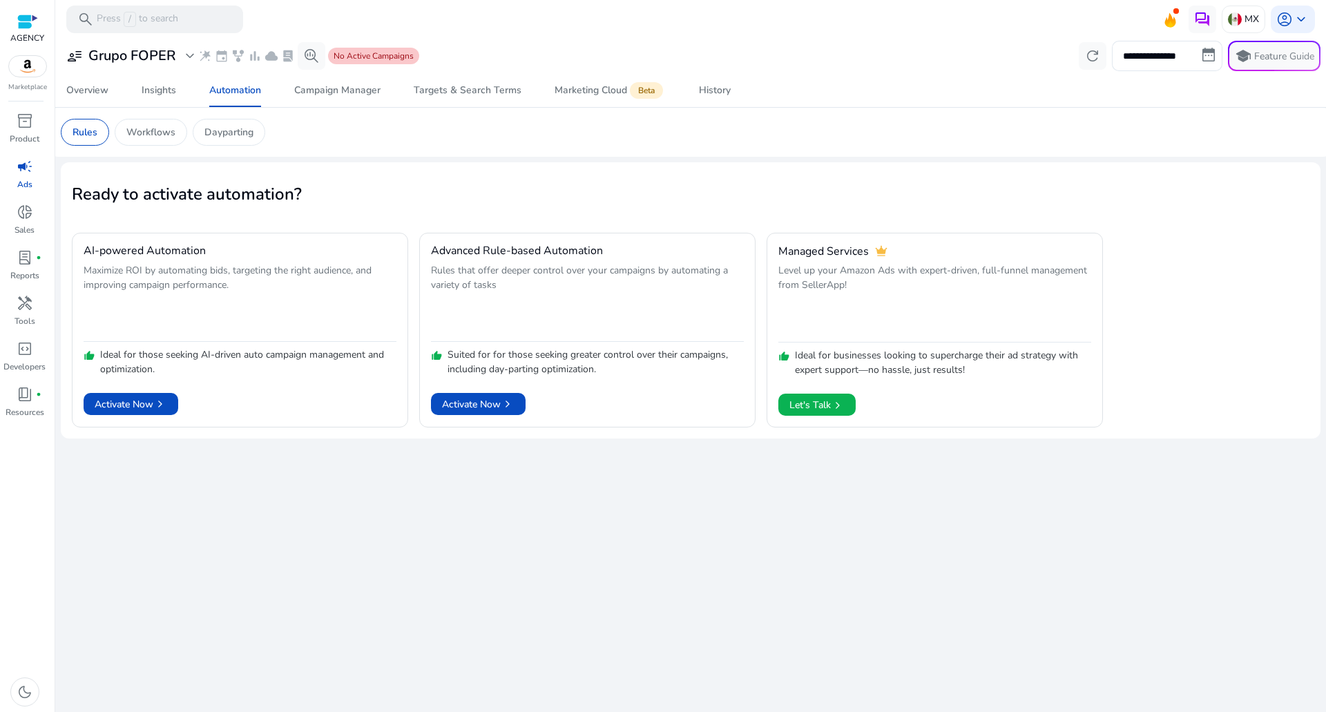
click at [30, 173] on span "campaign" at bounding box center [25, 166] width 17 height 17
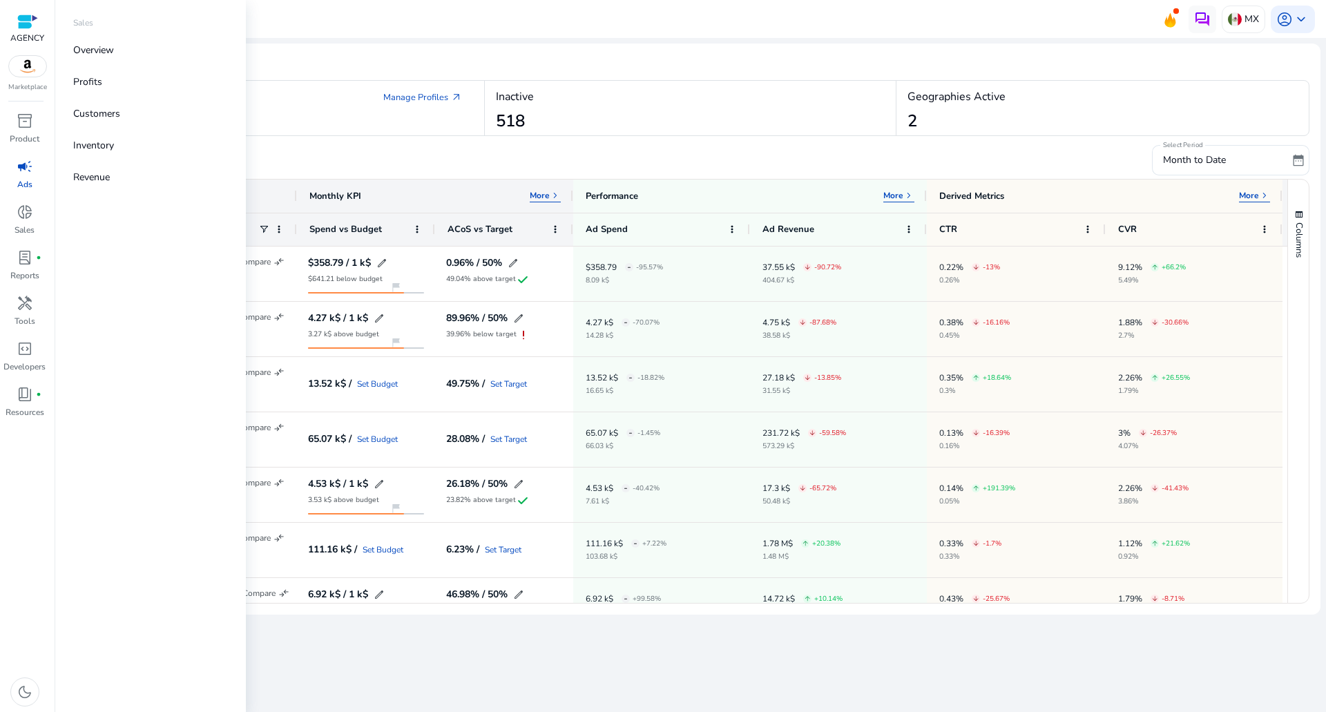
click at [29, 174] on span "campaign" at bounding box center [25, 166] width 17 height 17
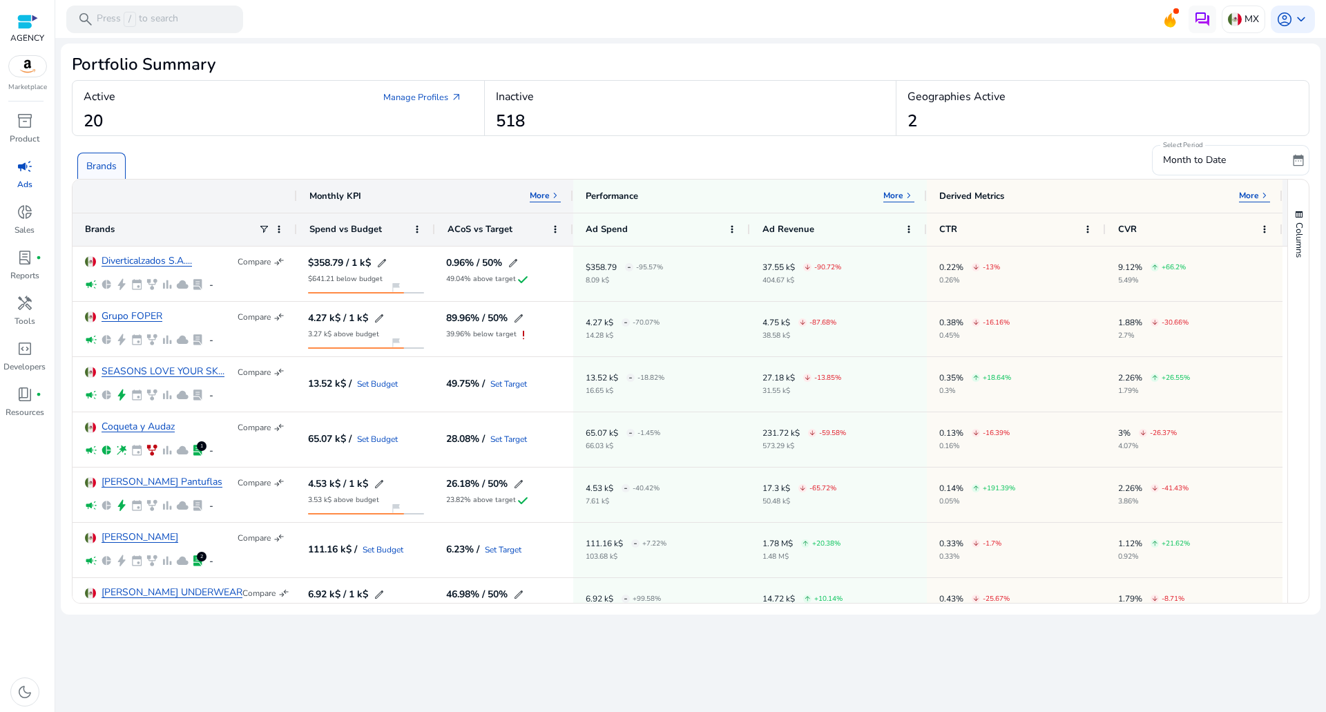
click at [113, 162] on p "Brands" at bounding box center [101, 166] width 30 height 15
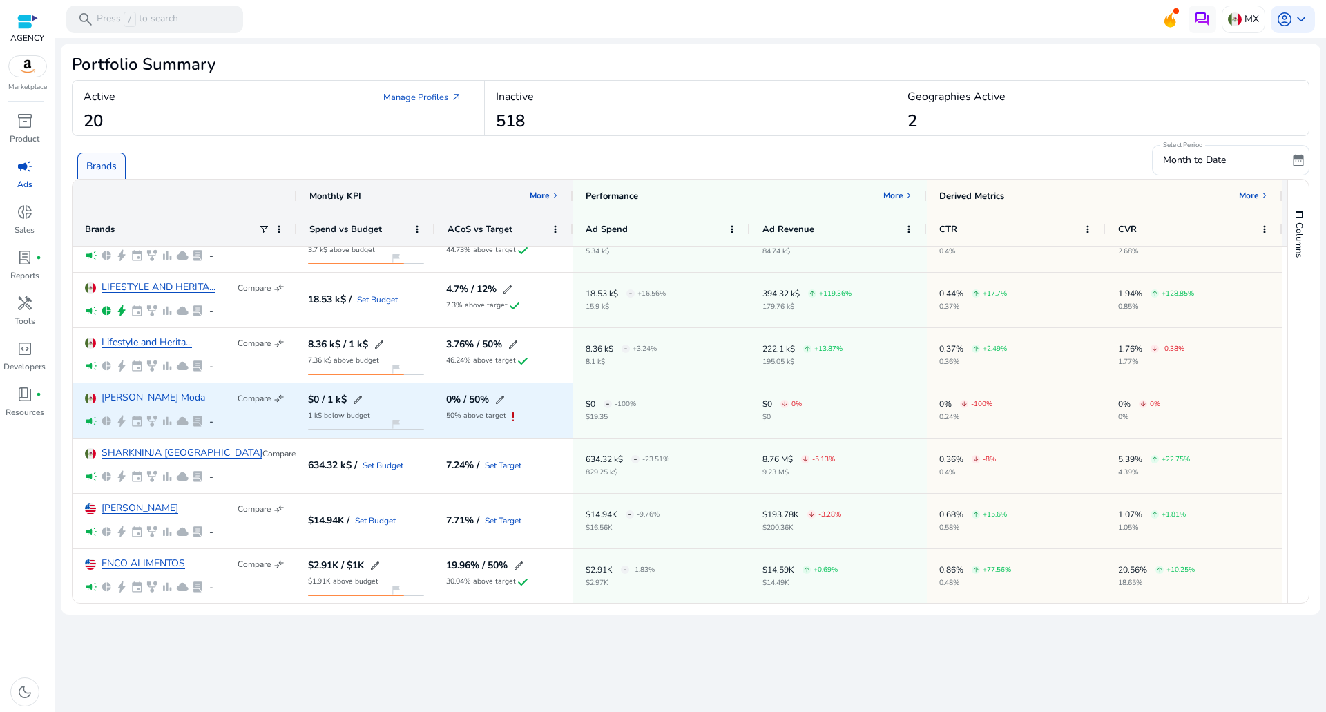
scroll to position [749, 0]
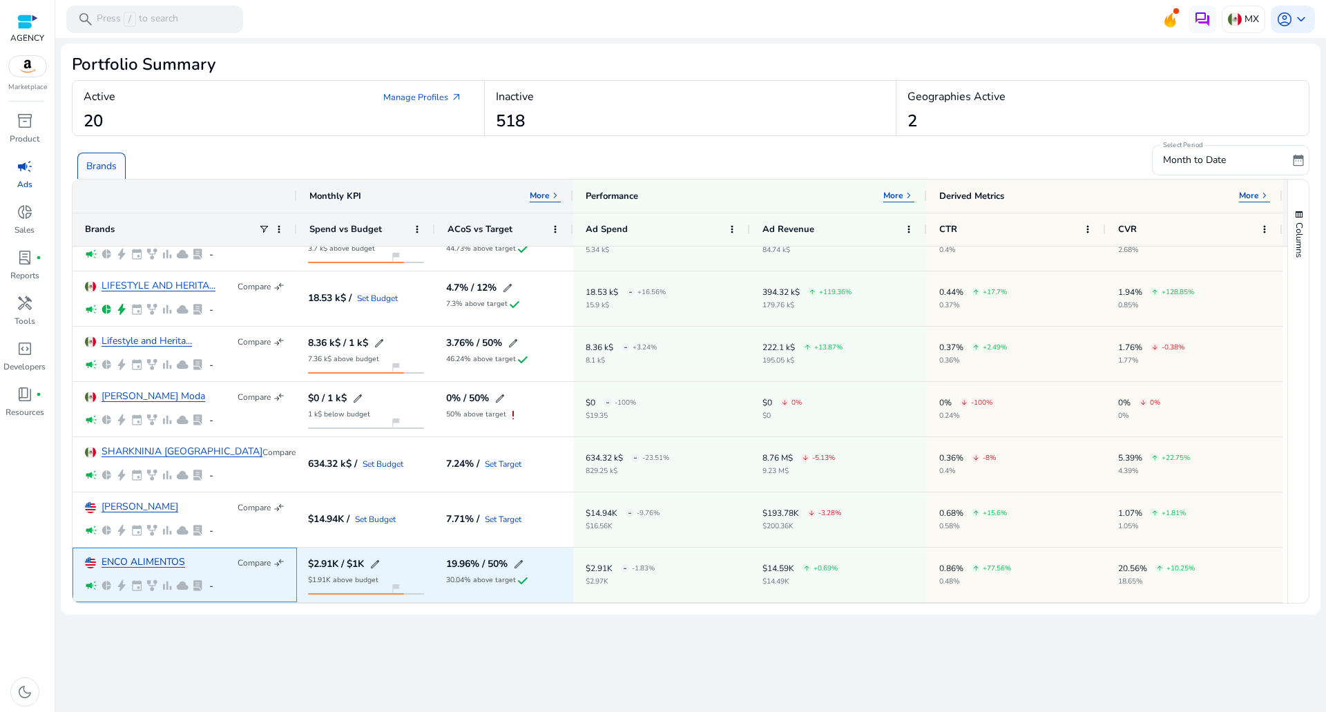
click at [158, 561] on link "ENCO ALIMENTOS" at bounding box center [144, 562] width 84 height 10
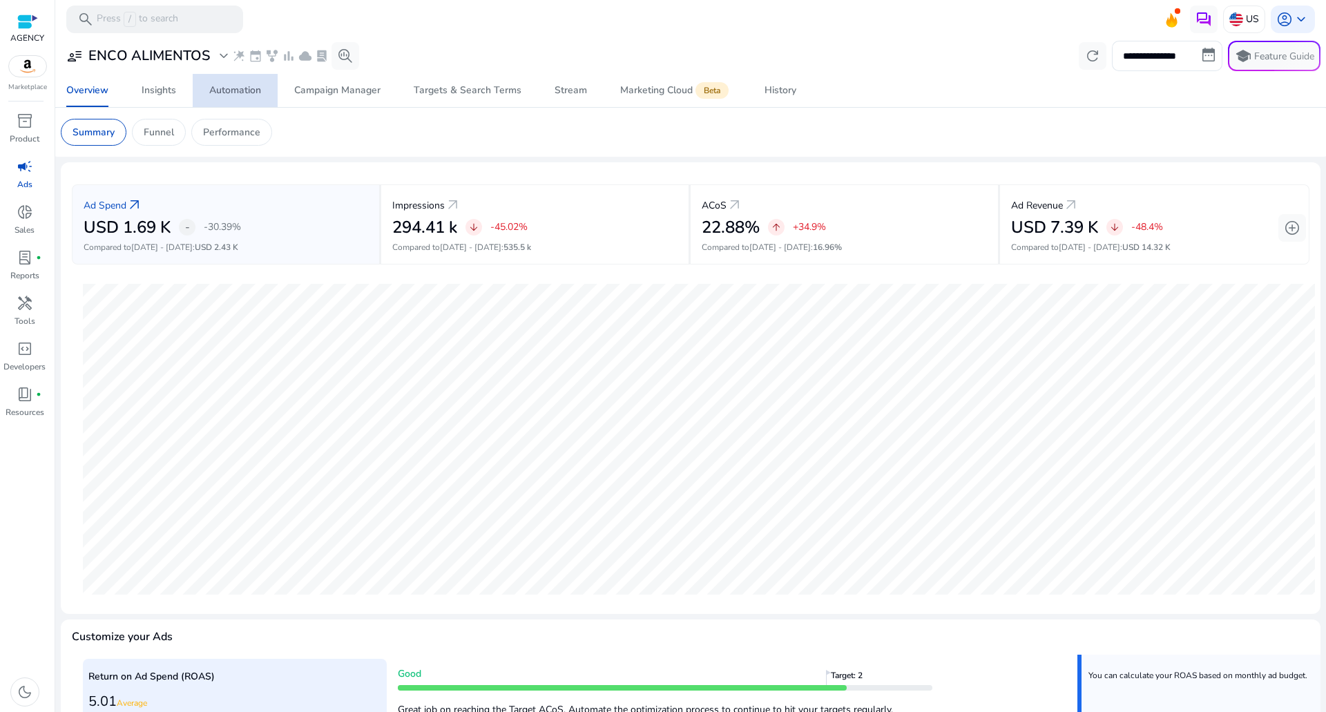
click at [239, 93] on div "Automation" at bounding box center [235, 91] width 52 height 10
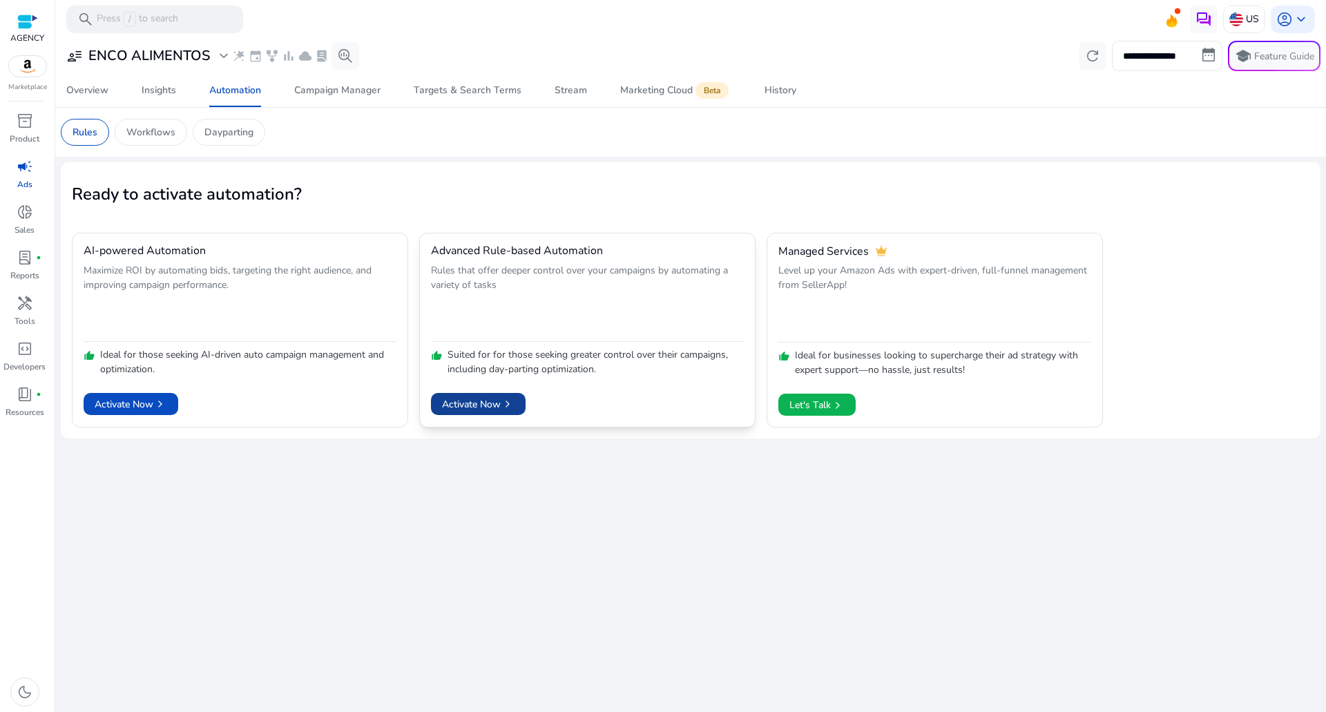
click at [485, 400] on span "Activate Now chevron_right" at bounding box center [478, 404] width 73 height 15
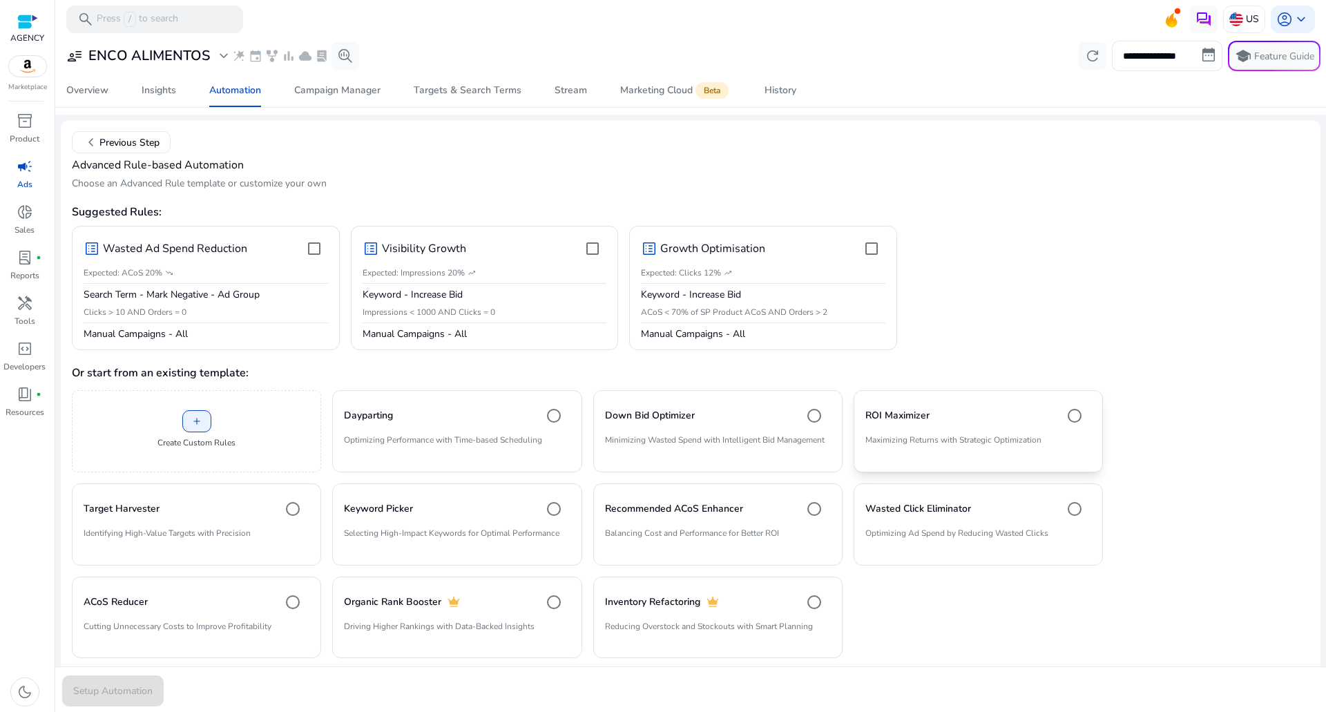
scroll to position [61, 0]
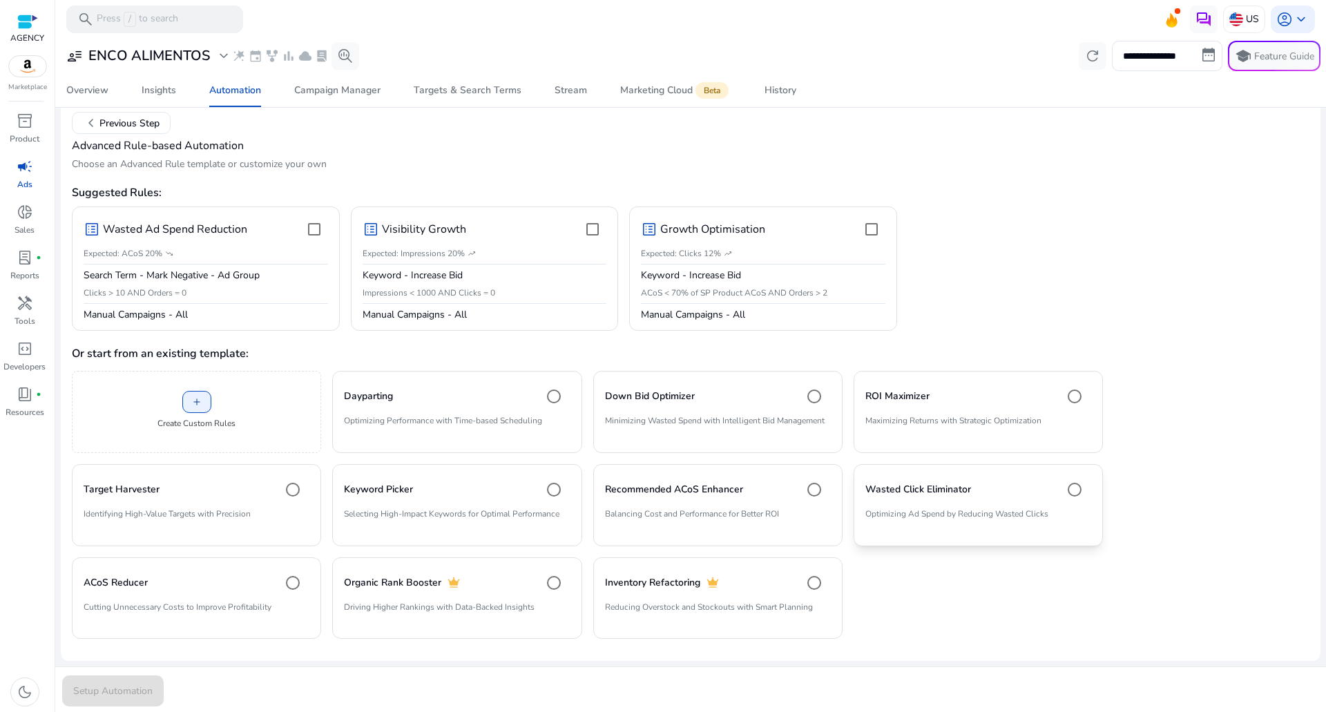
click at [976, 509] on p "Optimizing Ad Spend by Reducing Wasted Clicks" at bounding box center [978, 519] width 226 height 23
click at [124, 685] on span "Setup Automation" at bounding box center [112, 691] width 79 height 15
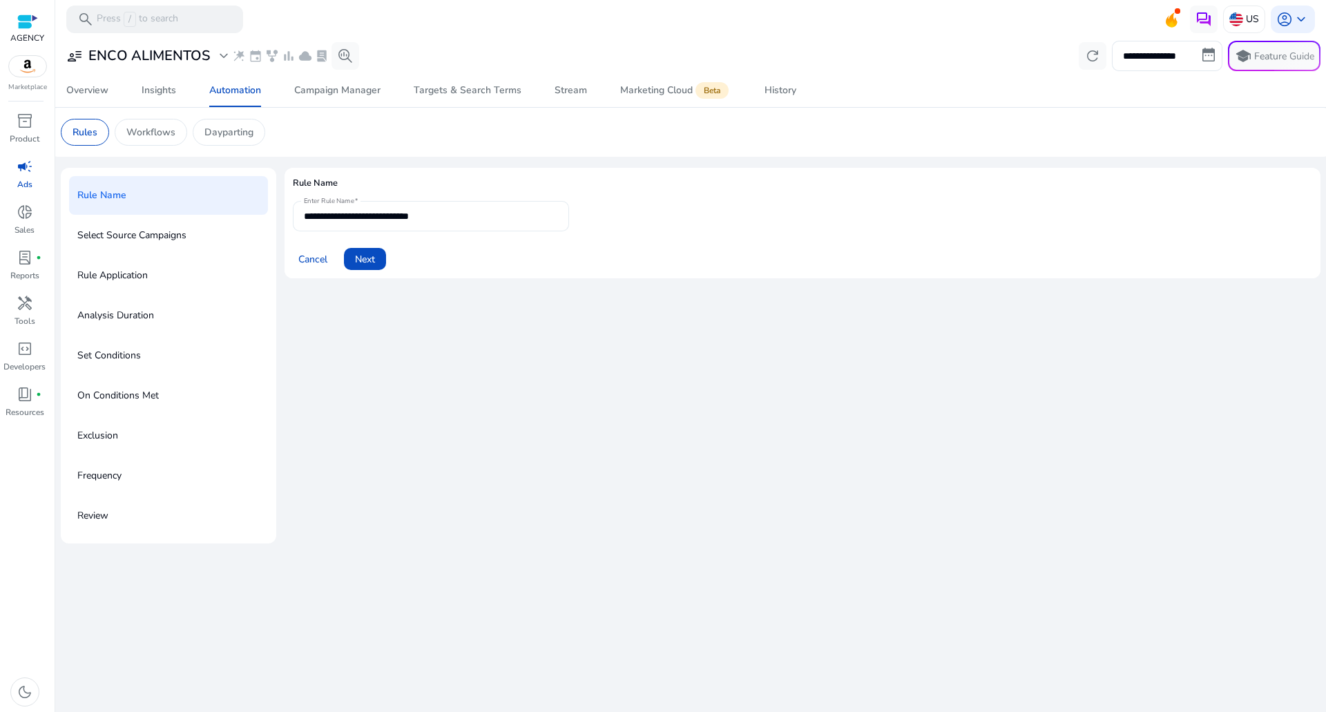
click at [443, 215] on input "**********" at bounding box center [431, 216] width 254 height 15
type input "**********"
click at [376, 254] on button "Next" at bounding box center [365, 259] width 42 height 22
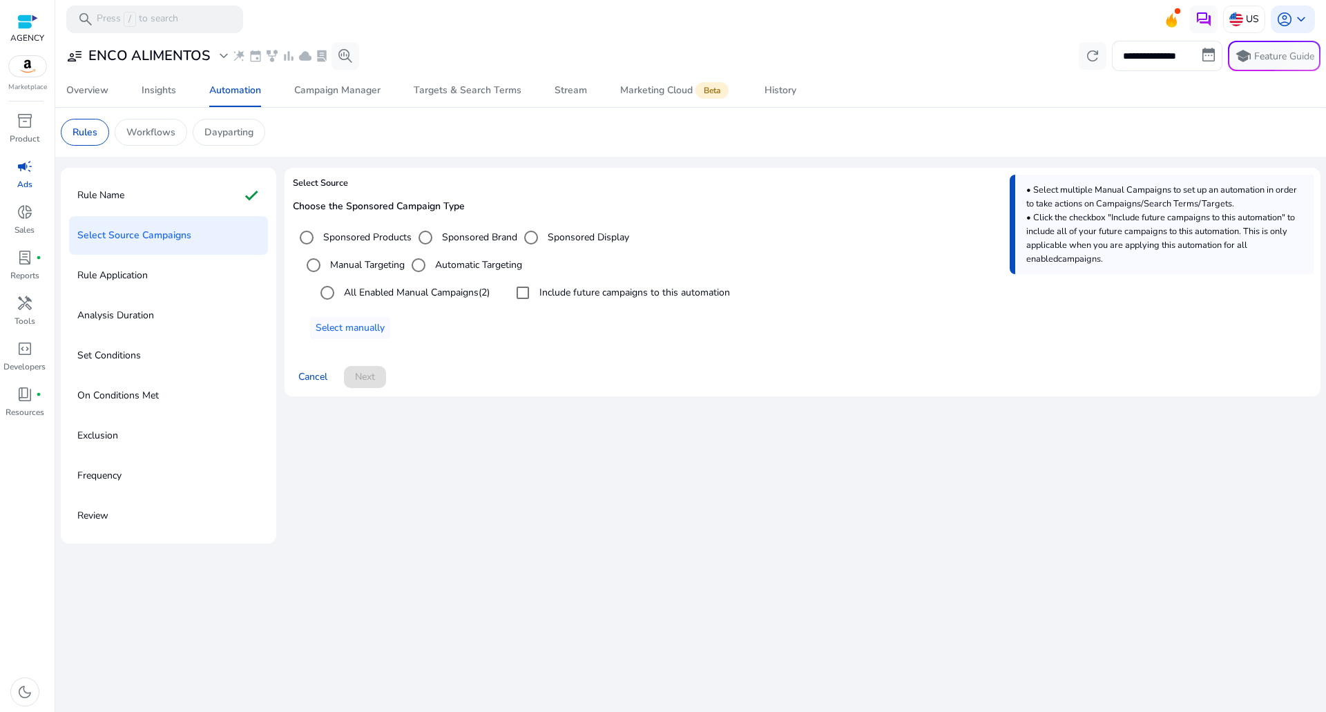
click at [454, 290] on label "All Enabled Manual Campaigns (2)" at bounding box center [415, 292] width 148 height 15
click at [604, 293] on label "Include future campaigns to this automation" at bounding box center [633, 292] width 193 height 15
click at [367, 385] on span at bounding box center [365, 376] width 42 height 33
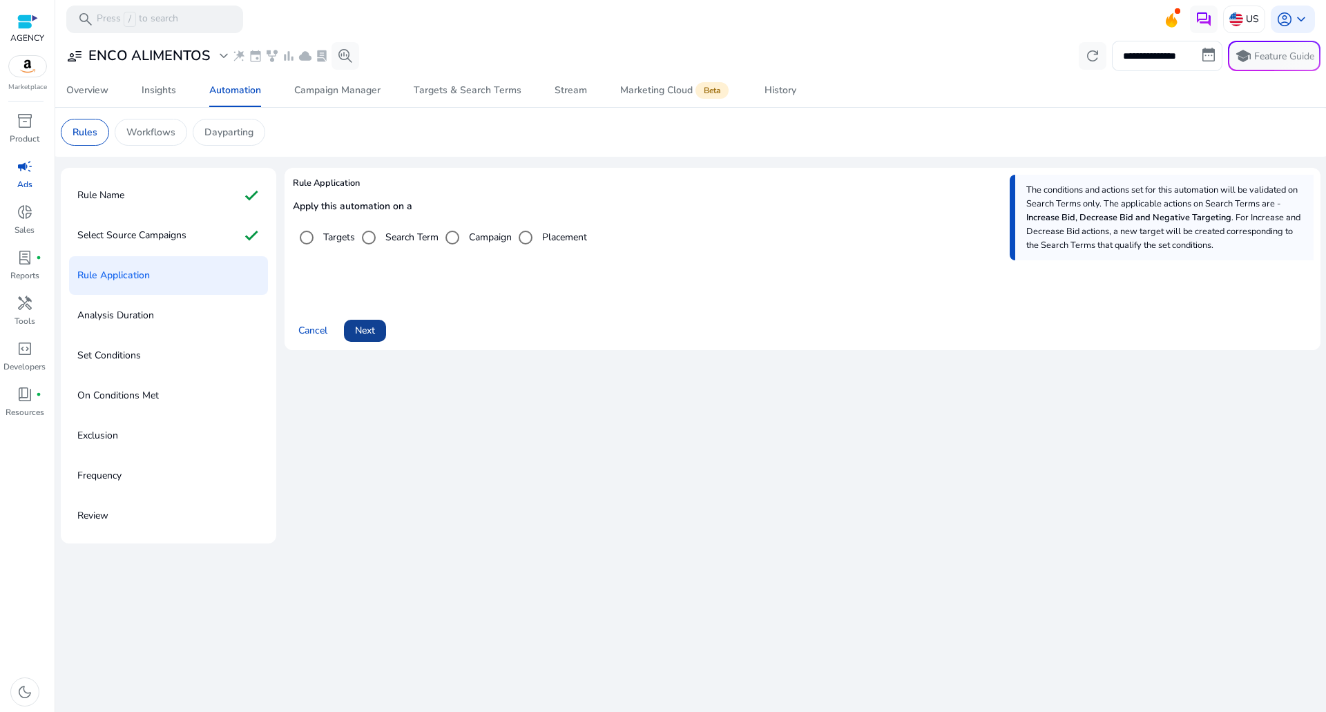
click at [374, 341] on span at bounding box center [365, 330] width 42 height 33
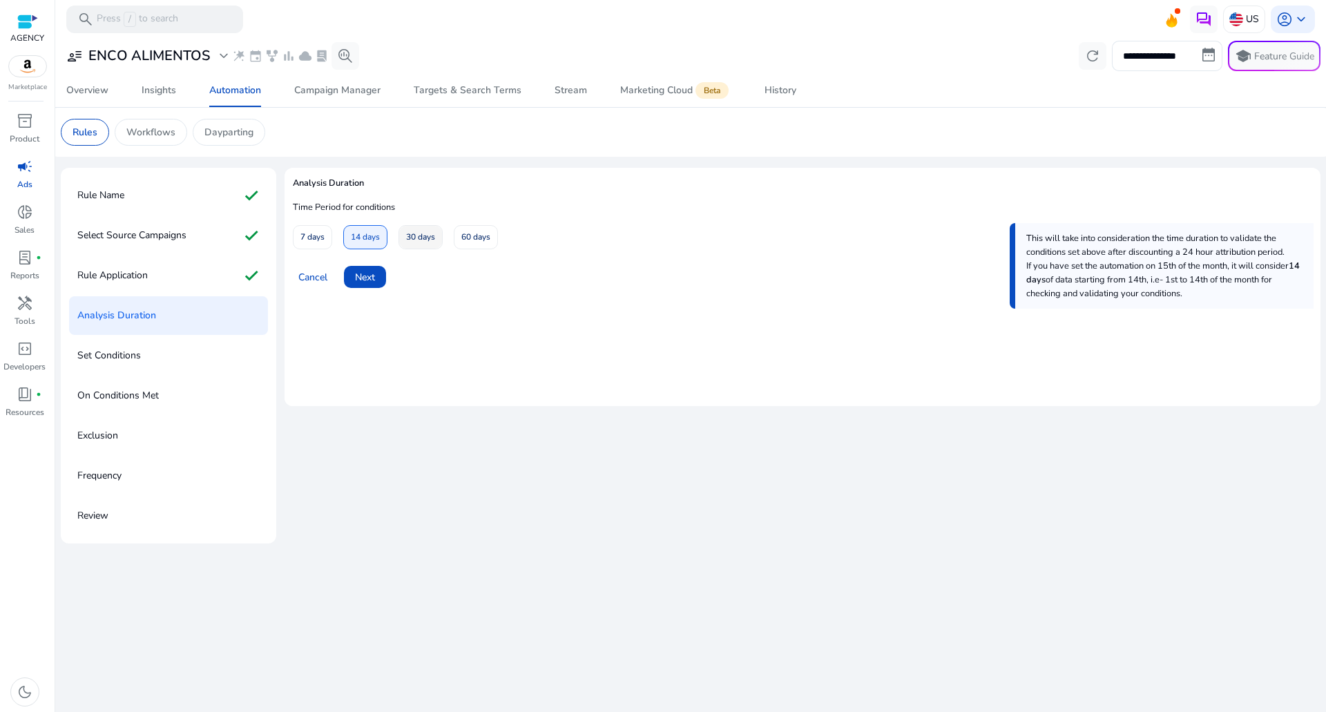
click at [412, 242] on span "30 days" at bounding box center [420, 237] width 29 height 24
click at [358, 276] on span "Next" at bounding box center [365, 277] width 20 height 15
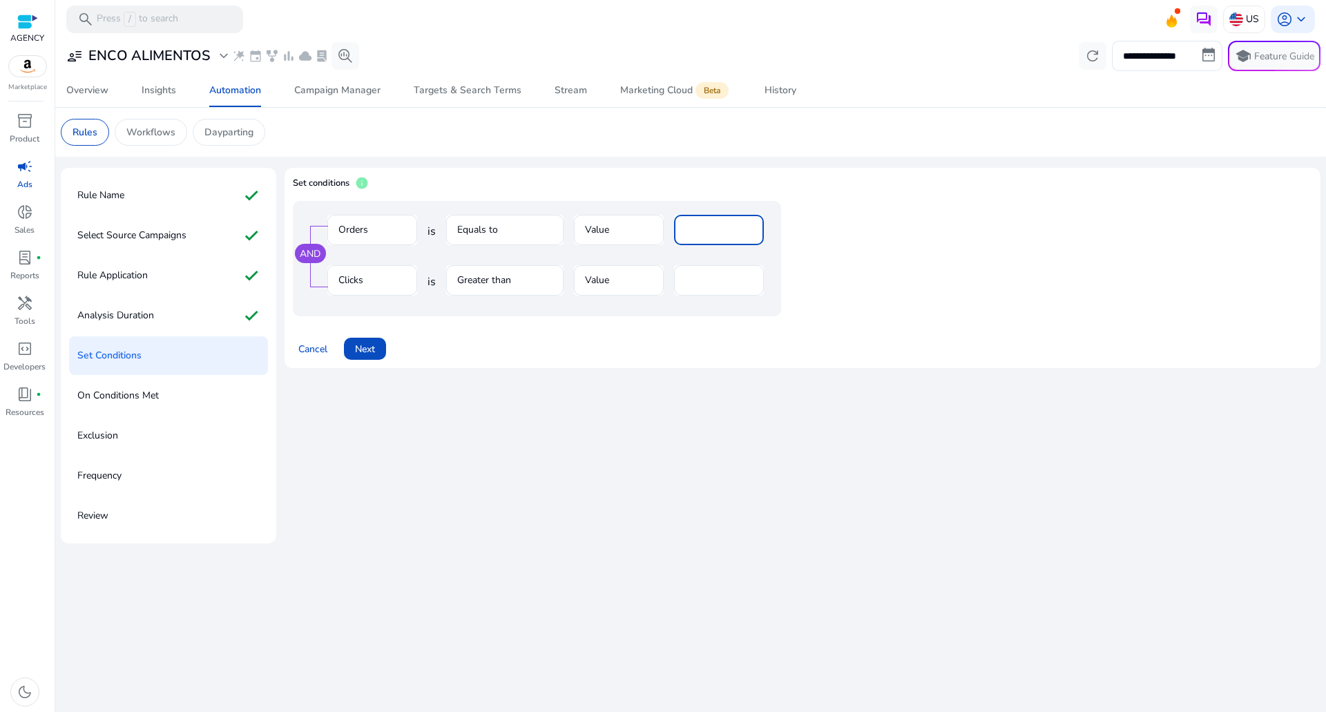
click at [707, 233] on input "*" at bounding box center [719, 229] width 68 height 15
click at [699, 279] on input "**" at bounding box center [719, 280] width 68 height 15
type input "**"
click at [372, 352] on span "Next" at bounding box center [365, 349] width 20 height 15
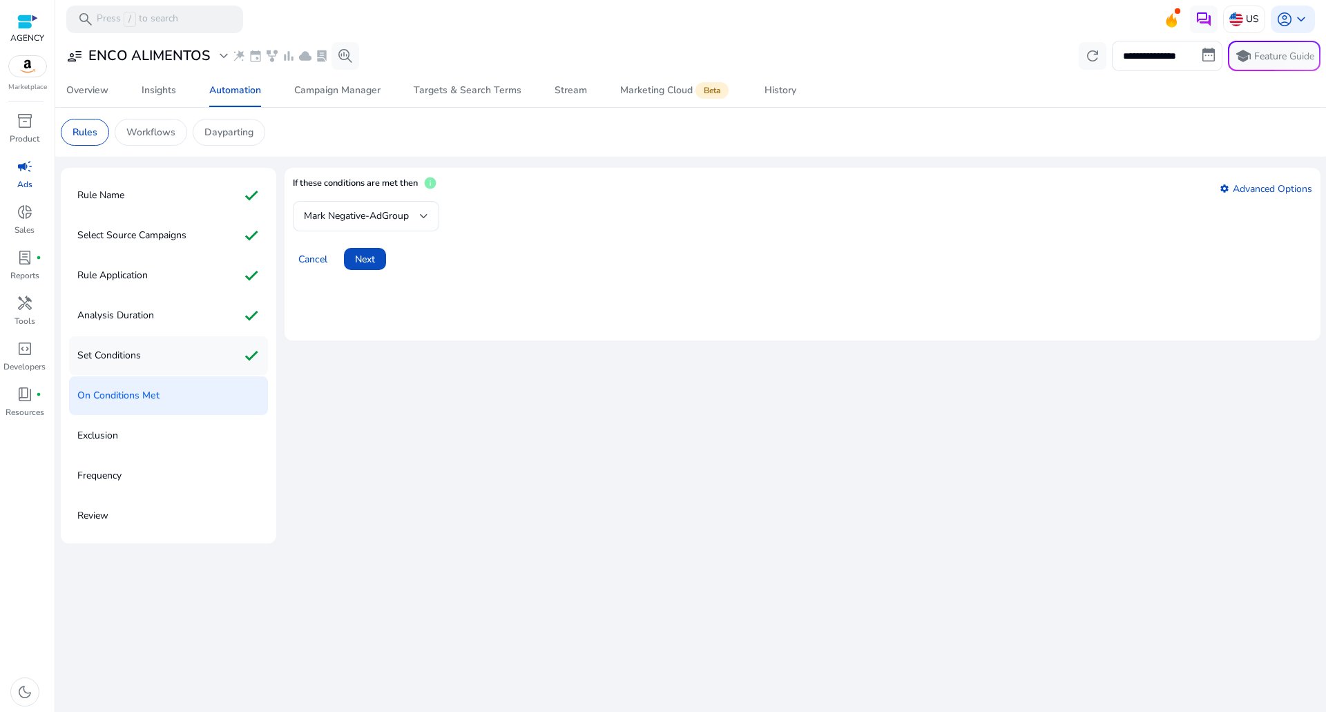
click at [150, 349] on div "Set Conditions check" at bounding box center [168, 355] width 199 height 39
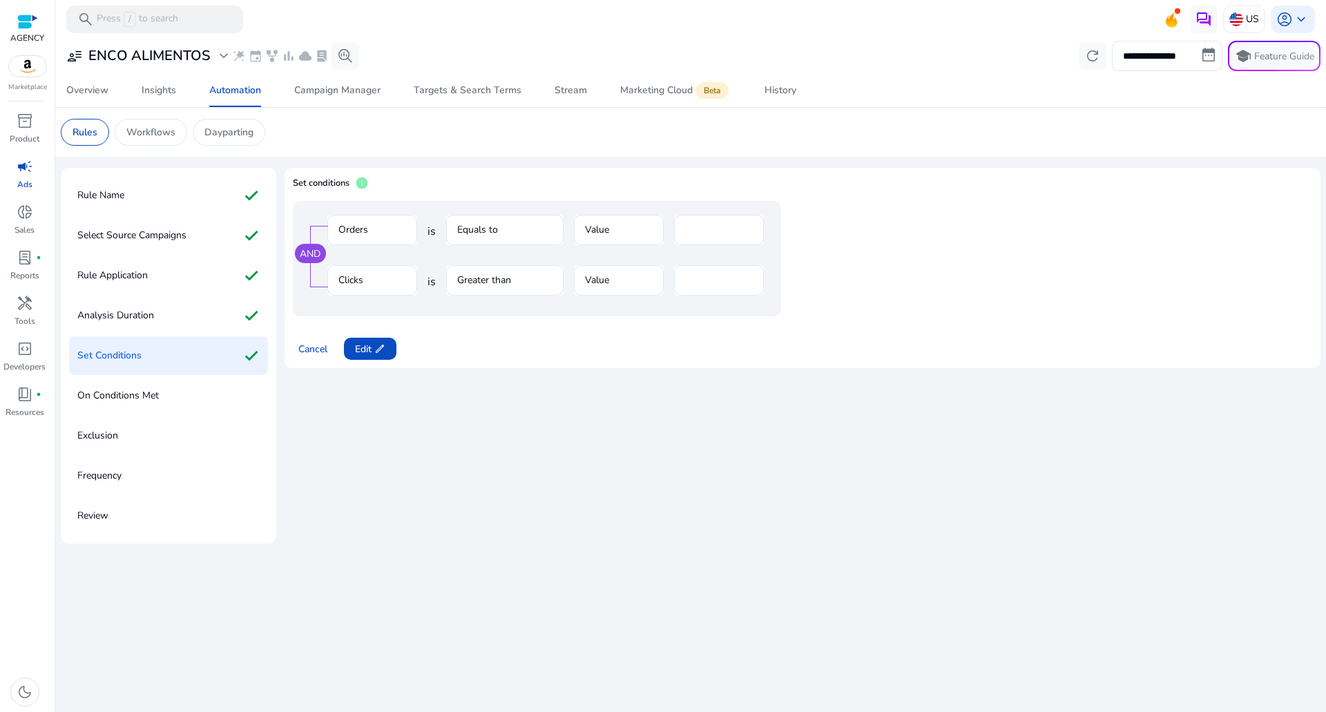
click at [709, 271] on mat-form-field "**" at bounding box center [719, 287] width 90 height 45
click at [340, 356] on div "Cancel Edit edit" at bounding box center [802, 343] width 1019 height 33
click at [383, 347] on span "edit" at bounding box center [379, 348] width 11 height 11
click at [729, 288] on div "**" at bounding box center [719, 280] width 68 height 30
click at [715, 287] on div "**" at bounding box center [719, 280] width 68 height 30
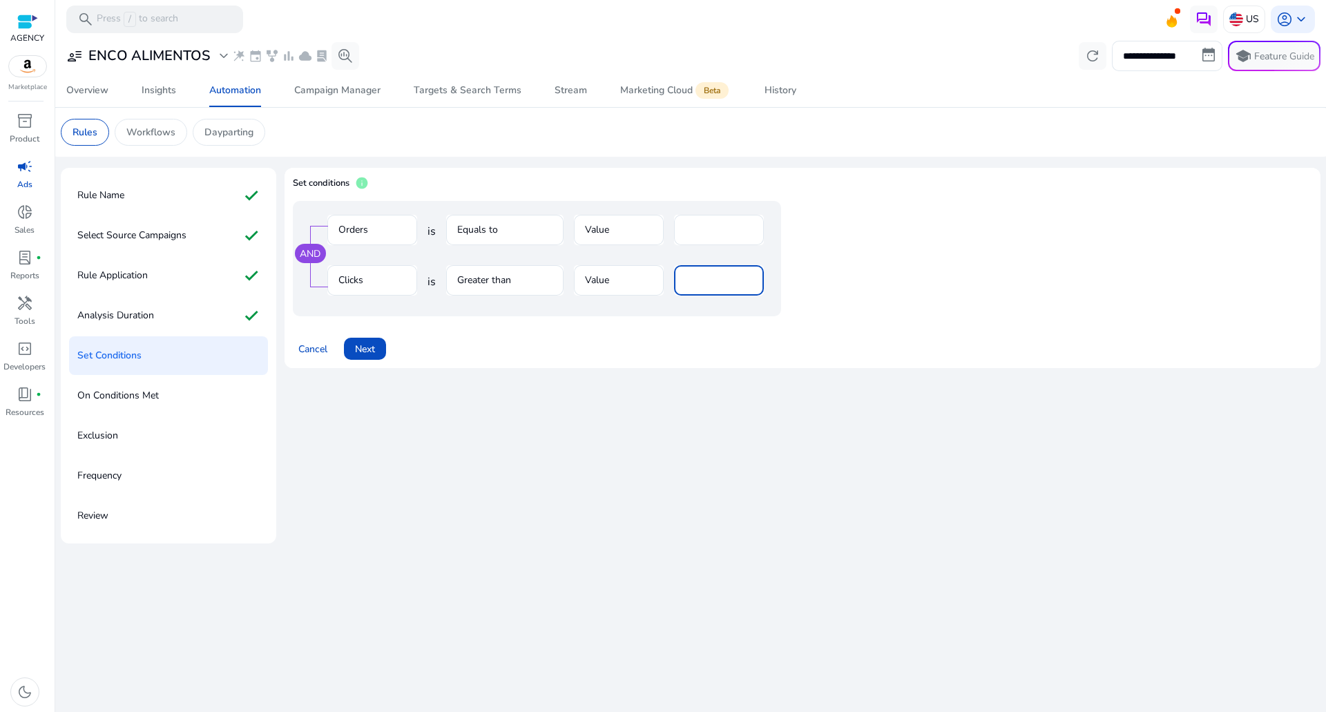
click at [706, 284] on input "**" at bounding box center [719, 280] width 68 height 15
type input "*"
type input "**"
click at [378, 345] on span at bounding box center [365, 348] width 42 height 33
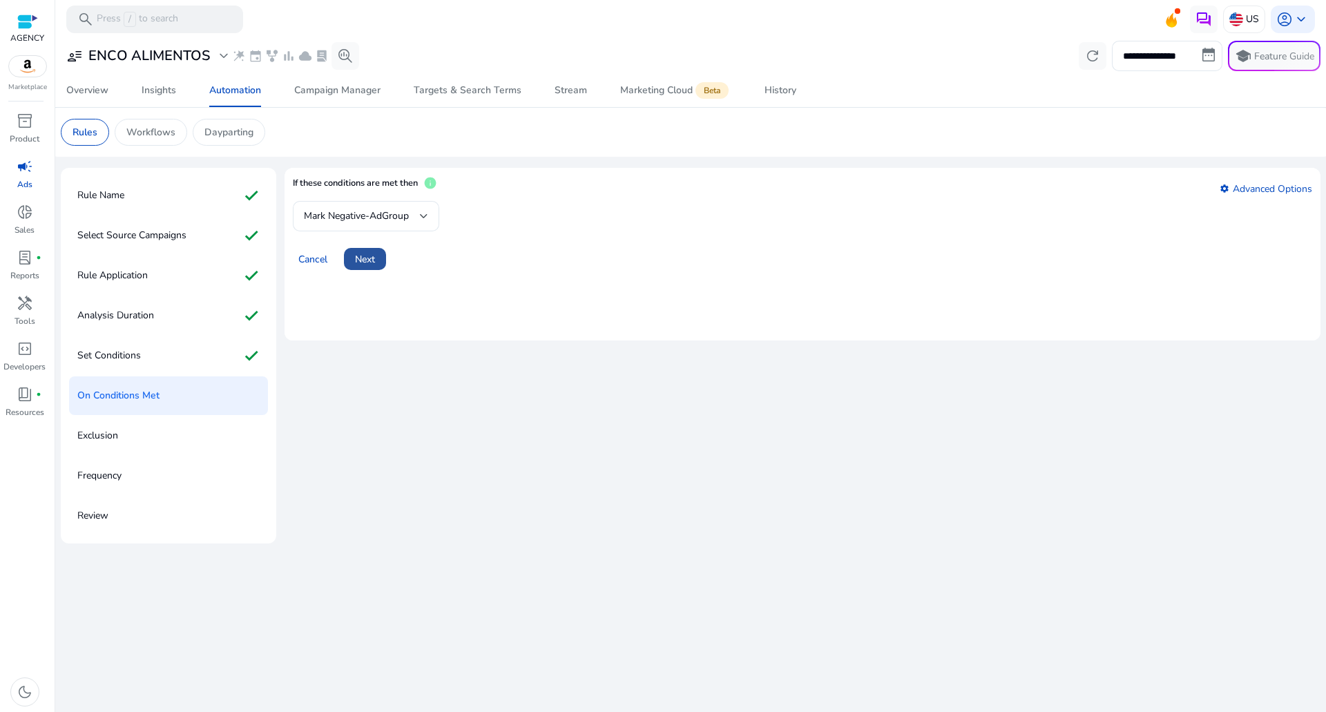
click at [380, 258] on span at bounding box center [365, 258] width 42 height 33
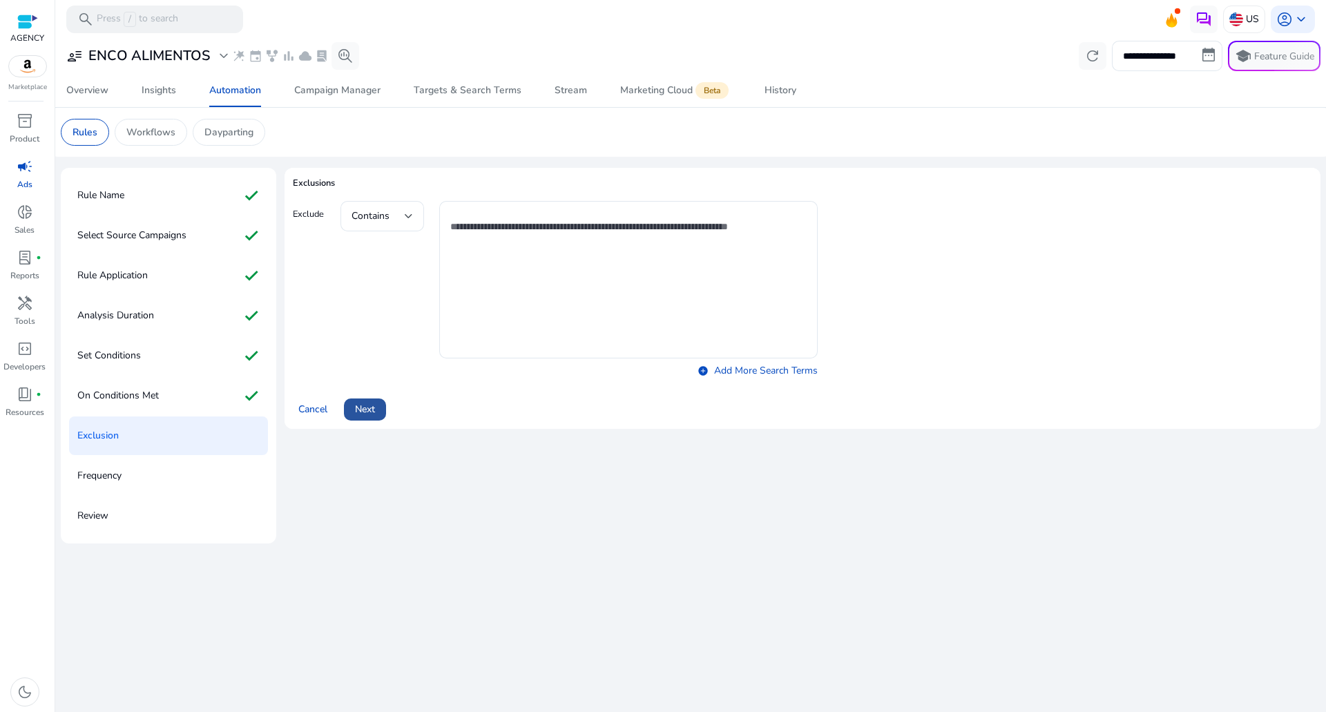
click at [370, 422] on span at bounding box center [365, 409] width 42 height 33
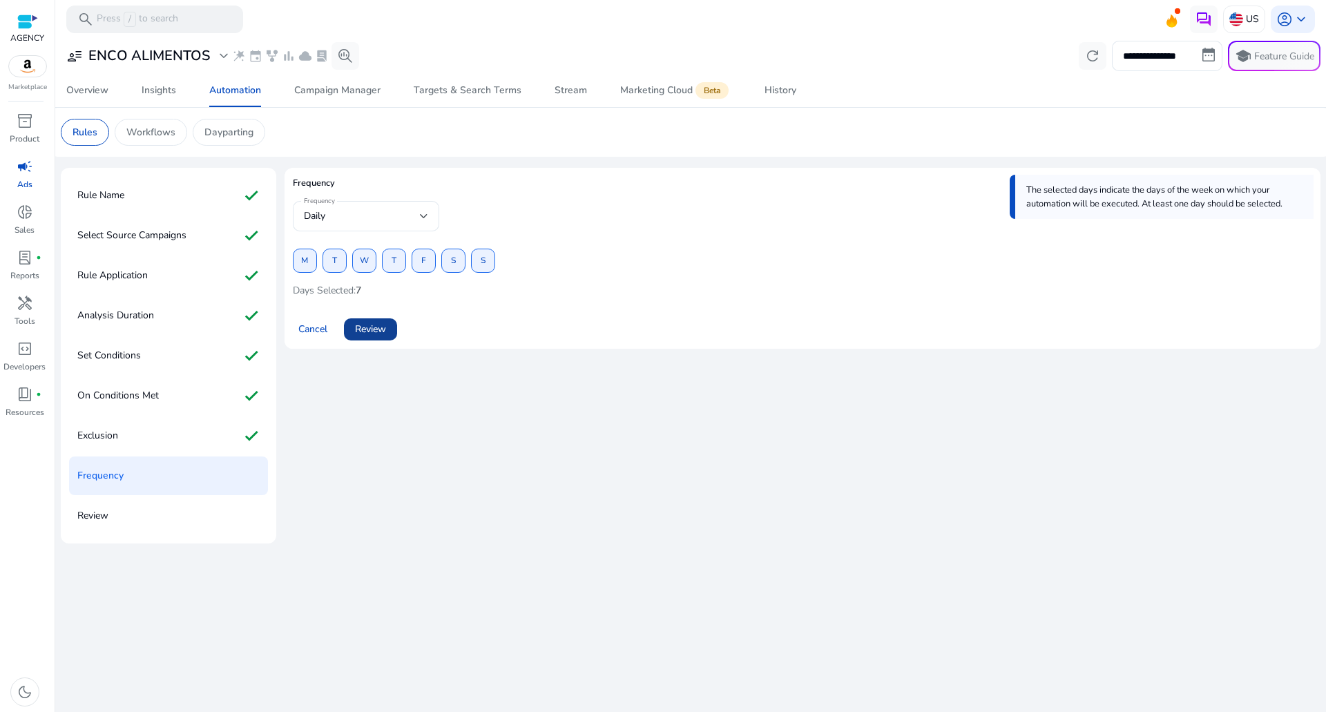
click at [386, 331] on span "Review" at bounding box center [370, 329] width 31 height 15
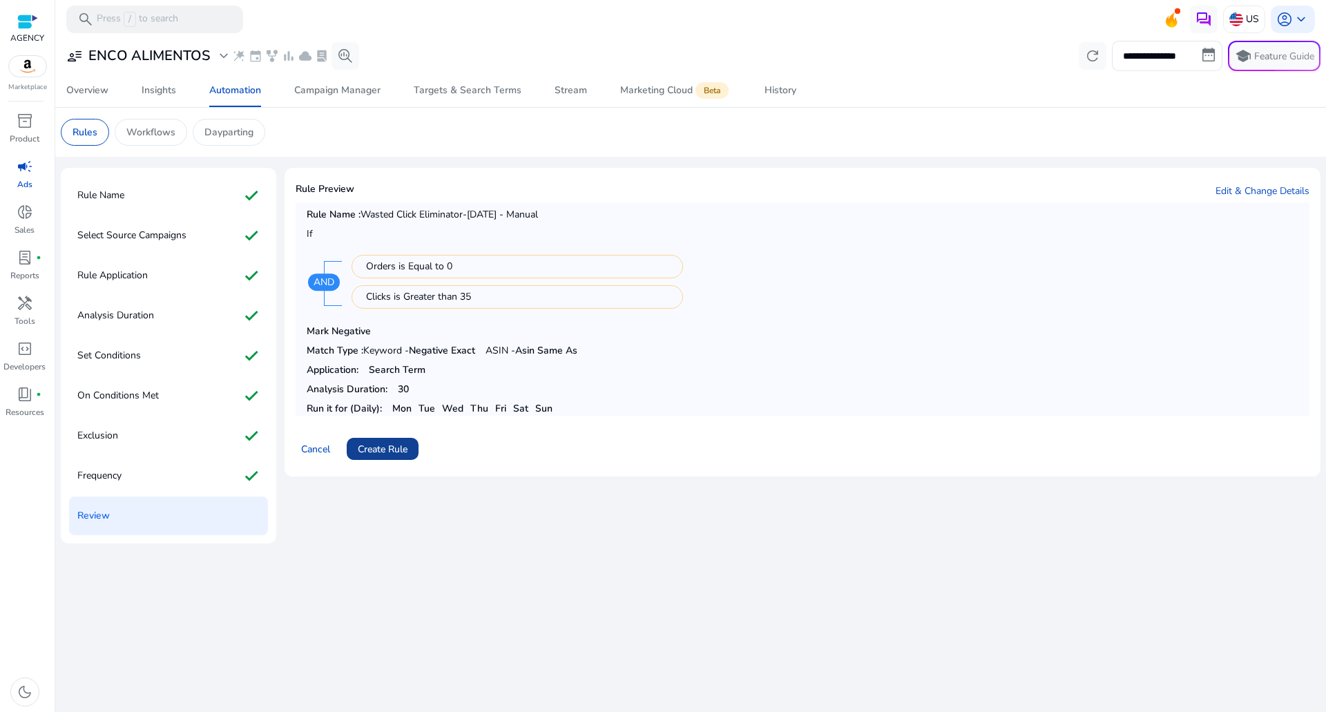
click at [383, 435] on span at bounding box center [383, 448] width 72 height 33
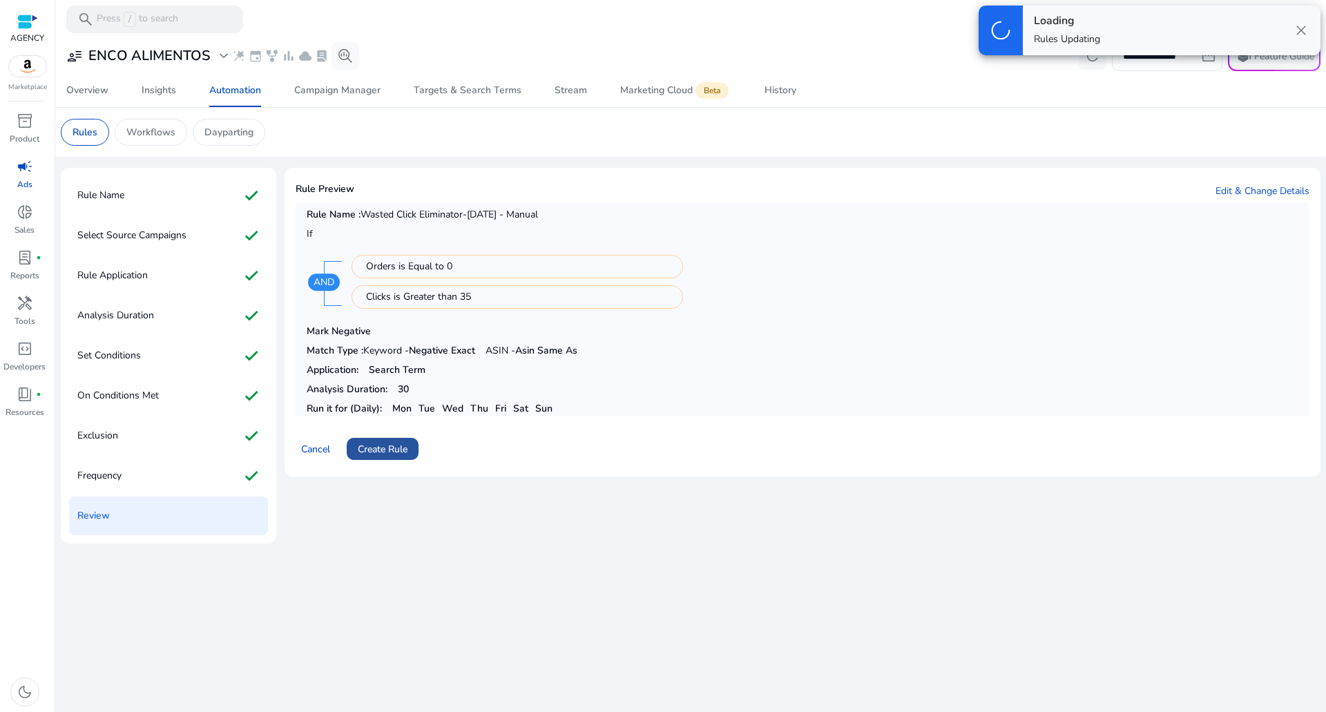
click at [380, 452] on span "Create Rule" at bounding box center [383, 449] width 50 height 15
click at [377, 445] on span "Create Rule" at bounding box center [383, 449] width 50 height 15
click at [377, 444] on span "Create Rule" at bounding box center [383, 449] width 50 height 15
click at [371, 443] on span "Create Rule" at bounding box center [383, 449] width 50 height 15
click at [370, 443] on span "Create Rule" at bounding box center [383, 449] width 50 height 15
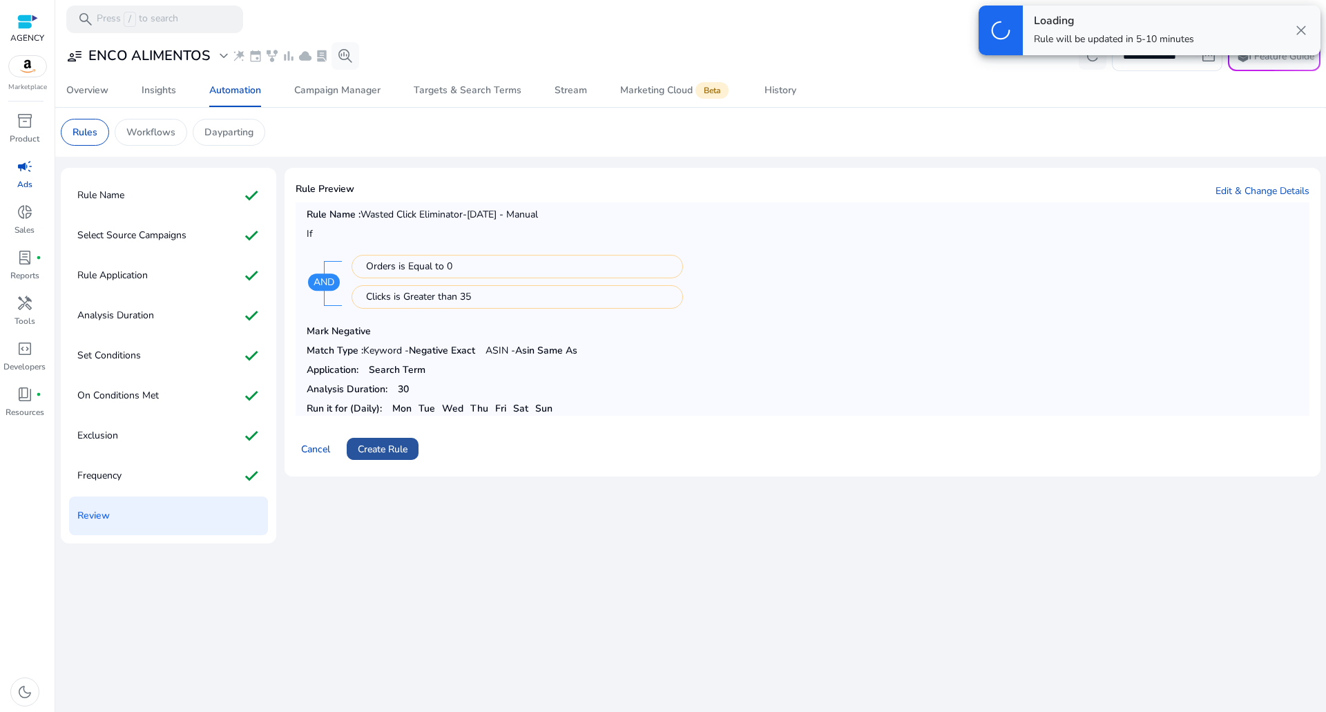
click at [373, 436] on span at bounding box center [383, 448] width 72 height 33
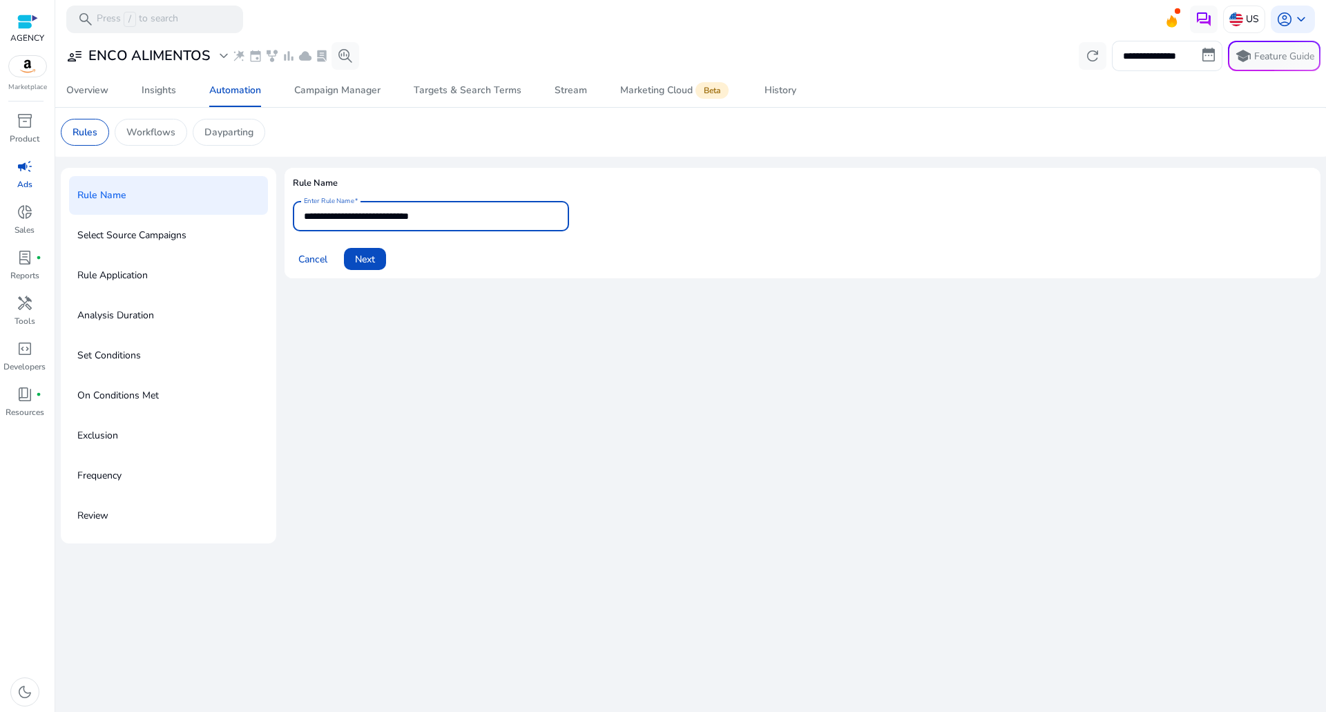
click at [463, 215] on input "**********" at bounding box center [431, 216] width 254 height 15
type input "**********"
click at [379, 246] on span at bounding box center [365, 258] width 42 height 33
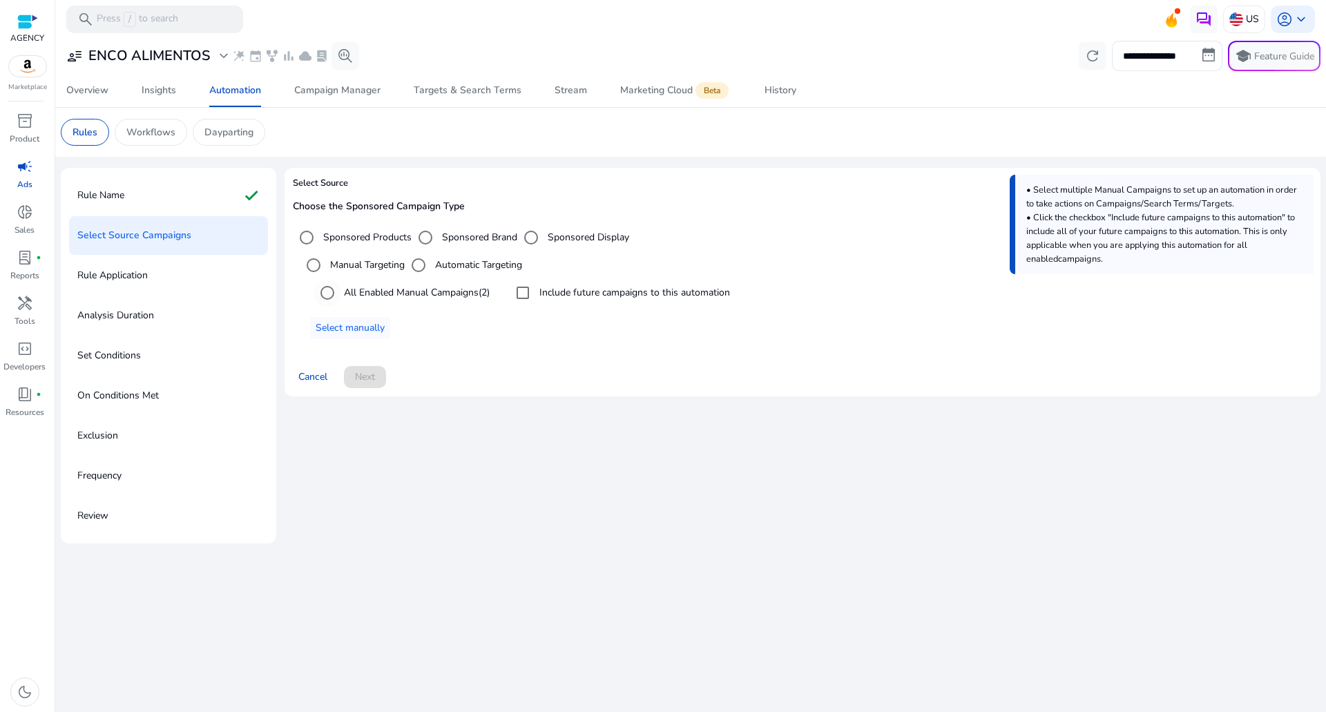
click at [402, 283] on div "All Enabled Manual Campaigns (2)" at bounding box center [401, 293] width 176 height 28
click at [569, 290] on label "Include future campaigns to this automation" at bounding box center [633, 292] width 193 height 15
click at [423, 288] on label "All Enabled Manual Campaigns (2)" at bounding box center [415, 292] width 148 height 15
click at [357, 380] on span "Next" at bounding box center [365, 376] width 20 height 15
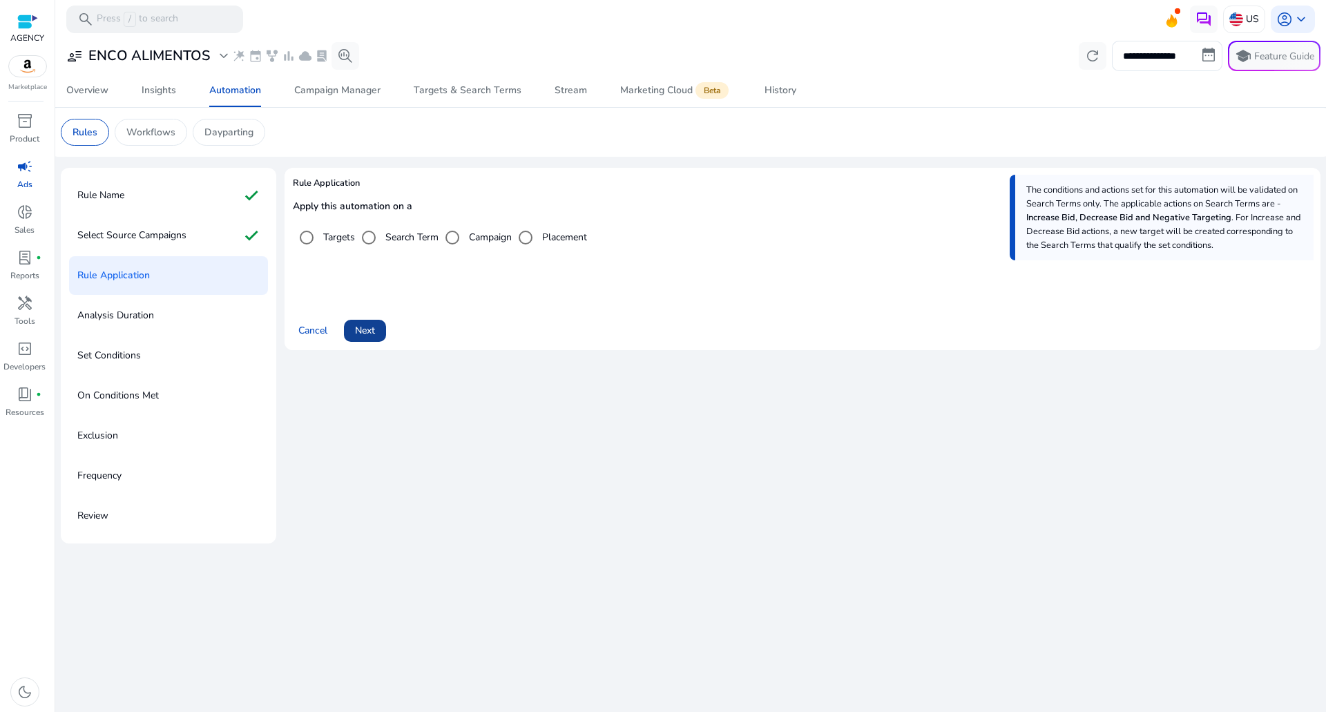
click at [375, 325] on span "Next" at bounding box center [365, 330] width 20 height 15
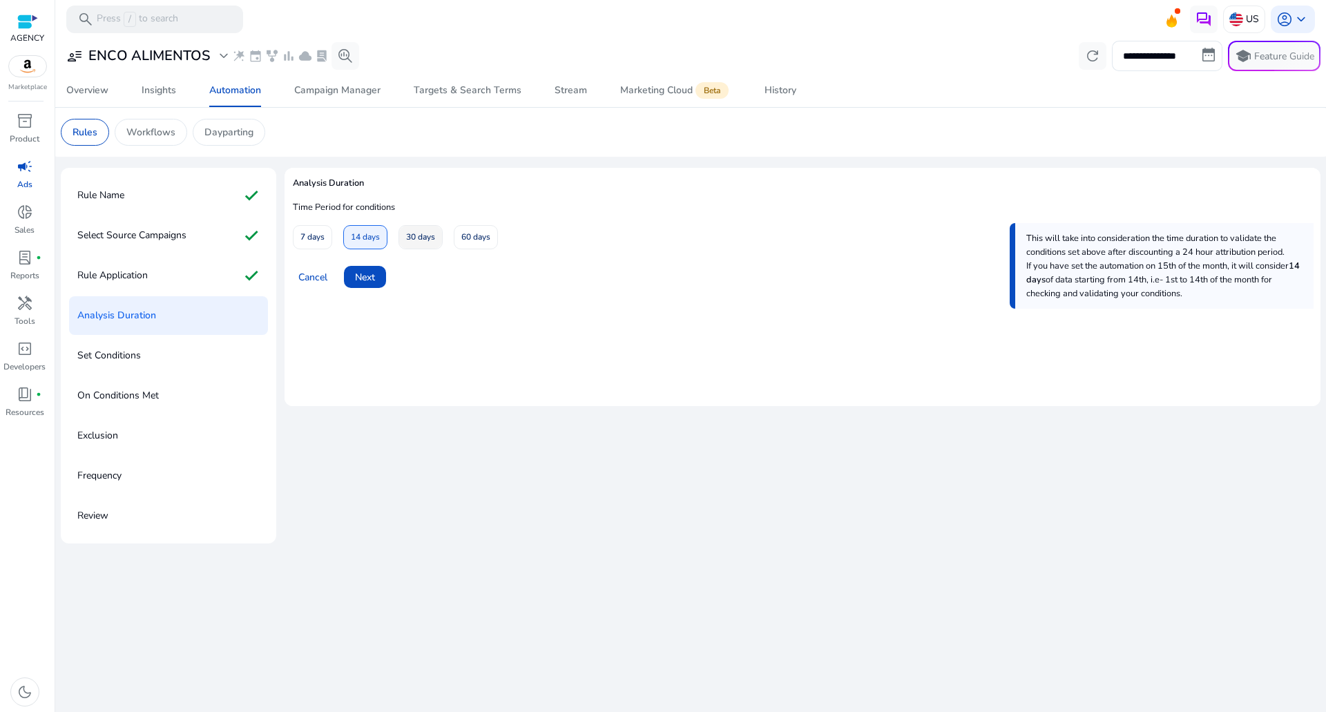
click at [416, 238] on span "30 days" at bounding box center [420, 237] width 29 height 24
click at [377, 273] on span at bounding box center [365, 276] width 42 height 33
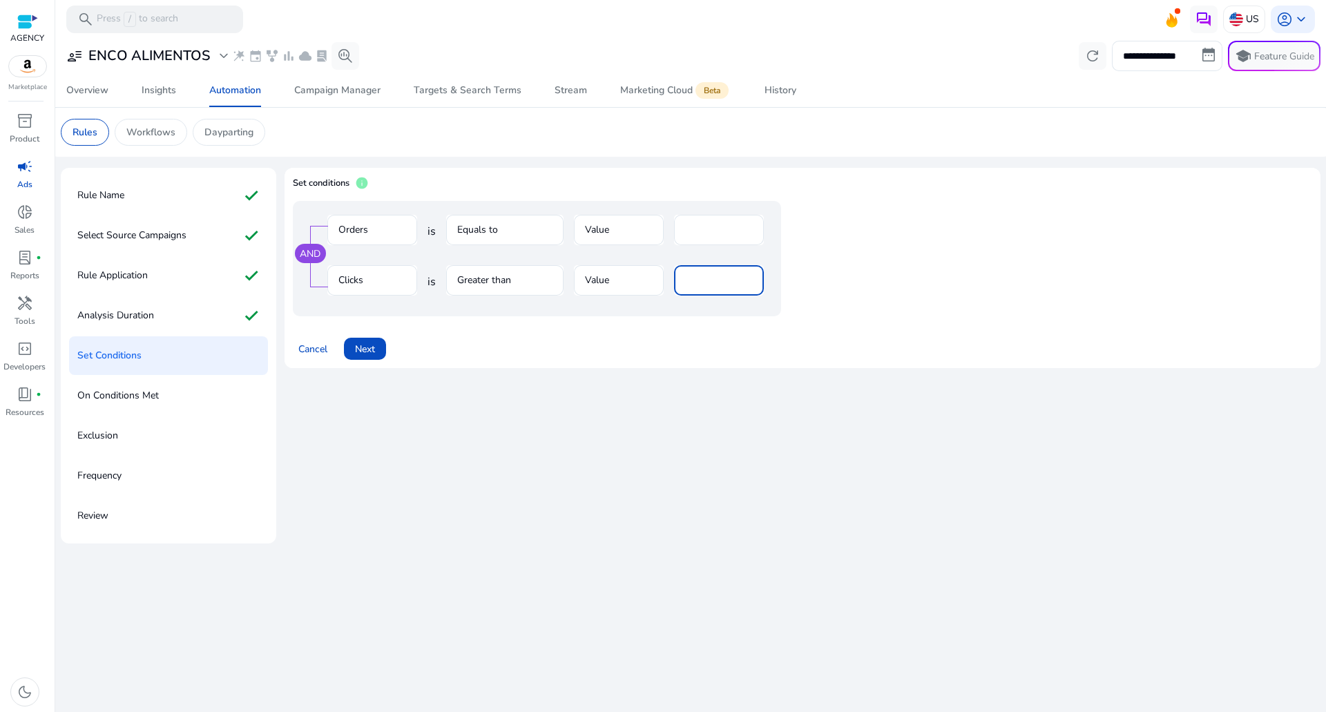
drag, startPoint x: 704, startPoint y: 280, endPoint x: 550, endPoint y: 285, distance: 154.8
click at [551, 285] on div "Clicks is Greater than Value **" at bounding box center [545, 287] width 436 height 45
type input "**"
click at [371, 348] on span "Next" at bounding box center [365, 349] width 20 height 15
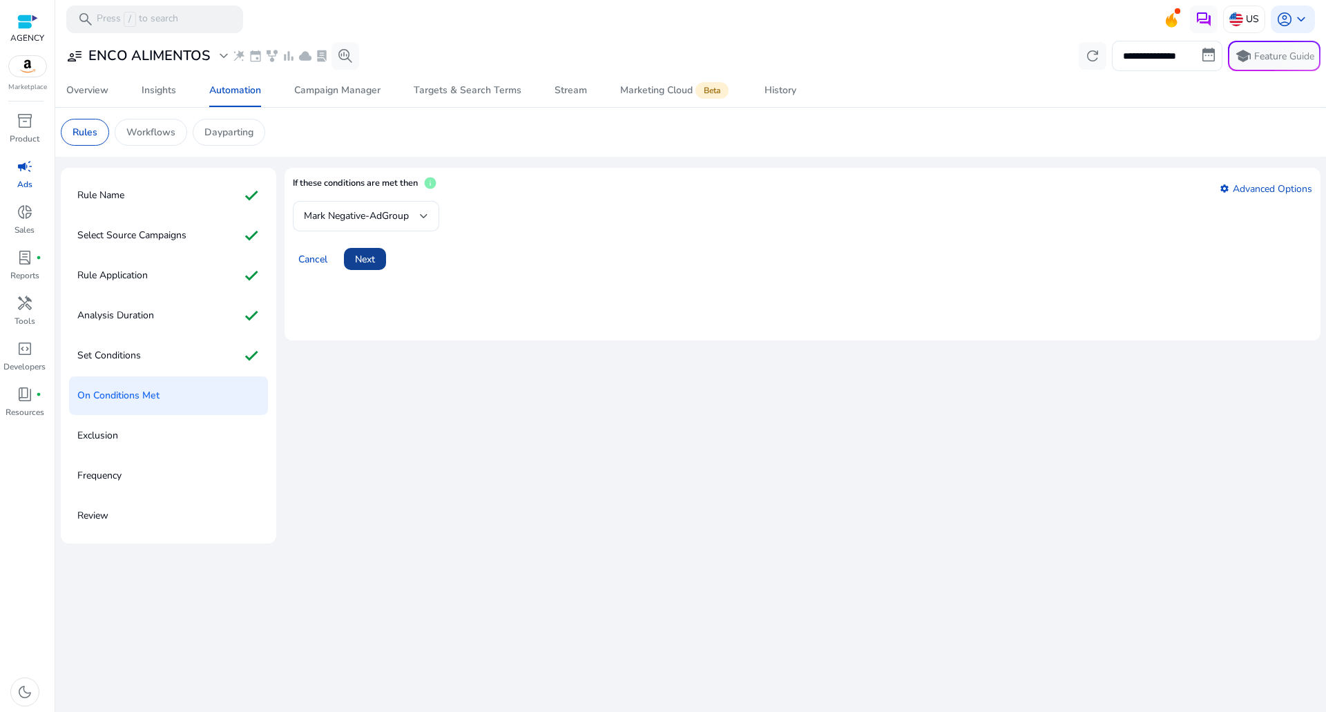
click at [361, 260] on span "Next" at bounding box center [365, 259] width 20 height 15
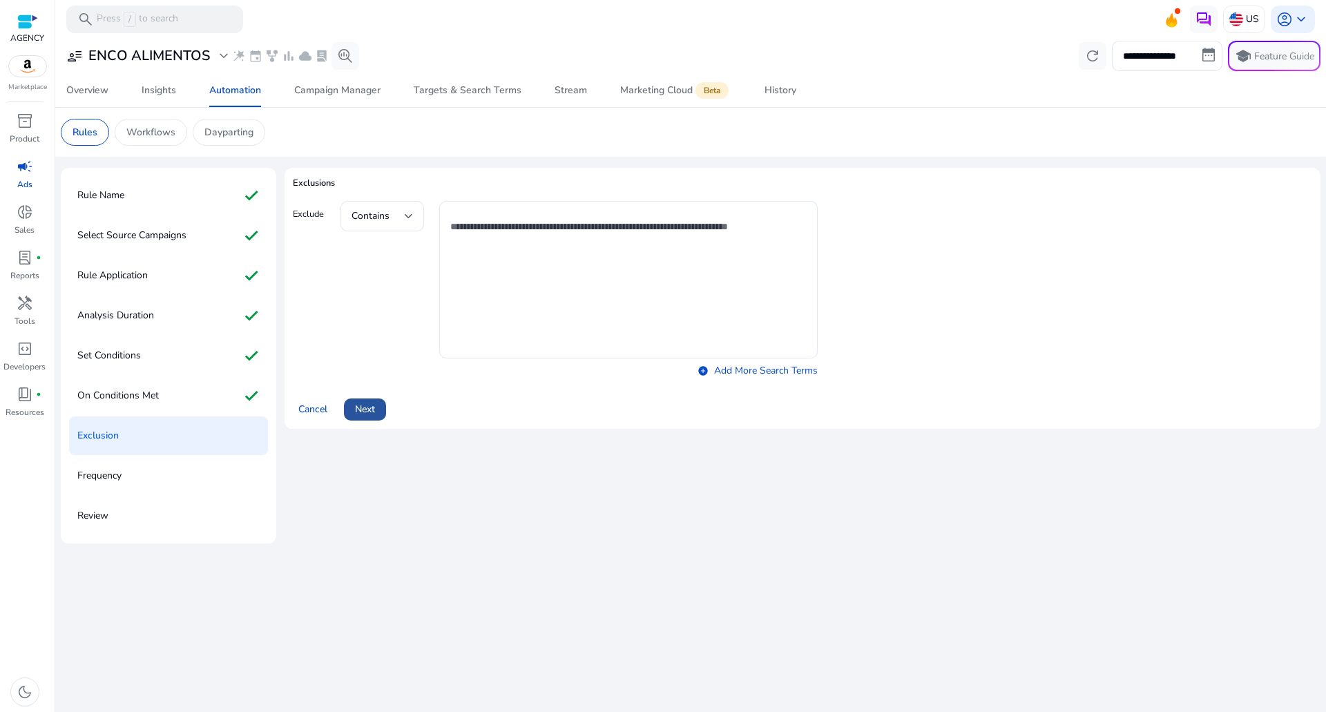
click at [369, 404] on span "Next" at bounding box center [365, 409] width 20 height 15
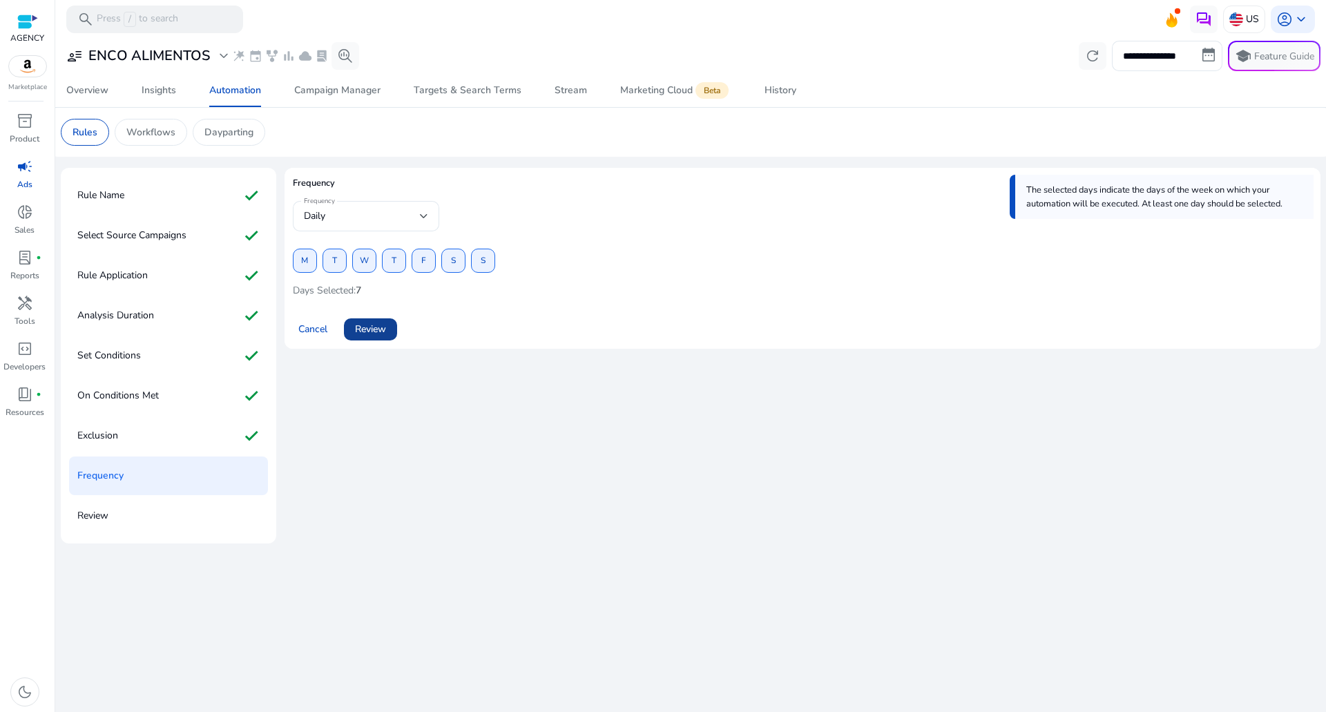
click at [368, 322] on span "Review" at bounding box center [370, 329] width 31 height 15
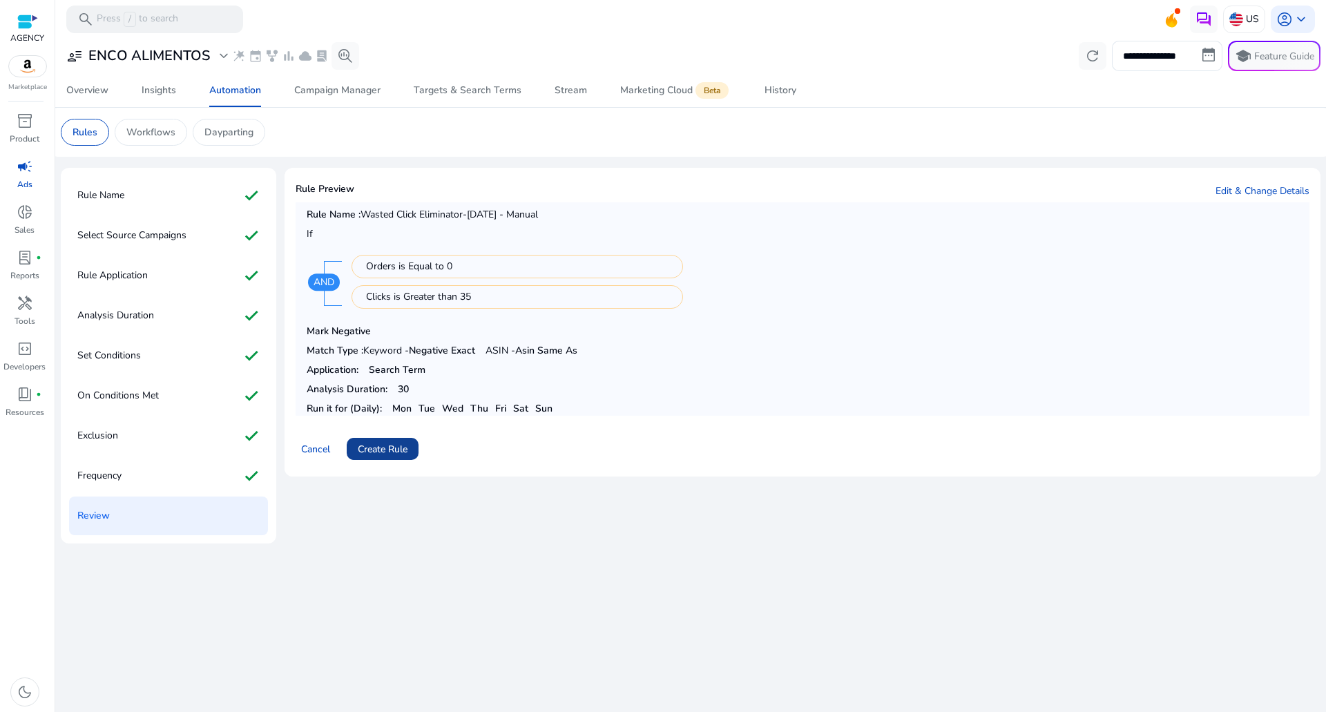
click at [374, 446] on span "Create Rule" at bounding box center [383, 449] width 50 height 15
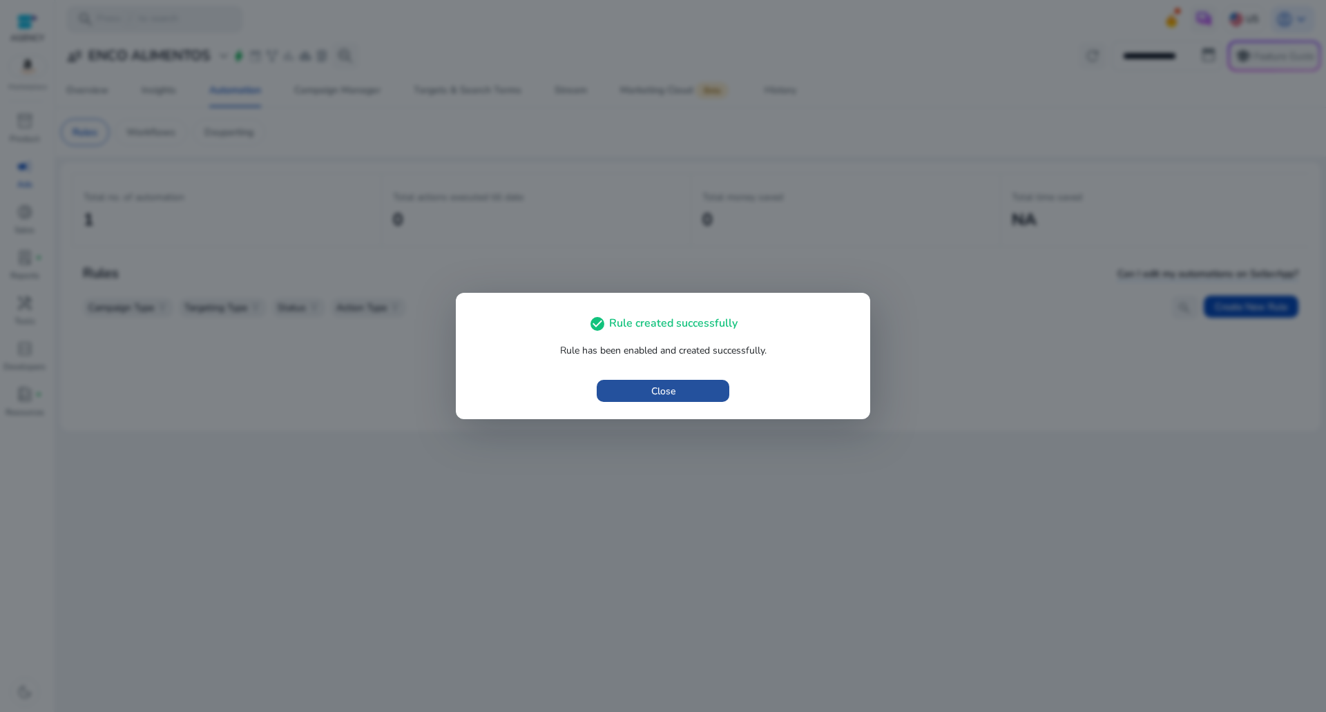
click at [642, 389] on span "button" at bounding box center [663, 390] width 133 height 33
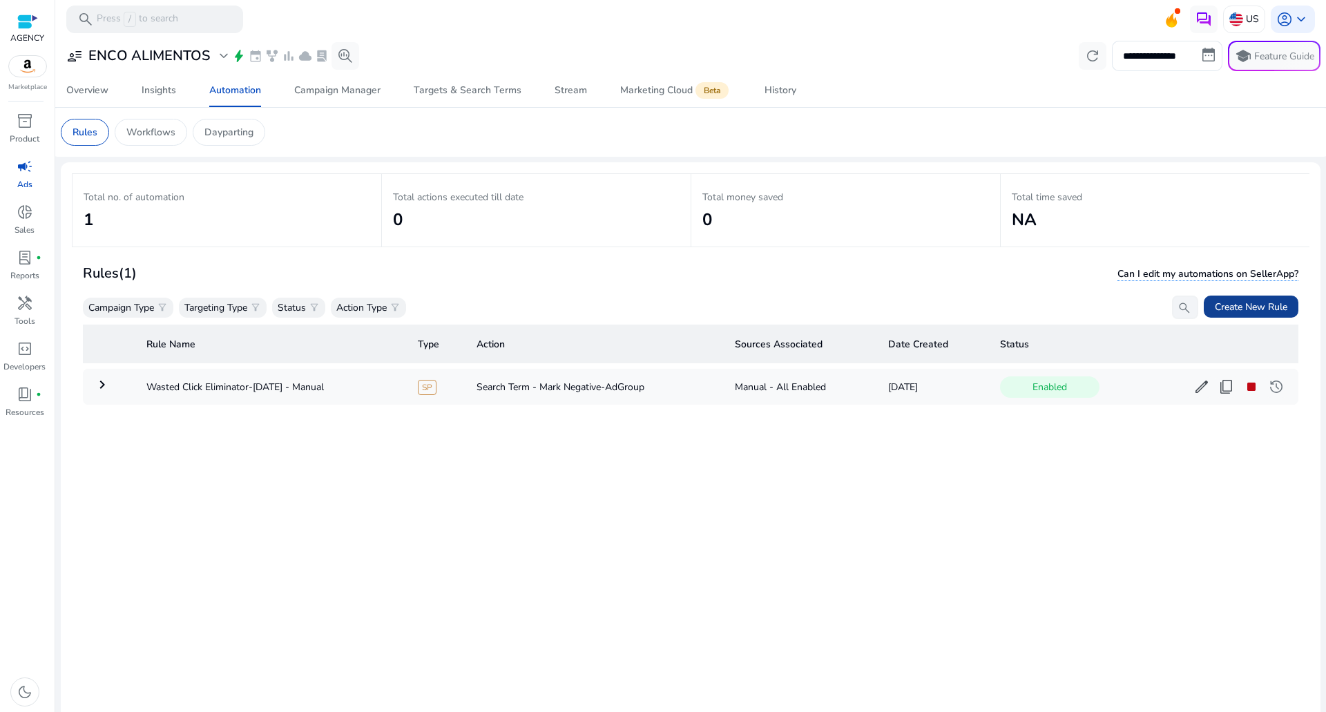
click at [1215, 300] on span "Create New Rule" at bounding box center [1251, 307] width 73 height 15
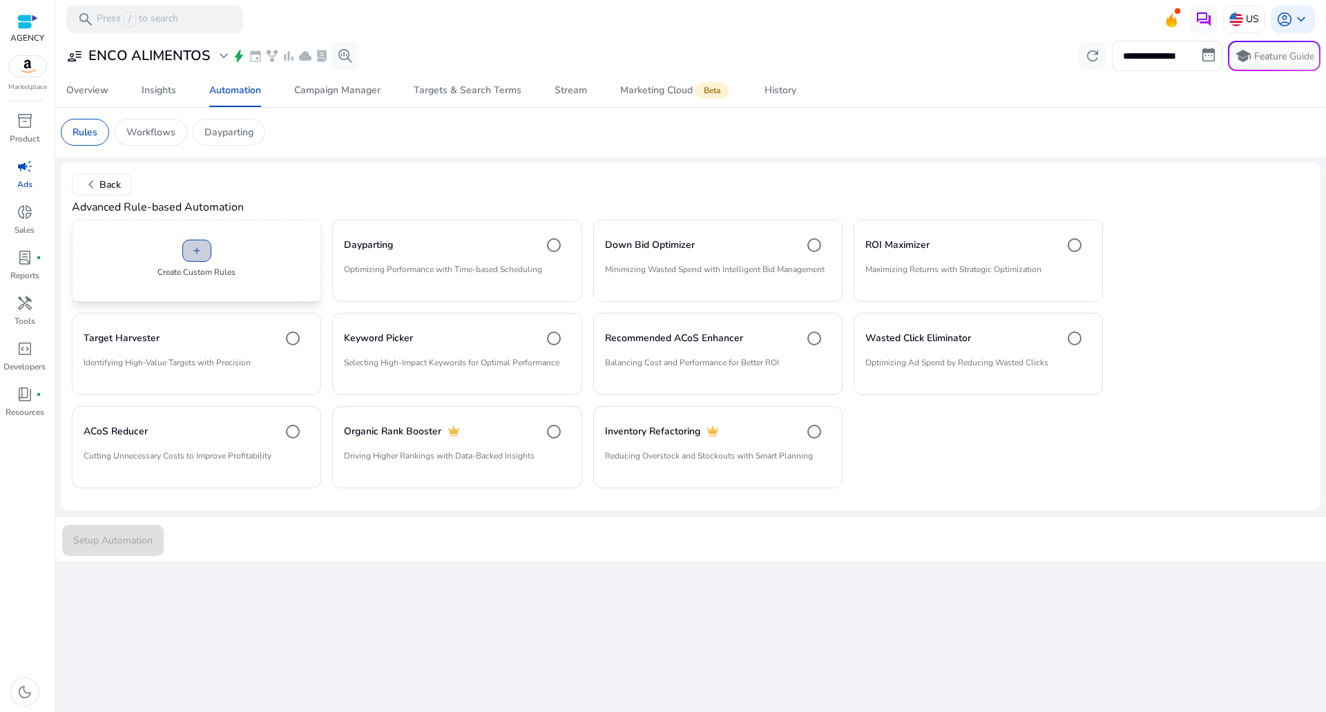
click at [189, 260] on span at bounding box center [197, 250] width 28 height 33
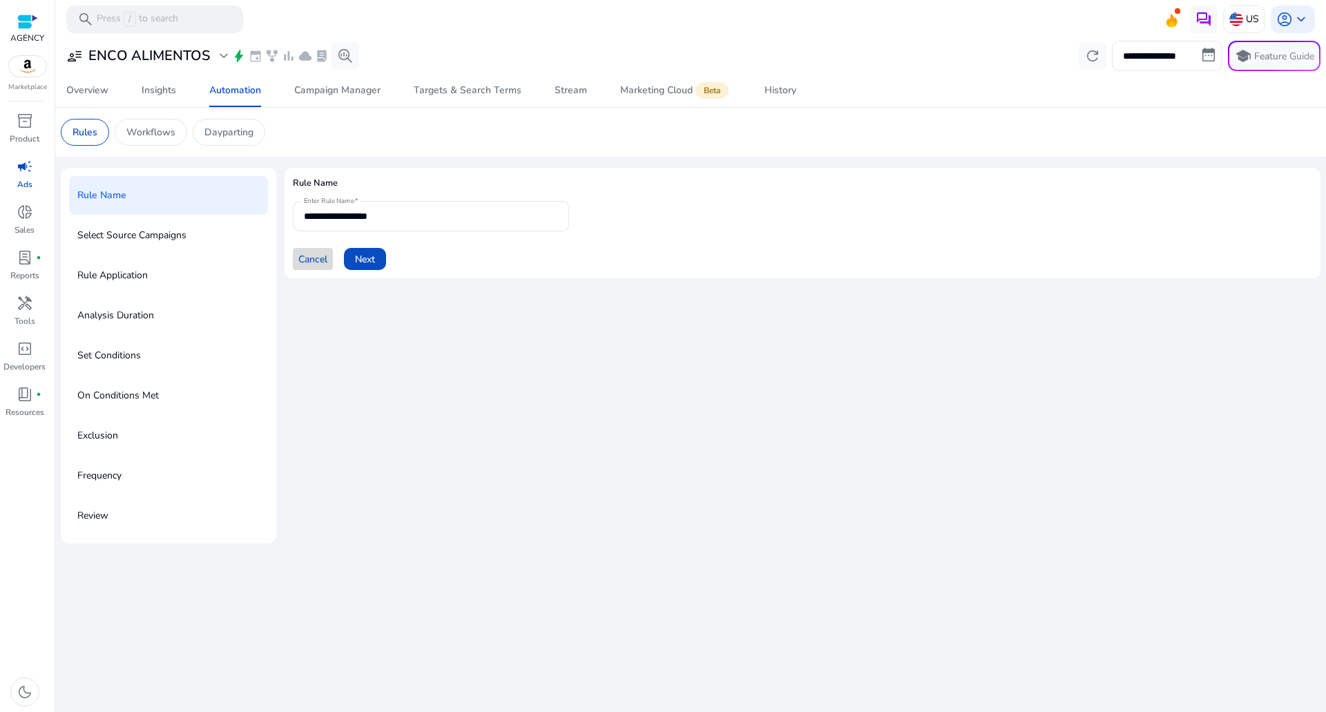
click at [318, 258] on span "Cancel" at bounding box center [312, 259] width 29 height 15
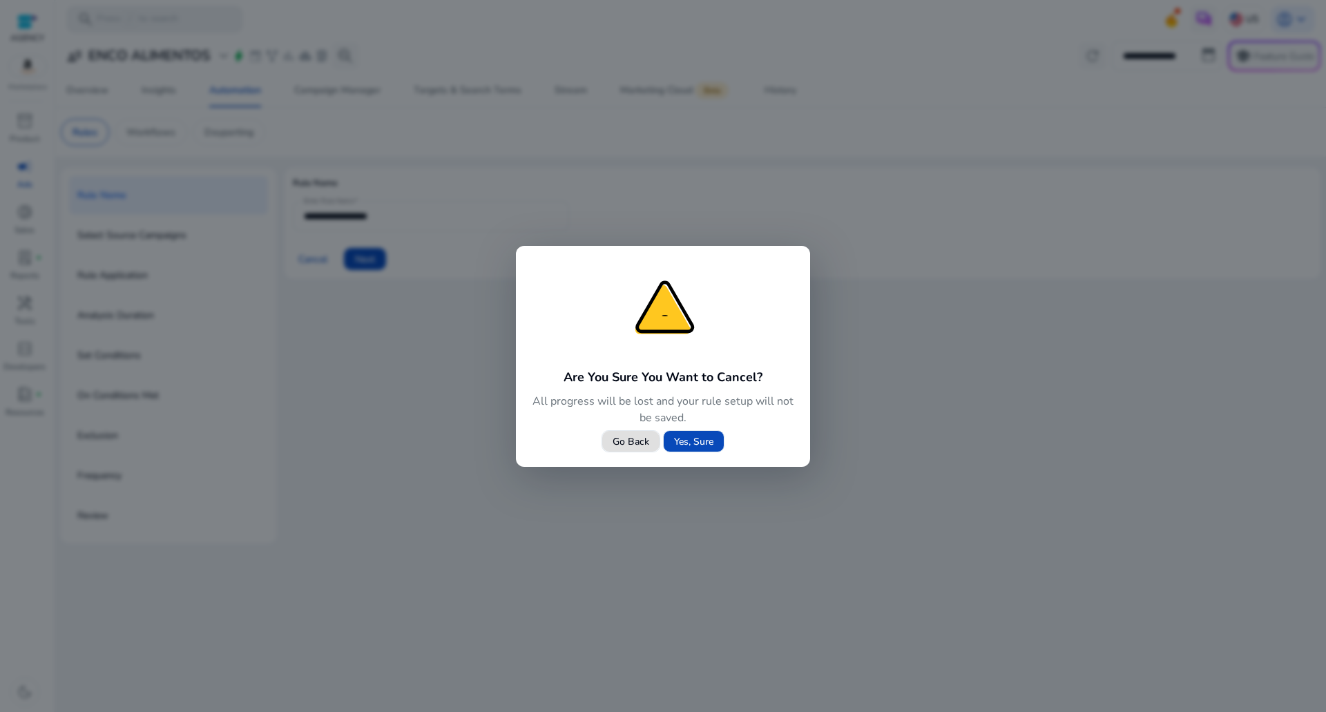
click at [696, 447] on span "Yes, Sure" at bounding box center [693, 441] width 39 height 15
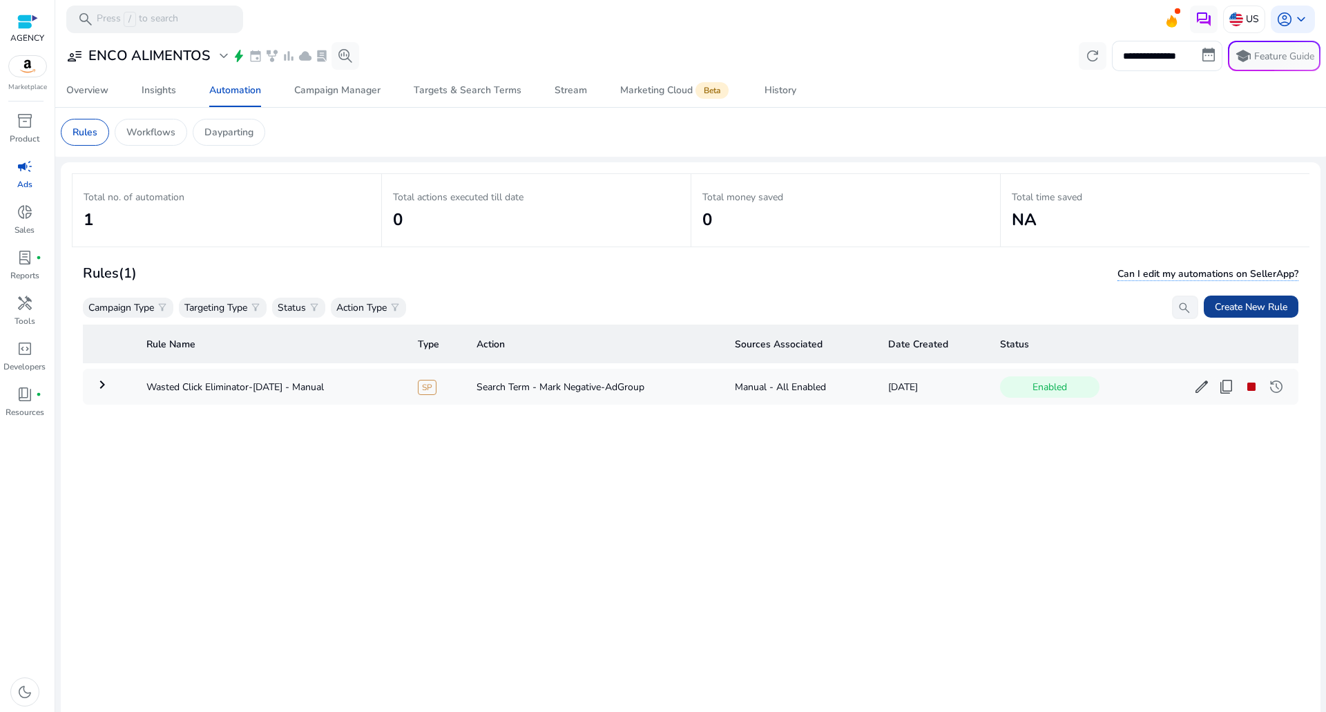
click at [1257, 303] on span "Create New Rule" at bounding box center [1251, 307] width 73 height 15
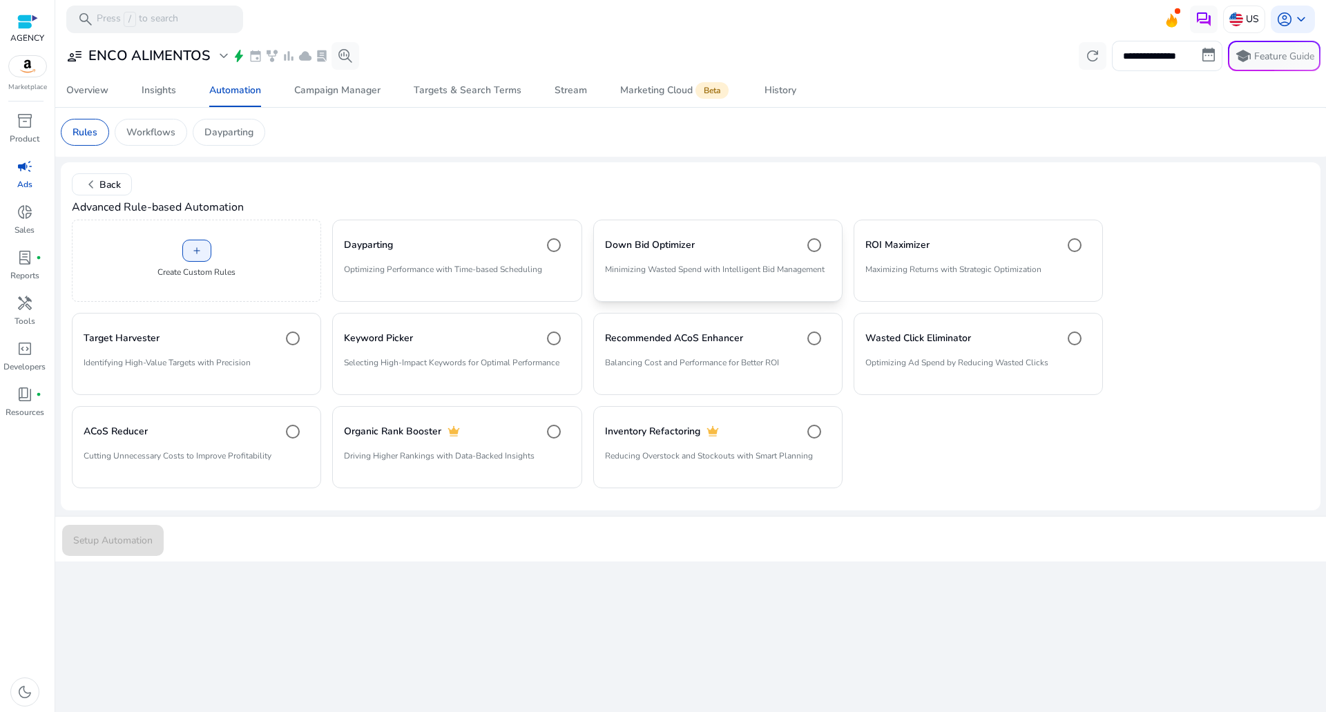
click at [645, 271] on p "Minimizing Wasted Spend with Intelligent Bid Management" at bounding box center [718, 274] width 226 height 23
click at [263, 366] on p "Identifying High-Value Targets with Precision" at bounding box center [197, 367] width 226 height 23
click at [460, 368] on p "Selecting High-Impact Keywords for Optimal Performance" at bounding box center [457, 367] width 226 height 23
click at [271, 251] on div "add Create Custom Rules" at bounding box center [196, 261] width 249 height 82
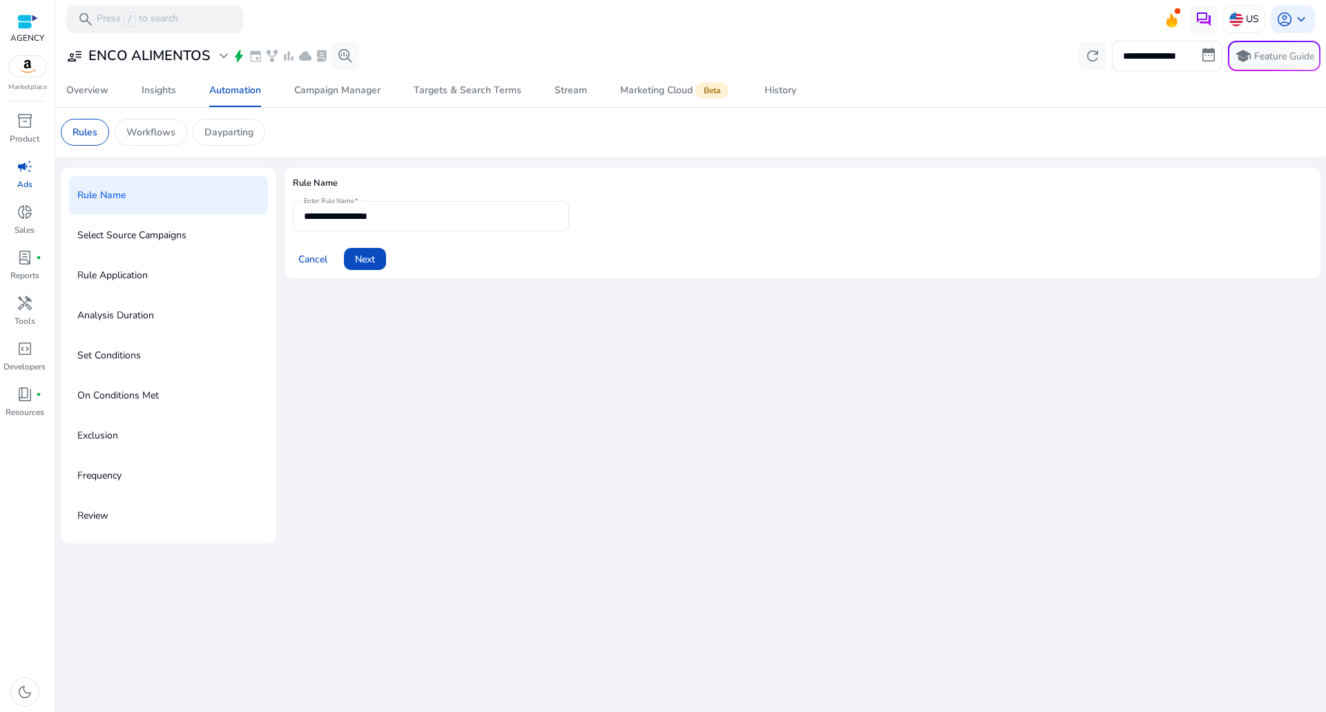
click at [408, 254] on div "Cancel Next" at bounding box center [802, 253] width 1019 height 33
click at [294, 258] on span at bounding box center [313, 258] width 40 height 33
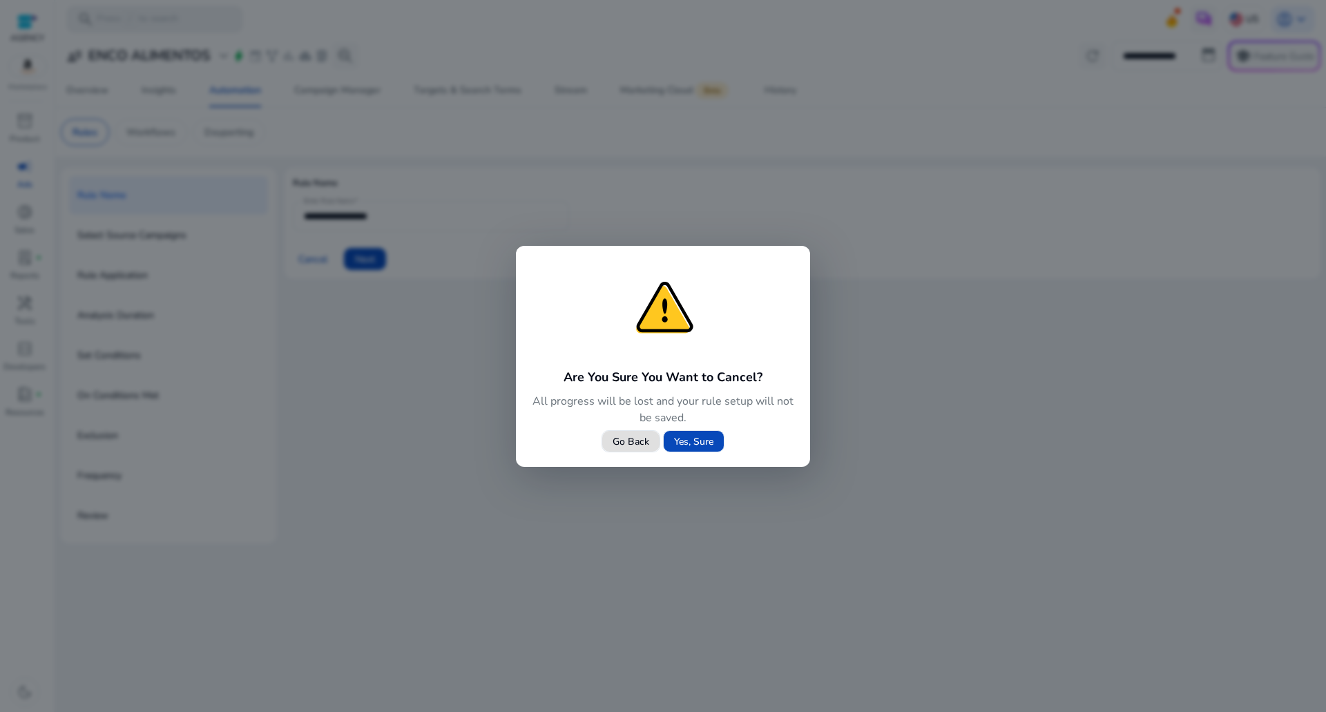
click at [697, 447] on span "Yes, Sure" at bounding box center [693, 441] width 39 height 15
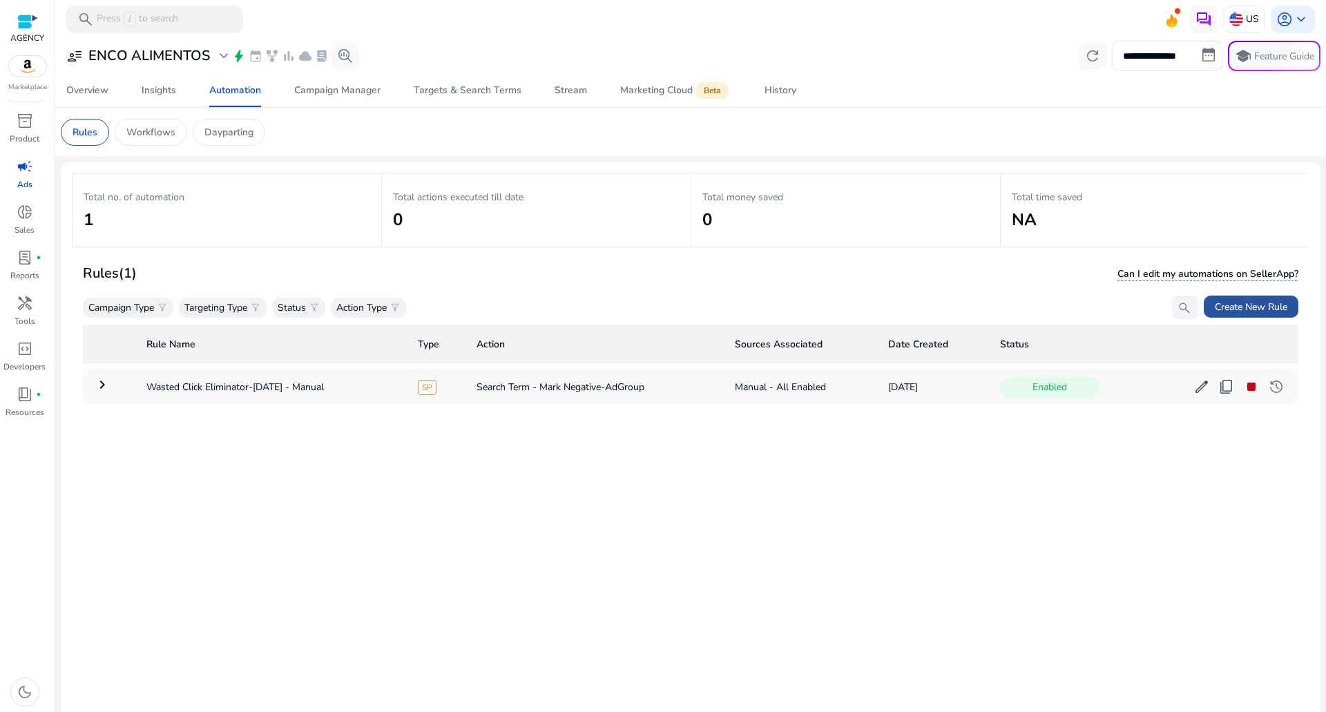
click at [1265, 303] on span "Create New Rule" at bounding box center [1251, 307] width 73 height 15
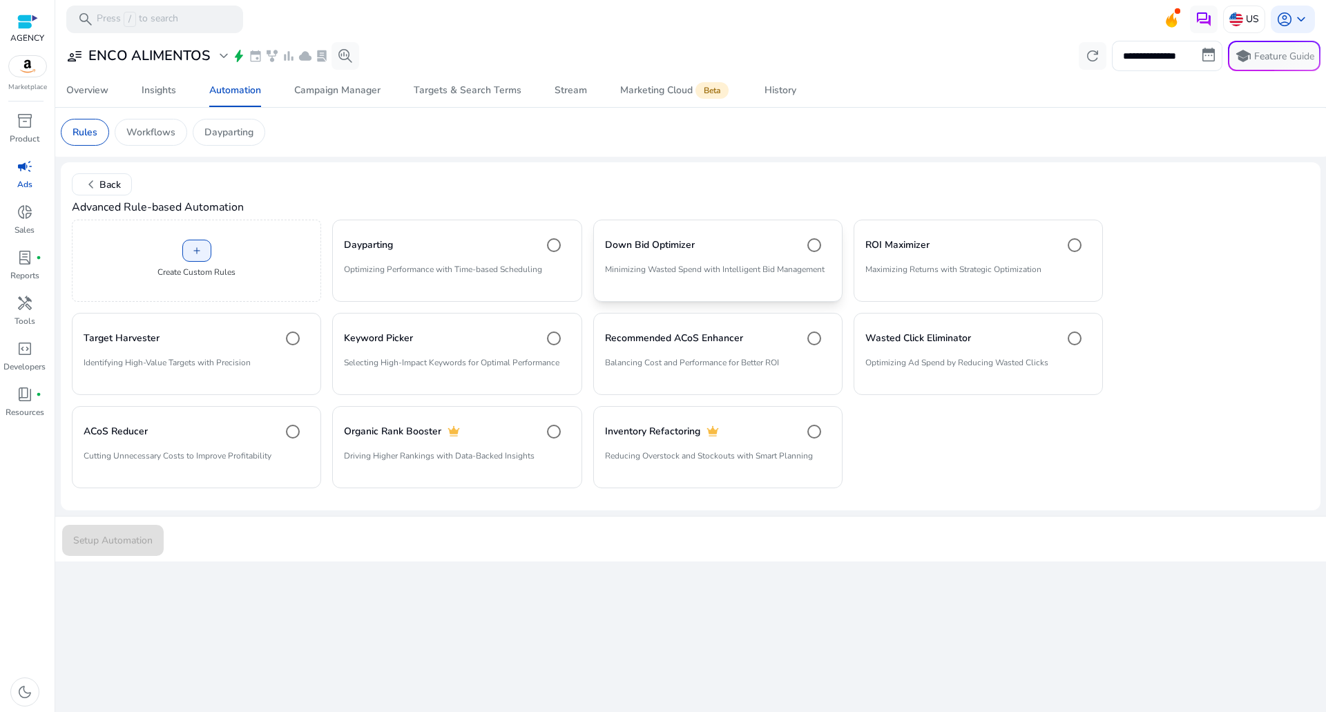
click at [634, 282] on p "Minimizing Wasted Spend with Intelligent Bid Management" at bounding box center [718, 274] width 226 height 23
click at [970, 347] on div "Wasted Click Eliminator" at bounding box center [978, 339] width 226 height 28
click at [102, 546] on span "Setup Automation" at bounding box center [112, 540] width 79 height 15
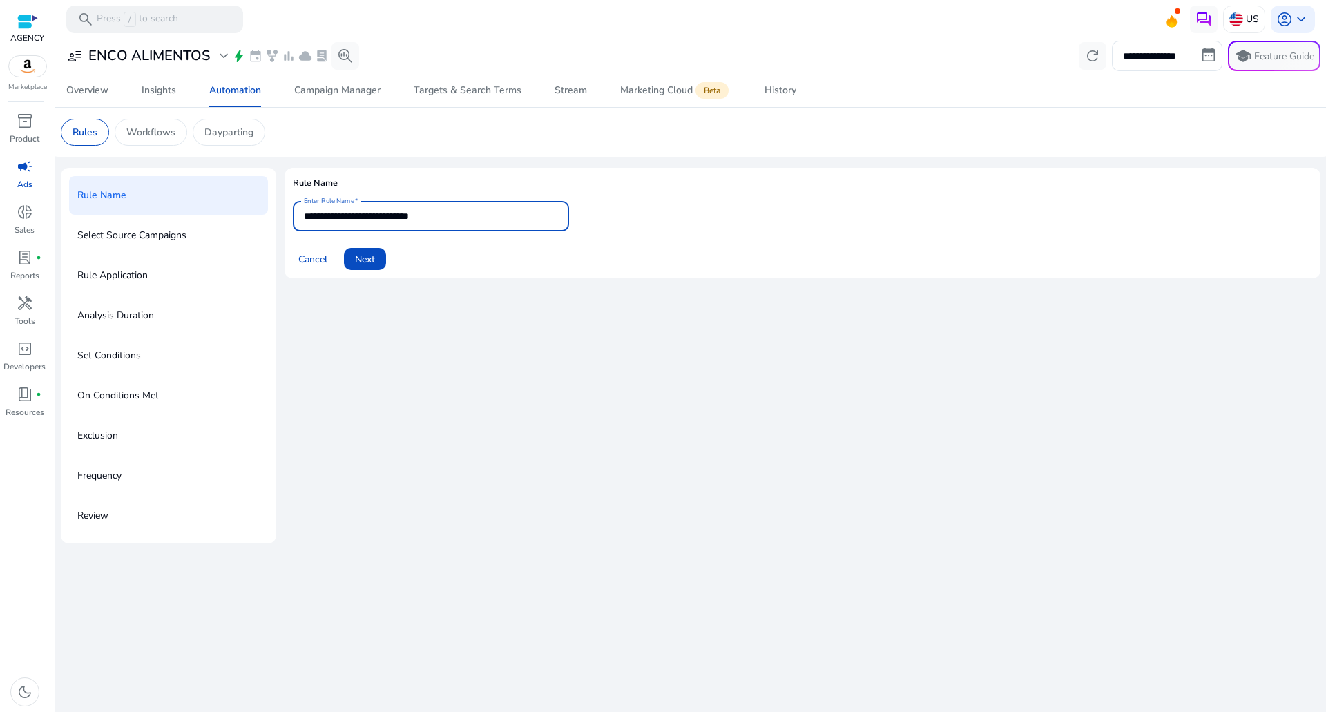
click at [465, 213] on input "**********" at bounding box center [431, 216] width 254 height 15
click at [467, 291] on div "**********" at bounding box center [802, 356] width 1036 height 376
click at [471, 206] on div "**********" at bounding box center [431, 216] width 254 height 30
click at [312, 260] on span "Cancel" at bounding box center [312, 259] width 29 height 15
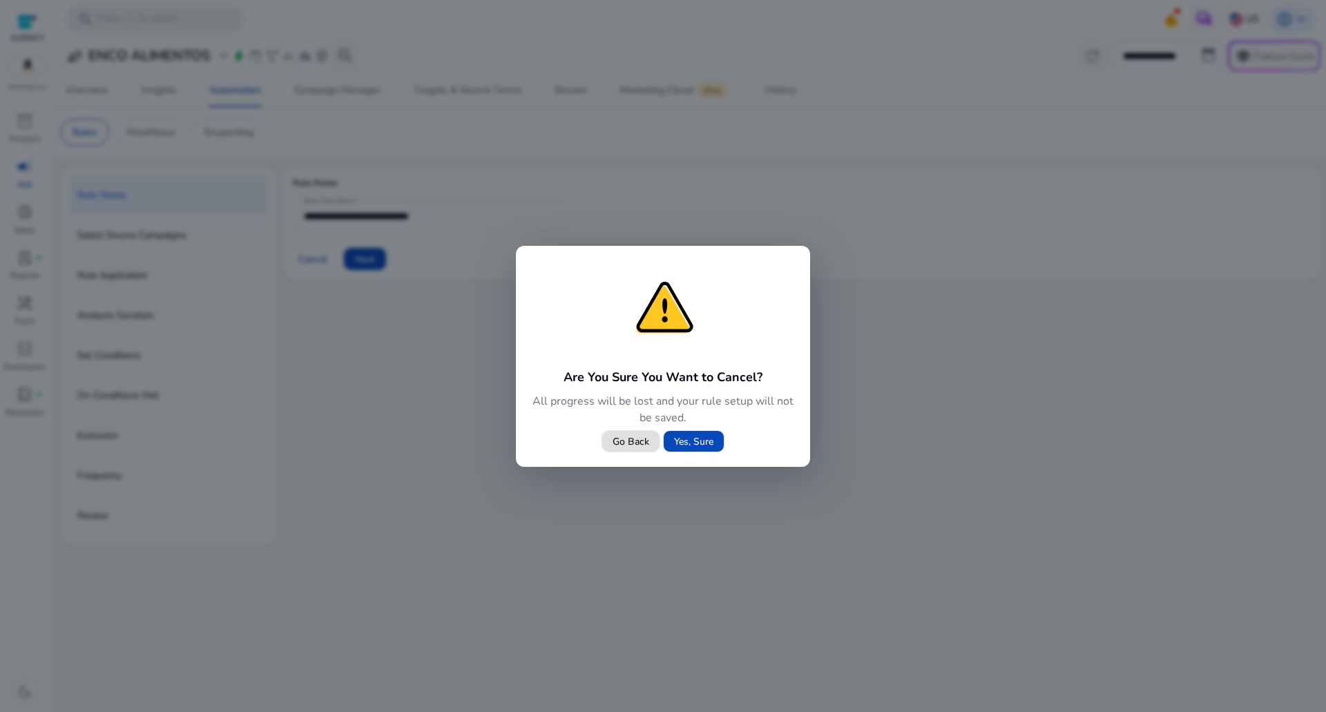
click at [699, 444] on span "Yes, Sure" at bounding box center [693, 441] width 39 height 15
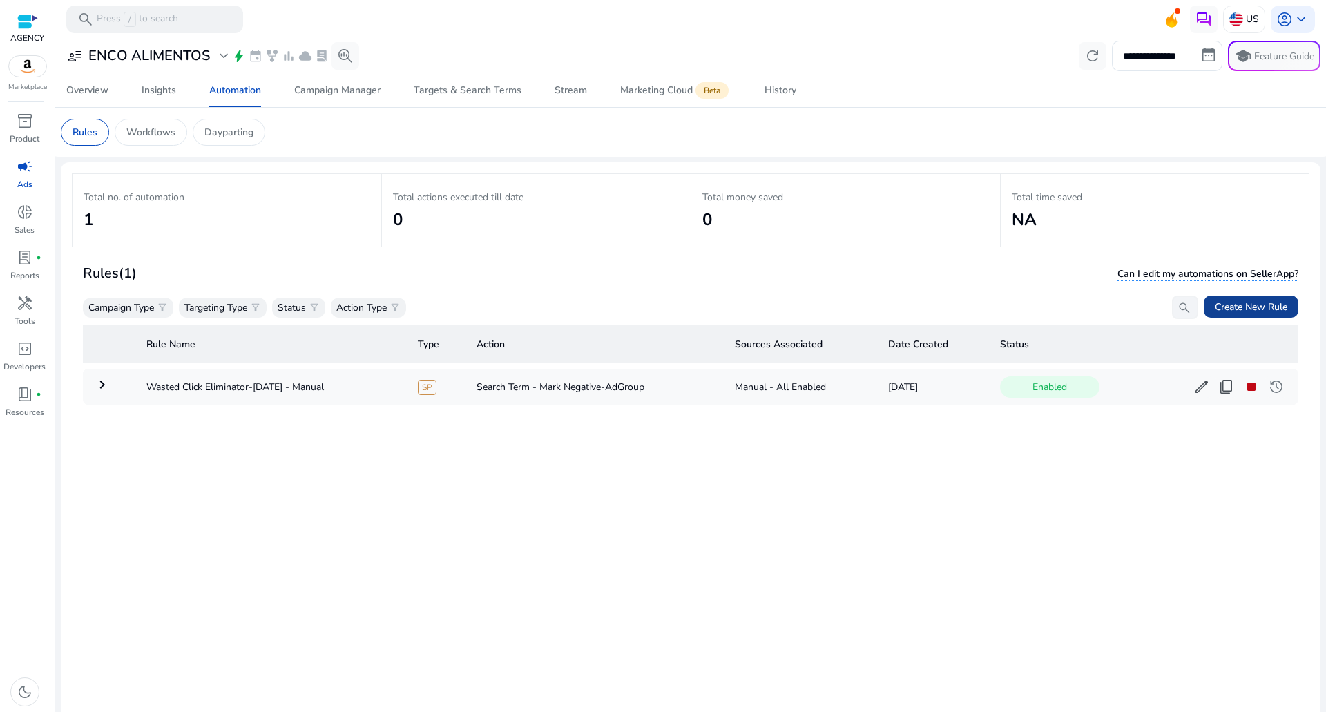
click at [1237, 301] on span "Create New Rule" at bounding box center [1251, 307] width 73 height 15
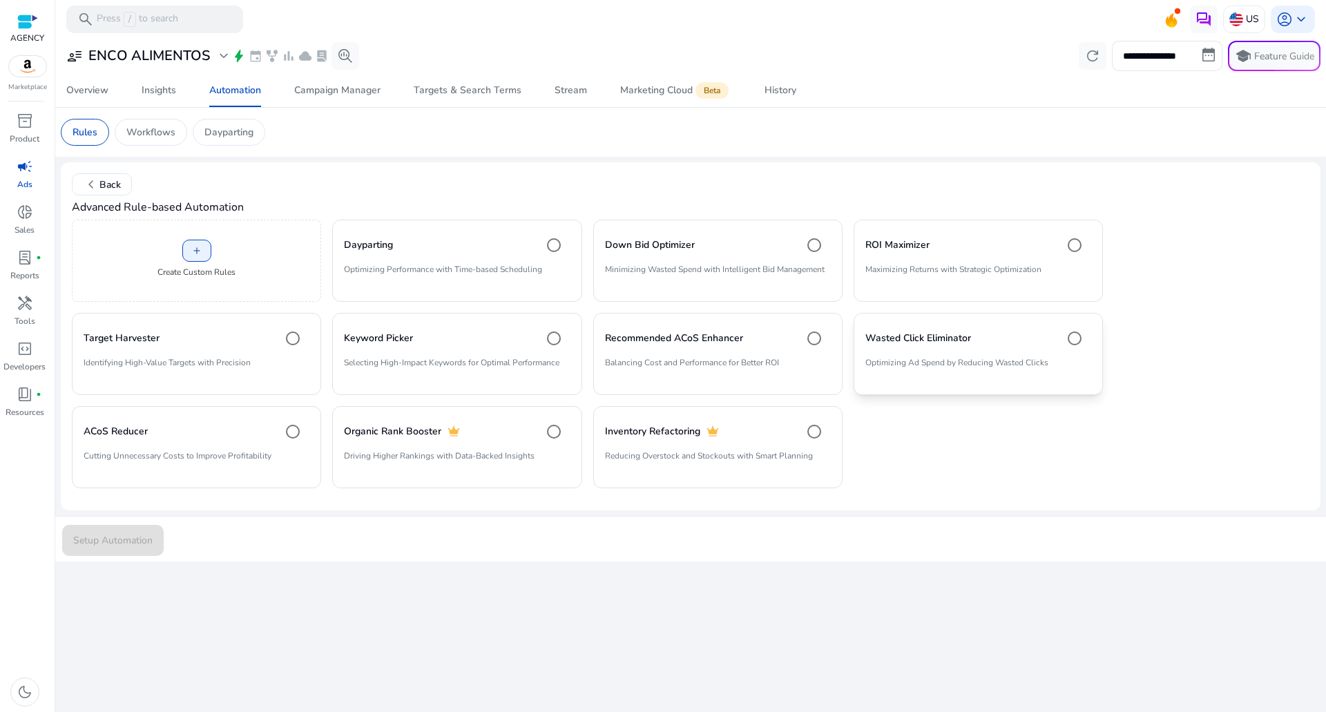
click at [917, 351] on div "Wasted Click Eliminator" at bounding box center [978, 339] width 226 height 28
click at [154, 546] on span "submit" at bounding box center [113, 539] width 102 height 33
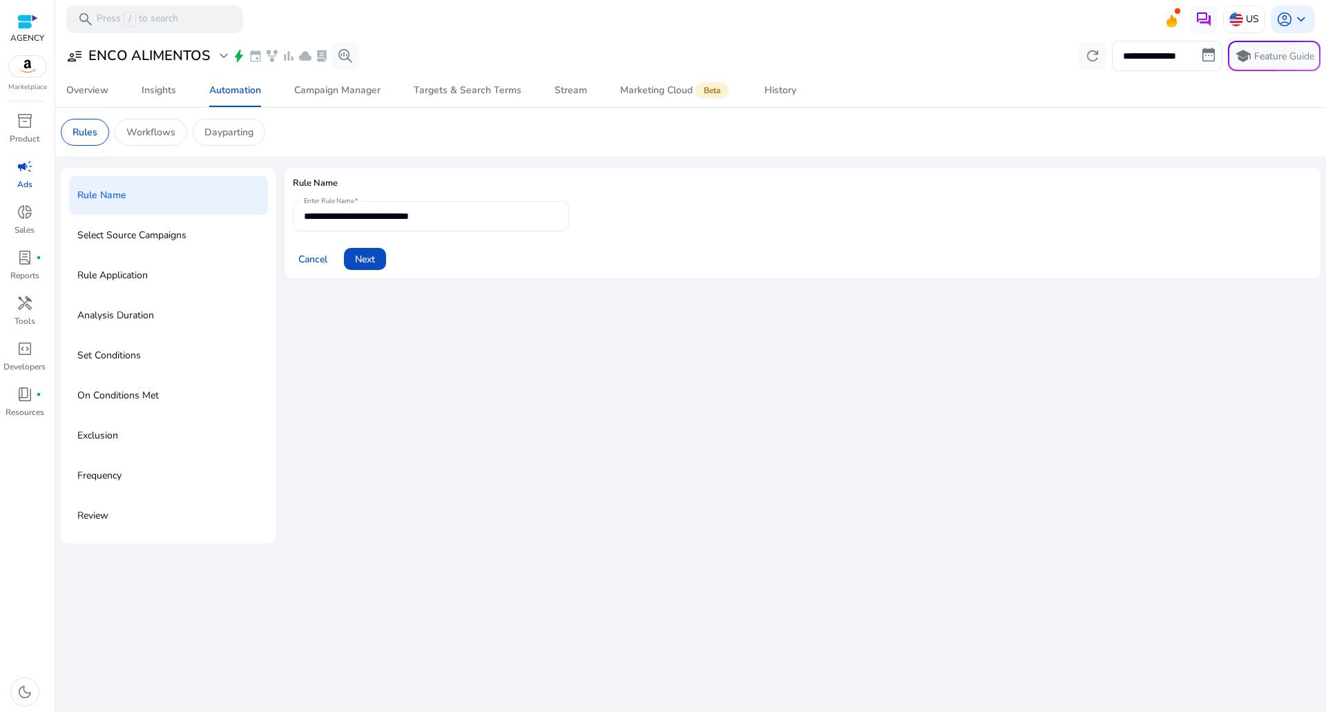
click at [448, 213] on input "**********" at bounding box center [431, 216] width 254 height 15
type input "**********"
click at [362, 252] on span "Next" at bounding box center [365, 259] width 20 height 15
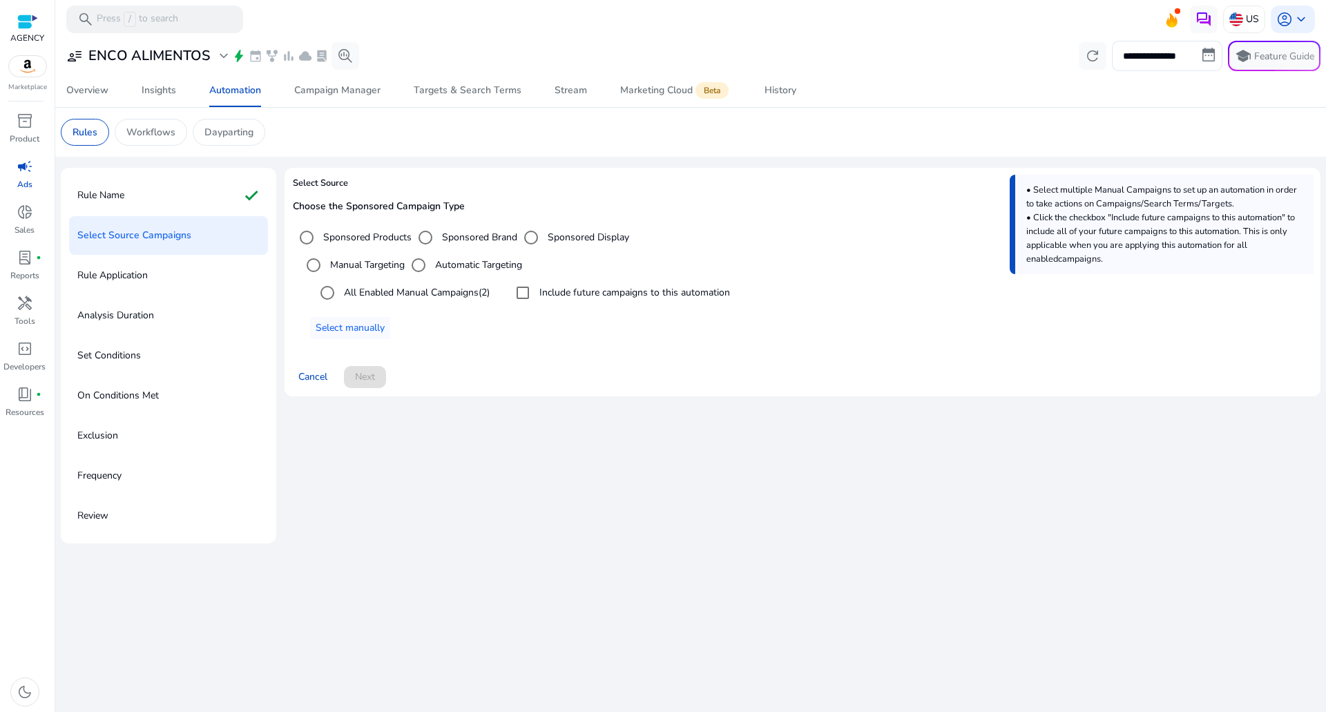
click at [409, 294] on label "All Enabled Manual Campaigns (2)" at bounding box center [415, 292] width 148 height 15
click at [624, 293] on label "Include future campaigns to this automation" at bounding box center [633, 292] width 193 height 15
click at [356, 378] on span "Next" at bounding box center [365, 376] width 20 height 15
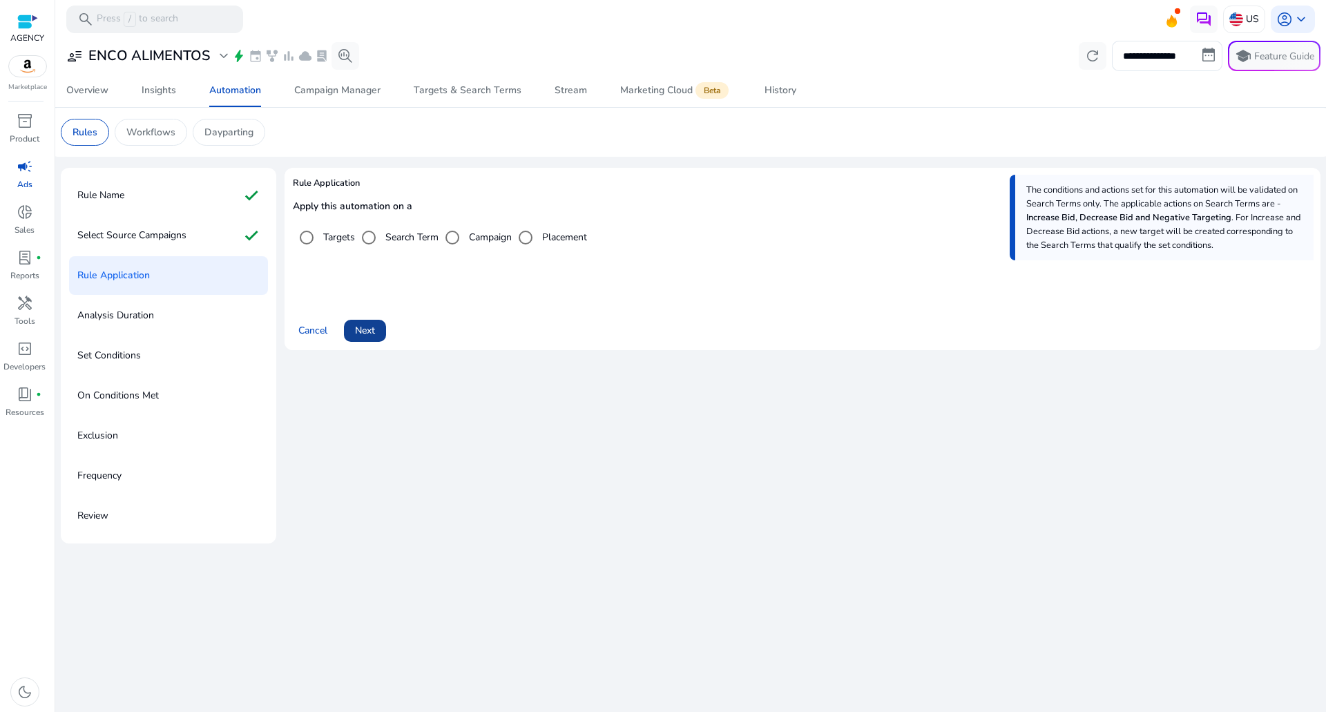
click at [383, 321] on span at bounding box center [365, 330] width 42 height 33
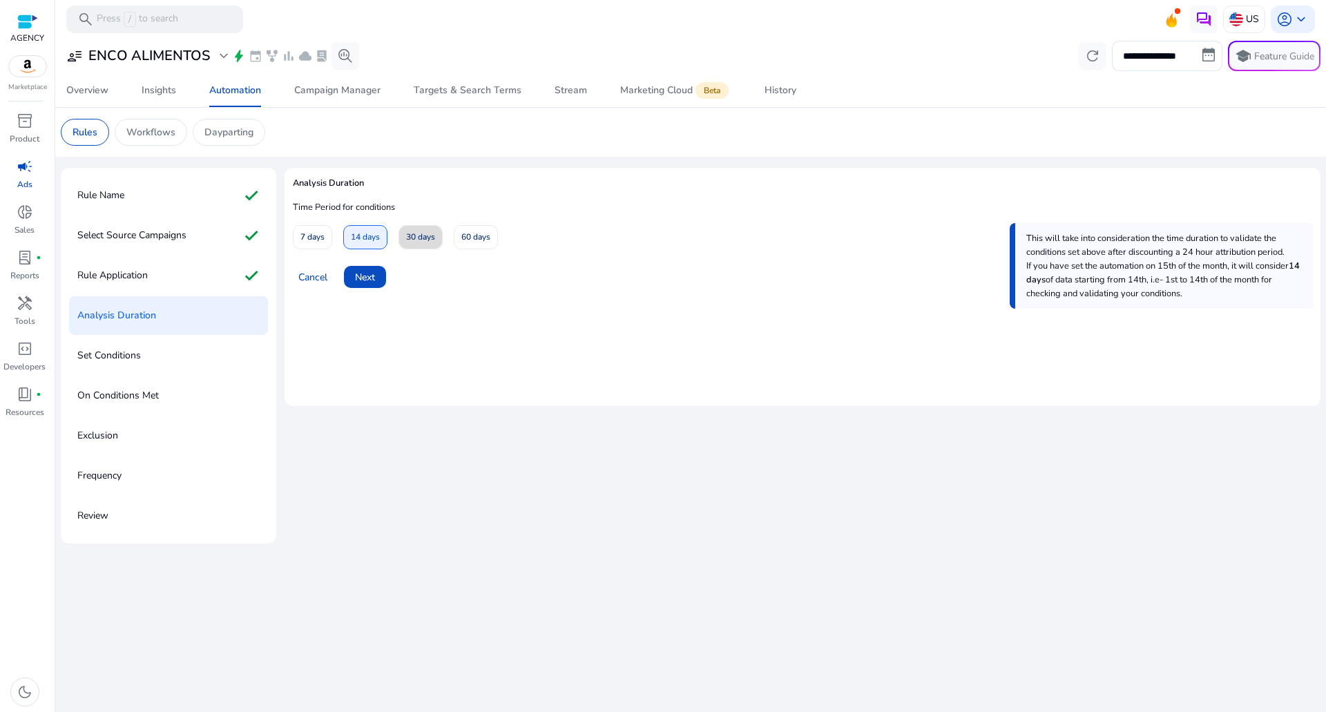
click at [411, 233] on span "30 days" at bounding box center [420, 237] width 29 height 24
click at [361, 274] on span "Next" at bounding box center [365, 277] width 20 height 15
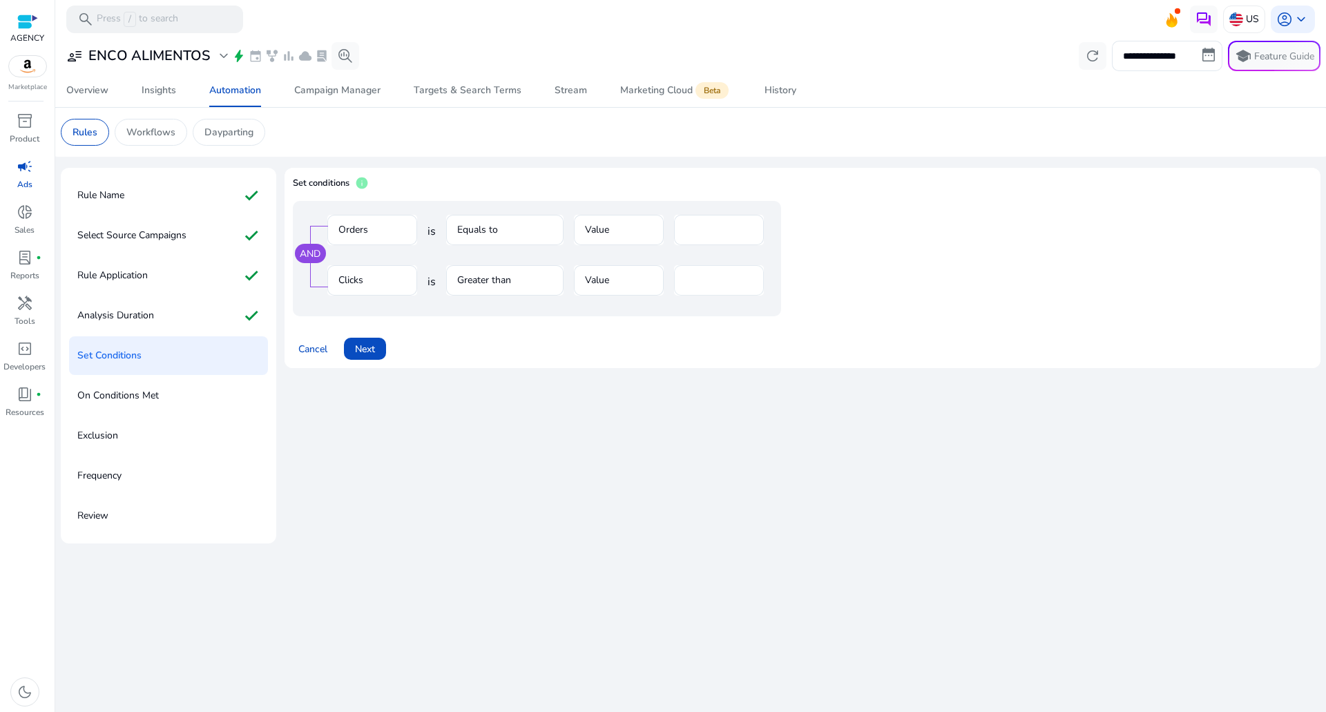
click at [734, 270] on div "**" at bounding box center [719, 280] width 68 height 30
drag, startPoint x: 713, startPoint y: 275, endPoint x: 394, endPoint y: 280, distance: 319.1
click at [448, 279] on div "Clicks is Greater than Value **" at bounding box center [545, 287] width 436 height 45
type input "**"
click at [360, 359] on span at bounding box center [365, 348] width 42 height 33
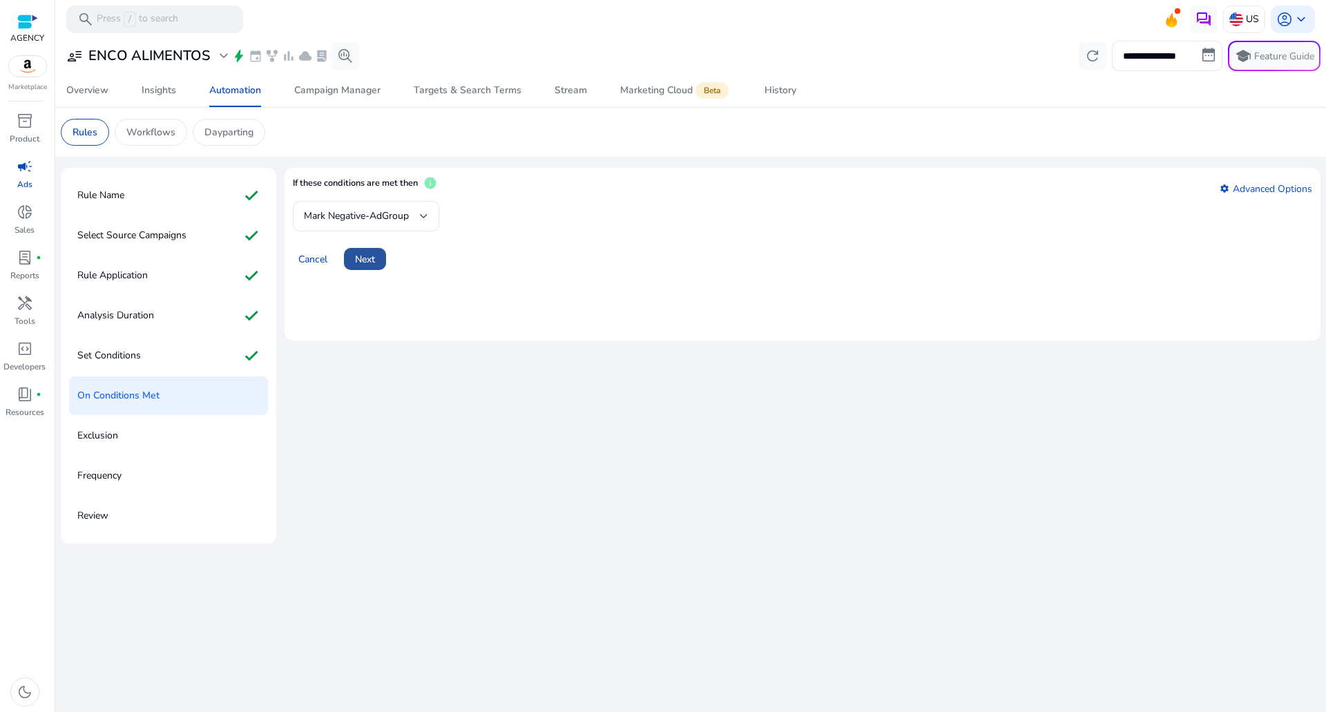
click at [374, 264] on span "Next" at bounding box center [365, 259] width 20 height 15
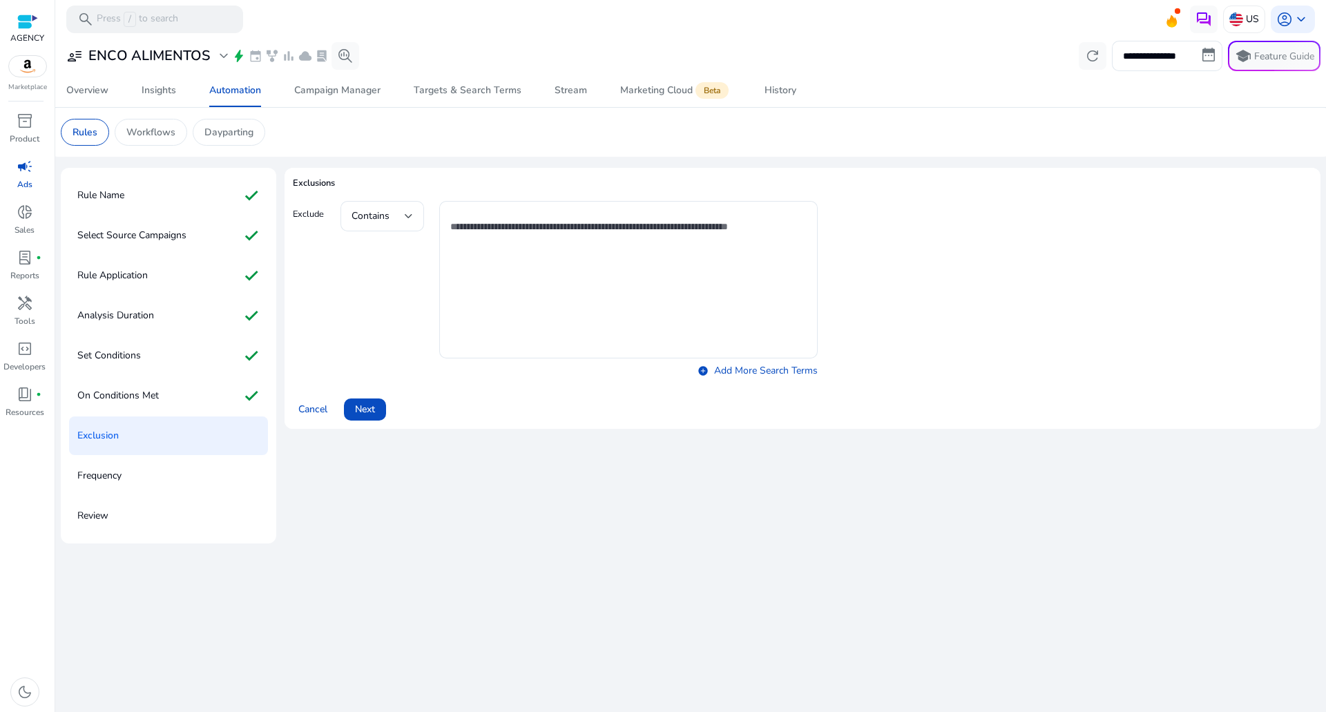
click at [376, 400] on span at bounding box center [365, 409] width 42 height 33
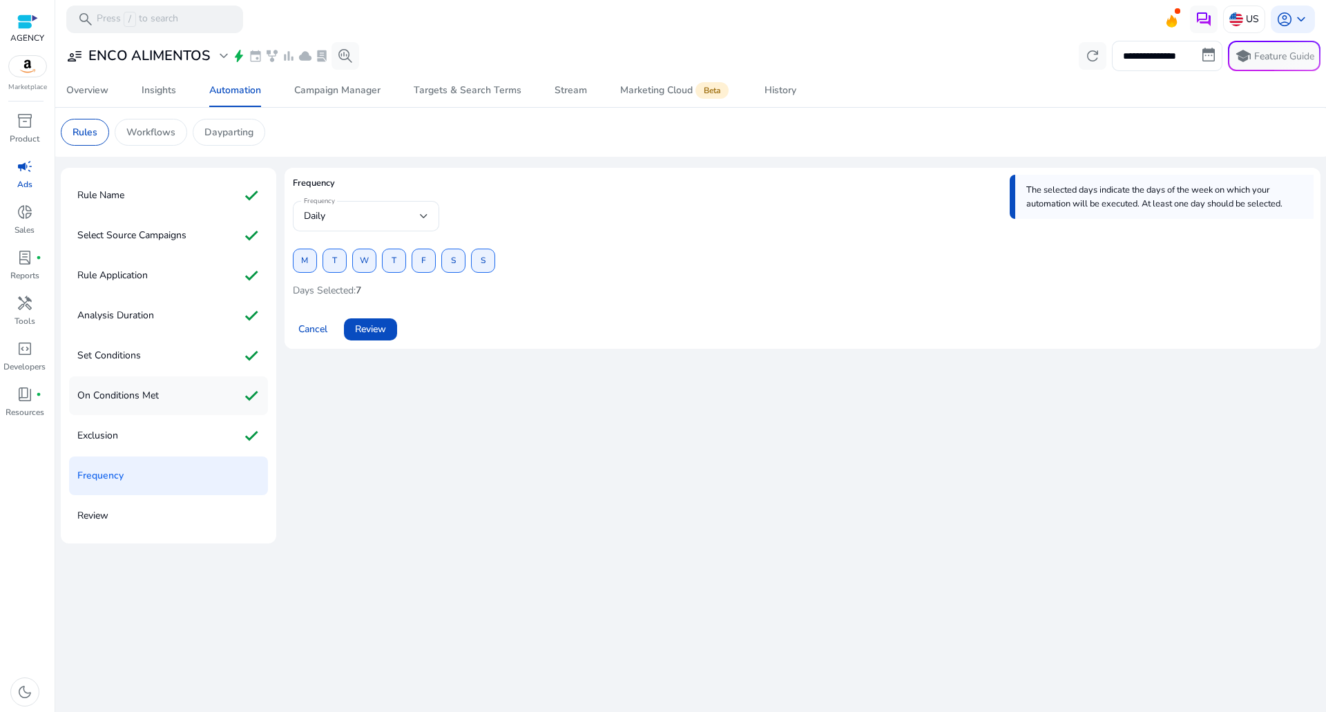
click at [194, 396] on div "On Conditions Met check" at bounding box center [168, 395] width 199 height 39
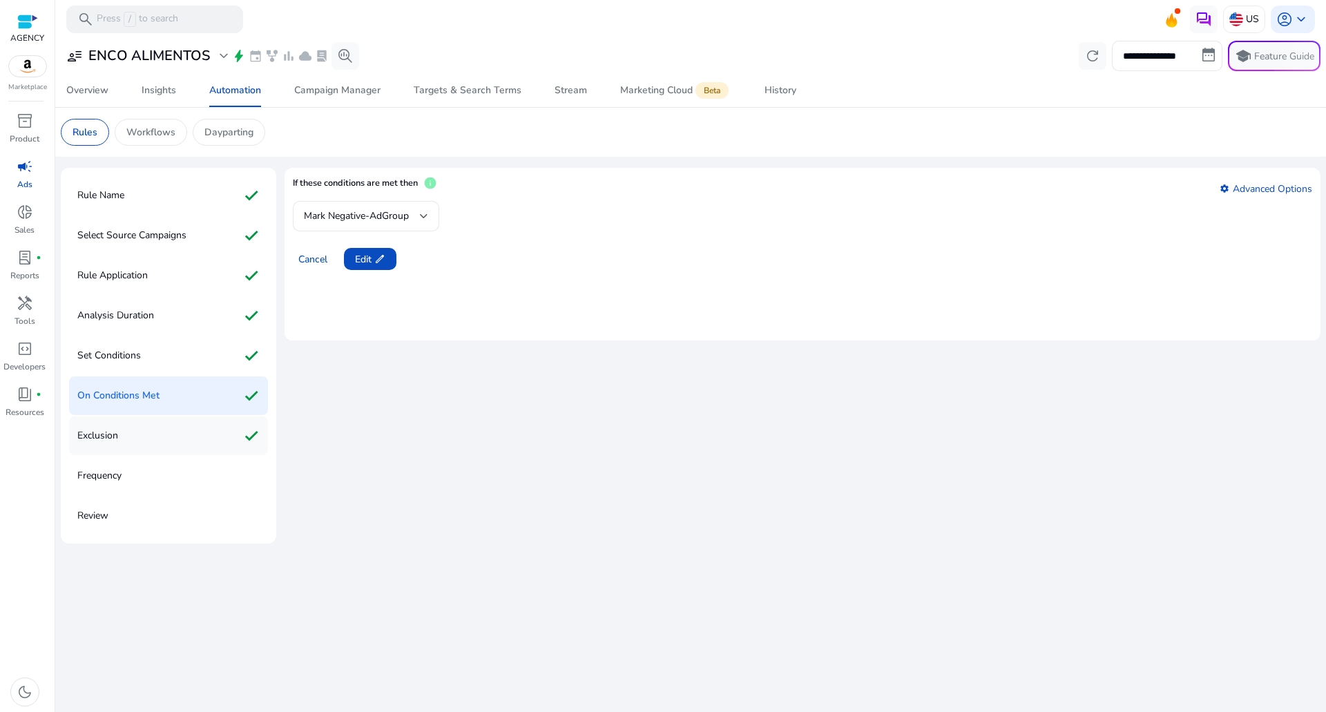
click at [182, 434] on div "Exclusion check" at bounding box center [168, 435] width 199 height 39
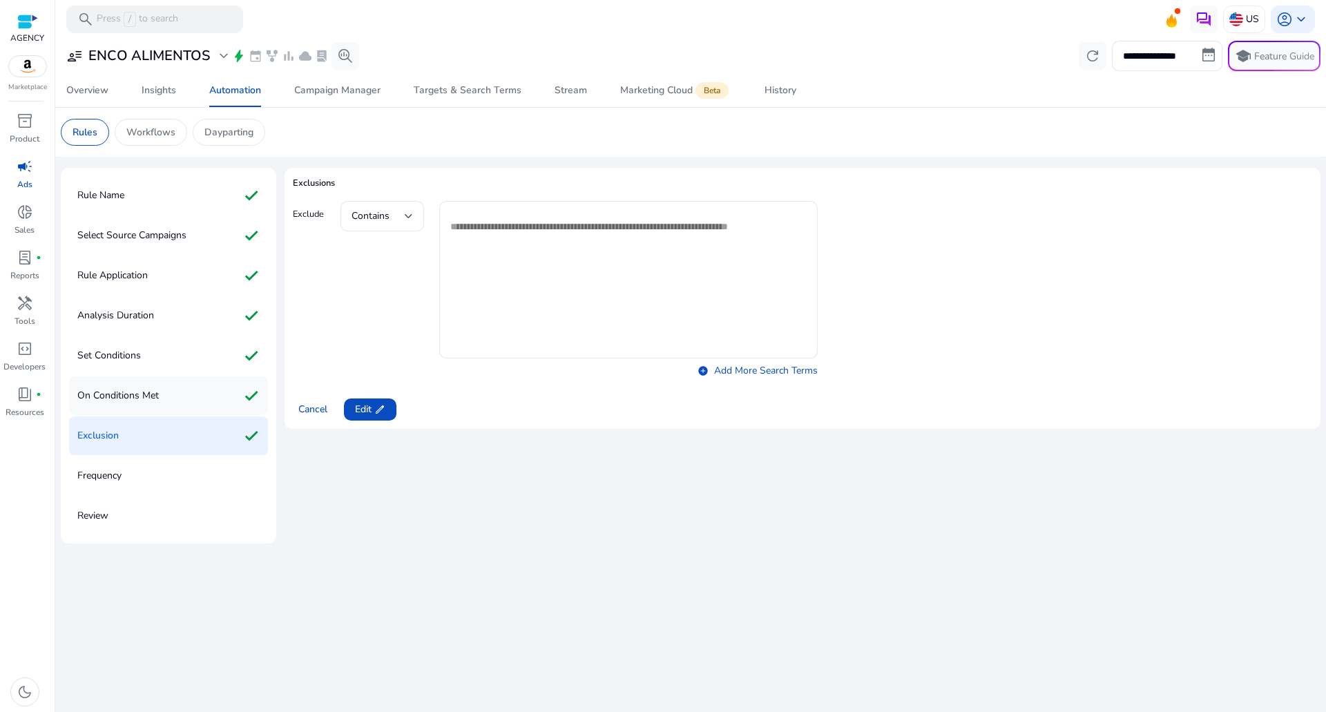
click at [191, 387] on div "On Conditions Met check" at bounding box center [168, 395] width 199 height 39
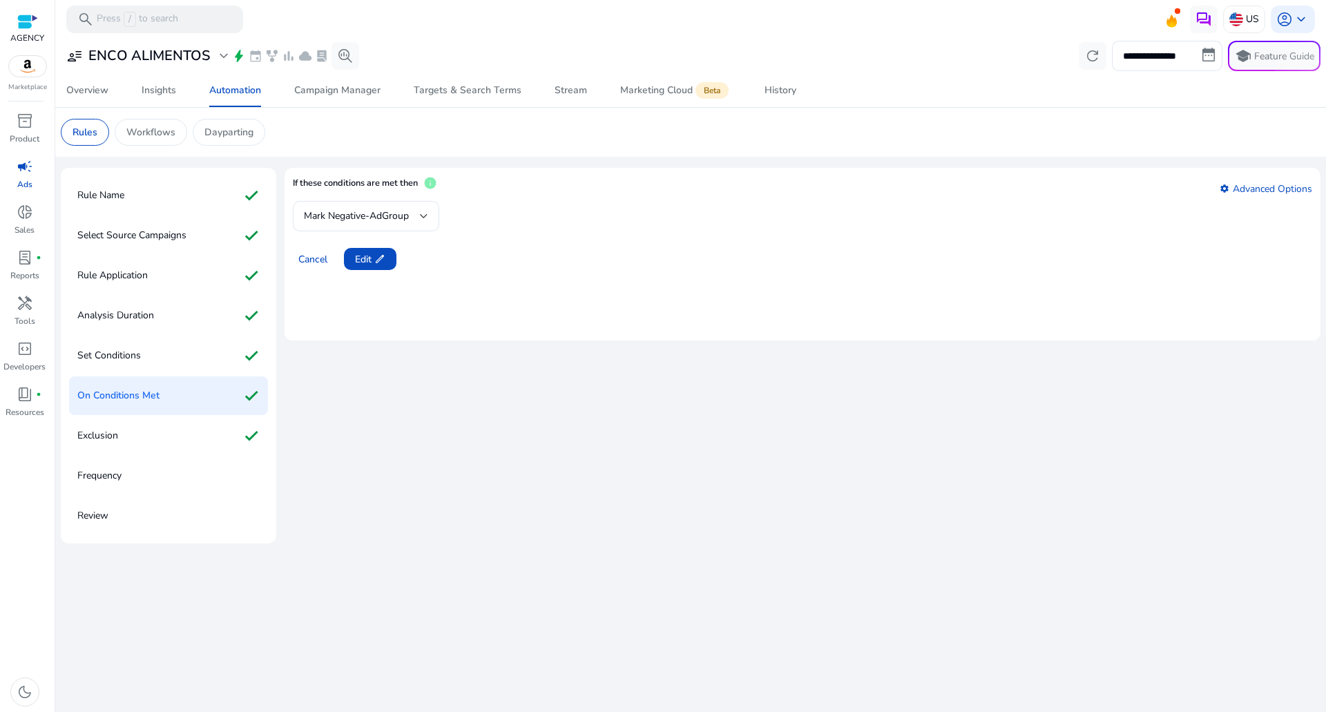
click at [206, 485] on div "Frequency" at bounding box center [168, 475] width 199 height 39
click at [356, 265] on button "Edit edit" at bounding box center [370, 259] width 52 height 22
click at [381, 264] on span at bounding box center [365, 258] width 42 height 33
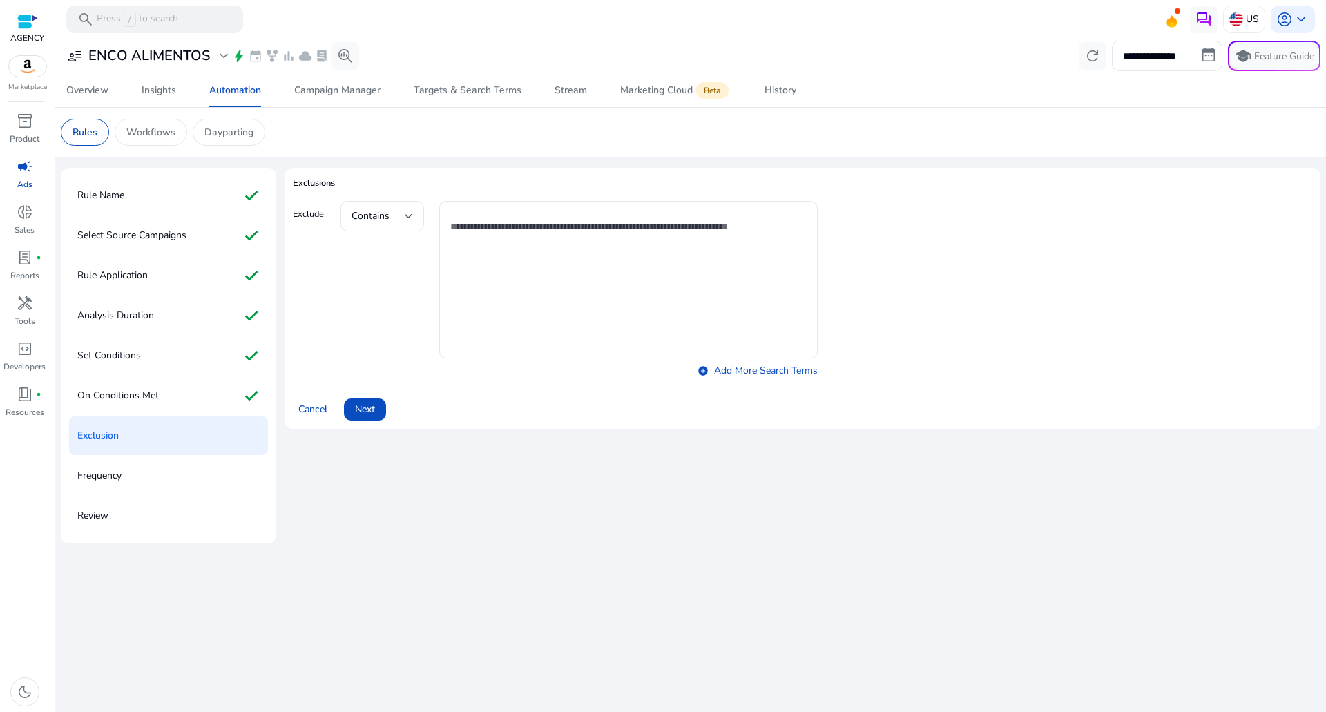
click at [381, 264] on div "Contains add_circle Add More Search Terms" at bounding box center [578, 291] width 477 height 181
click at [376, 400] on span at bounding box center [365, 409] width 42 height 33
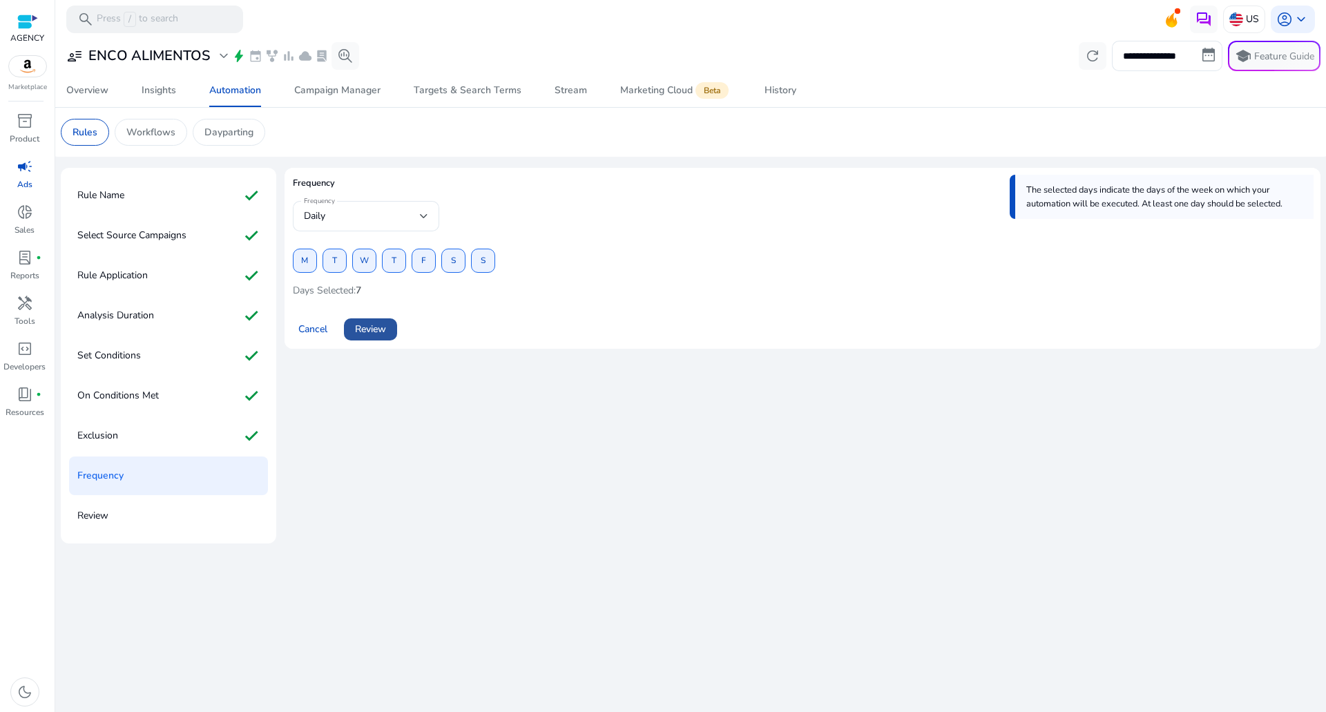
click at [374, 327] on span "Review" at bounding box center [370, 329] width 31 height 15
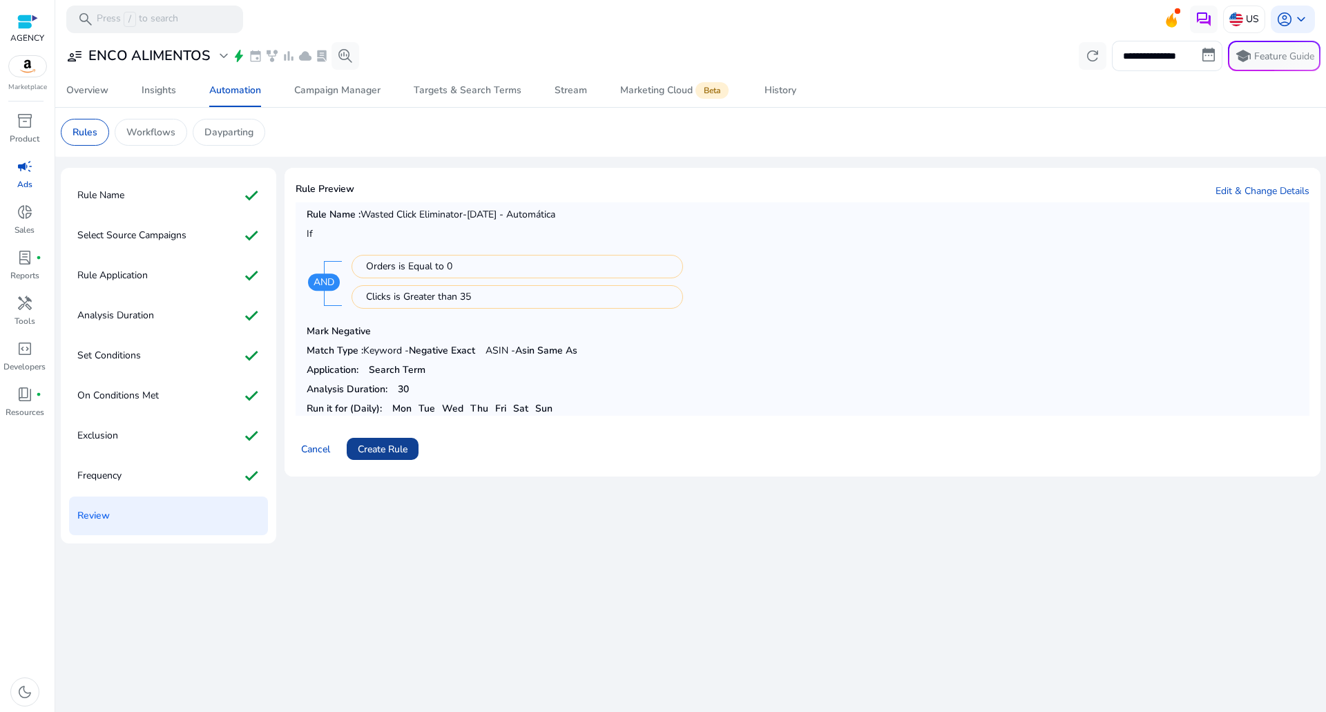
click at [385, 458] on span at bounding box center [383, 448] width 72 height 33
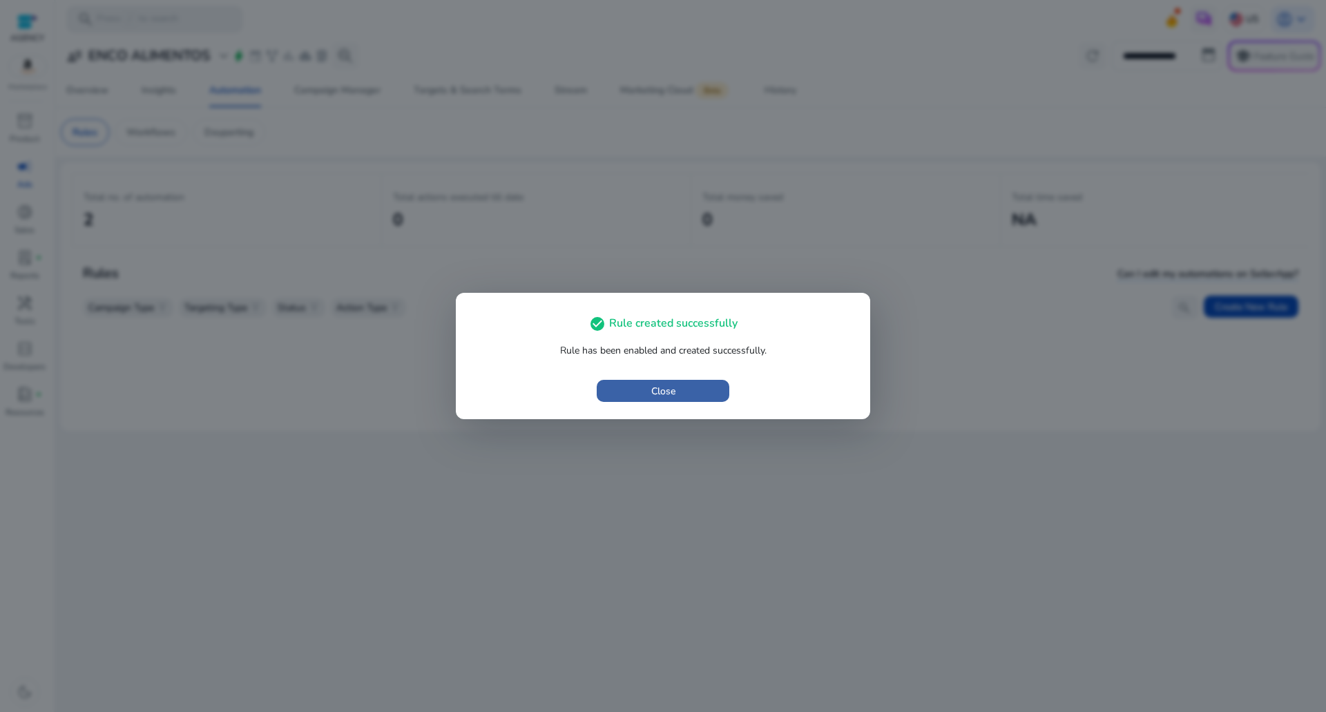
click at [645, 405] on span "button" at bounding box center [663, 390] width 133 height 33
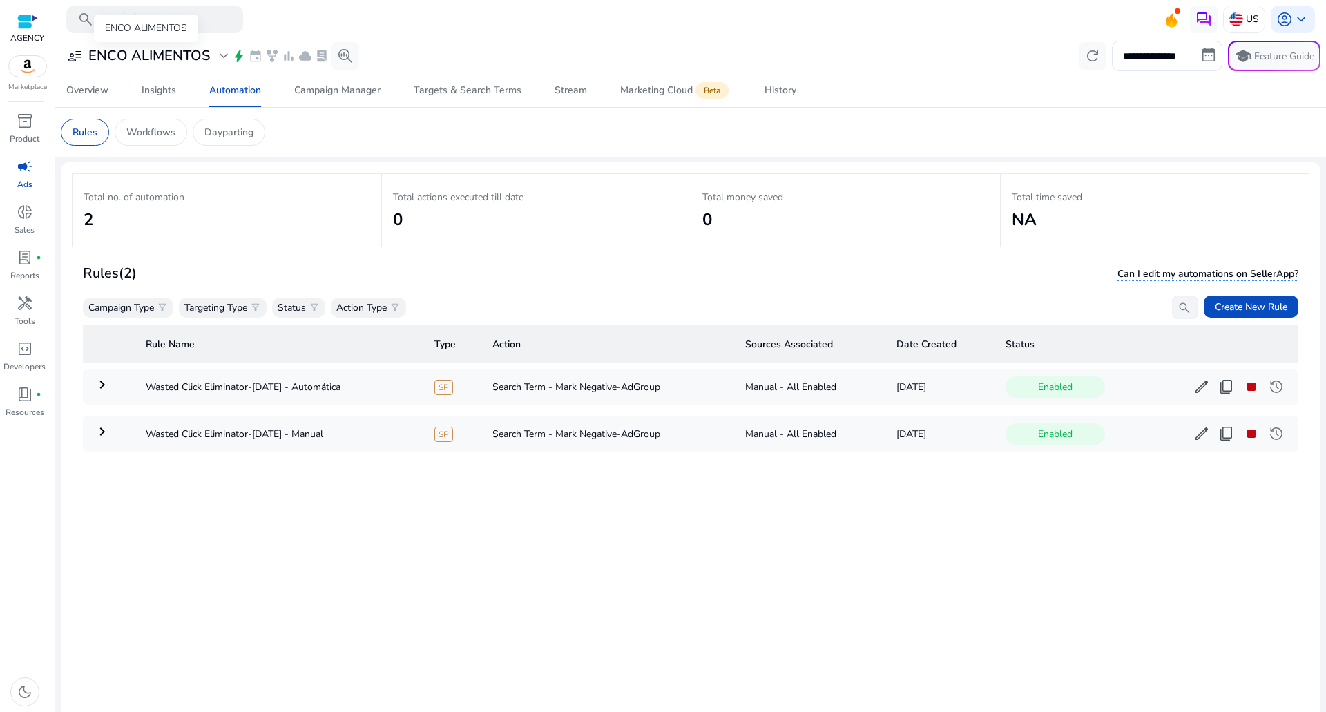
click at [183, 58] on h3 "ENCO ALIMENTOS" at bounding box center [149, 56] width 122 height 17
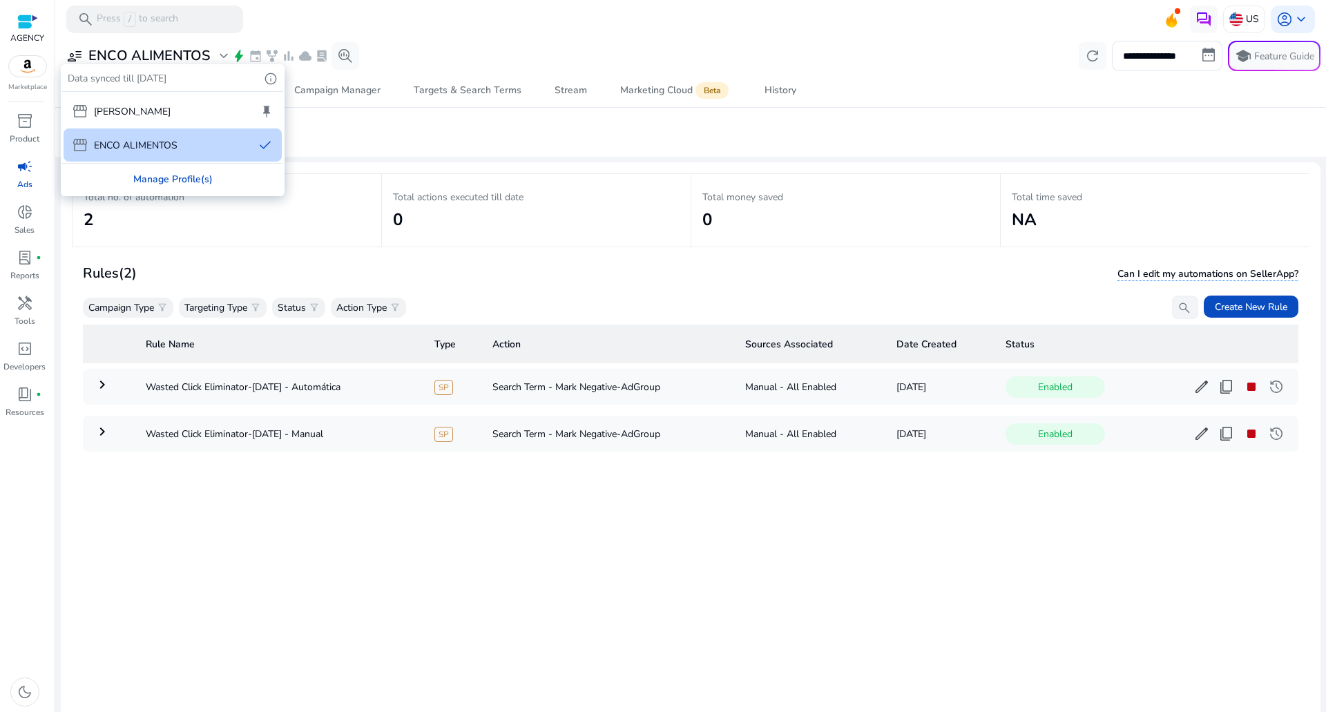
click at [175, 186] on div "Manage Profile(s)" at bounding box center [172, 179] width 221 height 31
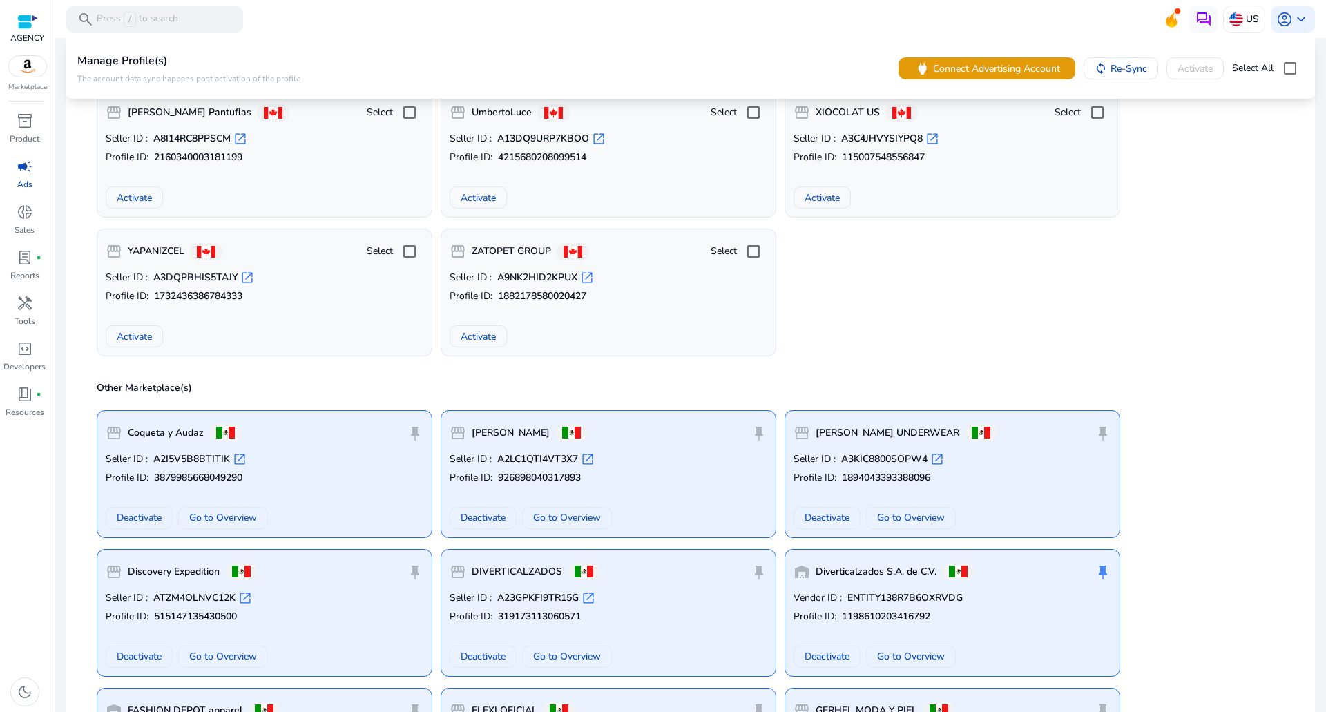
scroll to position [3245, 0]
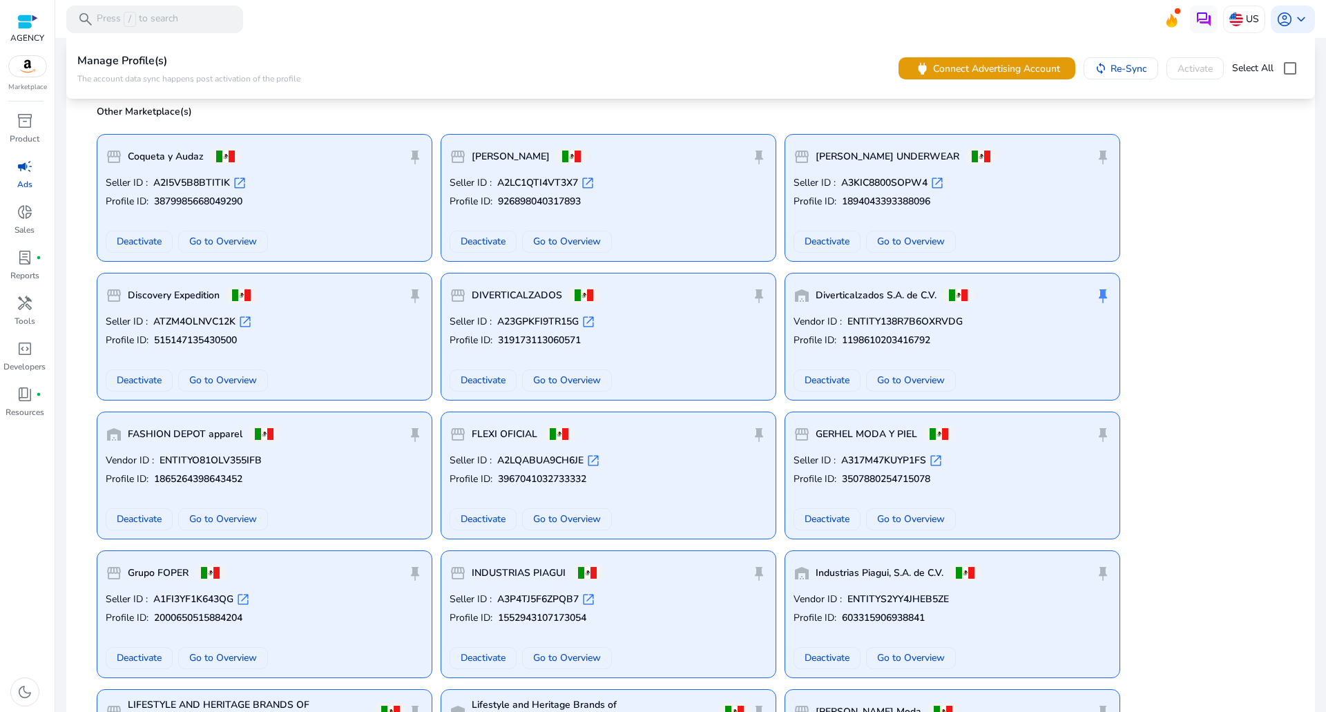
click at [305, 302] on div "storefront Discovery Expedition push_pin" at bounding box center [265, 296] width 318 height 28
click at [204, 375] on span "Go to Overview" at bounding box center [223, 380] width 68 height 15
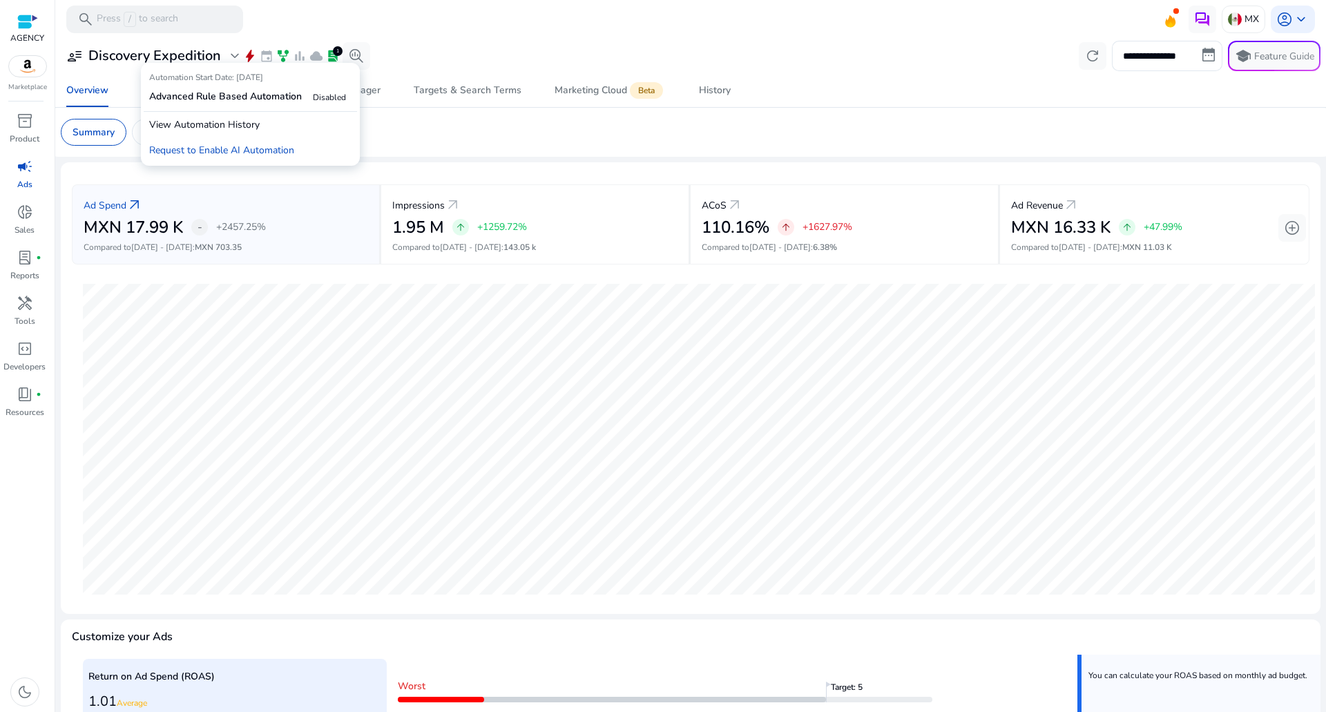
click at [250, 58] on span "bolt" at bounding box center [250, 56] width 14 height 14
click at [242, 97] on span "Automation" at bounding box center [235, 90] width 52 height 33
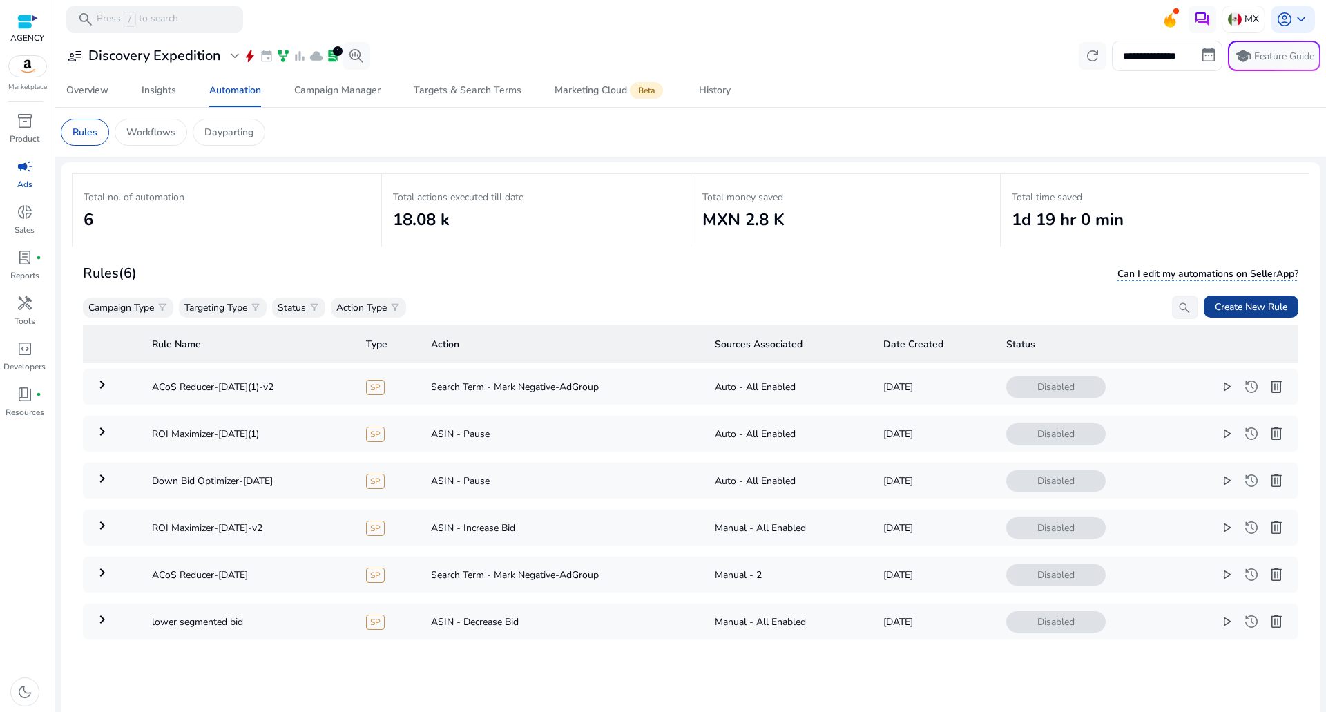
click at [1262, 296] on span at bounding box center [1251, 306] width 95 height 33
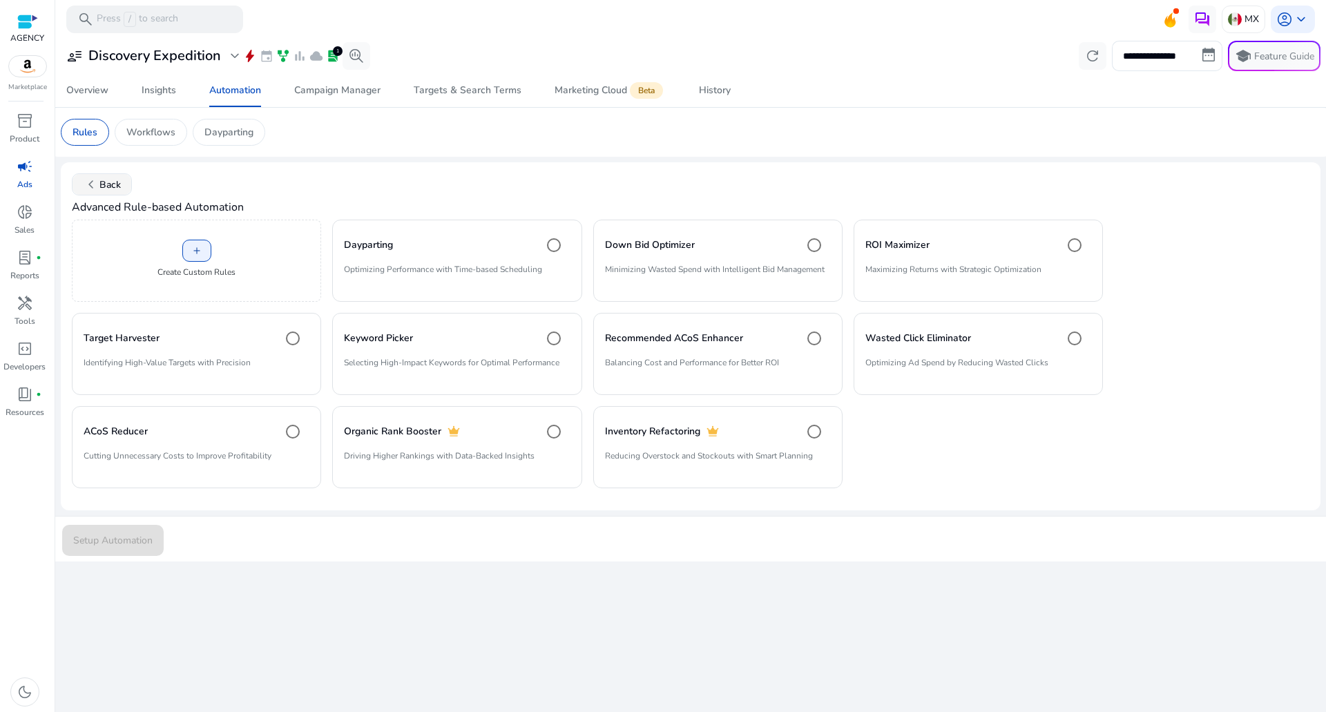
click at [117, 176] on span "chevron_left Back" at bounding box center [102, 184] width 38 height 17
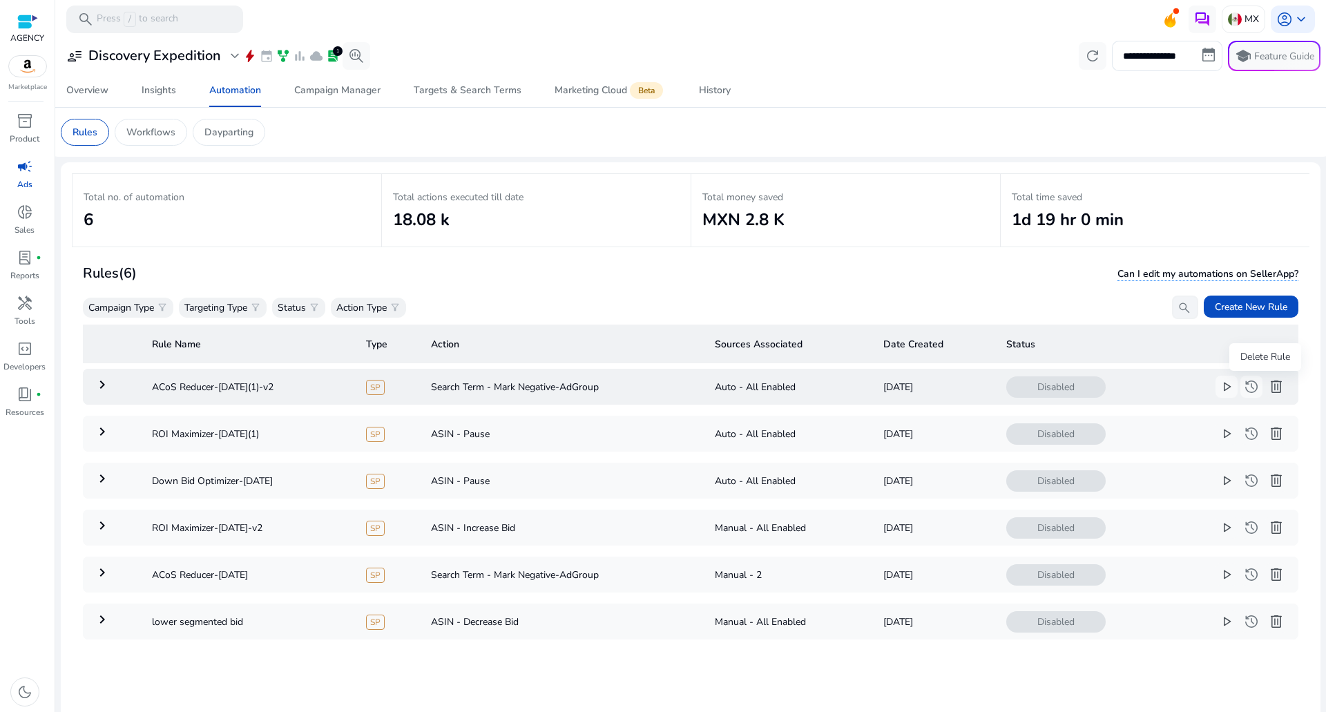
click at [1268, 390] on span "delete" at bounding box center [1276, 386] width 17 height 17
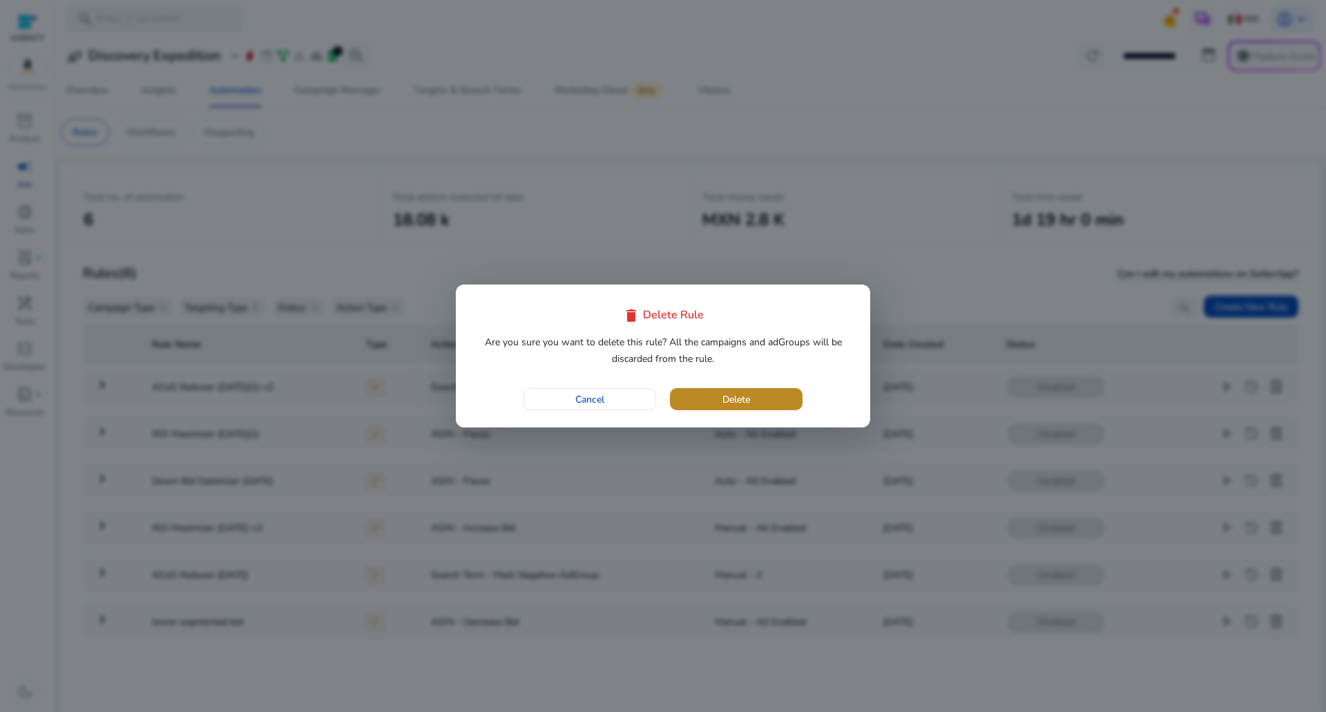
click at [720, 398] on span "button" at bounding box center [736, 399] width 133 height 33
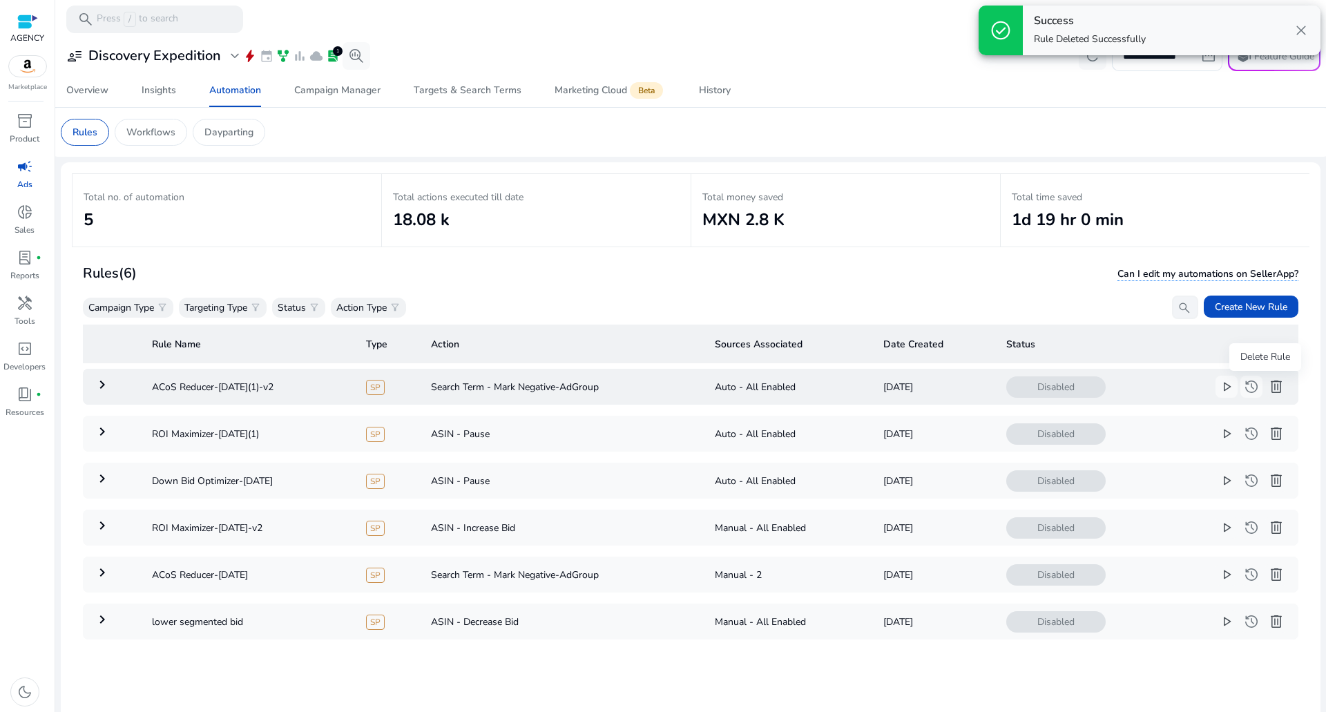
click at [1268, 392] on span "delete" at bounding box center [1276, 386] width 17 height 17
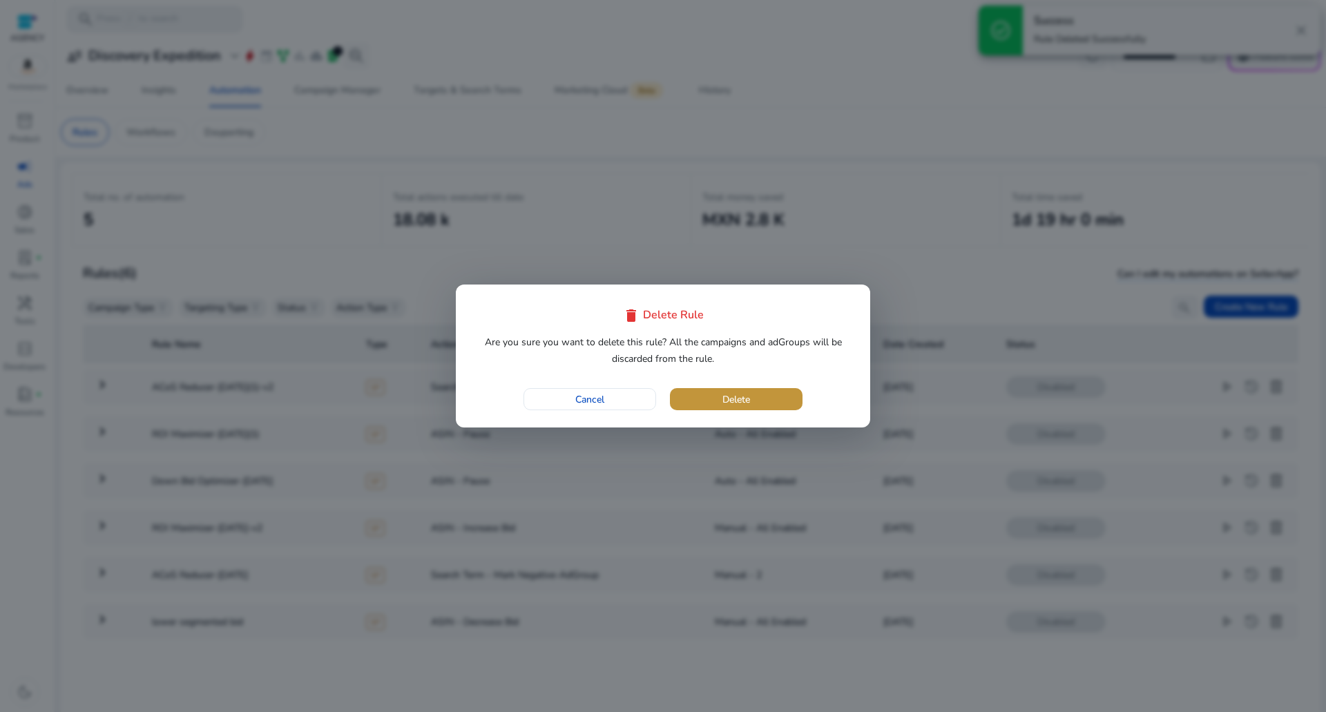
click at [744, 397] on span "Delete" at bounding box center [736, 399] width 28 height 15
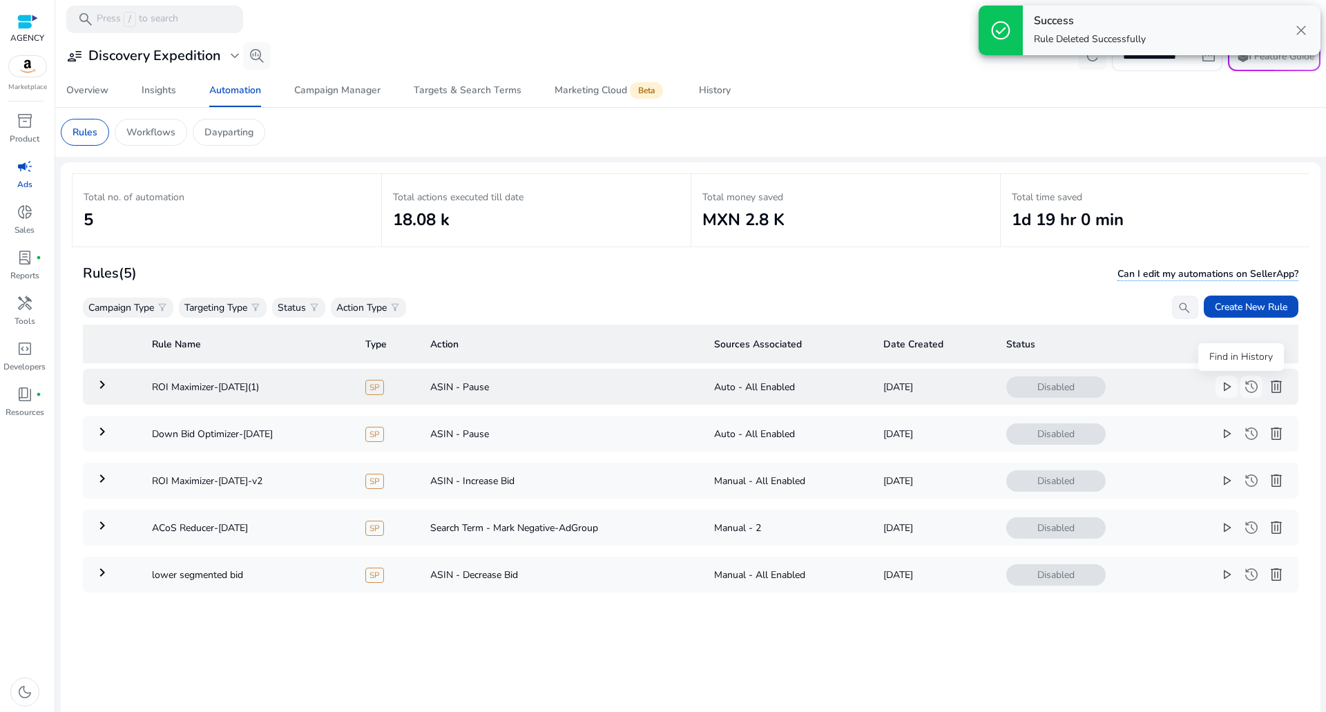
click at [1268, 381] on span "delete" at bounding box center [1276, 386] width 17 height 17
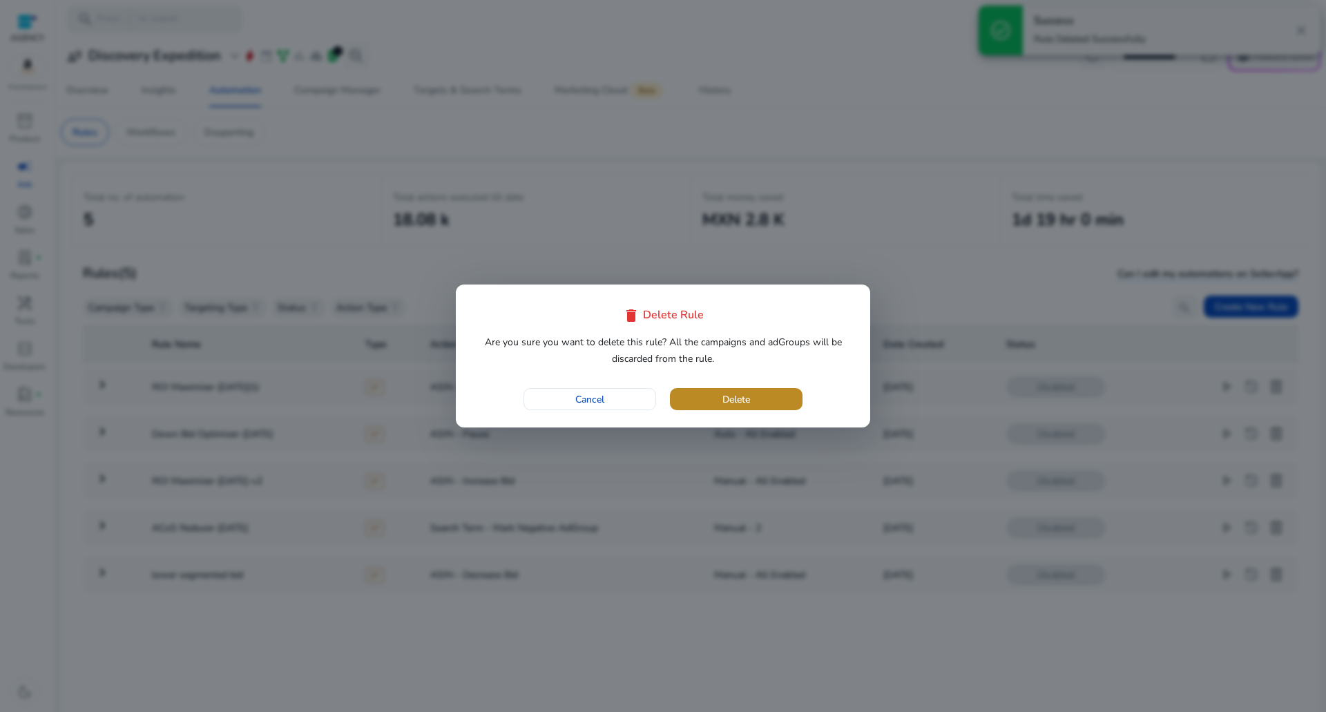
click at [680, 405] on span "button" at bounding box center [736, 399] width 133 height 33
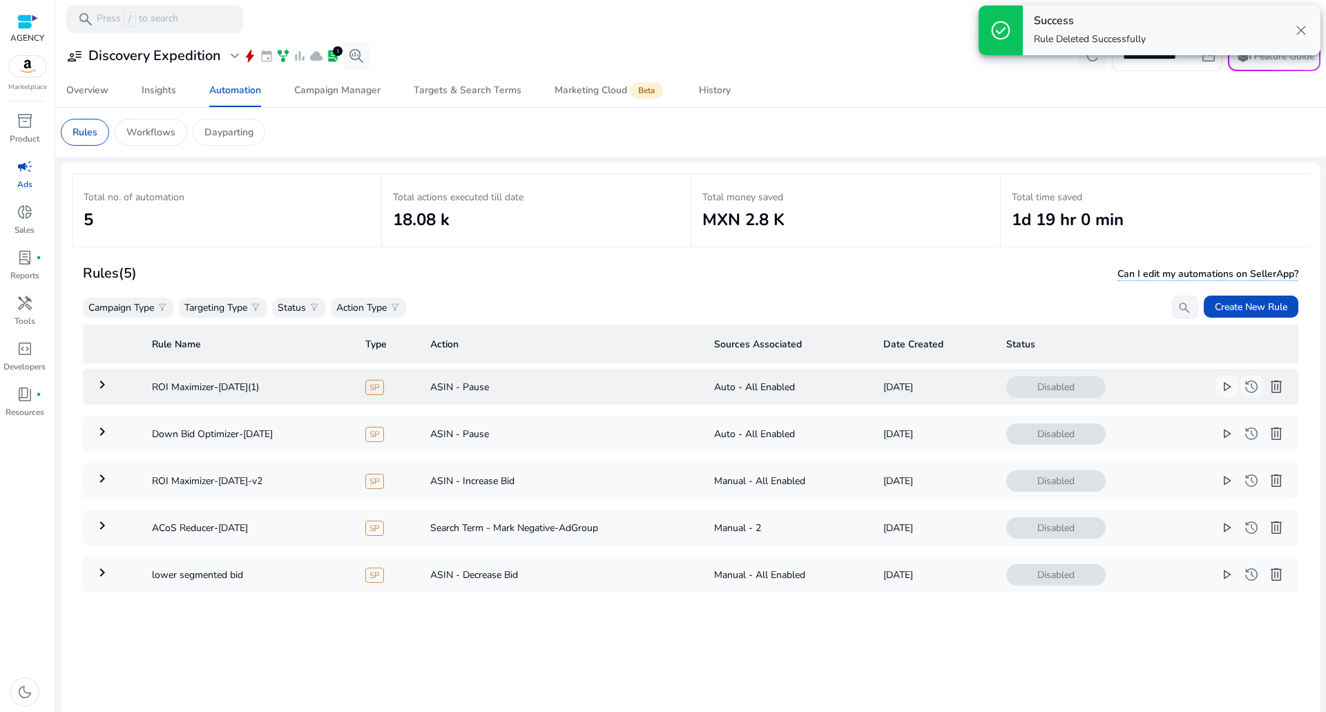
click at [1270, 387] on span "delete" at bounding box center [1276, 386] width 17 height 17
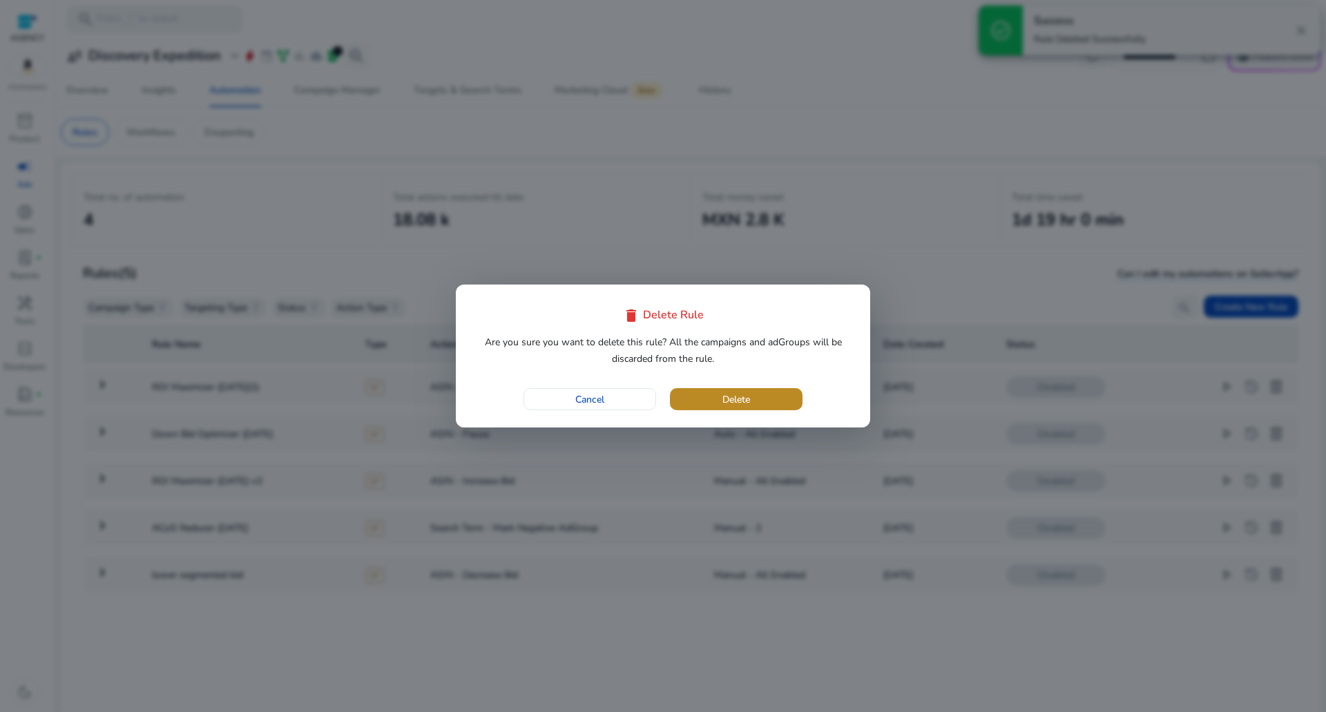
click at [751, 396] on span "button" at bounding box center [736, 399] width 133 height 33
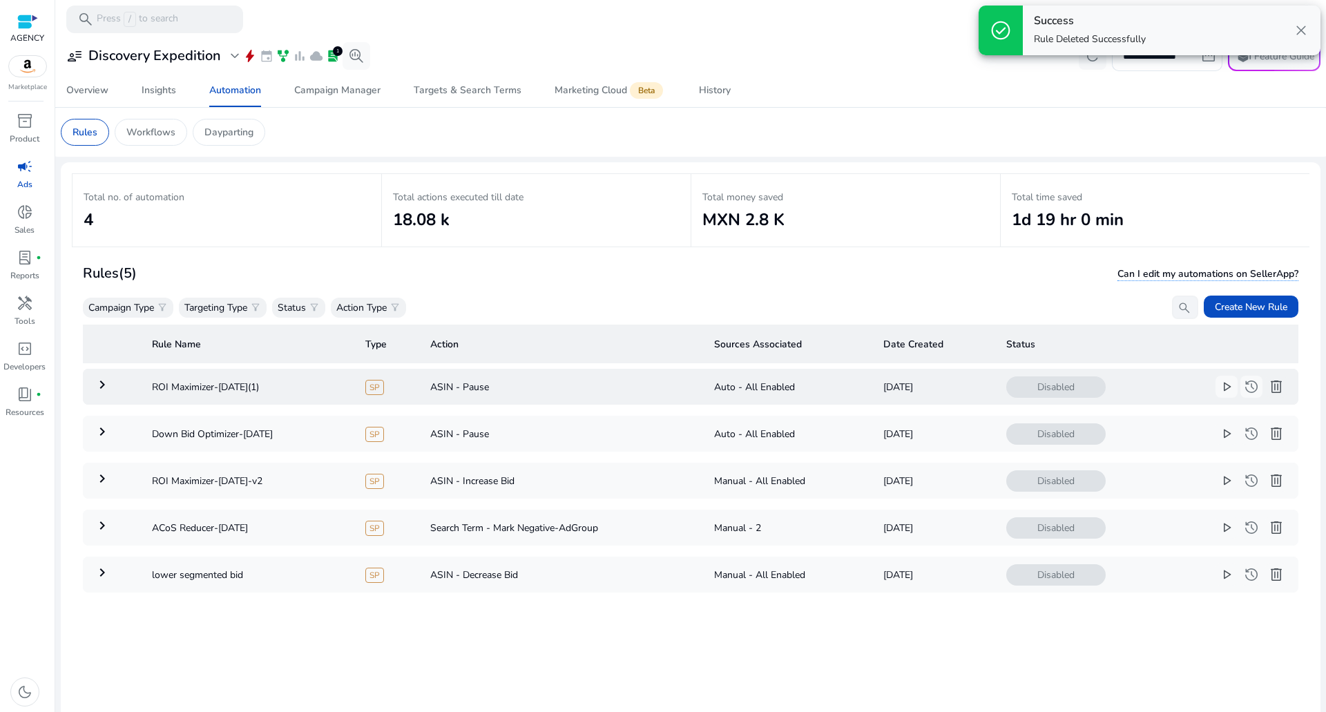
click at [1268, 393] on span "delete" at bounding box center [1276, 386] width 17 height 17
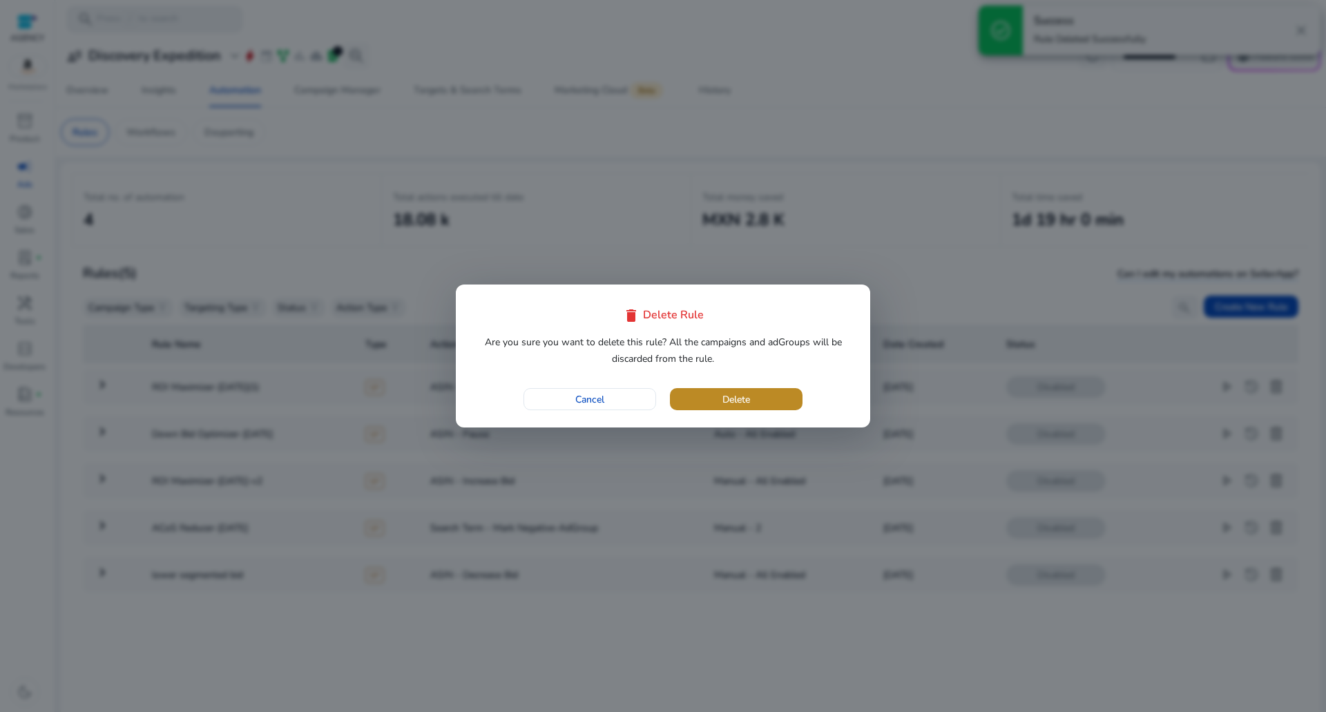
click at [742, 391] on span "button" at bounding box center [736, 399] width 133 height 33
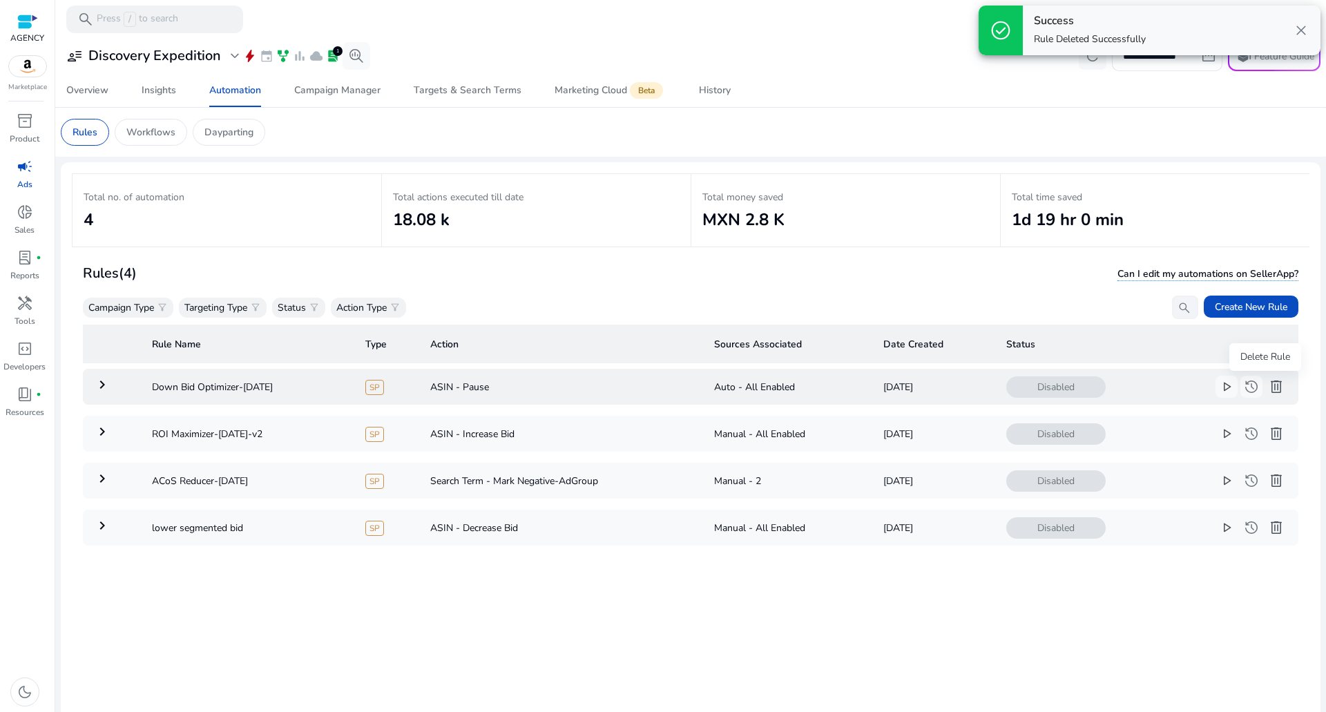
click at [1271, 393] on span "delete" at bounding box center [1276, 386] width 17 height 17
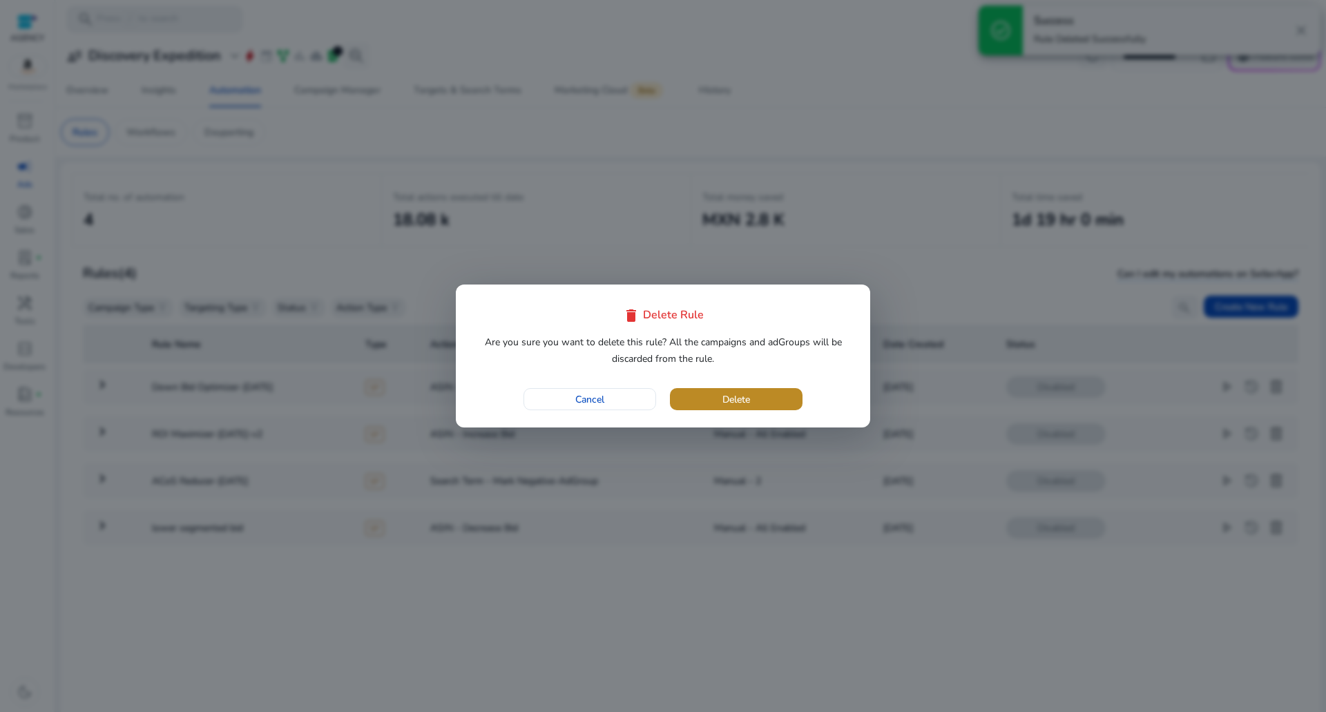
click at [697, 401] on span "button" at bounding box center [736, 399] width 133 height 33
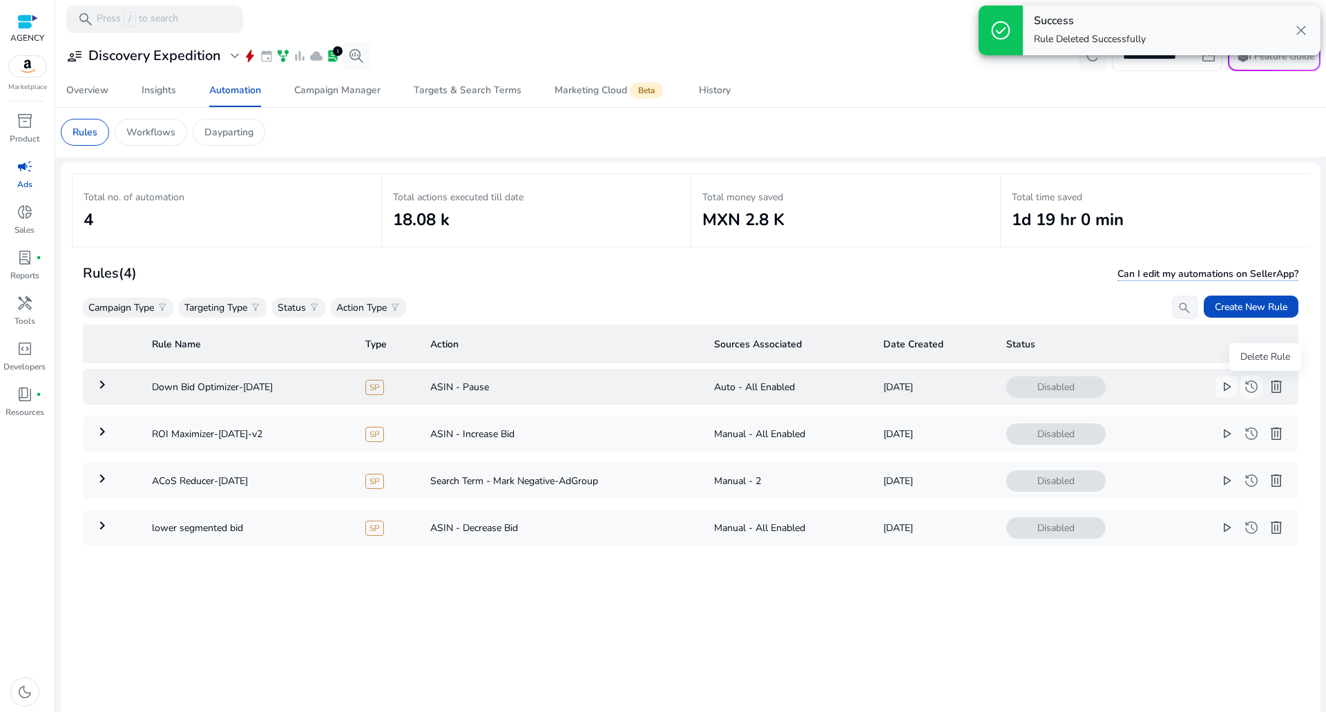
click at [1268, 386] on span "delete" at bounding box center [1276, 386] width 17 height 17
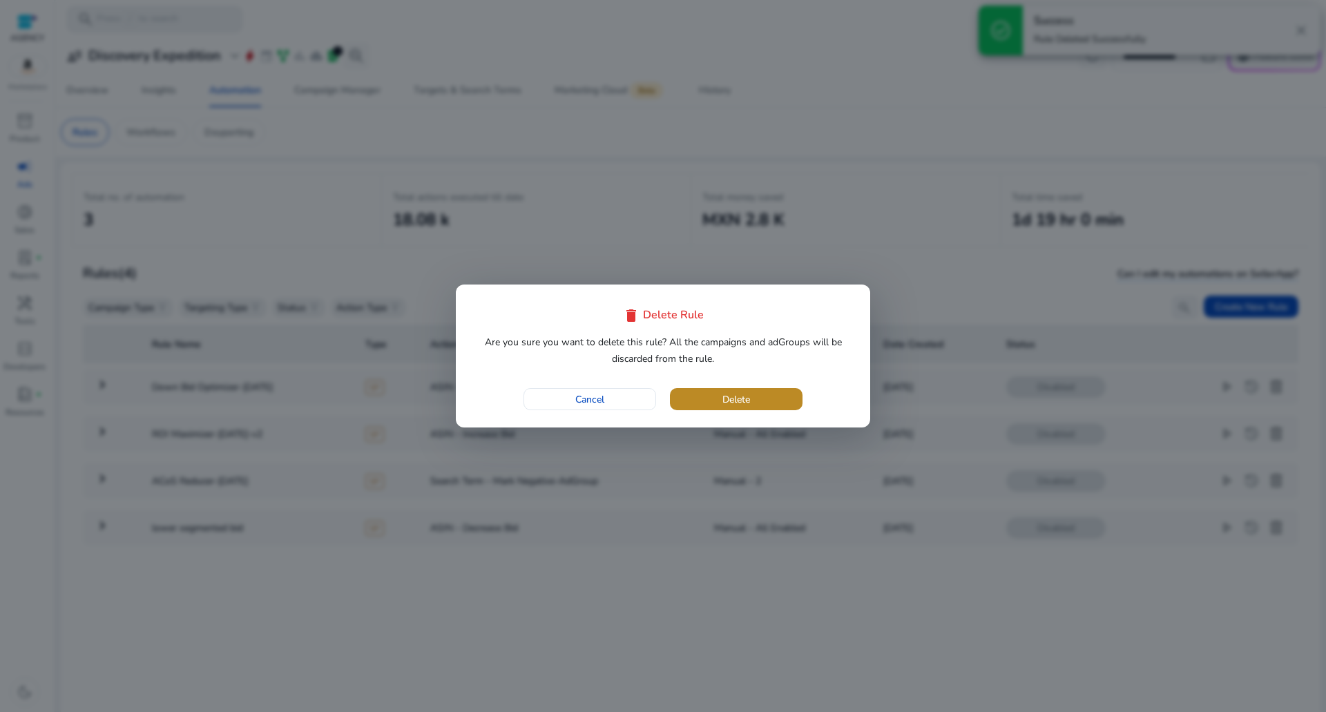
click at [755, 394] on span "button" at bounding box center [736, 399] width 133 height 33
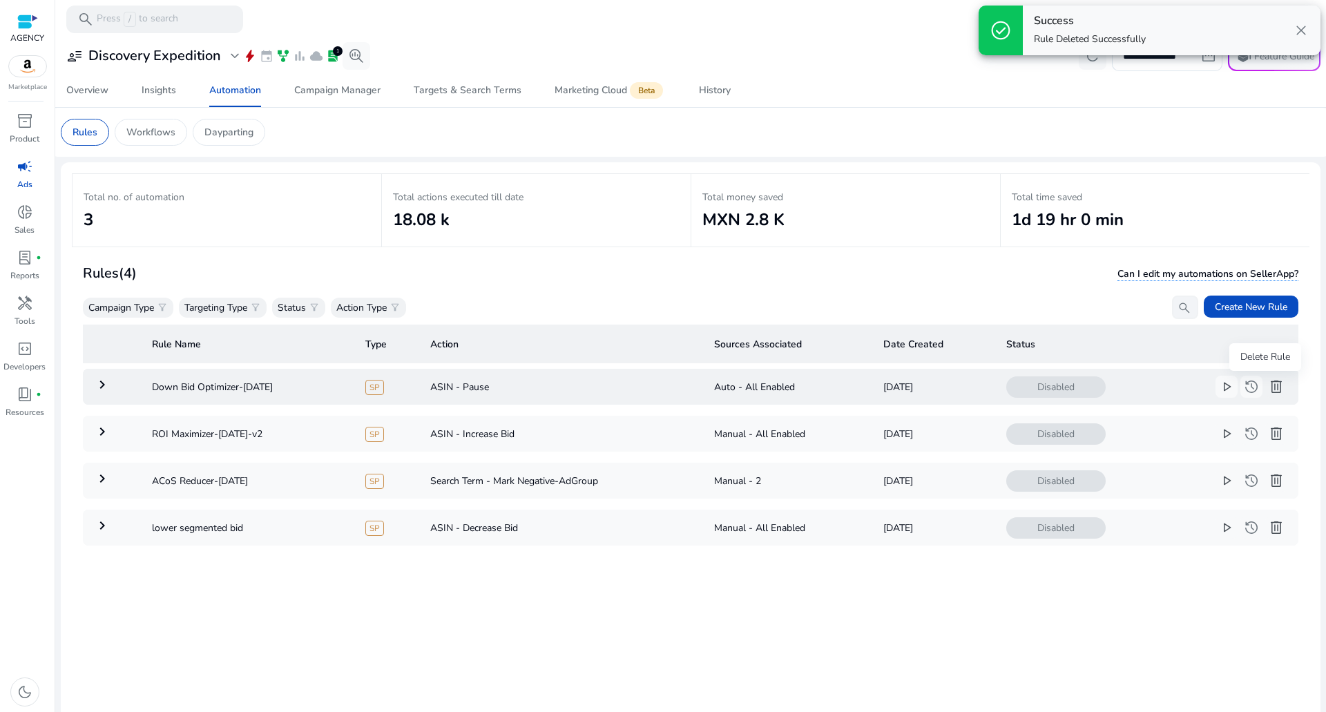
click at [1268, 380] on span "delete" at bounding box center [1276, 386] width 17 height 17
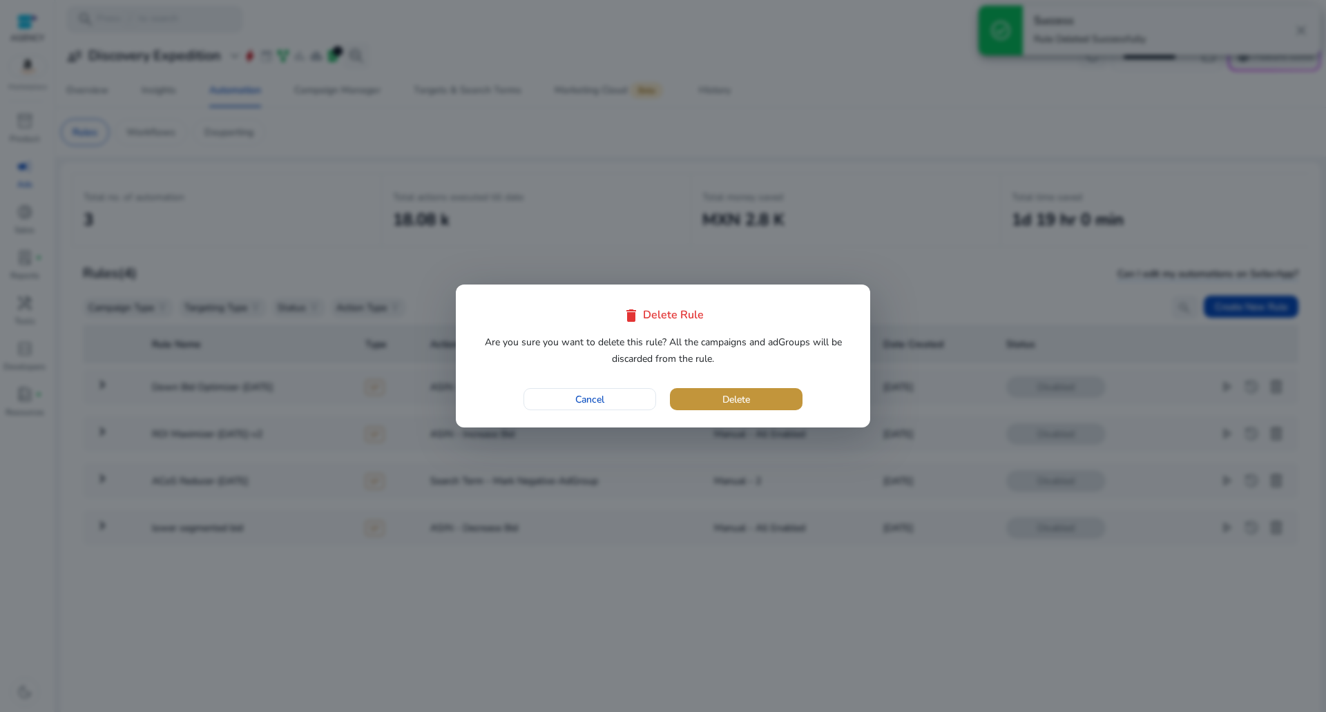
click at [730, 400] on span "Delete" at bounding box center [736, 399] width 28 height 15
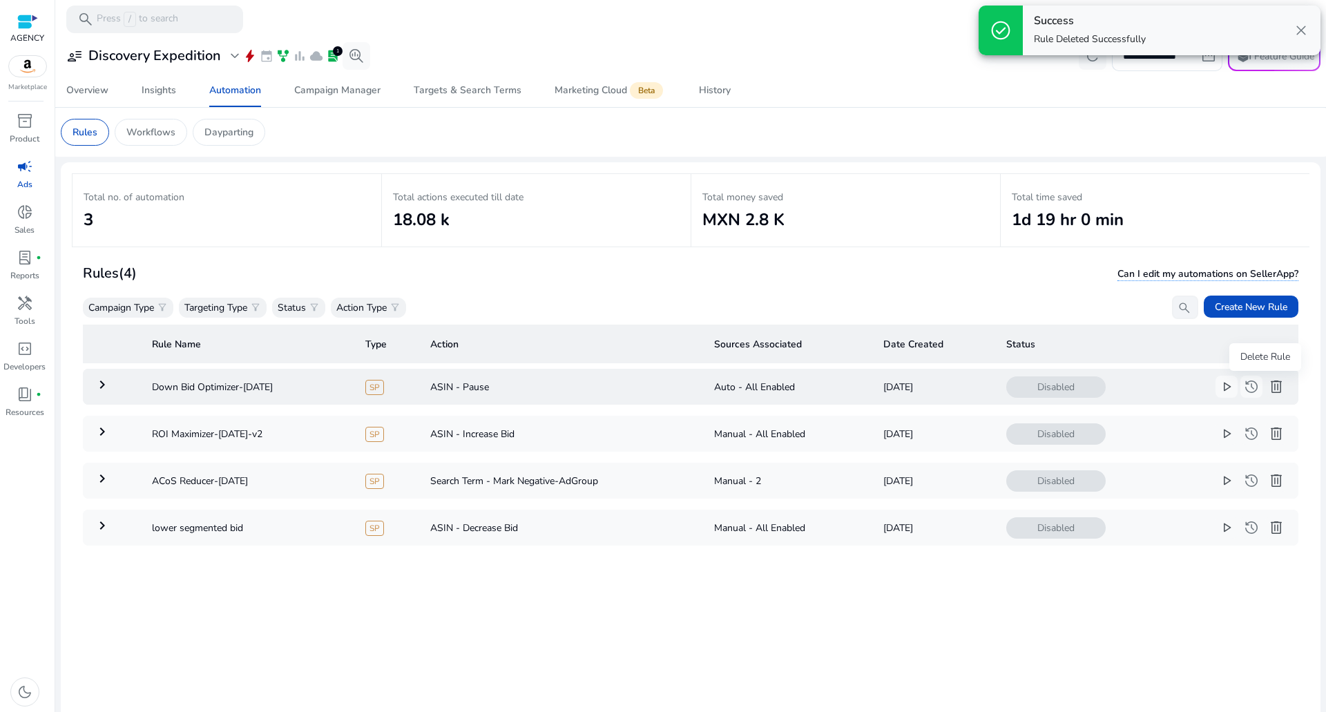
click at [1268, 389] on span "delete" at bounding box center [1276, 386] width 17 height 17
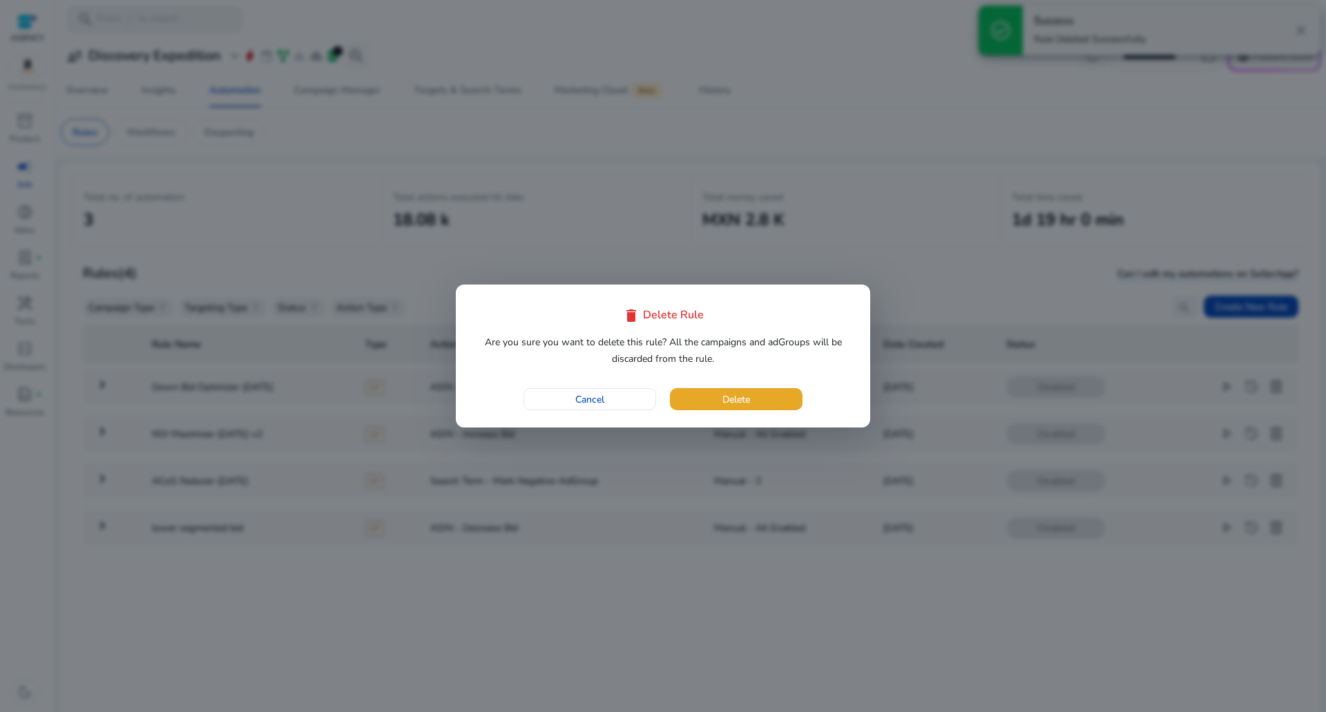
click at [599, 369] on div "delete Delete Rule Are you sure you want to delete this rule? All the campaigns…" at bounding box center [663, 355] width 414 height 143
click at [736, 394] on span "Delete" at bounding box center [736, 399] width 28 height 15
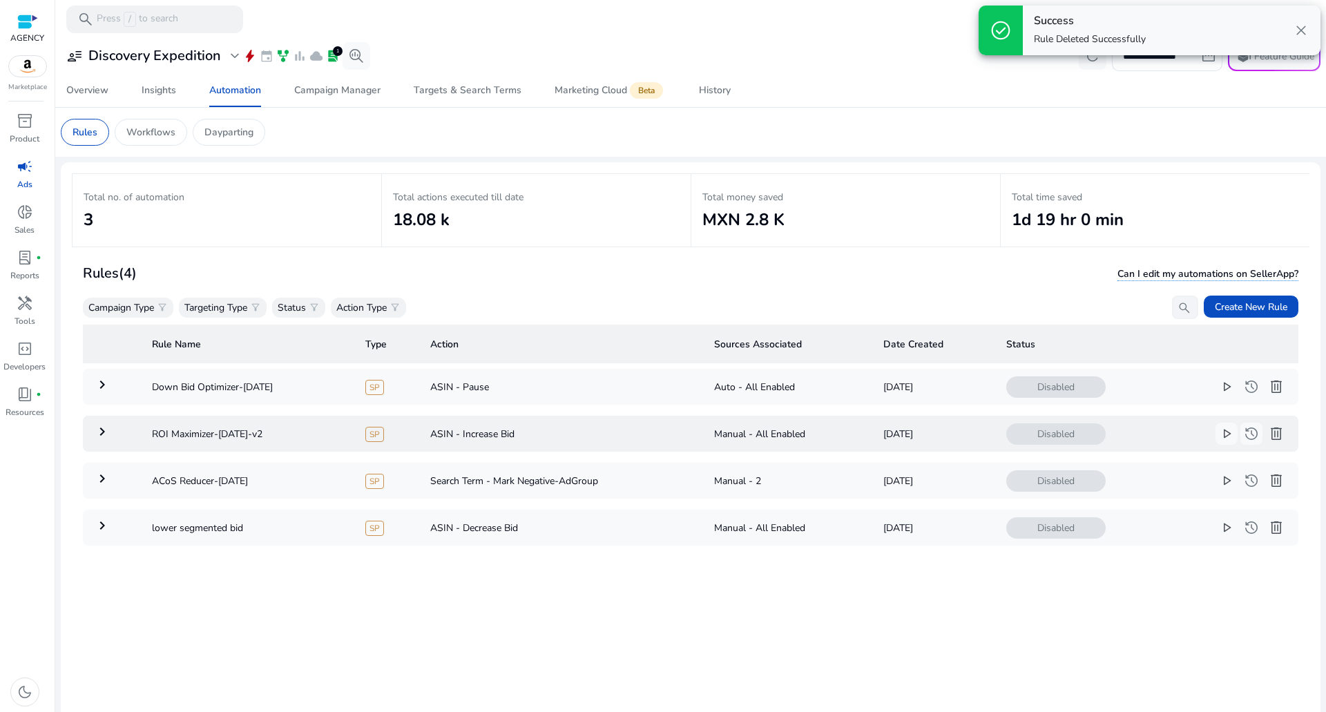
click at [1268, 432] on span "delete" at bounding box center [1276, 433] width 17 height 17
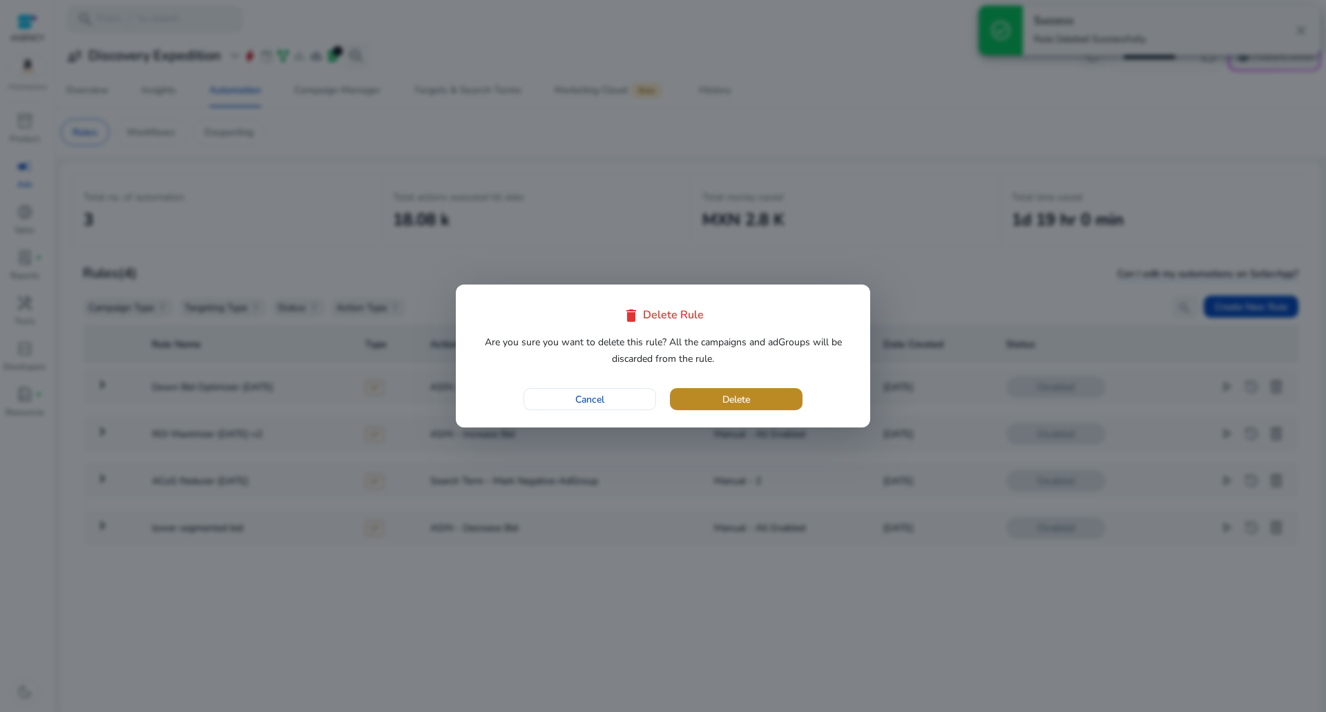
click at [751, 413] on span "button" at bounding box center [736, 399] width 133 height 33
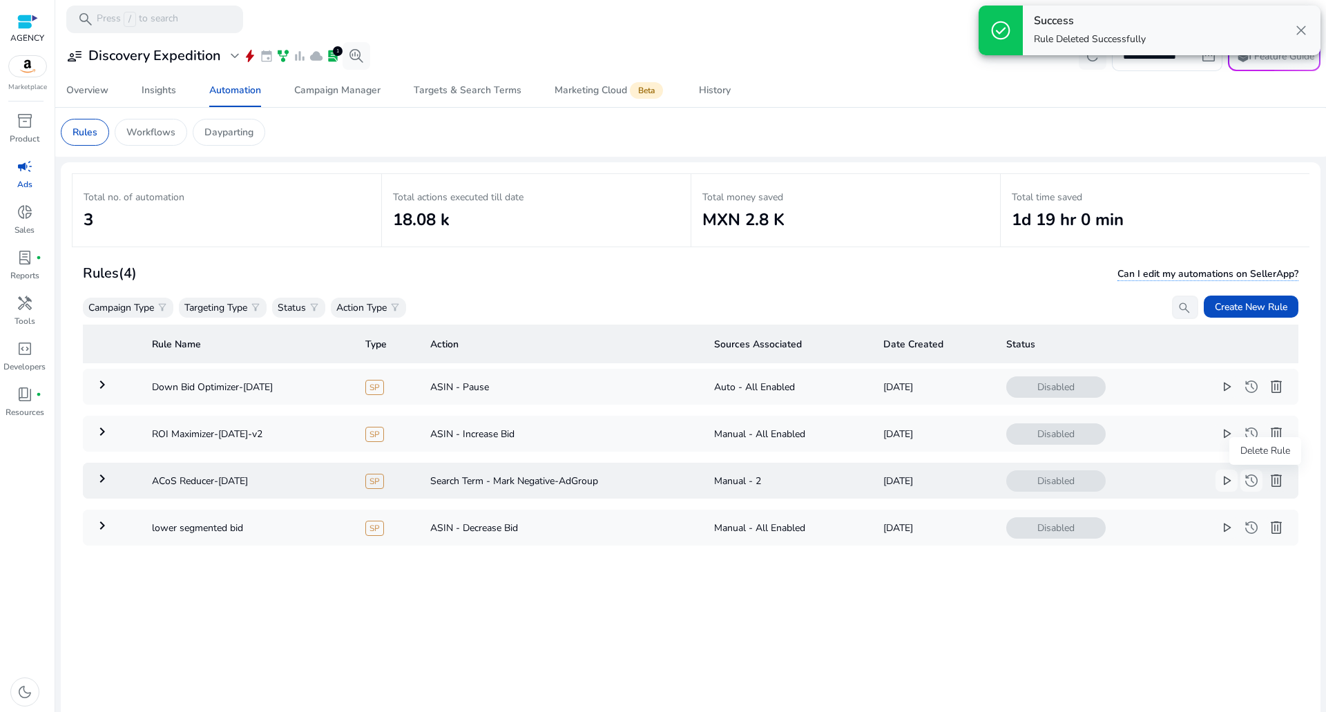
click at [1268, 486] on span "delete" at bounding box center [1276, 480] width 17 height 17
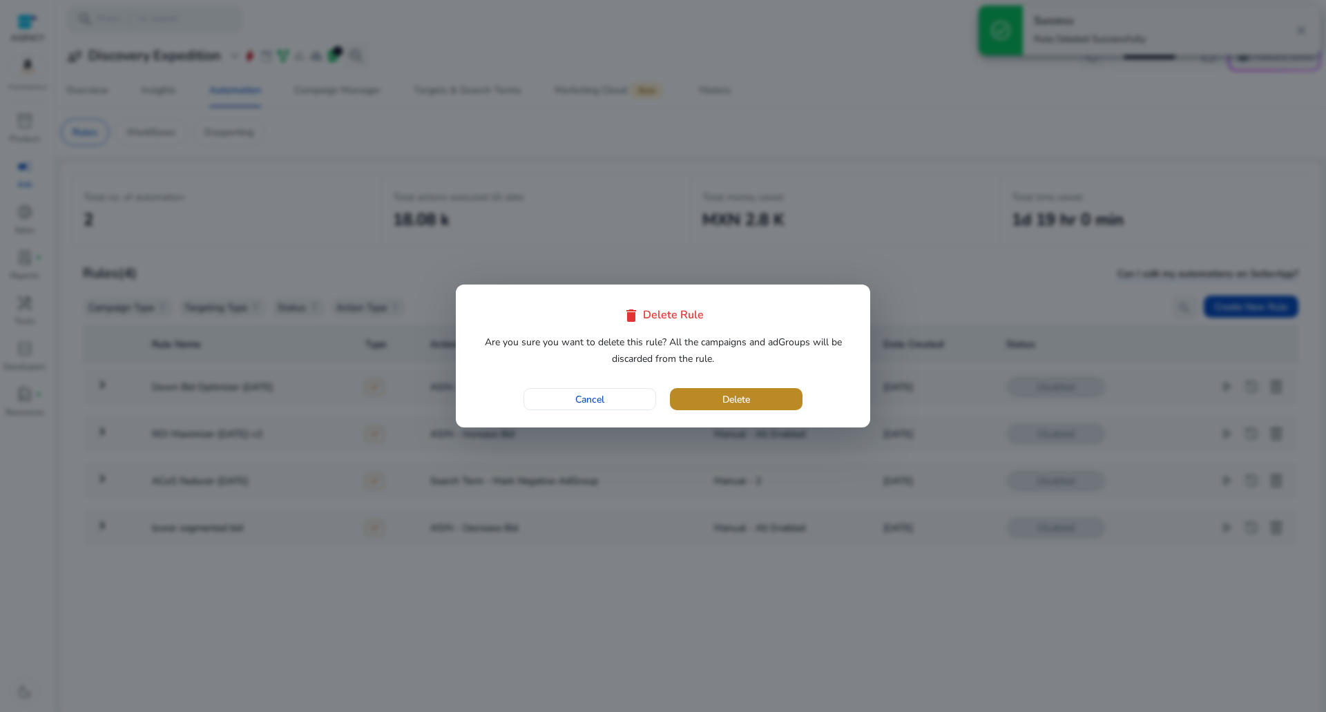
click at [737, 390] on span "button" at bounding box center [736, 399] width 133 height 33
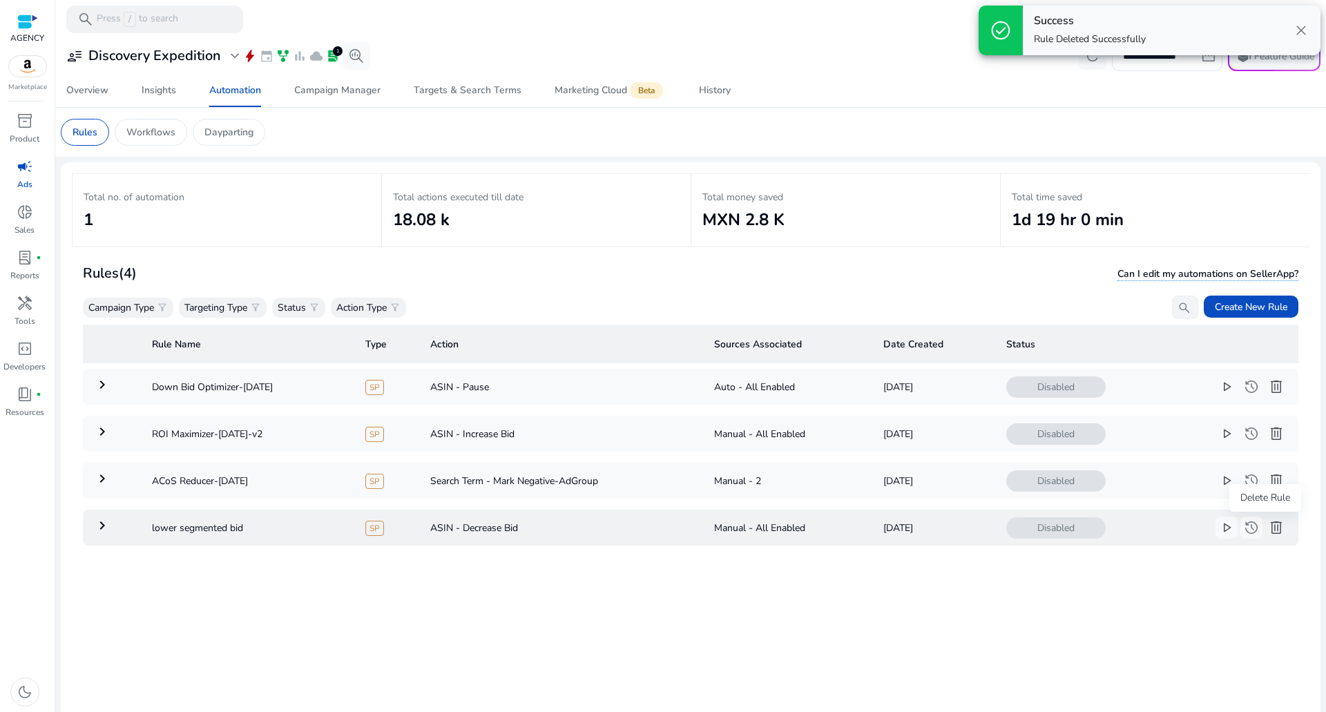
click at [1265, 525] on button "delete" at bounding box center [1276, 528] width 22 height 22
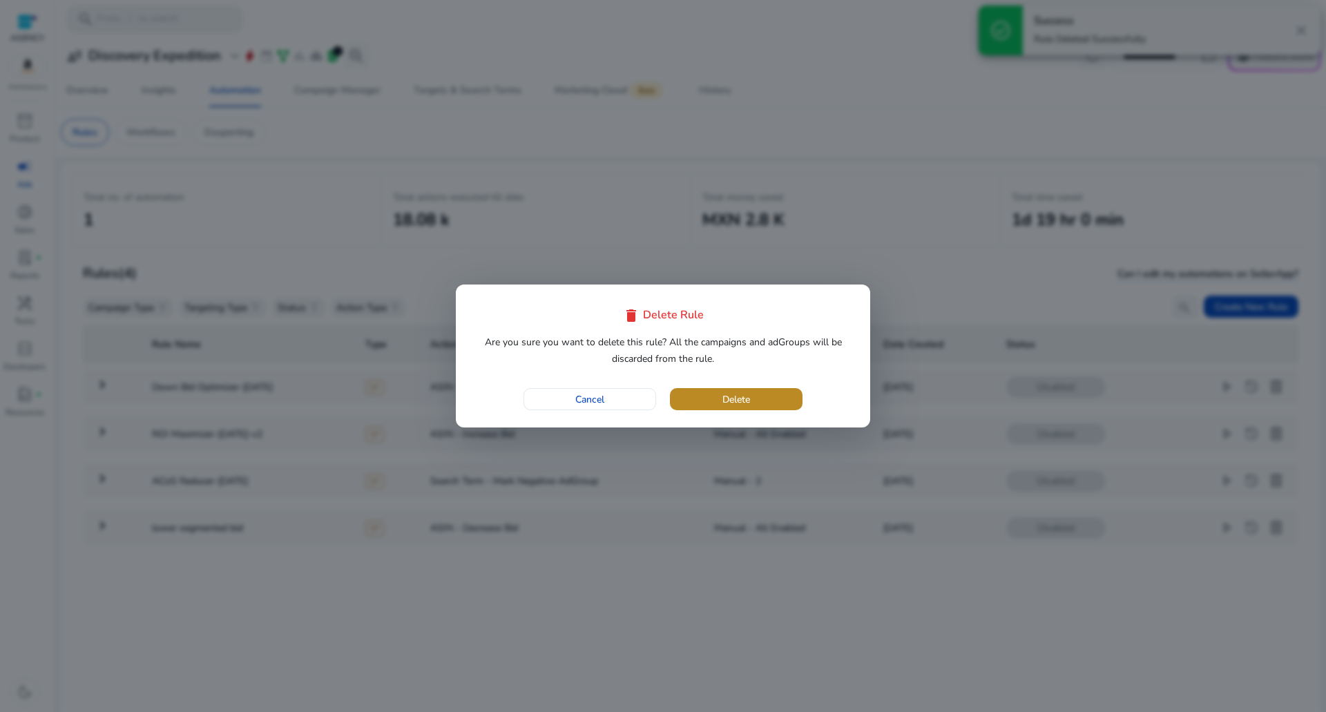
click at [703, 399] on span "button" at bounding box center [736, 399] width 133 height 33
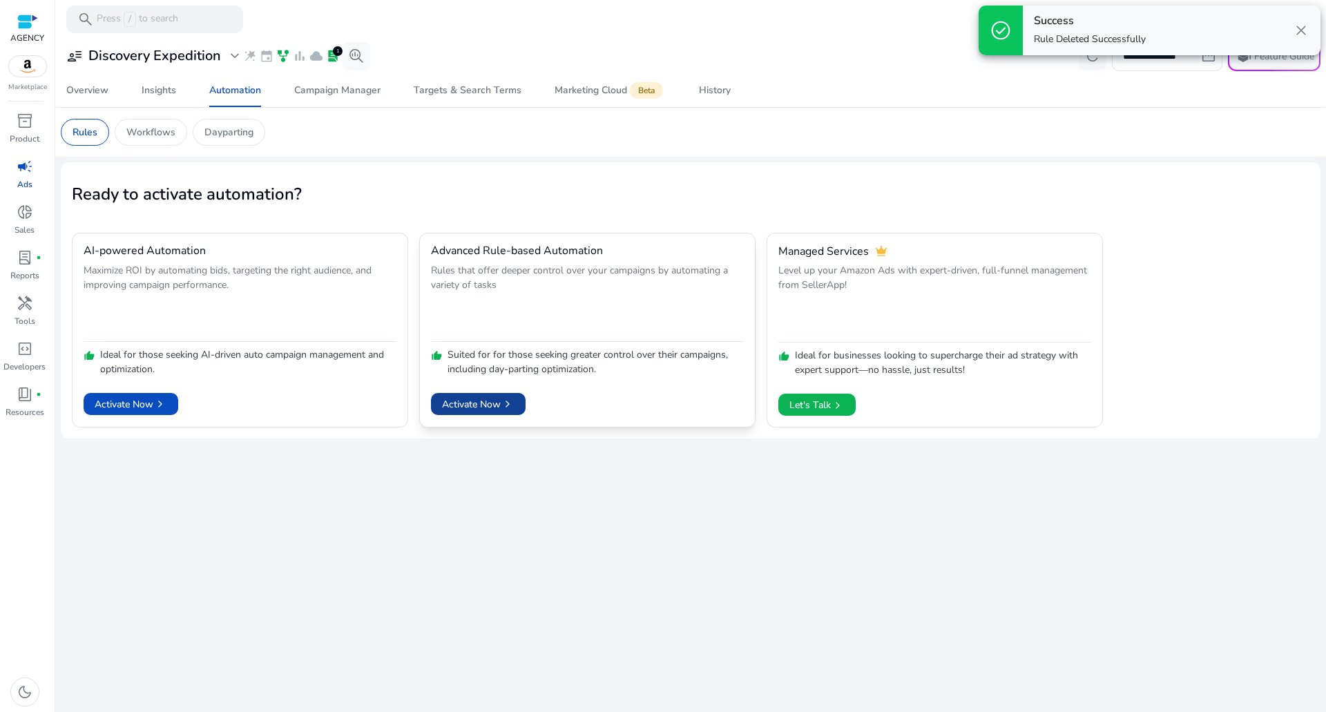
click at [490, 394] on span at bounding box center [478, 403] width 95 height 33
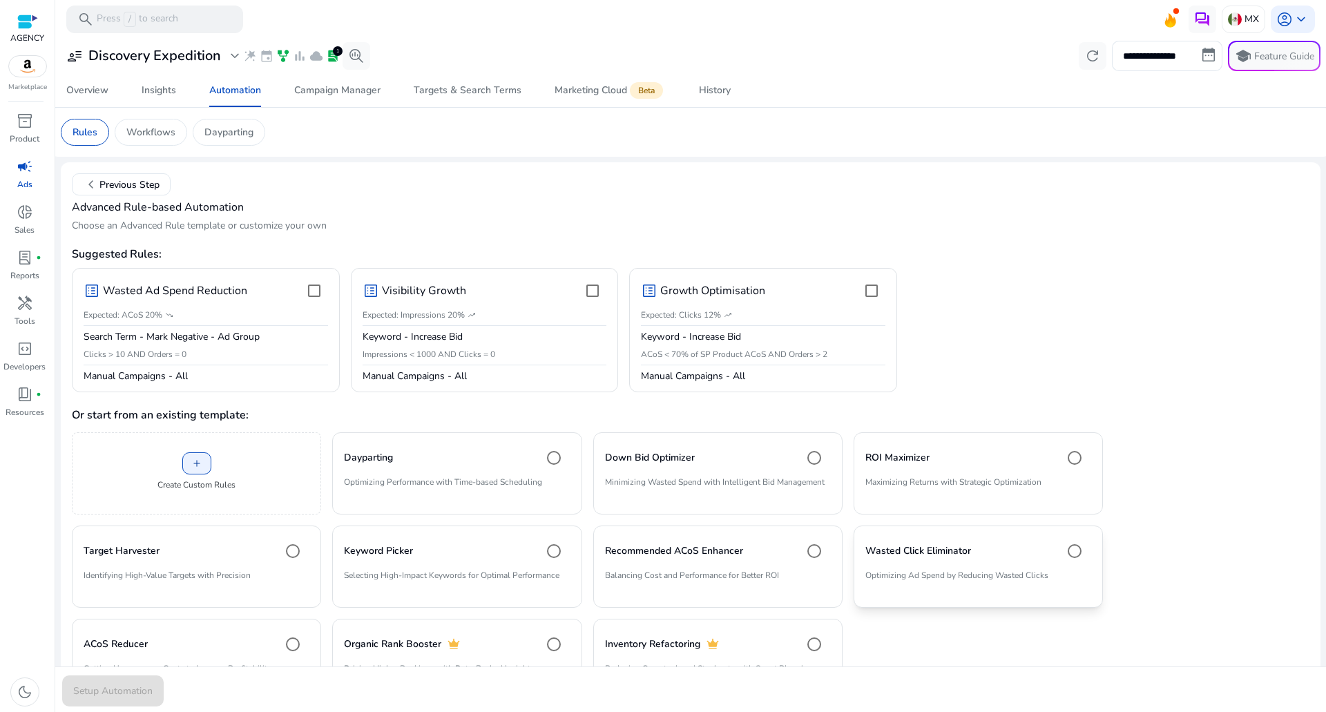
click at [932, 568] on mat-card "Wasted Click Eliminator Optimizing Ad Spend by Reducing Wasted Clicks" at bounding box center [977, 566] width 249 height 82
click at [102, 678] on span "submit" at bounding box center [113, 691] width 102 height 33
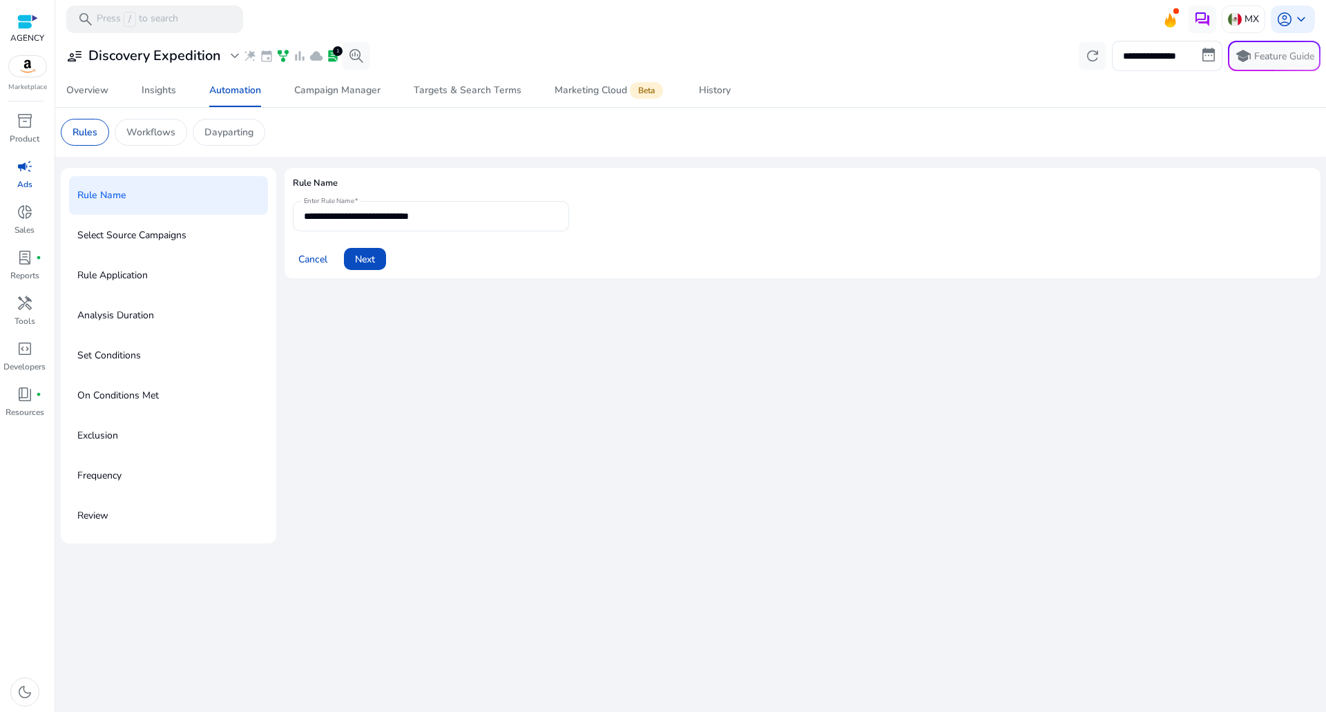
click at [458, 219] on input "**********" at bounding box center [431, 216] width 254 height 15
type input "**********"
click at [380, 254] on span at bounding box center [365, 258] width 42 height 33
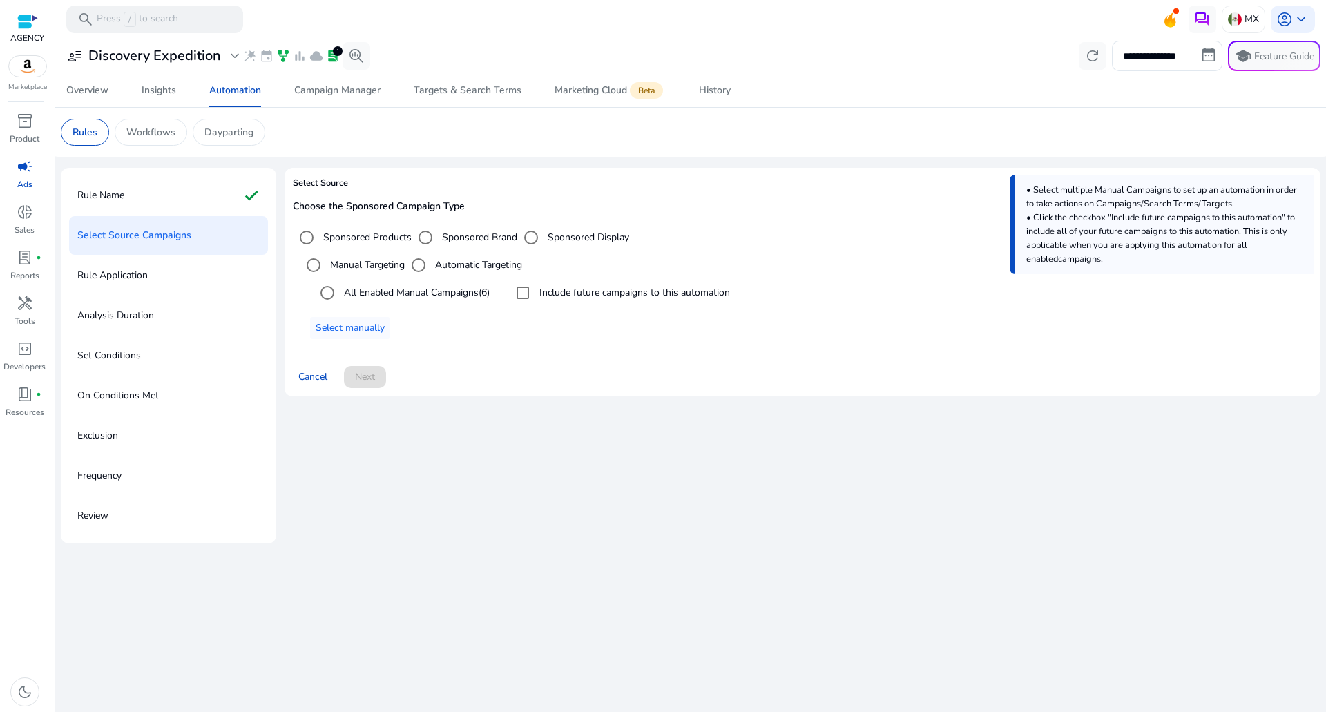
click at [406, 294] on label "All Enabled Manual Campaigns (6)" at bounding box center [415, 292] width 148 height 15
click at [614, 287] on label "Include future campaigns to this automation" at bounding box center [633, 292] width 193 height 15
click at [354, 379] on span at bounding box center [365, 376] width 42 height 33
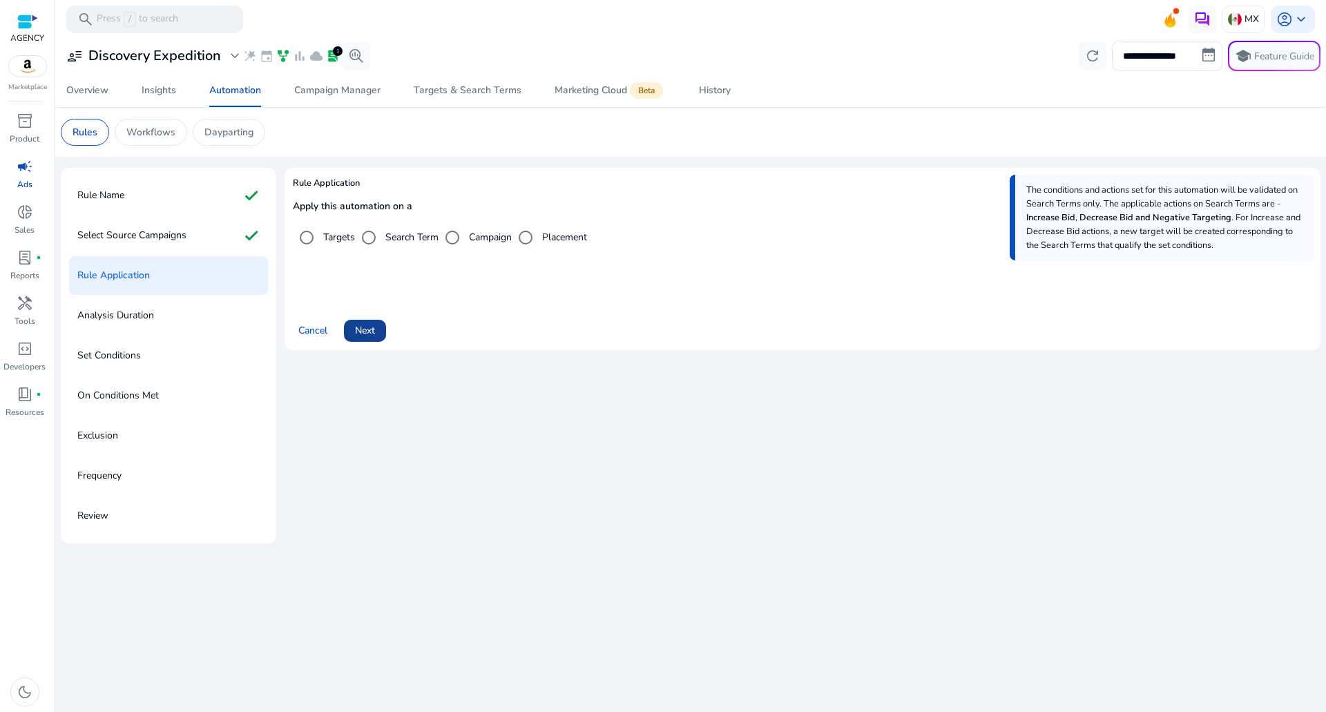
click at [371, 338] on span at bounding box center [365, 330] width 42 height 33
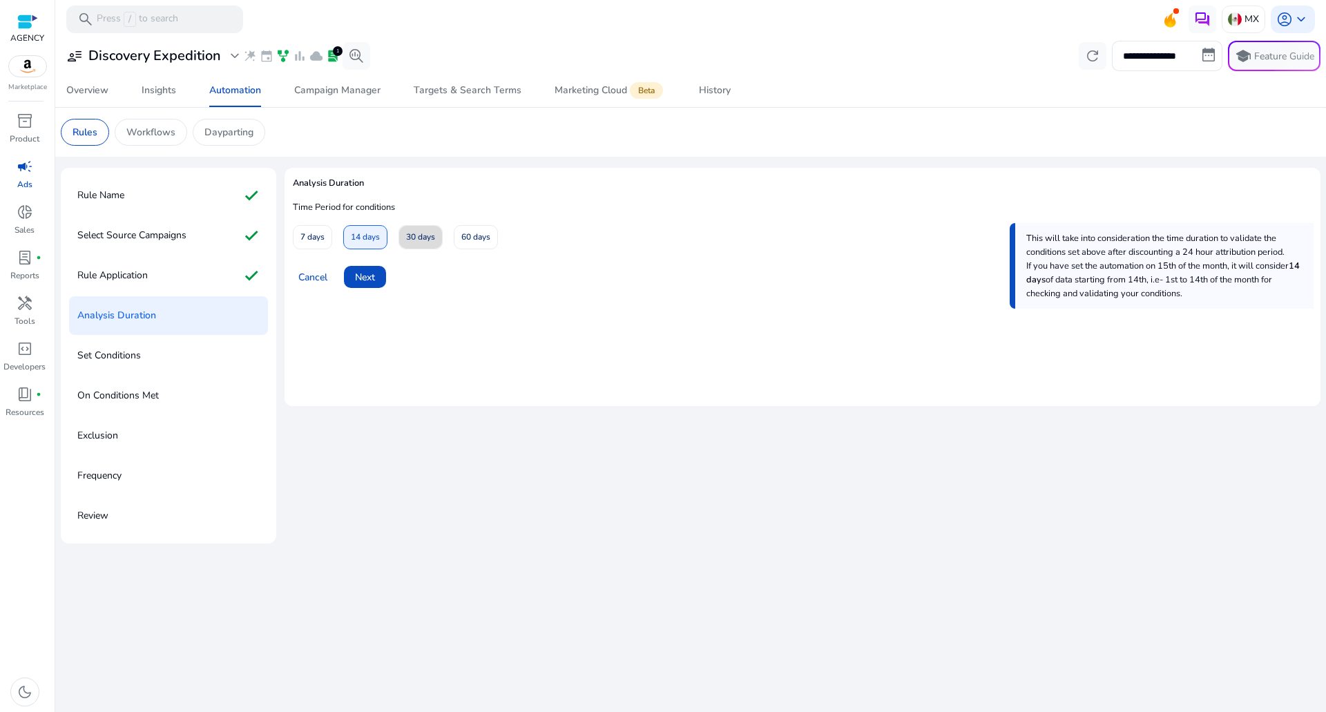
click at [420, 233] on span "30 days" at bounding box center [420, 237] width 29 height 24
click at [361, 278] on span "Next" at bounding box center [365, 277] width 20 height 15
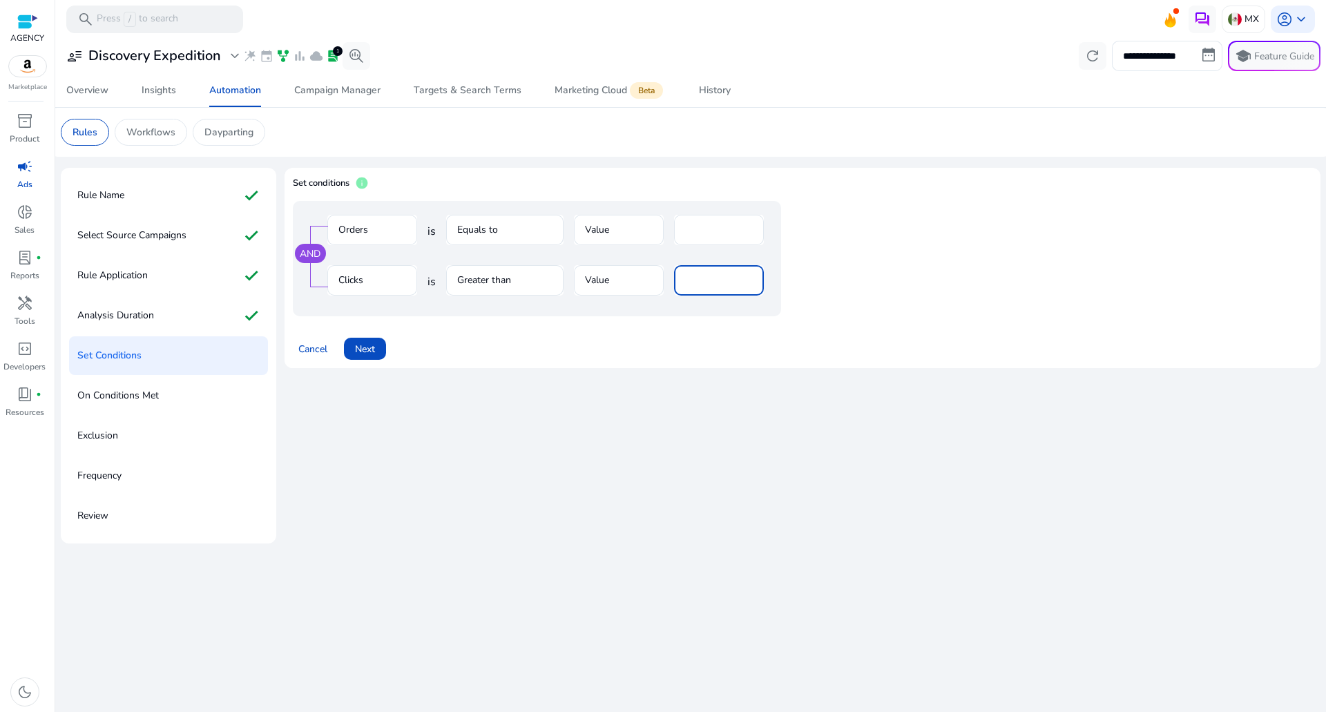
click at [692, 286] on input "**" at bounding box center [719, 280] width 68 height 15
type input "**"
click at [369, 354] on span "Next" at bounding box center [365, 349] width 20 height 15
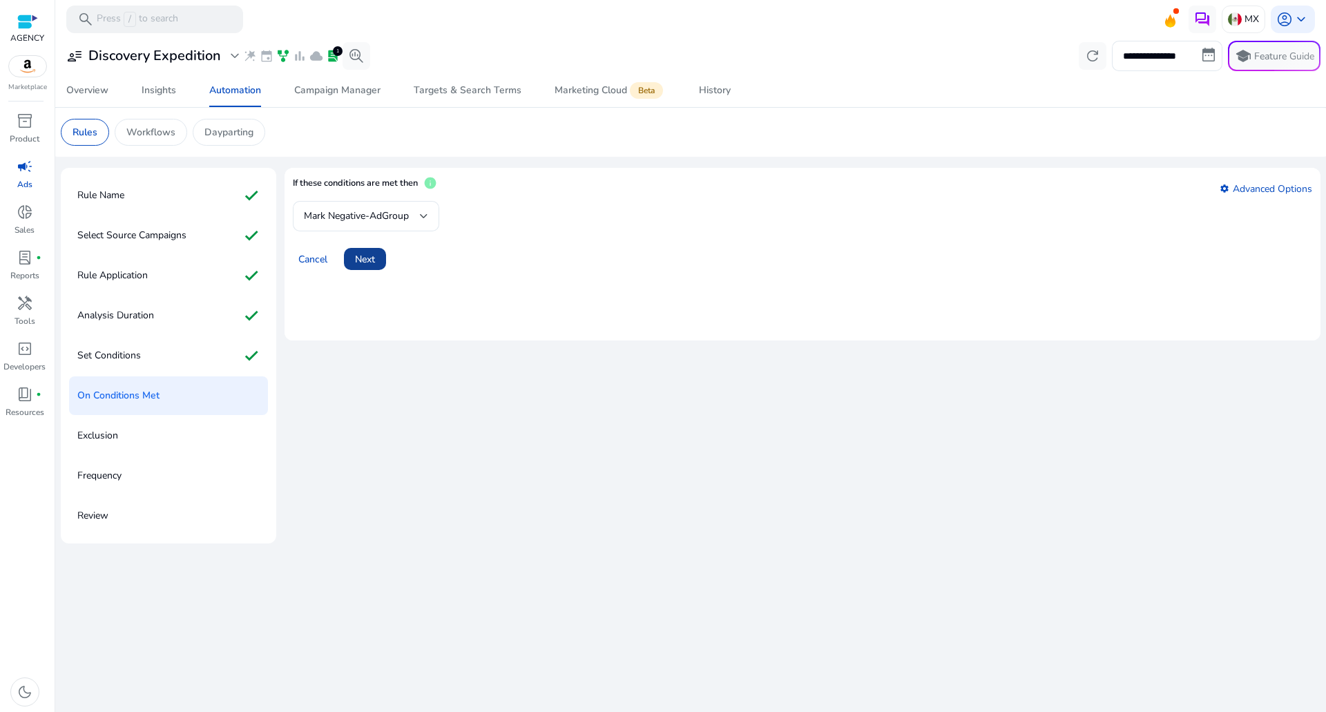
click at [375, 257] on span "Next" at bounding box center [365, 259] width 20 height 15
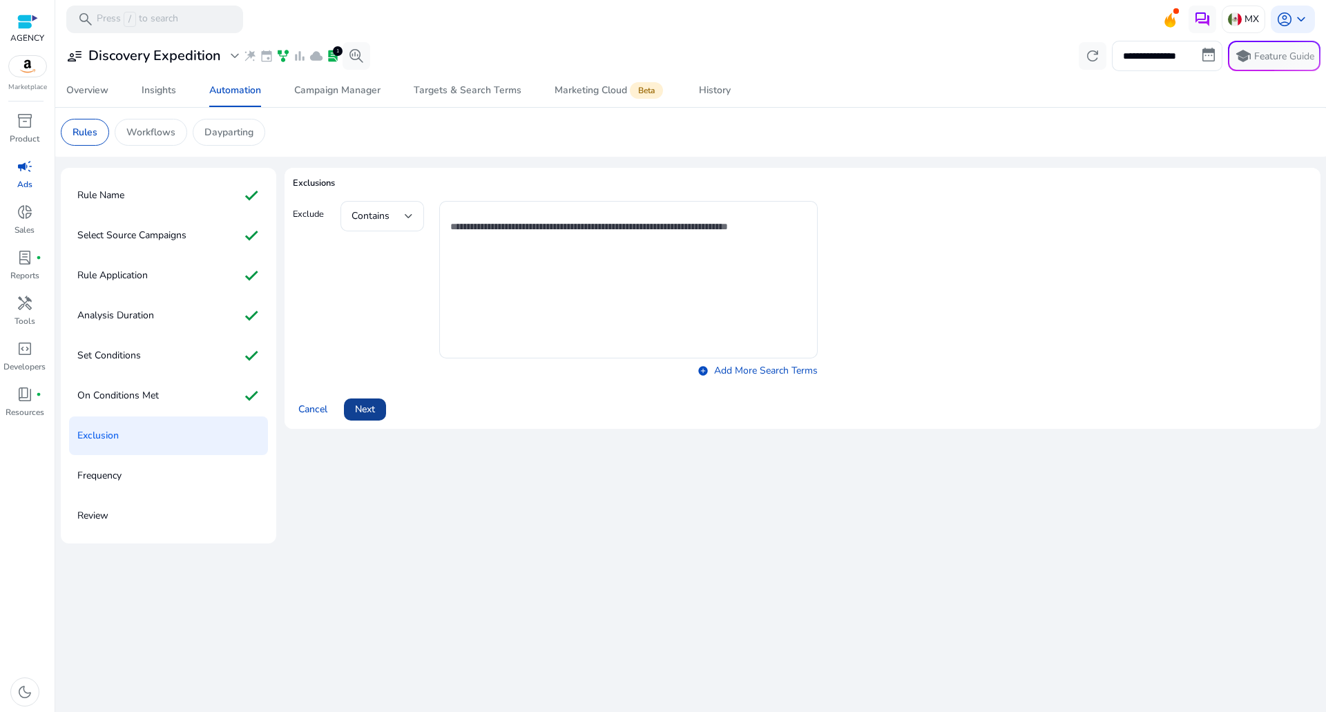
click at [353, 414] on span at bounding box center [365, 409] width 42 height 33
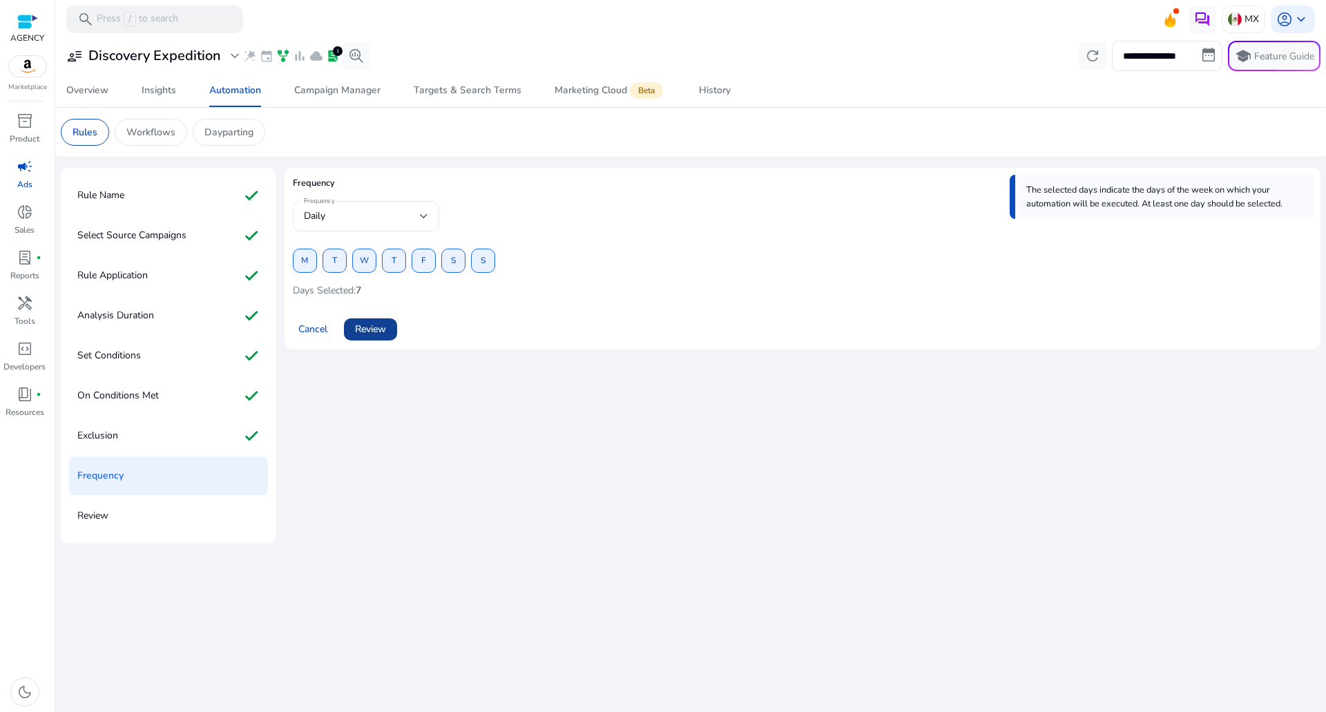
click at [373, 344] on span at bounding box center [370, 329] width 53 height 33
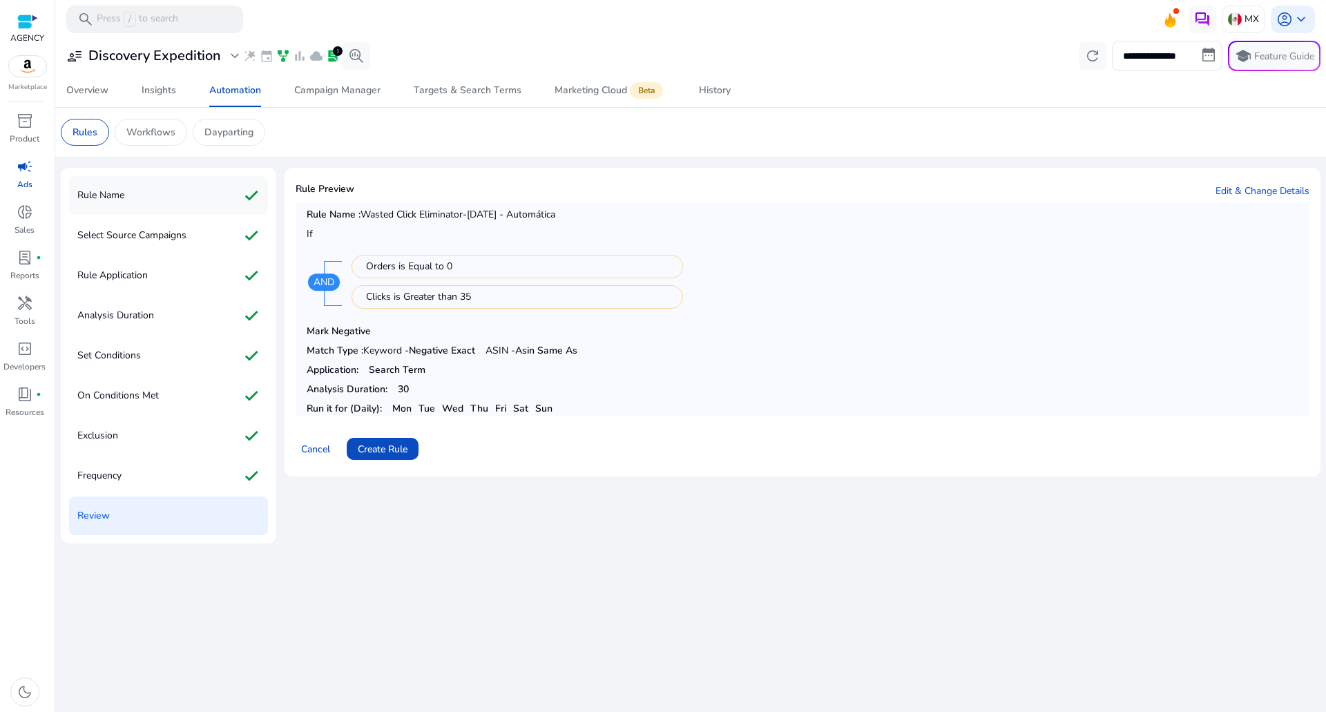
click at [188, 202] on div "Rule Name check" at bounding box center [168, 195] width 199 height 39
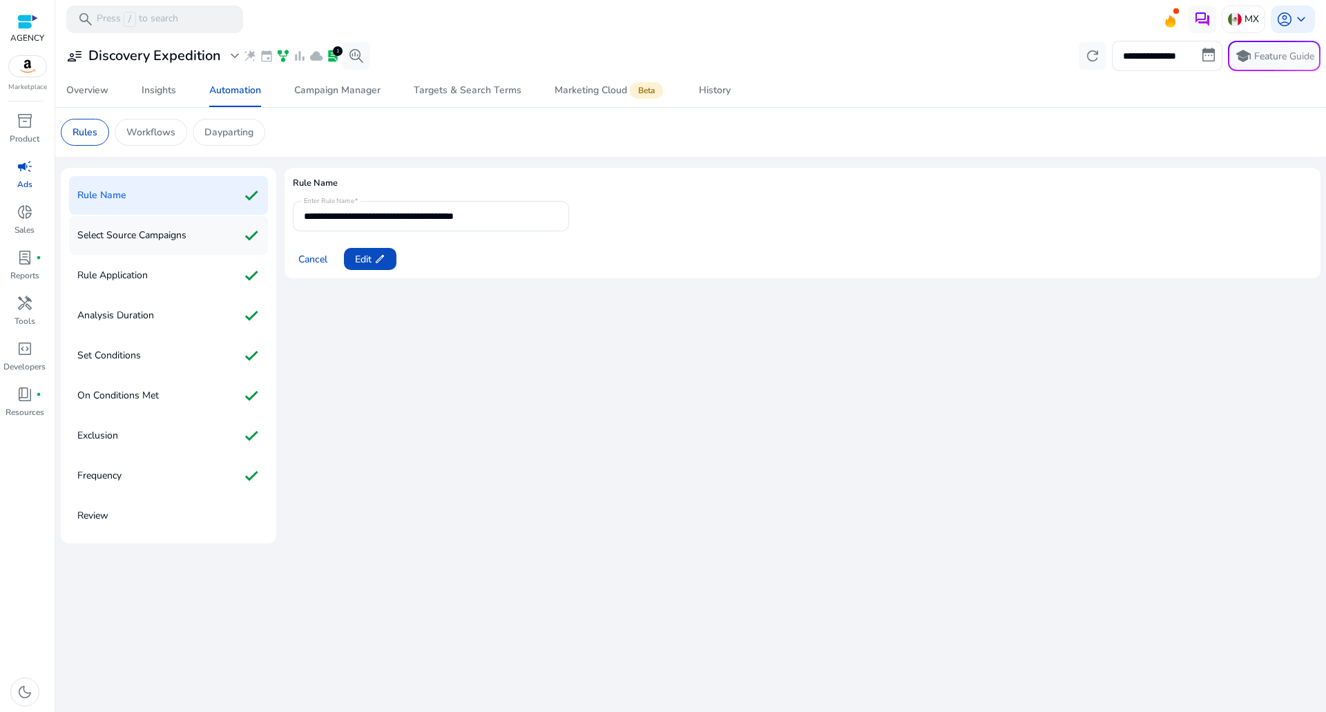
click at [208, 234] on div "Select Source Campaigns check" at bounding box center [168, 235] width 199 height 39
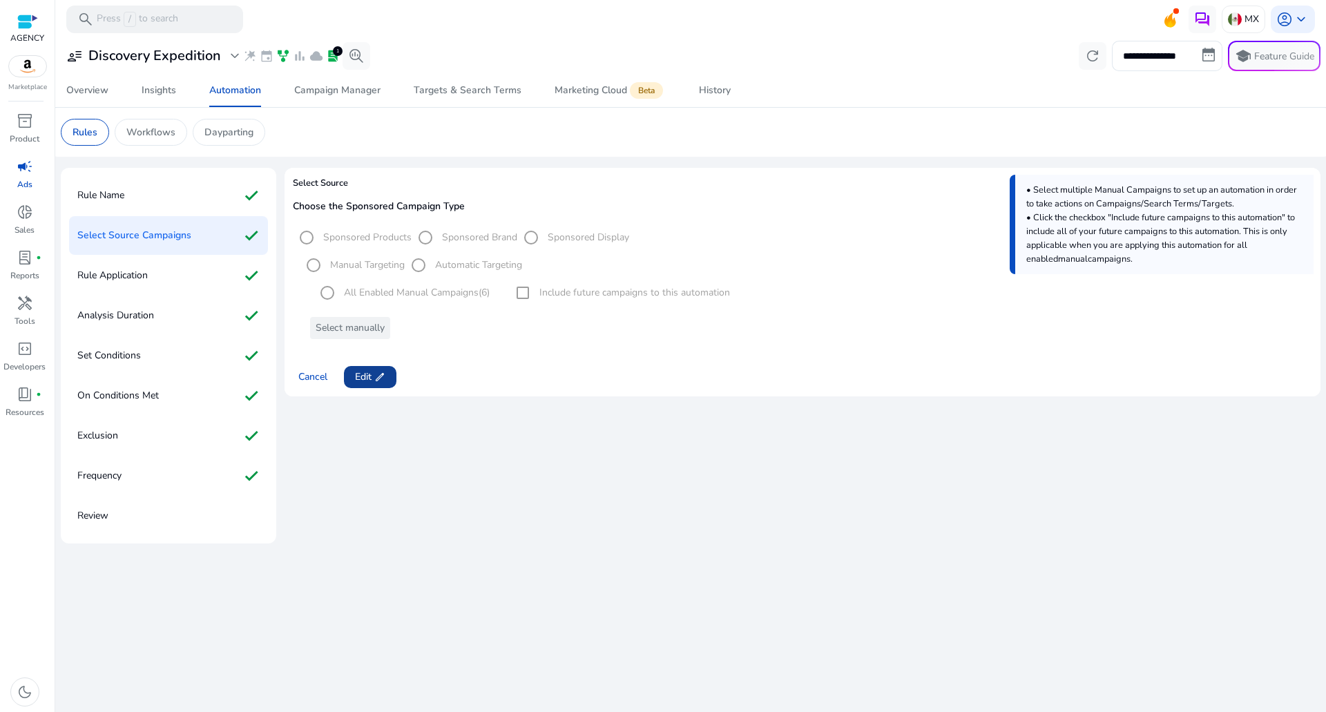
click at [363, 371] on span "Edit edit" at bounding box center [370, 376] width 30 height 15
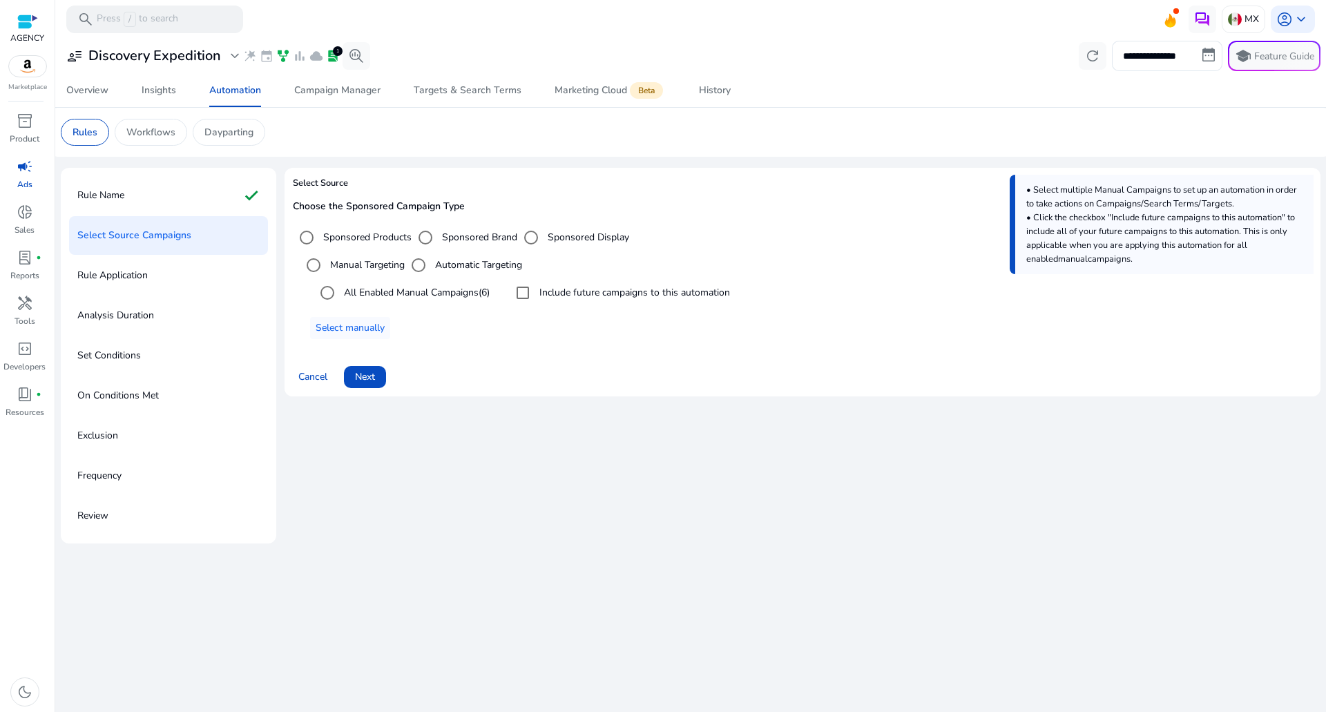
click at [438, 255] on div "Automatic Targeting" at bounding box center [463, 265] width 117 height 28
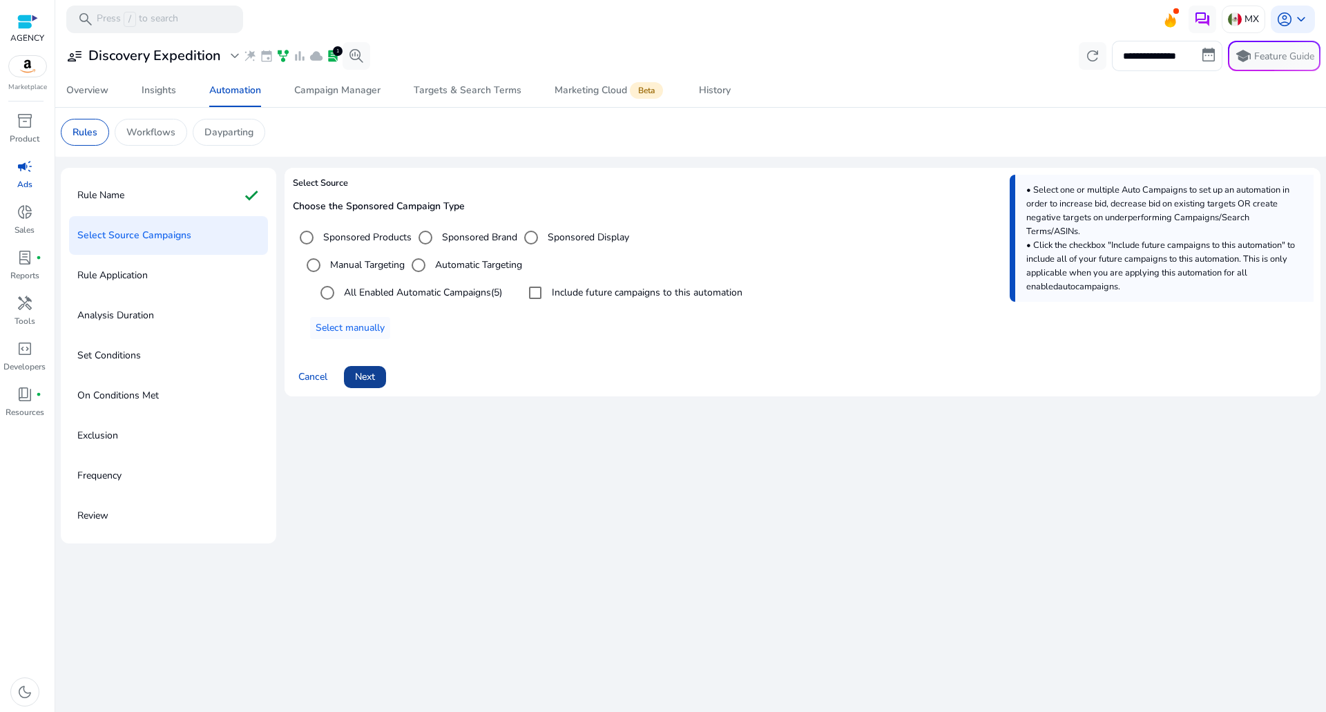
click at [370, 389] on span at bounding box center [365, 376] width 42 height 33
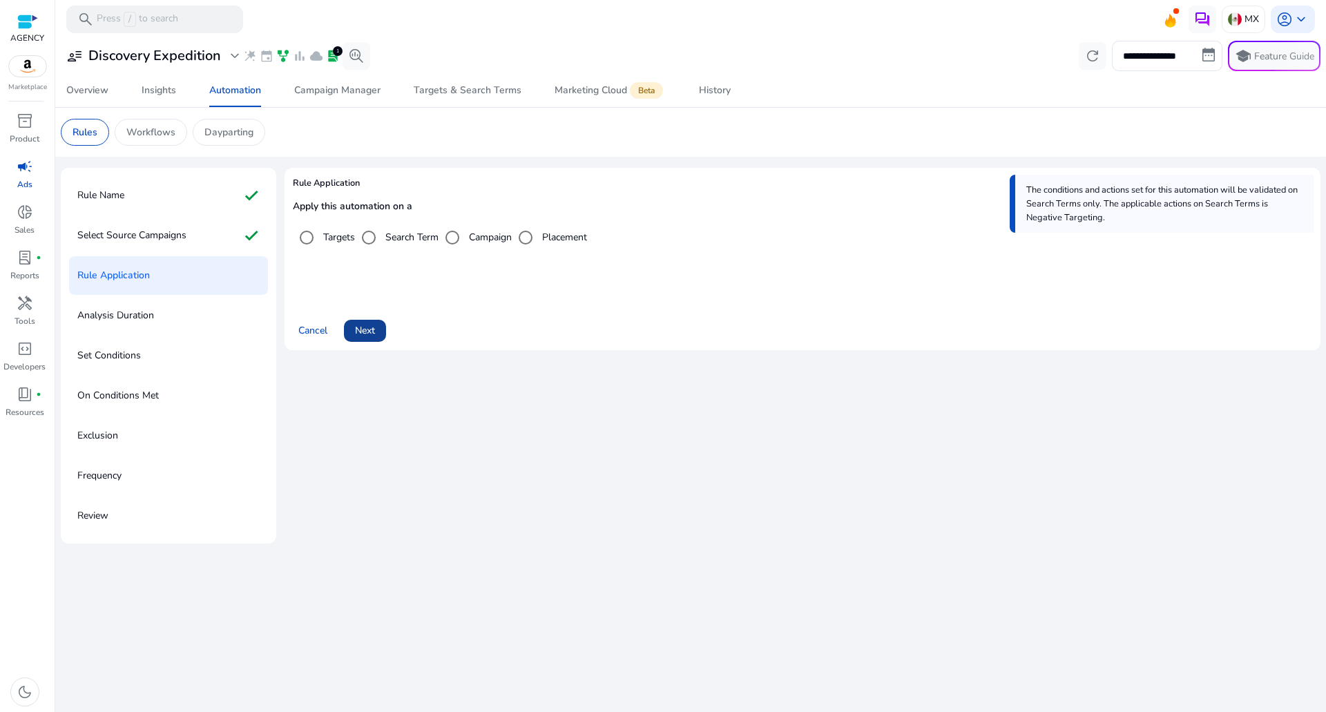
click at [371, 331] on span "Next" at bounding box center [365, 330] width 20 height 15
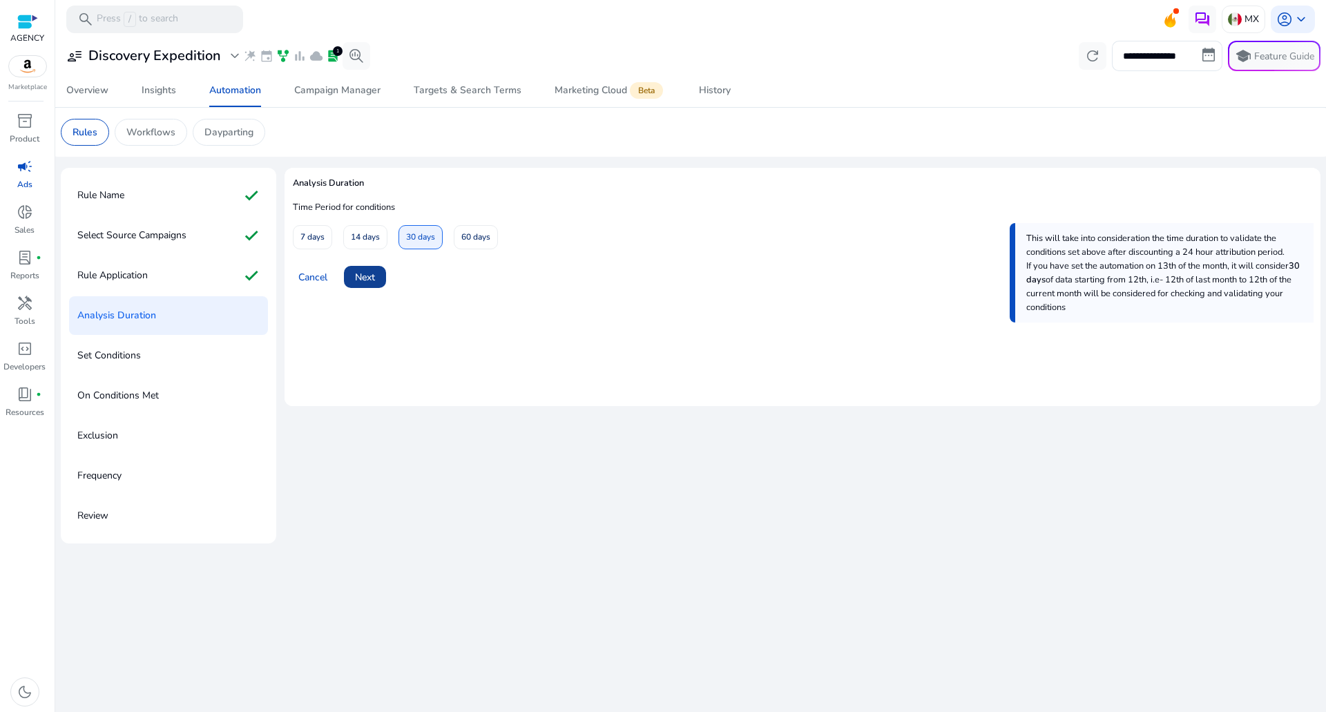
click at [379, 282] on span at bounding box center [365, 276] width 42 height 33
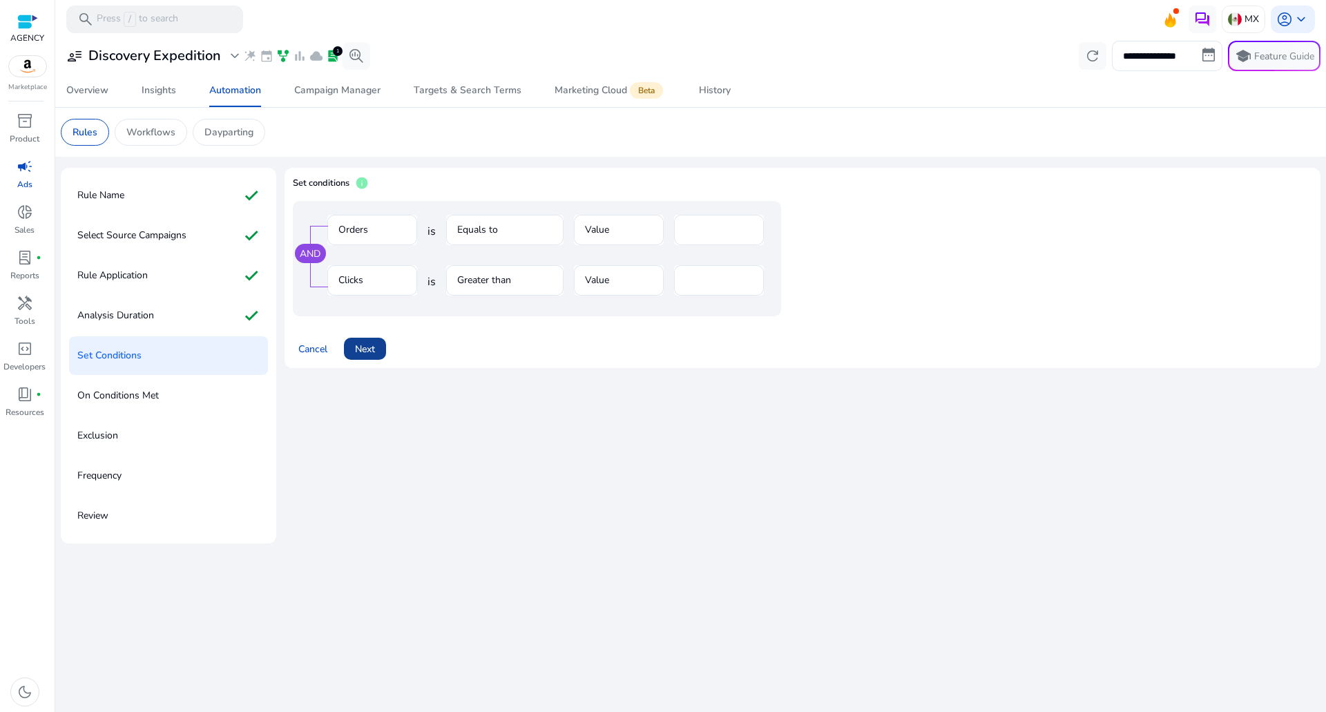
click at [364, 342] on span "Next" at bounding box center [365, 349] width 20 height 15
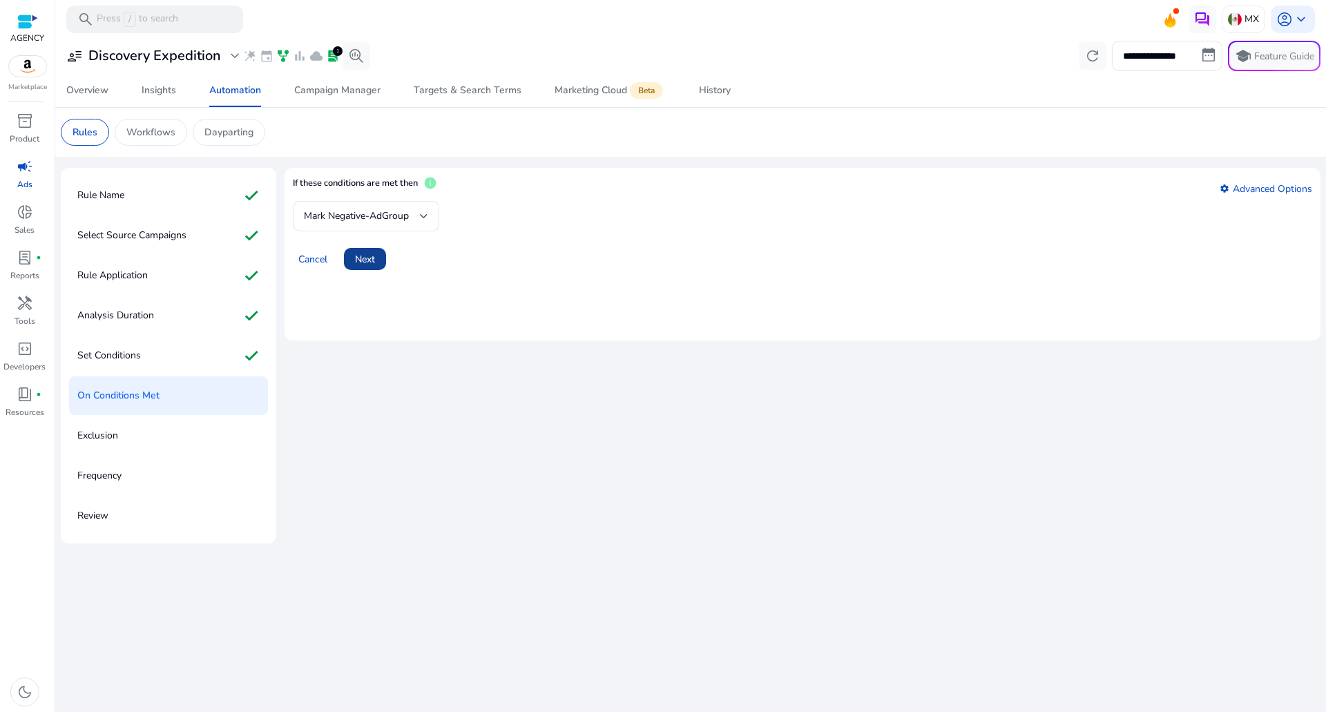
click at [355, 262] on span "Next" at bounding box center [365, 259] width 20 height 15
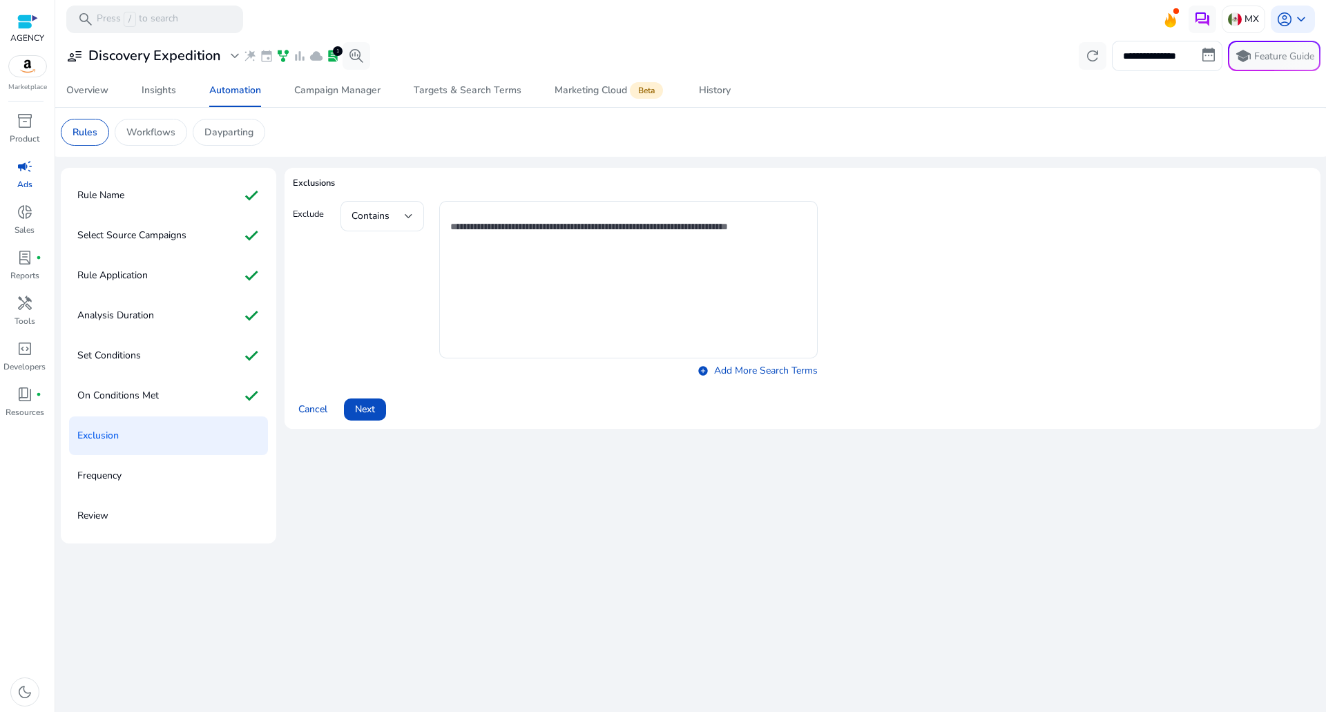
click at [362, 400] on span at bounding box center [365, 409] width 42 height 33
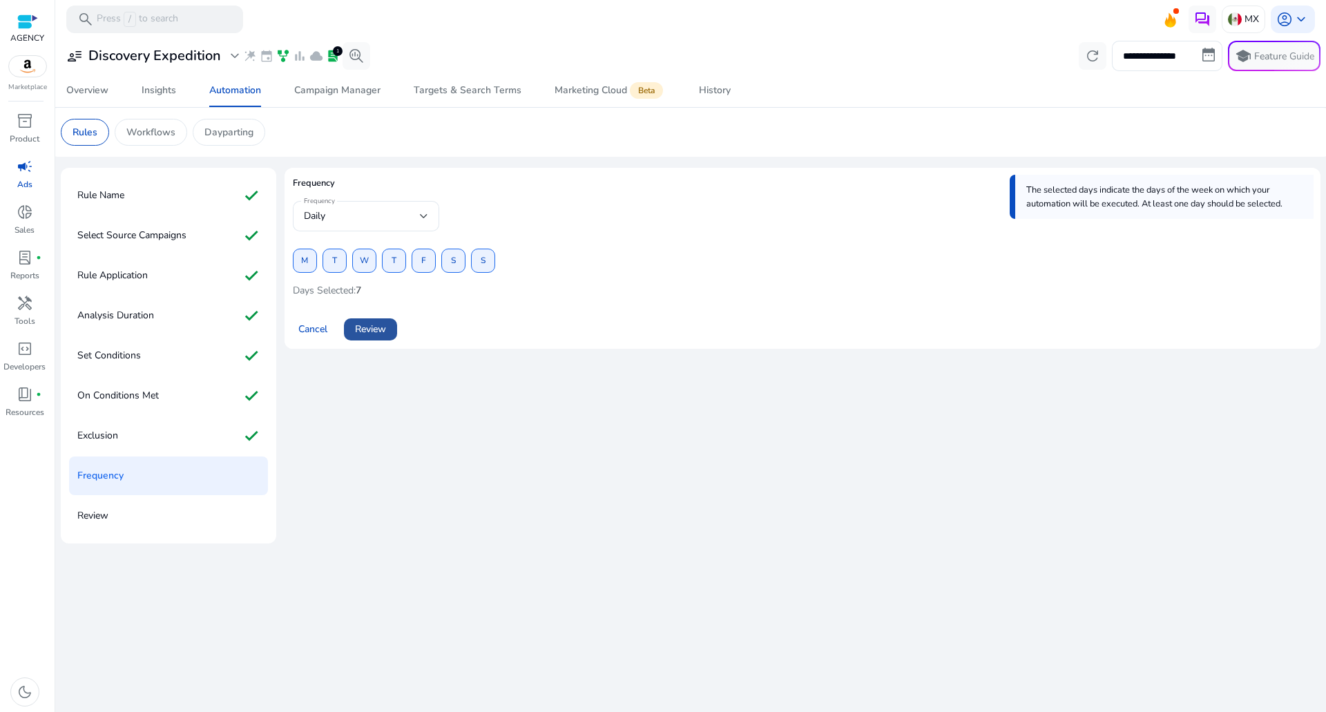
click at [381, 329] on span "Review" at bounding box center [370, 329] width 31 height 15
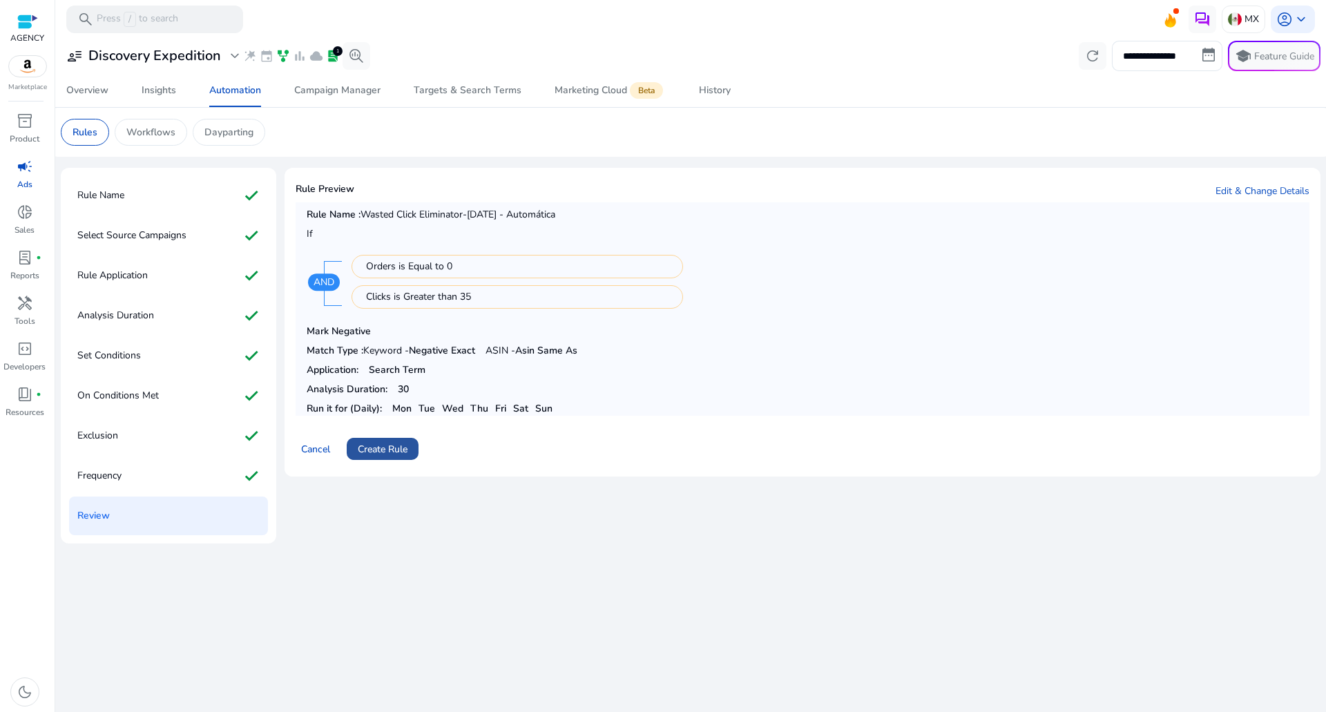
click at [387, 435] on span at bounding box center [383, 448] width 72 height 33
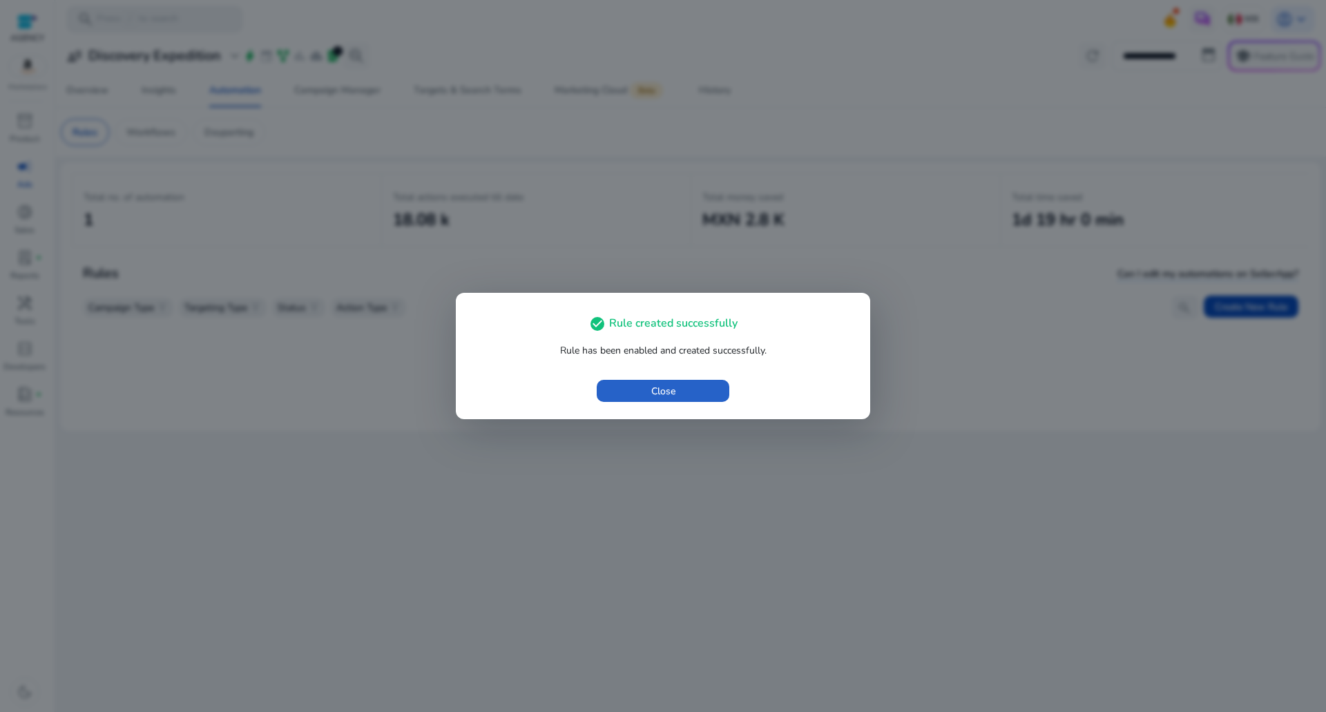
click at [737, 418] on div "check_circle Rule created successfully Rule has been enabled and created succes…" at bounding box center [663, 356] width 414 height 126
drag, startPoint x: 698, startPoint y: 405, endPoint x: 693, endPoint y: 399, distance: 7.9
click at [697, 404] on span "button" at bounding box center [663, 390] width 133 height 33
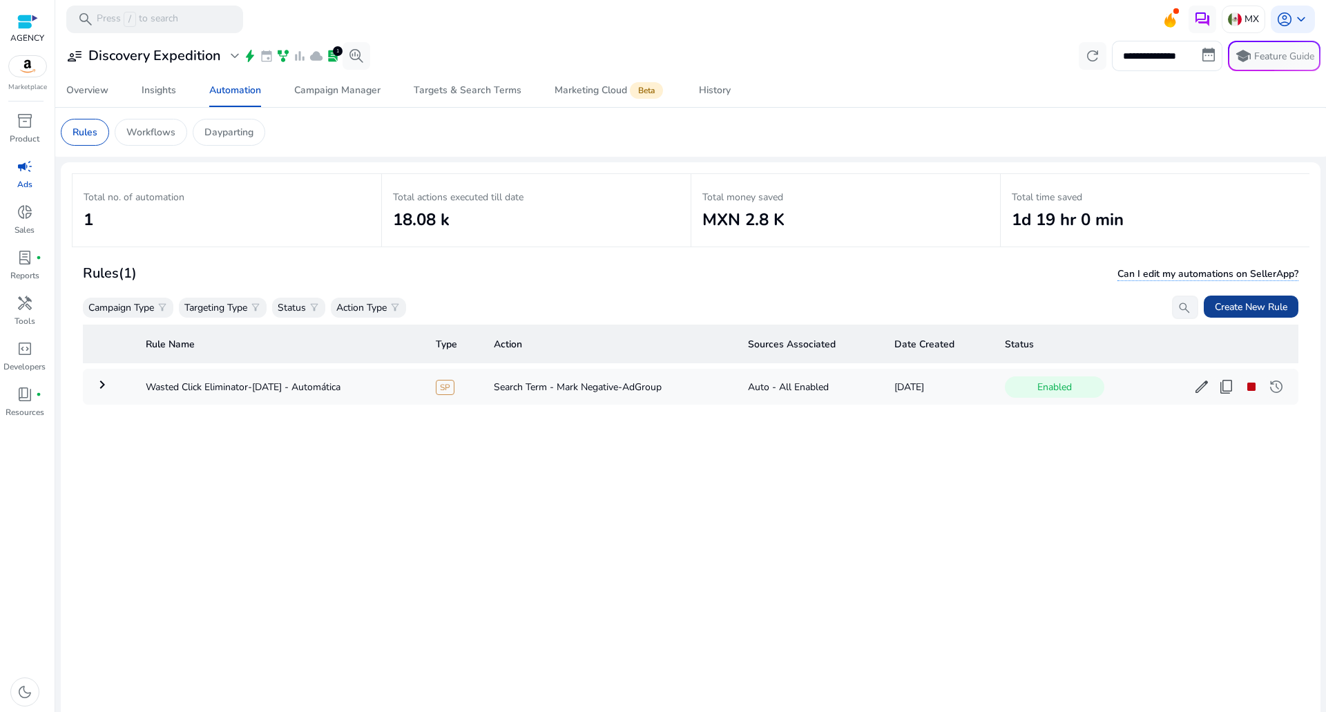
click at [1277, 300] on span "Create New Rule" at bounding box center [1251, 307] width 73 height 15
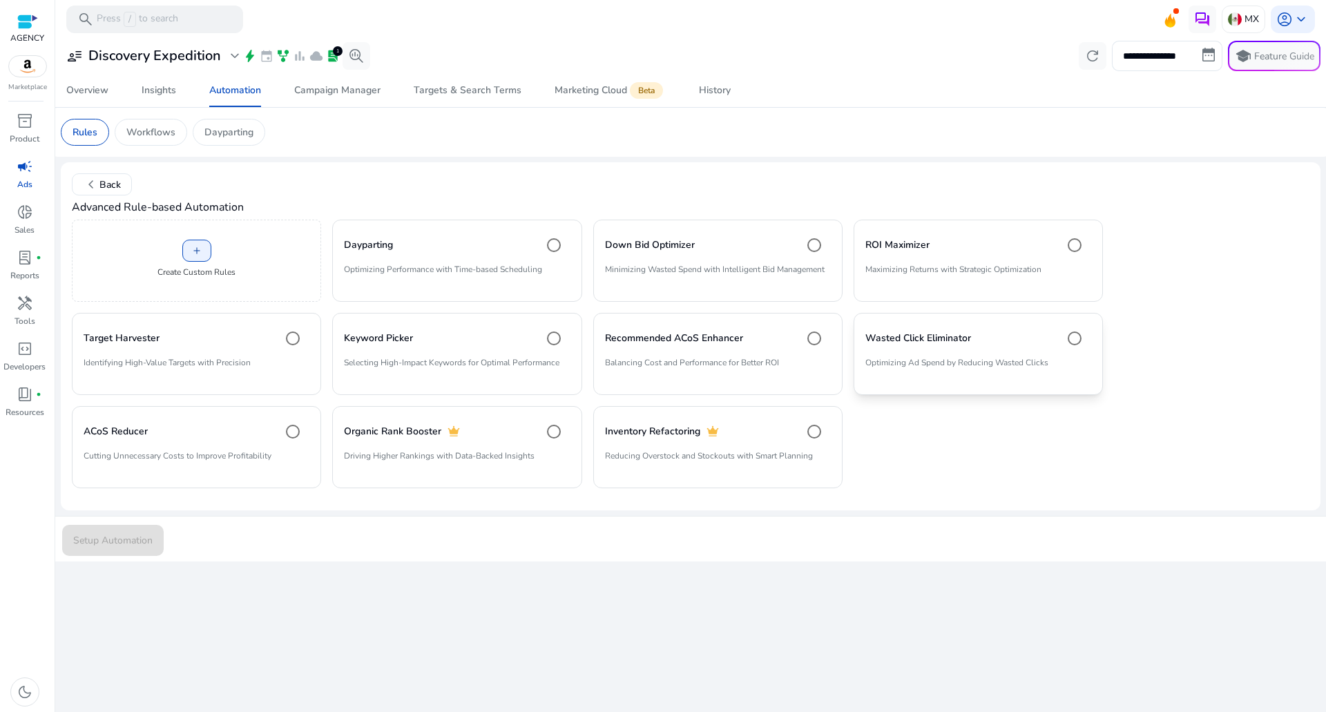
click at [875, 378] on p "Optimizing Ad Spend by Reducing Wasted Clicks" at bounding box center [978, 367] width 226 height 23
click at [101, 520] on div "Setup Automation" at bounding box center [690, 539] width 1273 height 46
click at [120, 534] on span "Setup Automation" at bounding box center [112, 540] width 79 height 15
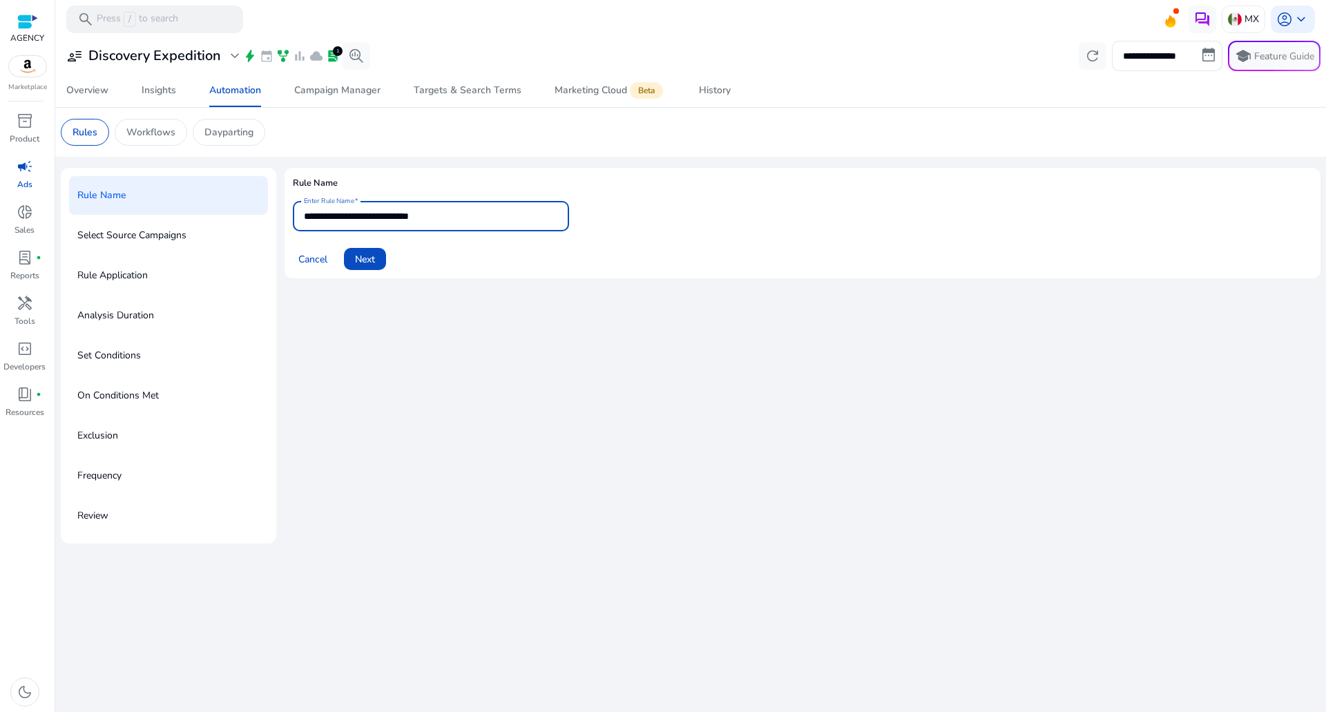
click at [474, 222] on input "**********" at bounding box center [431, 216] width 254 height 15
type input "**********"
click at [345, 254] on span at bounding box center [365, 258] width 42 height 33
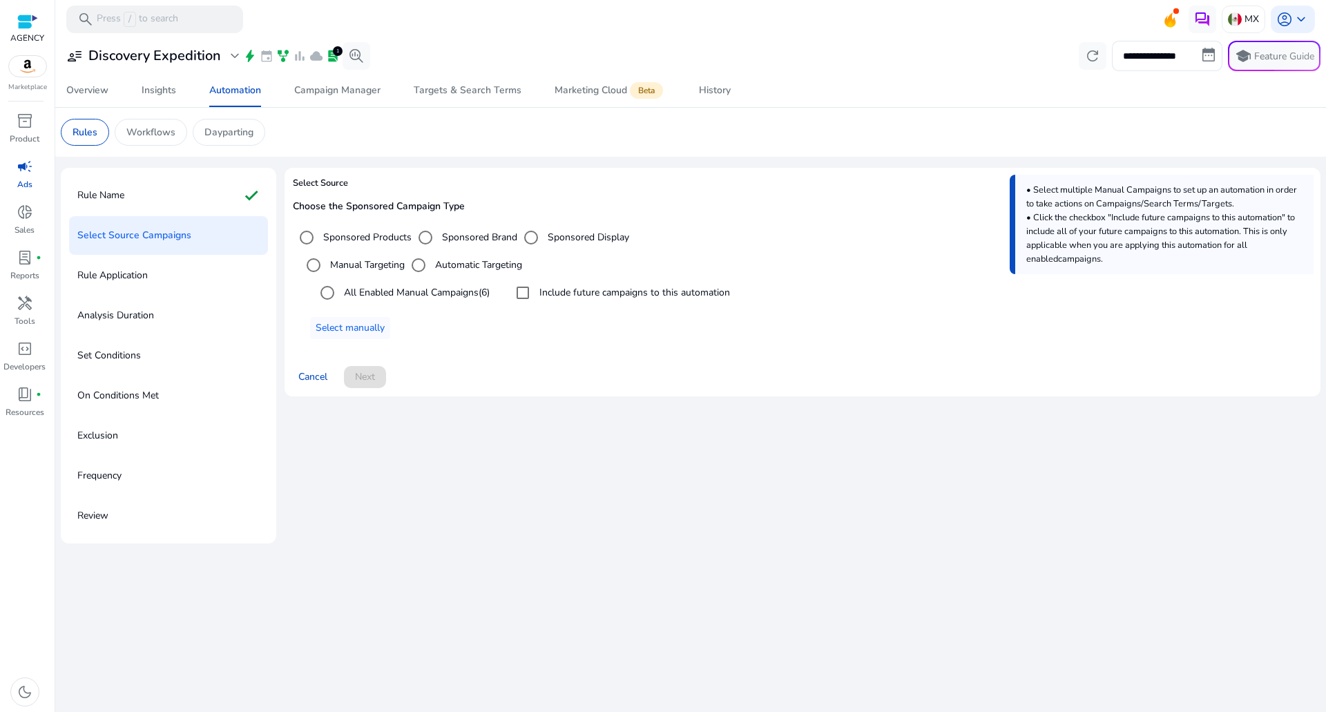
click at [361, 289] on label "All Enabled Manual Campaigns (6)" at bounding box center [415, 292] width 148 height 15
click at [644, 302] on div "Include future campaigns to this automation" at bounding box center [619, 293] width 221 height 28
click at [601, 305] on div "Include future campaigns to this automation" at bounding box center [619, 293] width 221 height 28
click at [579, 296] on label "Include future campaigns to this automation" at bounding box center [633, 292] width 193 height 15
click at [383, 383] on span at bounding box center [365, 376] width 42 height 33
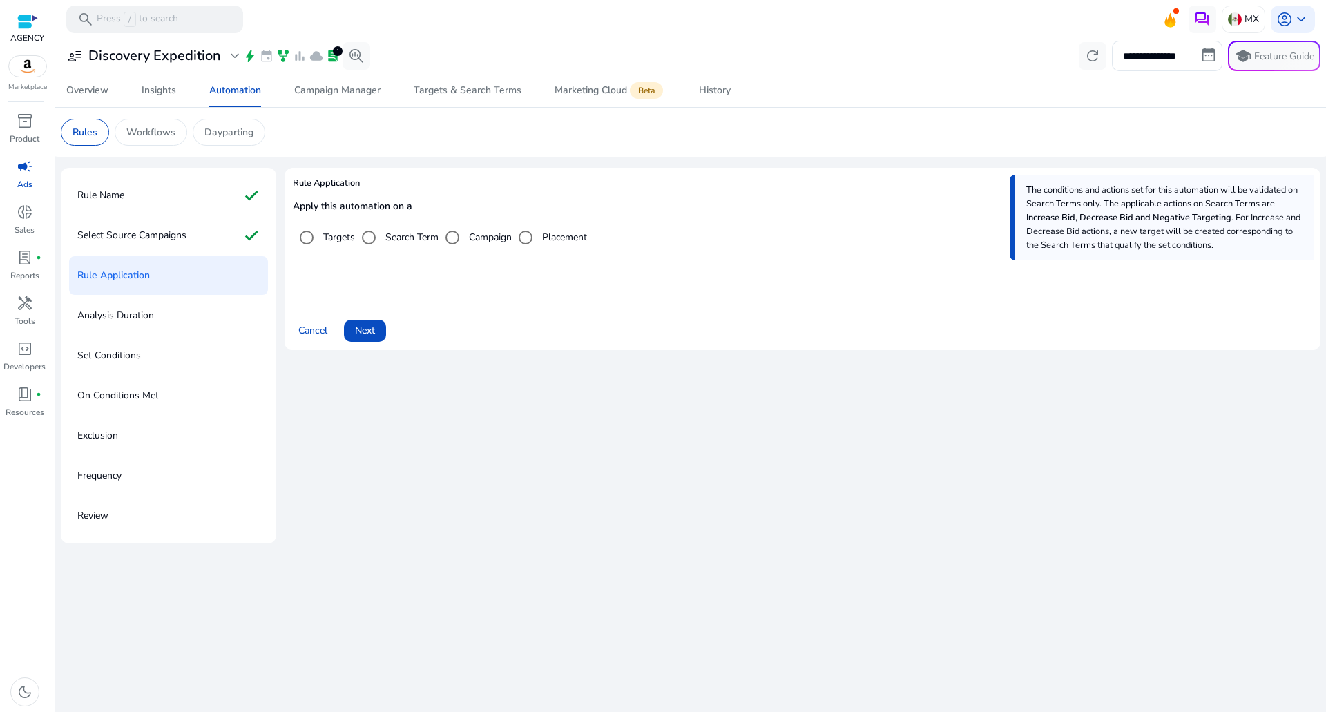
click at [367, 377] on div "Rule Application Apply this automation on a Targets Search Term Campaign Placem…" at bounding box center [802, 356] width 1036 height 376
click at [374, 327] on span "Next" at bounding box center [365, 330] width 20 height 15
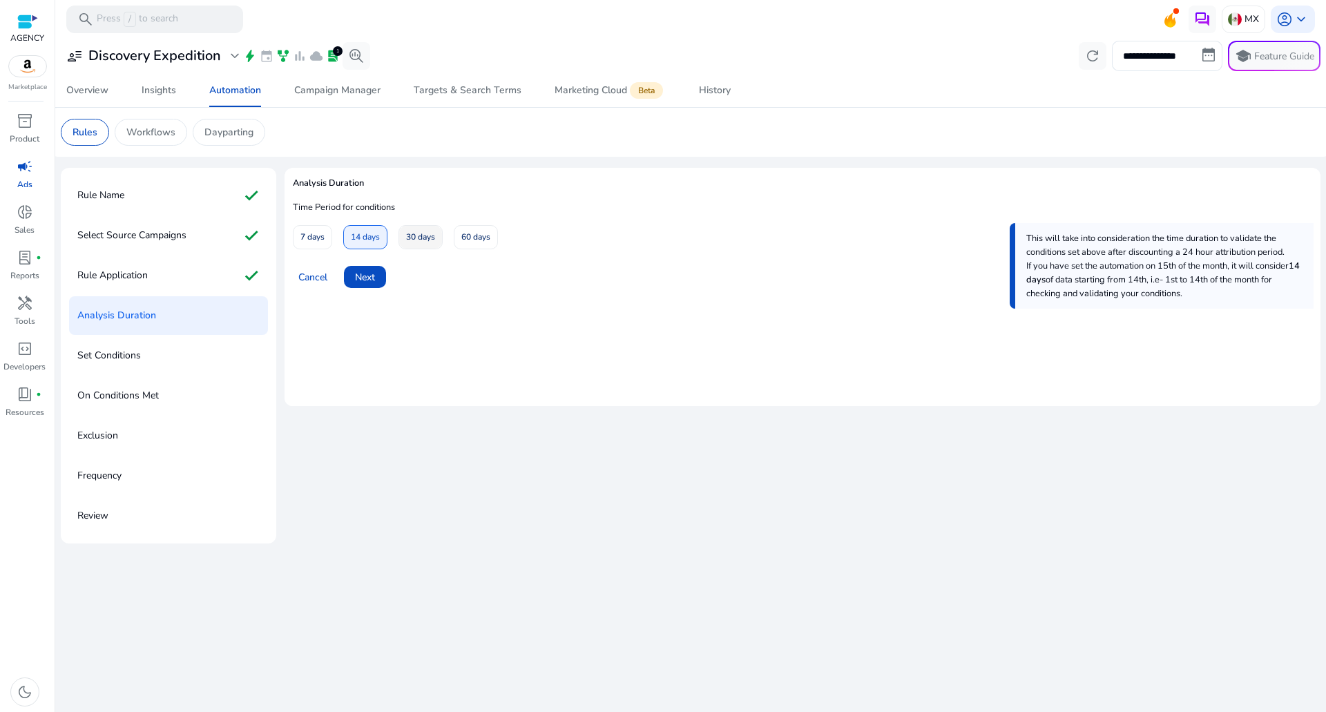
click at [417, 238] on span "30 days" at bounding box center [420, 237] width 29 height 24
click at [374, 276] on button "Next" at bounding box center [365, 277] width 42 height 22
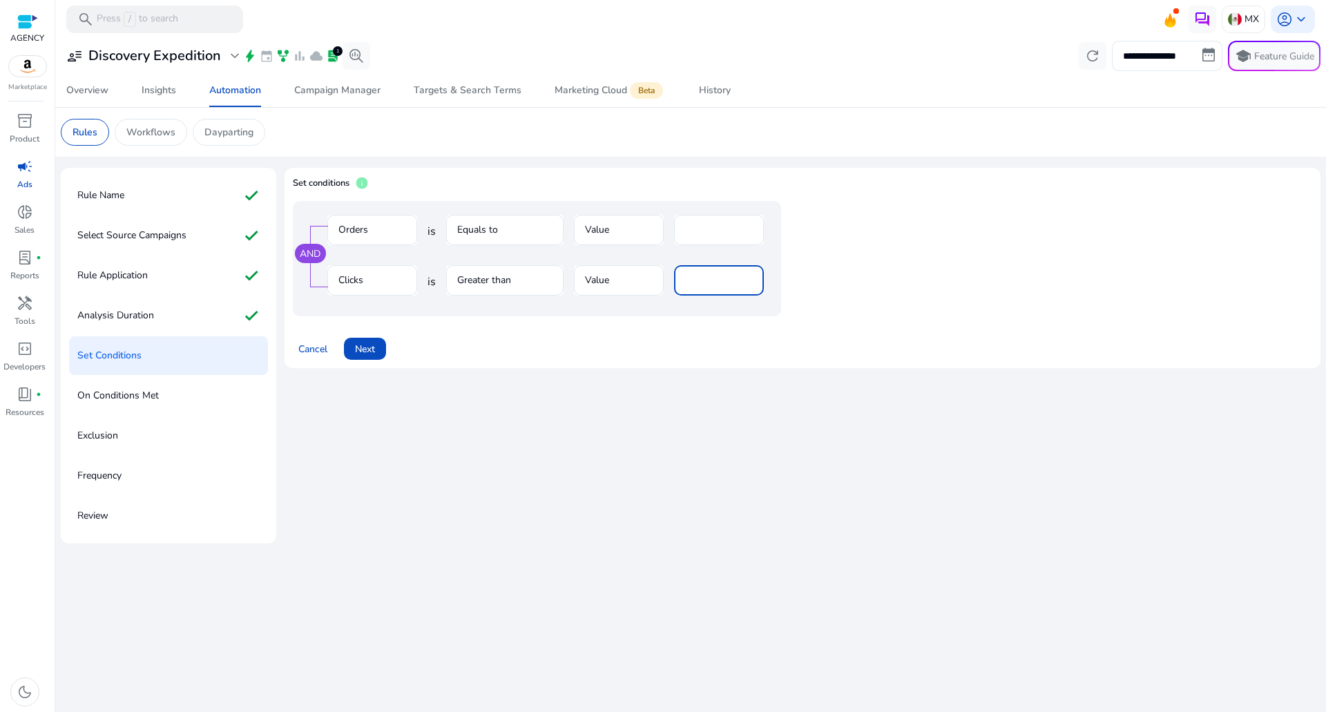
drag, startPoint x: 737, startPoint y: 282, endPoint x: 305, endPoint y: 313, distance: 434.1
click at [454, 291] on div "Clicks is Greater than Value **" at bounding box center [545, 287] width 436 height 45
type input "**"
click at [367, 344] on span "Next" at bounding box center [365, 349] width 20 height 15
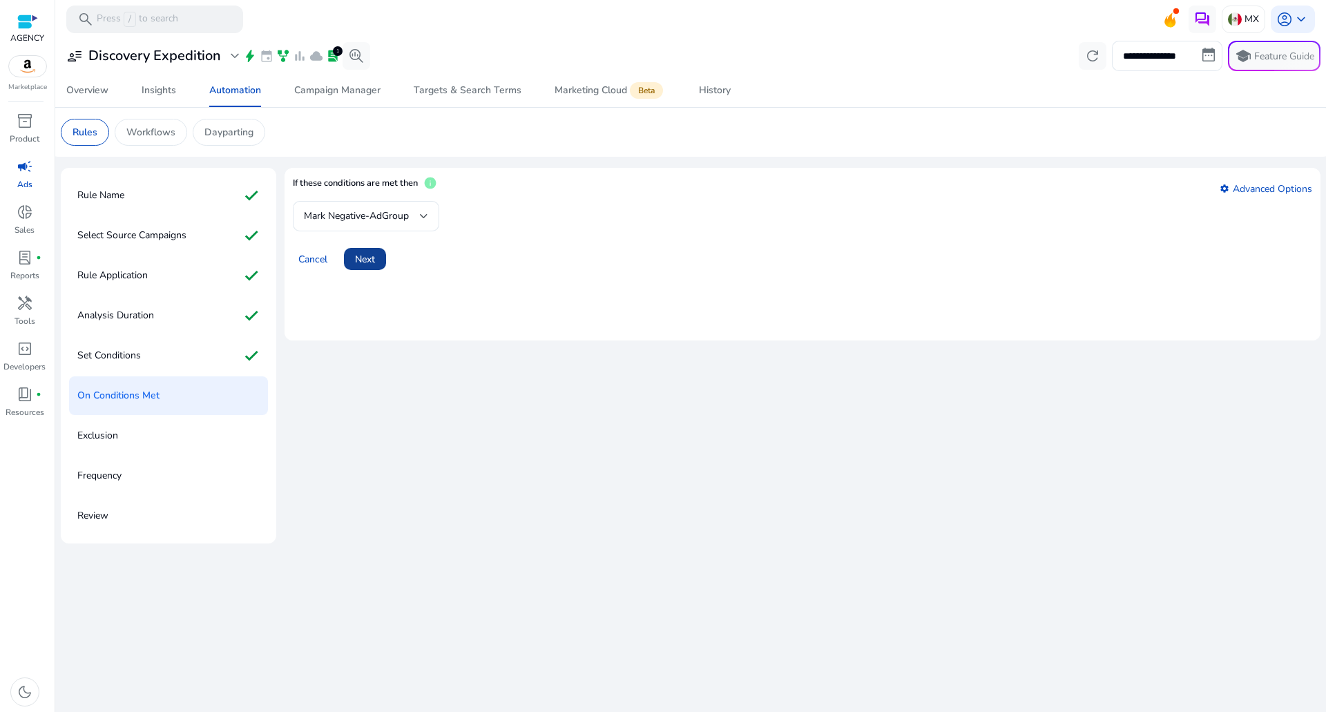
click at [377, 266] on span at bounding box center [365, 258] width 42 height 33
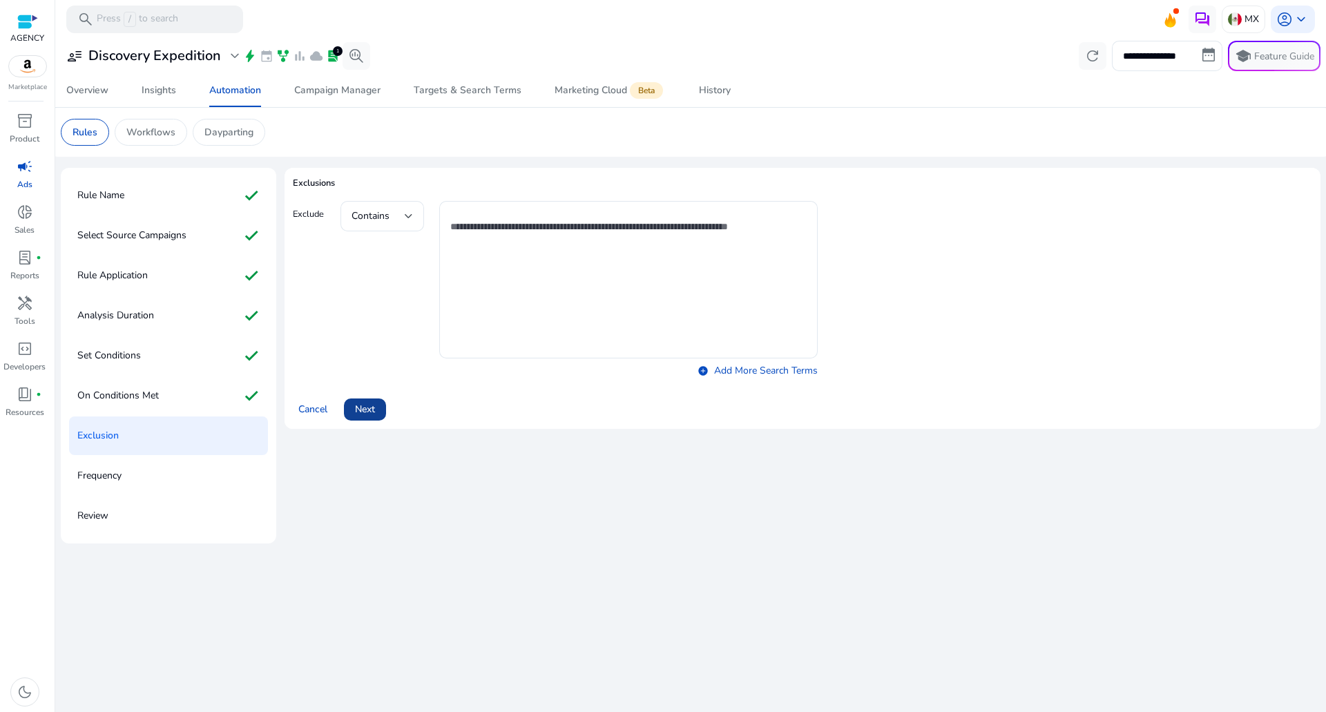
drag, startPoint x: 385, startPoint y: 389, endPoint x: 373, endPoint y: 405, distance: 19.6
click at [382, 391] on div "Cancel Next" at bounding box center [802, 403] width 1019 height 33
click at [371, 406] on span "Next" at bounding box center [365, 409] width 20 height 15
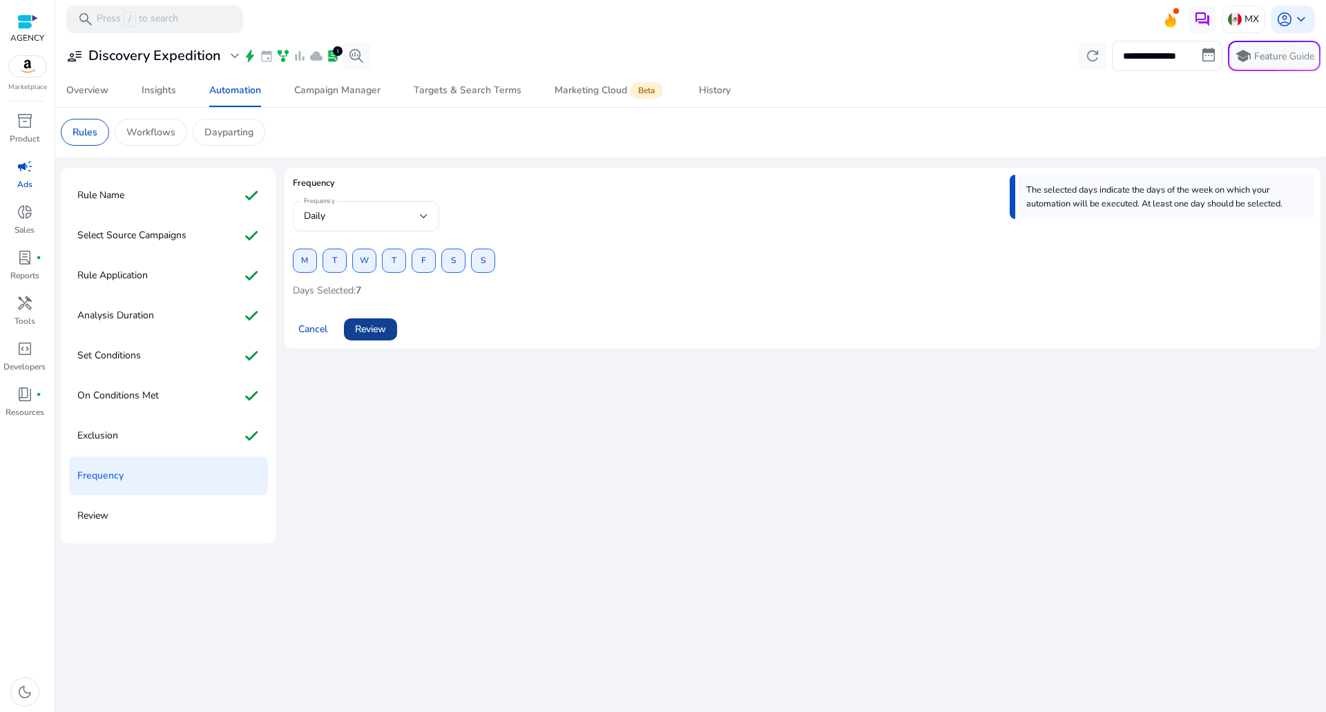
click at [378, 327] on span "Review" at bounding box center [370, 329] width 31 height 15
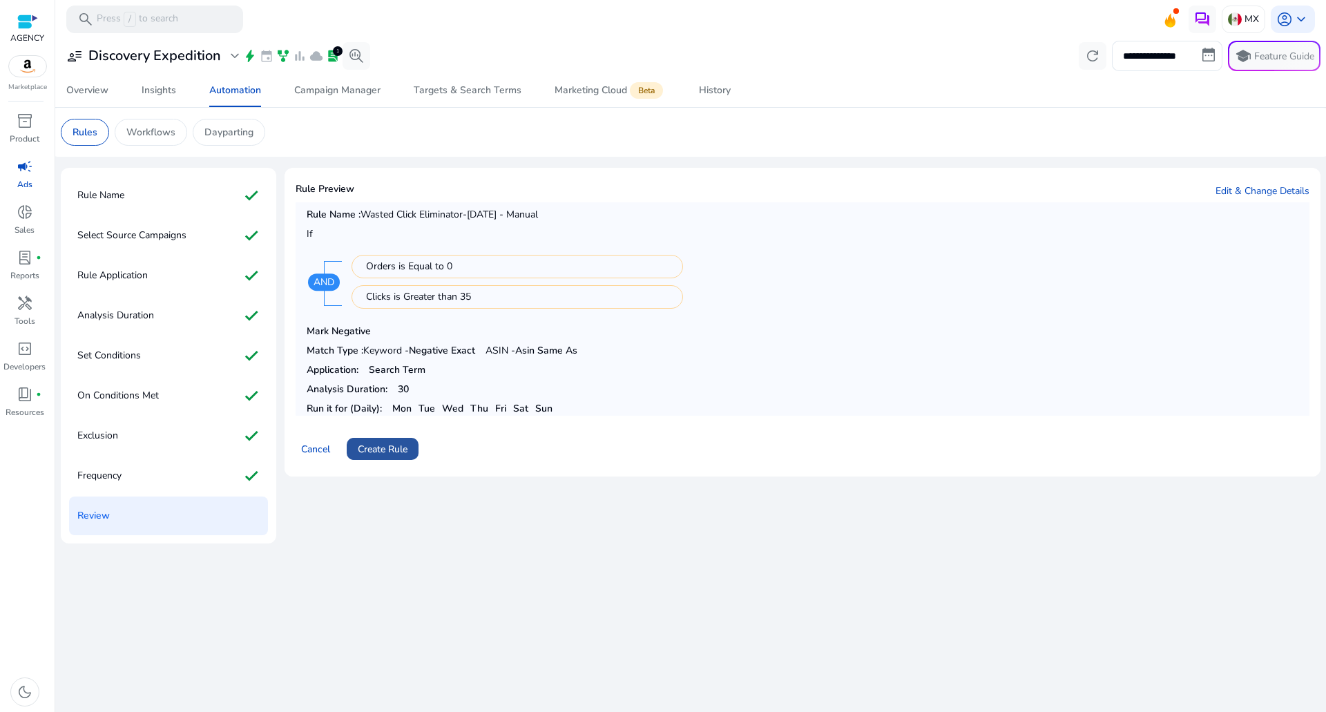
click at [381, 441] on span at bounding box center [383, 448] width 72 height 33
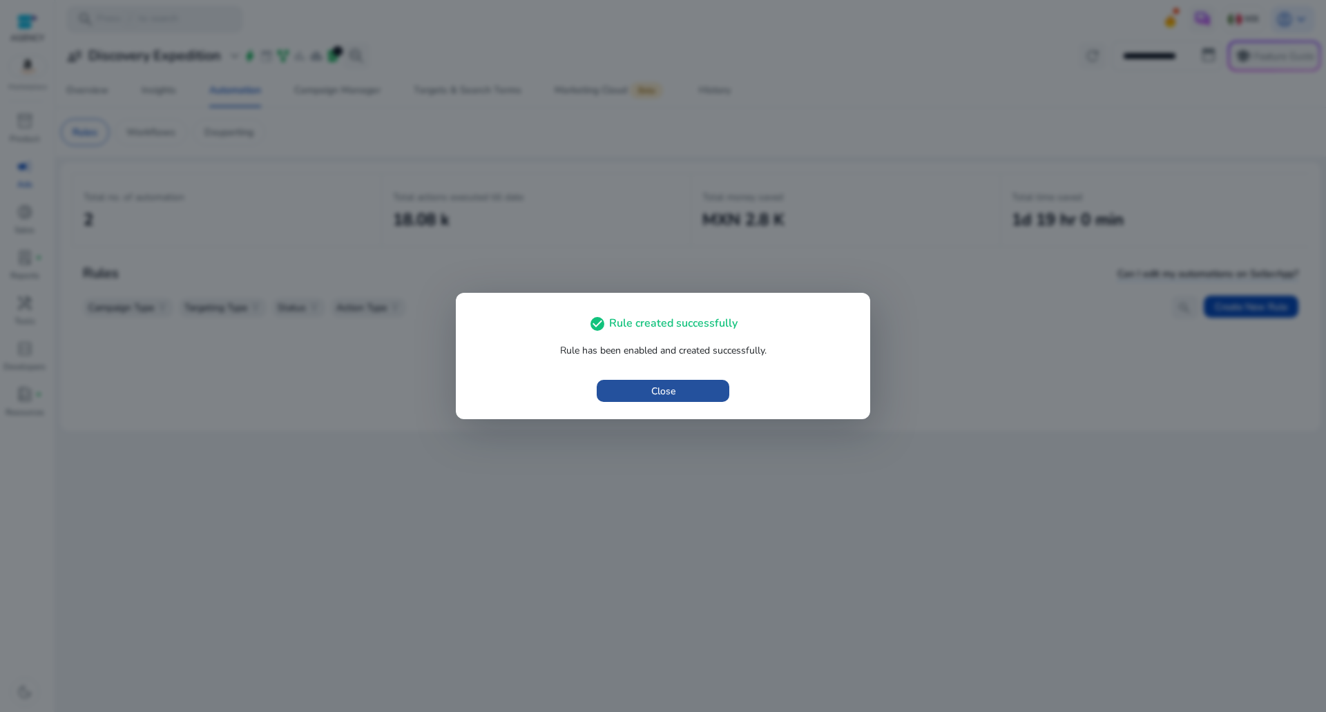
click at [655, 384] on span "Close" at bounding box center [663, 391] width 24 height 15
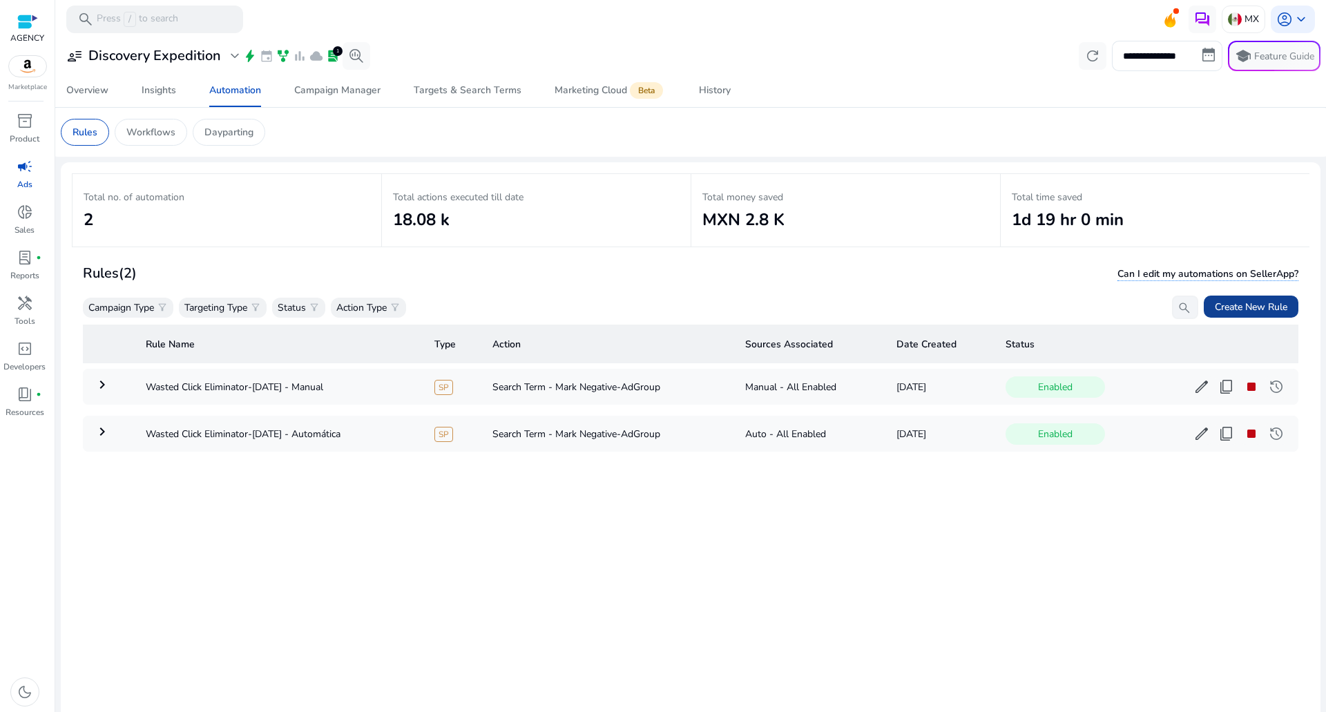
click at [1239, 303] on span "Create New Rule" at bounding box center [1251, 307] width 73 height 15
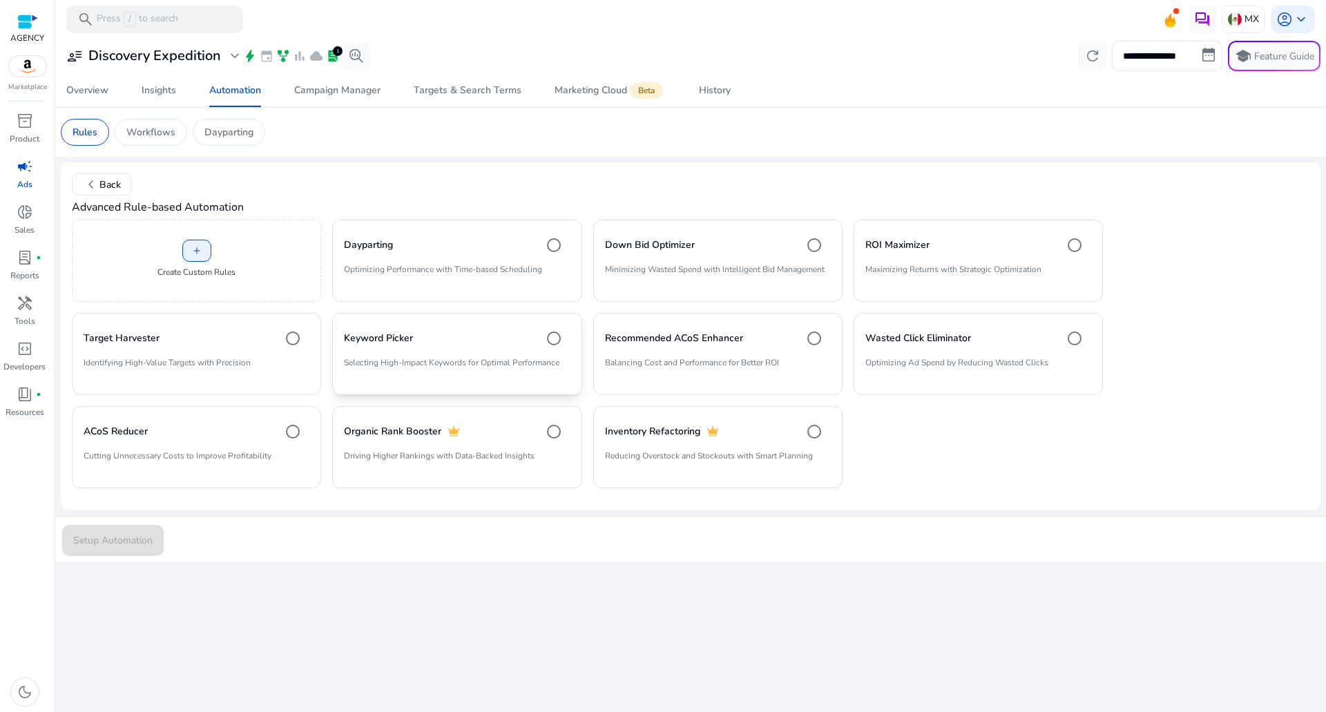
click at [470, 334] on div "Keyword Picker" at bounding box center [457, 339] width 226 height 28
click at [137, 544] on span "Setup Automation" at bounding box center [112, 540] width 79 height 15
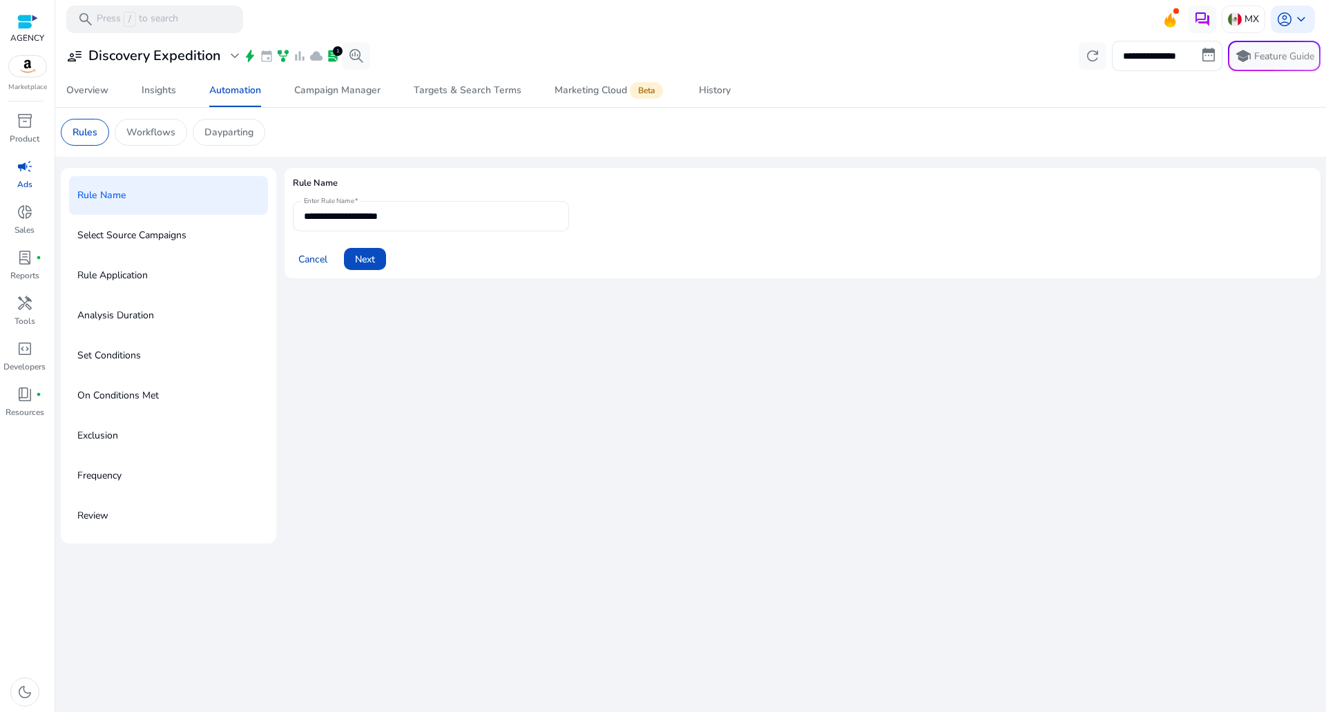
click at [436, 211] on input "**********" at bounding box center [431, 216] width 254 height 15
type input "**********"
click at [374, 253] on span "Next" at bounding box center [365, 259] width 20 height 15
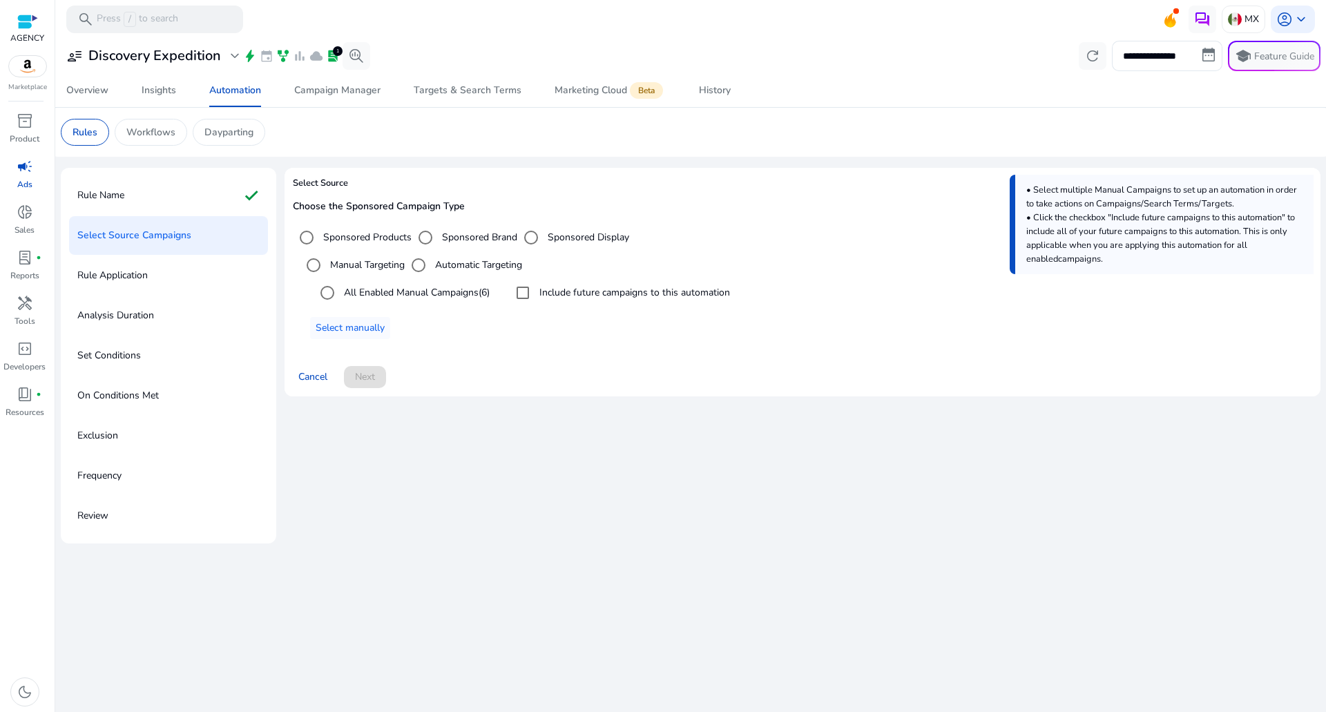
click at [383, 287] on label "All Enabled Manual Campaigns (6)" at bounding box center [415, 292] width 148 height 15
click at [616, 287] on label "Include future campaigns to this automation" at bounding box center [633, 292] width 193 height 15
click at [366, 378] on span "Next" at bounding box center [365, 376] width 20 height 15
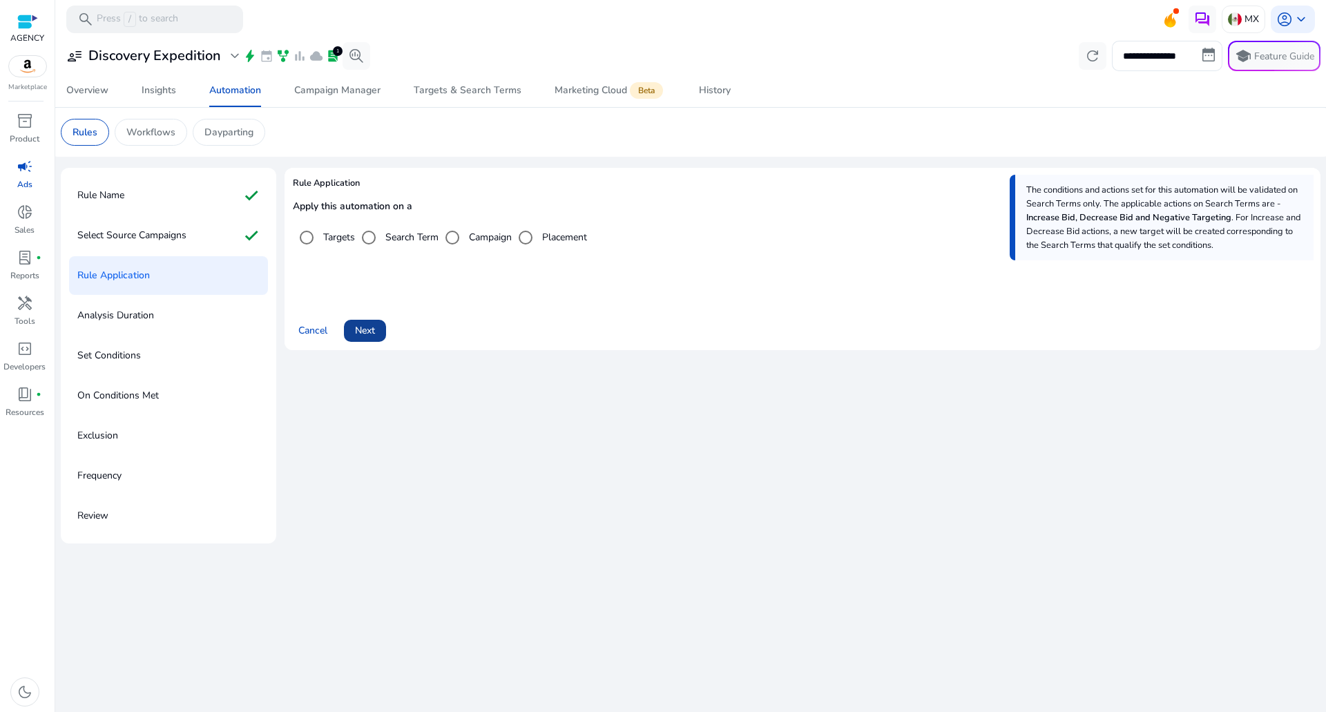
click at [373, 333] on span "Next" at bounding box center [365, 330] width 20 height 15
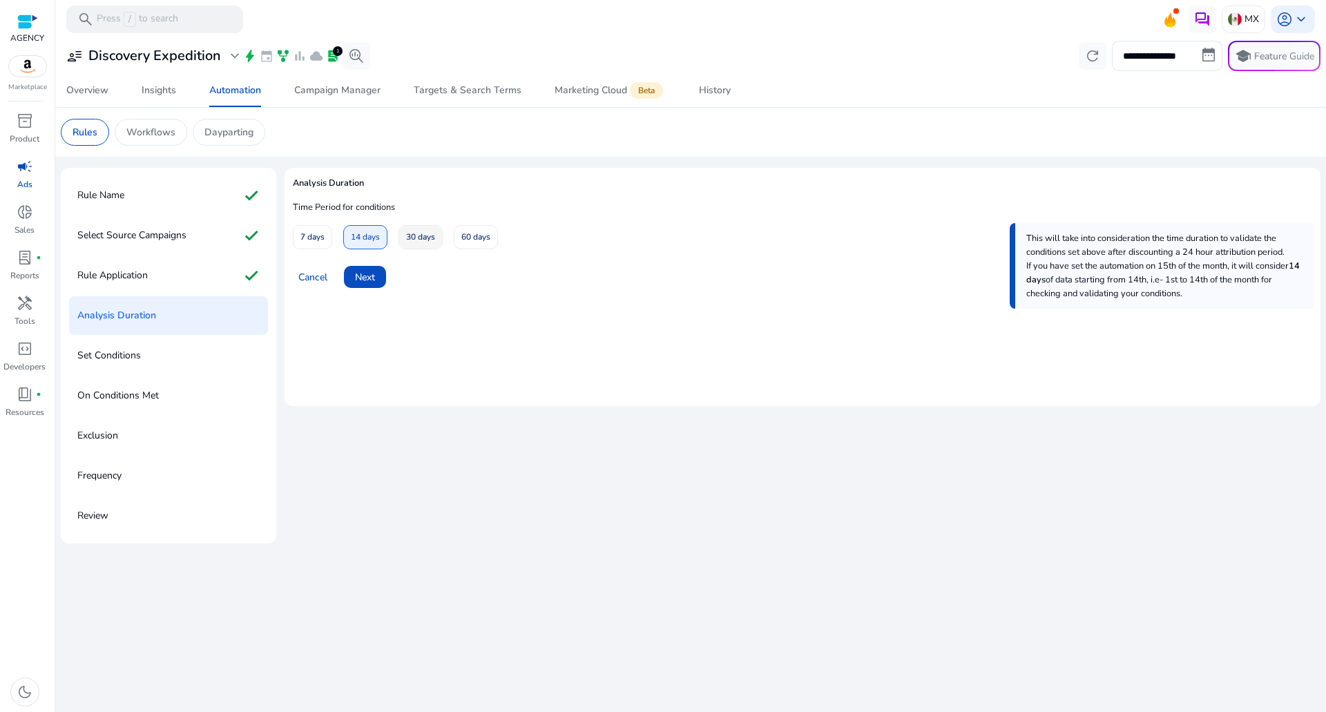
click at [408, 240] on span "30 days" at bounding box center [420, 237] width 29 height 24
click at [366, 273] on span "Next" at bounding box center [365, 277] width 20 height 15
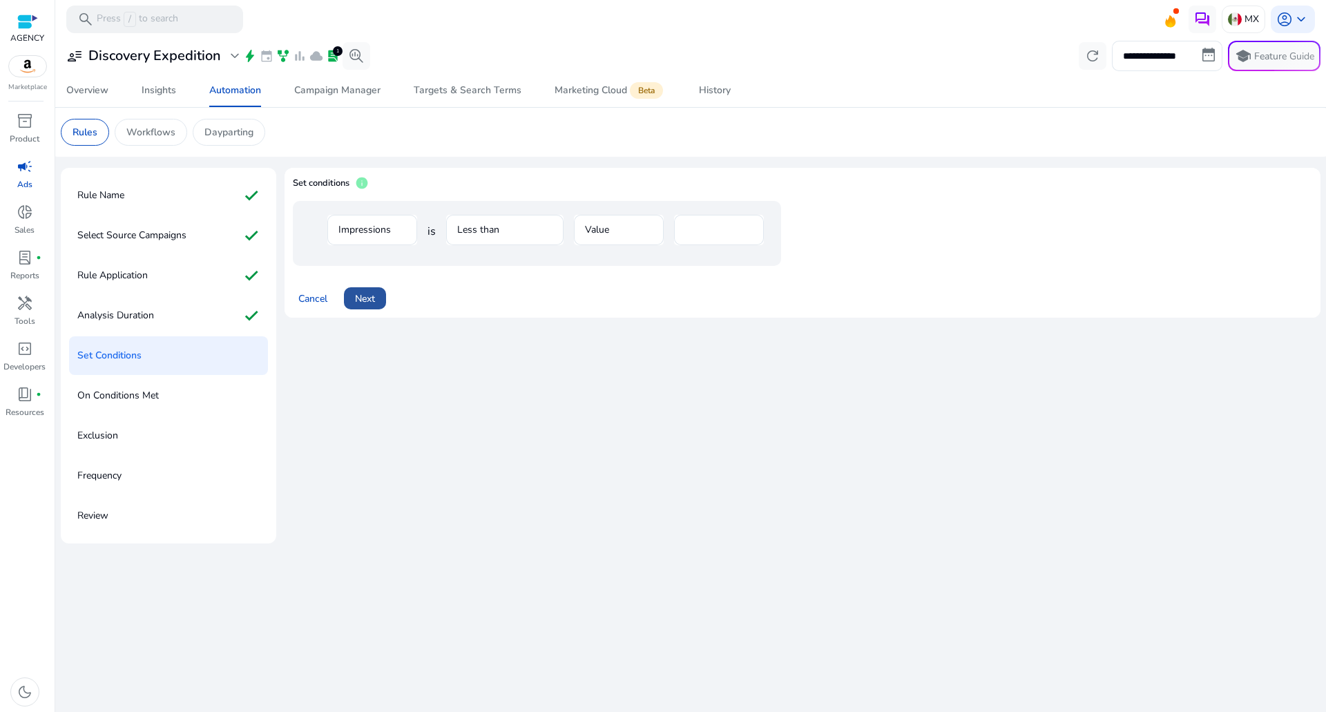
click at [372, 293] on span "Next" at bounding box center [365, 298] width 20 height 15
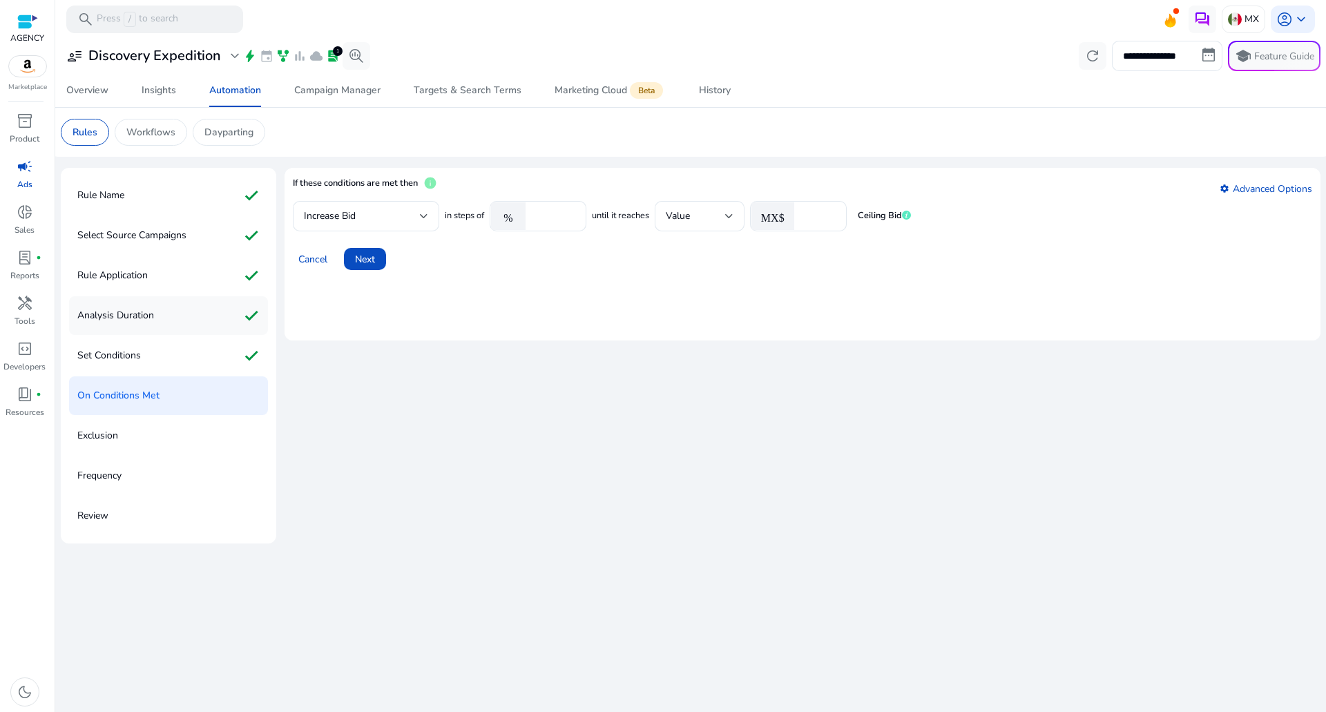
click at [169, 320] on div "Analysis Duration check" at bounding box center [168, 315] width 199 height 39
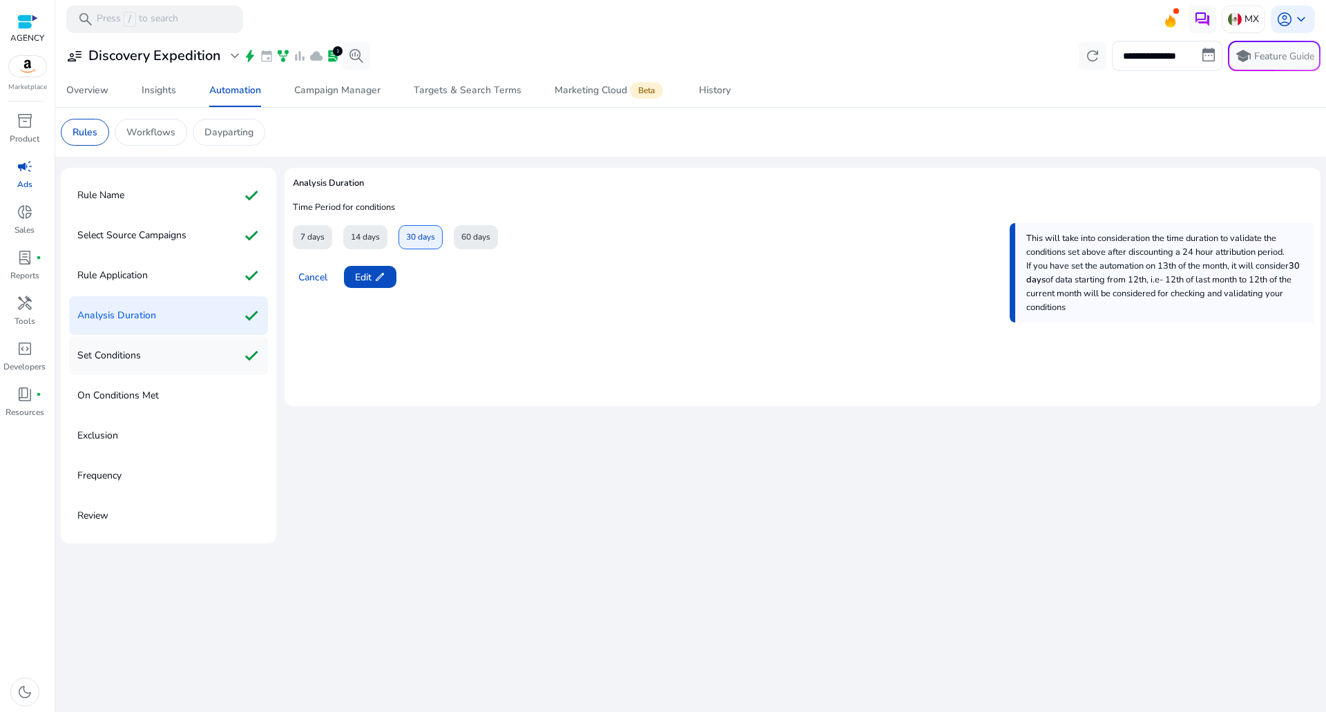
click at [166, 354] on div "Set Conditions check" at bounding box center [168, 355] width 199 height 39
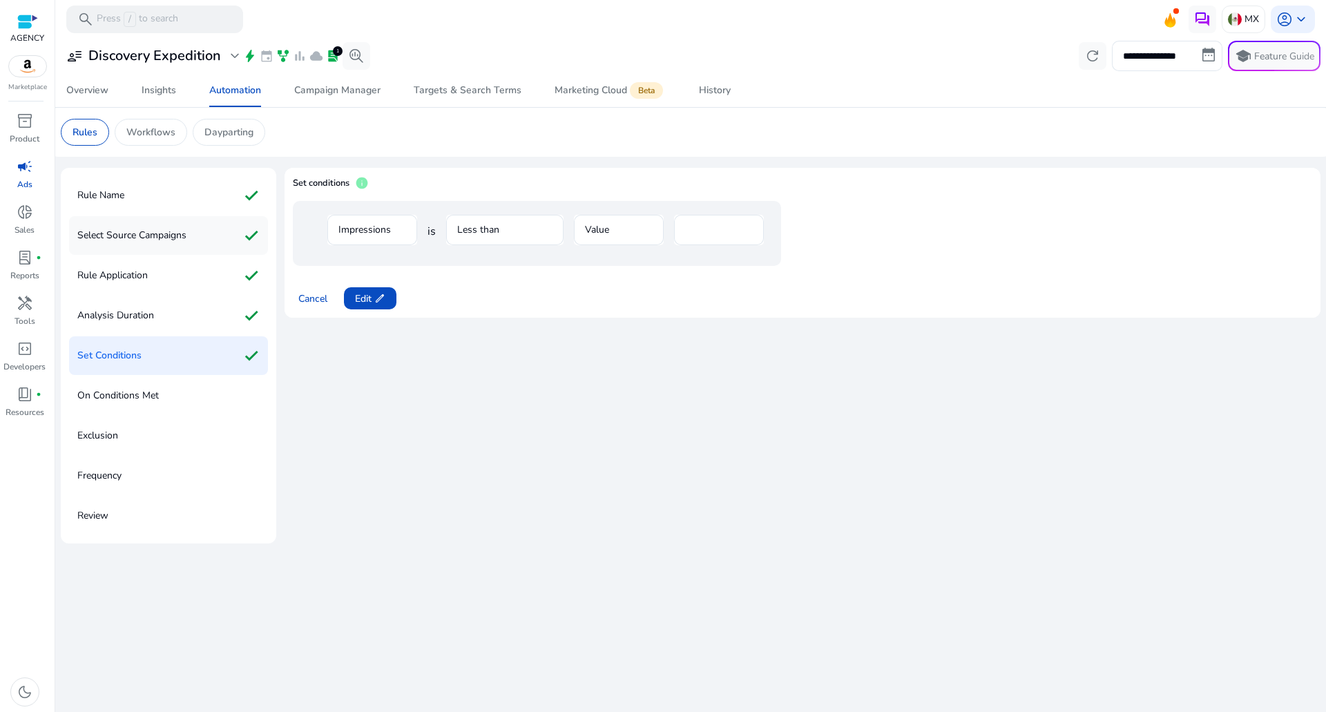
click at [176, 236] on p "Select Source Campaigns" at bounding box center [131, 235] width 109 height 22
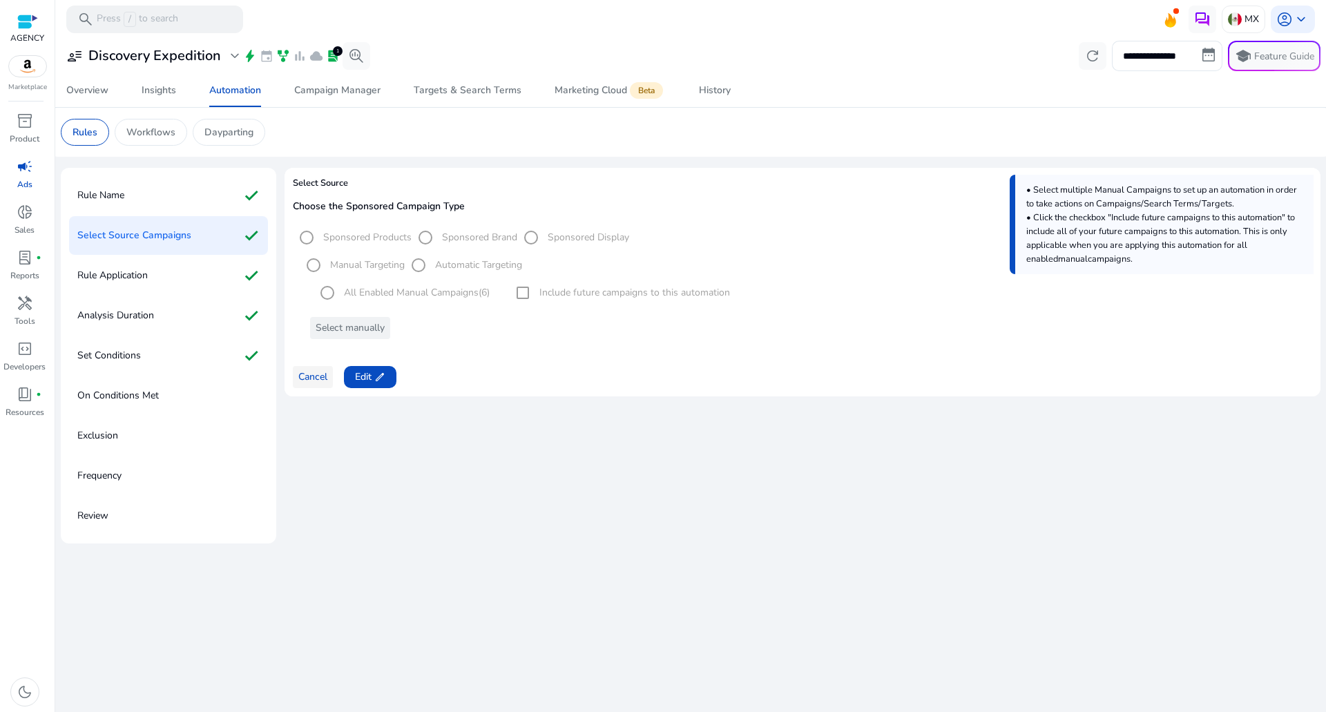
click at [296, 372] on span at bounding box center [313, 376] width 40 height 33
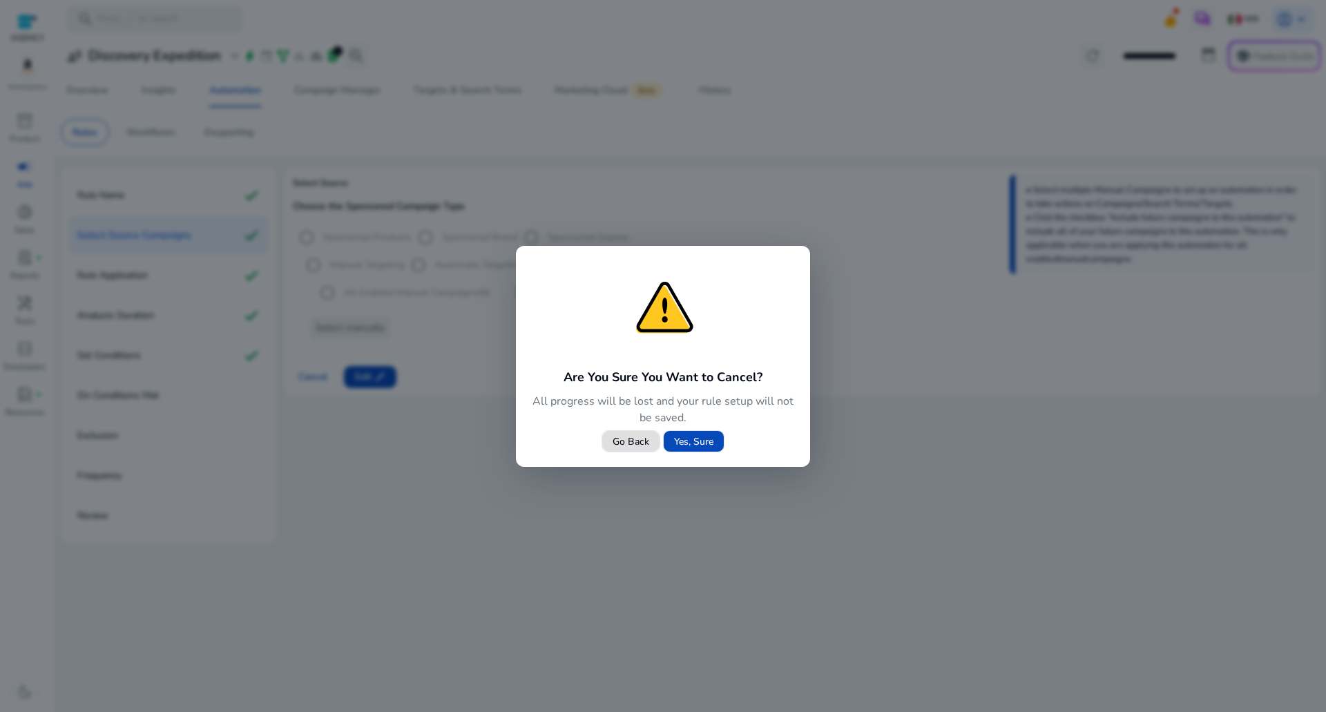
click at [704, 450] on span at bounding box center [694, 441] width 60 height 33
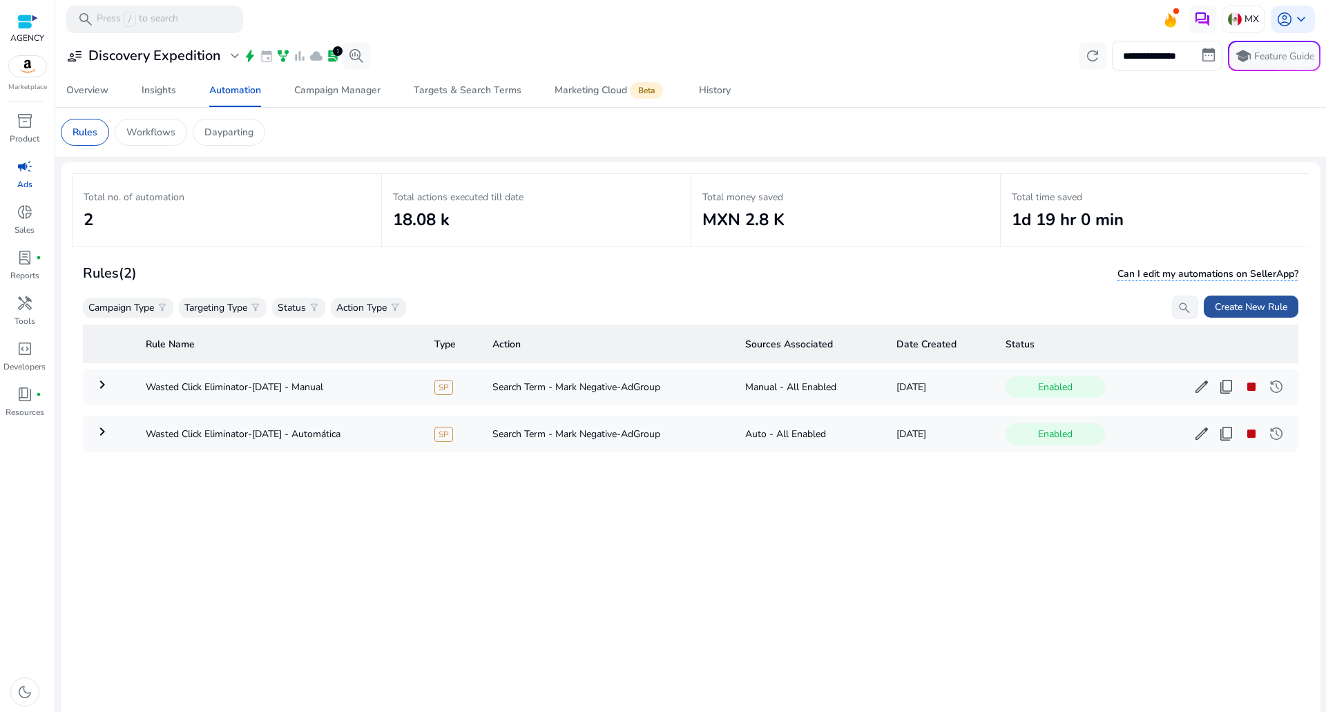
click at [1243, 292] on span at bounding box center [1251, 306] width 95 height 33
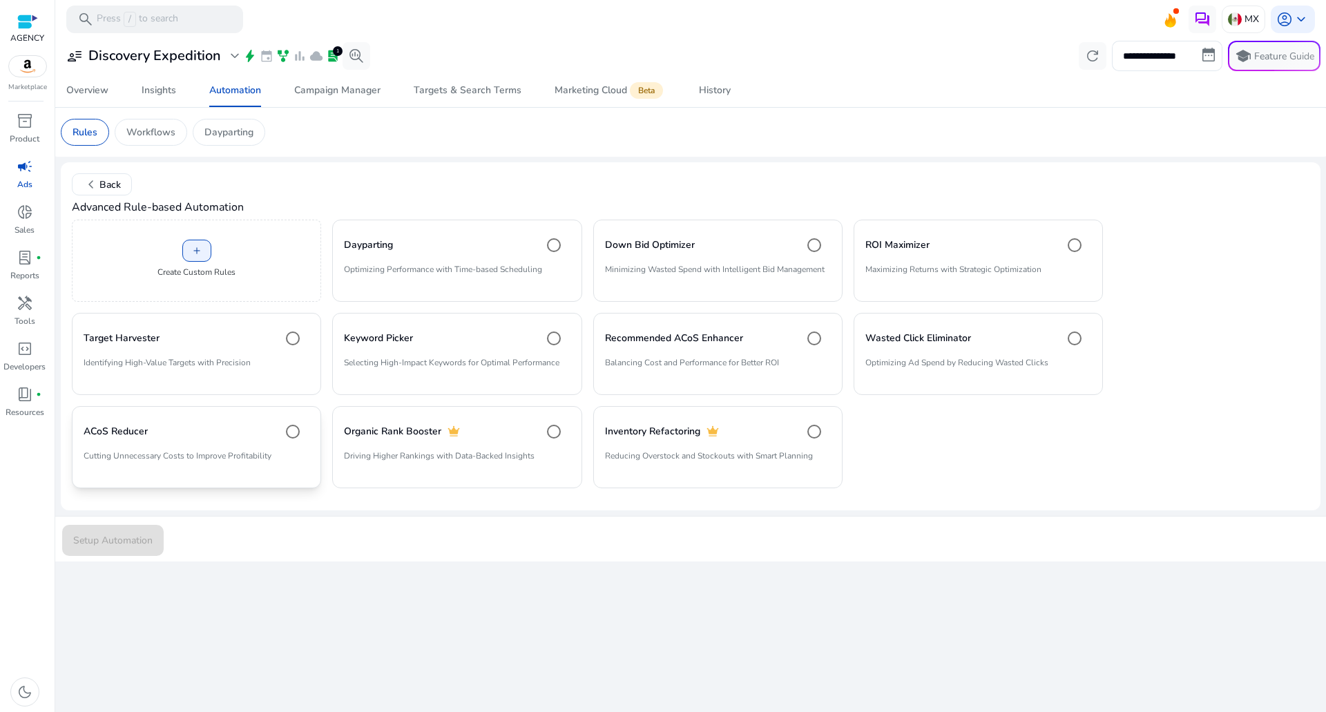
click at [200, 428] on div "ACoS Reducer" at bounding box center [197, 432] width 226 height 28
click at [180, 536] on div "Setup Automation" at bounding box center [690, 539] width 1273 height 46
click at [106, 527] on span "submit" at bounding box center [113, 539] width 102 height 33
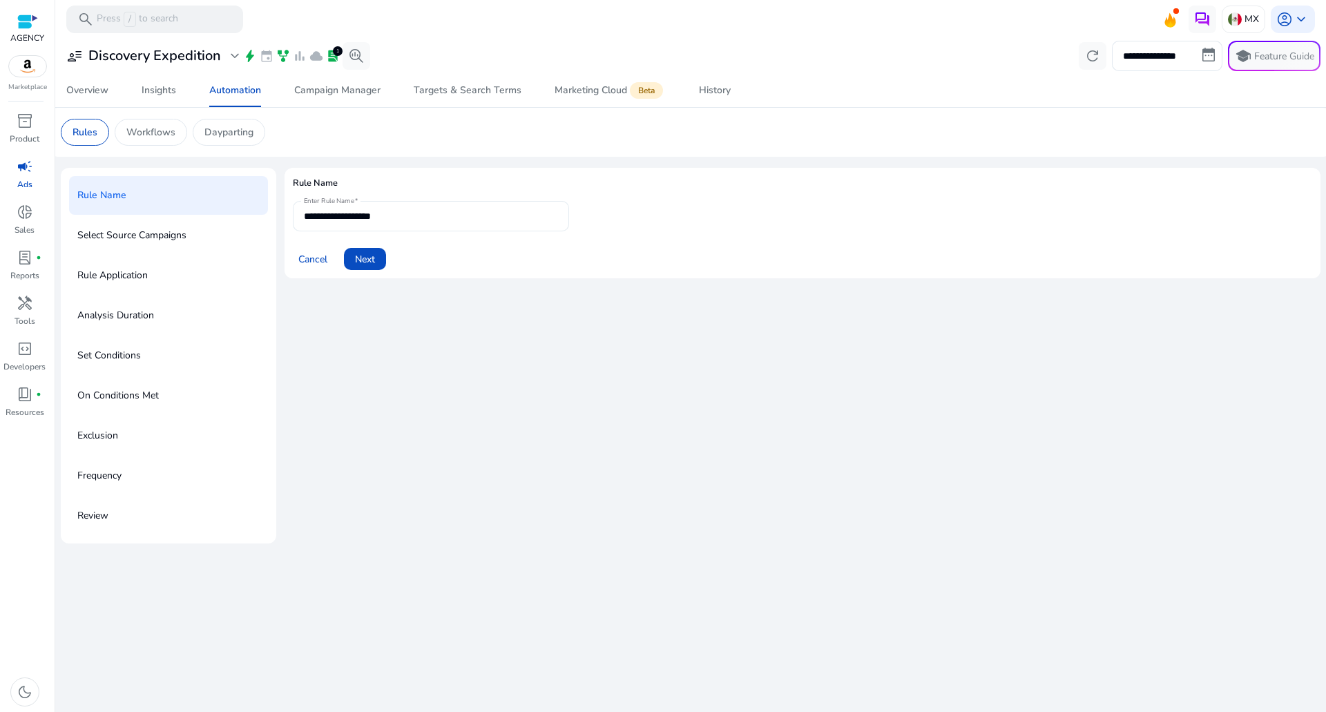
click at [432, 215] on input "**********" at bounding box center [431, 216] width 254 height 15
click at [356, 268] on span at bounding box center [365, 258] width 42 height 33
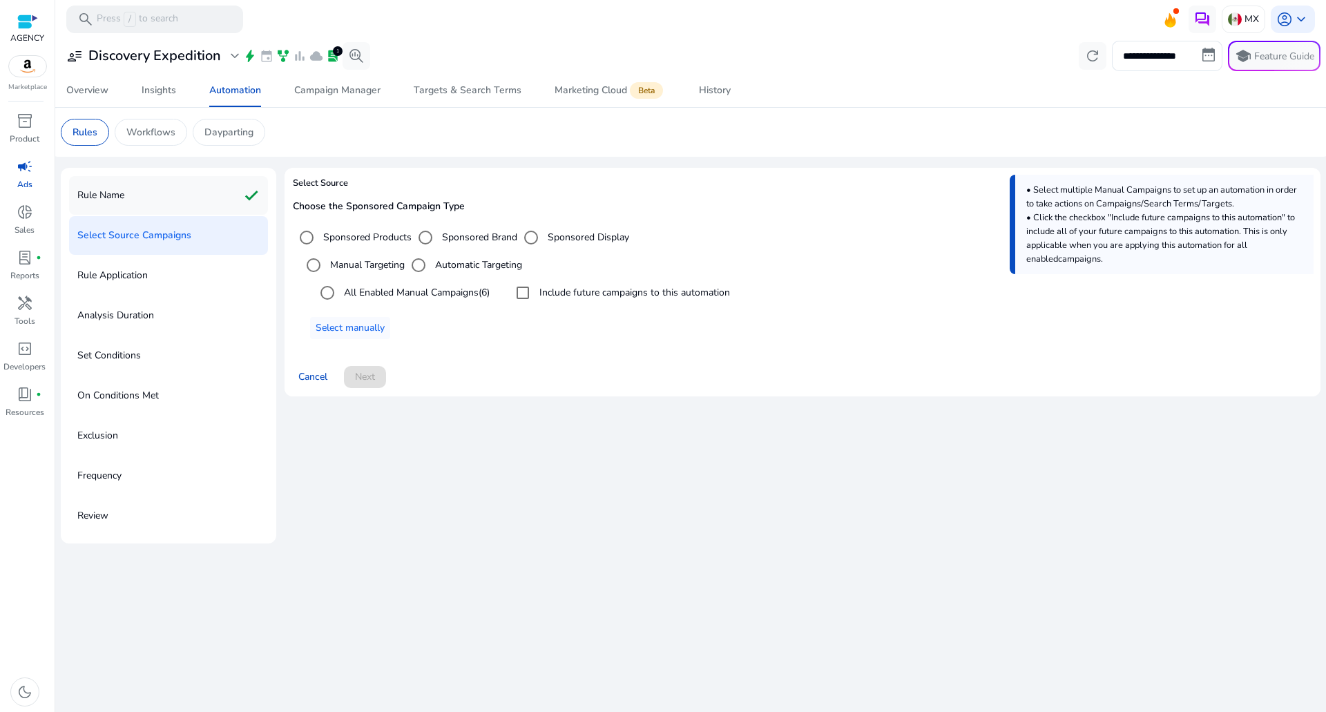
click at [177, 209] on div "Rule Name check" at bounding box center [168, 195] width 199 height 39
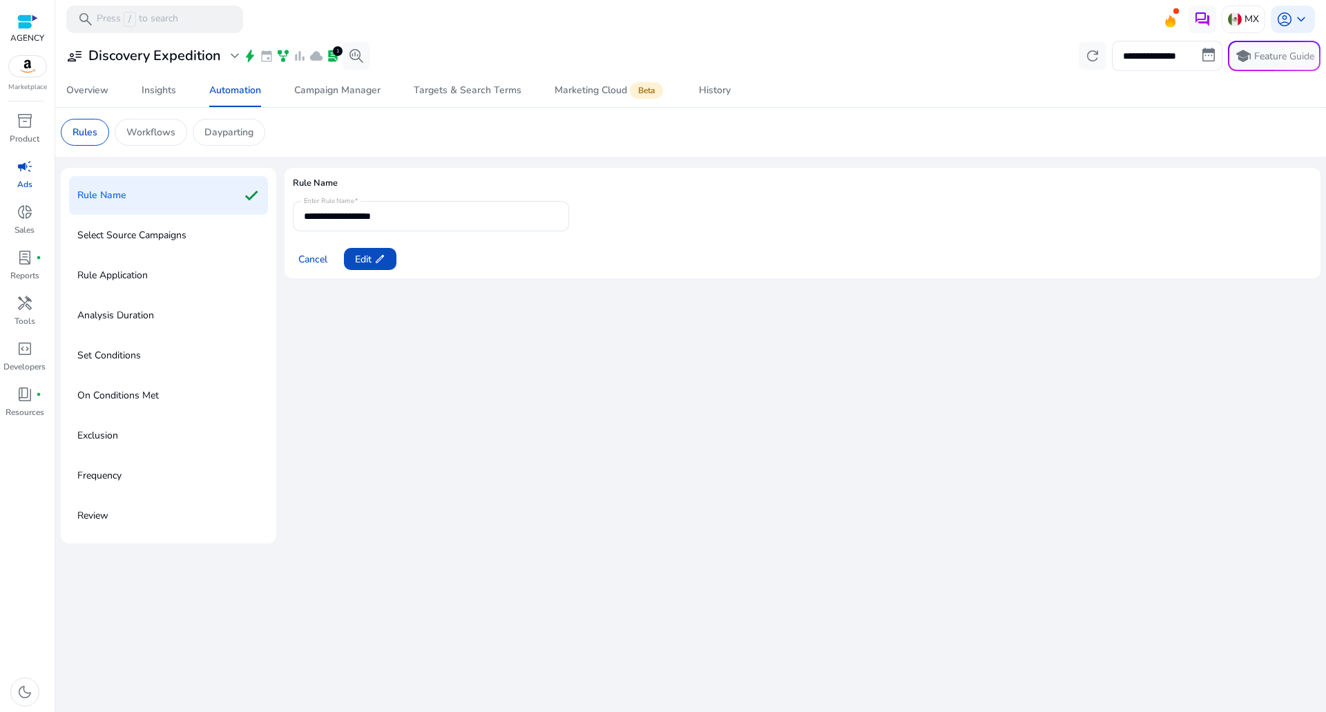
click at [431, 224] on mat-form-field "**********" at bounding box center [431, 216] width 276 height 30
click at [374, 260] on app-icon "edit" at bounding box center [378, 258] width 14 height 11
click at [421, 218] on input "**********" at bounding box center [431, 216] width 254 height 15
type input "**********"
click at [330, 267] on span at bounding box center [313, 258] width 40 height 33
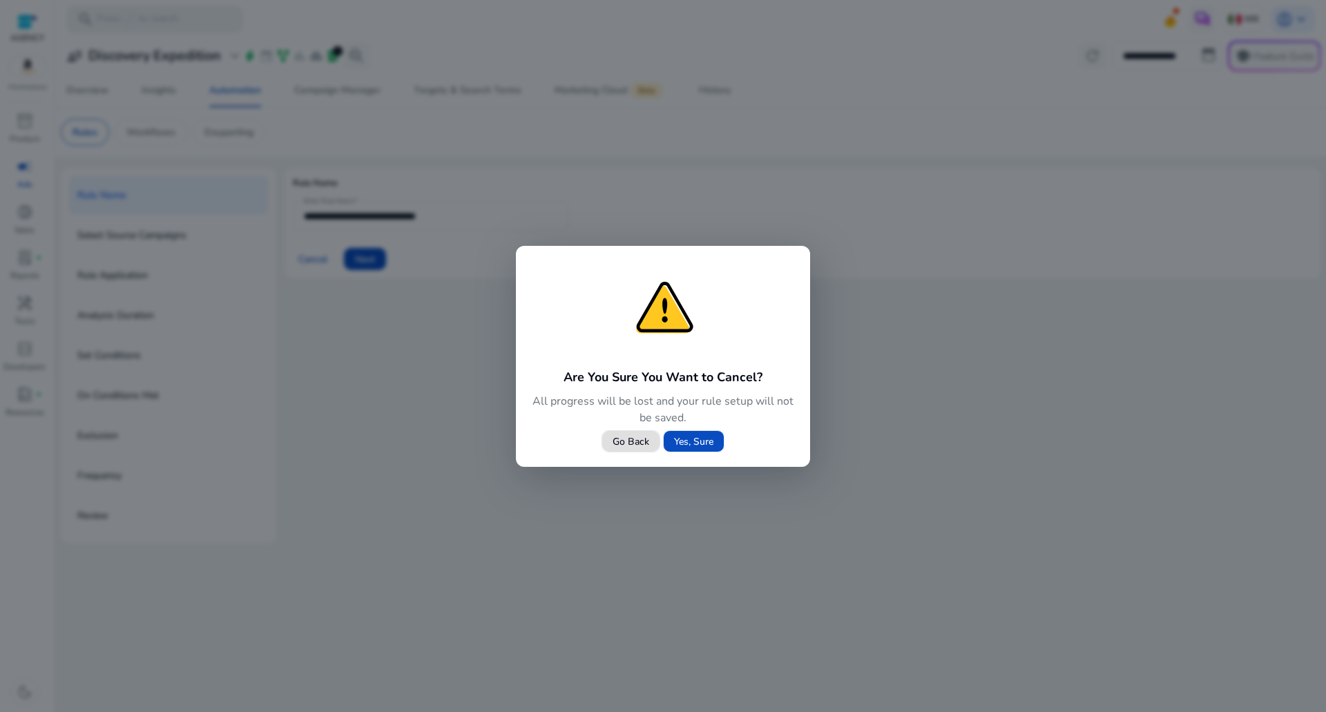
click at [622, 434] on span "Go Back" at bounding box center [630, 441] width 37 height 15
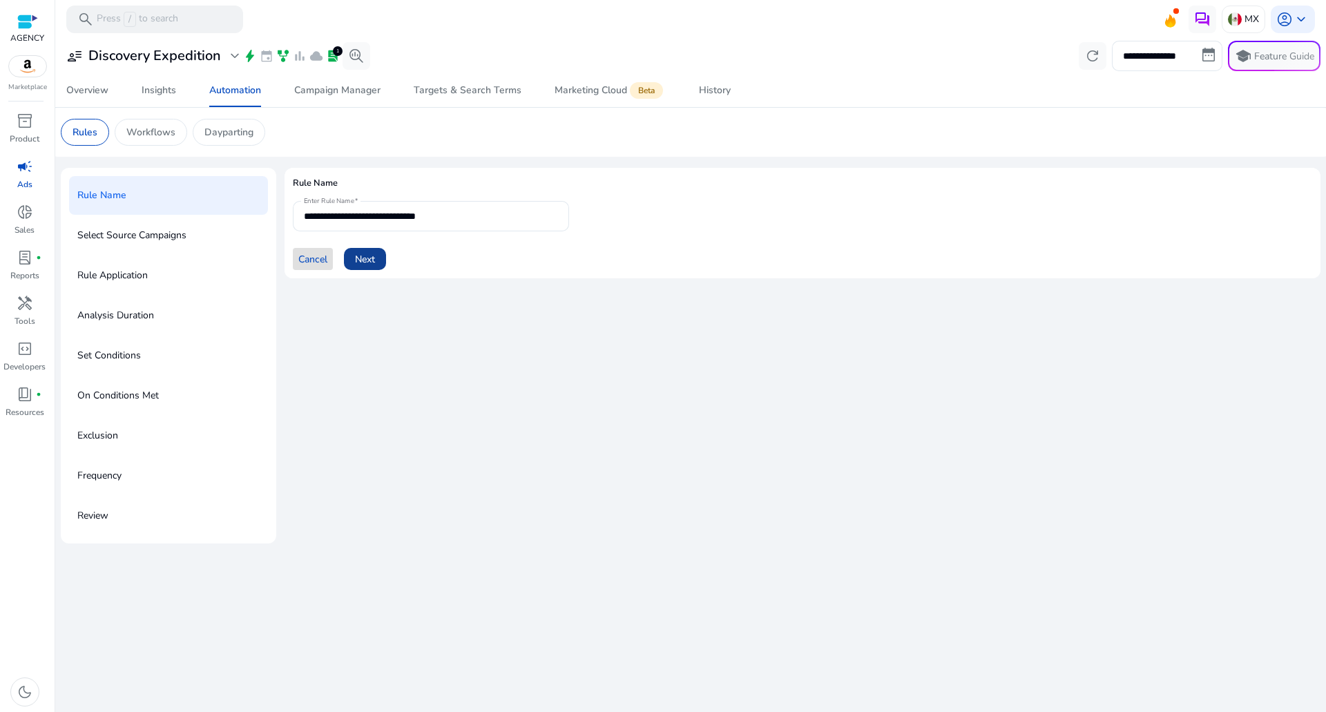
click at [374, 264] on span "Next" at bounding box center [365, 259] width 20 height 15
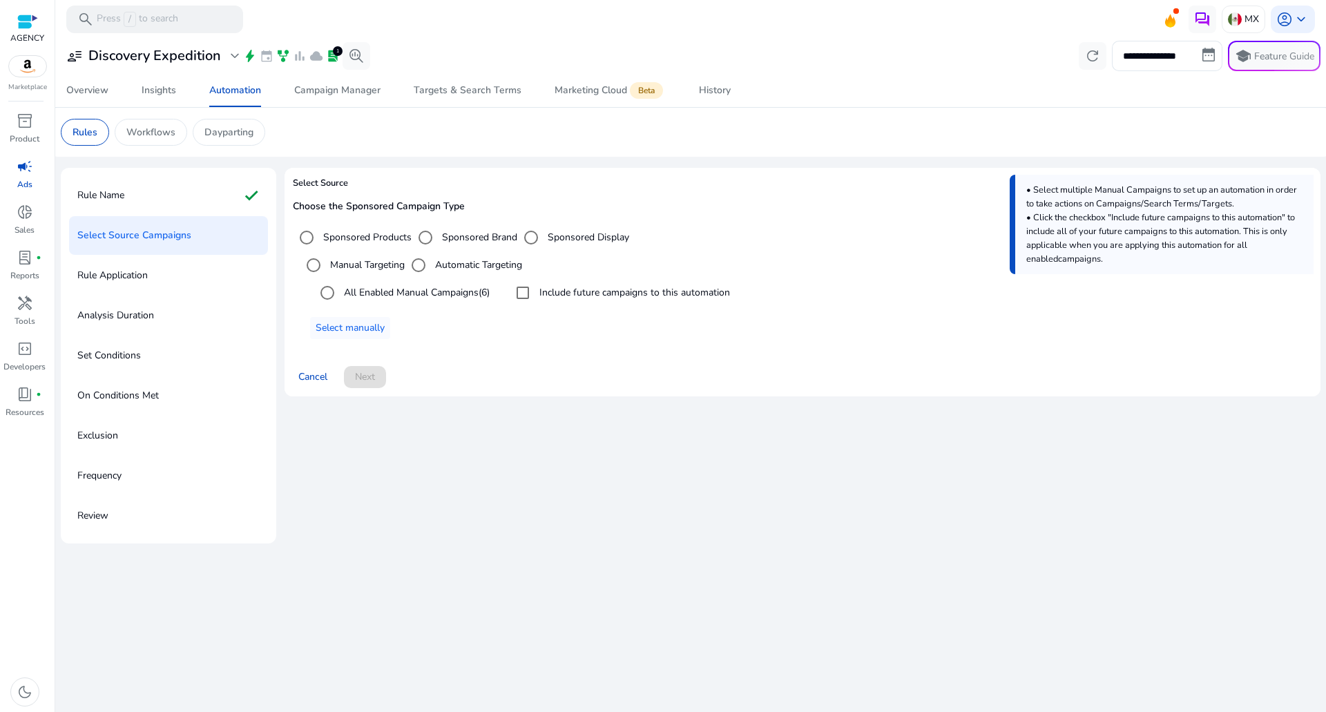
click at [424, 290] on label "All Enabled Manual Campaigns (6)" at bounding box center [415, 292] width 148 height 15
click at [584, 291] on label "Include future campaigns to this automation" at bounding box center [633, 292] width 193 height 15
click at [452, 261] on label "Automatic Targeting" at bounding box center [477, 265] width 90 height 15
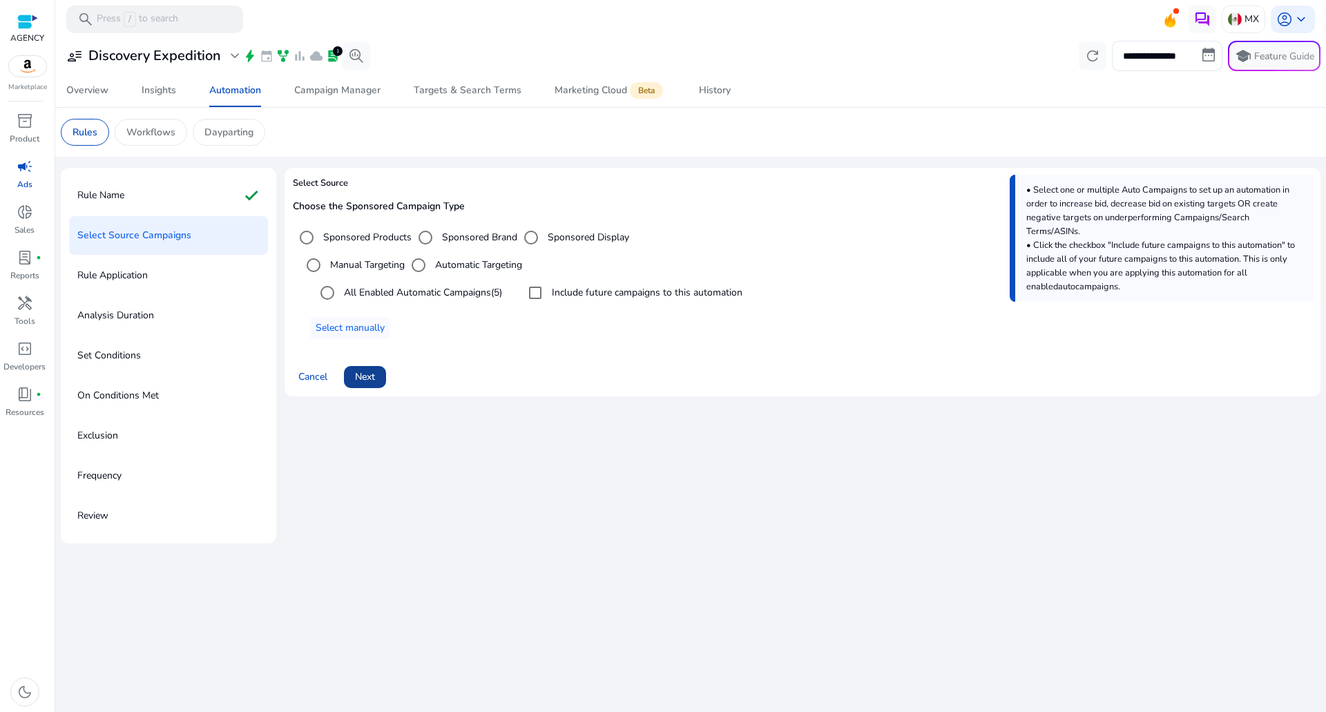
click at [386, 376] on span at bounding box center [365, 376] width 42 height 33
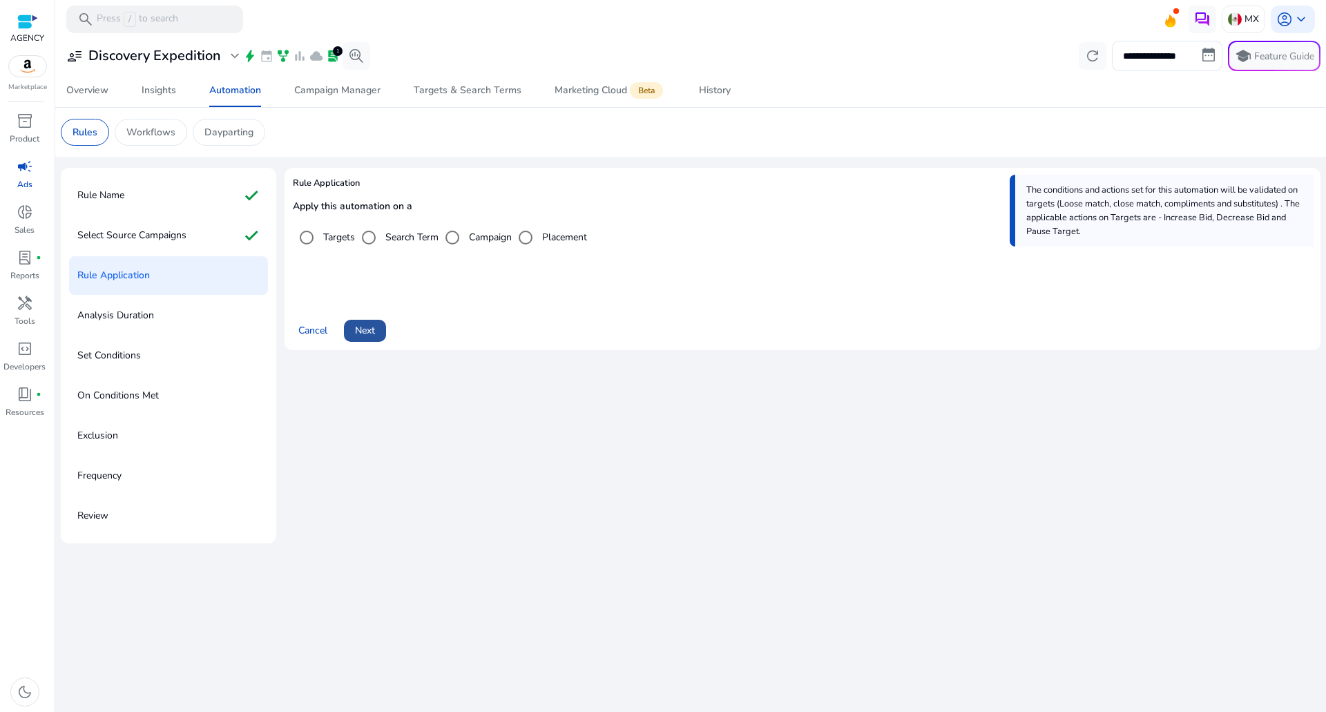
click at [356, 333] on span "Next" at bounding box center [365, 330] width 20 height 15
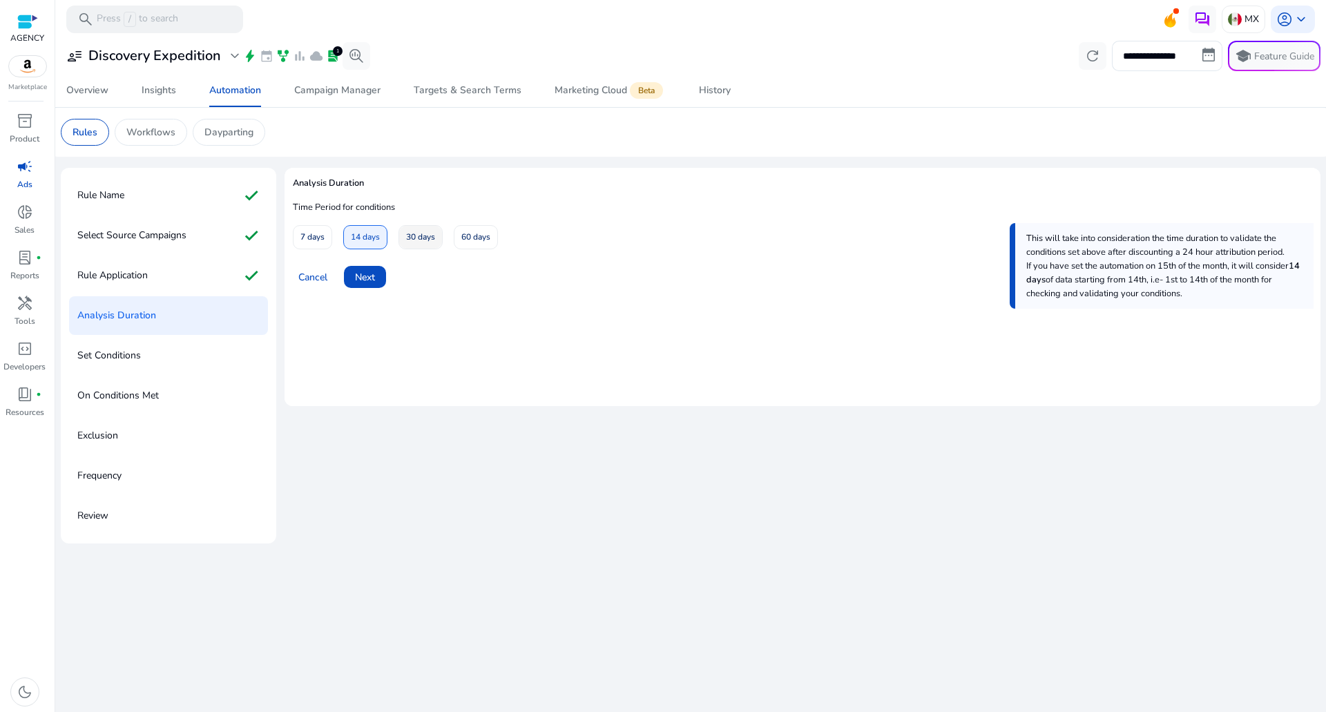
click at [412, 242] on span "30 days" at bounding box center [420, 237] width 29 height 24
click at [374, 290] on span at bounding box center [365, 276] width 42 height 33
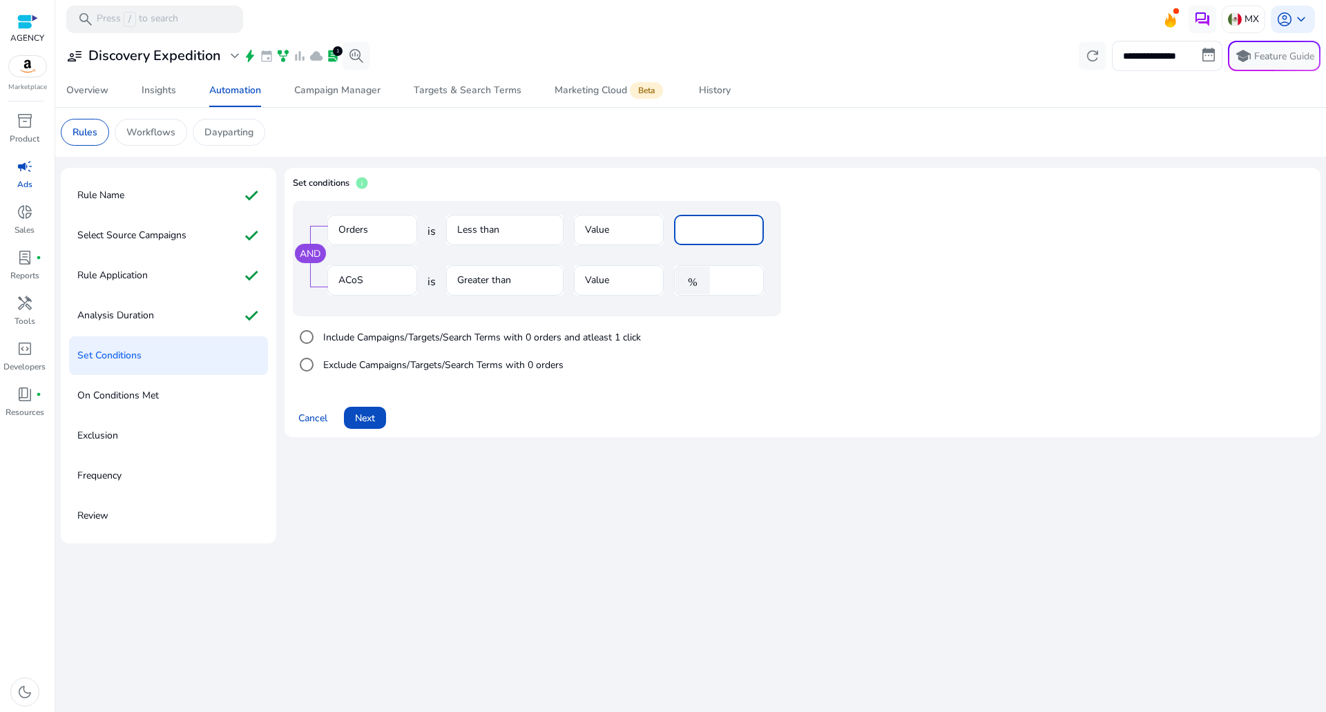
drag, startPoint x: 713, startPoint y: 234, endPoint x: 658, endPoint y: 231, distance: 54.6
click at [662, 231] on div "Orders is Less than Value *" at bounding box center [545, 237] width 436 height 45
click at [717, 287] on input "****" at bounding box center [735, 280] width 36 height 15
click at [725, 281] on input "****" at bounding box center [735, 280] width 36 height 15
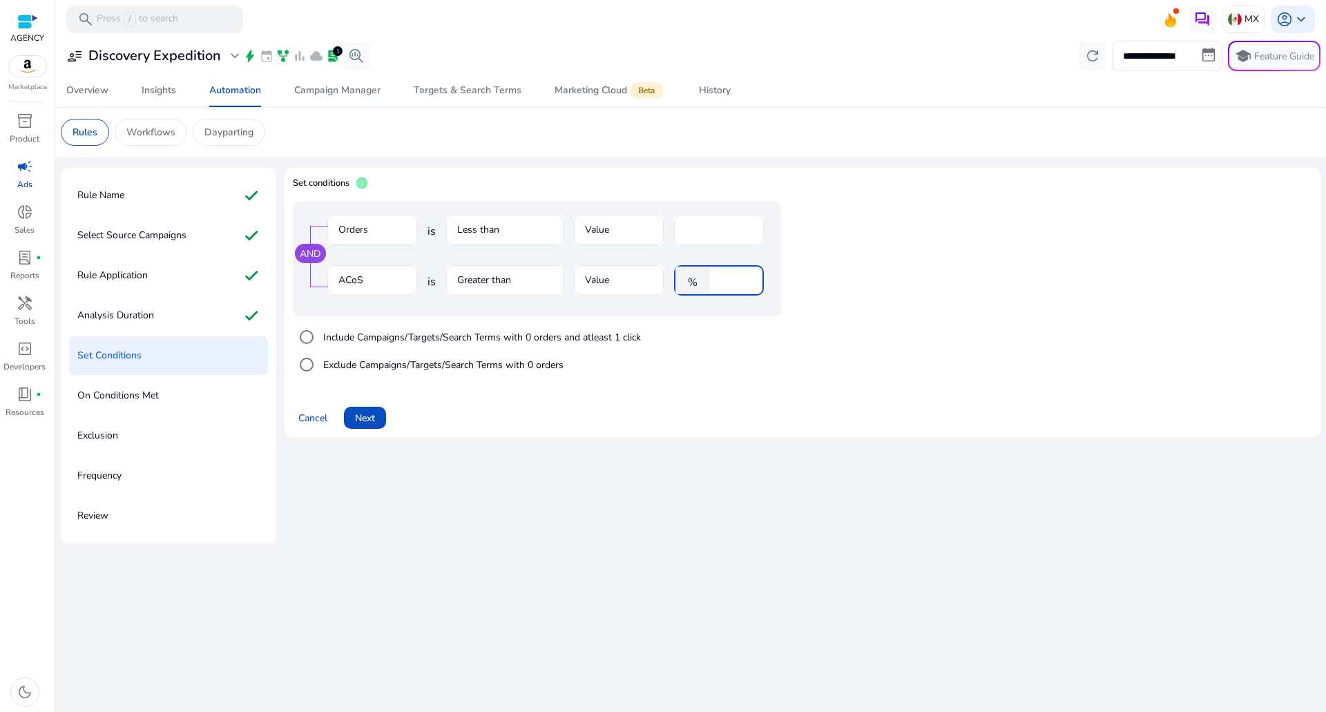
type input "**"
drag, startPoint x: 709, startPoint y: 232, endPoint x: 508, endPoint y: 233, distance: 200.9
click at [550, 230] on div "Orders is Less than Value *" at bounding box center [545, 237] width 436 height 45
click at [513, 414] on div "Cancel Next" at bounding box center [802, 412] width 1019 height 33
click at [726, 284] on input "**" at bounding box center [735, 280] width 36 height 15
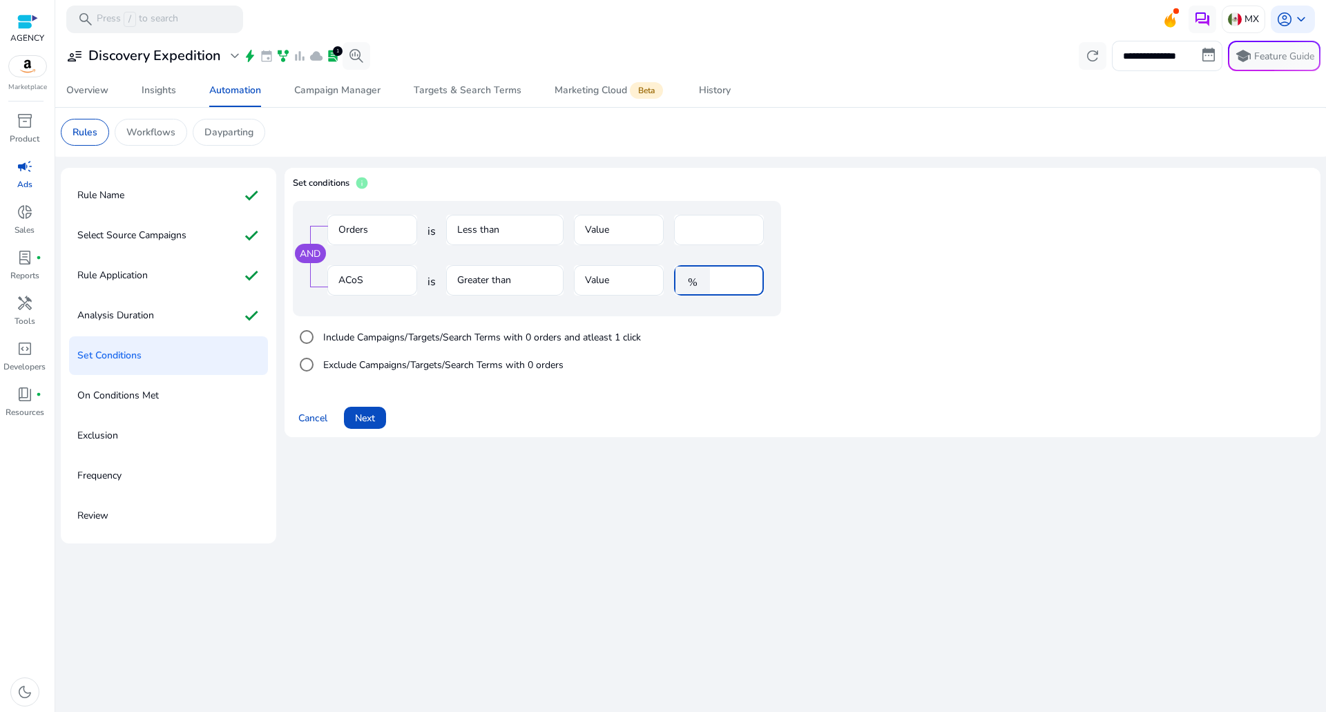
click at [726, 284] on input "**" at bounding box center [735, 280] width 36 height 15
click at [374, 411] on span "Next" at bounding box center [365, 418] width 20 height 15
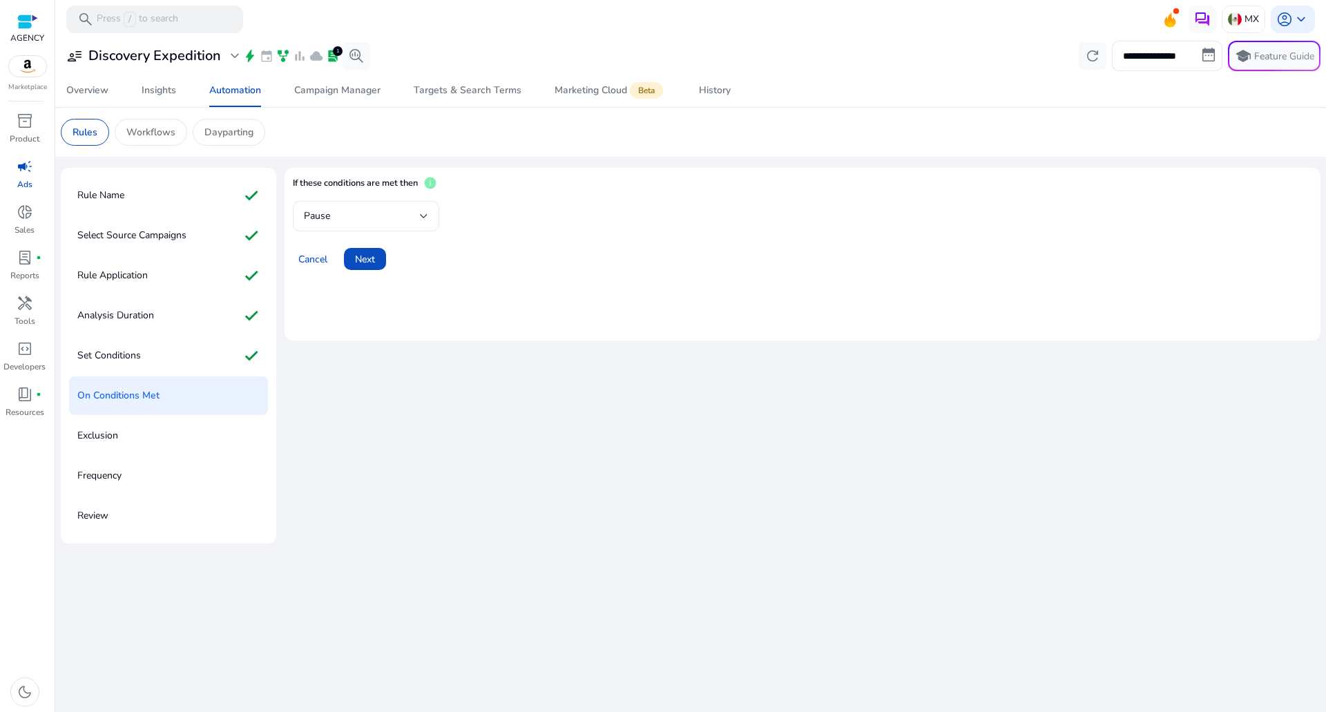
click at [398, 213] on div "Pause" at bounding box center [362, 216] width 116 height 15
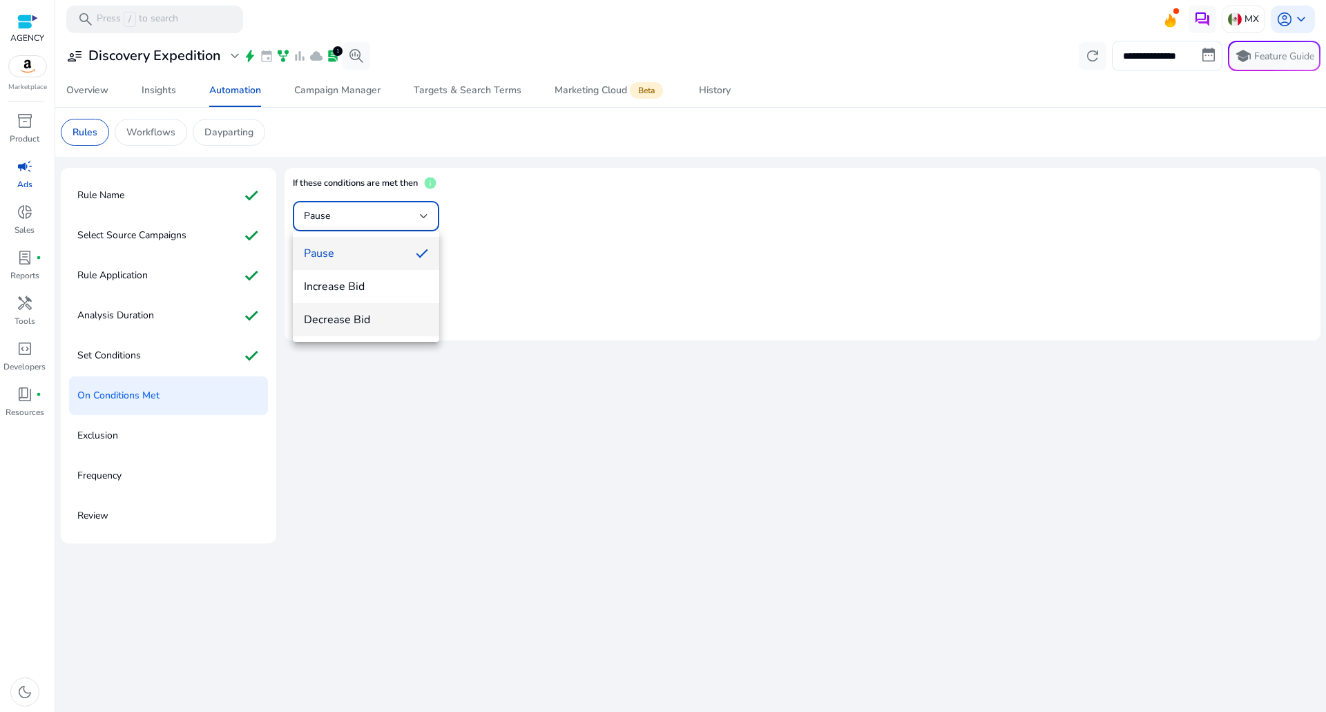
click at [382, 323] on span "Decrease Bid" at bounding box center [366, 319] width 124 height 15
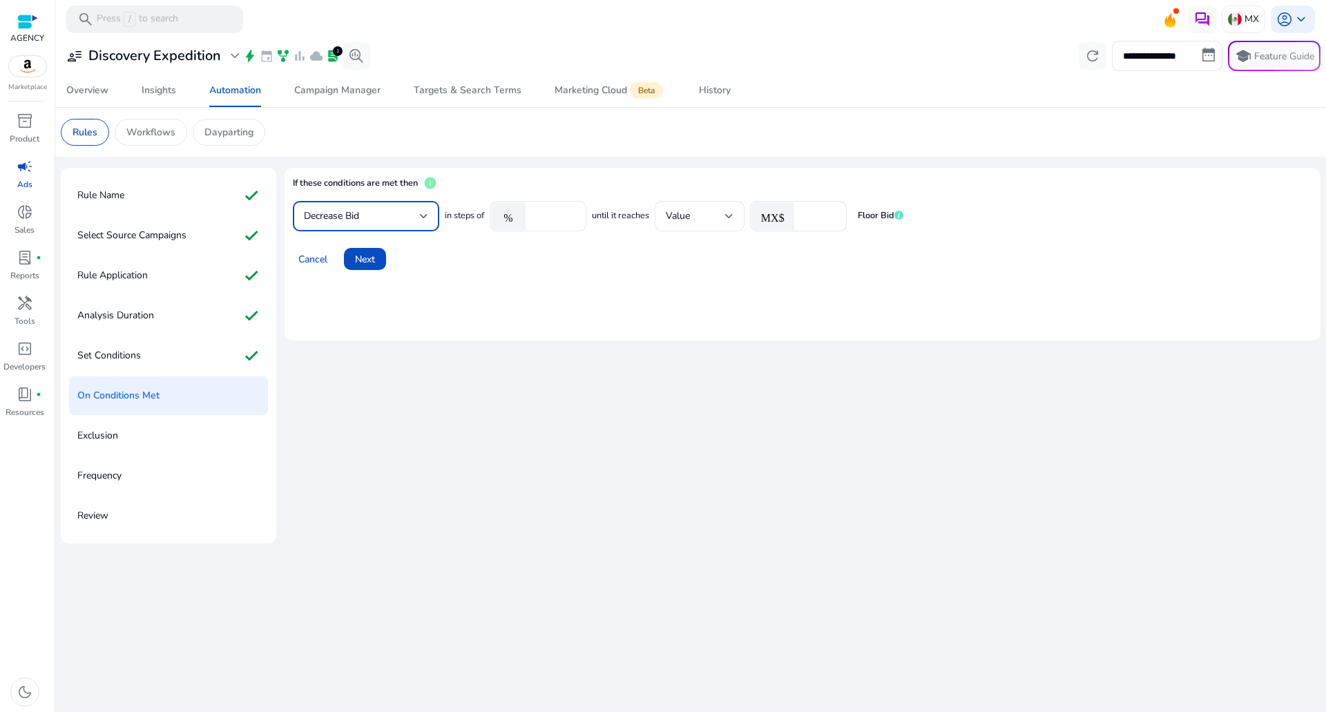
click at [553, 213] on input "****" at bounding box center [553, 216] width 43 height 15
type input "**"
click at [804, 209] on input "*" at bounding box center [818, 216] width 35 height 15
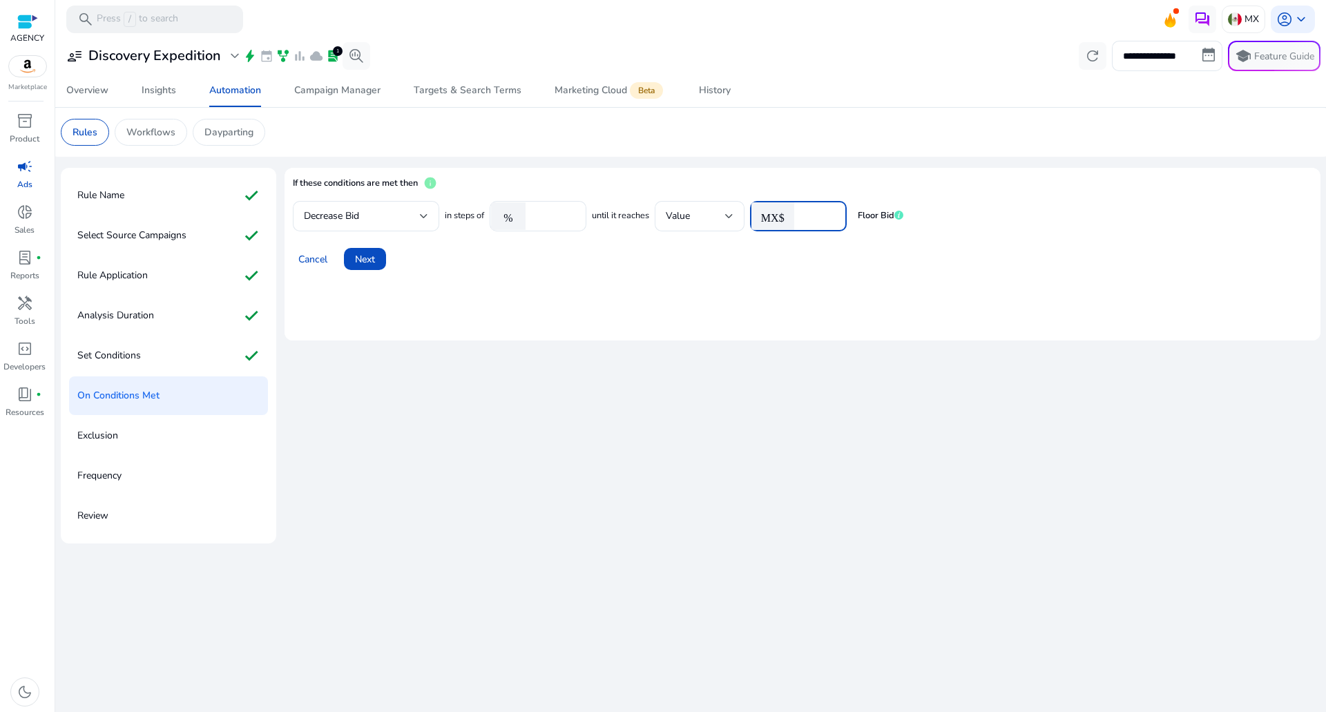
type input "***"
click at [539, 332] on mat-card "If these conditions are met then info Decrease Bid in steps of % ** until it re…" at bounding box center [802, 254] width 1036 height 173
click at [394, 265] on div "Cancel Next" at bounding box center [802, 253] width 1019 height 33
click at [356, 268] on span at bounding box center [365, 258] width 42 height 33
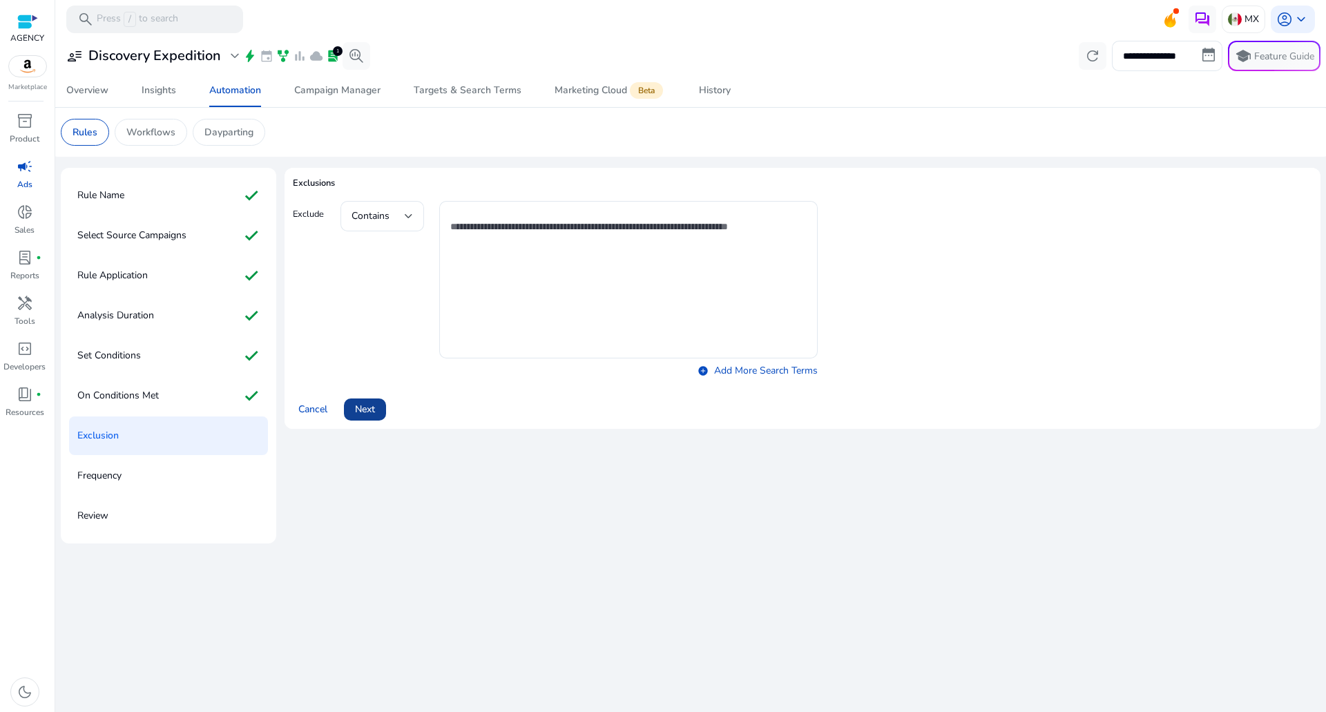
click at [383, 405] on span at bounding box center [365, 409] width 42 height 33
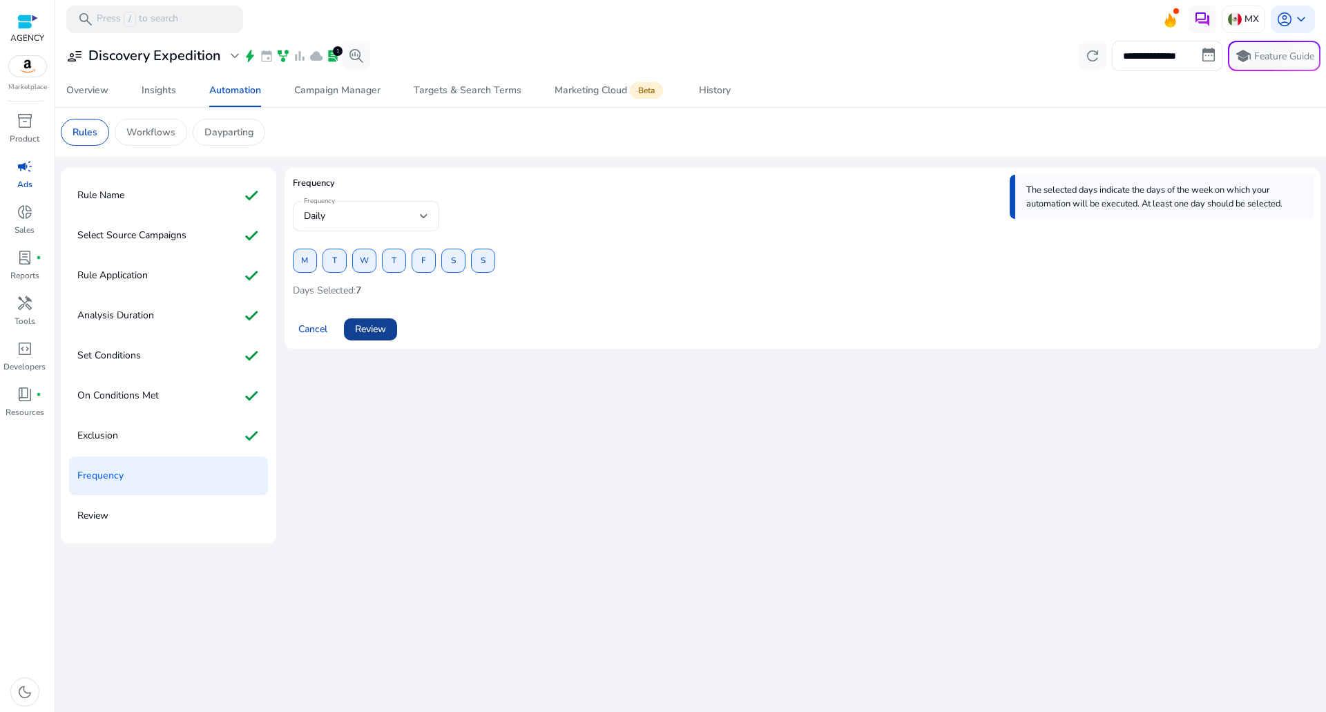
click at [385, 335] on span "Review" at bounding box center [370, 329] width 31 height 15
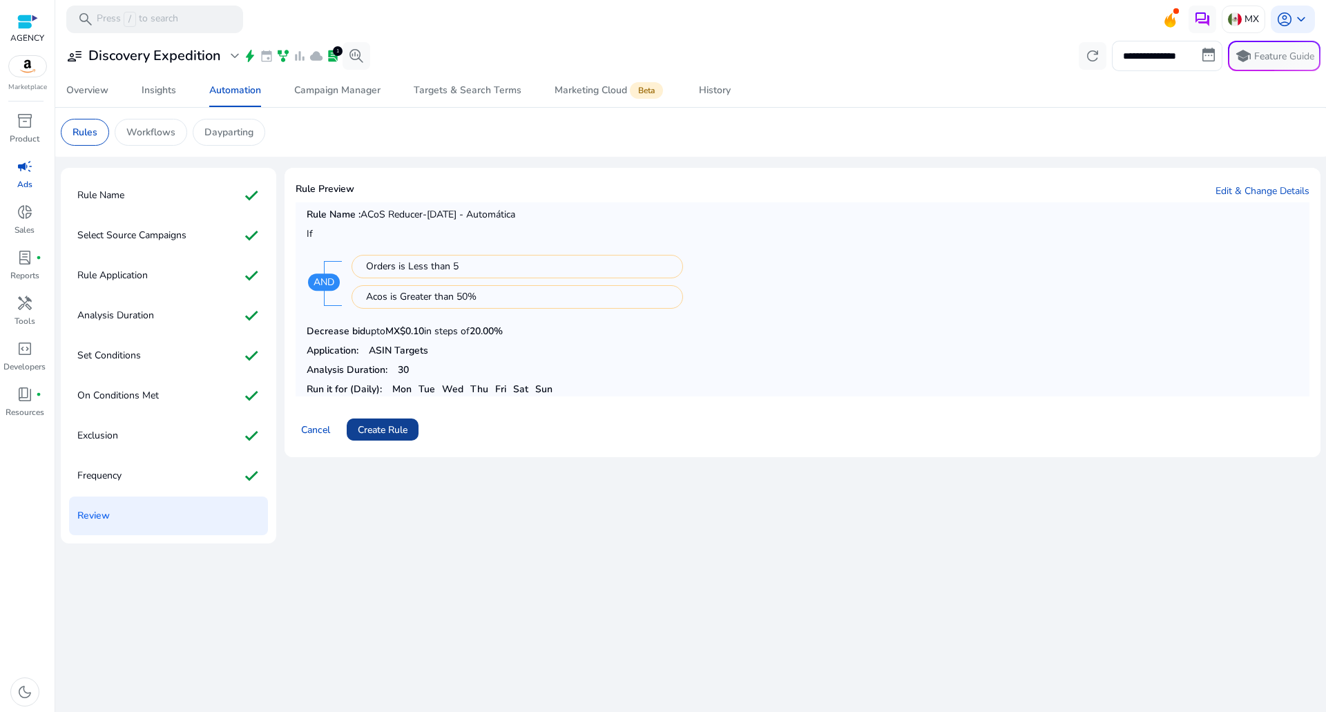
click at [404, 418] on span at bounding box center [383, 429] width 72 height 33
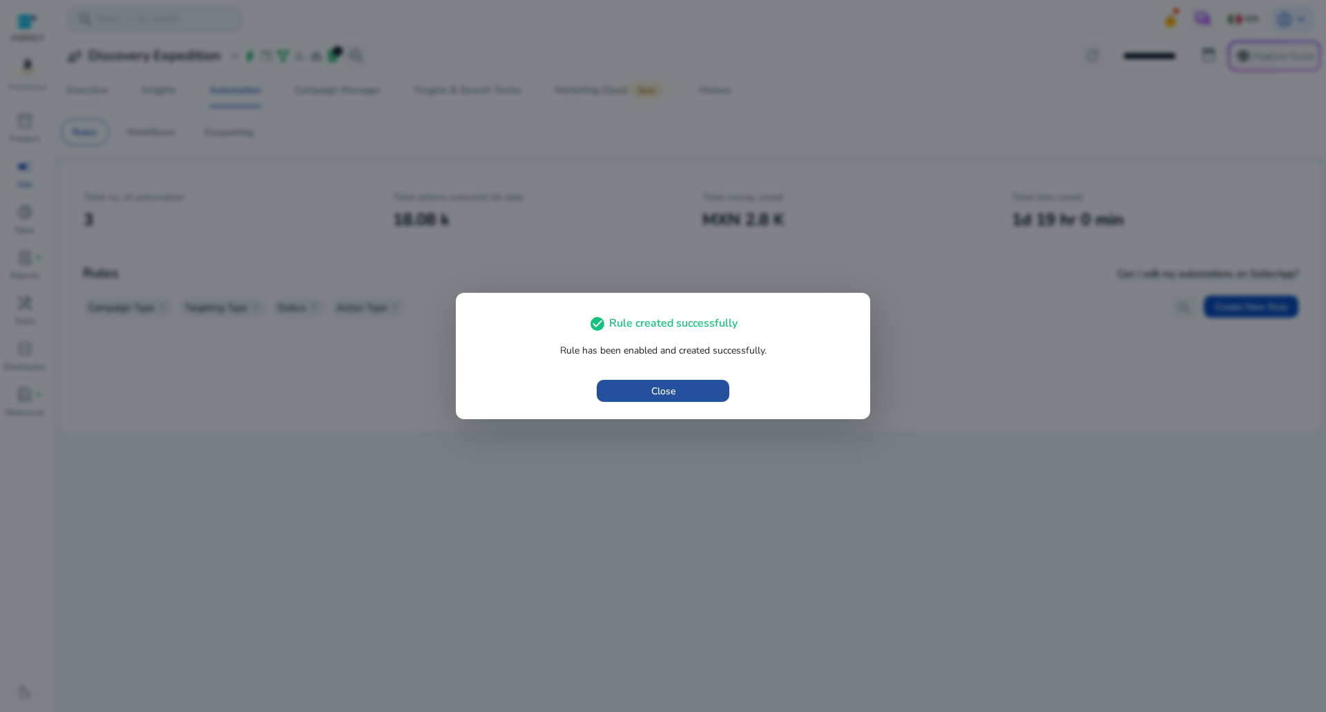
click at [693, 403] on span "button" at bounding box center [663, 390] width 133 height 33
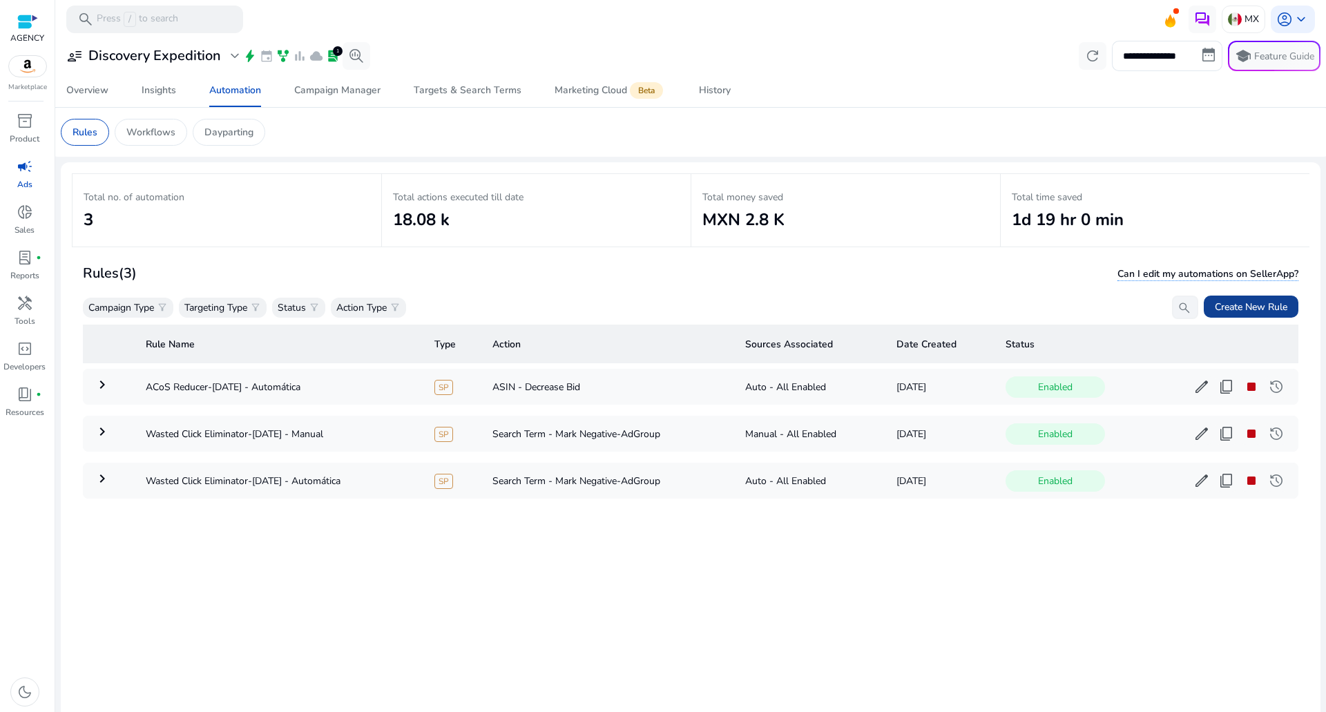
click at [1243, 300] on span "Create New Rule" at bounding box center [1251, 307] width 73 height 15
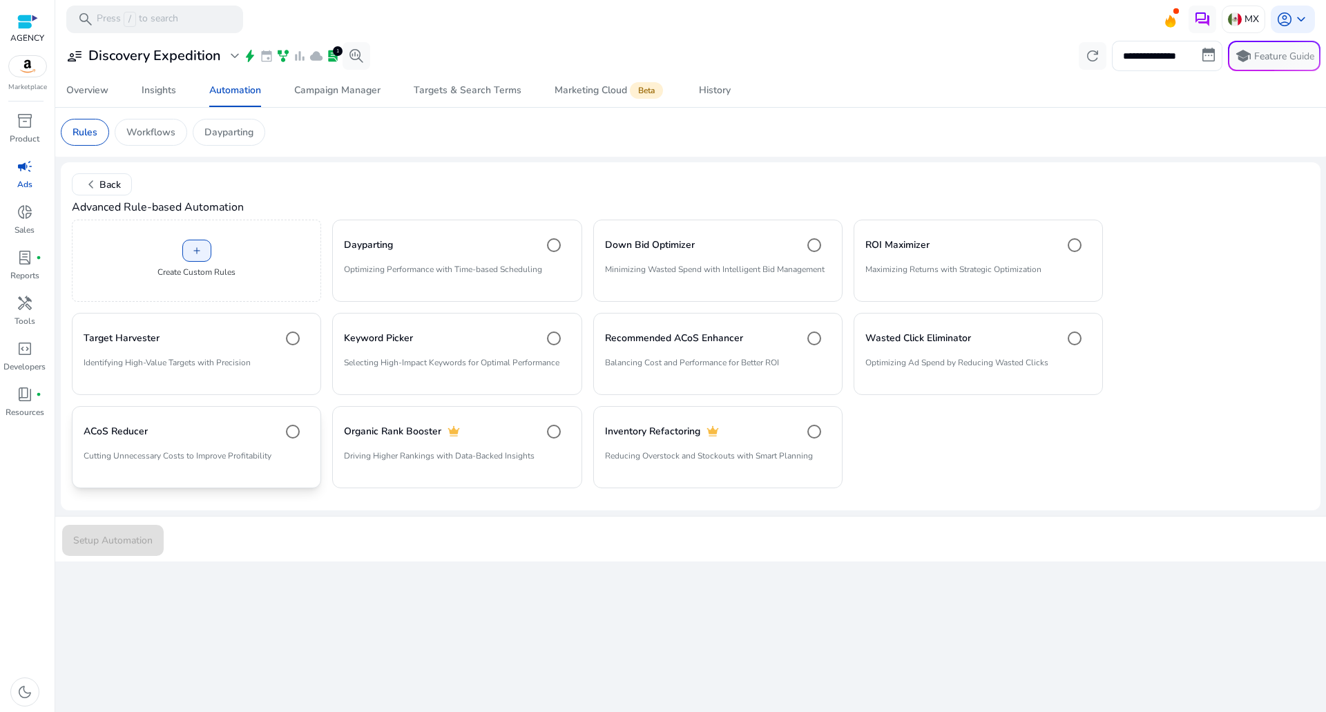
click at [245, 442] on div "ACoS Reducer" at bounding box center [197, 432] width 226 height 28
click at [106, 545] on span "Setup Automation" at bounding box center [112, 540] width 79 height 15
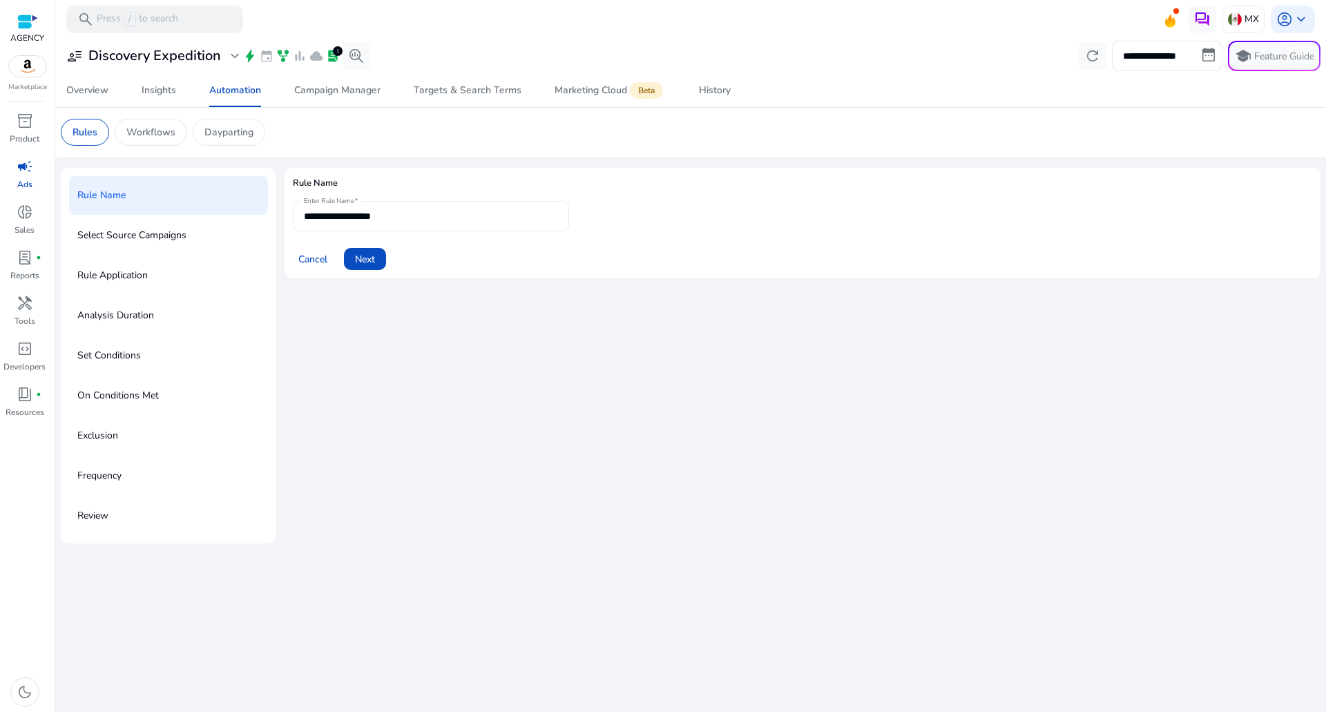
click at [410, 225] on div "**********" at bounding box center [431, 216] width 254 height 30
type input "**********"
click at [342, 262] on div "Cancel Next" at bounding box center [802, 253] width 1019 height 33
click at [358, 259] on span "Next" at bounding box center [365, 259] width 20 height 15
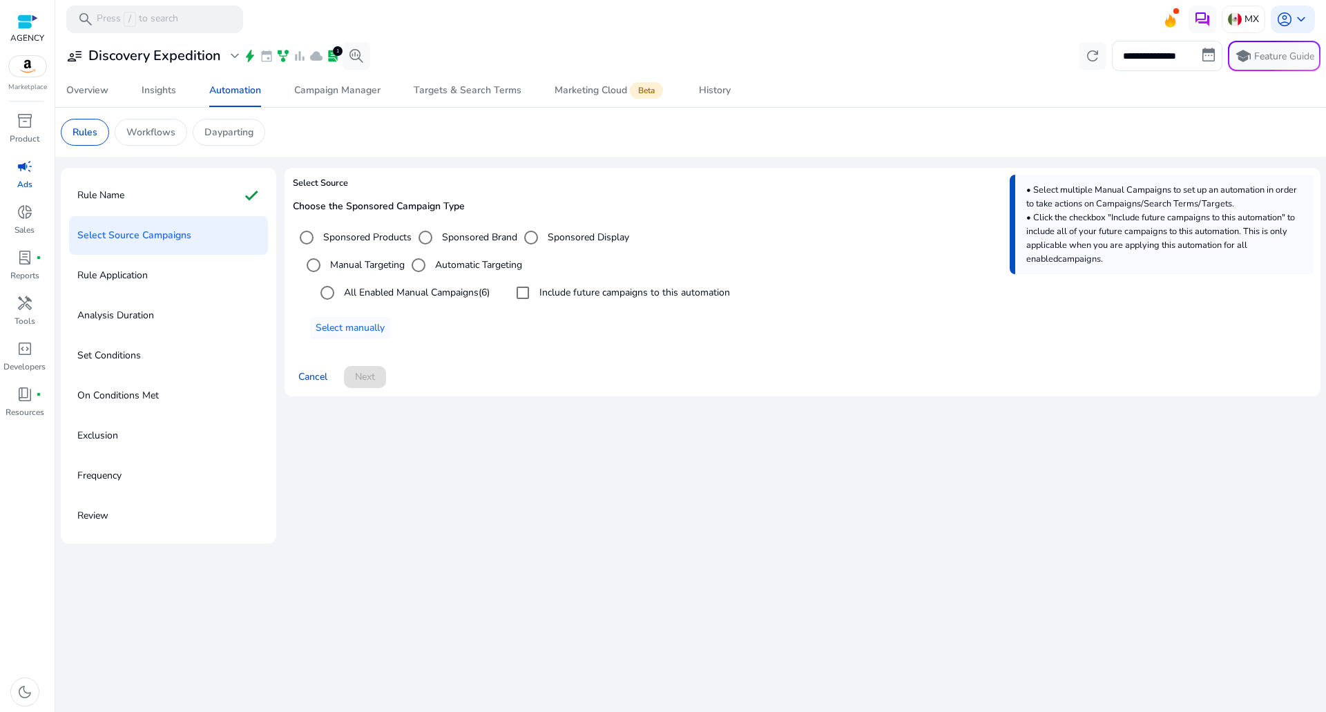
click at [403, 288] on label "All Enabled Manual Campaigns (6)" at bounding box center [415, 292] width 148 height 15
click at [578, 289] on label "Include future campaigns to this automation" at bounding box center [633, 292] width 193 height 15
click at [379, 378] on span at bounding box center [365, 376] width 42 height 33
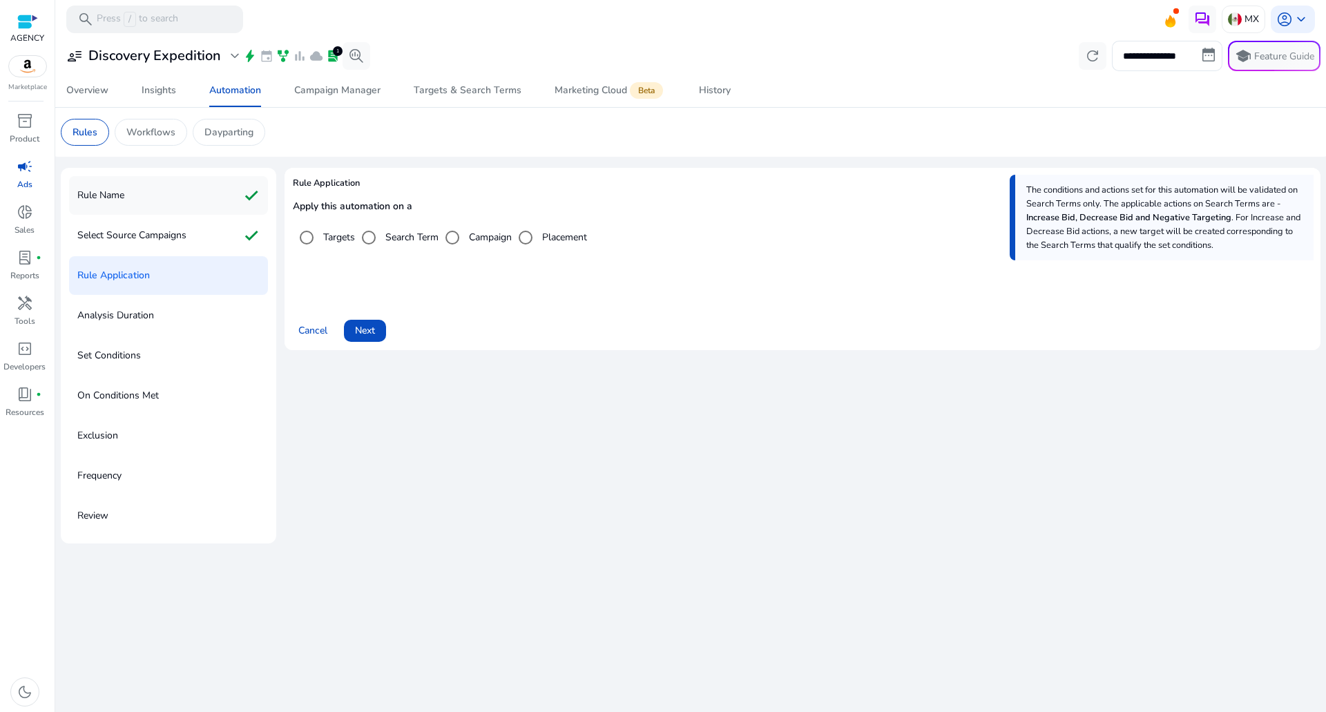
click at [227, 193] on div "Rule Name check" at bounding box center [168, 195] width 199 height 39
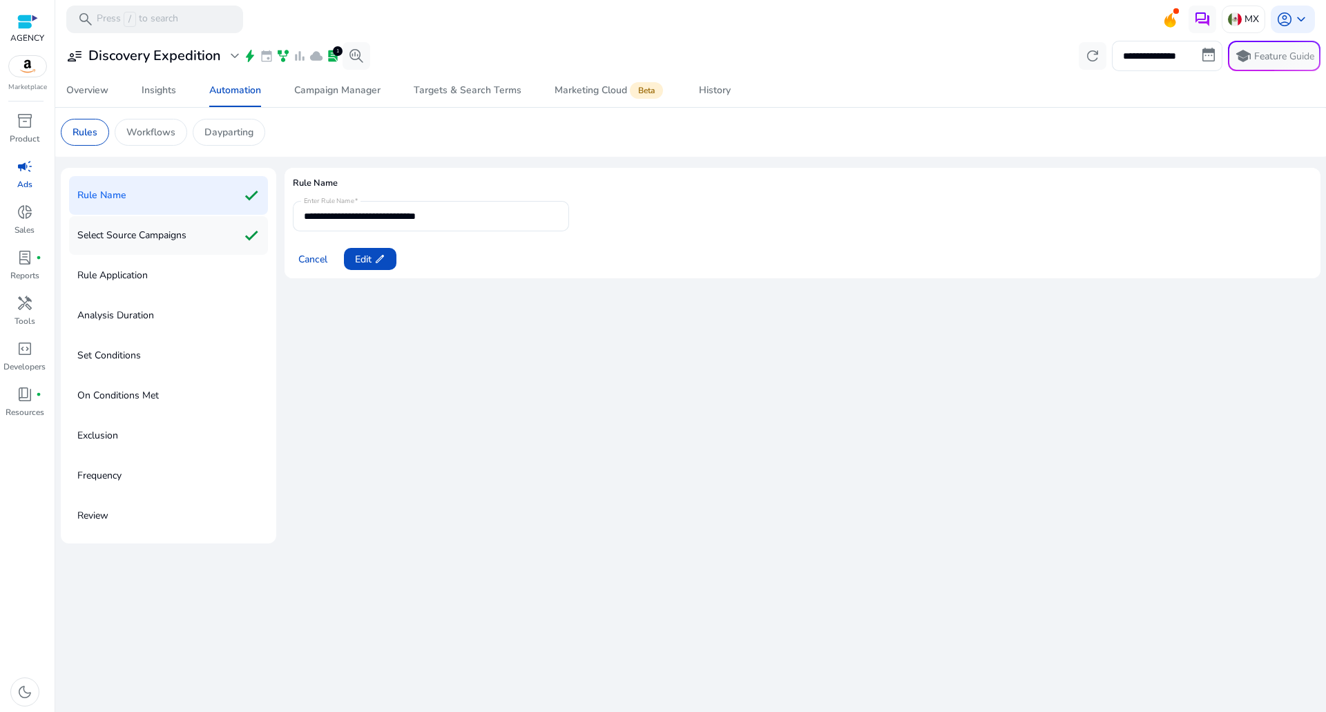
click at [230, 245] on div "Select Source Campaigns check" at bounding box center [168, 235] width 199 height 39
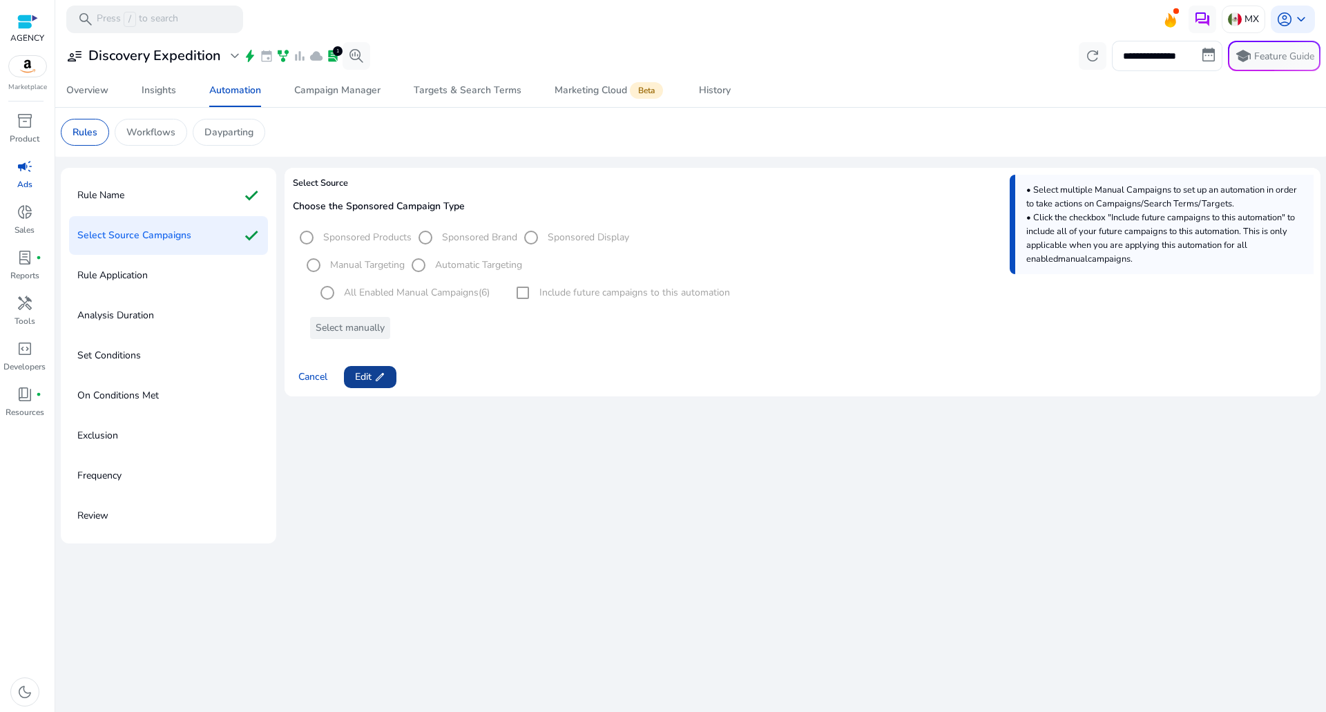
click at [362, 387] on span at bounding box center [370, 376] width 52 height 33
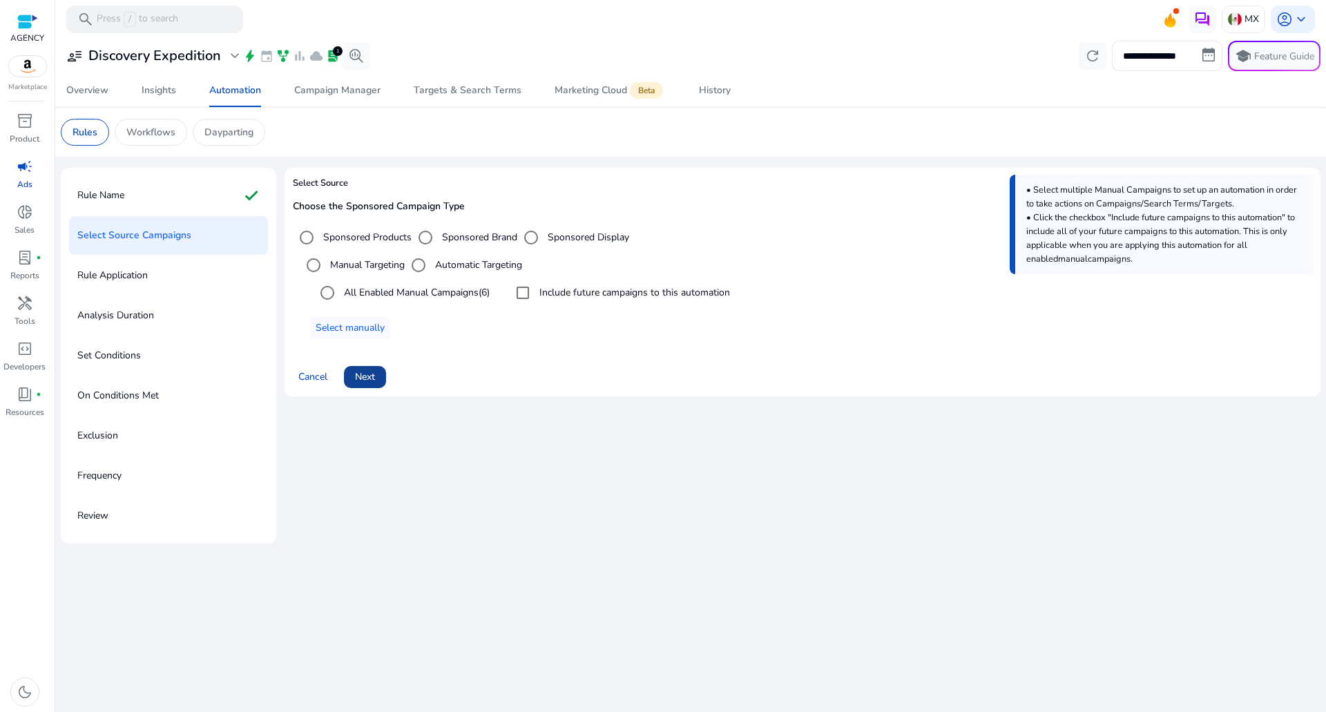
click at [362, 373] on span "Next" at bounding box center [365, 376] width 20 height 15
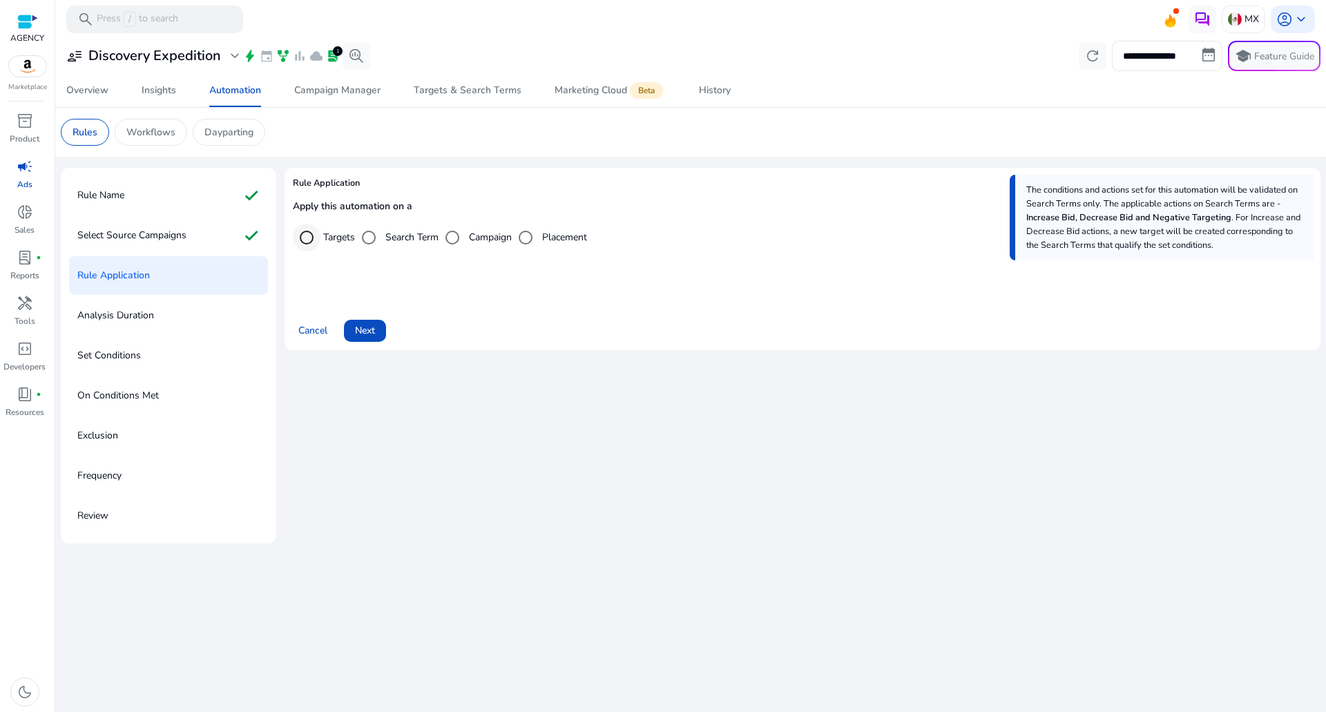
click at [310, 223] on div "Select targeting option" at bounding box center [306, 237] width 33 height 33
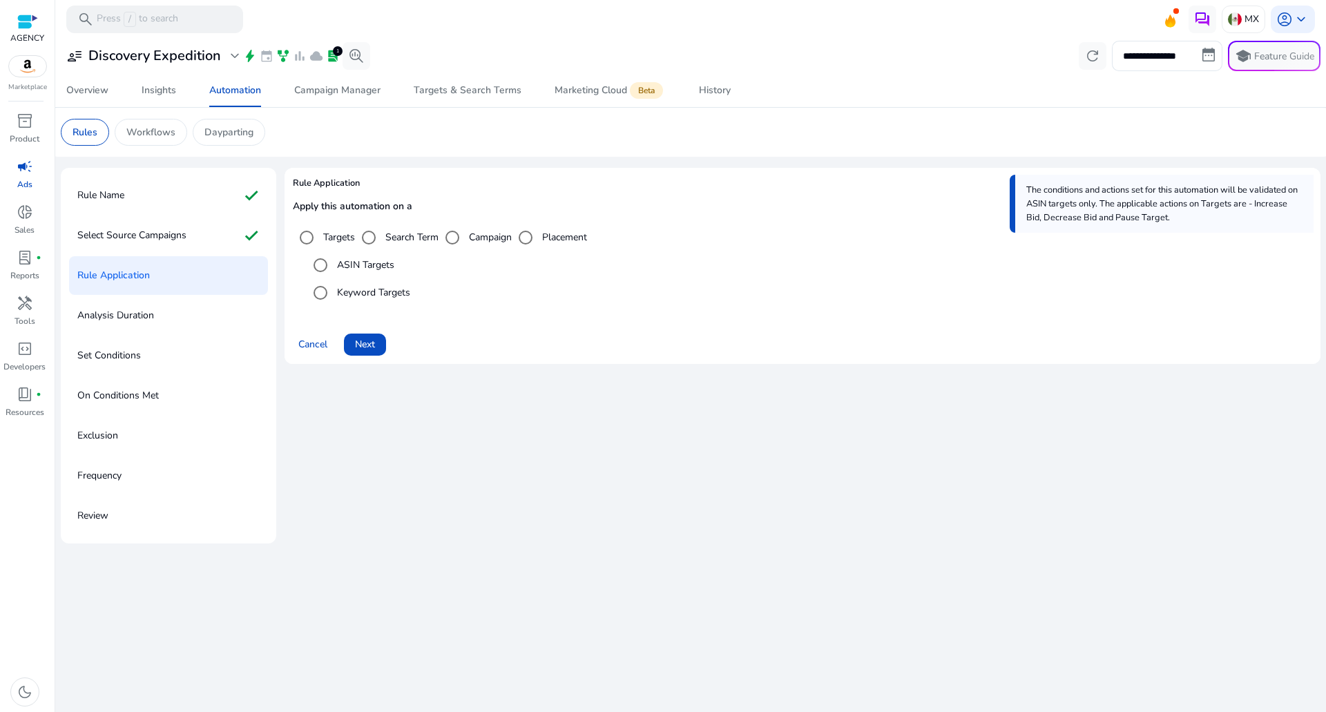
click at [360, 302] on div "Keyword Targets" at bounding box center [359, 293] width 104 height 28
click at [361, 342] on span "Next" at bounding box center [365, 344] width 20 height 15
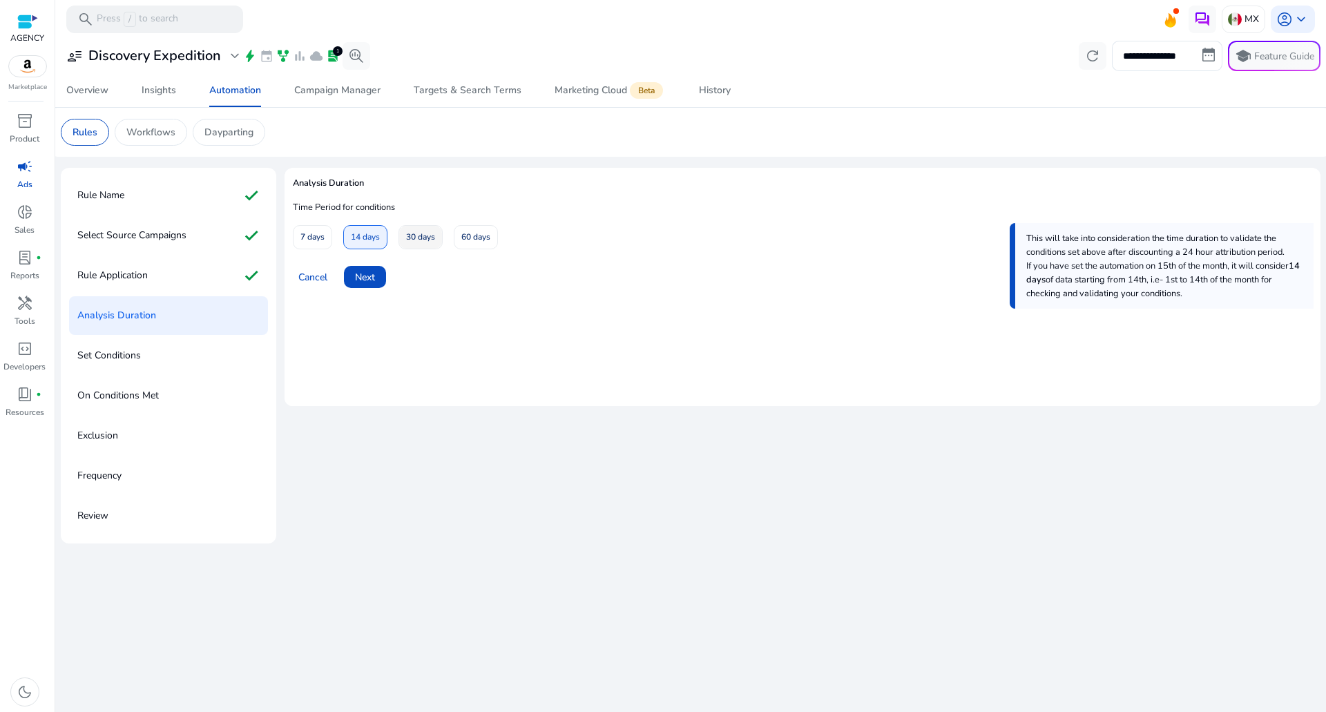
click at [406, 242] on span at bounding box center [420, 237] width 43 height 33
click at [379, 271] on span at bounding box center [365, 276] width 42 height 33
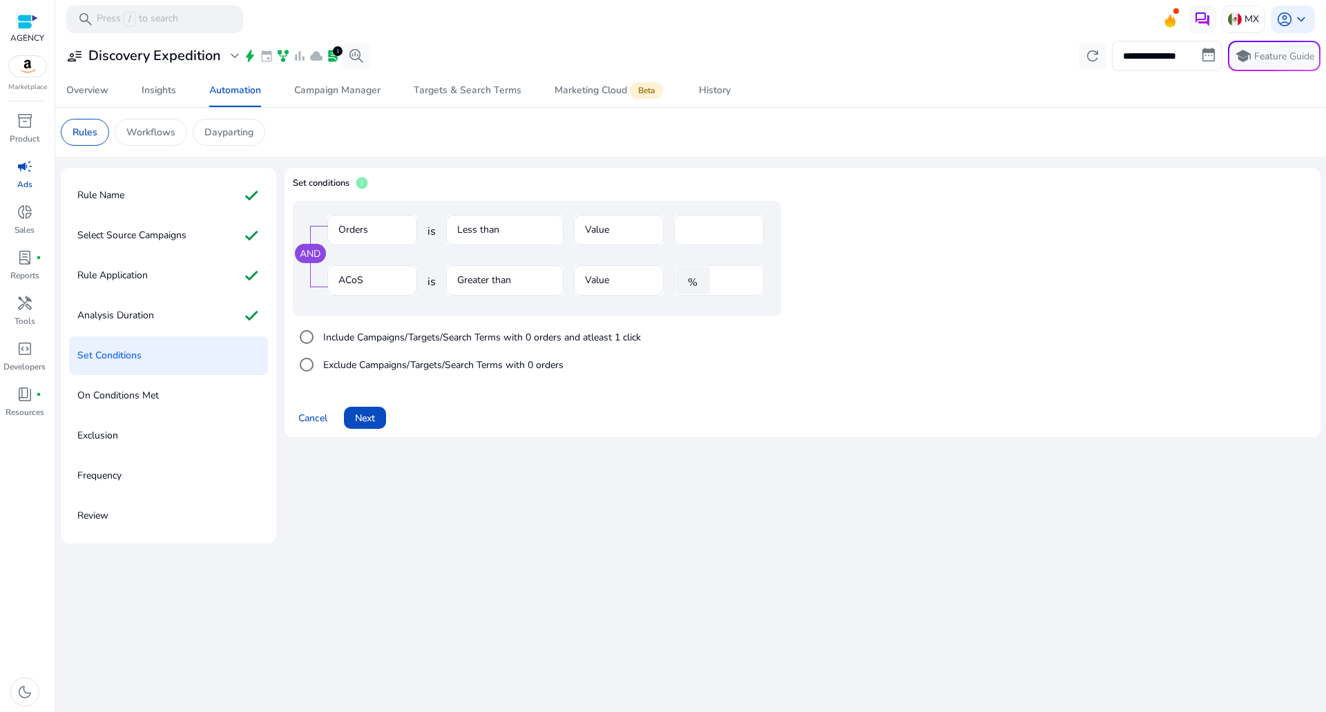
click at [720, 266] on div "****" at bounding box center [735, 280] width 36 height 30
click at [722, 271] on div "****" at bounding box center [735, 280] width 36 height 30
click at [723, 275] on input "****" at bounding box center [735, 280] width 36 height 15
click at [723, 276] on input "****" at bounding box center [735, 280] width 36 height 15
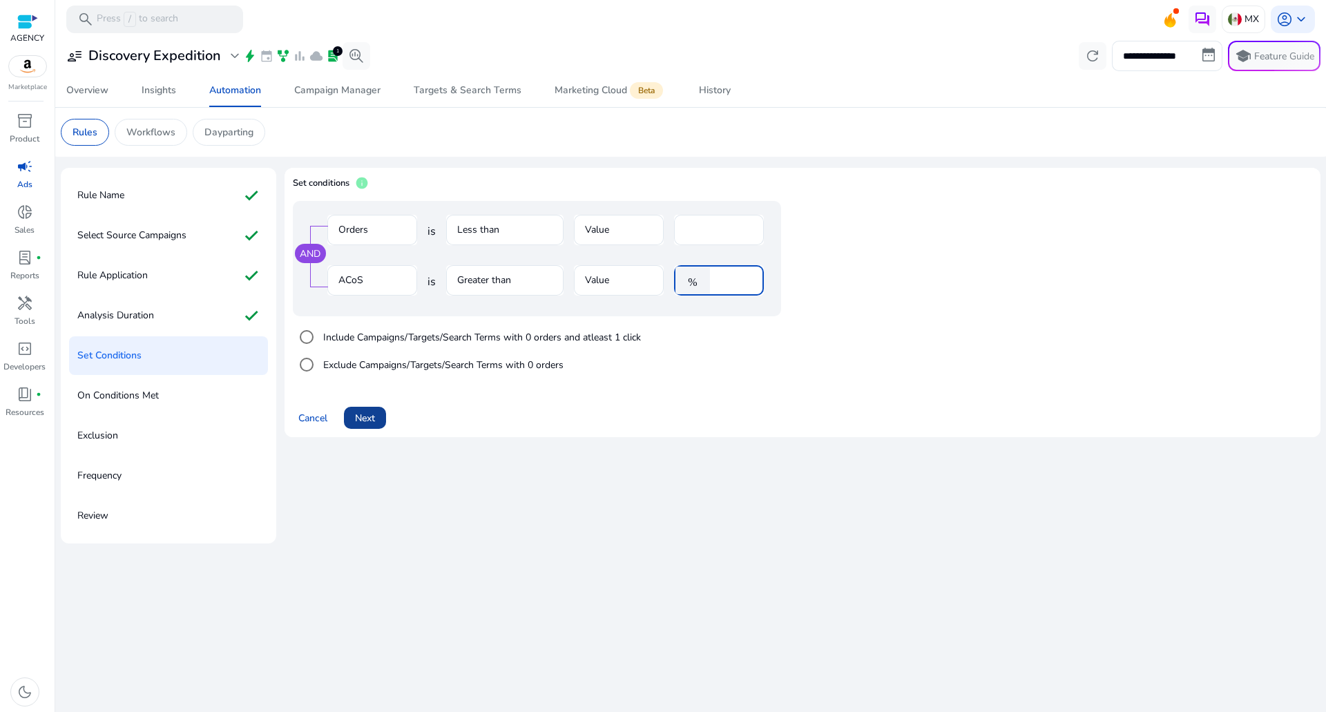
type input "**"
click at [360, 403] on span at bounding box center [365, 417] width 42 height 33
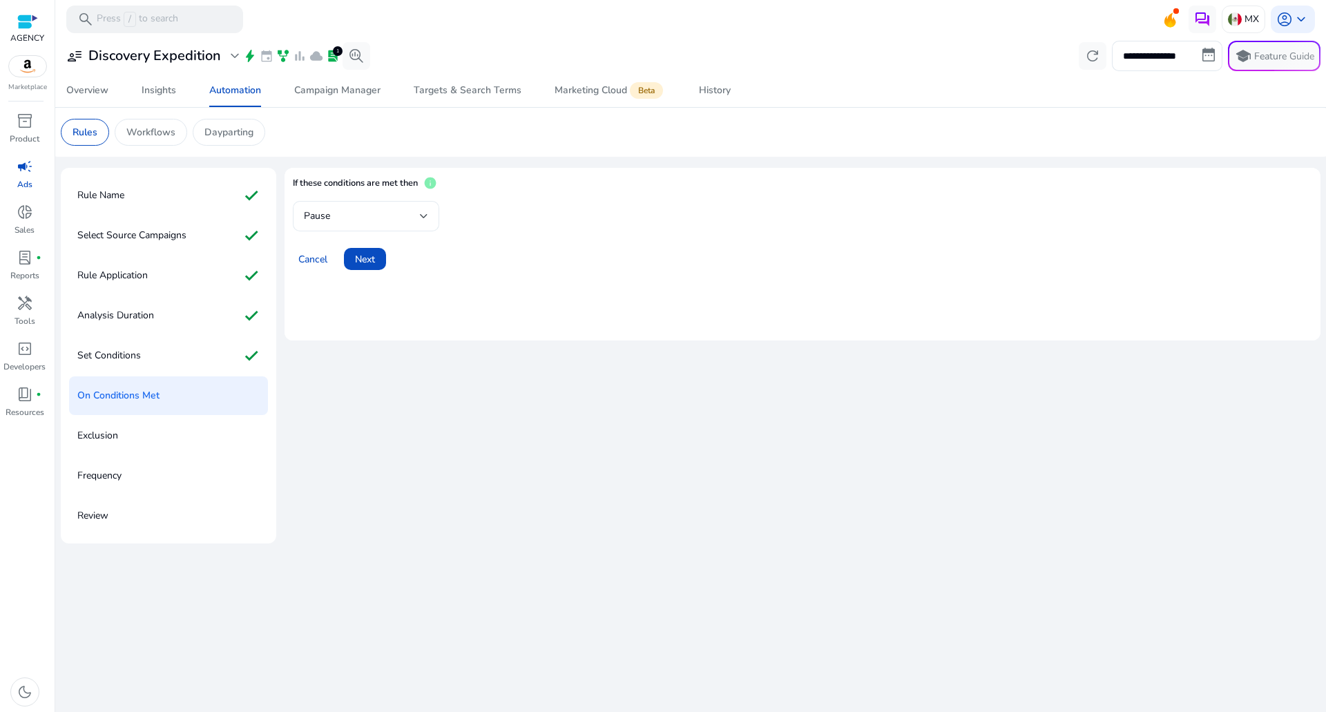
click at [366, 226] on div "Pause" at bounding box center [366, 216] width 124 height 30
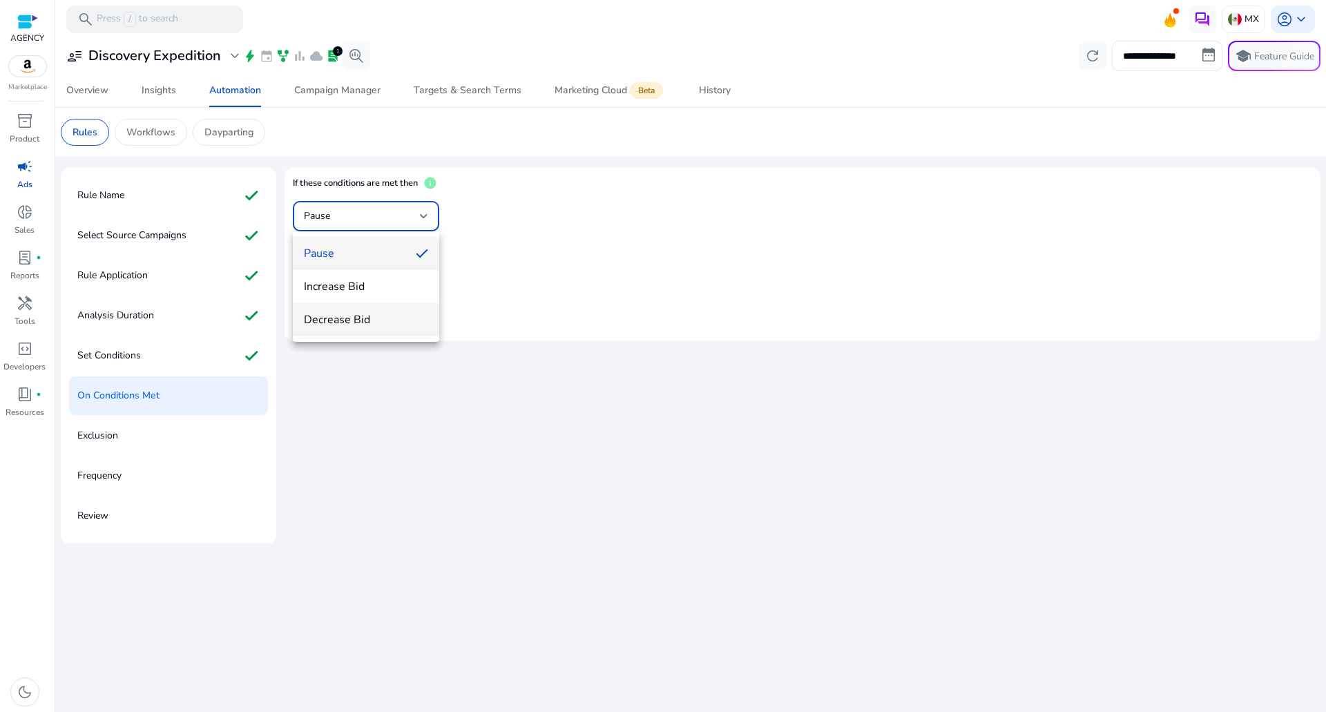
click at [376, 311] on mat-option "Decrease Bid" at bounding box center [366, 319] width 146 height 33
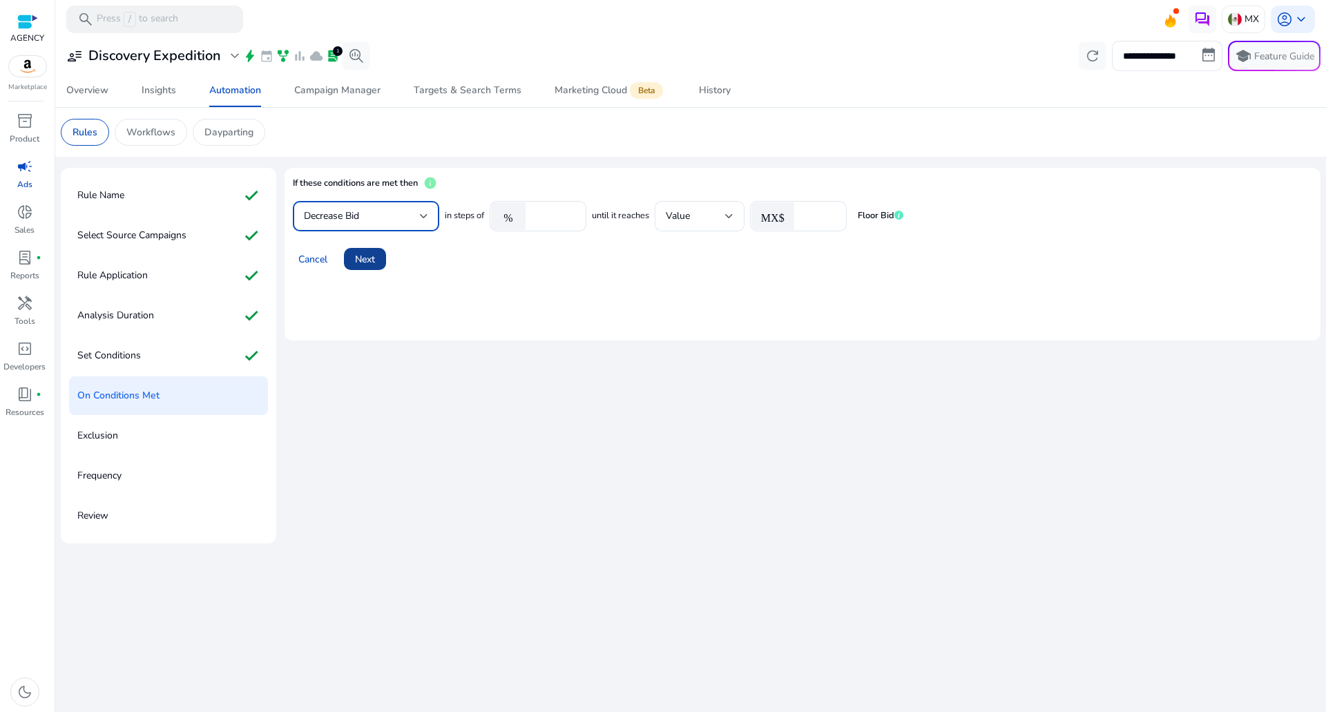
click at [372, 264] on span "Next" at bounding box center [365, 259] width 20 height 15
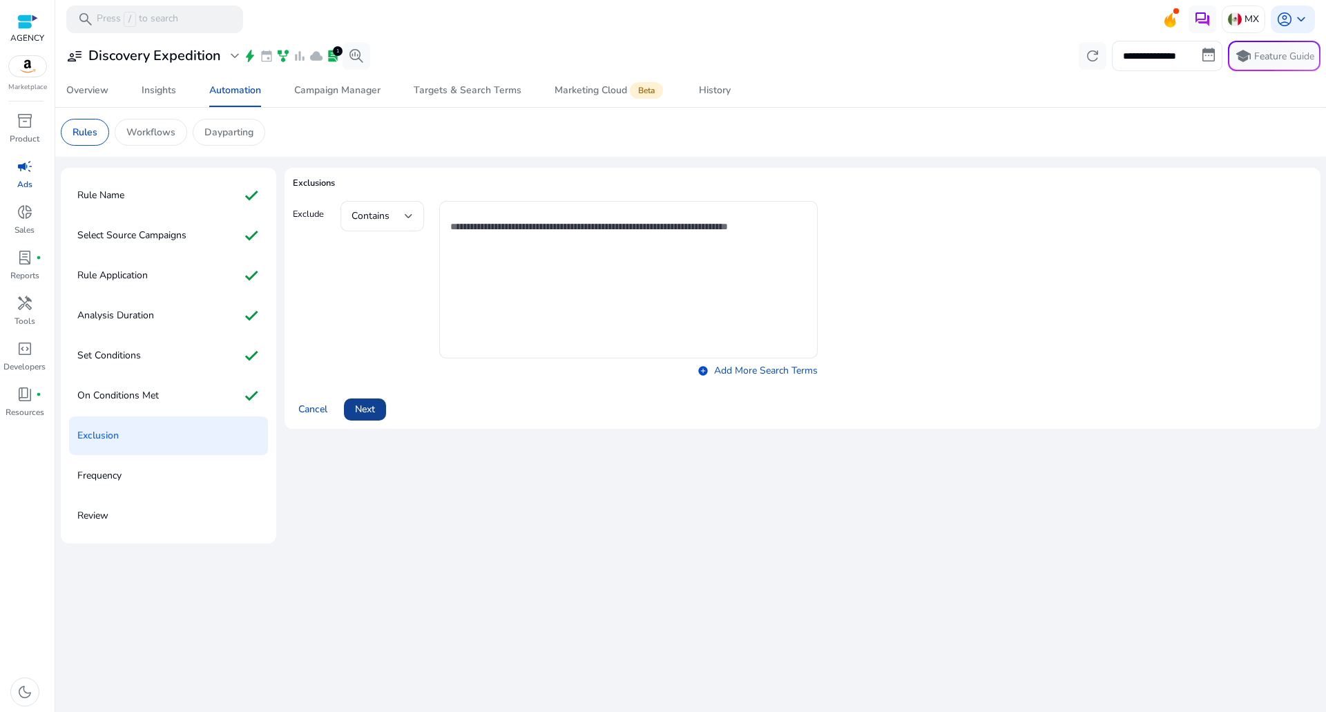
click at [363, 413] on span "Next" at bounding box center [365, 409] width 20 height 15
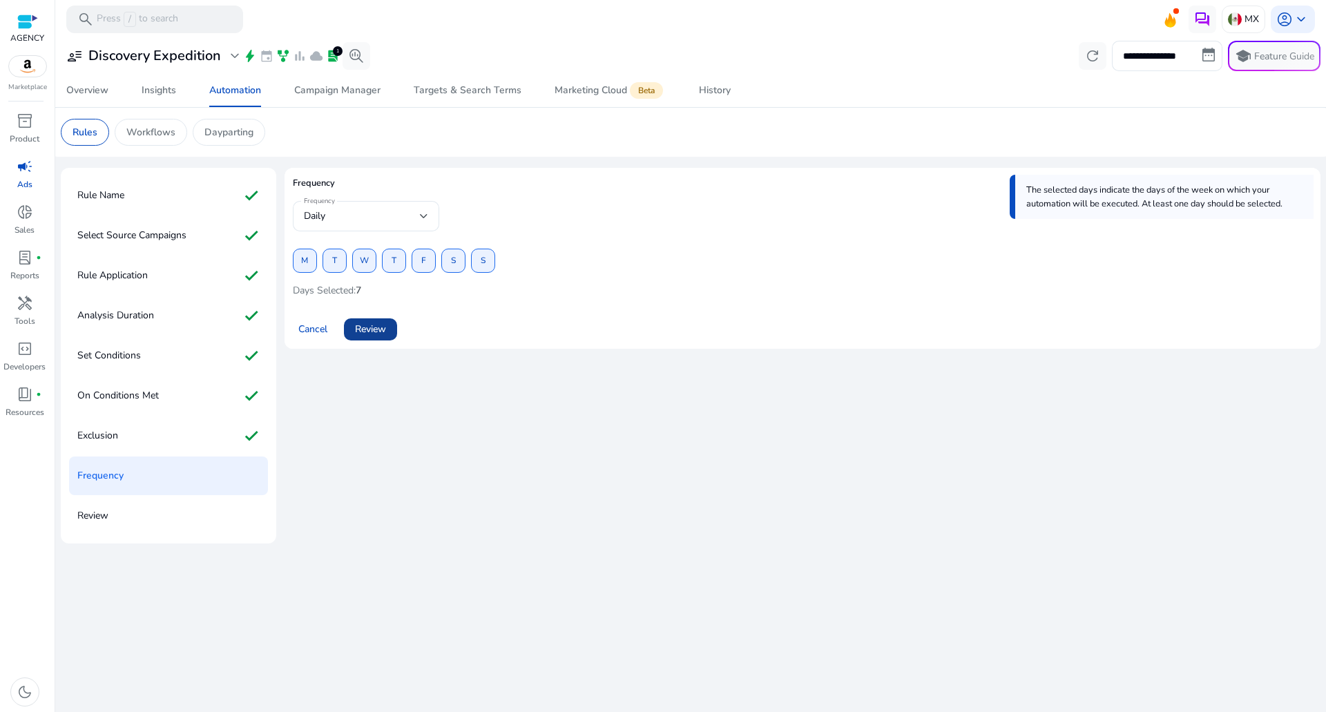
click at [371, 329] on span "Review" at bounding box center [370, 329] width 31 height 15
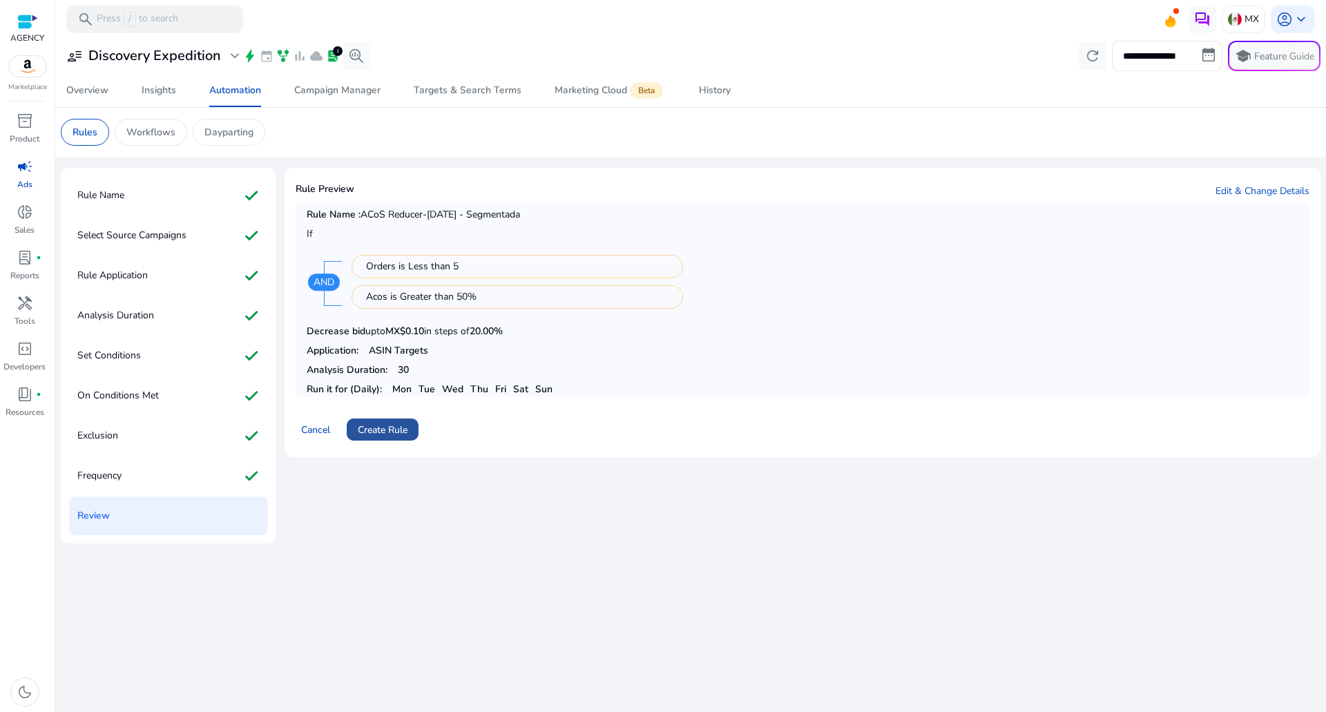
click at [388, 423] on span "Create Rule" at bounding box center [383, 430] width 50 height 15
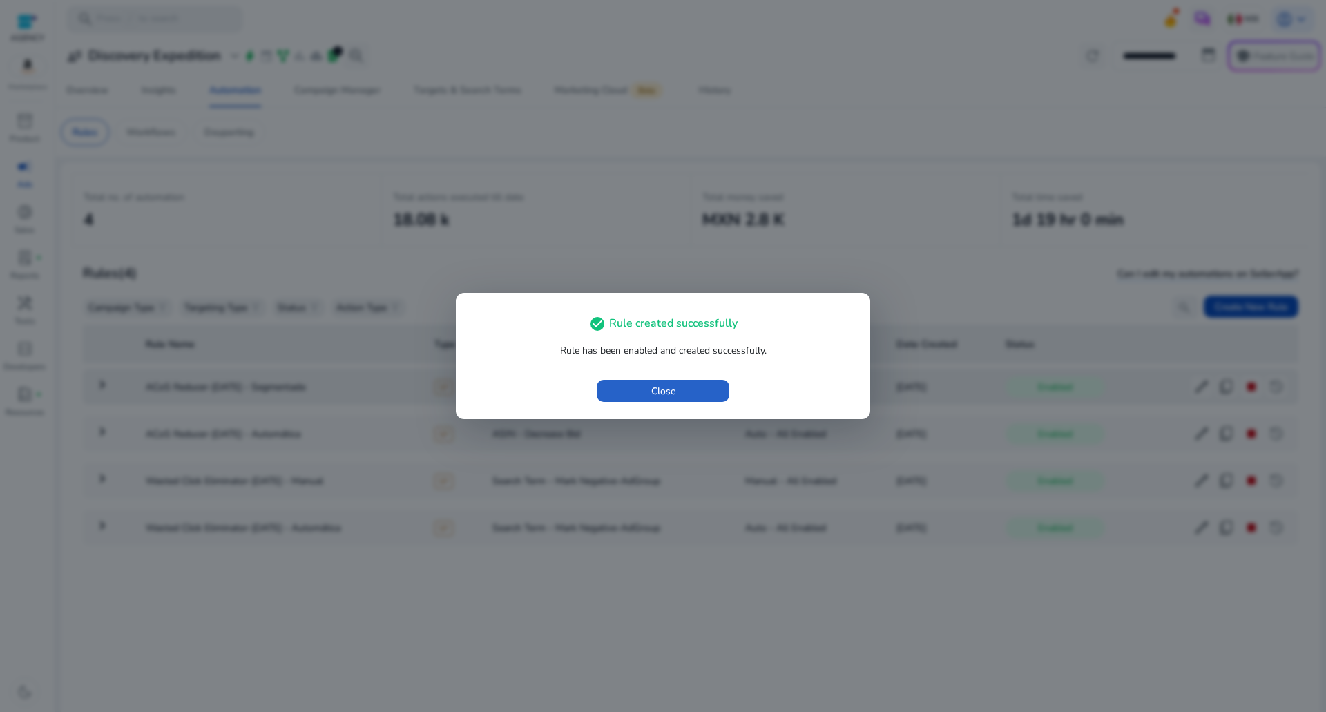
drag, startPoint x: 616, startPoint y: 384, endPoint x: 607, endPoint y: 383, distance: 9.0
click at [617, 383] on span "button" at bounding box center [663, 390] width 133 height 33
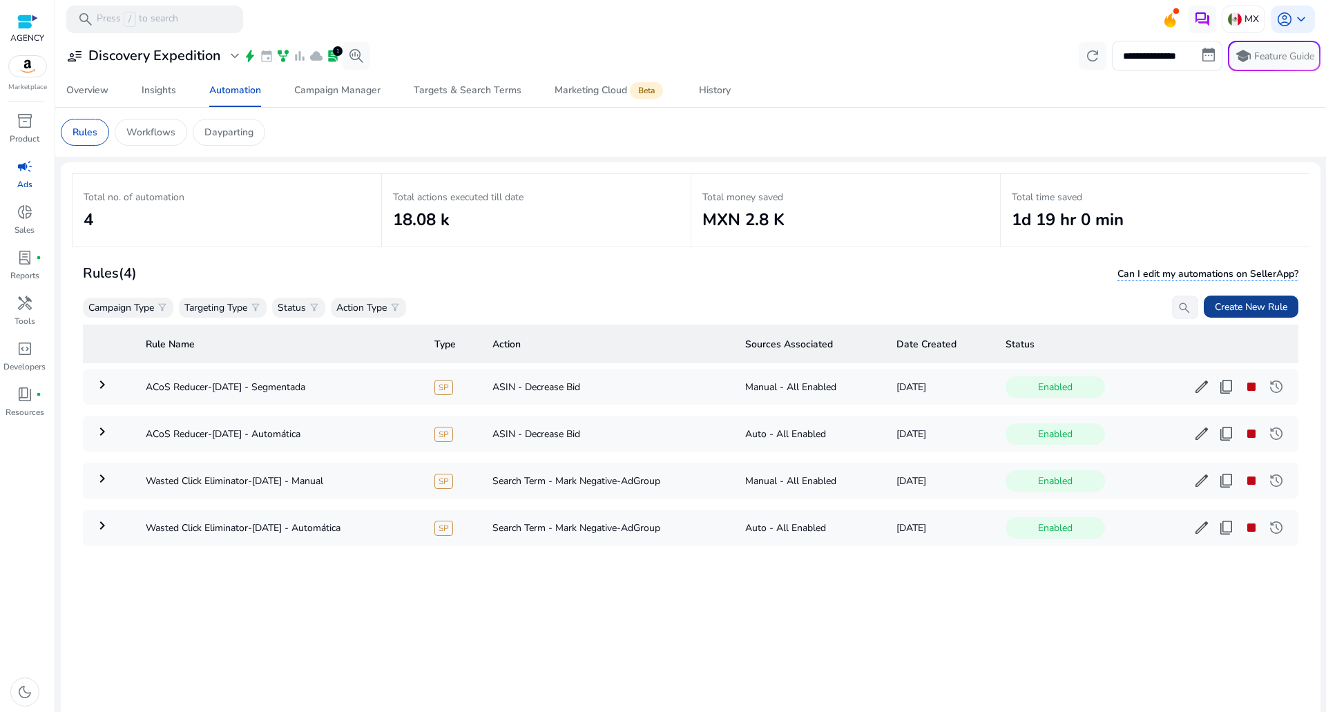
click at [1233, 311] on span "Create New Rule" at bounding box center [1251, 307] width 73 height 15
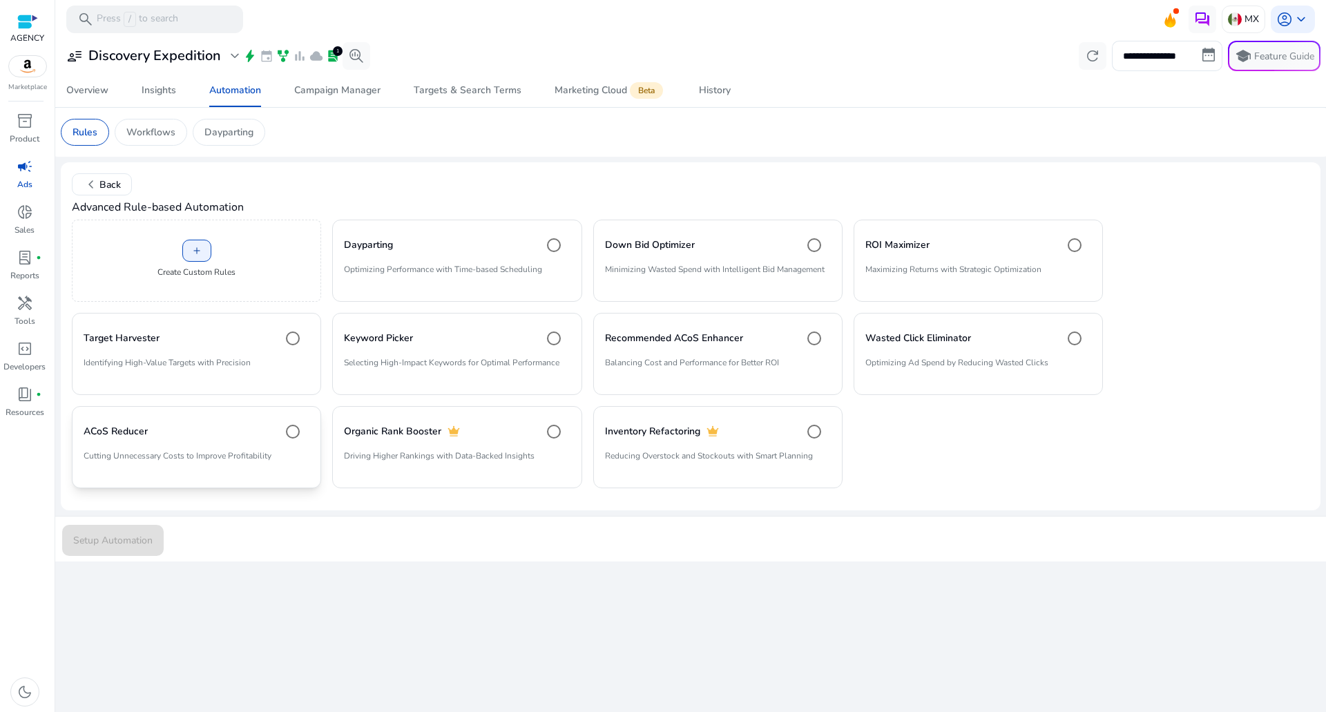
click at [233, 427] on div "ACoS Reducer" at bounding box center [197, 432] width 226 height 28
click at [165, 547] on div "Setup Automation" at bounding box center [690, 539] width 1273 height 46
click at [153, 537] on span "submit" at bounding box center [113, 539] width 102 height 33
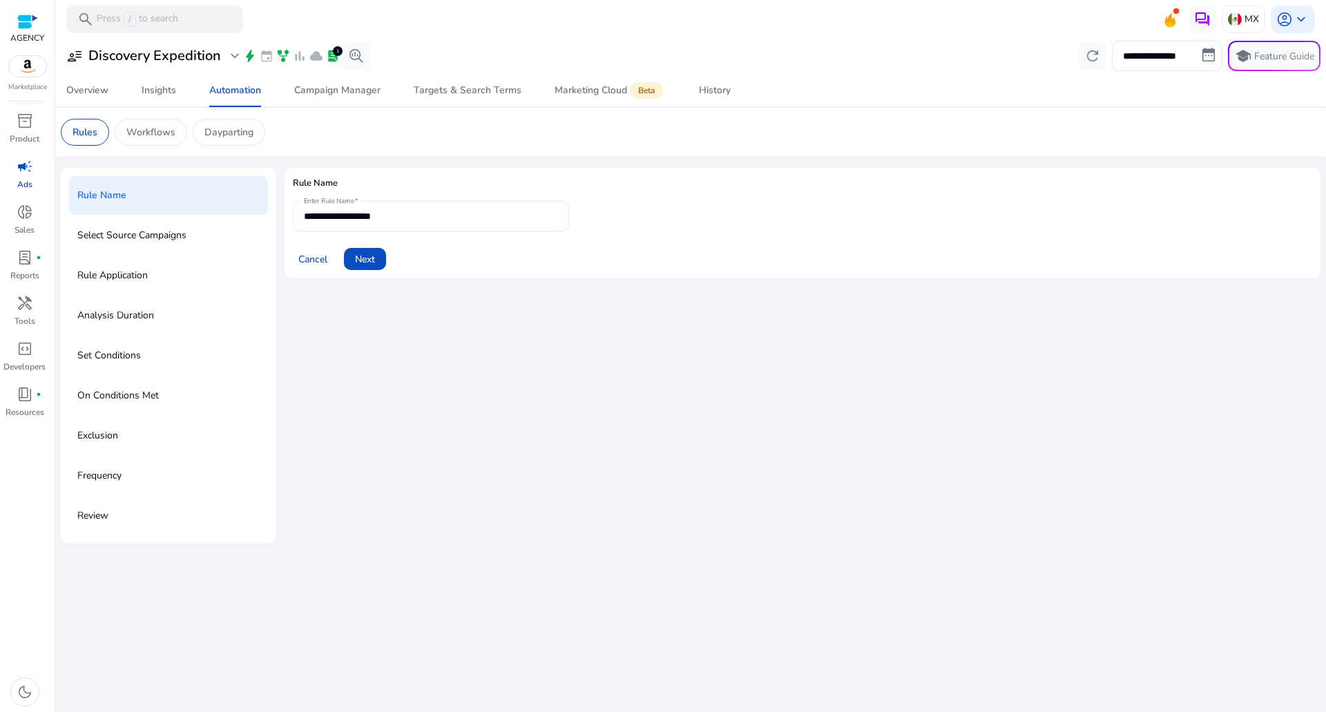
click at [407, 225] on div "**********" at bounding box center [431, 216] width 254 height 30
click at [415, 218] on input "**********" at bounding box center [431, 216] width 254 height 15
type input "**********"
click at [374, 258] on span "Next" at bounding box center [365, 259] width 20 height 15
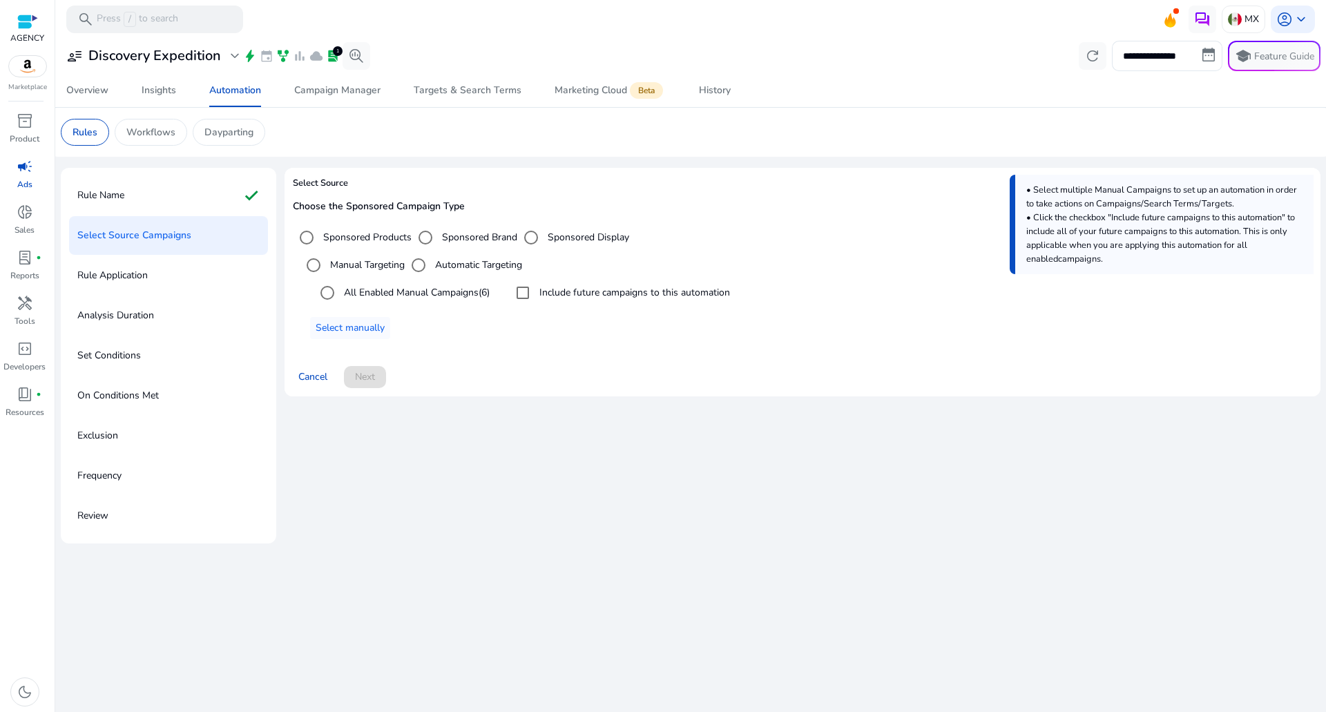
click at [378, 287] on label "All Enabled Manual Campaigns (6)" at bounding box center [415, 292] width 148 height 15
click at [572, 305] on div "Include future campaigns to this automation" at bounding box center [619, 293] width 221 height 28
click at [546, 294] on label "Include future campaigns to this automation" at bounding box center [633, 292] width 193 height 15
click at [369, 379] on span "Next" at bounding box center [365, 376] width 20 height 15
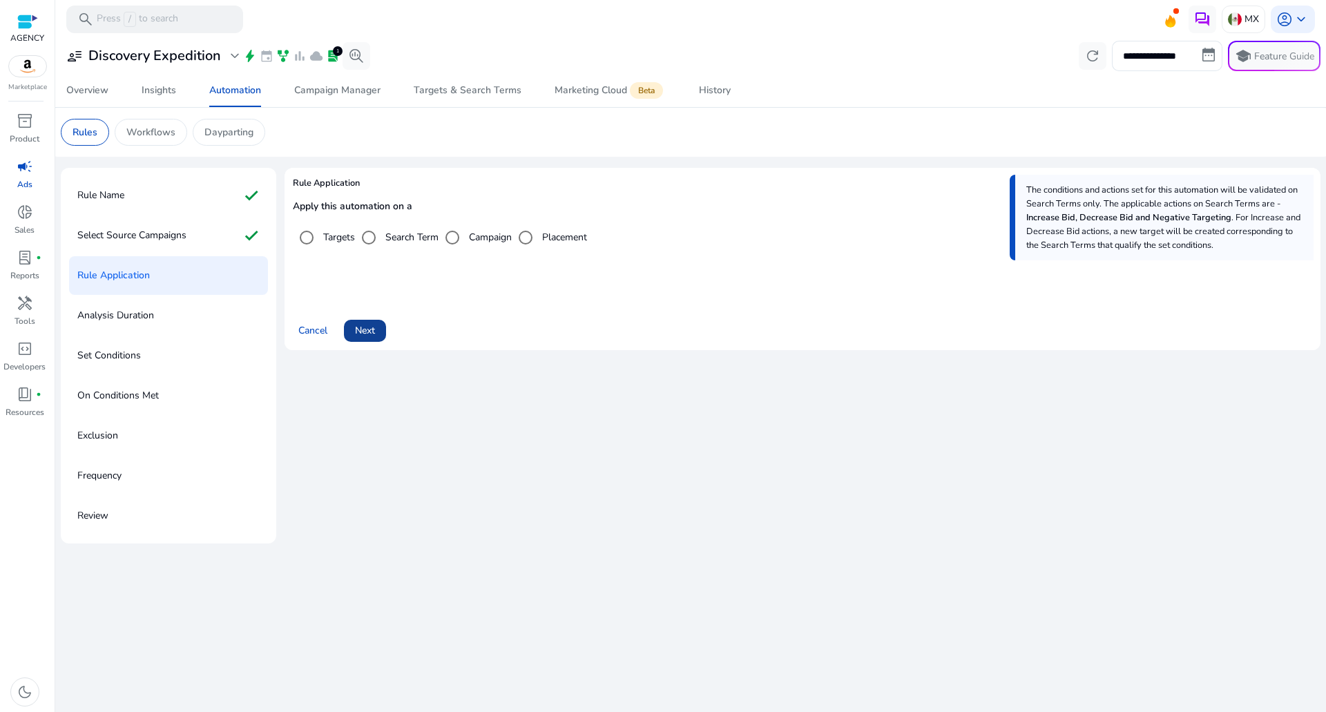
click at [371, 327] on span "Next" at bounding box center [365, 330] width 20 height 15
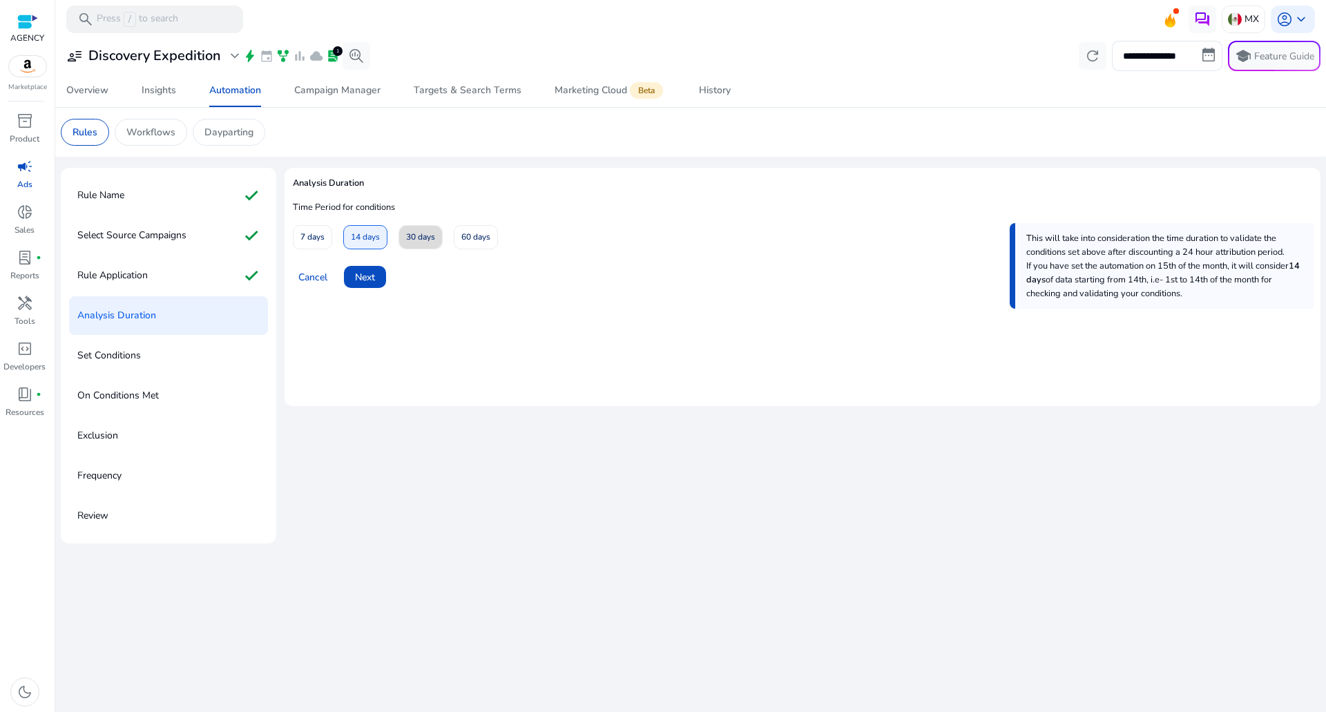
click at [432, 242] on span "30 days" at bounding box center [420, 237] width 29 height 24
click at [385, 273] on span at bounding box center [365, 276] width 42 height 33
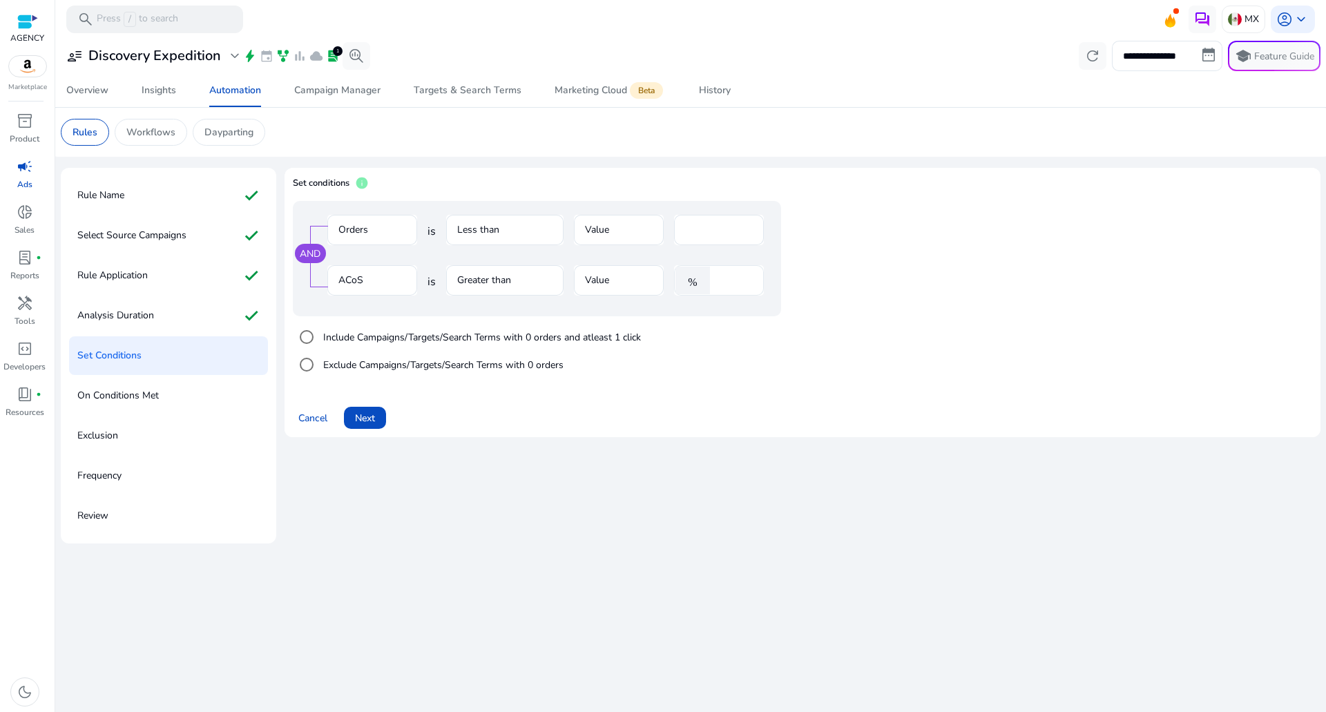
click at [727, 270] on div "****" at bounding box center [735, 280] width 36 height 30
click at [720, 278] on input "******" at bounding box center [735, 280] width 36 height 15
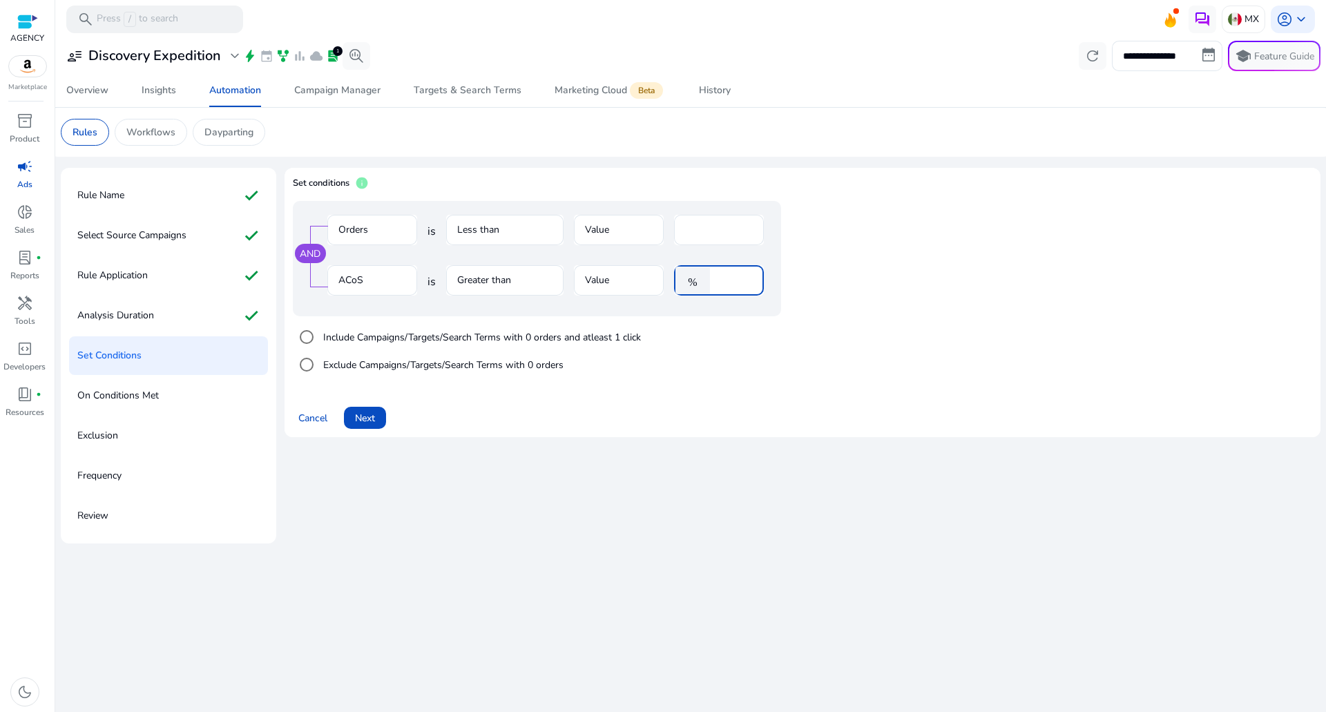
click at [720, 278] on input "******" at bounding box center [735, 280] width 36 height 15
type input "**"
click at [384, 414] on span at bounding box center [365, 417] width 42 height 33
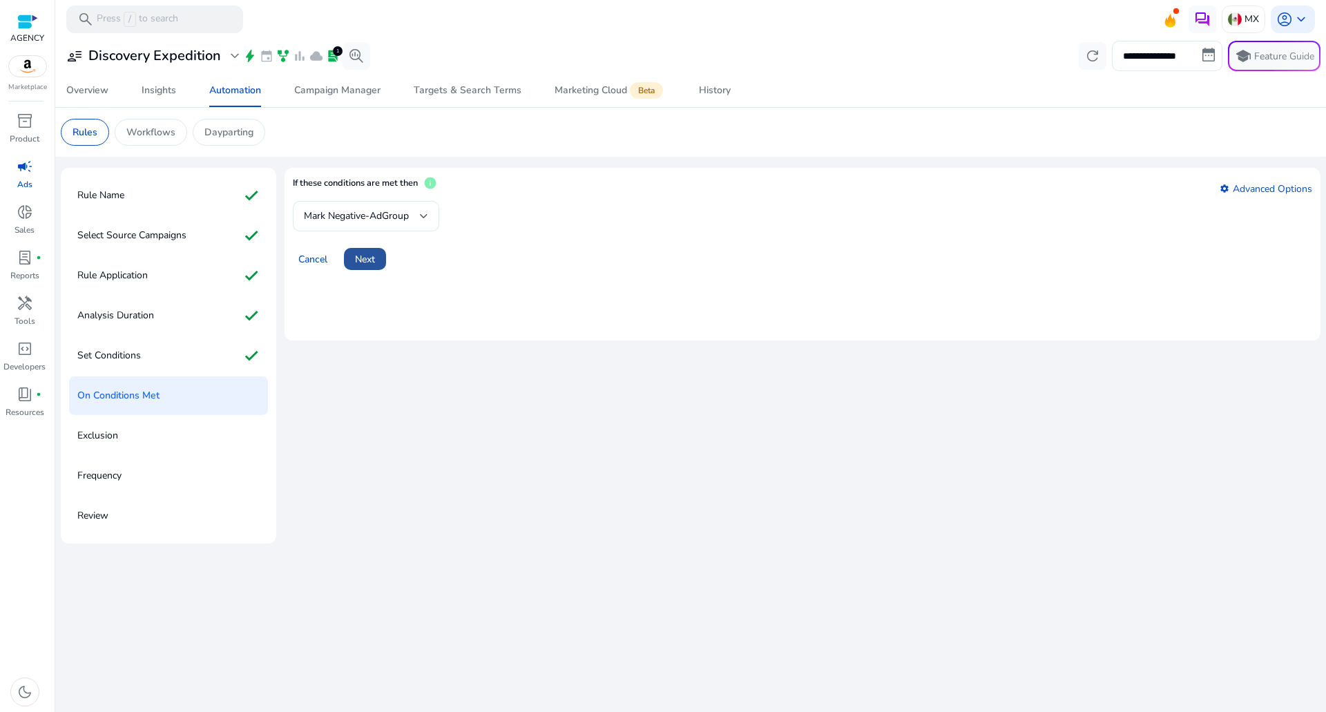
click at [369, 264] on span "Next" at bounding box center [365, 259] width 20 height 15
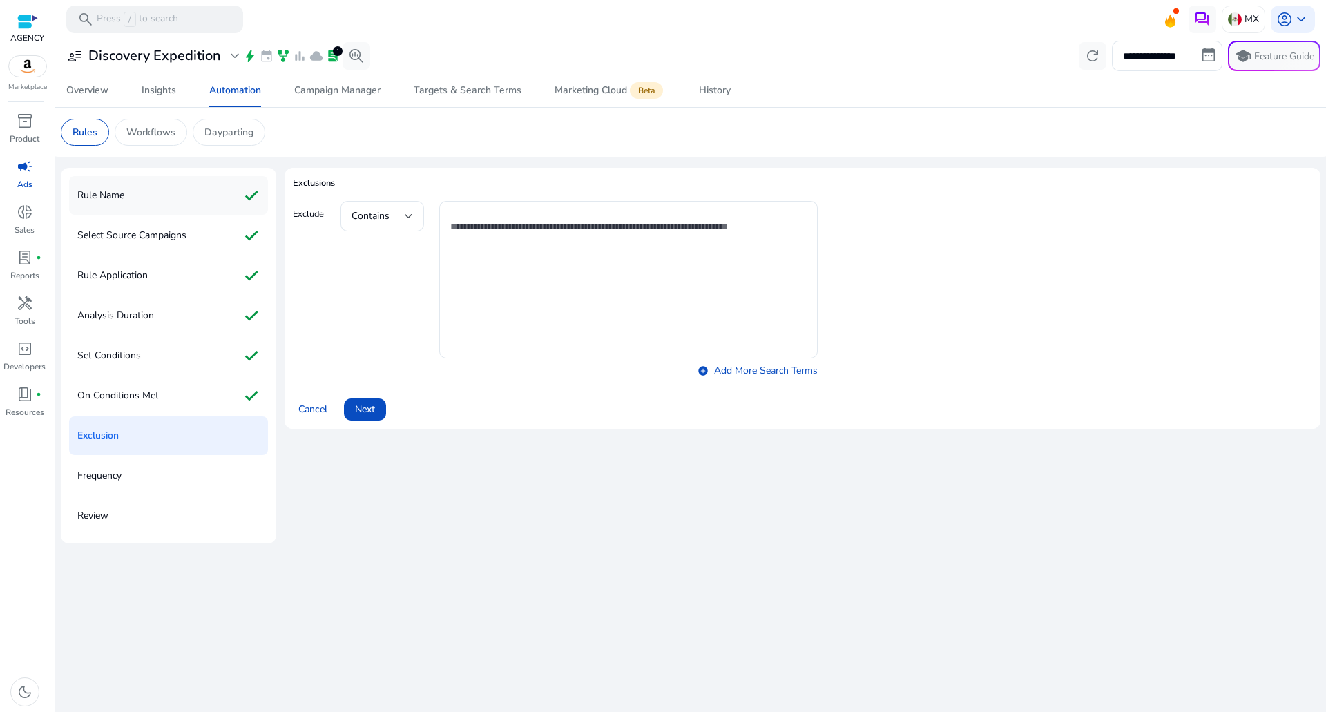
click at [204, 210] on div "Rule Name check" at bounding box center [168, 195] width 199 height 39
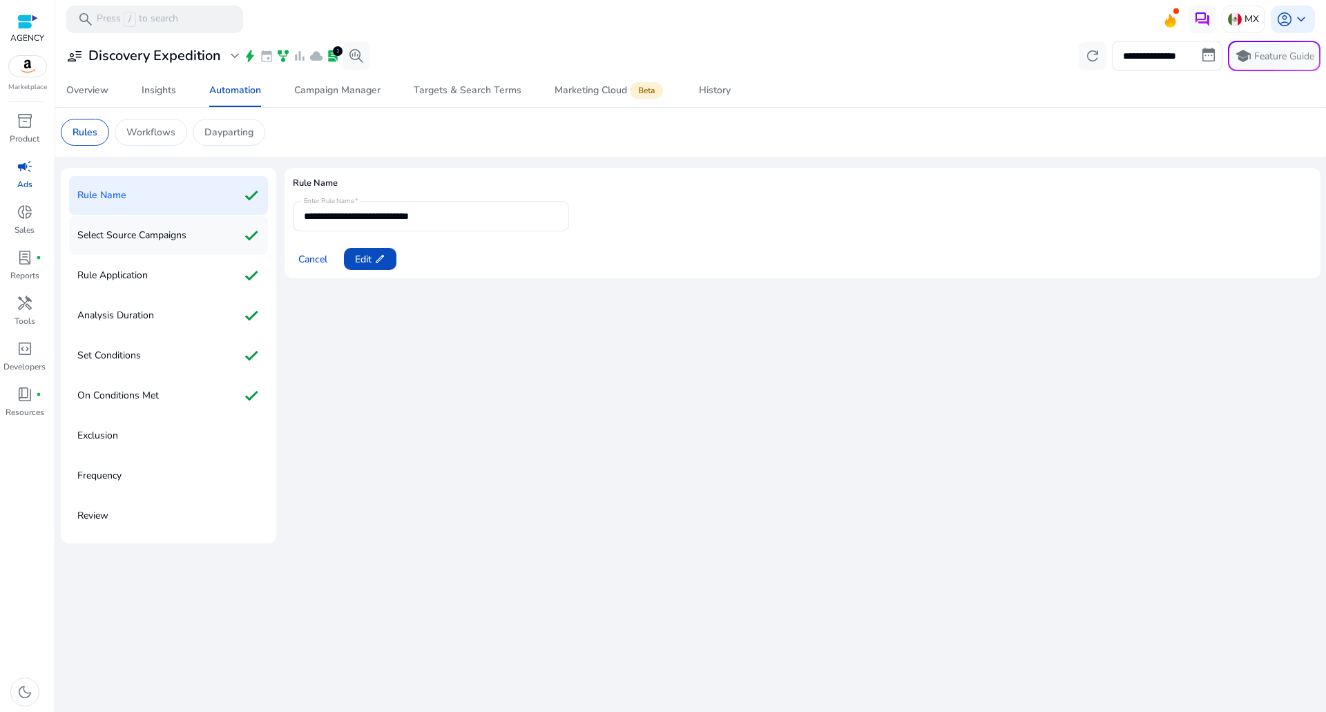
click at [194, 231] on div "Select Source Campaigns check" at bounding box center [168, 235] width 199 height 39
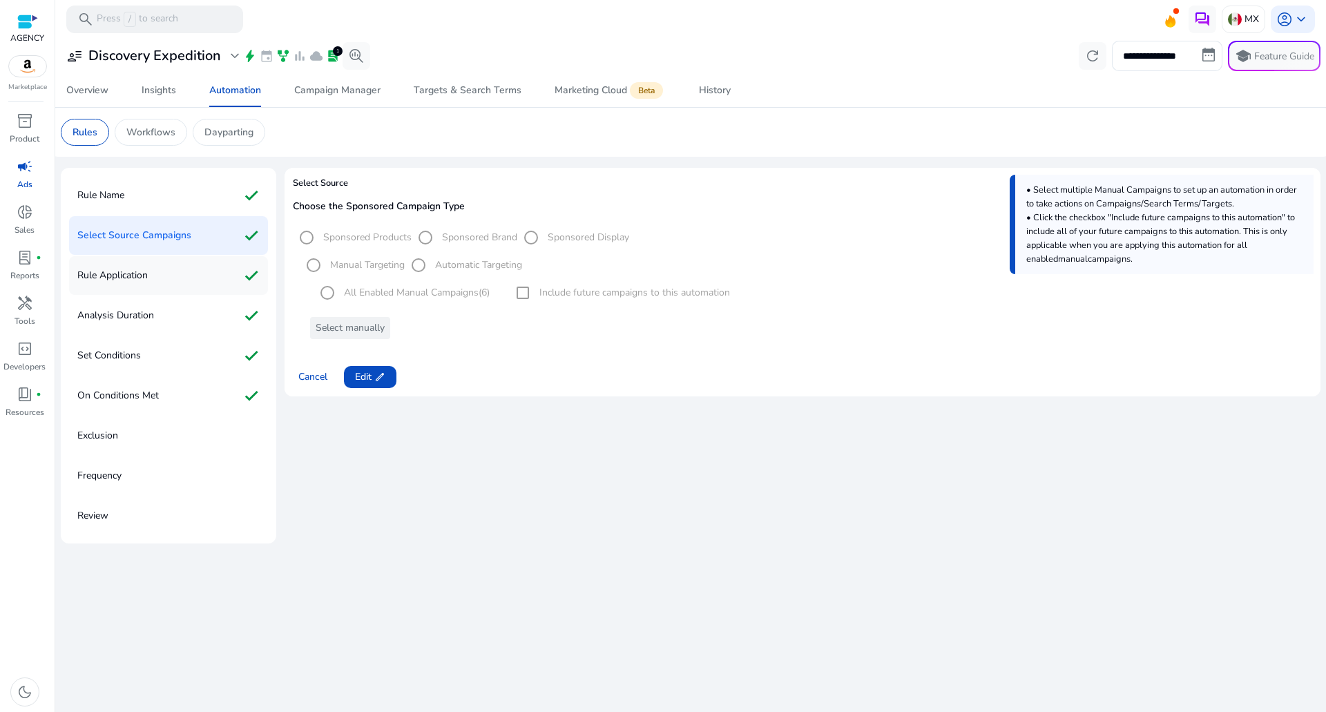
click at [193, 271] on div "Rule Application check" at bounding box center [168, 275] width 199 height 39
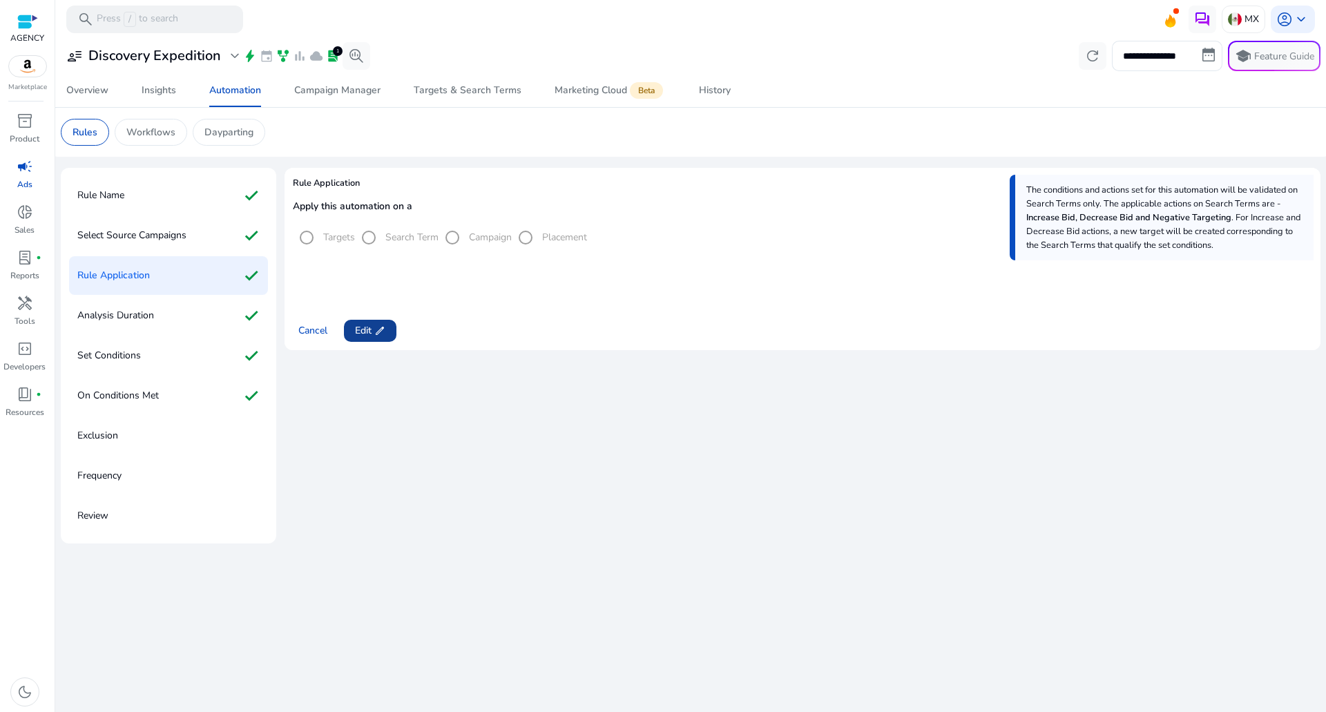
click at [357, 338] on span at bounding box center [370, 330] width 52 height 33
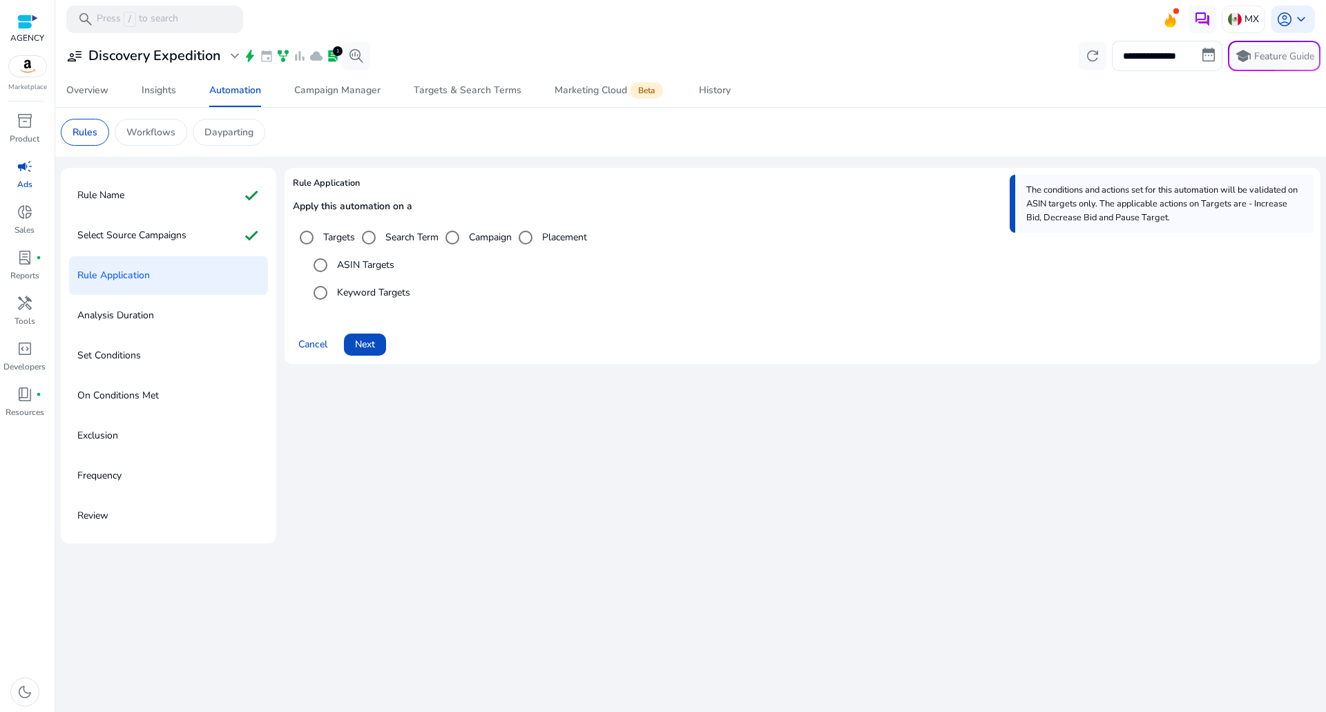
click at [364, 287] on label "Keyword Targets" at bounding box center [372, 292] width 76 height 15
click at [158, 177] on div "Rule Name check" at bounding box center [168, 195] width 199 height 39
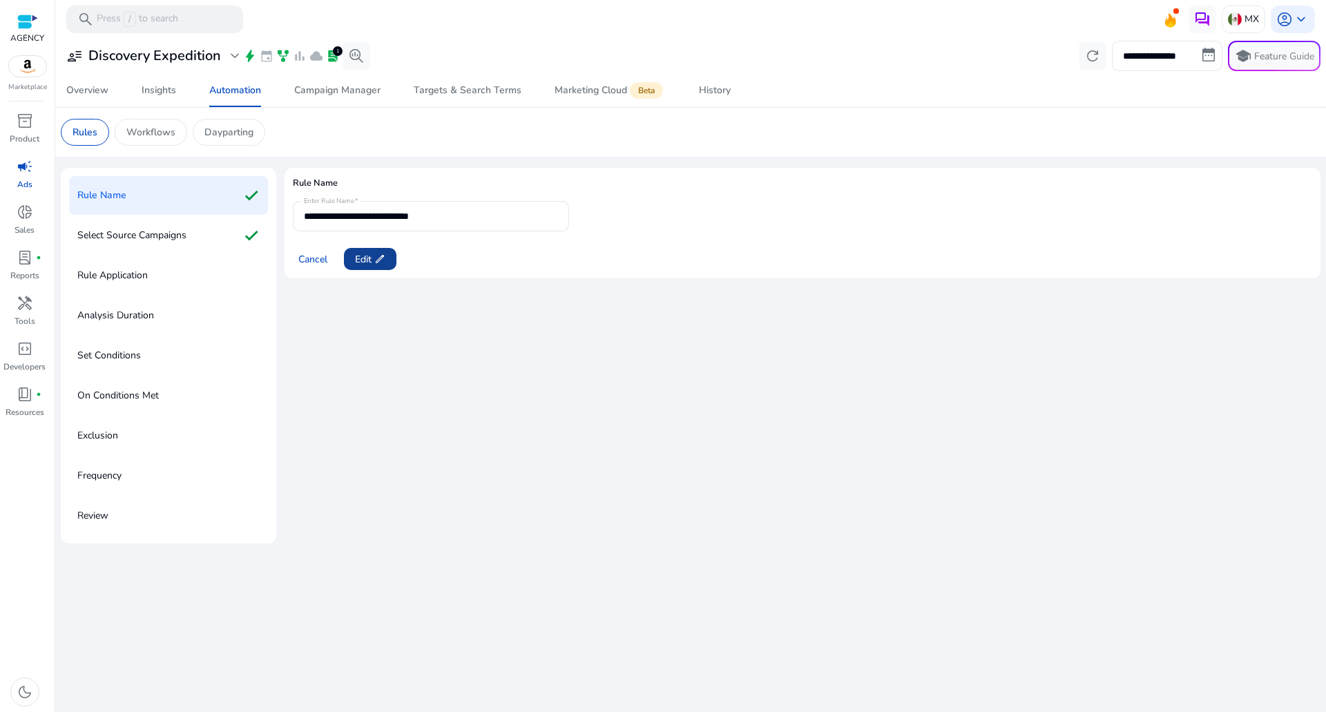
click at [382, 269] on span at bounding box center [370, 258] width 52 height 33
click at [371, 258] on span "Next" at bounding box center [365, 259] width 20 height 15
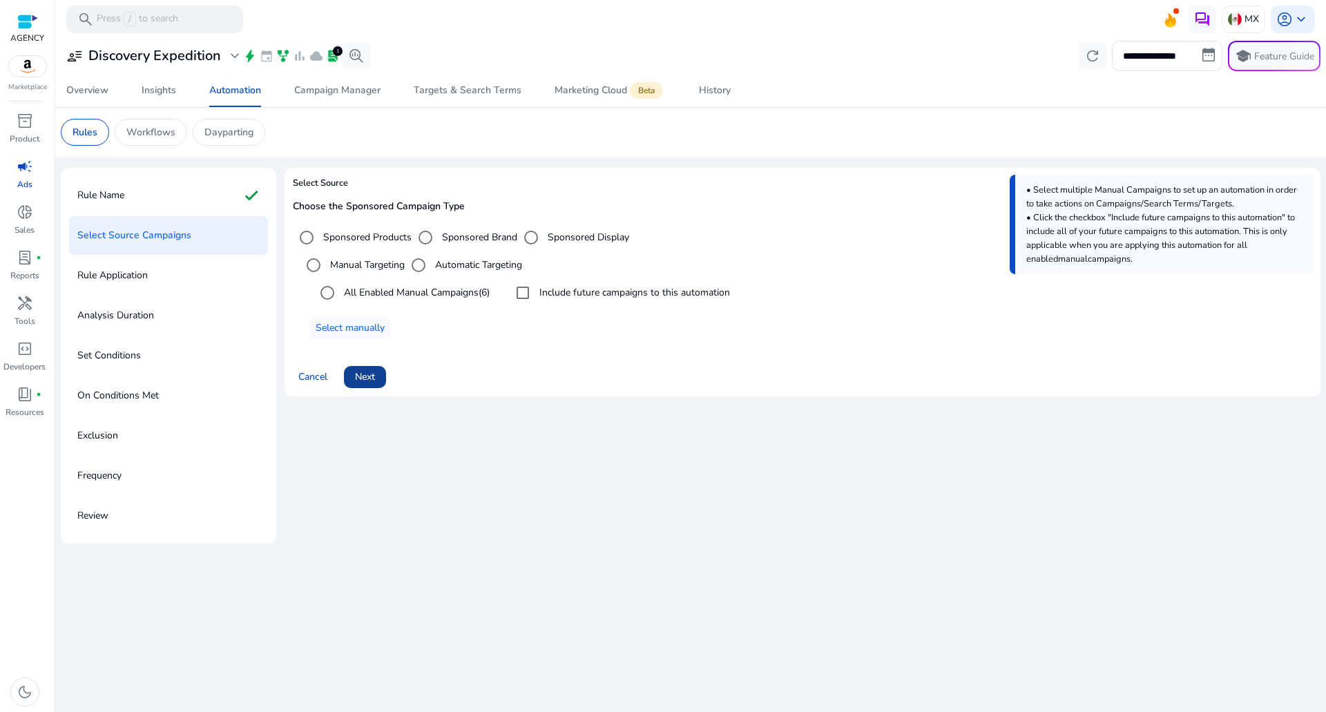
click at [372, 385] on button "Next" at bounding box center [365, 377] width 42 height 22
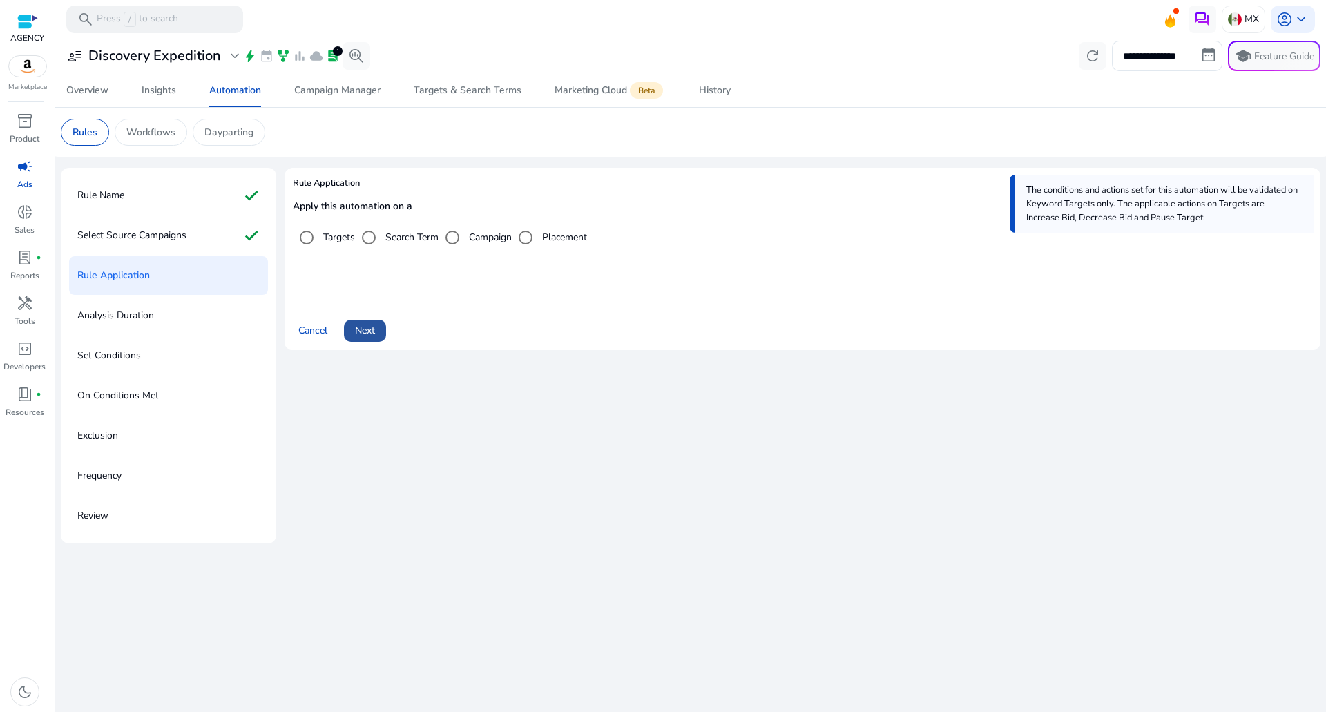
click at [367, 339] on span at bounding box center [365, 330] width 42 height 33
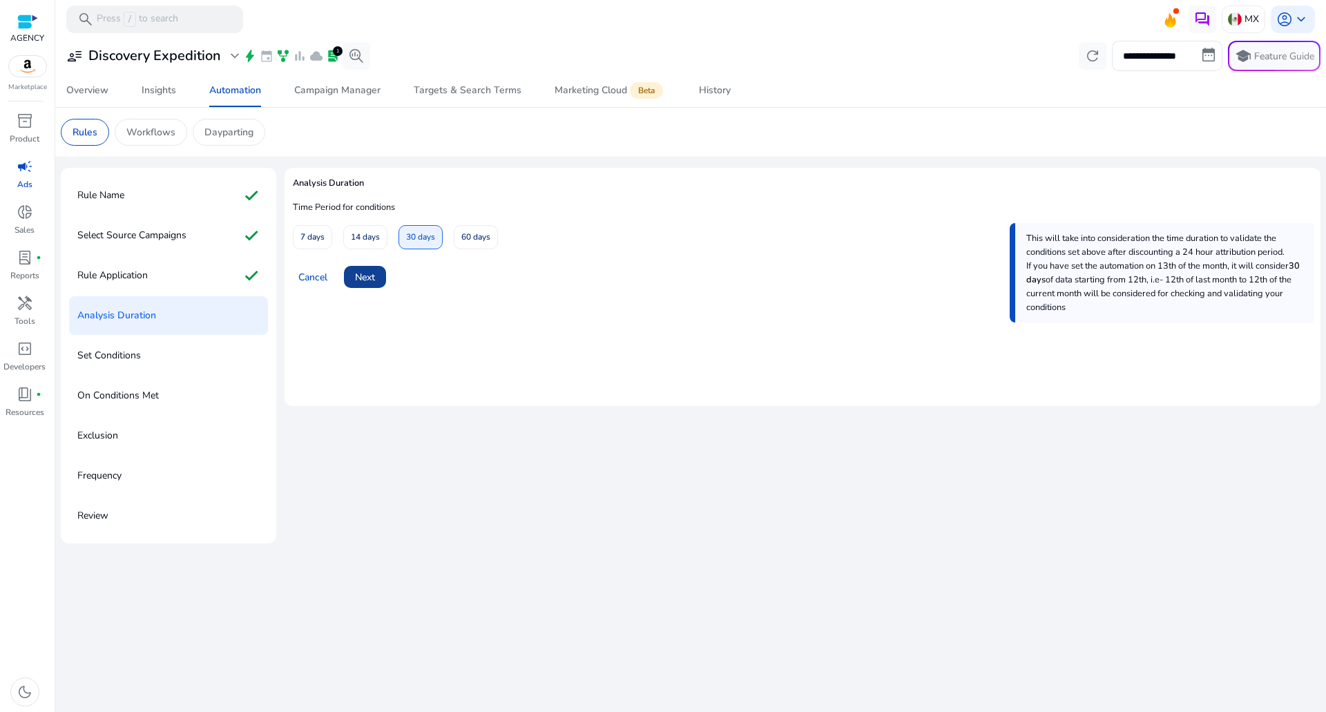
click at [368, 283] on span "Next" at bounding box center [365, 277] width 20 height 15
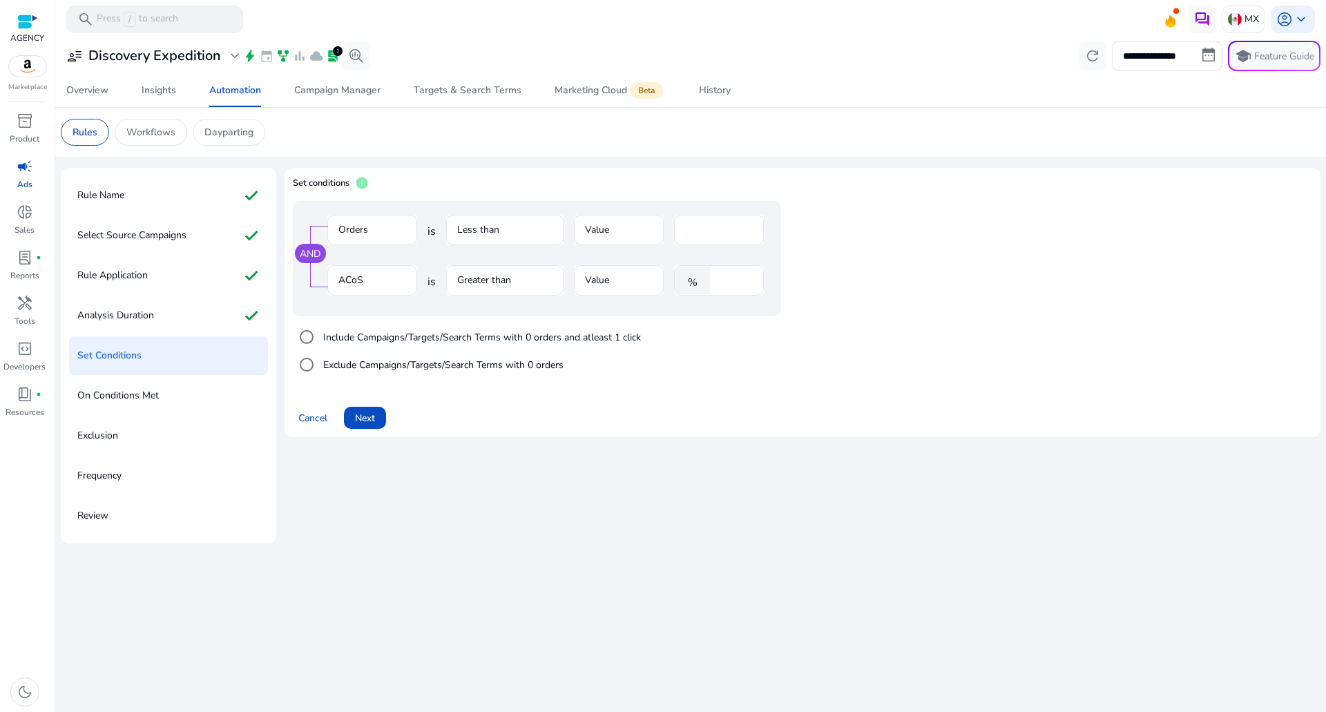
click at [367, 385] on div "AND Orders is Less than Value * ACoS is Greater than Value % ** Include Campaig…" at bounding box center [802, 295] width 1019 height 189
click at [368, 409] on span at bounding box center [365, 417] width 42 height 33
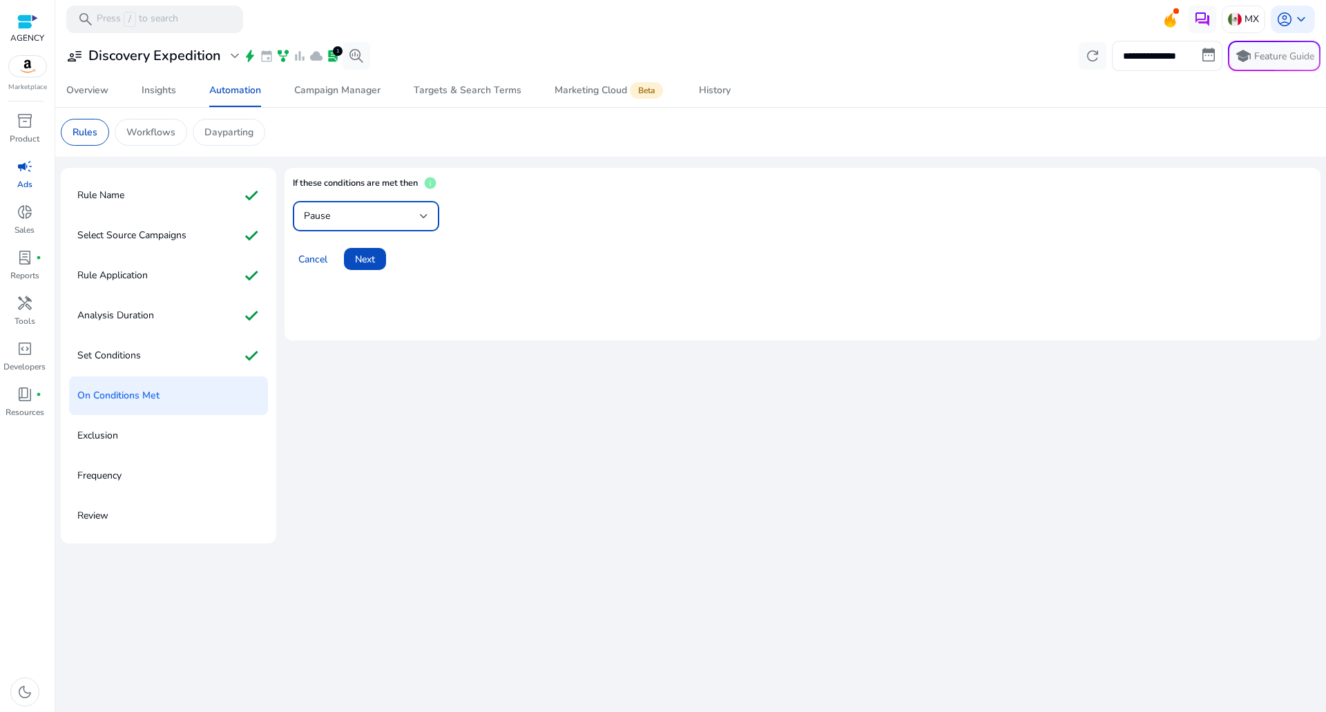
click at [375, 220] on div "Pause" at bounding box center [362, 216] width 116 height 15
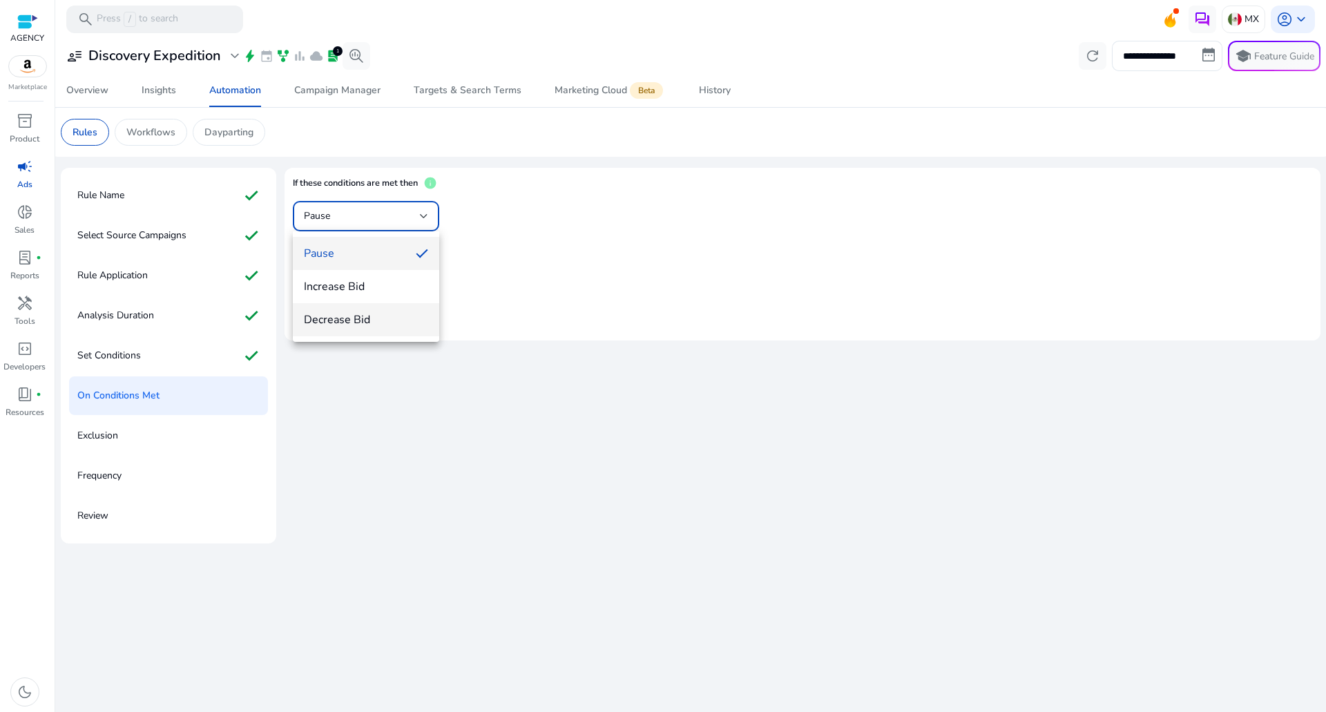
click at [362, 320] on span "Decrease Bid" at bounding box center [366, 319] width 124 height 15
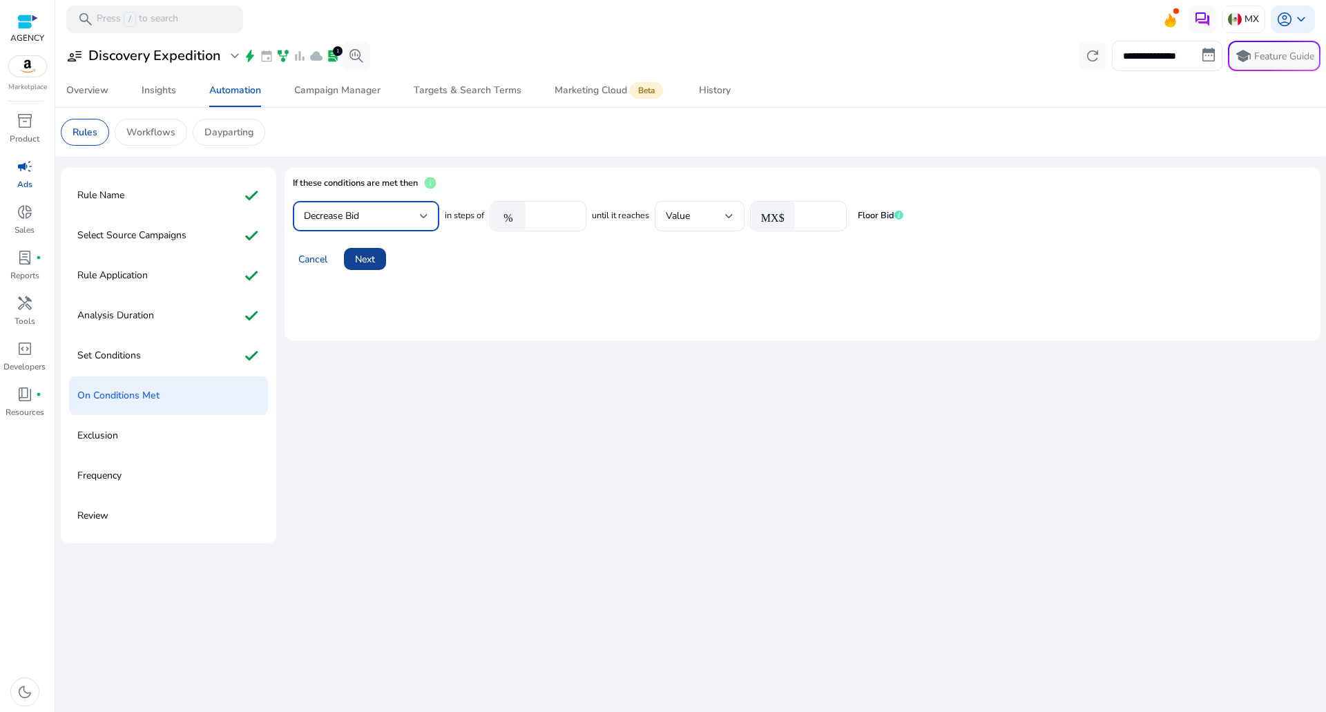
click at [385, 257] on span at bounding box center [365, 258] width 42 height 33
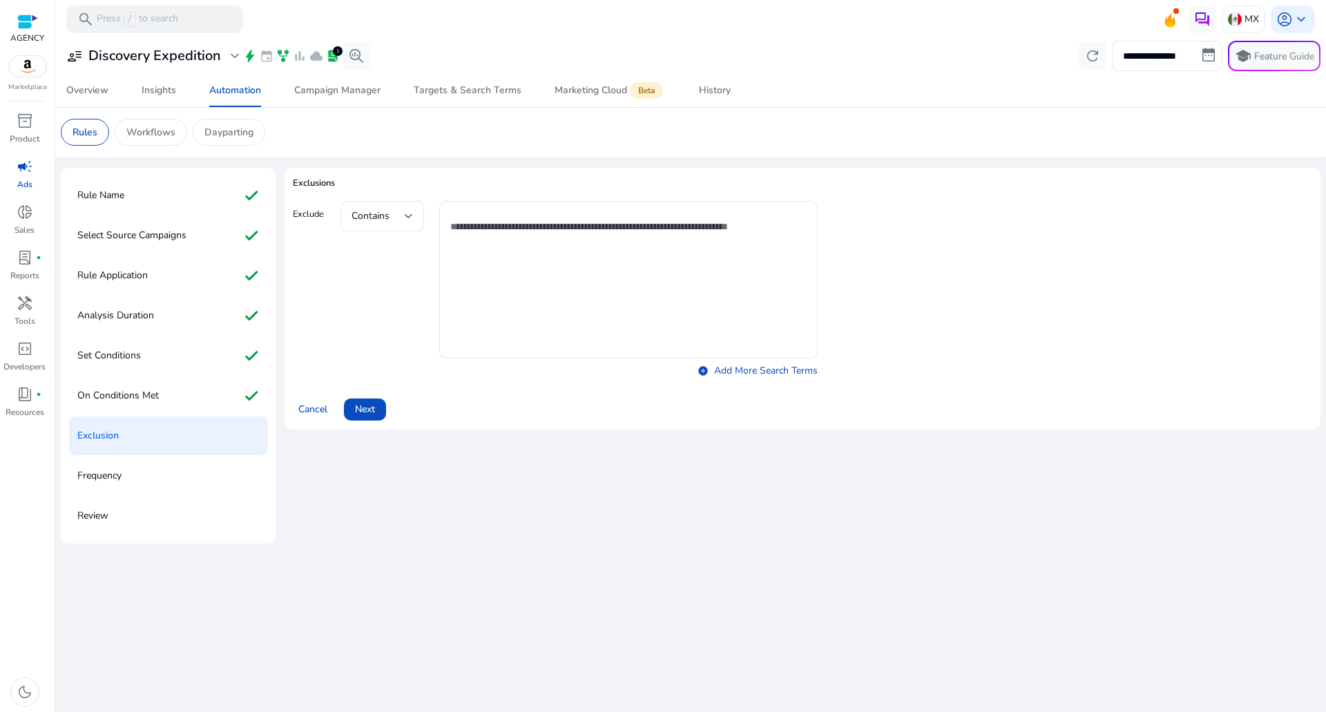
click at [378, 408] on span at bounding box center [365, 409] width 42 height 33
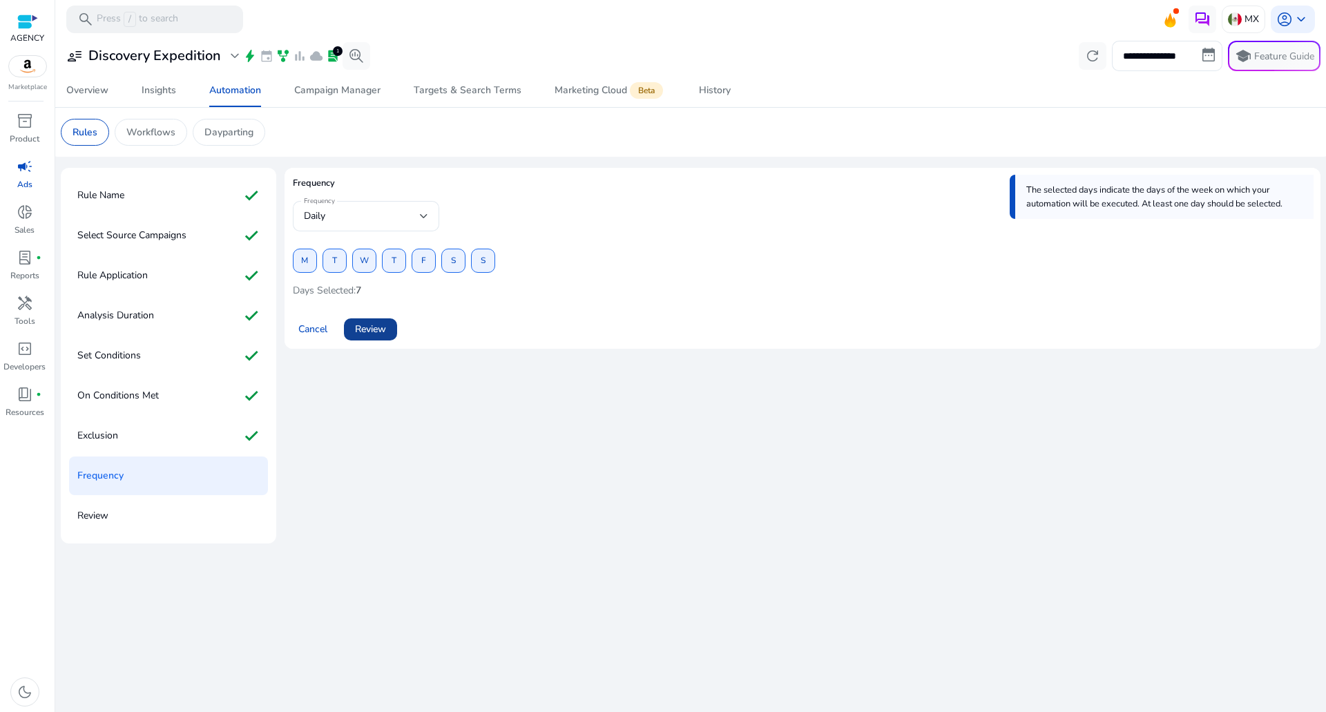
click at [393, 341] on span at bounding box center [370, 329] width 53 height 33
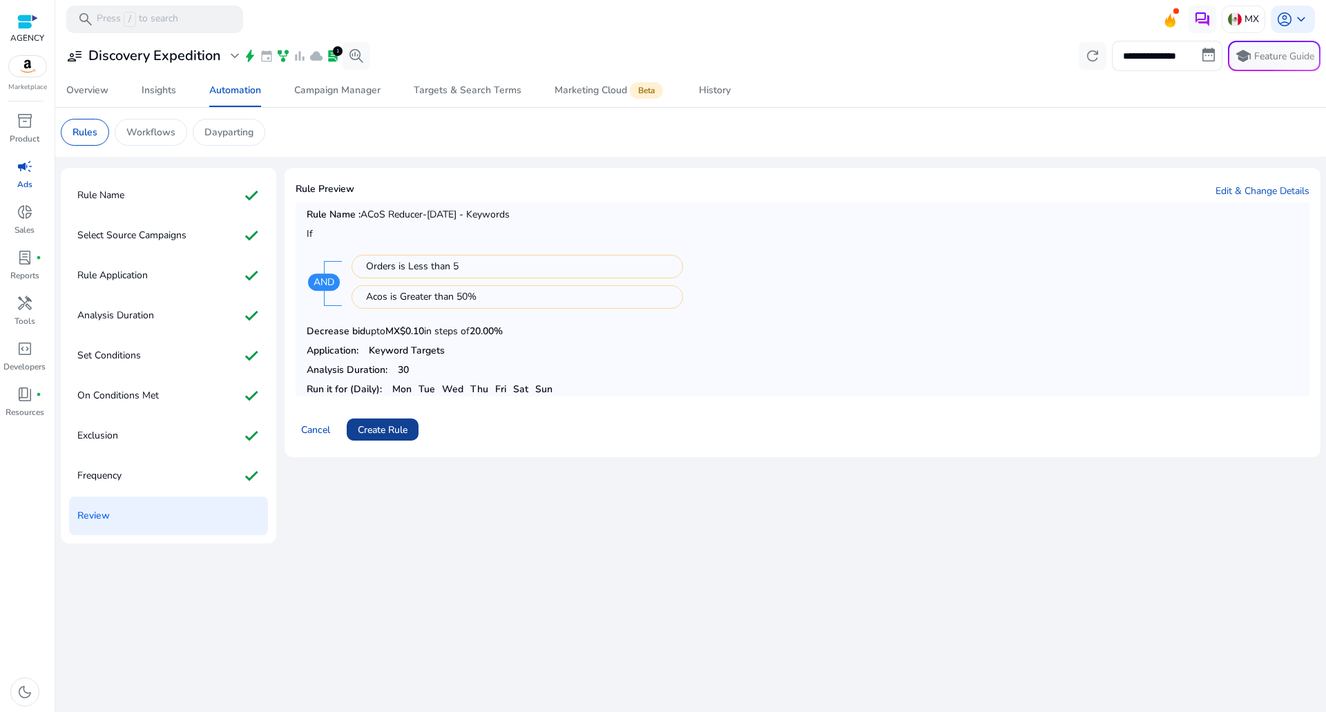
click at [398, 429] on span "Create Rule" at bounding box center [383, 430] width 50 height 15
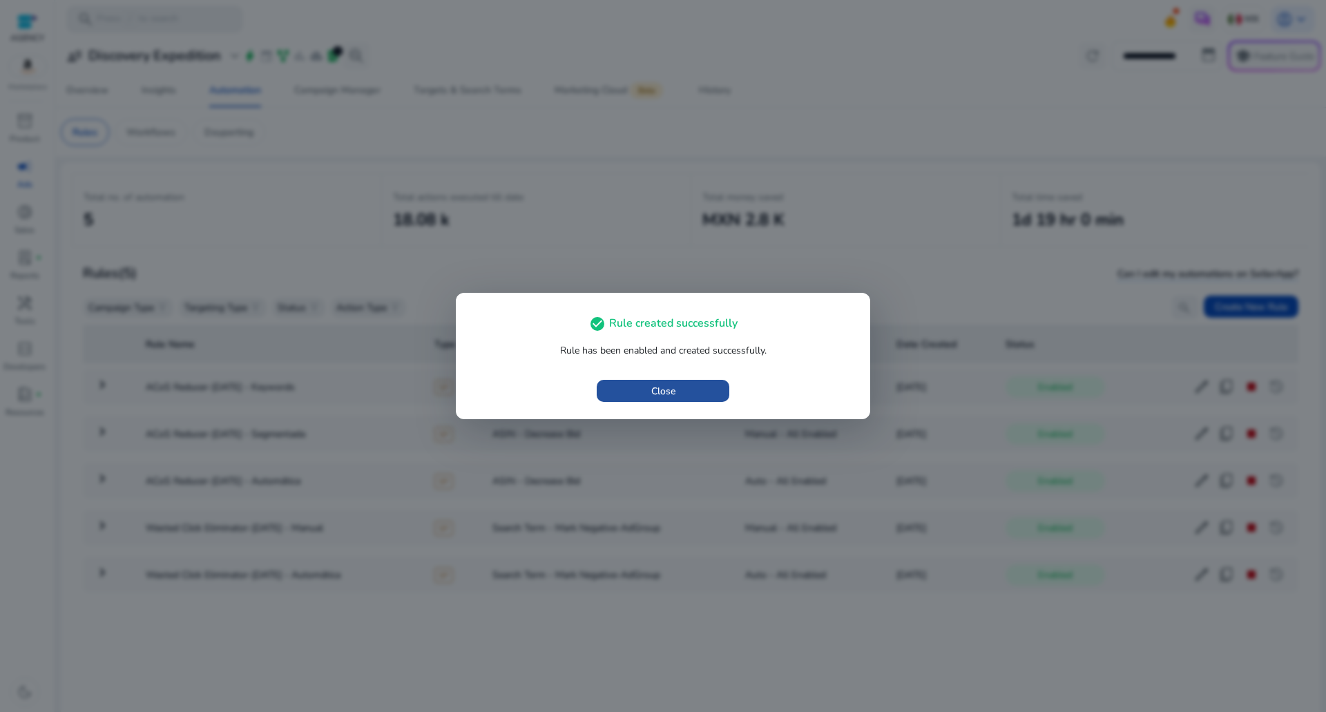
click at [666, 396] on span "Close" at bounding box center [663, 391] width 24 height 15
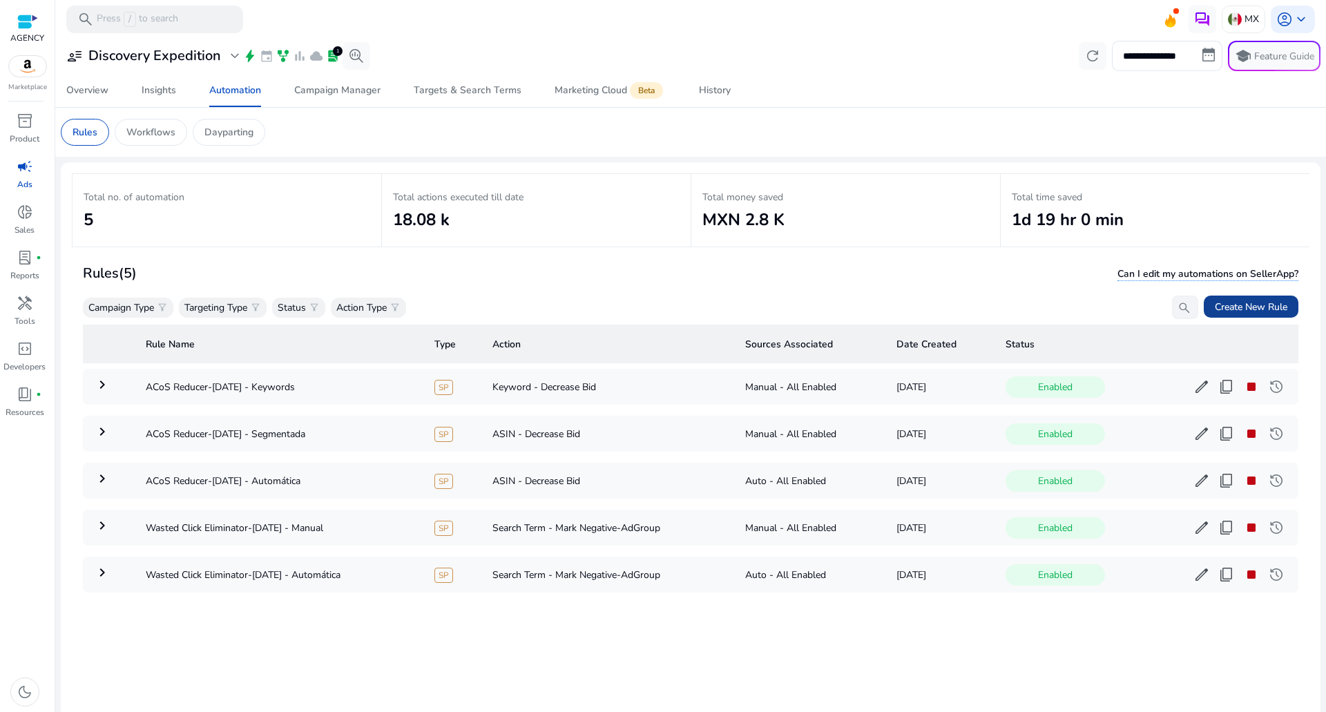
click at [1244, 303] on span "Create New Rule" at bounding box center [1251, 307] width 73 height 15
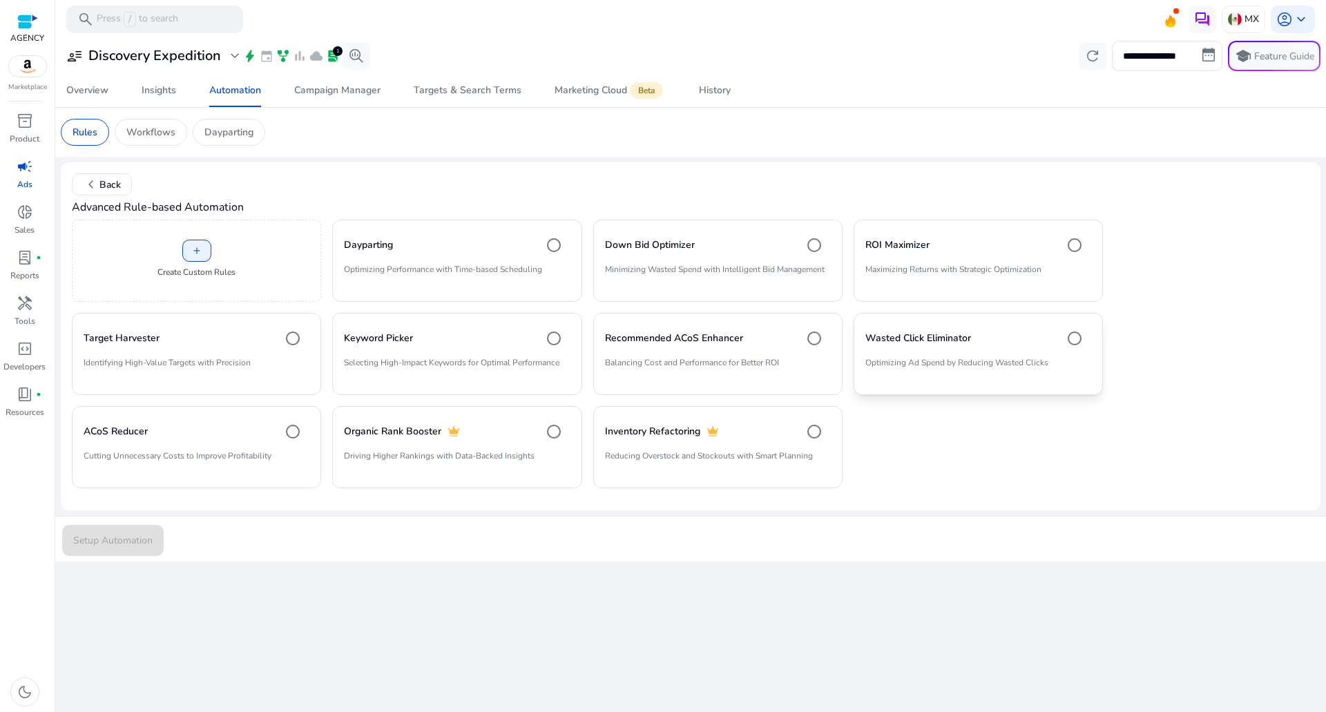
click at [896, 370] on p "Optimizing Ad Spend by Reducing Wasted Clicks" at bounding box center [978, 367] width 226 height 23
click at [106, 189] on span "chevron_left Back" at bounding box center [102, 184] width 38 height 17
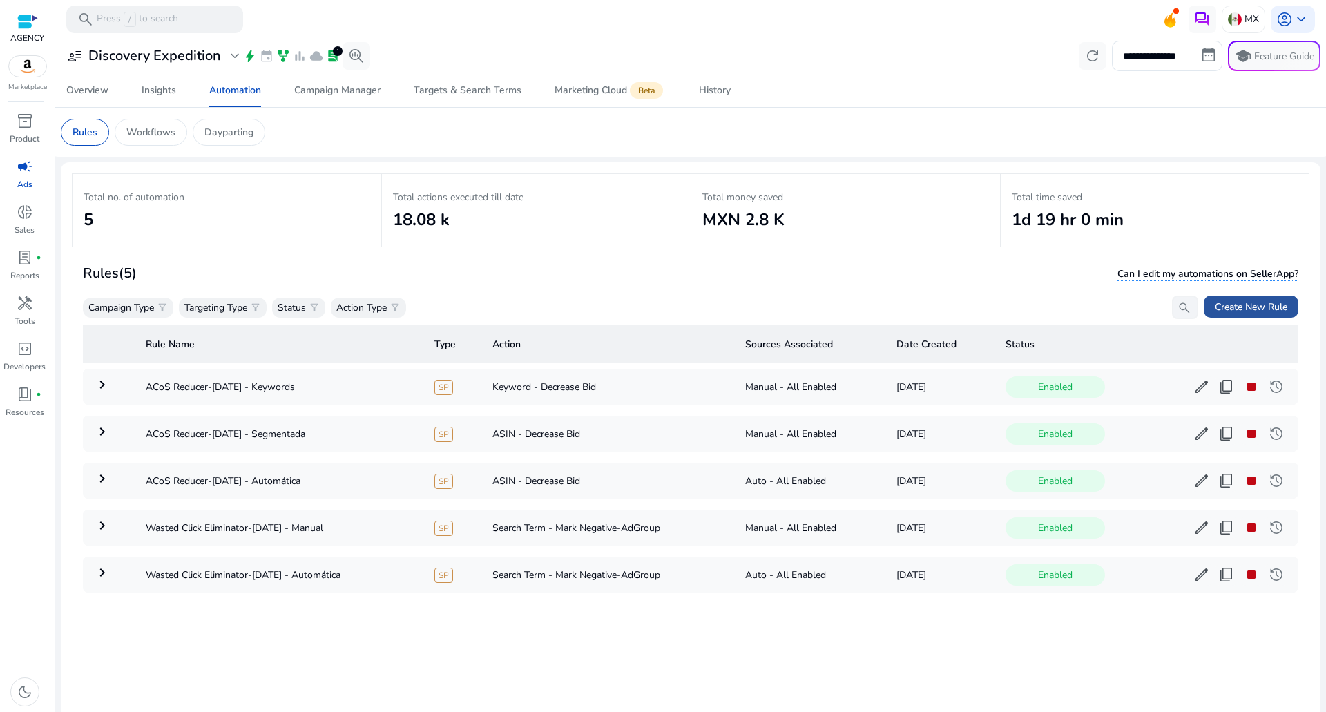
click at [1220, 308] on span "Create New Rule" at bounding box center [1251, 307] width 73 height 15
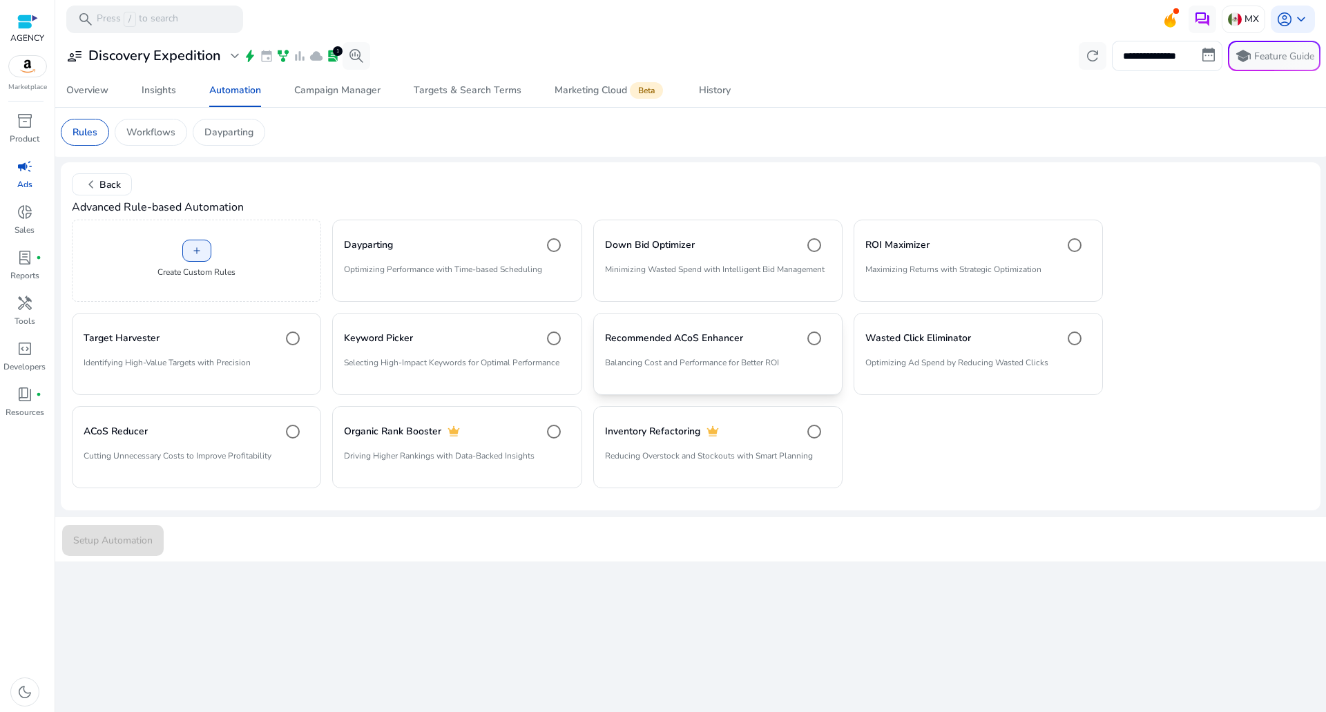
click at [689, 352] on mat-card "Recommended ACoS Enhancer Balancing Cost and Performance for Better ROI" at bounding box center [717, 354] width 249 height 82
click at [144, 537] on span "Setup Automation" at bounding box center [112, 540] width 79 height 15
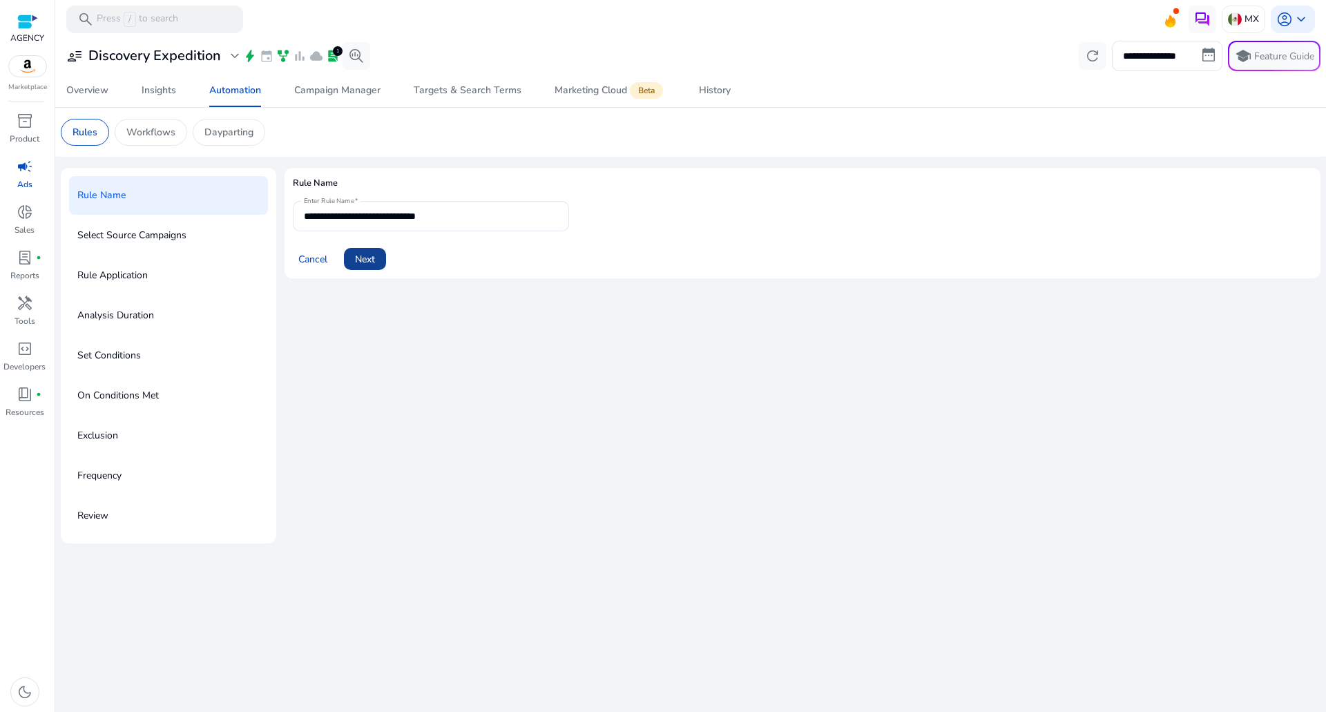
click at [367, 265] on span "Next" at bounding box center [365, 259] width 20 height 15
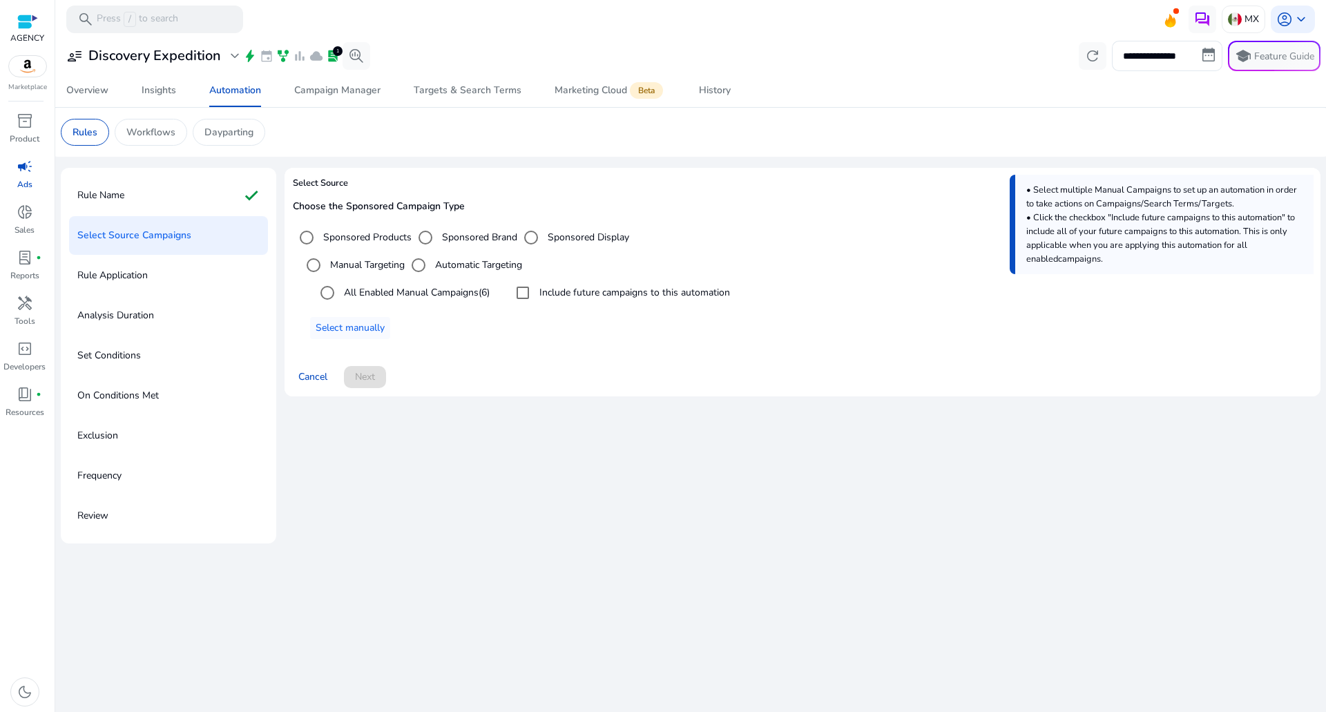
click at [402, 292] on label "All Enabled Manual Campaigns (6)" at bounding box center [415, 292] width 148 height 15
click at [549, 290] on label "Include future campaigns to this automation" at bounding box center [633, 292] width 193 height 15
click at [342, 403] on div "Select Source Choose the Sponsored Campaign Type Sponsored Products Sponsored B…" at bounding box center [802, 288] width 1036 height 240
click at [360, 378] on span "Next" at bounding box center [365, 376] width 20 height 15
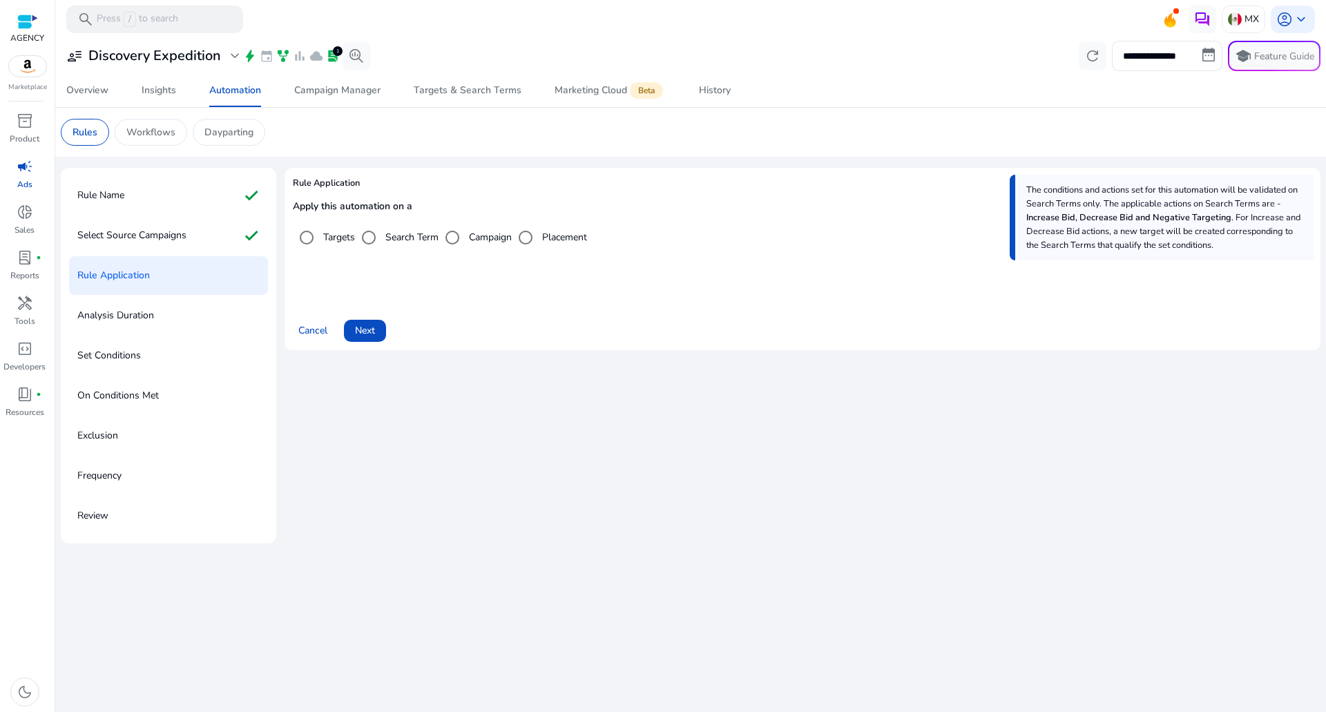
click at [386, 350] on div "Rule Application Apply this automation on a Targets Search Term Campaign Placem…" at bounding box center [802, 264] width 1036 height 193
click at [375, 331] on span "Next" at bounding box center [365, 330] width 20 height 15
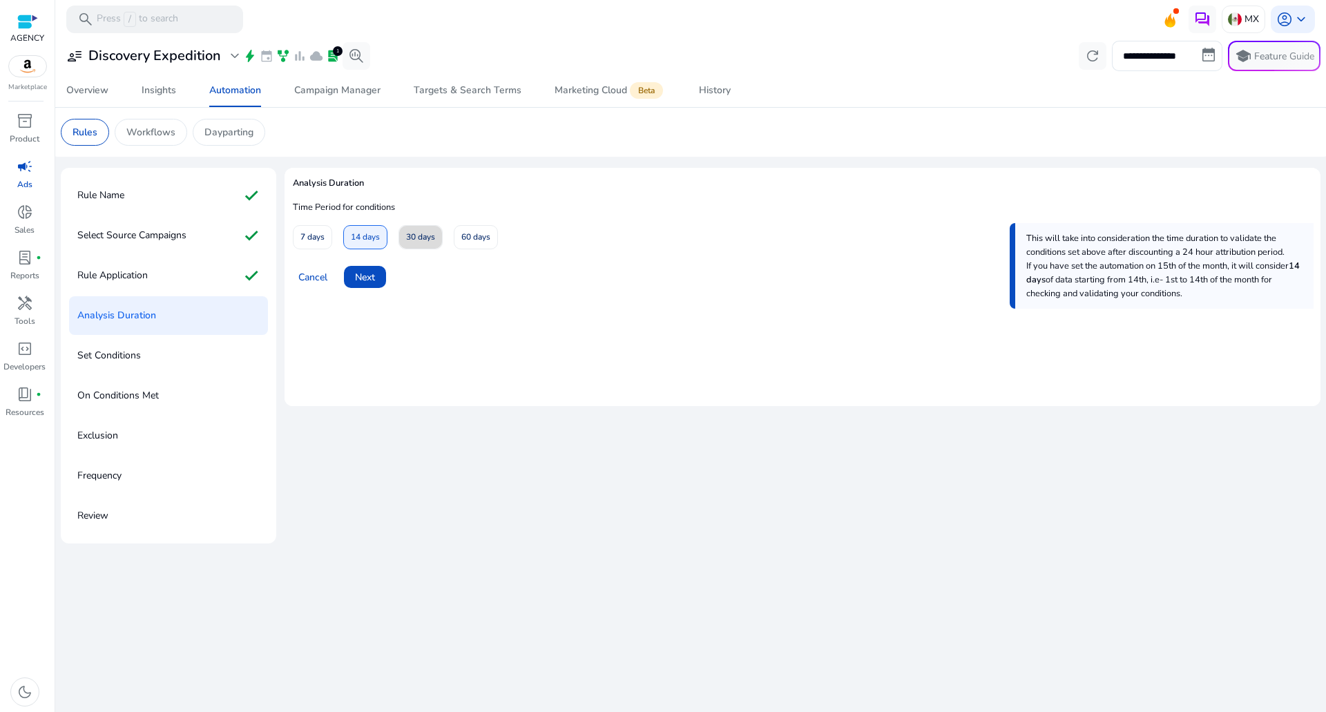
click at [407, 232] on span "30 days" at bounding box center [420, 237] width 29 height 24
click at [369, 271] on span "Next" at bounding box center [365, 277] width 20 height 15
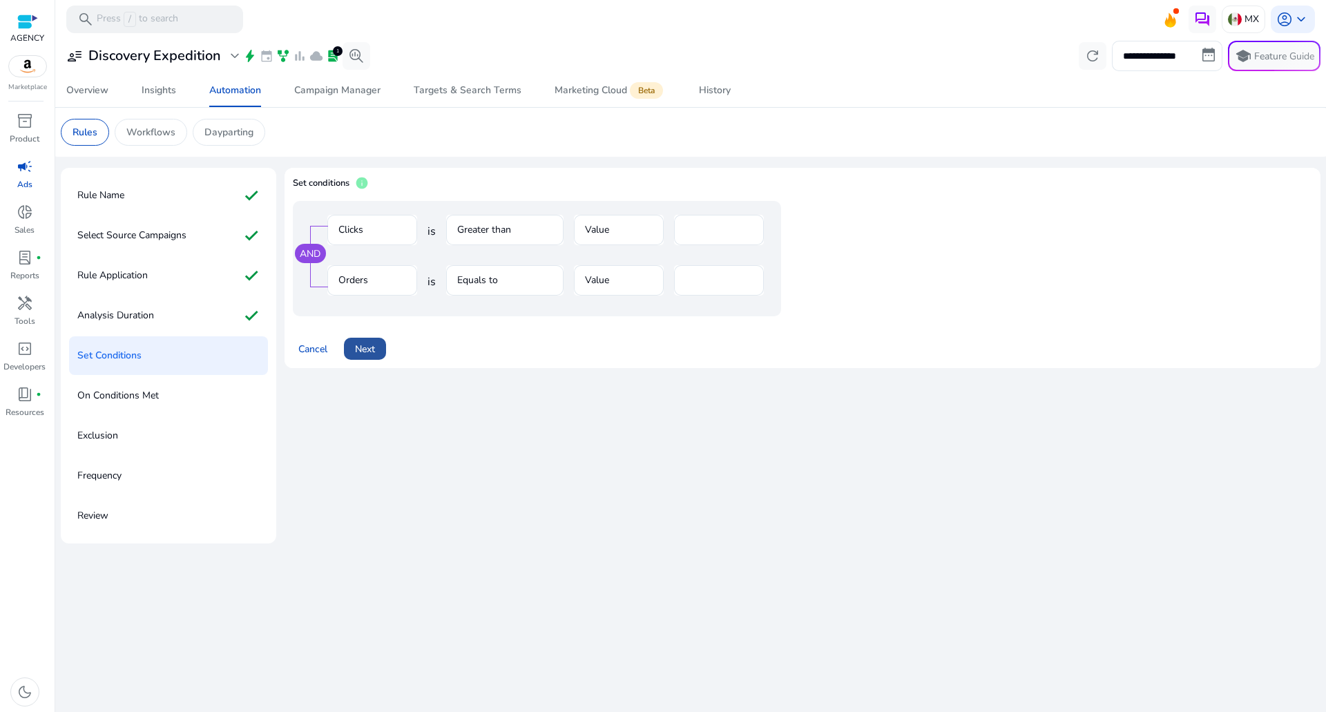
click at [378, 360] on span at bounding box center [365, 348] width 42 height 33
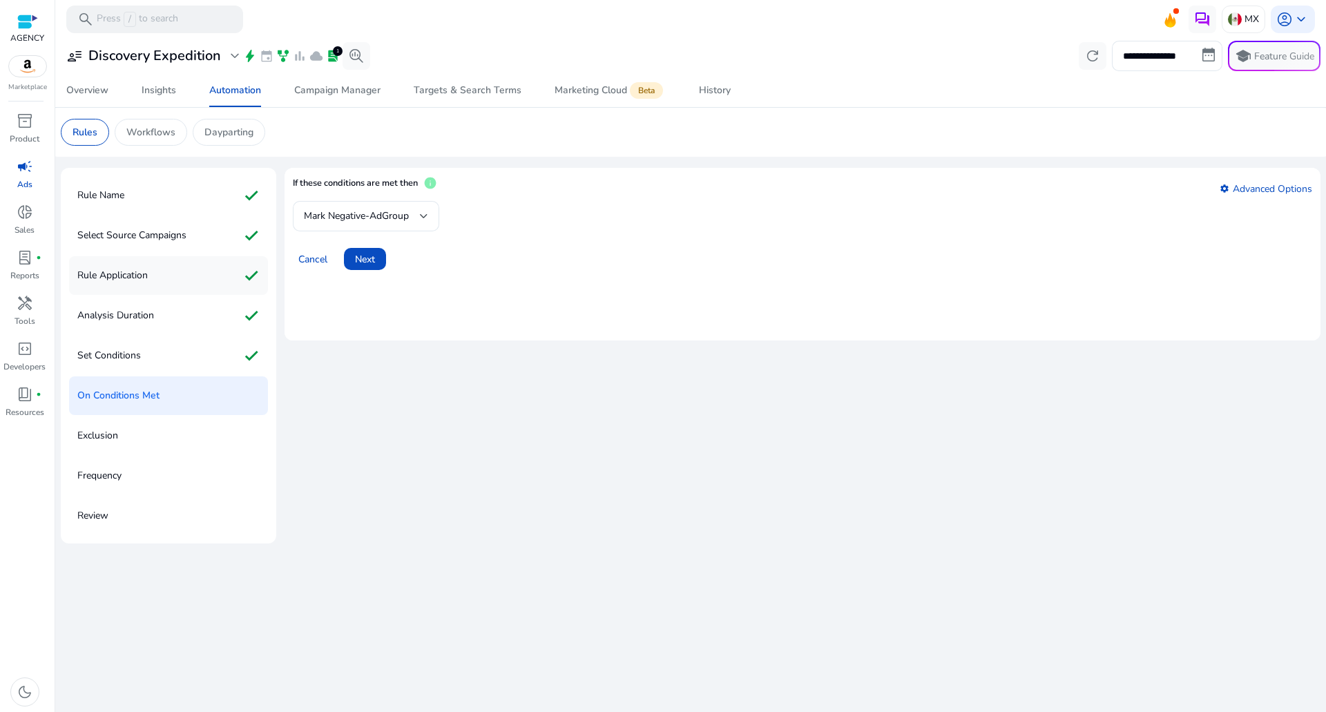
click at [197, 264] on div "Rule Application check" at bounding box center [168, 275] width 199 height 39
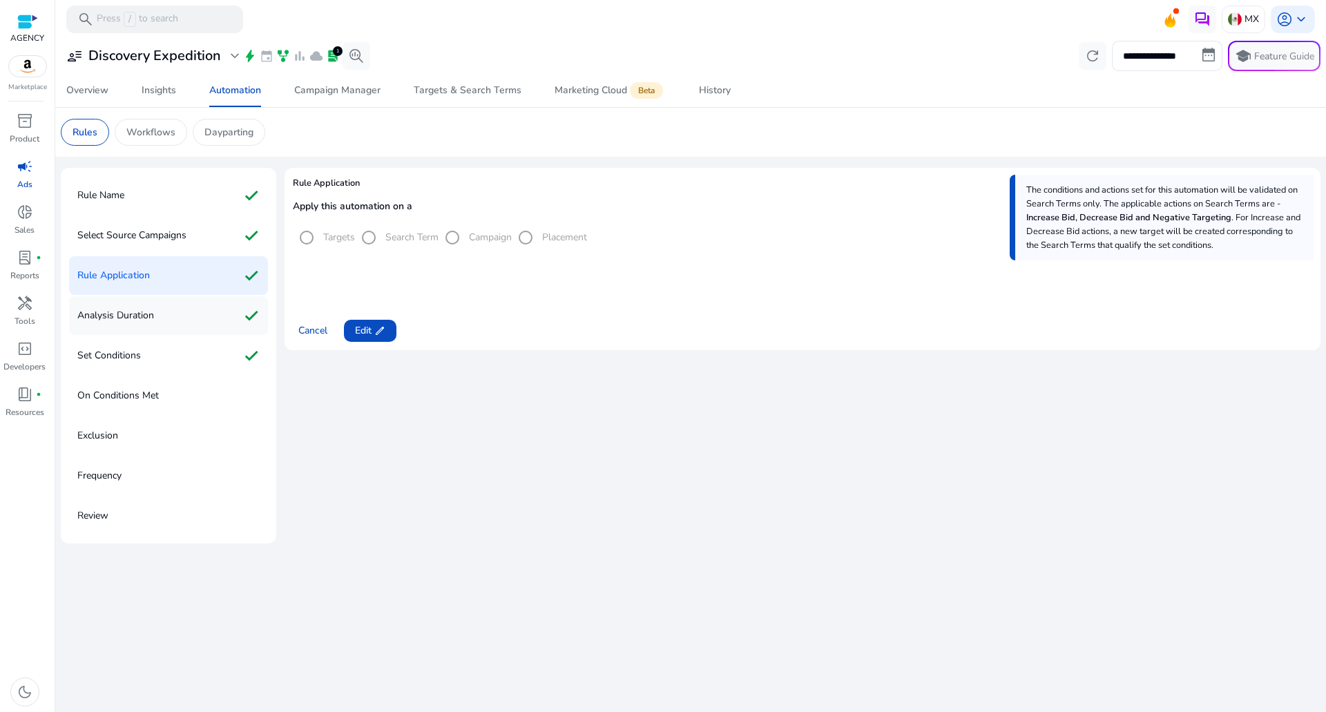
click at [175, 317] on div "Analysis Duration check" at bounding box center [168, 315] width 199 height 39
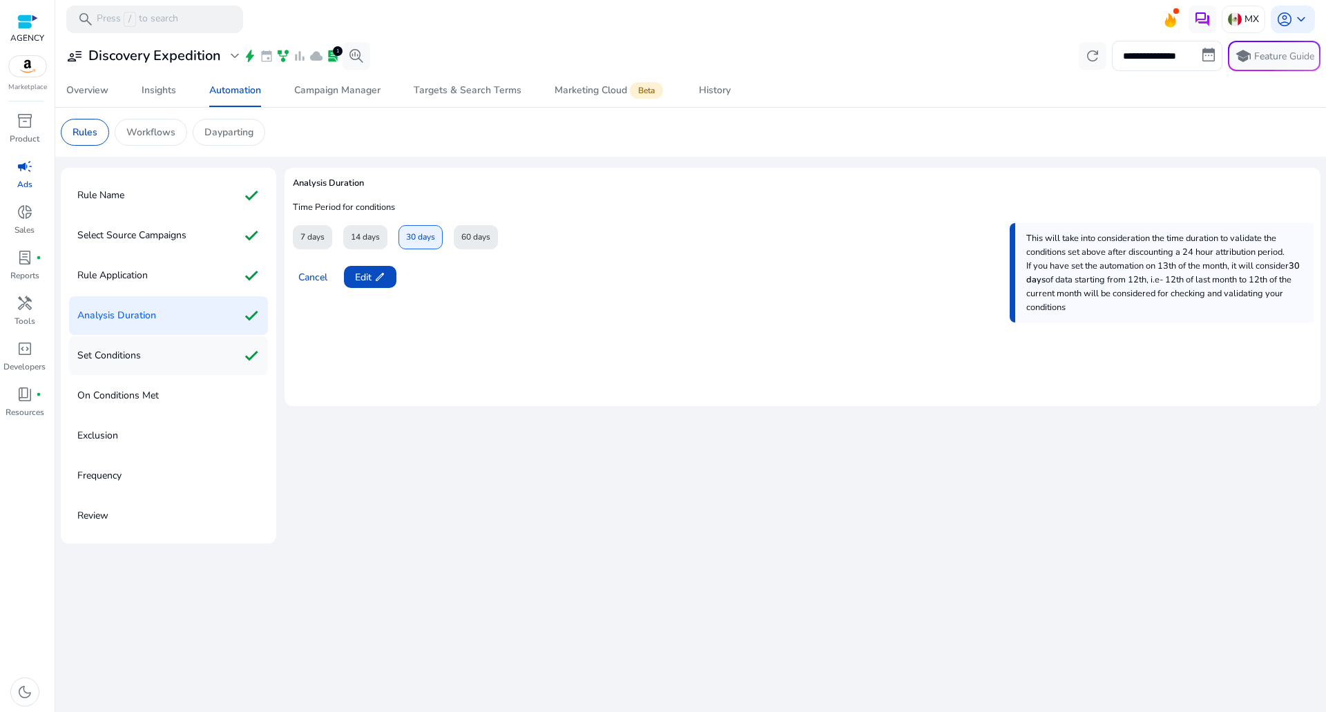
click at [179, 357] on div "Set Conditions check" at bounding box center [168, 355] width 199 height 39
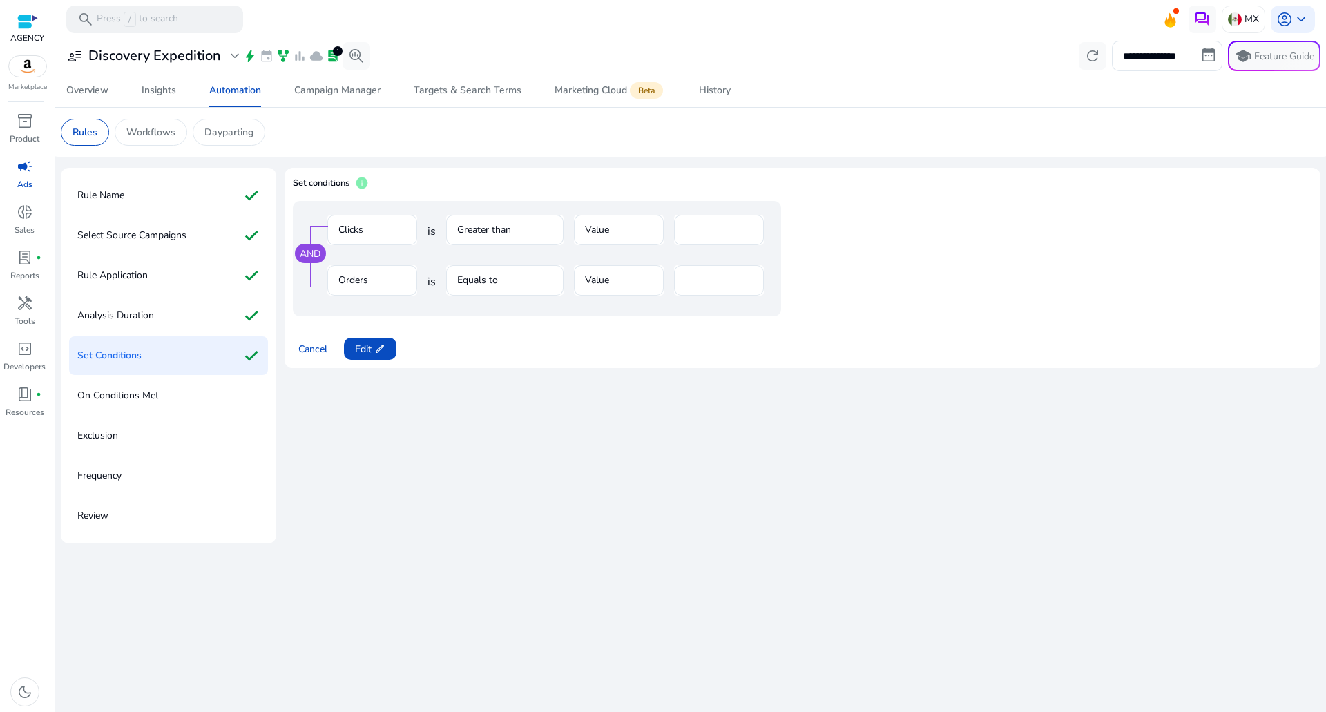
click at [493, 235] on mat-form-field "Greater than" at bounding box center [504, 237] width 117 height 45
click at [372, 361] on span at bounding box center [370, 348] width 52 height 33
drag, startPoint x: 207, startPoint y: 187, endPoint x: 200, endPoint y: 185, distance: 7.2
click at [200, 185] on div "Rule Name check" at bounding box center [168, 195] width 199 height 39
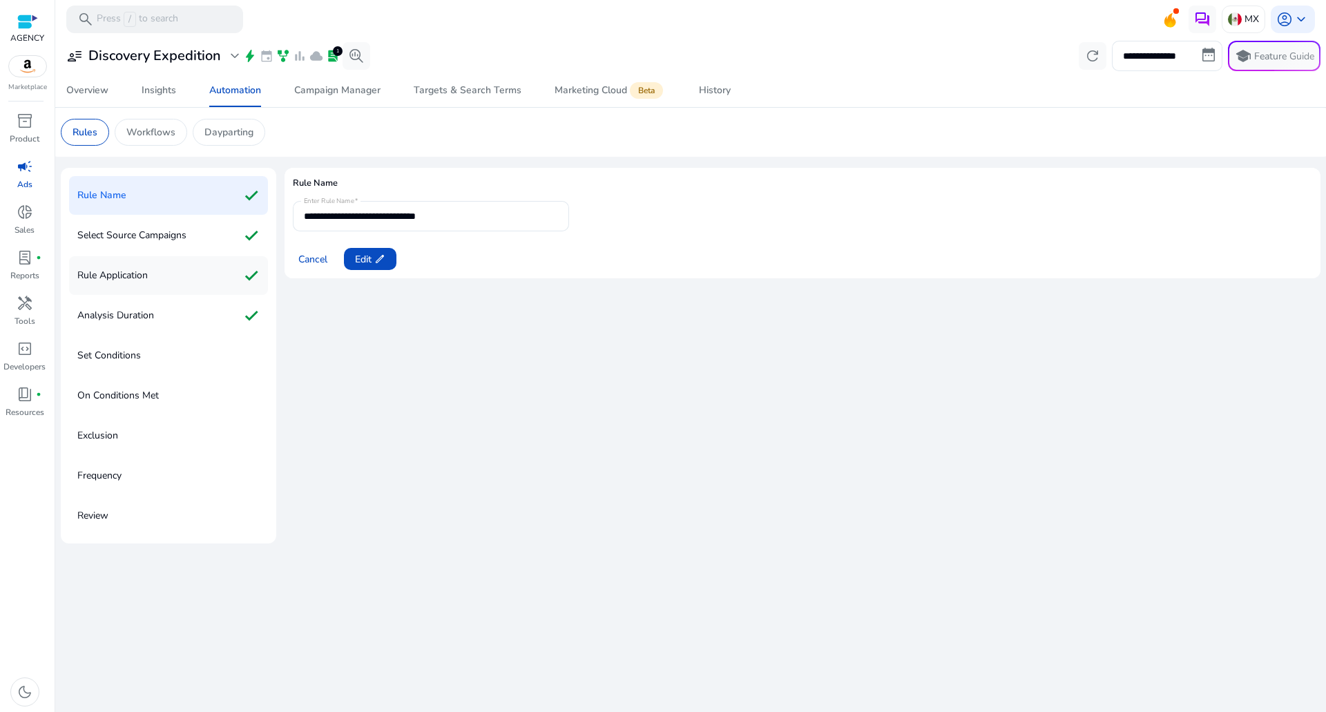
click at [221, 267] on div "Rule Application check" at bounding box center [168, 275] width 199 height 39
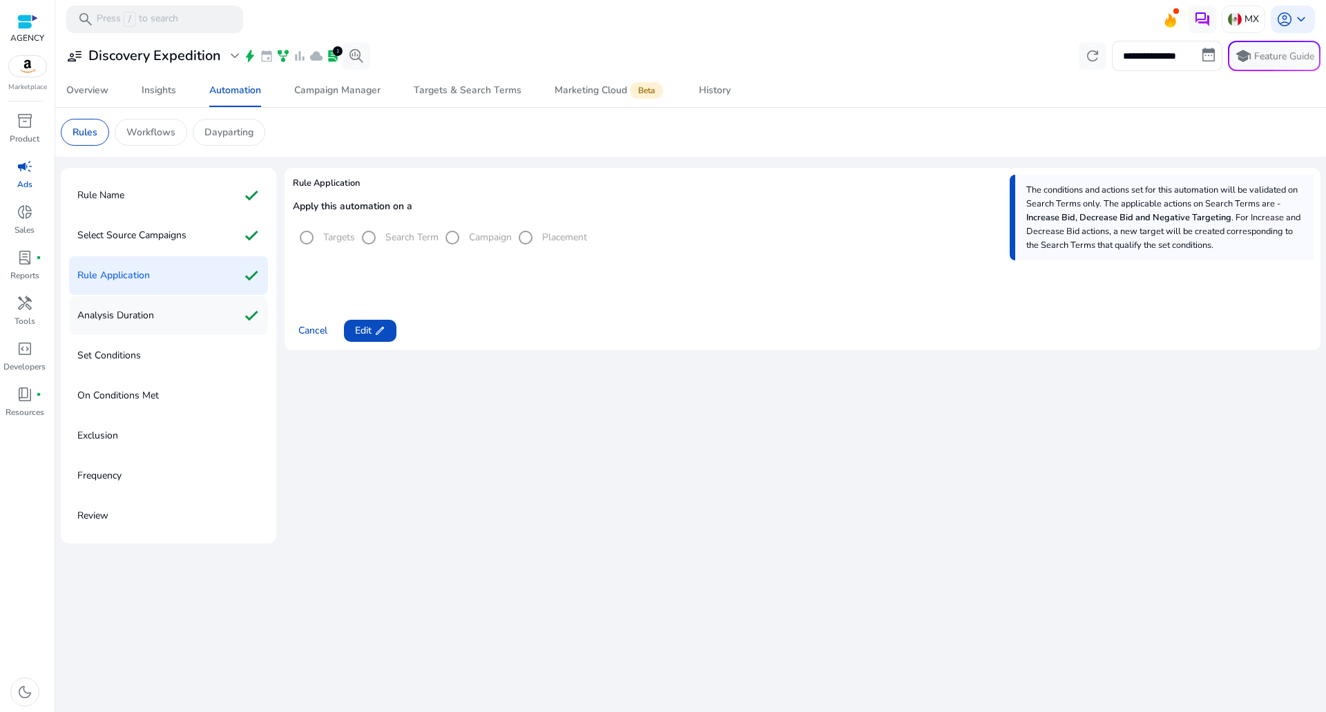
click at [186, 309] on div "Analysis Duration check" at bounding box center [168, 315] width 199 height 39
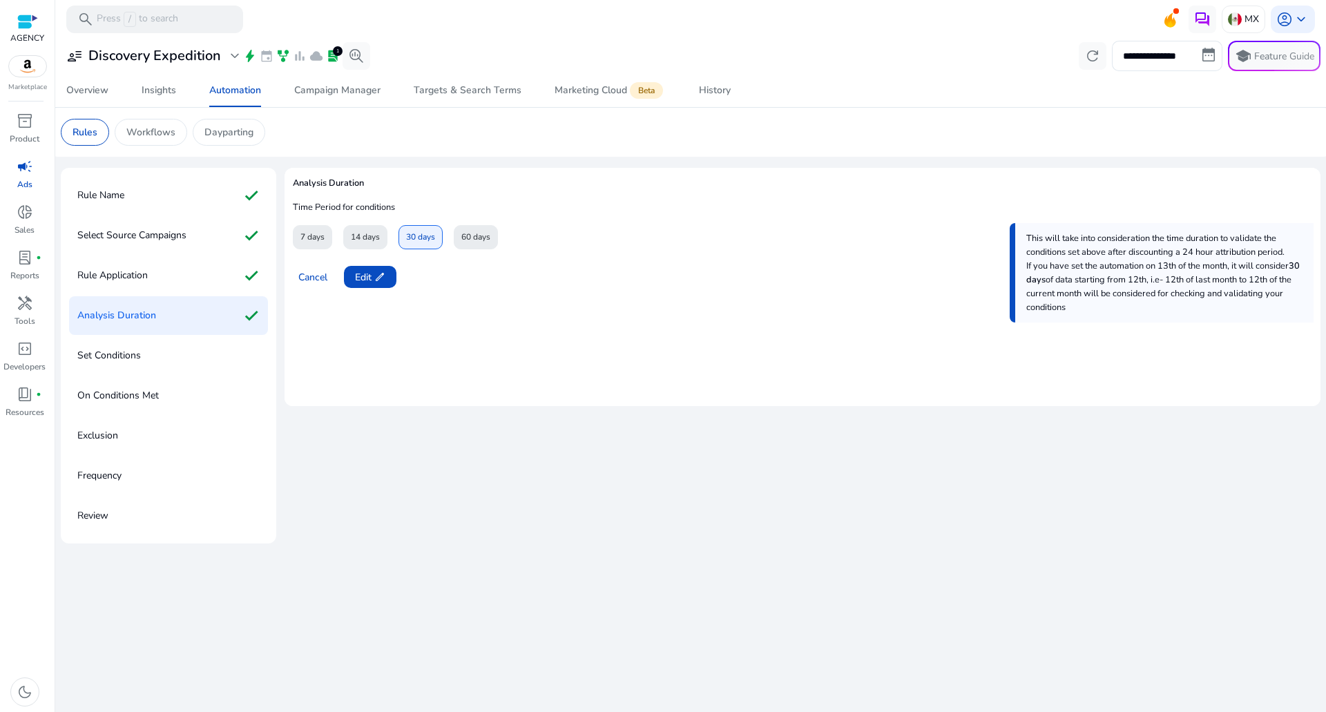
click at [184, 345] on div "Set Conditions" at bounding box center [168, 355] width 199 height 39
drag, startPoint x: 184, startPoint y: 362, endPoint x: 184, endPoint y: 355, distance: 6.9
click at [184, 362] on div "Set Conditions" at bounding box center [168, 355] width 199 height 39
click at [323, 278] on span "Cancel" at bounding box center [312, 277] width 29 height 15
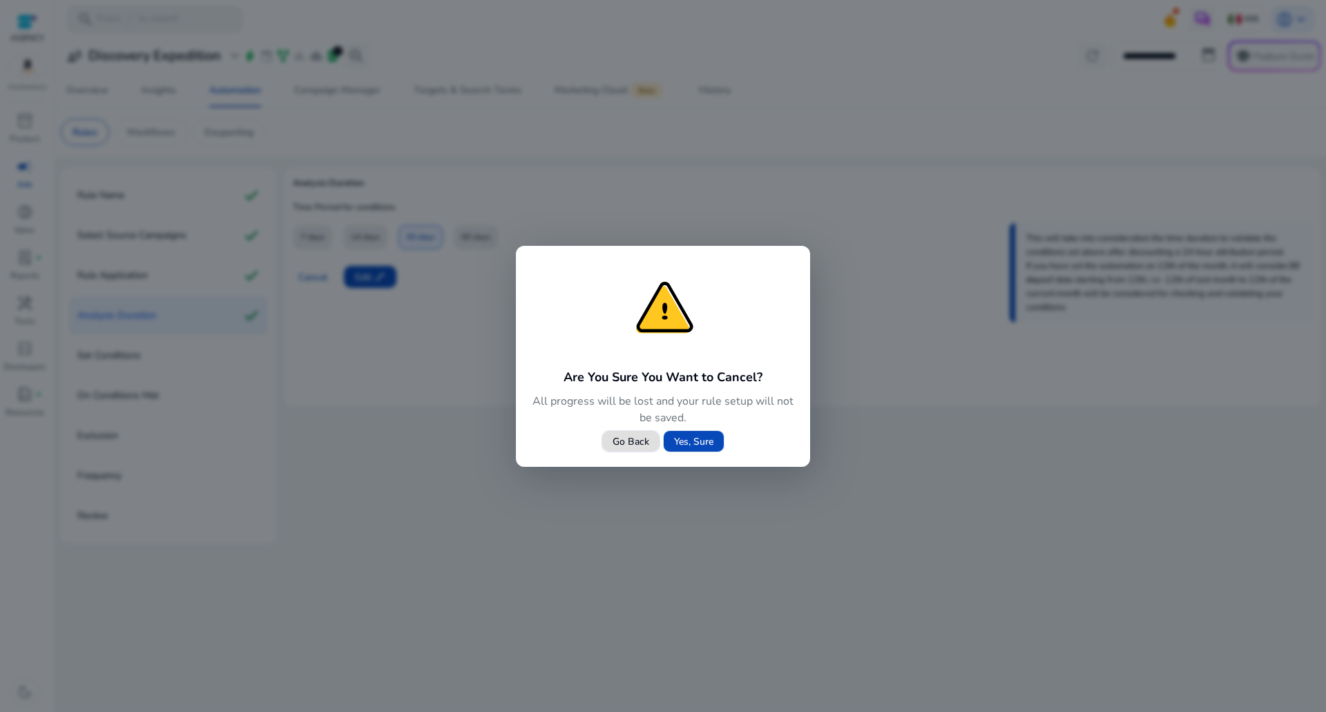
click at [684, 436] on span "Yes, Sure" at bounding box center [693, 441] width 39 height 15
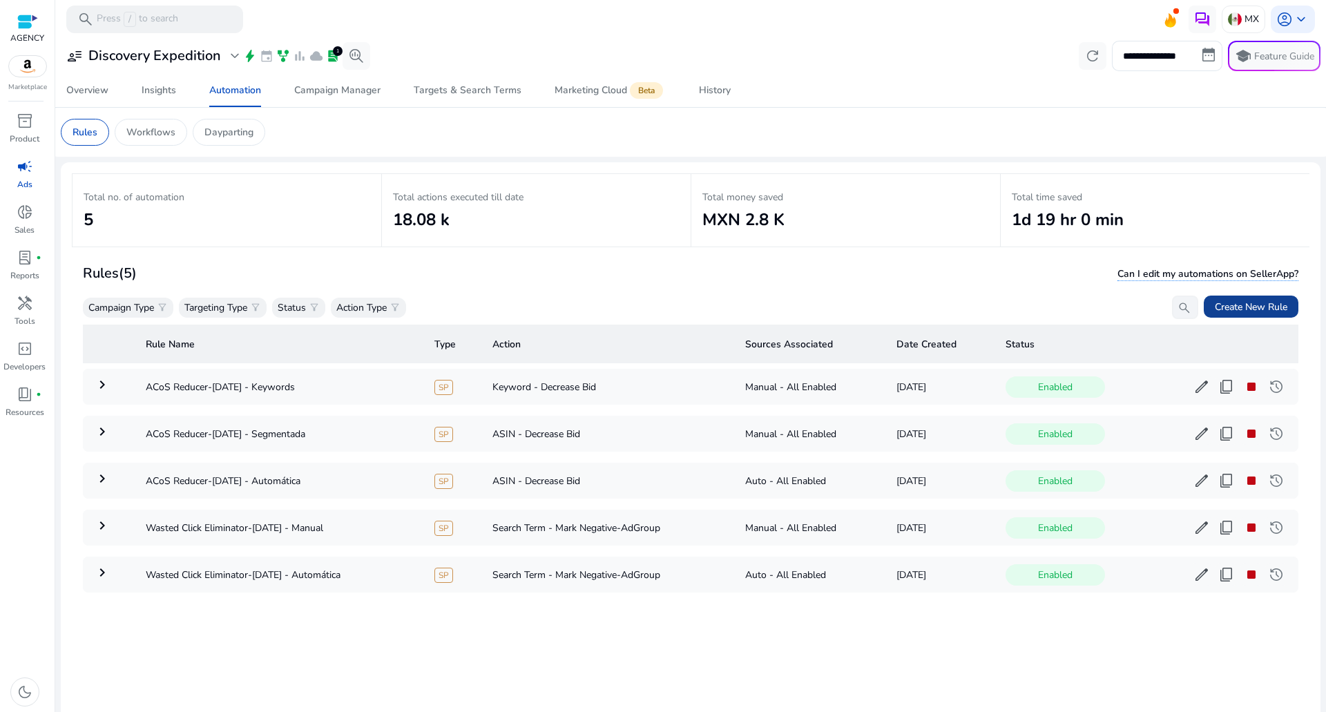
click at [1222, 307] on span "Create New Rule" at bounding box center [1251, 307] width 73 height 15
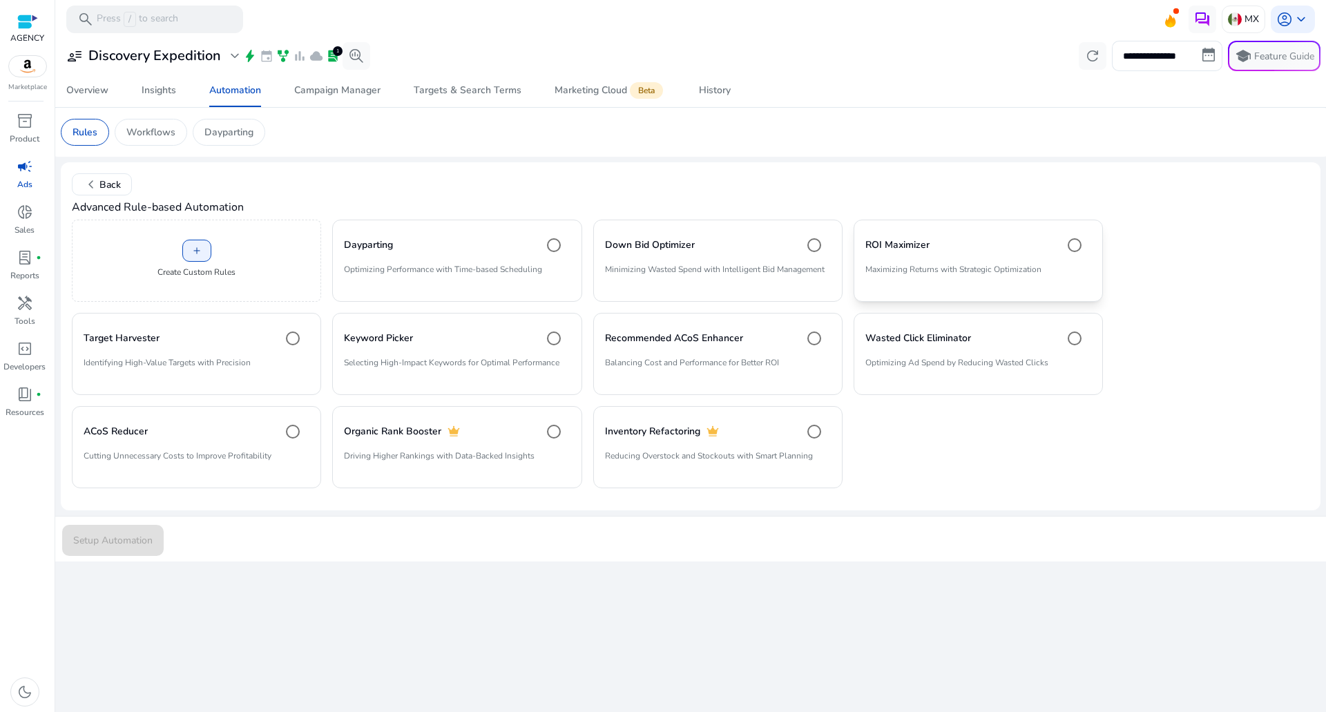
click at [920, 264] on p "Maximizing Returns with Strategic Optimization" at bounding box center [978, 274] width 226 height 23
click at [117, 543] on span "Setup Automation" at bounding box center [112, 540] width 79 height 15
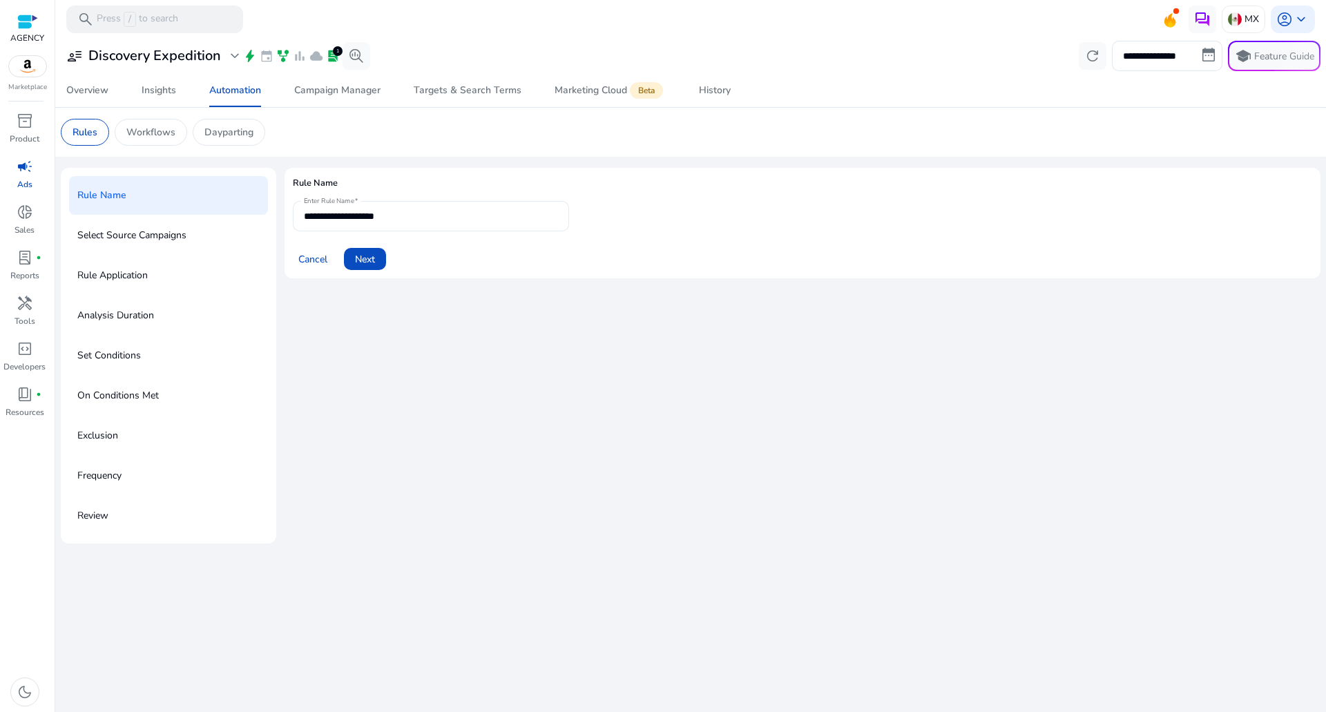
click at [410, 214] on input "**********" at bounding box center [431, 216] width 254 height 15
type input "**********"
click at [401, 267] on div "Cancel Next" at bounding box center [802, 253] width 1019 height 33
click at [389, 261] on div "Cancel Next" at bounding box center [802, 253] width 1019 height 33
click at [378, 264] on span at bounding box center [365, 258] width 42 height 33
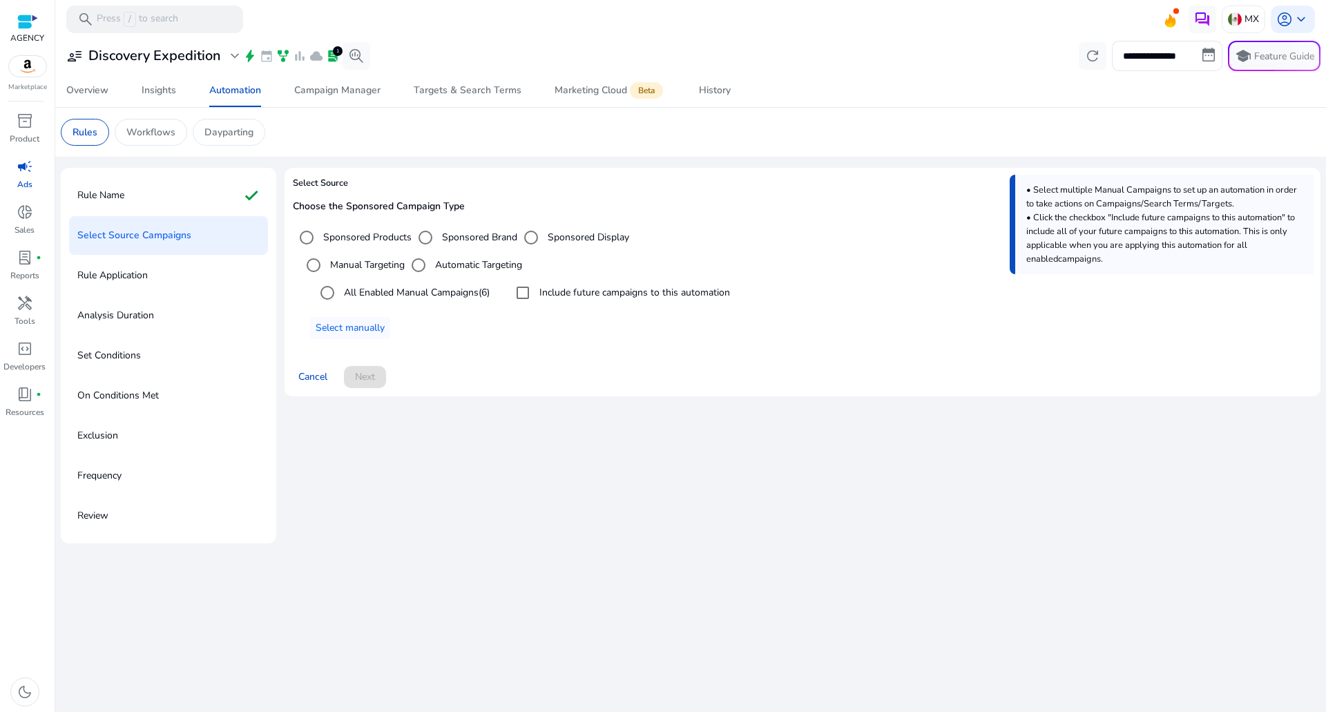
click at [429, 290] on label "All Enabled Manual Campaigns (6)" at bounding box center [415, 292] width 148 height 15
click at [581, 297] on label "Include future campaigns to this automation" at bounding box center [633, 292] width 193 height 15
click at [354, 382] on span at bounding box center [365, 376] width 42 height 33
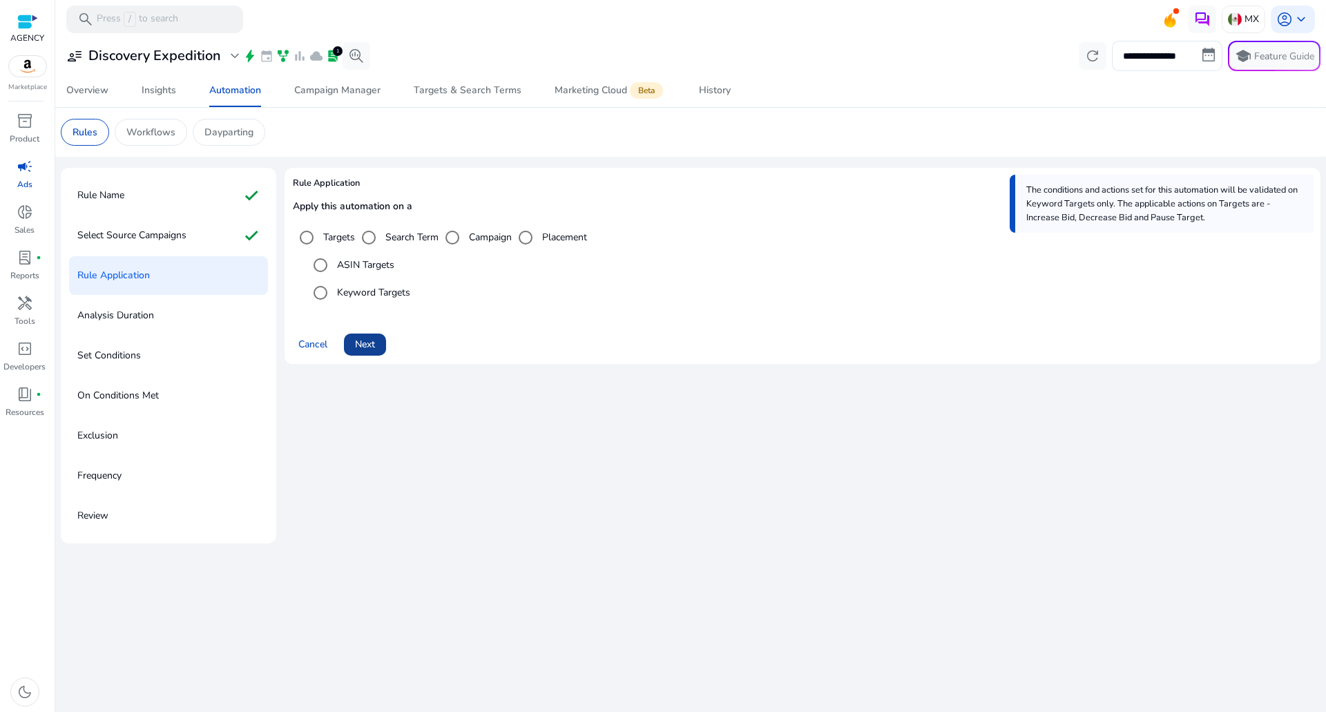
click at [366, 356] on span at bounding box center [365, 344] width 42 height 33
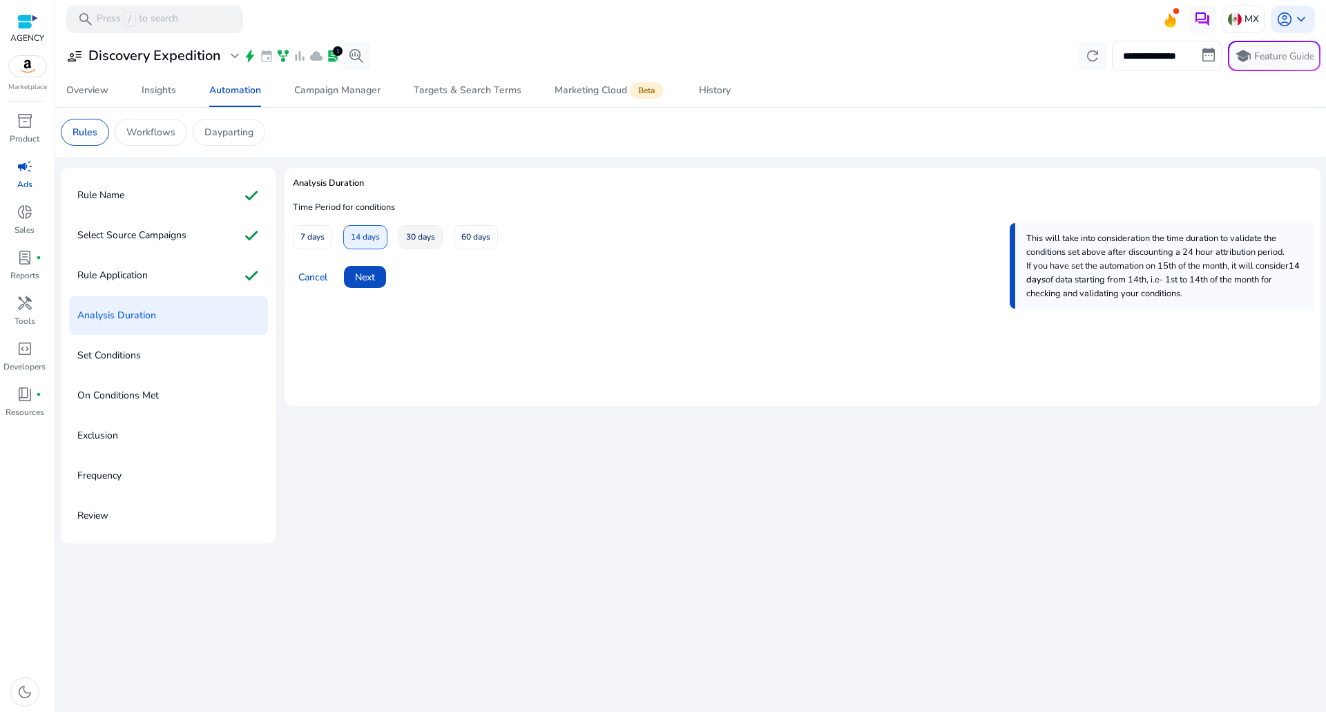
click at [416, 245] on span "30 days" at bounding box center [420, 237] width 29 height 24
click at [370, 285] on span at bounding box center [365, 276] width 42 height 33
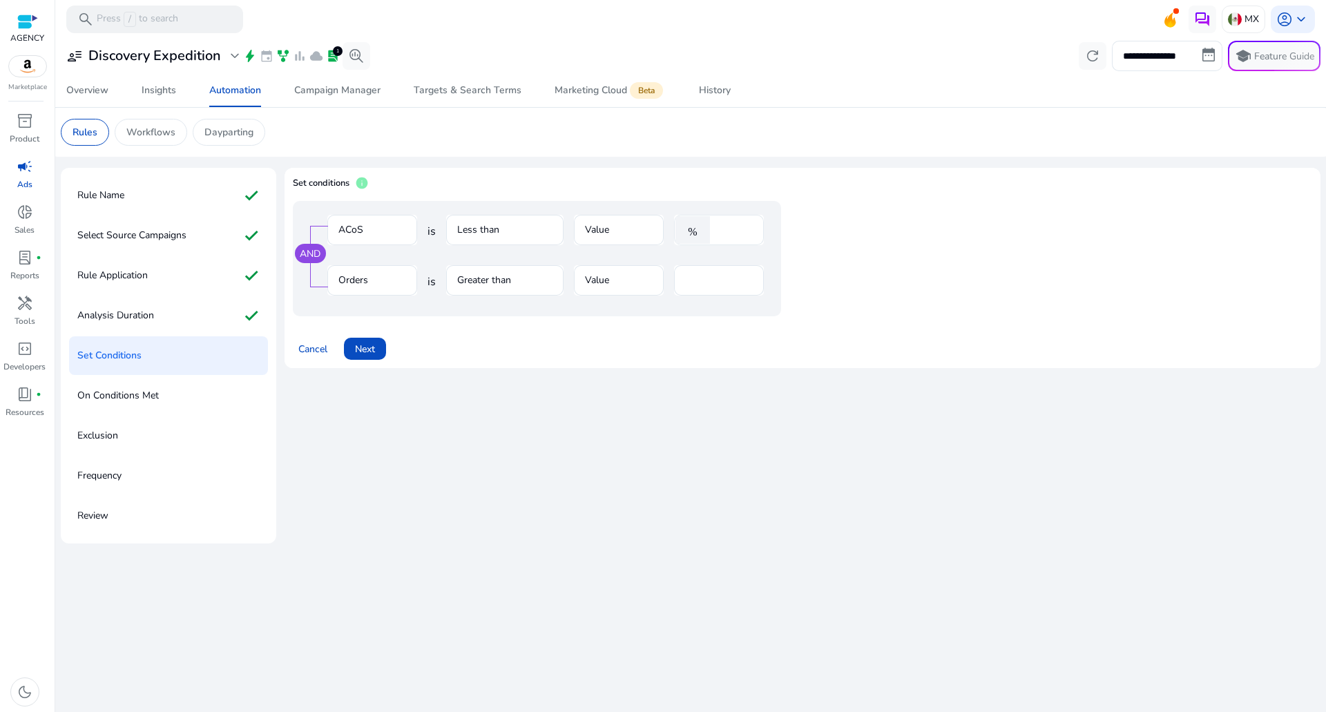
click at [699, 237] on mat-icon "%" at bounding box center [692, 230] width 35 height 28
click at [723, 232] on input "****" at bounding box center [735, 229] width 36 height 15
type input "**"
click at [693, 275] on input "*" at bounding box center [719, 280] width 68 height 15
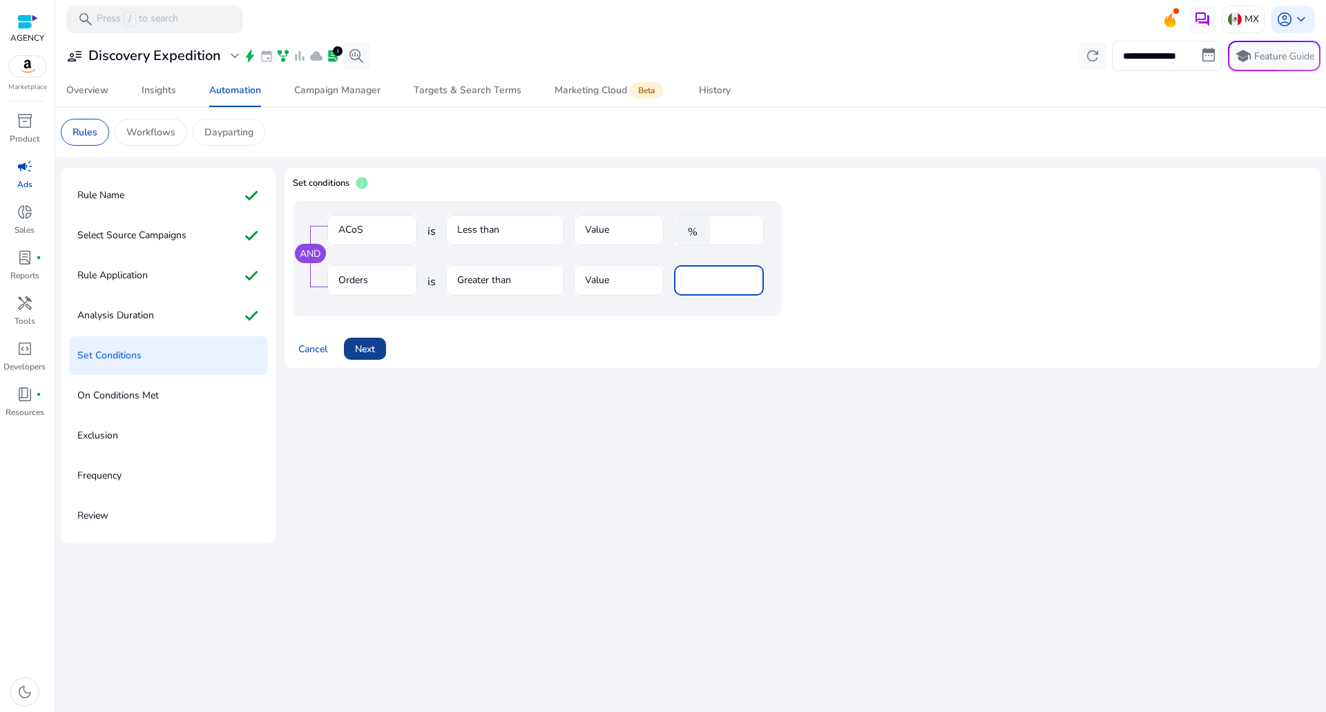
type input "*"
click at [367, 358] on span at bounding box center [365, 348] width 42 height 33
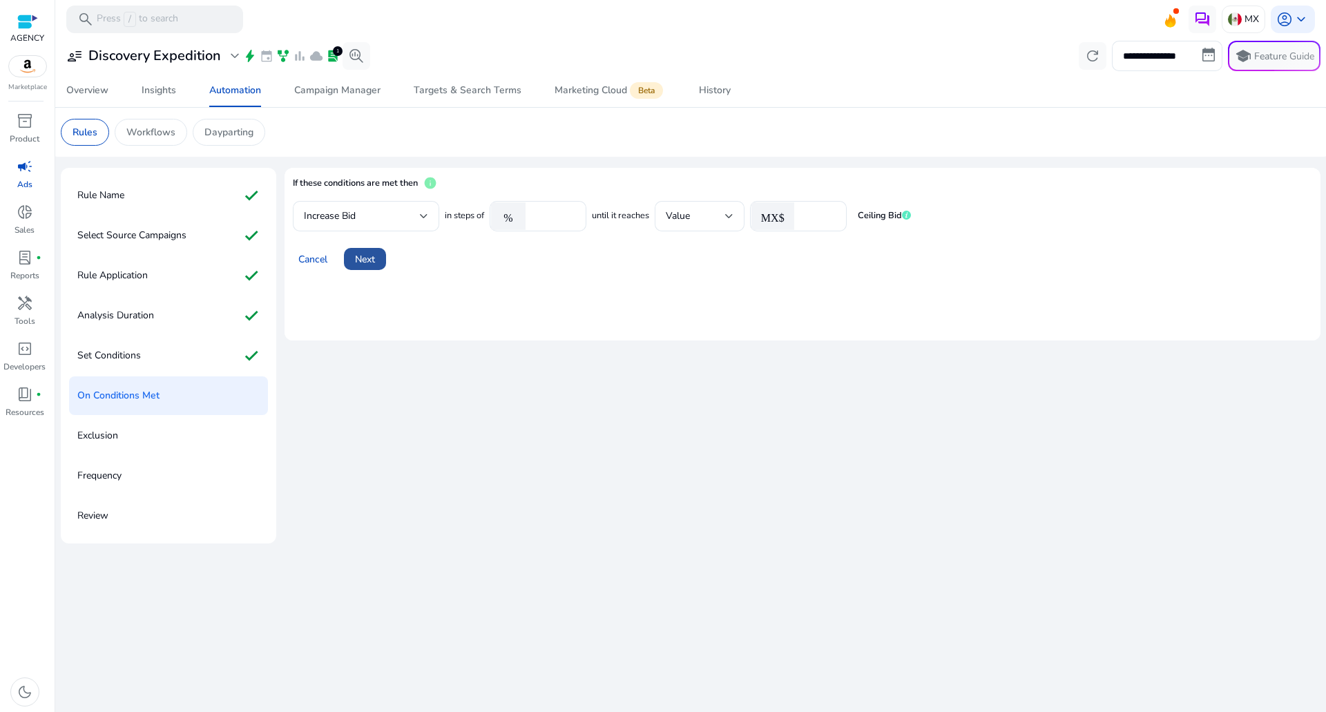
click at [381, 261] on span at bounding box center [365, 258] width 42 height 33
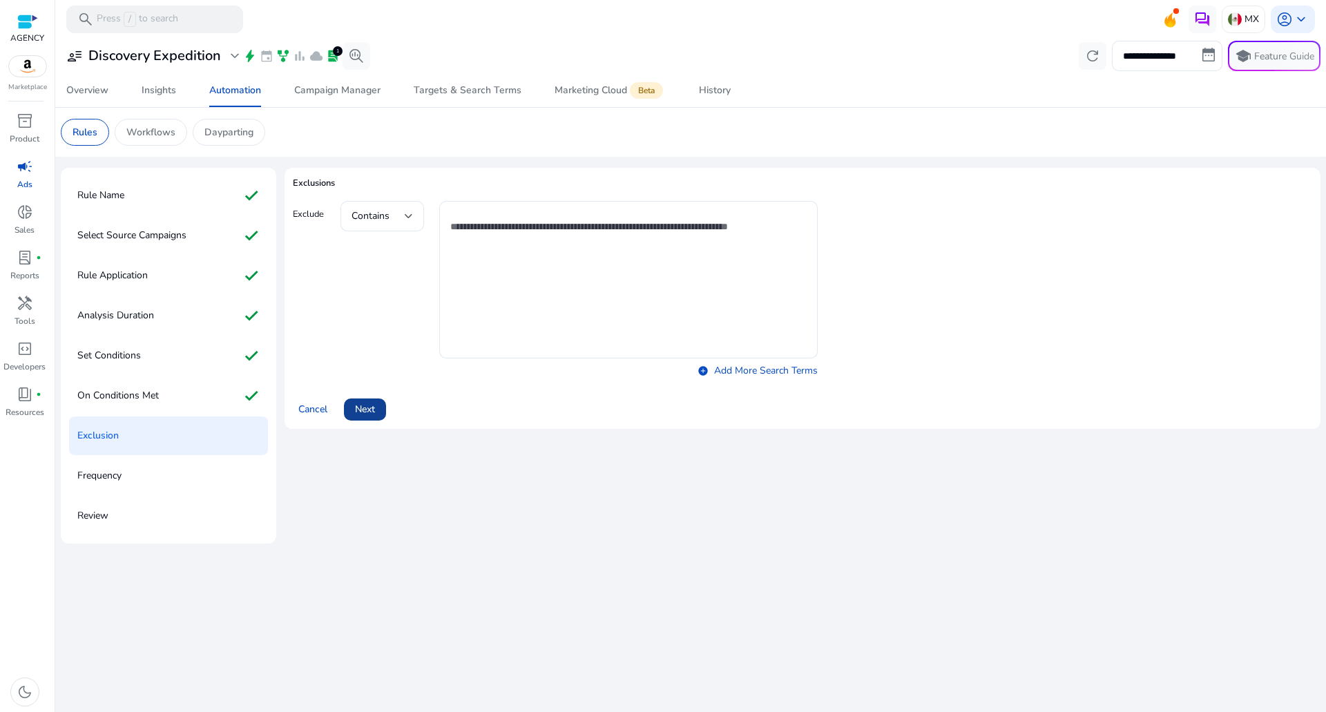
click at [375, 403] on span "Next" at bounding box center [365, 409] width 20 height 15
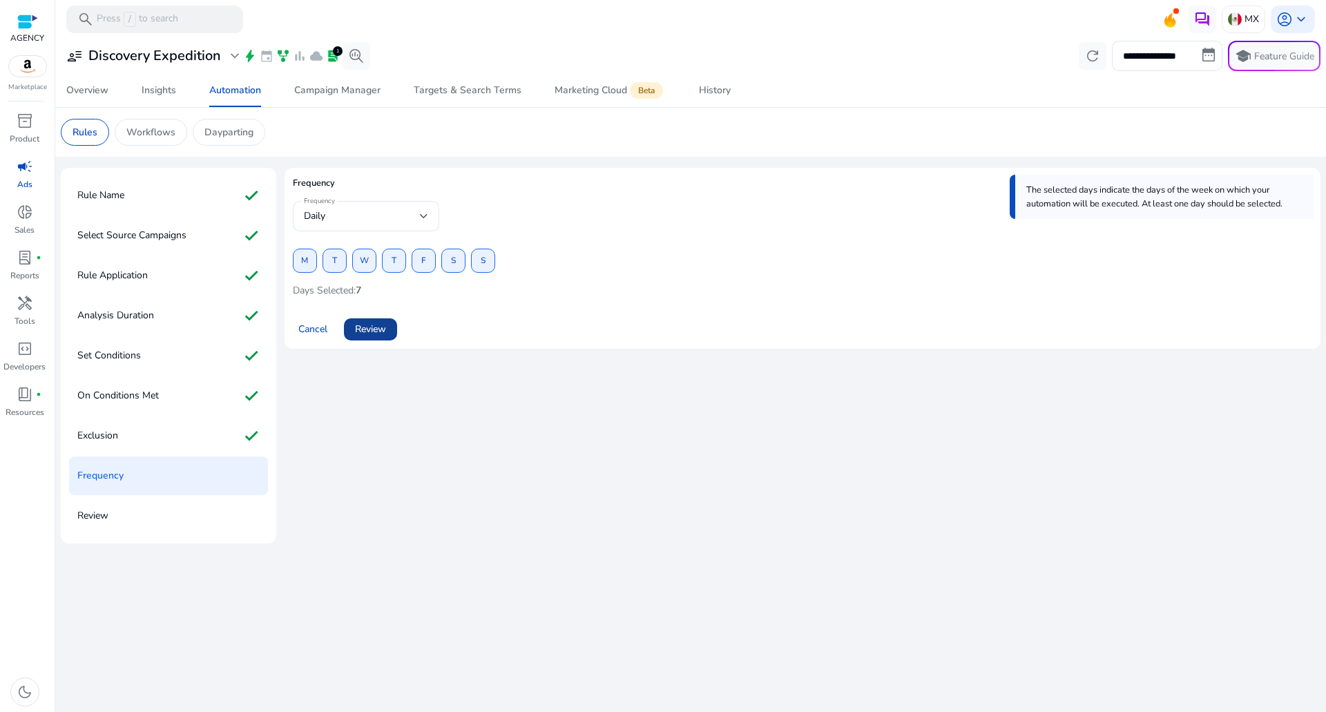
click at [369, 320] on span at bounding box center [370, 329] width 53 height 33
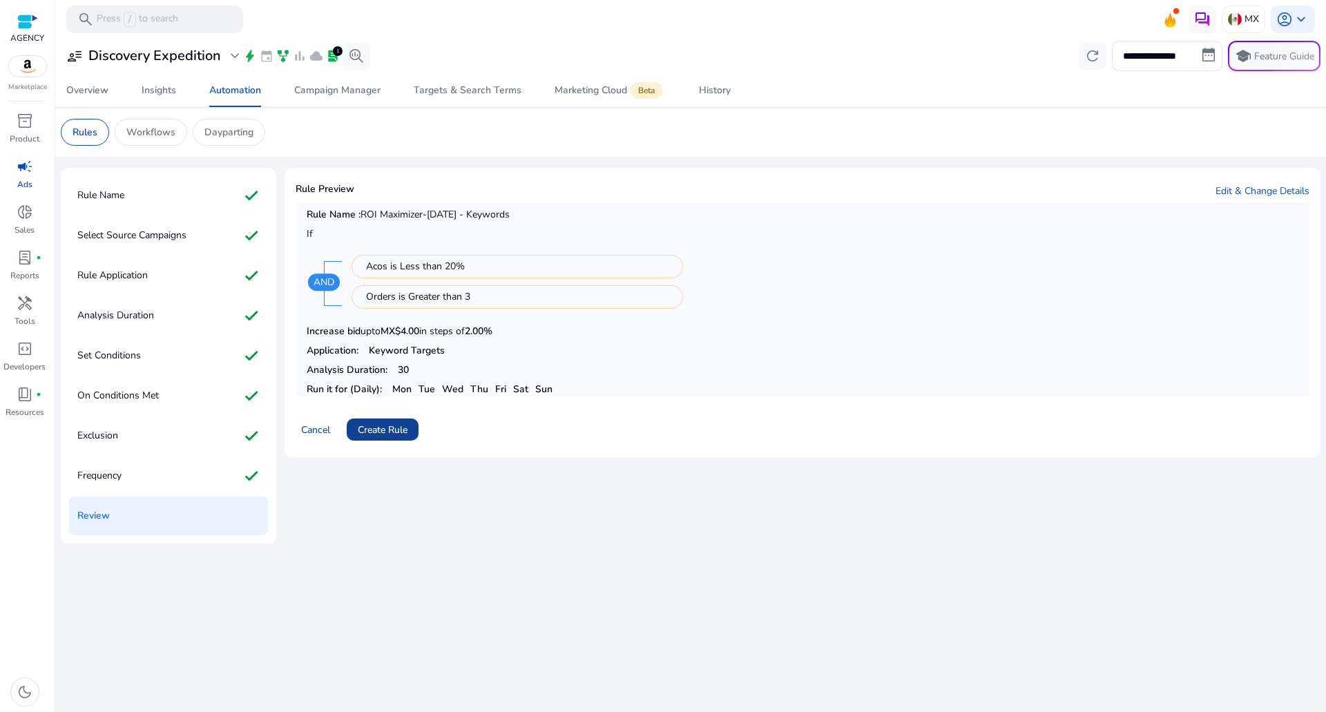
click at [376, 426] on span "Create Rule" at bounding box center [383, 430] width 50 height 15
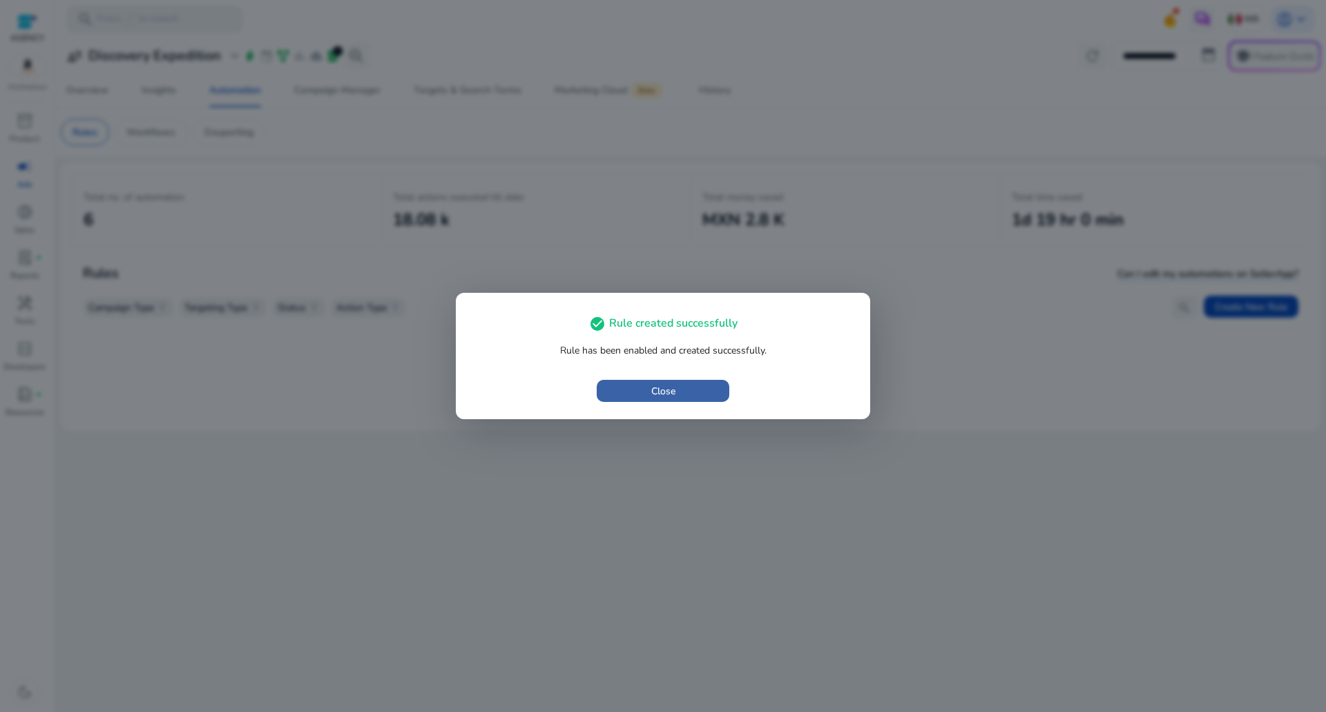
click at [630, 404] on span "button" at bounding box center [663, 390] width 133 height 33
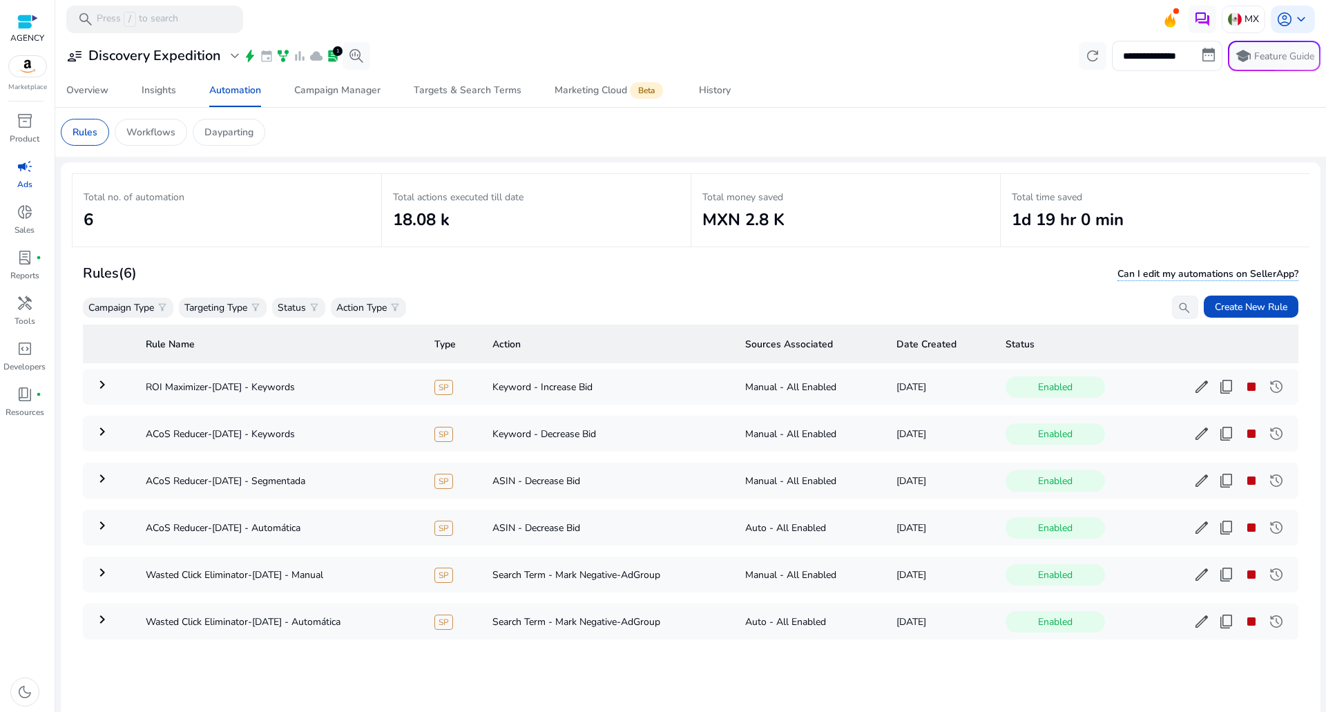
click at [1218, 287] on div "Rules (6) Can I edit my automations on SellerApp? Campaign Type filter_alt Targ…" at bounding box center [690, 291] width 1215 height 58
click at [1223, 301] on button "Create New Rule" at bounding box center [1251, 307] width 95 height 22
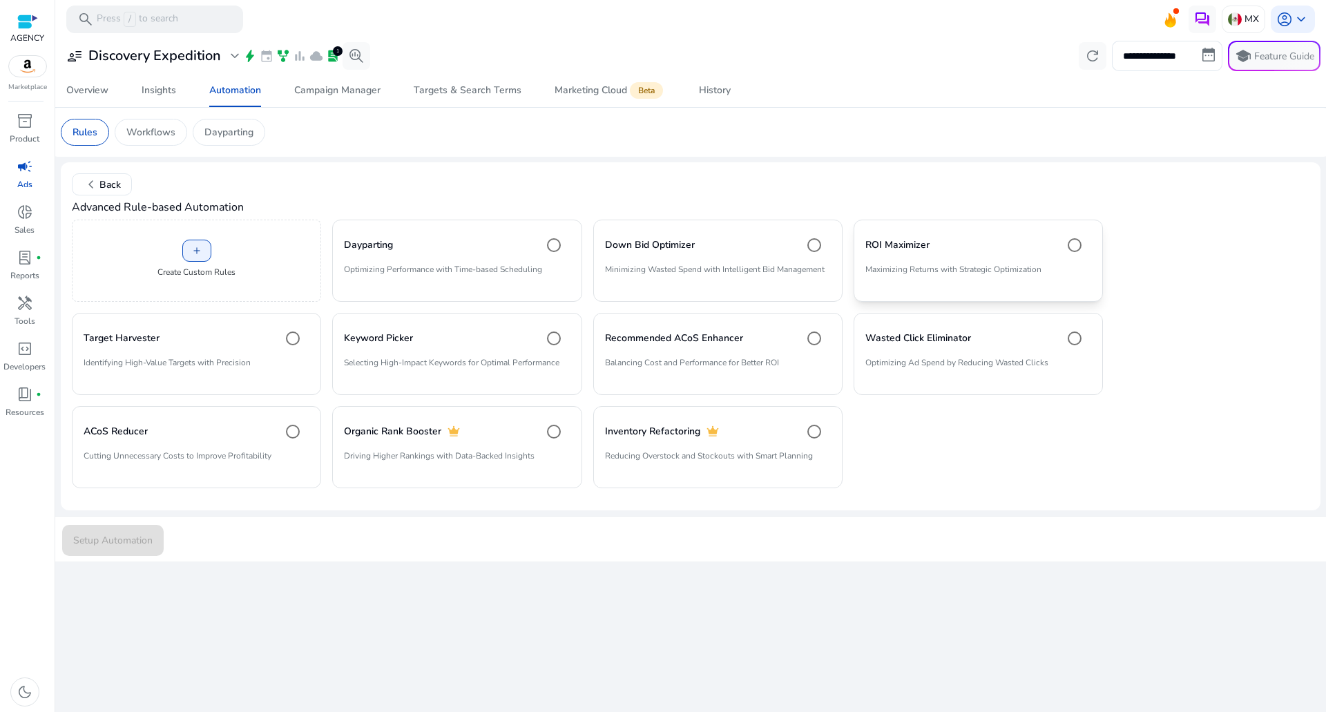
click at [900, 267] on p "Maximizing Returns with Strategic Optimization" at bounding box center [978, 274] width 226 height 23
click at [122, 543] on span "Setup Automation" at bounding box center [112, 540] width 79 height 15
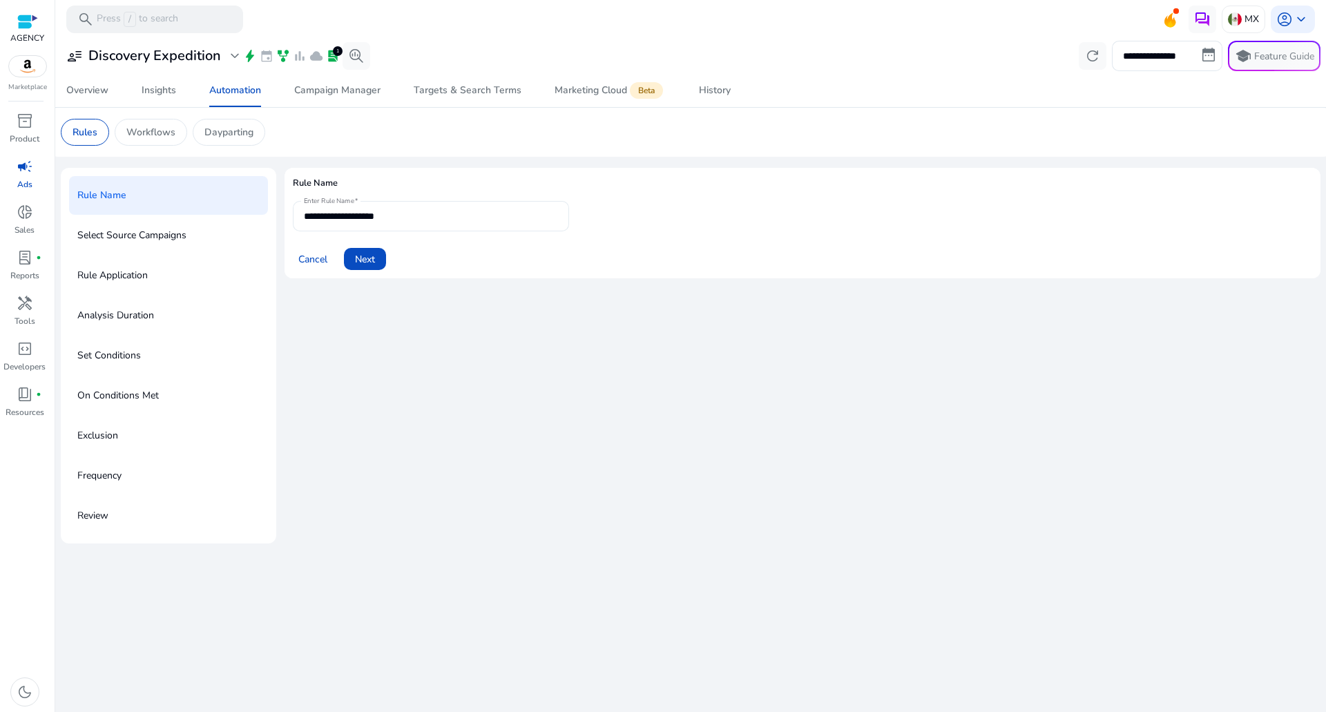
click at [407, 227] on div "**********" at bounding box center [431, 216] width 254 height 30
click at [417, 217] on input "**********" at bounding box center [431, 216] width 254 height 15
type input "**********"
click at [320, 265] on span "Cancel" at bounding box center [312, 259] width 29 height 15
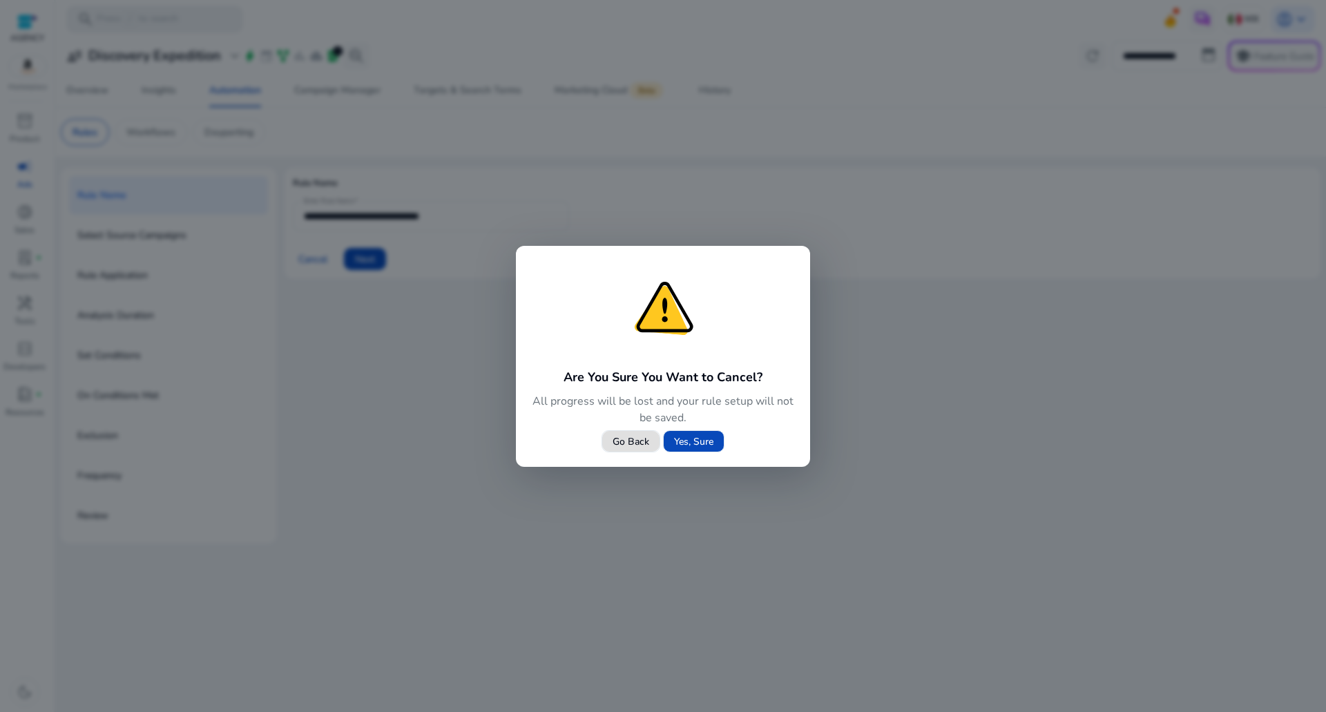
click at [701, 442] on span "Yes, Sure" at bounding box center [693, 441] width 39 height 15
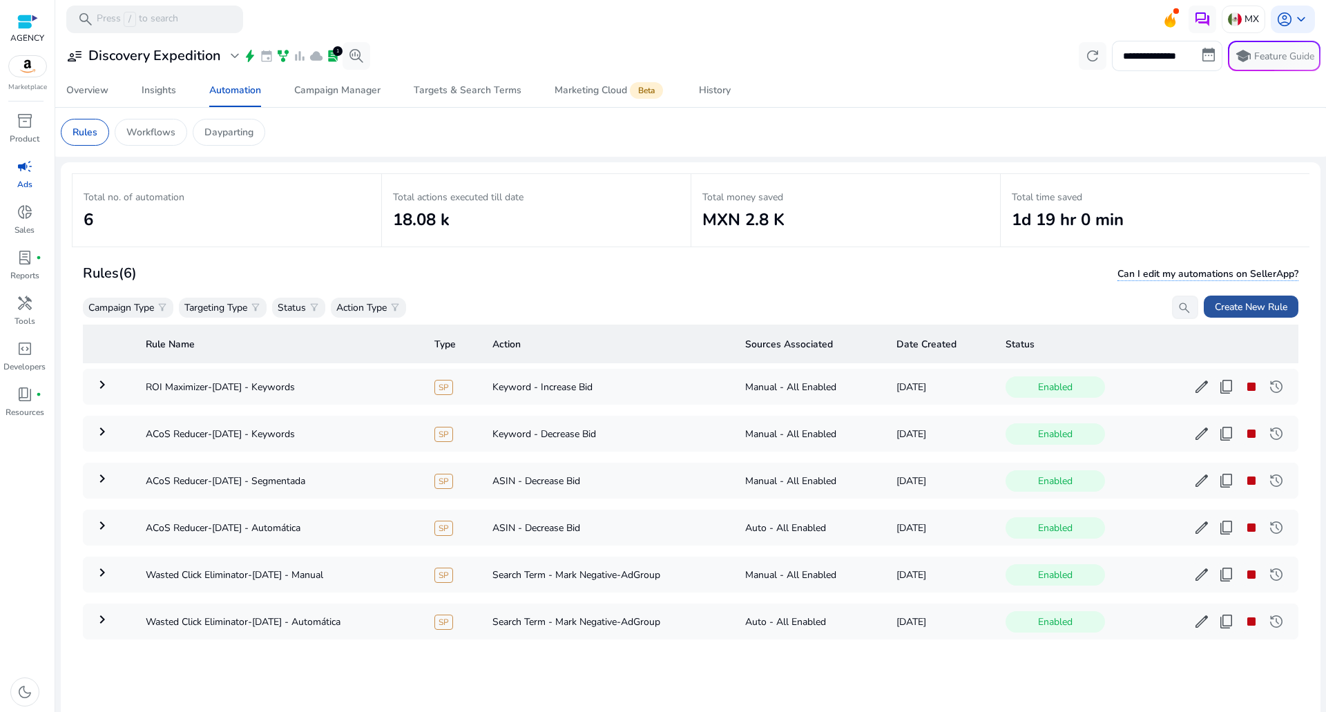
click at [1215, 300] on span "Create New Rule" at bounding box center [1251, 307] width 73 height 15
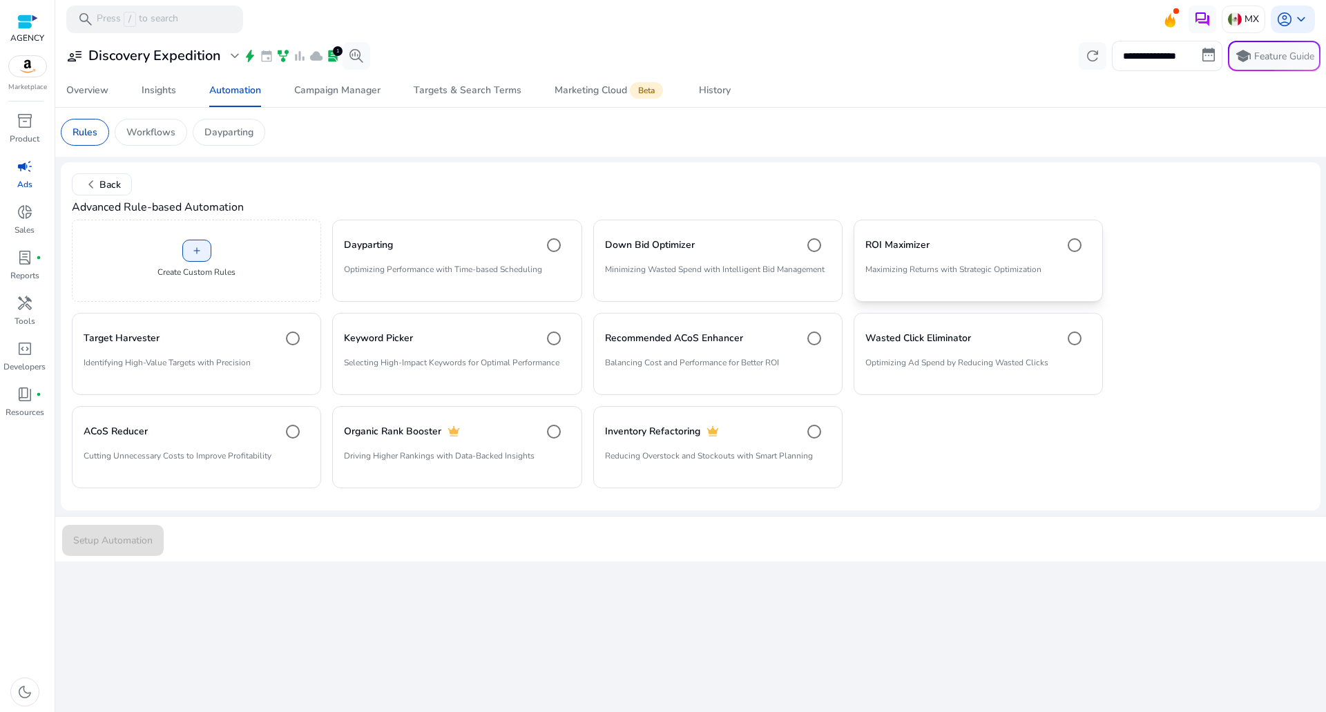
click at [940, 280] on p "Maximizing Returns with Strategic Optimization" at bounding box center [978, 274] width 226 height 23
click at [66, 533] on span "submit" at bounding box center [113, 539] width 102 height 33
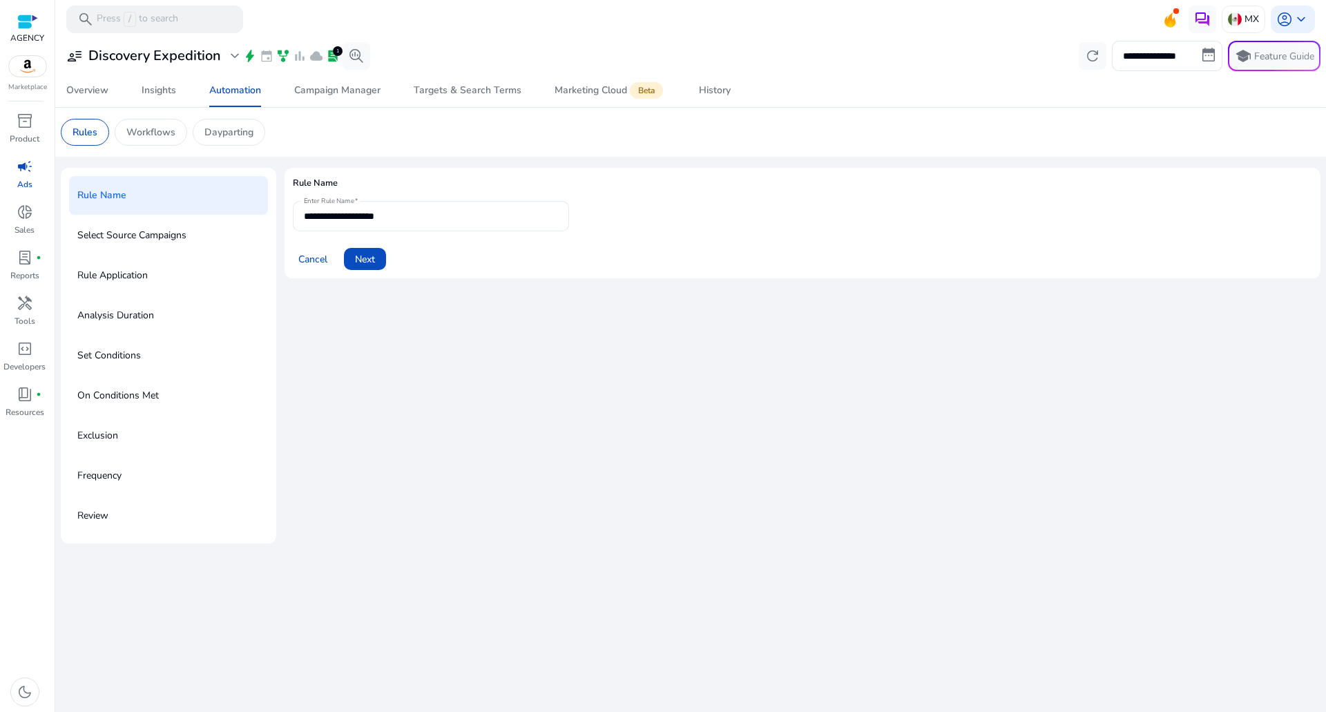
click at [421, 220] on input "**********" at bounding box center [431, 216] width 254 height 15
type input "**********"
click at [297, 246] on span at bounding box center [313, 258] width 40 height 33
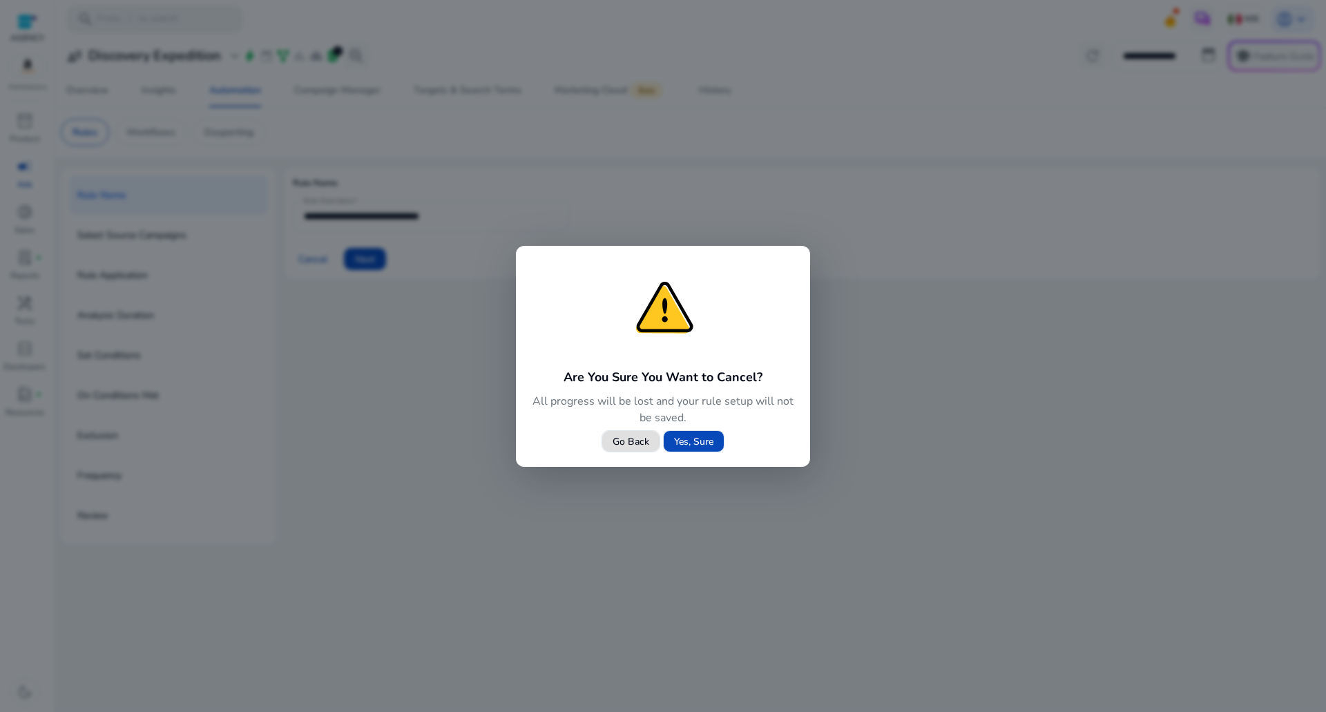
click at [689, 450] on span at bounding box center [694, 441] width 60 height 33
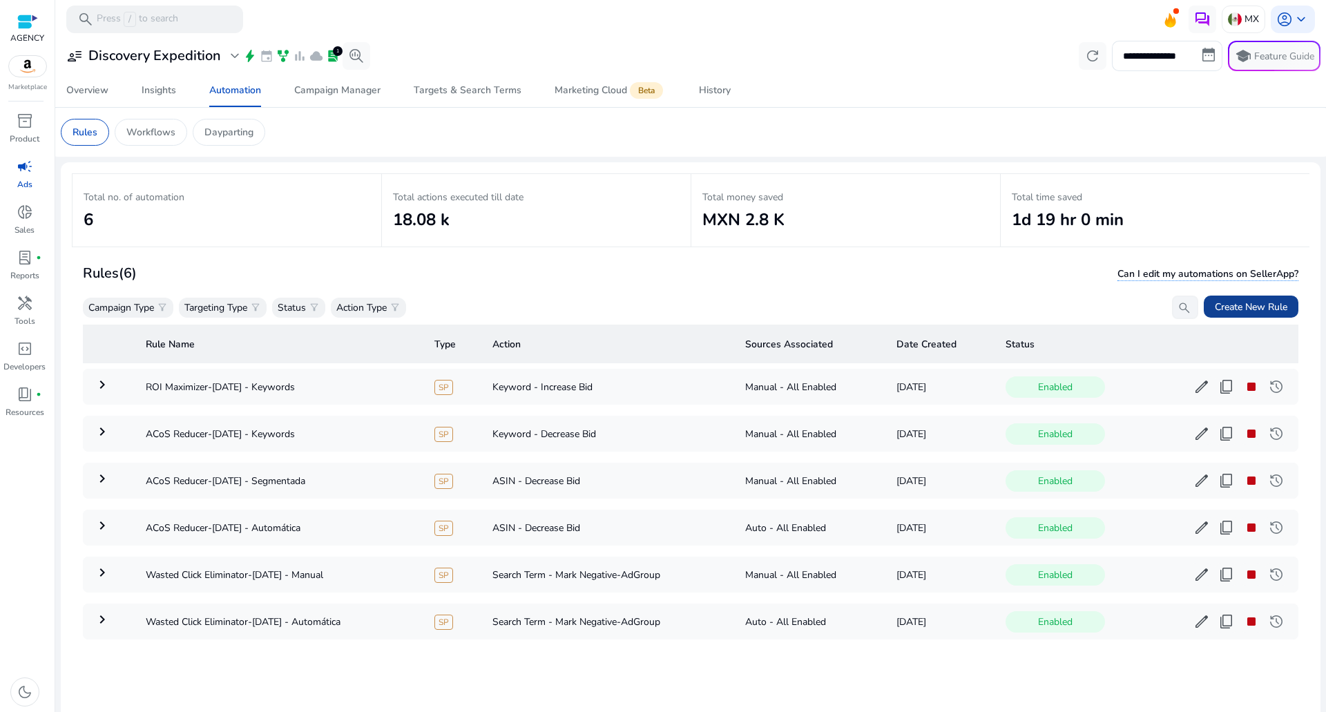
click at [1216, 308] on span "Create New Rule" at bounding box center [1251, 307] width 73 height 15
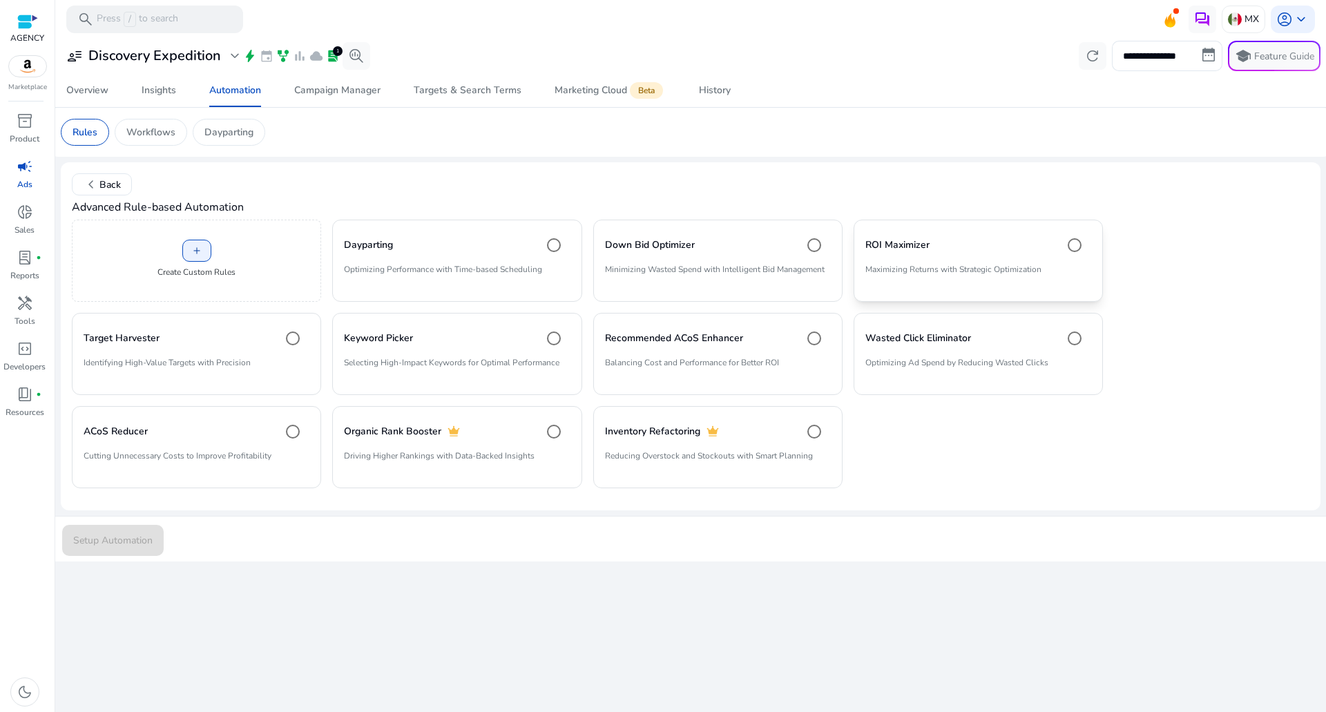
click at [867, 267] on p "Maximizing Returns with Strategic Optimization" at bounding box center [978, 274] width 226 height 23
click at [142, 542] on span "Setup Automation" at bounding box center [112, 540] width 79 height 15
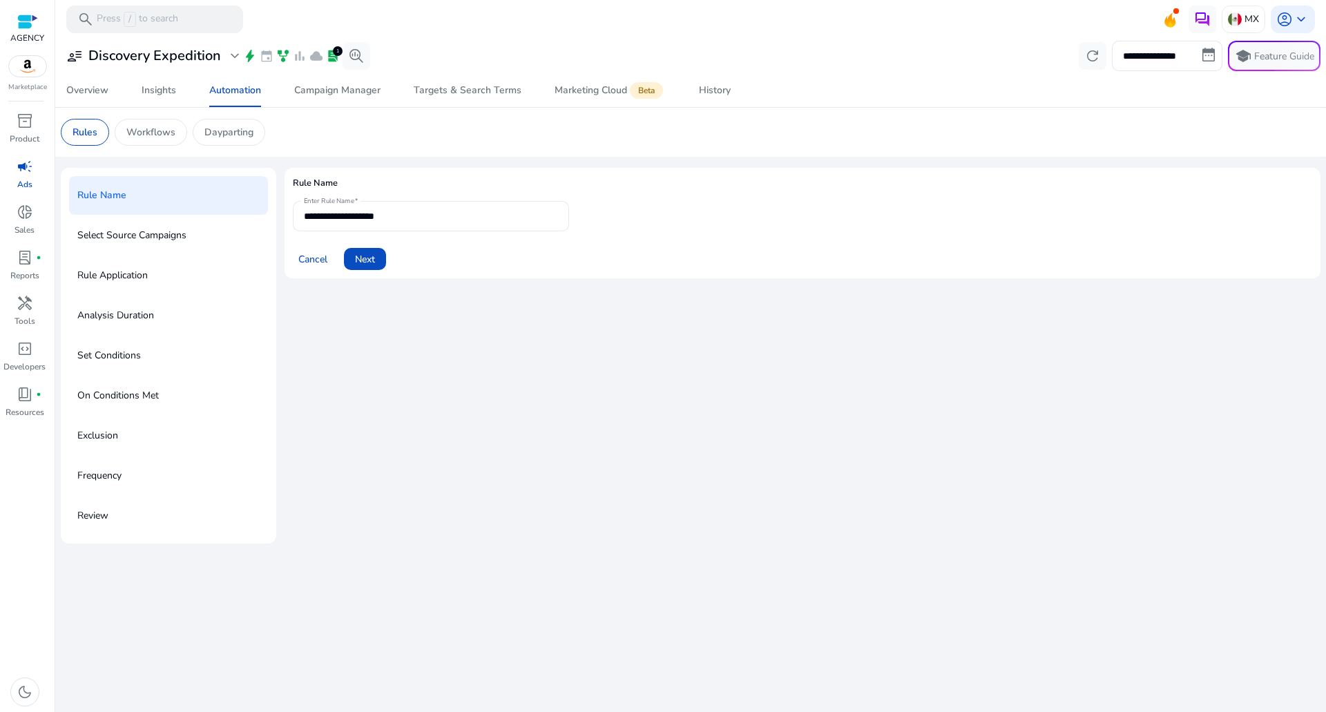
click at [412, 218] on input "**********" at bounding box center [431, 216] width 254 height 15
type input "**********"
click at [364, 262] on span "Next" at bounding box center [365, 259] width 20 height 15
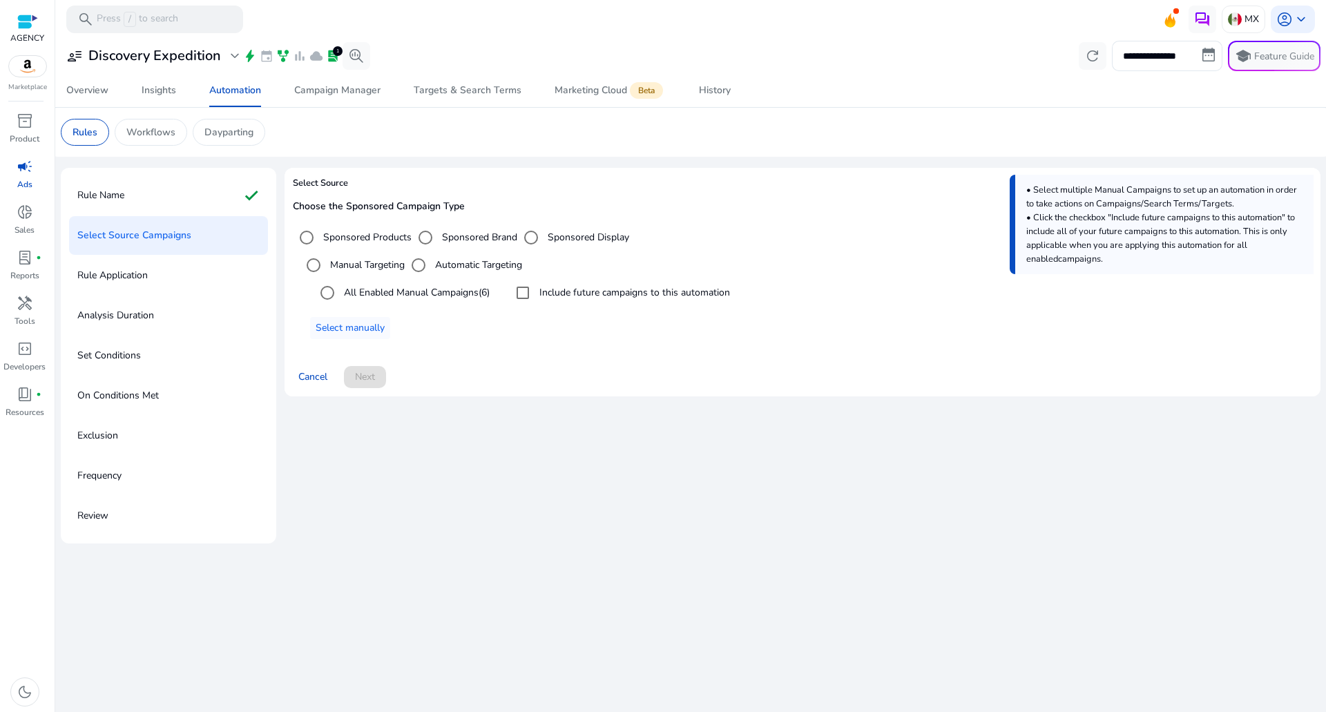
click at [399, 287] on label "All Enabled Manual Campaigns (6)" at bounding box center [415, 292] width 148 height 15
click at [363, 380] on span "Next" at bounding box center [365, 376] width 20 height 15
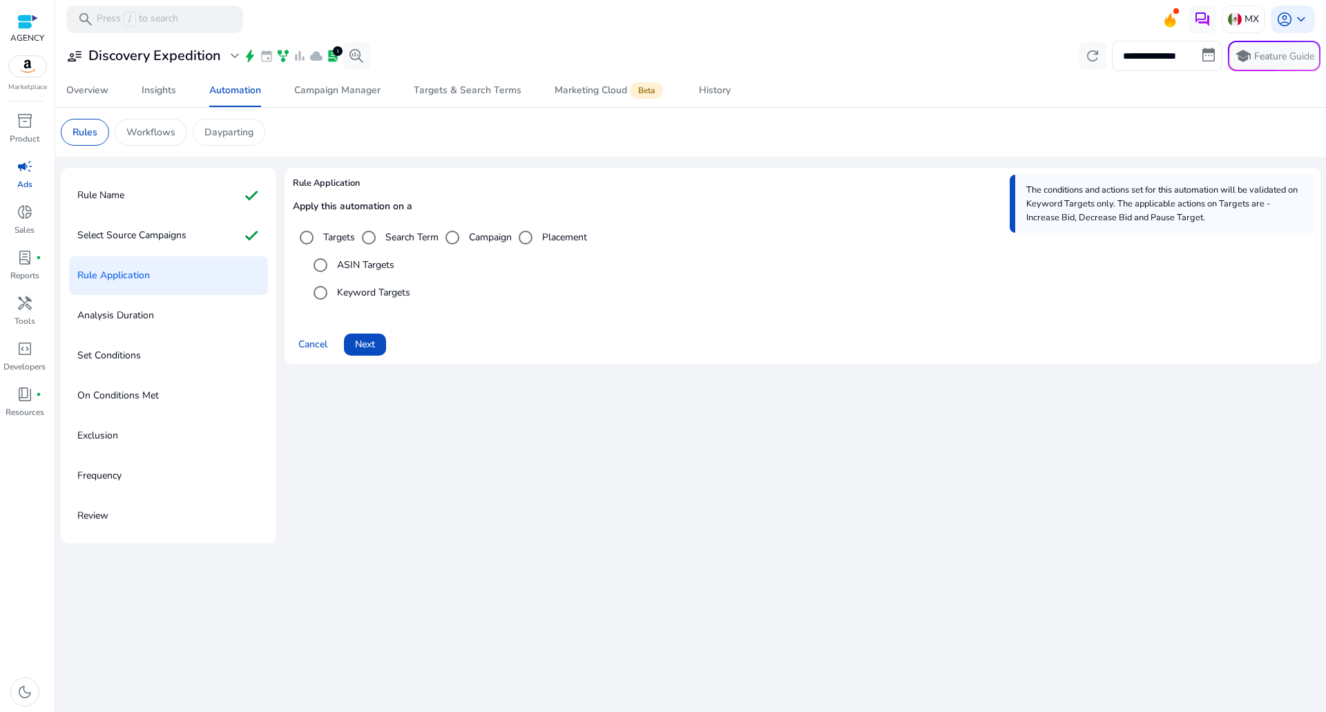
click at [361, 260] on label "ASIN Targets" at bounding box center [364, 265] width 60 height 15
click at [360, 349] on span "Next" at bounding box center [365, 344] width 20 height 15
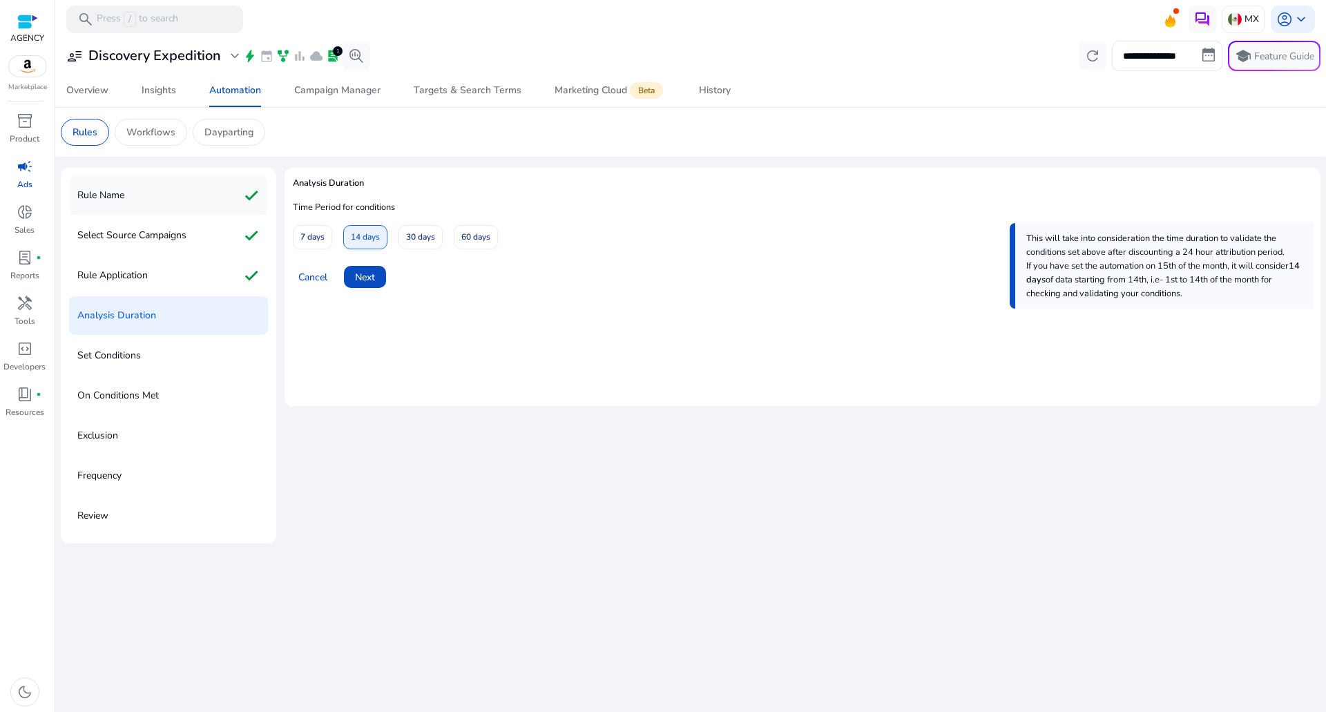
click at [194, 192] on div "Rule Name check" at bounding box center [168, 195] width 199 height 39
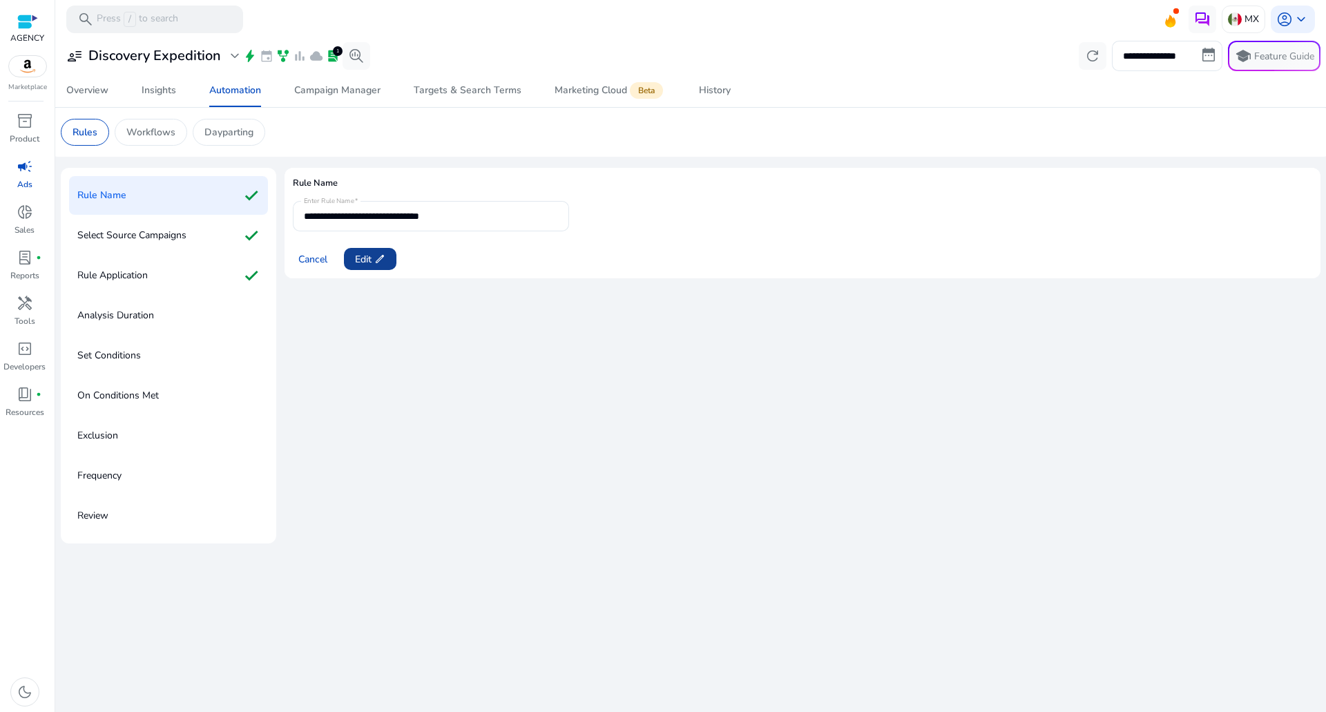
click at [363, 262] on span "Edit edit" at bounding box center [370, 259] width 30 height 15
click at [363, 262] on span "Next" at bounding box center [365, 259] width 20 height 15
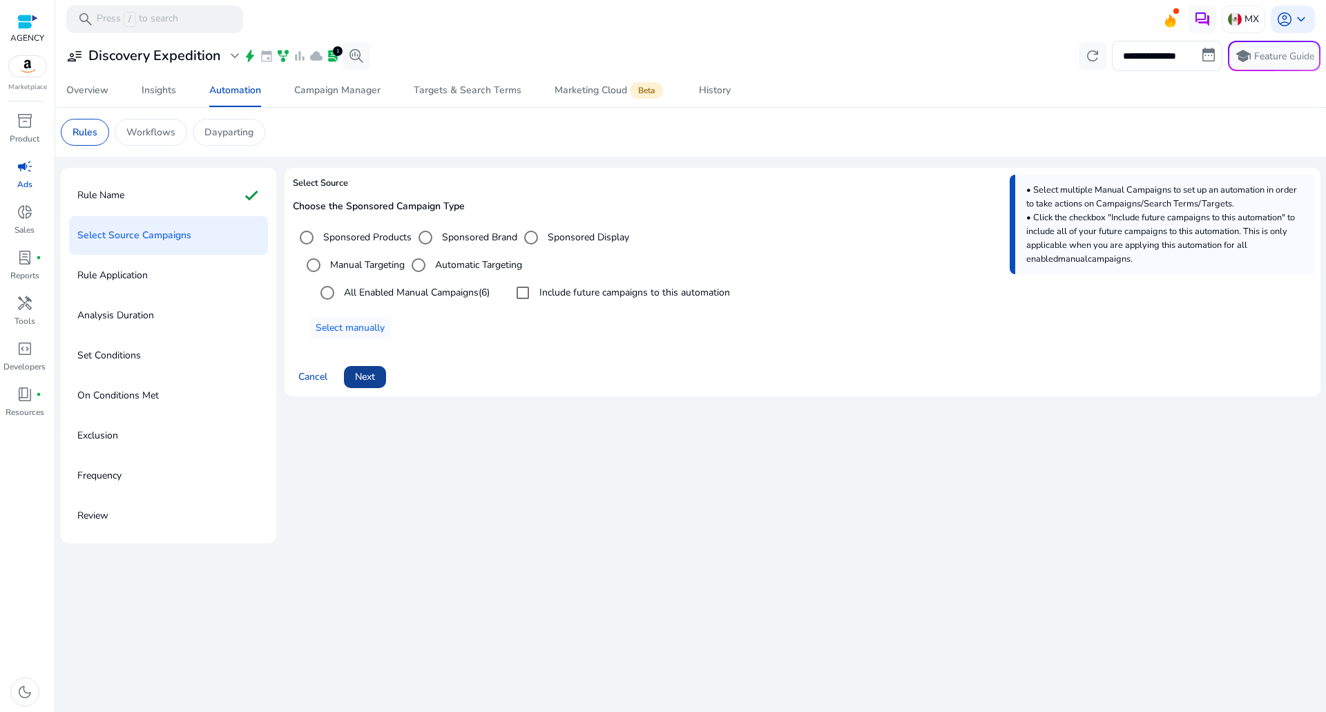
click at [365, 369] on span at bounding box center [365, 376] width 42 height 33
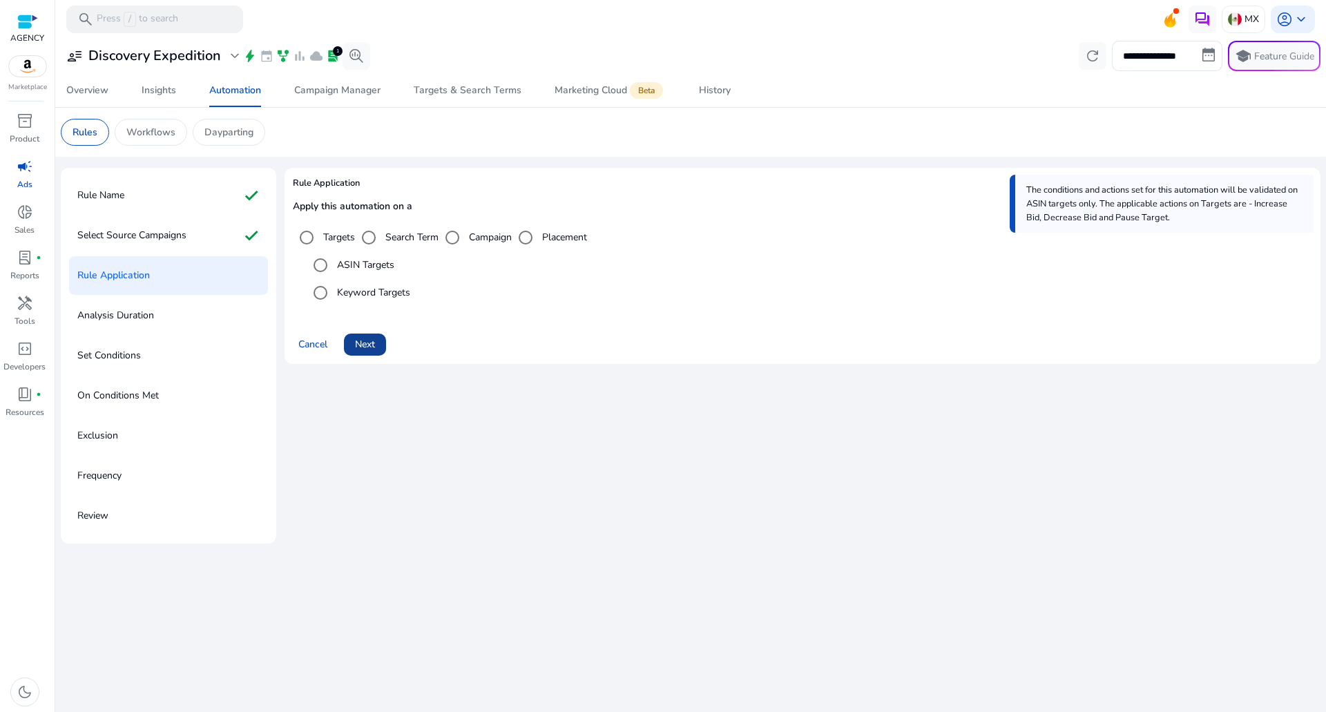
click at [376, 334] on span at bounding box center [365, 344] width 42 height 33
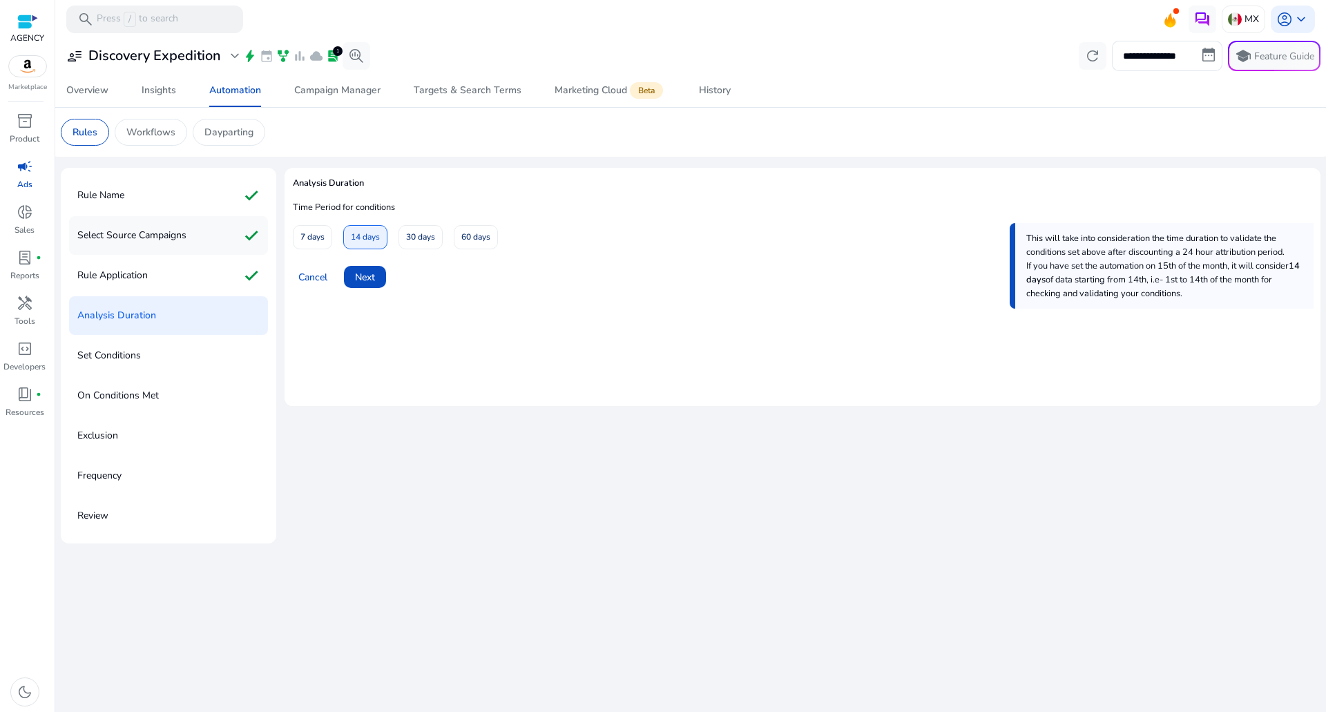
click at [186, 233] on p "Select Source Campaigns" at bounding box center [131, 235] width 109 height 22
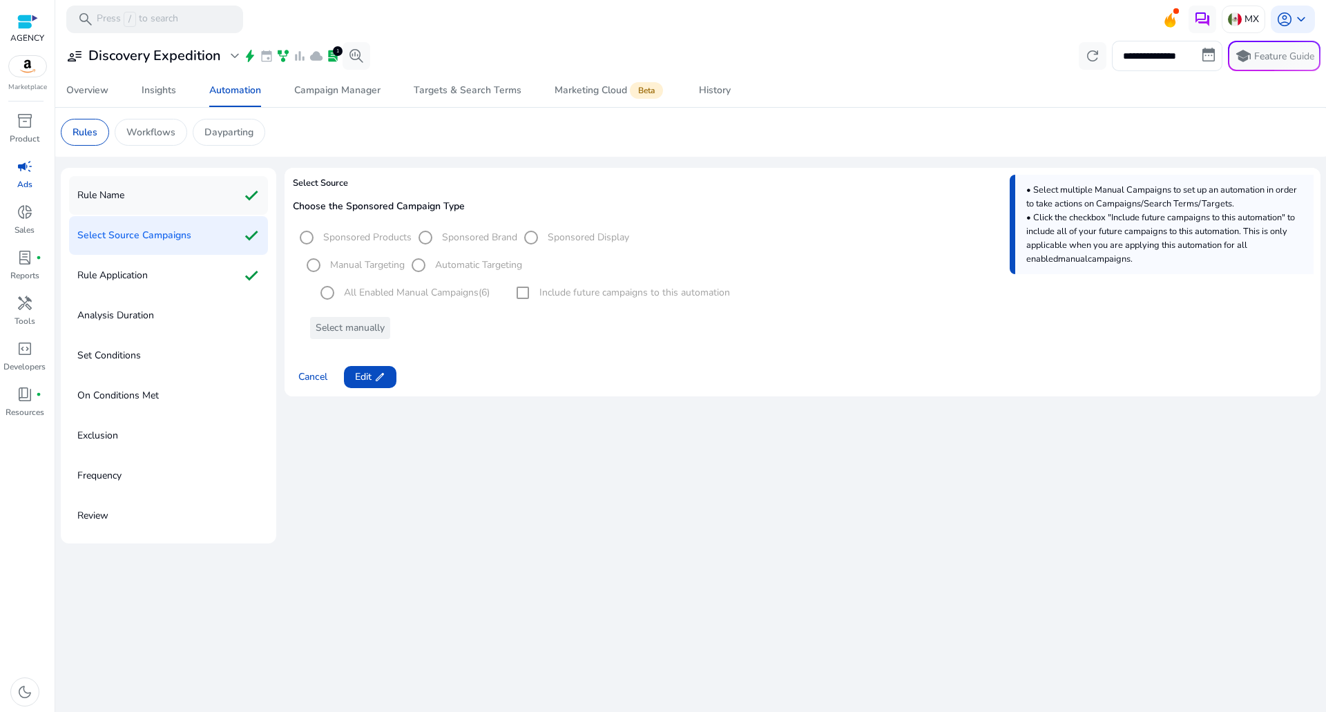
click at [160, 195] on div "Rule Name check" at bounding box center [168, 195] width 199 height 39
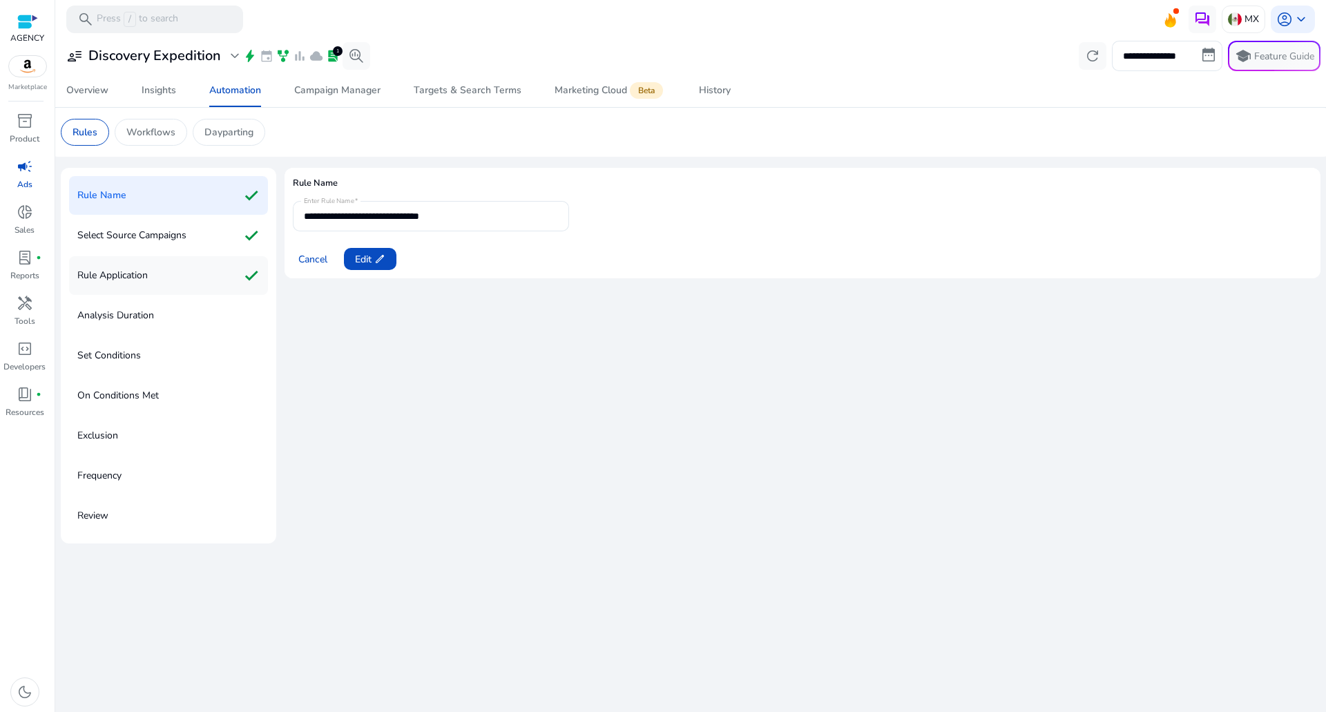
drag, startPoint x: 171, startPoint y: 276, endPoint x: 172, endPoint y: 289, distance: 13.1
click at [171, 276] on div "Rule Application check" at bounding box center [168, 275] width 199 height 39
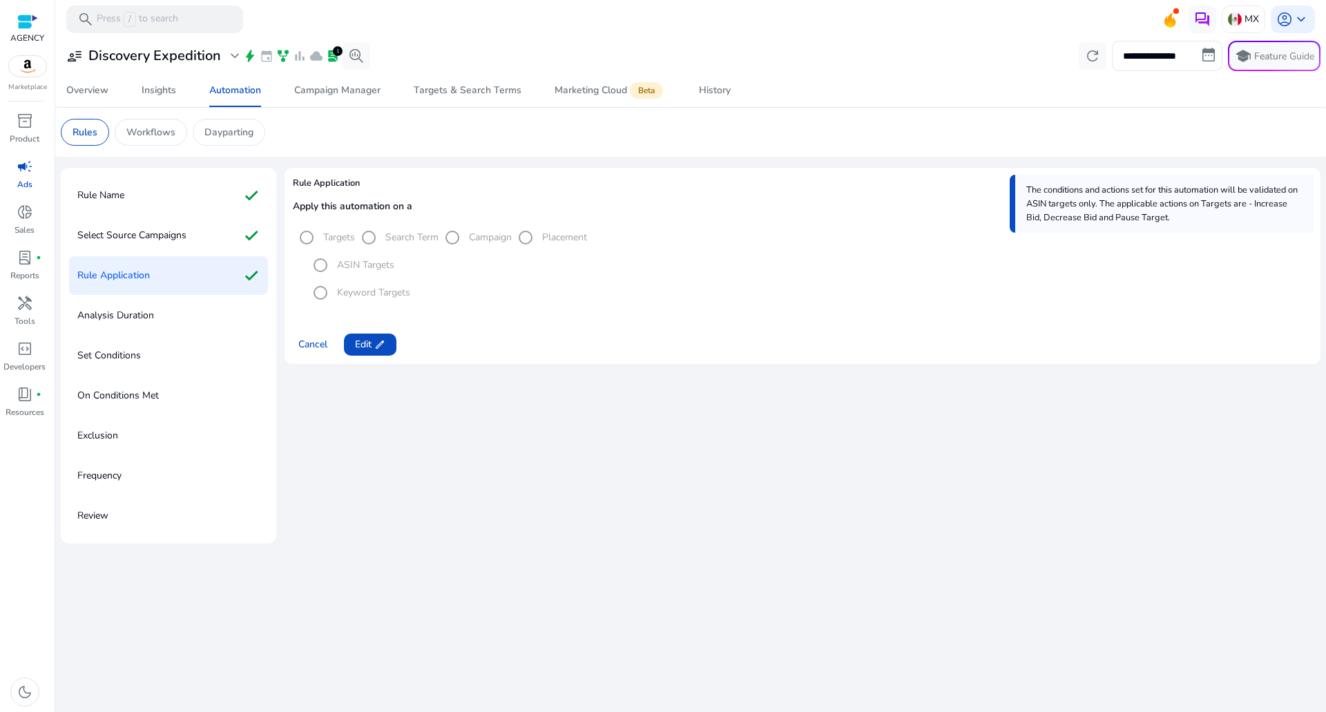
click at [171, 319] on div "Analysis Duration" at bounding box center [168, 315] width 199 height 39
click at [379, 352] on span at bounding box center [370, 344] width 52 height 33
click at [379, 351] on span at bounding box center [365, 344] width 42 height 33
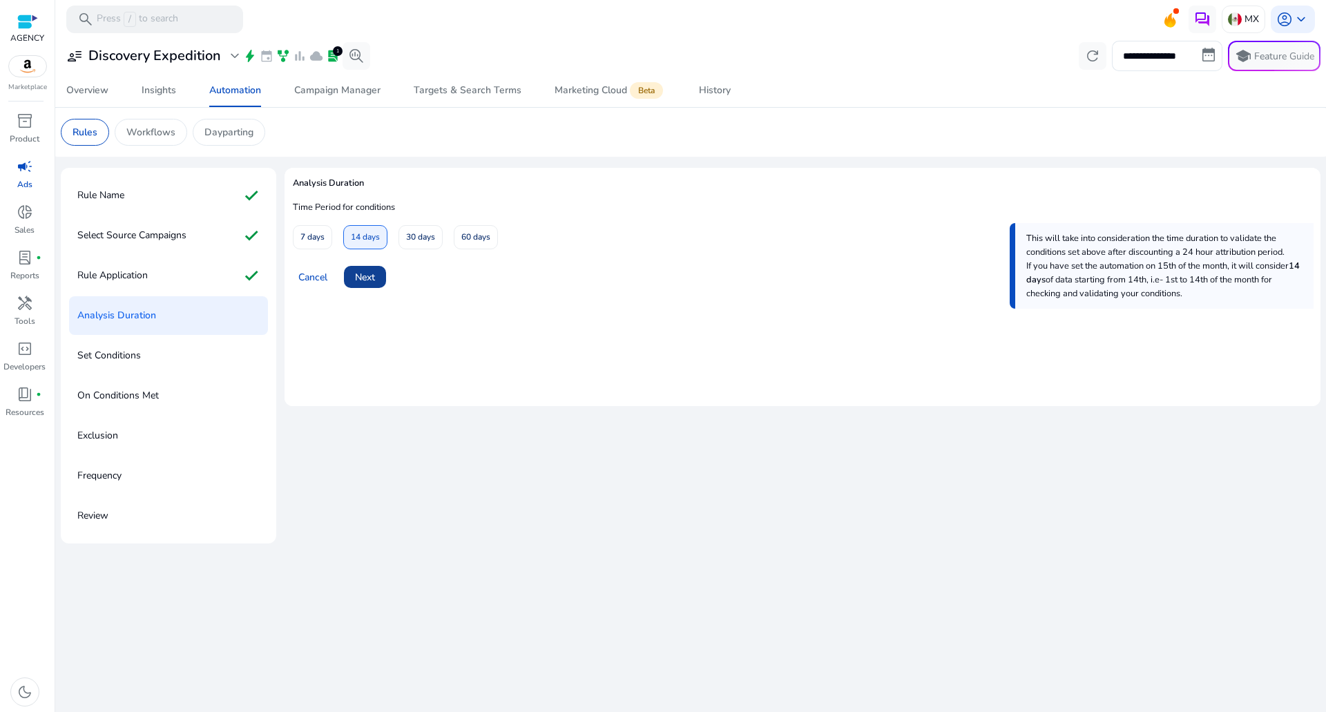
drag, startPoint x: 413, startPoint y: 240, endPoint x: 376, endPoint y: 267, distance: 45.4
click at [414, 240] on span "30 days" at bounding box center [420, 237] width 29 height 24
click at [358, 273] on span "Next" at bounding box center [365, 277] width 20 height 15
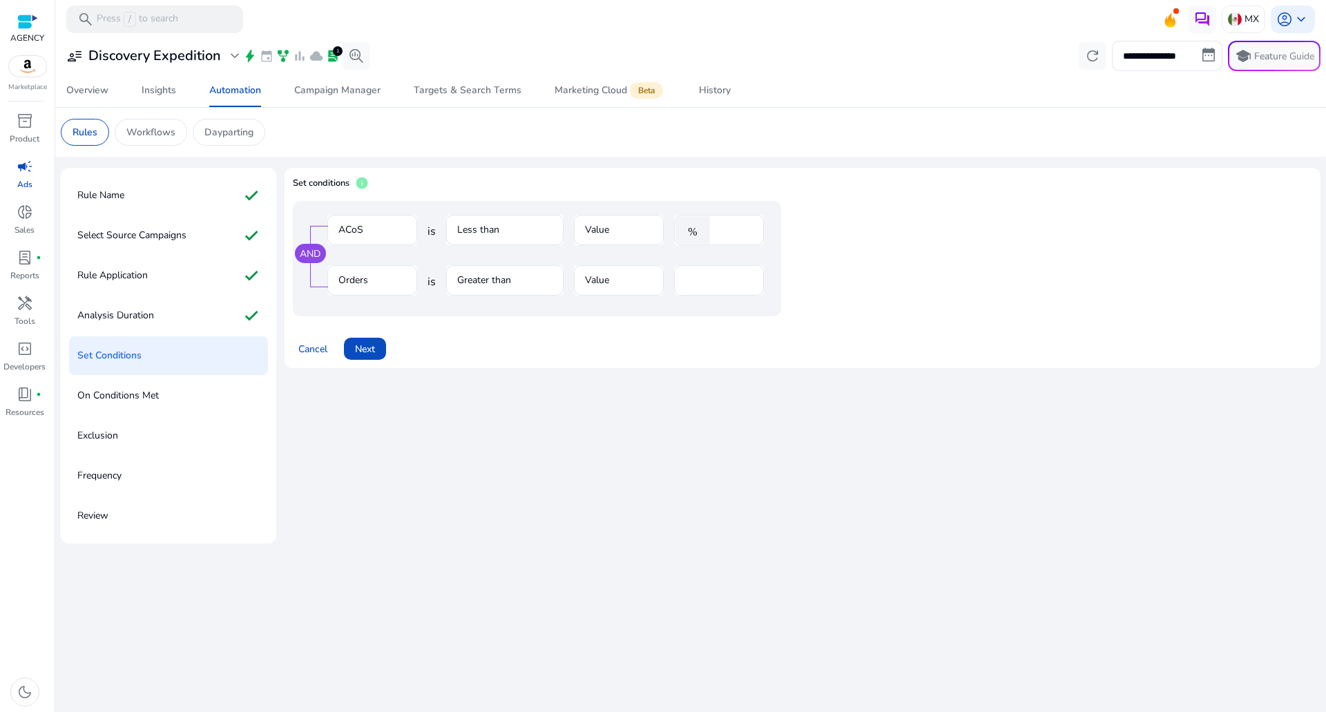
click at [740, 213] on div "AND ACoS is Less than Value % **** Orders is Greater than Value *" at bounding box center [537, 258] width 488 height 115
click at [739, 214] on div "AND ACoS is Less than Value % **** Orders is Greater than Value *" at bounding box center [537, 258] width 488 height 115
click at [724, 230] on input "****" at bounding box center [735, 229] width 36 height 15
type input "**"
click at [694, 282] on input "*" at bounding box center [719, 280] width 68 height 15
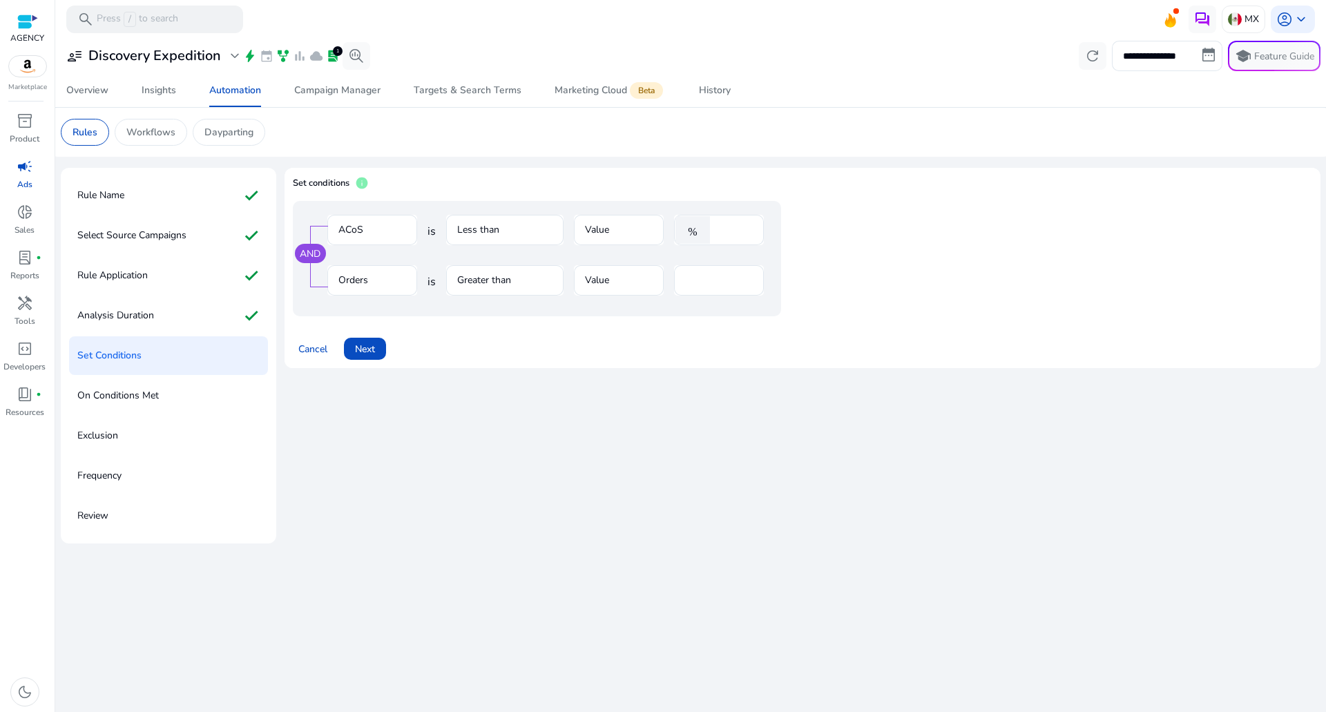
click at [706, 249] on div at bounding box center [719, 252] width 90 height 15
click at [722, 231] on input "**" at bounding box center [735, 229] width 36 height 15
click at [701, 271] on div "*" at bounding box center [719, 280] width 68 height 30
click at [696, 282] on input "*" at bounding box center [719, 280] width 68 height 15
type input "*"
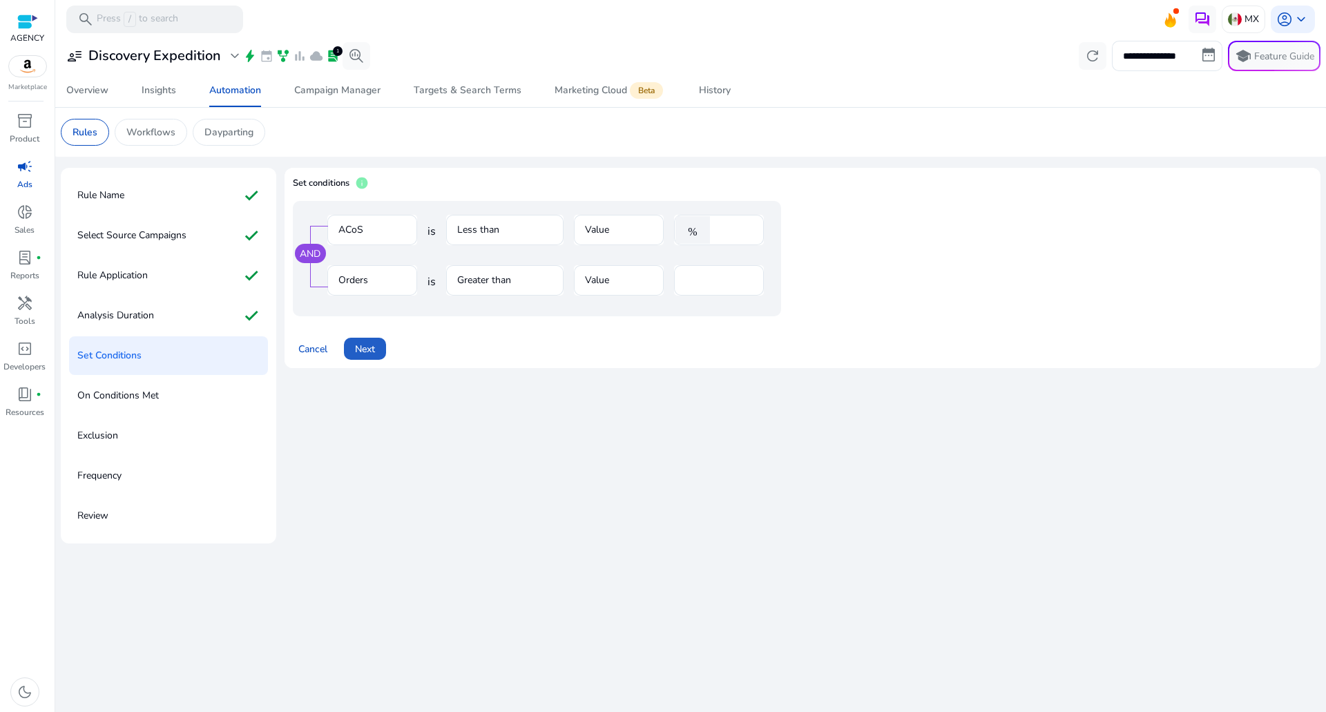
click at [358, 356] on button "Next" at bounding box center [365, 349] width 42 height 22
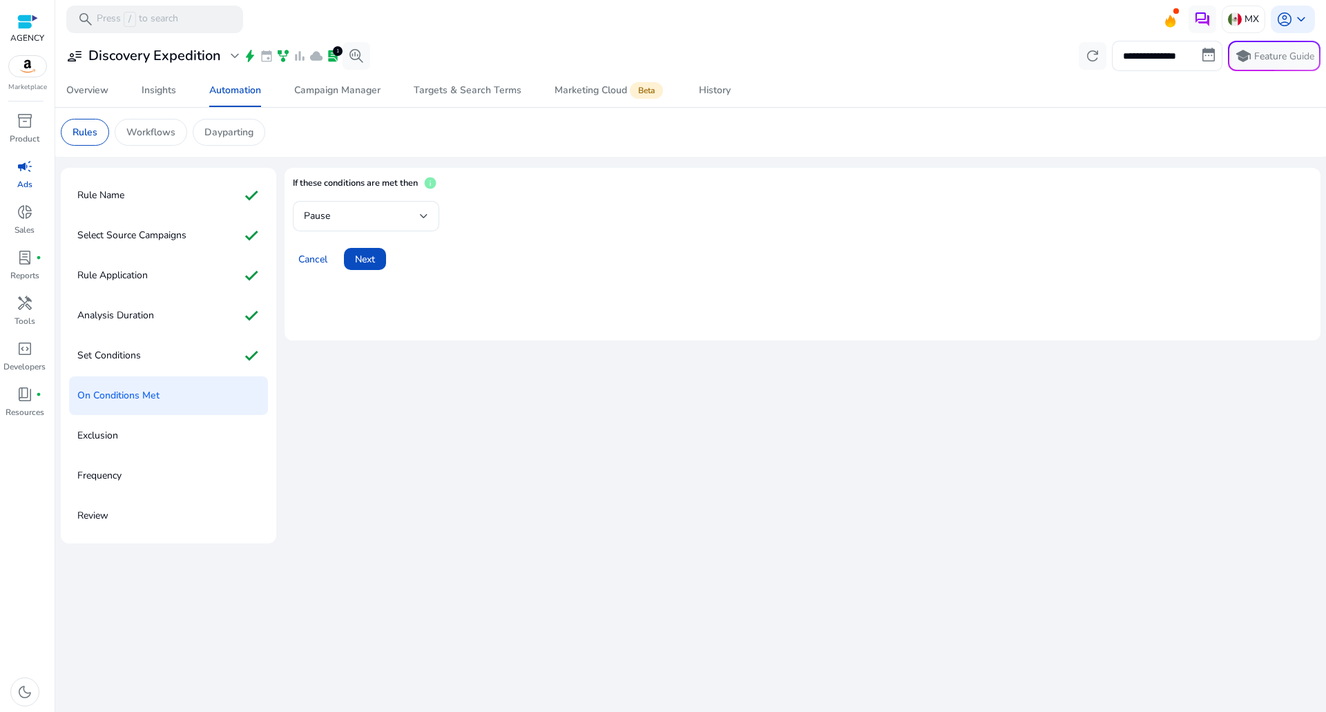
click at [393, 271] on mat-card "If these conditions are met then info Pause Cancel Next" at bounding box center [802, 254] width 1036 height 173
drag, startPoint x: 393, startPoint y: 271, endPoint x: 390, endPoint y: 231, distance: 40.1
click at [393, 271] on mat-card "If these conditions are met then info Pause Cancel Next" at bounding box center [802, 254] width 1036 height 173
click at [386, 216] on div "Pause" at bounding box center [362, 216] width 116 height 15
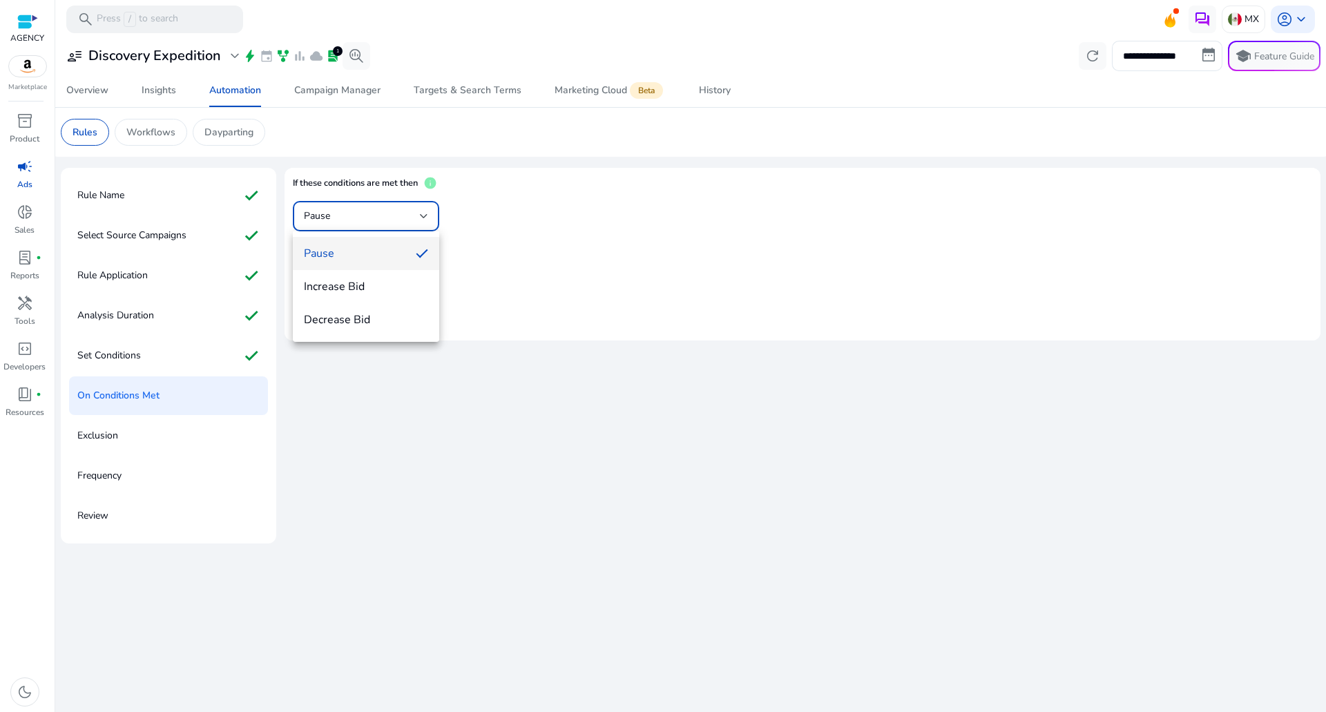
click at [362, 281] on span "Increase Bid" at bounding box center [366, 286] width 124 height 15
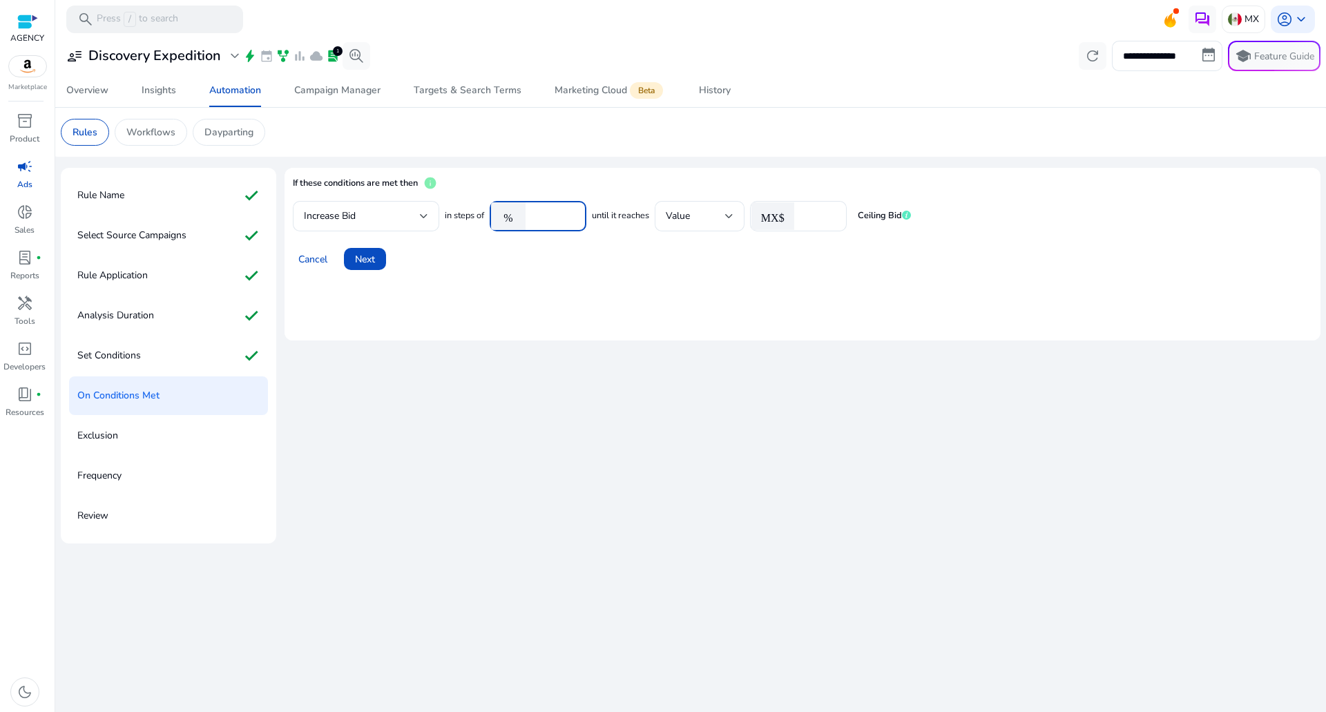
click at [538, 212] on input "****" at bounding box center [553, 216] width 43 height 15
click at [307, 261] on span "Cancel" at bounding box center [312, 259] width 29 height 15
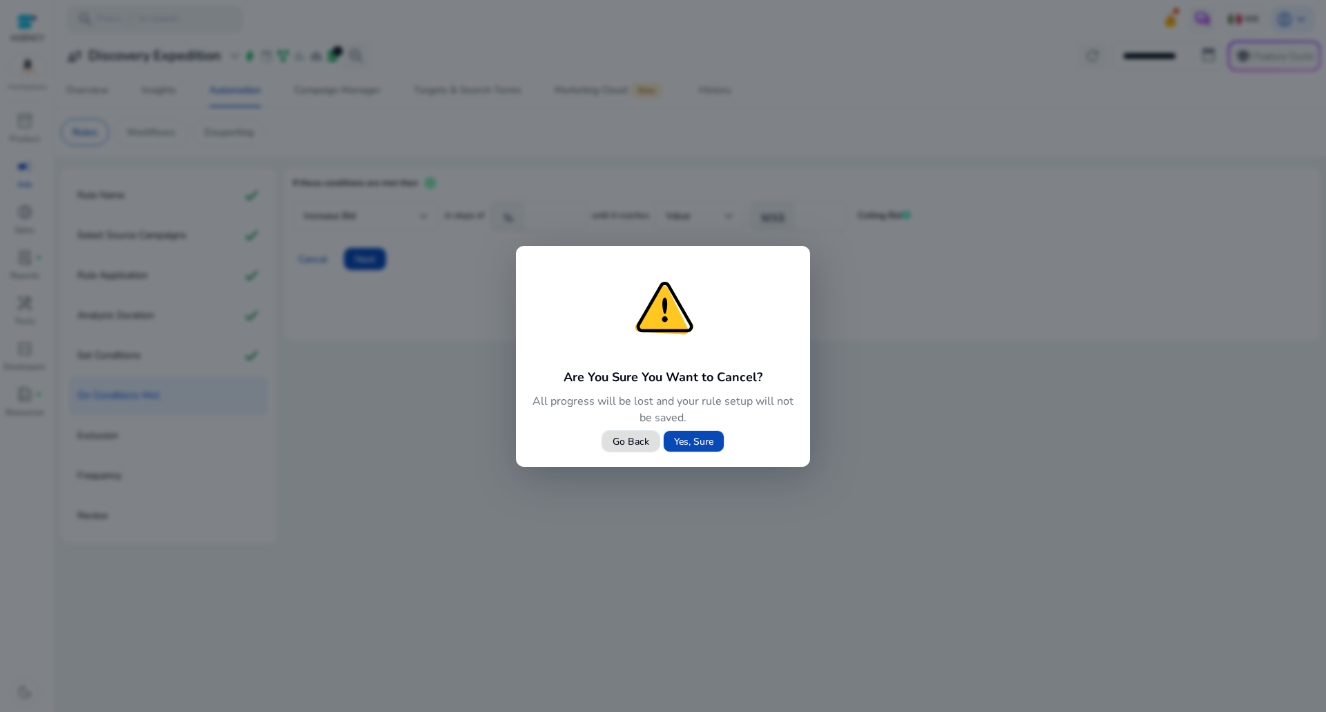
click at [685, 441] on span "Yes, Sure" at bounding box center [693, 441] width 39 height 15
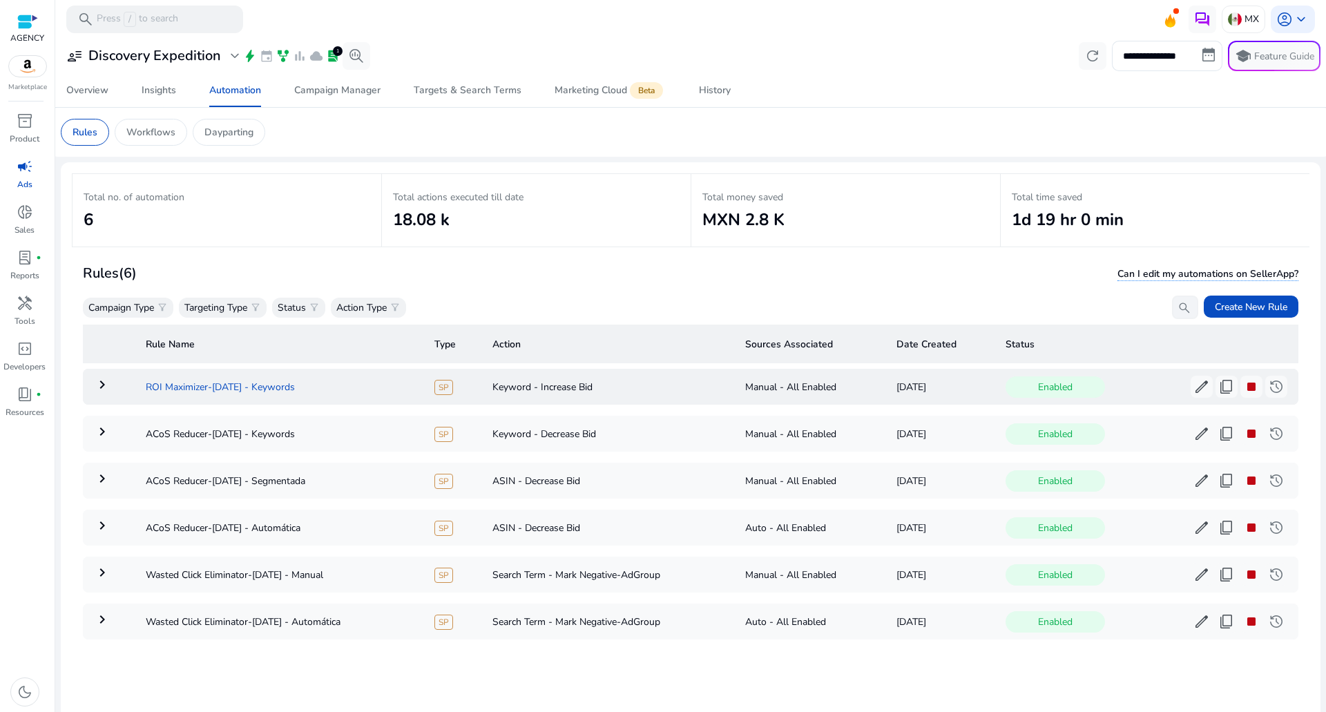
click at [185, 385] on td "ROI Maximizer-Sep 22 - Keywords" at bounding box center [279, 387] width 289 height 36
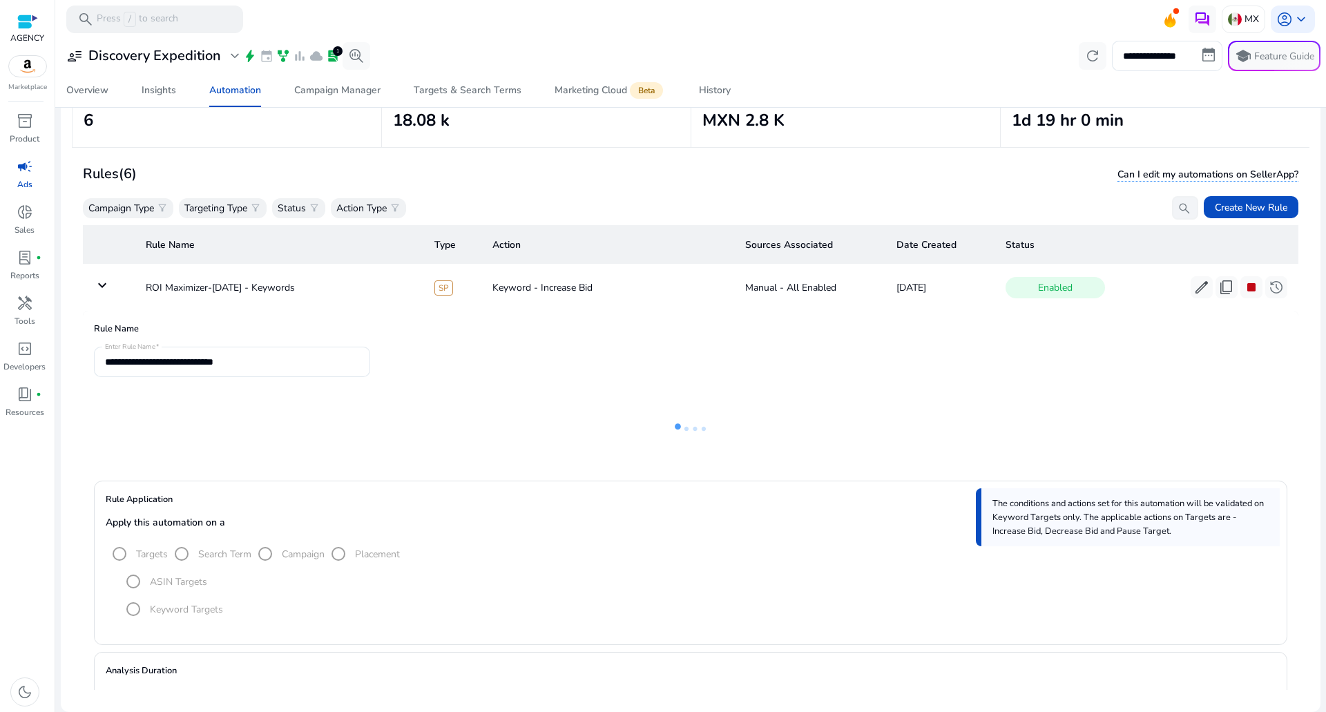
scroll to position [31, 0]
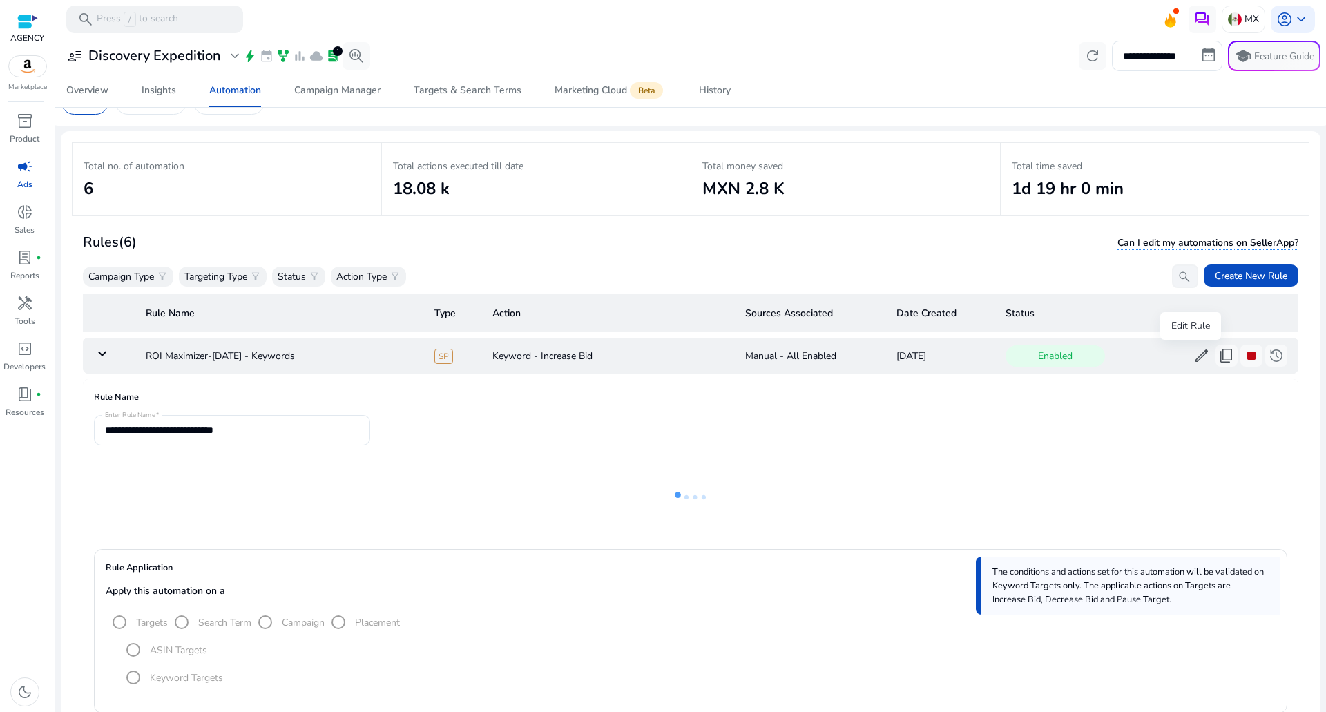
click at [1197, 356] on span "edit" at bounding box center [1201, 355] width 17 height 17
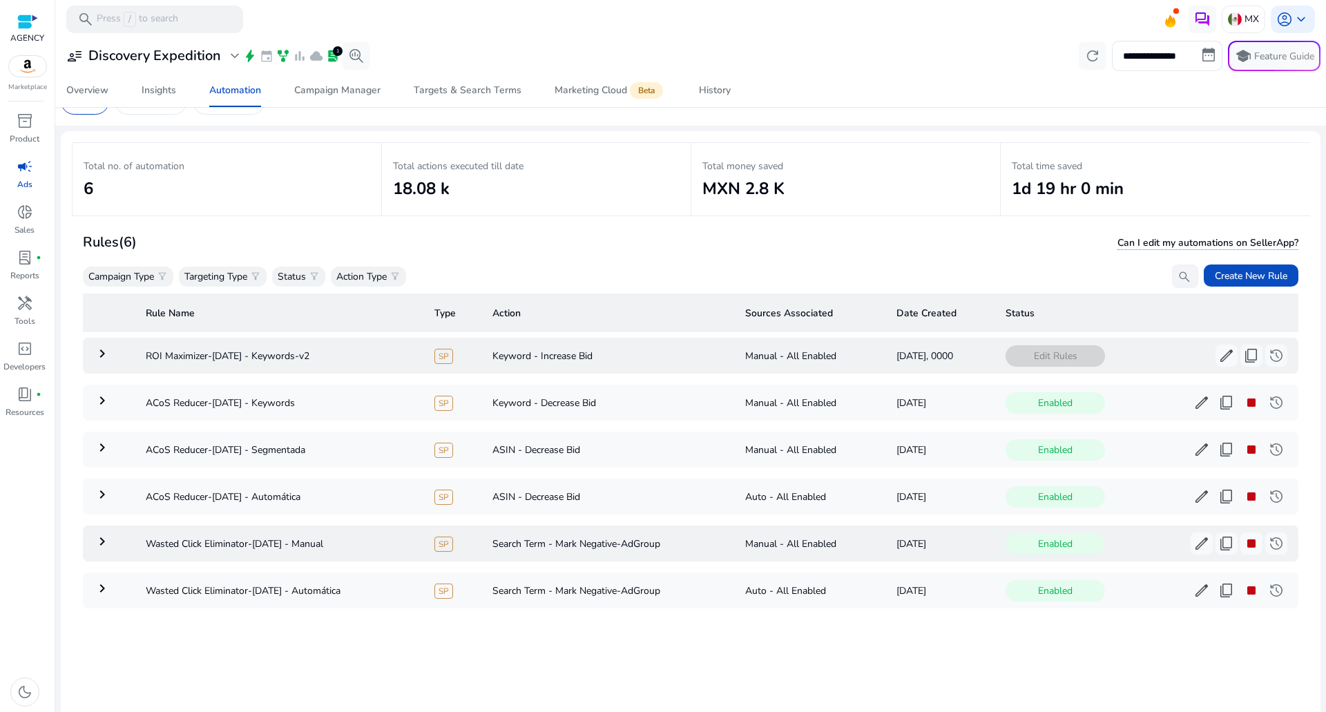
scroll to position [100, 0]
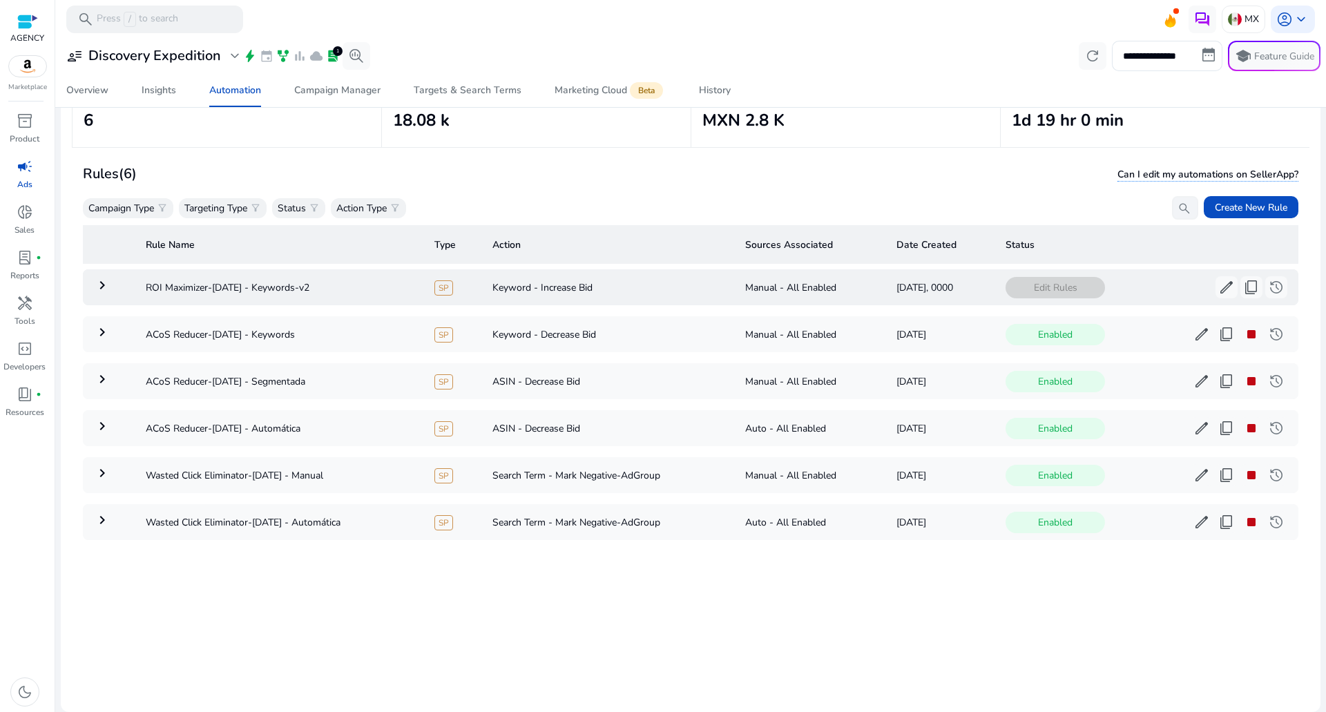
click at [112, 285] on td "keyboard_arrow_right" at bounding box center [109, 287] width 52 height 36
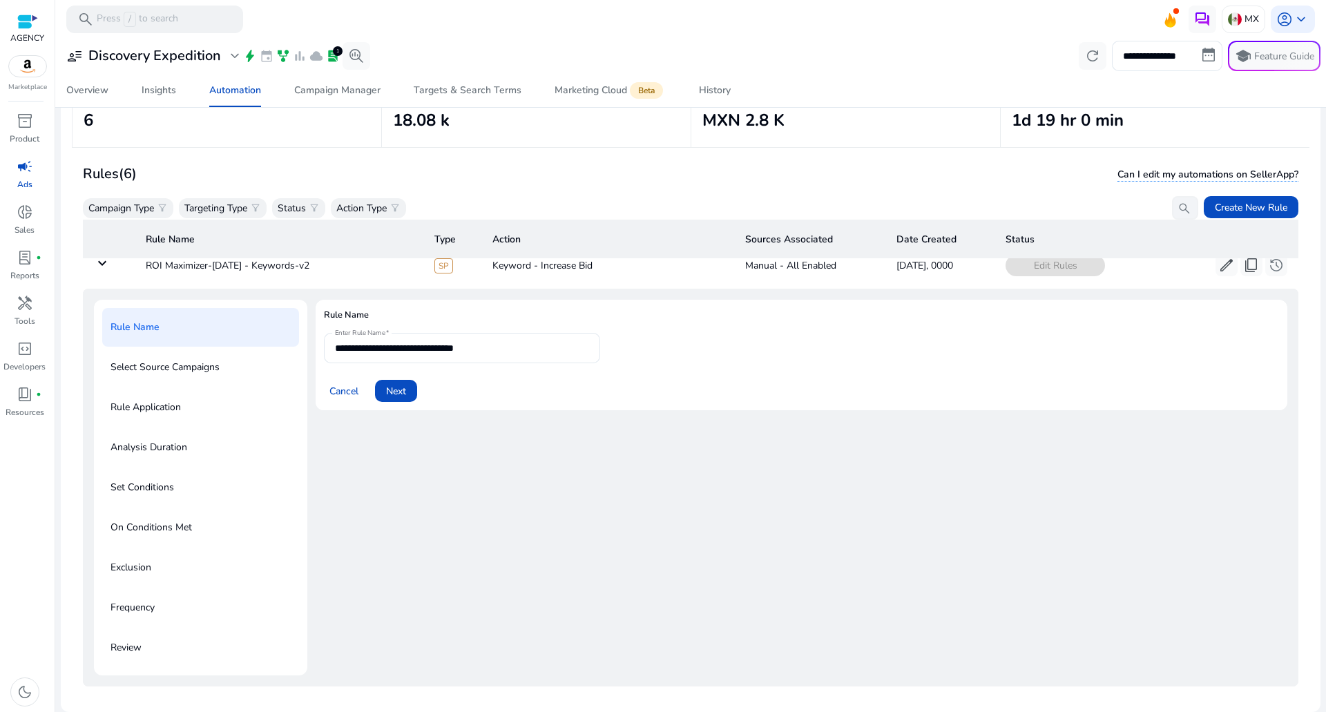
scroll to position [0, 0]
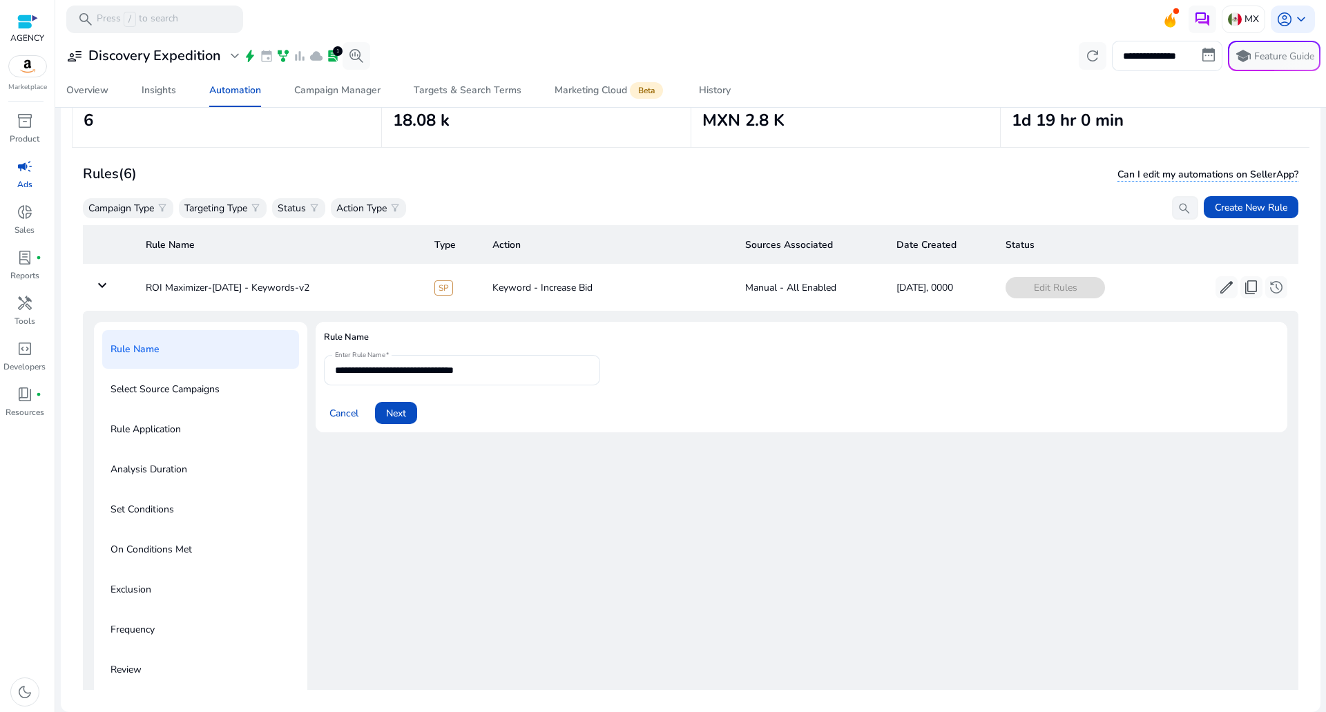
click at [405, 418] on span "Next" at bounding box center [396, 413] width 20 height 15
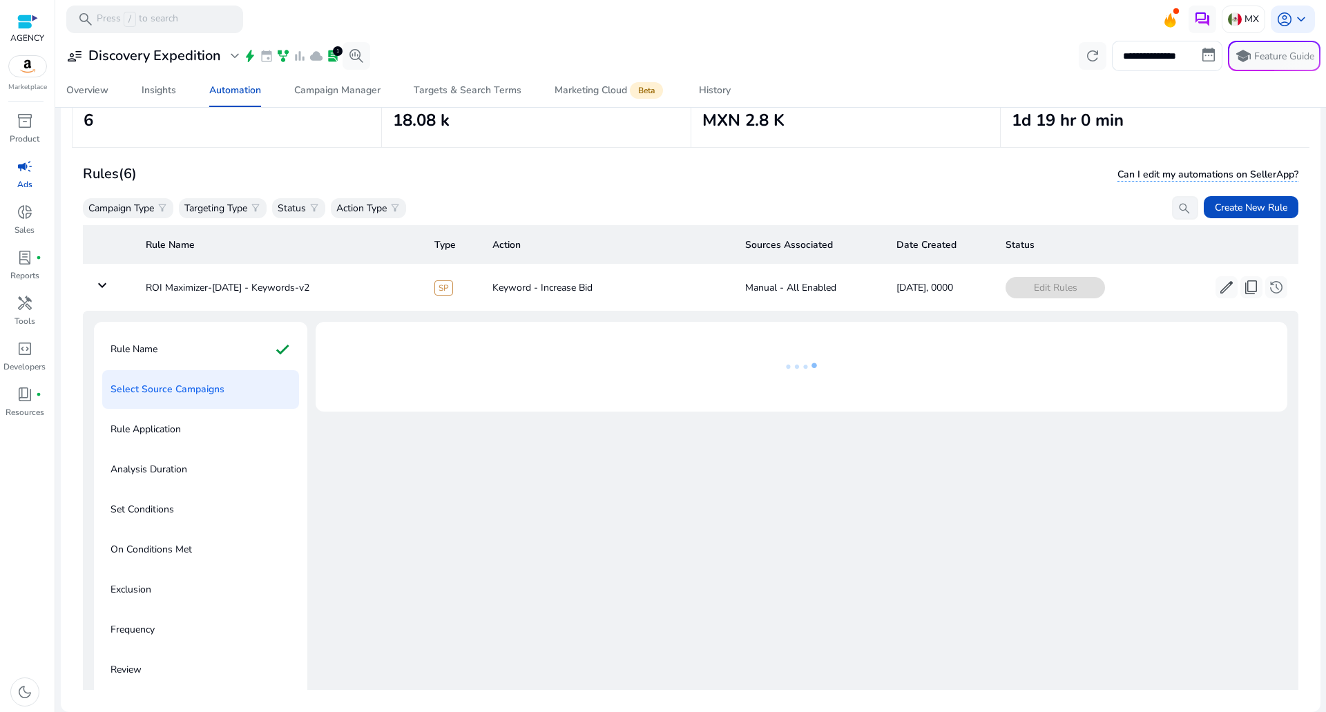
click at [162, 427] on p "Rule Application" at bounding box center [145, 429] width 70 height 22
click at [163, 427] on p "Rule Application" at bounding box center [145, 429] width 70 height 22
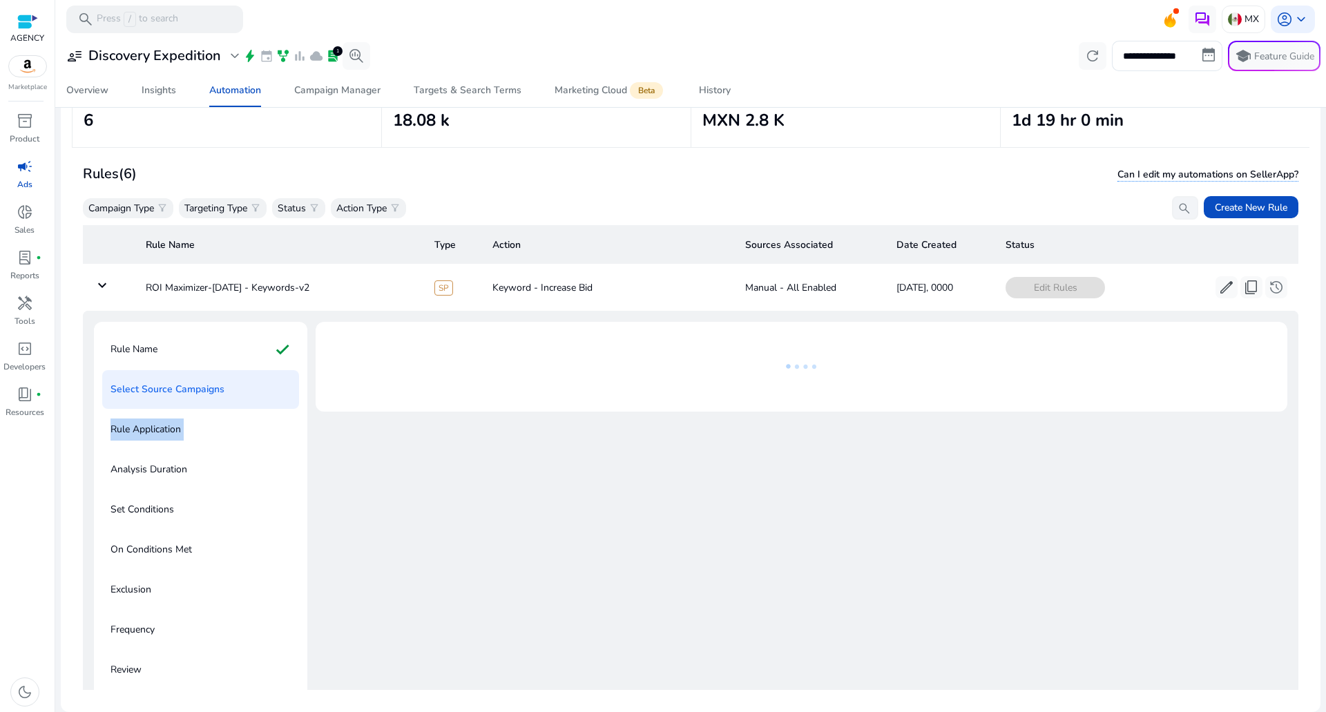
click at [164, 428] on p "Rule Application" at bounding box center [145, 429] width 70 height 22
click at [164, 429] on p "Rule Application" at bounding box center [145, 429] width 70 height 22
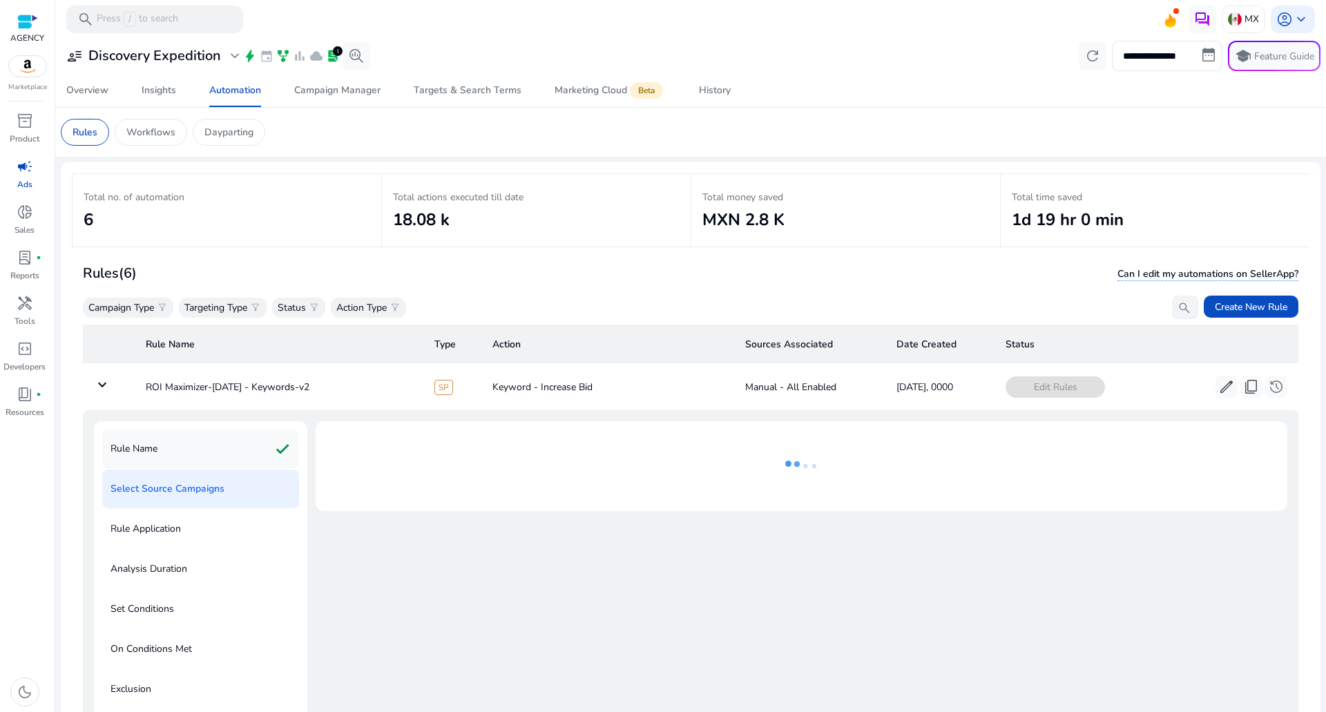
click at [128, 449] on p "Rule Name" at bounding box center [133, 449] width 47 height 22
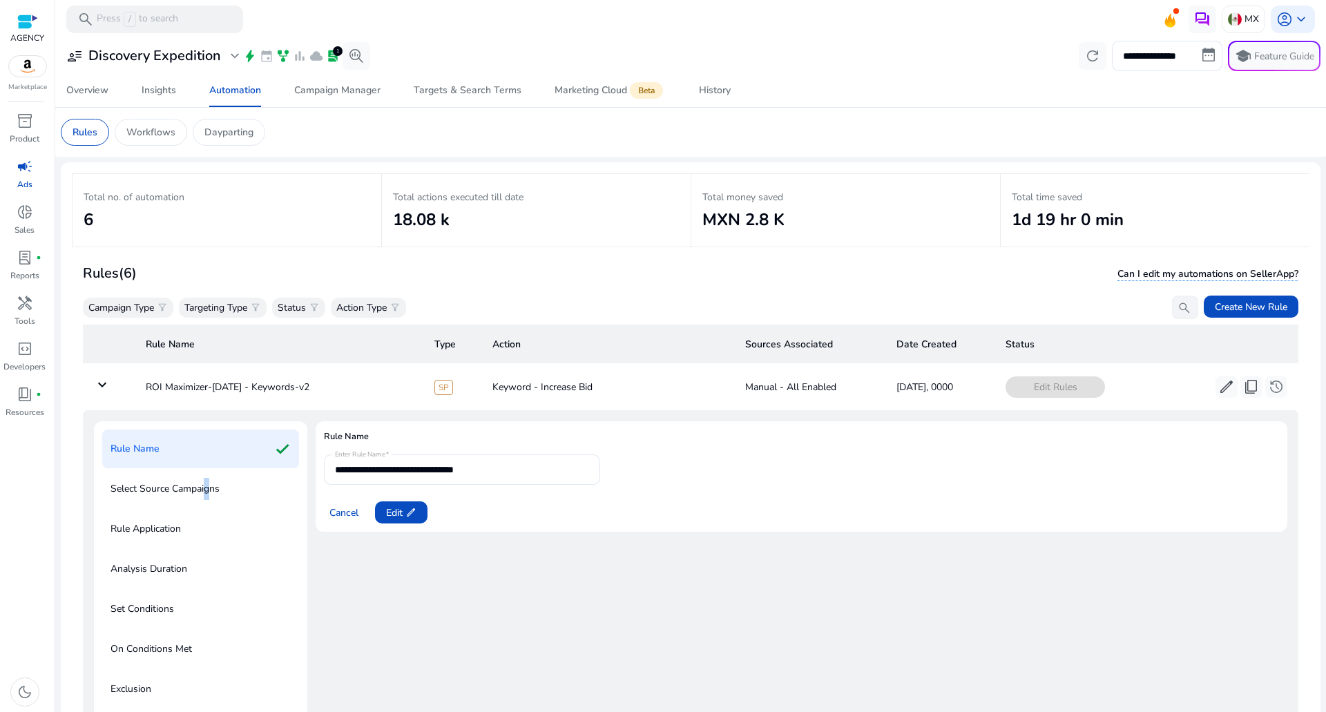
click at [206, 499] on p "Select Source Campaigns" at bounding box center [164, 489] width 109 height 22
click at [171, 554] on div "Analysis Duration" at bounding box center [200, 569] width 197 height 39
click at [170, 554] on div "Analysis Duration" at bounding box center [200, 569] width 197 height 39
click at [170, 534] on p "Rule Application" at bounding box center [145, 529] width 70 height 22
click at [170, 533] on p "Rule Application" at bounding box center [145, 529] width 70 height 22
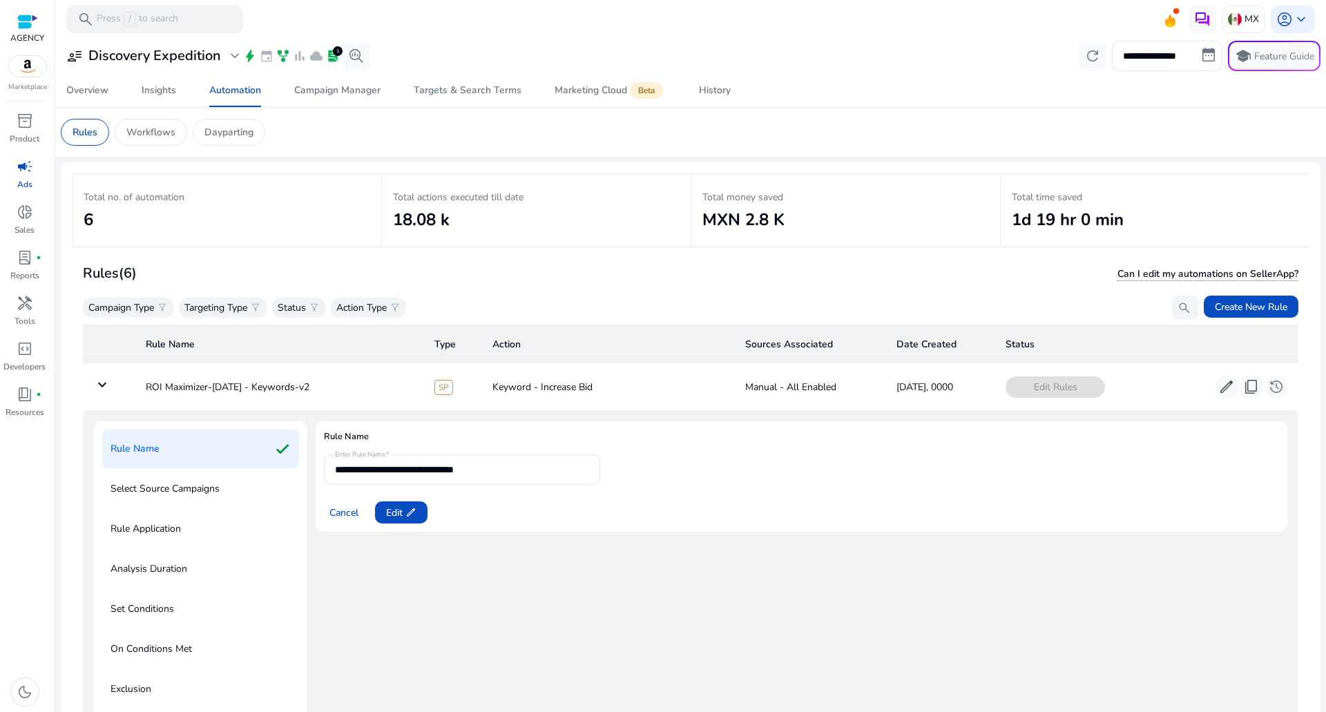
click at [375, 534] on div "**********" at bounding box center [802, 482] width 972 height 122
click at [392, 523] on span at bounding box center [401, 512] width 52 height 33
click at [394, 521] on span at bounding box center [396, 512] width 42 height 33
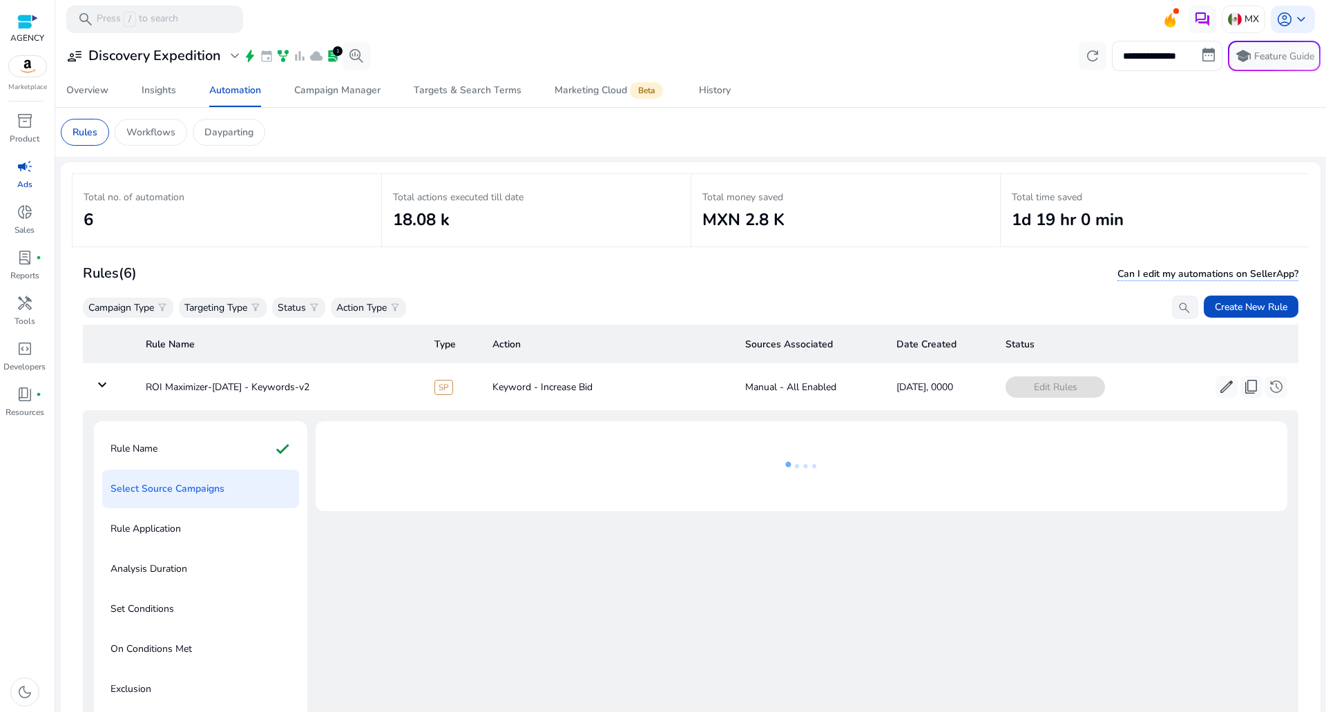
click at [394, 521] on div at bounding box center [802, 471] width 972 height 101
click at [398, 523] on div at bounding box center [802, 609] width 972 height 376
click at [440, 535] on div at bounding box center [802, 609] width 972 height 376
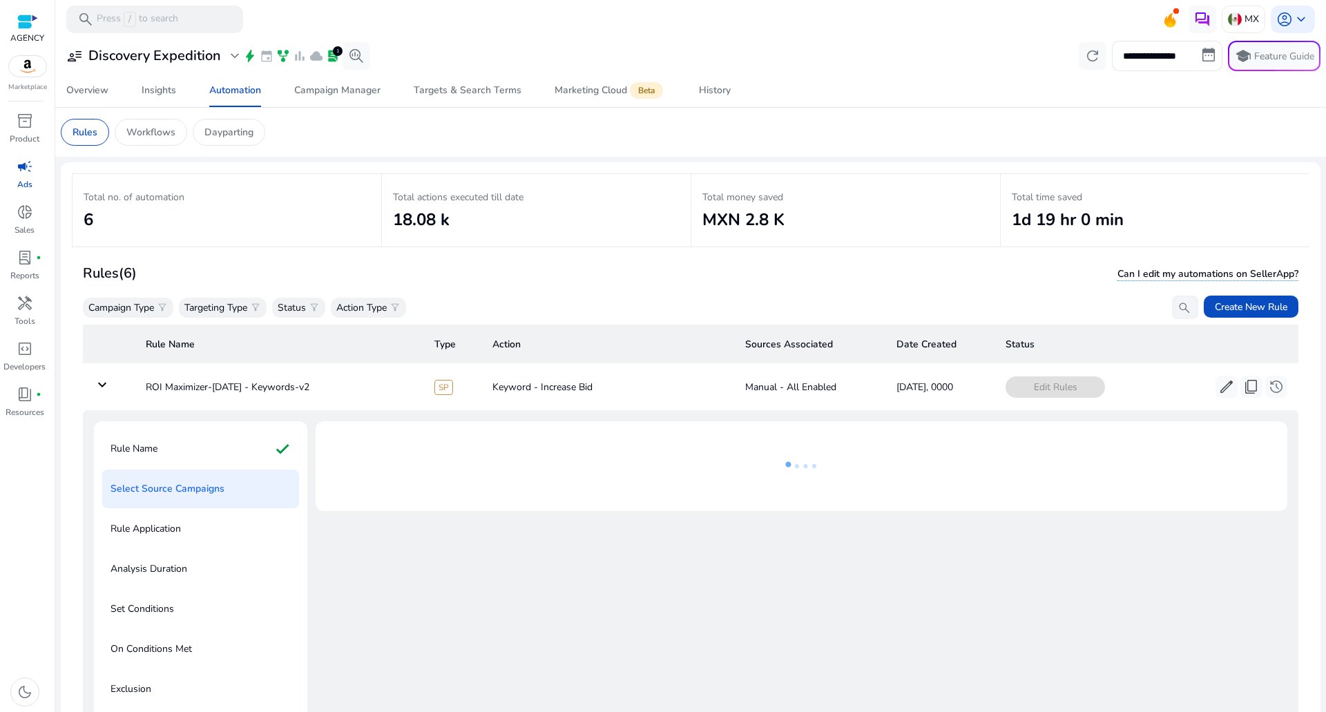
click at [440, 535] on div at bounding box center [802, 609] width 972 height 376
drag, startPoint x: 440, startPoint y: 535, endPoint x: 423, endPoint y: 535, distance: 16.6
click at [438, 535] on div at bounding box center [802, 609] width 972 height 376
drag, startPoint x: 423, startPoint y: 535, endPoint x: 401, endPoint y: 529, distance: 23.0
click at [401, 529] on div at bounding box center [802, 609] width 972 height 376
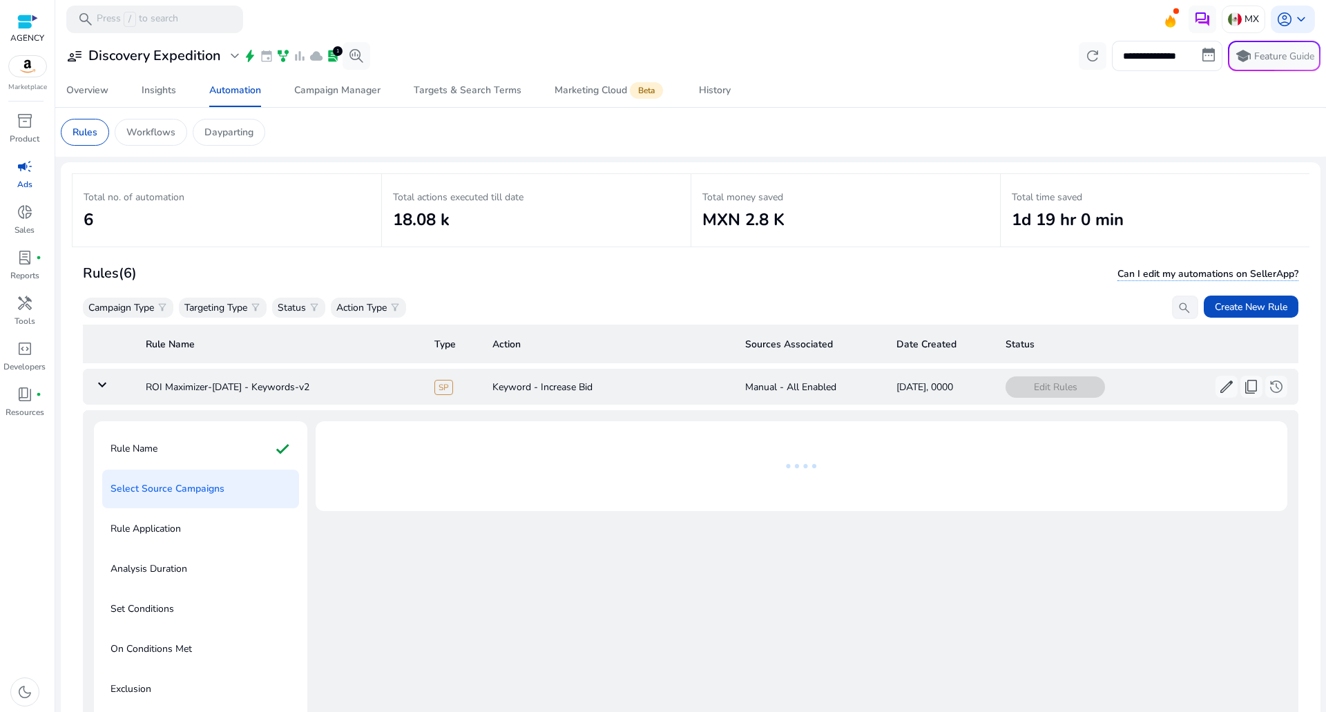
drag, startPoint x: 105, startPoint y: 385, endPoint x: 124, endPoint y: 386, distance: 18.7
click at [104, 386] on mat-icon "keyboard_arrow_down" at bounding box center [102, 384] width 17 height 17
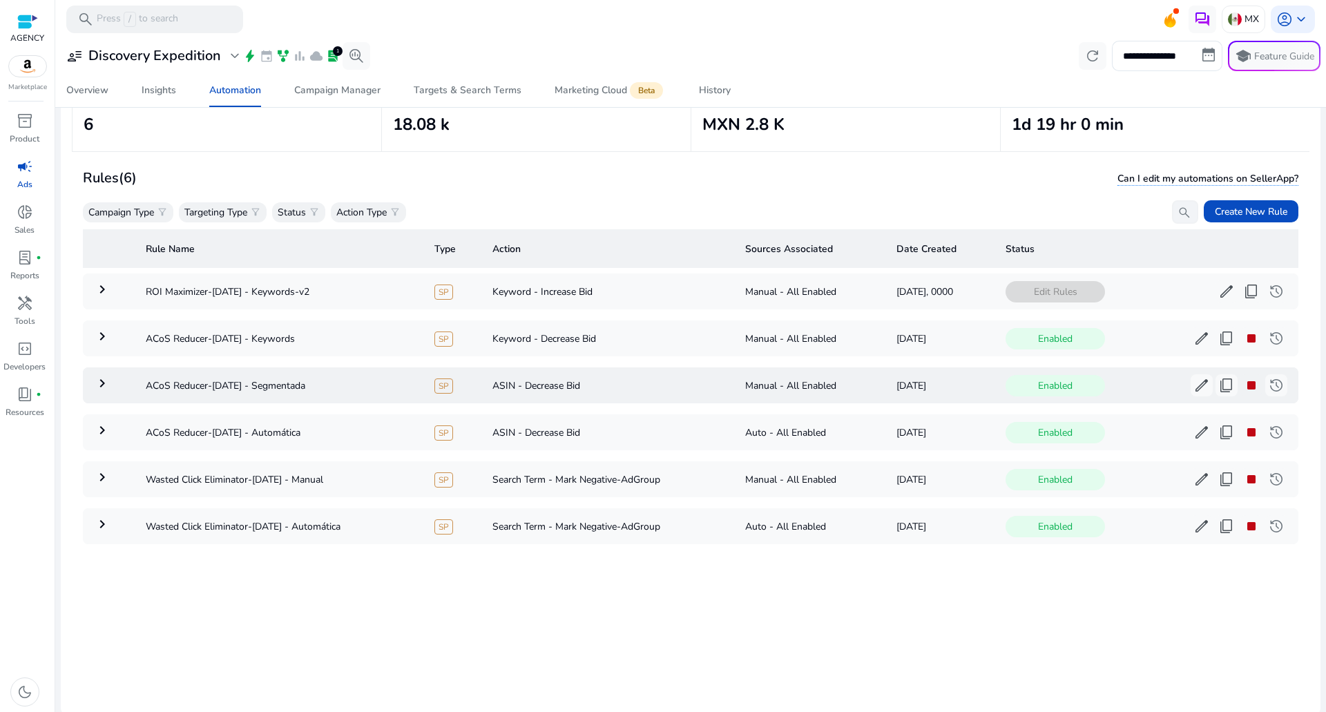
scroll to position [100, 0]
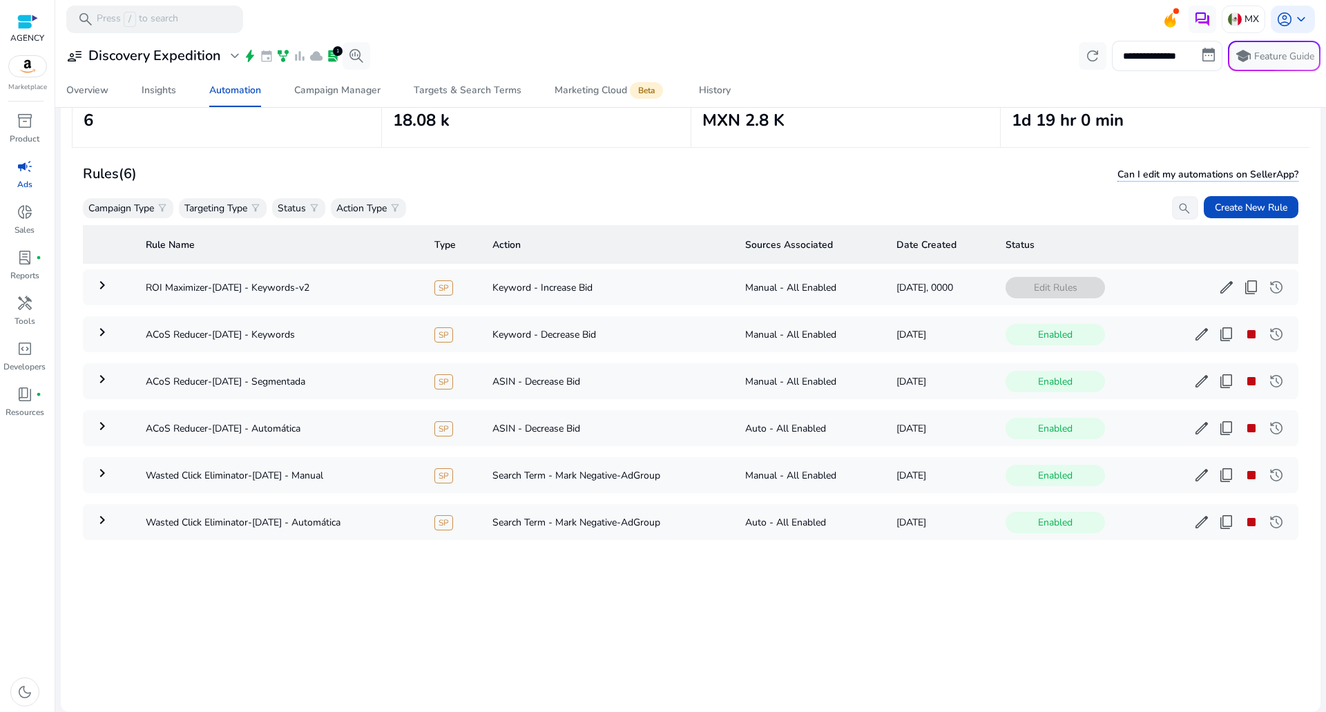
click at [1199, 290] on div "Edit Rules edit content_copy history more_horiz" at bounding box center [1146, 287] width 282 height 22
click at [1218, 291] on span "edit" at bounding box center [1226, 287] width 17 height 17
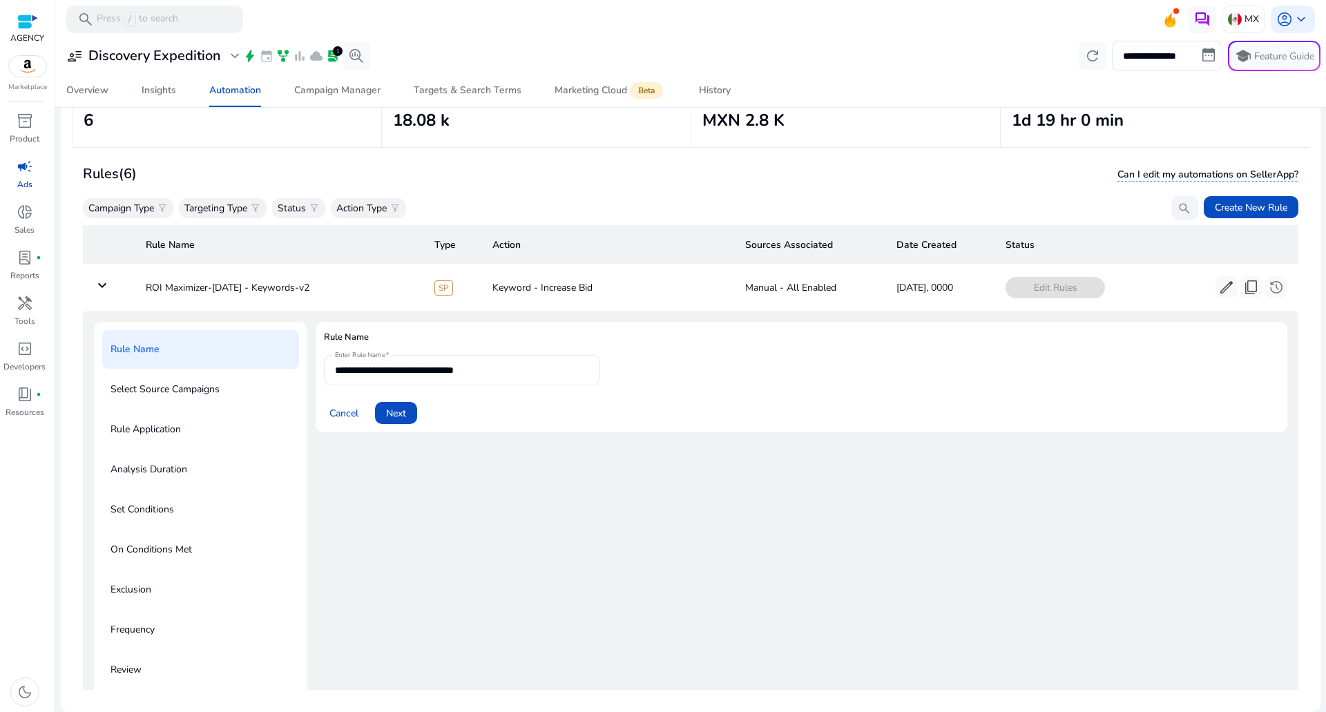
scroll to position [50, 0]
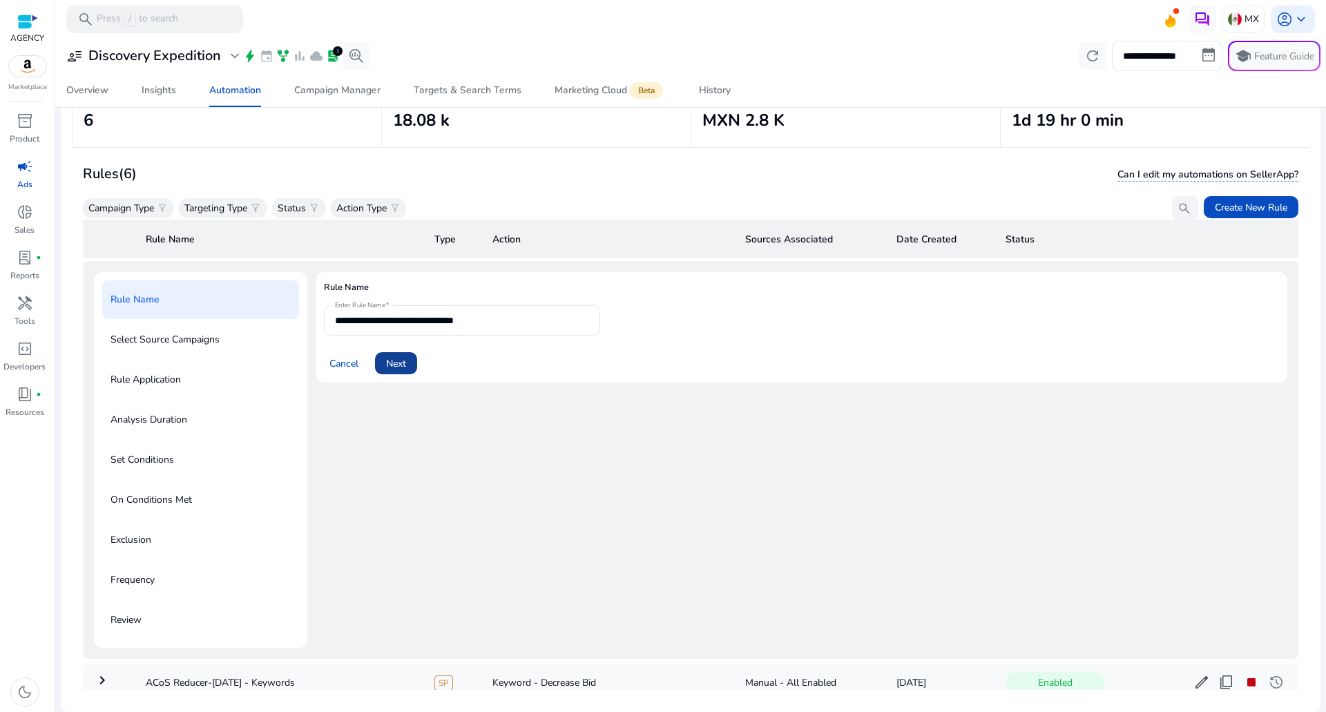
click at [389, 368] on span "Next" at bounding box center [396, 363] width 20 height 15
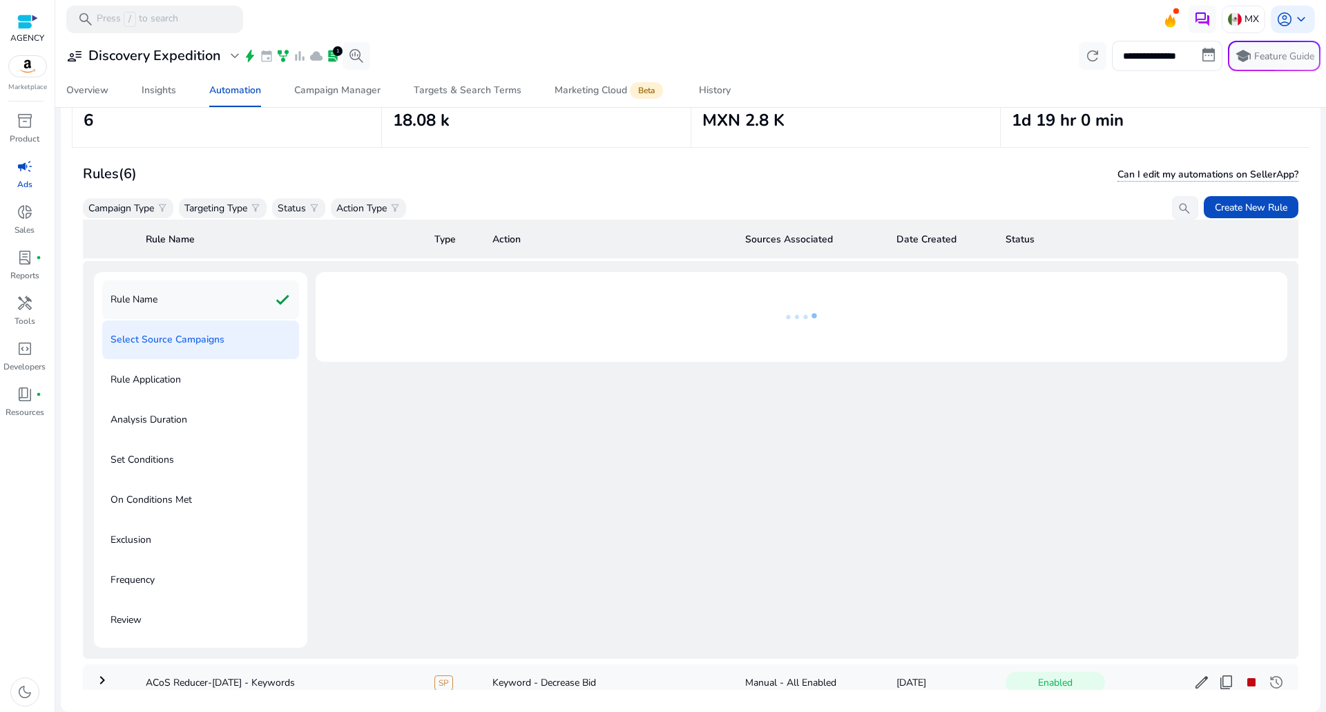
click at [253, 305] on div "Rule Name check" at bounding box center [200, 299] width 197 height 39
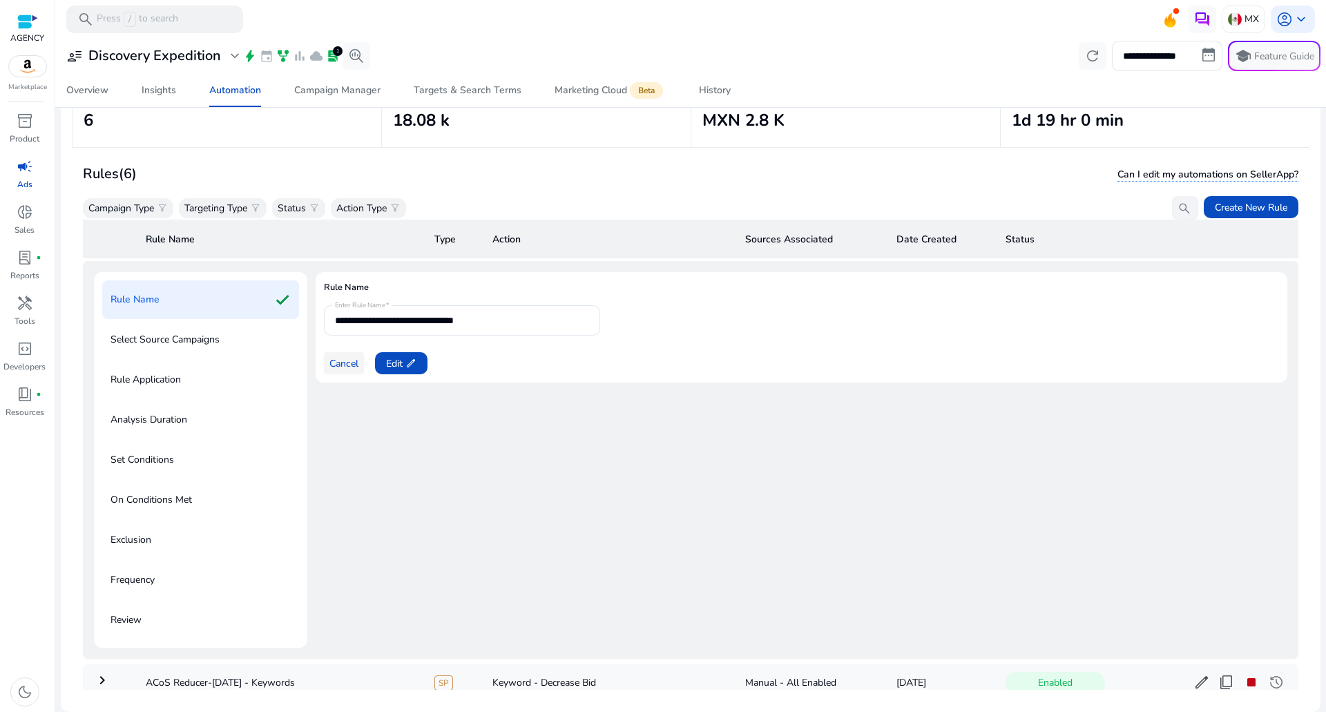
click at [343, 378] on span at bounding box center [344, 363] width 40 height 33
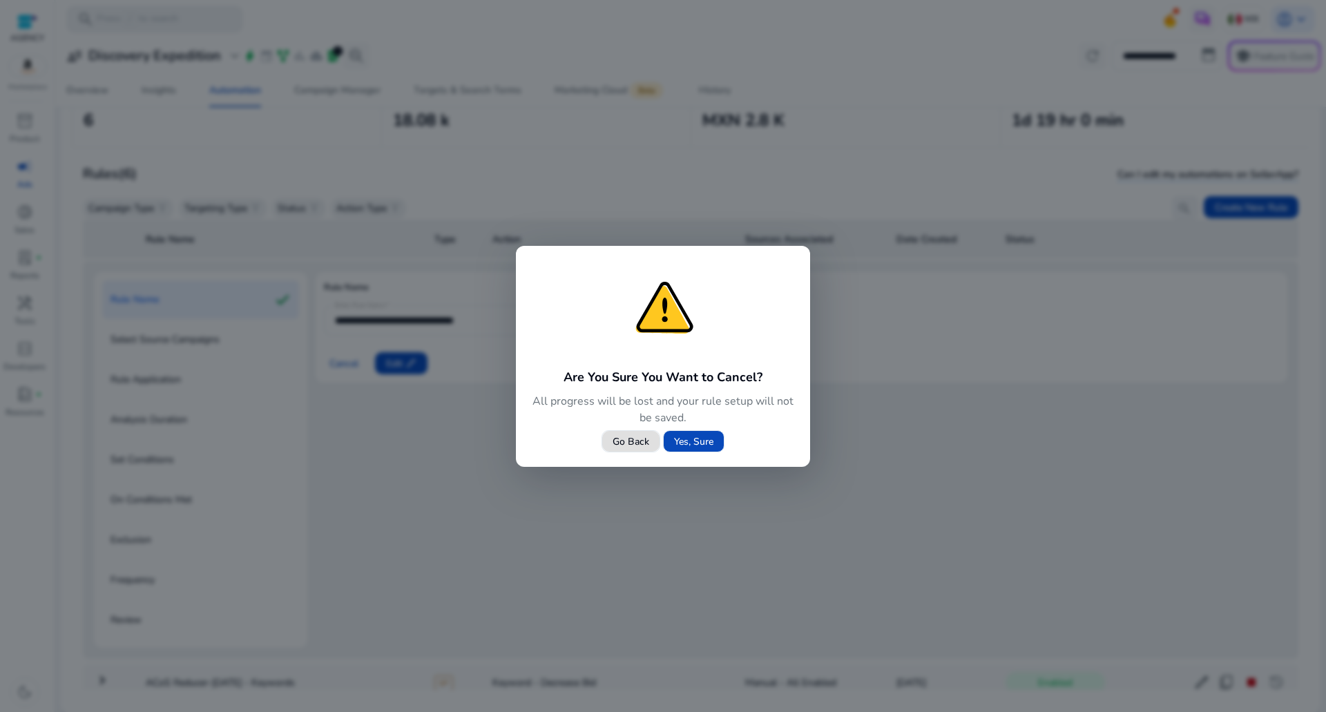
click at [697, 440] on span "Yes, Sure" at bounding box center [693, 441] width 39 height 15
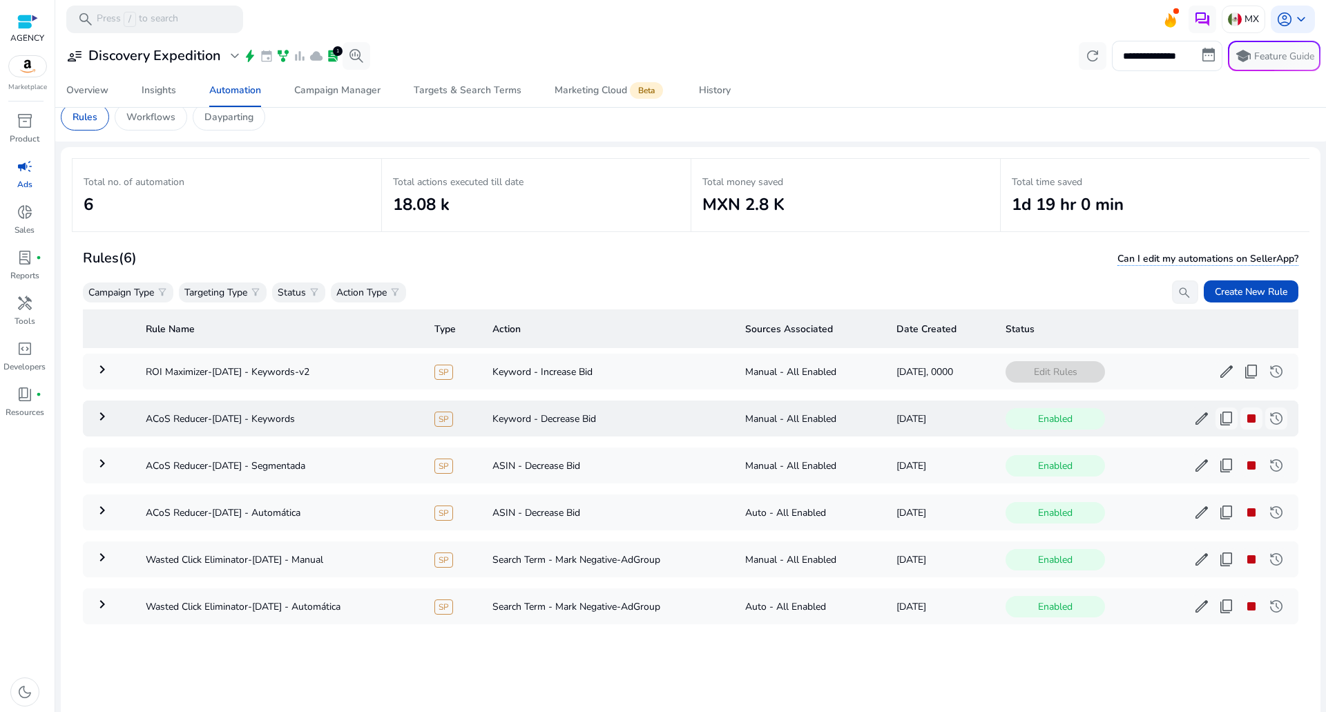
scroll to position [0, 0]
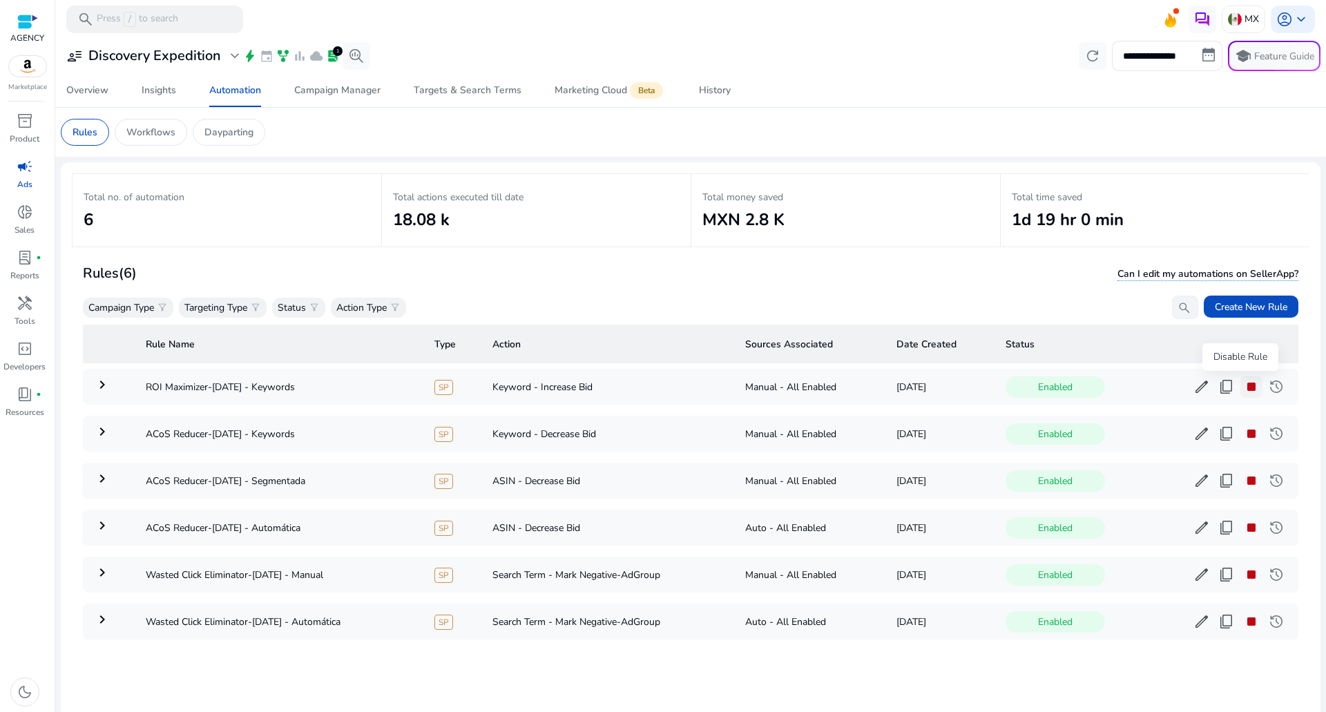
click at [1243, 386] on span "stop" at bounding box center [1251, 386] width 17 height 17
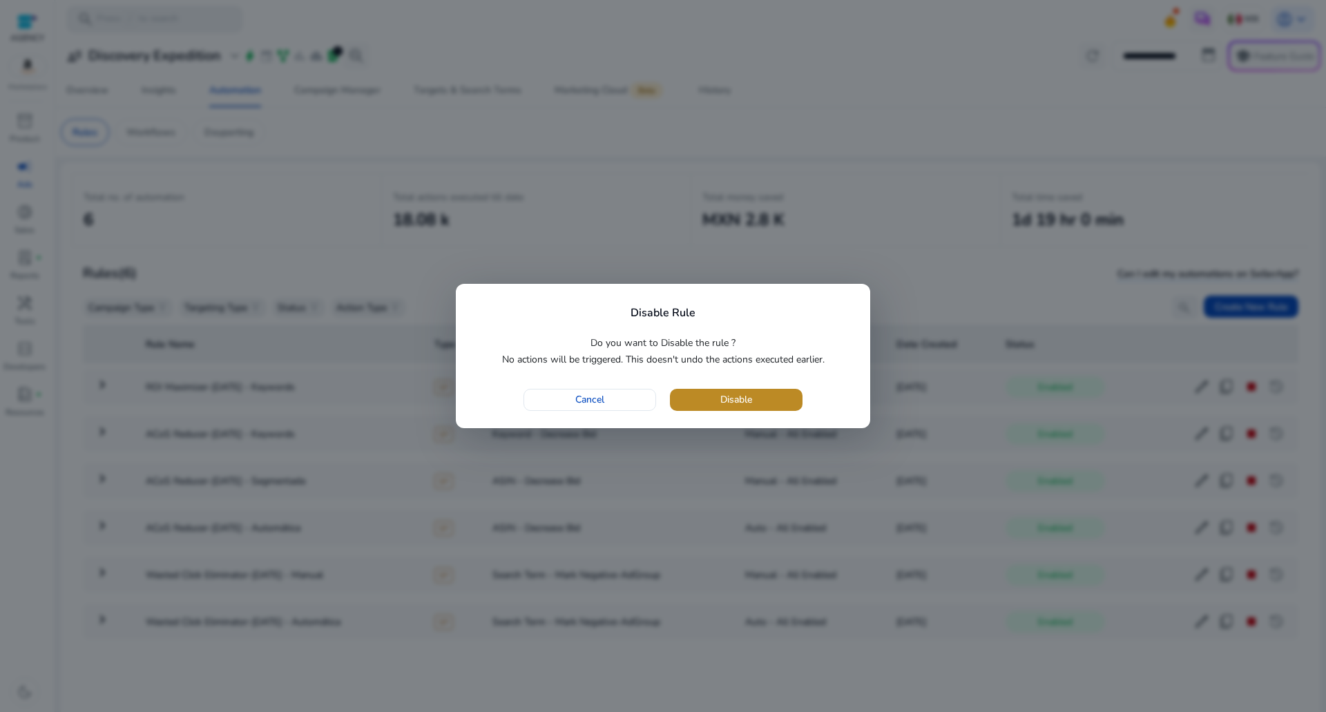
click at [699, 387] on span "button" at bounding box center [736, 399] width 133 height 33
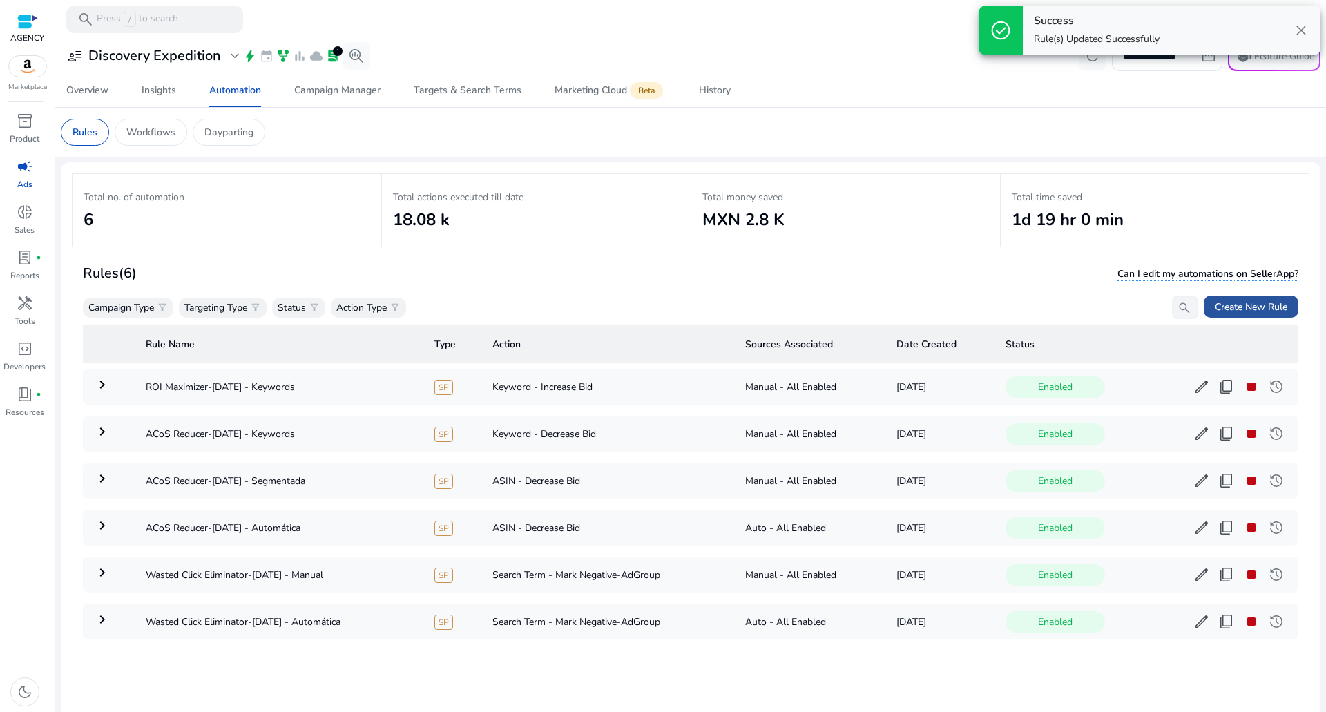
click at [1244, 305] on span "Create New Rule" at bounding box center [1251, 307] width 73 height 15
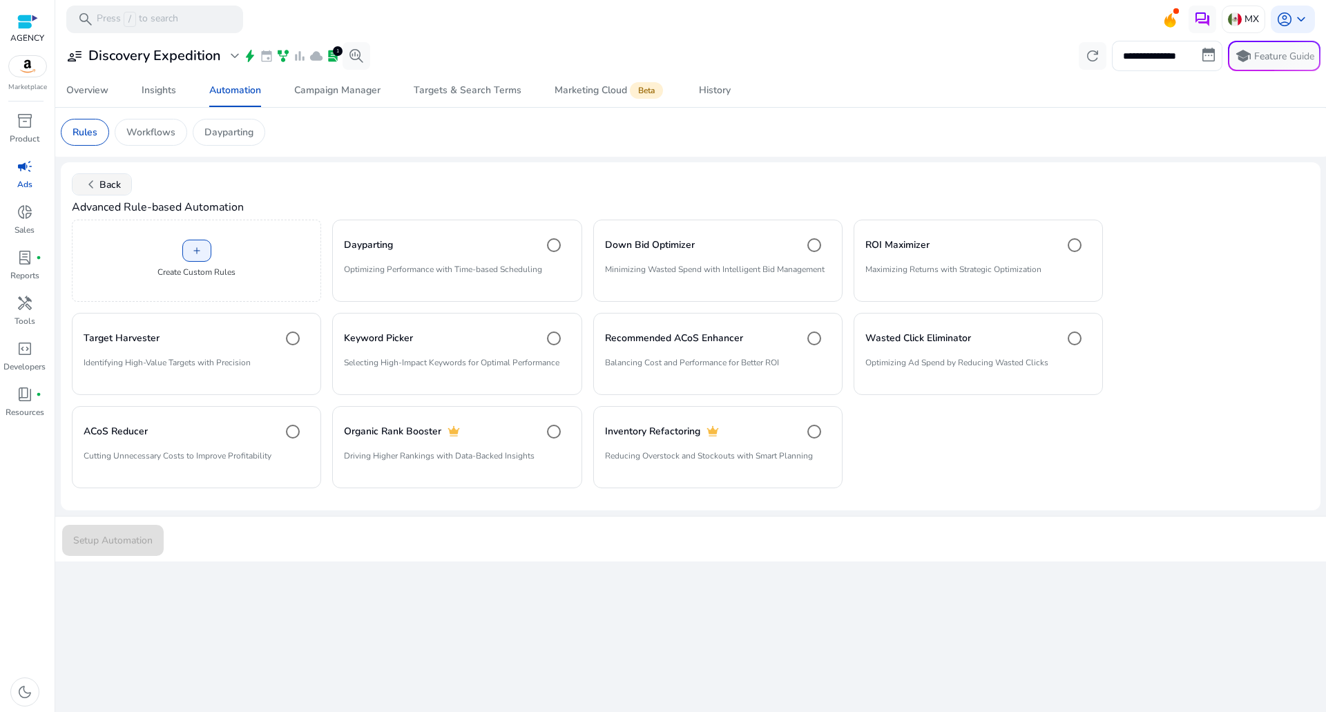
click at [97, 177] on span "chevron_left" at bounding box center [91, 184] width 17 height 17
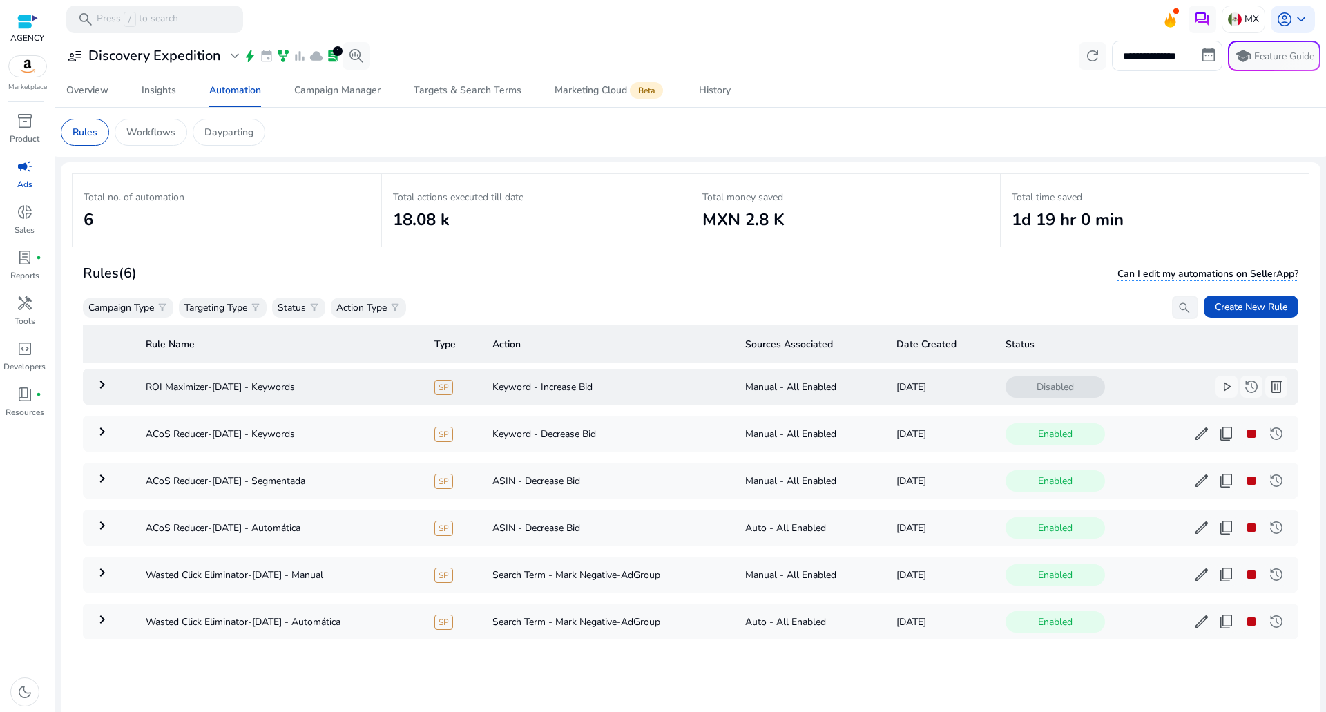
click at [102, 379] on mat-icon "keyboard_arrow_right" at bounding box center [102, 384] width 17 height 17
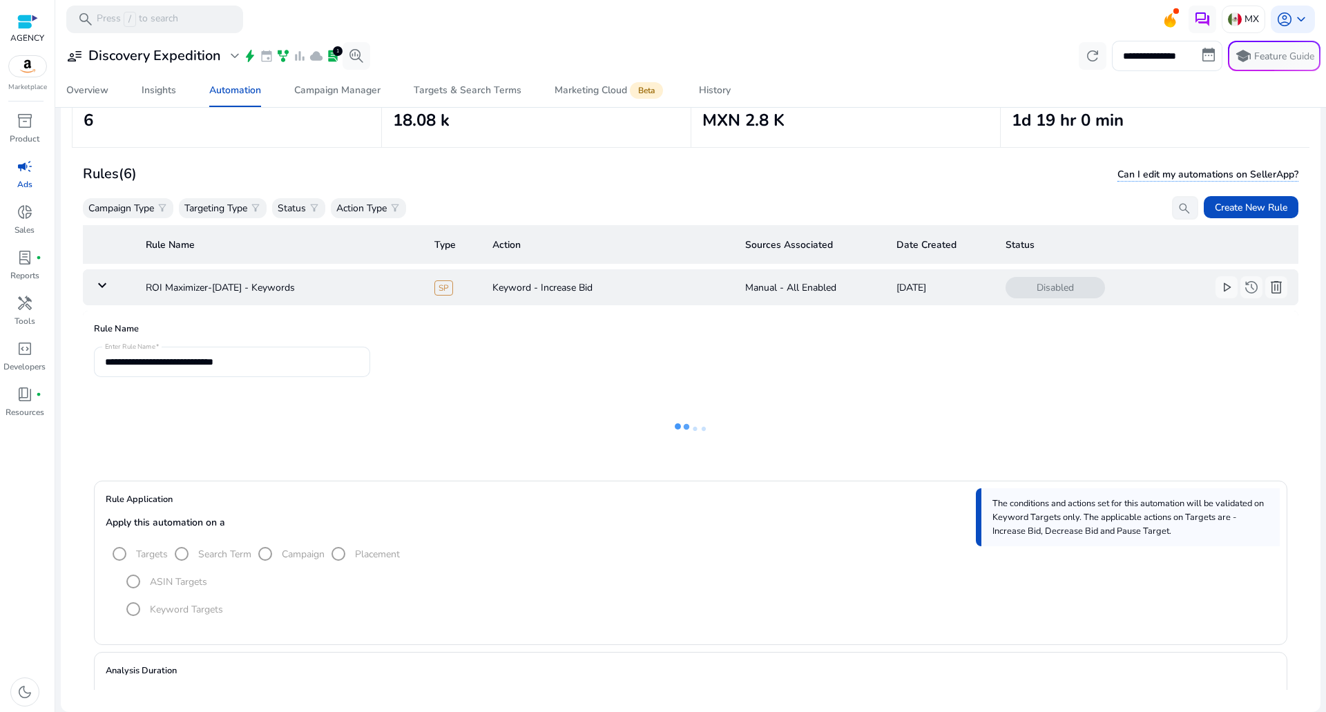
click at [111, 289] on td "keyboard_arrow_down" at bounding box center [109, 287] width 52 height 36
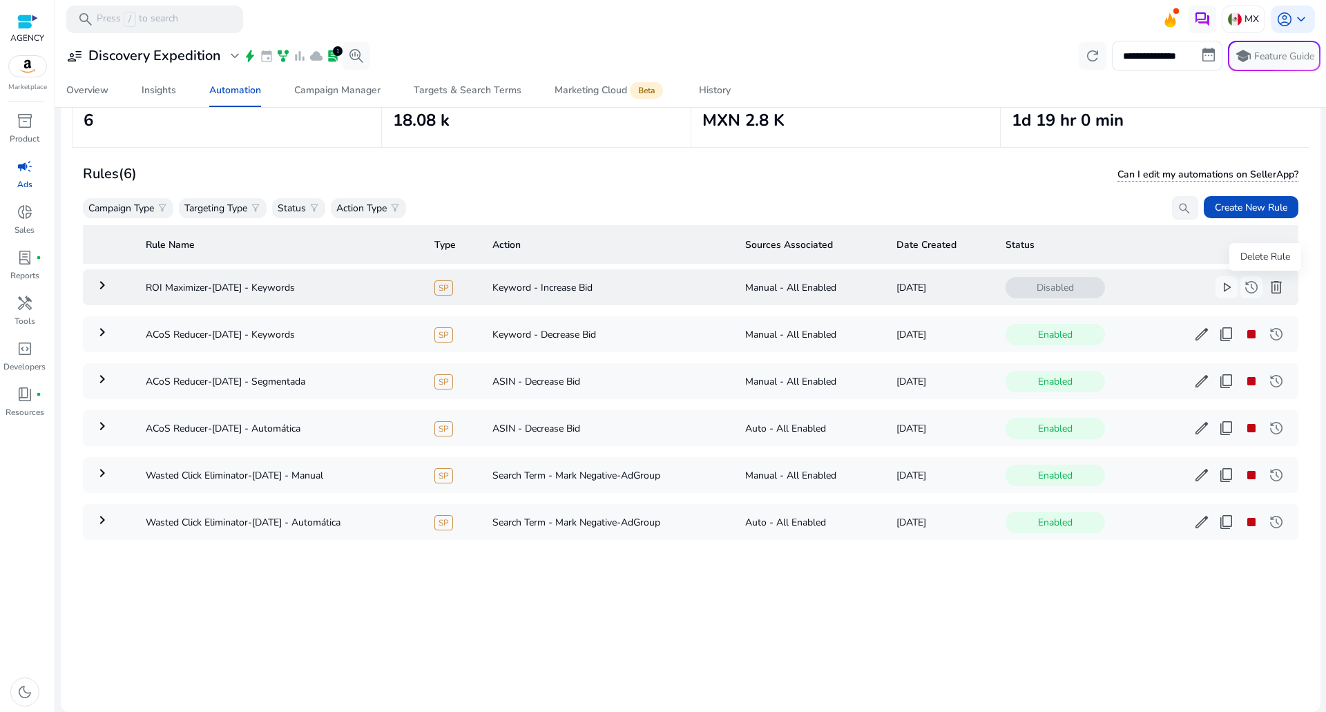
click at [1268, 282] on span "delete" at bounding box center [1276, 287] width 17 height 17
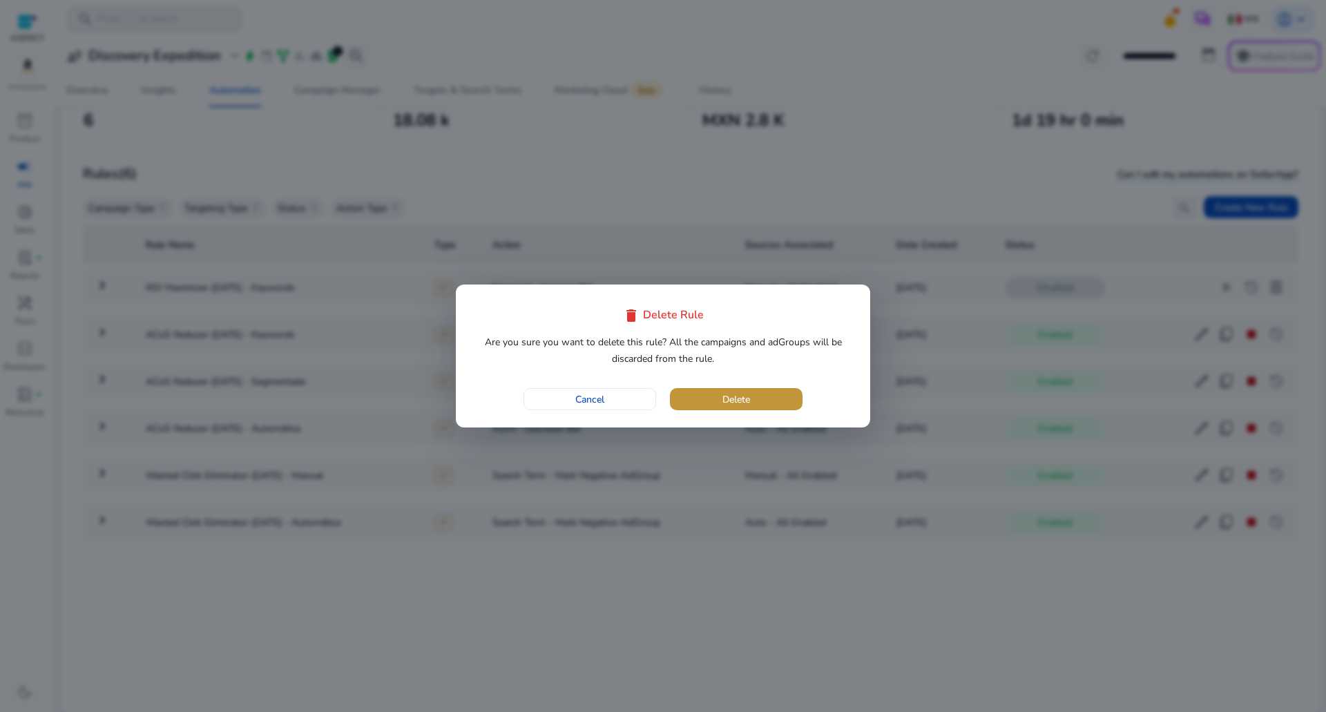
click at [699, 391] on span "button" at bounding box center [736, 399] width 133 height 33
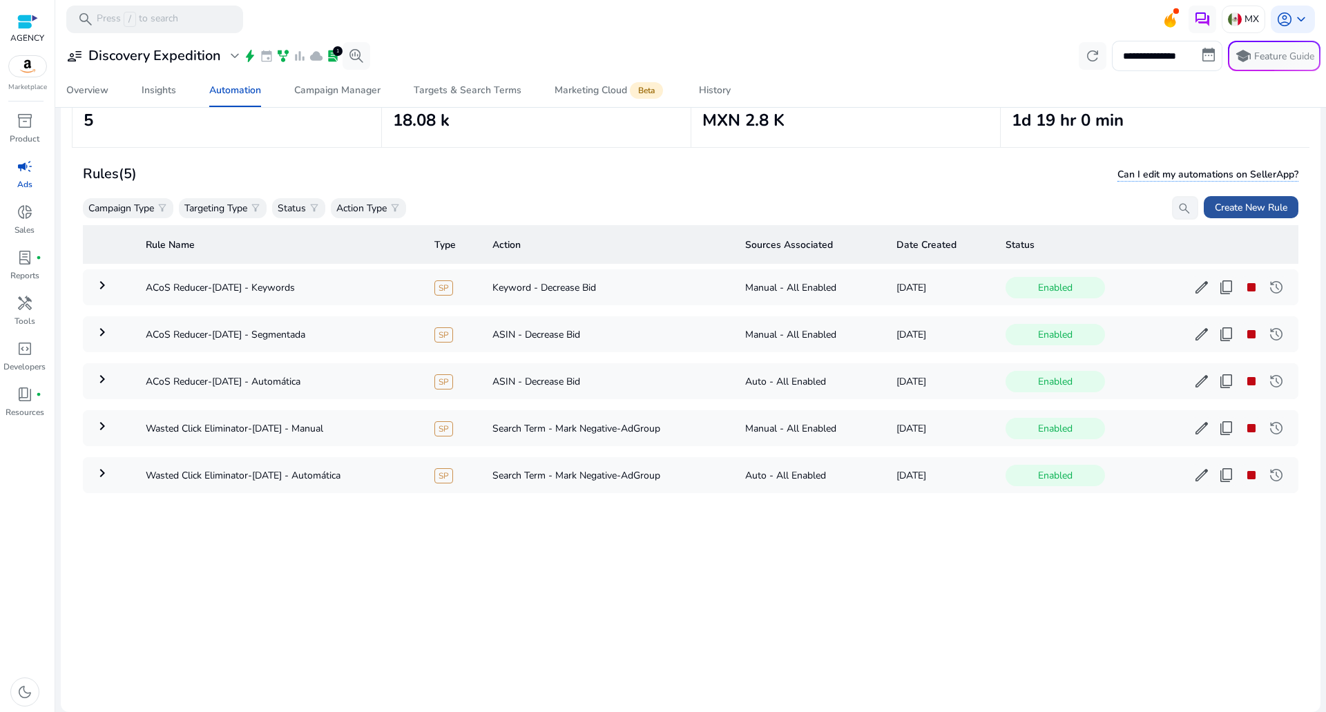
click at [1257, 213] on span "Create New Rule" at bounding box center [1251, 207] width 73 height 15
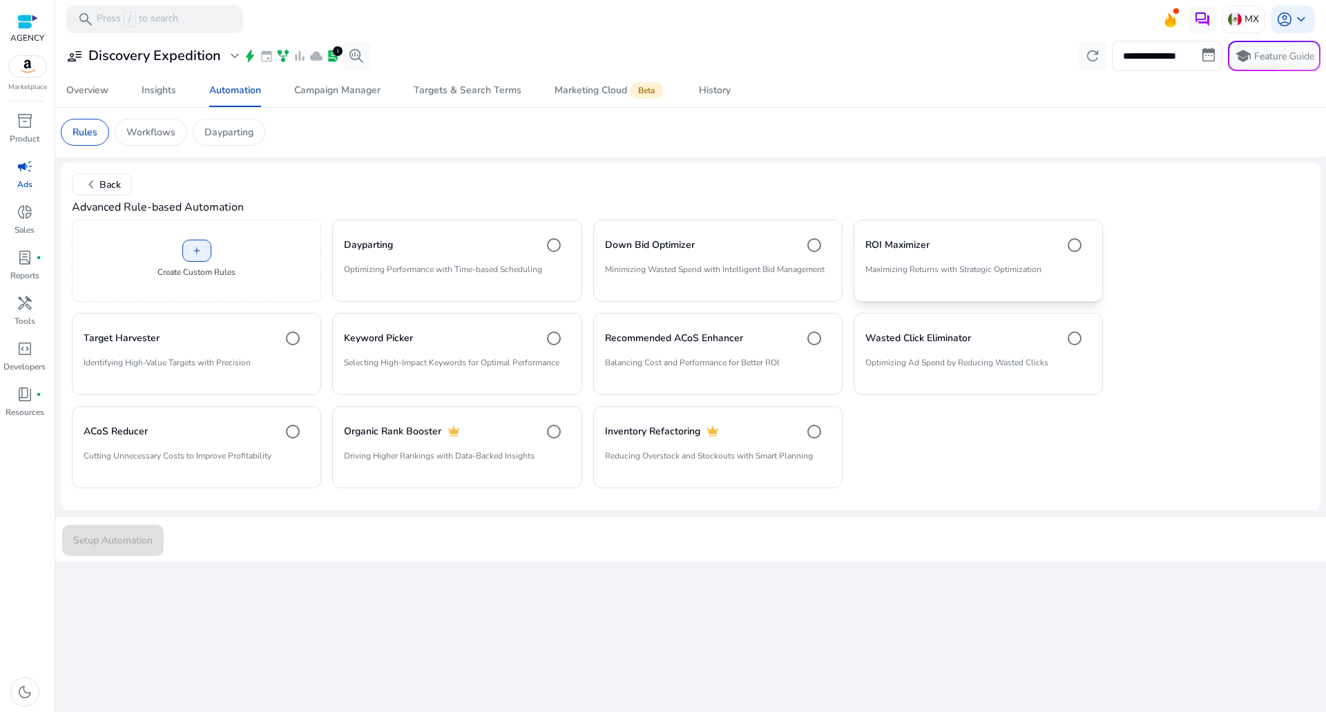
click at [961, 273] on p "Maximizing Returns with Strategic Optimization" at bounding box center [978, 274] width 226 height 23
click at [89, 191] on span "chevron_left" at bounding box center [91, 184] width 17 height 17
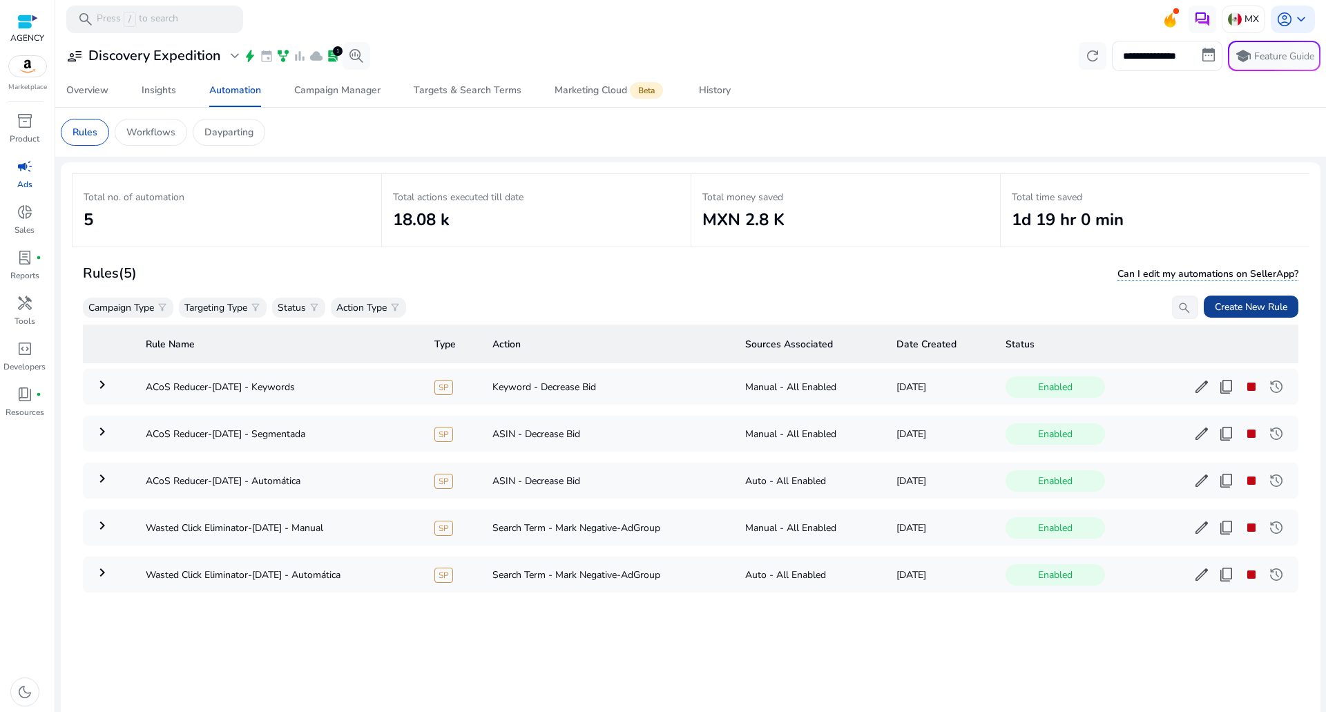
click at [1235, 300] on span "Create New Rule" at bounding box center [1251, 307] width 73 height 15
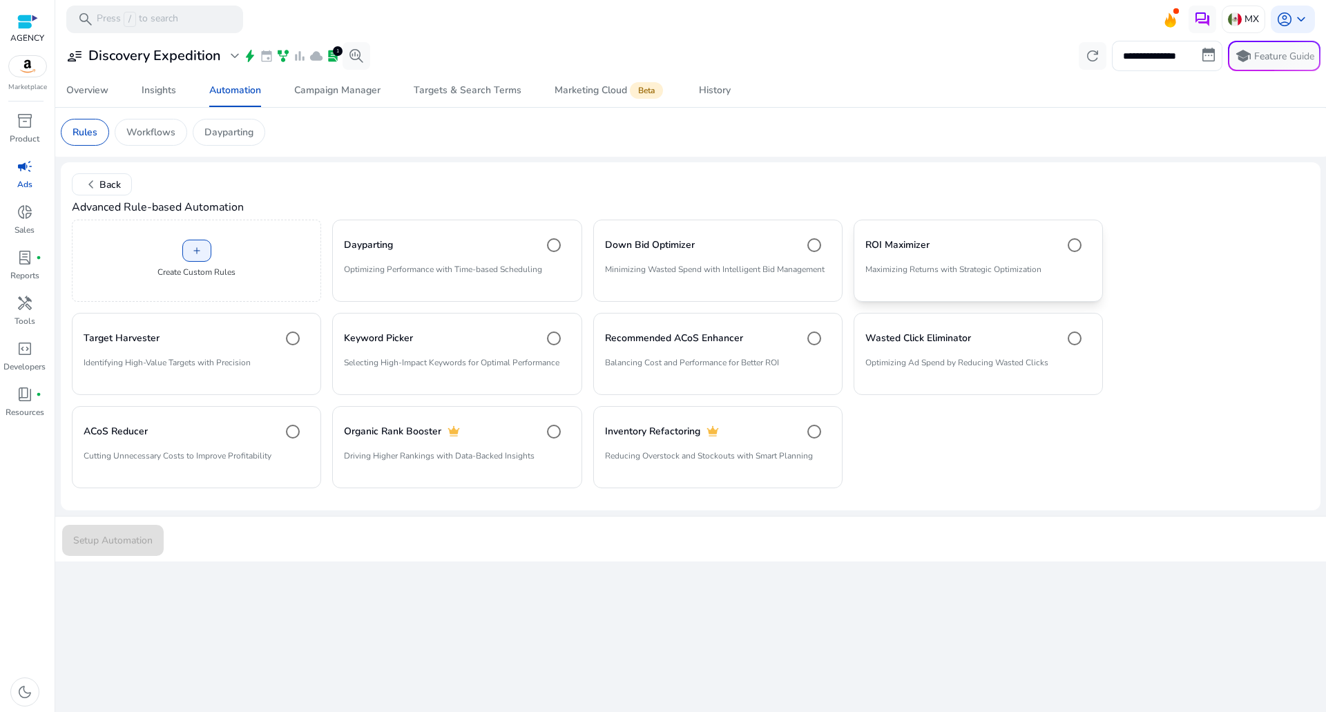
click at [1025, 242] on div "ROI Maximizer" at bounding box center [978, 245] width 226 height 28
click at [130, 530] on span "submit" at bounding box center [113, 539] width 102 height 33
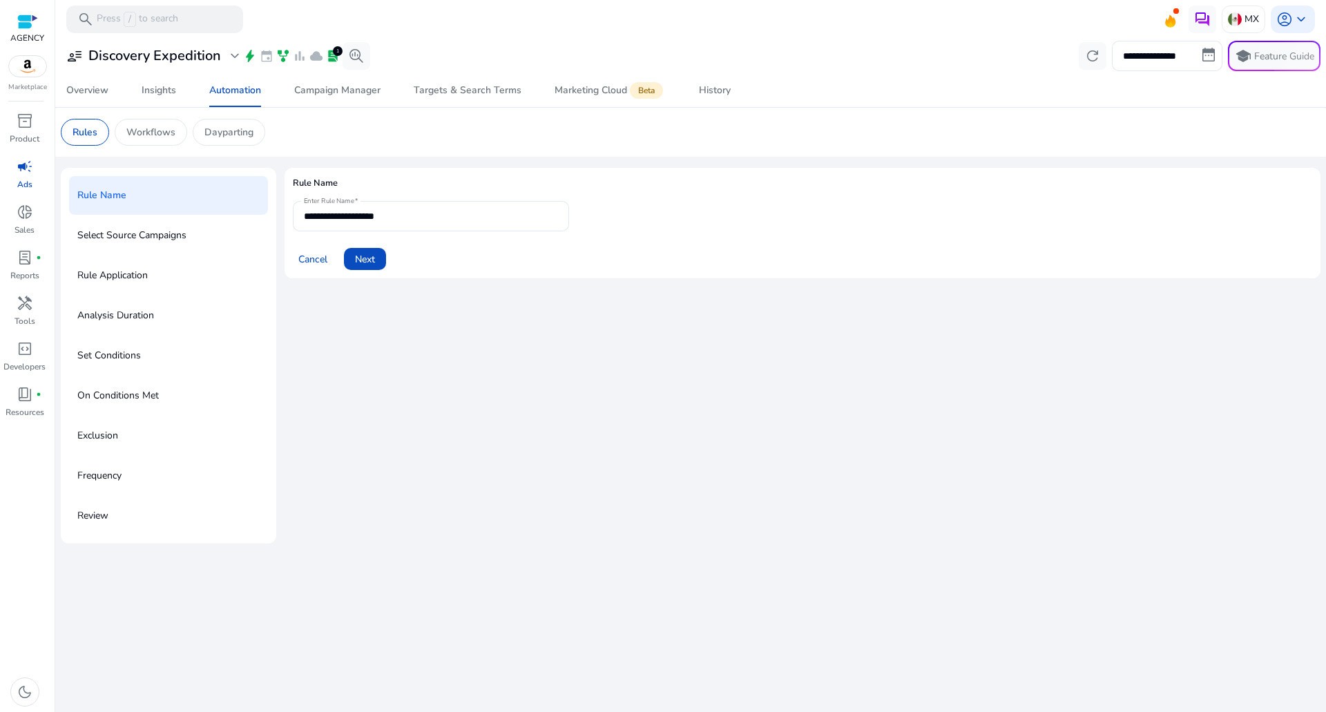
click at [450, 239] on div "Cancel Next" at bounding box center [802, 253] width 1019 height 33
click at [450, 223] on input "**********" at bounding box center [431, 216] width 254 height 15
type input "**********"
click at [365, 267] on span at bounding box center [365, 258] width 42 height 33
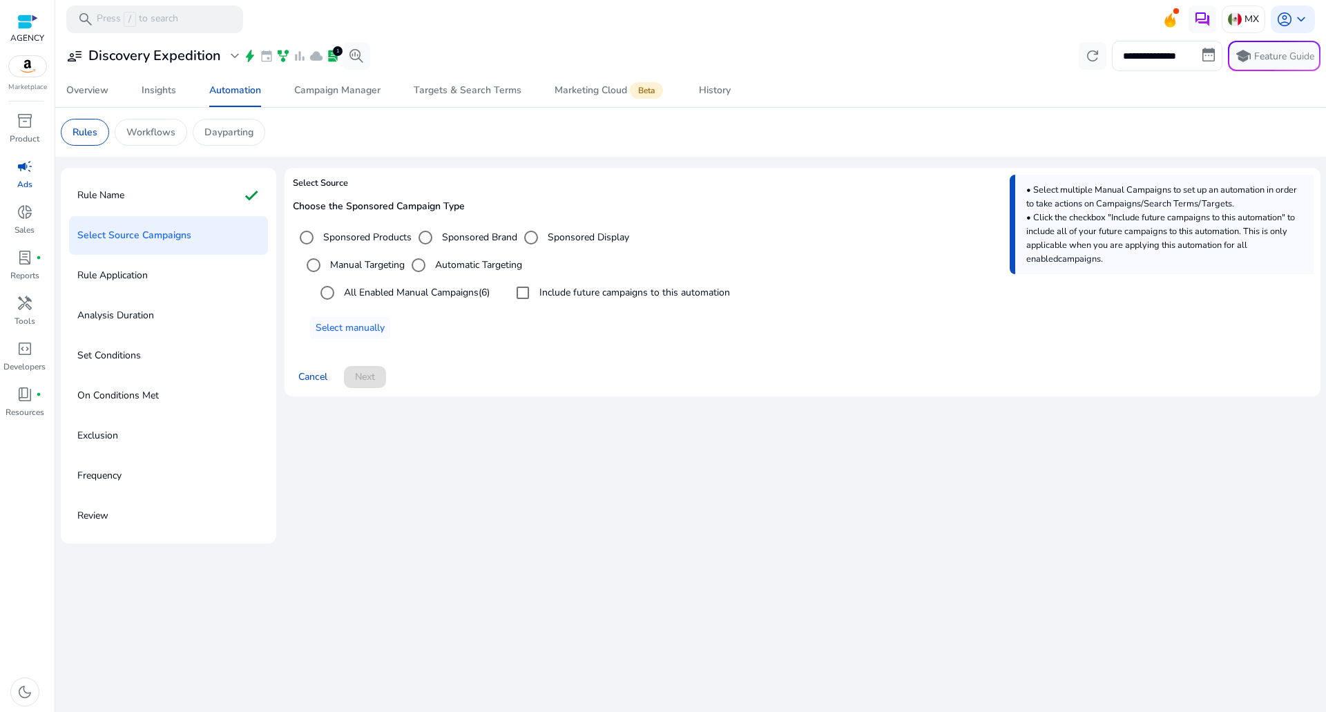
click at [367, 300] on div "All Enabled Manual Campaigns (6)" at bounding box center [401, 293] width 176 height 28
click at [380, 291] on label "All Enabled Manual Campaigns (6)" at bounding box center [415, 292] width 148 height 15
click at [641, 293] on label "Include future campaigns to this automation" at bounding box center [633, 292] width 193 height 15
click at [374, 370] on span "Next" at bounding box center [365, 376] width 20 height 15
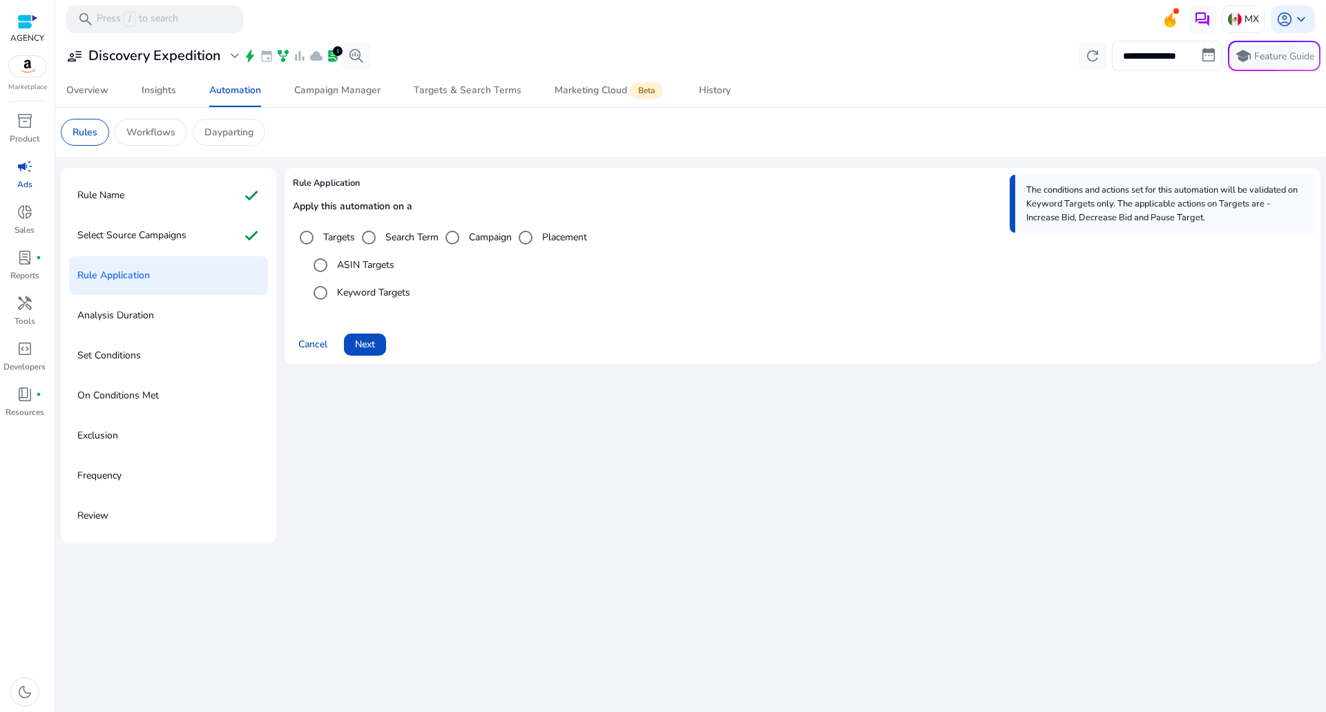
click at [361, 262] on label "ASIN Targets" at bounding box center [364, 265] width 60 height 15
click at [366, 330] on span at bounding box center [365, 344] width 42 height 33
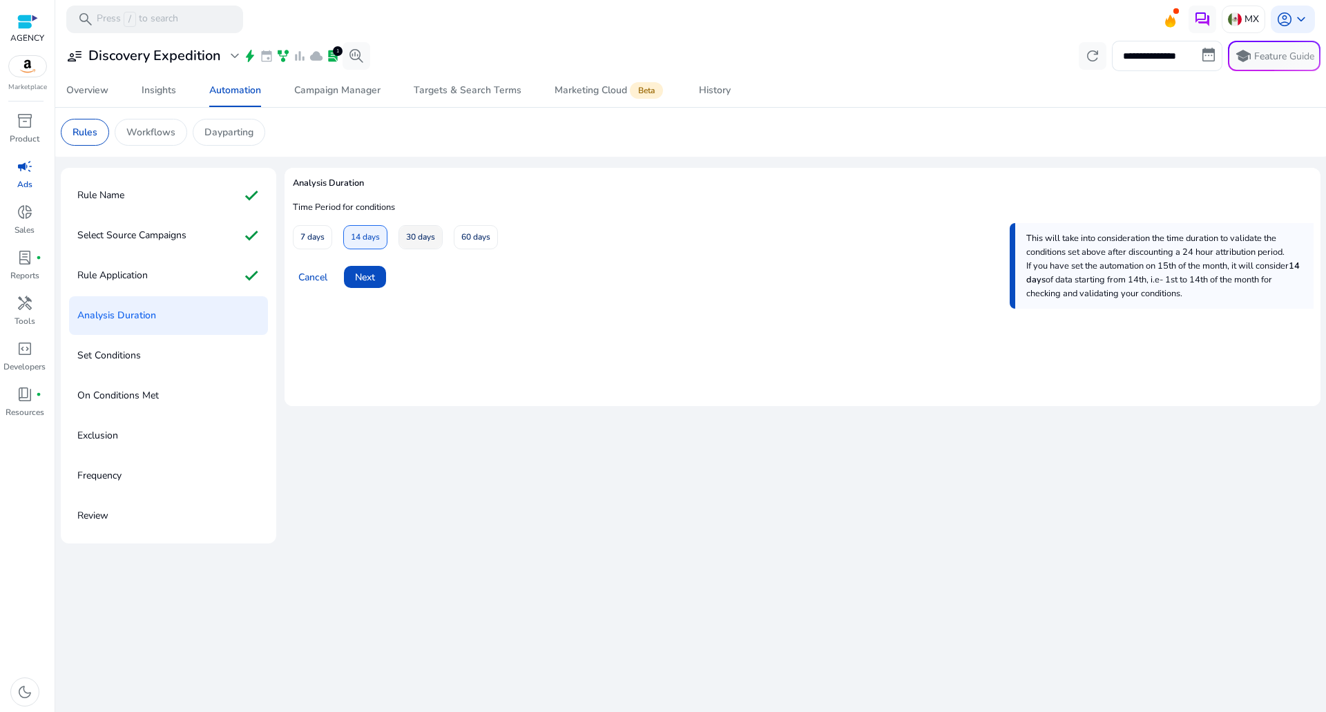
click at [400, 237] on span at bounding box center [420, 237] width 43 height 33
click at [369, 273] on span "Next" at bounding box center [365, 277] width 20 height 15
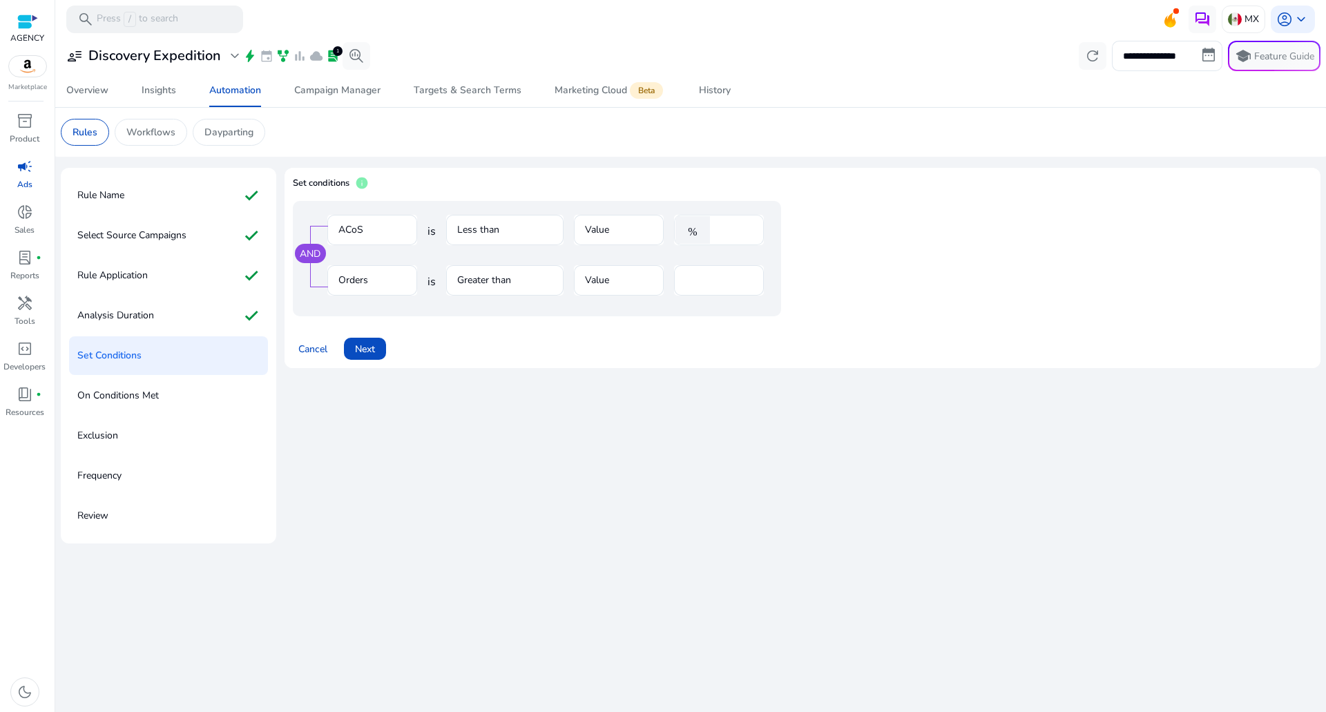
click at [727, 227] on input "****" at bounding box center [735, 229] width 36 height 15
type input "**"
click at [717, 269] on div "*" at bounding box center [719, 280] width 68 height 30
click at [714, 277] on input "*" at bounding box center [719, 280] width 68 height 15
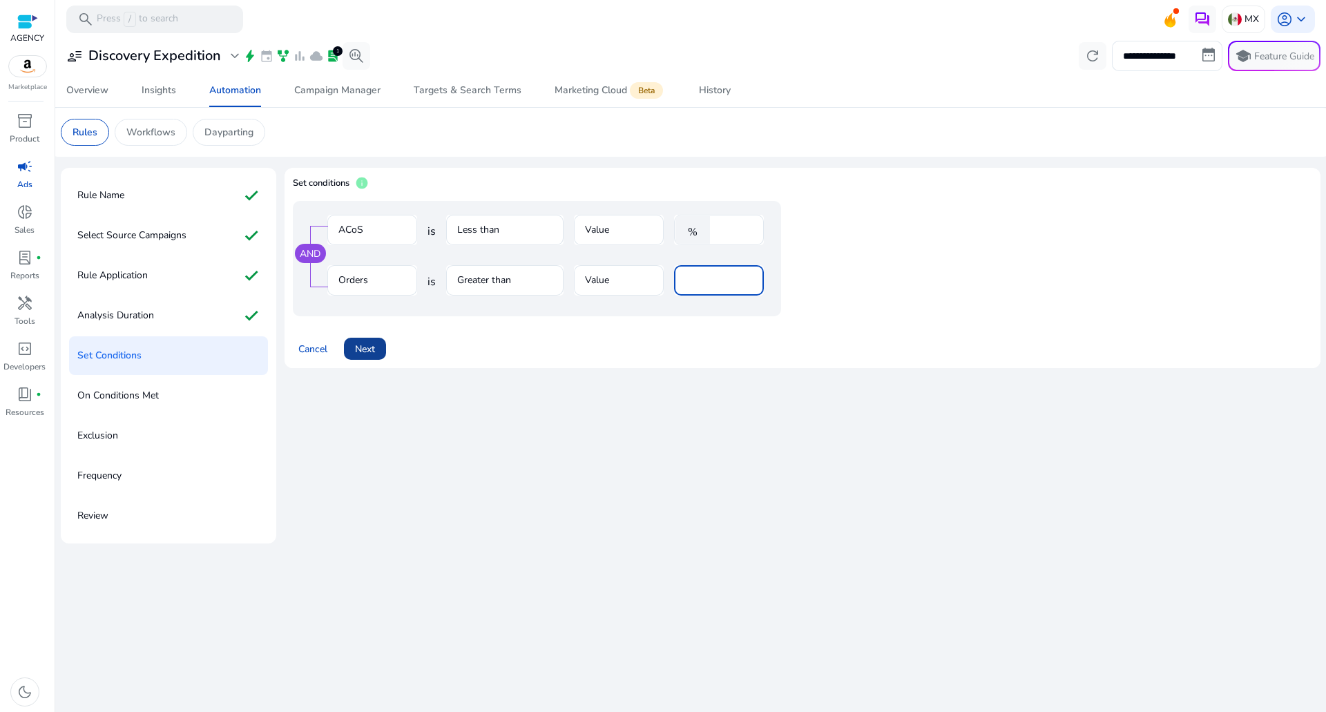
type input "*"
click at [362, 360] on span at bounding box center [365, 348] width 42 height 33
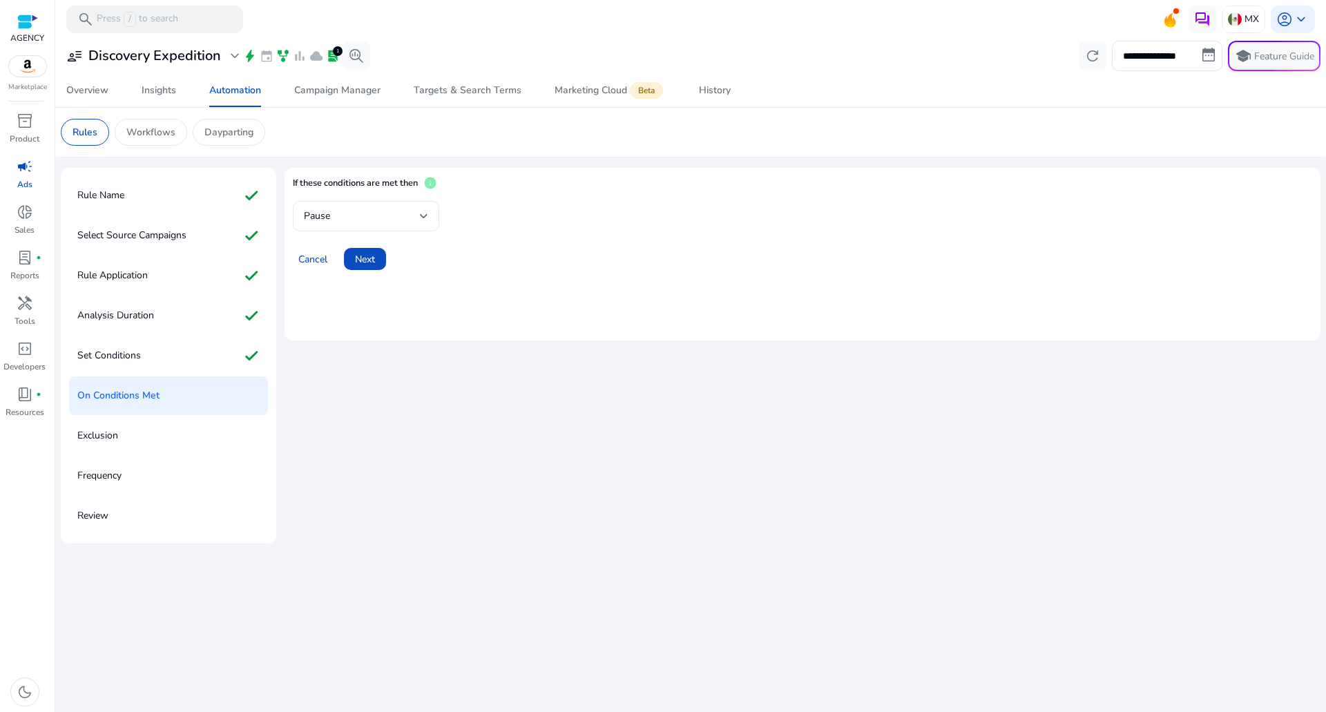
click at [356, 216] on div "Pause" at bounding box center [362, 216] width 116 height 15
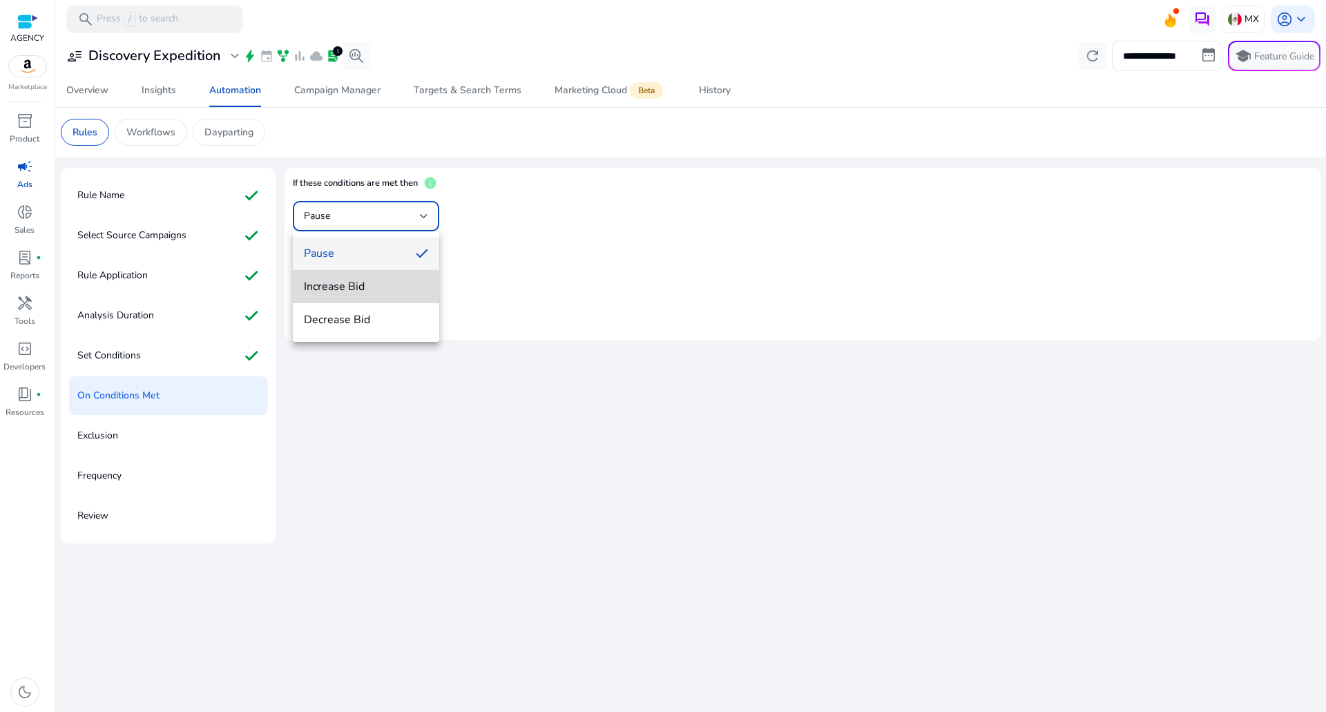
click at [351, 296] on mat-option "Increase Bid" at bounding box center [366, 286] width 146 height 33
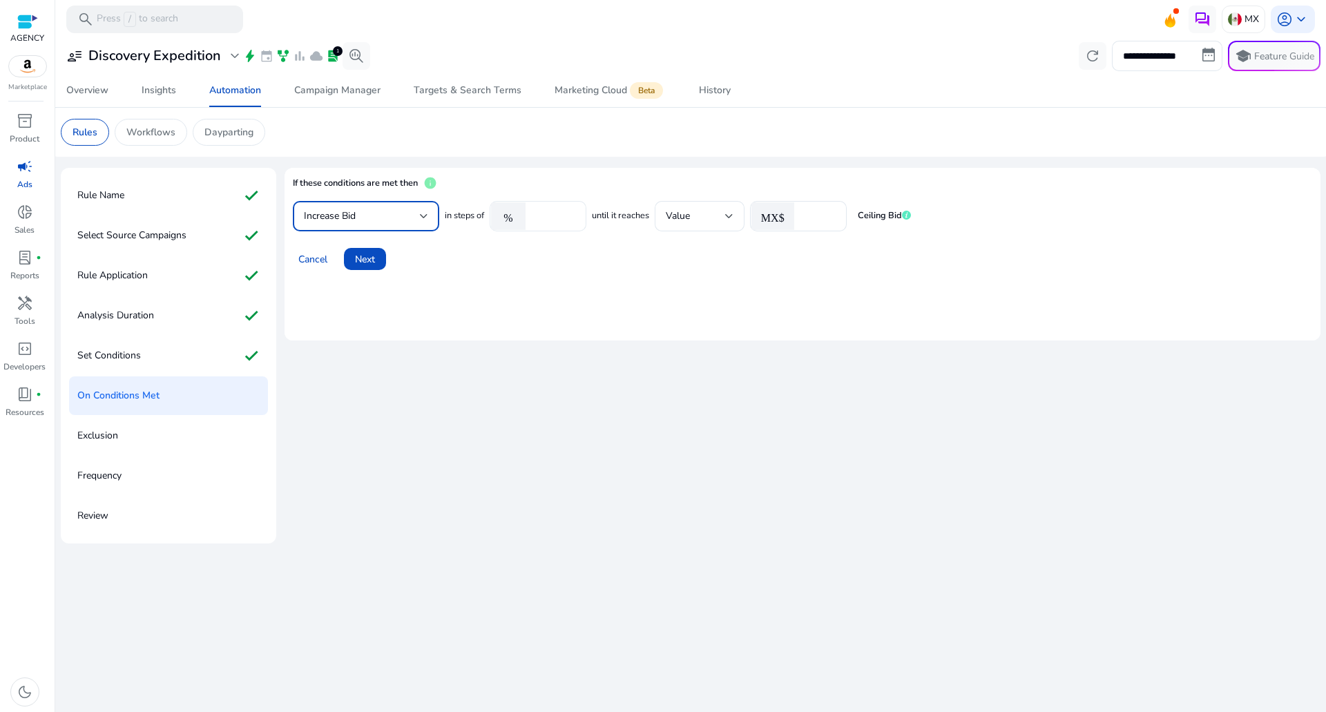
click at [539, 211] on input "****" at bounding box center [553, 216] width 43 height 15
type input "*"
click at [826, 220] on input "*" at bounding box center [818, 216] width 35 height 15
type input "*"
click at [385, 260] on span at bounding box center [365, 258] width 42 height 33
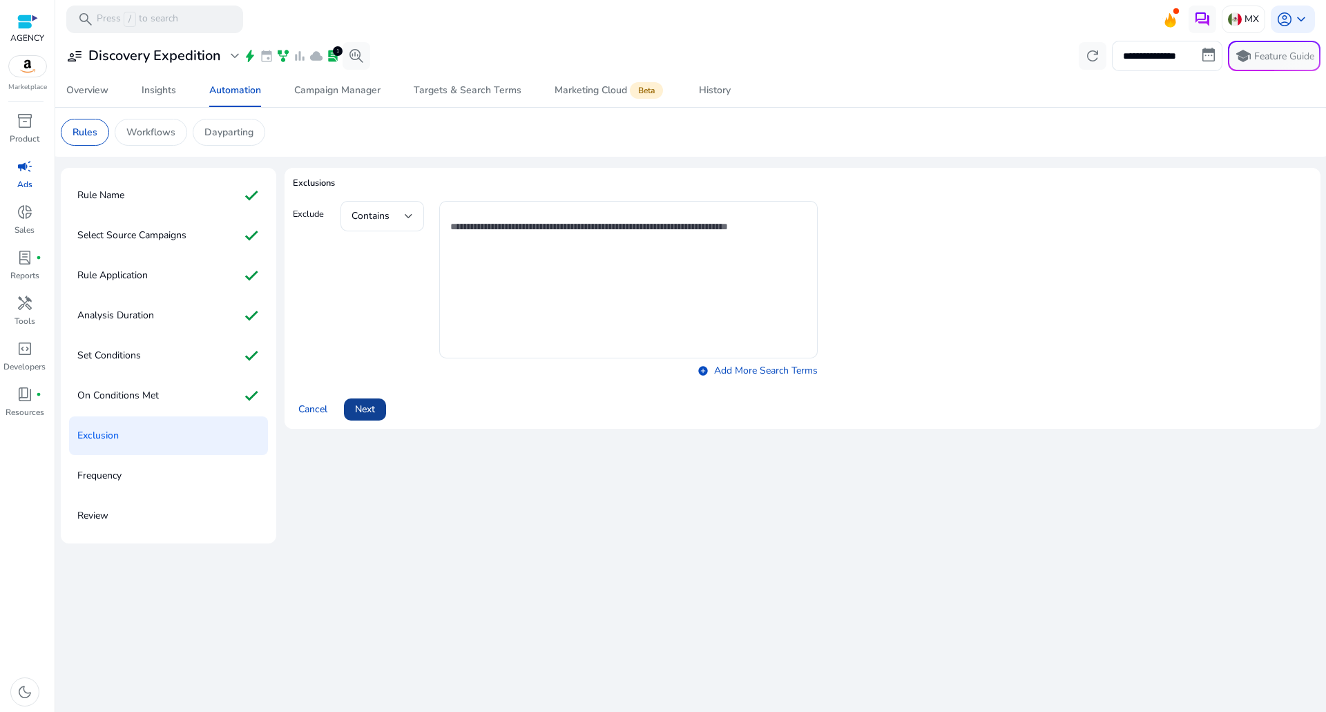
click at [347, 407] on span at bounding box center [365, 409] width 42 height 33
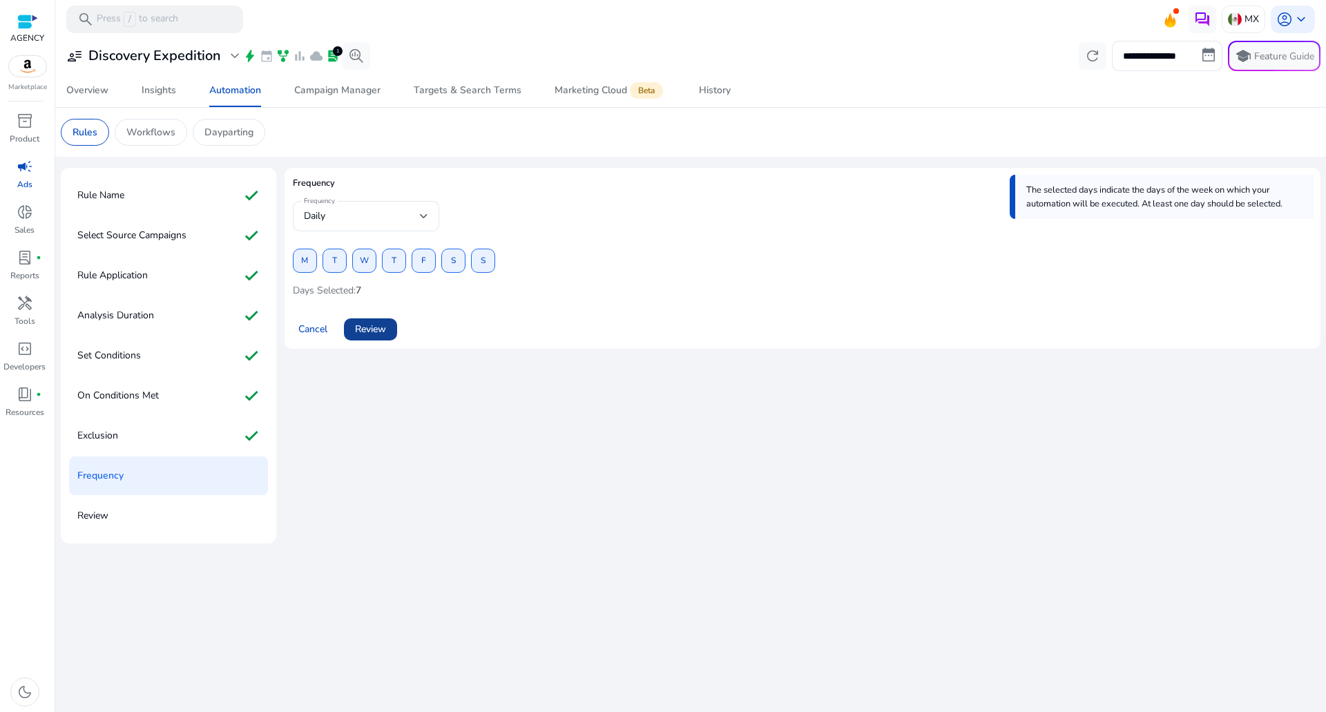
click at [386, 337] on span at bounding box center [370, 329] width 53 height 33
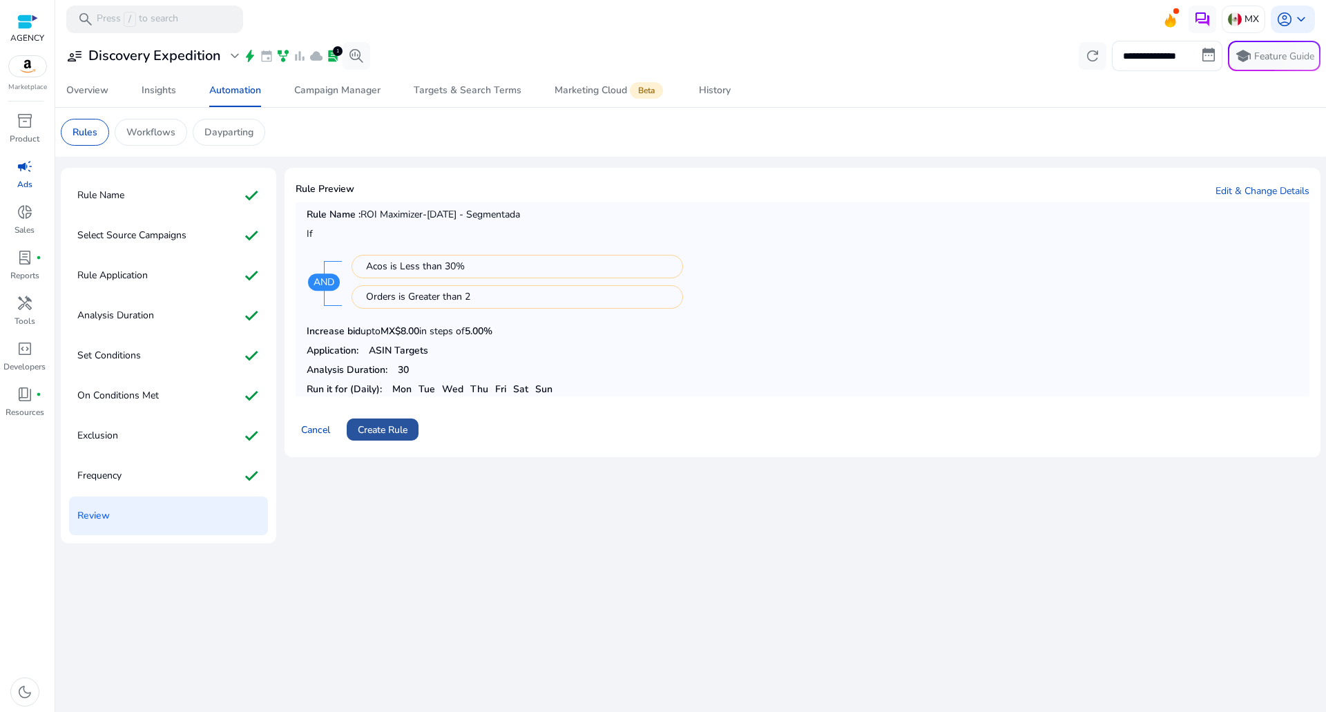
click at [374, 431] on span "Create Rule" at bounding box center [383, 430] width 50 height 15
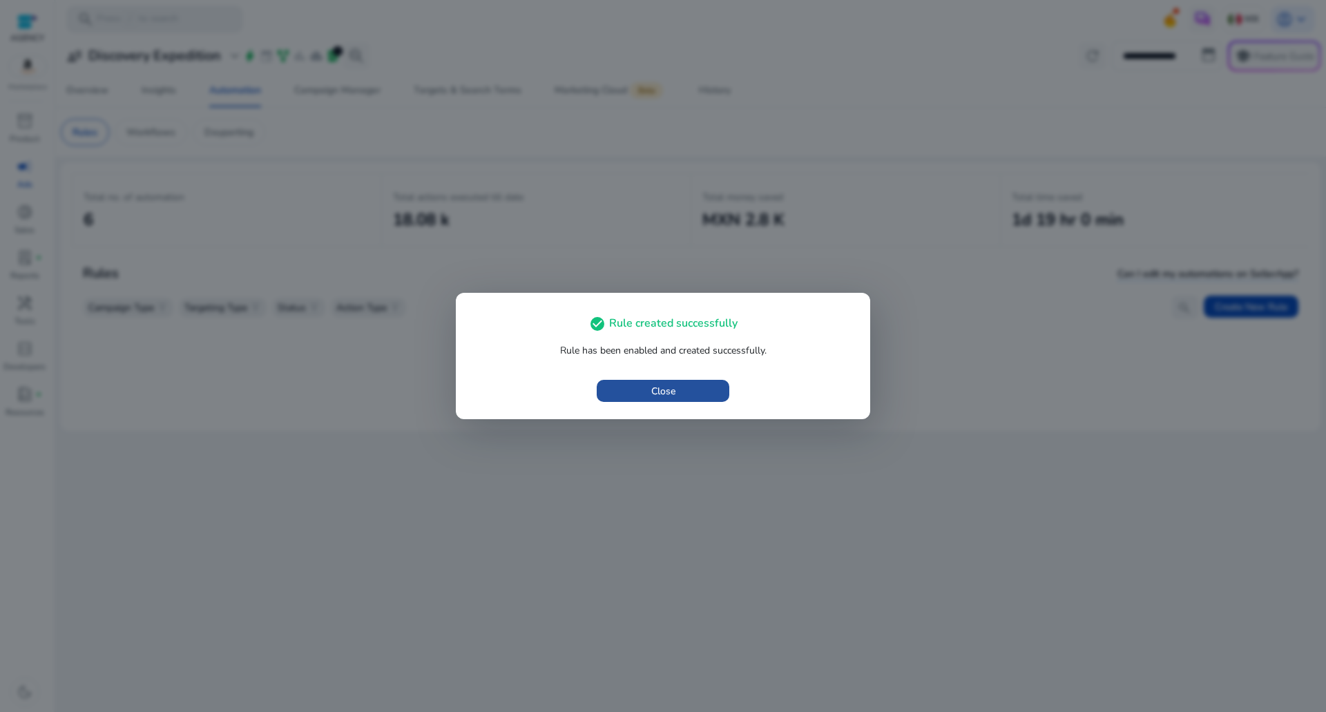
click at [641, 391] on span "button" at bounding box center [663, 390] width 133 height 33
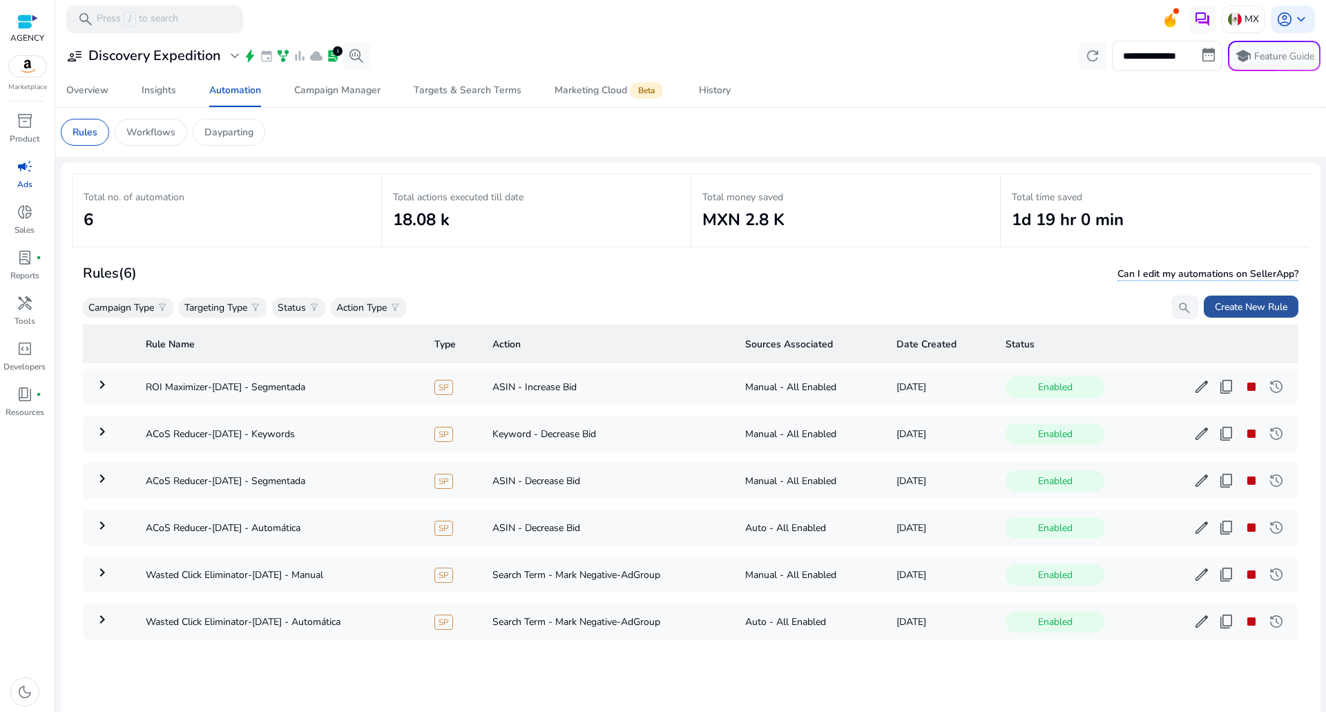
click at [1274, 300] on span "Create New Rule" at bounding box center [1251, 307] width 73 height 15
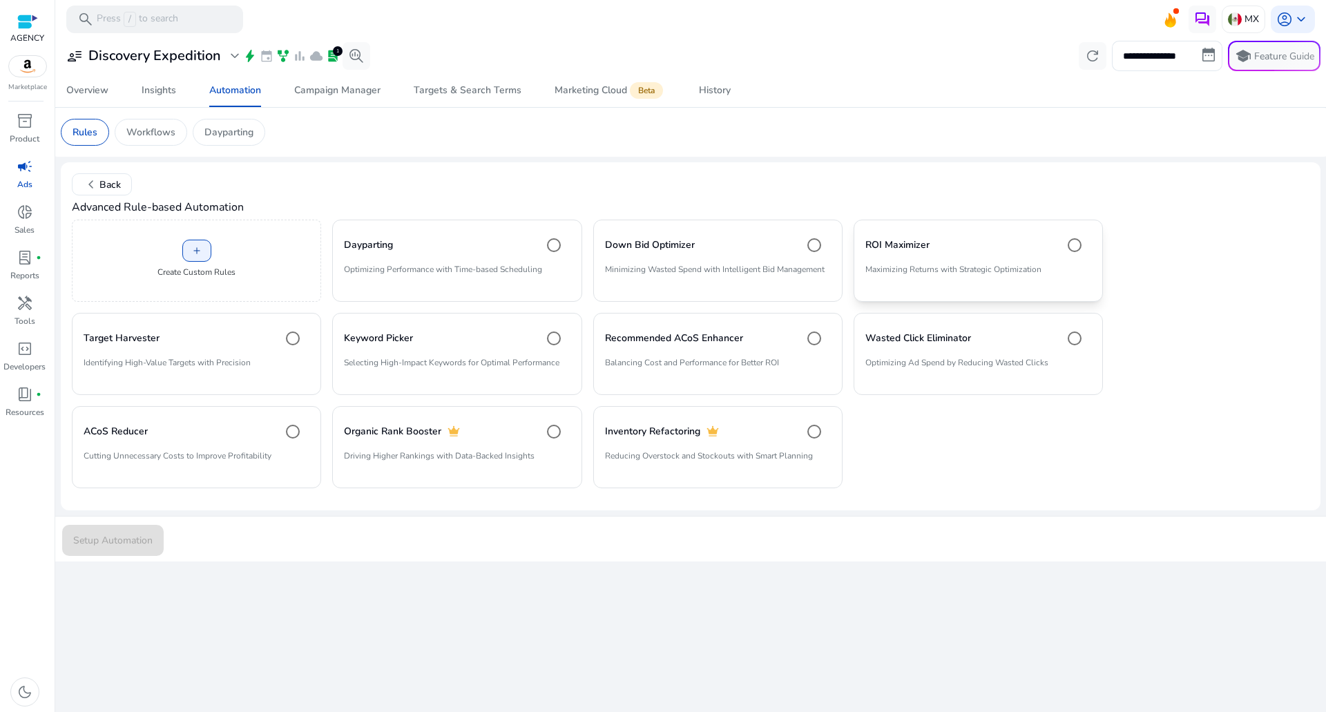
click at [854, 282] on mat-card "ROI Maximizer Maximizing Returns with Strategic Optimization" at bounding box center [977, 261] width 249 height 82
click at [75, 543] on span "Setup Automation" at bounding box center [112, 540] width 79 height 15
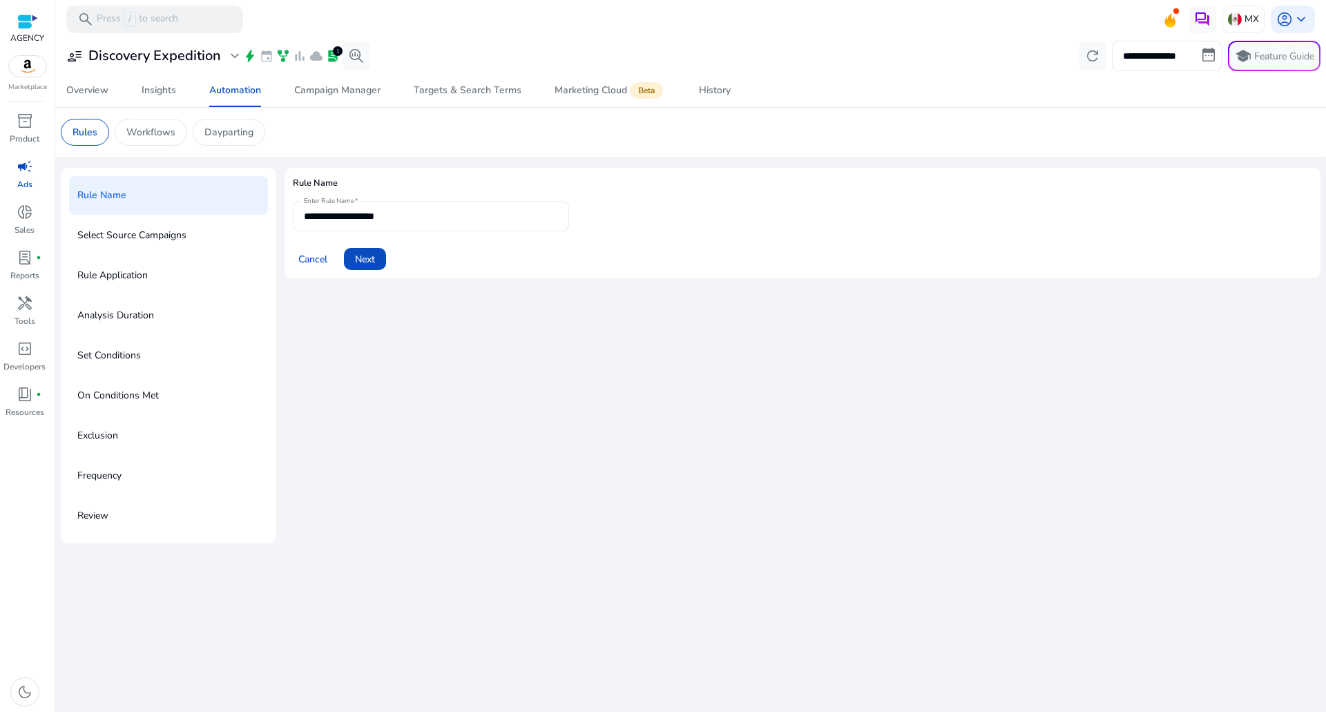
click at [396, 218] on input "**********" at bounding box center [431, 216] width 254 height 15
click at [406, 220] on input "**********" at bounding box center [431, 216] width 254 height 15
type input "**********"
click at [369, 253] on span "Next" at bounding box center [365, 259] width 20 height 15
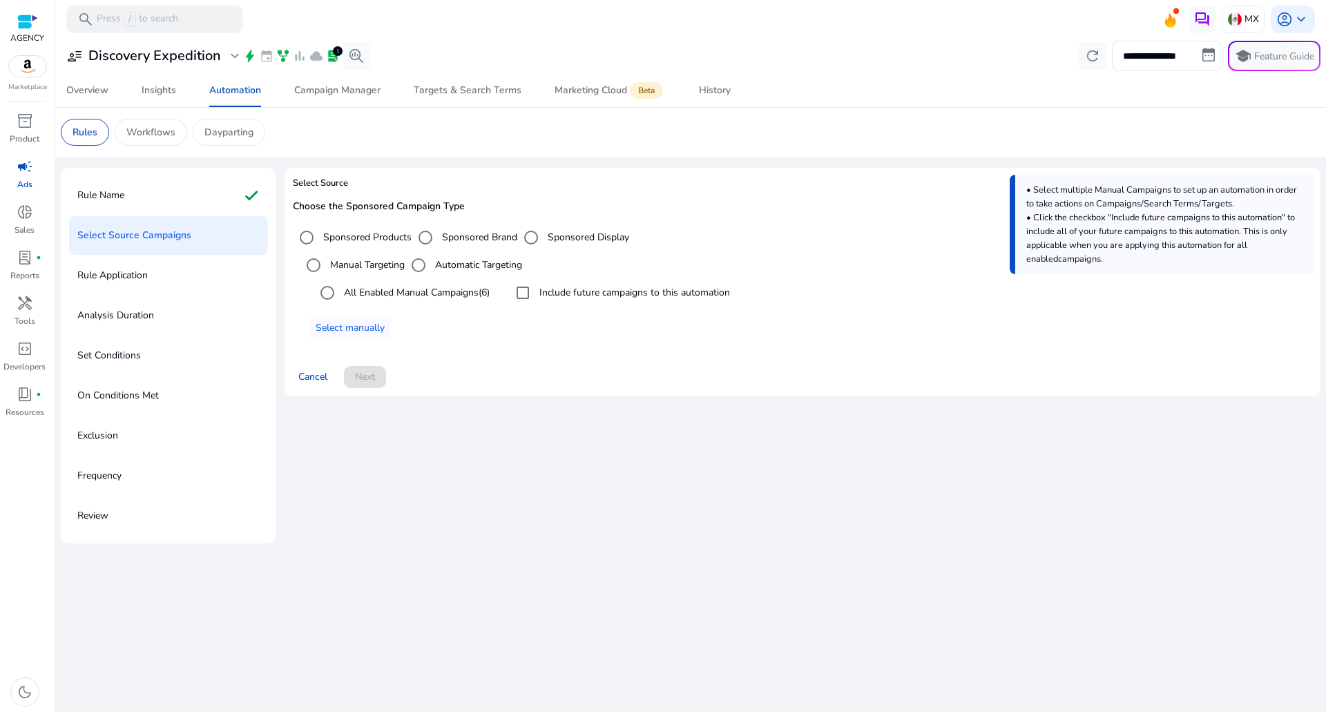
click at [421, 292] on label "All Enabled Manual Campaigns (6)" at bounding box center [415, 292] width 148 height 15
click at [639, 296] on label "Include future campaigns to this automation" at bounding box center [633, 292] width 193 height 15
click at [353, 382] on span at bounding box center [365, 376] width 42 height 33
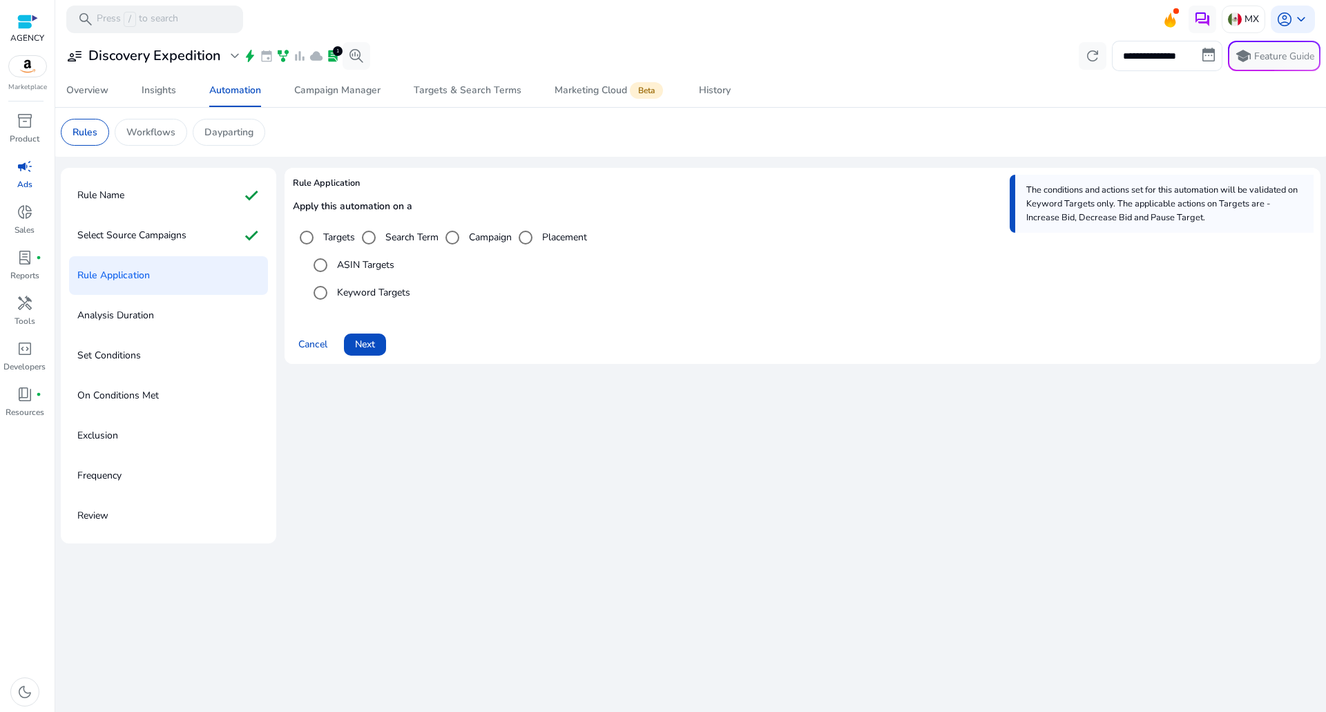
click at [421, 238] on label "Search Term" at bounding box center [411, 237] width 56 height 15
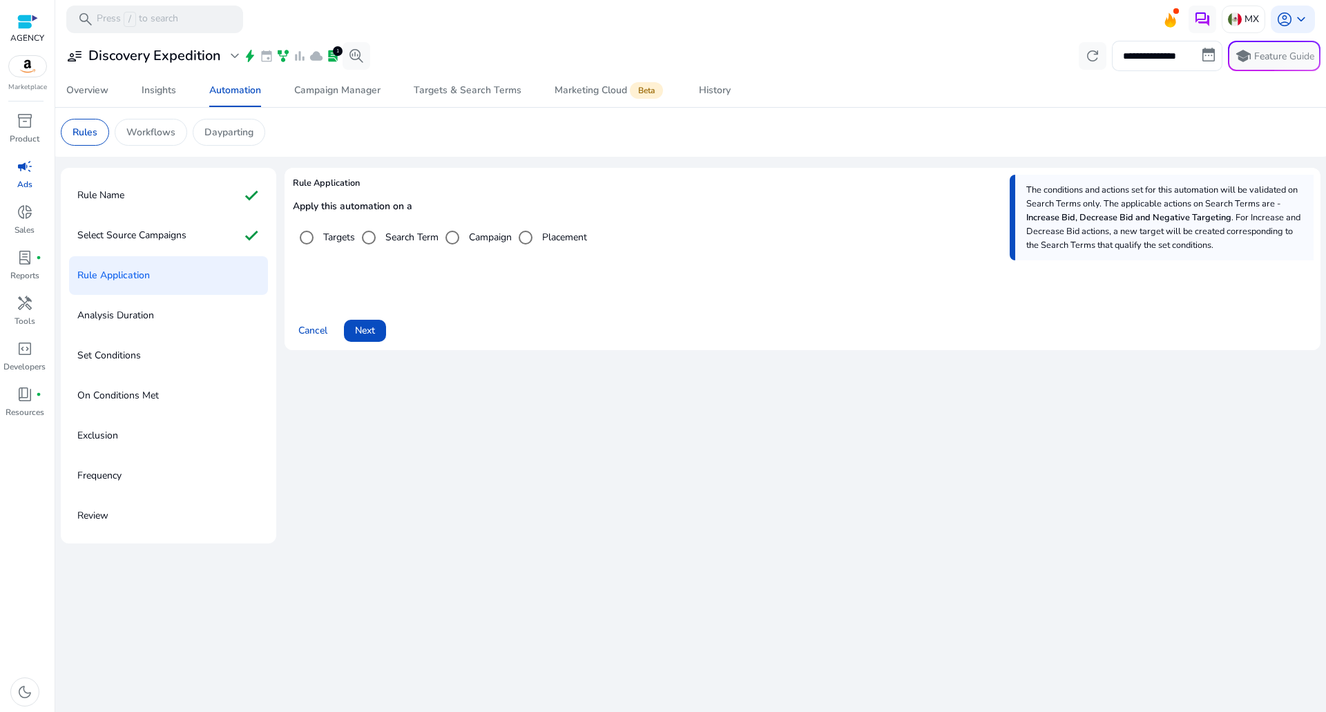
click at [340, 241] on label "Targets" at bounding box center [337, 237] width 35 height 15
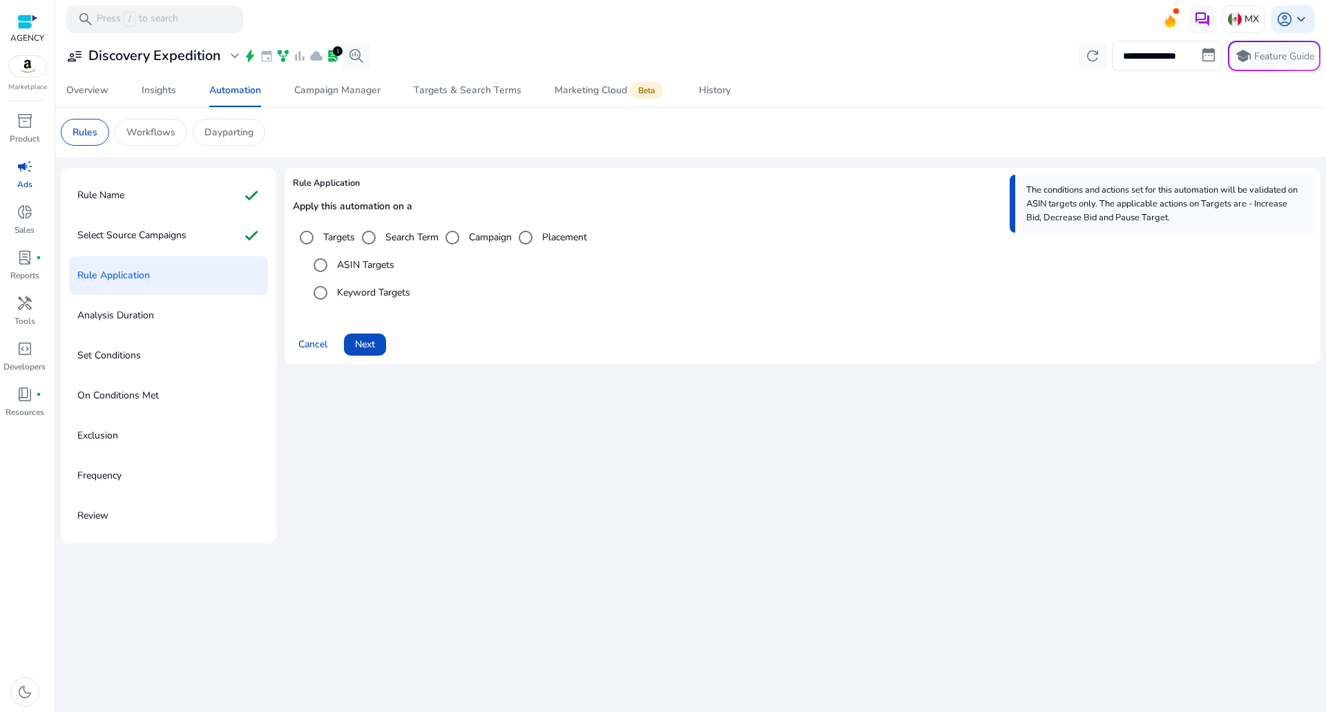
click at [360, 297] on label "Keyword Targets" at bounding box center [372, 292] width 76 height 15
click at [363, 349] on span "Next" at bounding box center [365, 344] width 20 height 15
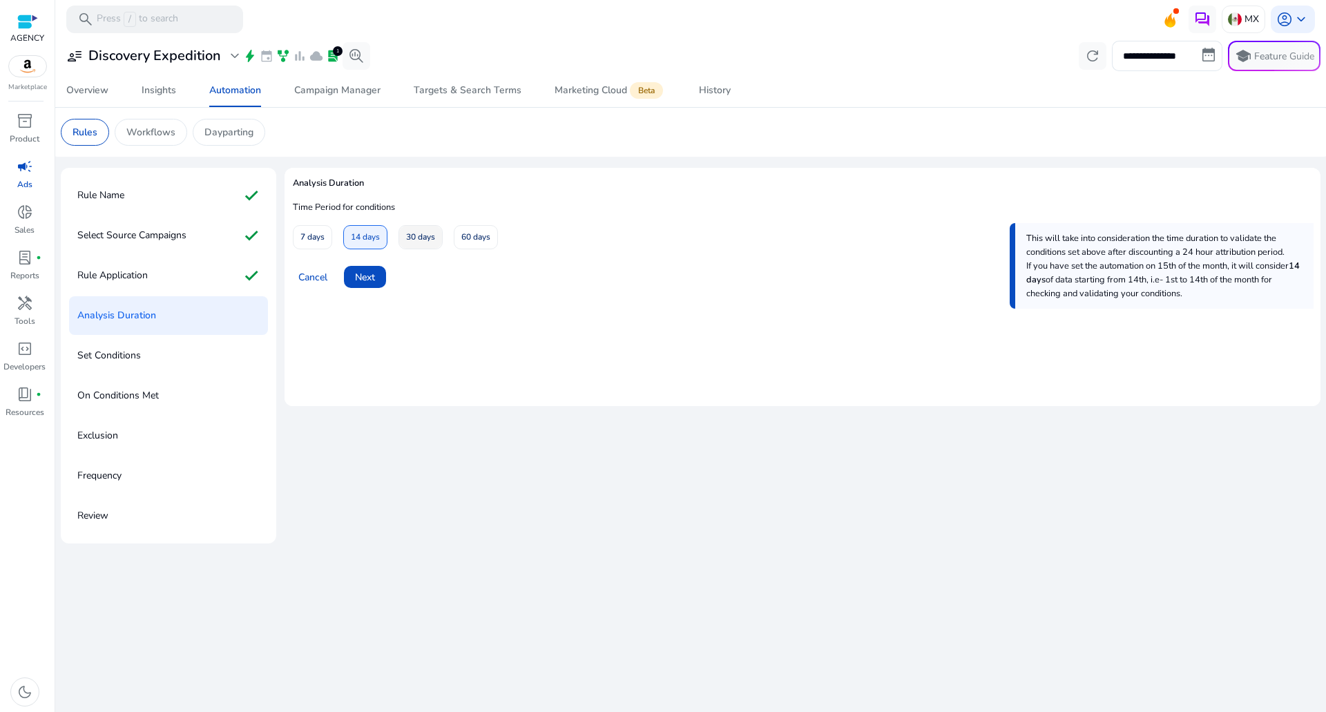
click at [418, 249] on span "30 days" at bounding box center [420, 237] width 29 height 24
click at [383, 288] on span at bounding box center [365, 276] width 42 height 33
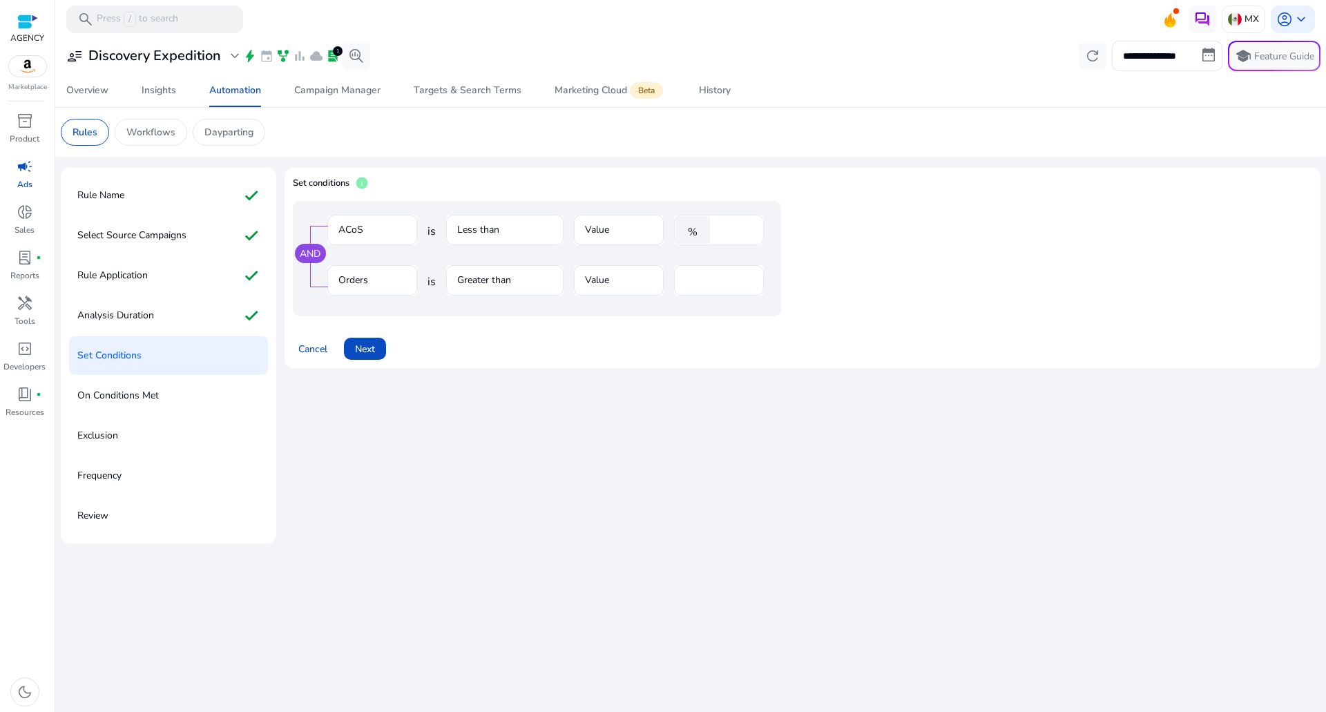
click at [706, 215] on div "% ****" at bounding box center [713, 230] width 79 height 30
click at [715, 236] on div "%" at bounding box center [695, 230] width 43 height 28
click at [716, 234] on div "% ****" at bounding box center [713, 230] width 79 height 30
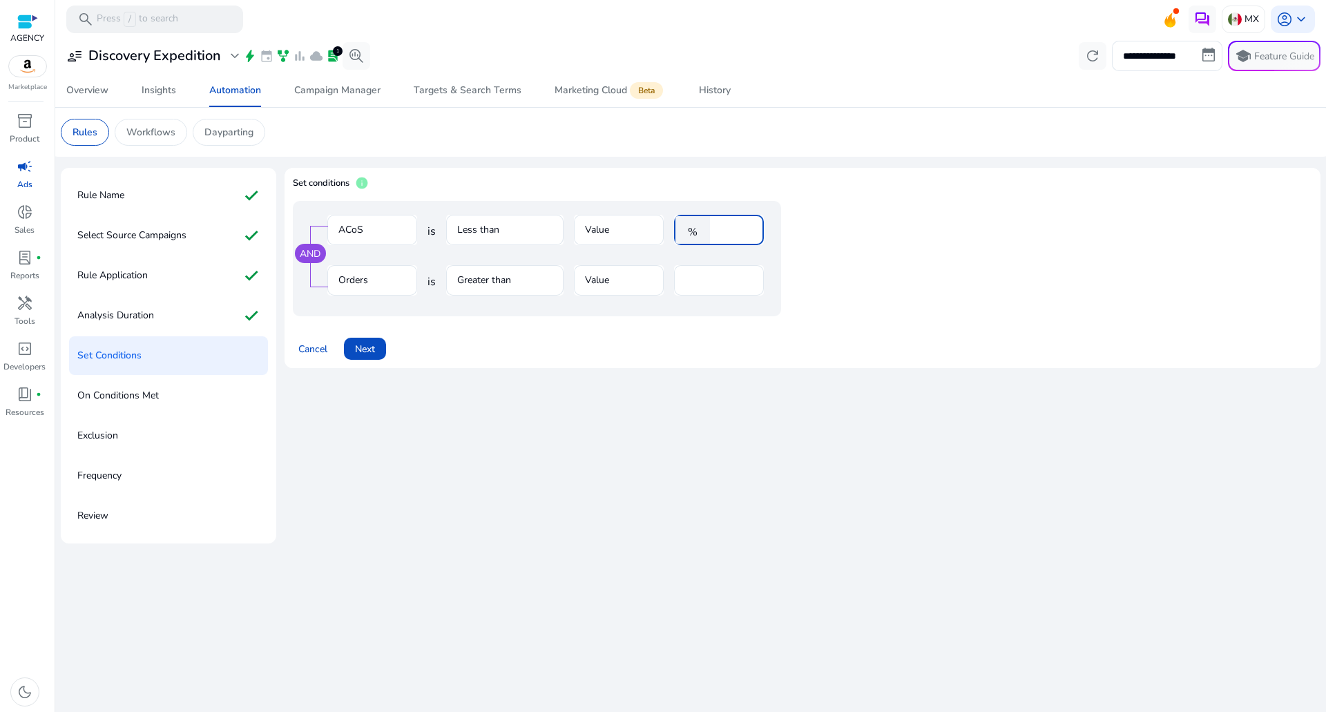
click at [715, 230] on div "%" at bounding box center [695, 230] width 43 height 28
click at [720, 231] on input "****" at bounding box center [735, 229] width 36 height 15
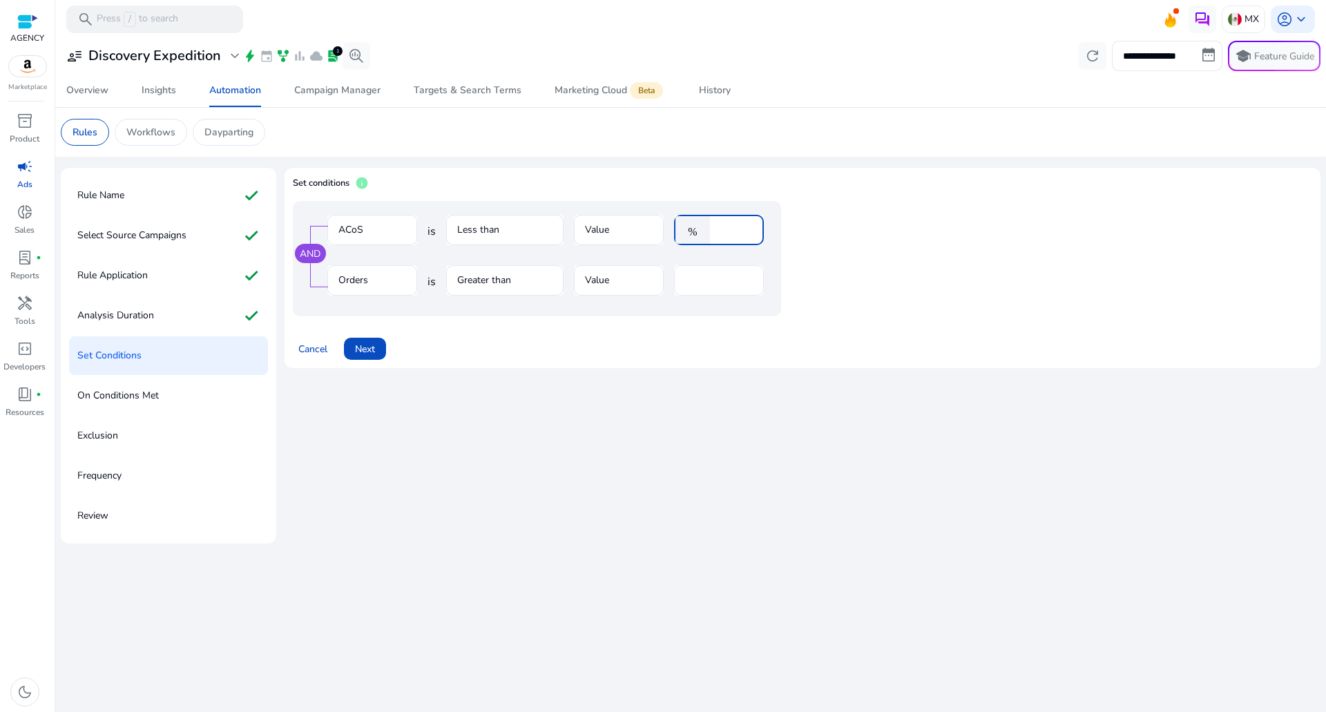
type input "**"
click at [711, 285] on input "*" at bounding box center [719, 280] width 68 height 15
type input "*"
click at [358, 343] on span "Next" at bounding box center [365, 349] width 20 height 15
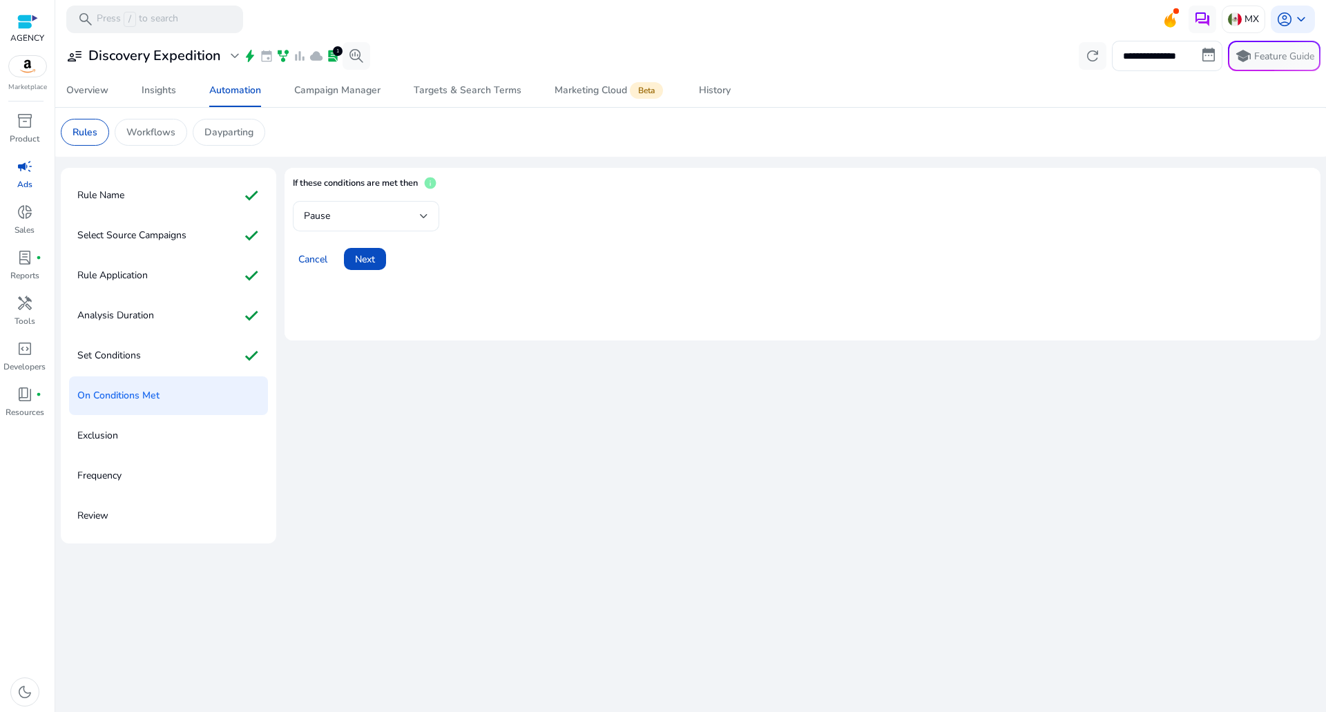
click at [371, 219] on div "Pause" at bounding box center [362, 216] width 116 height 15
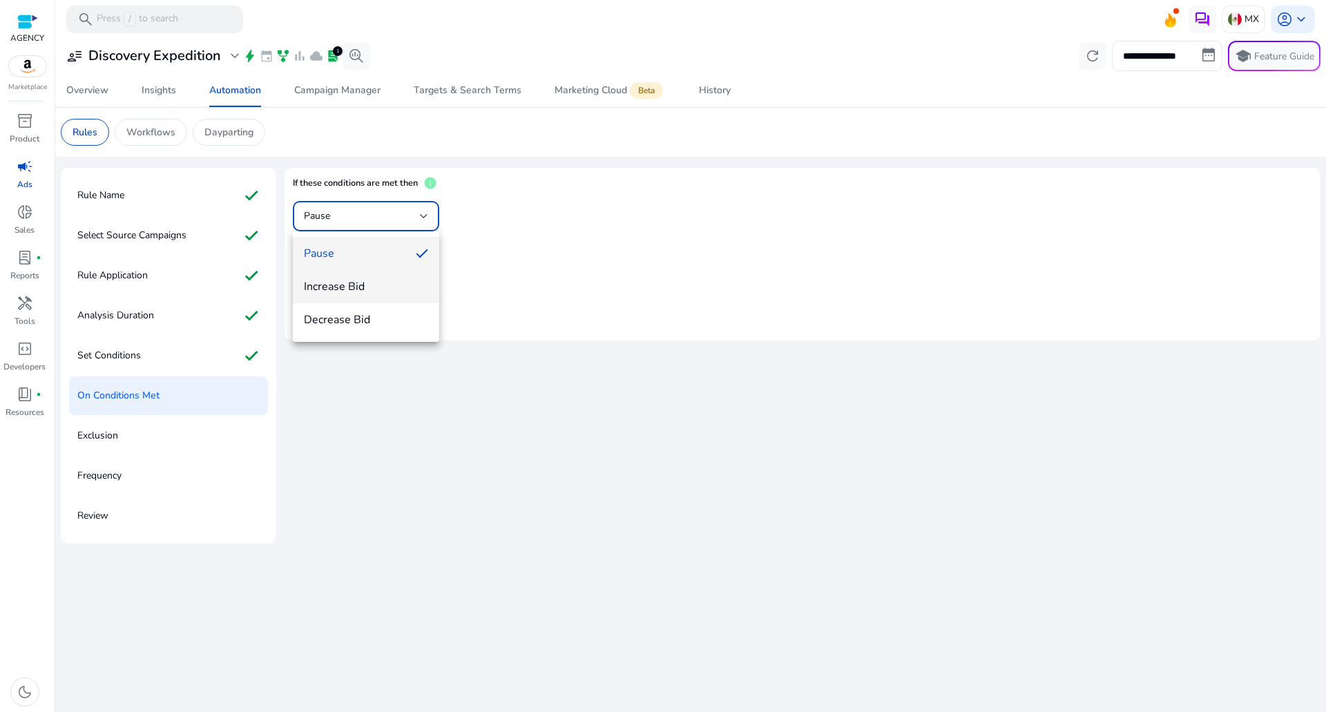
click at [361, 276] on mat-option "Increase Bid" at bounding box center [366, 286] width 146 height 33
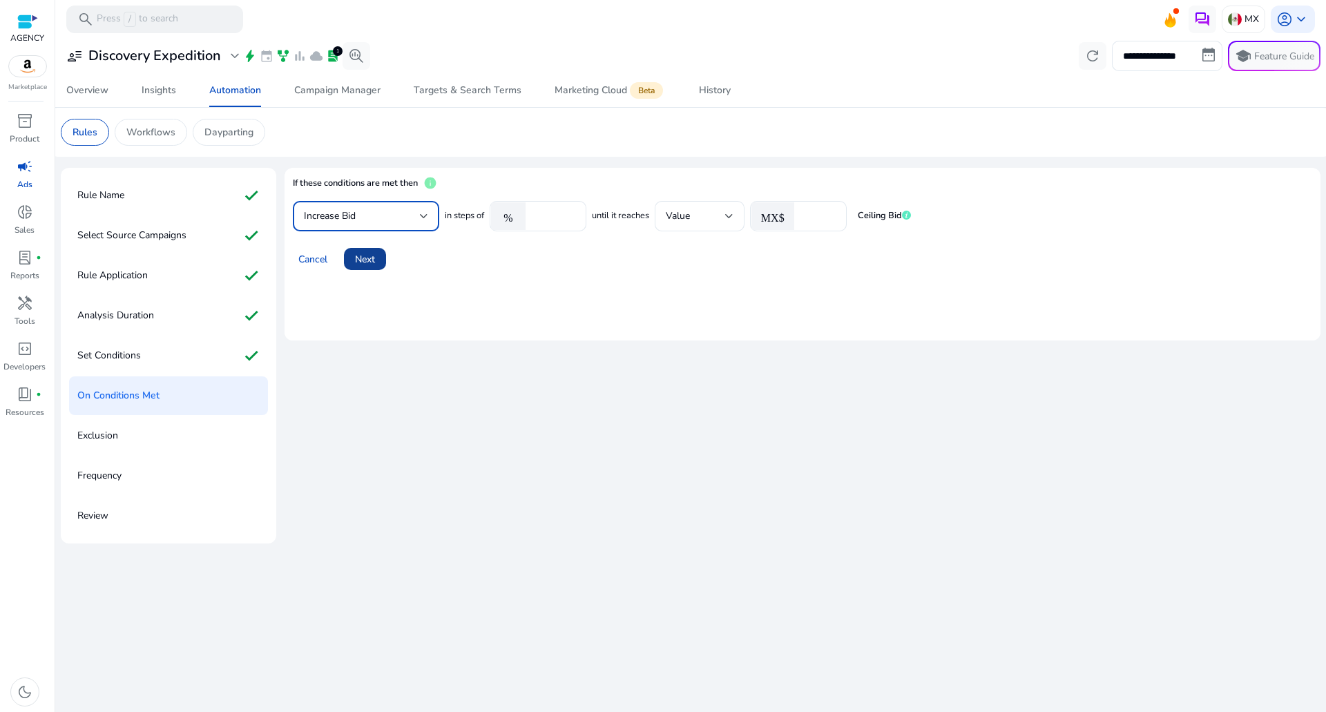
click at [363, 258] on span "Next" at bounding box center [365, 259] width 20 height 15
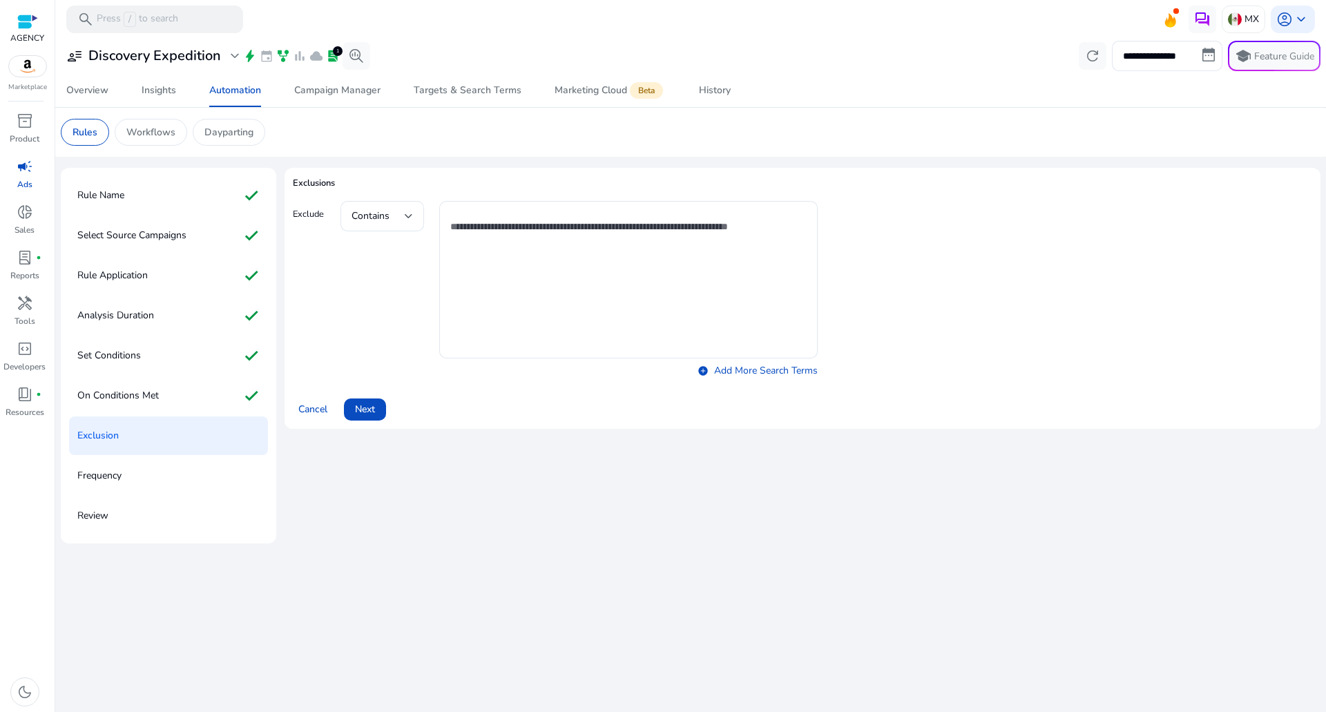
click at [371, 405] on span "Next" at bounding box center [365, 409] width 20 height 15
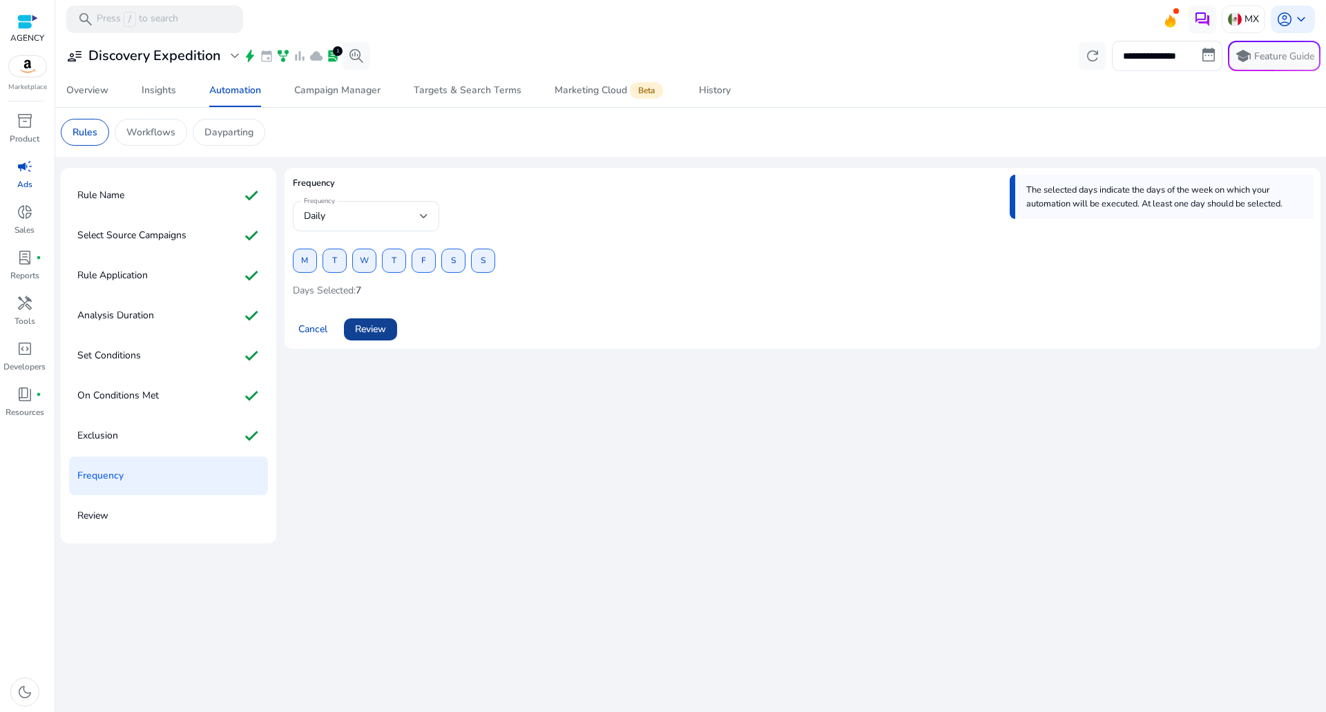
click at [373, 320] on span at bounding box center [370, 329] width 53 height 33
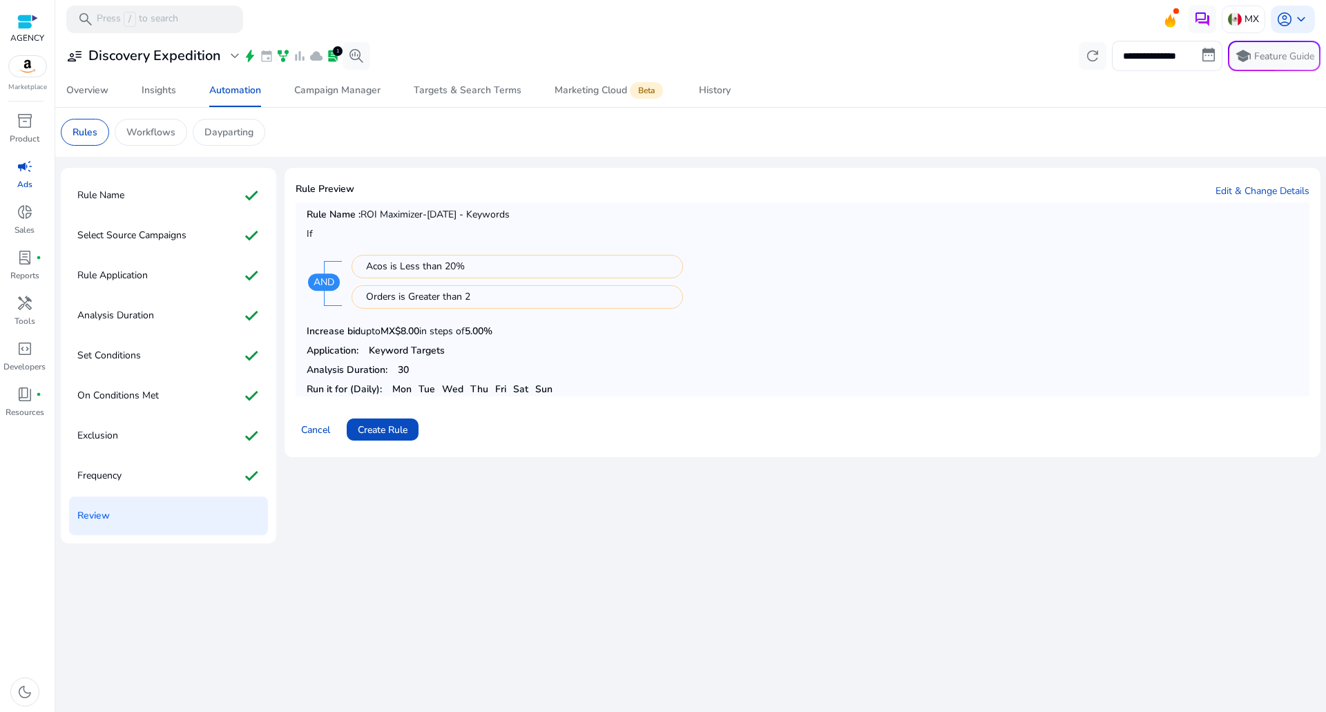
click at [377, 450] on mat-card "Rule Preview Edit & Change Details Rule Name : ROI Maximizer-Sep 22 - Keywords …" at bounding box center [802, 312] width 1036 height 289
click at [378, 427] on span "Create Rule" at bounding box center [383, 430] width 50 height 15
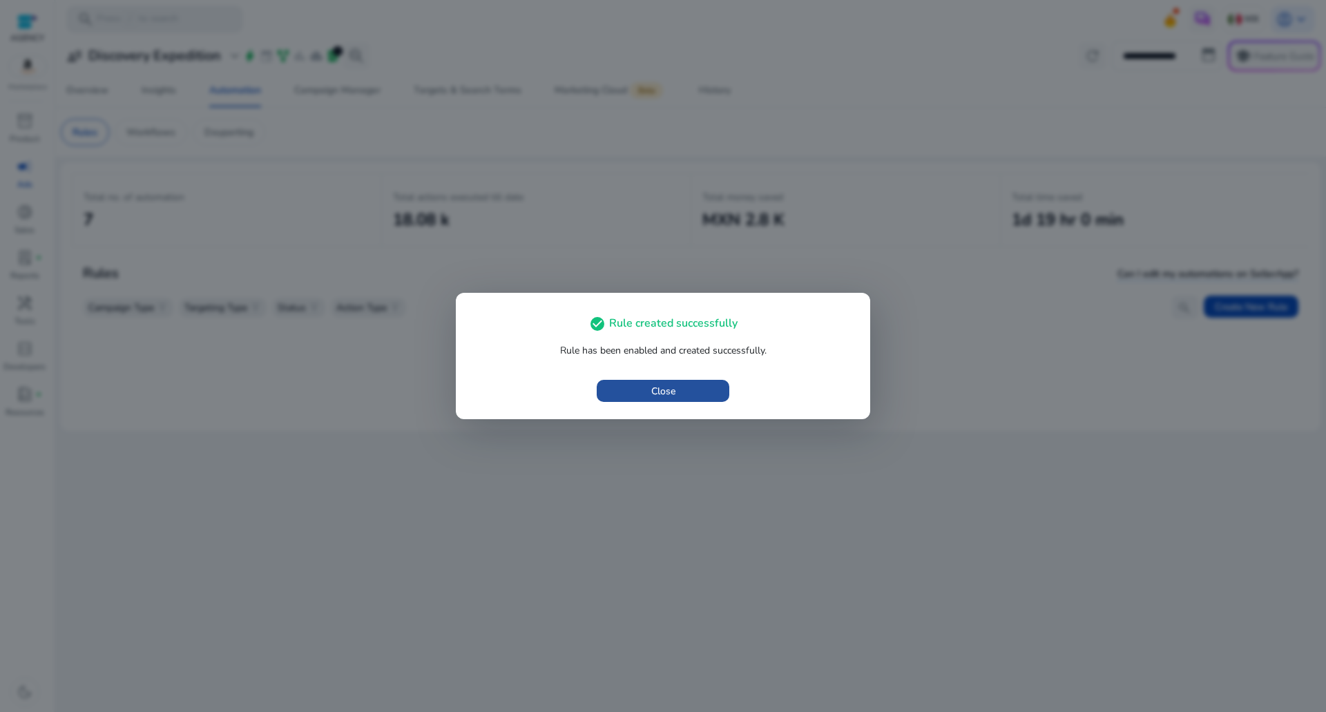
click at [604, 387] on span "button" at bounding box center [663, 390] width 133 height 33
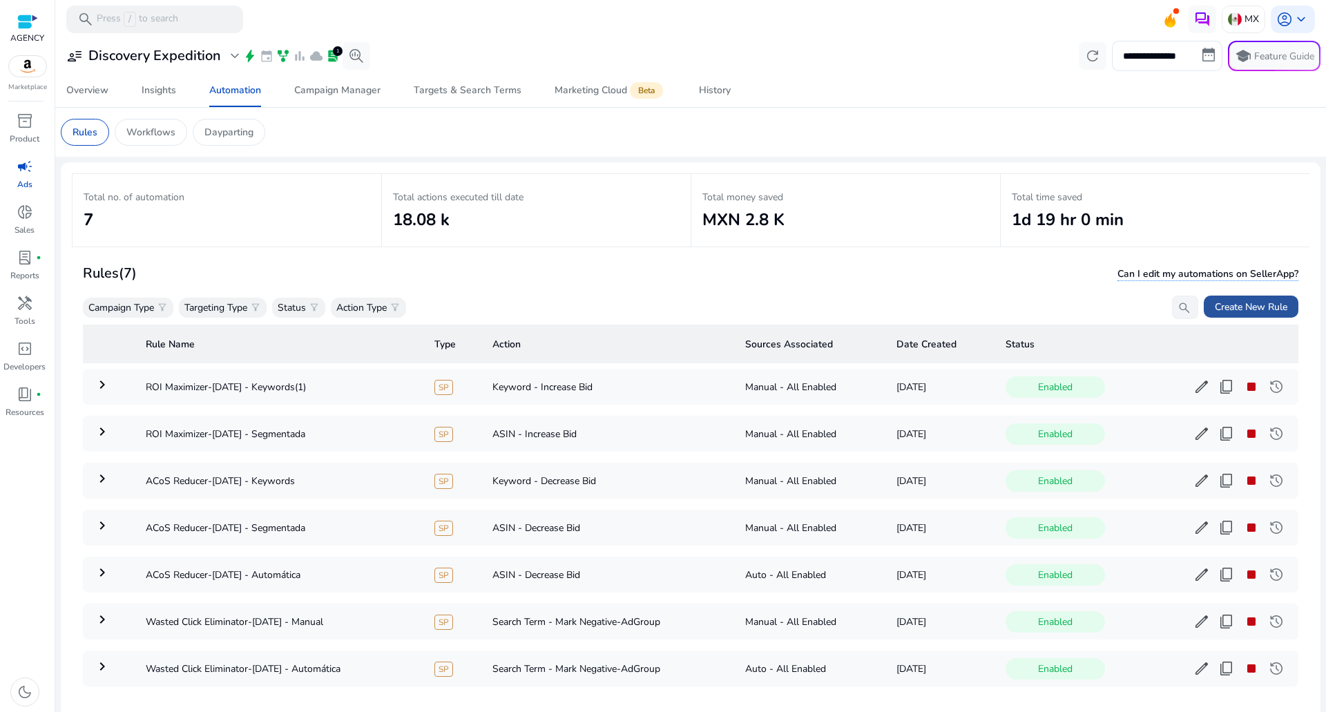
click at [1262, 307] on span "Create New Rule" at bounding box center [1251, 307] width 73 height 15
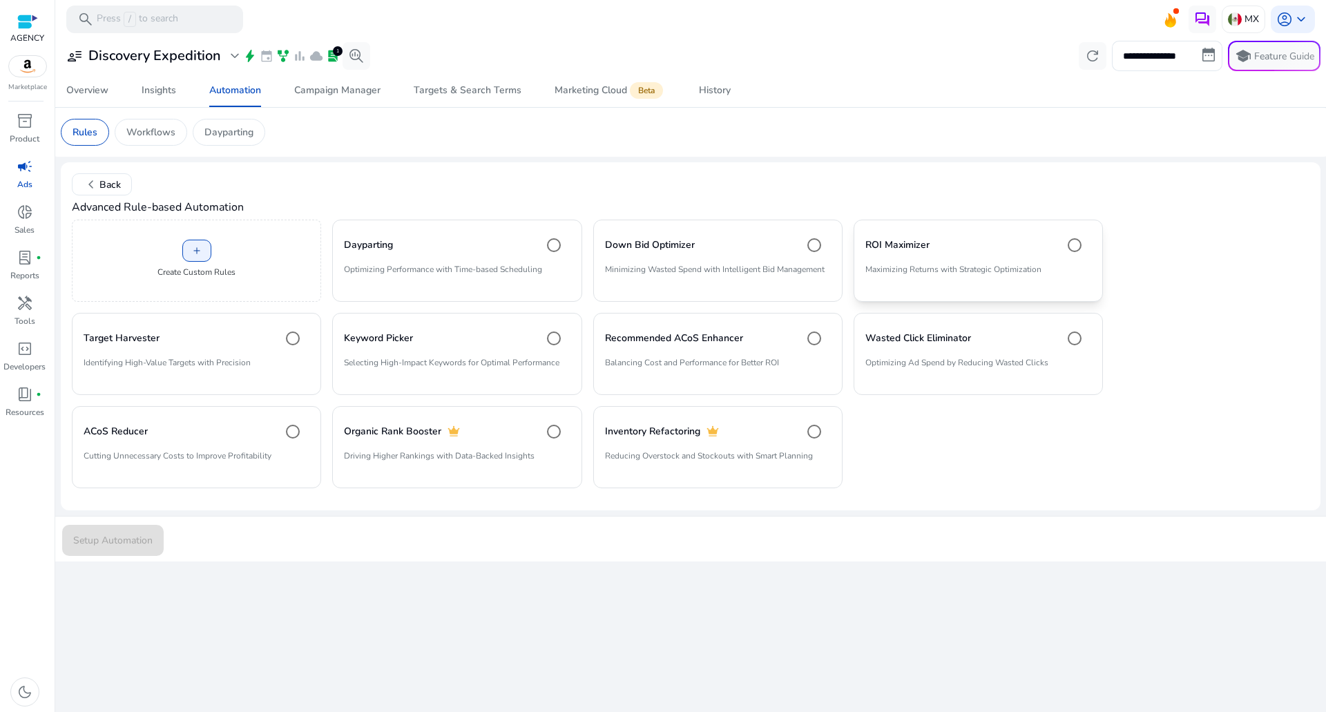
click at [924, 272] on p "Maximizing Returns with Strategic Optimization" at bounding box center [978, 274] width 226 height 23
click at [137, 557] on div "Setup Automation" at bounding box center [690, 539] width 1273 height 46
click at [137, 539] on span "Setup Automation" at bounding box center [112, 540] width 79 height 15
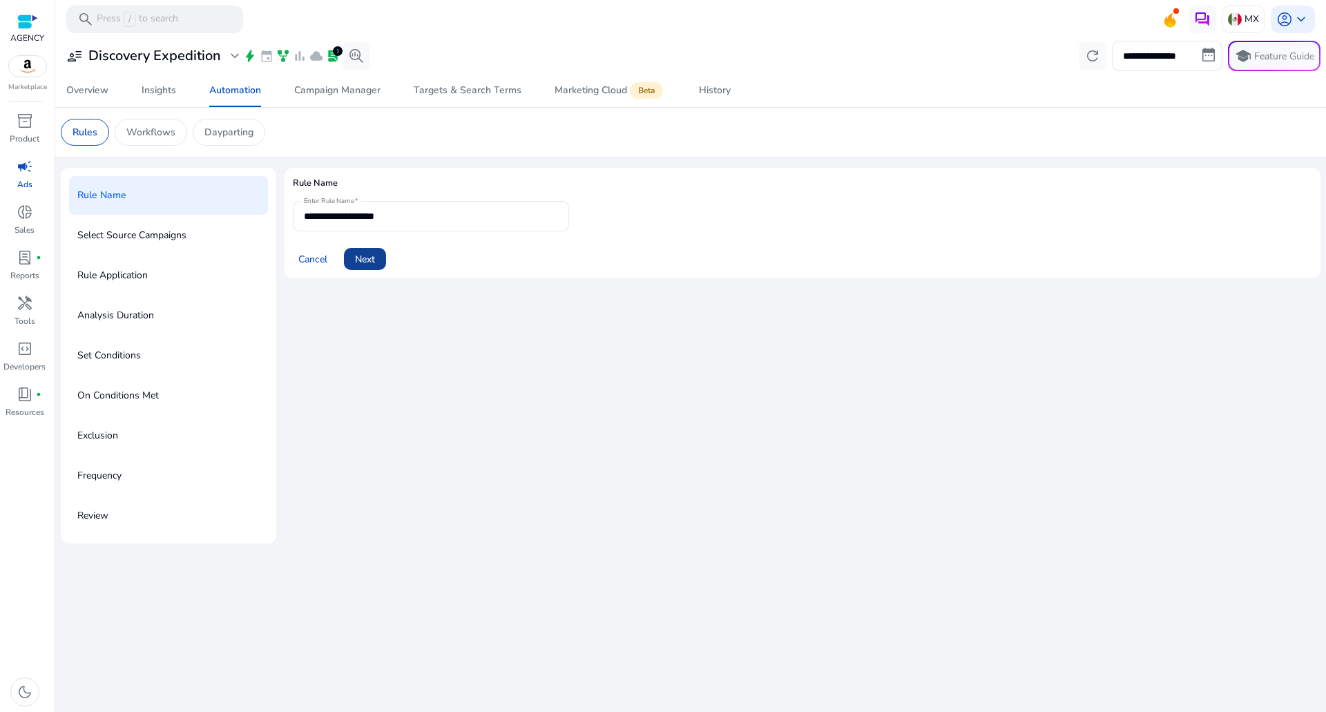
click at [378, 245] on span at bounding box center [365, 258] width 42 height 33
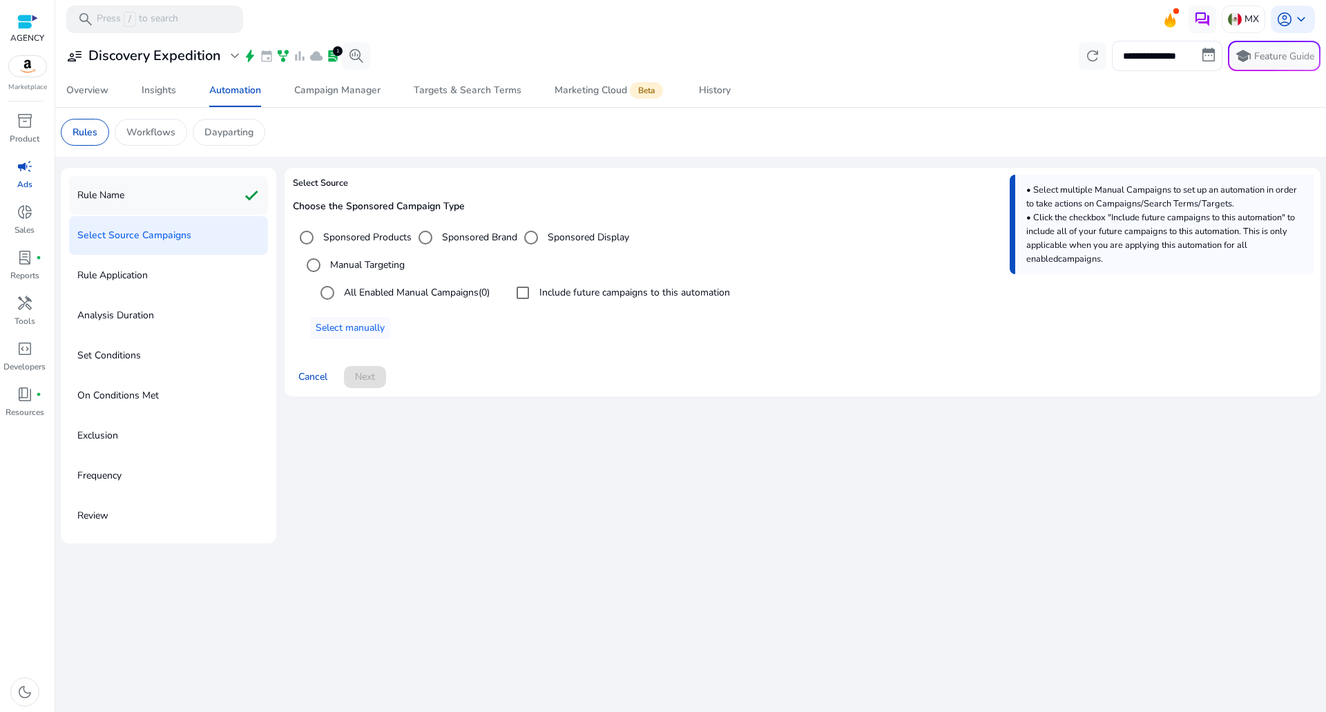
click at [173, 204] on div "Rule Name check" at bounding box center [168, 195] width 199 height 39
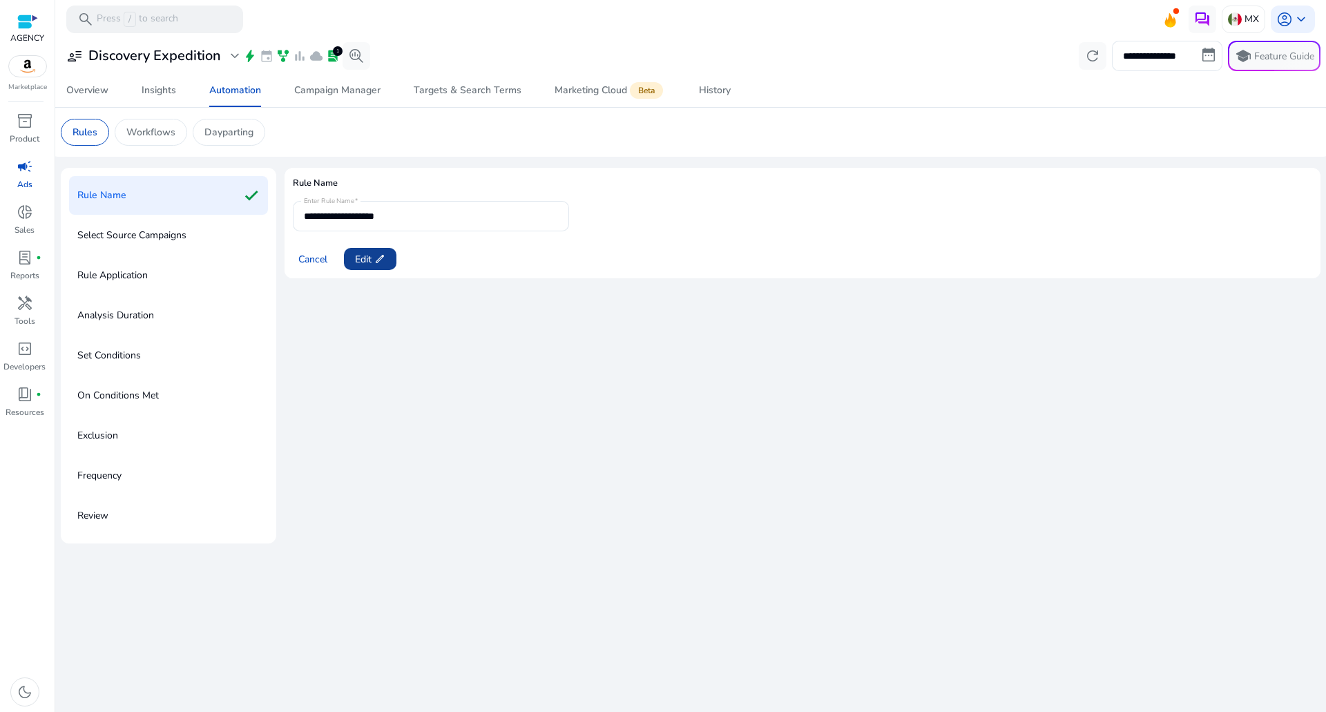
click at [373, 264] on app-icon "edit" at bounding box center [378, 258] width 14 height 11
click at [429, 209] on input "**********" at bounding box center [431, 216] width 254 height 15
type input "**********"
click at [357, 248] on span at bounding box center [365, 258] width 42 height 33
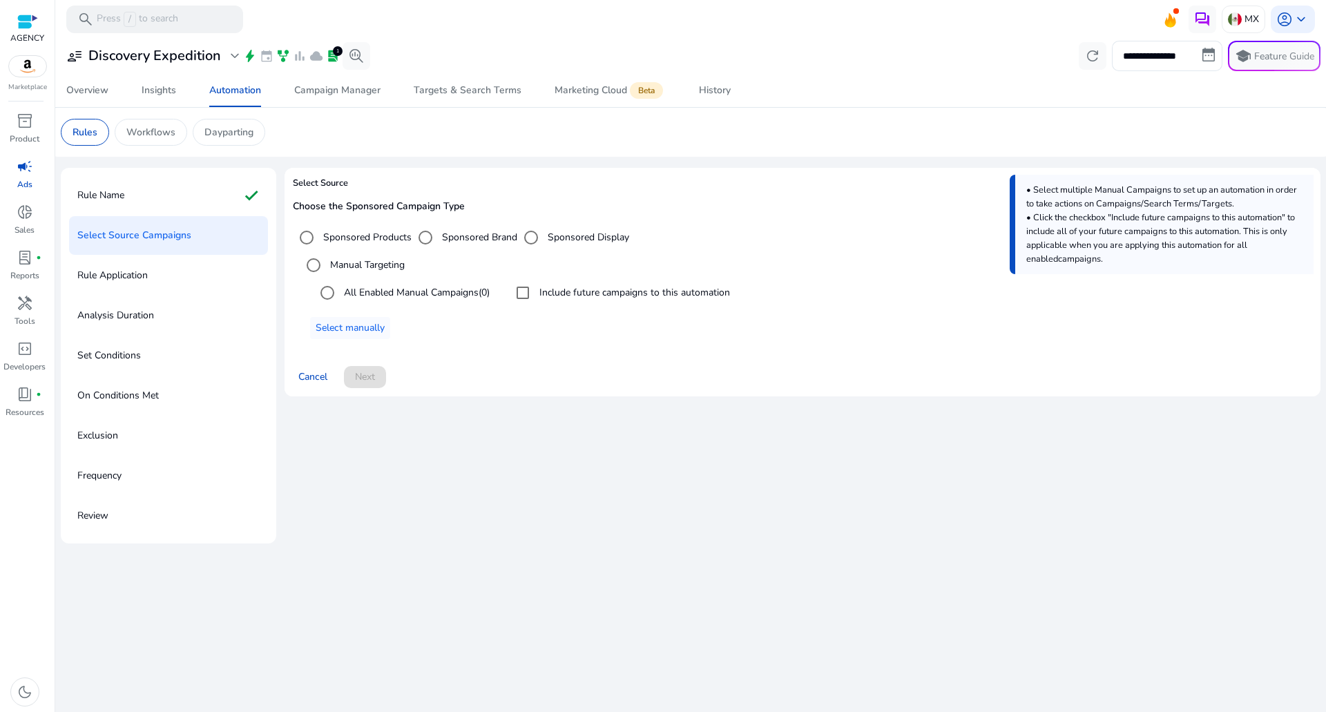
click at [476, 290] on label "All Enabled Manual Campaigns (0)" at bounding box center [415, 292] width 148 height 15
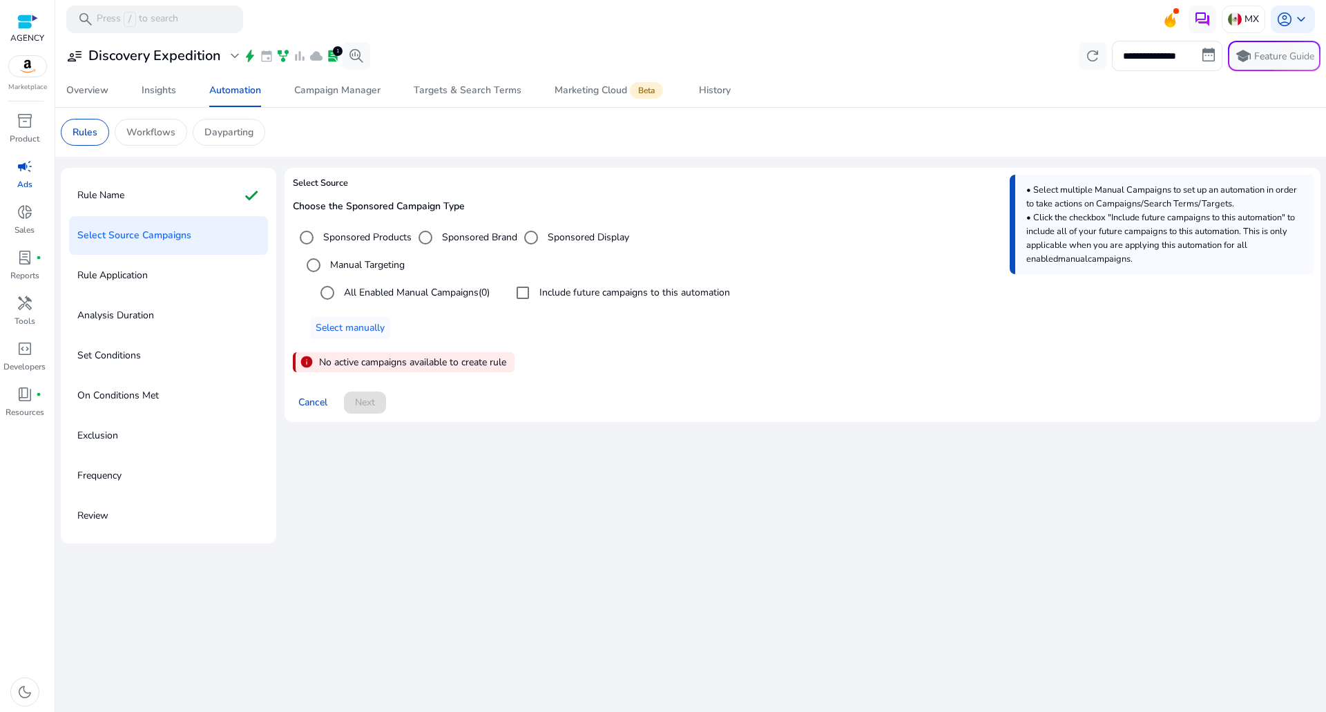
click at [333, 245] on div "Sponsored Products" at bounding box center [352, 238] width 119 height 28
click at [339, 236] on label "Sponsored Products" at bounding box center [365, 237] width 91 height 15
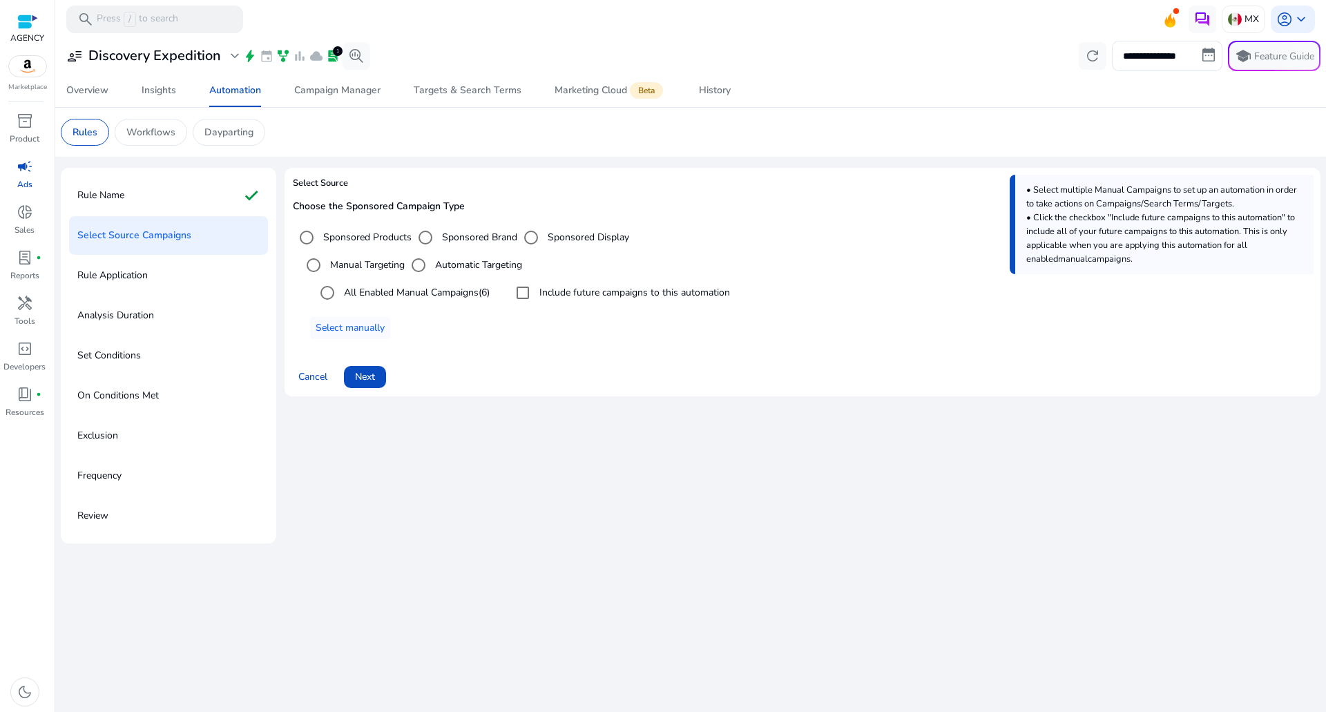
click at [563, 283] on div "Include future campaigns to this automation" at bounding box center [619, 293] width 221 height 28
click at [559, 296] on label "Include future campaigns to this automation" at bounding box center [633, 292] width 193 height 15
click at [458, 264] on label "Automatic Targeting" at bounding box center [477, 265] width 90 height 15
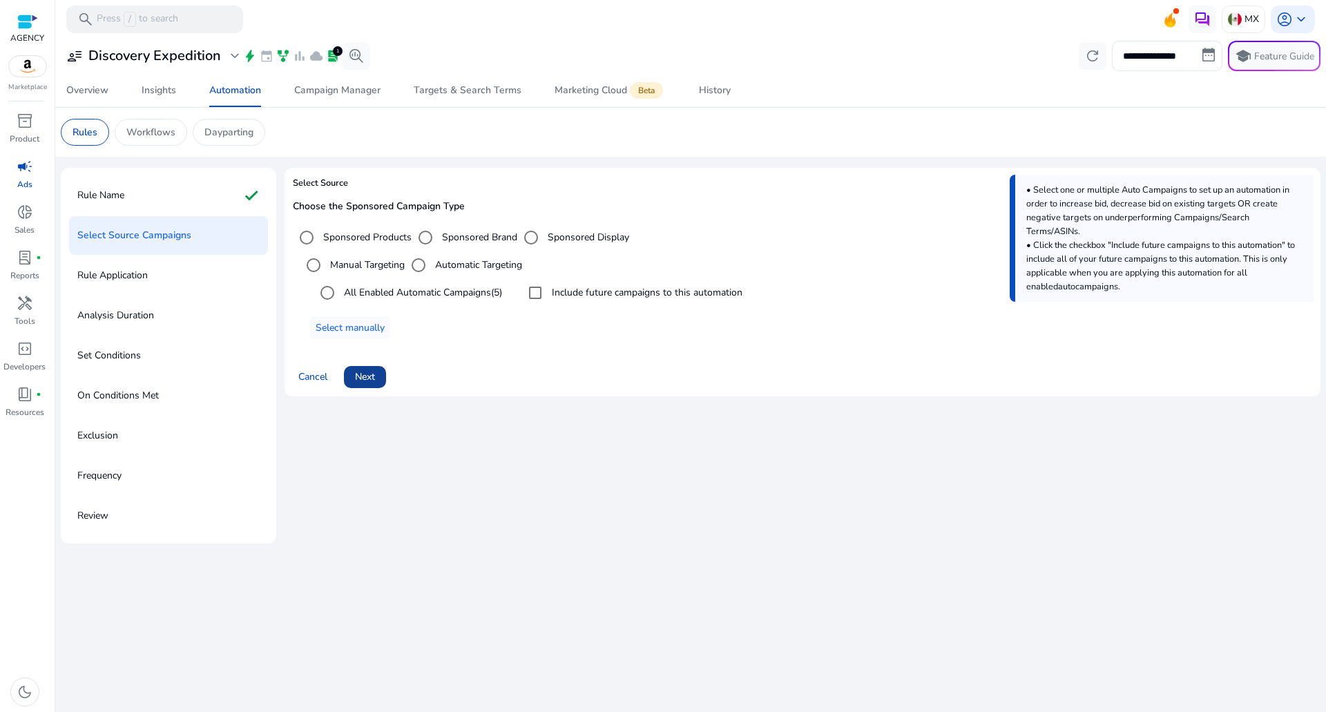
click at [369, 387] on span at bounding box center [365, 376] width 42 height 33
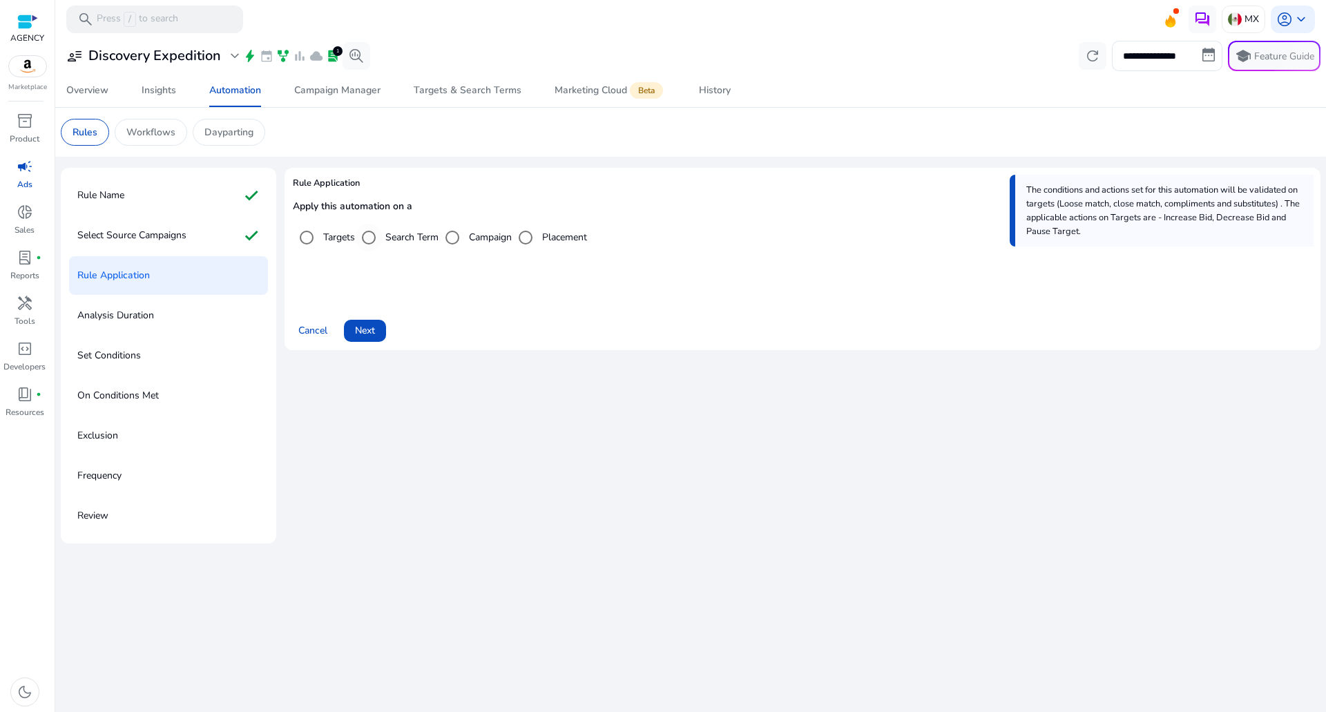
click at [400, 233] on label "Search Term" at bounding box center [411, 237] width 56 height 15
click at [324, 234] on label "Targets" at bounding box center [337, 237] width 35 height 15
click at [376, 321] on span at bounding box center [365, 330] width 42 height 33
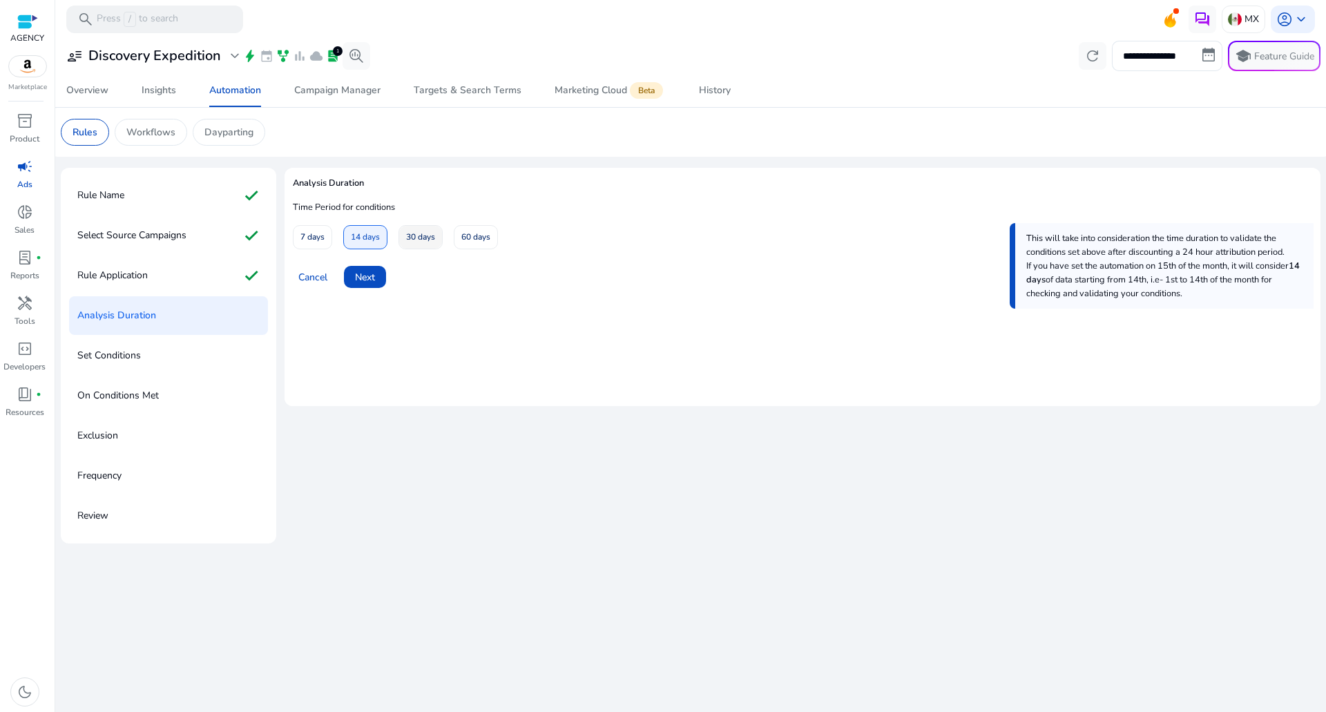
click at [418, 235] on span "30 days" at bounding box center [420, 237] width 29 height 24
click at [362, 278] on span "Next" at bounding box center [365, 277] width 20 height 15
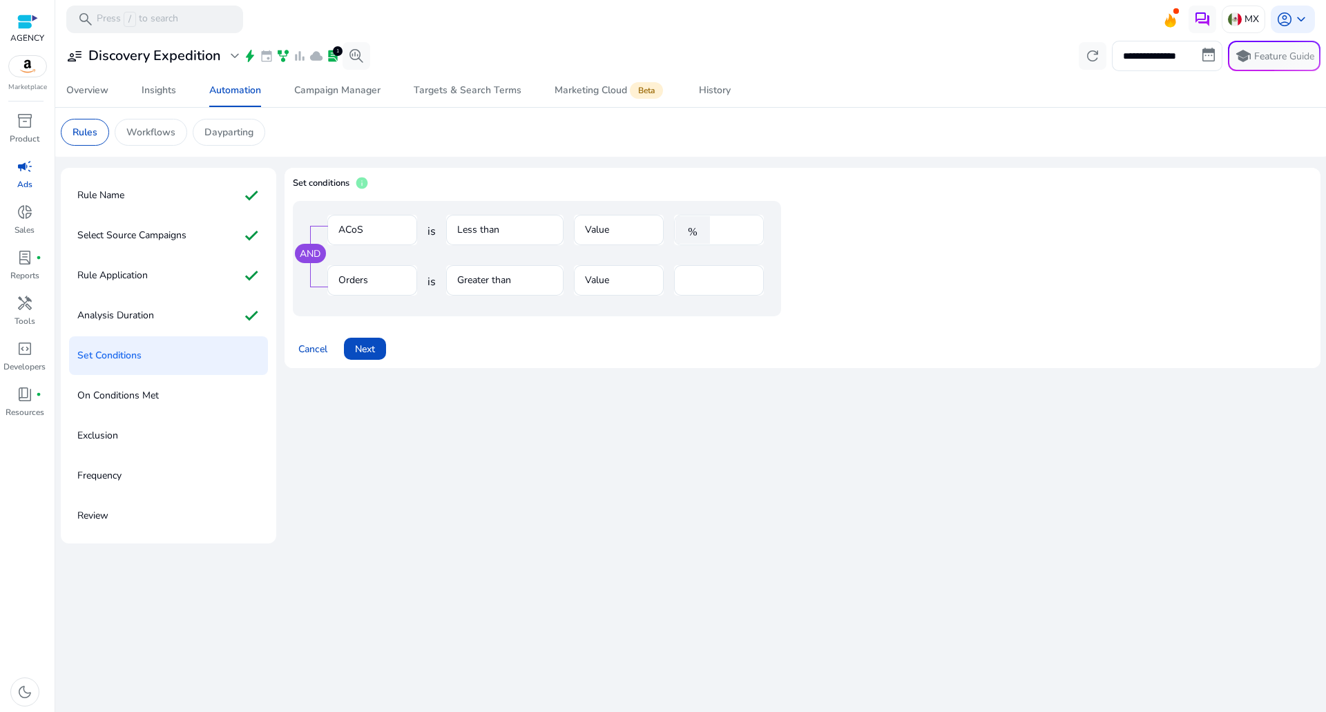
click at [733, 230] on input "****" at bounding box center [735, 229] width 36 height 15
type input "**"
click at [690, 284] on input "*" at bounding box center [719, 280] width 68 height 15
type input "*"
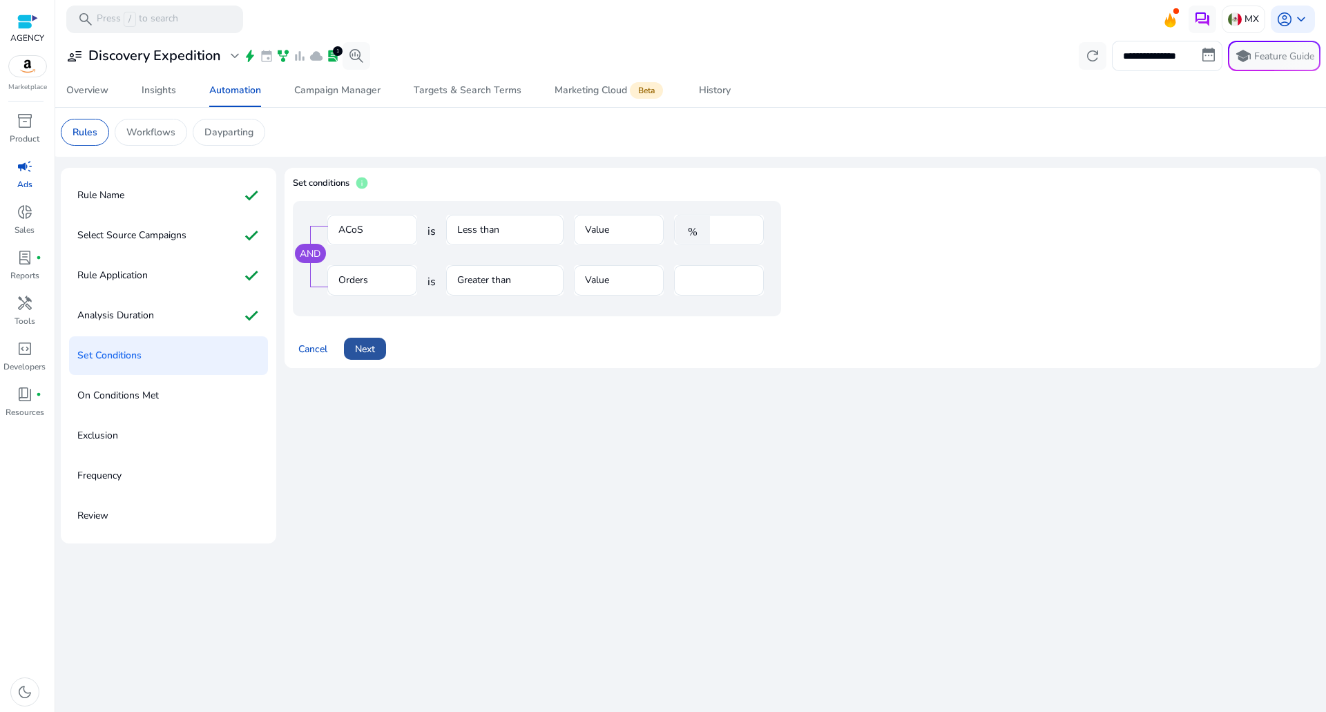
click at [358, 346] on span "Next" at bounding box center [365, 349] width 20 height 15
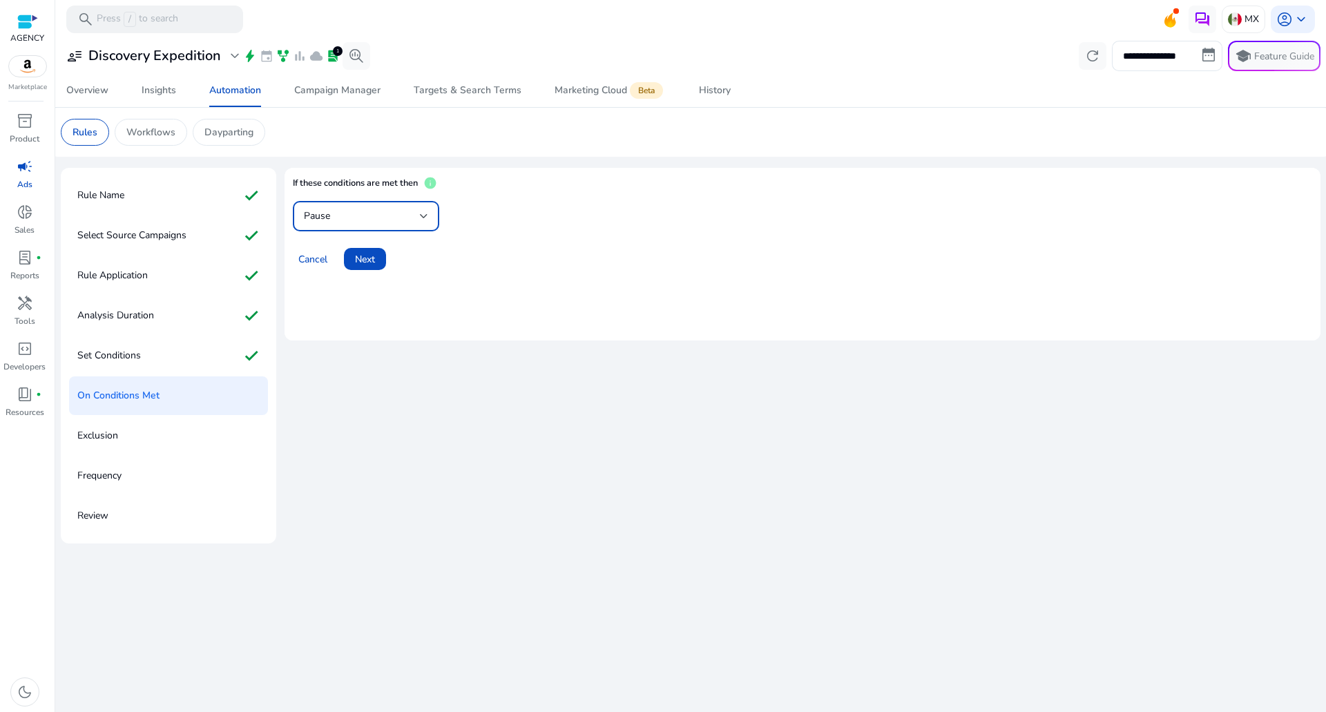
click at [367, 213] on div "Pause" at bounding box center [362, 216] width 116 height 15
click at [347, 292] on span "Increase Bid" at bounding box center [366, 286] width 124 height 15
click at [382, 262] on span at bounding box center [365, 258] width 42 height 33
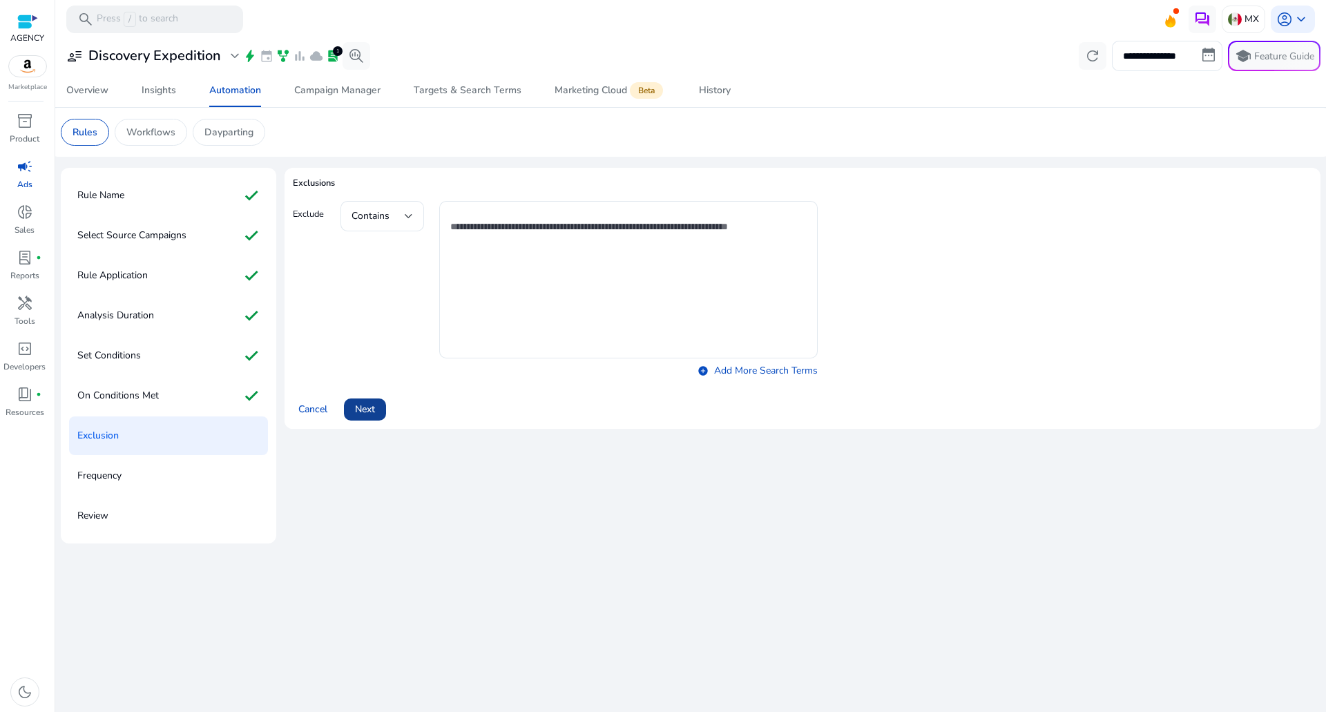
click at [379, 418] on span at bounding box center [365, 409] width 42 height 33
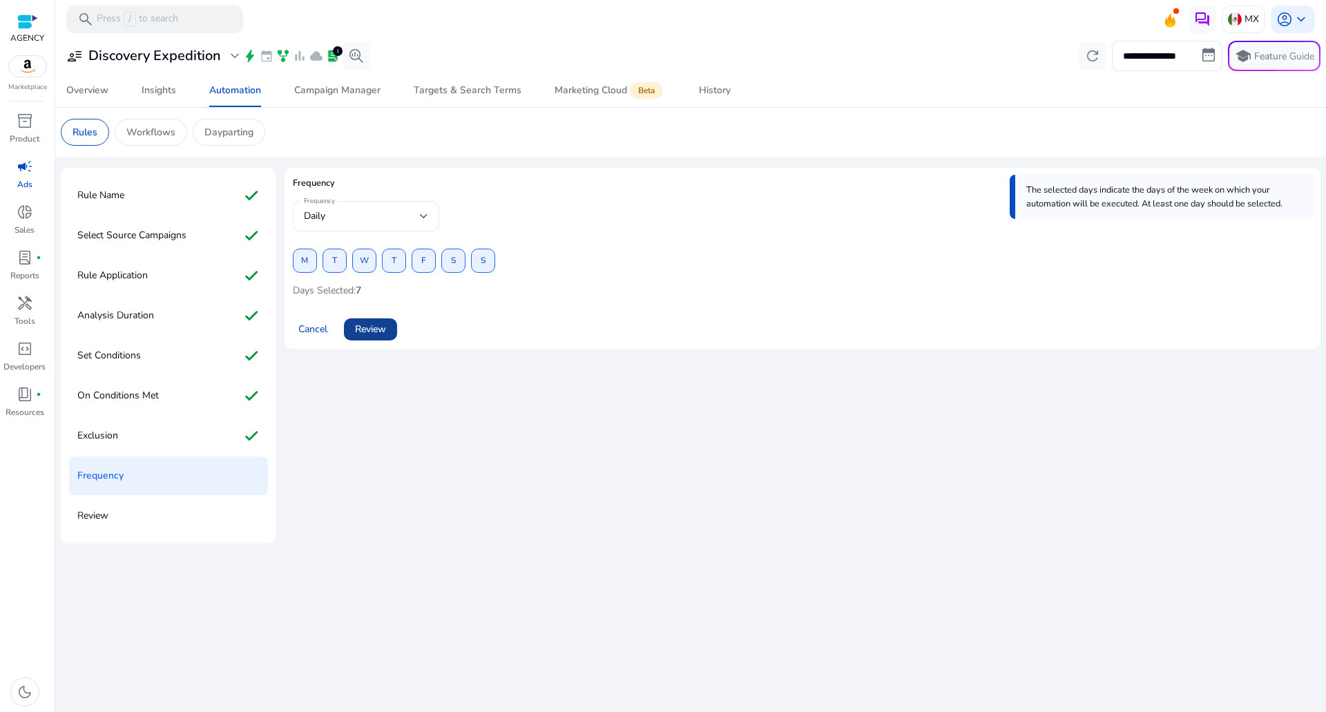
click at [389, 328] on span at bounding box center [370, 329] width 53 height 33
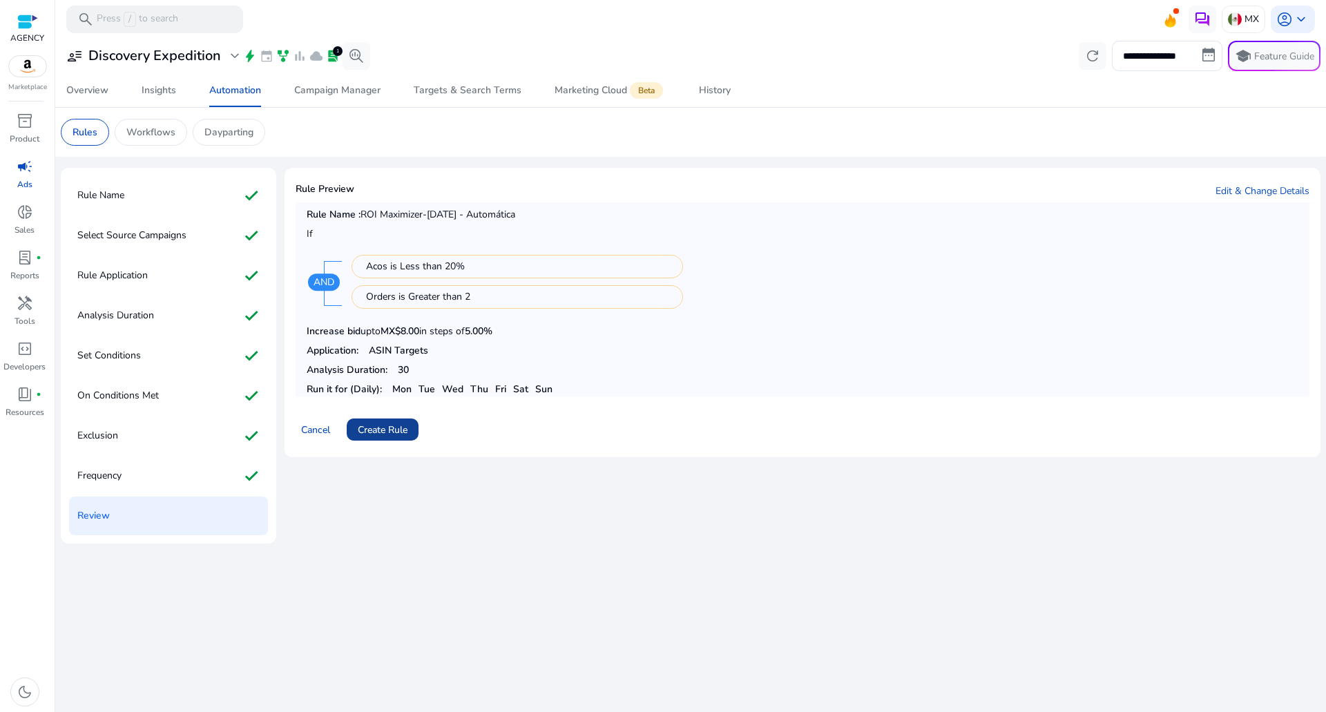
click at [398, 434] on span "Create Rule" at bounding box center [383, 430] width 50 height 15
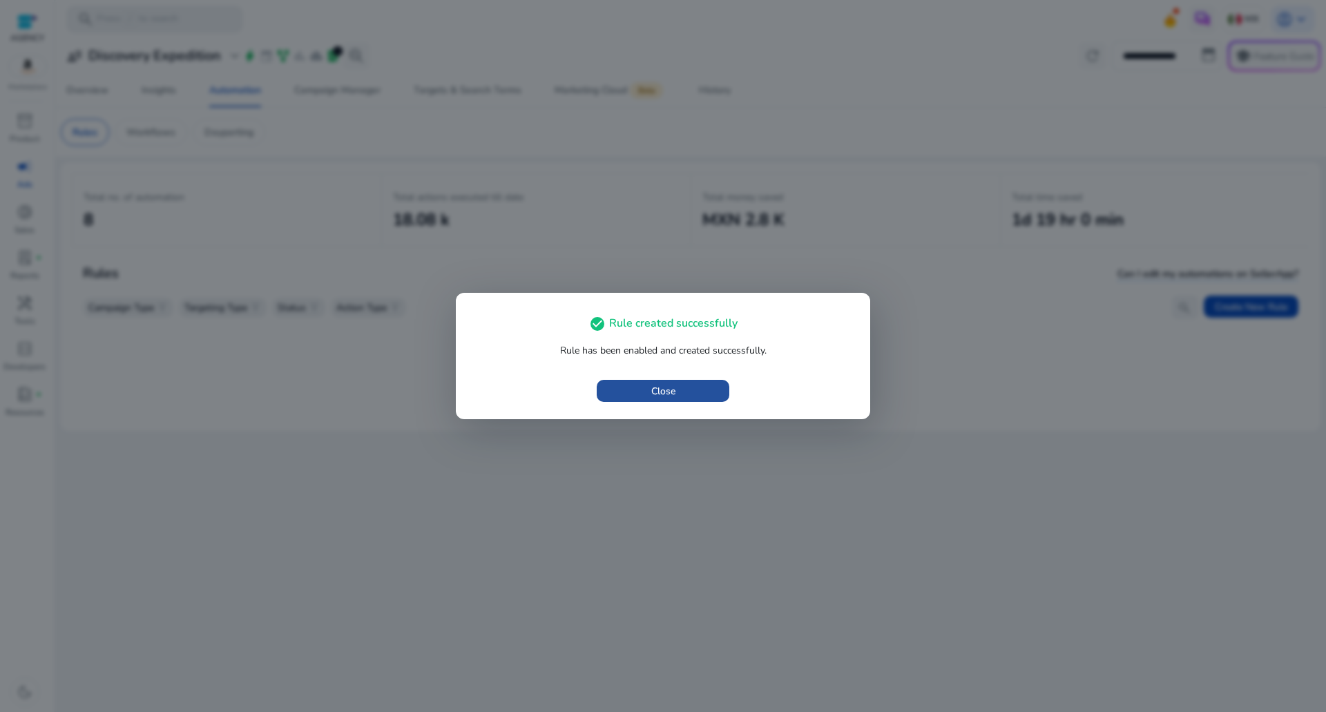
click at [648, 383] on span "button" at bounding box center [663, 390] width 133 height 33
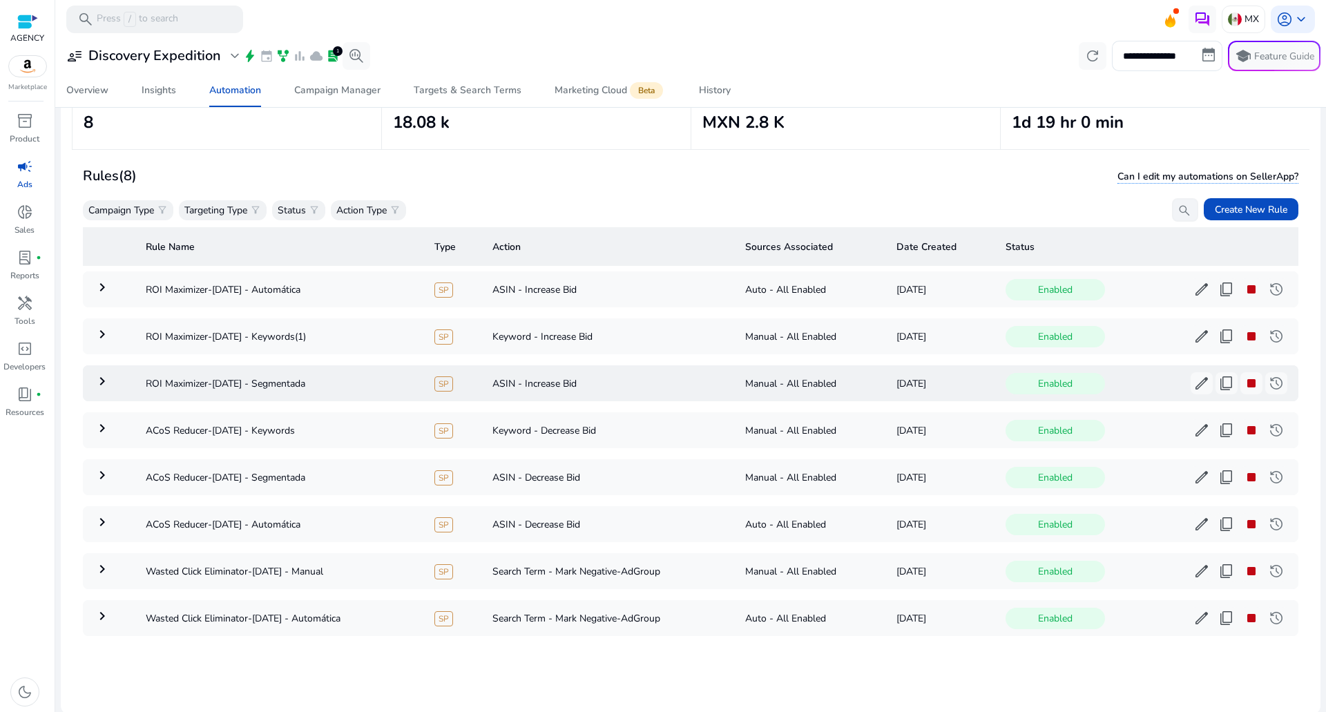
scroll to position [100, 0]
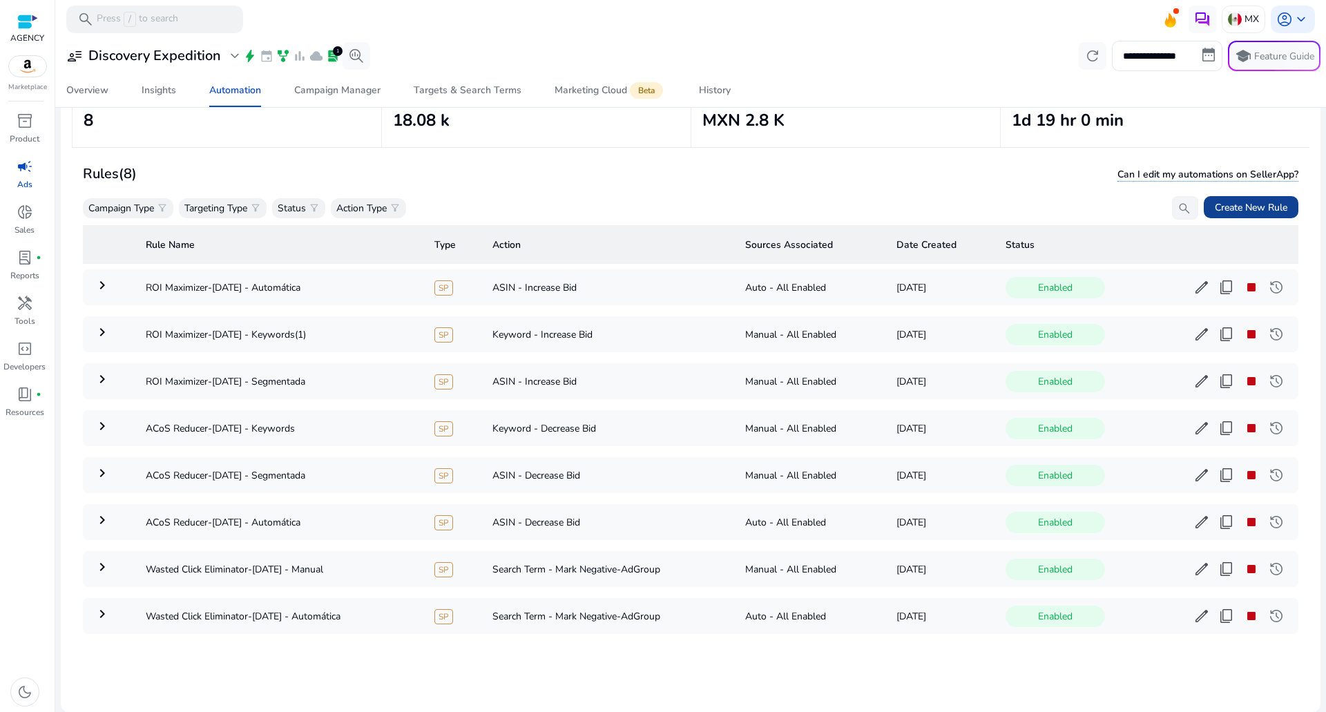
click at [1235, 196] on span at bounding box center [1251, 207] width 95 height 33
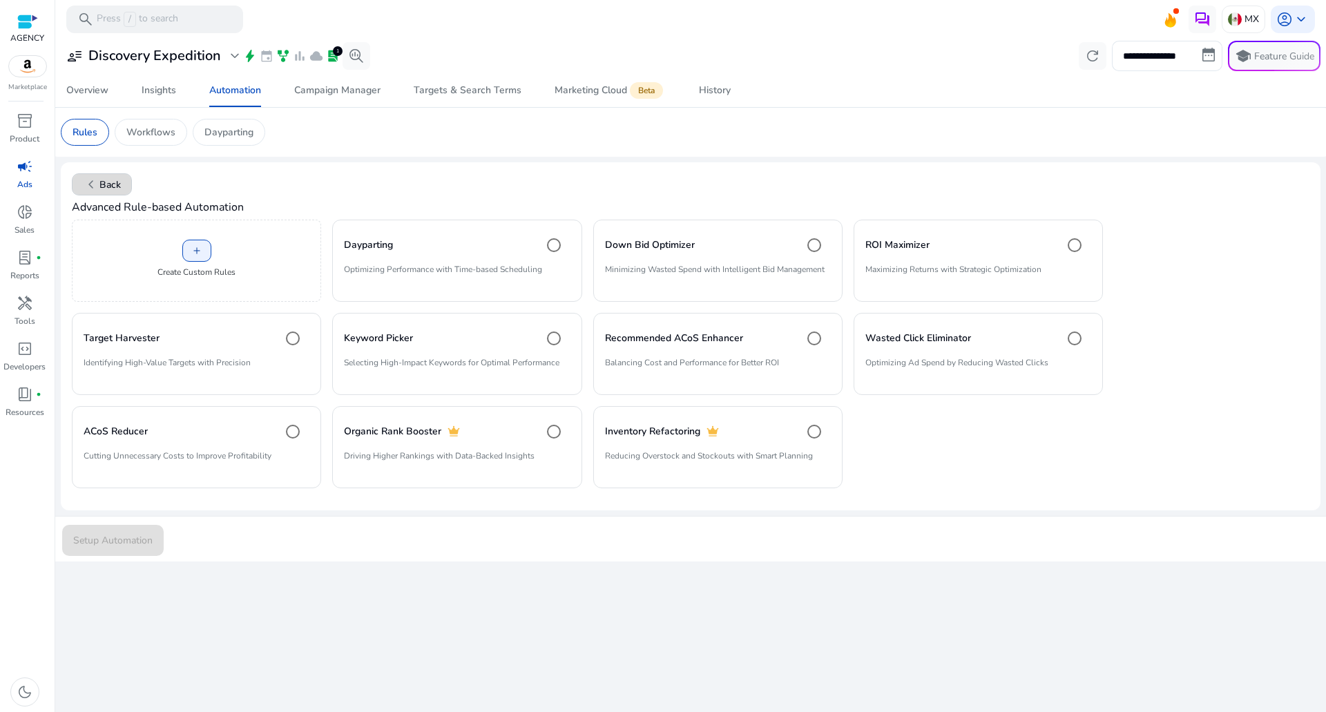
click at [86, 180] on span "chevron_left" at bounding box center [91, 184] width 17 height 17
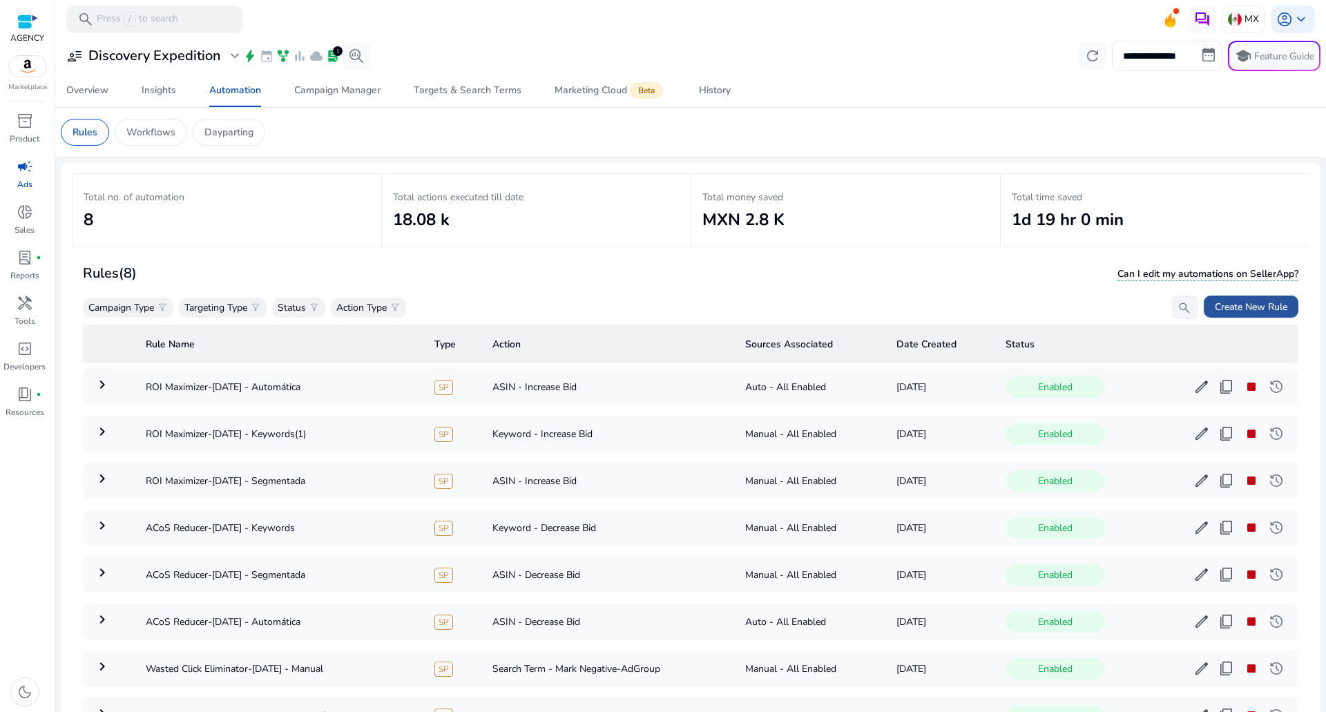
click at [1218, 296] on span at bounding box center [1251, 306] width 95 height 33
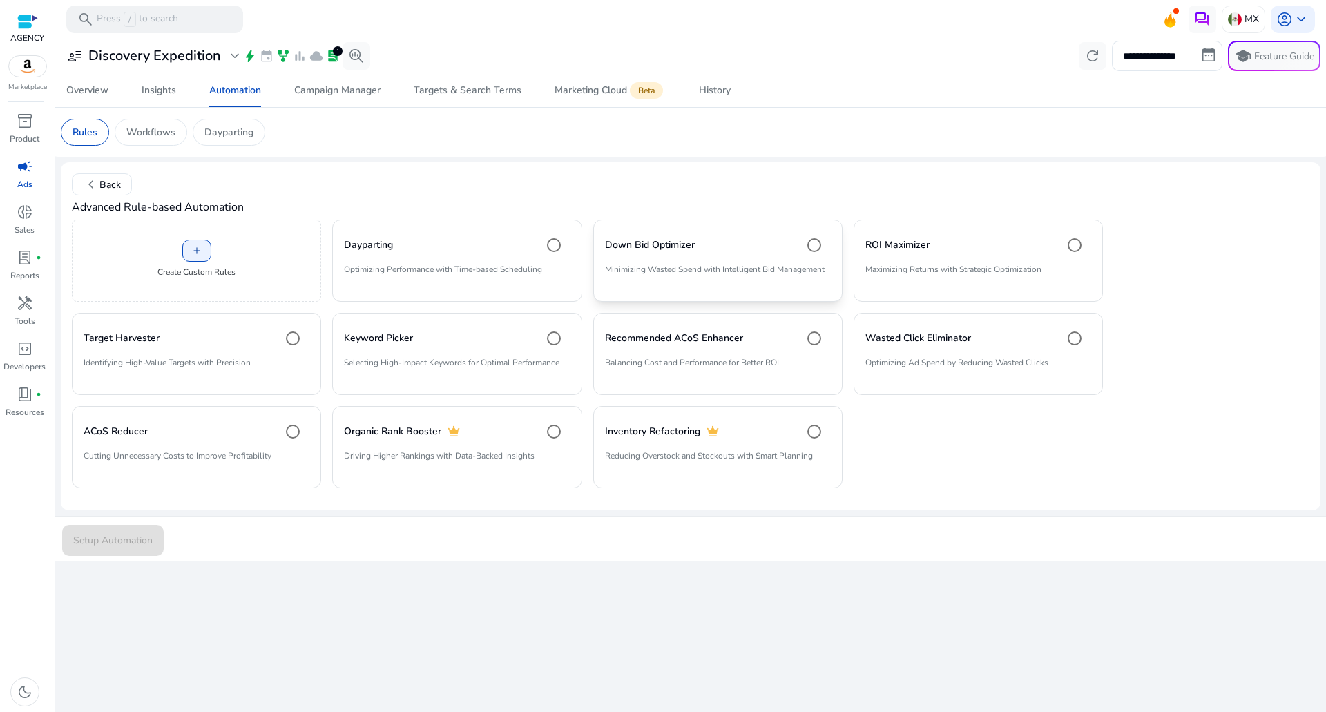
click at [720, 261] on mat-card "Down Bid Optimizer Minimizing Wasted Spend with Intelligent Bid Management" at bounding box center [717, 261] width 249 height 82
click at [126, 546] on span "Setup Automation" at bounding box center [112, 540] width 79 height 15
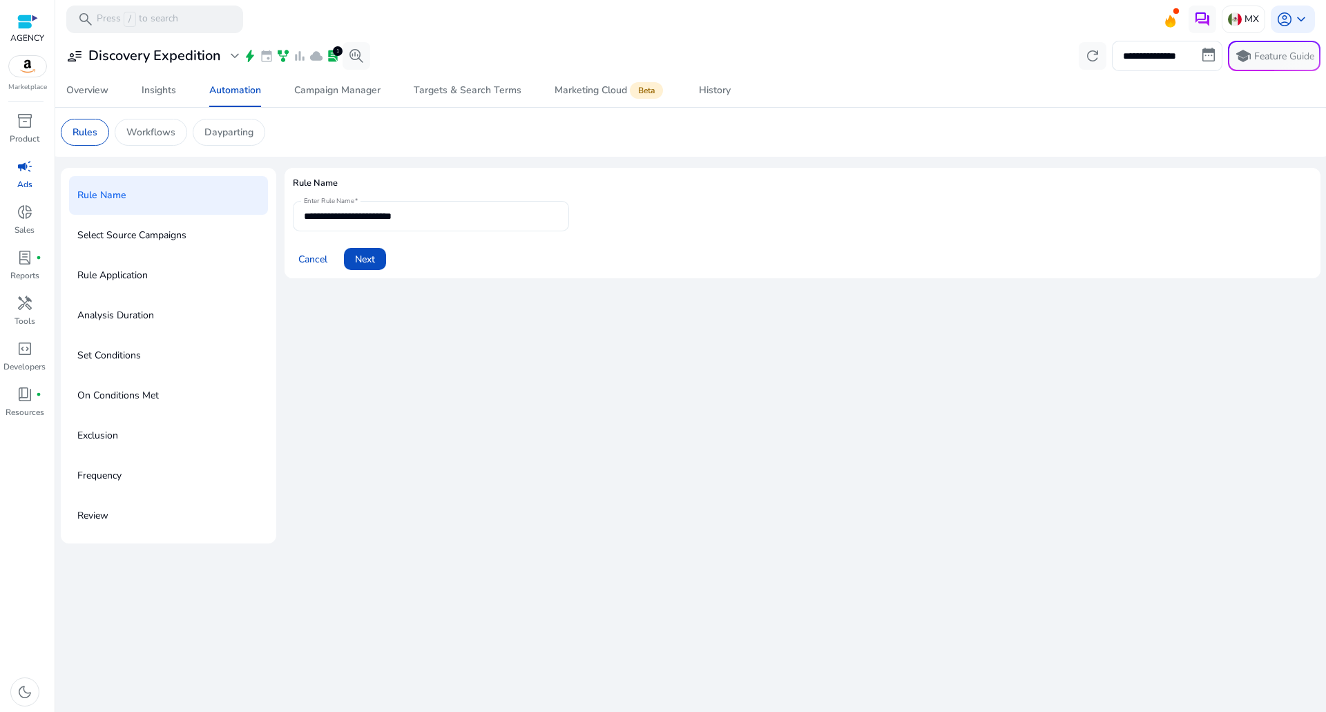
click at [379, 221] on input "**********" at bounding box center [431, 216] width 254 height 15
type input "**********"
click at [383, 257] on span at bounding box center [365, 258] width 42 height 33
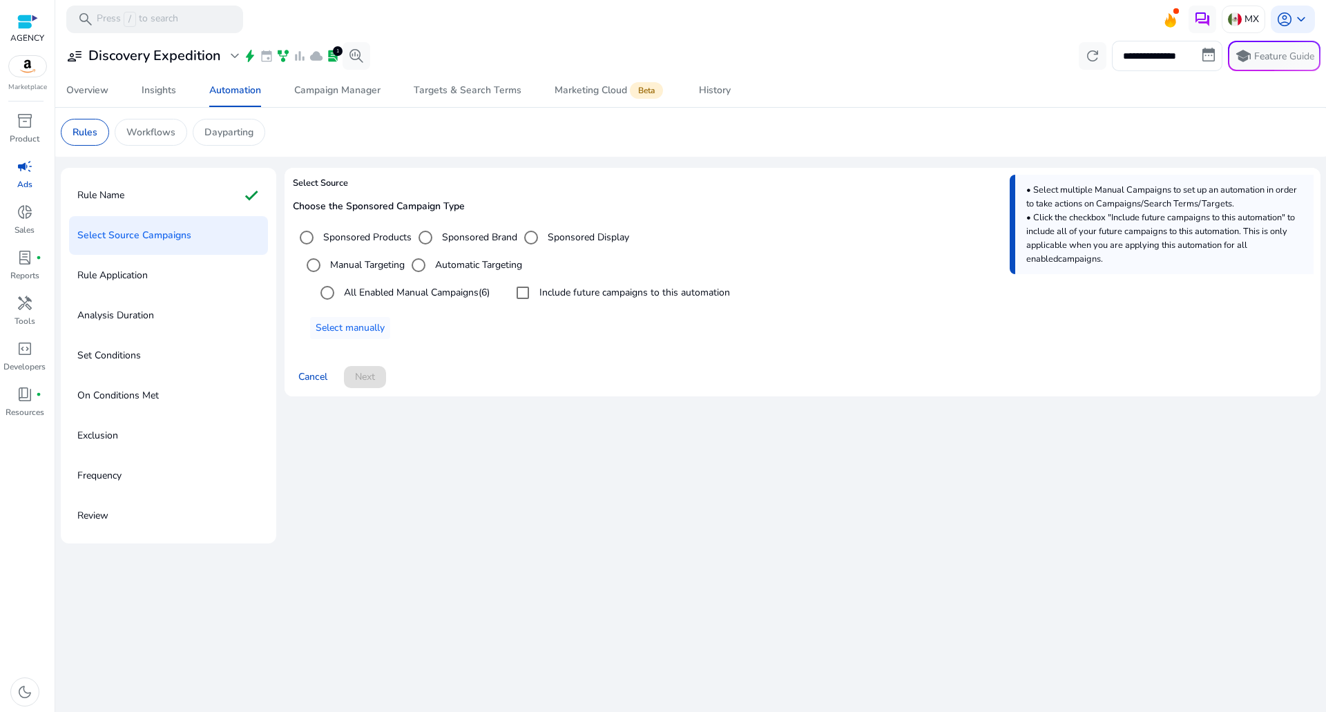
click at [421, 290] on label "All Enabled Manual Campaigns (6)" at bounding box center [415, 292] width 148 height 15
click at [545, 289] on label "Include future campaigns to this automation" at bounding box center [633, 292] width 193 height 15
click at [369, 375] on span "Next" at bounding box center [365, 376] width 20 height 15
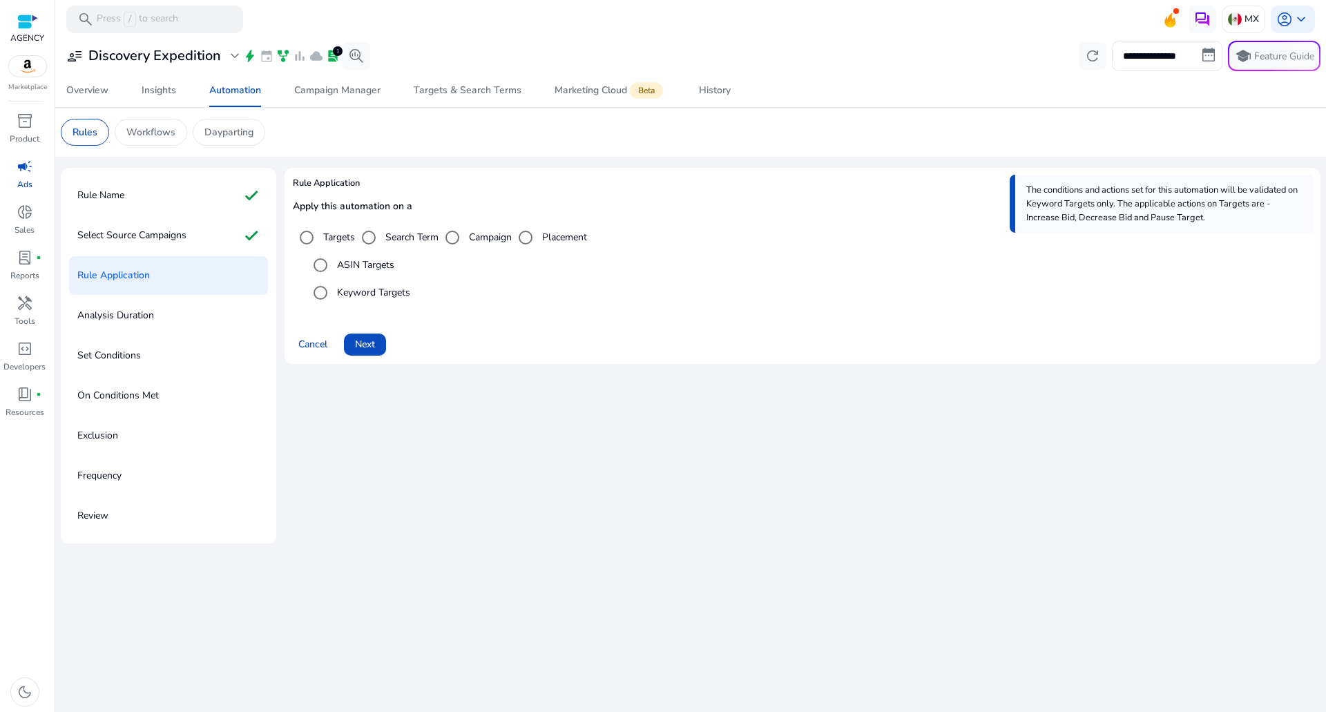
click at [371, 368] on div "Rule Application Apply this automation on a Targets Search Term Campaign Placem…" at bounding box center [802, 271] width 1036 height 207
click at [368, 341] on span "Next" at bounding box center [365, 344] width 20 height 15
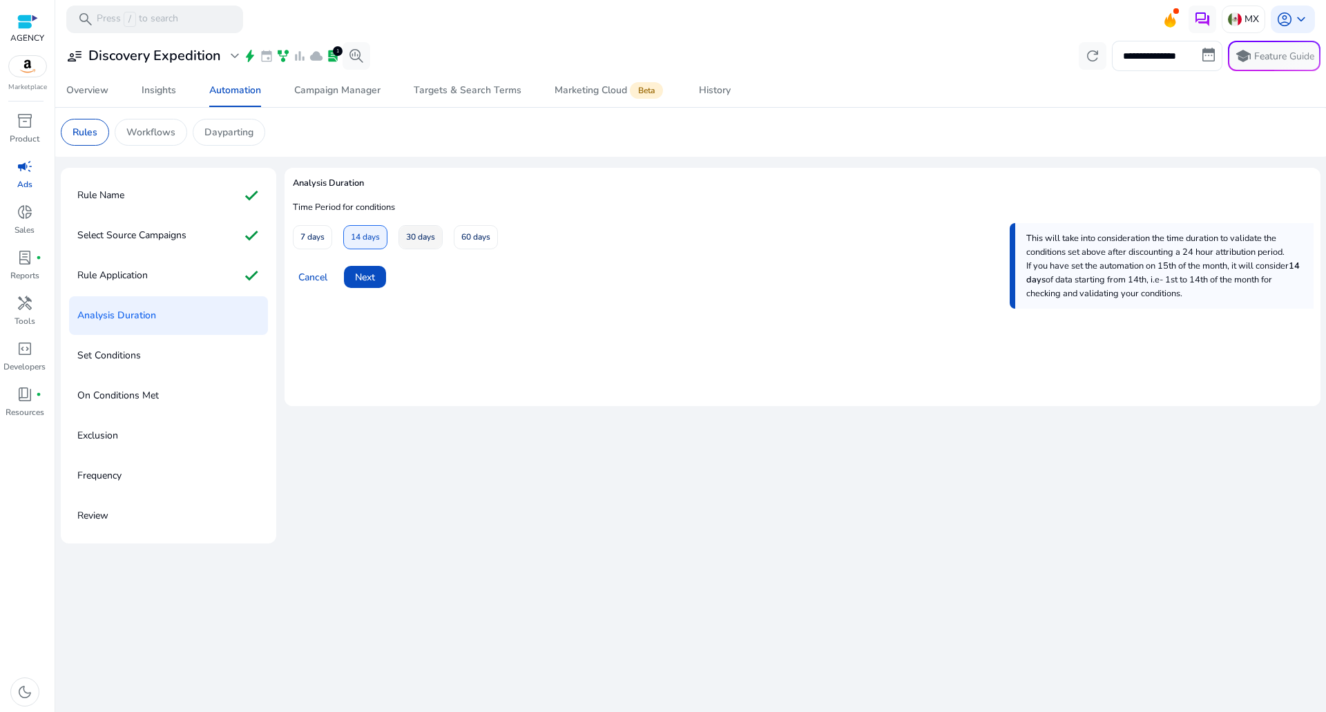
click at [418, 235] on span "30 days" at bounding box center [420, 237] width 29 height 24
click at [362, 282] on span "Next" at bounding box center [365, 277] width 20 height 15
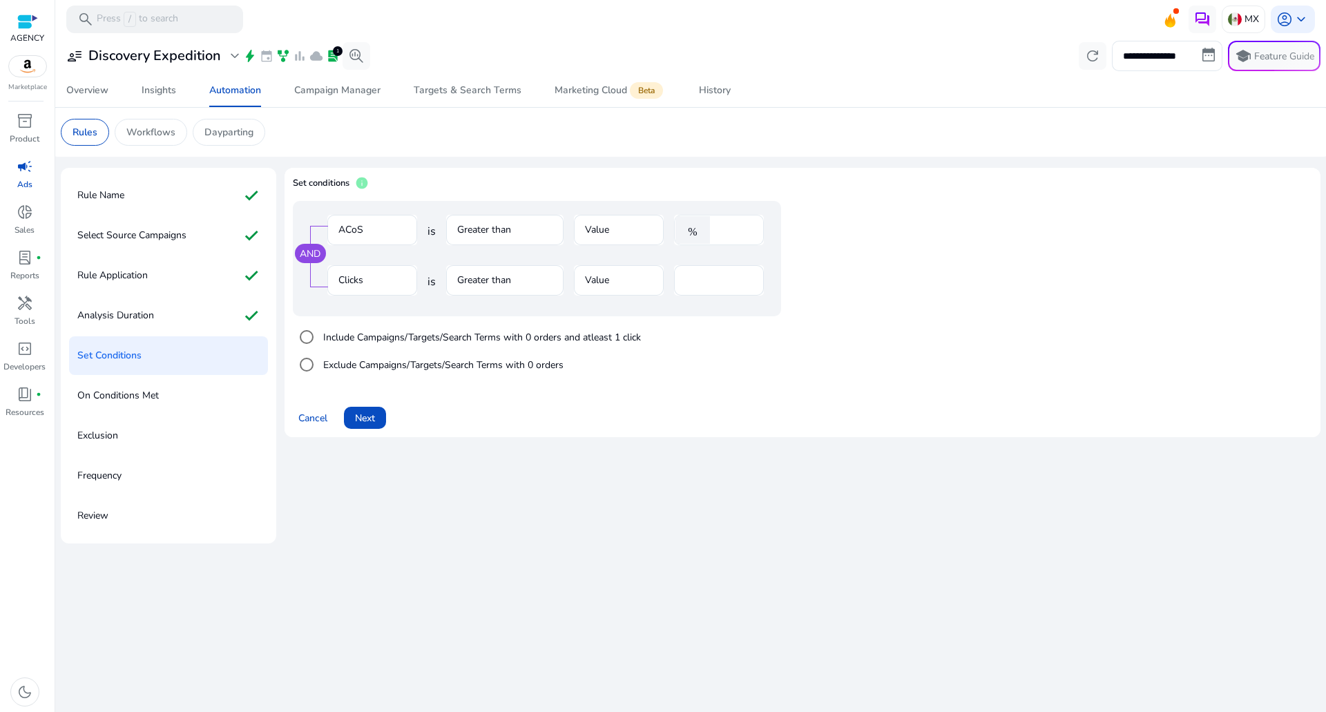
click at [730, 233] on input "****" at bounding box center [735, 229] width 36 height 15
click at [700, 278] on input "**" at bounding box center [719, 280] width 68 height 15
click at [707, 252] on div at bounding box center [719, 252] width 90 height 15
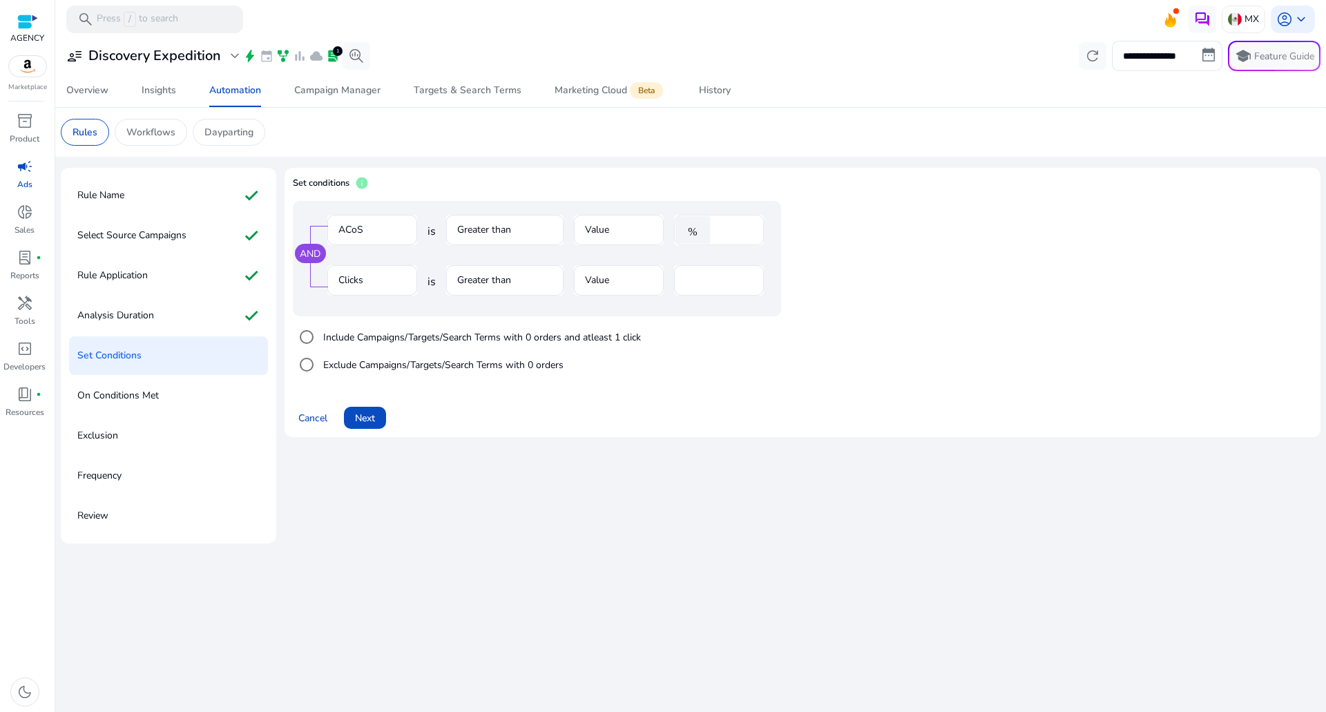
click at [715, 242] on div "%" at bounding box center [695, 230] width 43 height 28
click at [725, 238] on div "**" at bounding box center [735, 230] width 36 height 30
click at [720, 228] on input "**" at bounding box center [735, 229] width 36 height 15
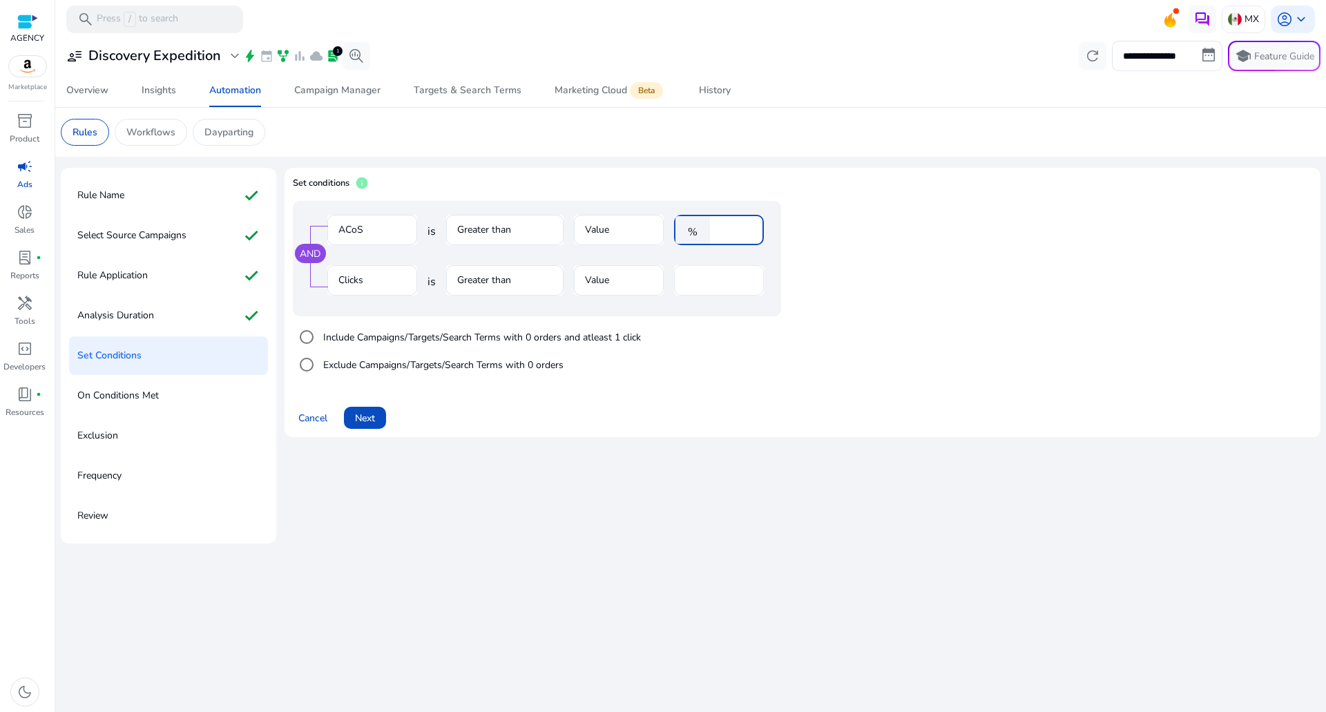
type input "**"
click at [701, 284] on input "**" at bounding box center [719, 280] width 68 height 15
click at [669, 353] on div "Include Campaigns/Targets/Search Terms with 0 orders and atleast 1 click Exclud…" at bounding box center [564, 350] width 543 height 69
click at [400, 365] on label "Exclude Campaigns/Targets/Search Terms with 0 orders" at bounding box center [441, 365] width 243 height 15
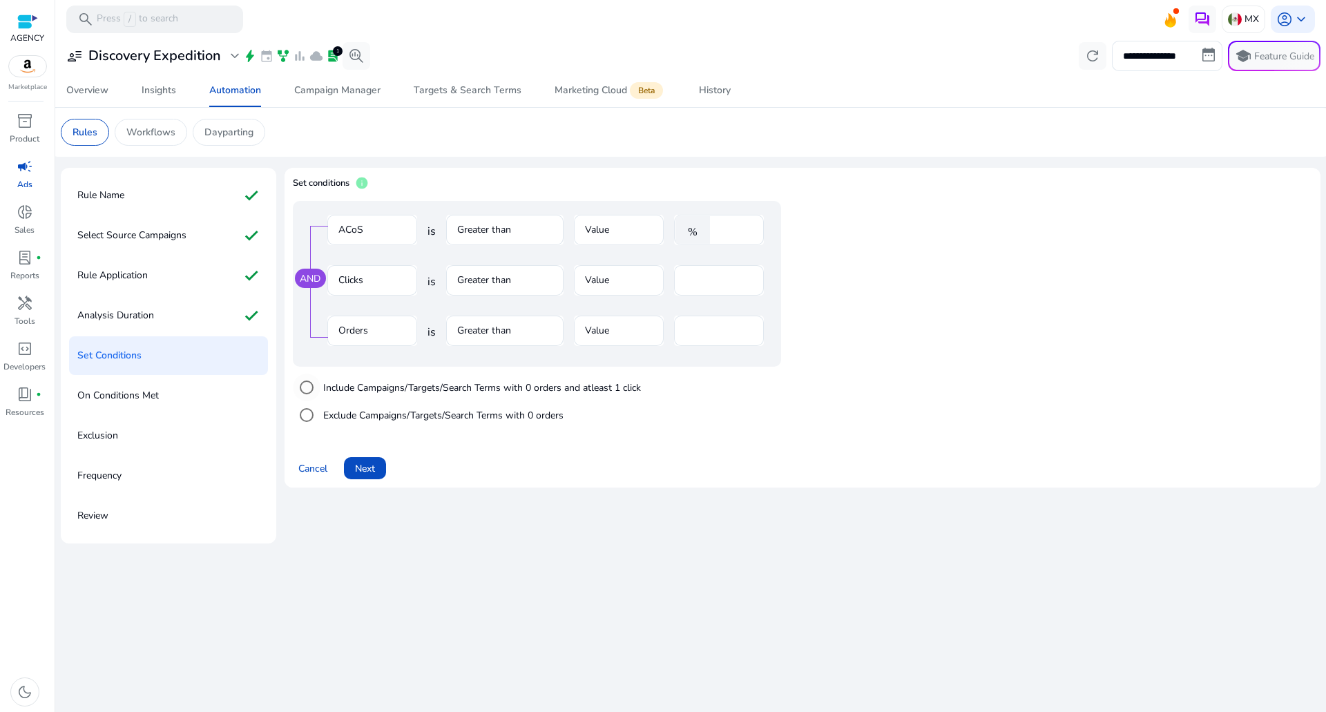
click at [385, 389] on label "Include Campaigns/Targets/Search Terms with 0 orders and atleast 1 click" at bounding box center [480, 387] width 320 height 15
click at [203, 317] on div "Analysis Duration check" at bounding box center [168, 315] width 199 height 39
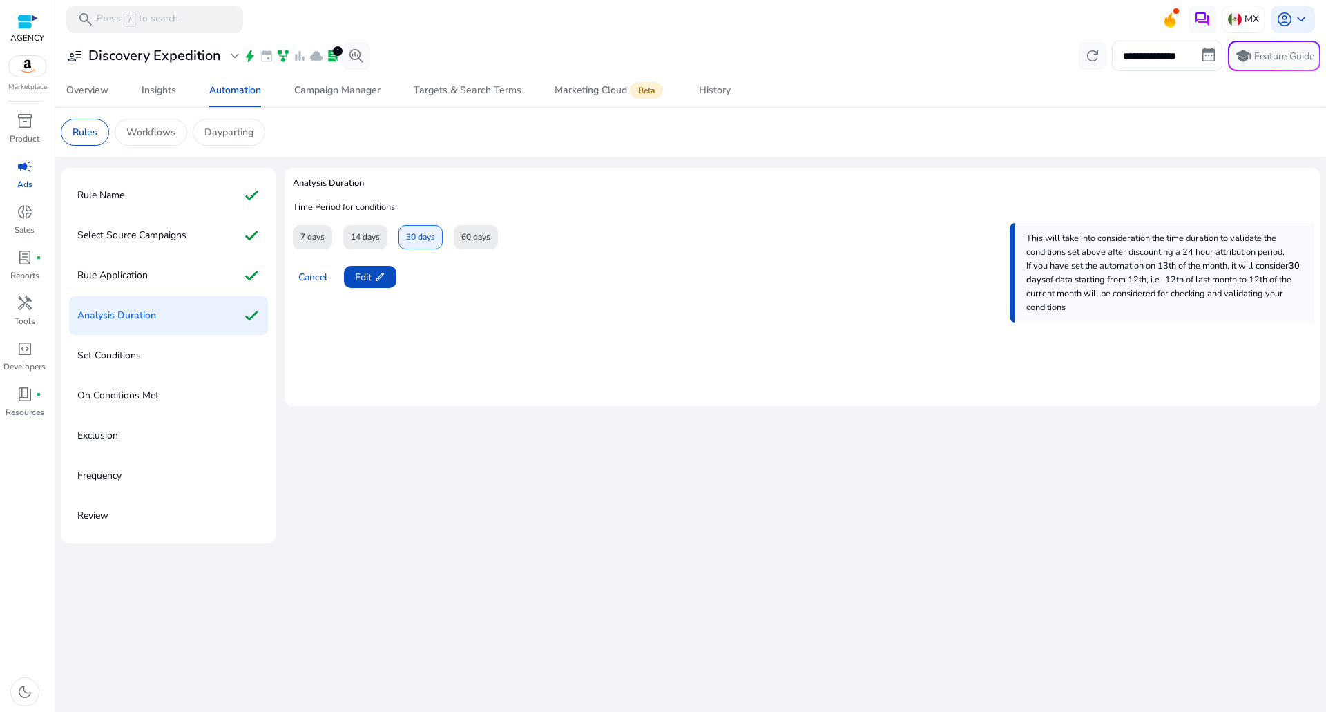
click at [203, 349] on div "Set Conditions" at bounding box center [168, 355] width 199 height 39
click at [376, 279] on span "edit" at bounding box center [379, 276] width 11 height 11
click at [376, 279] on span at bounding box center [365, 276] width 42 height 33
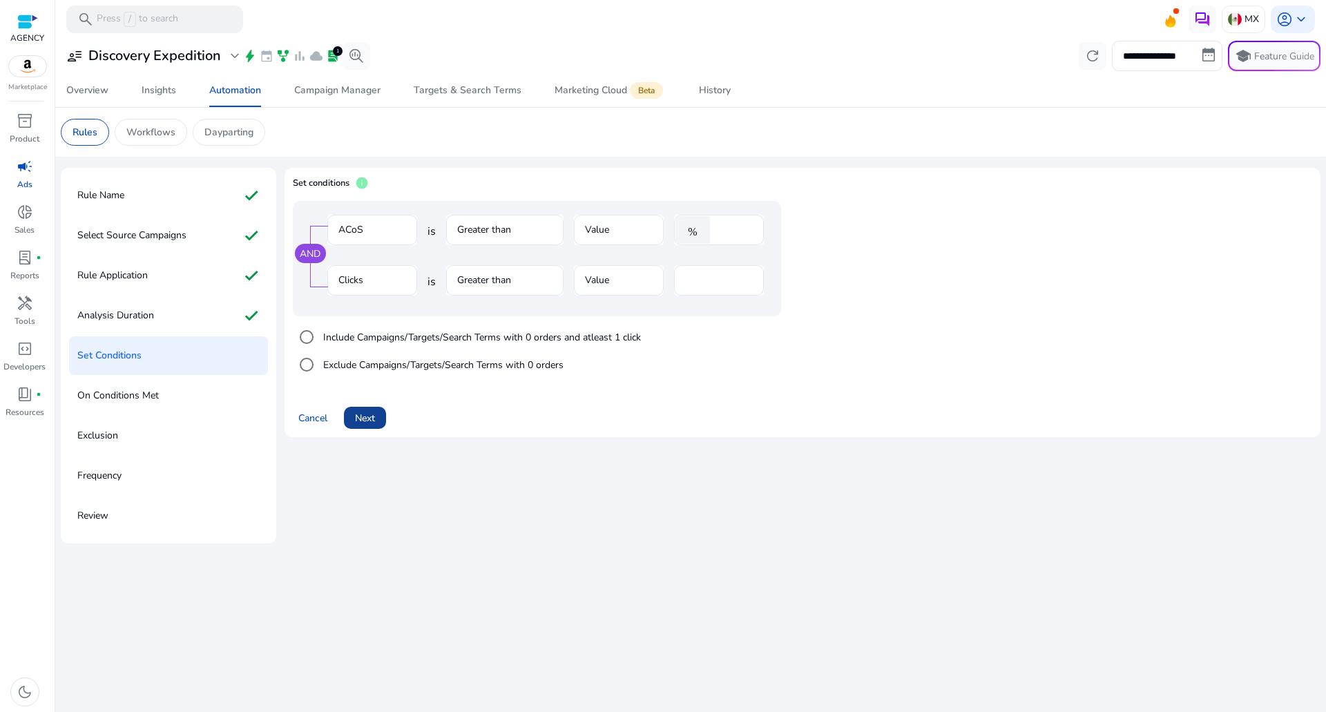
click at [374, 409] on span at bounding box center [365, 417] width 42 height 33
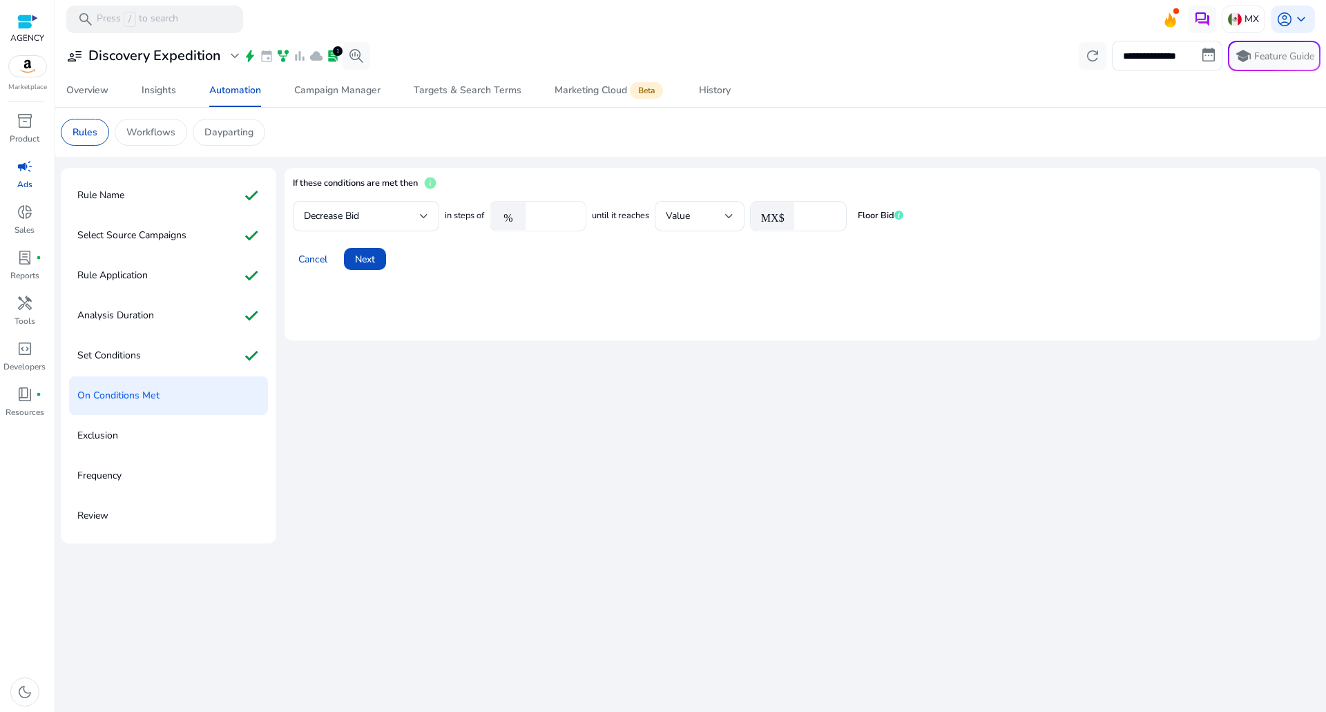
click at [551, 218] on input "****" at bounding box center [553, 216] width 43 height 15
type input "**"
click at [815, 224] on div "*" at bounding box center [818, 216] width 35 height 30
type input "***"
click at [367, 257] on span "Next" at bounding box center [365, 259] width 20 height 15
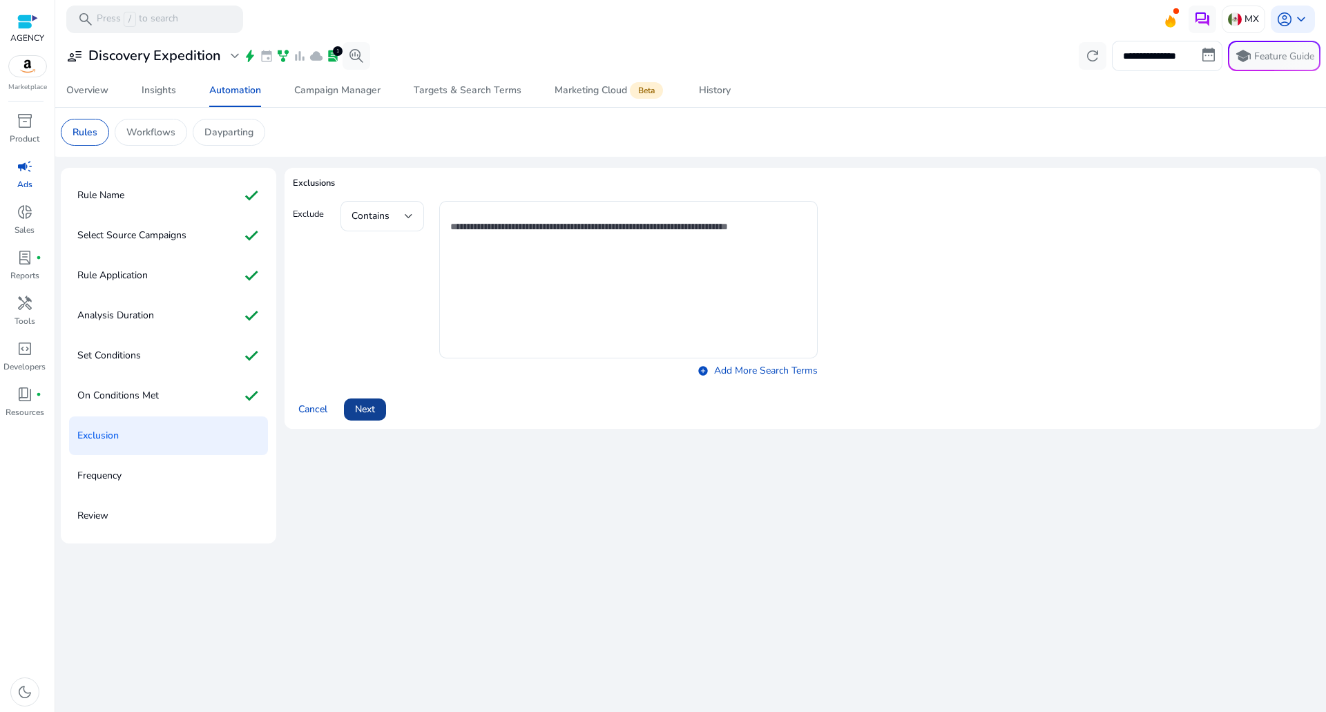
click at [375, 394] on span at bounding box center [365, 409] width 42 height 33
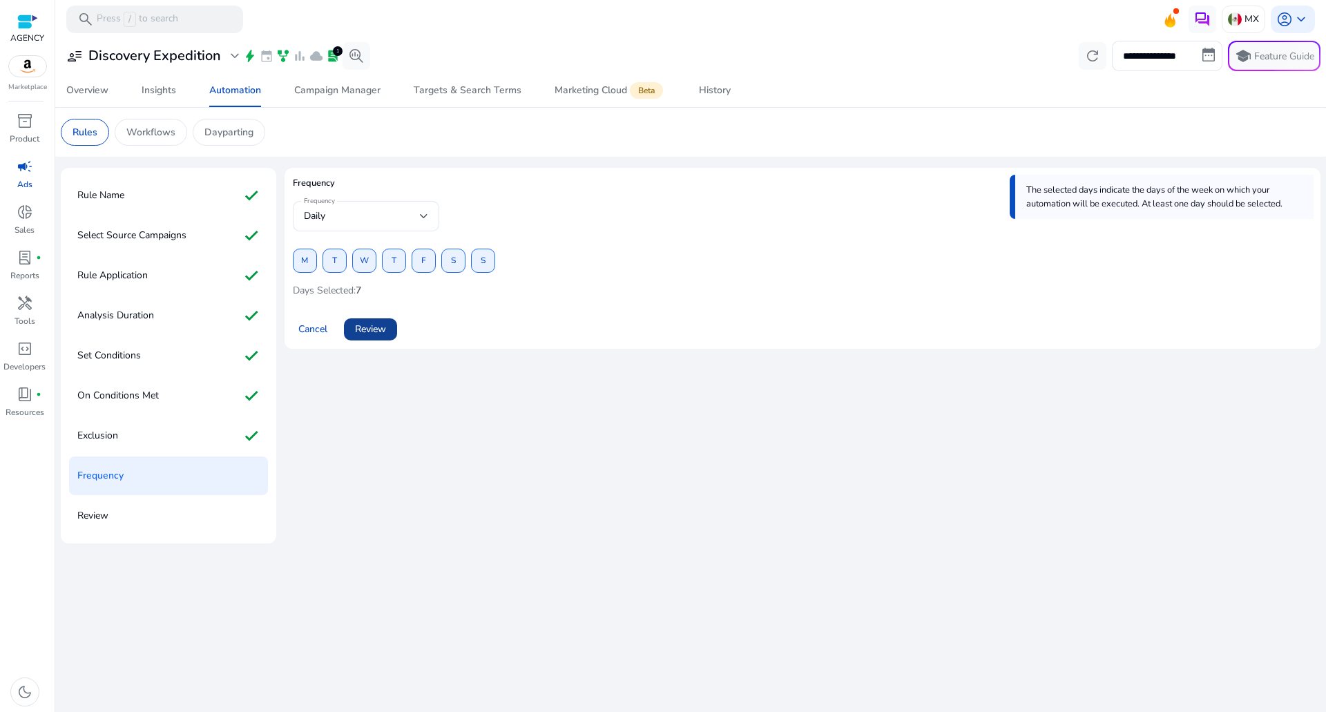
click at [380, 341] on span at bounding box center [370, 329] width 53 height 33
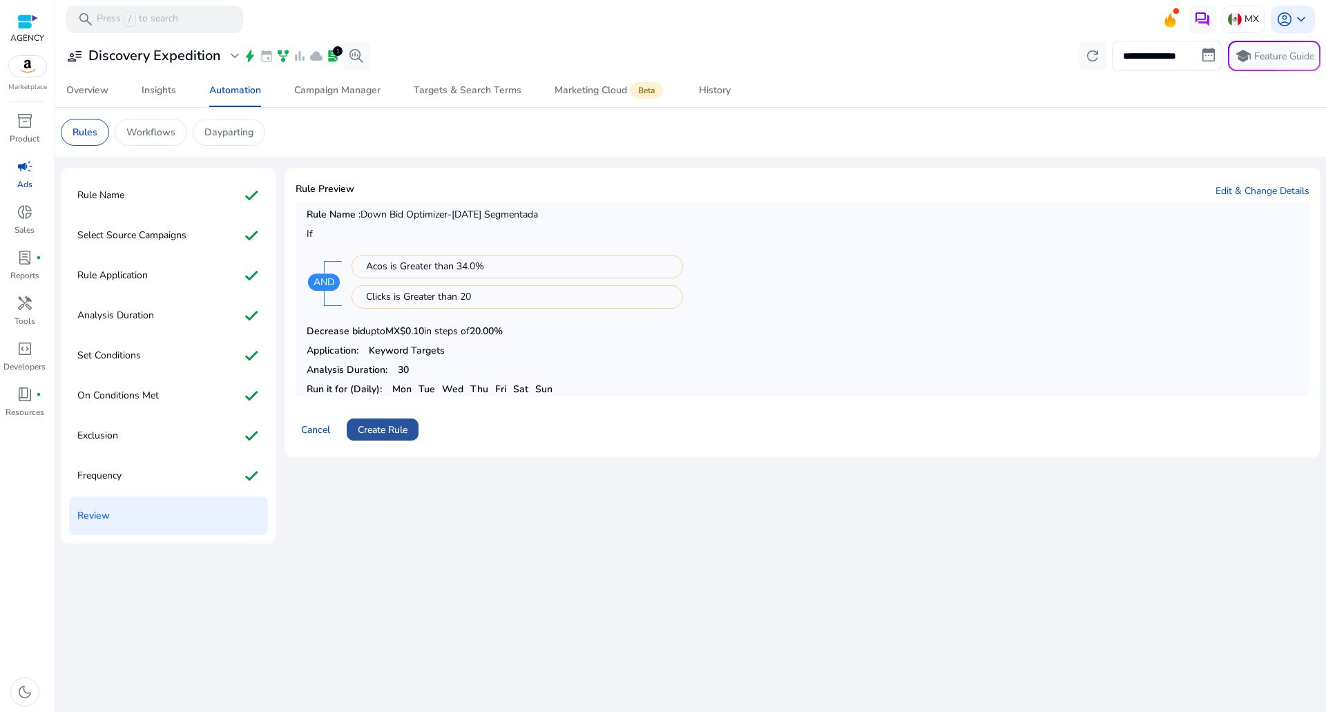
click at [396, 425] on span "Create Rule" at bounding box center [383, 430] width 50 height 15
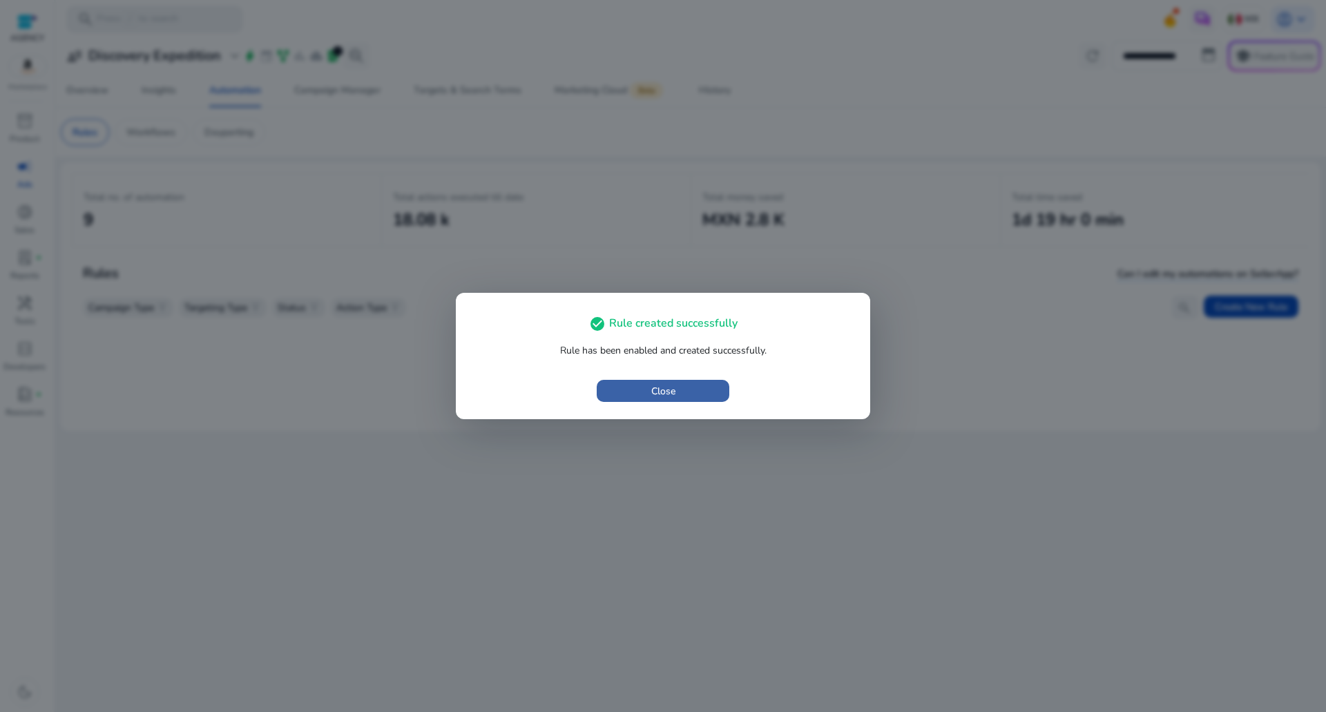
click at [668, 387] on span "Close" at bounding box center [663, 391] width 24 height 15
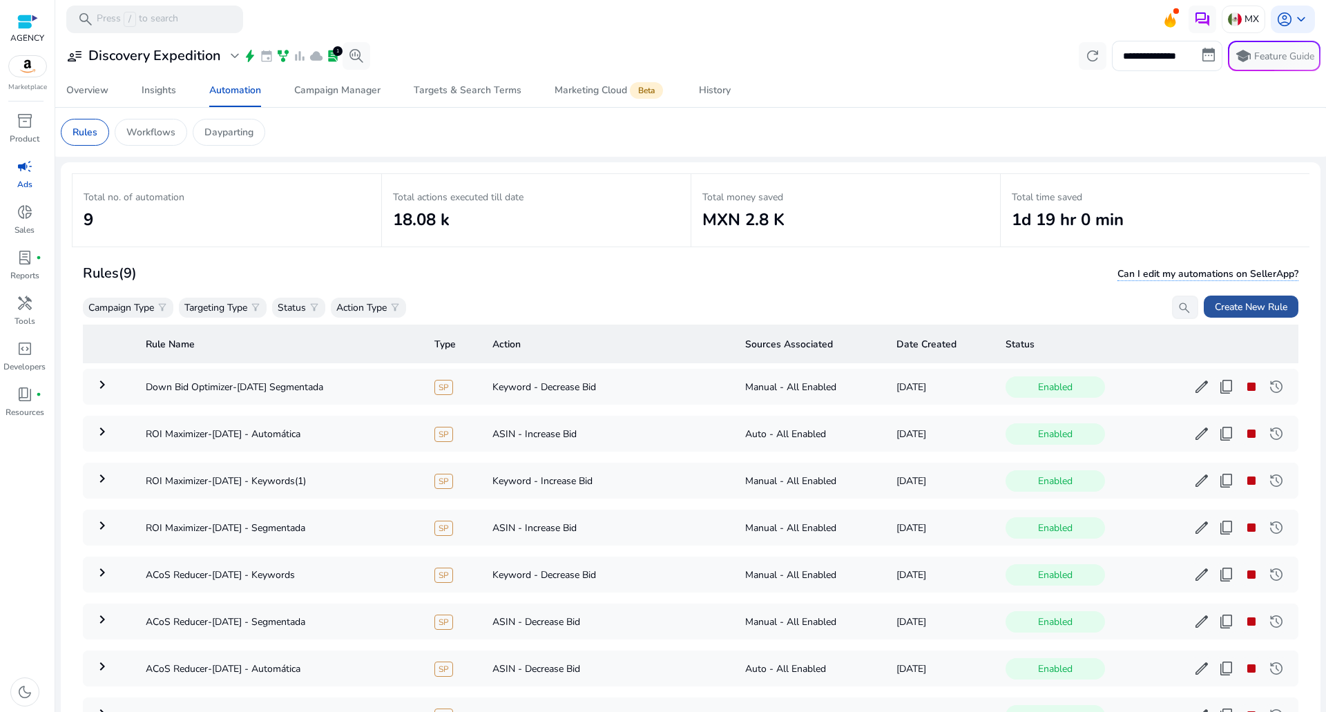
click at [1232, 311] on span "Create New Rule" at bounding box center [1251, 307] width 73 height 15
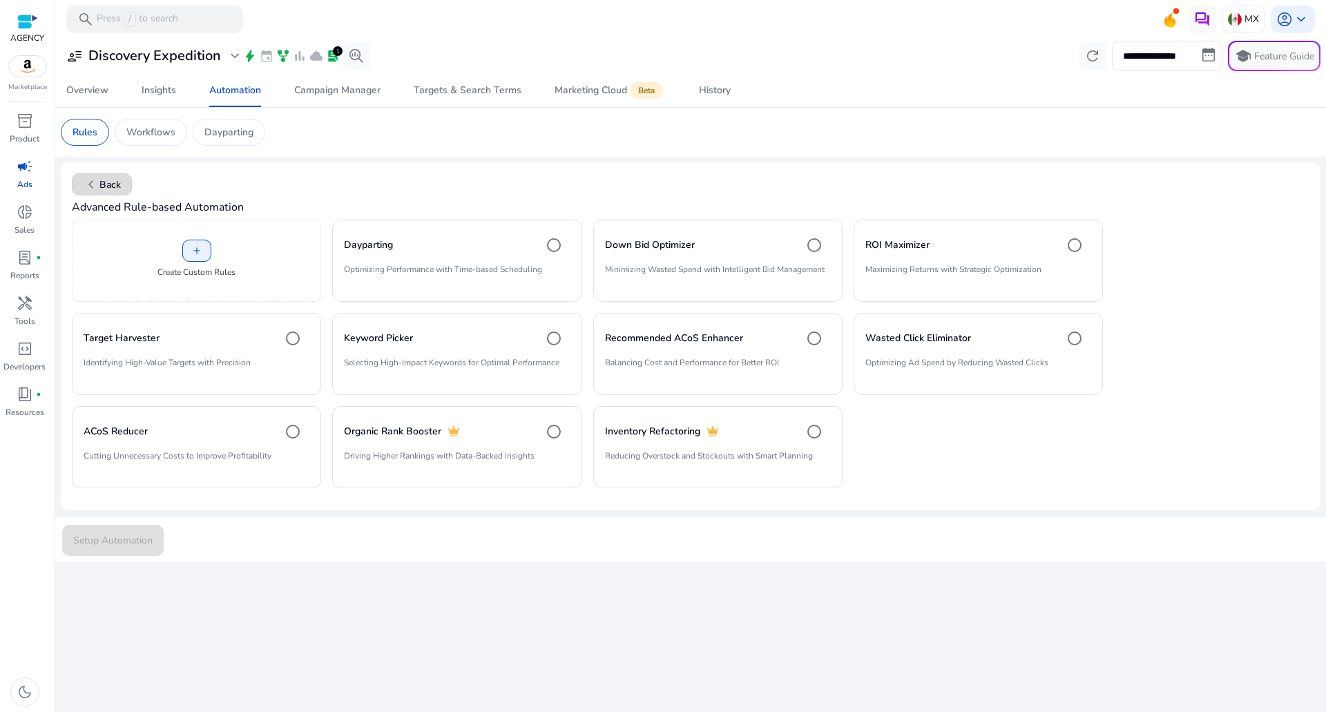
click at [102, 174] on span at bounding box center [102, 184] width 59 height 33
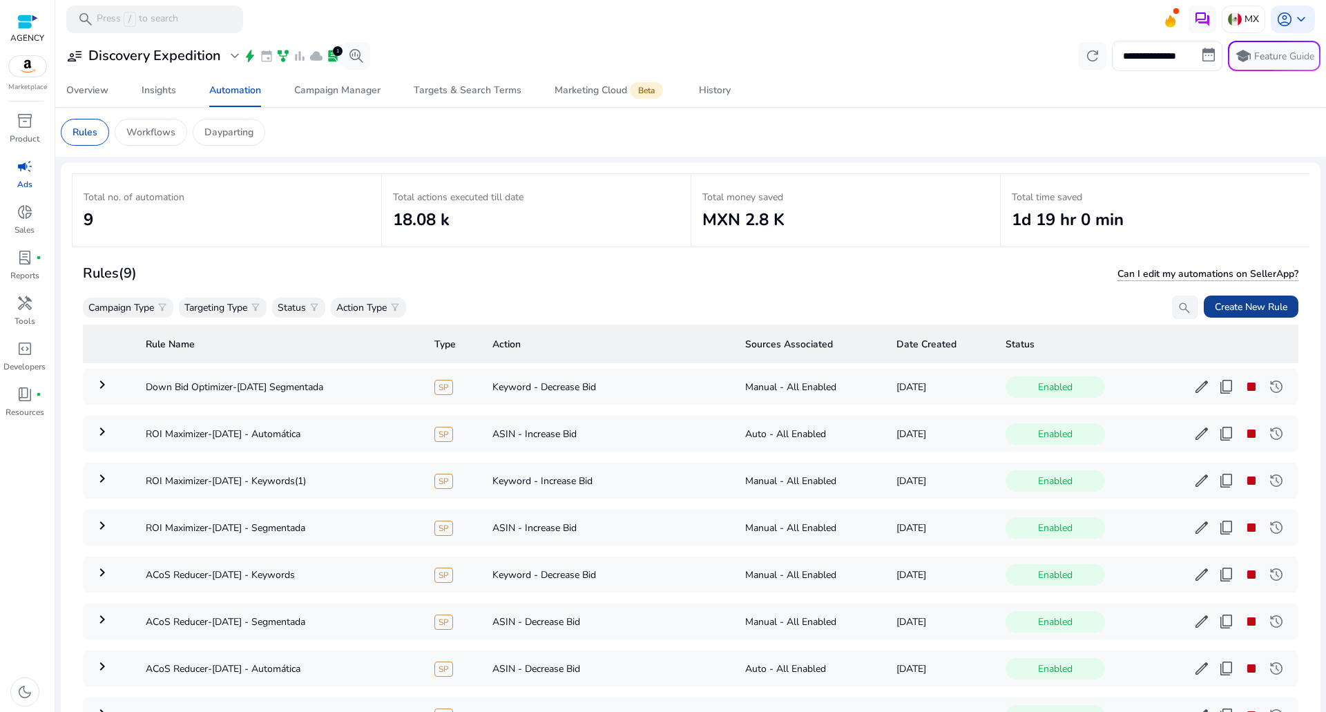
click at [1247, 309] on span "Create New Rule" at bounding box center [1251, 307] width 73 height 15
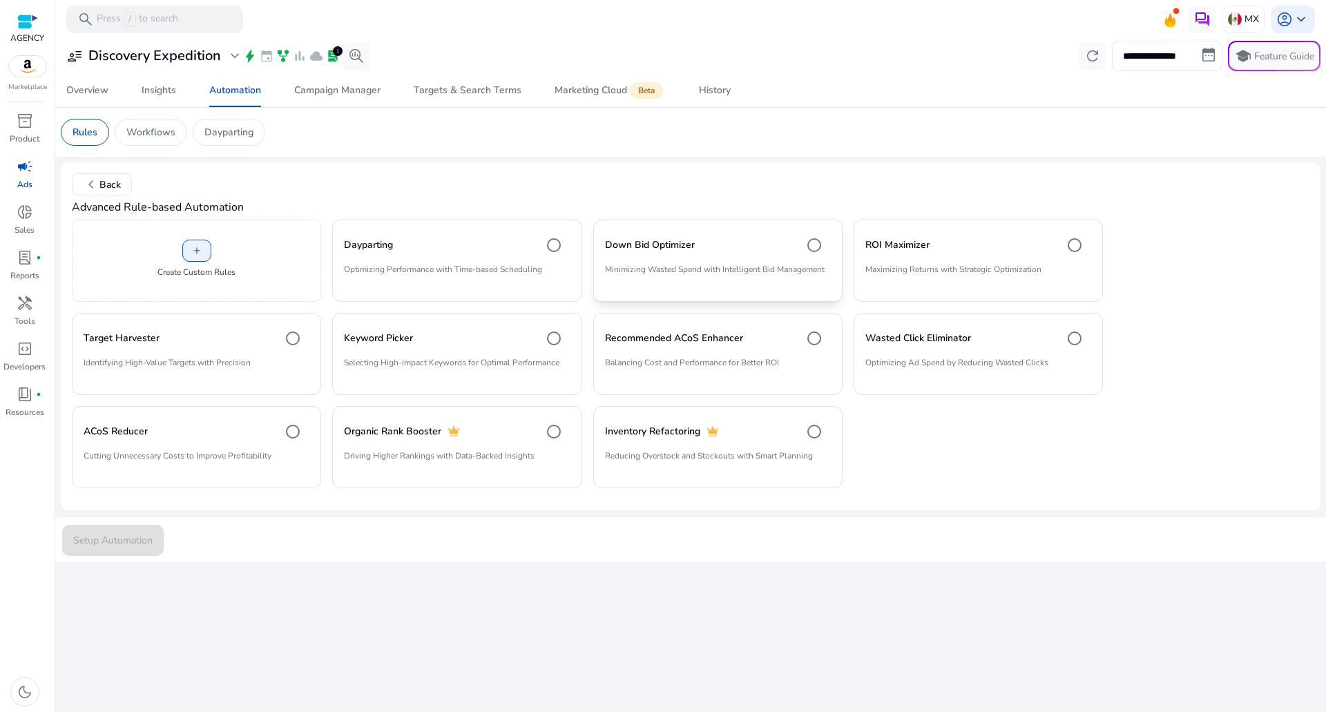
click at [634, 268] on p "Minimizing Wasted Spend with Intelligent Bid Management" at bounding box center [718, 274] width 226 height 23
click at [116, 541] on span "Setup Automation" at bounding box center [112, 540] width 79 height 15
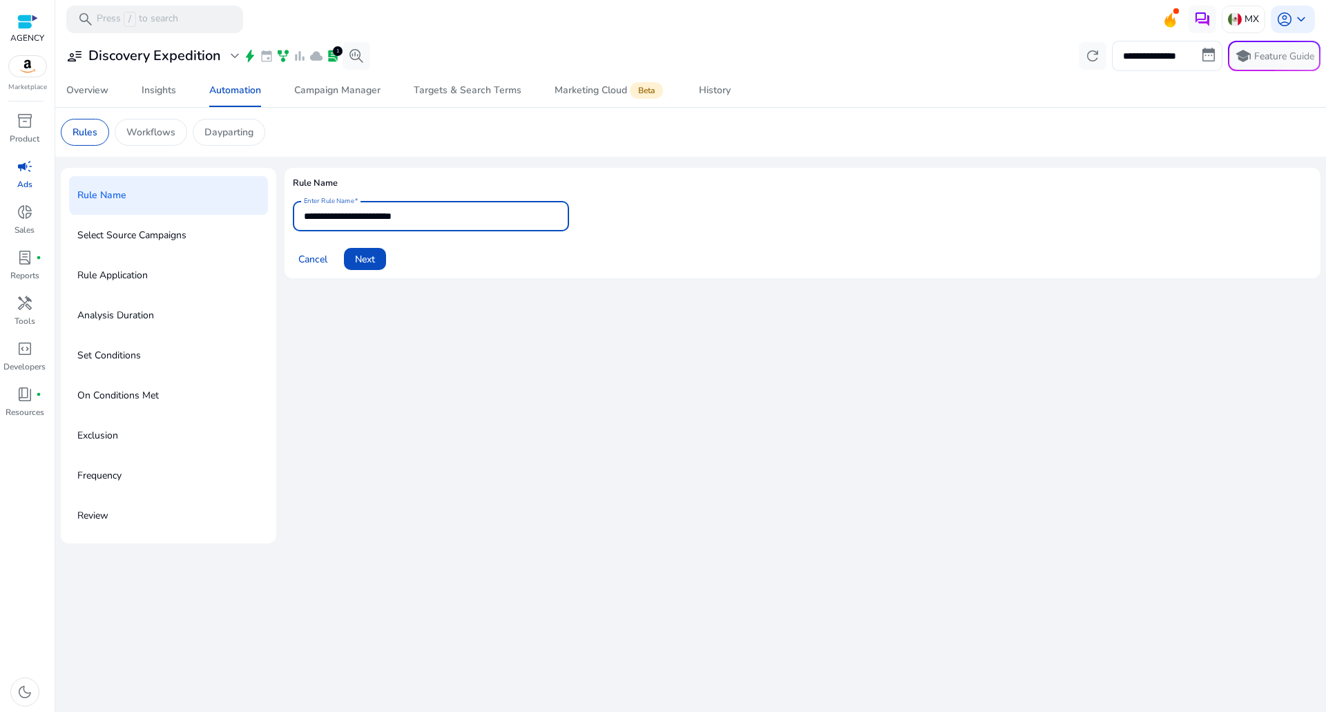
click at [494, 220] on input "**********" at bounding box center [431, 216] width 254 height 15
type input "**********"
click at [369, 254] on span "Next" at bounding box center [365, 259] width 20 height 15
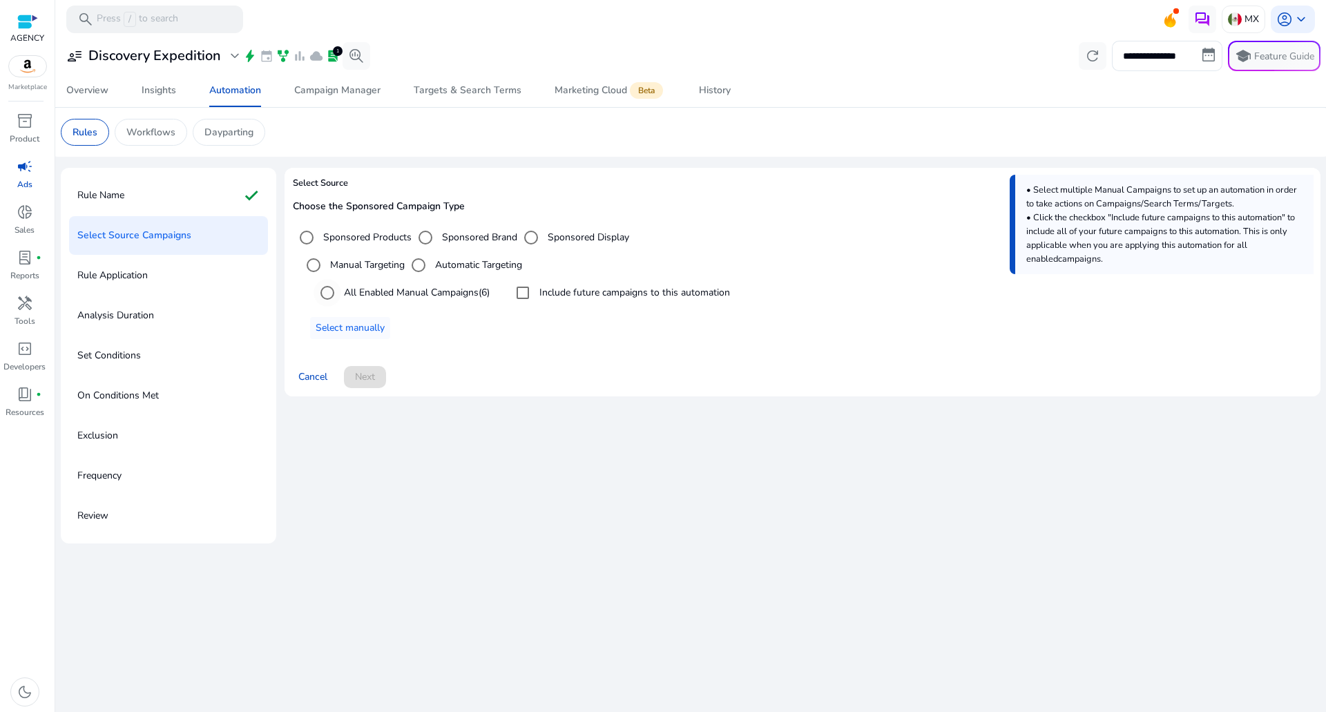
click at [450, 289] on label "All Enabled Manual Campaigns (6)" at bounding box center [415, 292] width 148 height 15
click at [591, 292] on label "Include future campaigns to this automation" at bounding box center [633, 292] width 193 height 15
click at [437, 267] on label "Automatic Targeting" at bounding box center [477, 265] width 90 height 15
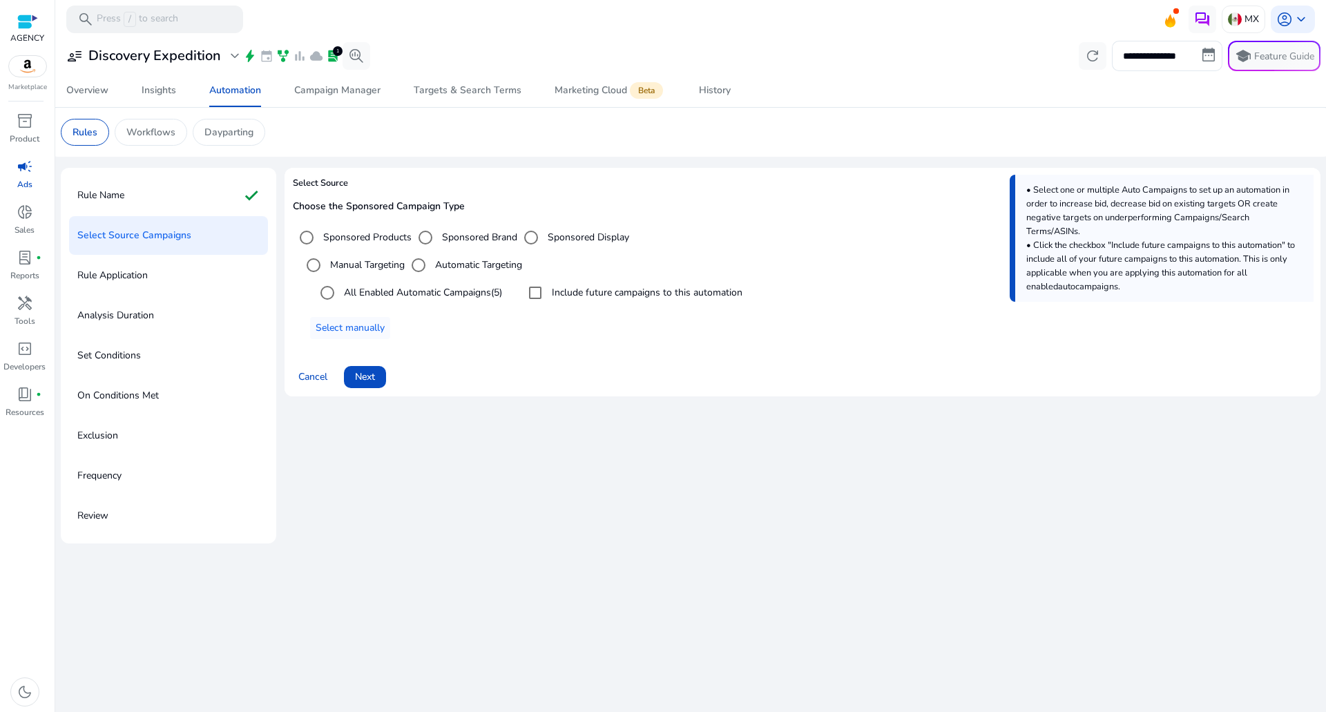
click at [390, 367] on div "Cancel Next" at bounding box center [802, 371] width 1019 height 33
click at [380, 375] on span at bounding box center [365, 376] width 42 height 33
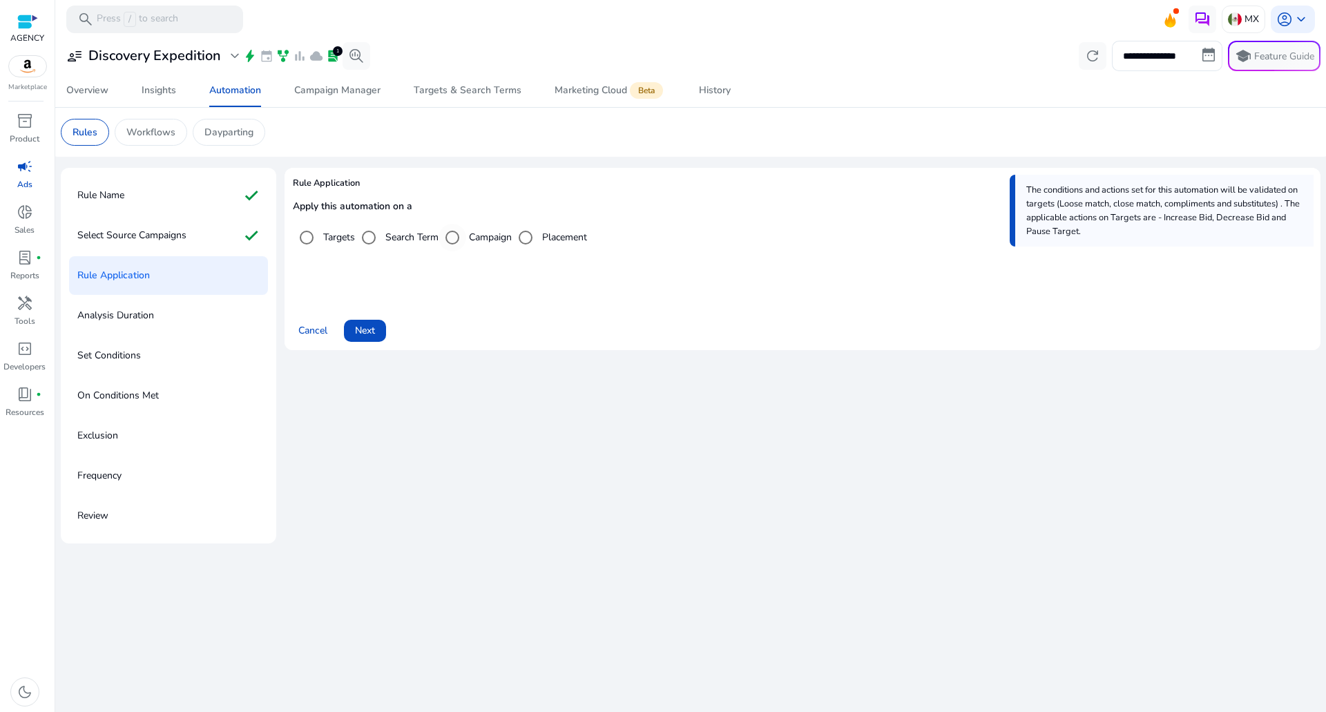
click at [480, 237] on label "Campaign" at bounding box center [489, 237] width 46 height 15
click at [347, 235] on label "Targets" at bounding box center [337, 237] width 35 height 15
click at [380, 326] on span at bounding box center [365, 330] width 42 height 33
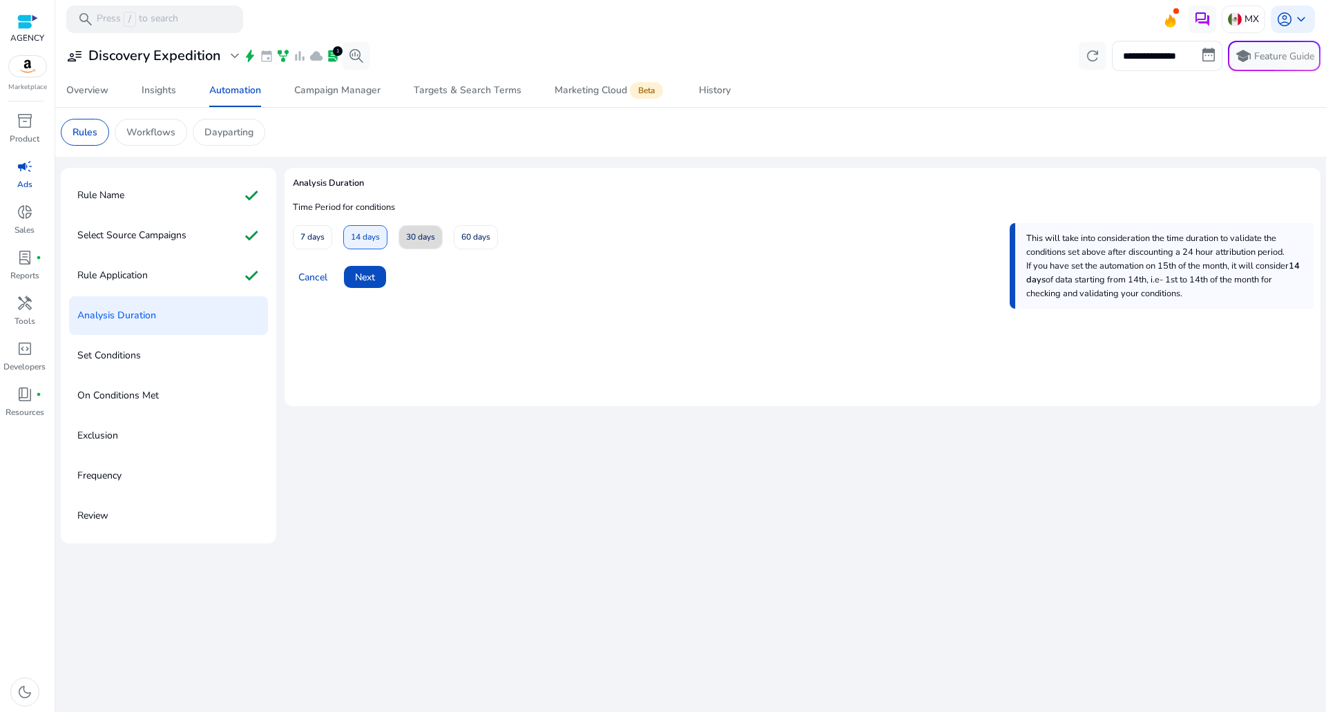
click at [419, 243] on span "30 days" at bounding box center [420, 237] width 29 height 24
click at [383, 272] on span at bounding box center [365, 276] width 42 height 33
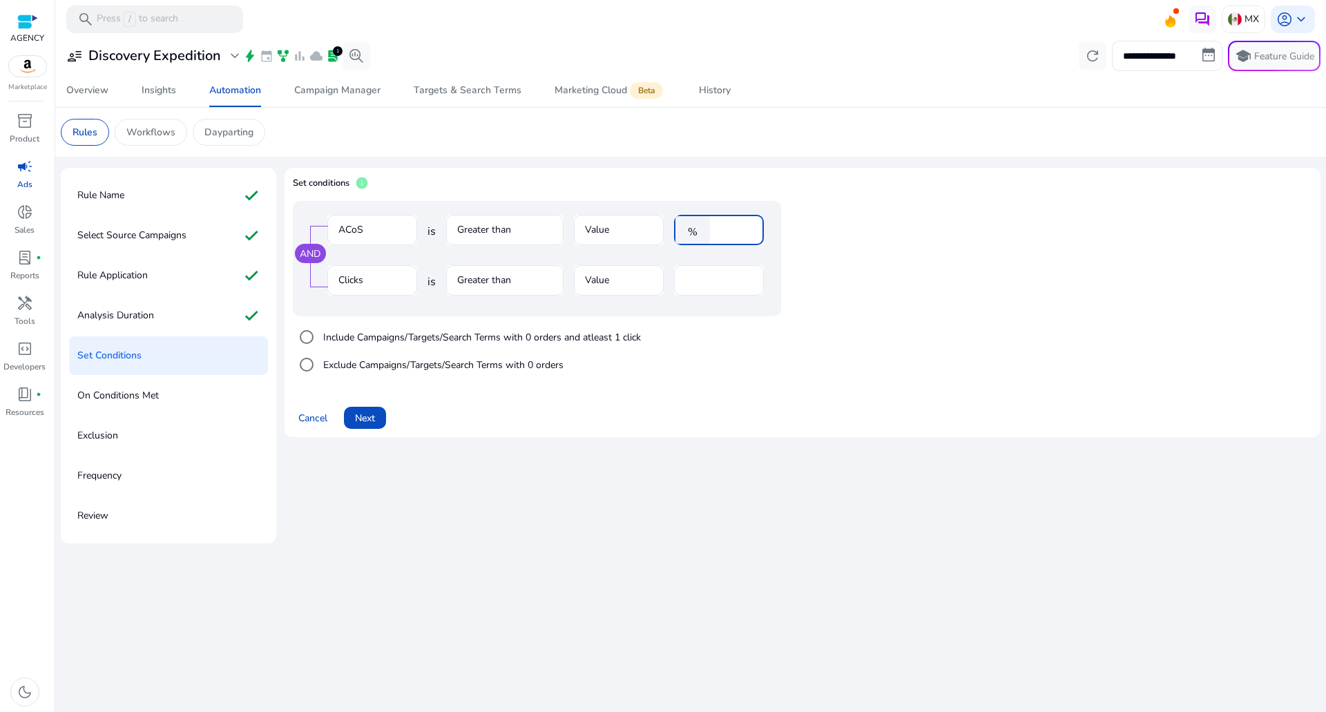
click at [725, 226] on input "****" at bounding box center [735, 229] width 36 height 15
type input "**"
click at [372, 415] on span "Next" at bounding box center [365, 418] width 20 height 15
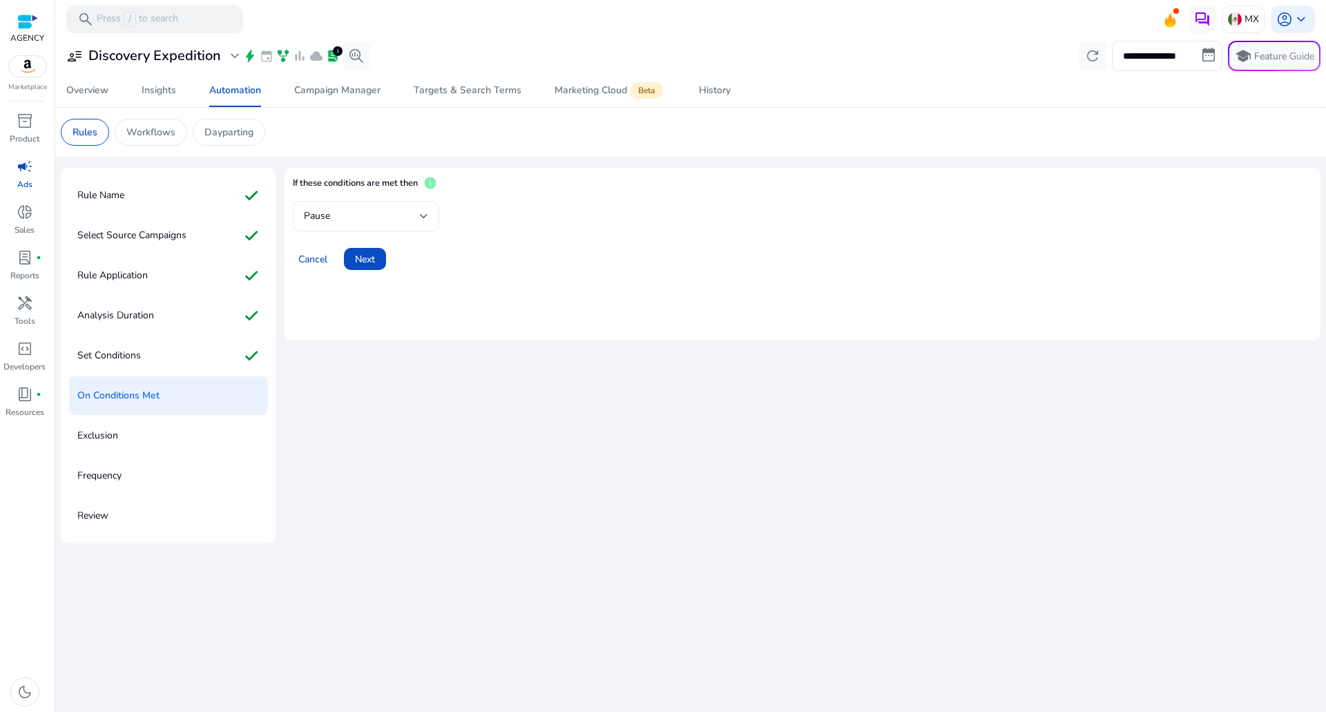
click at [380, 217] on div "Pause" at bounding box center [362, 216] width 116 height 15
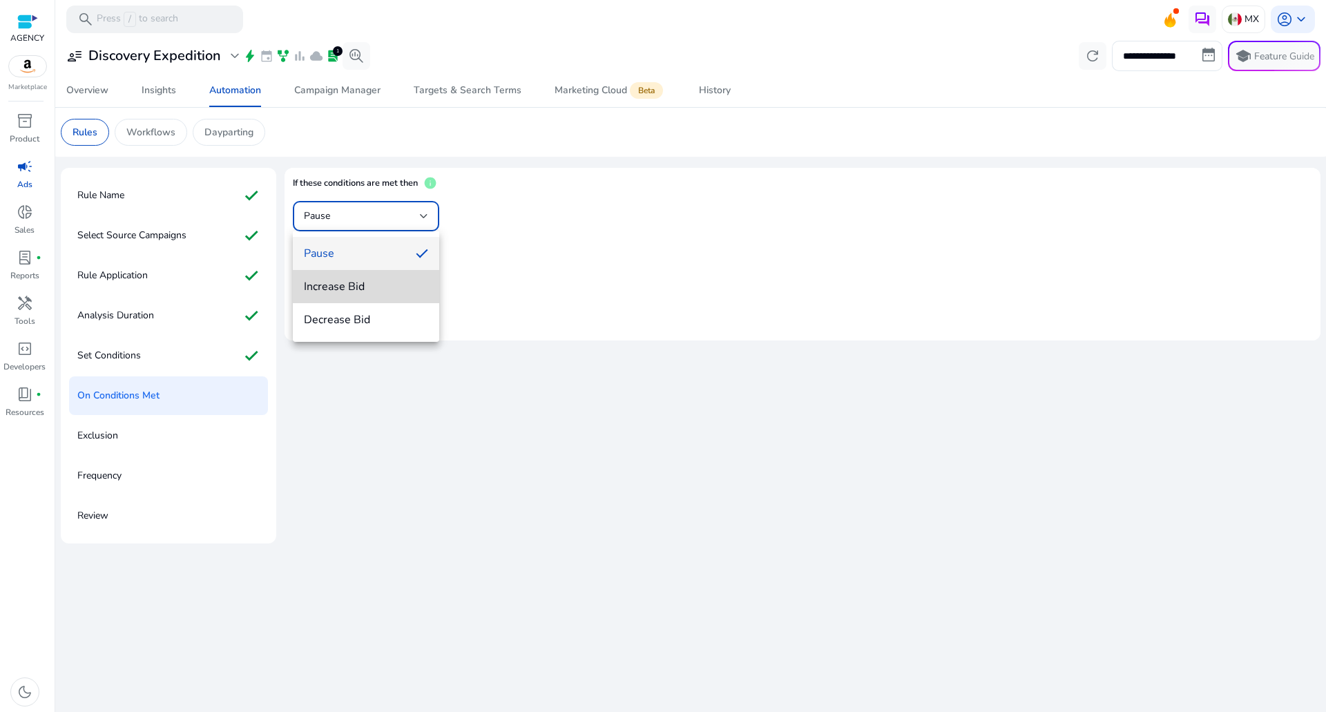
click at [382, 296] on mat-option "Increase Bid" at bounding box center [366, 286] width 146 height 33
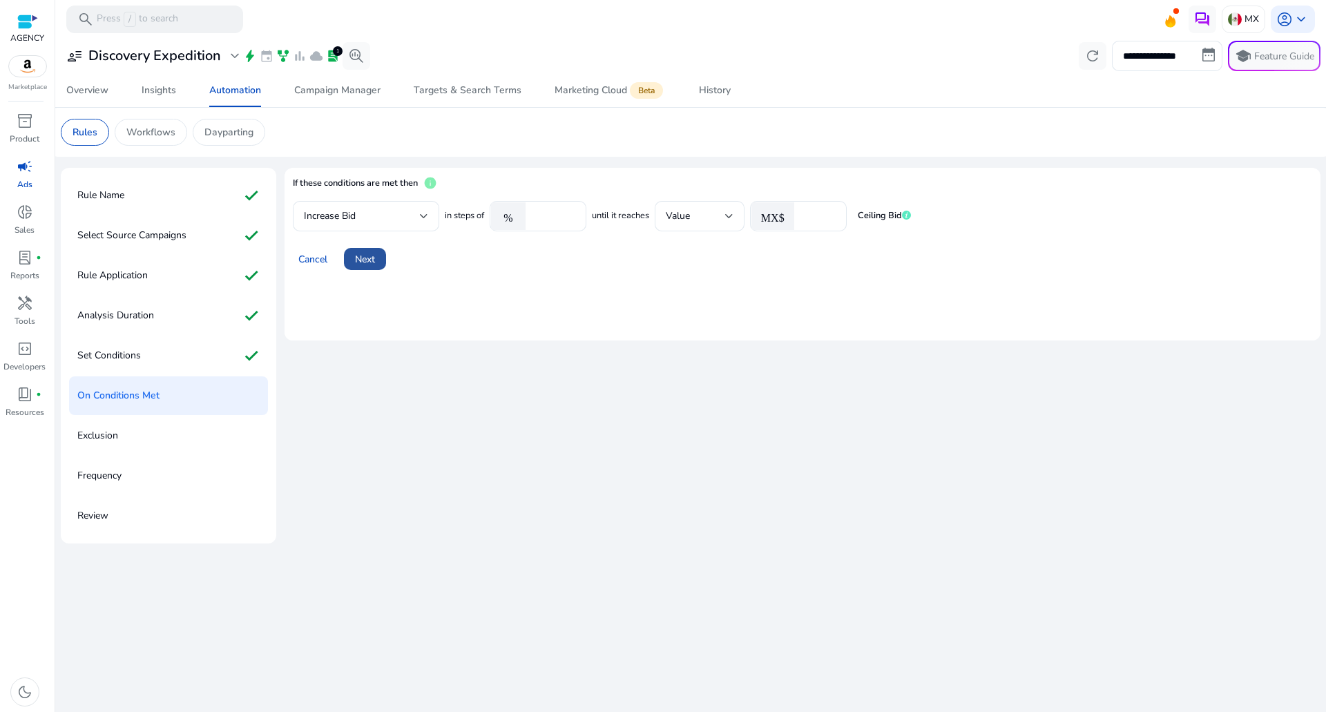
click at [385, 260] on span at bounding box center [365, 258] width 42 height 33
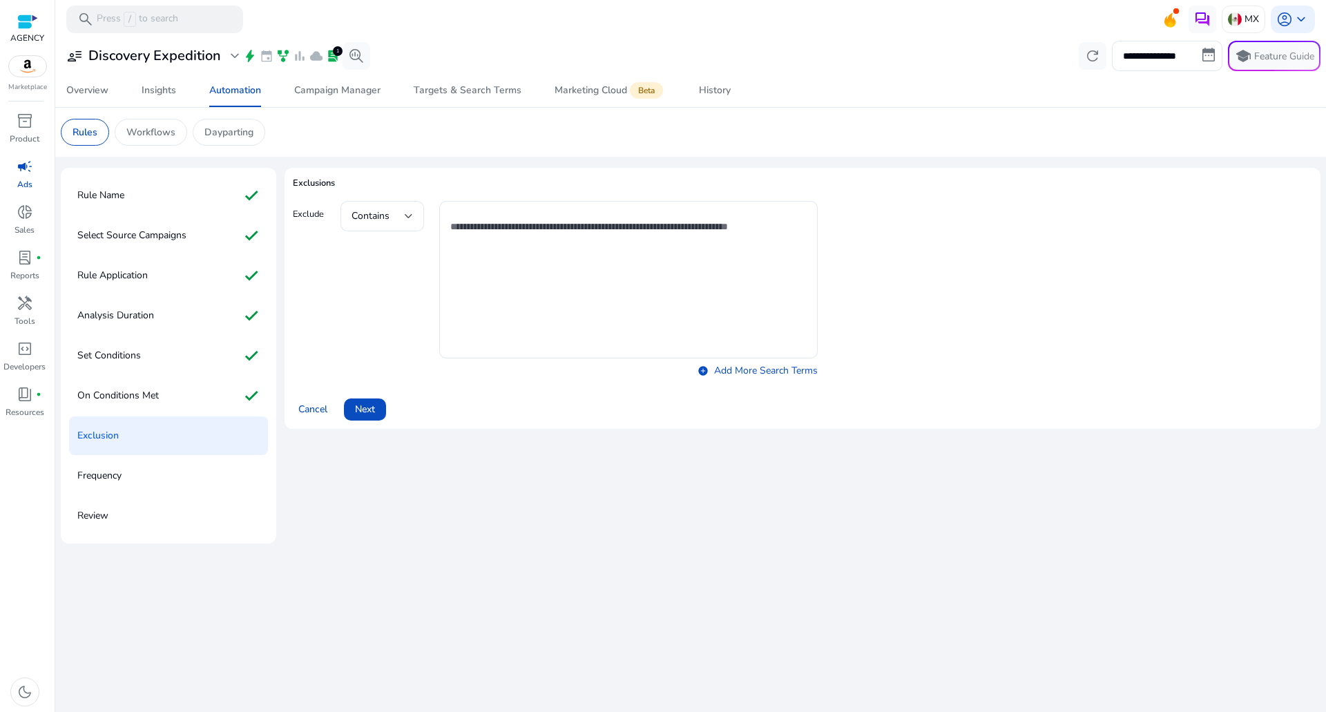
click at [389, 392] on div "Cancel Next" at bounding box center [802, 403] width 1019 height 33
click at [389, 404] on div "Cancel Next" at bounding box center [802, 403] width 1019 height 33
click at [389, 405] on div "Cancel Next" at bounding box center [802, 403] width 1019 height 33
click at [387, 406] on div "Cancel Next" at bounding box center [802, 403] width 1019 height 33
click at [382, 411] on span at bounding box center [365, 409] width 42 height 33
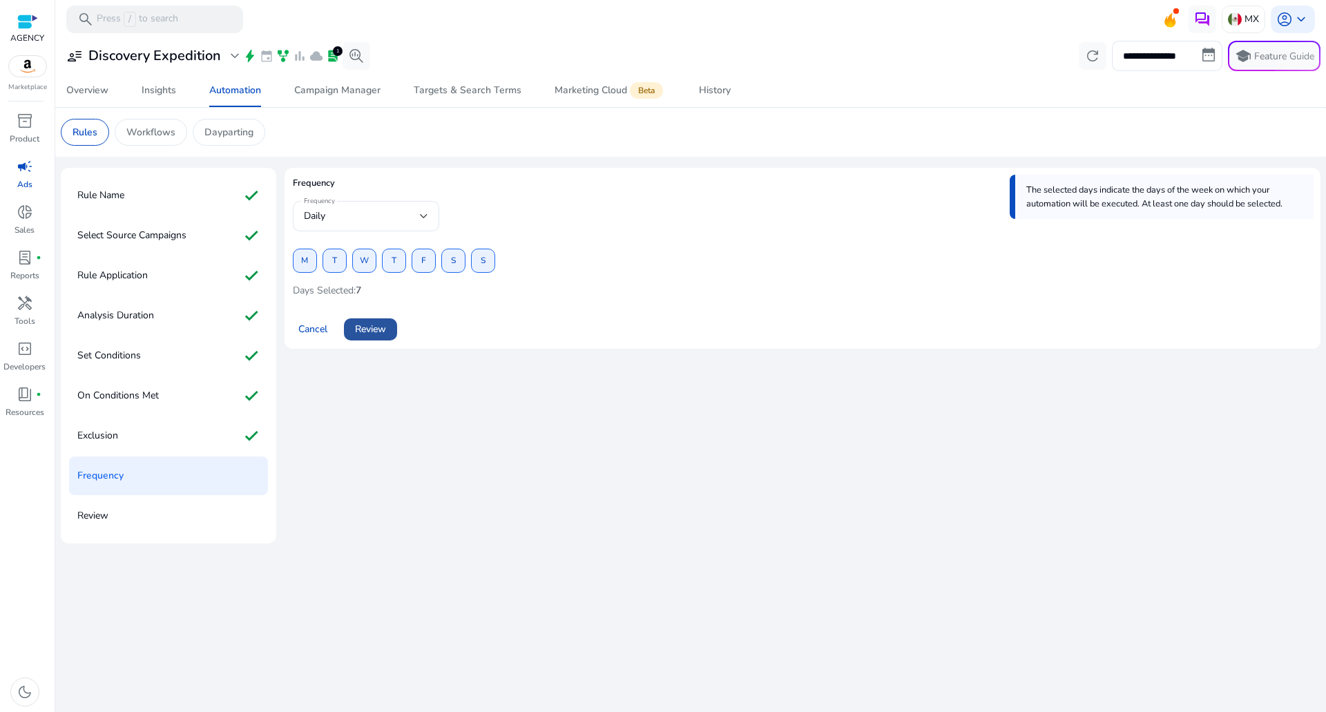
click at [394, 333] on span at bounding box center [370, 329] width 53 height 33
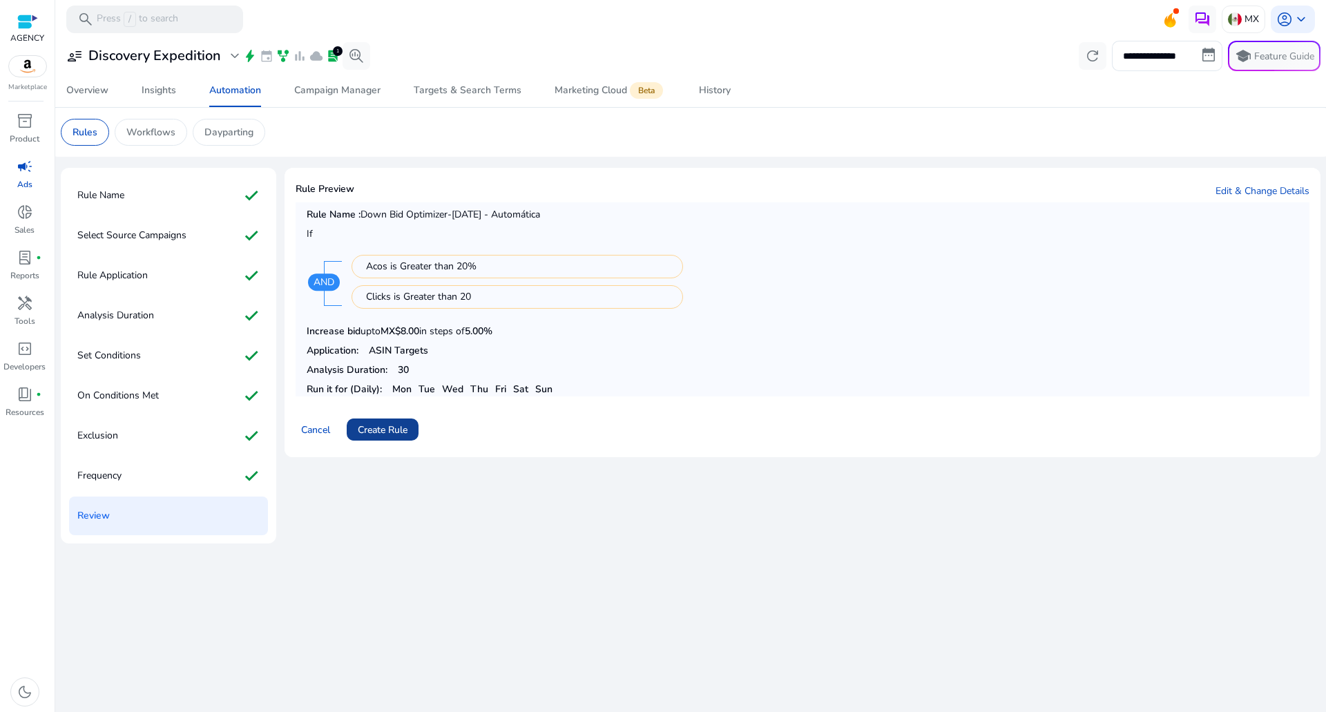
click at [413, 417] on span at bounding box center [383, 429] width 72 height 33
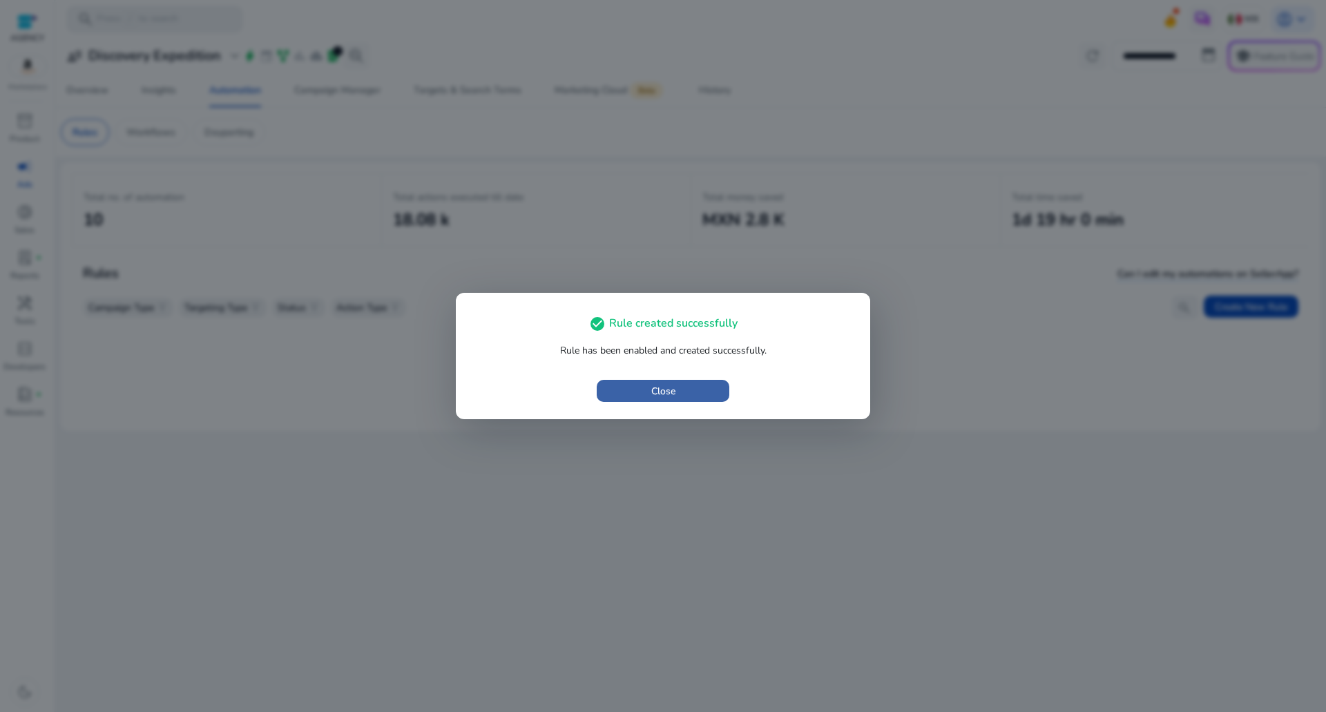
click at [658, 385] on span "Close" at bounding box center [663, 391] width 24 height 15
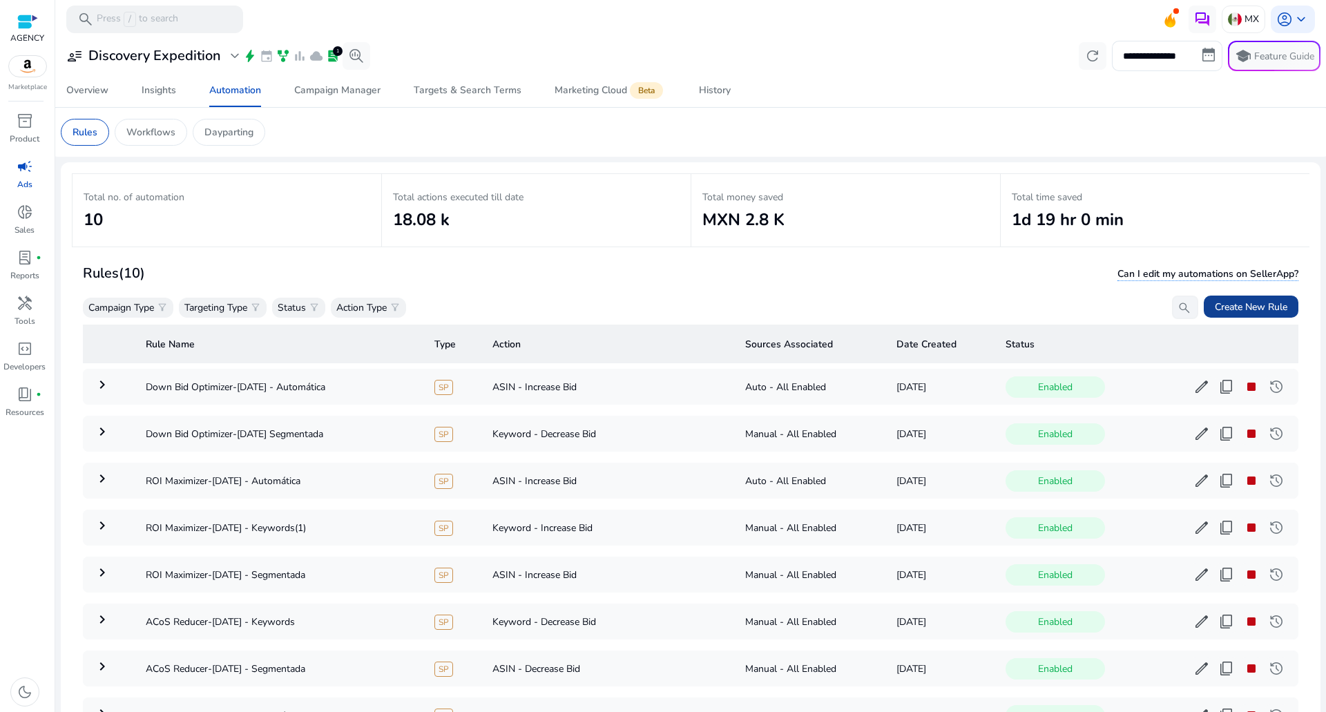
click at [1215, 309] on span "Create New Rule" at bounding box center [1251, 307] width 73 height 15
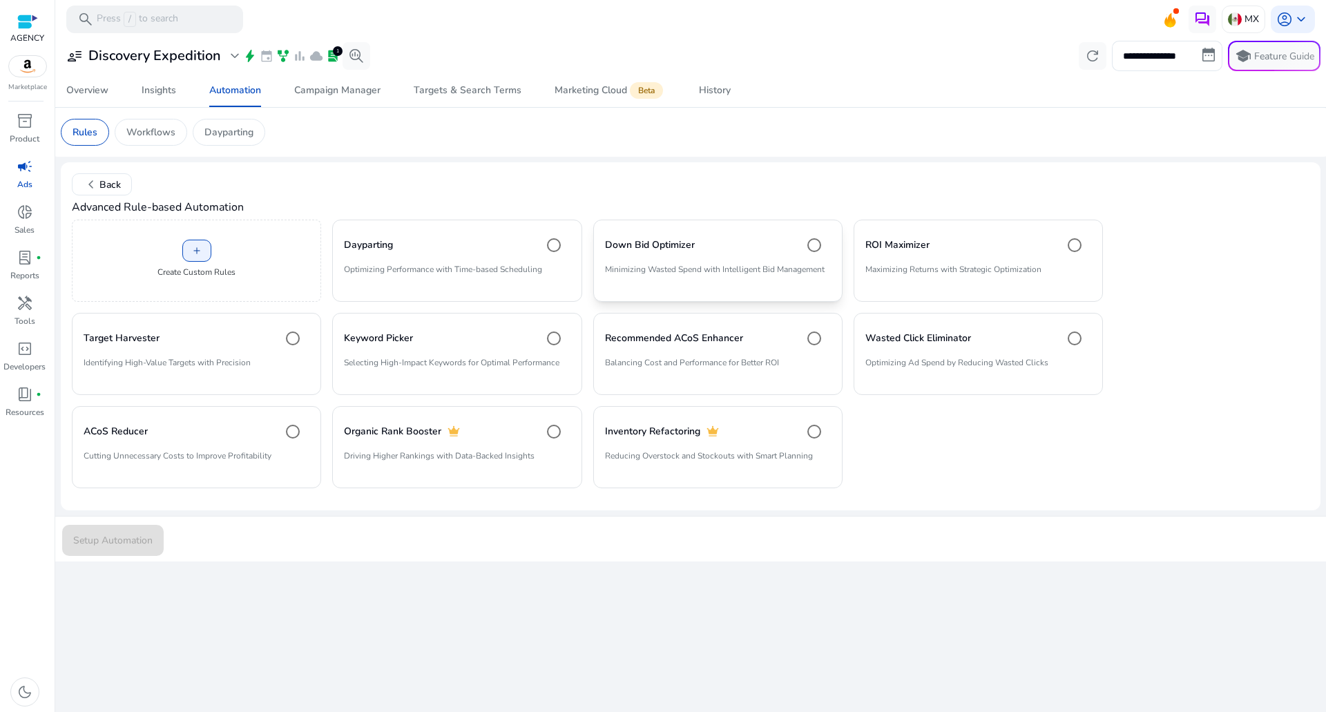
click at [643, 287] on mat-card "Down Bid Optimizer Minimizing Wasted Spend with Intelligent Bid Management" at bounding box center [717, 261] width 249 height 82
click at [146, 543] on span "Setup Automation" at bounding box center [112, 540] width 79 height 15
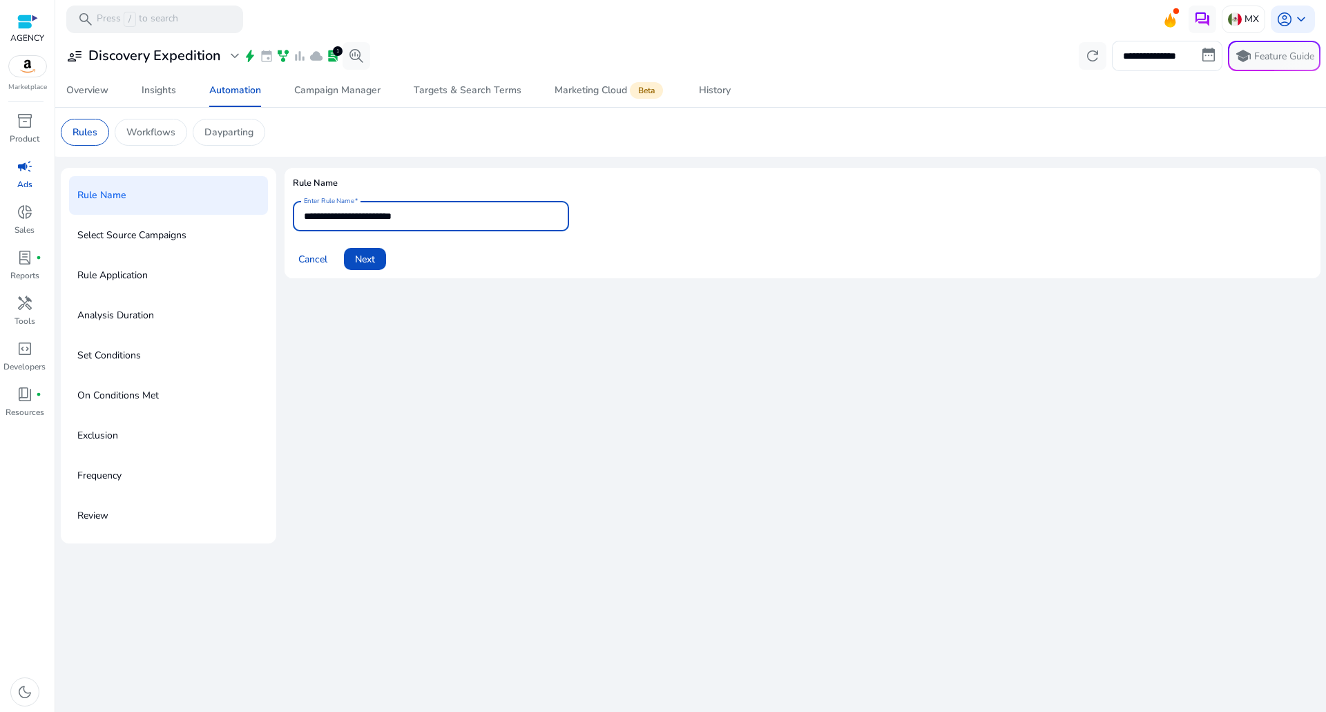
click at [434, 222] on input "**********" at bounding box center [431, 216] width 254 height 15
type input "**********"
click at [360, 247] on span at bounding box center [365, 258] width 42 height 33
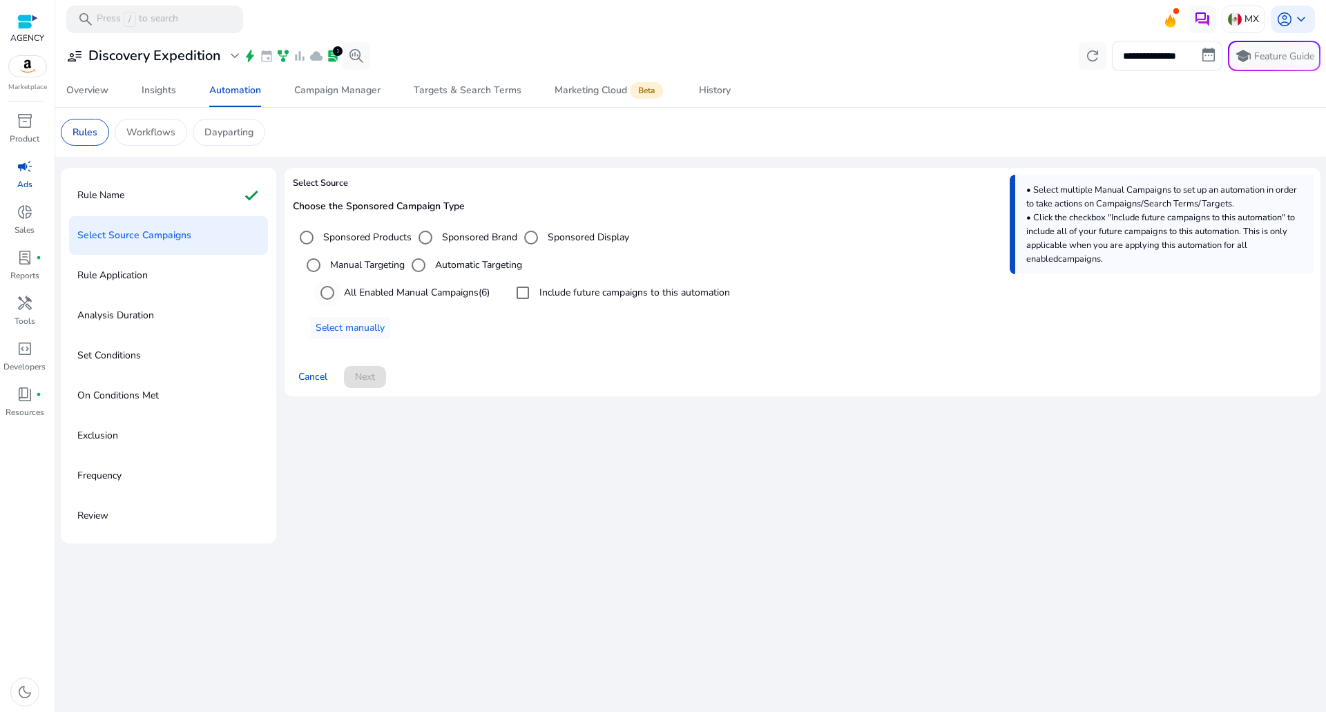
click at [421, 287] on label "All Enabled Manual Campaigns (6)" at bounding box center [415, 292] width 148 height 15
click at [609, 291] on label "Include future campaigns to this automation" at bounding box center [633, 292] width 193 height 15
click at [180, 191] on div "Rule Name check" at bounding box center [168, 195] width 199 height 39
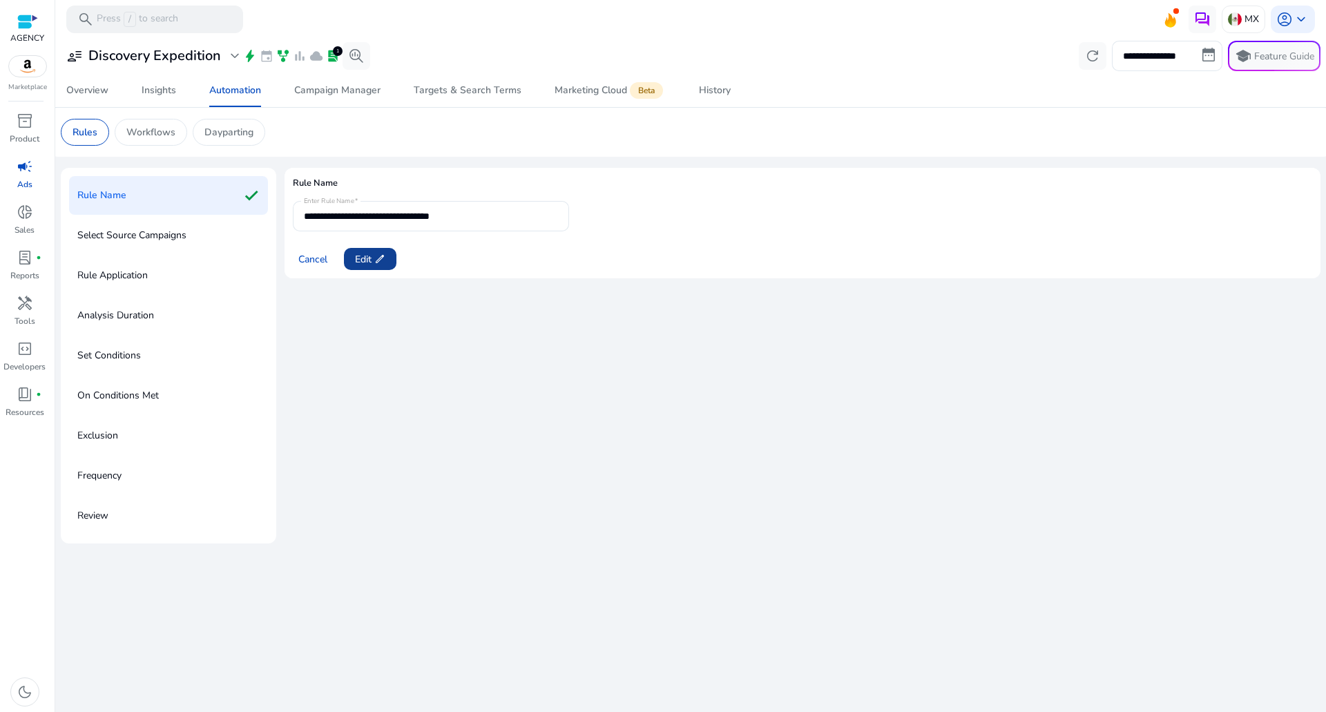
click at [367, 255] on span "Edit edit" at bounding box center [370, 259] width 30 height 15
click at [315, 273] on span at bounding box center [313, 258] width 40 height 33
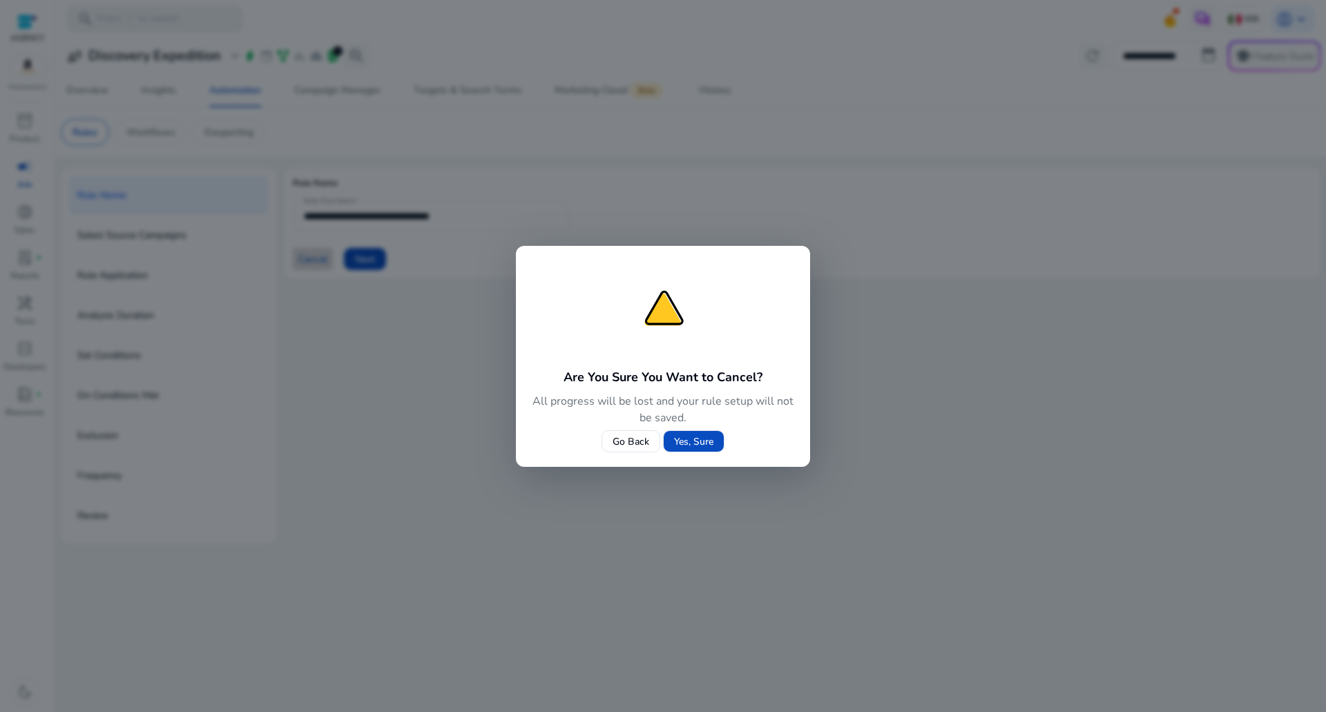
click at [313, 263] on div at bounding box center [663, 356] width 1326 height 712
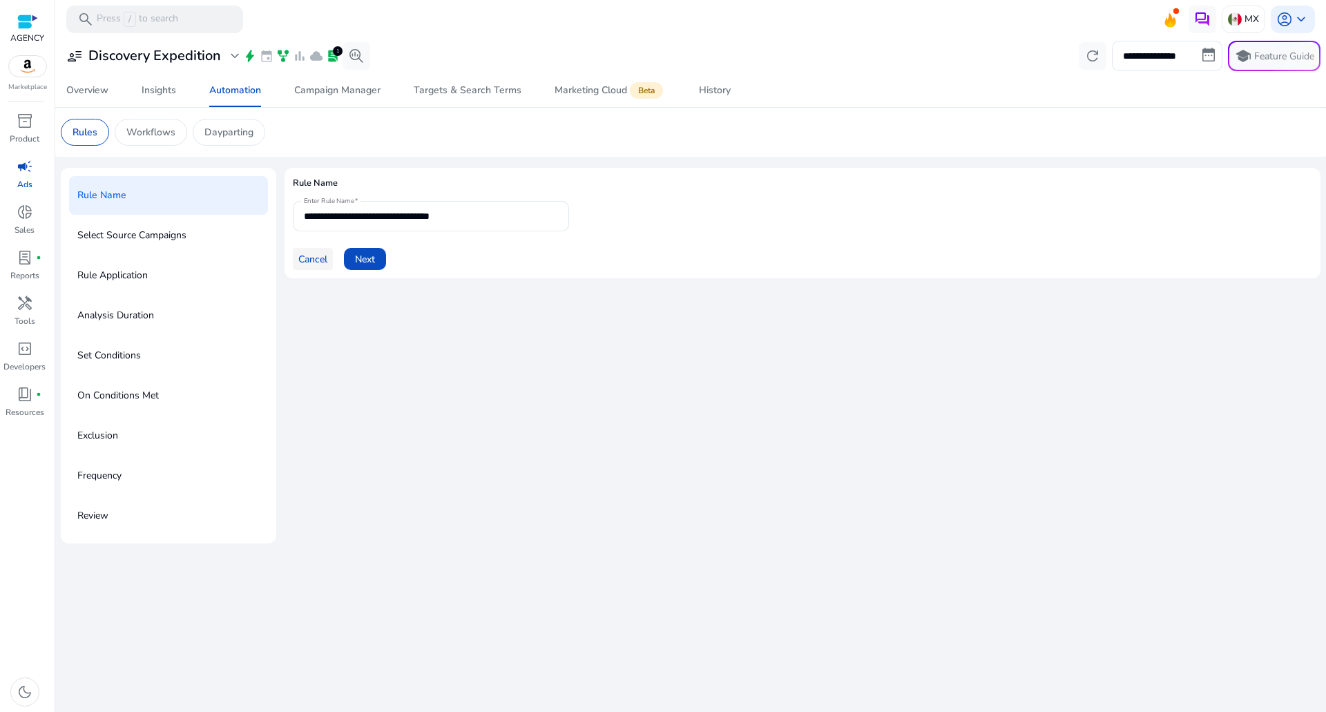
click at [317, 265] on button "Cancel" at bounding box center [313, 259] width 40 height 22
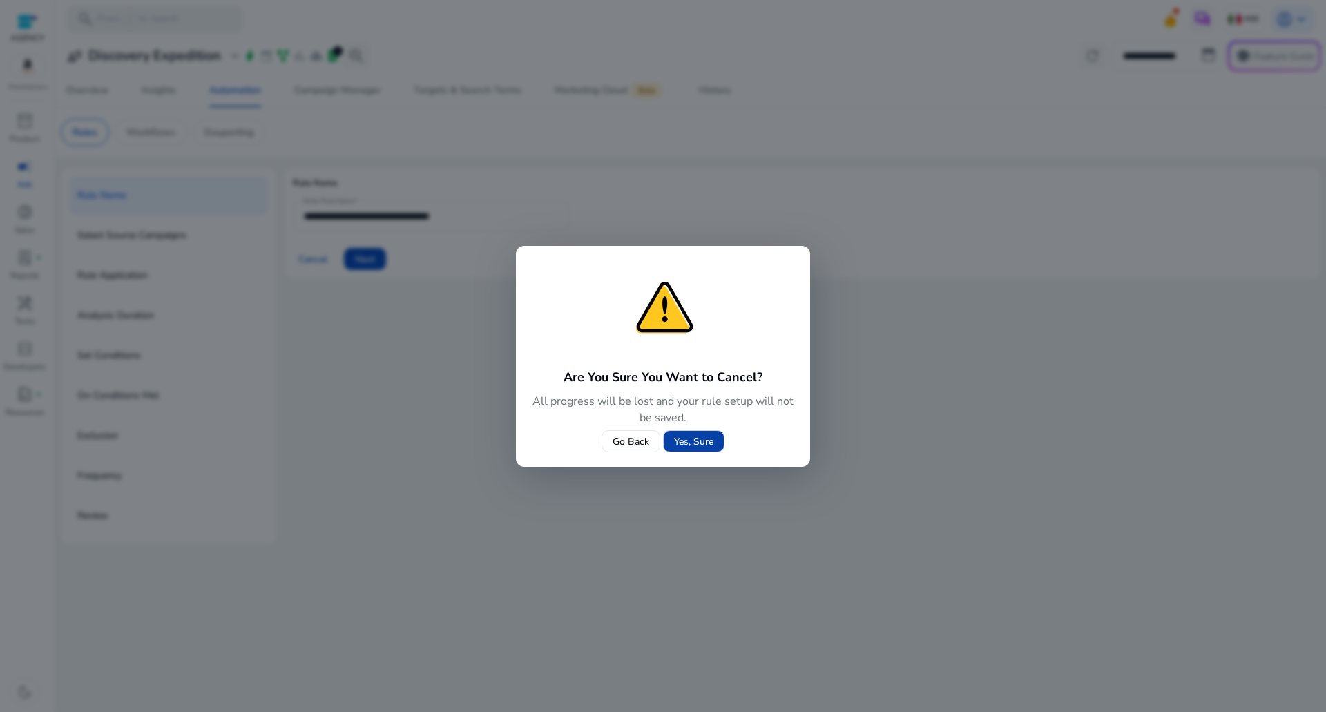
click at [677, 437] on span "Yes, Sure" at bounding box center [693, 441] width 39 height 15
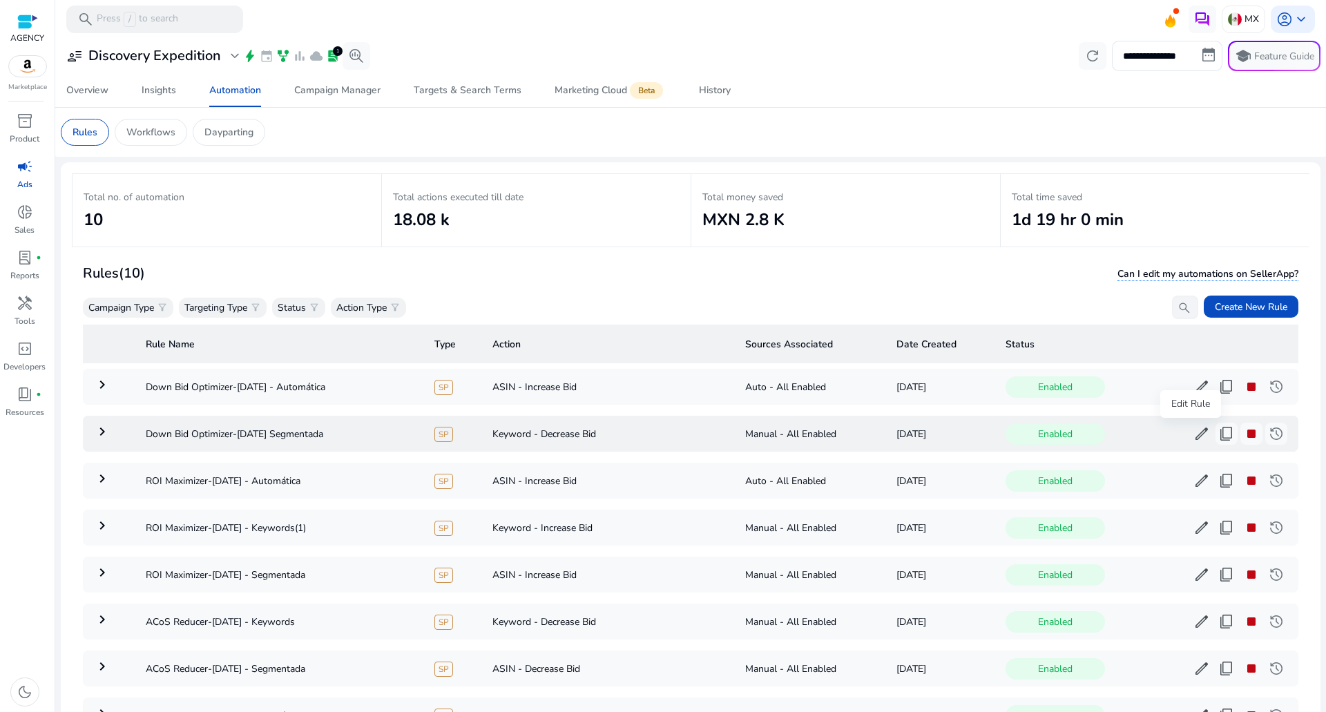
click at [1193, 429] on span "edit" at bounding box center [1201, 433] width 17 height 17
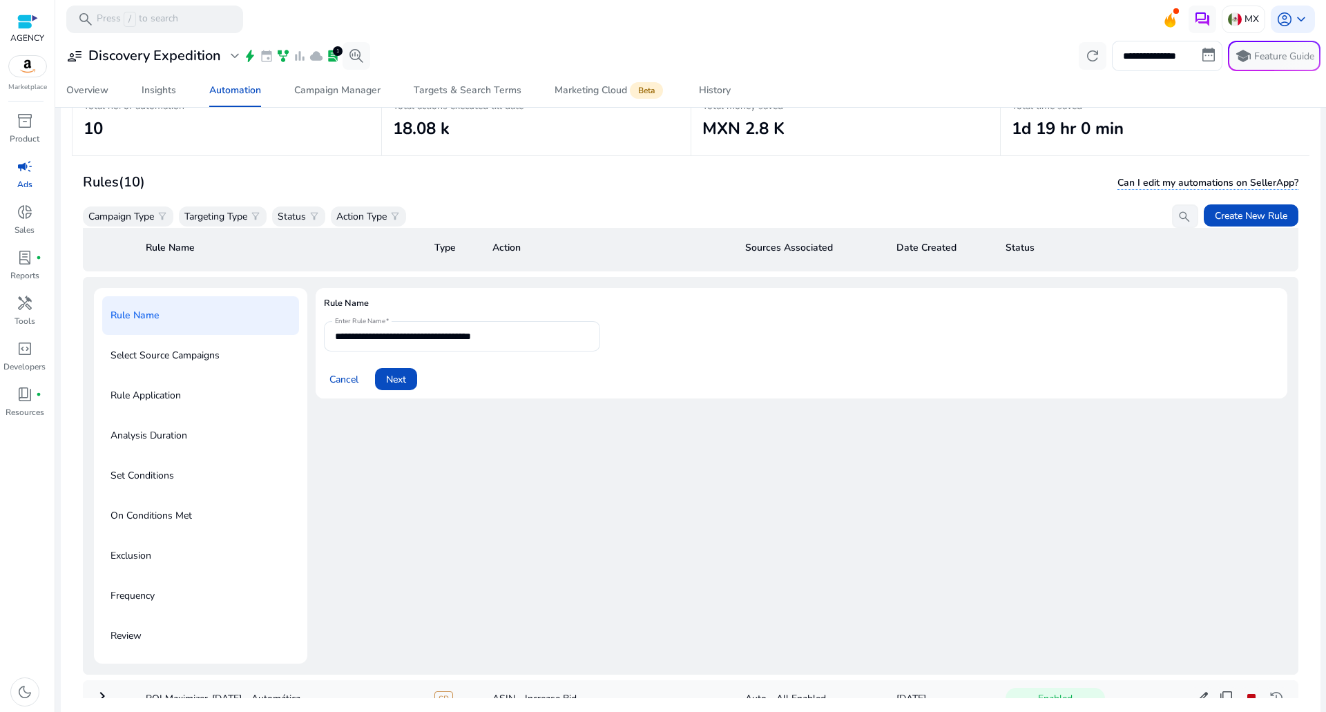
scroll to position [100, 0]
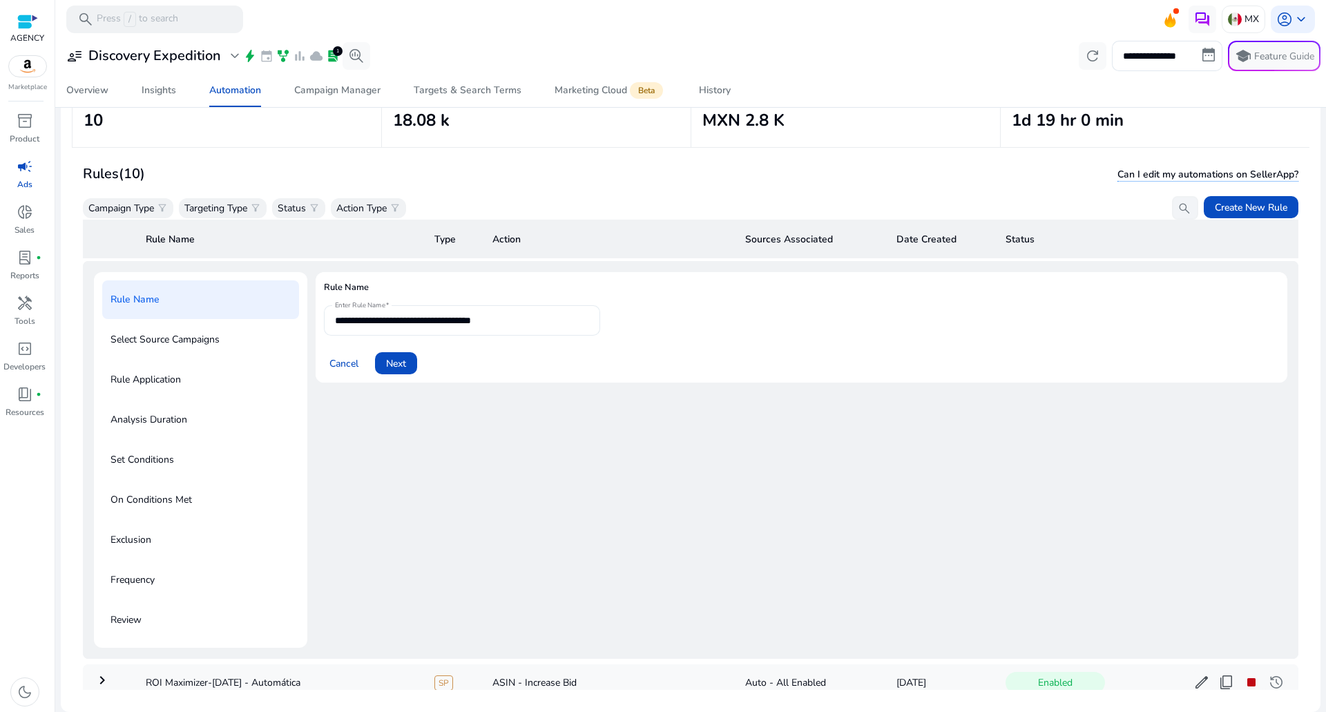
click at [510, 316] on input "**********" at bounding box center [462, 320] width 254 height 15
drag, startPoint x: 538, startPoint y: 320, endPoint x: 462, endPoint y: 327, distance: 76.3
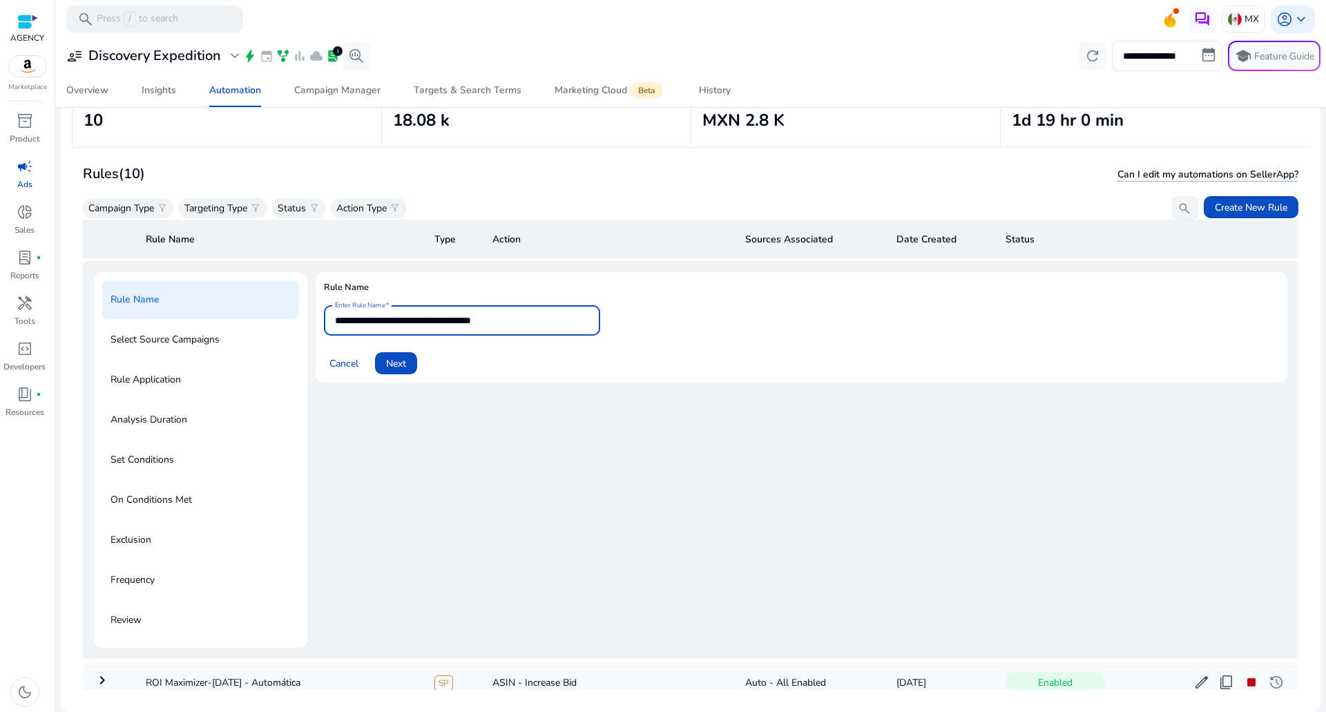
click at [462, 327] on input "**********" at bounding box center [462, 320] width 254 height 15
type input "**********"
click at [415, 365] on span at bounding box center [396, 363] width 42 height 33
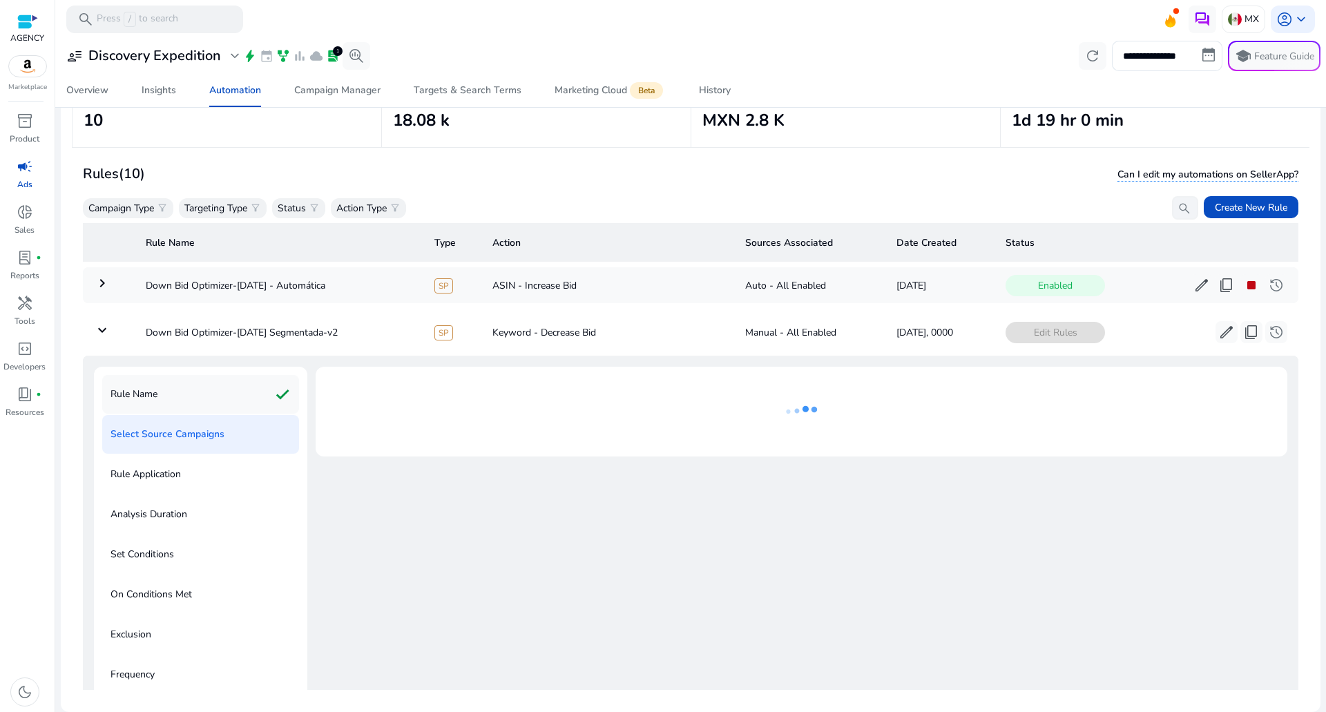
scroll to position [0, 0]
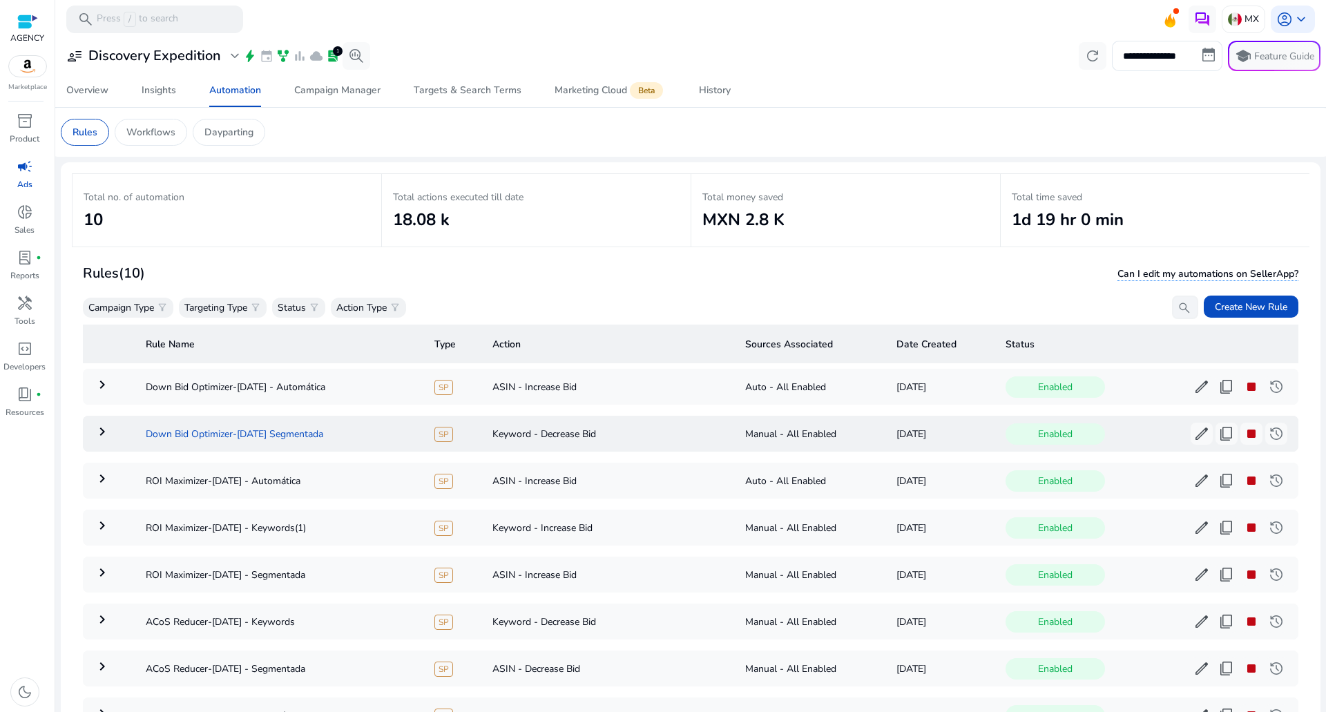
click at [390, 440] on td "Down Bid Optimizer-[DATE] Segmentada" at bounding box center [279, 434] width 289 height 36
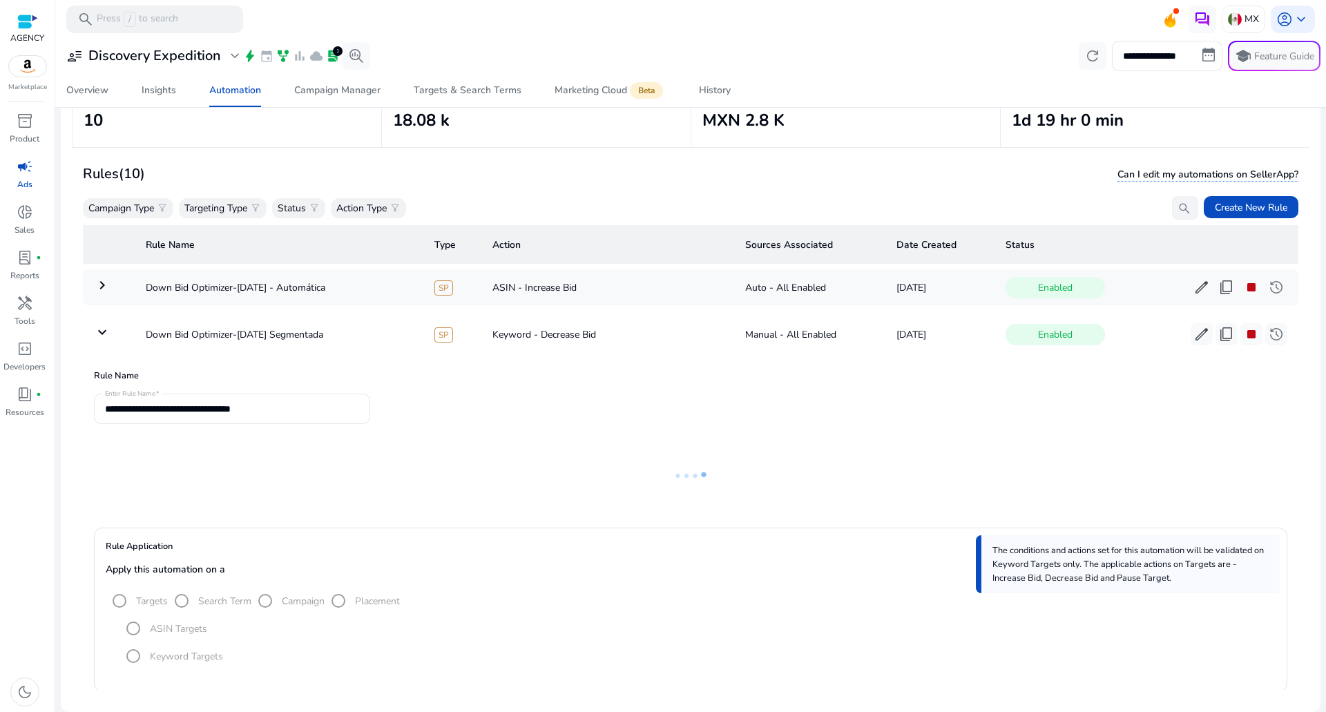
click at [368, 280] on td "Down Bid Optimizer-[DATE] - Automática" at bounding box center [279, 287] width 289 height 36
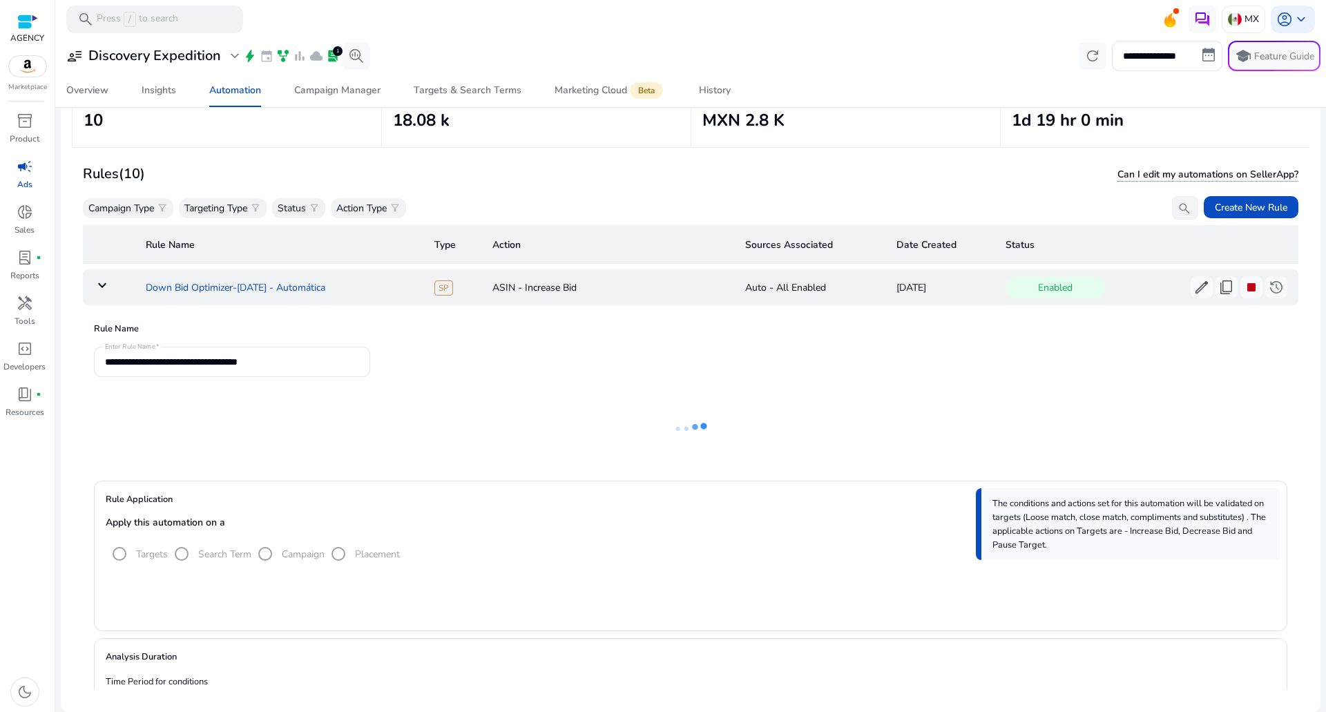
click at [338, 291] on td "Down Bid Optimizer-[DATE] - Automática" at bounding box center [279, 287] width 289 height 36
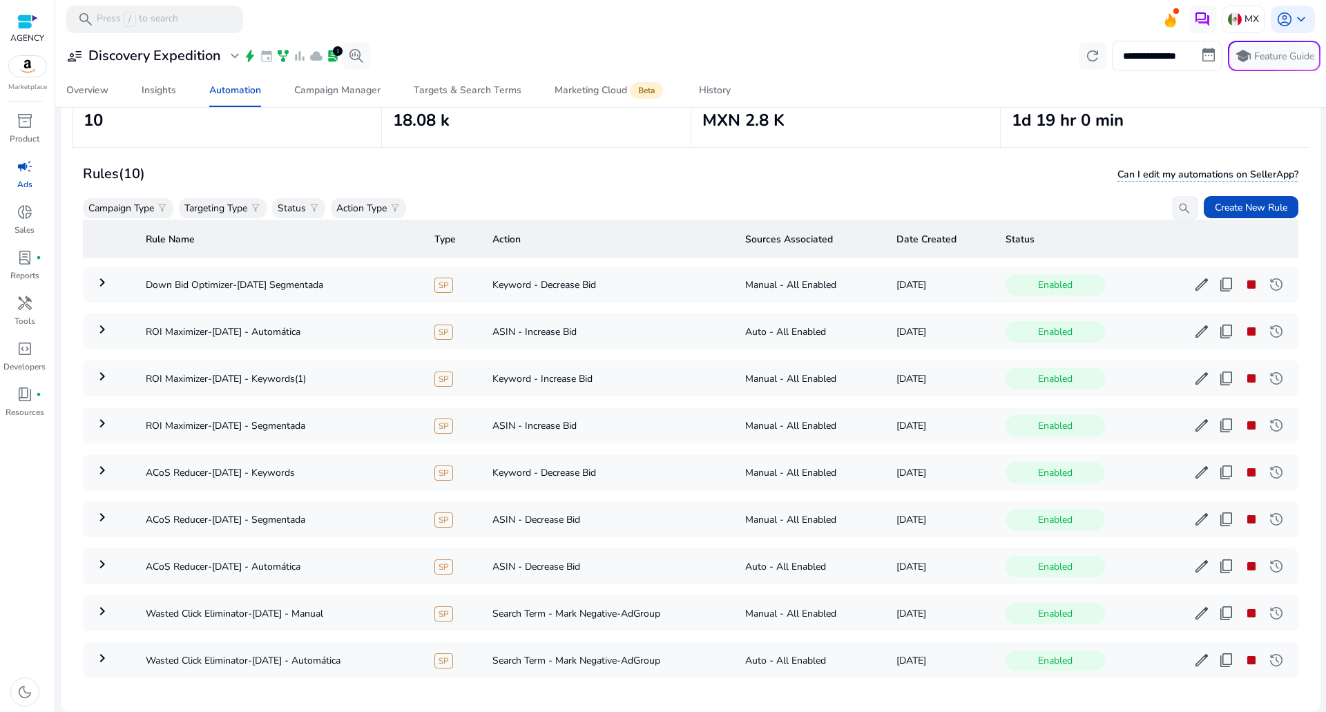
click at [349, 320] on td "ROI Maximizer-[DATE] - Automática" at bounding box center [279, 331] width 289 height 36
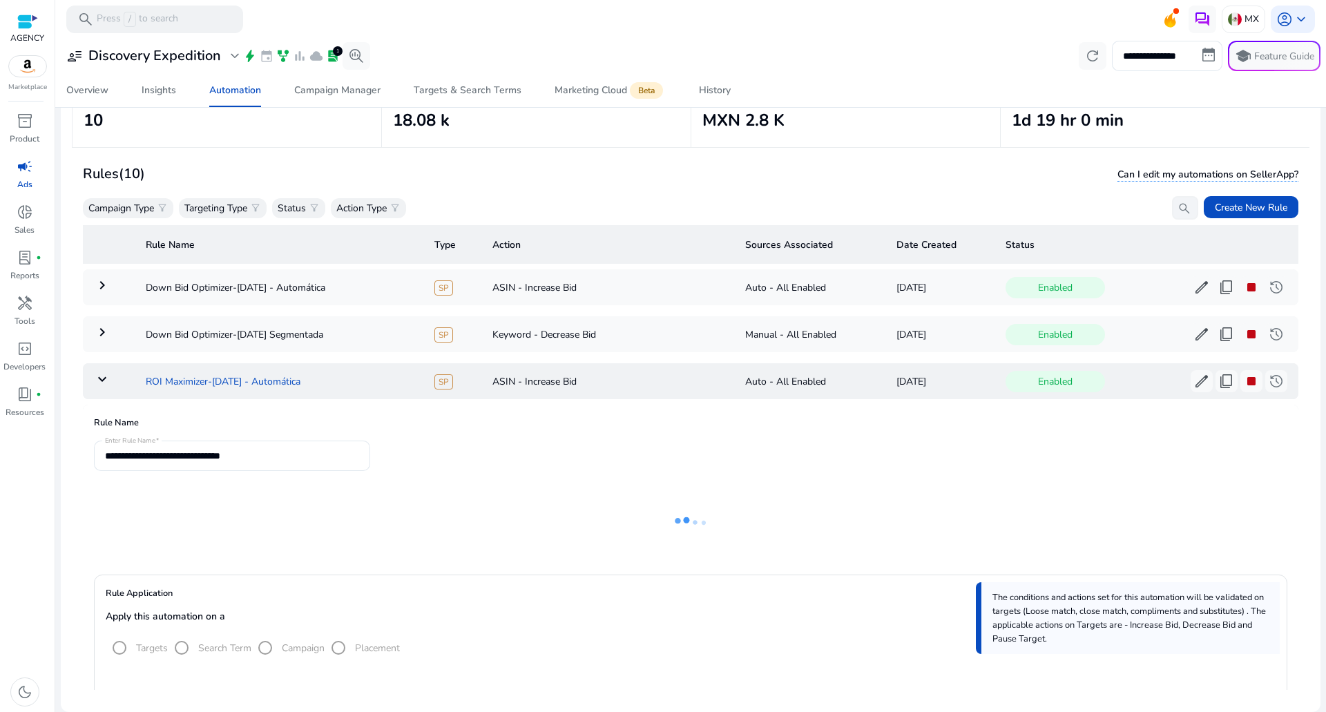
click at [365, 365] on td "ROI Maximizer-[DATE] - Automática" at bounding box center [279, 381] width 289 height 36
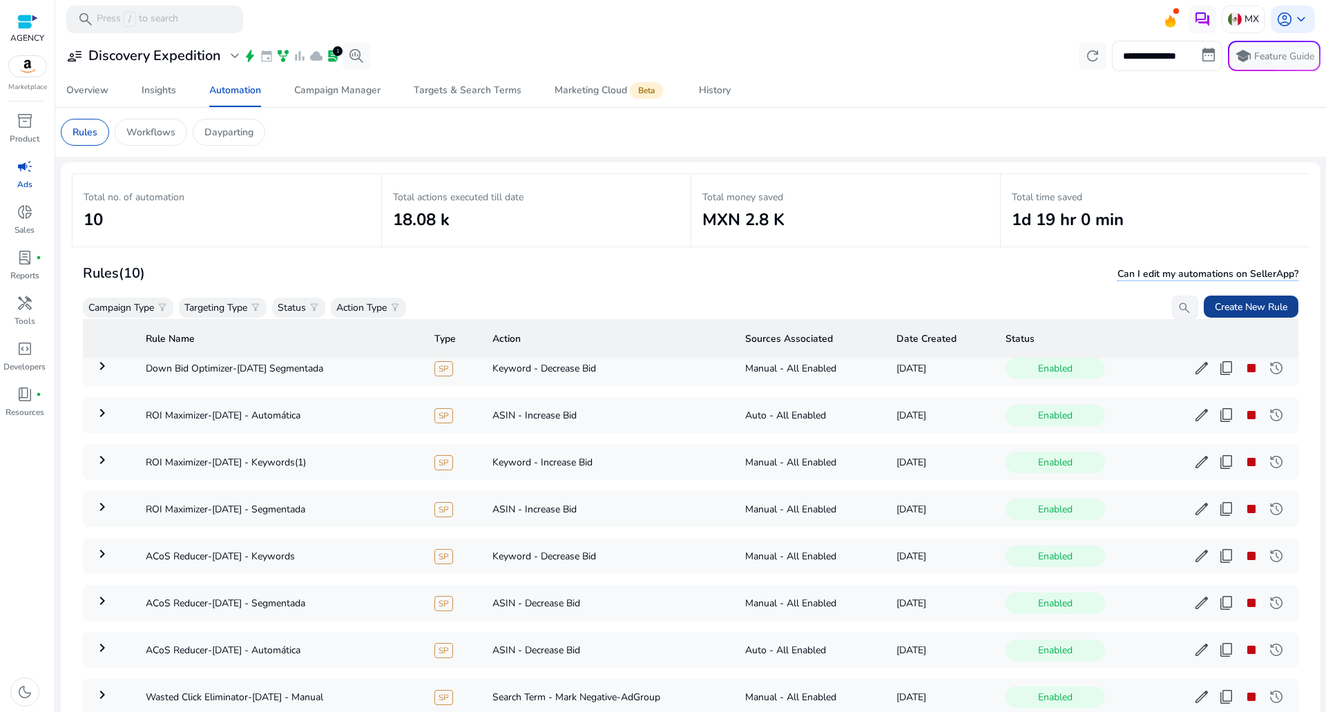
click at [1236, 309] on span "Create New Rule" at bounding box center [1251, 307] width 73 height 15
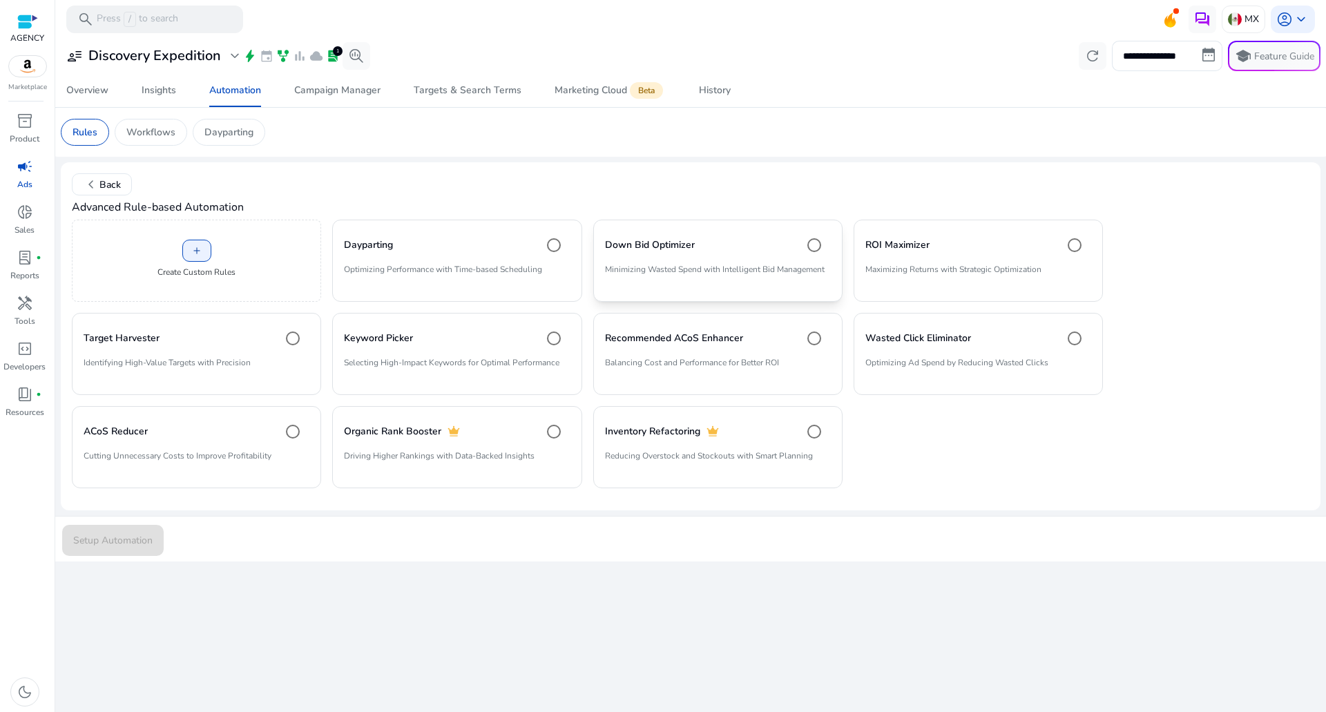
click at [727, 278] on p "Minimizing Wasted Spend with Intelligent Bid Management" at bounding box center [718, 274] width 226 height 23
click at [168, 539] on div "Setup Automation" at bounding box center [690, 539] width 1273 height 46
click at [136, 529] on span "submit" at bounding box center [113, 539] width 102 height 33
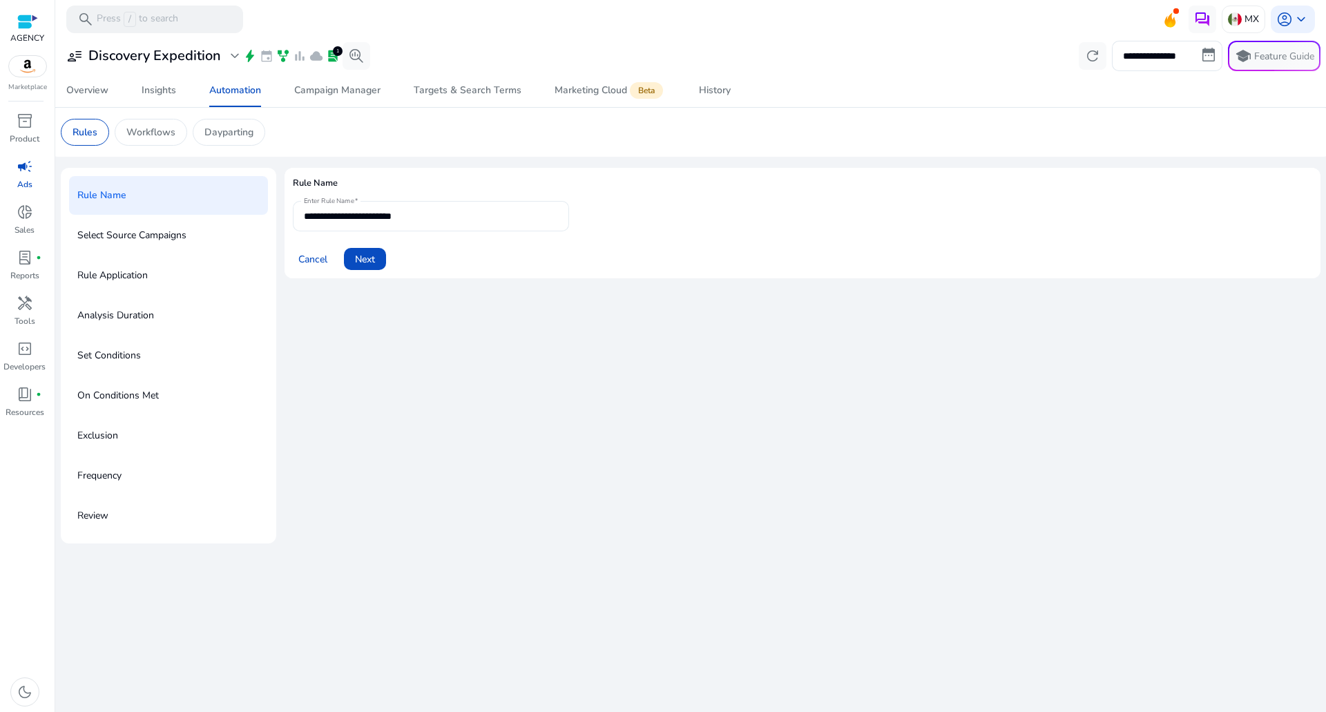
click at [468, 211] on input "**********" at bounding box center [431, 216] width 254 height 15
type input "**********"
click at [367, 260] on span "Next" at bounding box center [365, 259] width 20 height 15
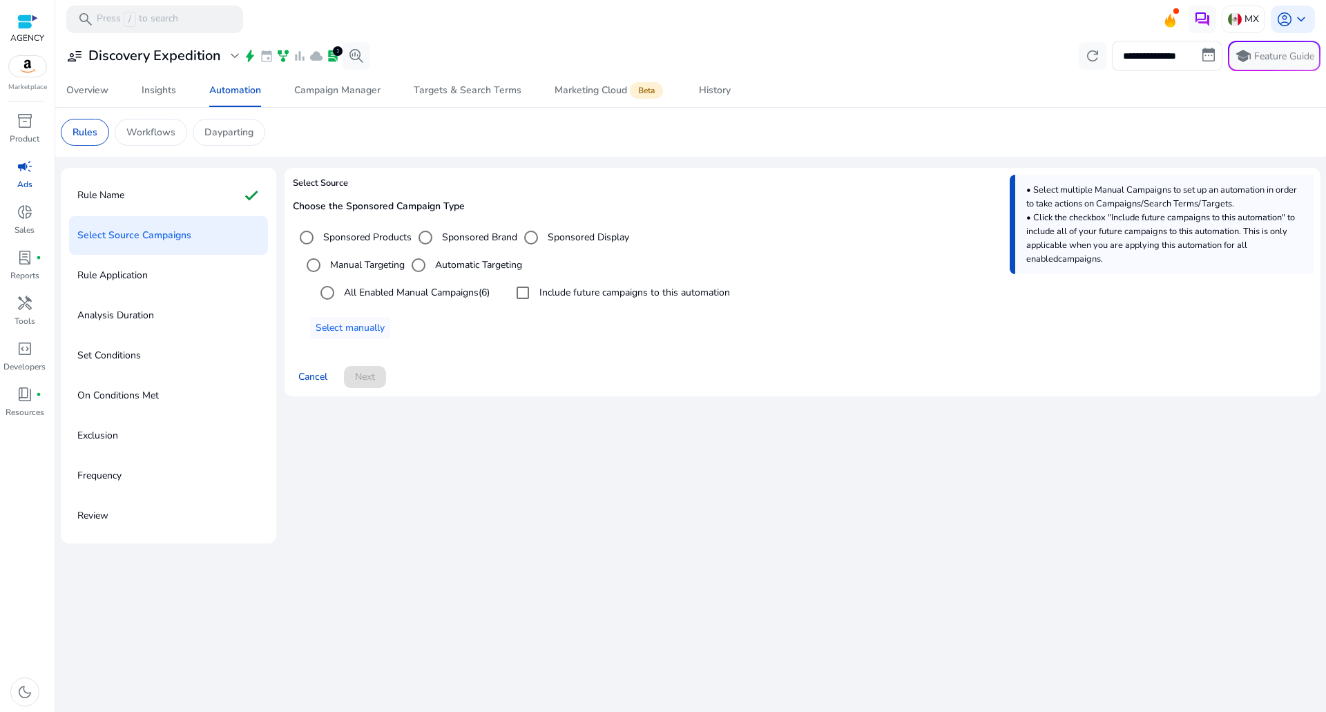
click at [444, 297] on label "All Enabled Manual Campaigns (6)" at bounding box center [415, 292] width 148 height 15
click at [380, 367] on span at bounding box center [365, 376] width 42 height 33
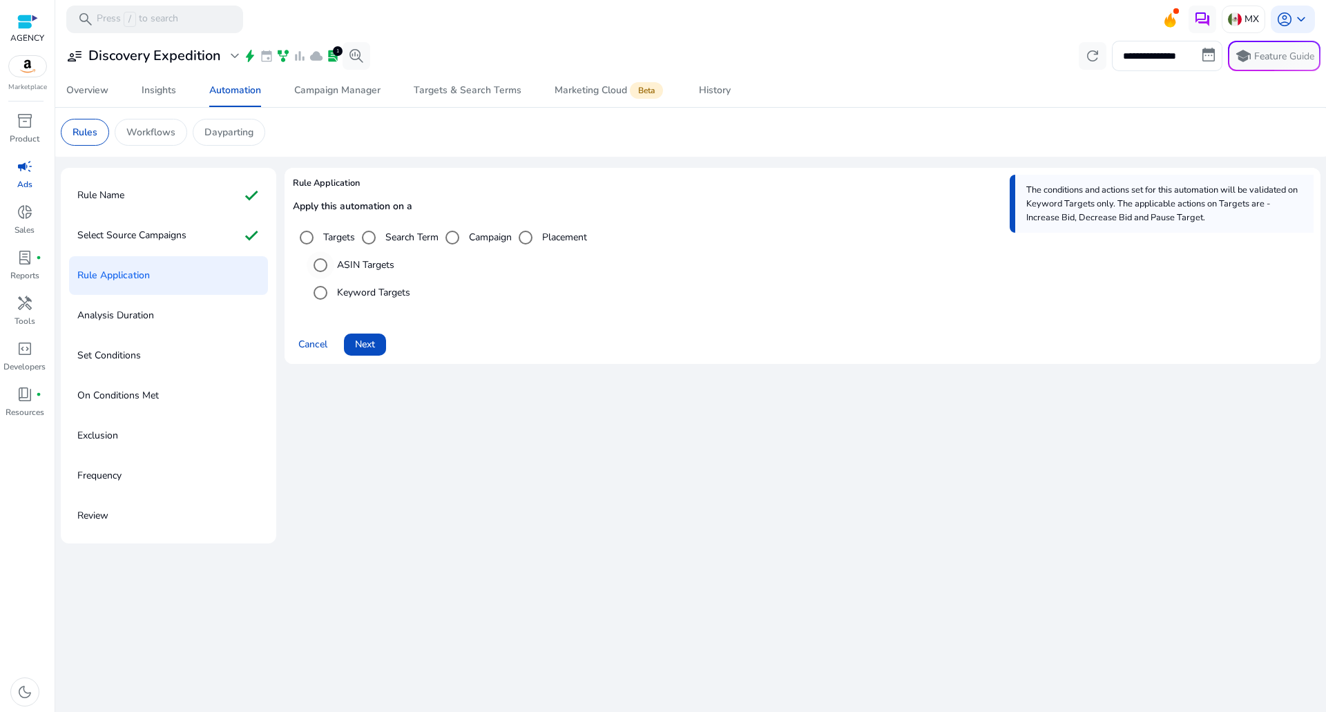
click at [382, 270] on label "ASIN Targets" at bounding box center [364, 265] width 60 height 15
click at [381, 342] on span at bounding box center [365, 344] width 42 height 33
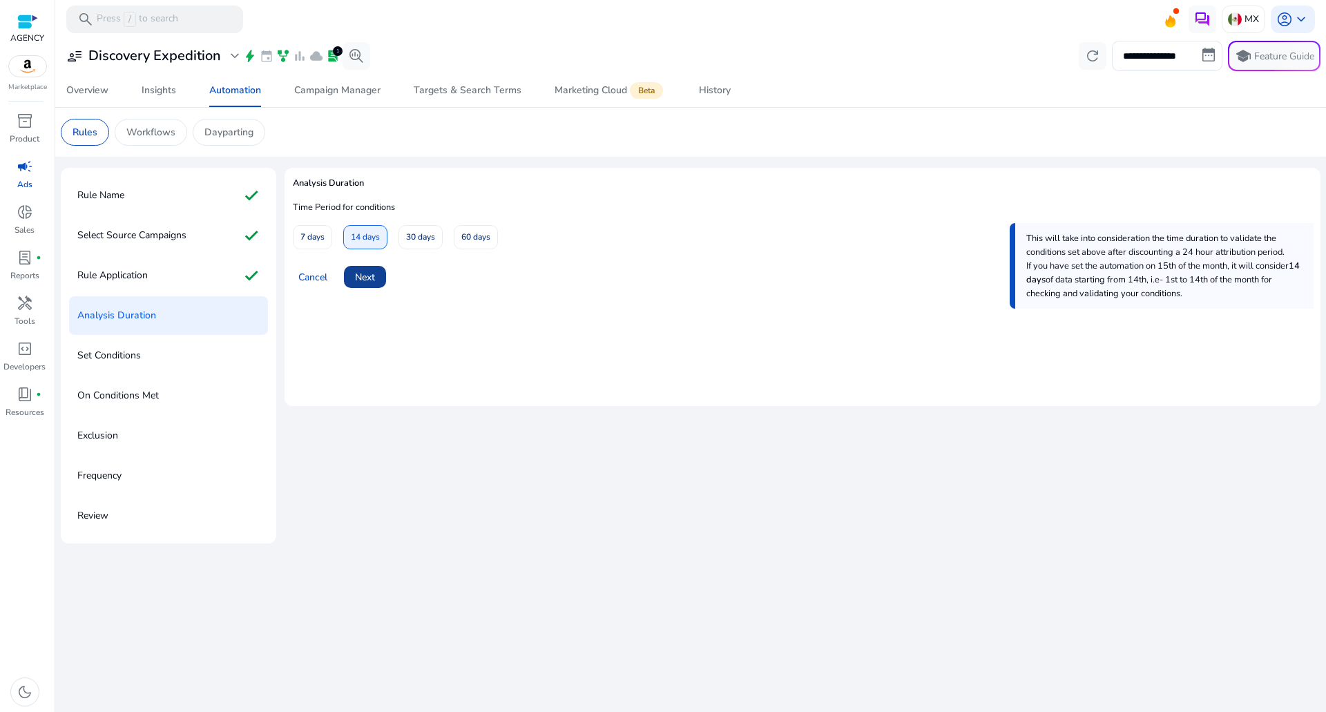
click at [386, 282] on div "Cancel Next" at bounding box center [802, 271] width 1019 height 33
click at [411, 238] on span "30 days" at bounding box center [420, 237] width 29 height 24
click at [349, 272] on span at bounding box center [365, 276] width 42 height 33
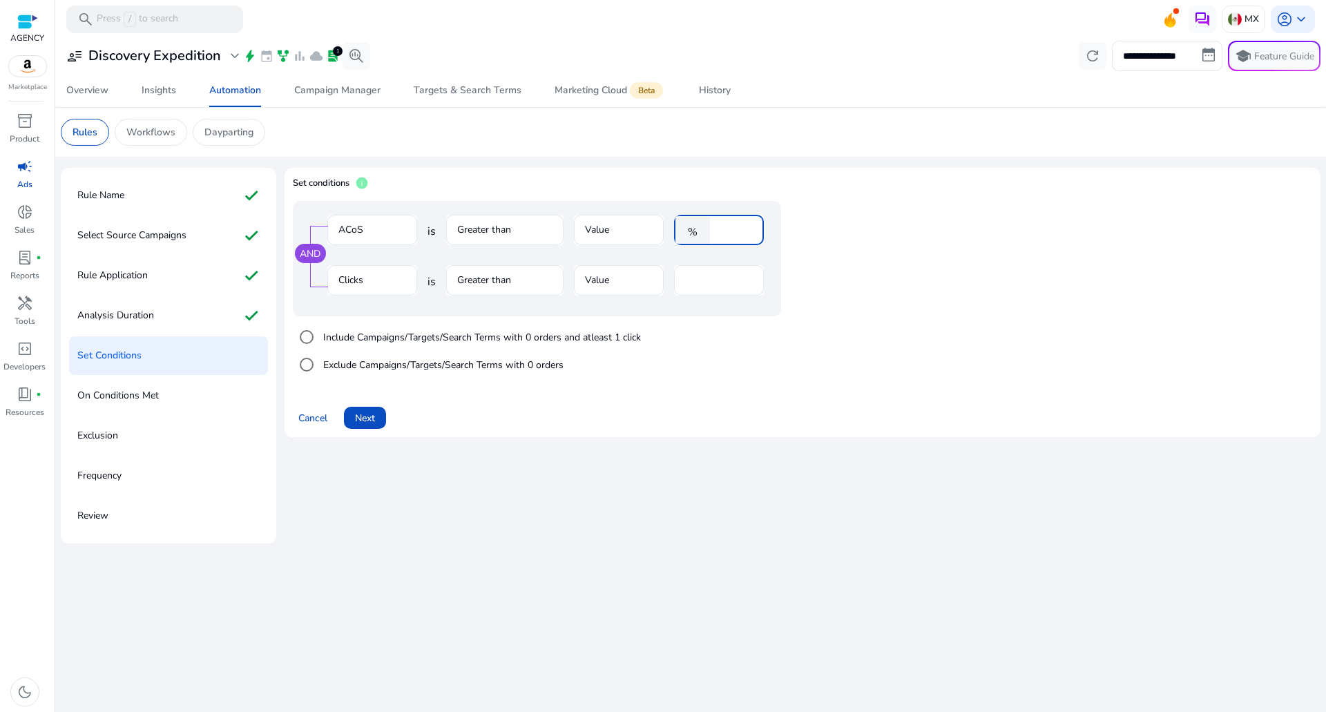
click at [720, 223] on input "****" at bounding box center [735, 229] width 36 height 15
type input "**"
click at [380, 416] on span at bounding box center [365, 417] width 42 height 33
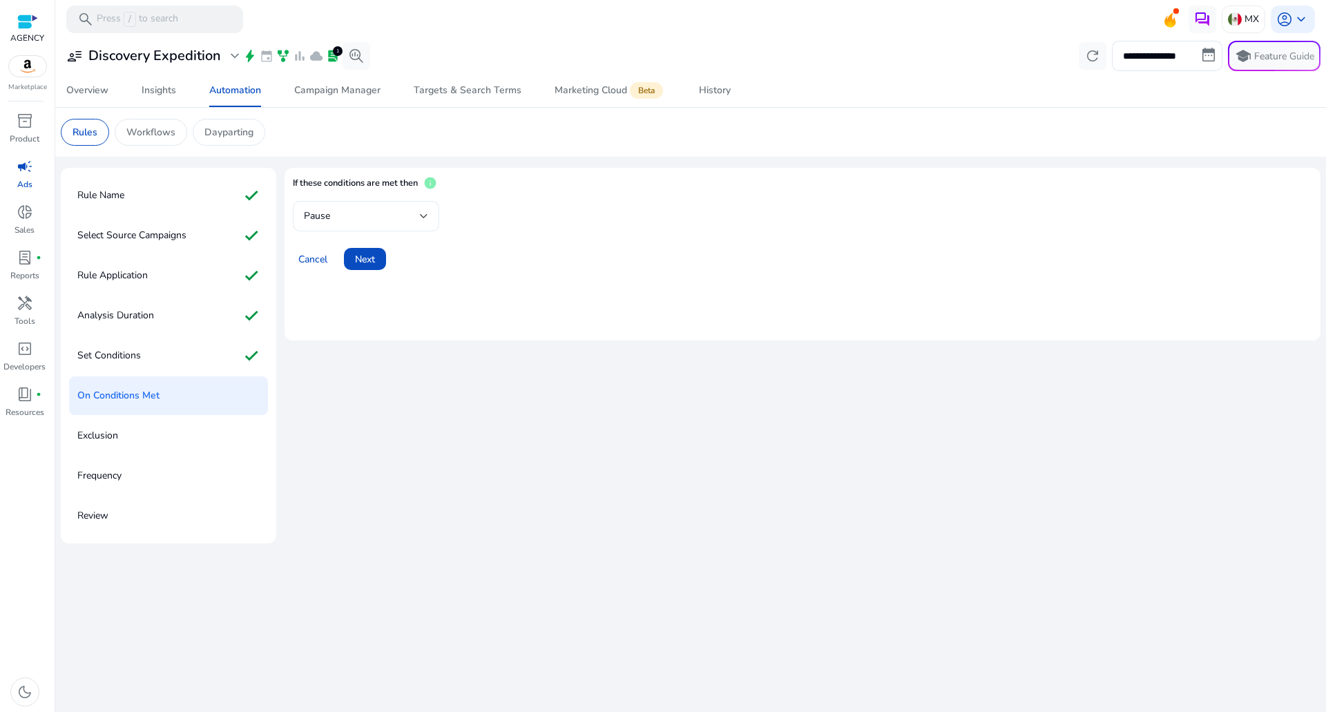
click at [366, 223] on div "Pause" at bounding box center [362, 216] width 116 height 15
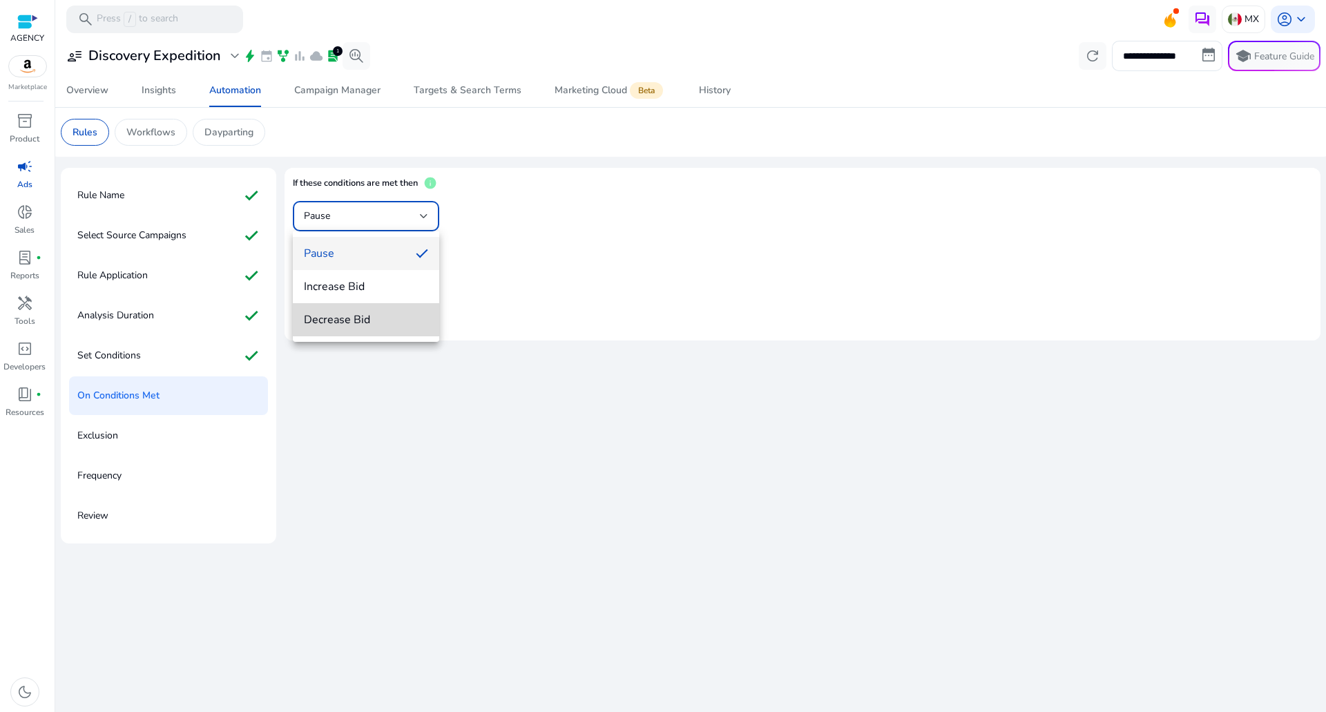
click at [359, 333] on mat-option "Decrease Bid" at bounding box center [366, 319] width 146 height 33
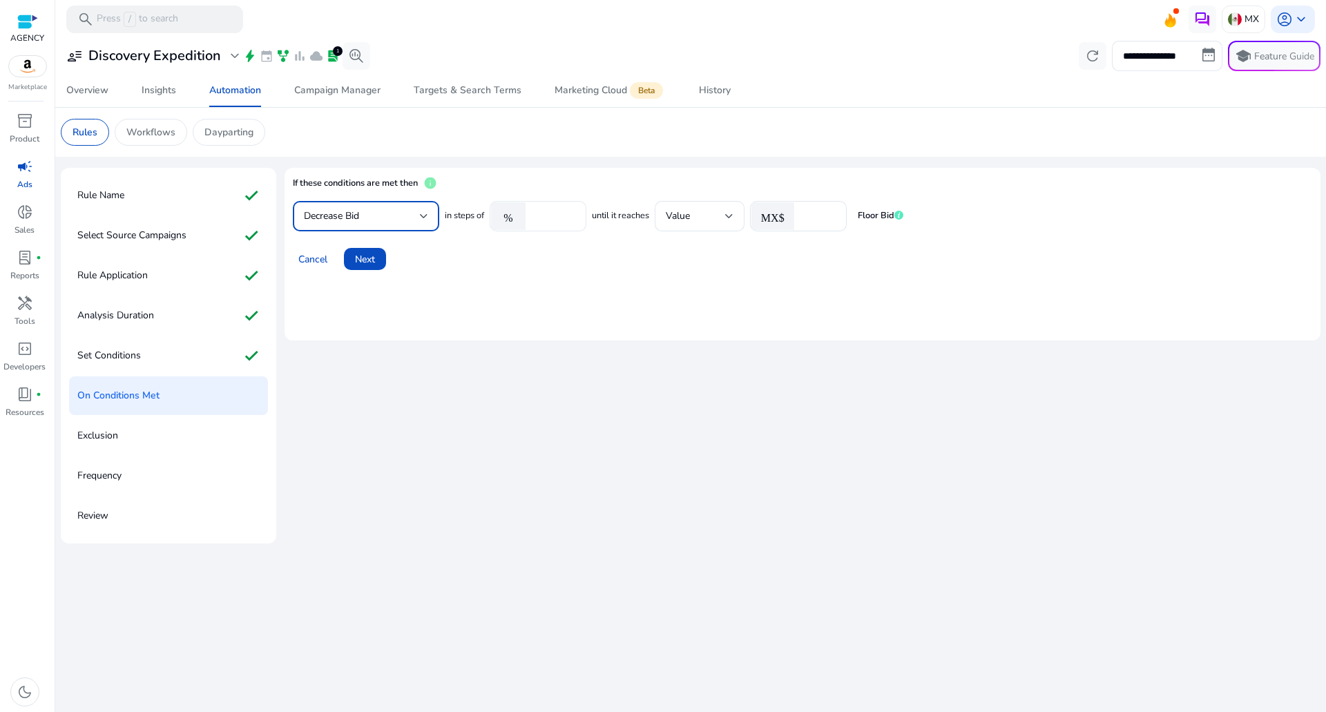
click at [549, 217] on input "****" at bounding box center [553, 216] width 43 height 15
type input "***"
click at [812, 218] on input "*" at bounding box center [818, 216] width 35 height 15
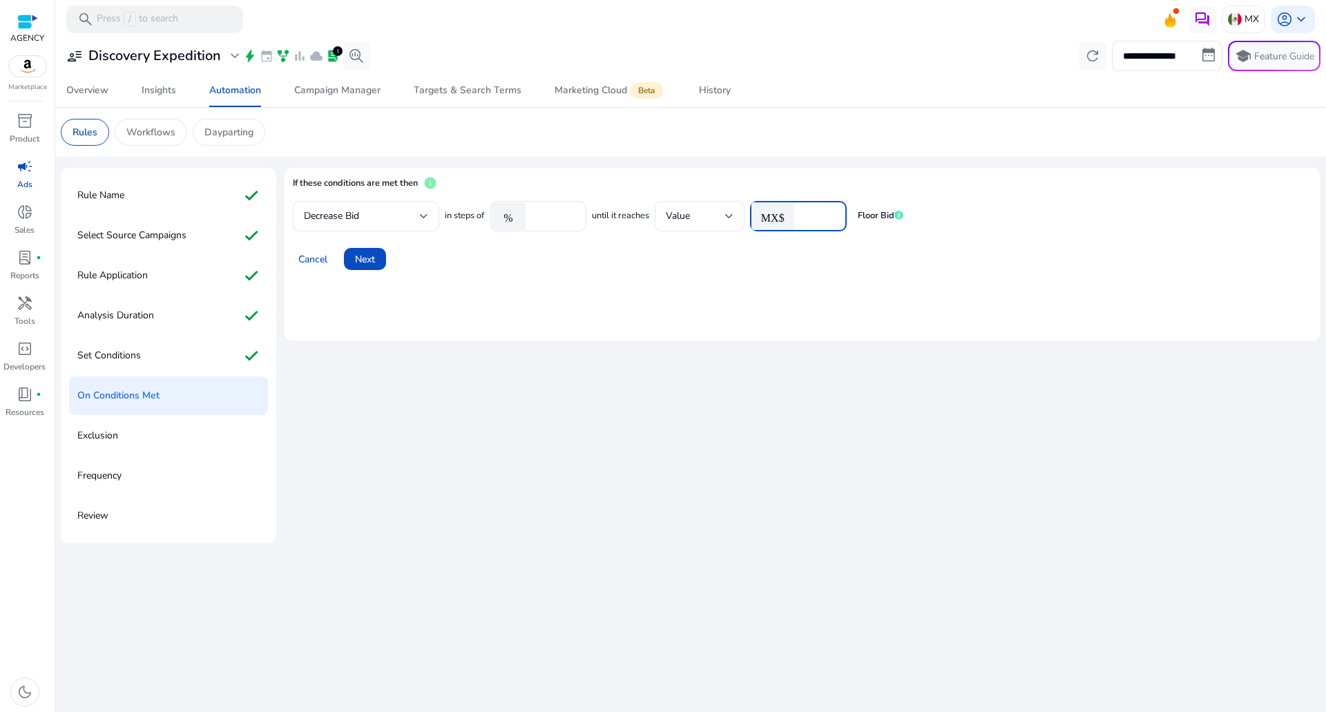
drag, startPoint x: 812, startPoint y: 218, endPoint x: 609, endPoint y: 196, distance: 204.1
click at [649, 197] on mat-card "If these conditions are met then info Decrease Bid in steps of % *** until it r…" at bounding box center [802, 254] width 1036 height 173
type input "***"
click at [371, 245] on span at bounding box center [365, 258] width 42 height 33
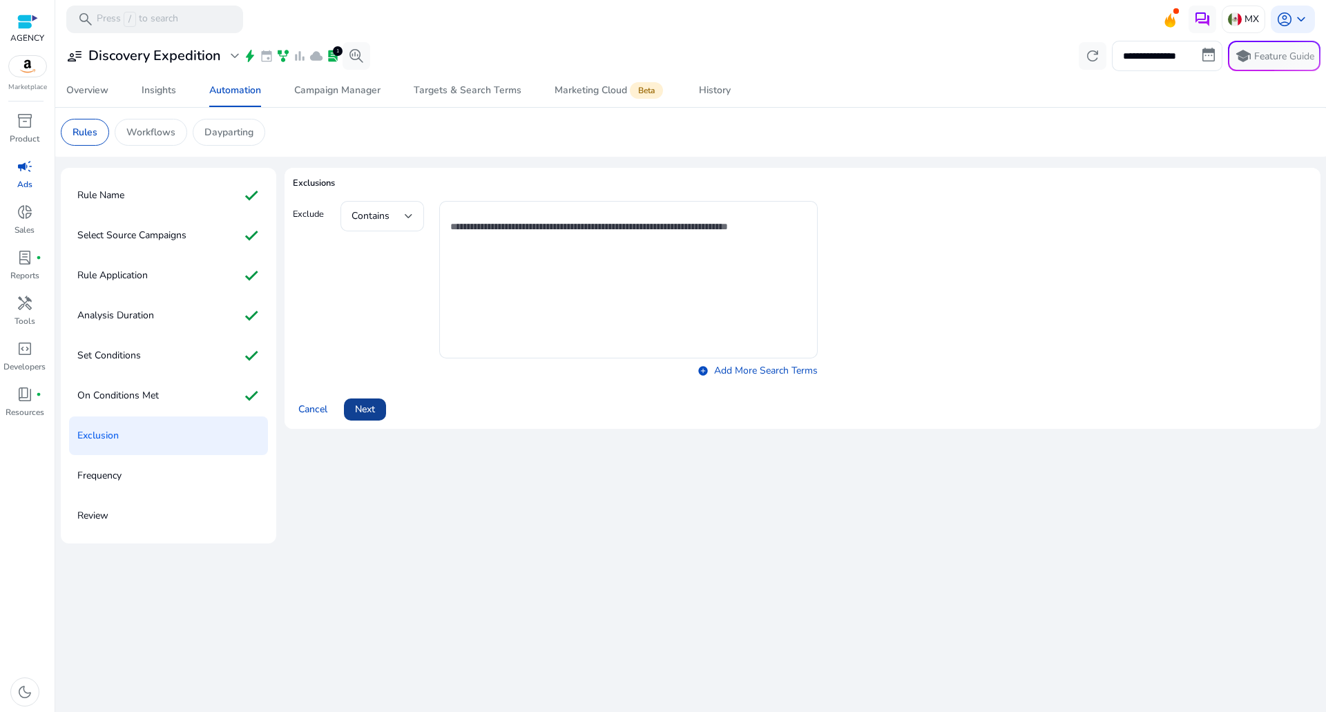
click at [383, 405] on span at bounding box center [365, 409] width 42 height 33
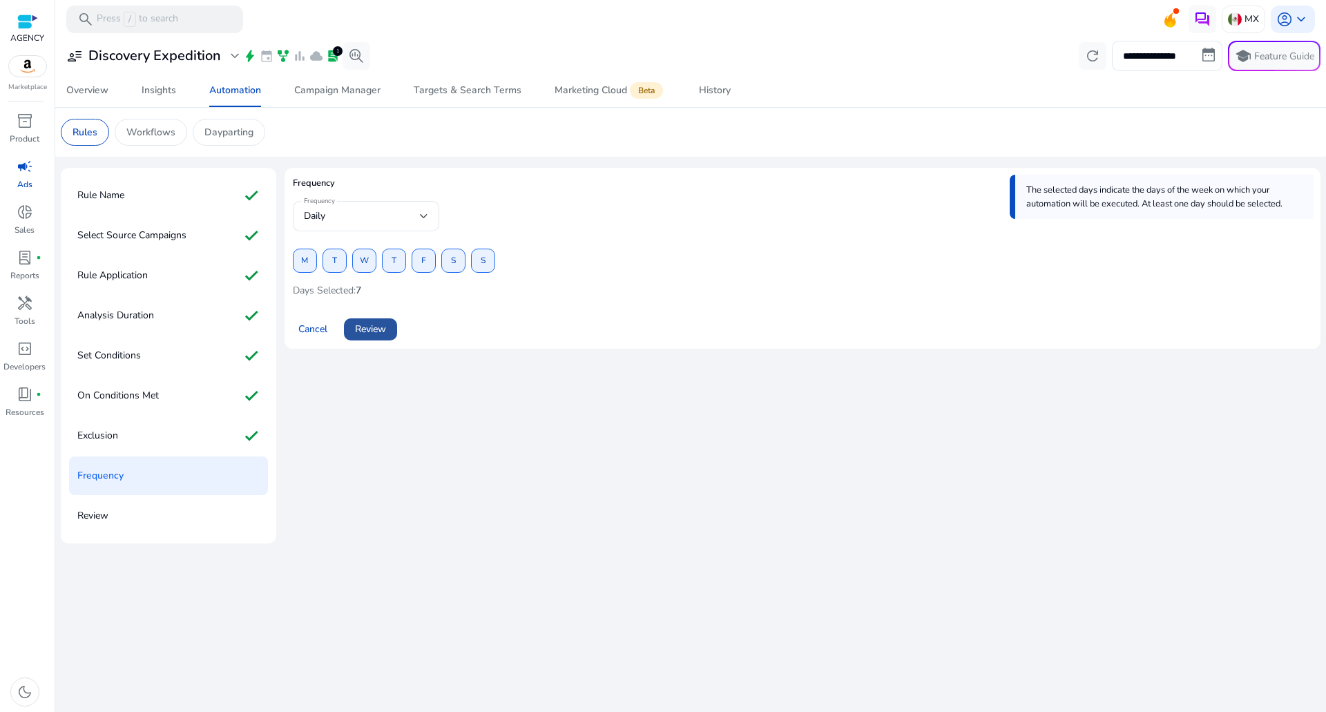
click at [380, 327] on span "Review" at bounding box center [370, 329] width 31 height 15
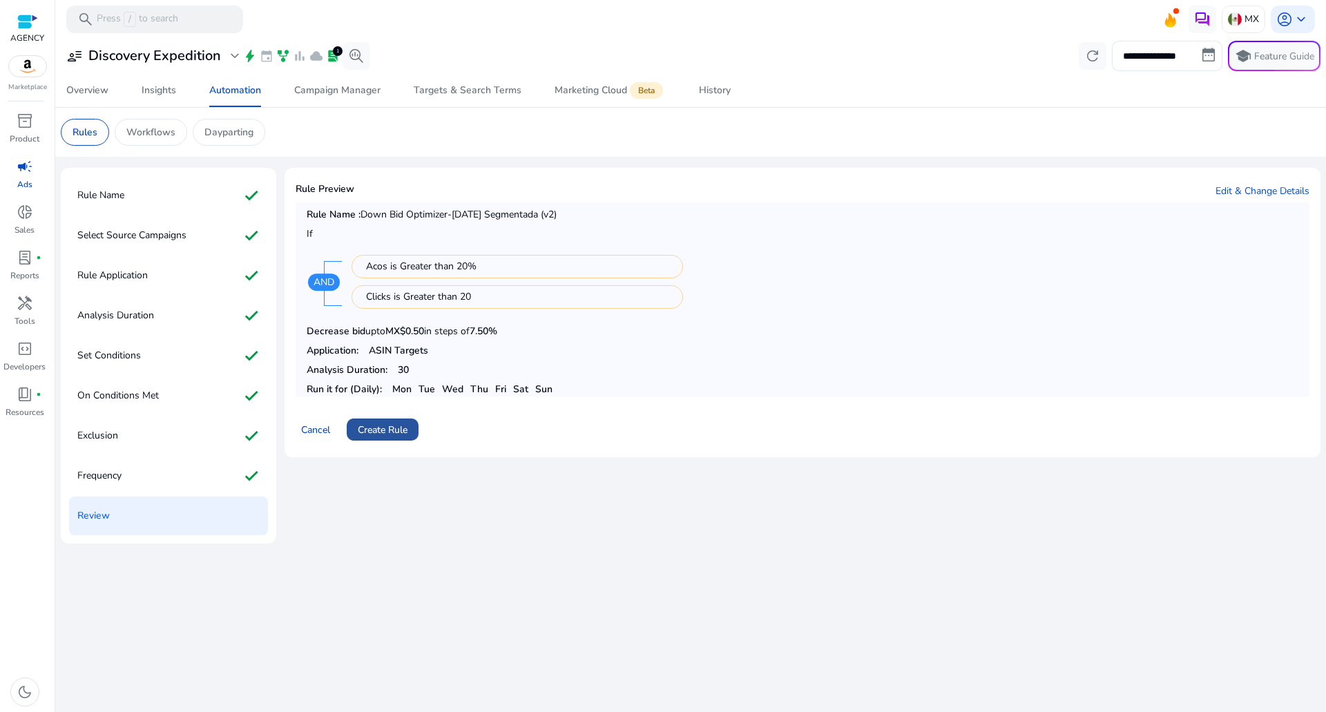
click at [390, 425] on span "Create Rule" at bounding box center [383, 430] width 50 height 15
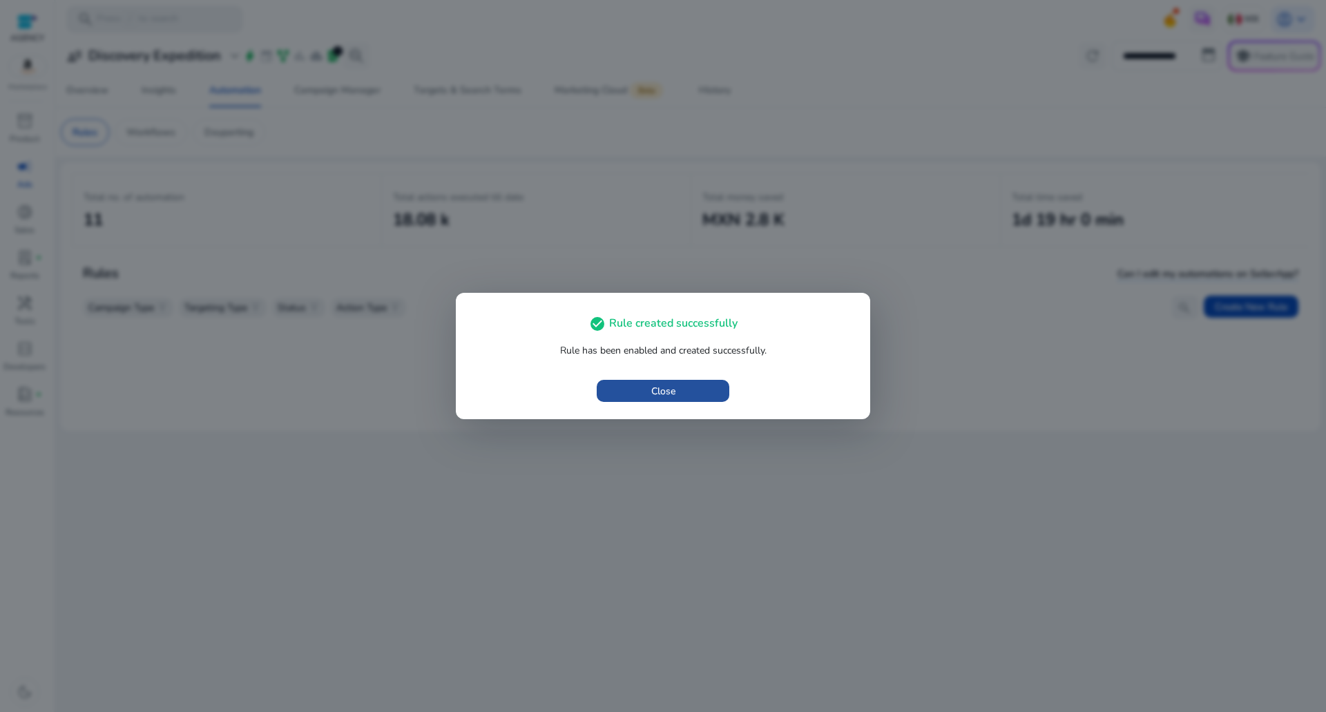
click at [608, 383] on span "button" at bounding box center [663, 390] width 133 height 33
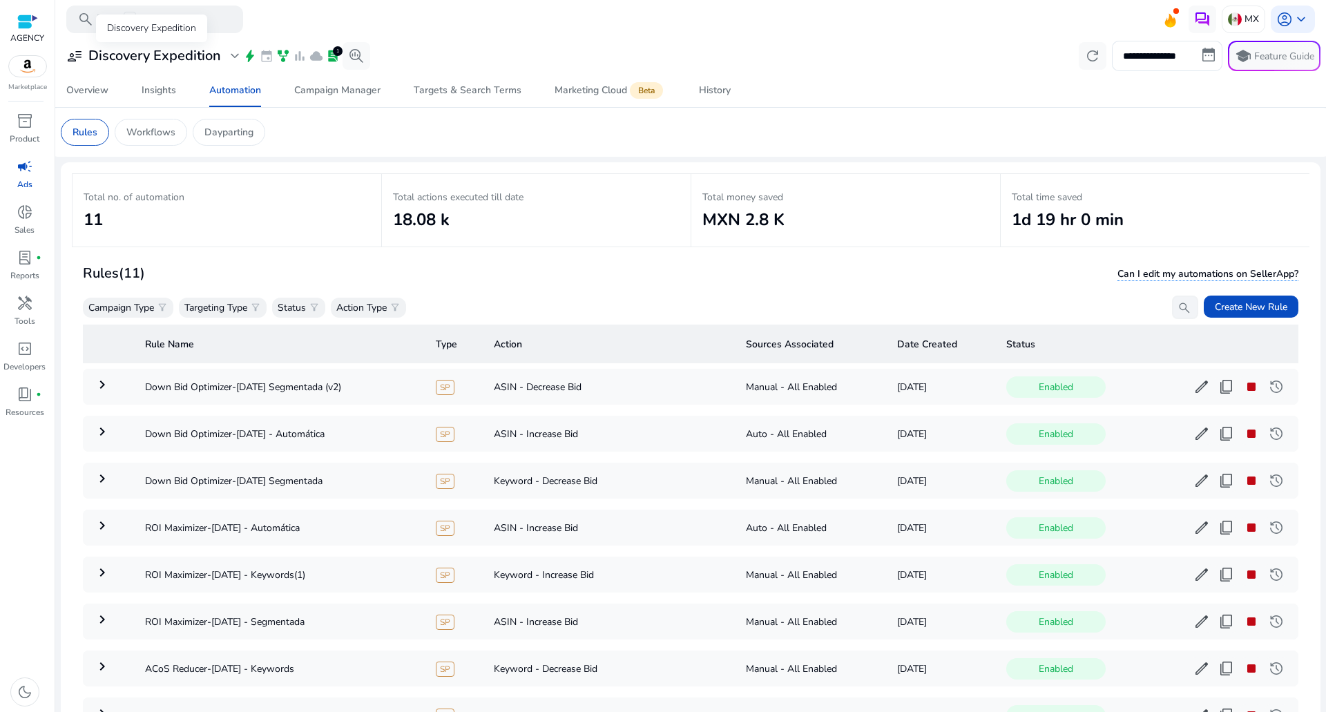
click at [119, 49] on h3 "Discovery Expedition" at bounding box center [154, 56] width 133 height 17
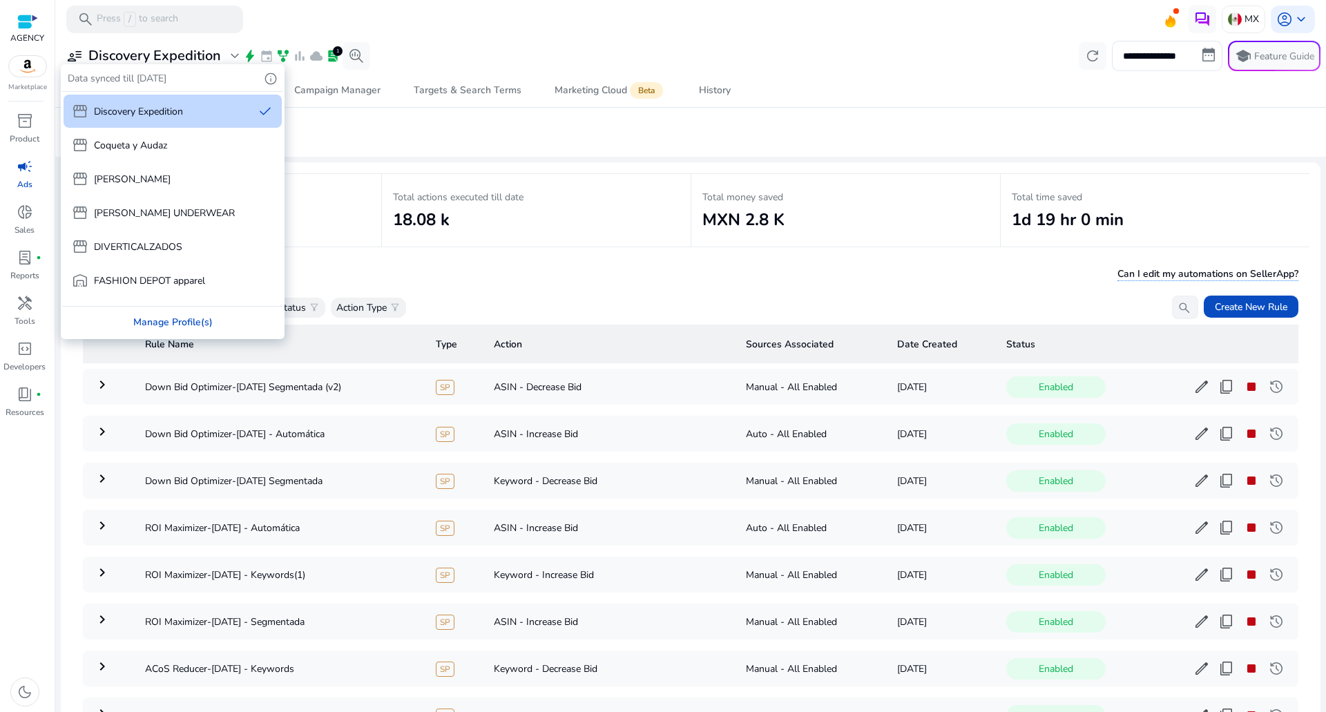
click at [166, 323] on div "Manage Profile(s)" at bounding box center [172, 322] width 221 height 31
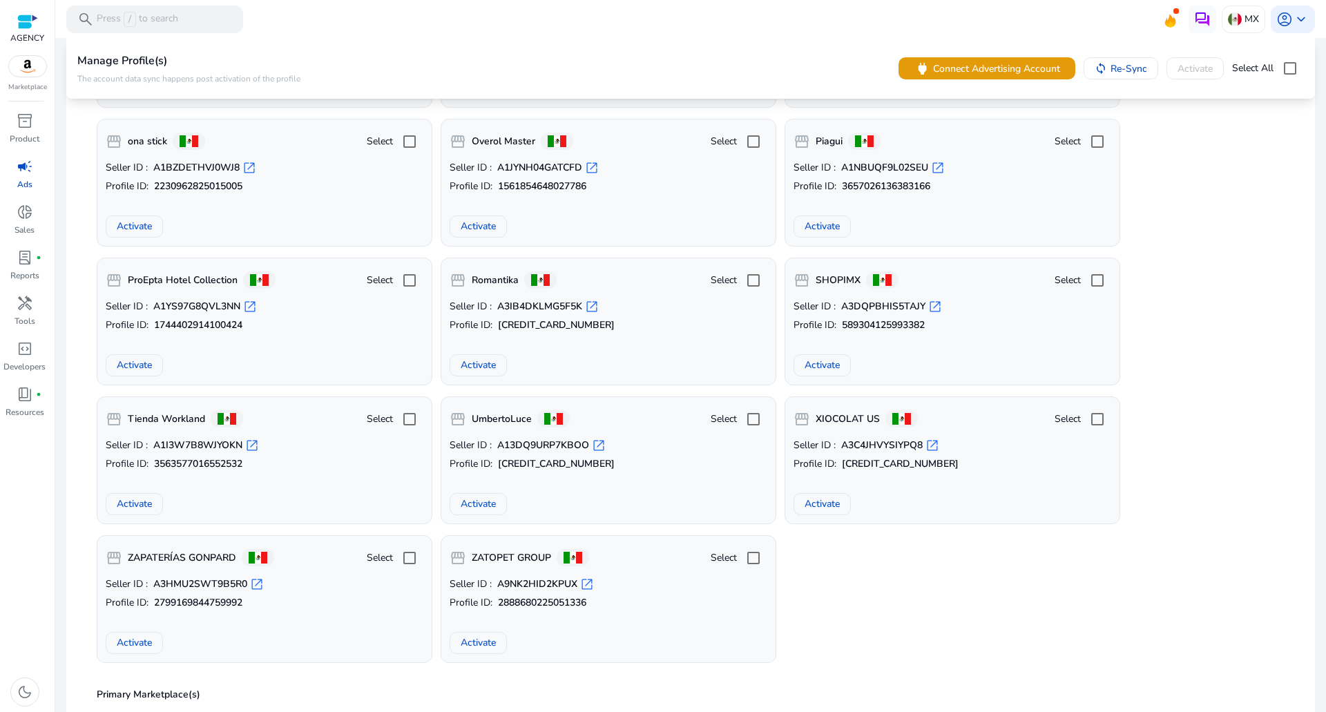
scroll to position [1795, 0]
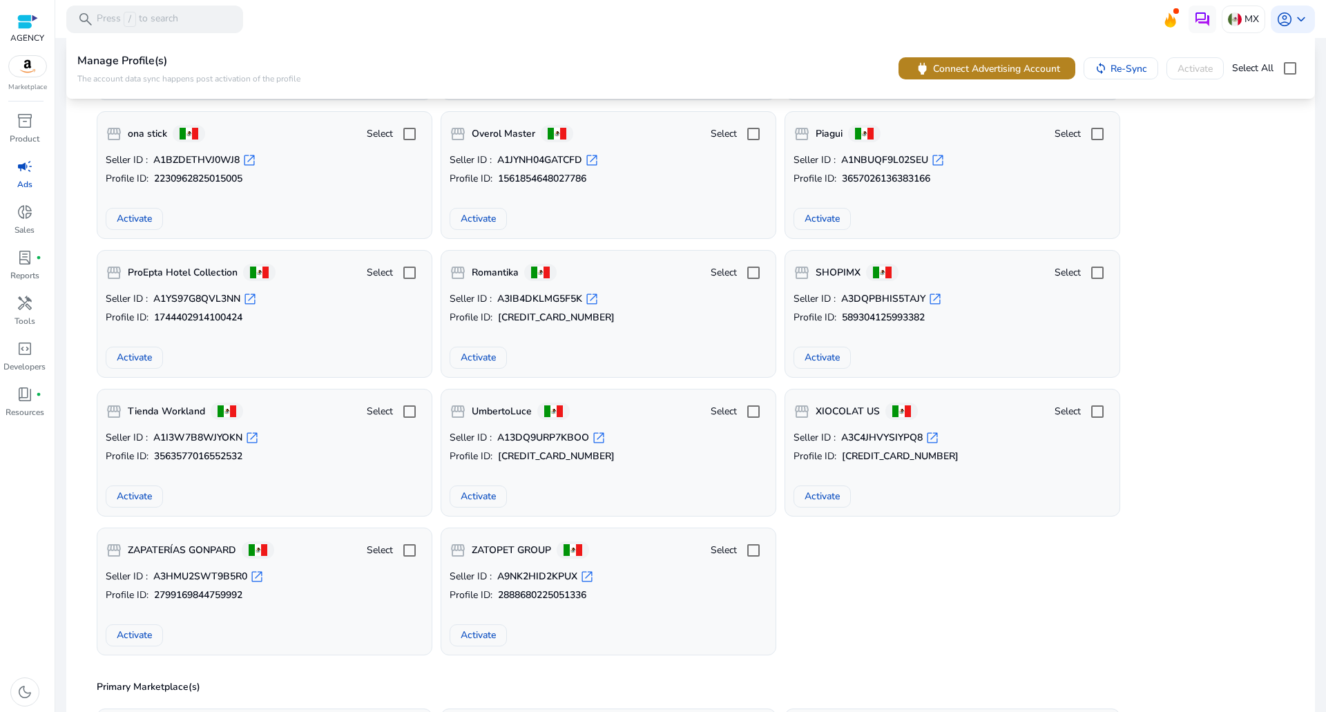
click at [978, 63] on span "Connect Advertising Account" at bounding box center [996, 68] width 127 height 15
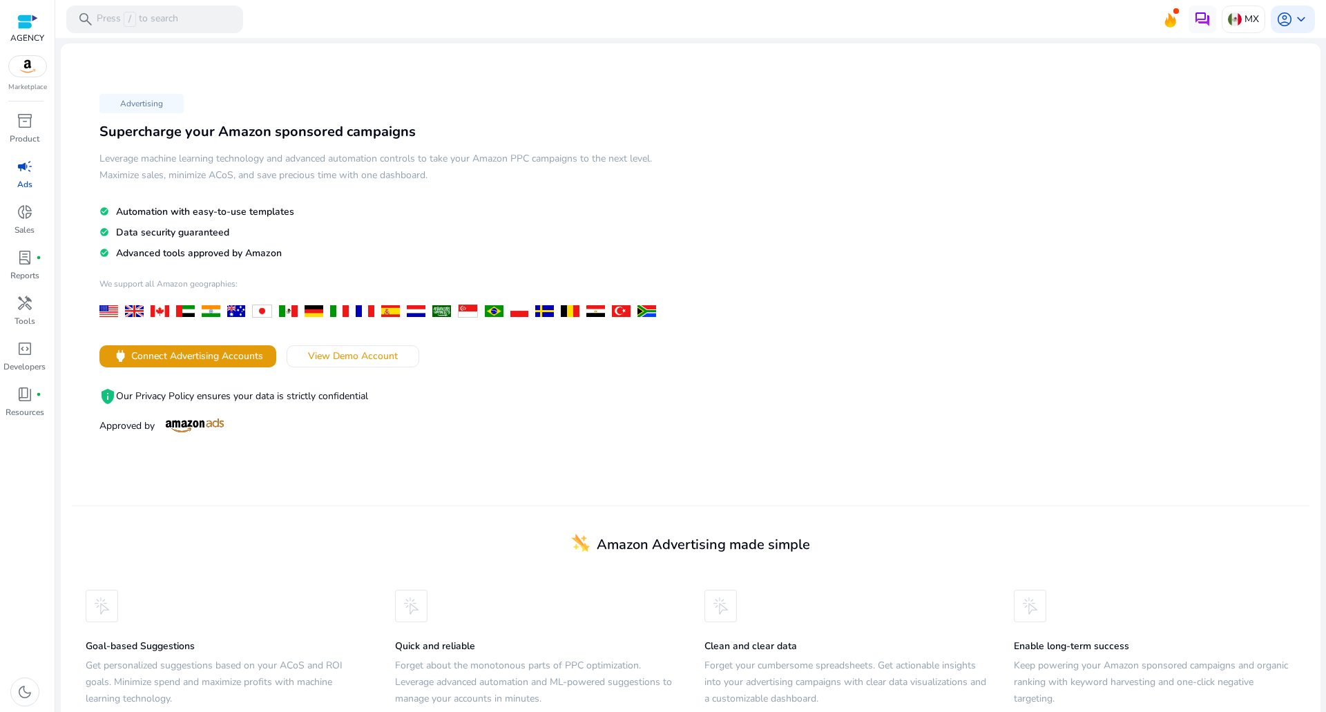
click at [35, 168] on div "campaign" at bounding box center [25, 166] width 39 height 22
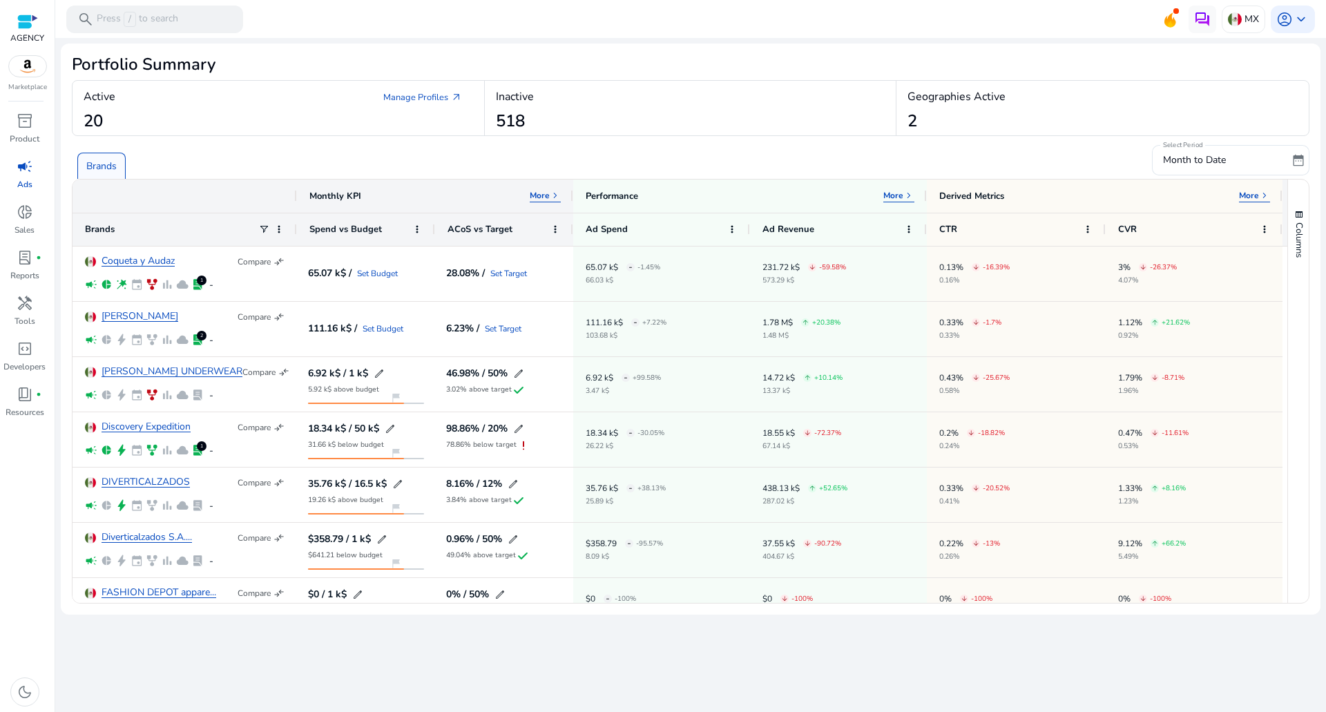
click at [102, 162] on p "Brands" at bounding box center [101, 166] width 30 height 15
click at [409, 99] on link "Manage Profiles arrow_outward" at bounding box center [422, 97] width 101 height 25
